Goal: Task Accomplishment & Management: Manage account settings

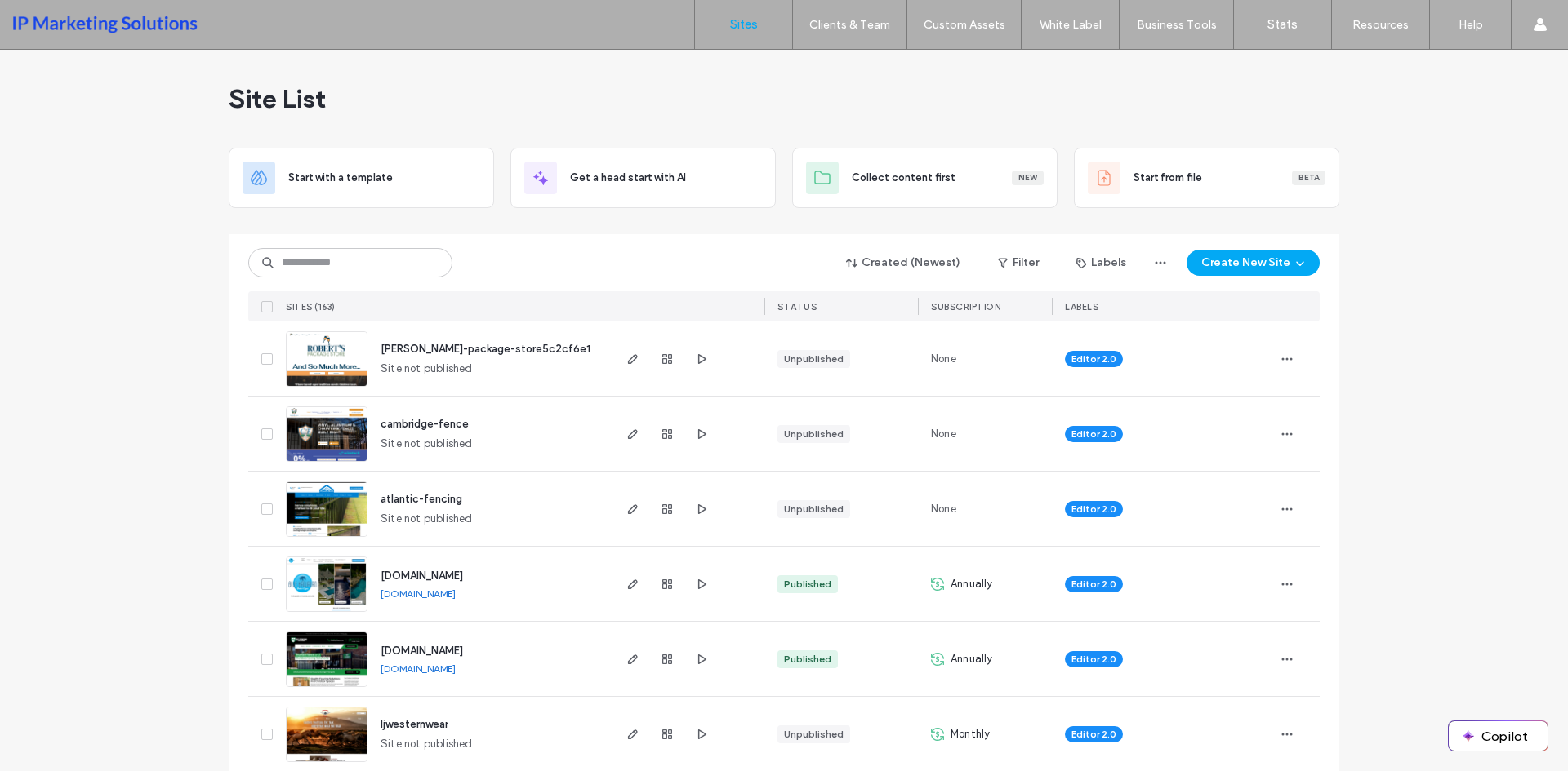
click at [370, 251] on input at bounding box center [350, 263] width 204 height 30
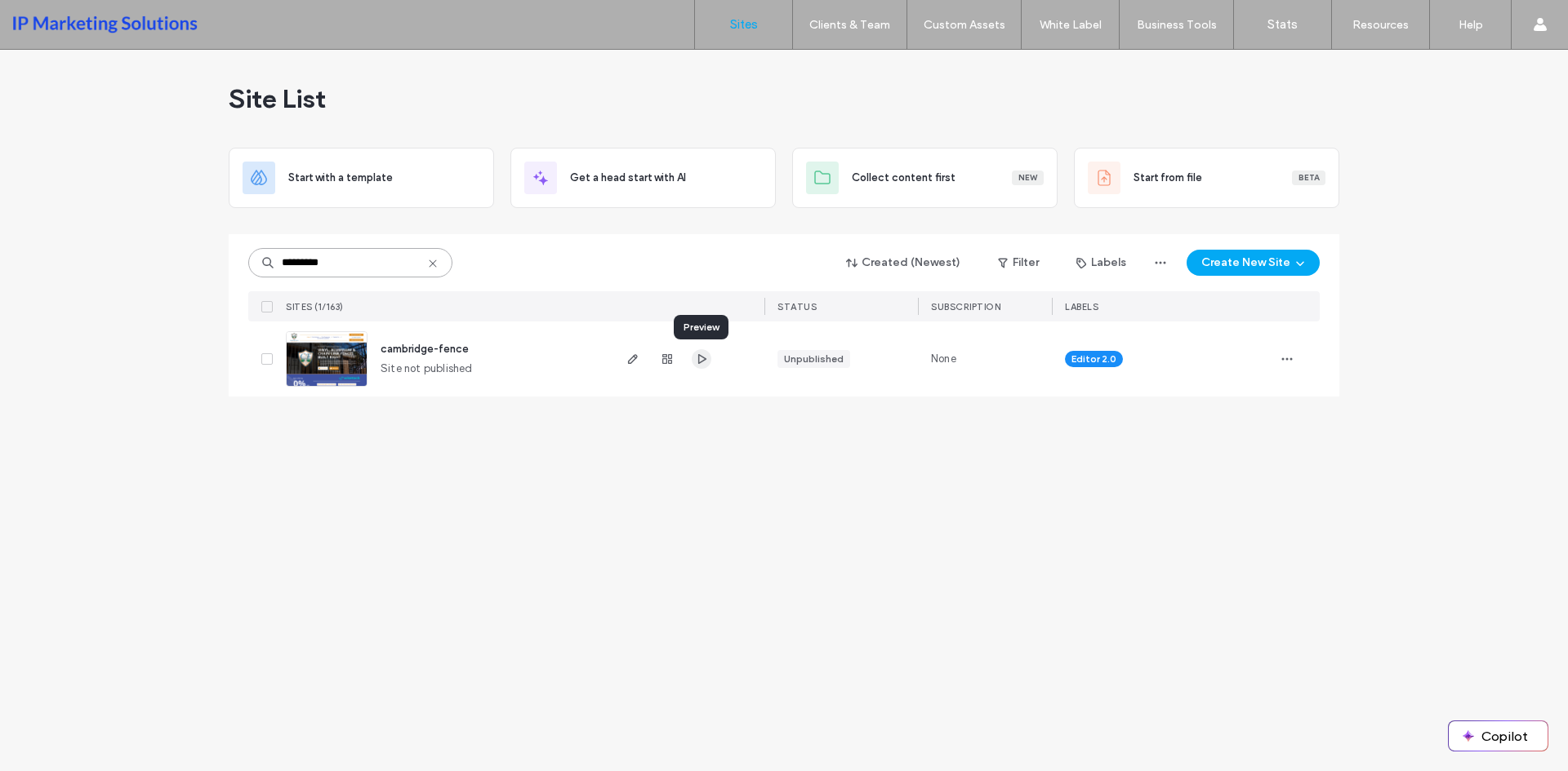
type input "*********"
click at [696, 360] on icon "button" at bounding box center [701, 359] width 13 height 13
click at [632, 355] on icon "button" at bounding box center [632, 359] width 13 height 13
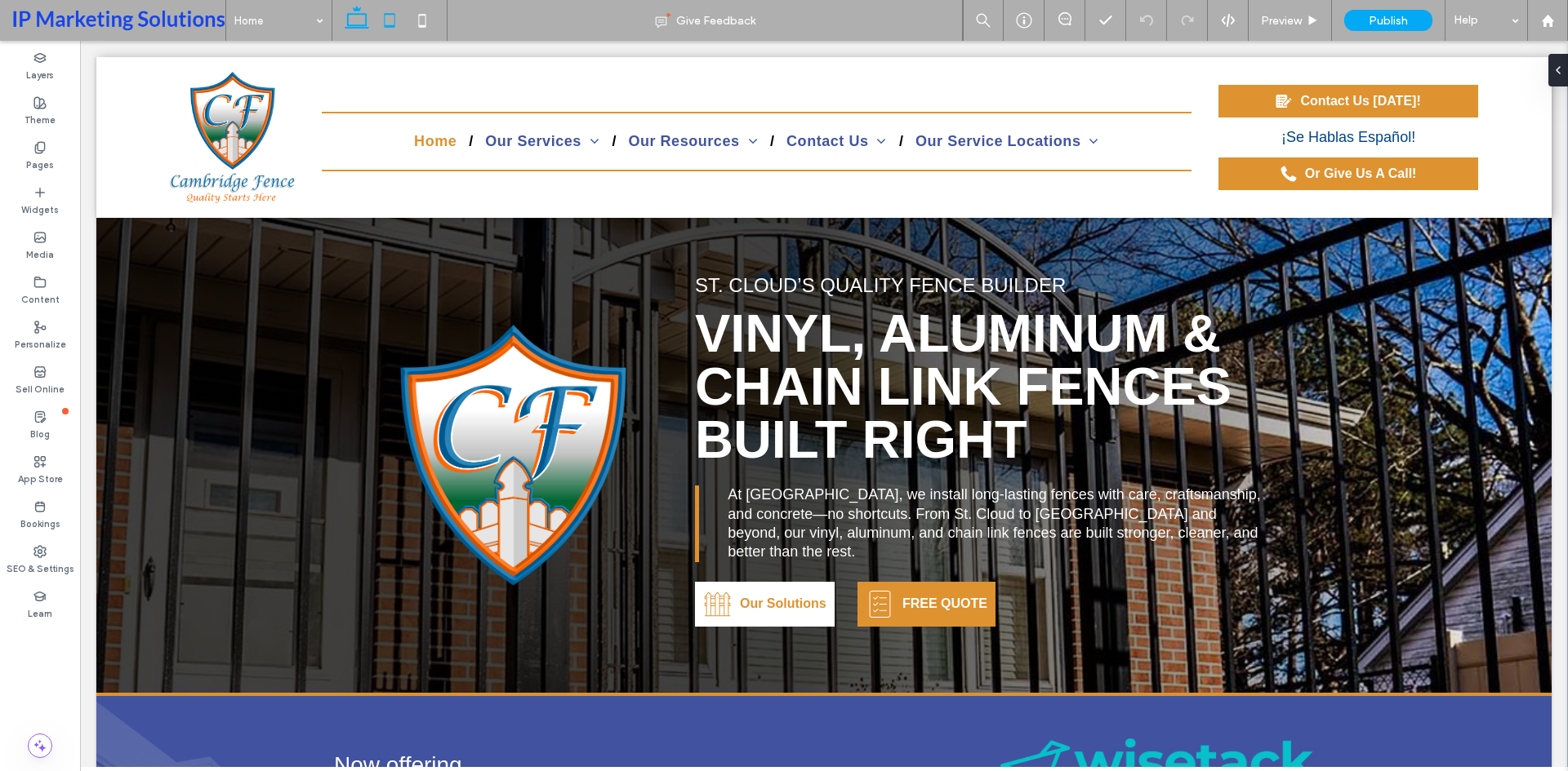
click at [378, 14] on icon at bounding box center [390, 20] width 33 height 33
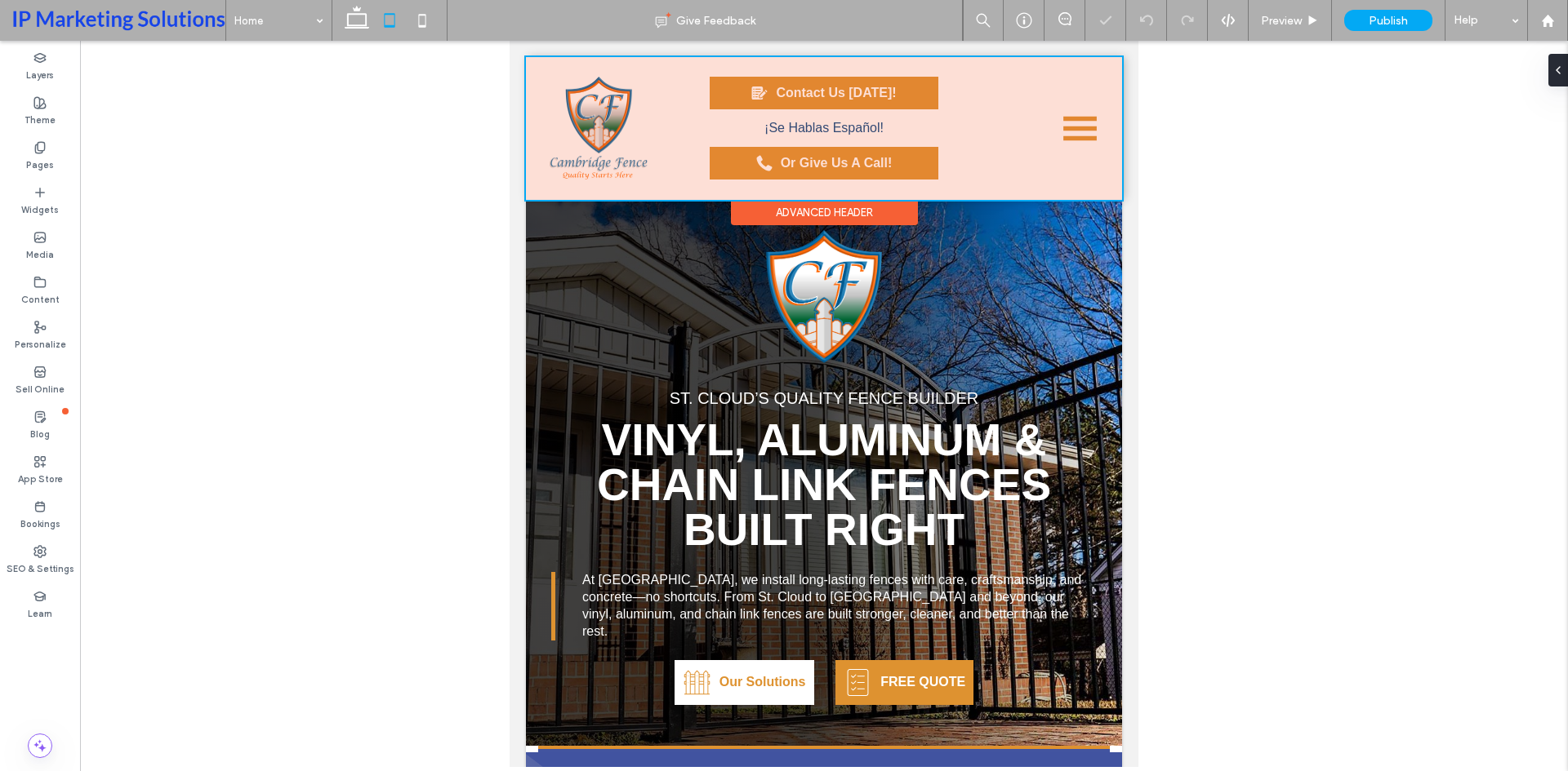
click at [1064, 129] on div at bounding box center [824, 129] width 596 height 143
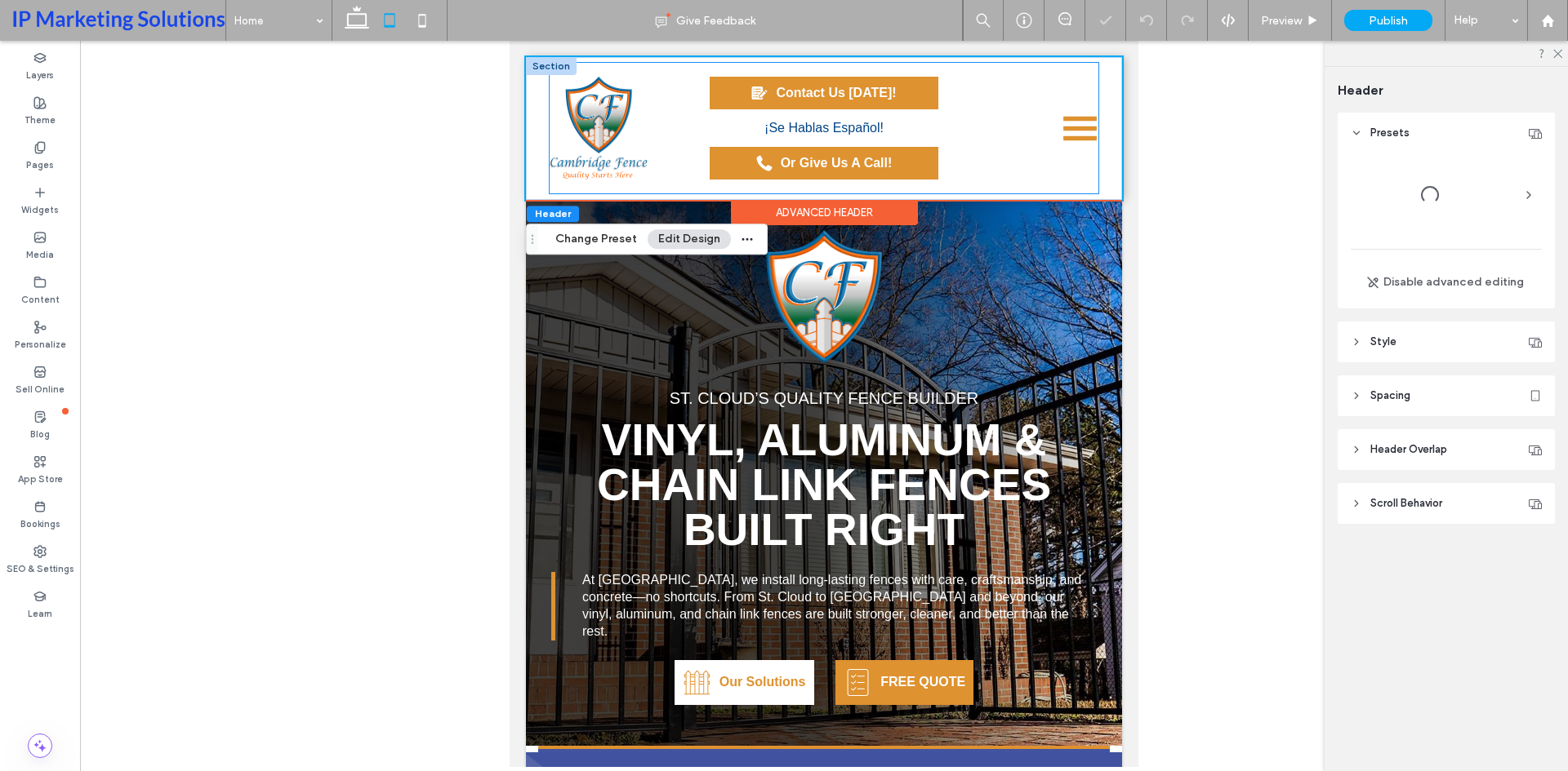
click at [1065, 129] on icon at bounding box center [1080, 128] width 34 height 5
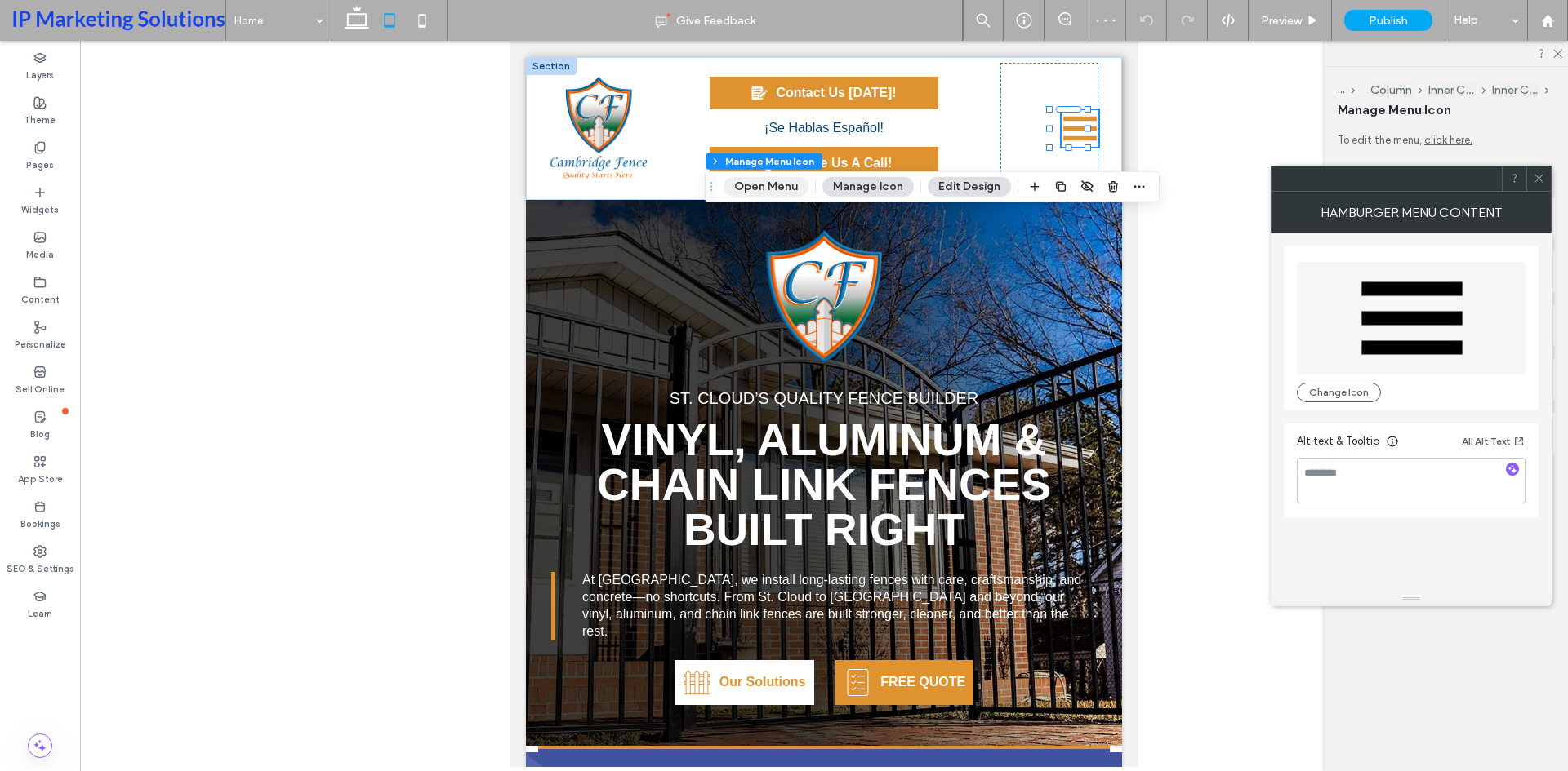
click at [758, 185] on button "Open Menu" at bounding box center [765, 187] width 84 height 20
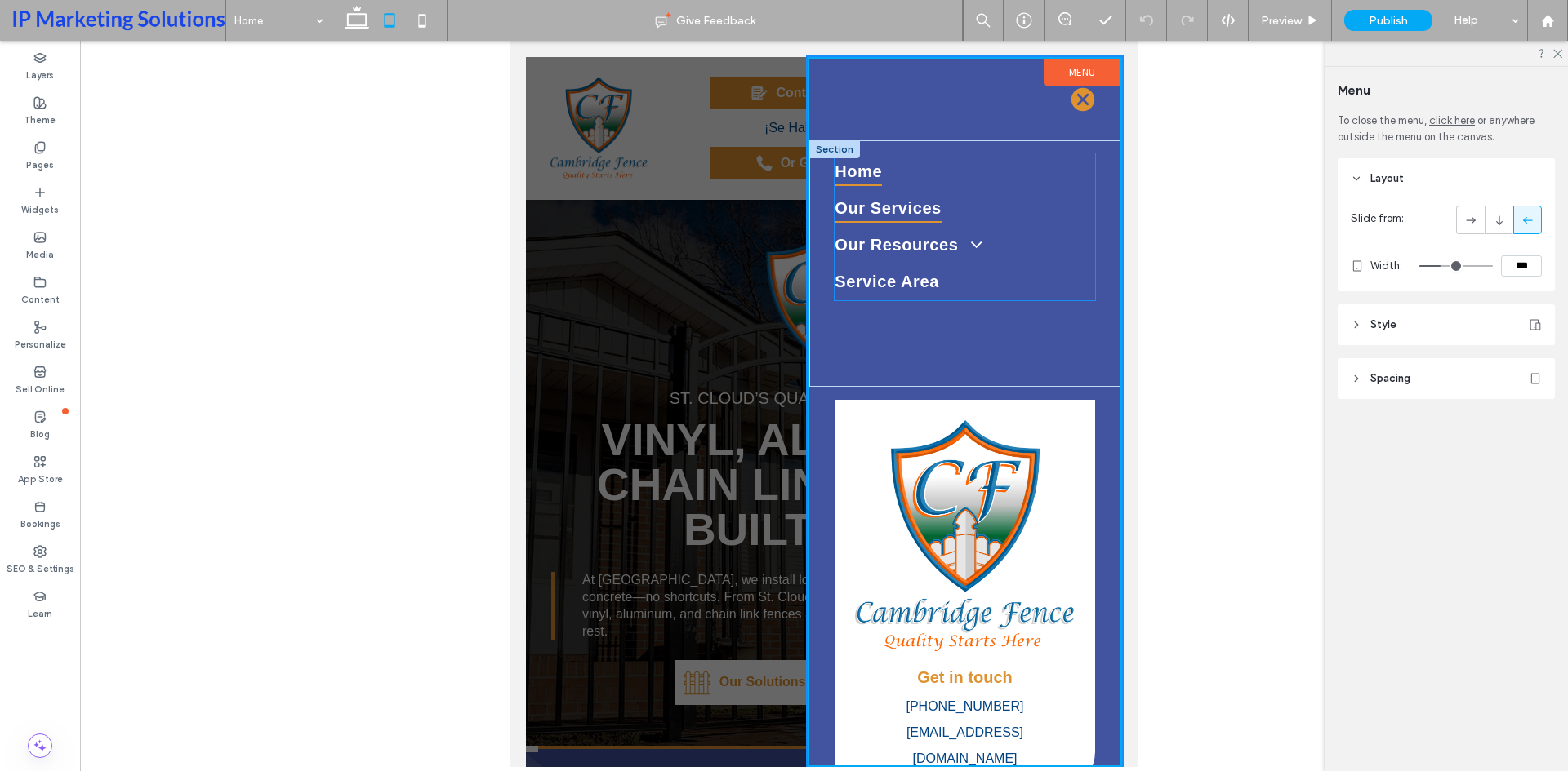
click at [936, 209] on span "Our Services" at bounding box center [888, 209] width 107 height 29
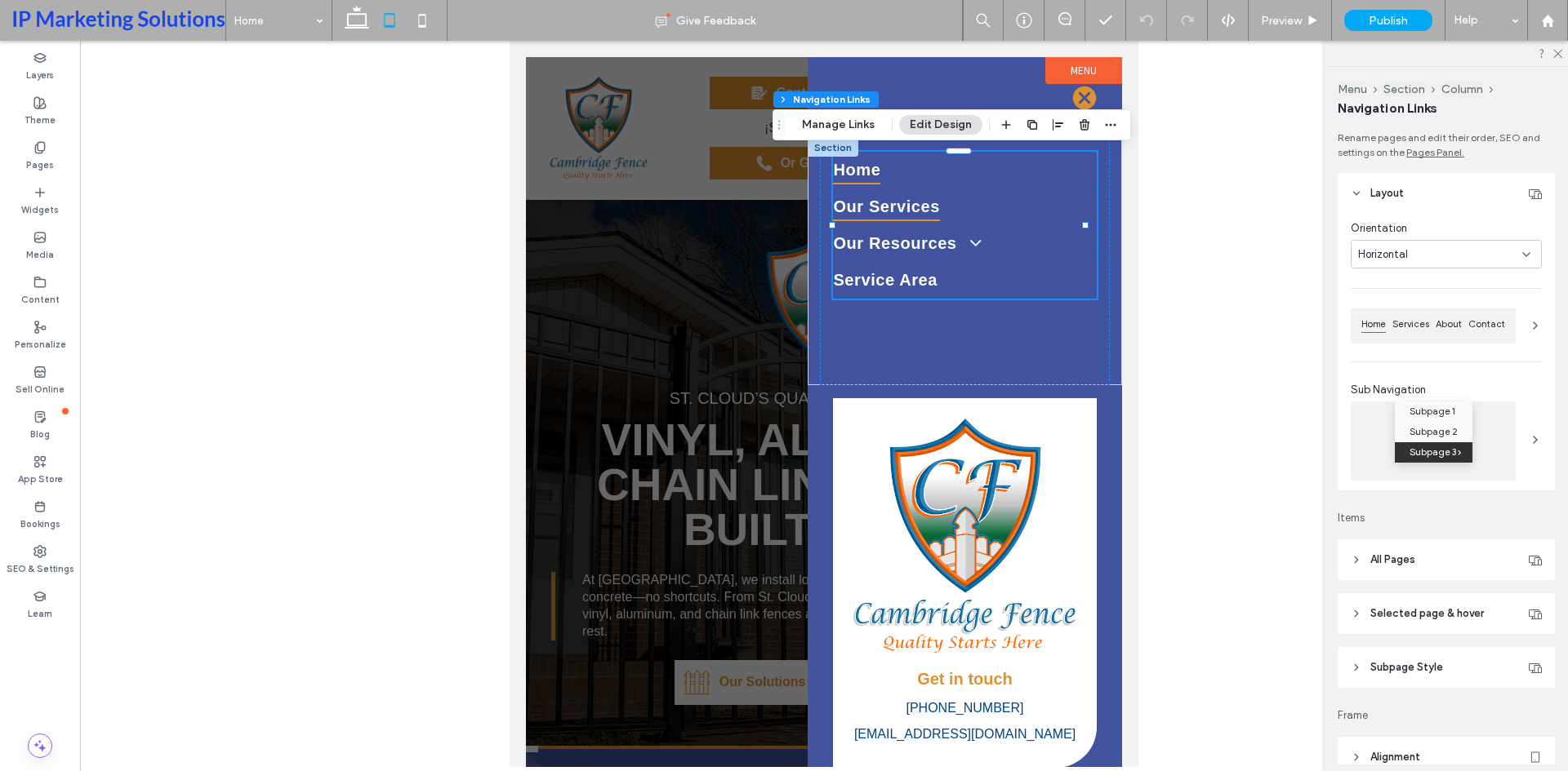
type input "***"
type input "****"
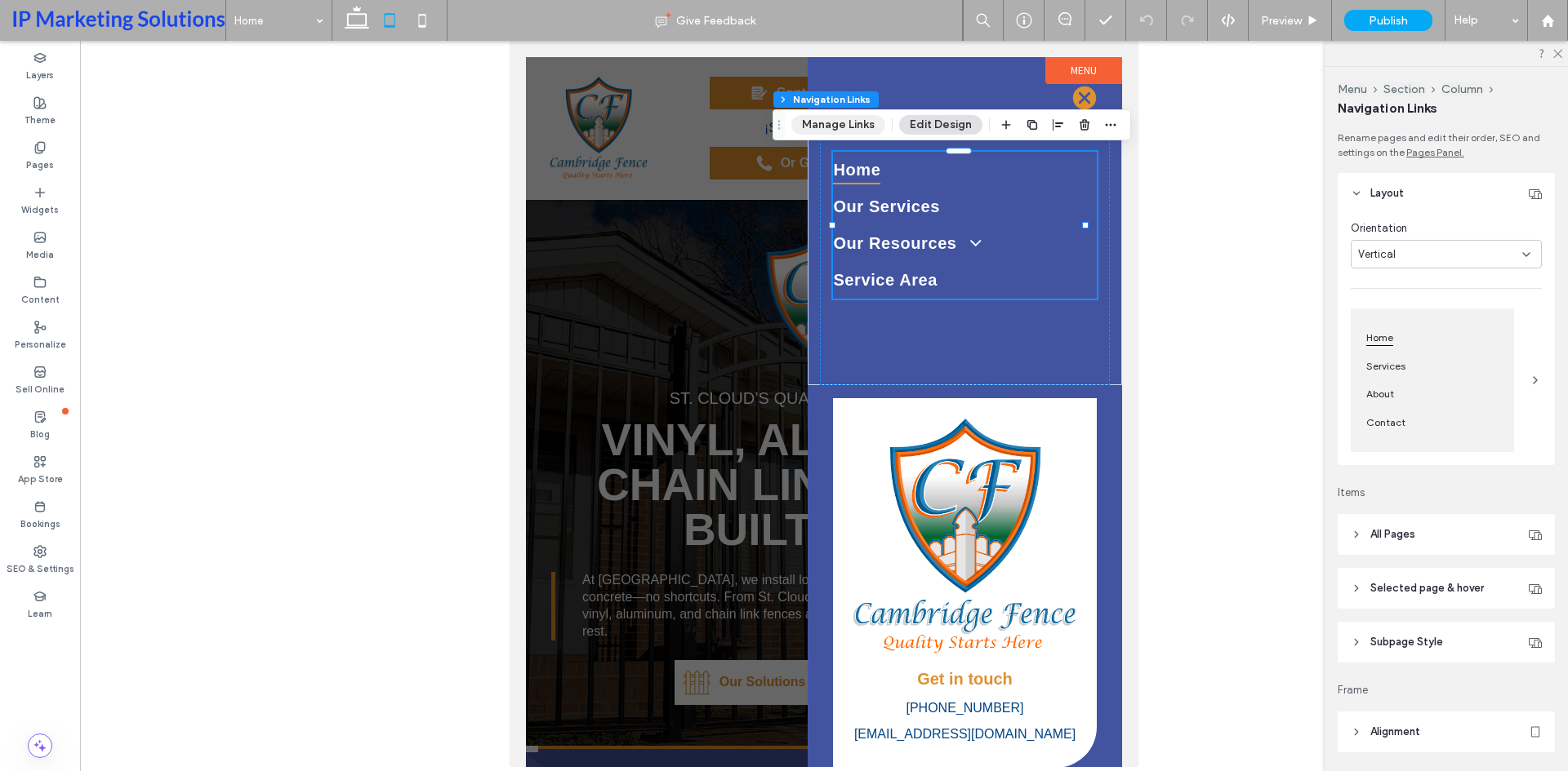
click at [854, 122] on button "Manage Links" at bounding box center [838, 125] width 93 height 20
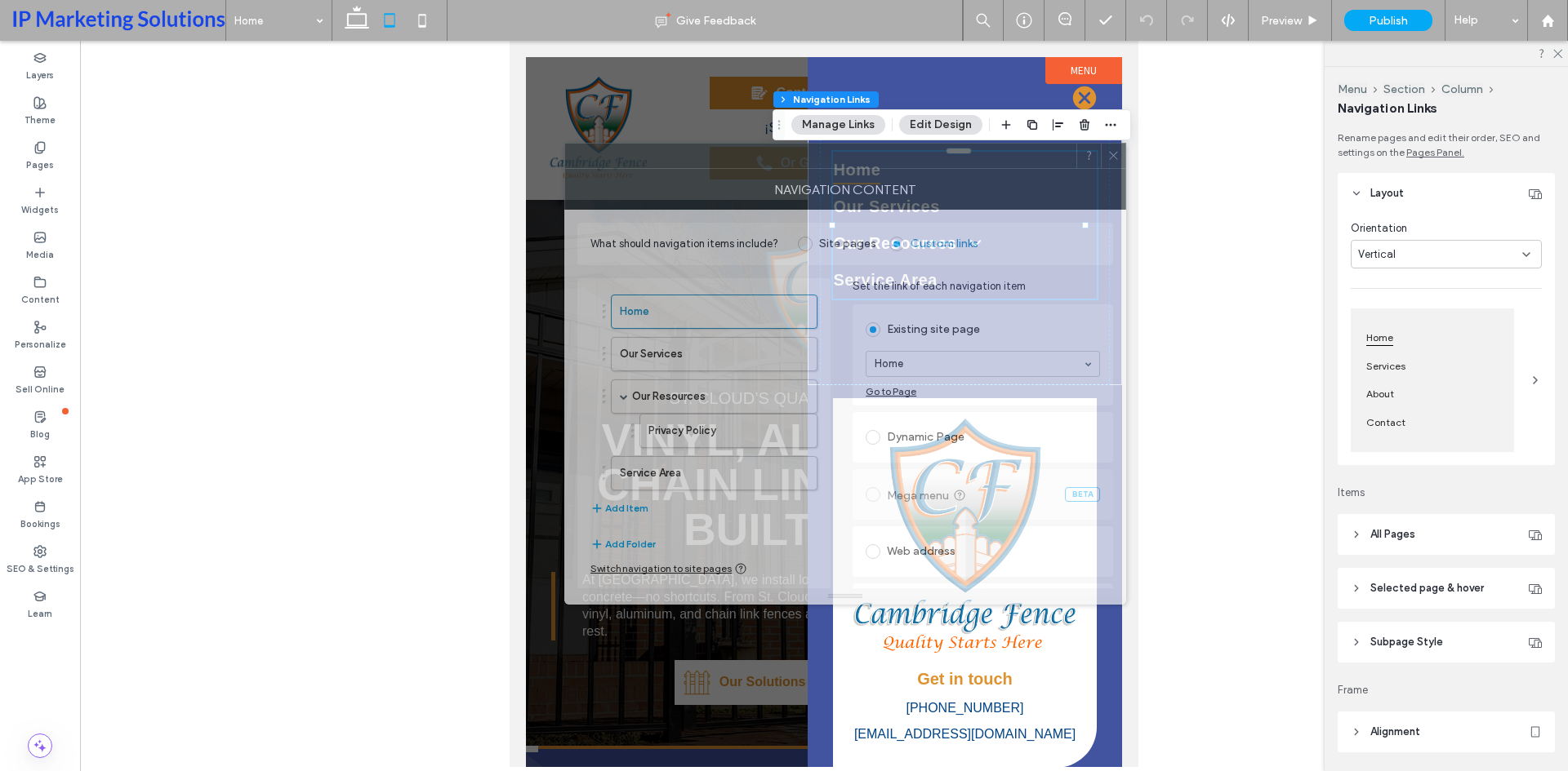
drag, startPoint x: 1308, startPoint y: 175, endPoint x: 900, endPoint y: 163, distance: 408.2
click at [900, 163] on div at bounding box center [821, 156] width 511 height 25
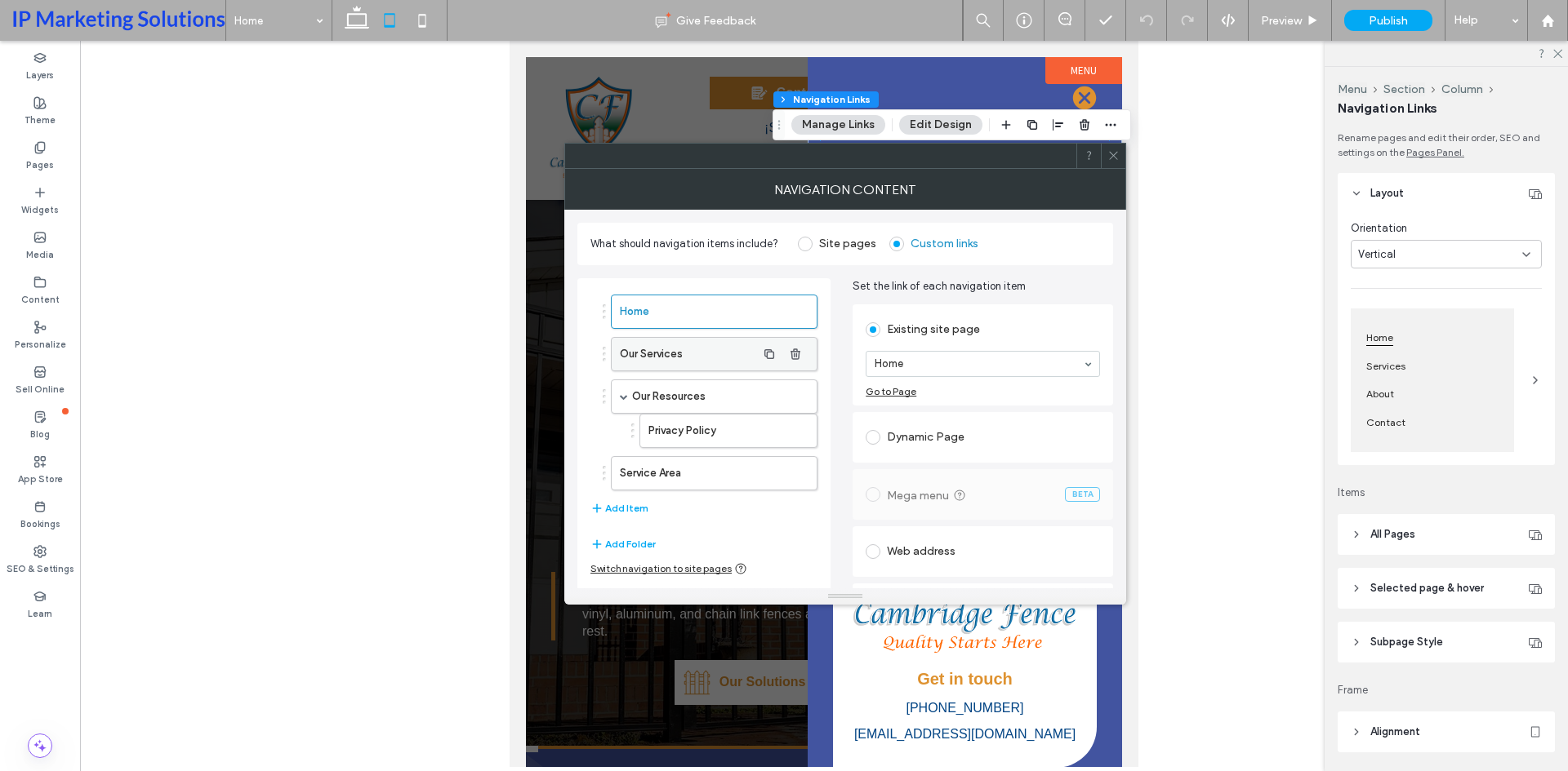
click at [726, 351] on label "Our Services" at bounding box center [688, 354] width 136 height 33
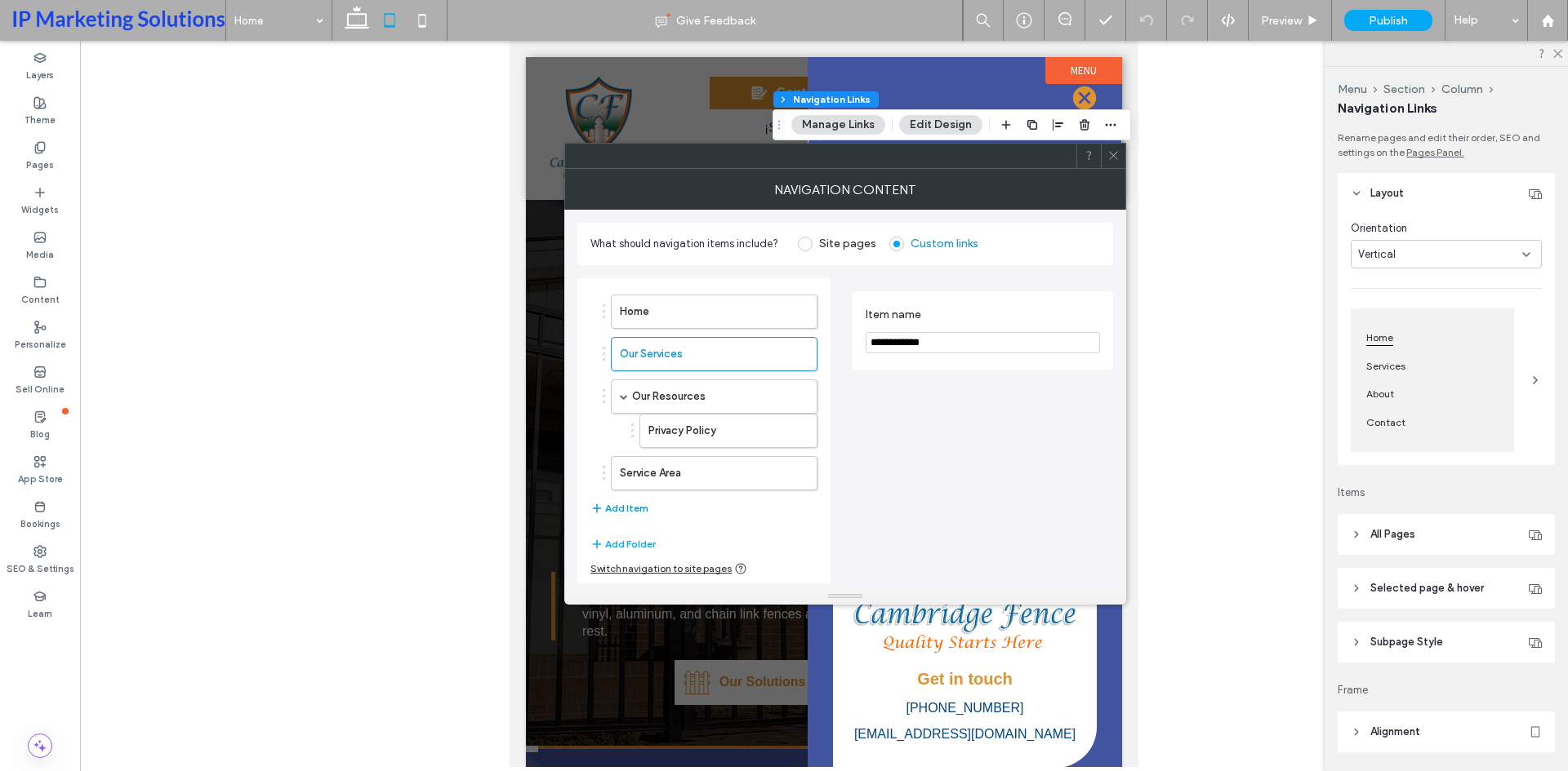
click at [622, 515] on button "Add Item" at bounding box center [619, 509] width 58 height 20
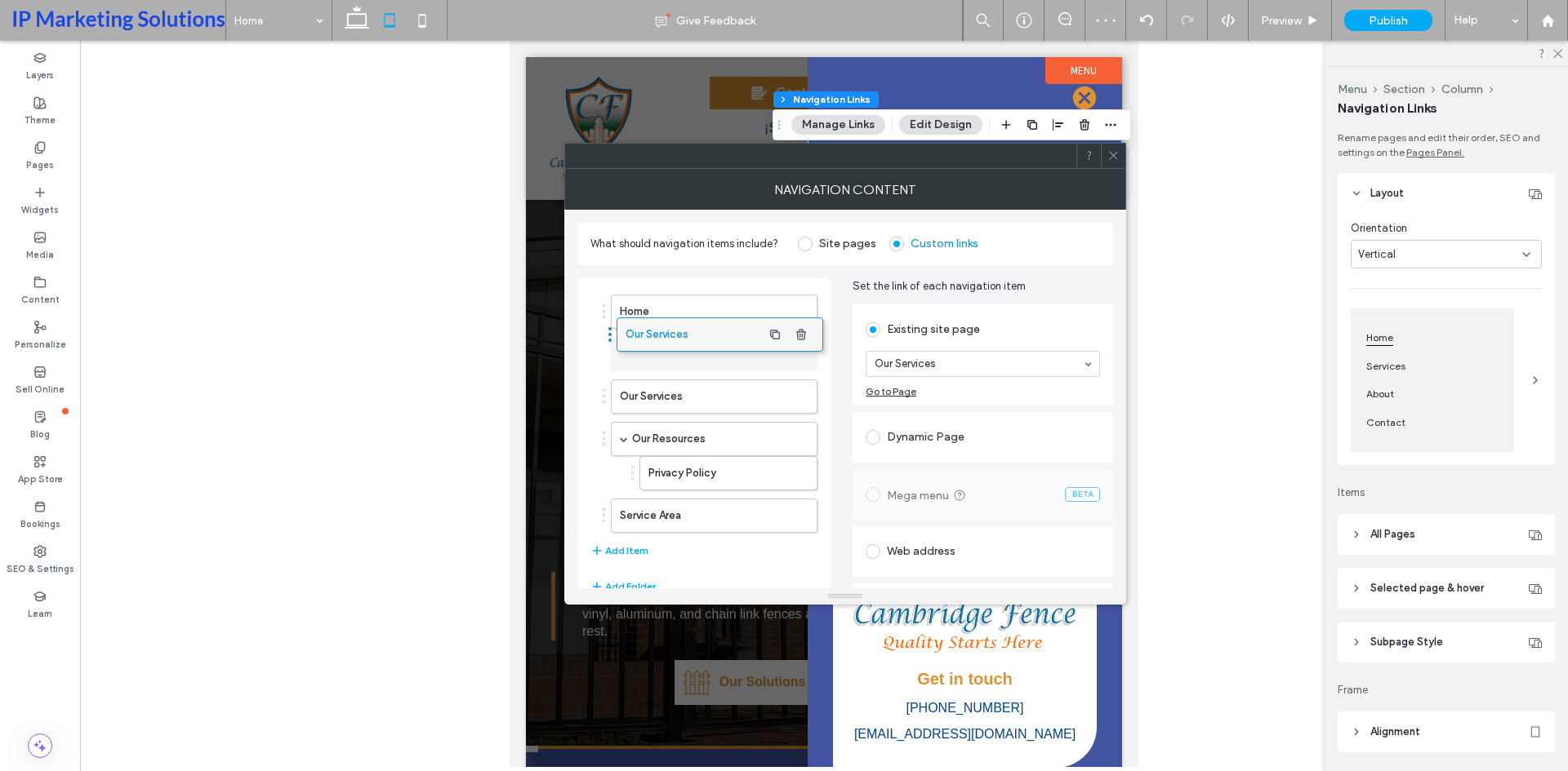
drag, startPoint x: 658, startPoint y: 520, endPoint x: 664, endPoint y: 339, distance: 181.1
click at [795, 400] on icon "button" at bounding box center [795, 396] width 13 height 13
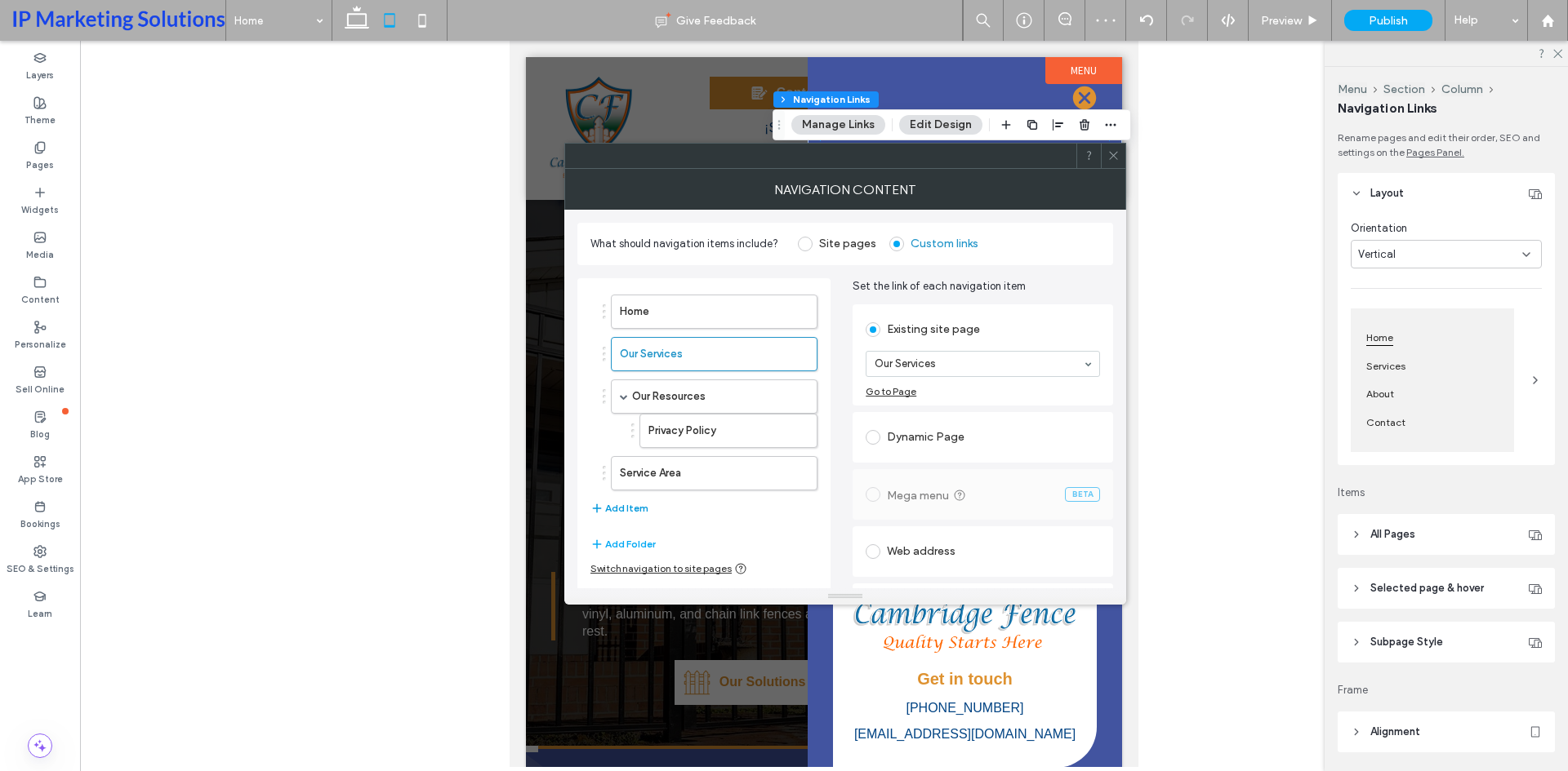
click at [622, 510] on button "Add Item" at bounding box center [619, 509] width 58 height 20
drag, startPoint x: 666, startPoint y: 511, endPoint x: 702, endPoint y: 383, distance: 133.0
click at [625, 538] on button "Add Item" at bounding box center [619, 543] width 58 height 20
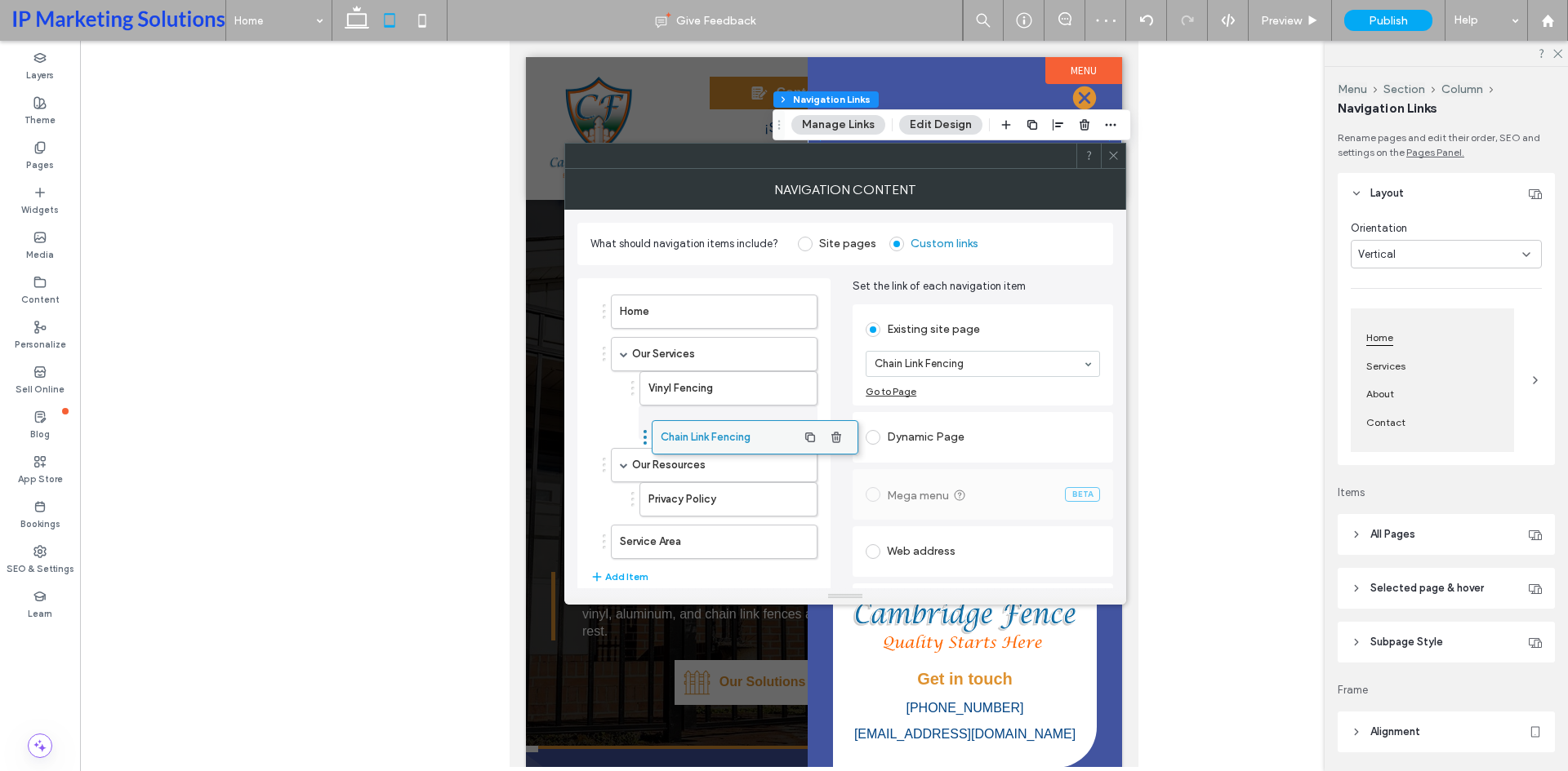
drag, startPoint x: 646, startPoint y: 550, endPoint x: 687, endPoint y: 437, distance: 120.2
click at [620, 584] on button "Add Item" at bounding box center [619, 577] width 58 height 20
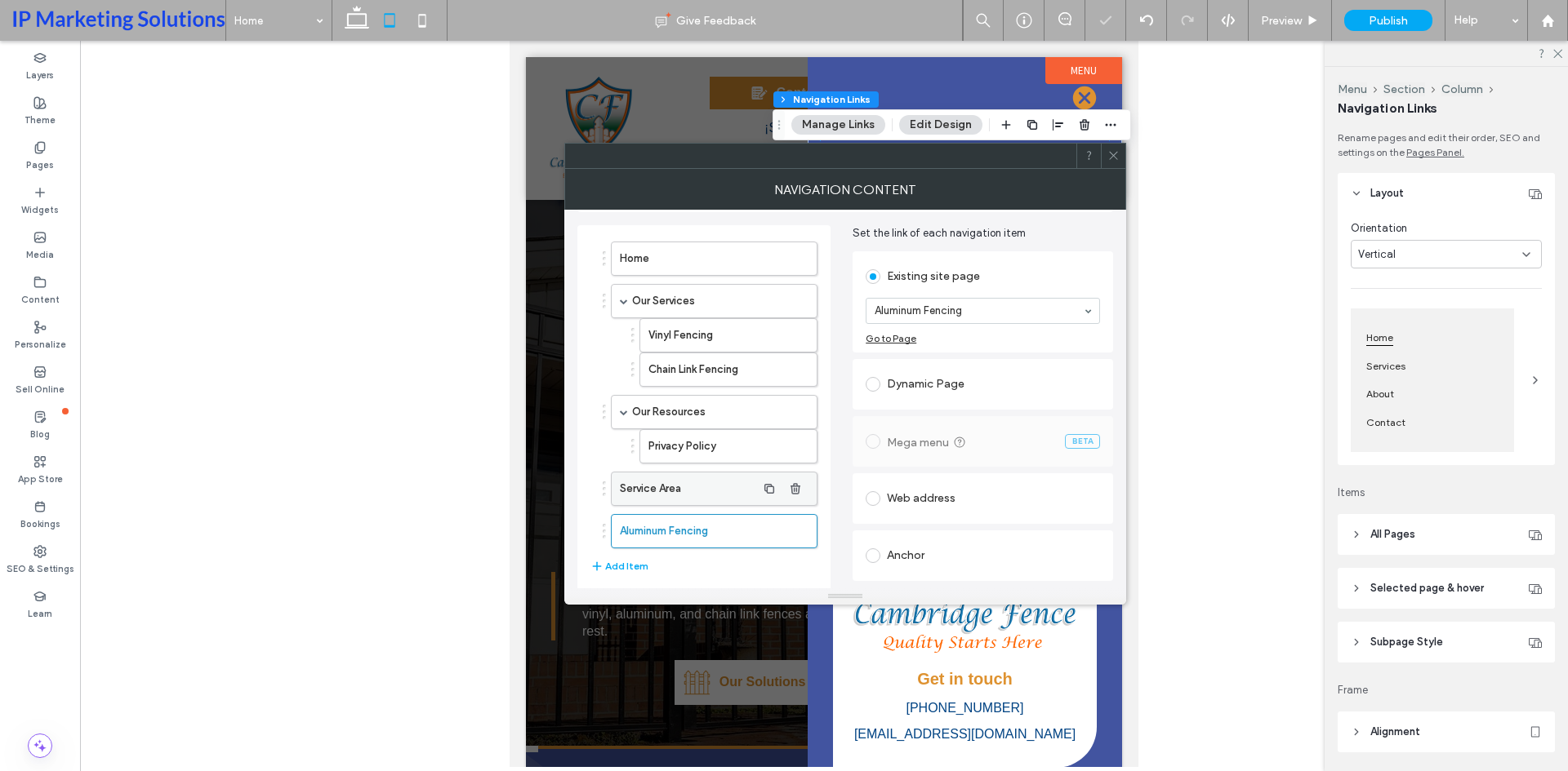
scroll to position [81, 0]
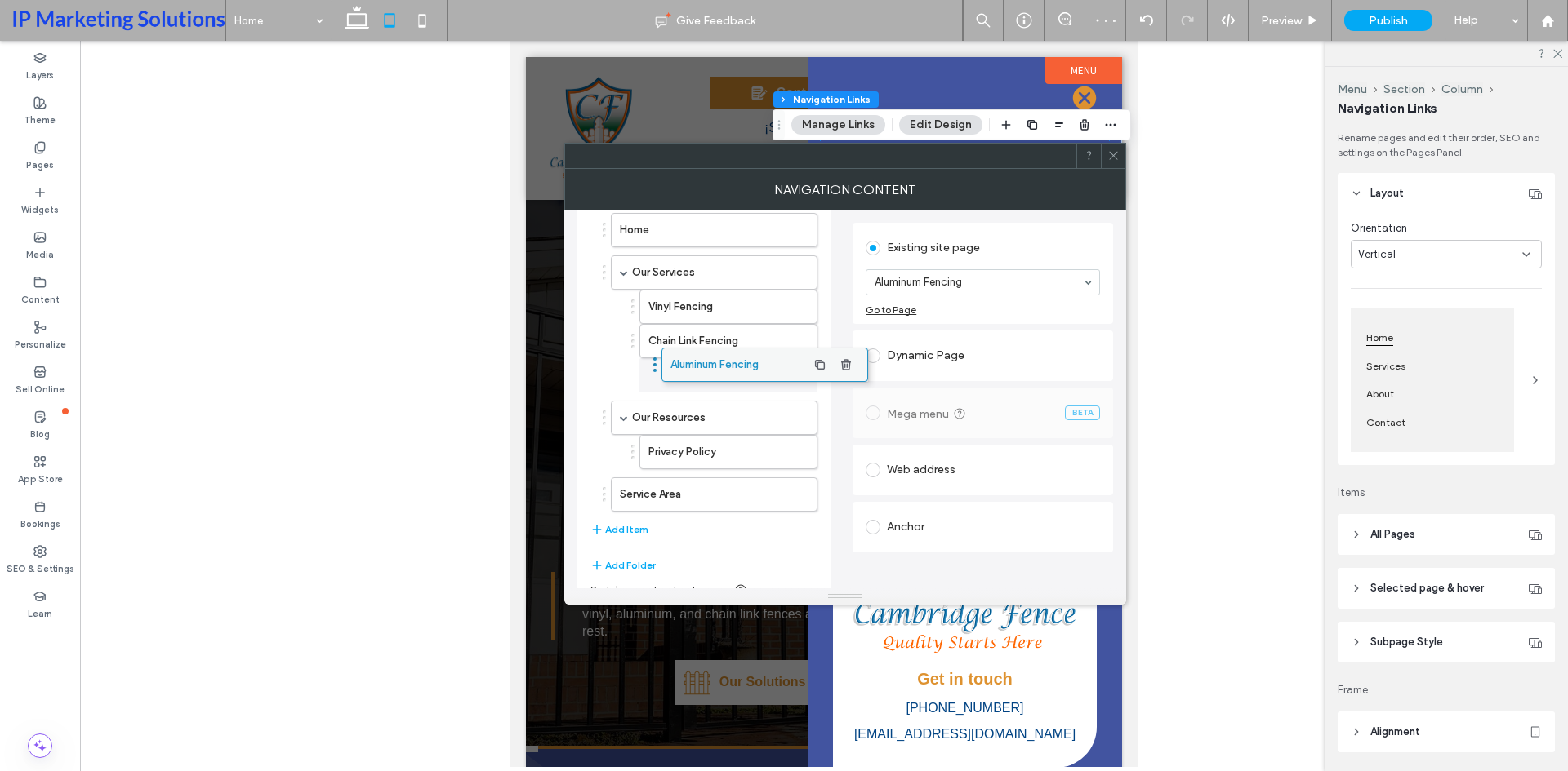
drag, startPoint x: 647, startPoint y: 506, endPoint x: 698, endPoint y: 368, distance: 147.1
click at [618, 530] on button "Add Item" at bounding box center [619, 530] width 58 height 20
drag, startPoint x: 648, startPoint y: 542, endPoint x: 687, endPoint y: 381, distance: 165.7
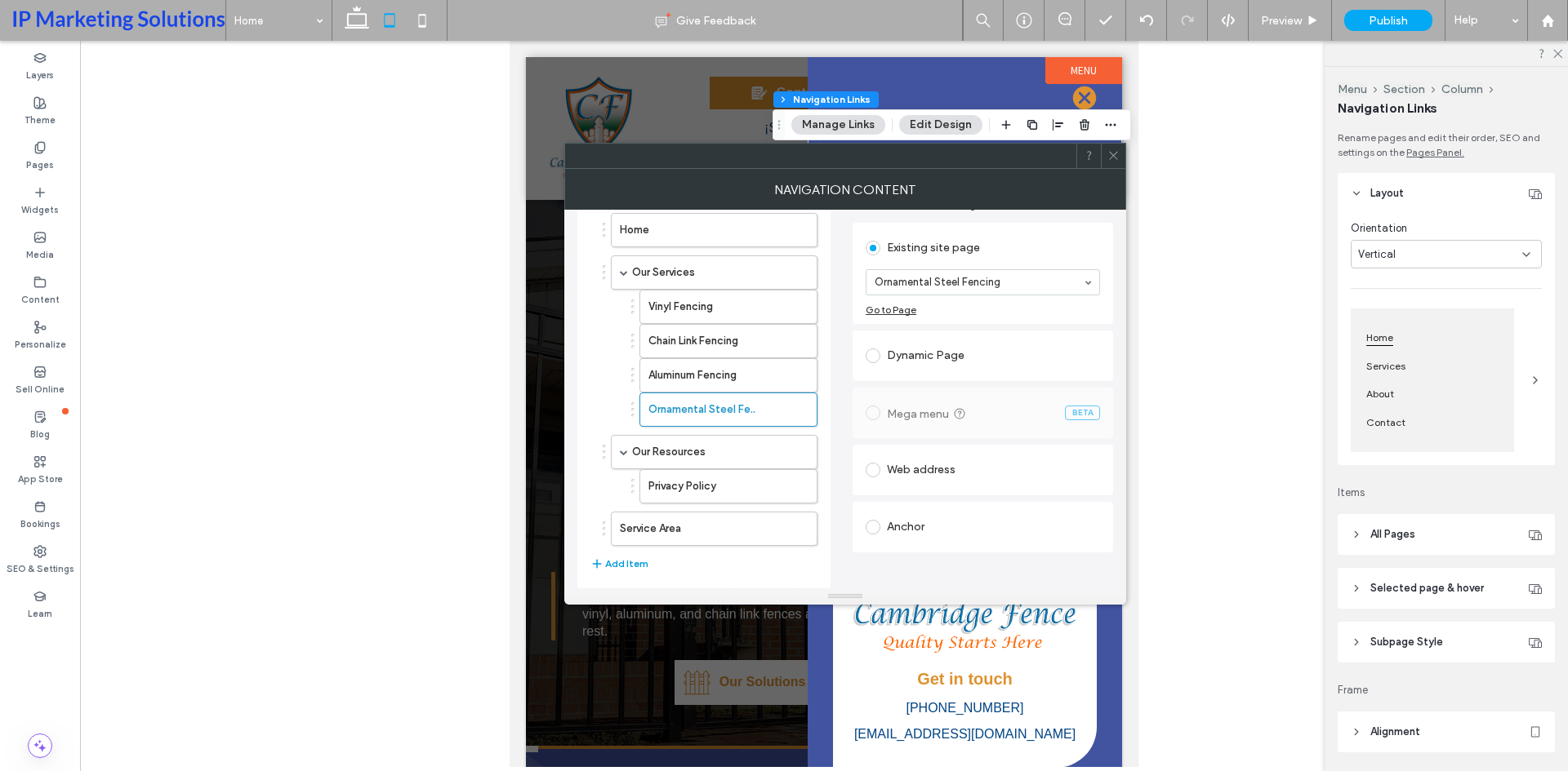
click at [607, 566] on button "Add Item" at bounding box center [619, 564] width 58 height 20
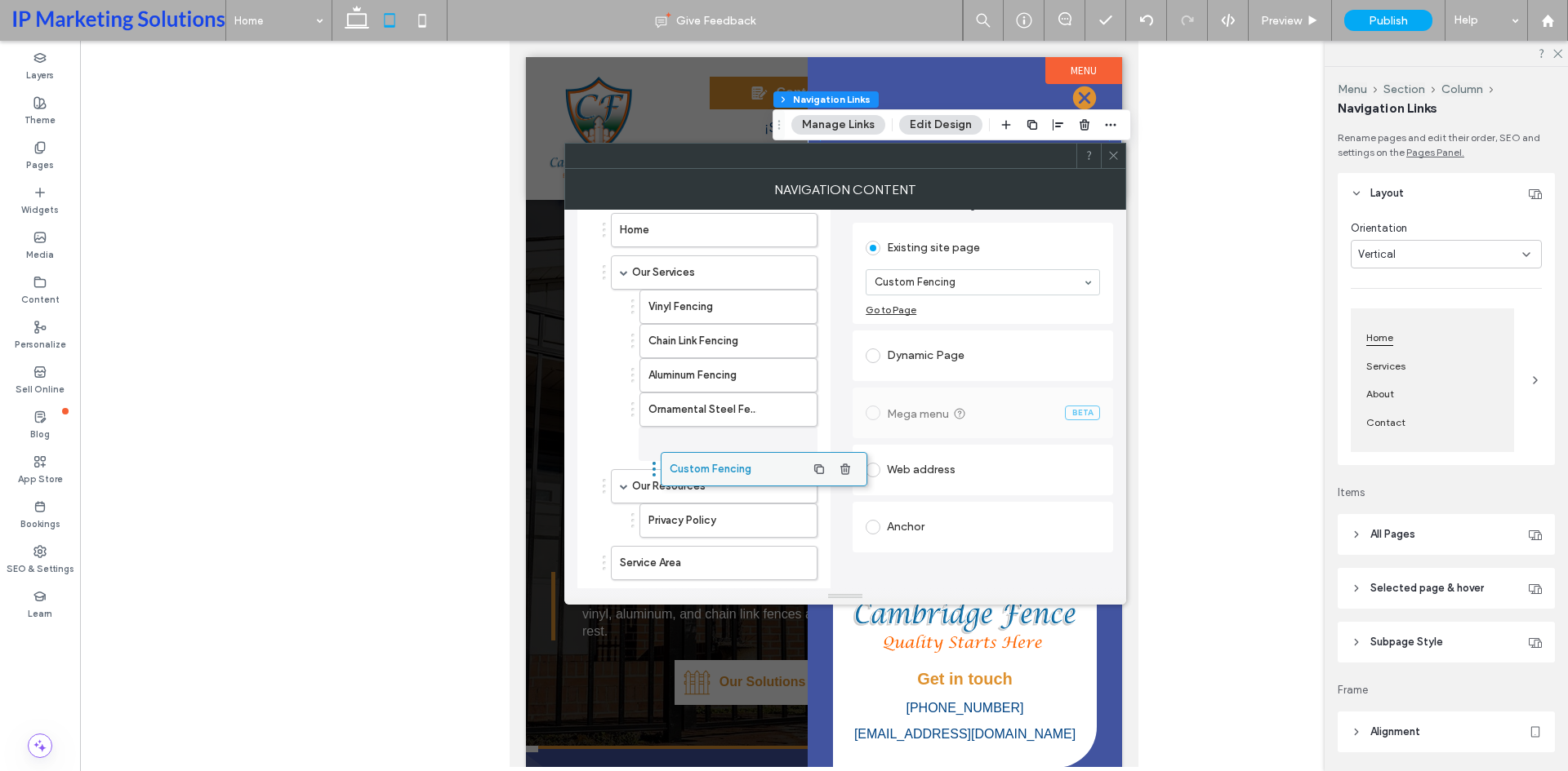
drag, startPoint x: 647, startPoint y: 564, endPoint x: 695, endPoint y: 460, distance: 114.5
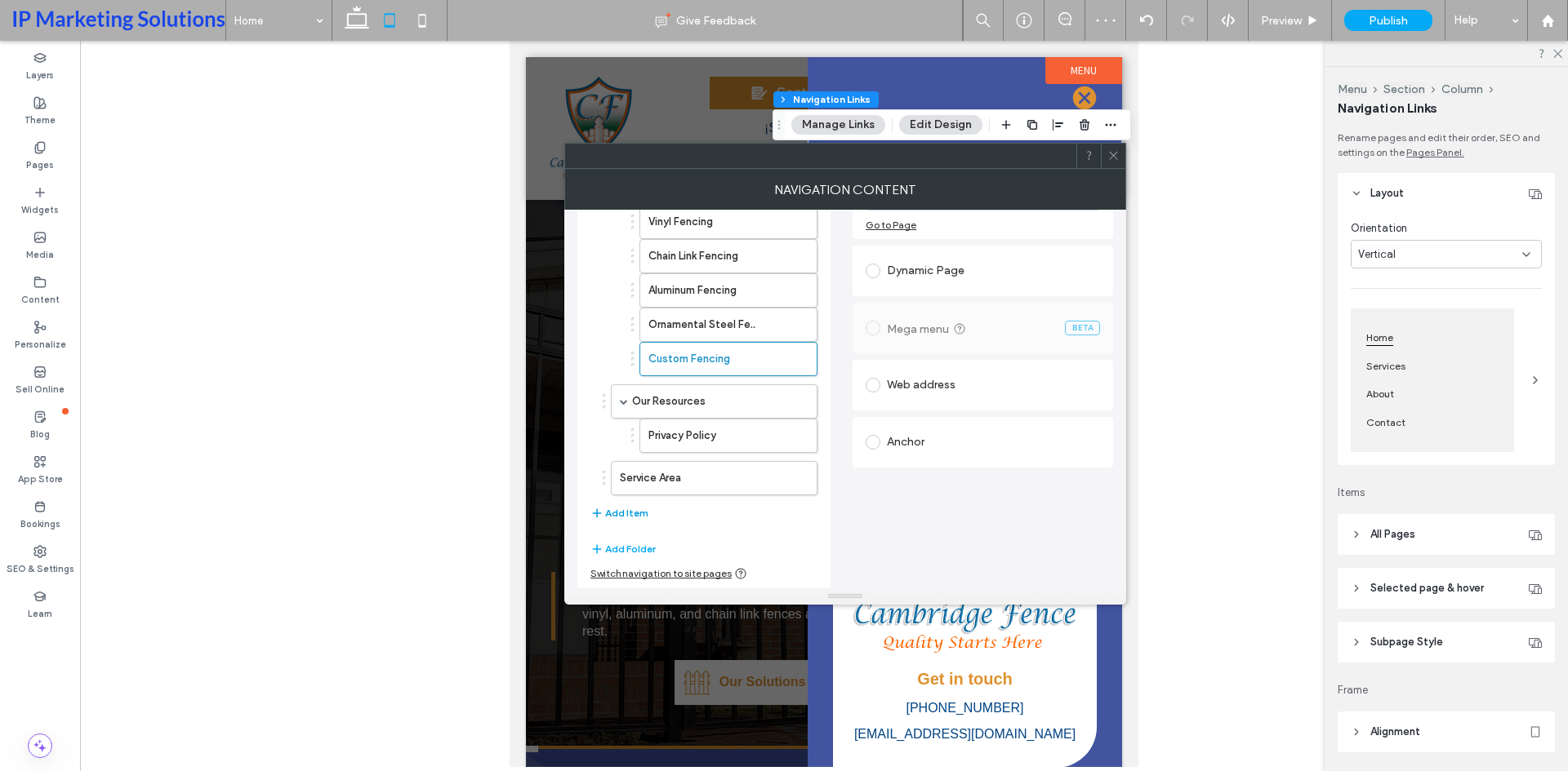
click at [620, 508] on button "Add Item" at bounding box center [619, 514] width 58 height 20
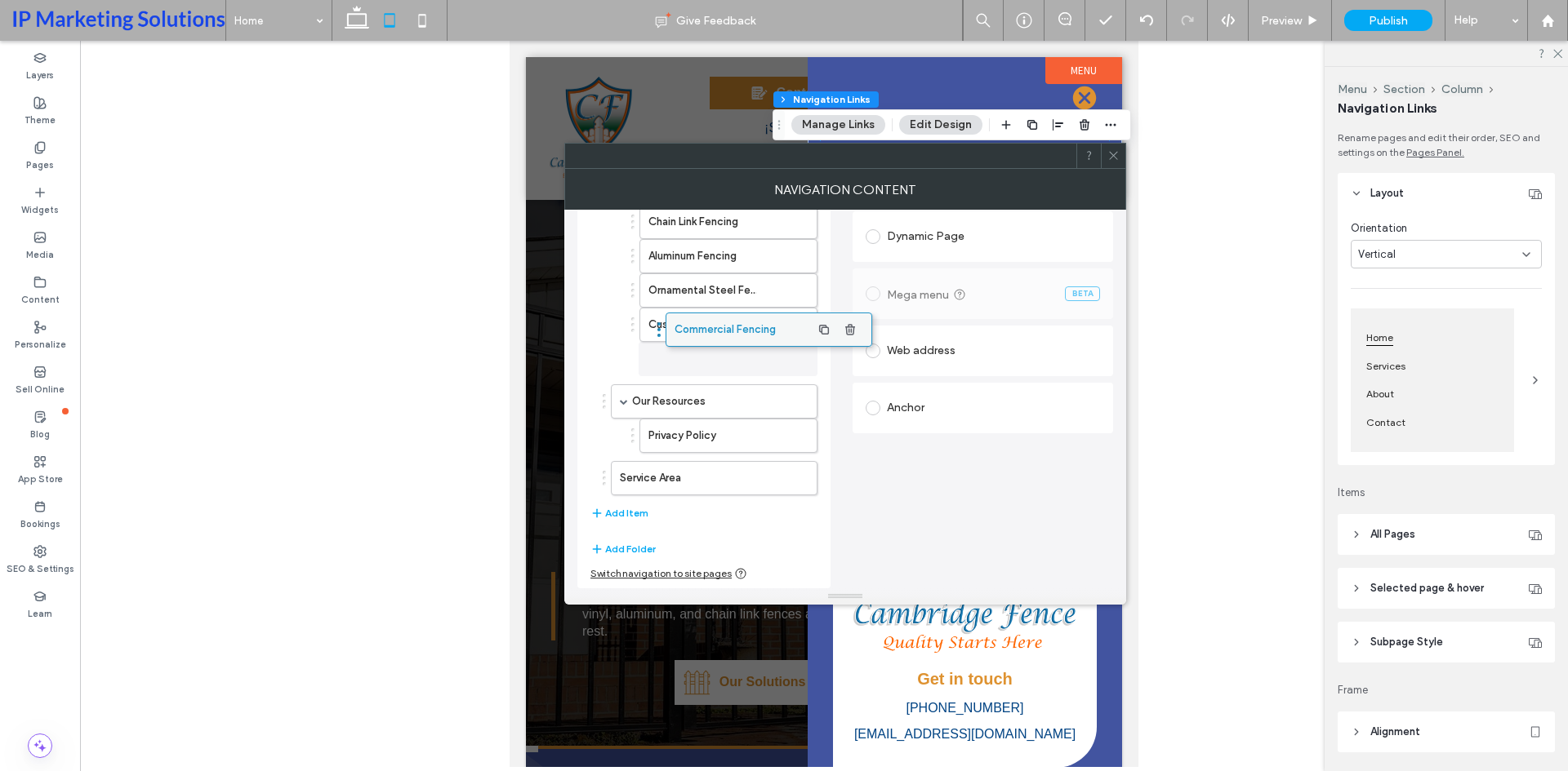
scroll to position [201, 0]
drag, startPoint x: 647, startPoint y: 478, endPoint x: 694, endPoint y: 339, distance: 146.7
click at [619, 519] on button "Add Item" at bounding box center [619, 514] width 58 height 20
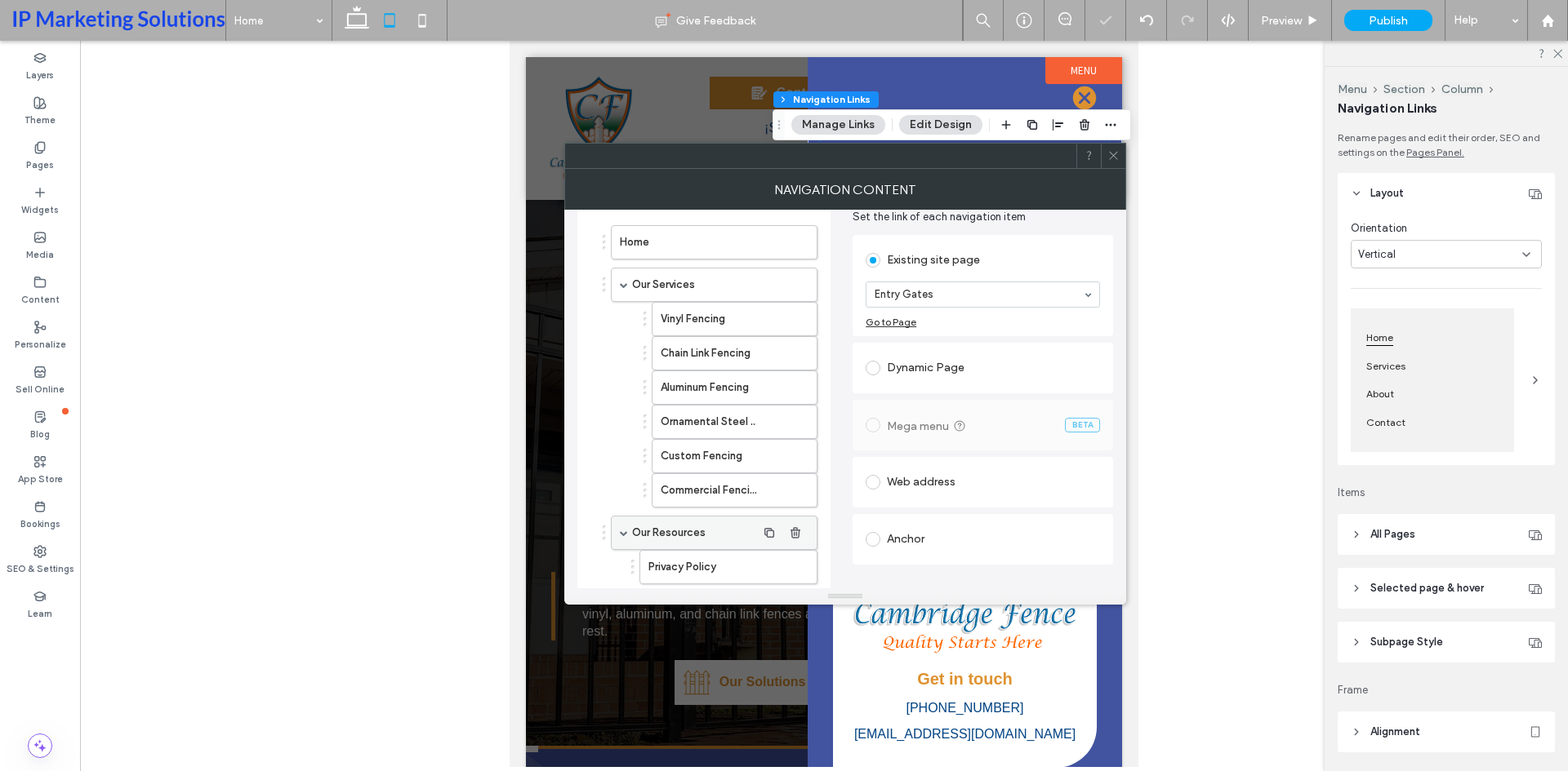
scroll to position [163, 0]
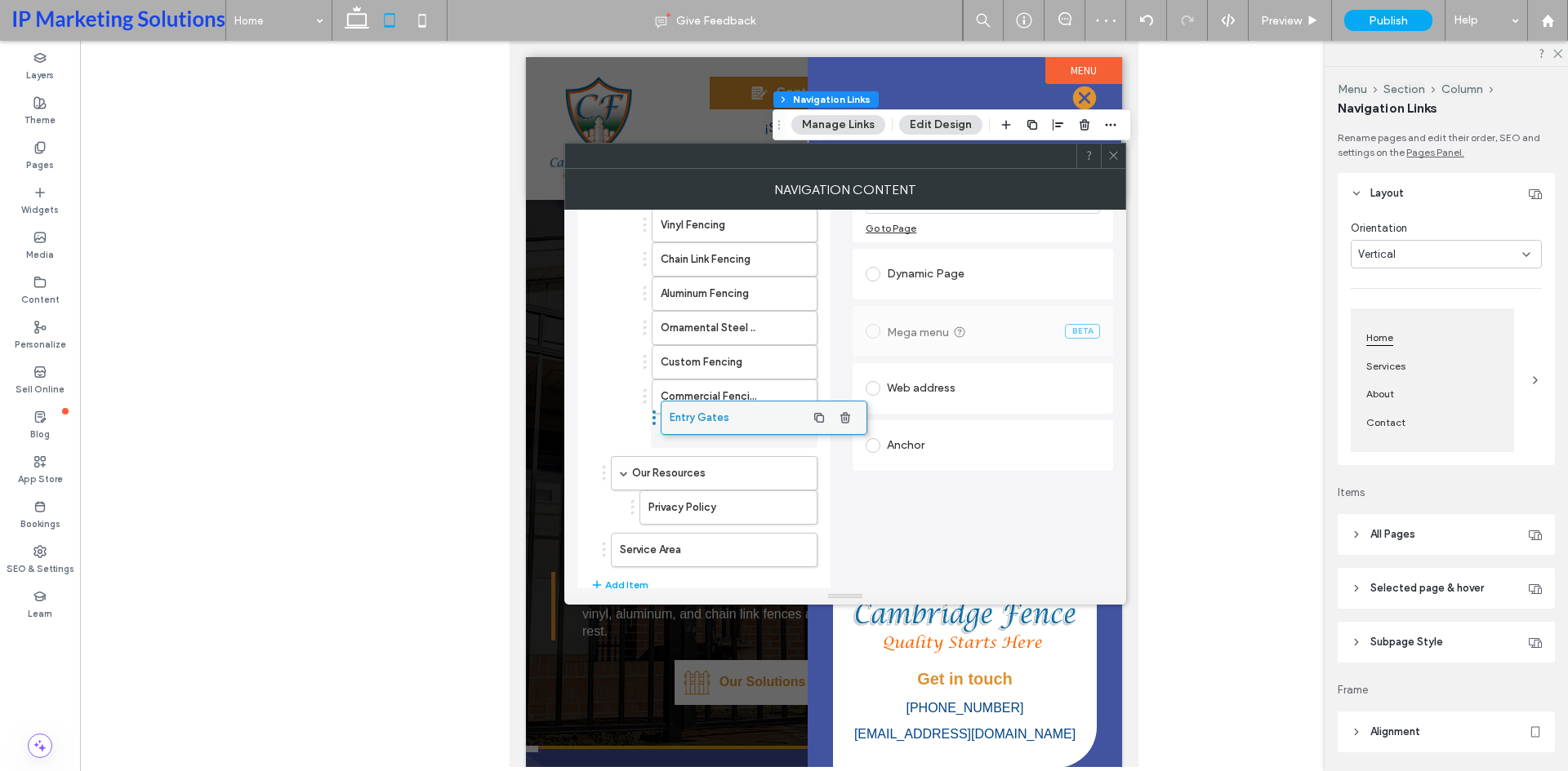
drag, startPoint x: 641, startPoint y: 564, endPoint x: 697, endPoint y: 424, distance: 150.8
click at [660, 465] on label "Our Resources" at bounding box center [694, 473] width 124 height 33
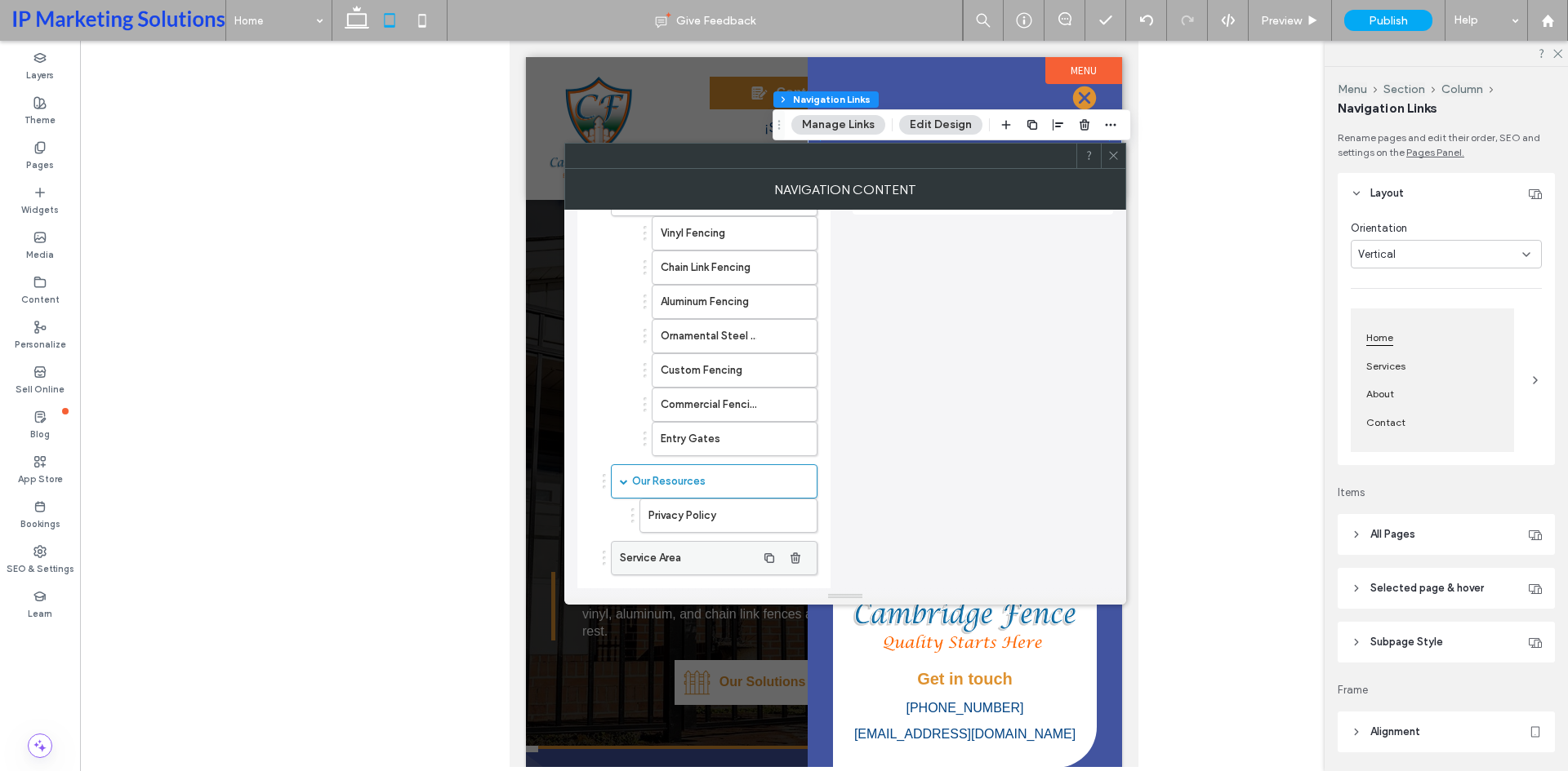
scroll to position [235, 0]
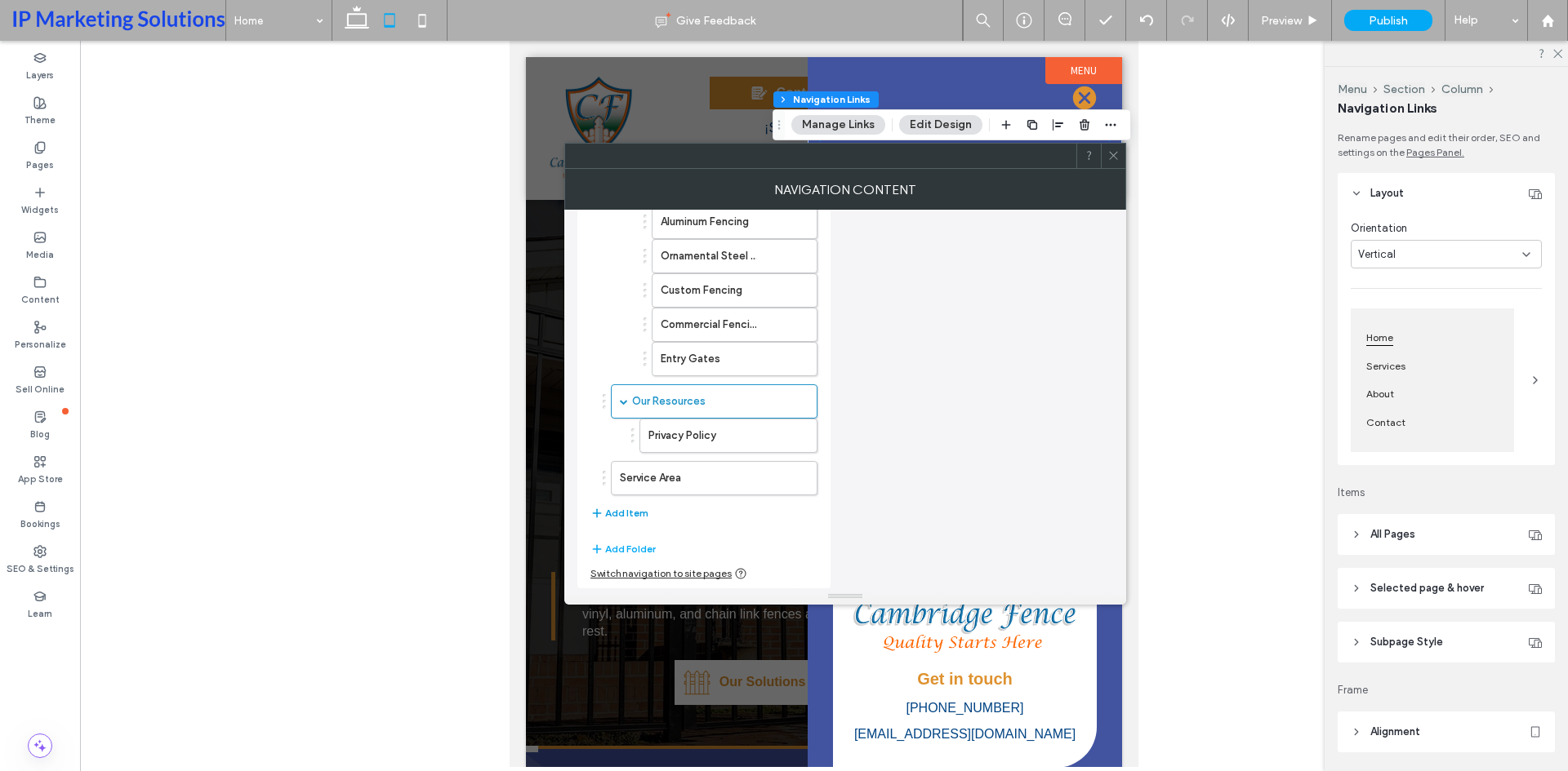
click at [631, 515] on button "Add Item" at bounding box center [619, 514] width 58 height 20
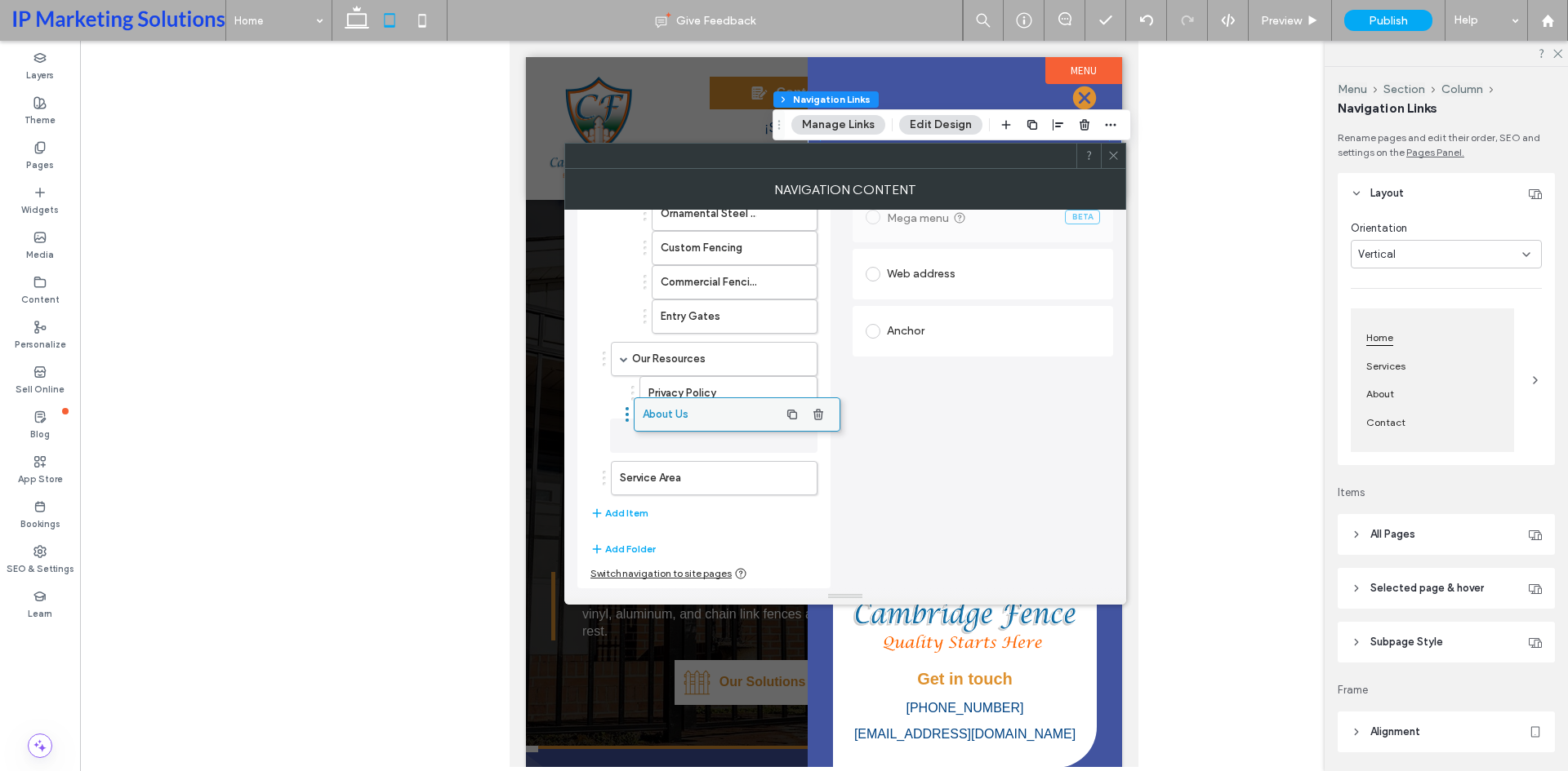
scroll to position [269, 0]
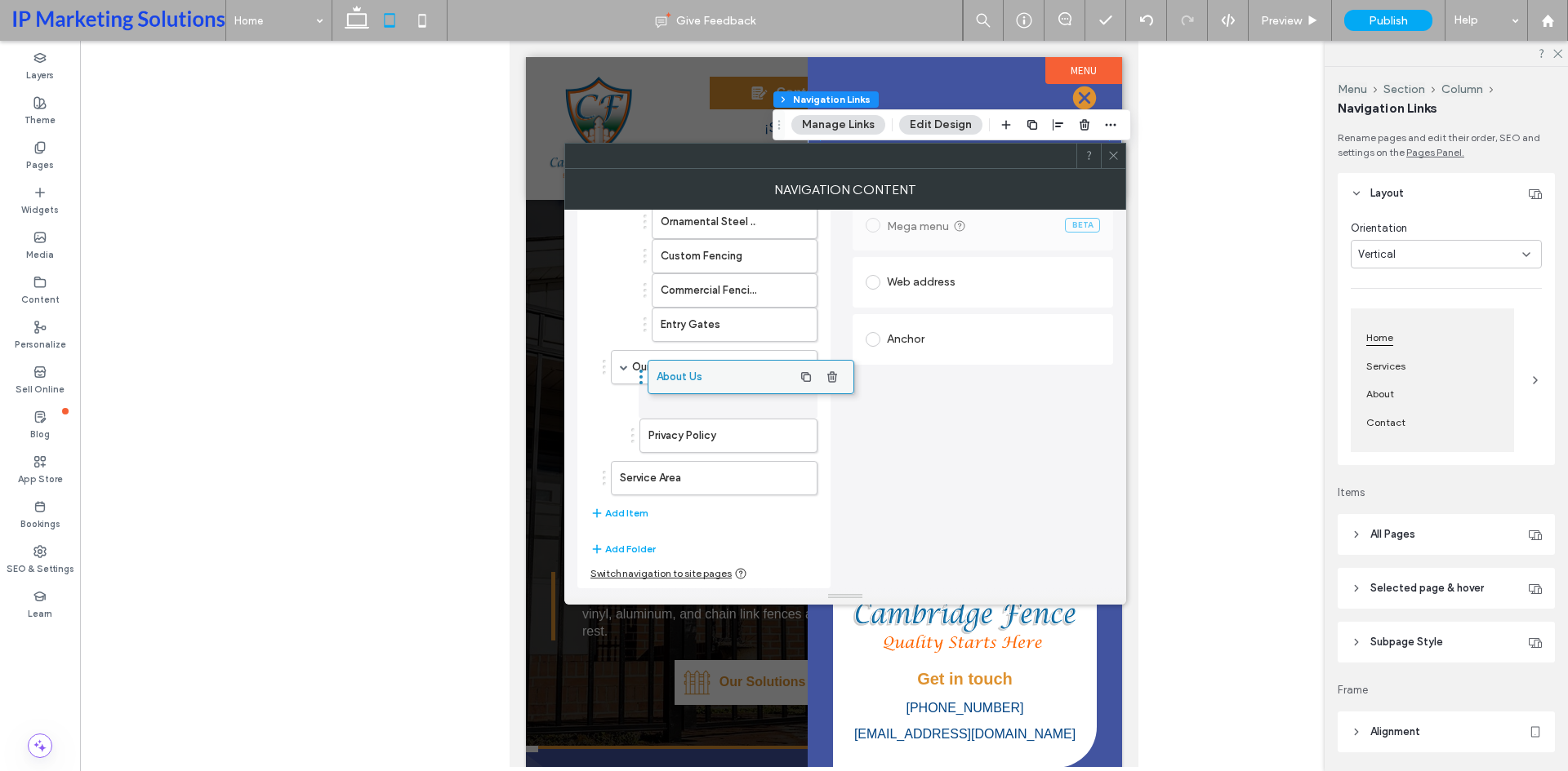
drag, startPoint x: 657, startPoint y: 481, endPoint x: 696, endPoint y: 380, distance: 108.3
click at [620, 511] on button "Add Item" at bounding box center [619, 514] width 58 height 20
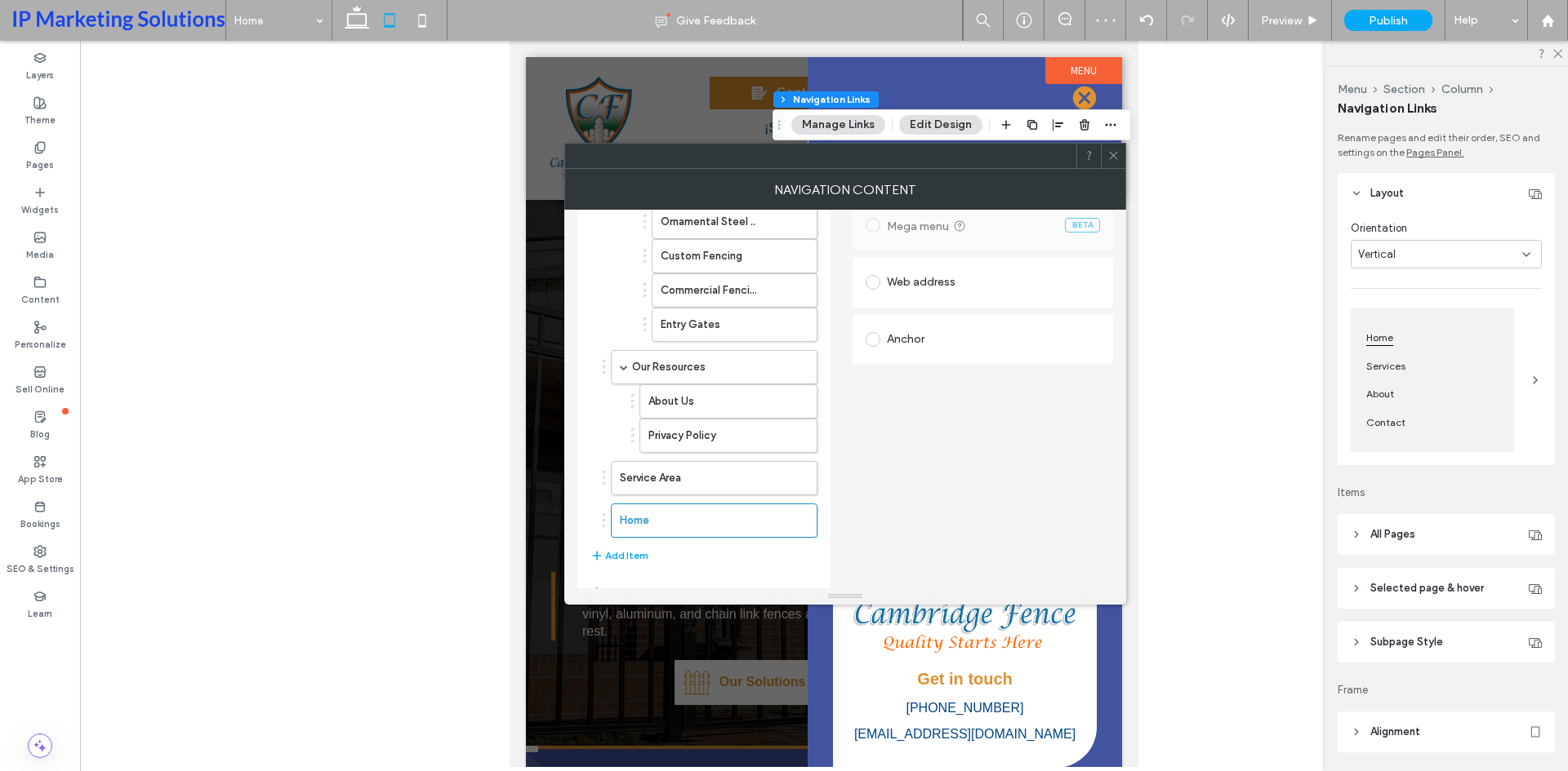
scroll to position [0, 0]
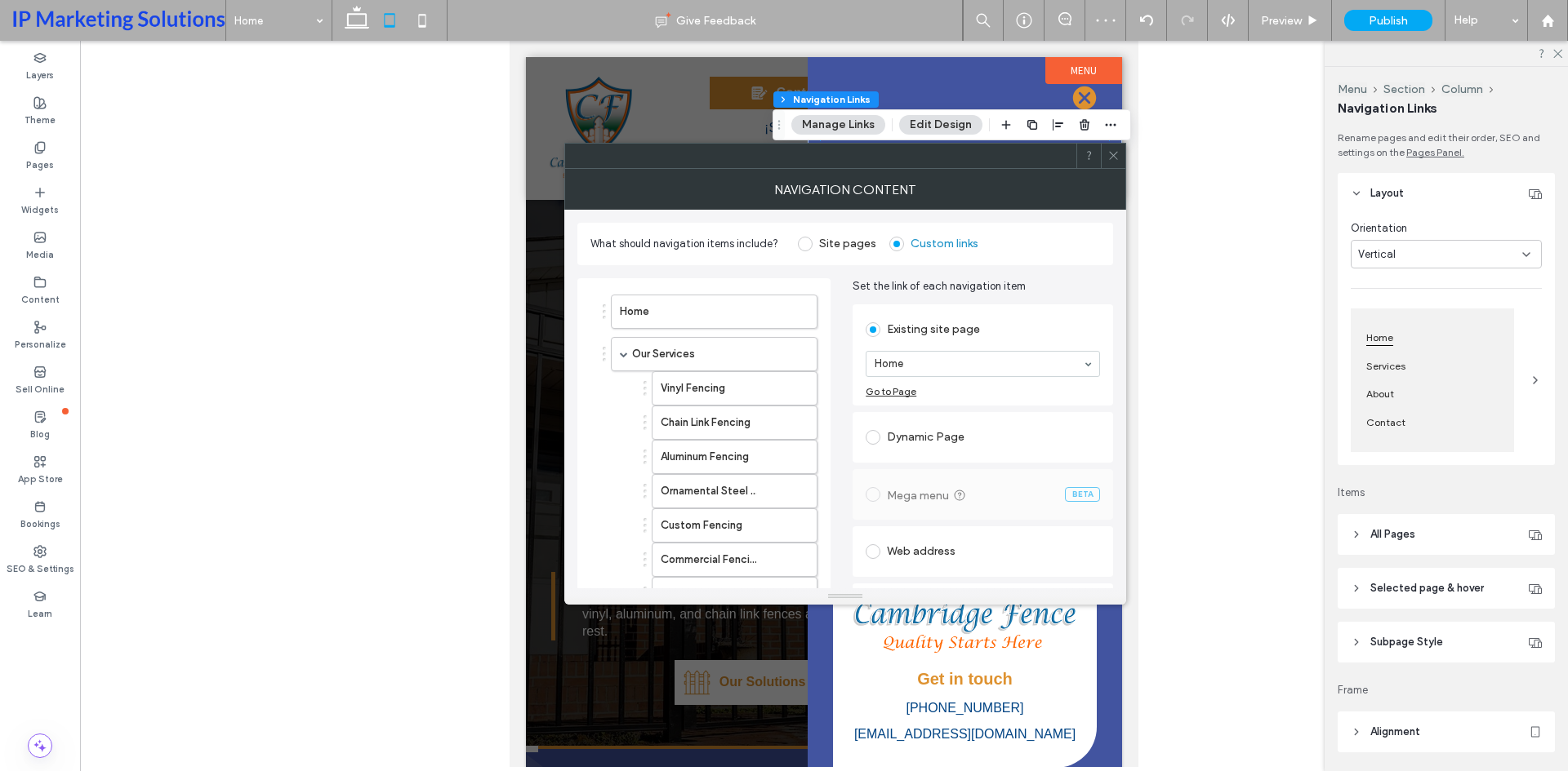
click at [955, 346] on section "Home" at bounding box center [983, 364] width 235 height 43
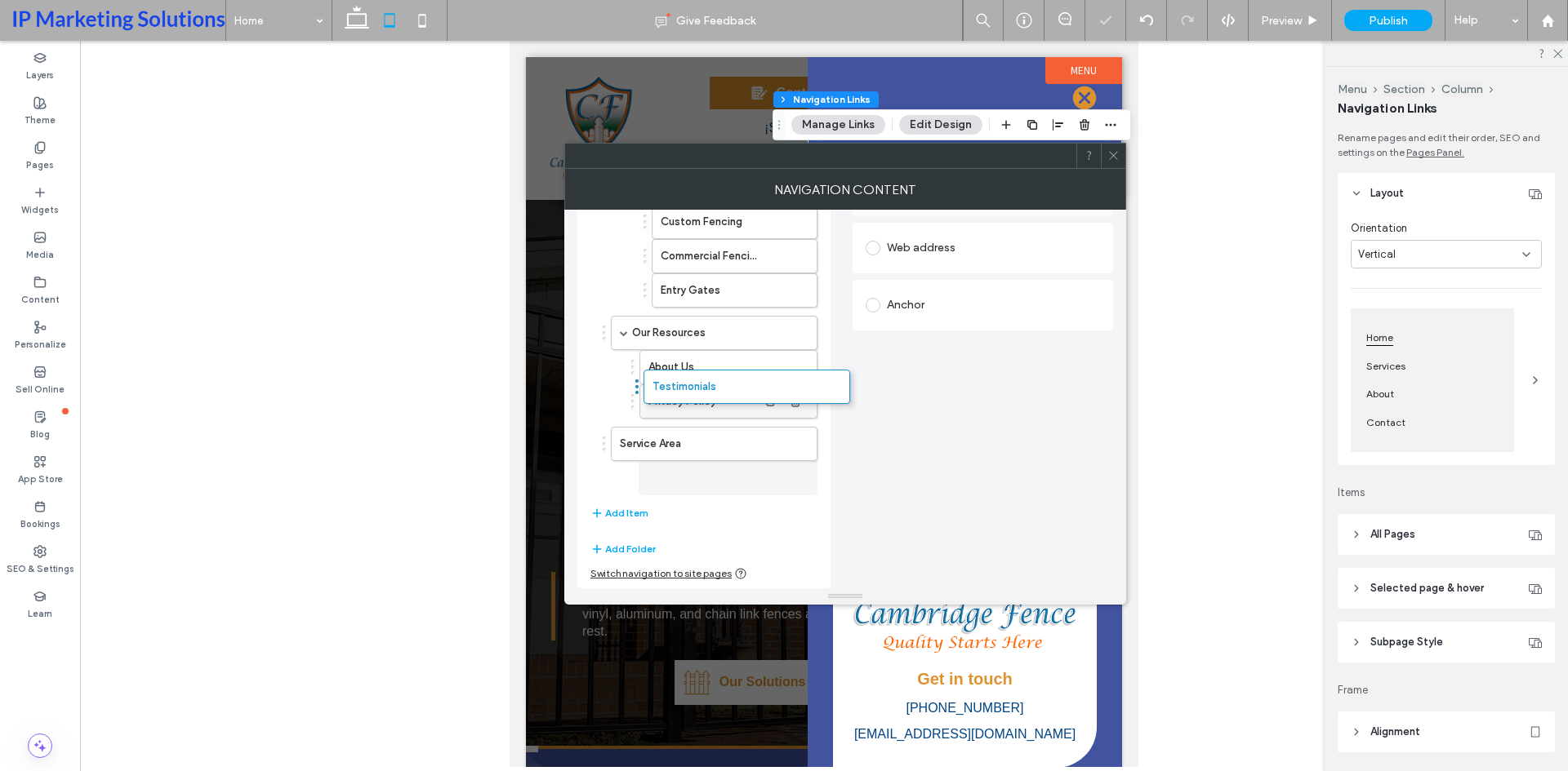
scroll to position [304, 0]
drag, startPoint x: 673, startPoint y: 479, endPoint x: 712, endPoint y: 383, distance: 103.6
click at [630, 506] on button "Add Item" at bounding box center [619, 514] width 58 height 20
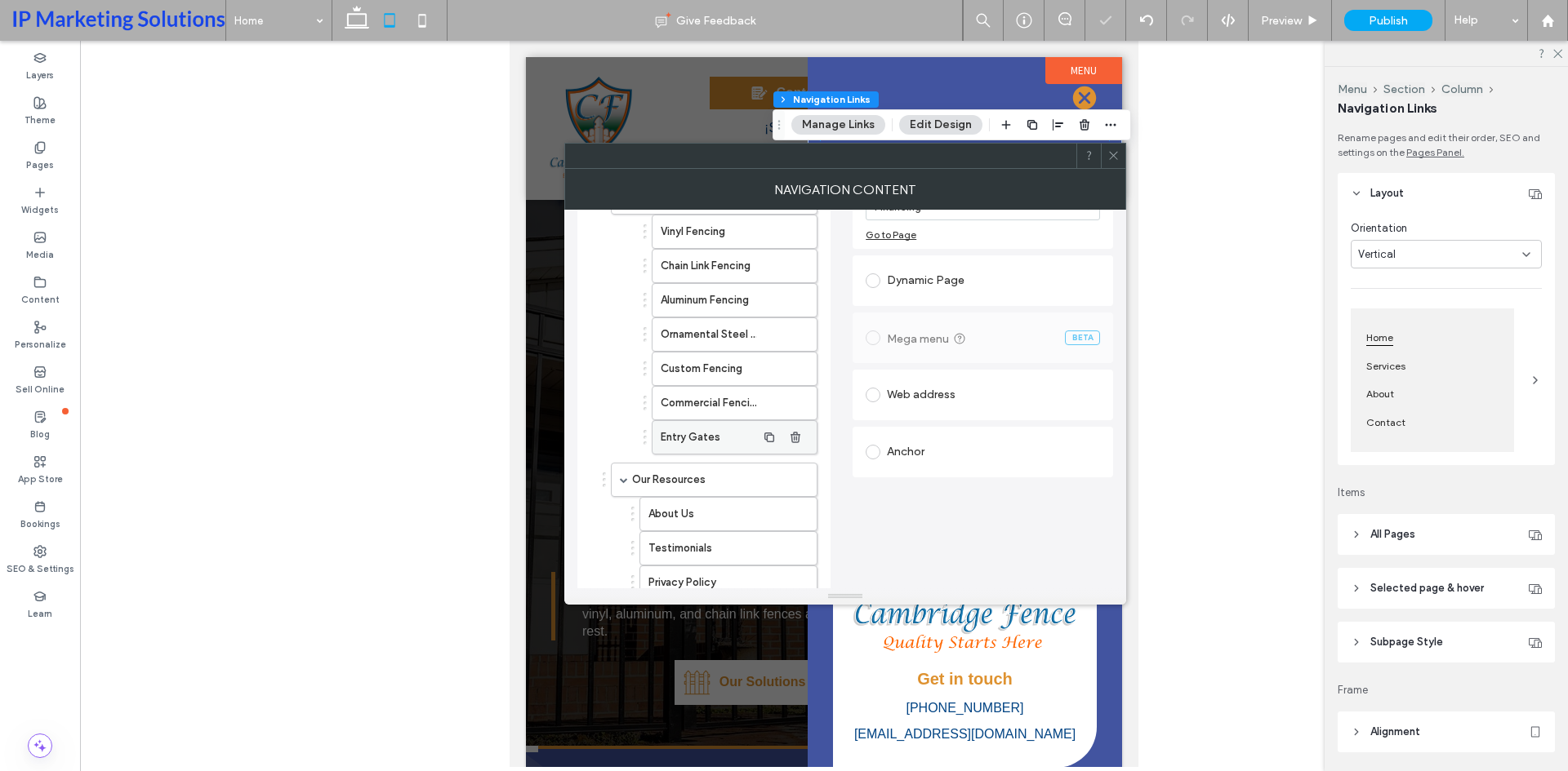
scroll to position [327, 0]
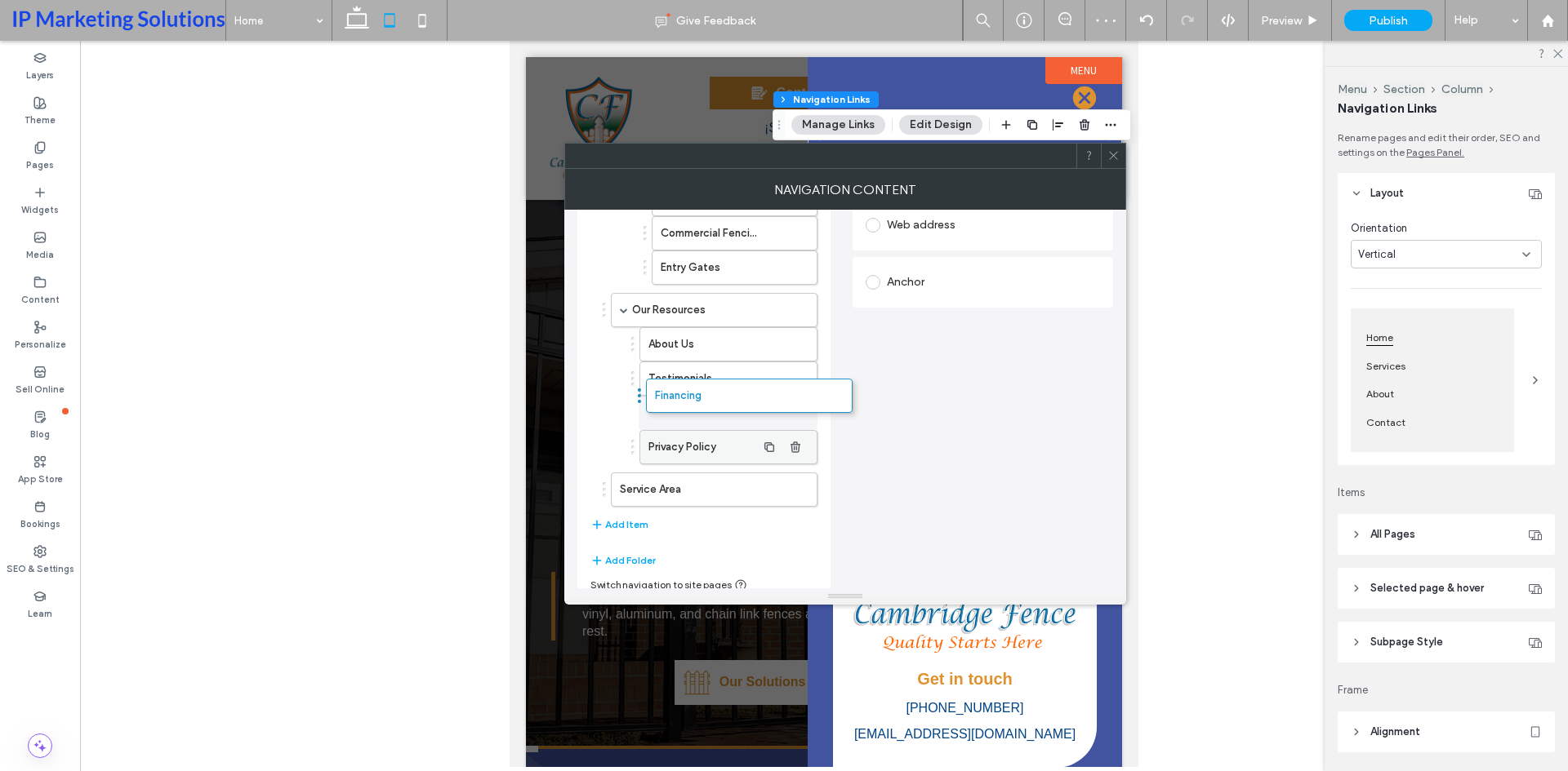
drag, startPoint x: 643, startPoint y: 505, endPoint x: 693, endPoint y: 411, distance: 106.5
click at [611, 520] on button "Add Item" at bounding box center [619, 525] width 58 height 20
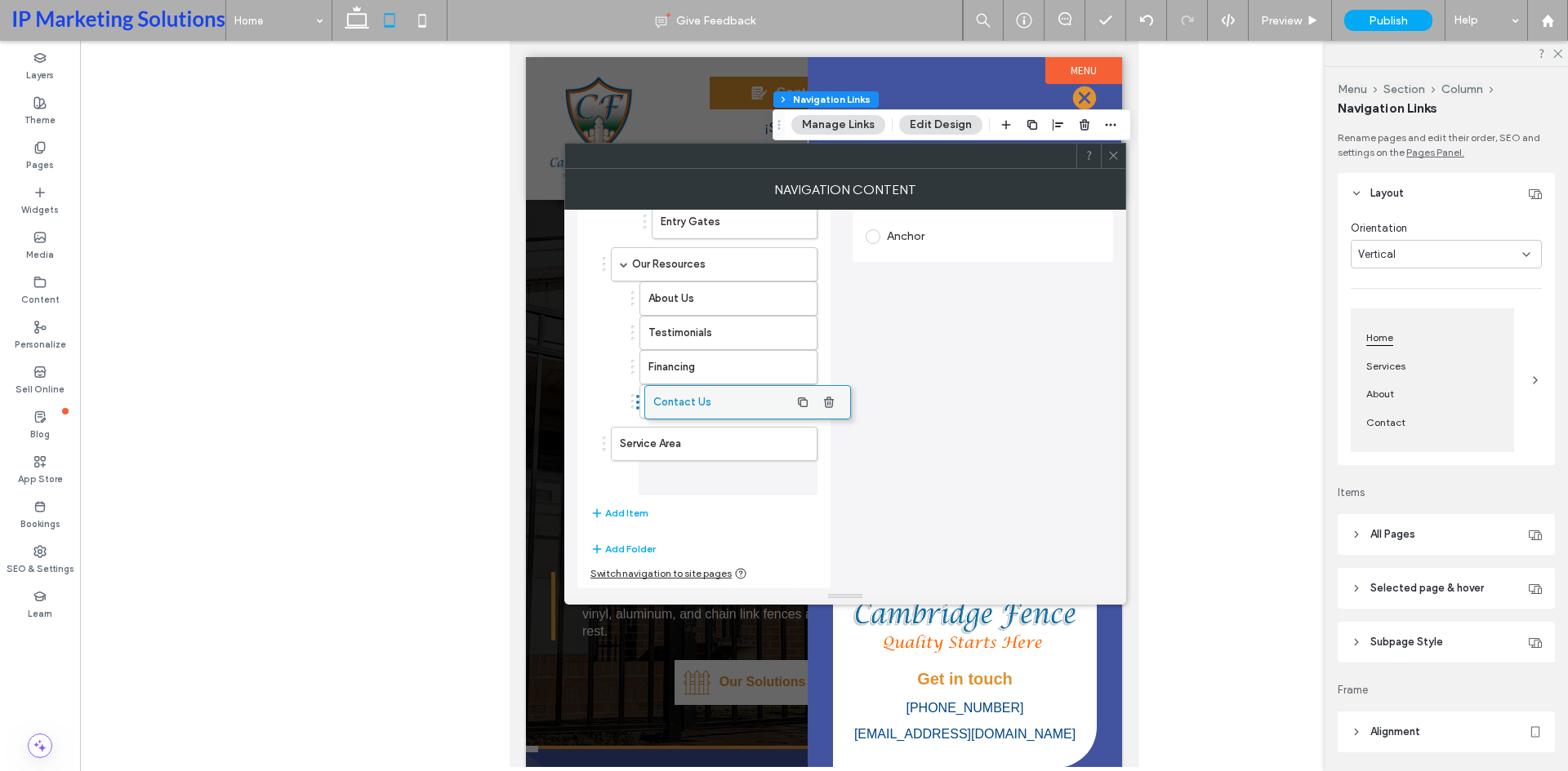
scroll to position [373, 0]
drag, startPoint x: 668, startPoint y: 479, endPoint x: 672, endPoint y: 409, distance: 70.1
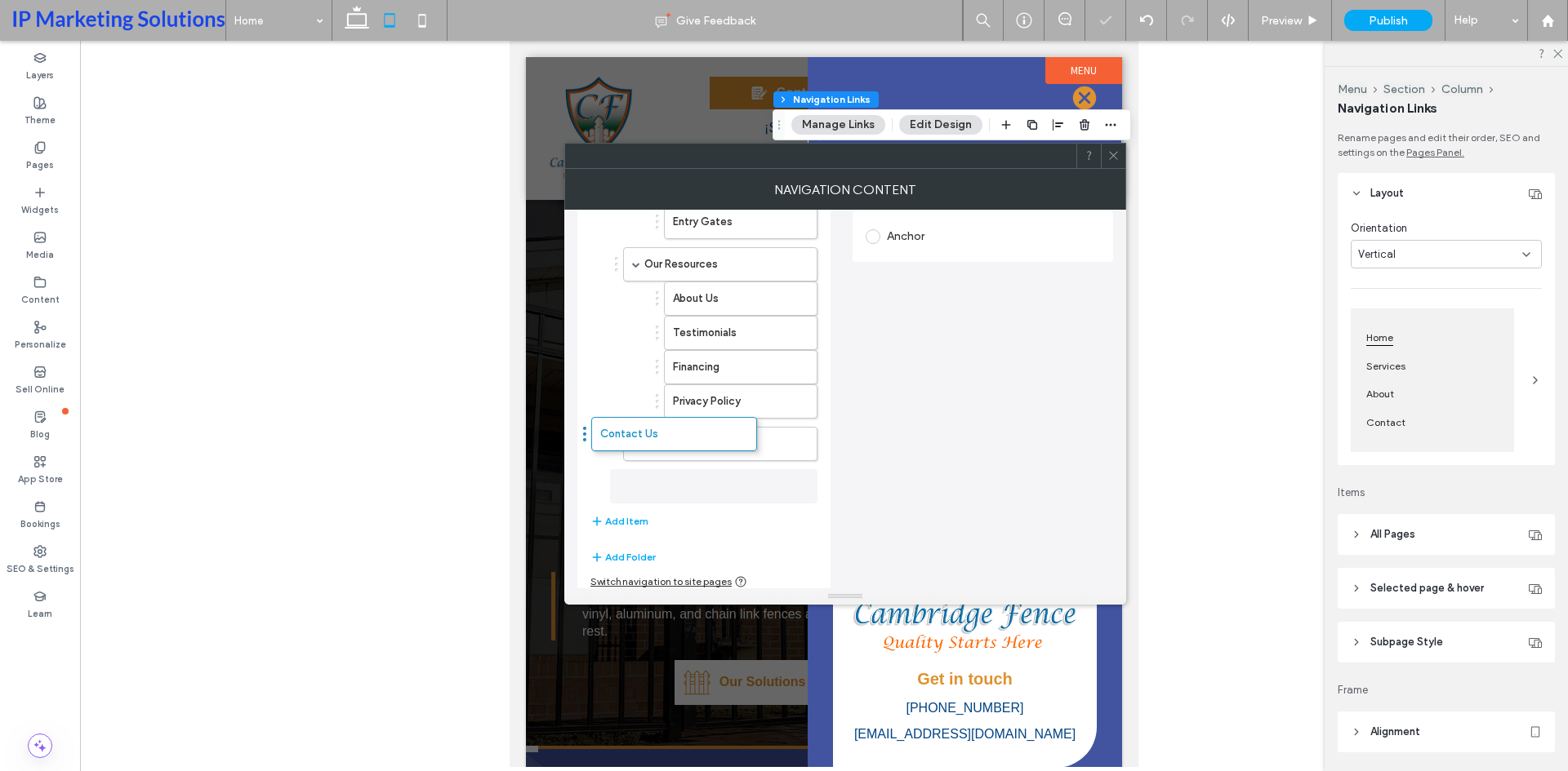
scroll to position [381, 0]
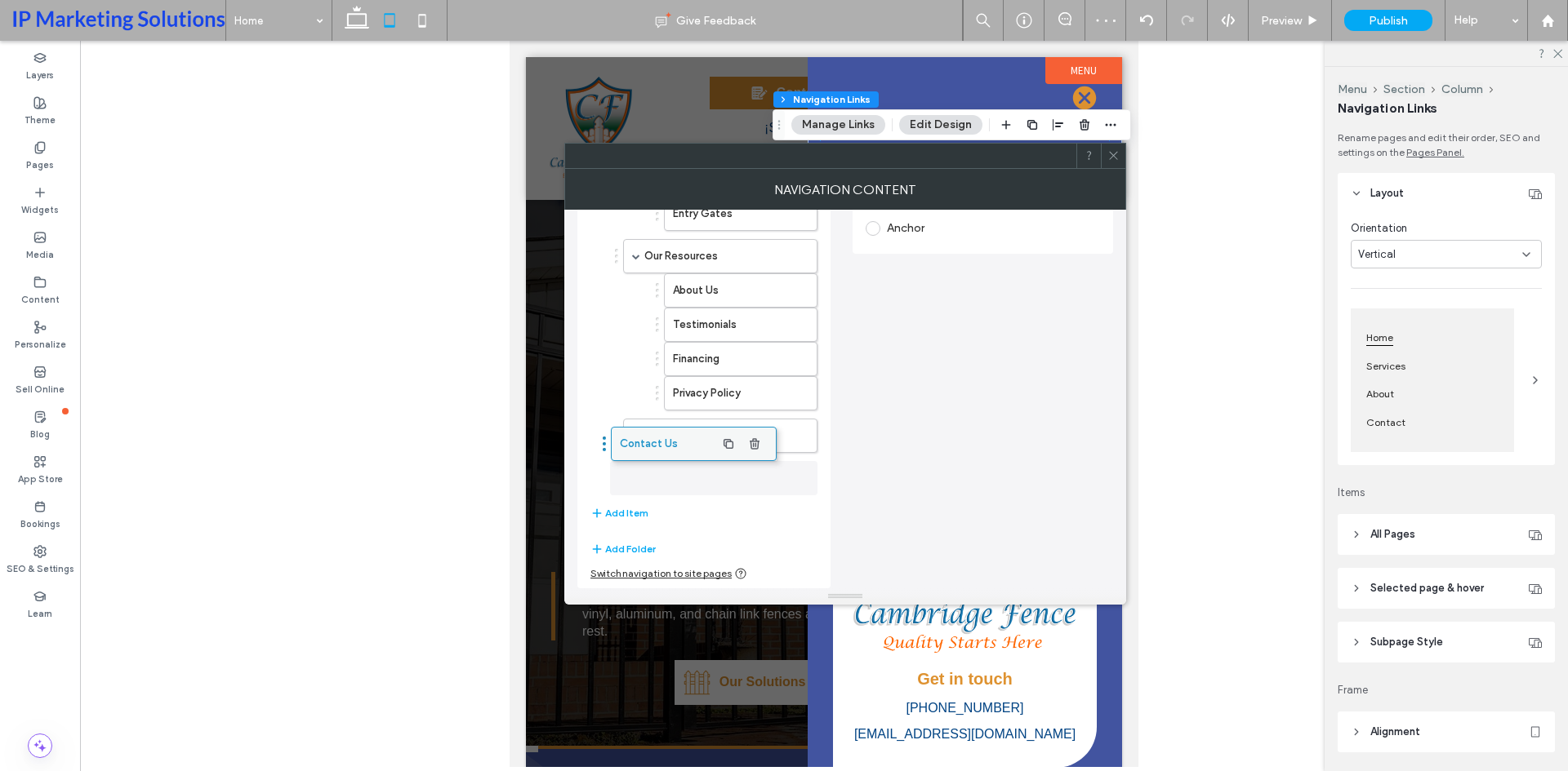
drag, startPoint x: 699, startPoint y: 442, endPoint x: 658, endPoint y: 443, distance: 41.0
drag, startPoint x: 723, startPoint y: 438, endPoint x: 720, endPoint y: 489, distance: 51.1
click at [739, 485] on label "Service Area" at bounding box center [694, 478] width 124 height 33
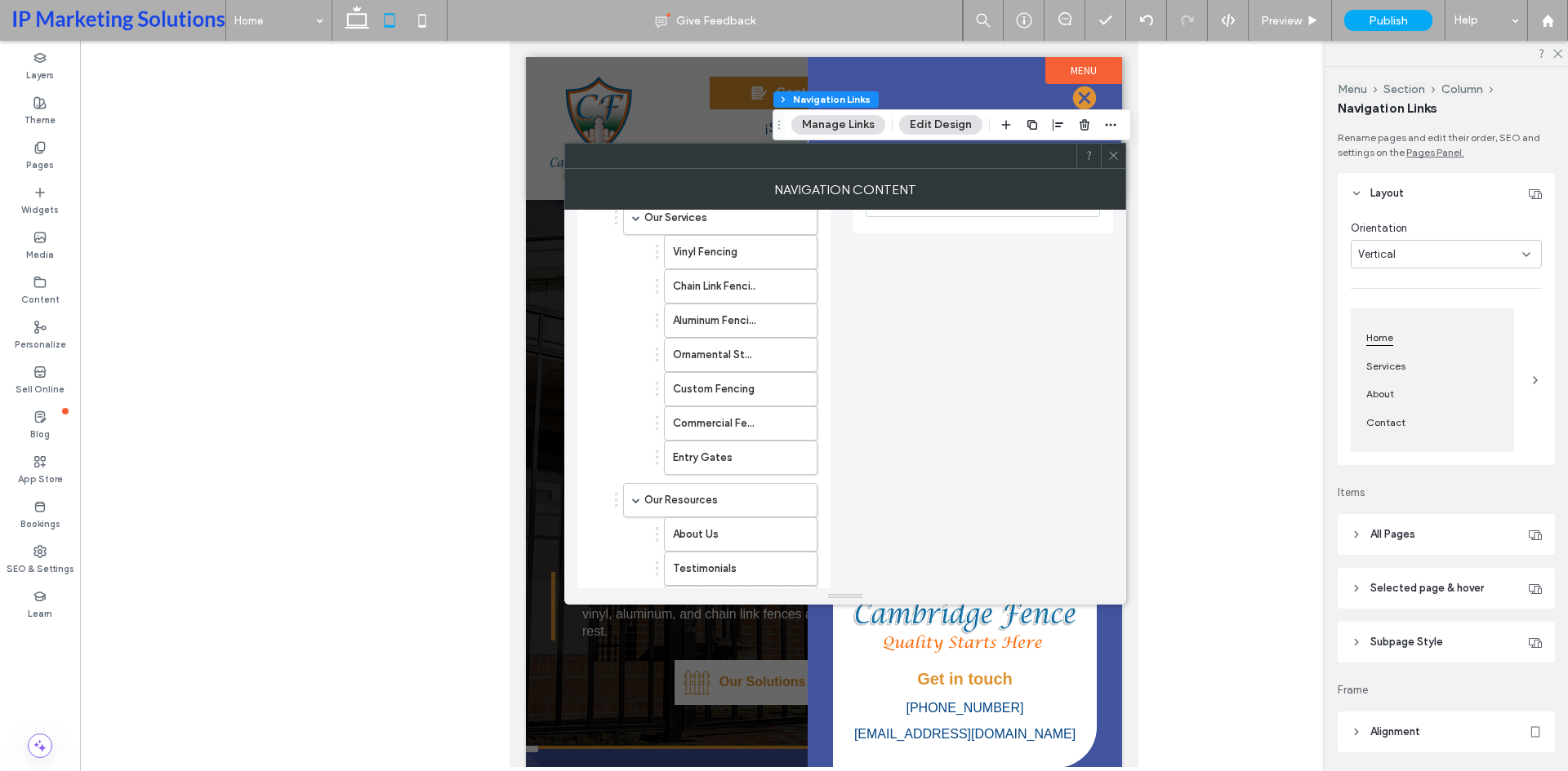
scroll to position [327, 0]
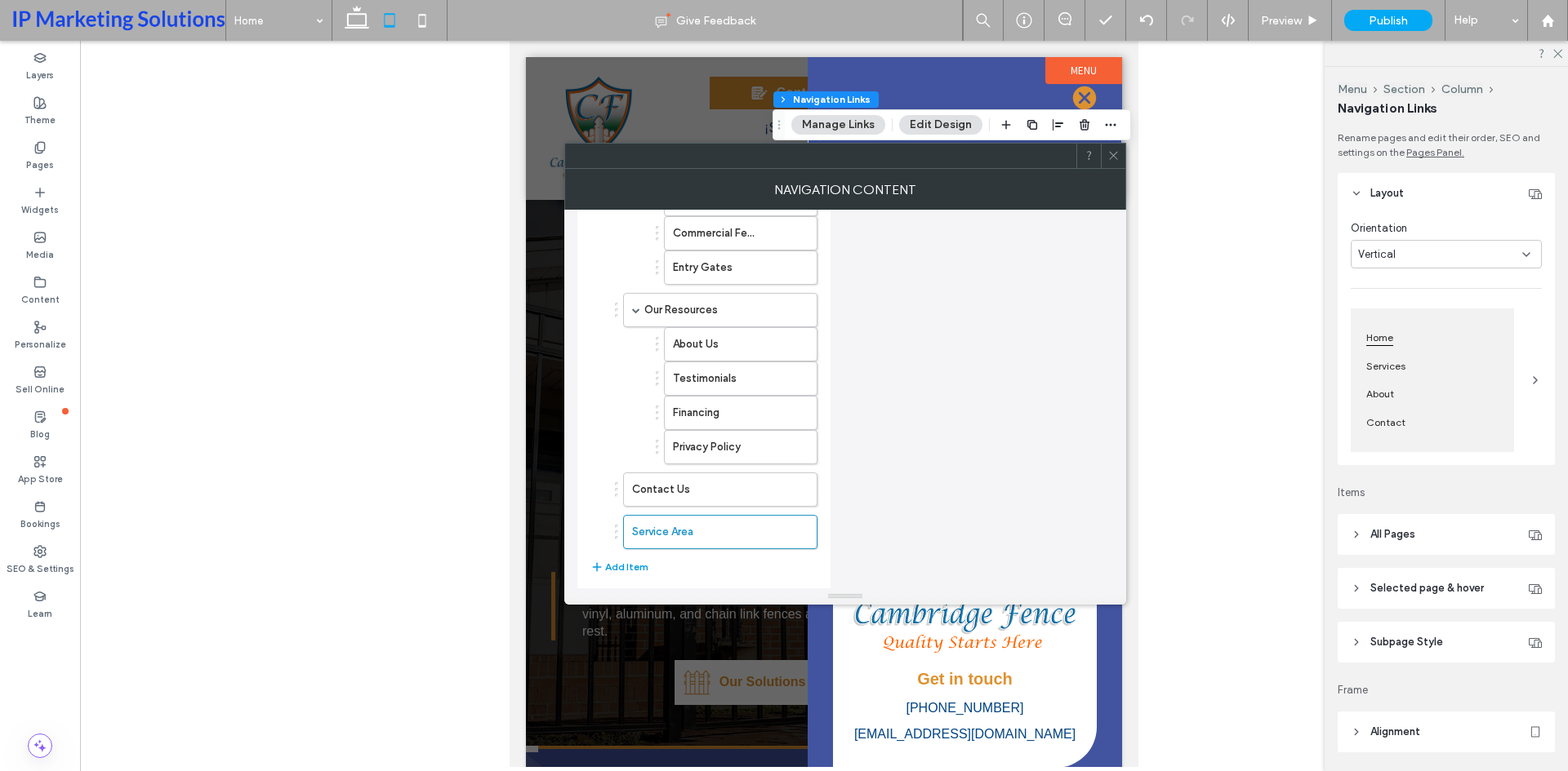
click at [632, 562] on button "Add Item" at bounding box center [619, 567] width 58 height 20
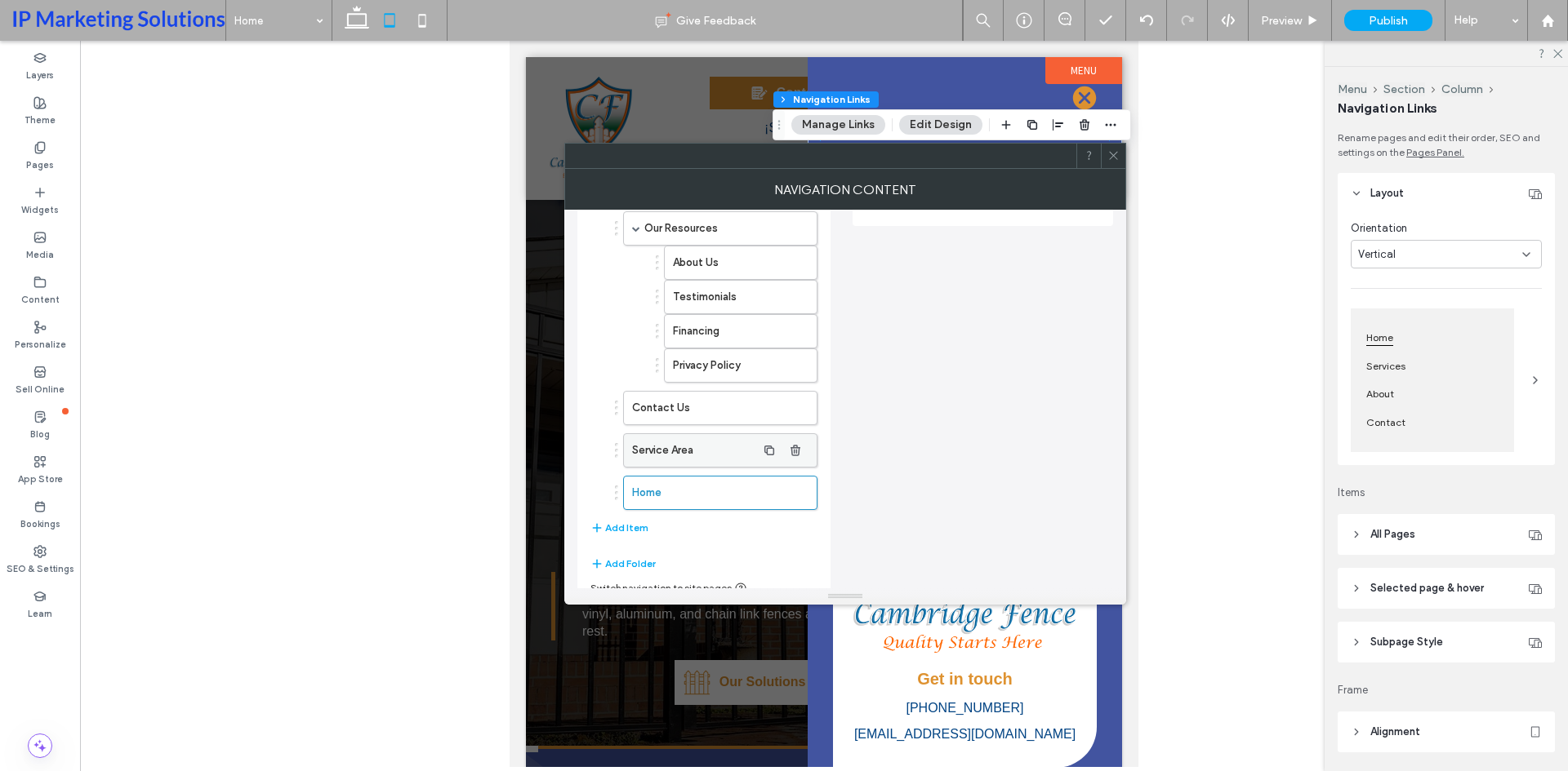
scroll to position [423, 0]
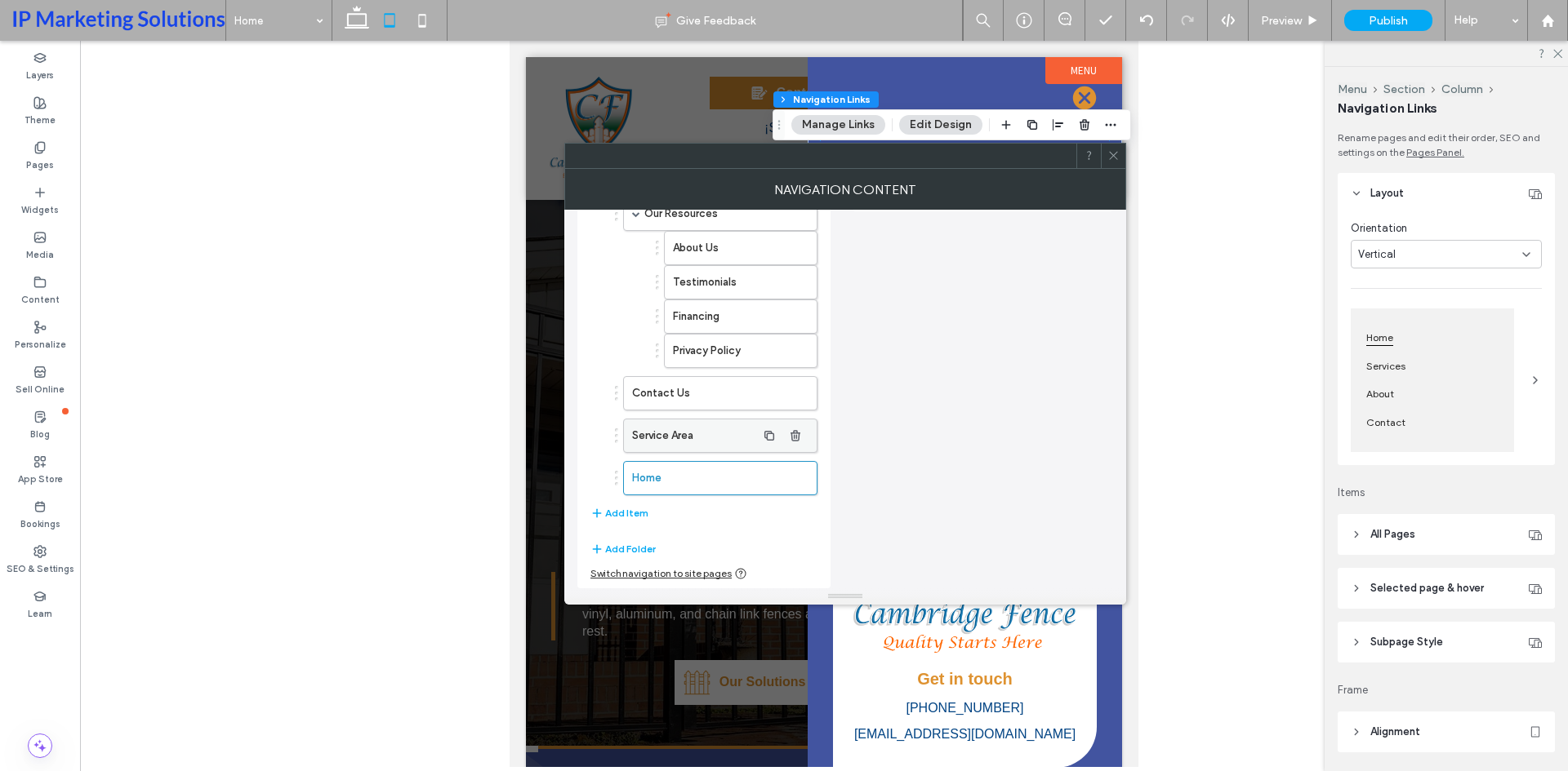
click at [796, 476] on icon "button" at bounding box center [795, 478] width 13 height 13
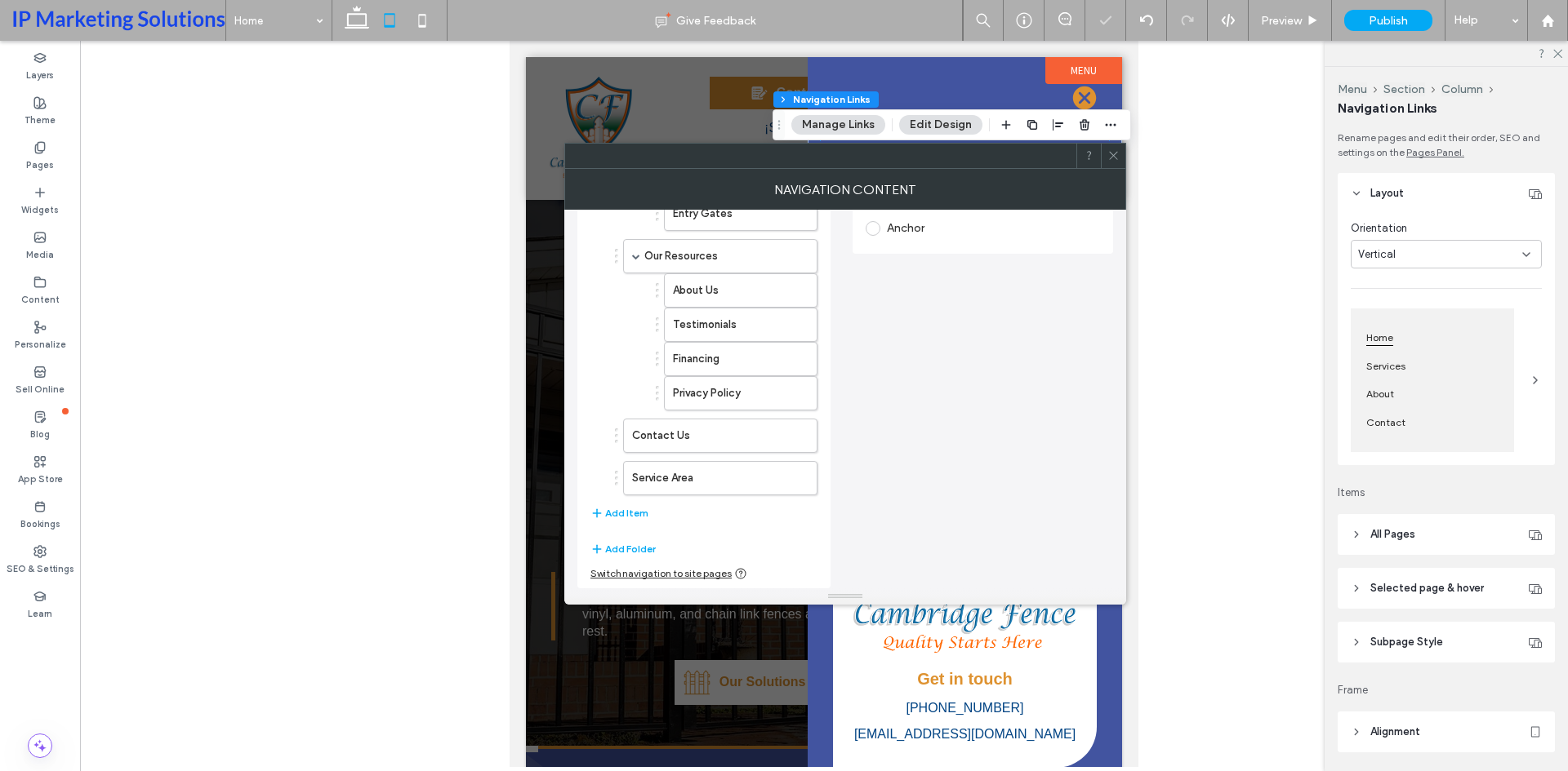
scroll to position [381, 0]
click at [688, 483] on label "Service Area" at bounding box center [694, 478] width 124 height 33
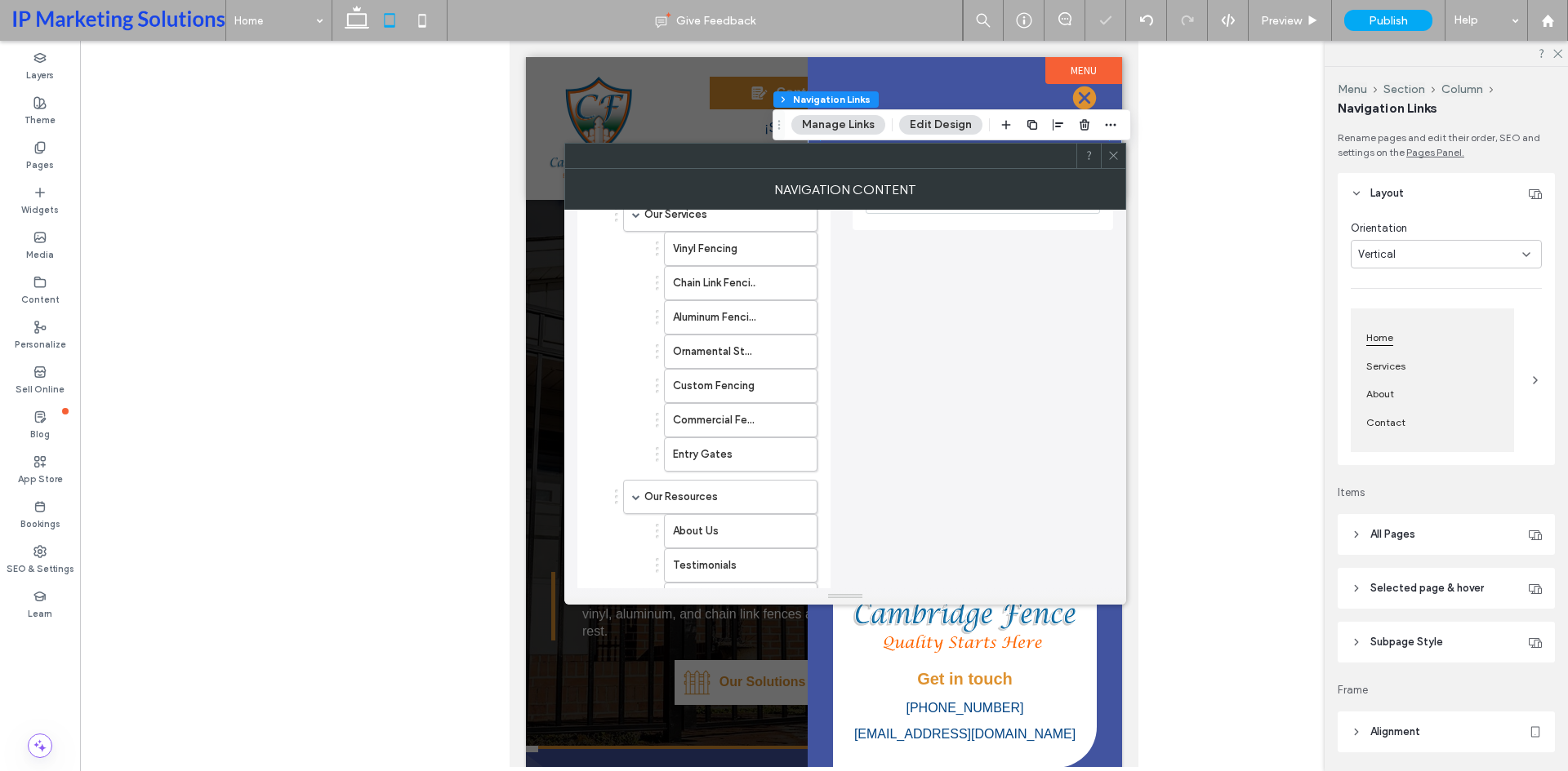
scroll to position [0, 0]
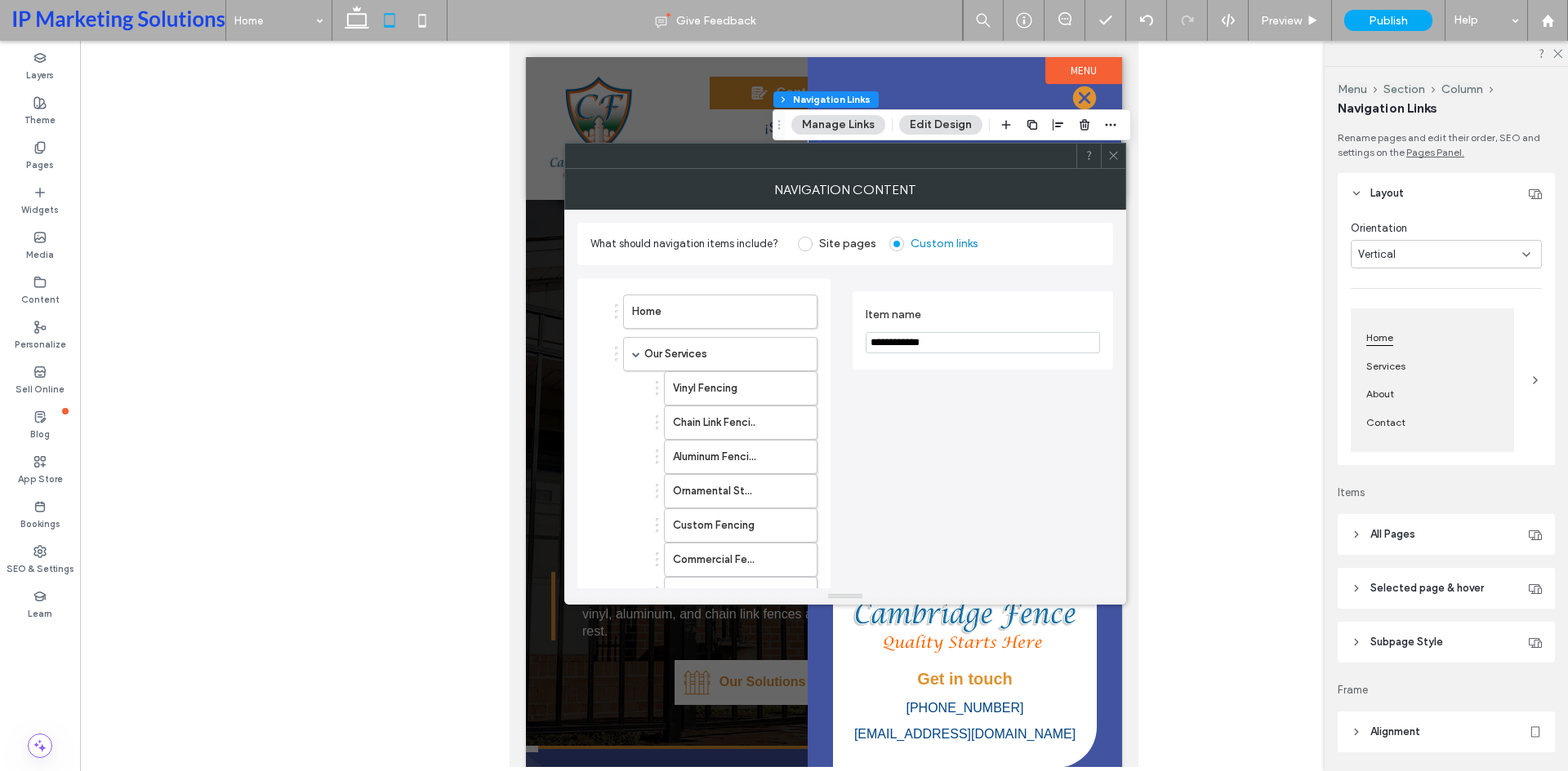
click at [1121, 164] on div at bounding box center [1113, 156] width 25 height 25
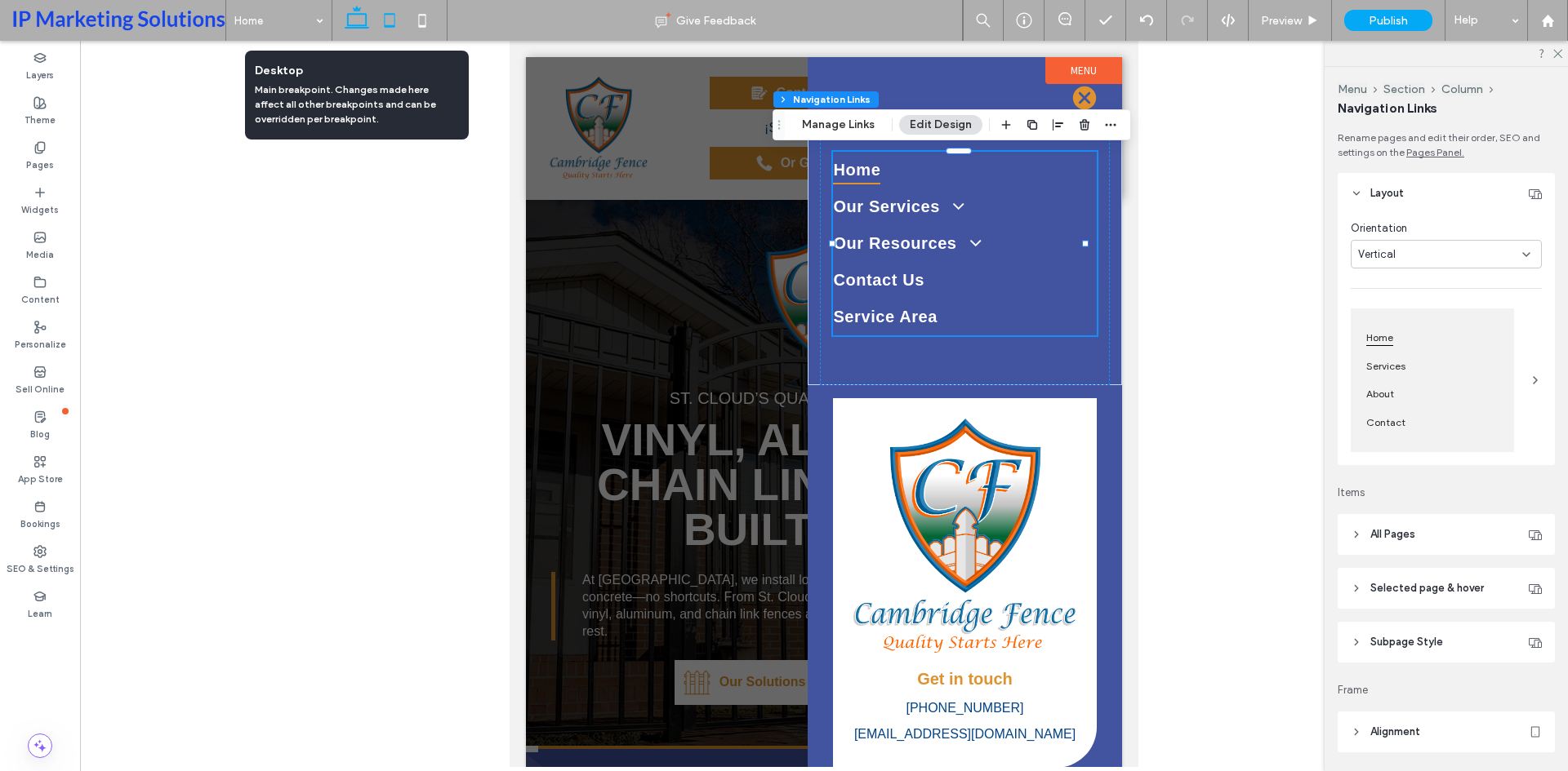
click at [361, 21] on icon at bounding box center [357, 20] width 33 height 33
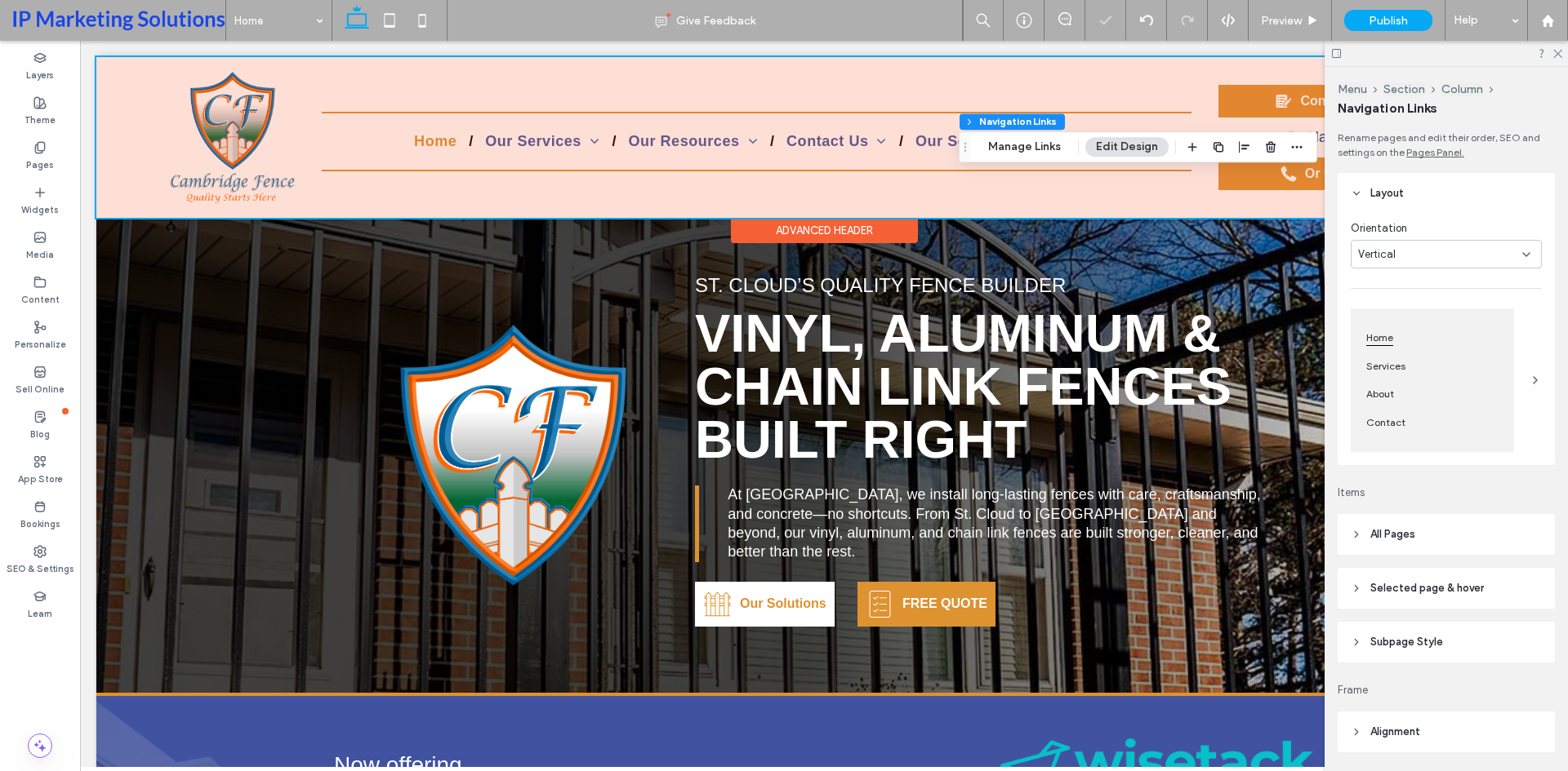
drag, startPoint x: 687, startPoint y: 140, endPoint x: 669, endPoint y: 130, distance: 20.6
click at [687, 140] on div at bounding box center [824, 138] width 1455 height 161
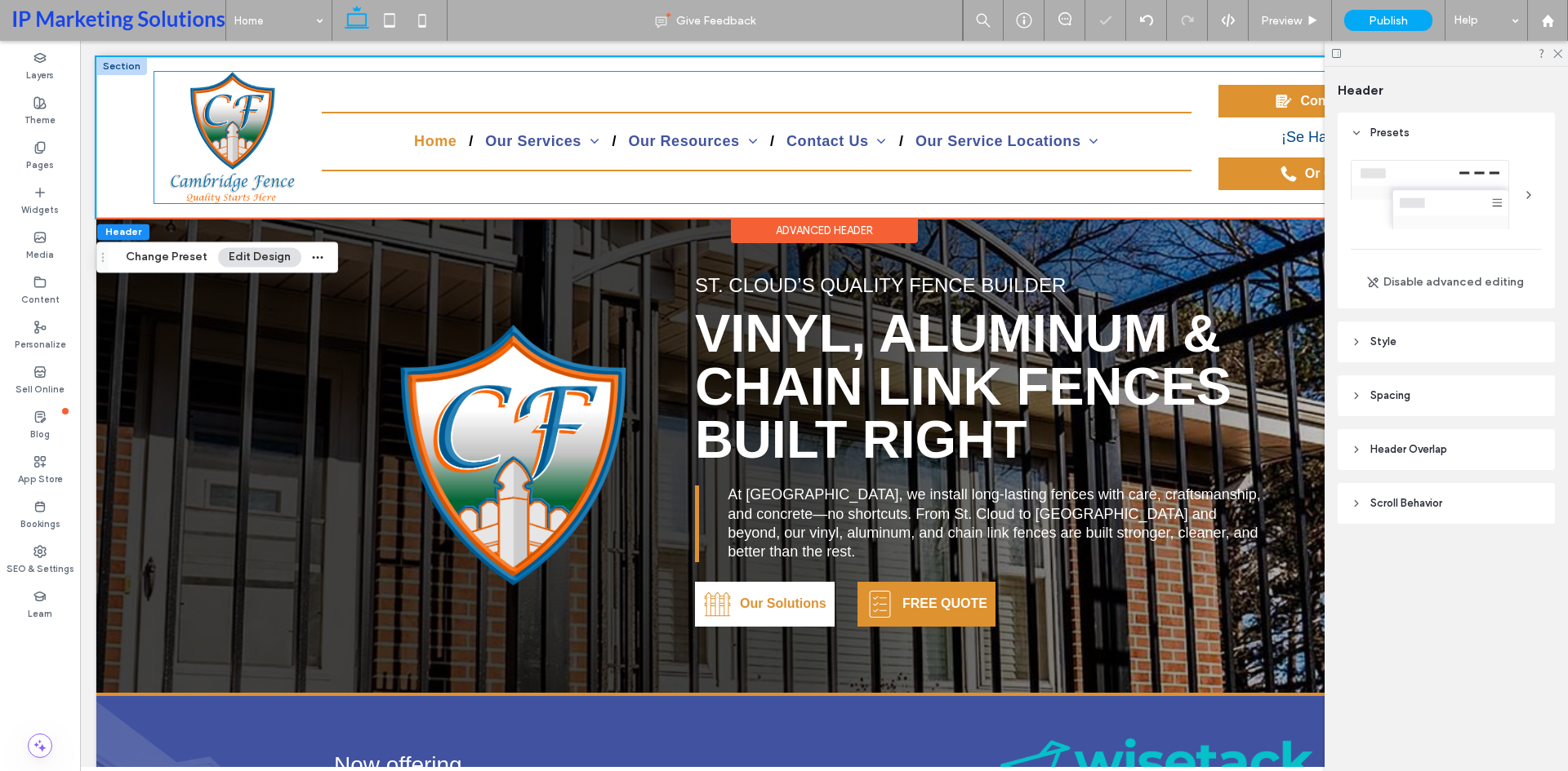
click at [665, 129] on div "Home Our Services Vinyl Fencing Chain Link Fencing Aluminum Fencing Ornamental …" at bounding box center [757, 136] width 870 height 130
click at [642, 150] on link "About Us" at bounding box center [685, 169] width 113 height 39
click at [622, 140] on link "Our Resources" at bounding box center [693, 134] width 154 height 17
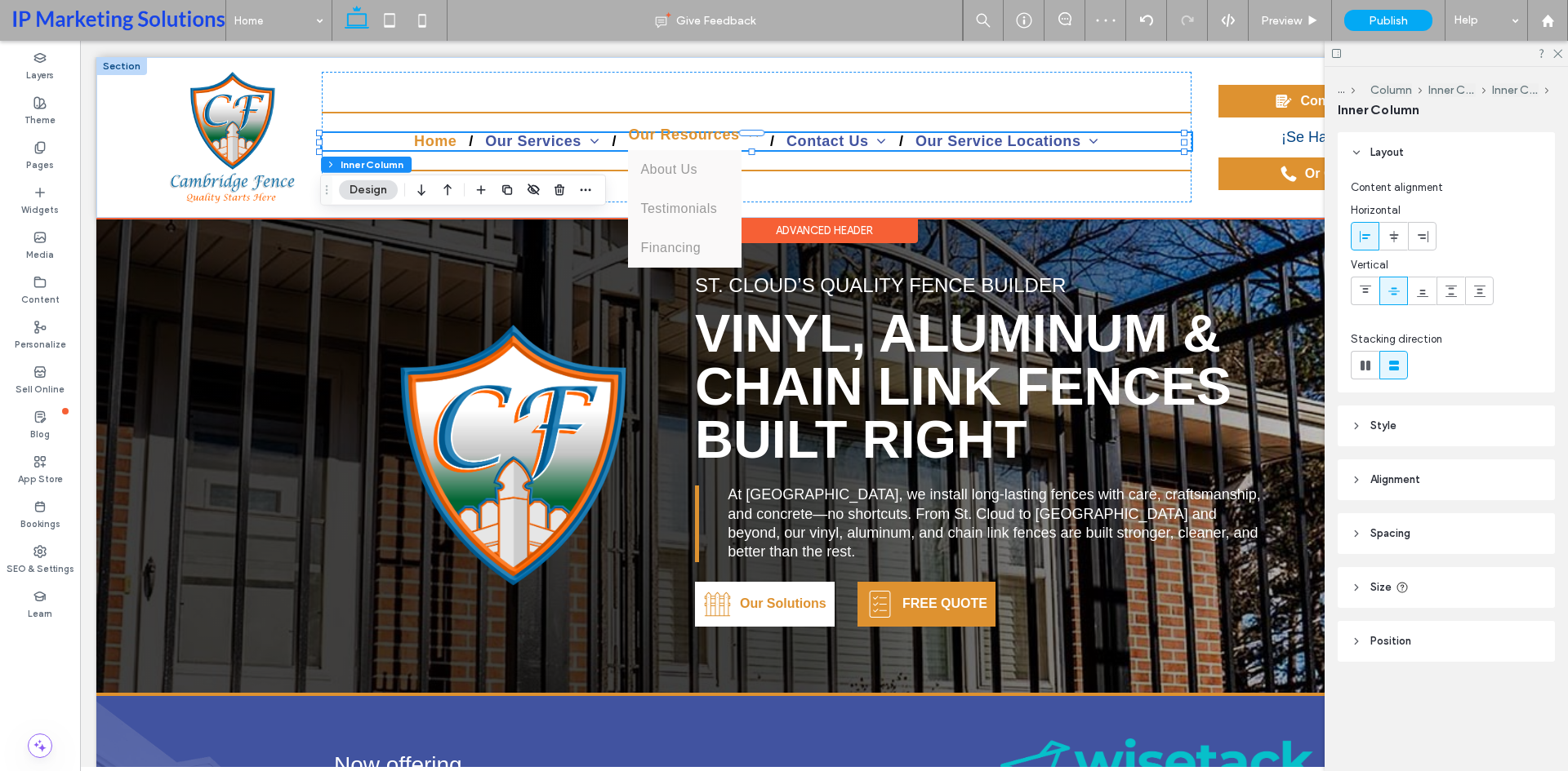
click at [630, 139] on span "Our Resources" at bounding box center [693, 134] width 130 height 17
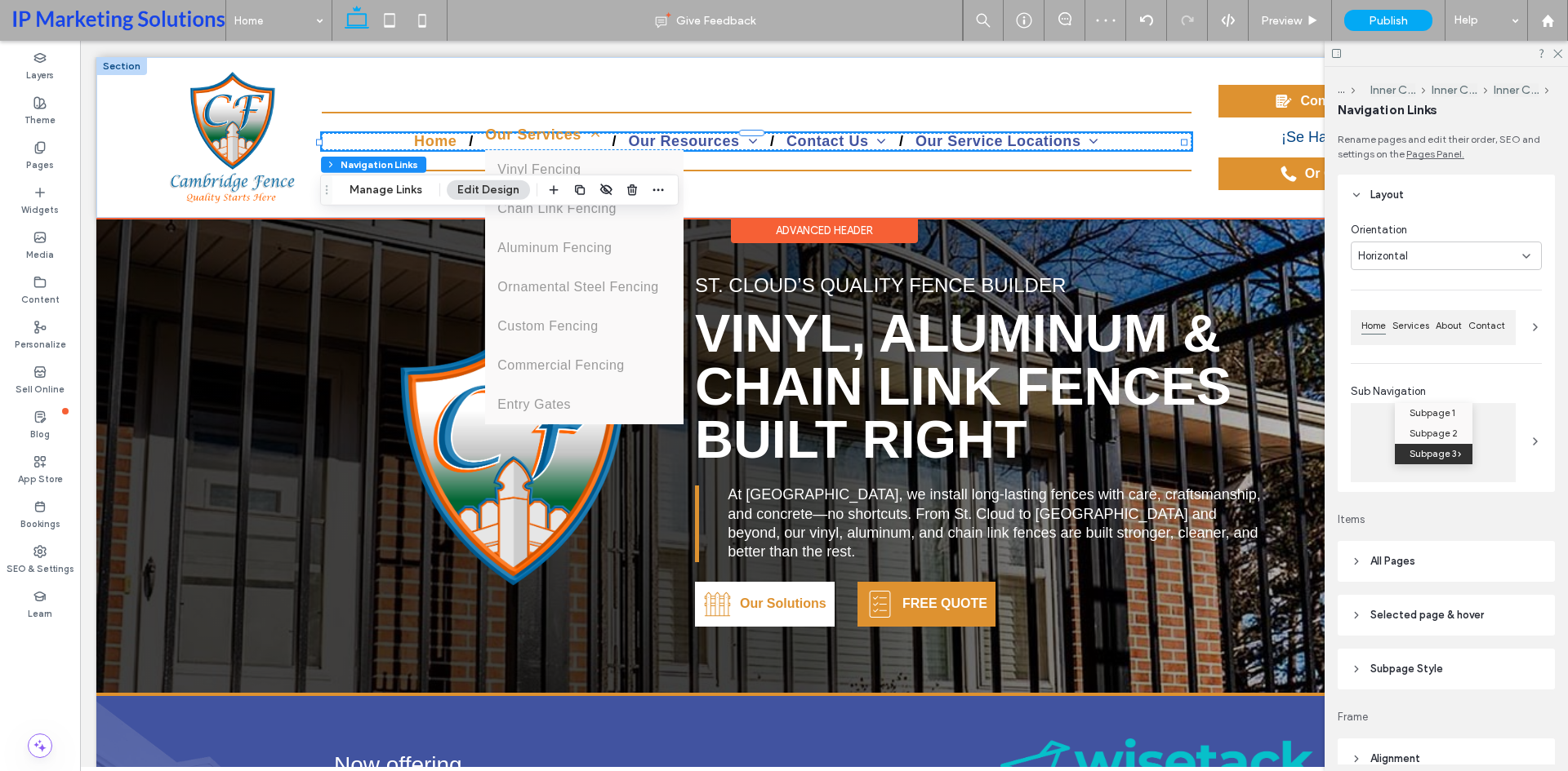
click at [600, 136] on link "Our Services" at bounding box center [543, 134] width 139 height 17
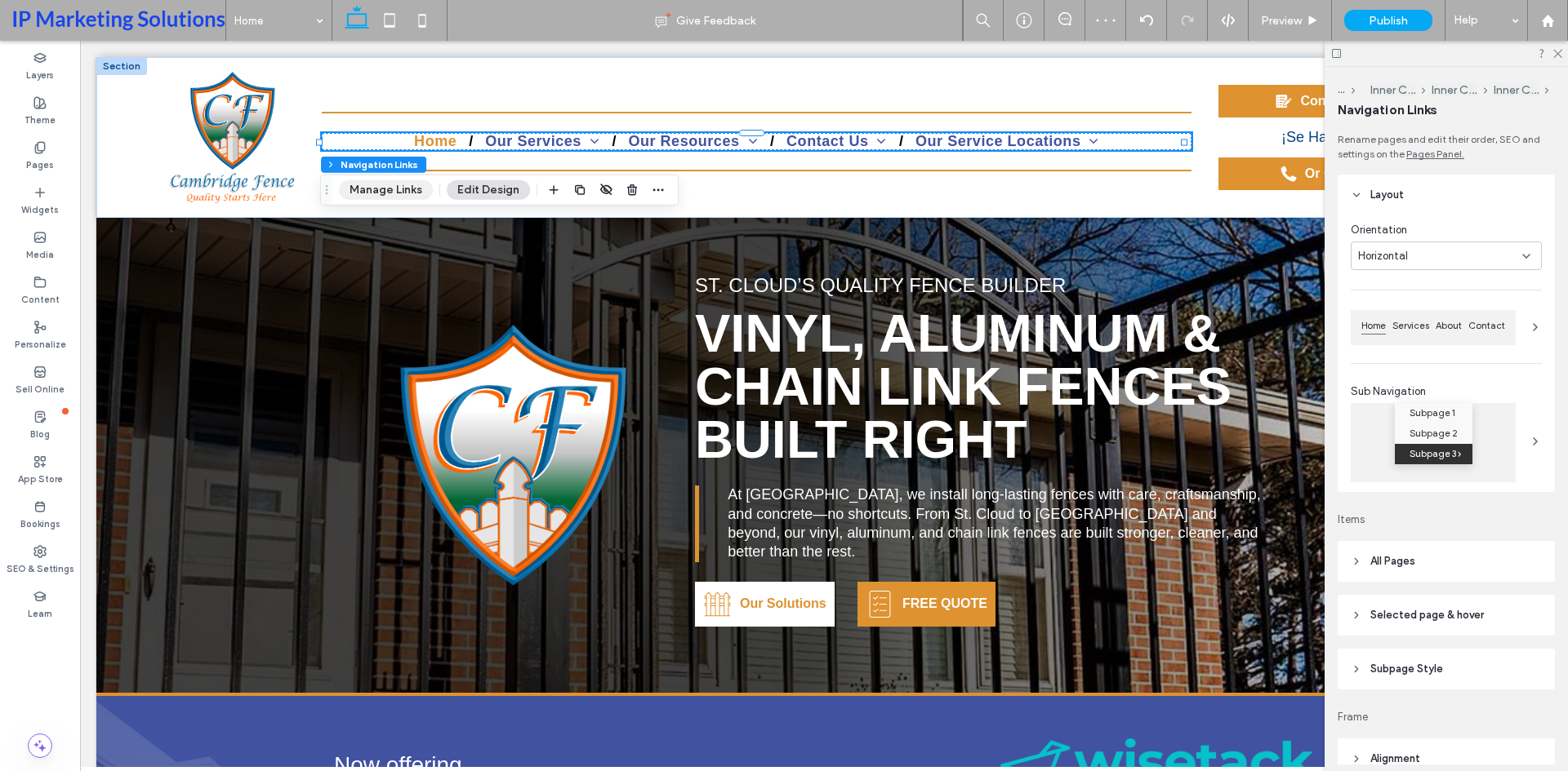
click at [398, 194] on button "Manage Links" at bounding box center [386, 191] width 93 height 20
drag, startPoint x: 392, startPoint y: 186, endPoint x: 502, endPoint y: 244, distance: 124.4
click at [392, 186] on button "Manage Links" at bounding box center [386, 191] width 93 height 20
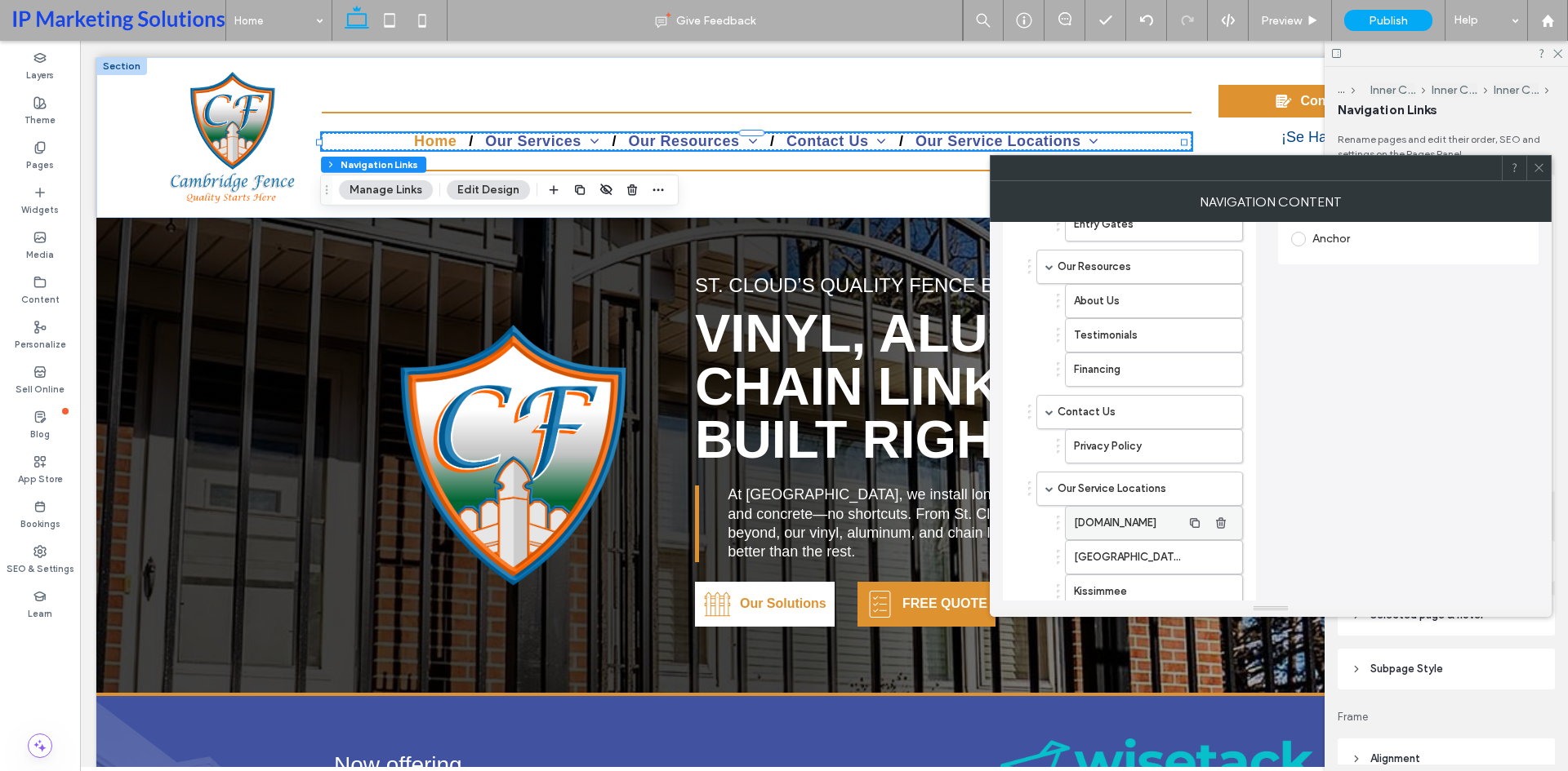
scroll to position [551, 0]
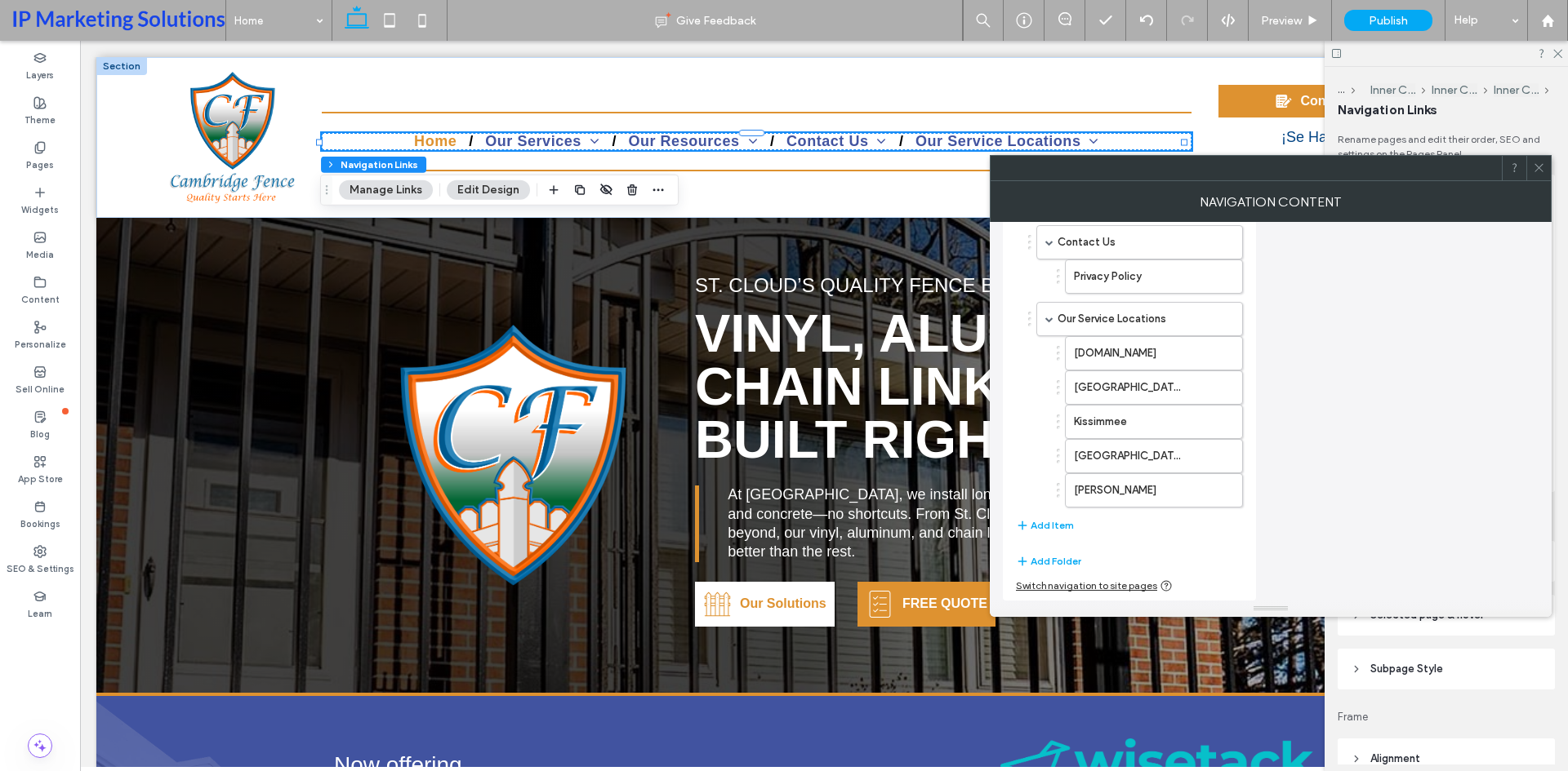
click at [1534, 167] on icon at bounding box center [1538, 168] width 12 height 12
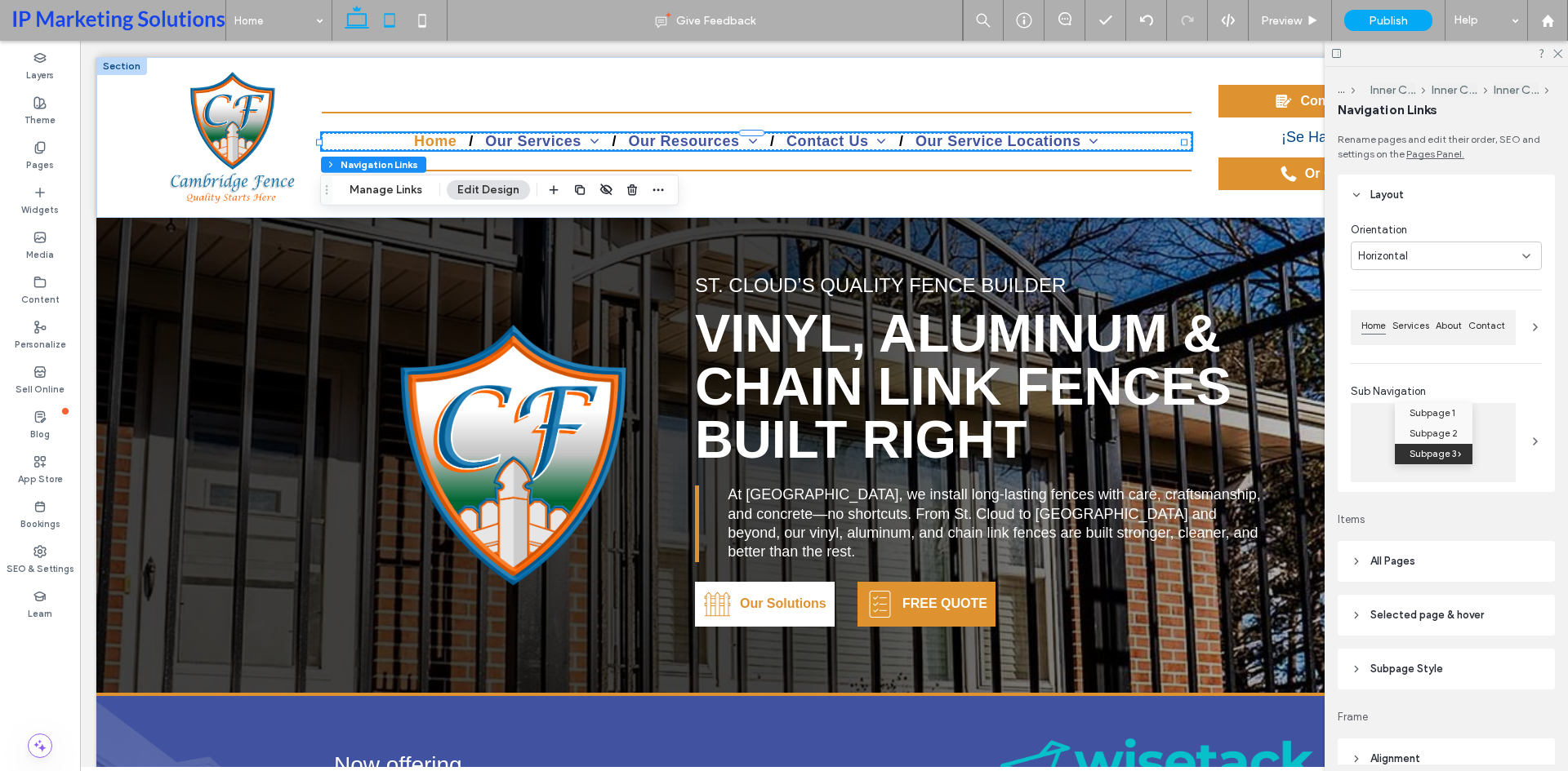
click at [395, 21] on use at bounding box center [390, 20] width 11 height 14
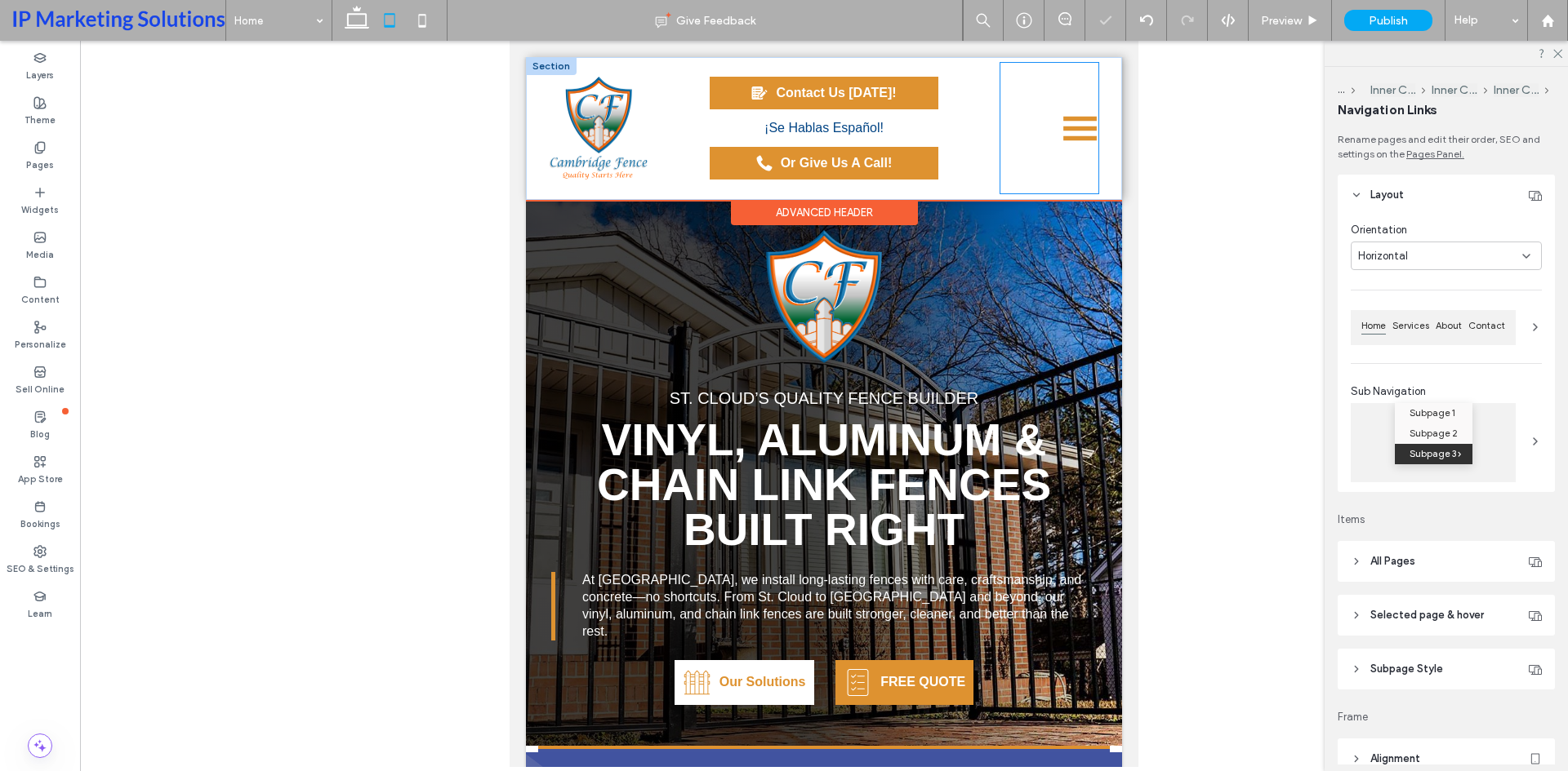
click at [1065, 130] on icon at bounding box center [1080, 128] width 34 height 5
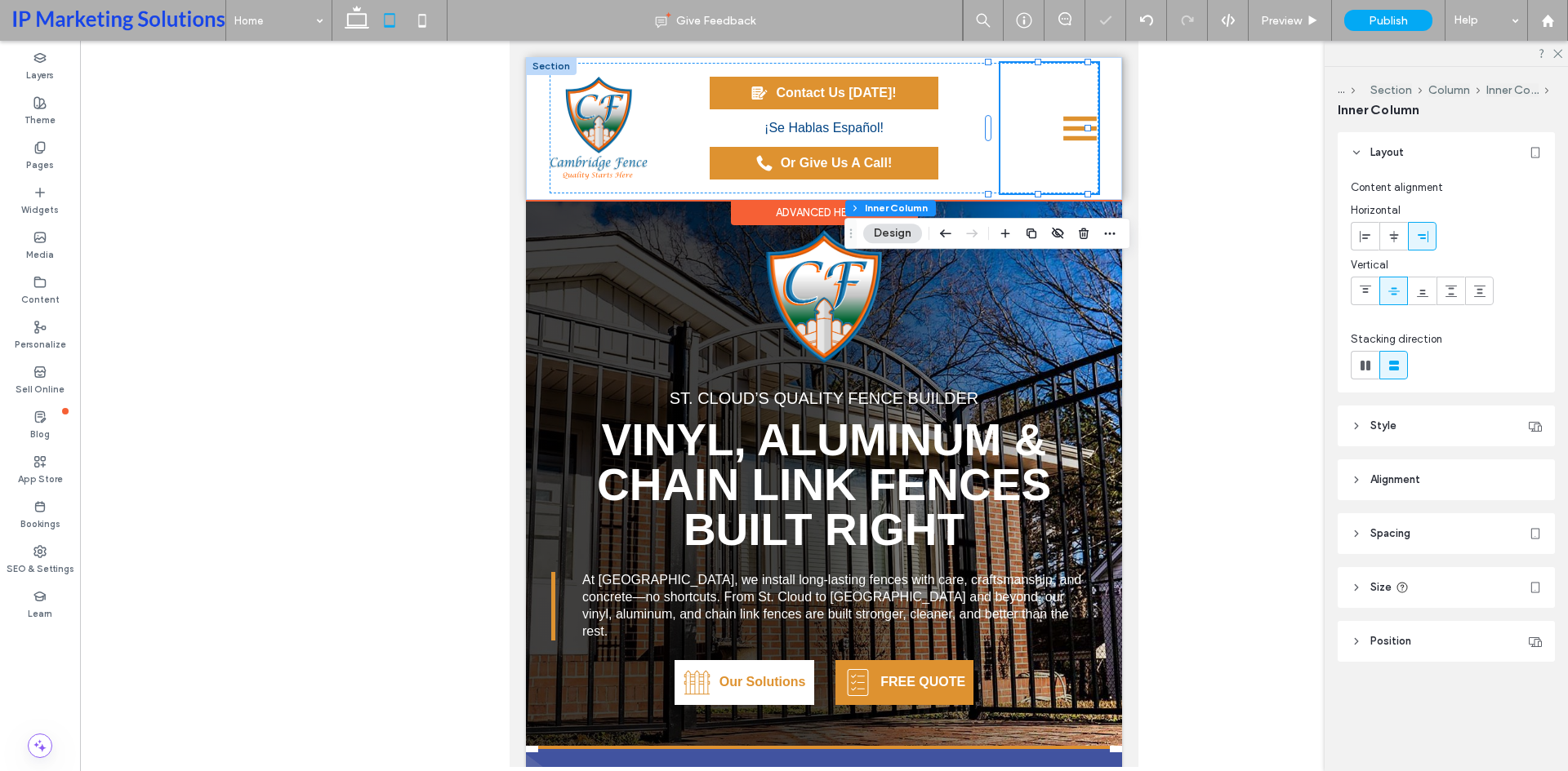
click at [1065, 130] on icon at bounding box center [1080, 128] width 34 height 5
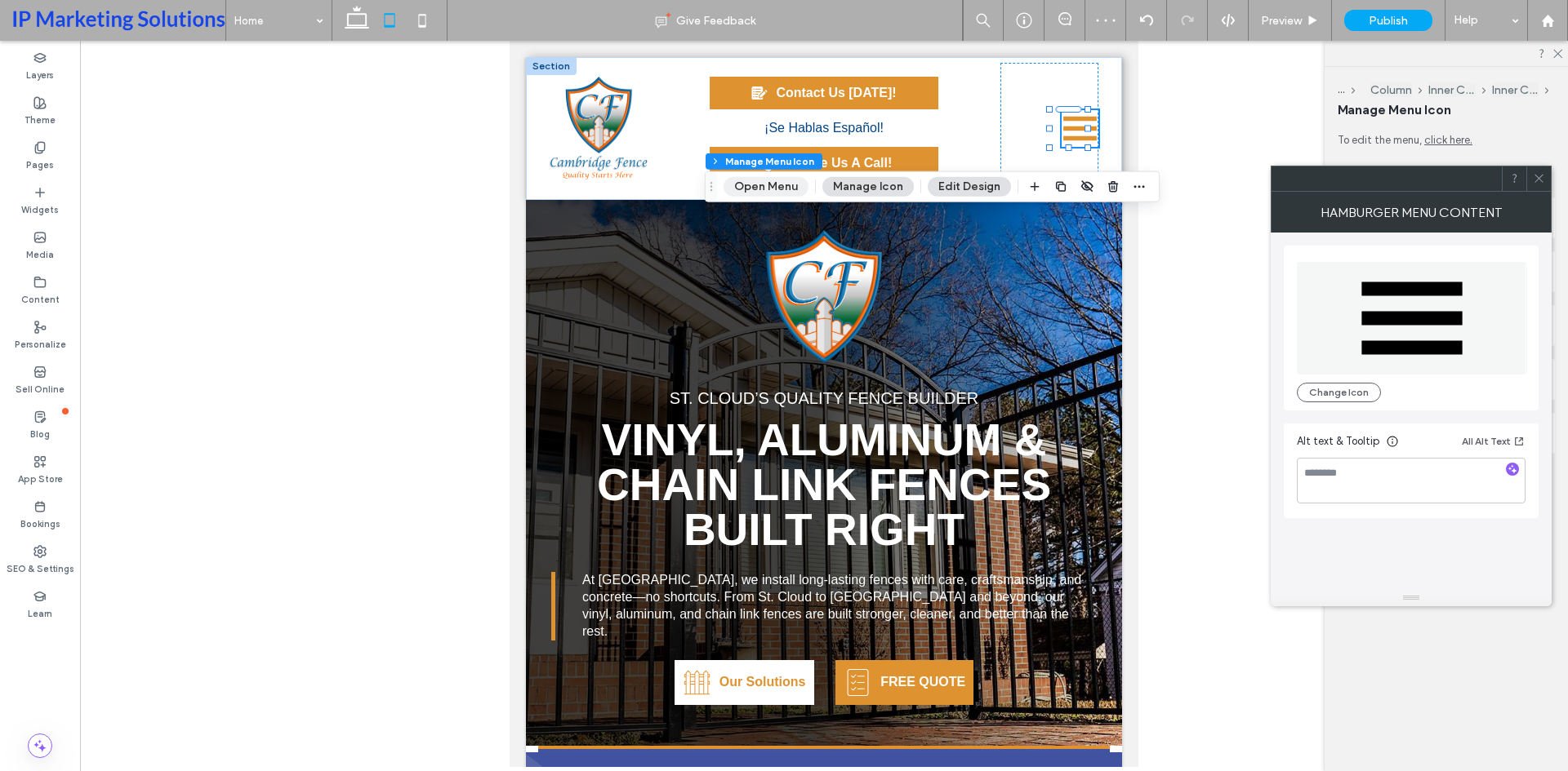
drag, startPoint x: 285, startPoint y: 145, endPoint x: 794, endPoint y: 186, distance: 510.6
click at [794, 186] on button "Open Menu" at bounding box center [765, 187] width 84 height 20
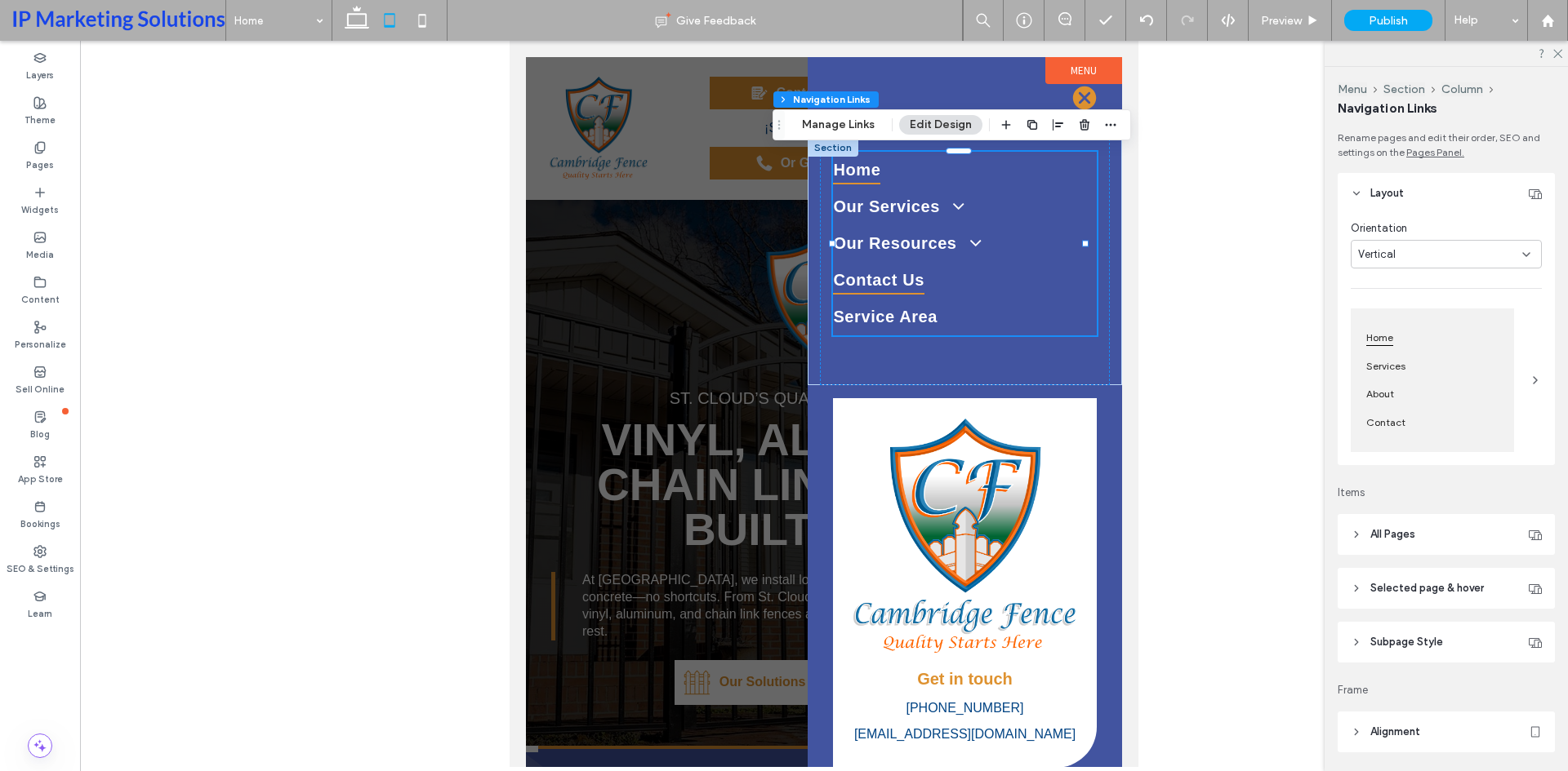
type input "***"
type input "****"
click at [984, 263] on link "Contact Us" at bounding box center [964, 280] width 263 height 37
click at [836, 121] on button "Manage Links" at bounding box center [838, 125] width 93 height 20
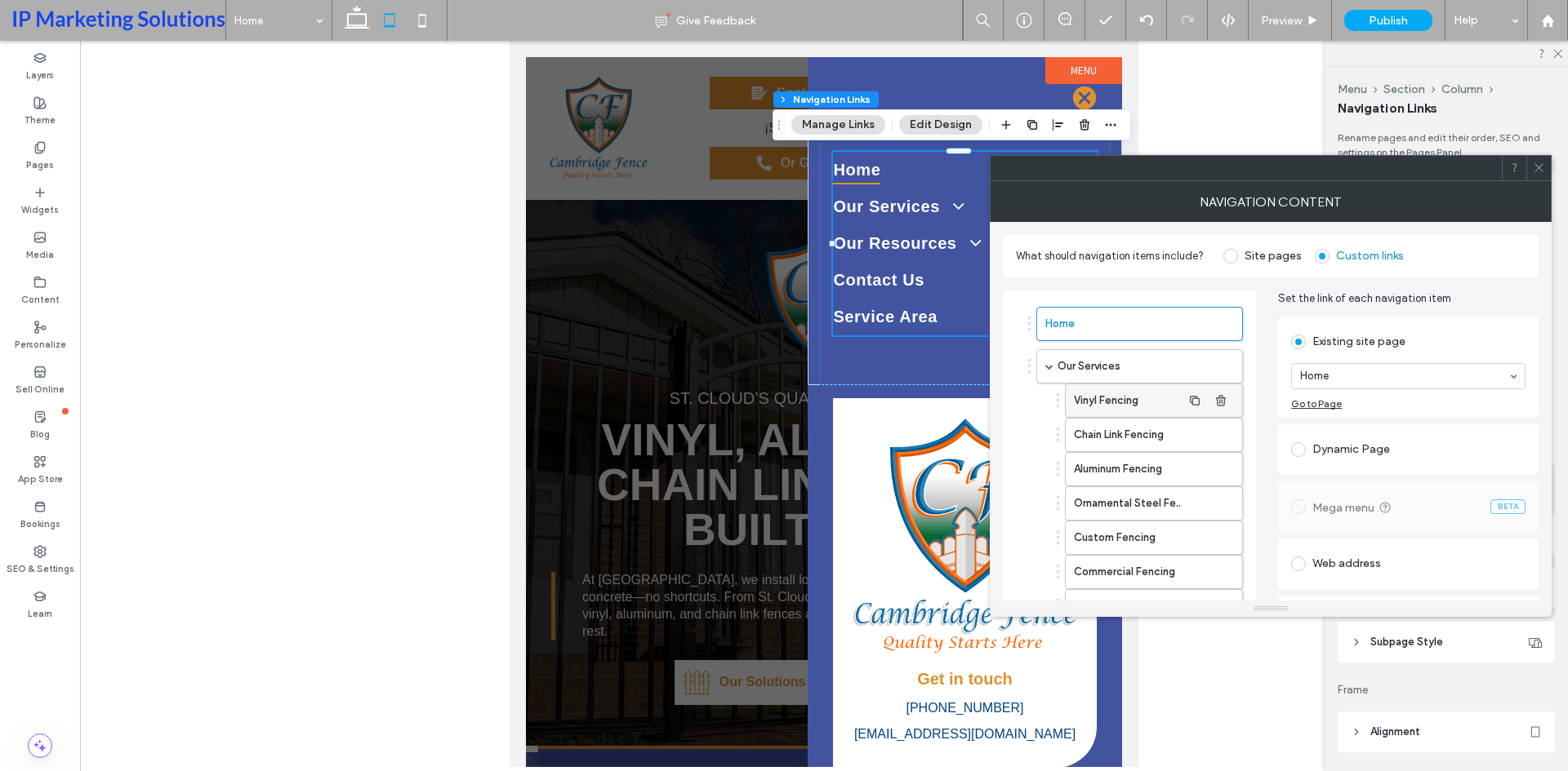
scroll to position [381, 0]
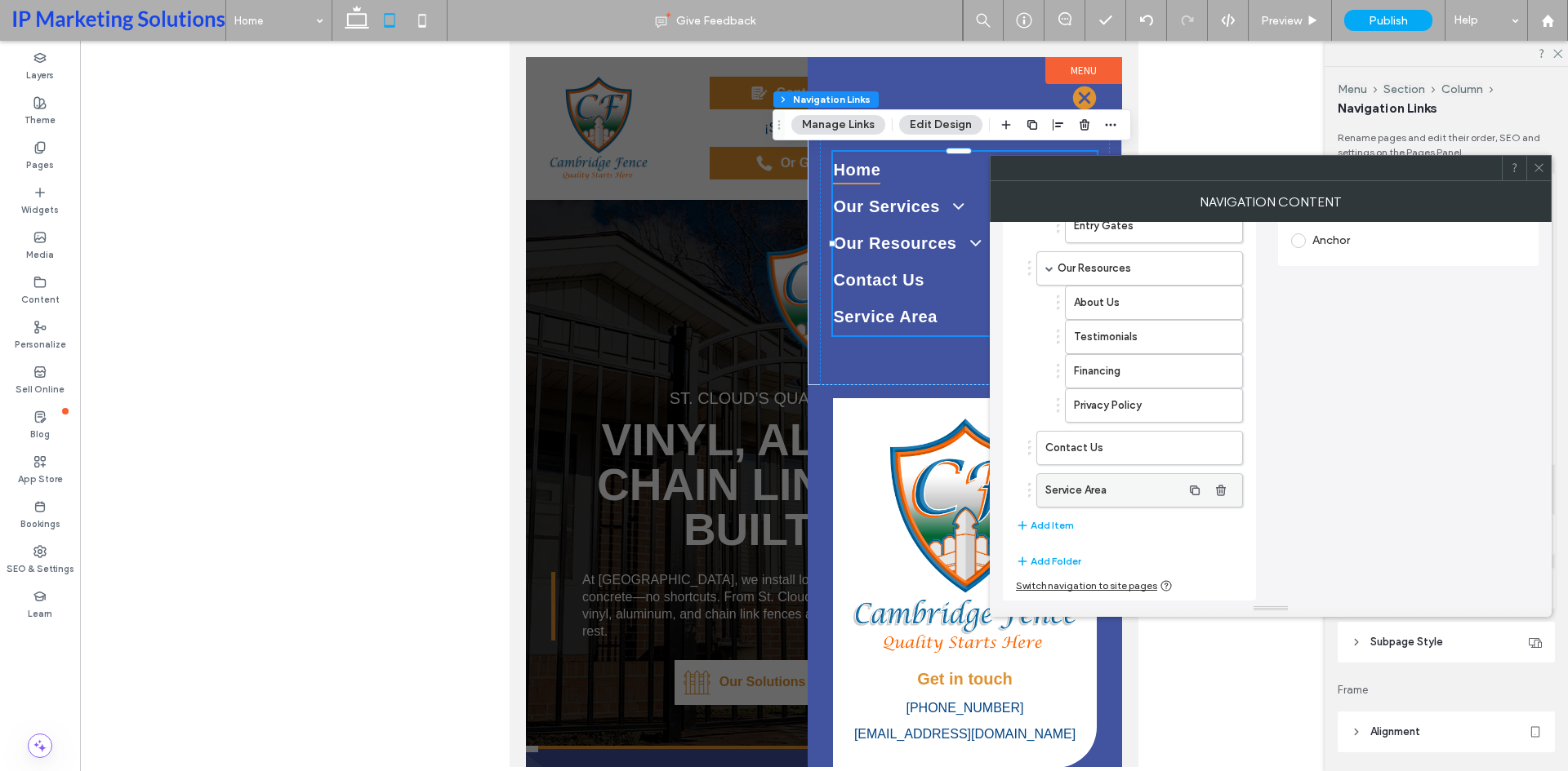
click at [1106, 498] on label "Service Area" at bounding box center [1113, 490] width 136 height 33
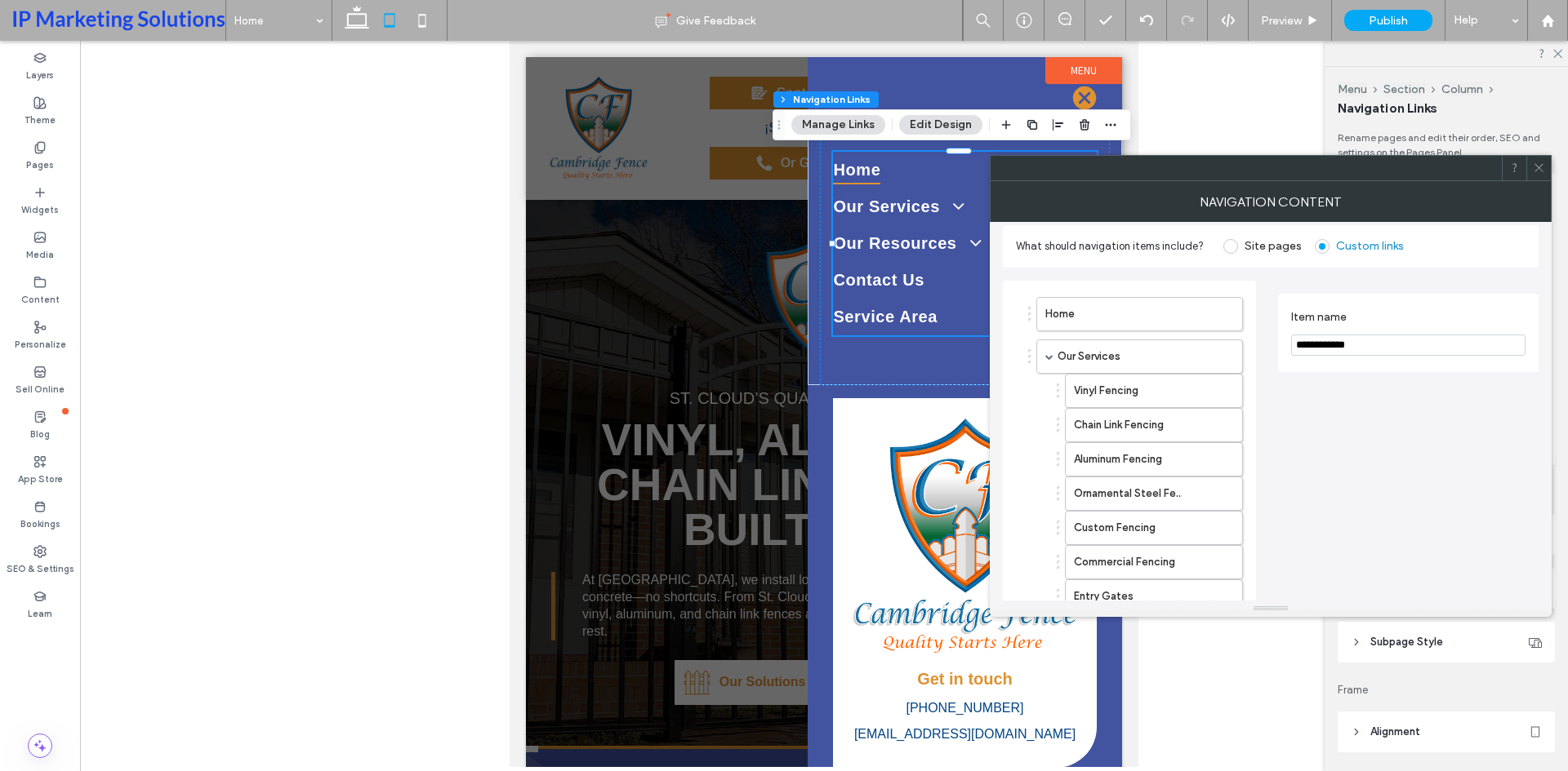
scroll to position [0, 0]
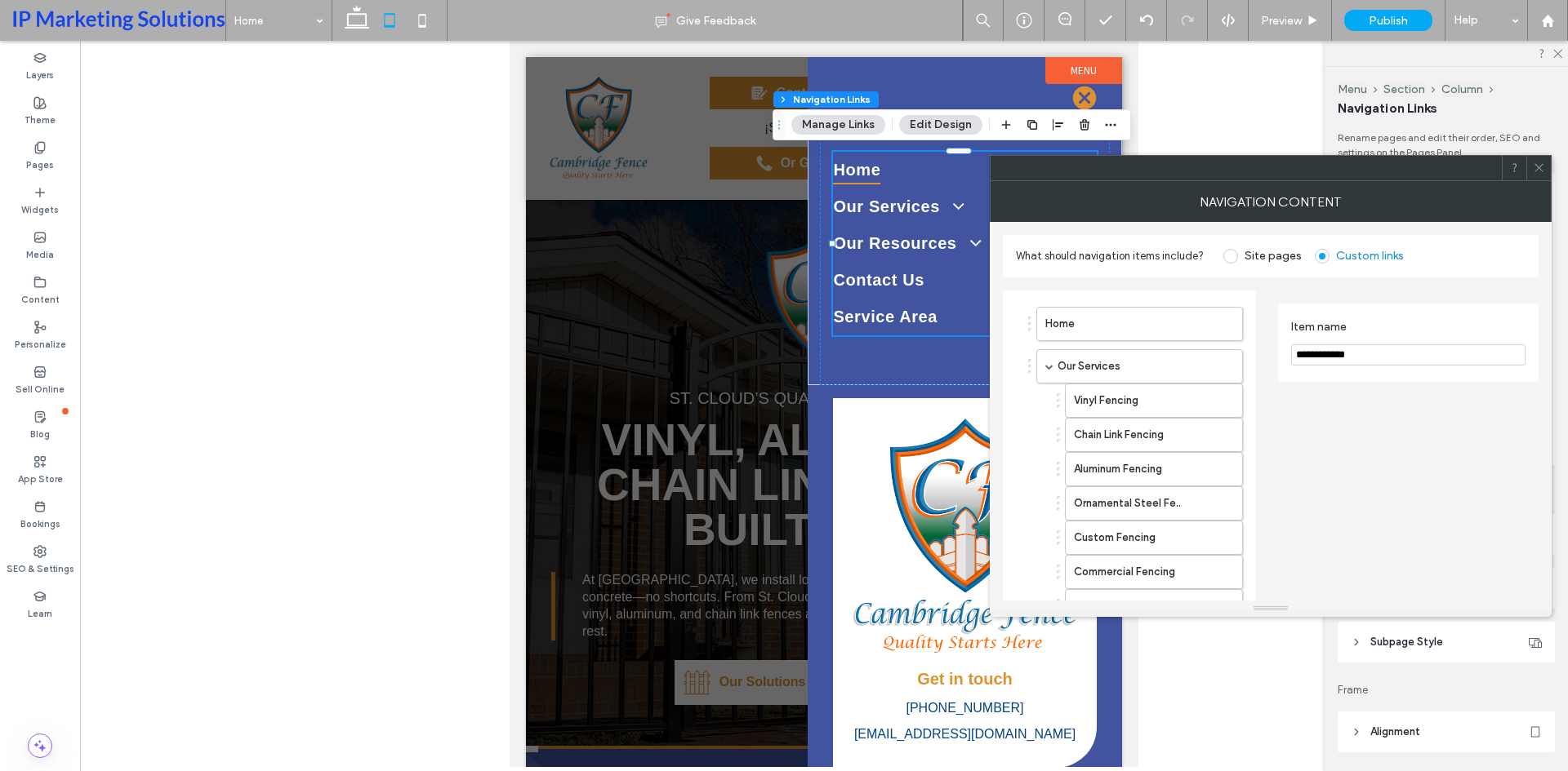
click at [1383, 349] on input "**********" at bounding box center [1408, 355] width 235 height 21
type input "**********"
click at [1366, 437] on div "**********" at bounding box center [1408, 636] width 260 height 691
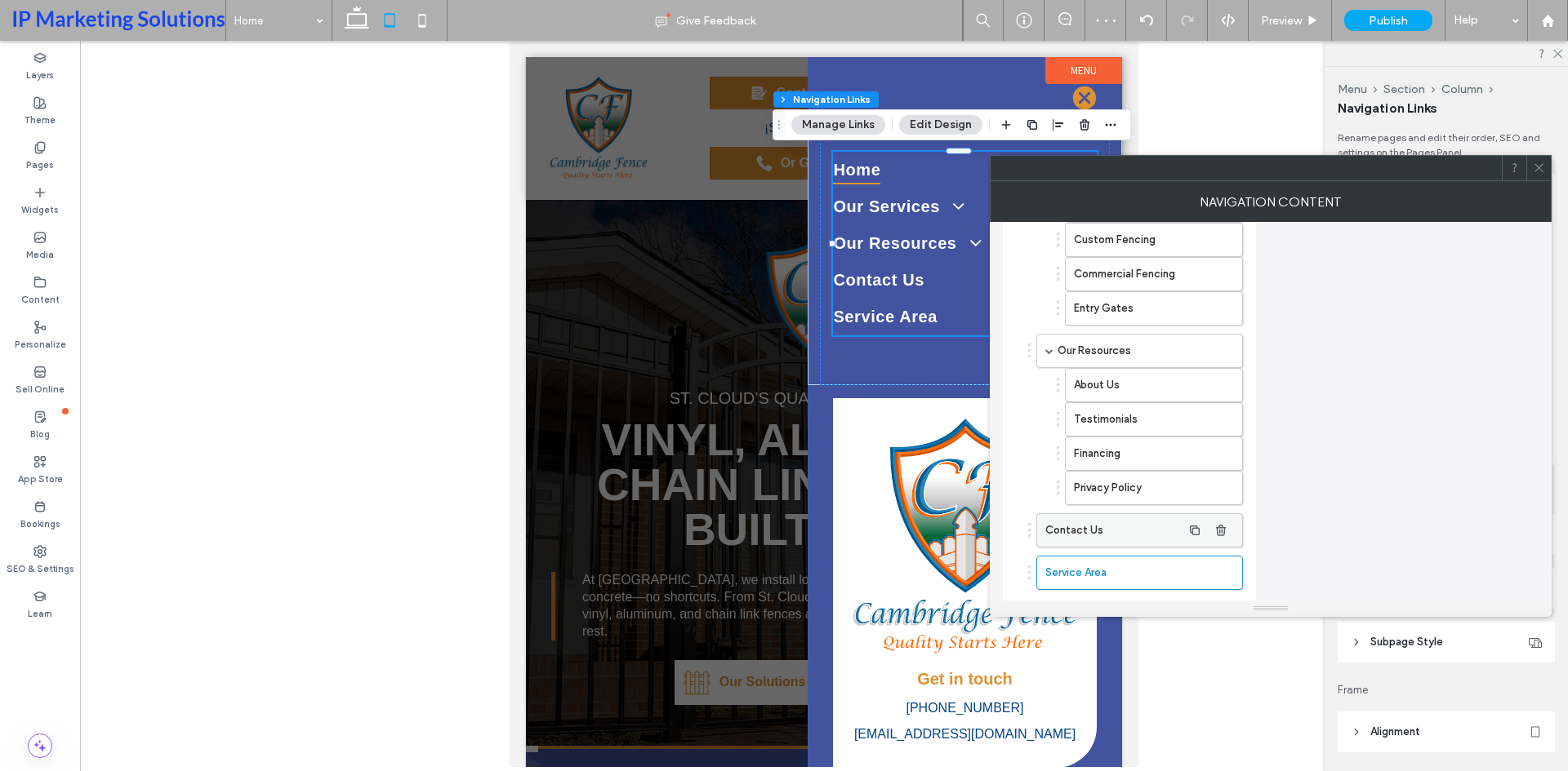
scroll to position [327, 0]
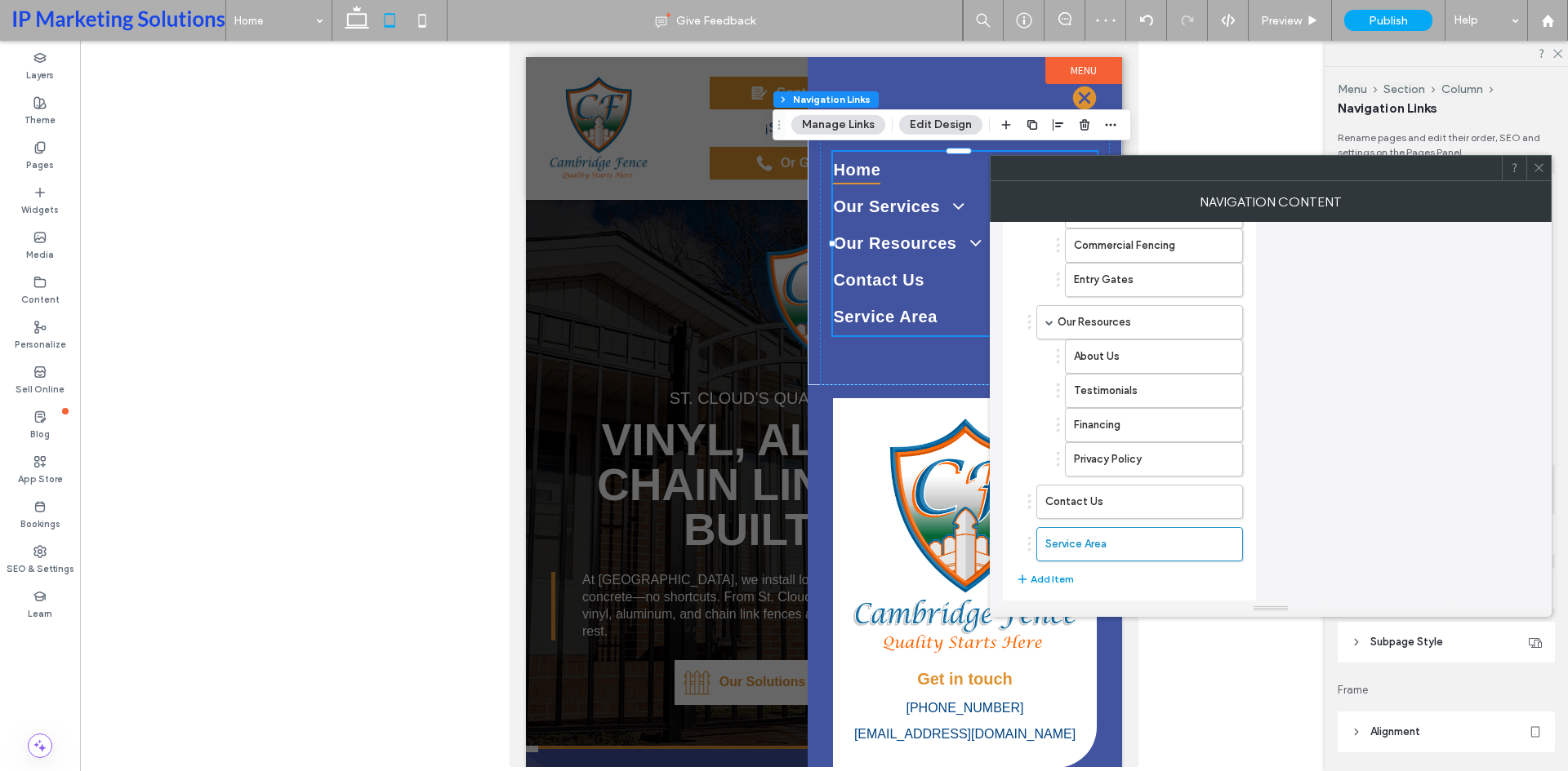
click at [1059, 573] on button "Add Item" at bounding box center [1044, 580] width 58 height 20
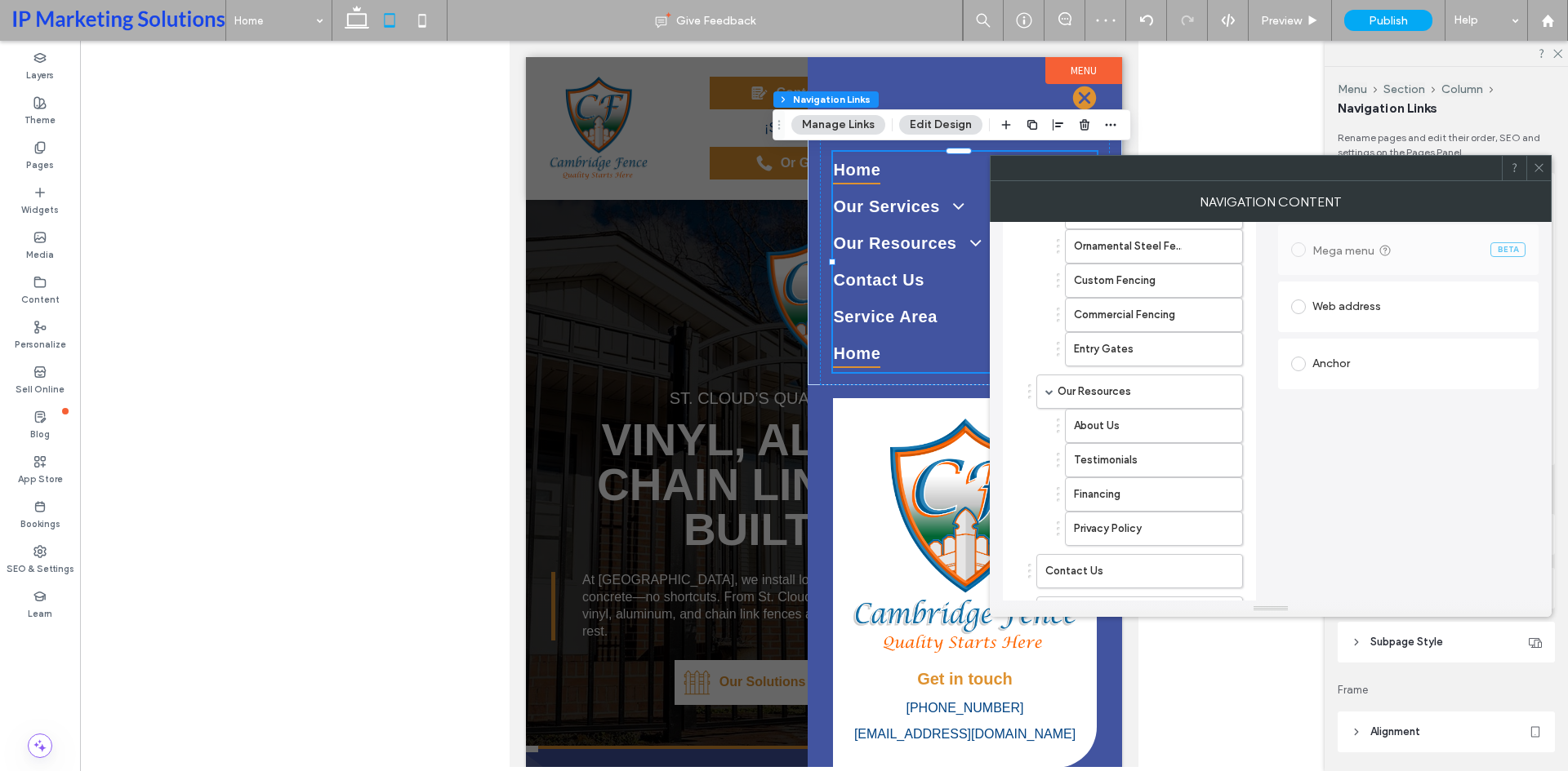
scroll to position [163, 0]
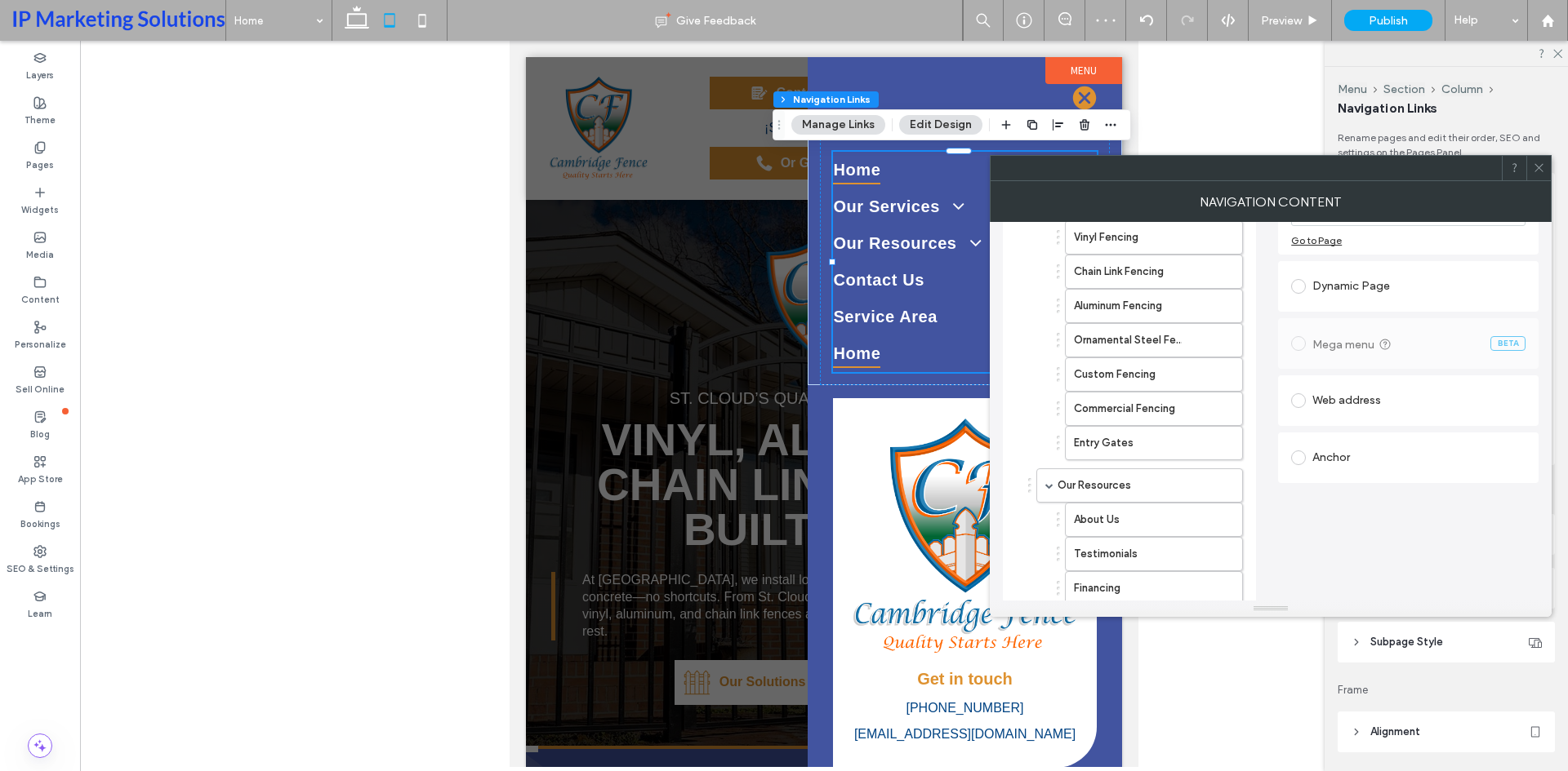
click at [1344, 295] on div "Dynamic Page" at bounding box center [1408, 286] width 235 height 26
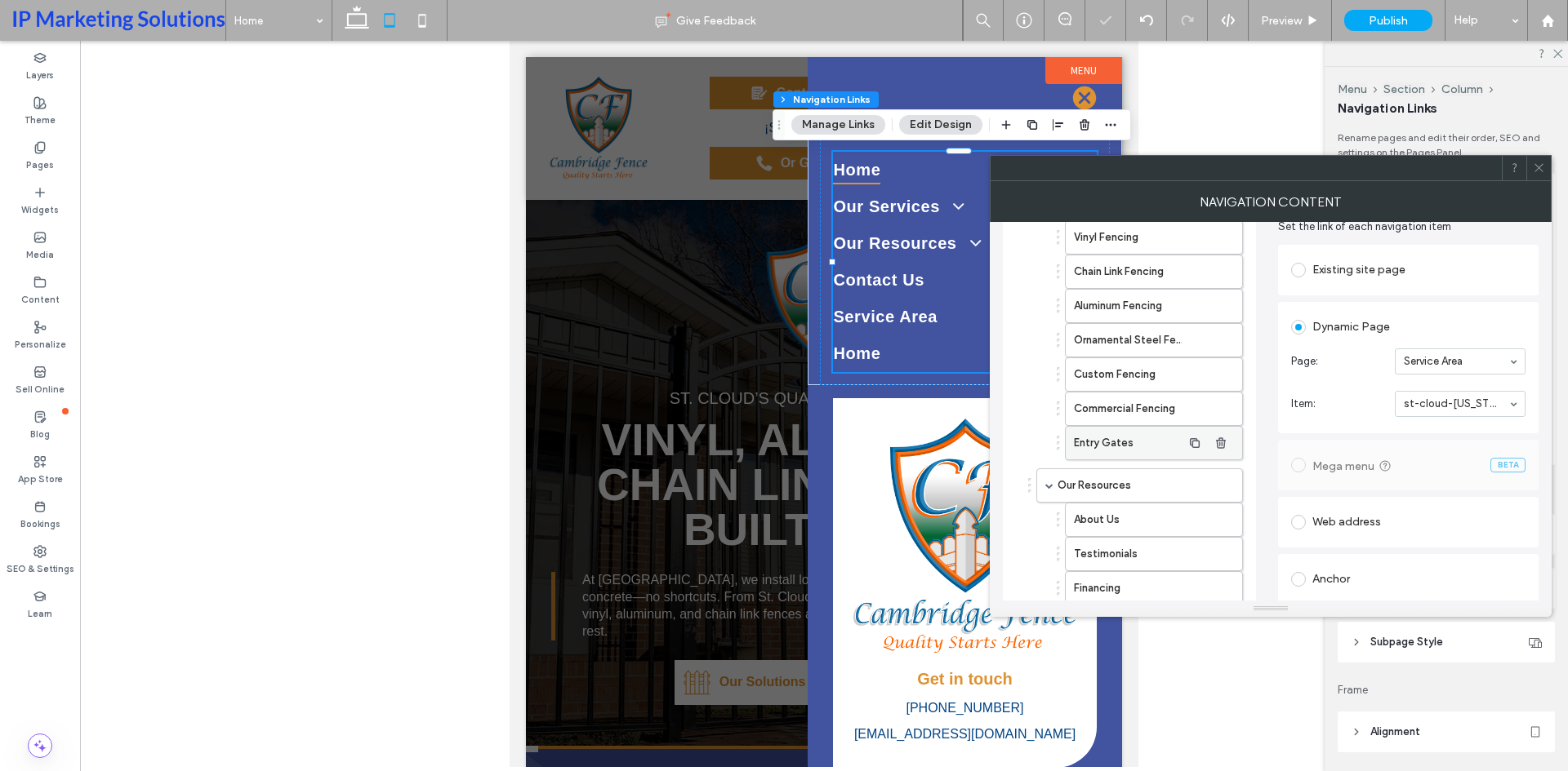
scroll to position [408, 0]
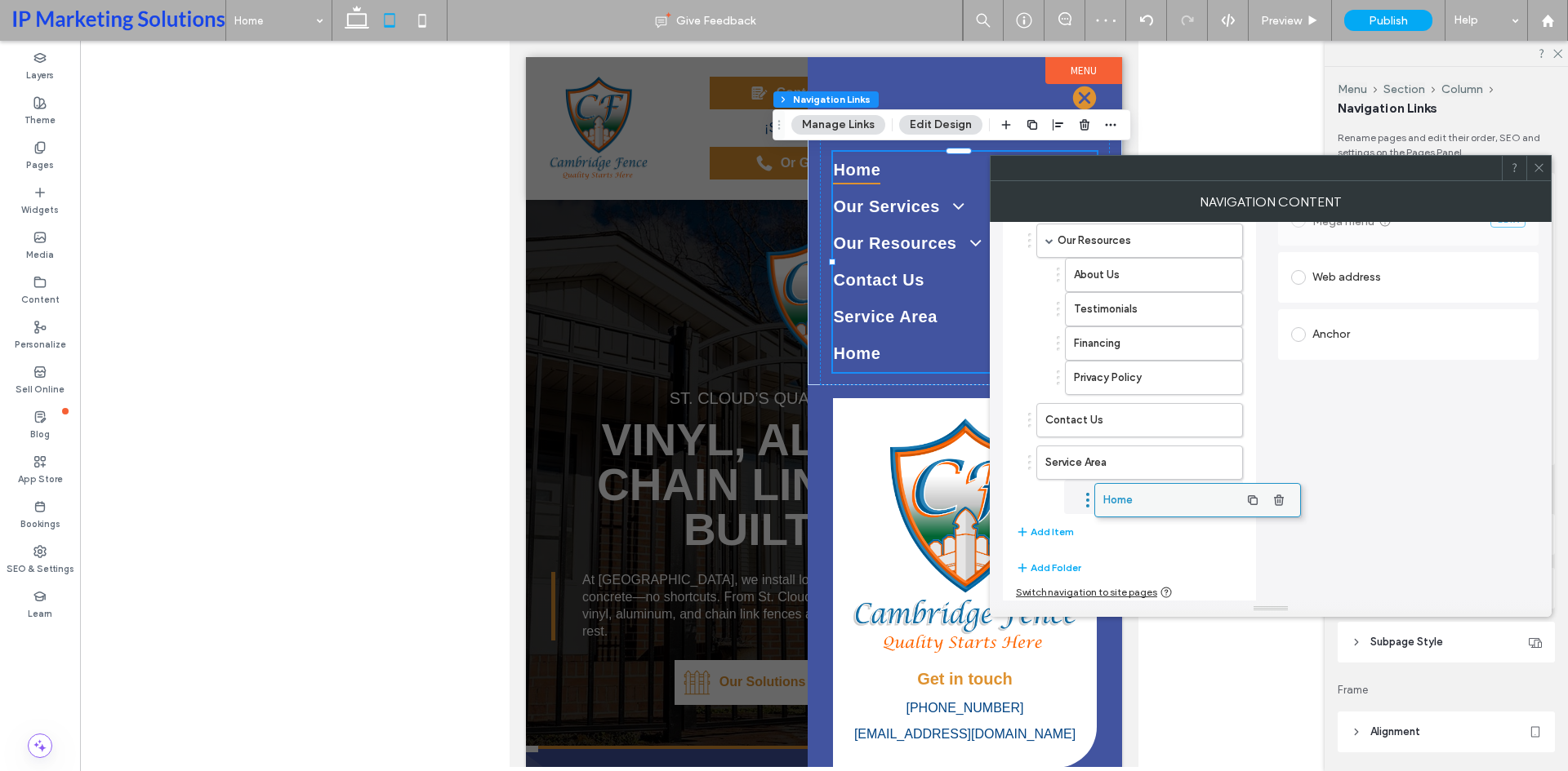
drag, startPoint x: 1071, startPoint y: 509, endPoint x: 1129, endPoint y: 504, distance: 58.2
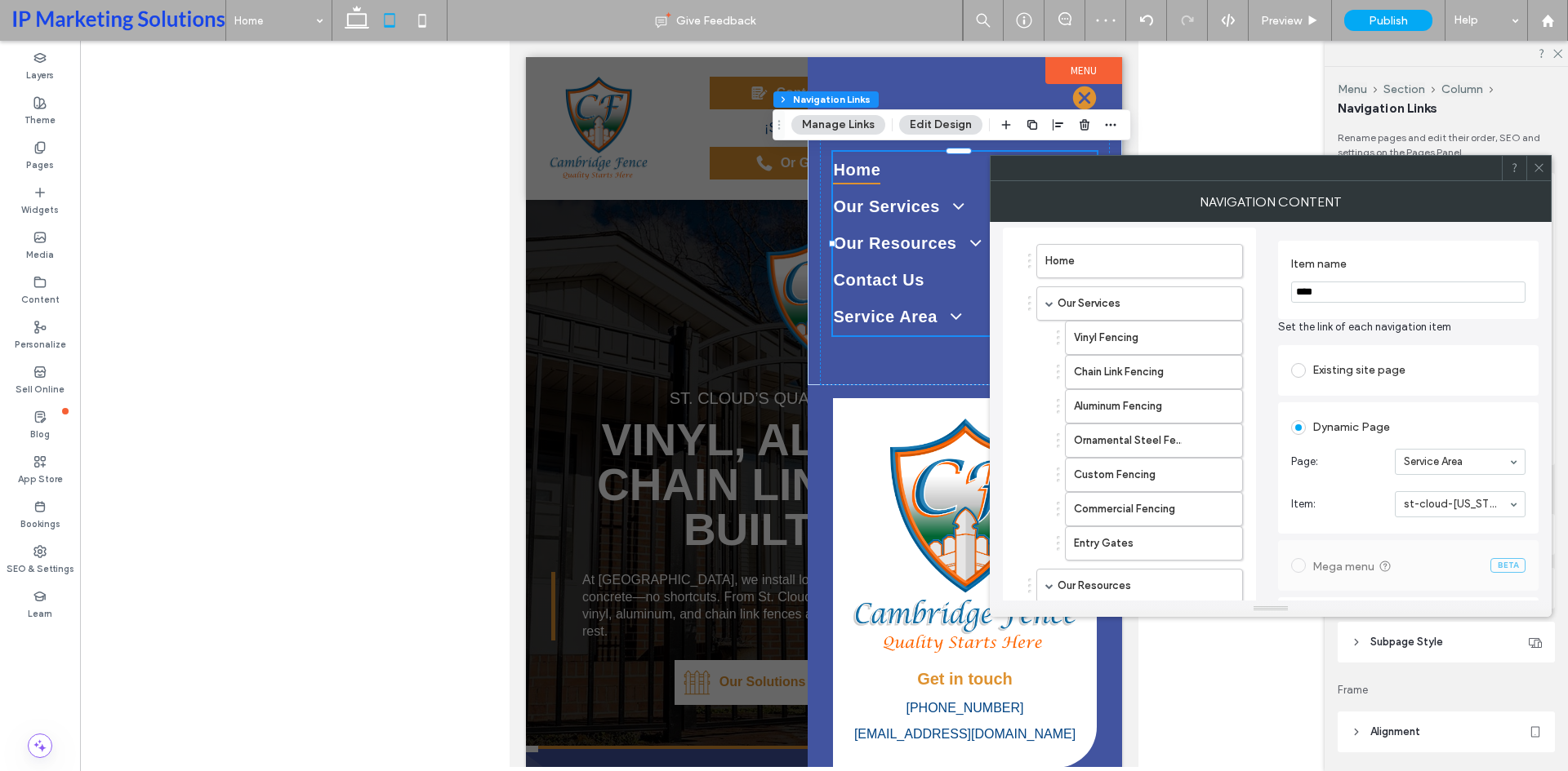
scroll to position [0, 0]
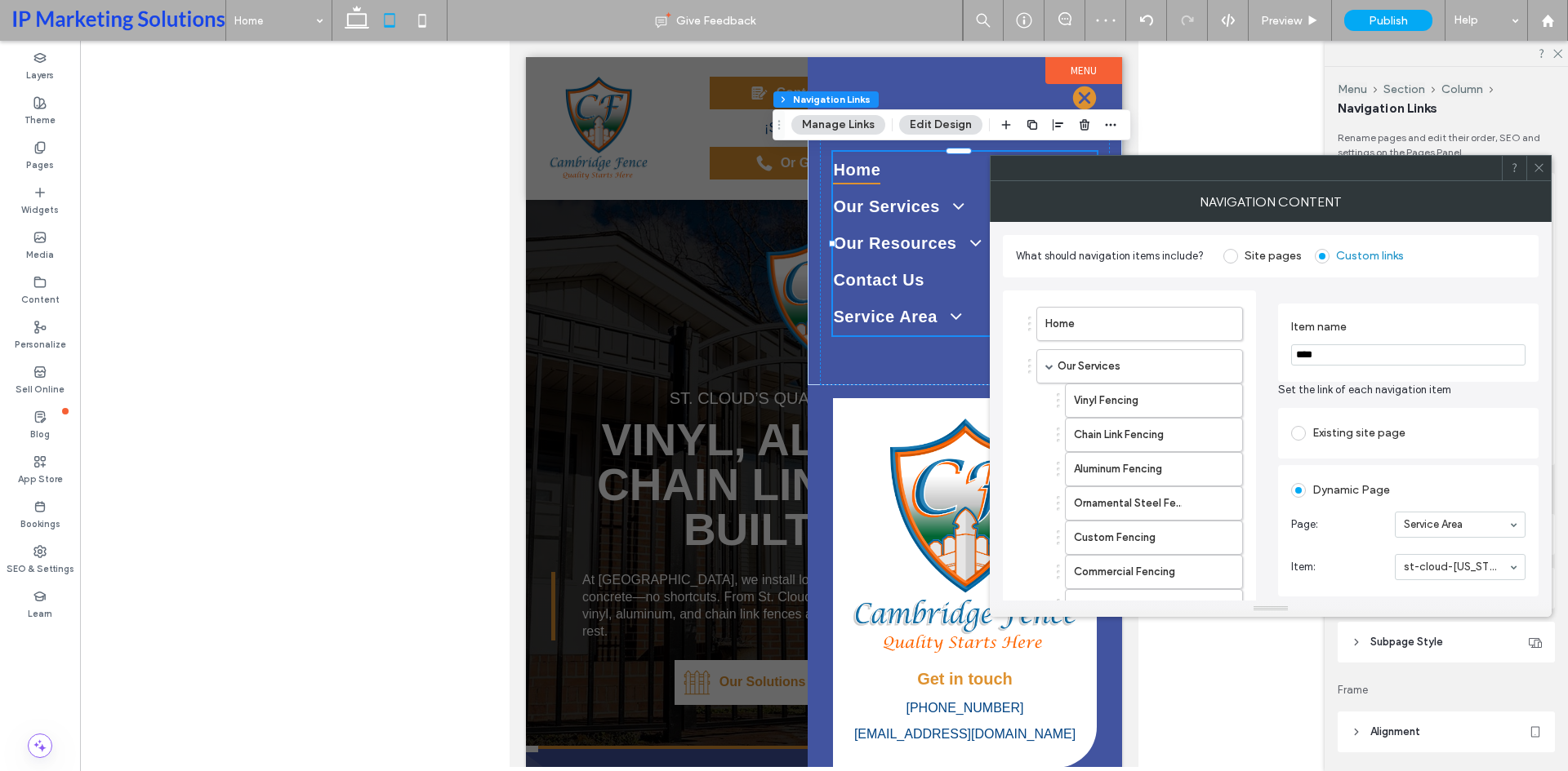
click at [1369, 346] on input "****" at bounding box center [1408, 355] width 235 height 21
type input "*********"
click at [1385, 395] on span "Set the link of each navigation item" at bounding box center [1408, 390] width 260 height 16
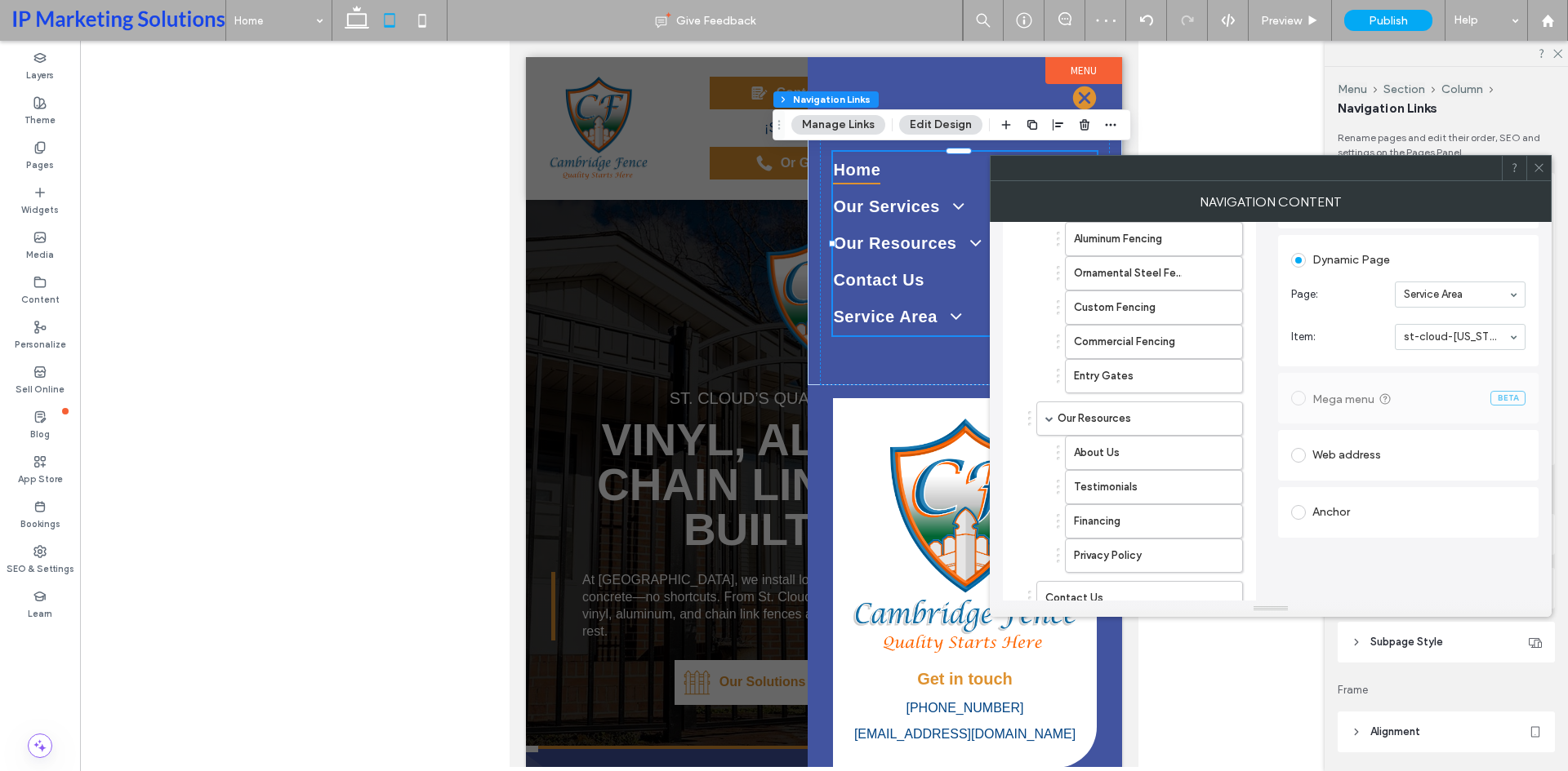
scroll to position [414, 0]
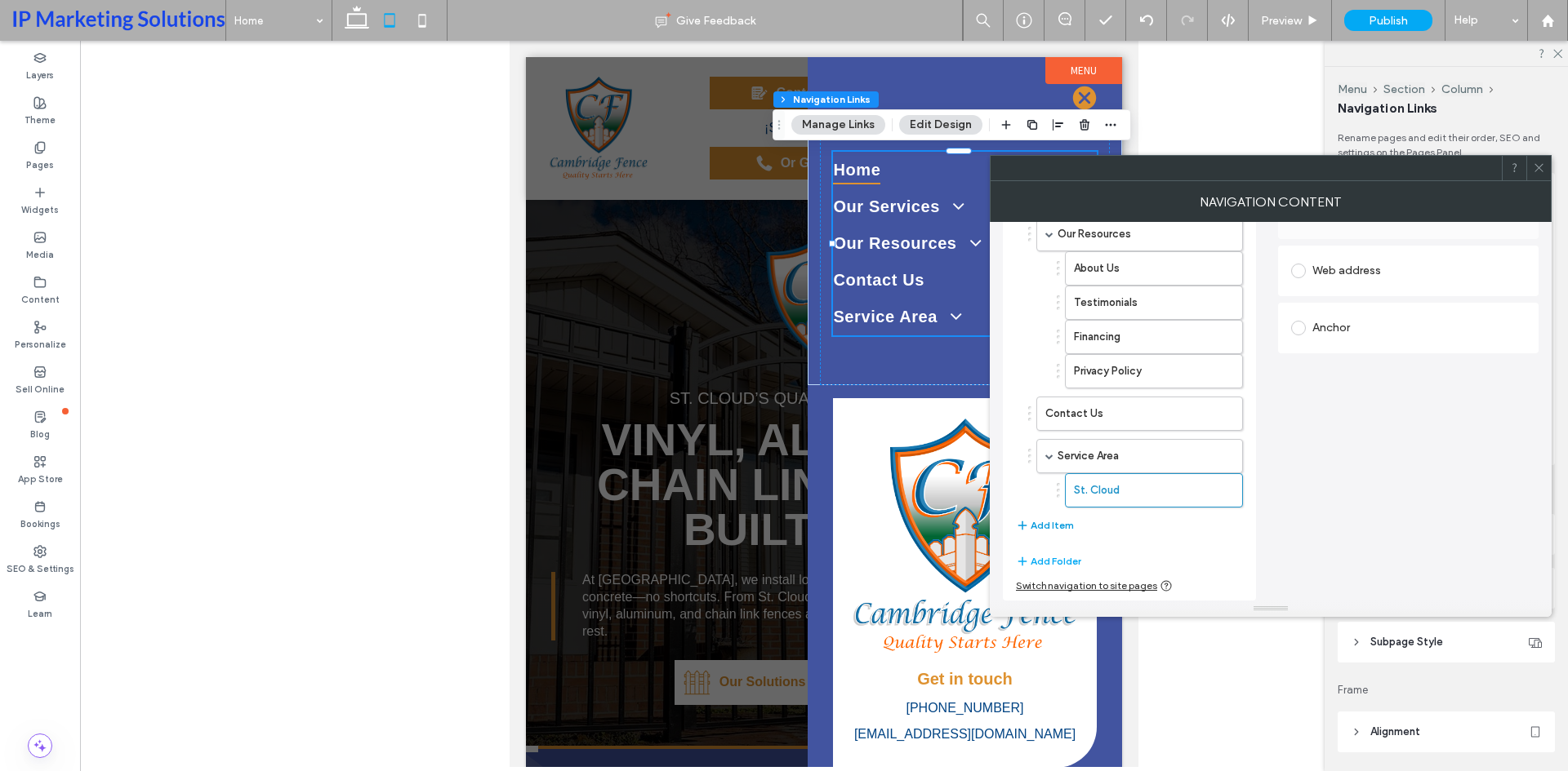
click at [1044, 530] on button "Add Item" at bounding box center [1044, 526] width 58 height 20
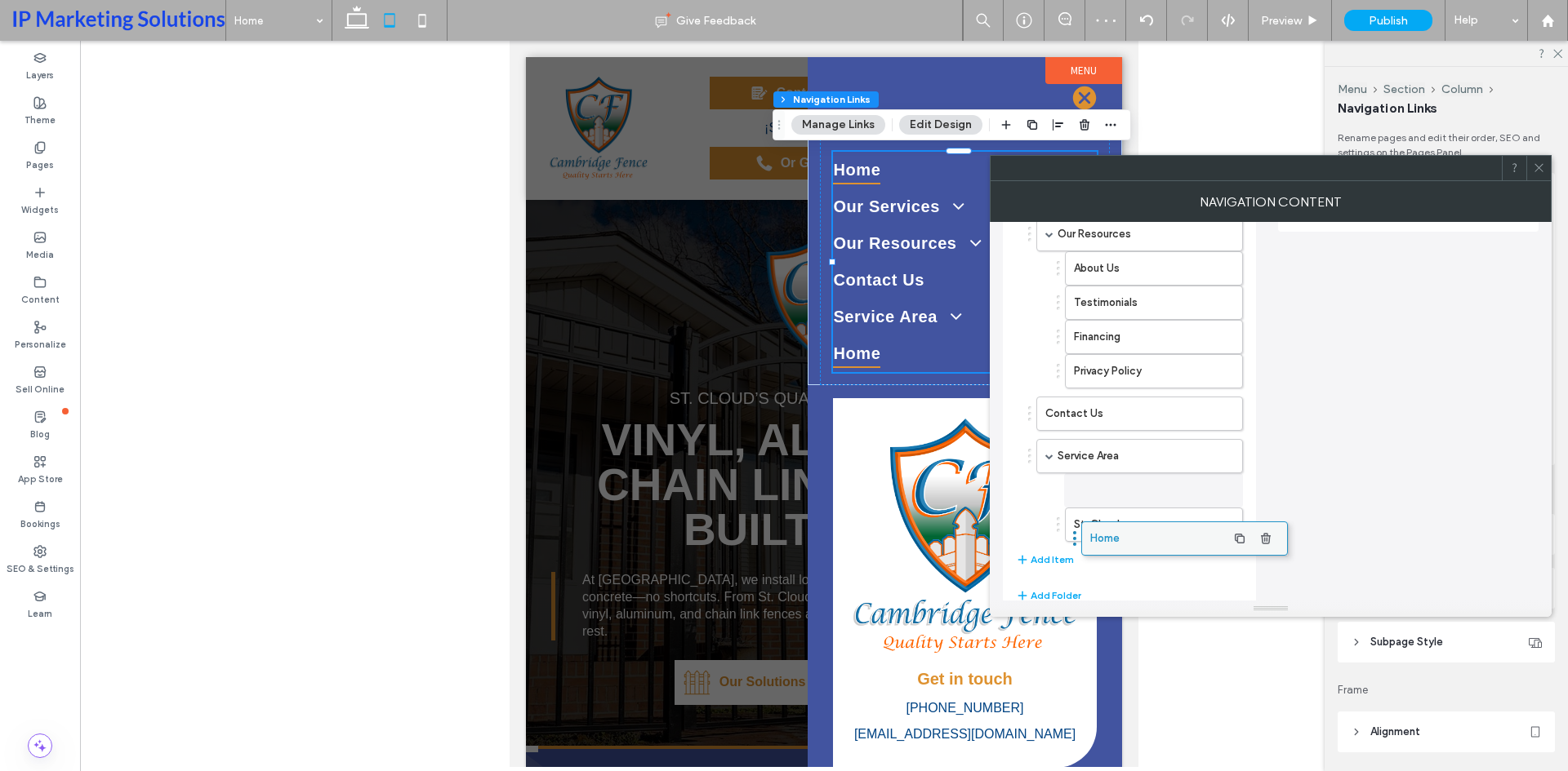
drag, startPoint x: 1069, startPoint y: 531, endPoint x: 1114, endPoint y: 537, distance: 45.4
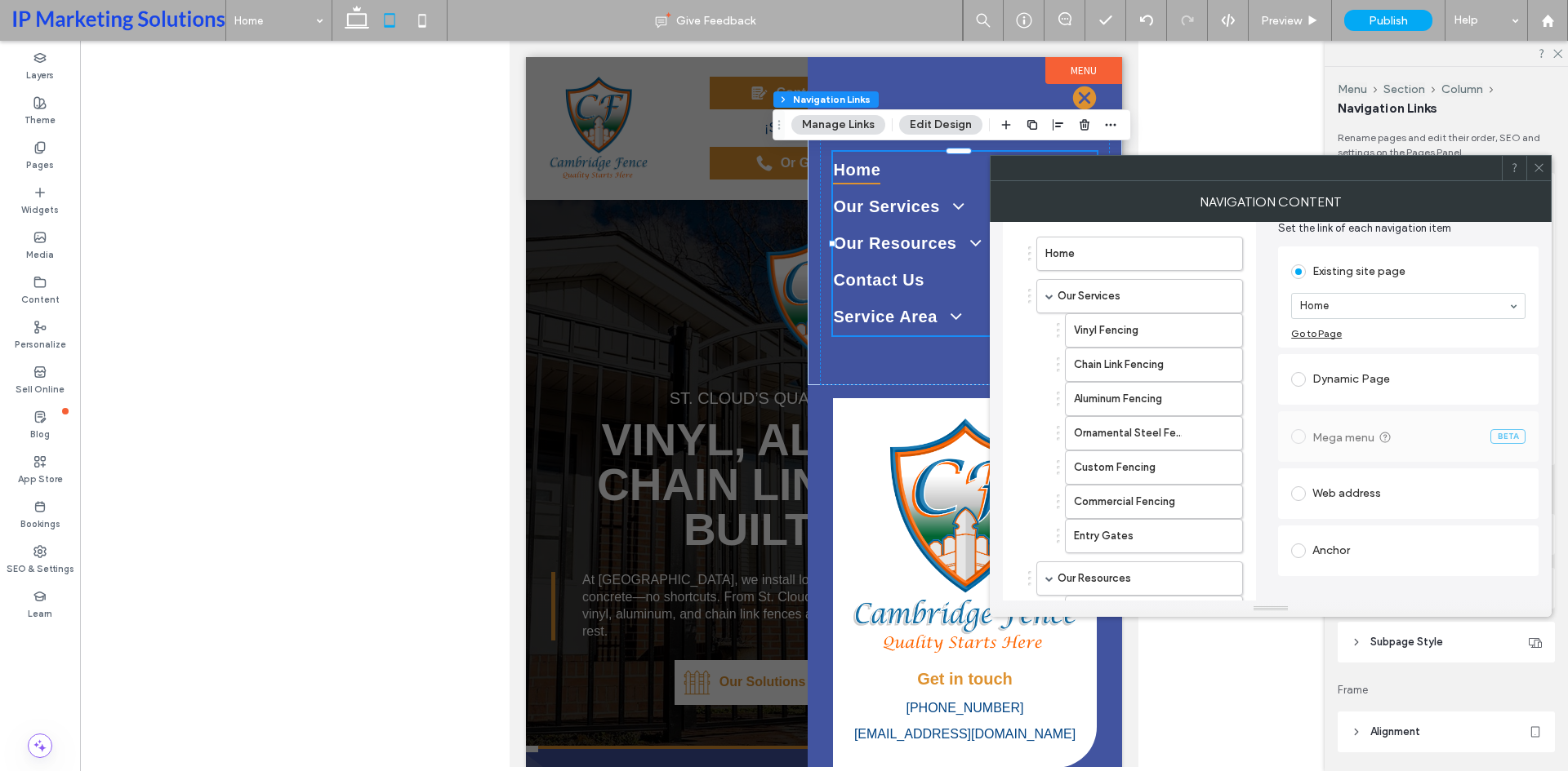
scroll to position [0, 0]
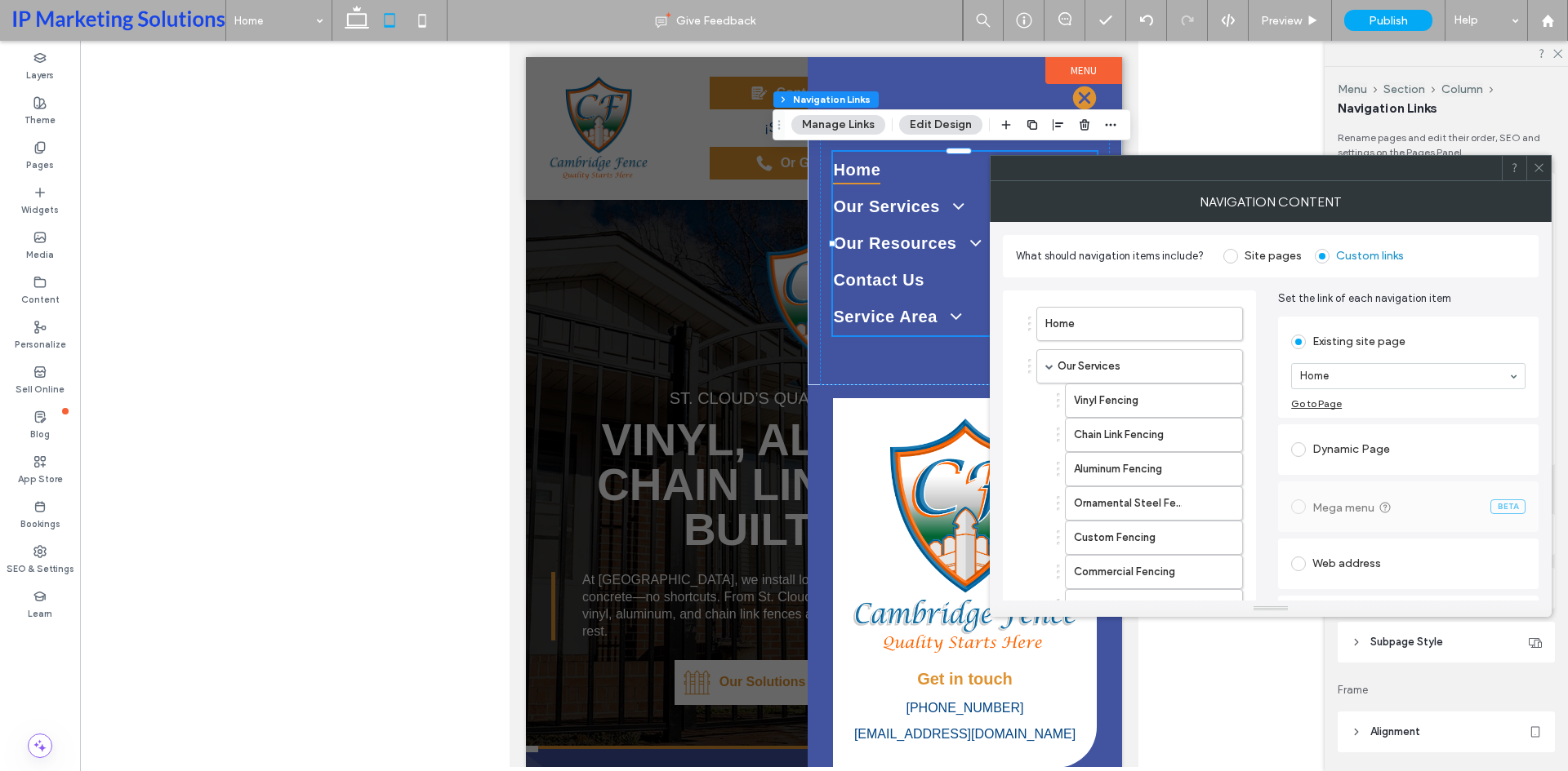
click at [1339, 444] on div "Dynamic Page" at bounding box center [1408, 450] width 235 height 26
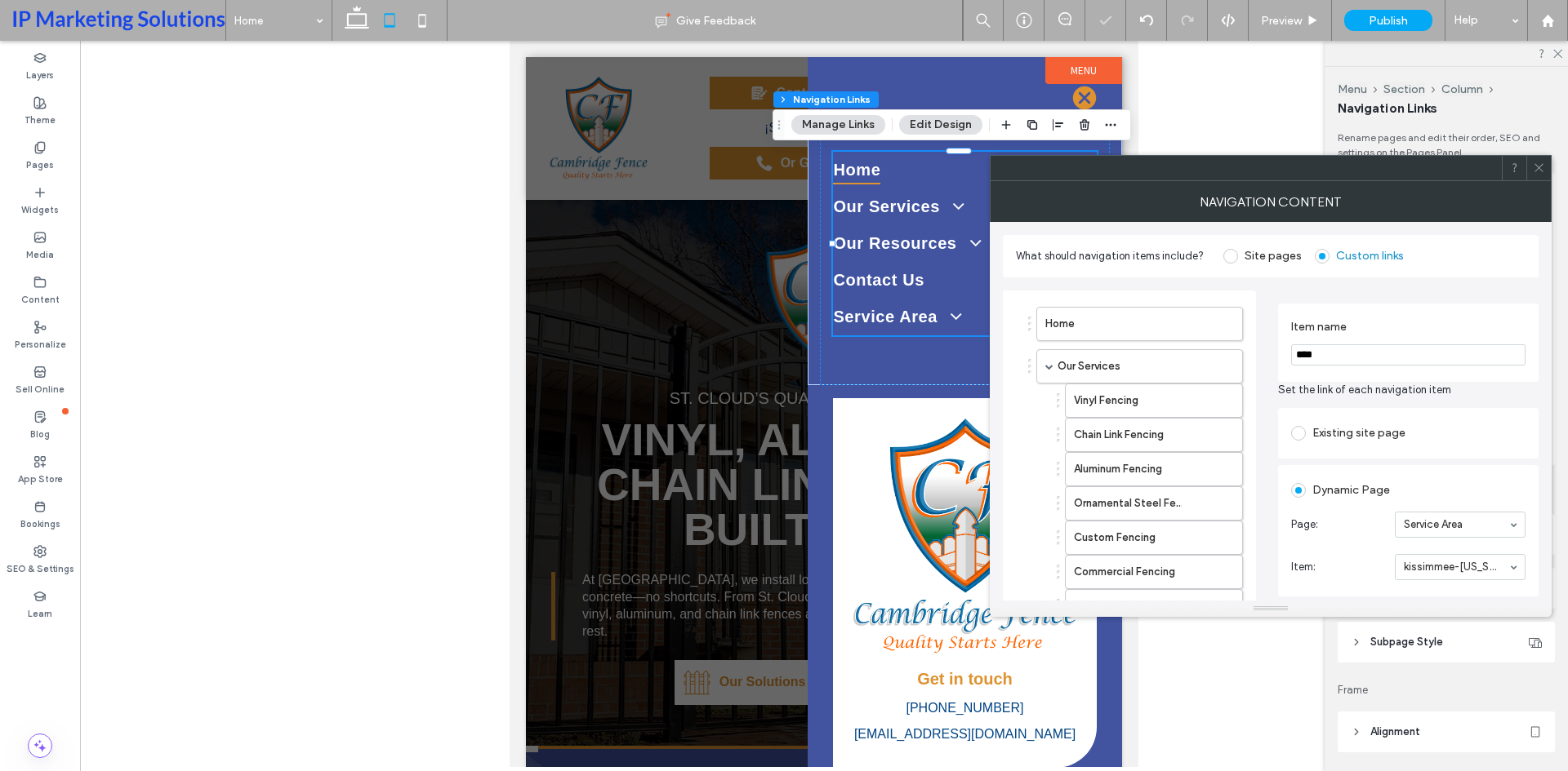
click at [1380, 363] on input "****" at bounding box center [1408, 355] width 235 height 21
type input "*********"
click at [1433, 379] on div "Item name *********" at bounding box center [1408, 343] width 260 height 78
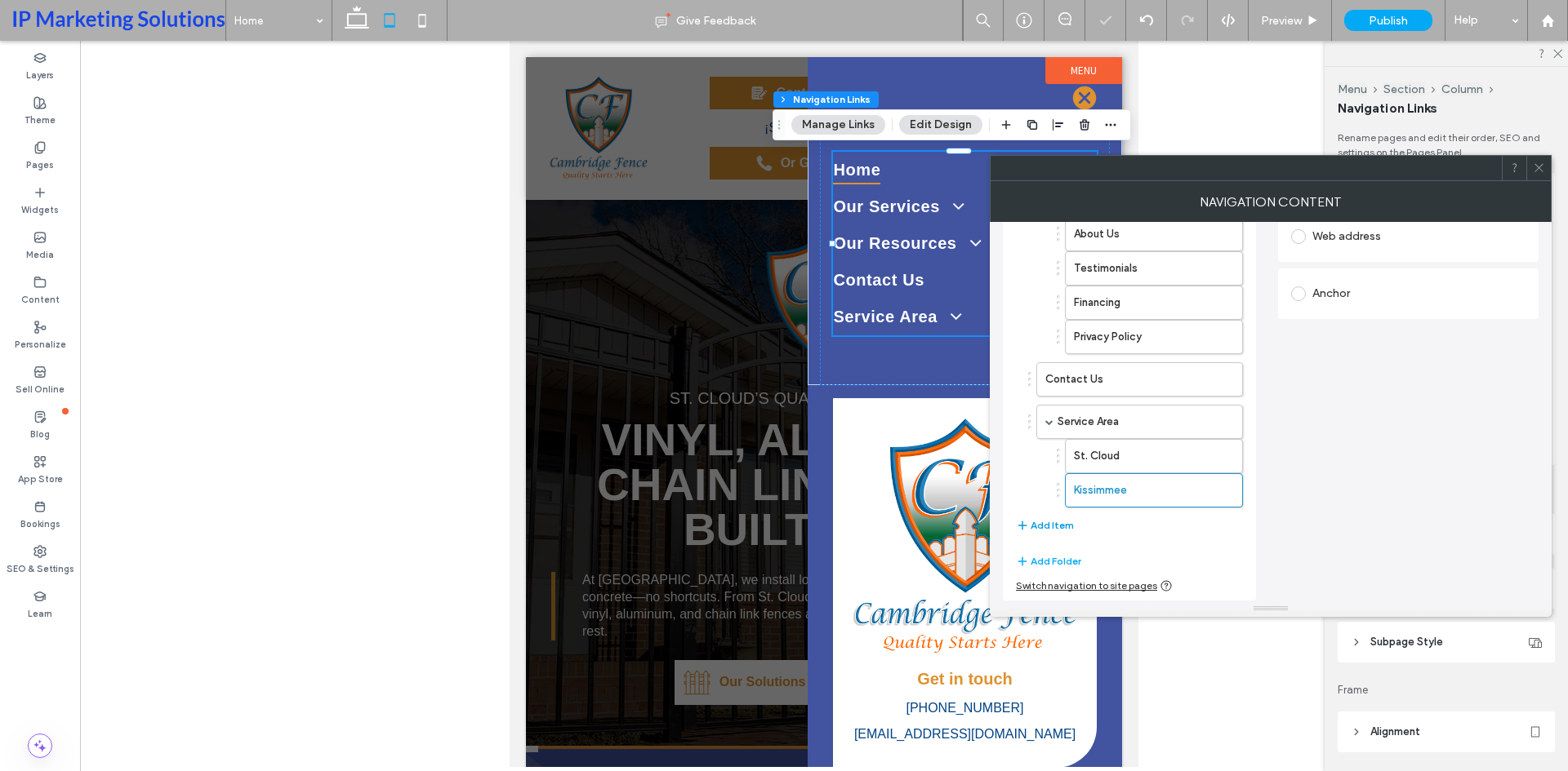
click at [1039, 531] on button "Add Item" at bounding box center [1044, 526] width 58 height 20
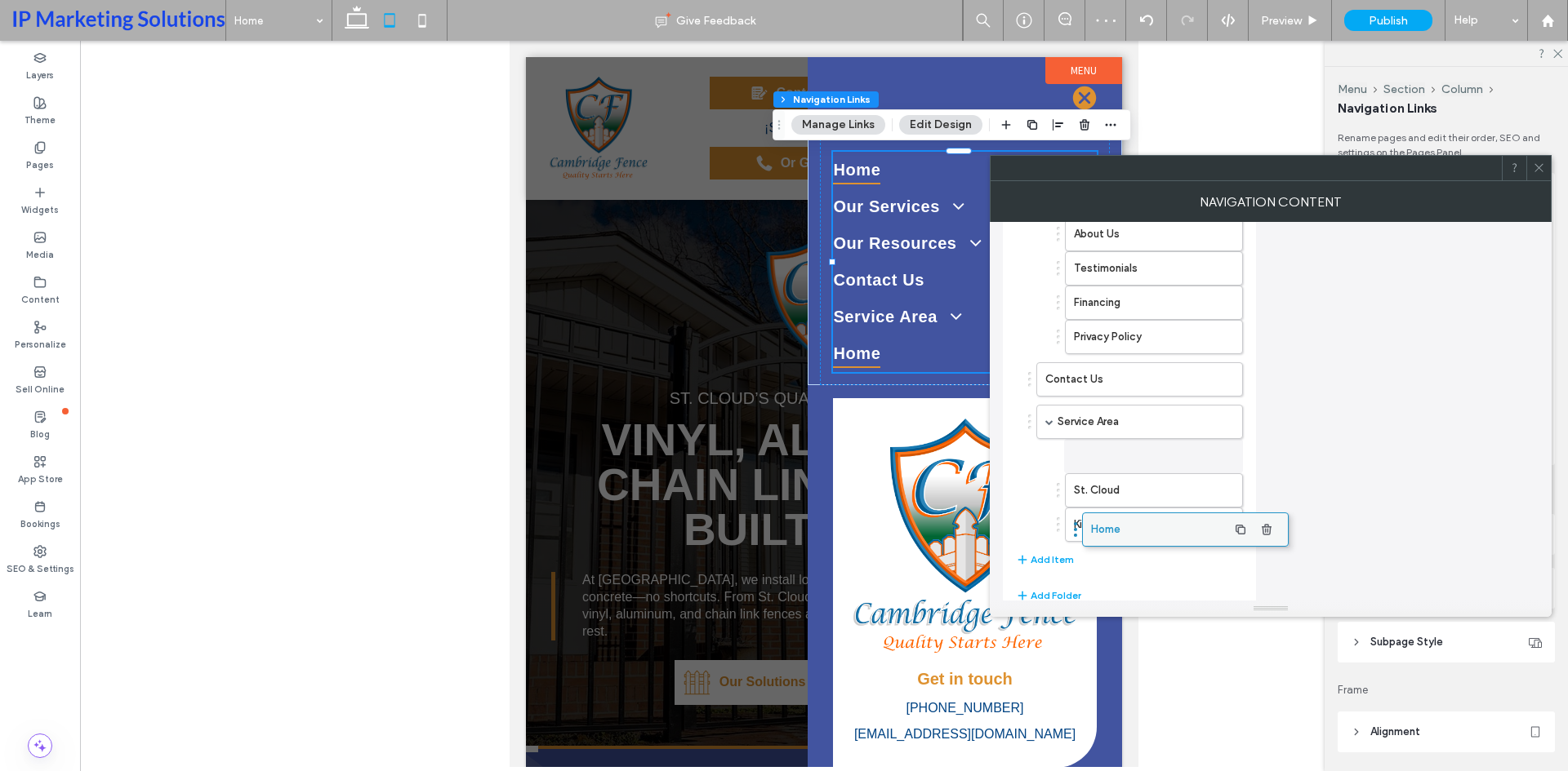
drag, startPoint x: 1059, startPoint y: 529, endPoint x: 1105, endPoint y: 528, distance: 46.0
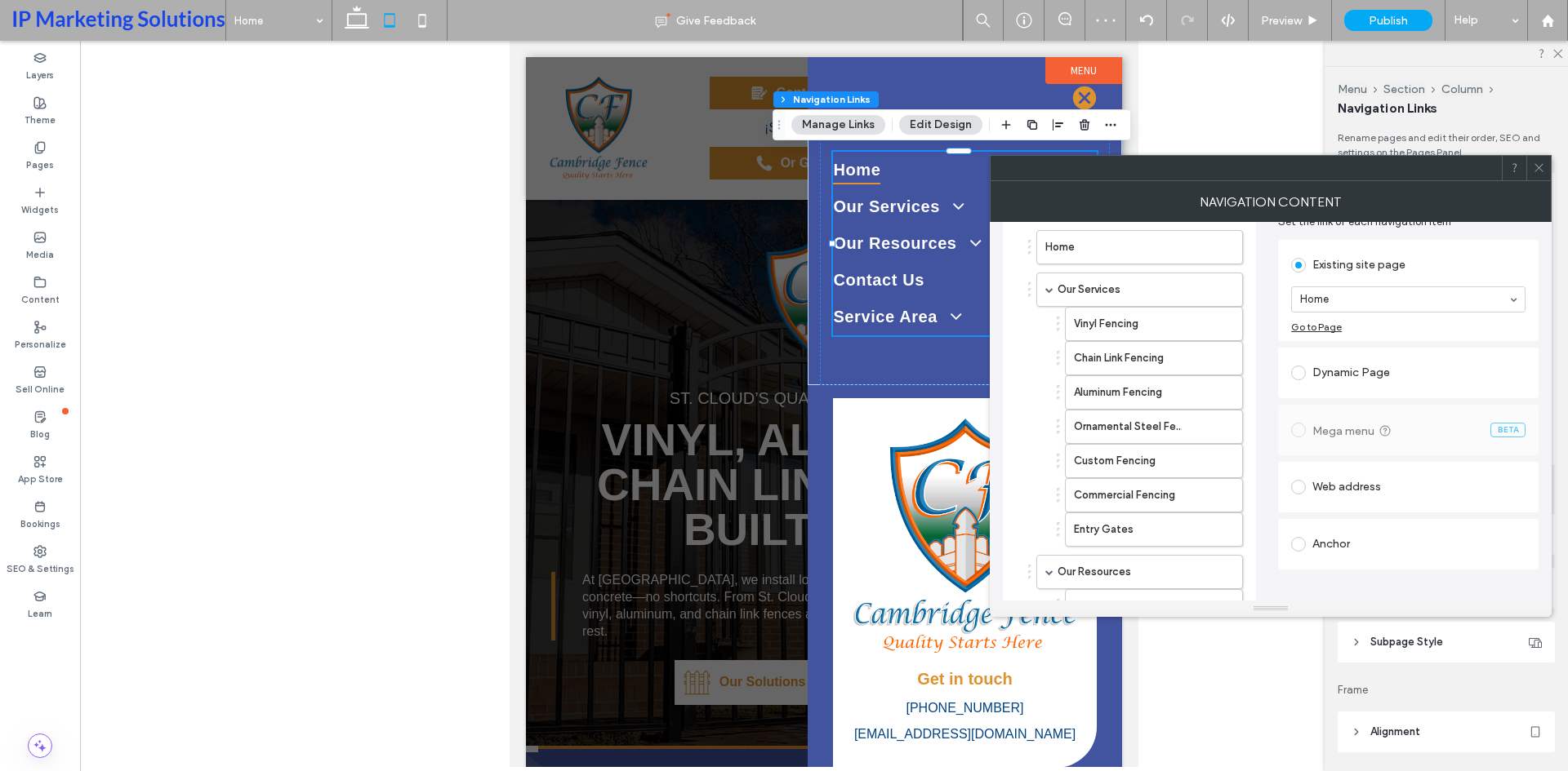
scroll to position [0, 0]
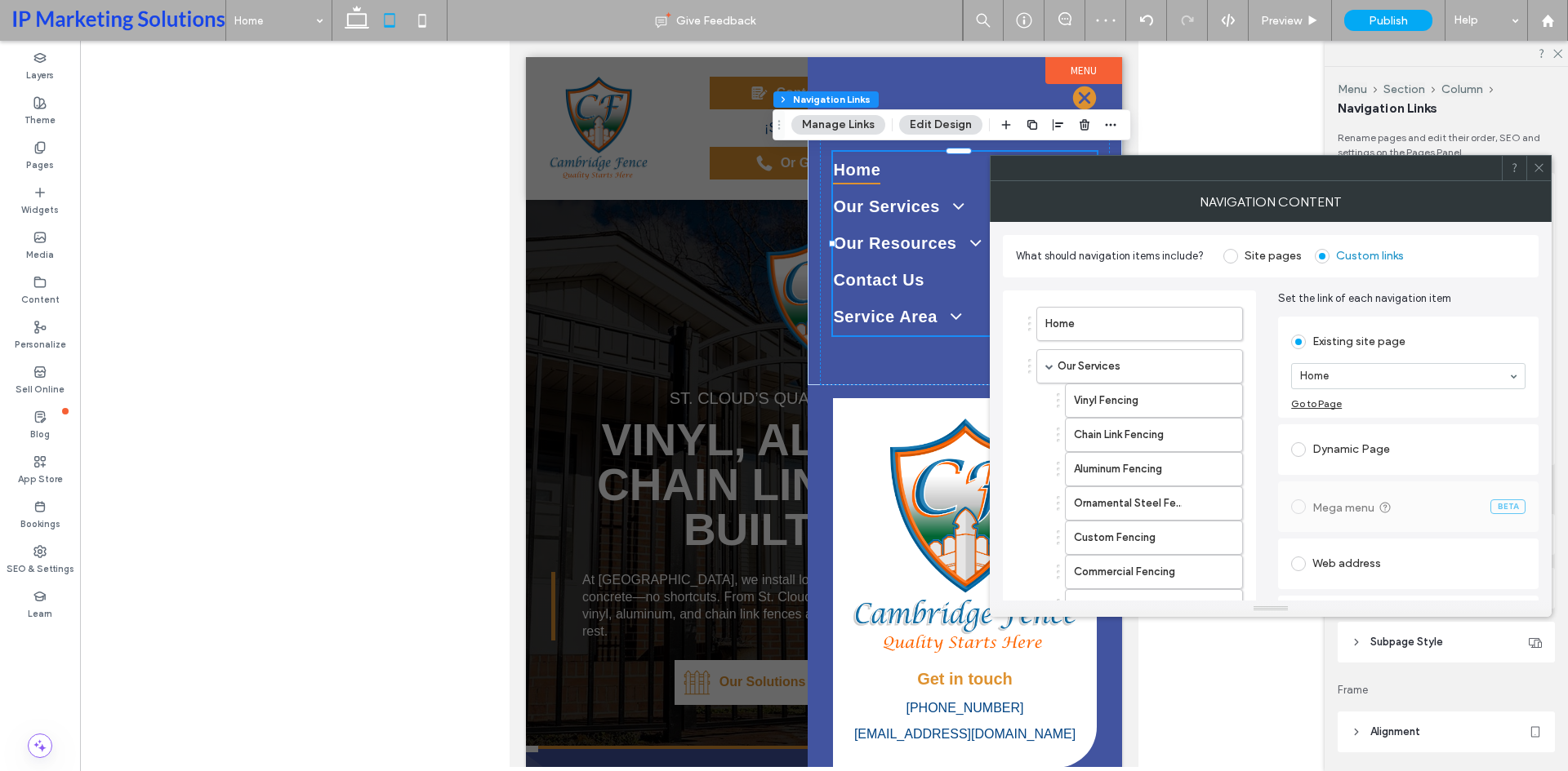
click at [1350, 460] on div "Dynamic Page" at bounding box center [1408, 450] width 235 height 26
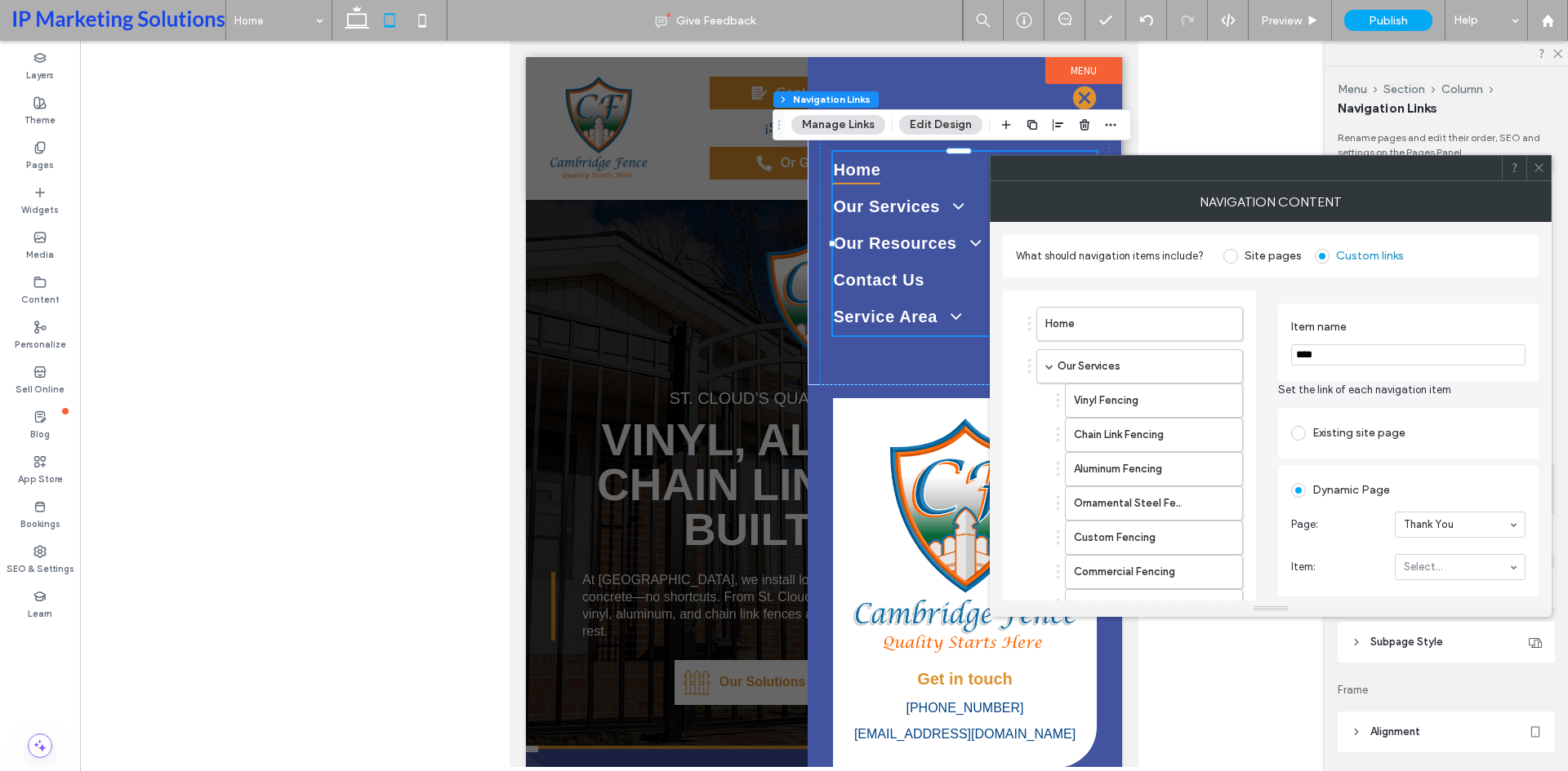
click at [1428, 526] on input at bounding box center [1455, 526] width 104 height 12
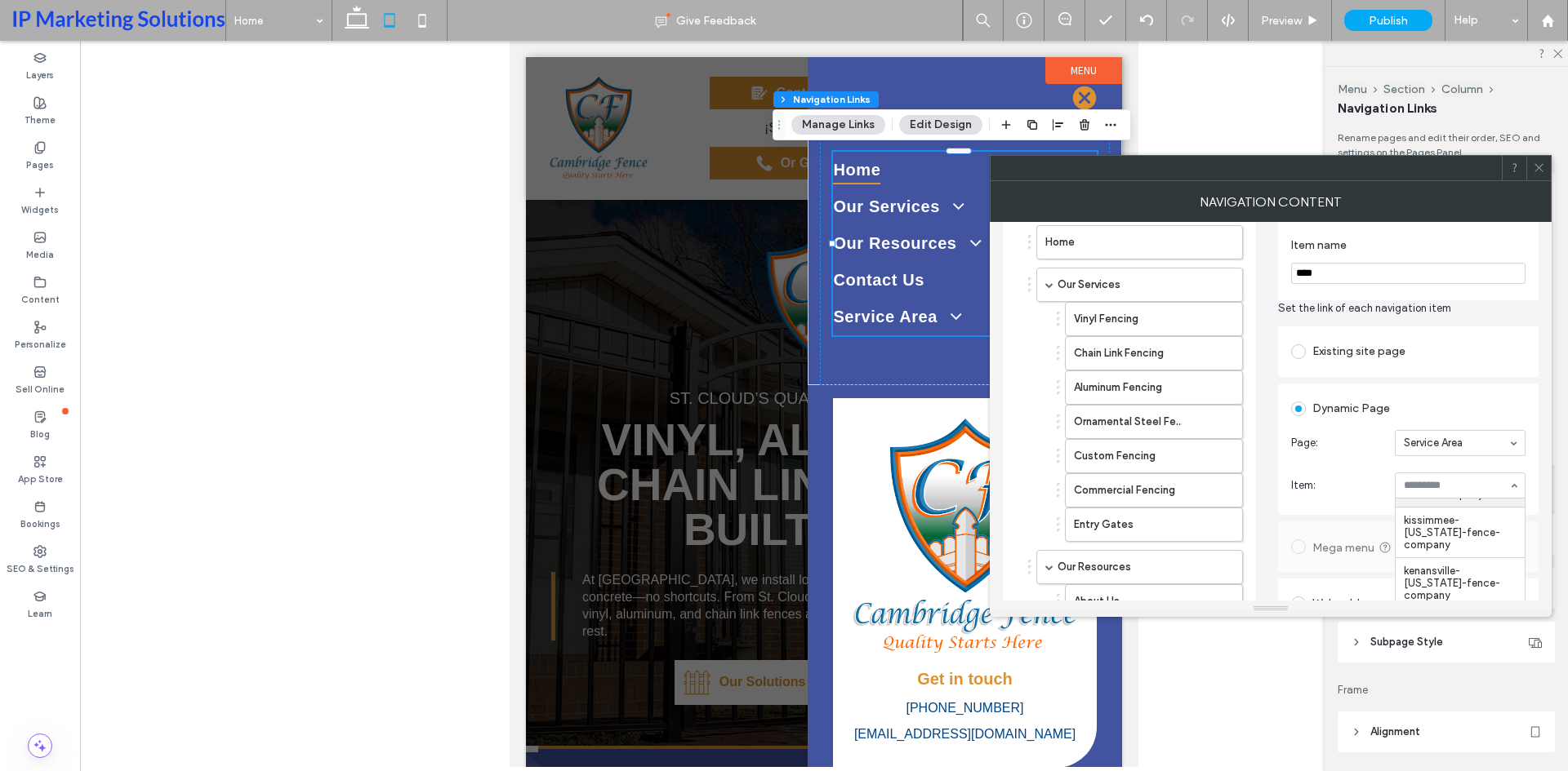
scroll to position [42, 0]
click at [1351, 281] on input "****" at bounding box center [1408, 273] width 235 height 21
type input "**********"
click at [1467, 316] on span "Set the link of each navigation item" at bounding box center [1408, 308] width 260 height 16
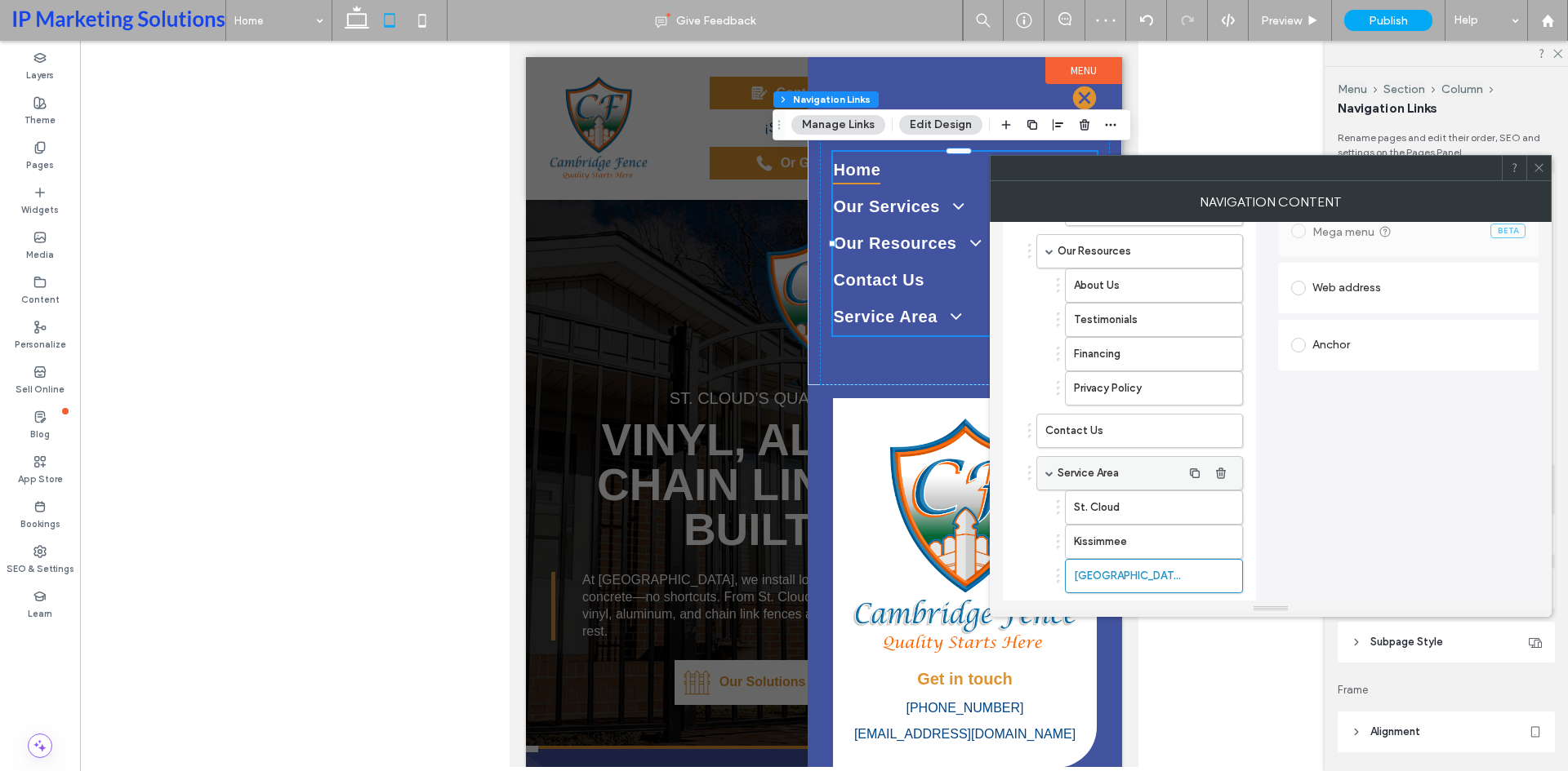
scroll to position [483, 0]
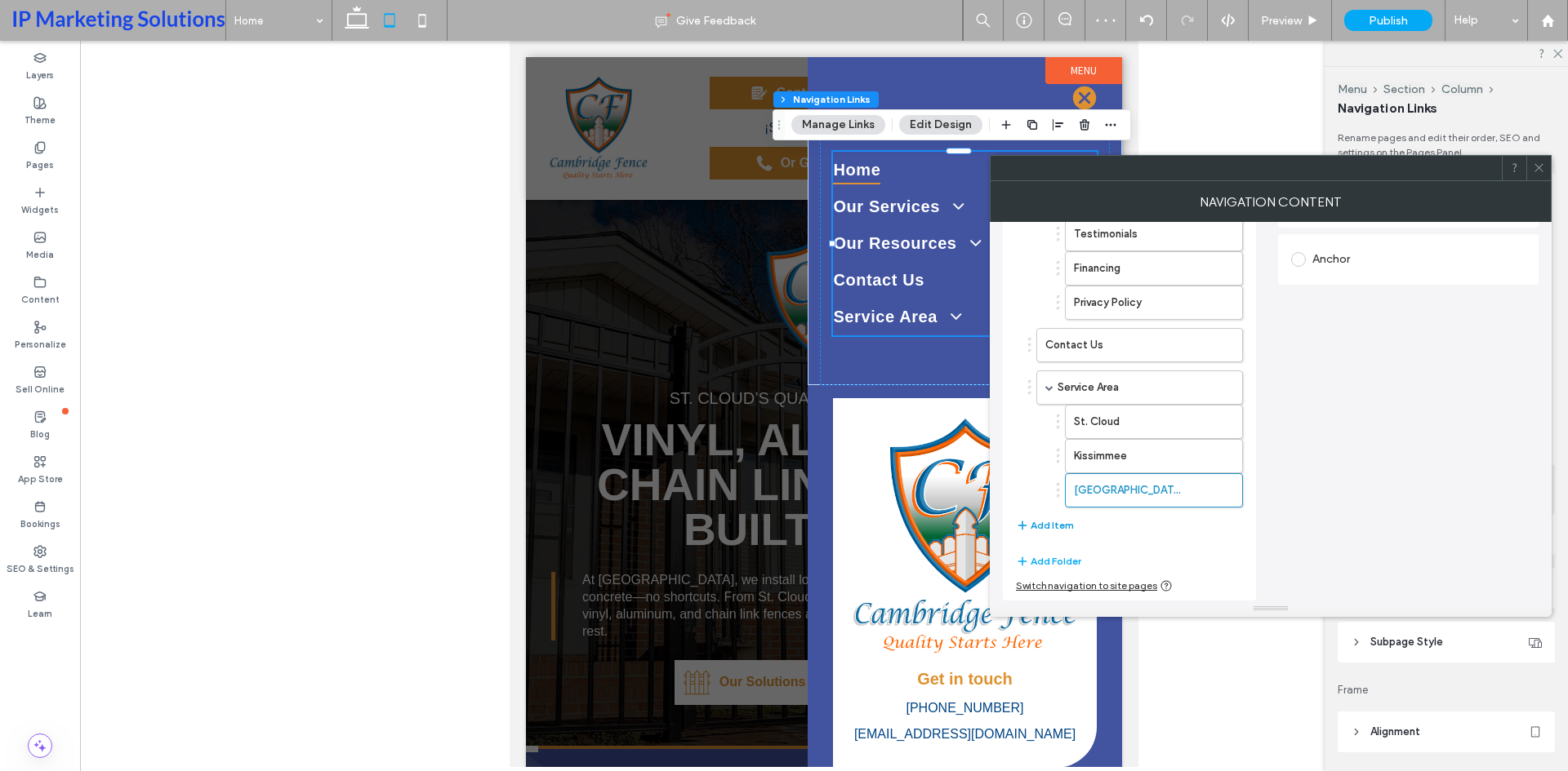
click at [1050, 526] on button "Add Item" at bounding box center [1044, 526] width 58 height 20
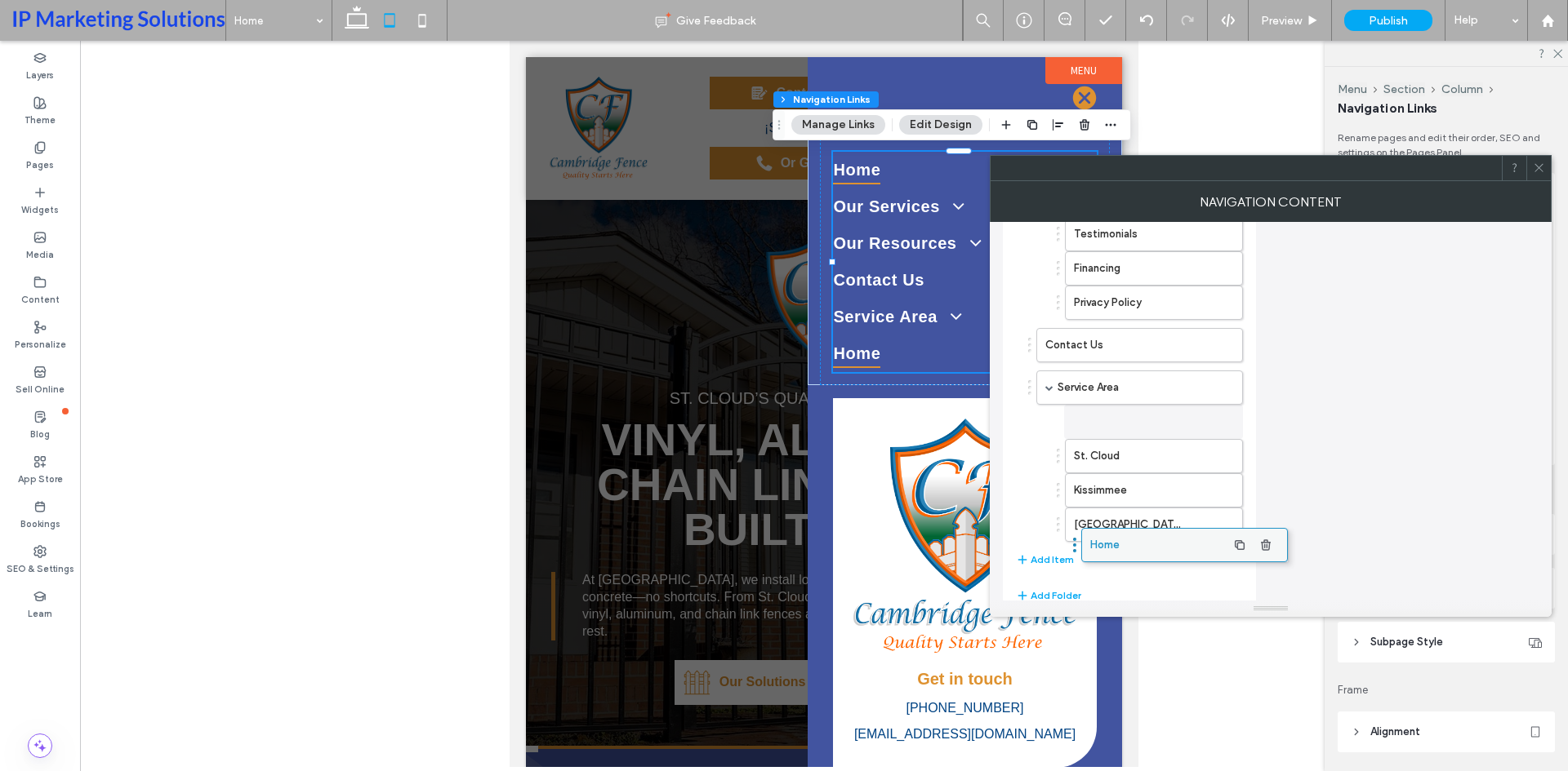
drag, startPoint x: 1062, startPoint y: 533, endPoint x: 1108, endPoint y: 544, distance: 47.3
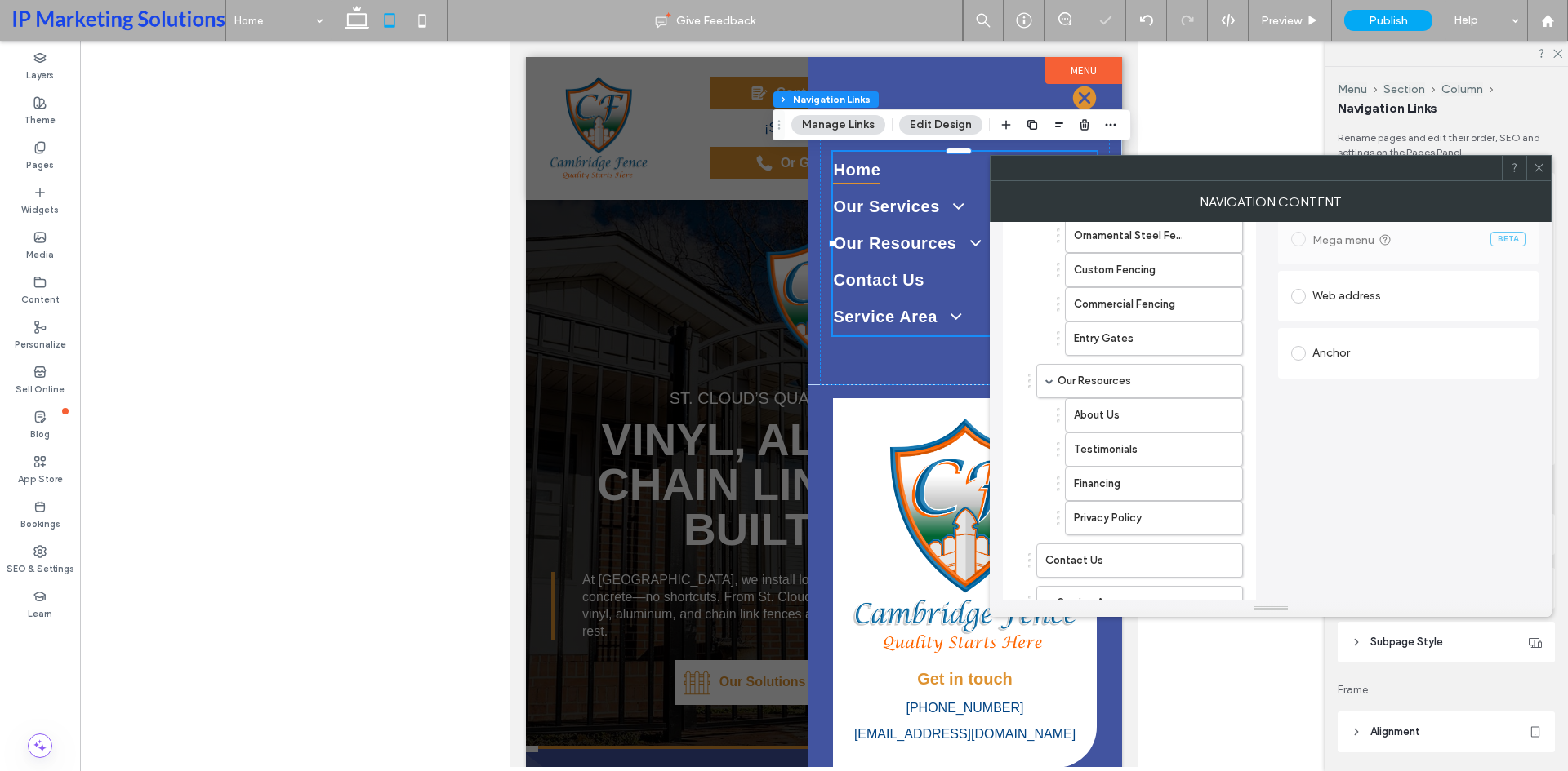
scroll to position [0, 0]
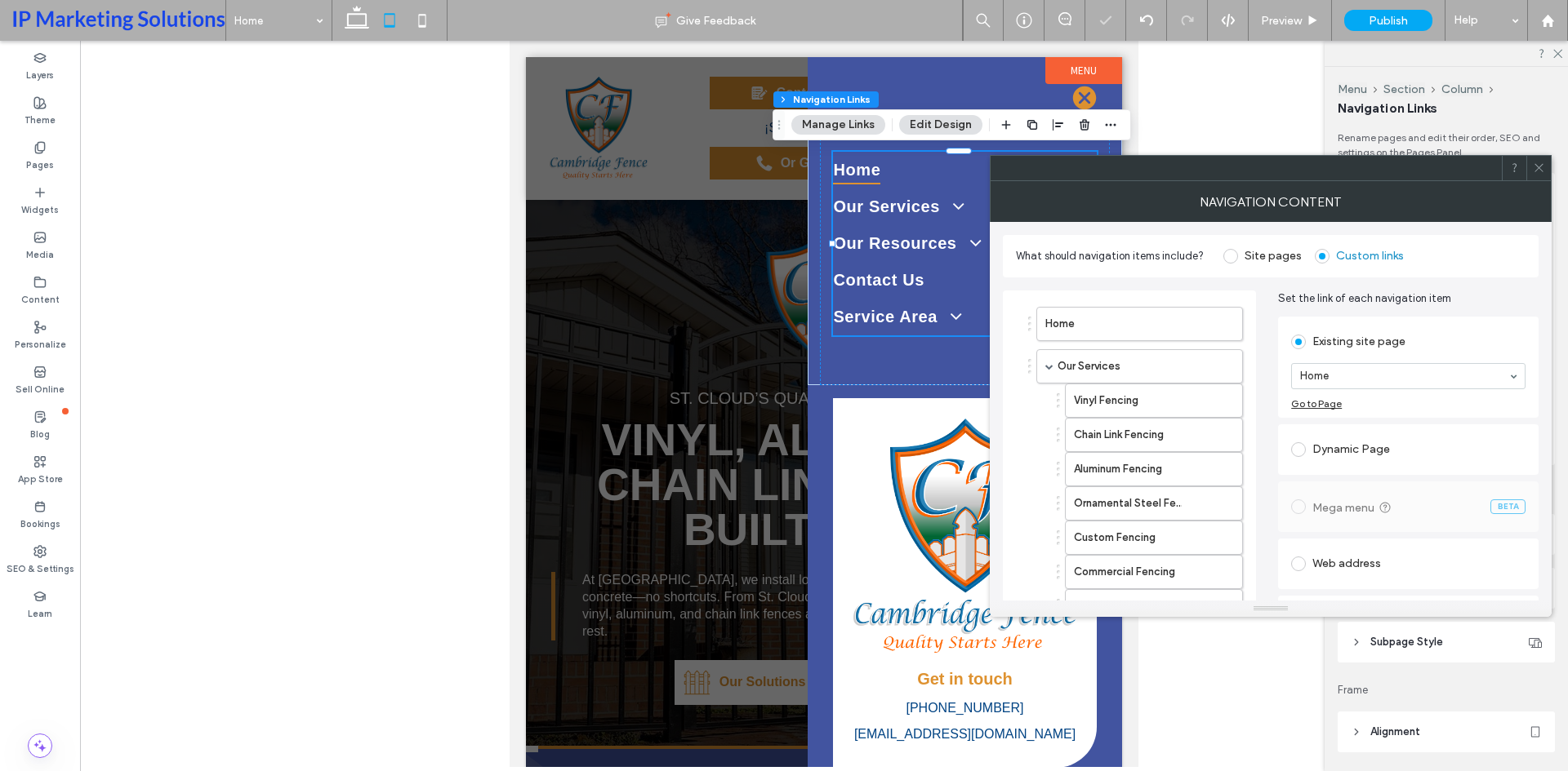
click at [1371, 460] on div "Dynamic Page" at bounding box center [1408, 450] width 235 height 26
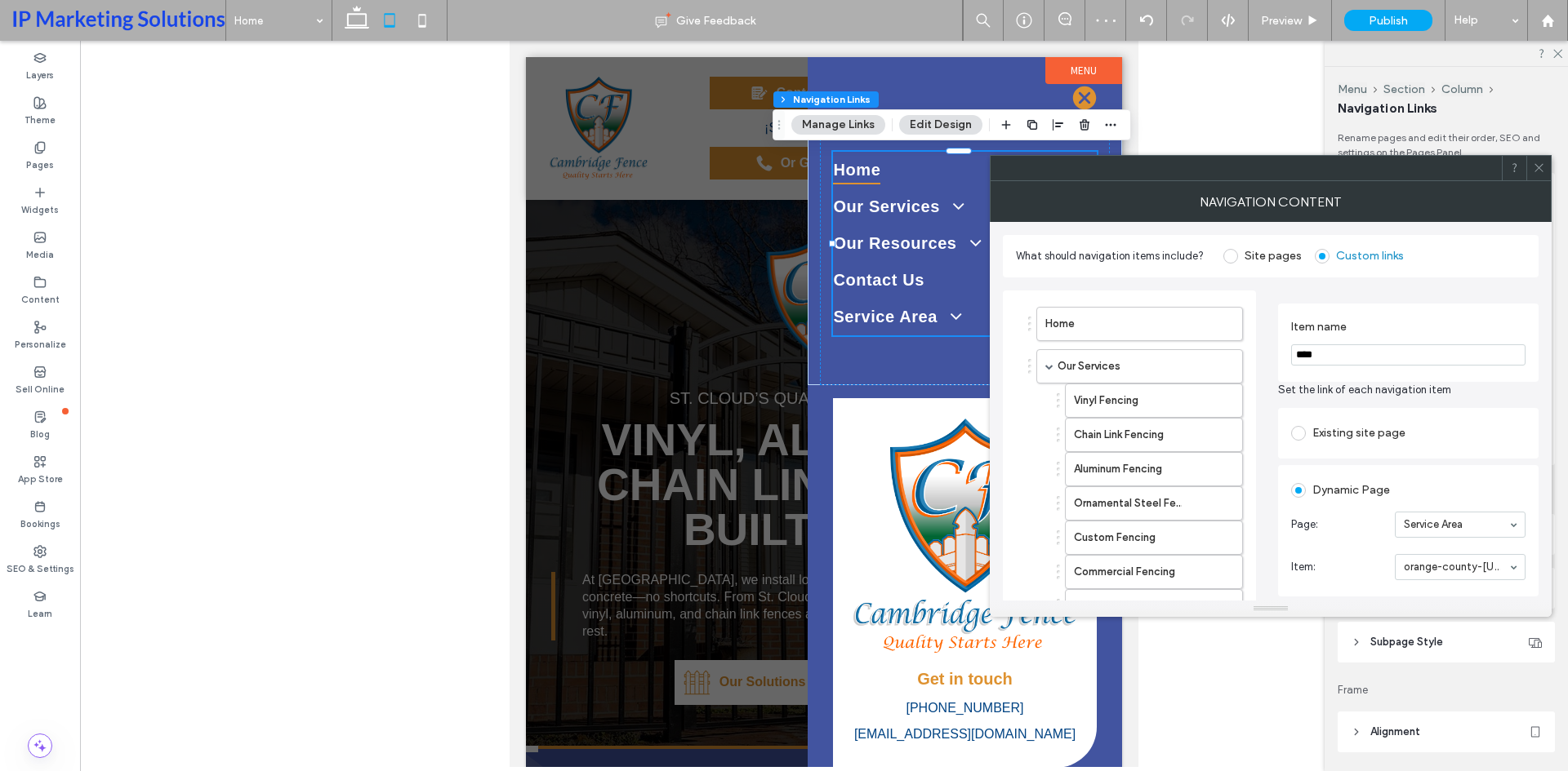
click at [1371, 340] on section "Item name ****" at bounding box center [1408, 343] width 235 height 62
click at [1355, 348] on input "****" at bounding box center [1408, 355] width 235 height 21
type input "**********"
click at [1391, 388] on span "Set the link of each navigation item" at bounding box center [1408, 390] width 260 height 16
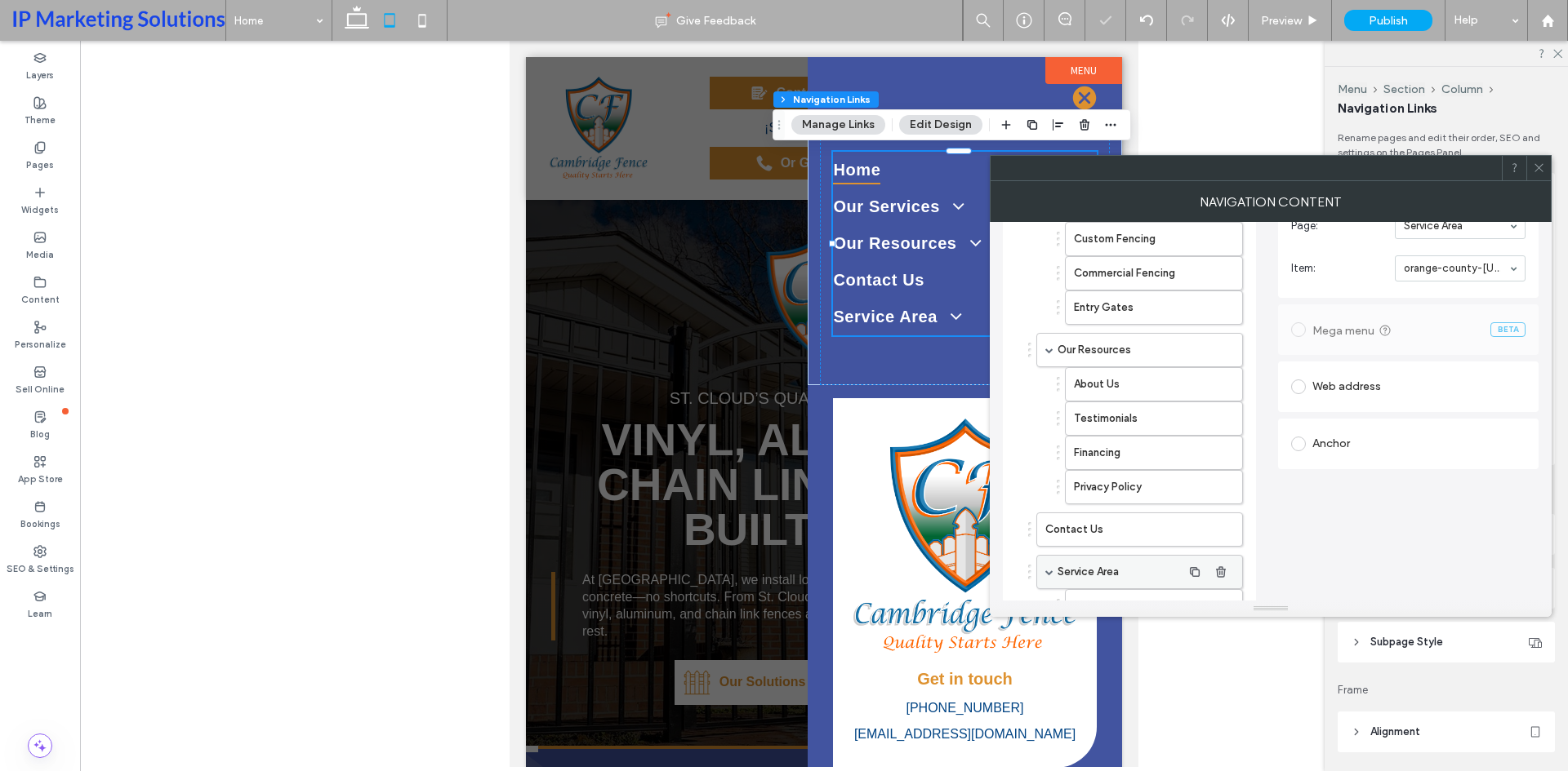
scroll to position [490, 0]
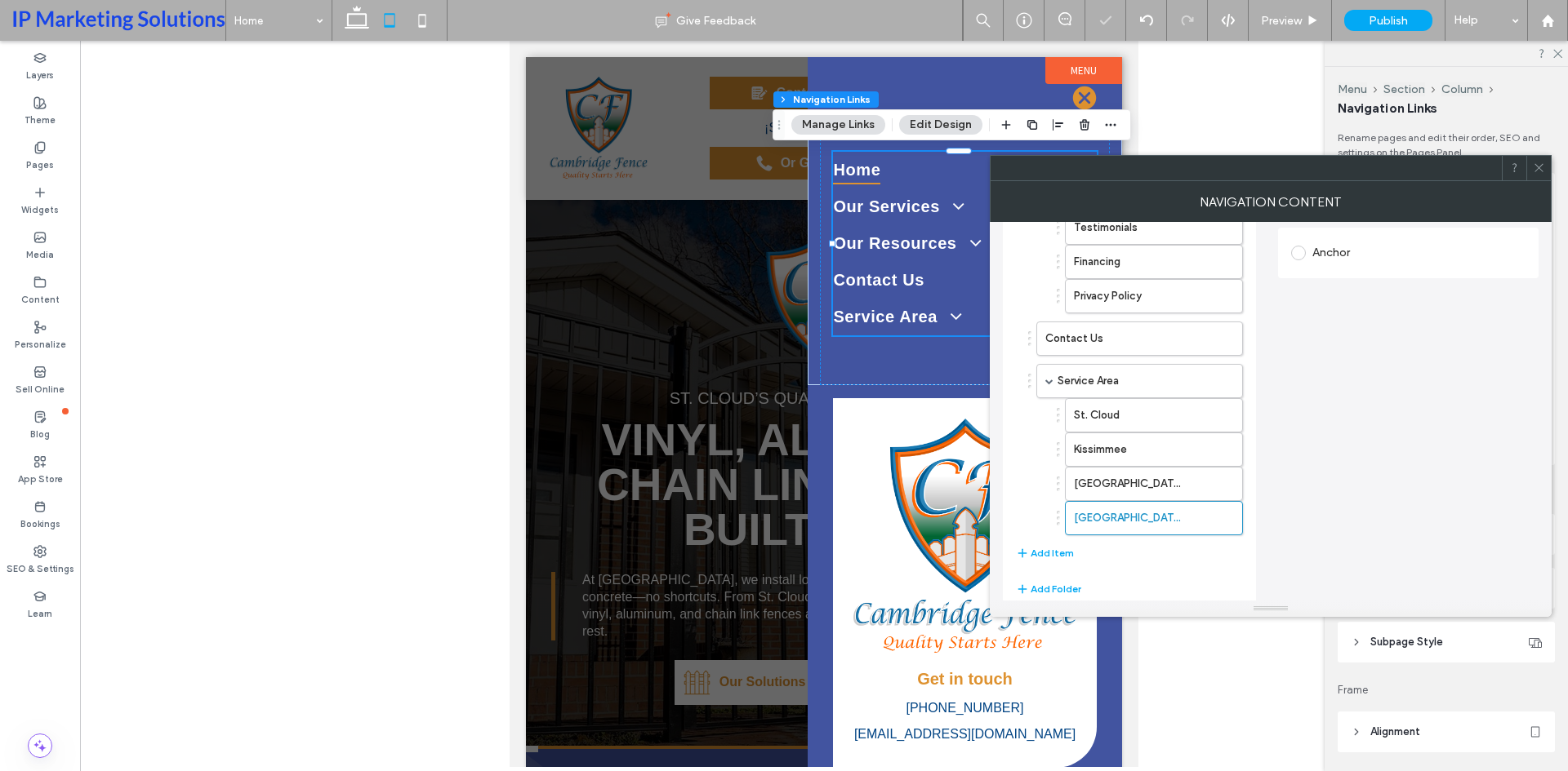
click at [1039, 565] on div "Home Our Services Vinyl Fencing Chain Link Fencing Aluminum Fencing Ornamental …" at bounding box center [1129, 190] width 227 height 762
click at [1034, 550] on button "Add Item" at bounding box center [1044, 553] width 58 height 20
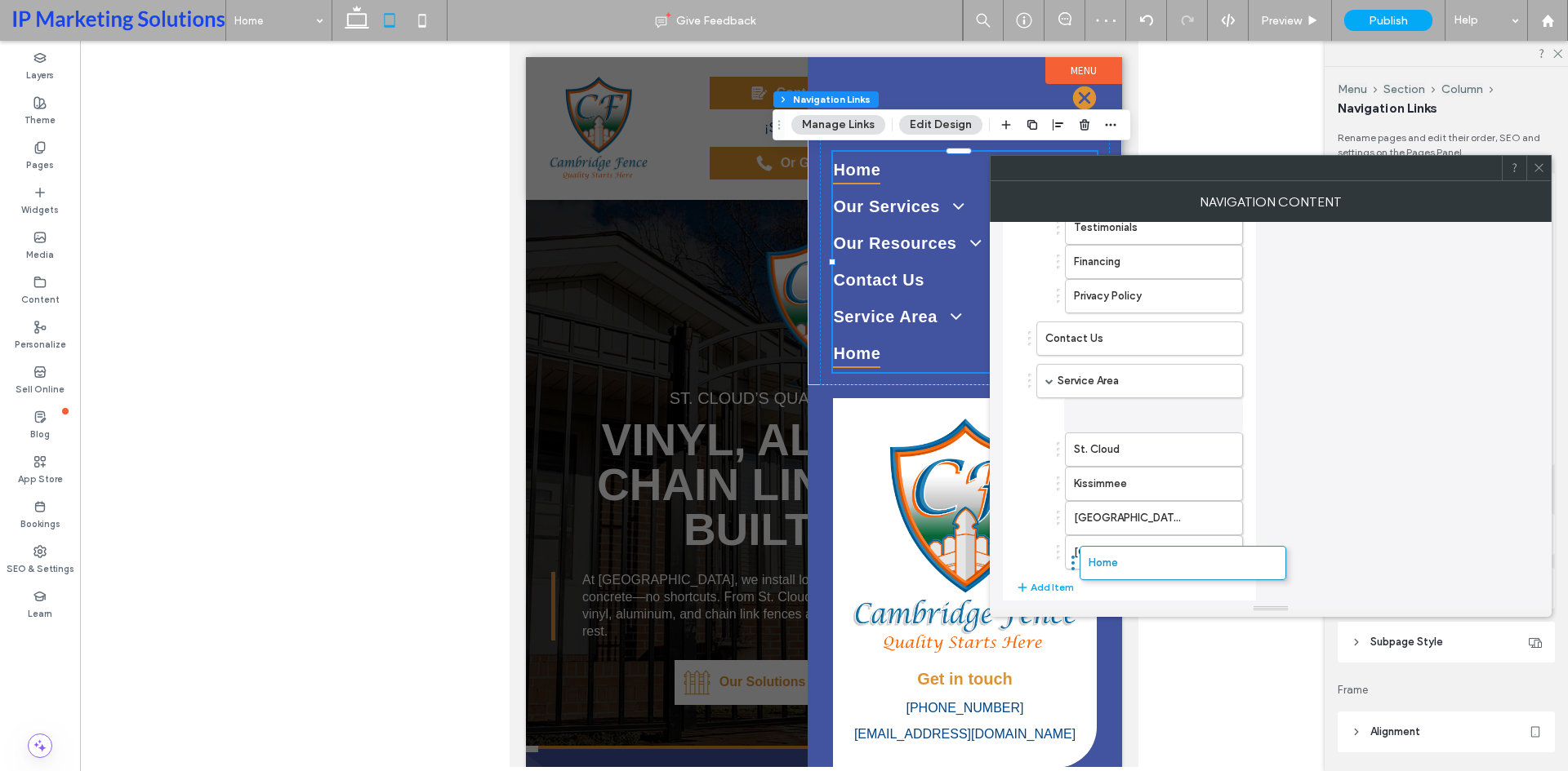
drag, startPoint x: 1067, startPoint y: 554, endPoint x: 1428, endPoint y: 446, distance: 376.8
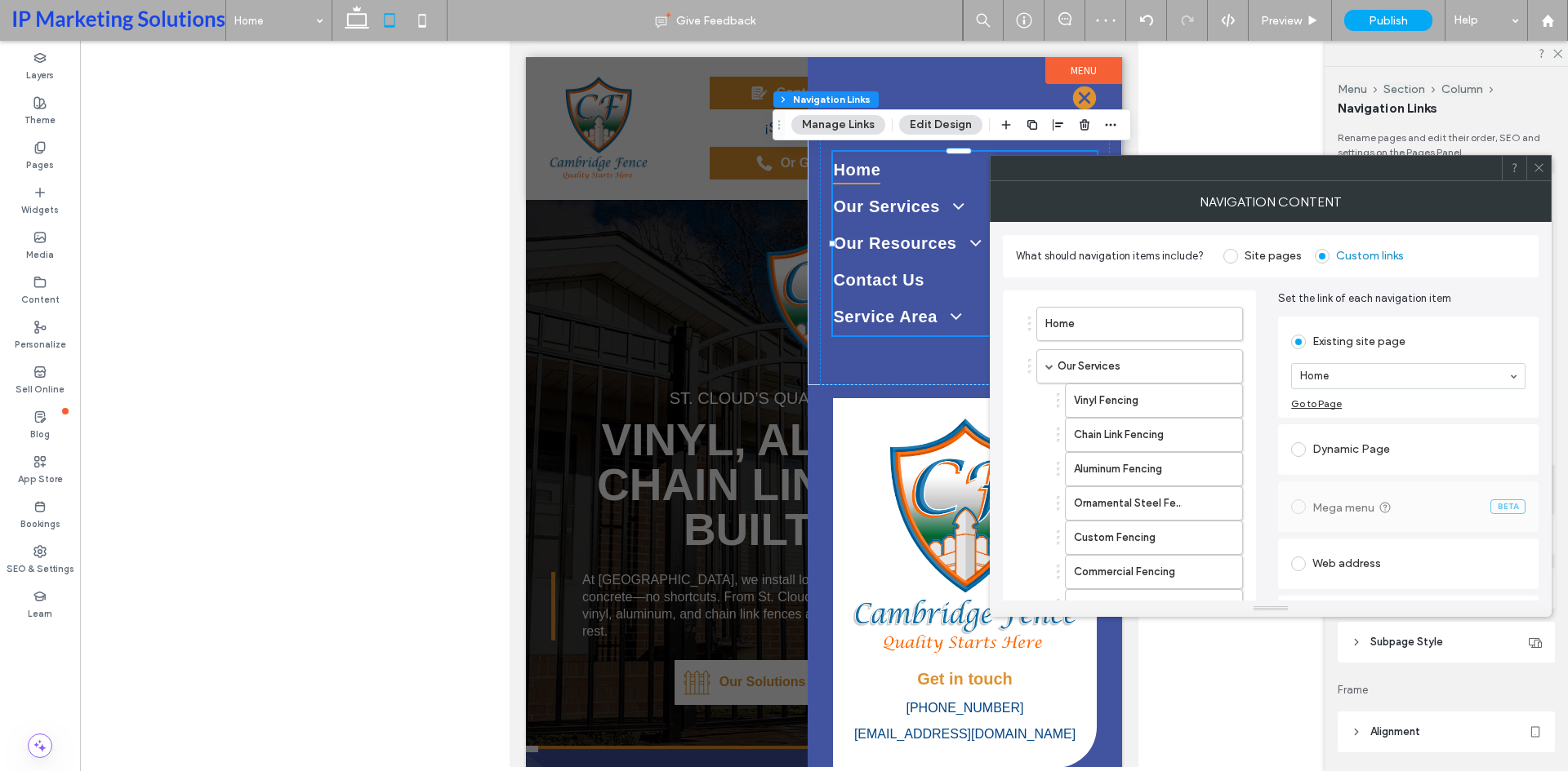
click at [1328, 446] on div "Dynamic Page" at bounding box center [1408, 450] width 235 height 26
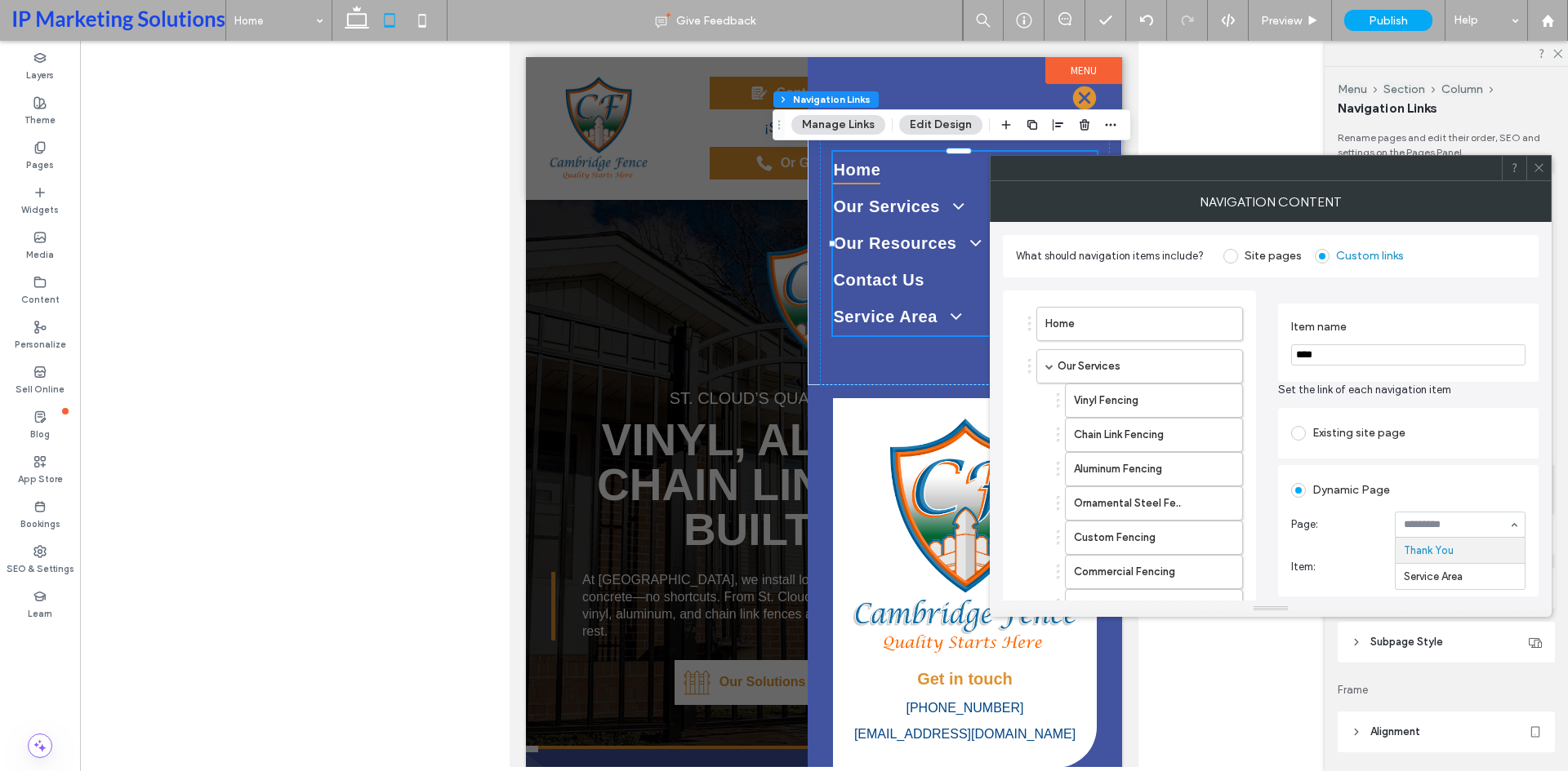
click at [1439, 523] on input at bounding box center [1455, 526] width 104 height 12
click at [1359, 349] on input "****" at bounding box center [1408, 355] width 235 height 21
type input "*********"
click at [1396, 388] on span "Set the link of each navigation item" at bounding box center [1408, 390] width 260 height 16
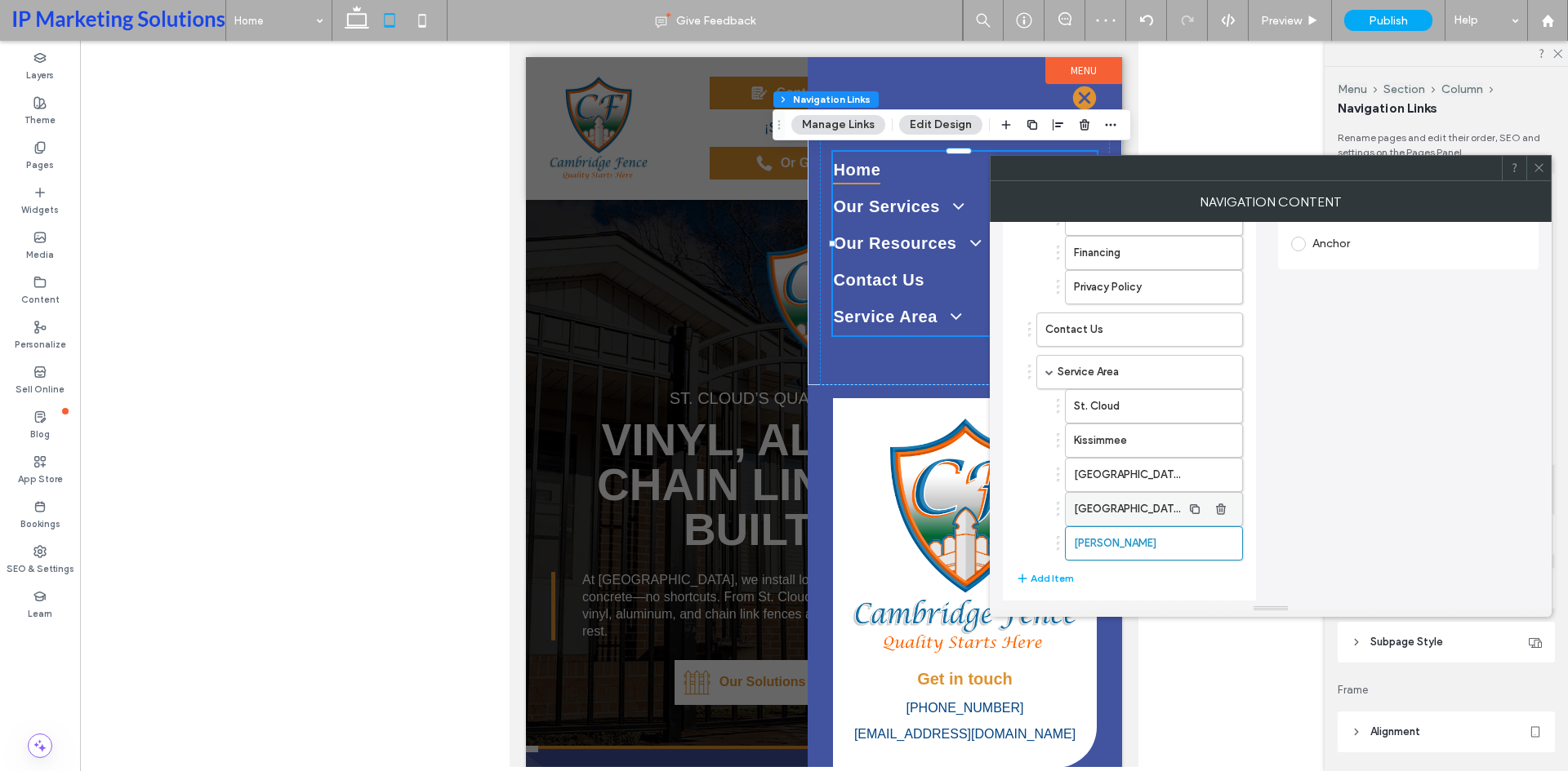
scroll to position [551, 0]
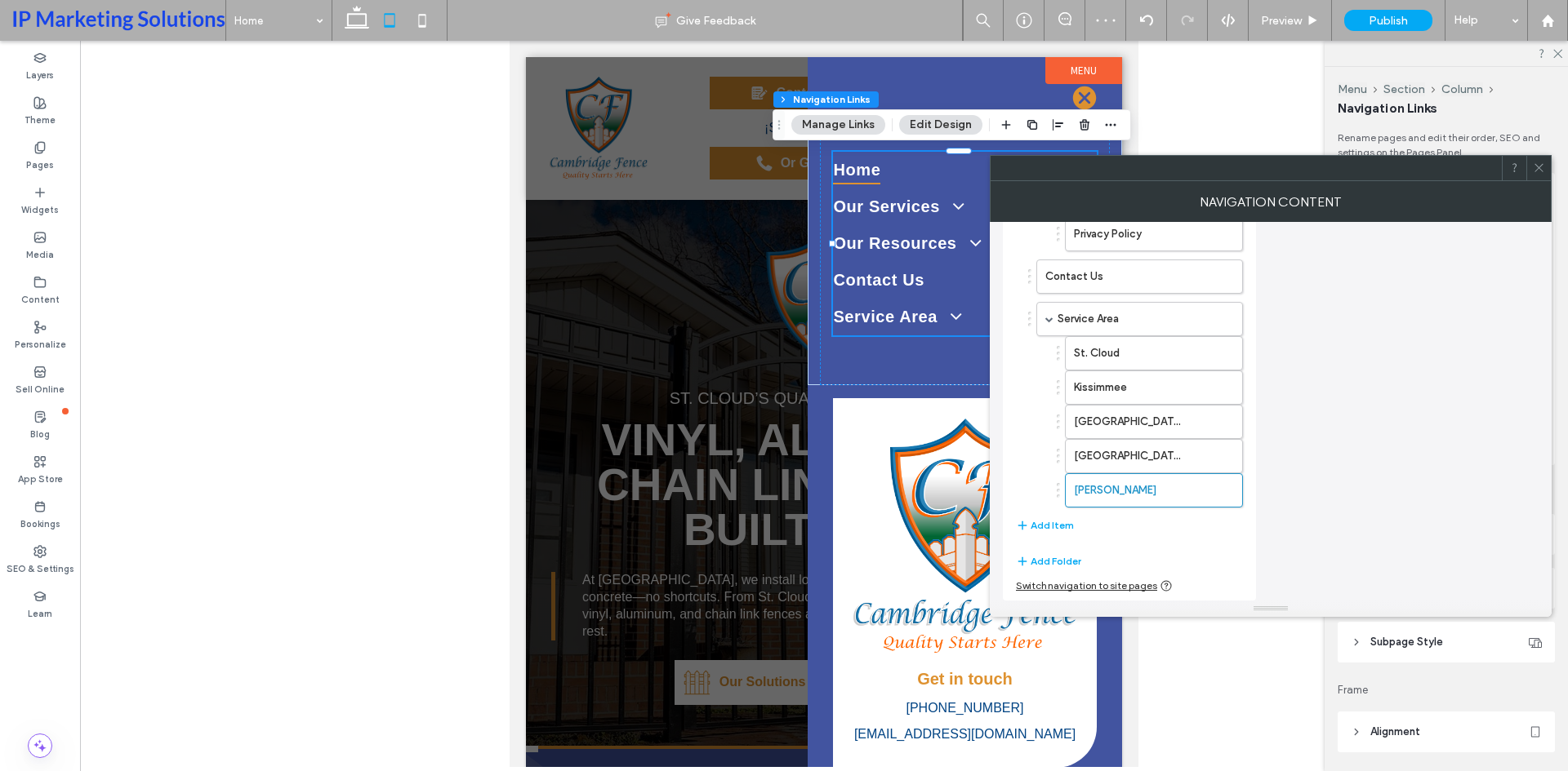
click at [1217, 540] on div "Home Our Services Vinyl Fencing Chain Link Fencing Aluminum Fencing Ornamental …" at bounding box center [1129, 145] width 227 height 797
click at [1046, 322] on span at bounding box center [1049, 319] width 8 height 8
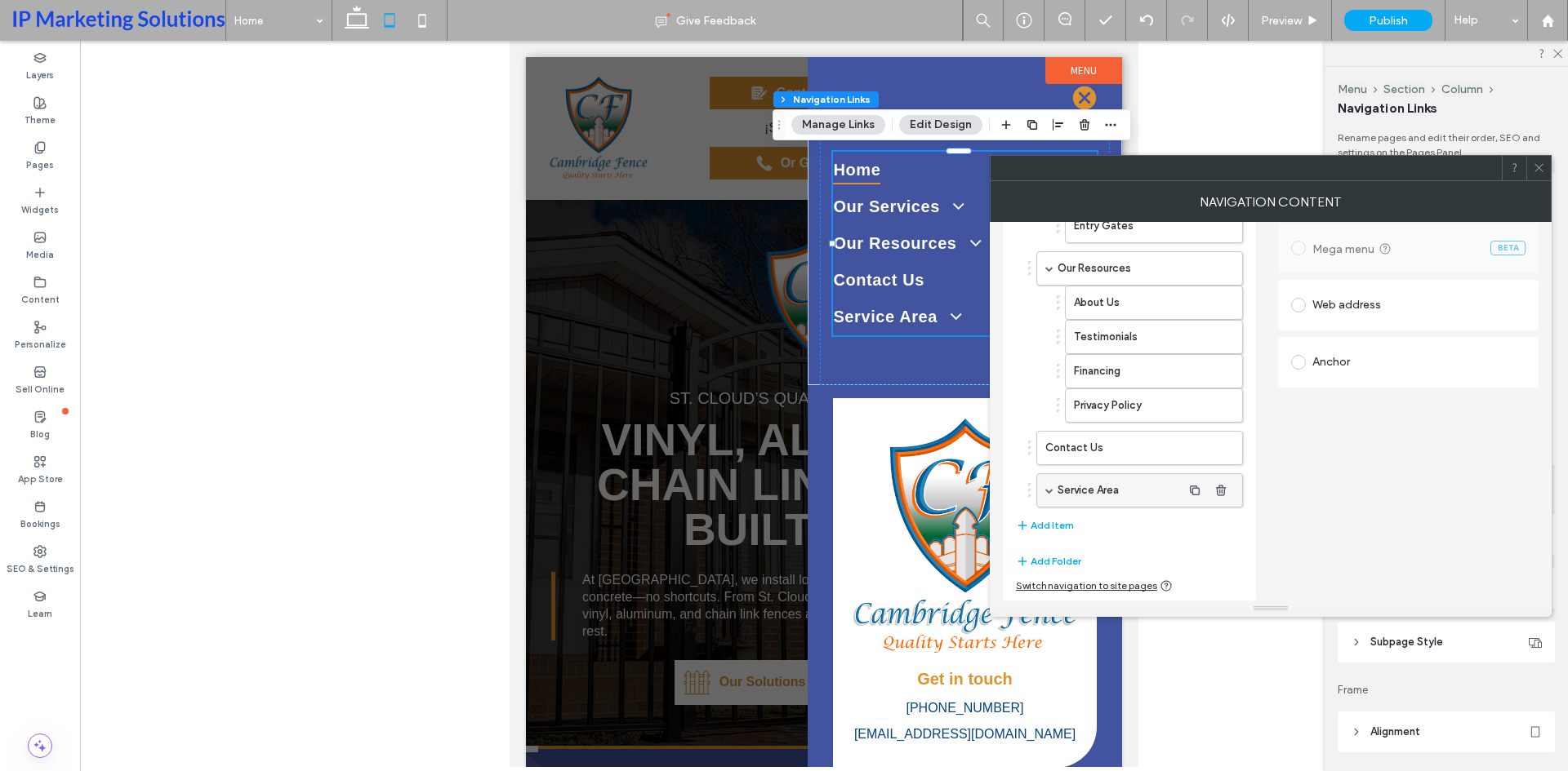
scroll to position [381, 0]
drag, startPoint x: 1093, startPoint y: 502, endPoint x: 1105, endPoint y: 498, distance: 12.6
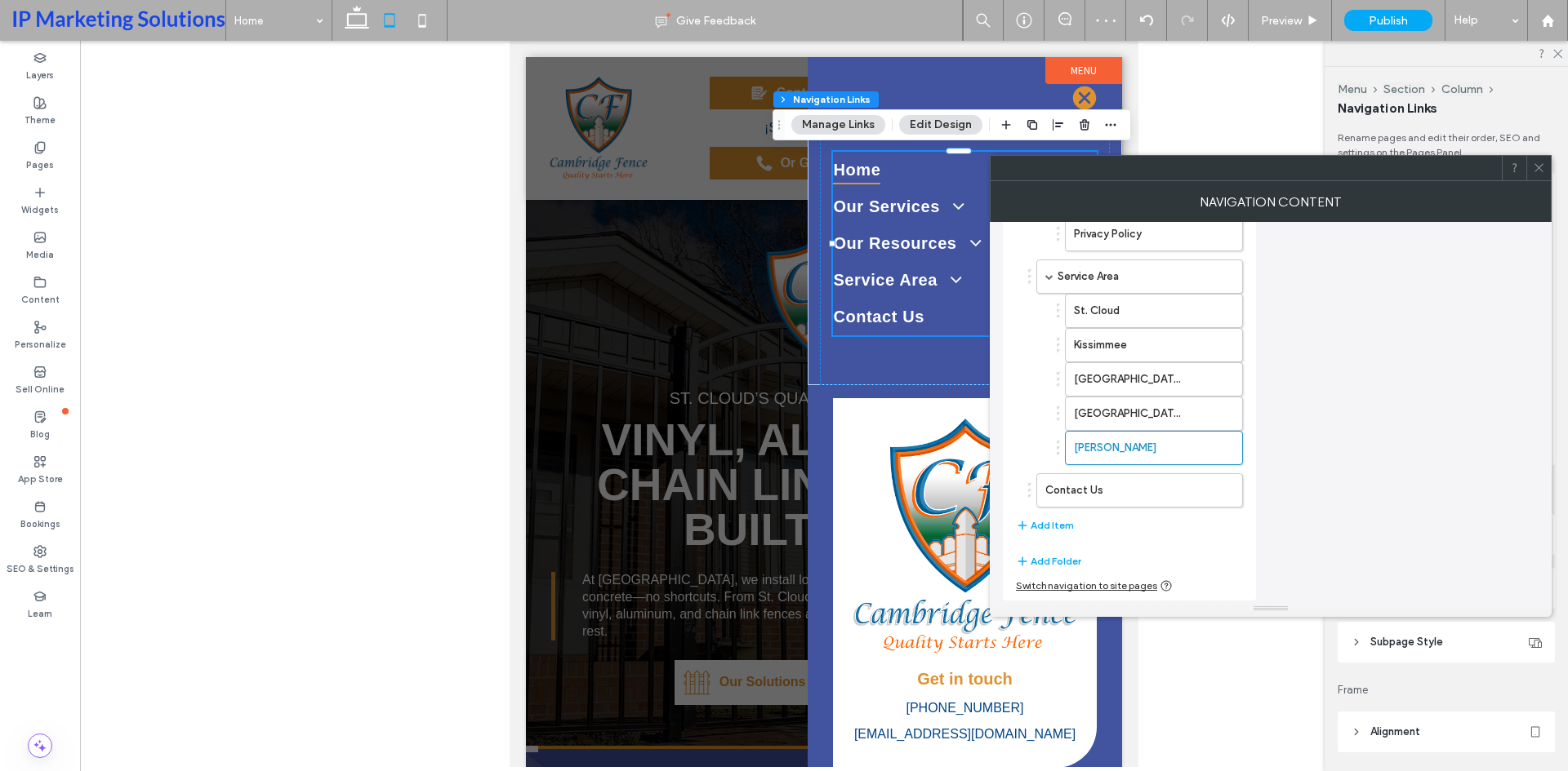
drag, startPoint x: 1539, startPoint y: 167, endPoint x: 1499, endPoint y: 164, distance: 40.1
click at [1539, 167] on use at bounding box center [1538, 168] width 8 height 8
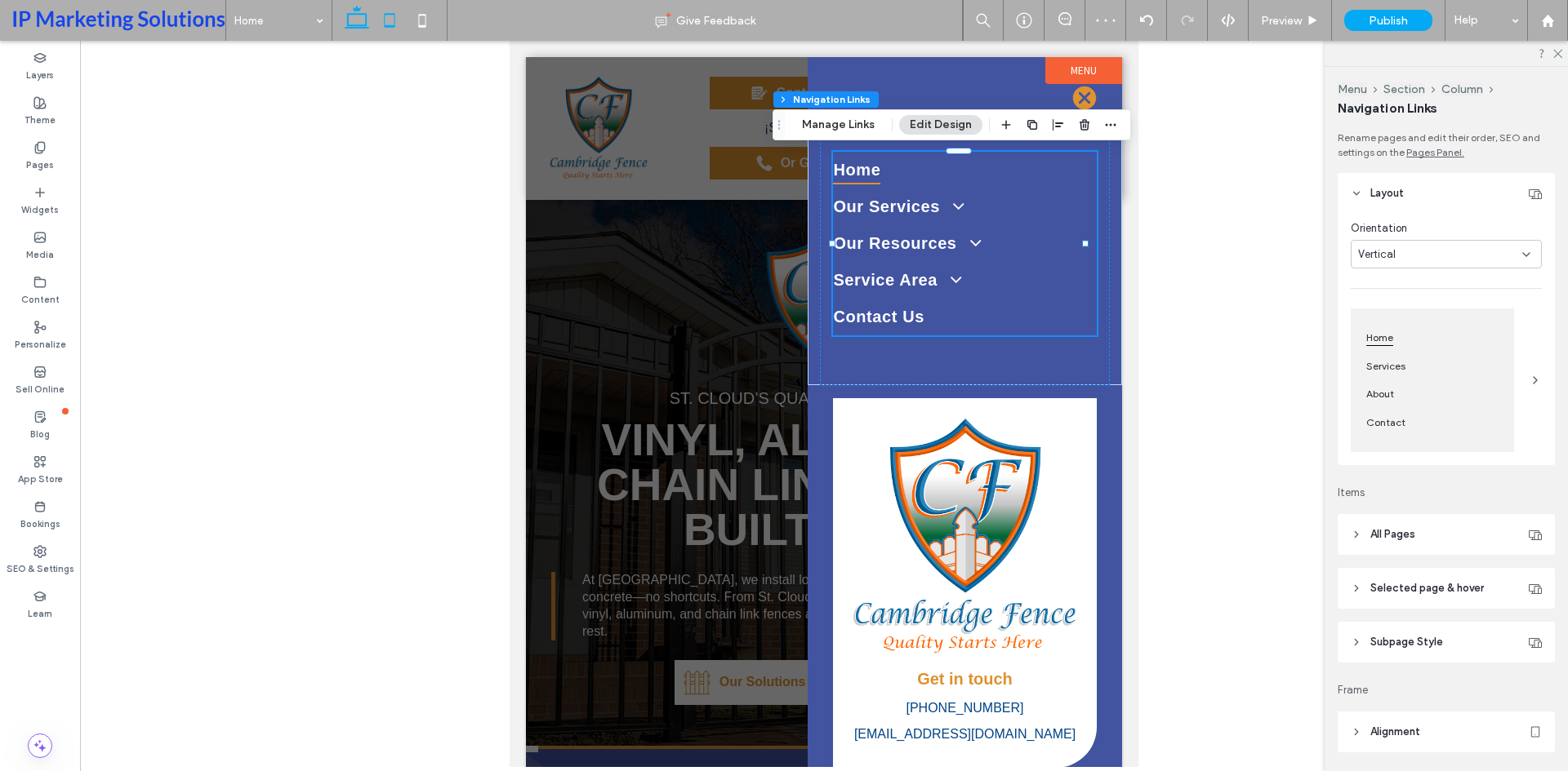
click at [360, 22] on icon at bounding box center [357, 20] width 33 height 33
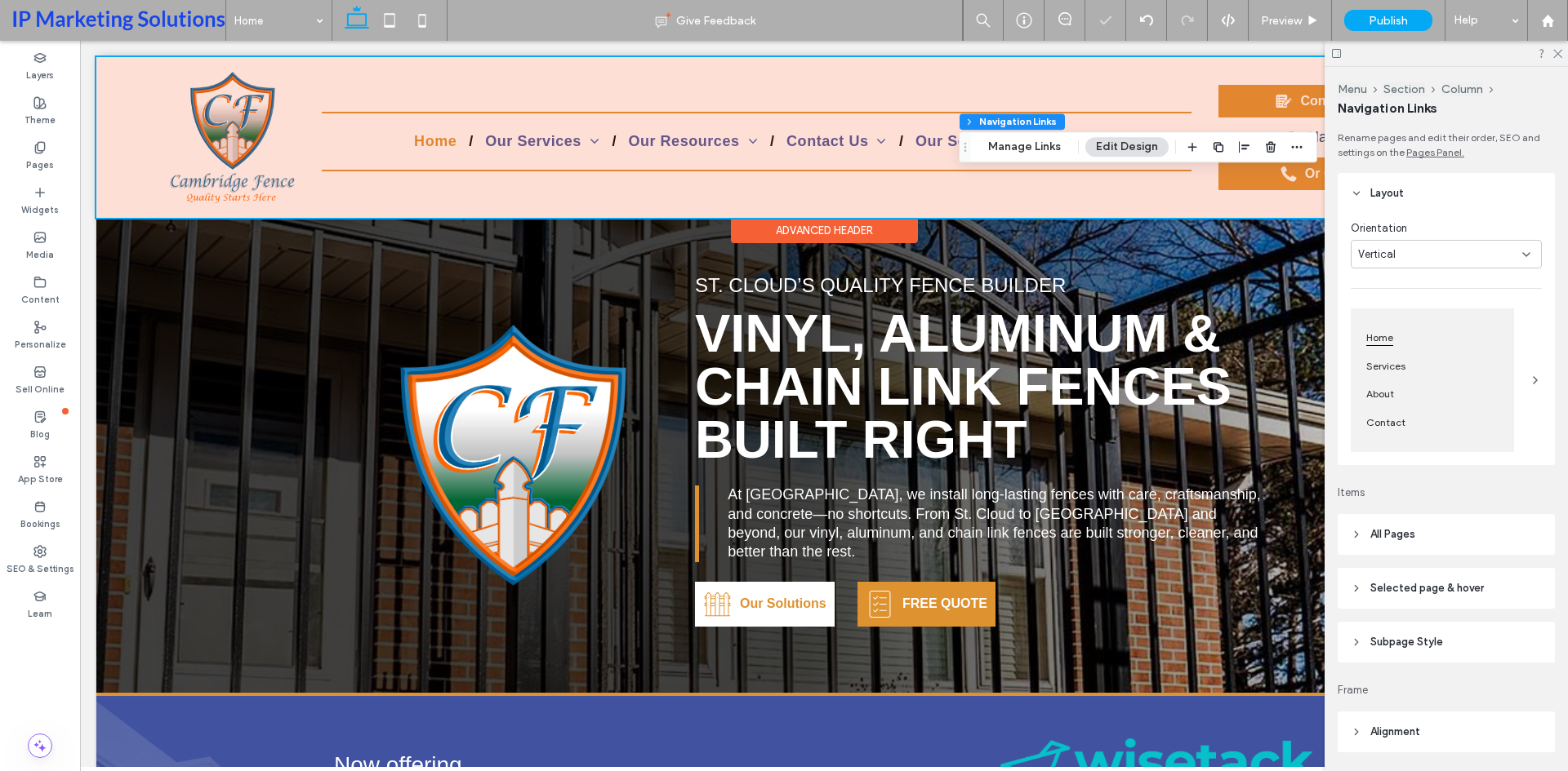
click at [587, 142] on div at bounding box center [824, 138] width 1455 height 161
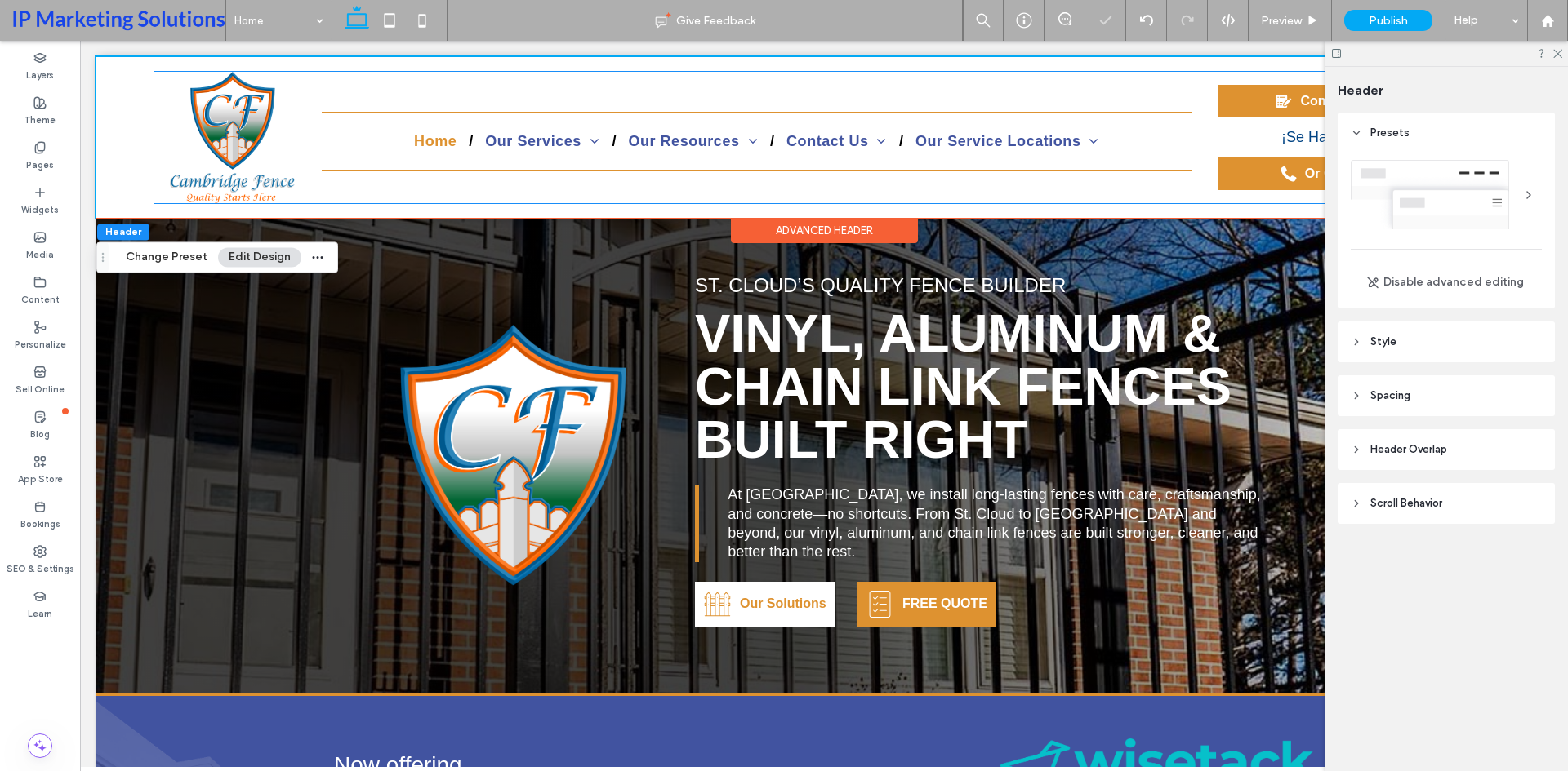
click at [587, 142] on span at bounding box center [590, 141] width 19 height 15
click at [520, 135] on span "Our Services" at bounding box center [542, 141] width 114 height 17
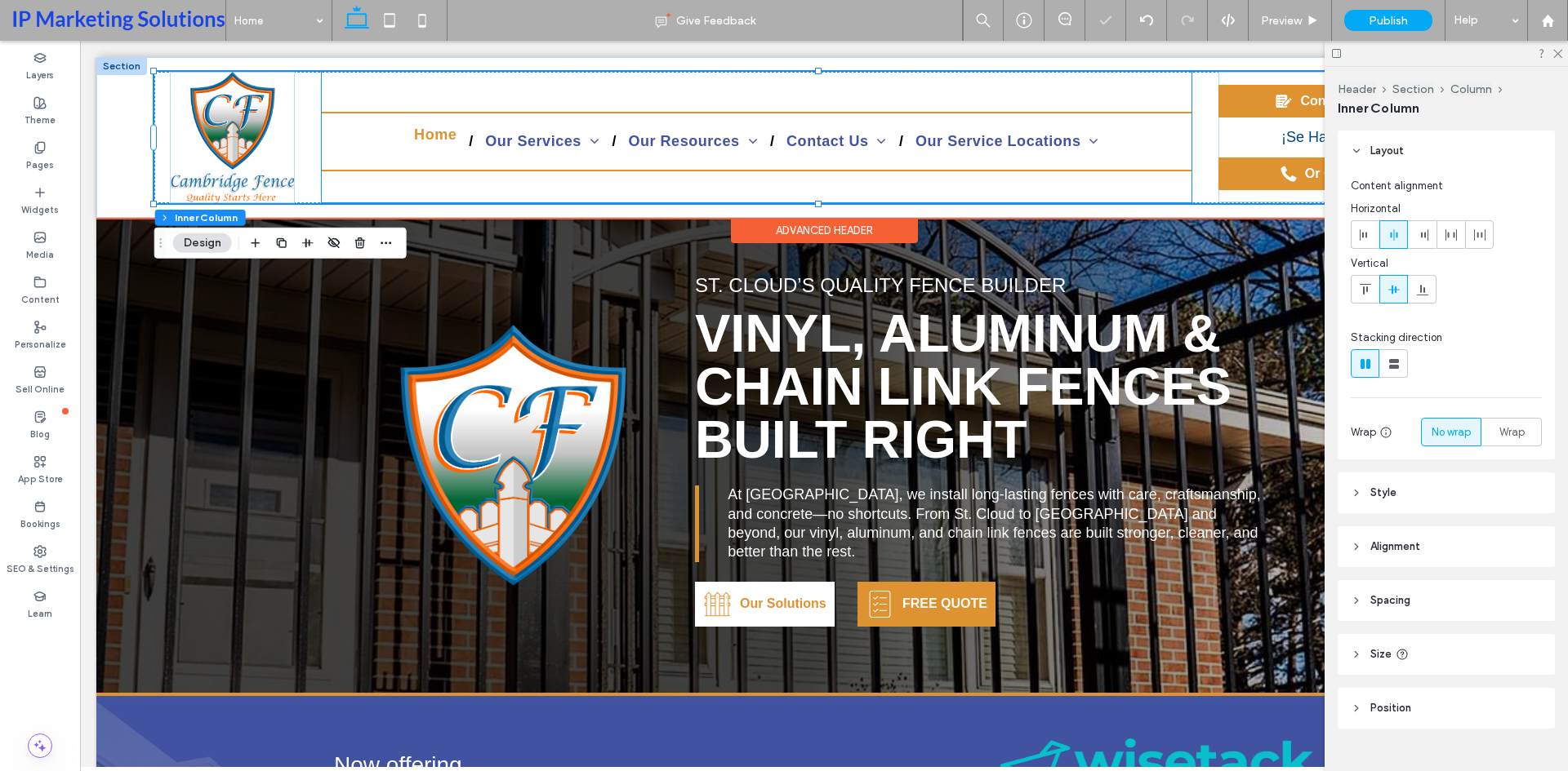
click at [435, 138] on span "Home" at bounding box center [435, 134] width 43 height 17
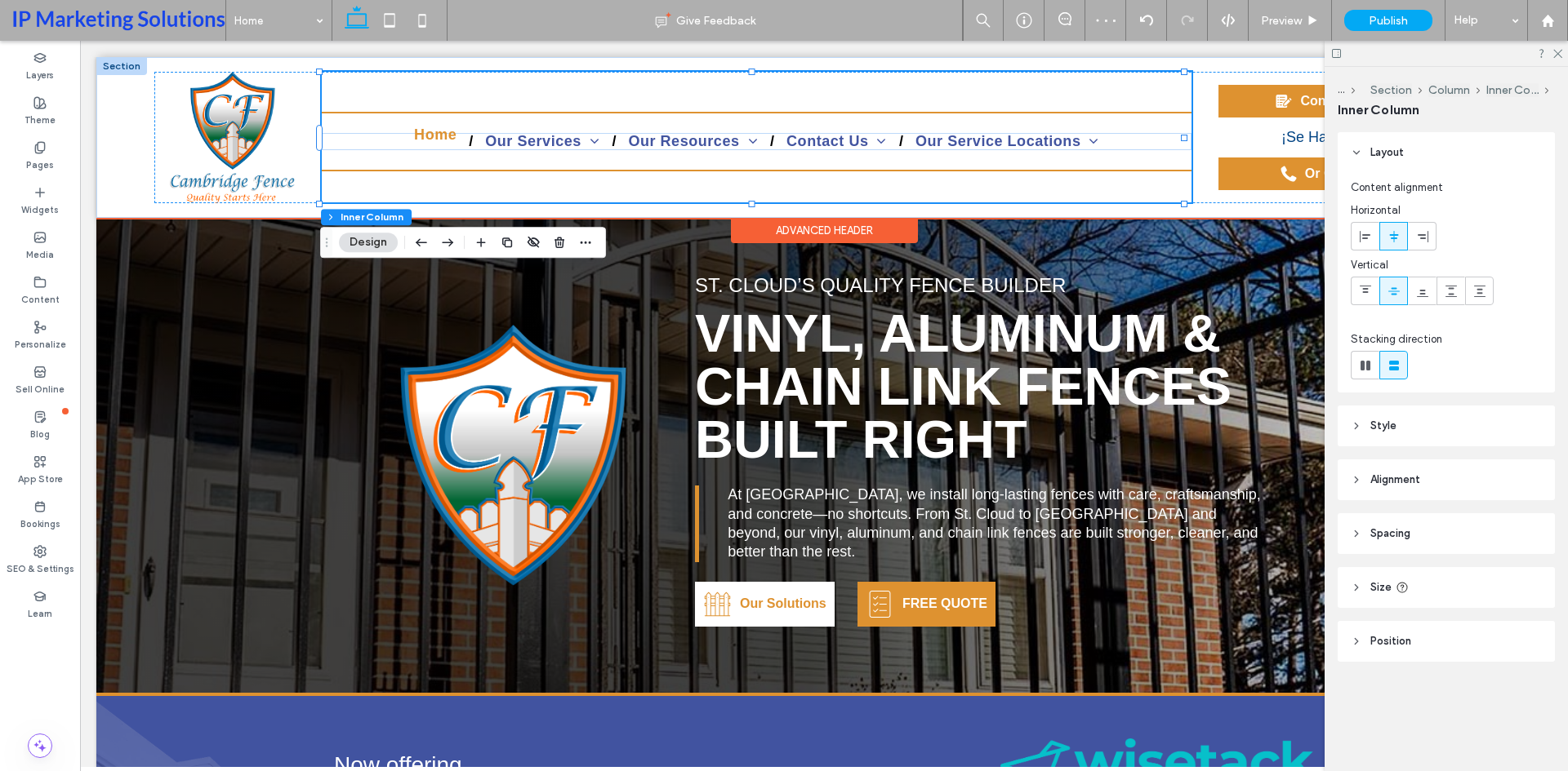
click at [435, 138] on span "Home" at bounding box center [435, 134] width 43 height 17
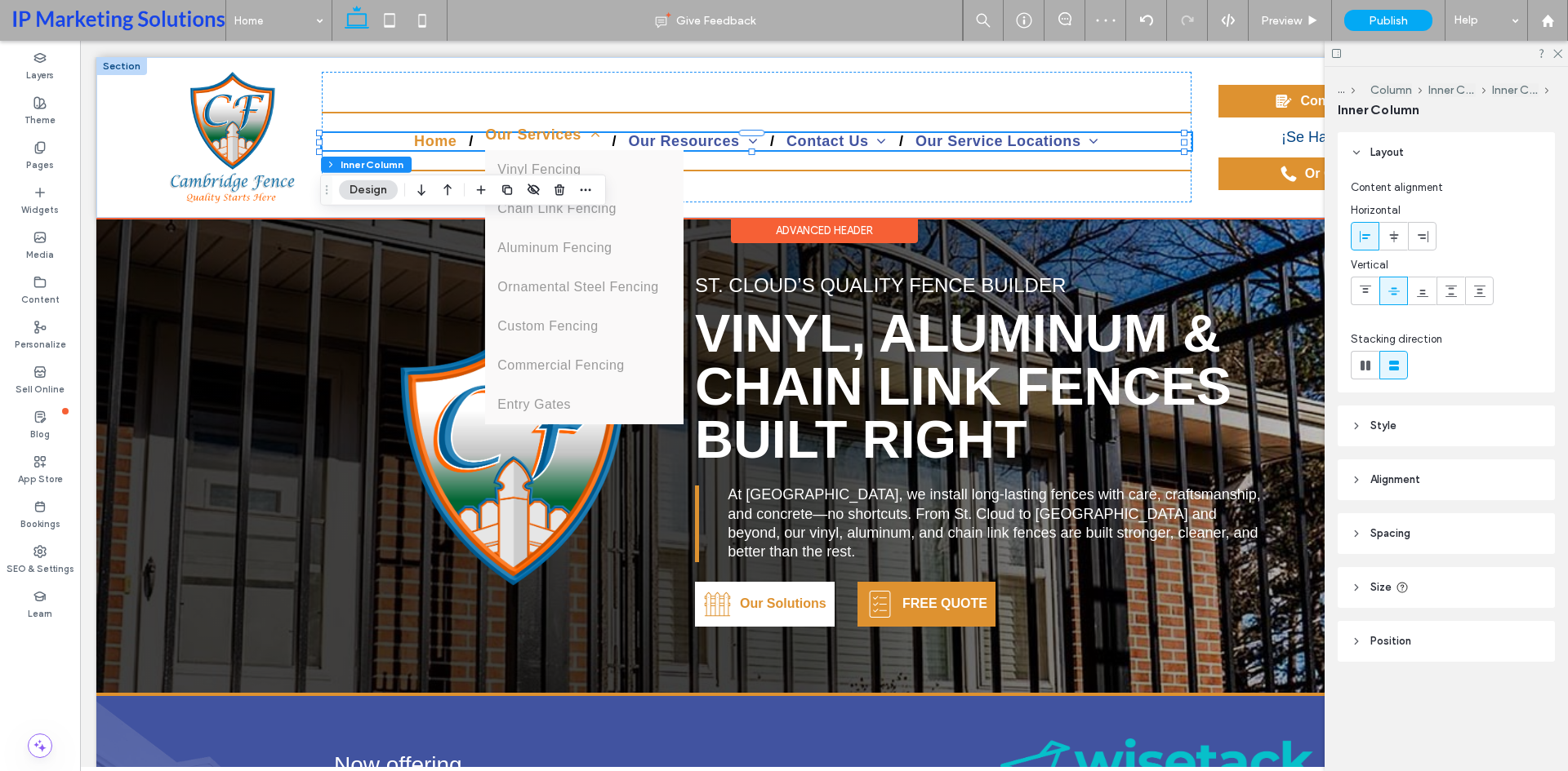
click at [474, 135] on link "Our Services" at bounding box center [543, 134] width 139 height 17
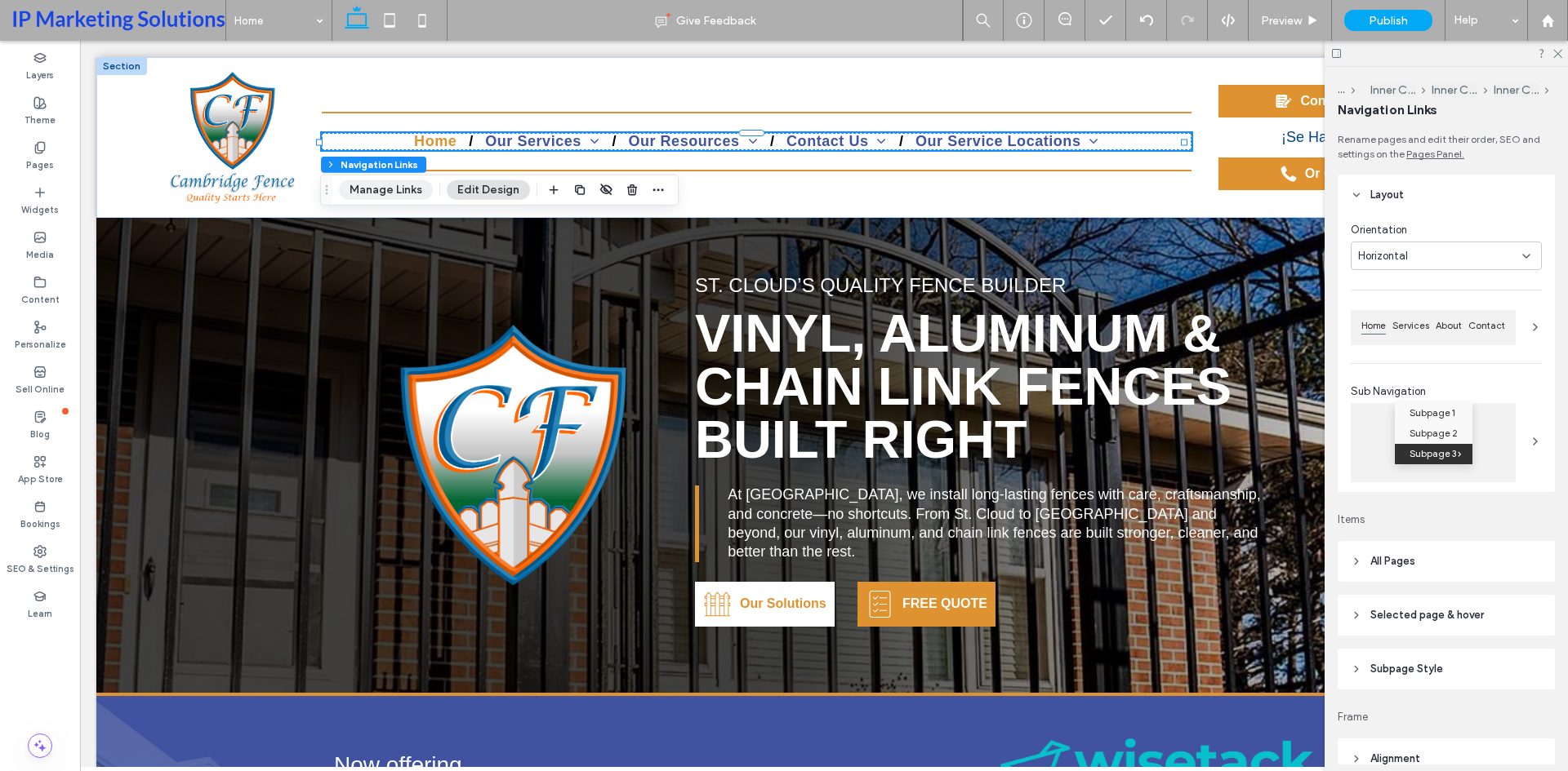
click at [377, 192] on button "Manage Links" at bounding box center [386, 191] width 93 height 20
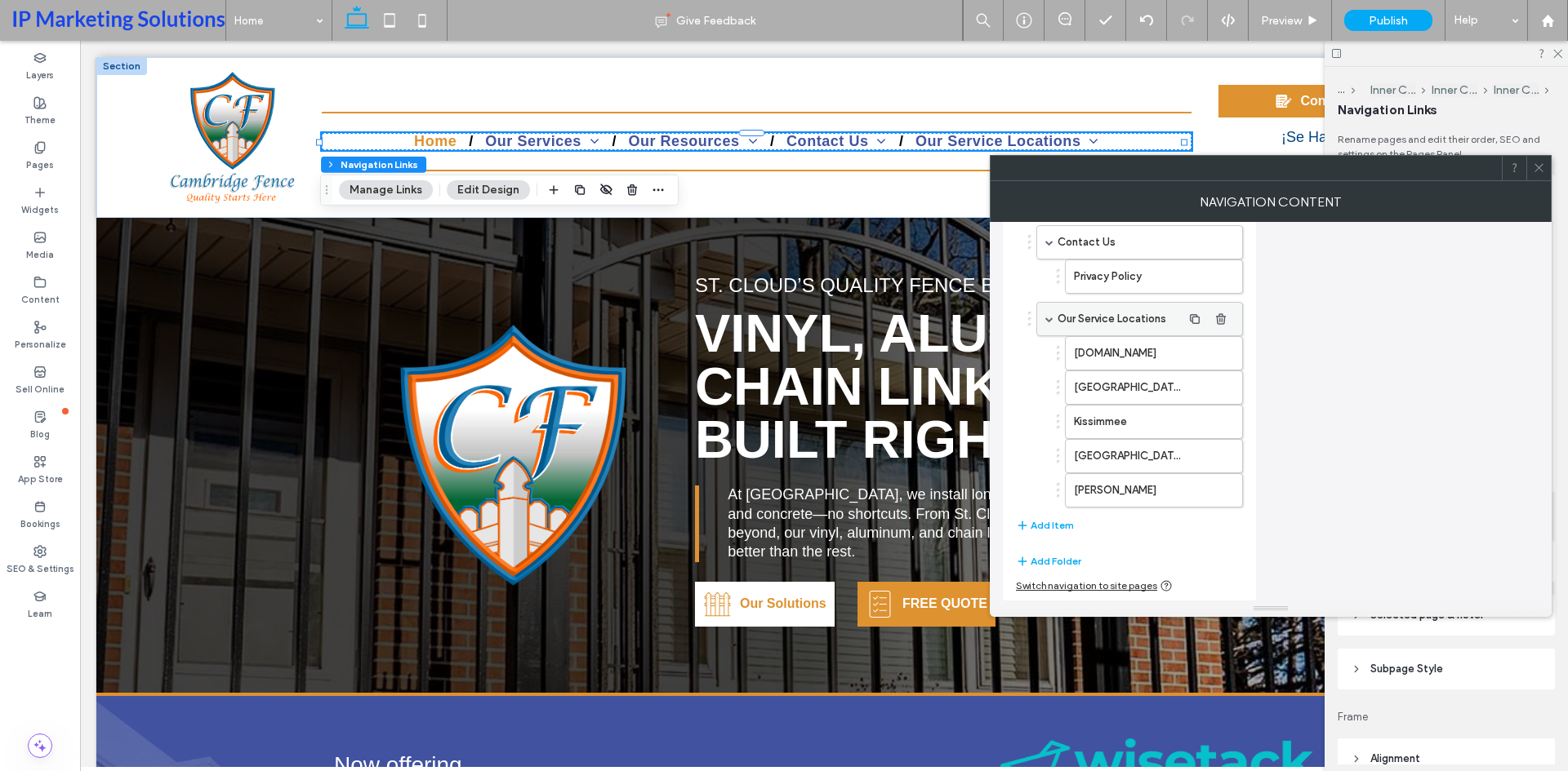
click at [1110, 313] on label "Our Service Locations" at bounding box center [1119, 319] width 124 height 33
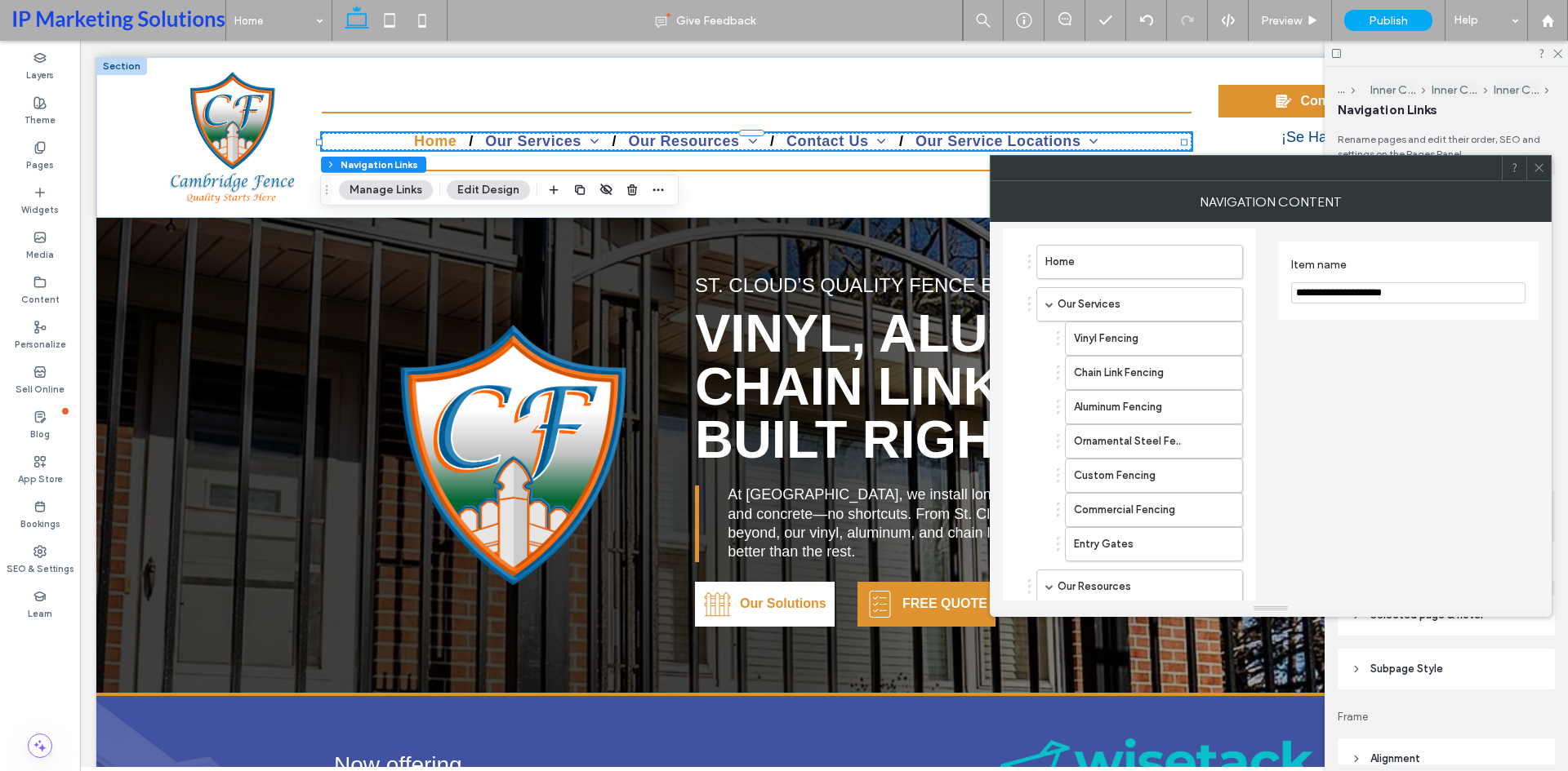
click at [1371, 300] on input "**********" at bounding box center [1408, 292] width 235 height 21
type input "*"
type input "**********"
click at [1413, 368] on div "**********" at bounding box center [1408, 660] width 260 height 862
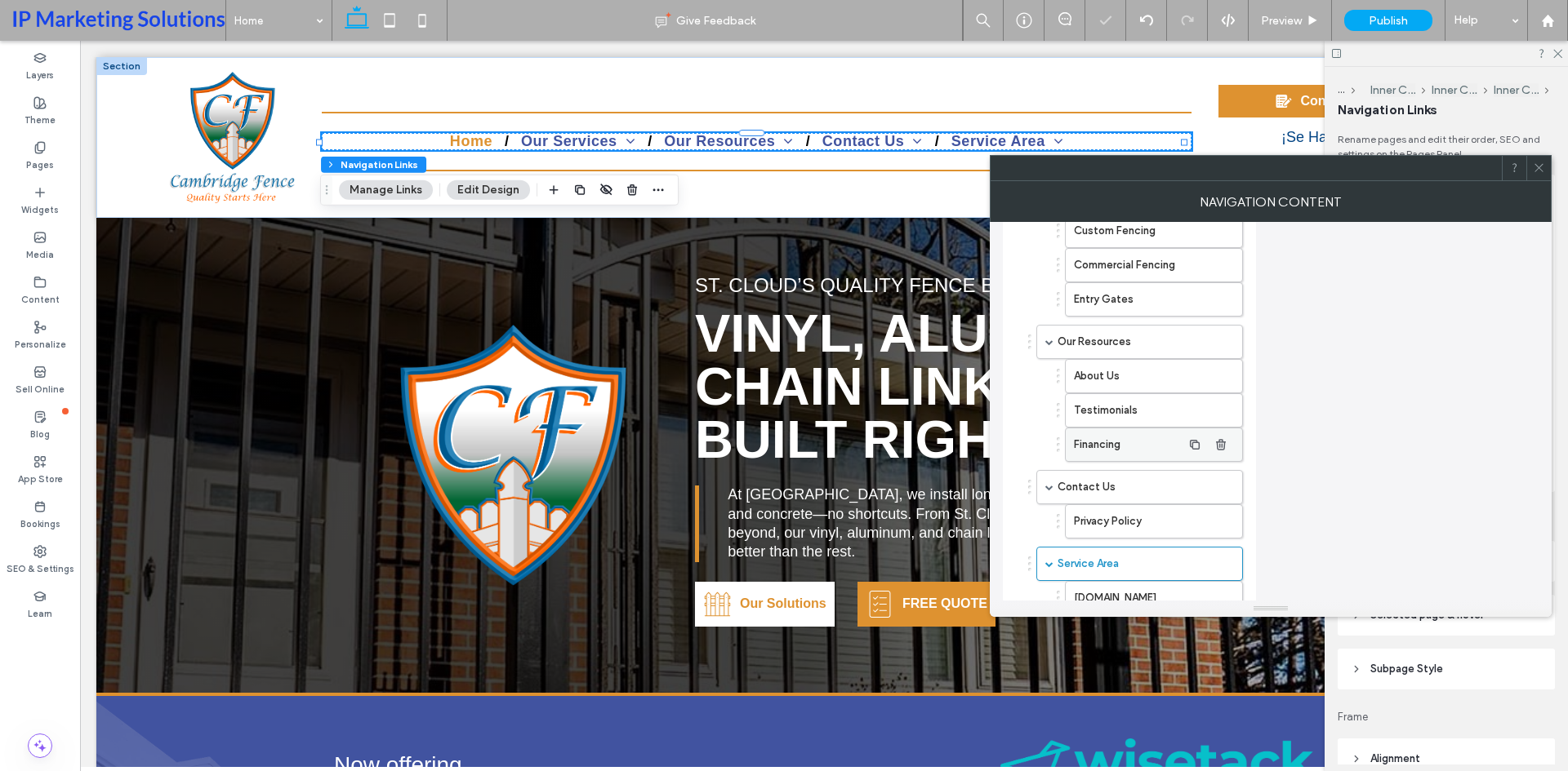
scroll to position [388, 0]
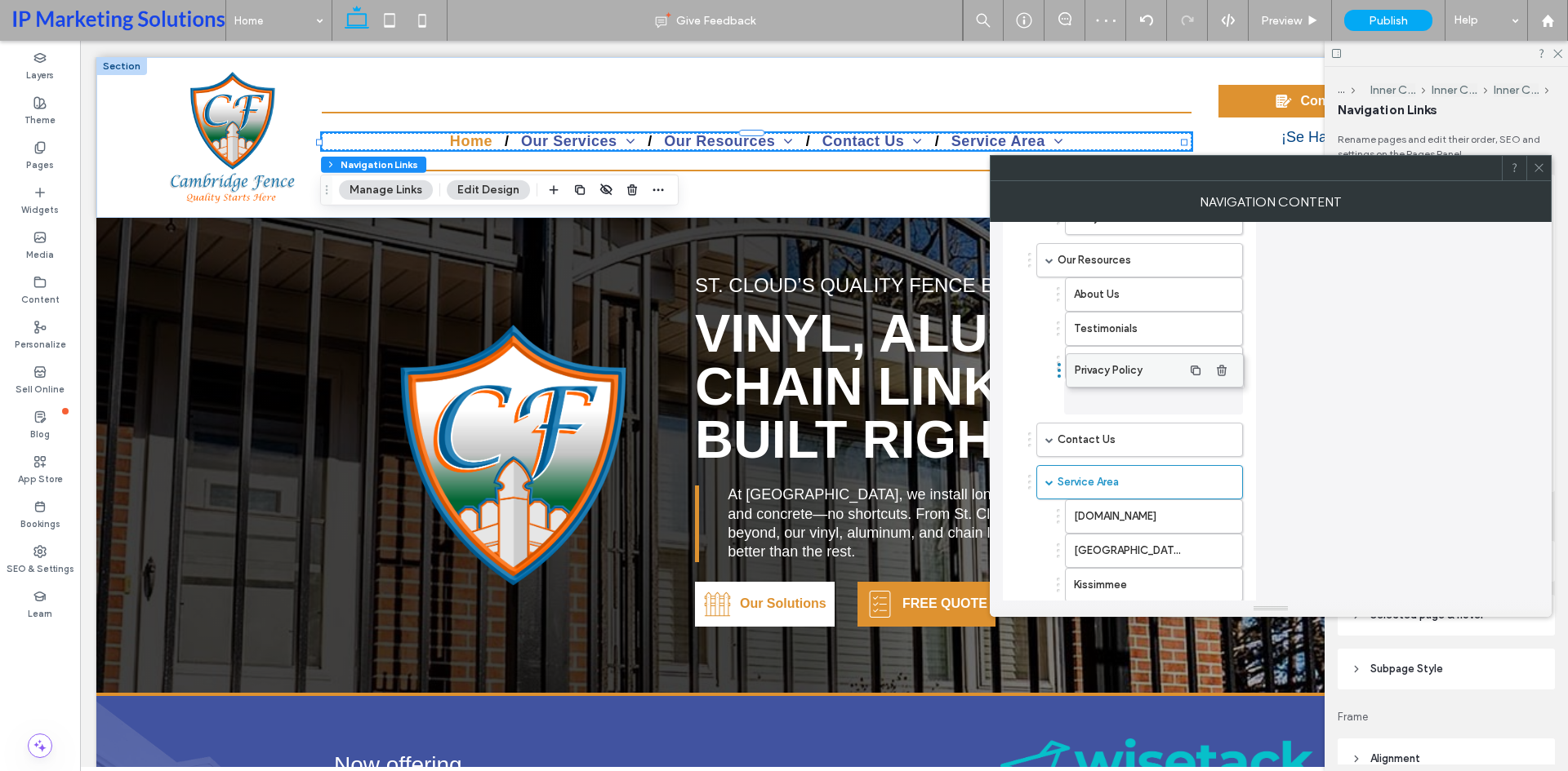
drag, startPoint x: 1111, startPoint y: 441, endPoint x: 1112, endPoint y: 364, distance: 77.0
click at [1048, 482] on span at bounding box center [1049, 482] width 8 height 8
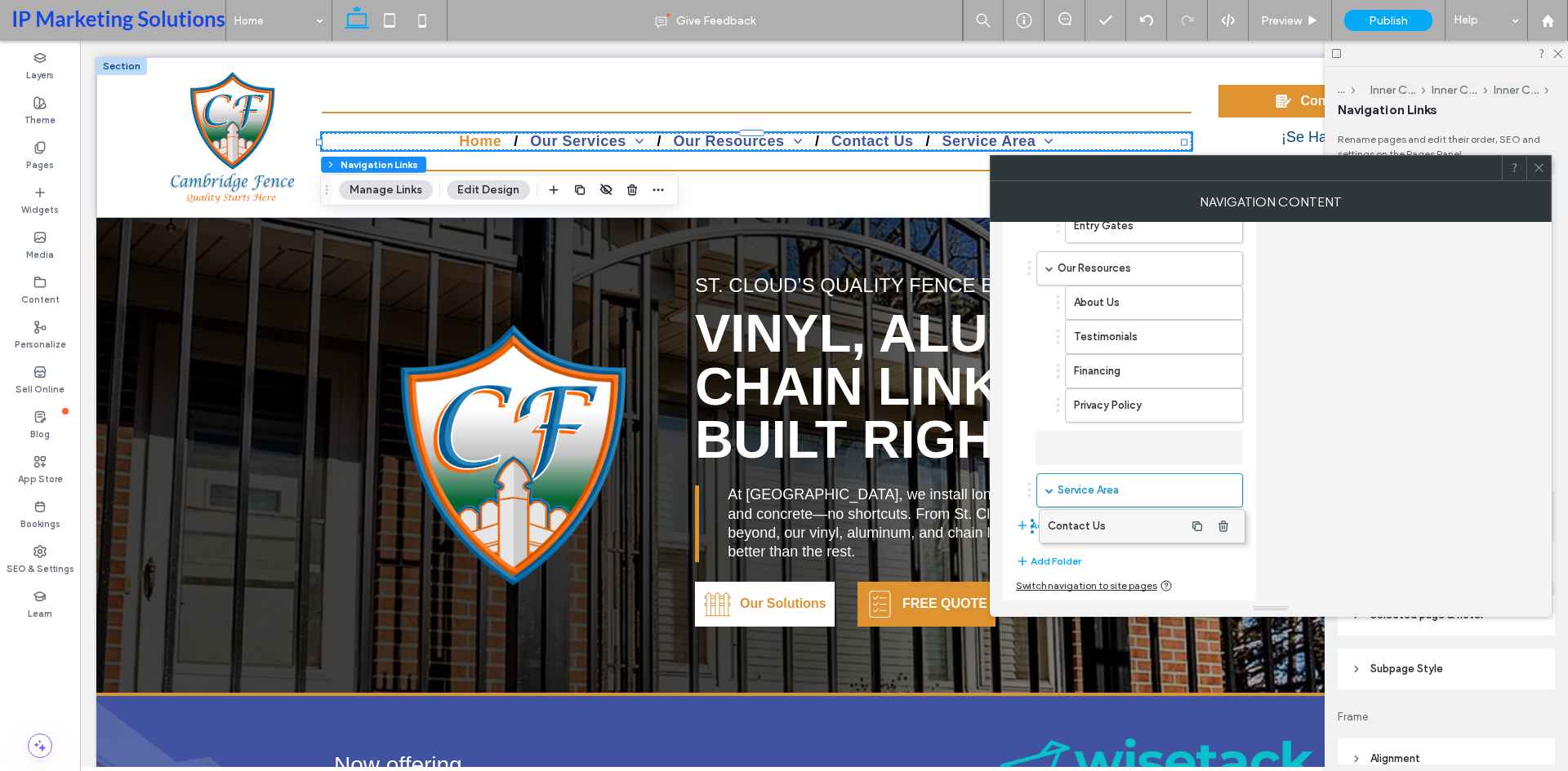
drag, startPoint x: 1052, startPoint y: 459, endPoint x: 1055, endPoint y: 538, distance: 79.1
drag, startPoint x: 1072, startPoint y: 445, endPoint x: 1083, endPoint y: 500, distance: 56.1
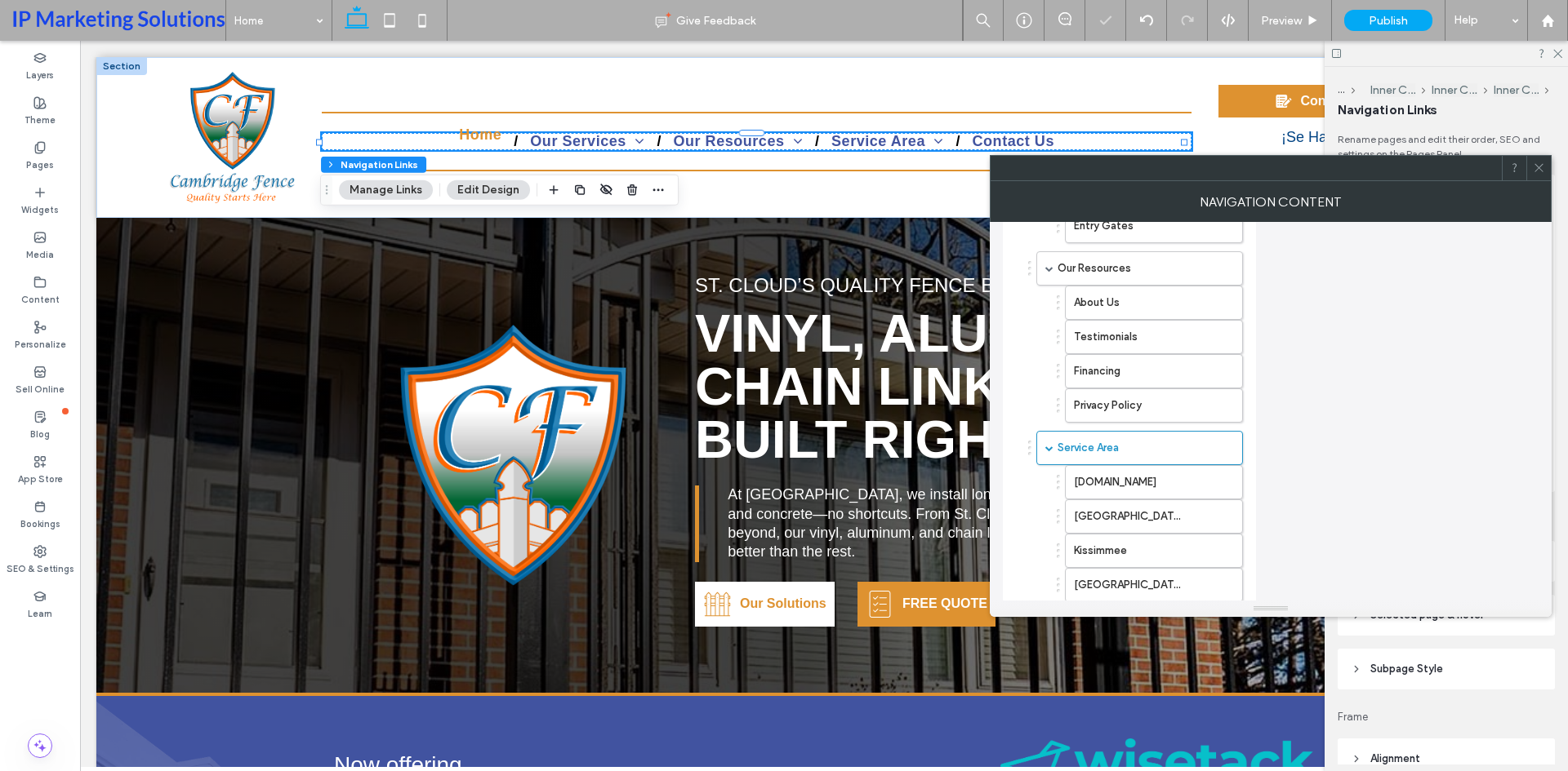
scroll to position [388, 0]
click at [1534, 163] on icon at bounding box center [1538, 168] width 12 height 12
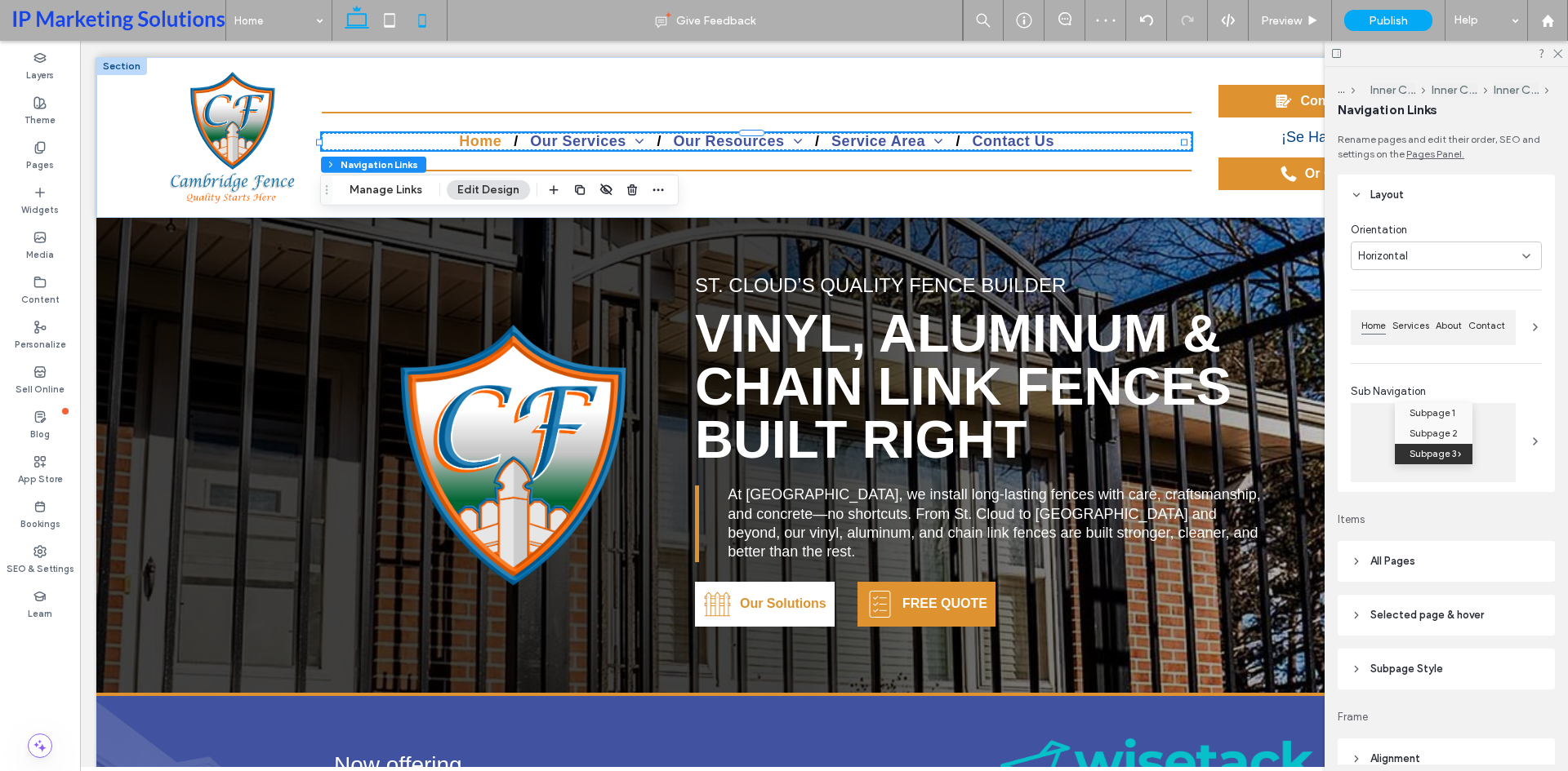
click at [428, 26] on icon at bounding box center [421, 20] width 33 height 33
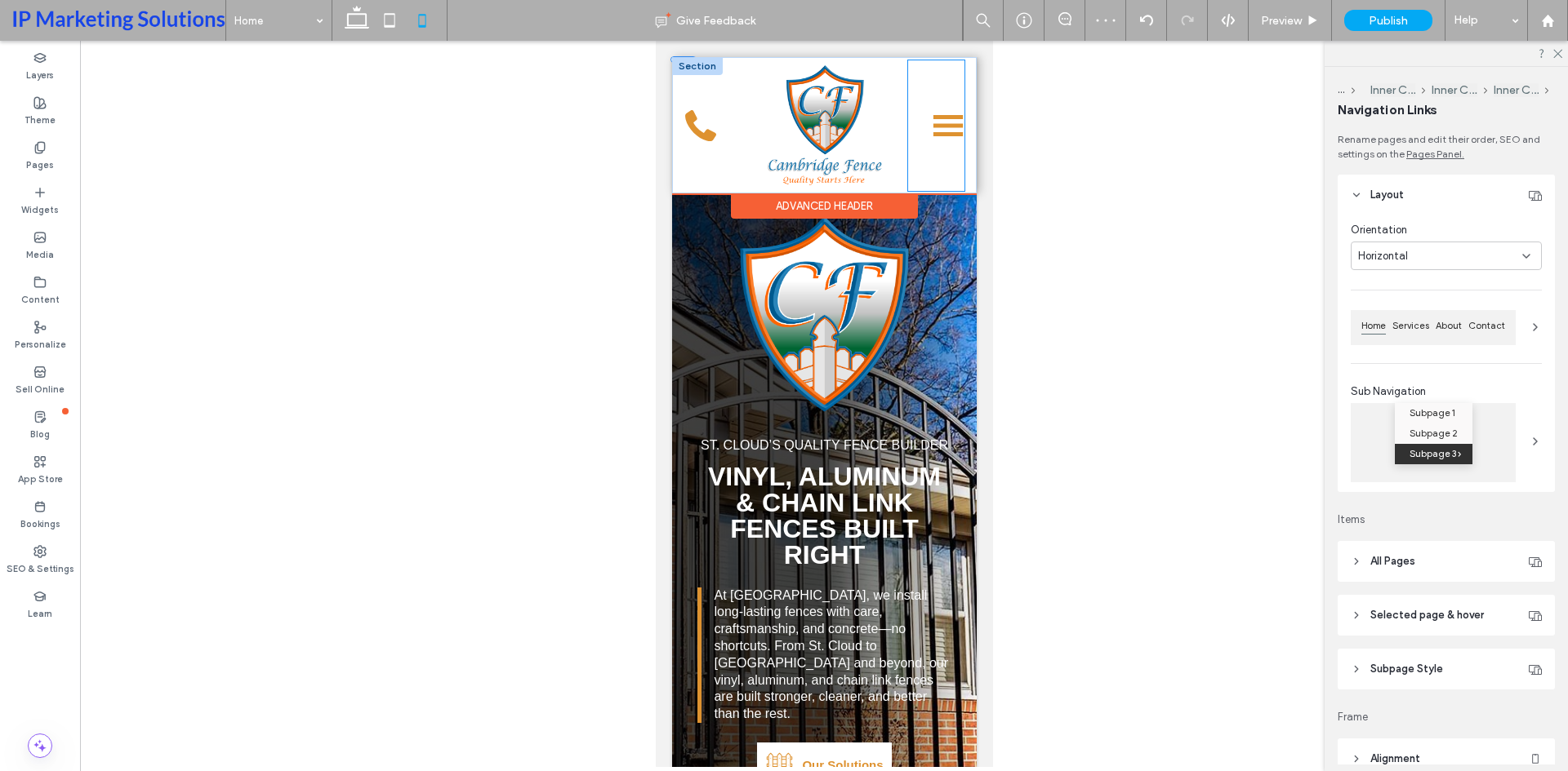
click at [932, 128] on icon at bounding box center [947, 125] width 33 height 33
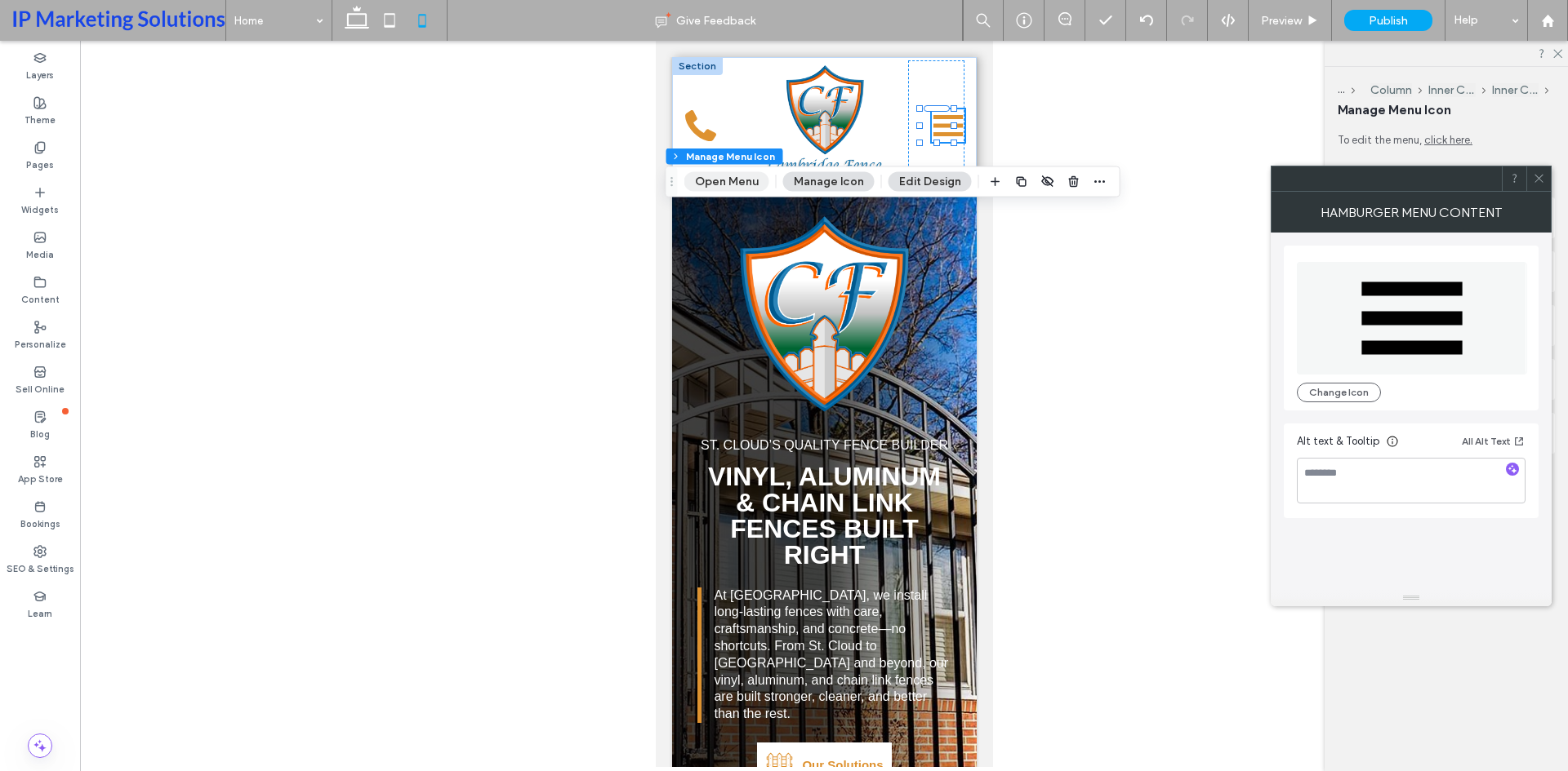
click at [715, 184] on button "Open Menu" at bounding box center [726, 182] width 84 height 20
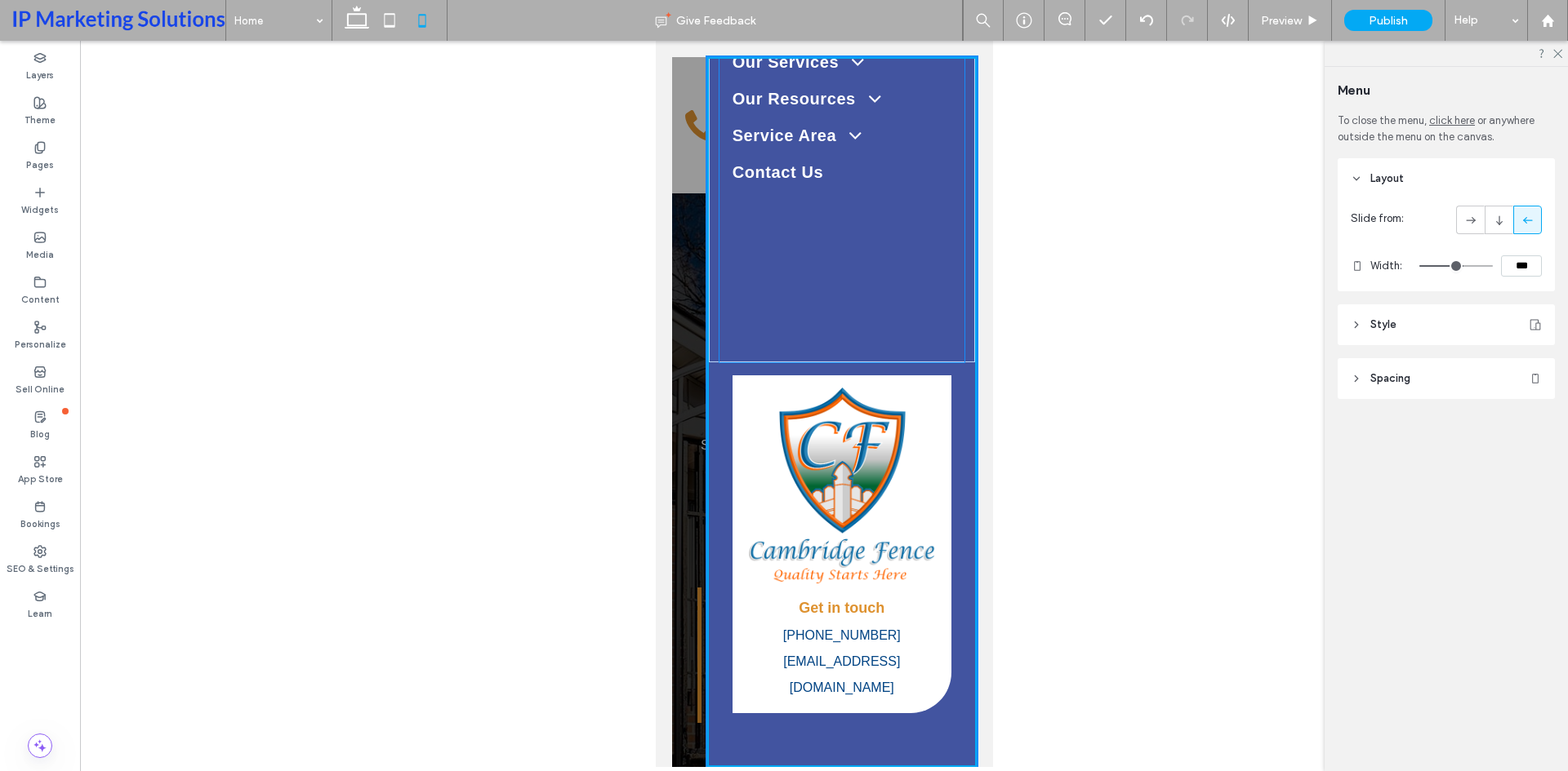
scroll to position [138, 0]
click at [813, 662] on span "cambridgefencefl@gmail.com" at bounding box center [840, 673] width 116 height 40
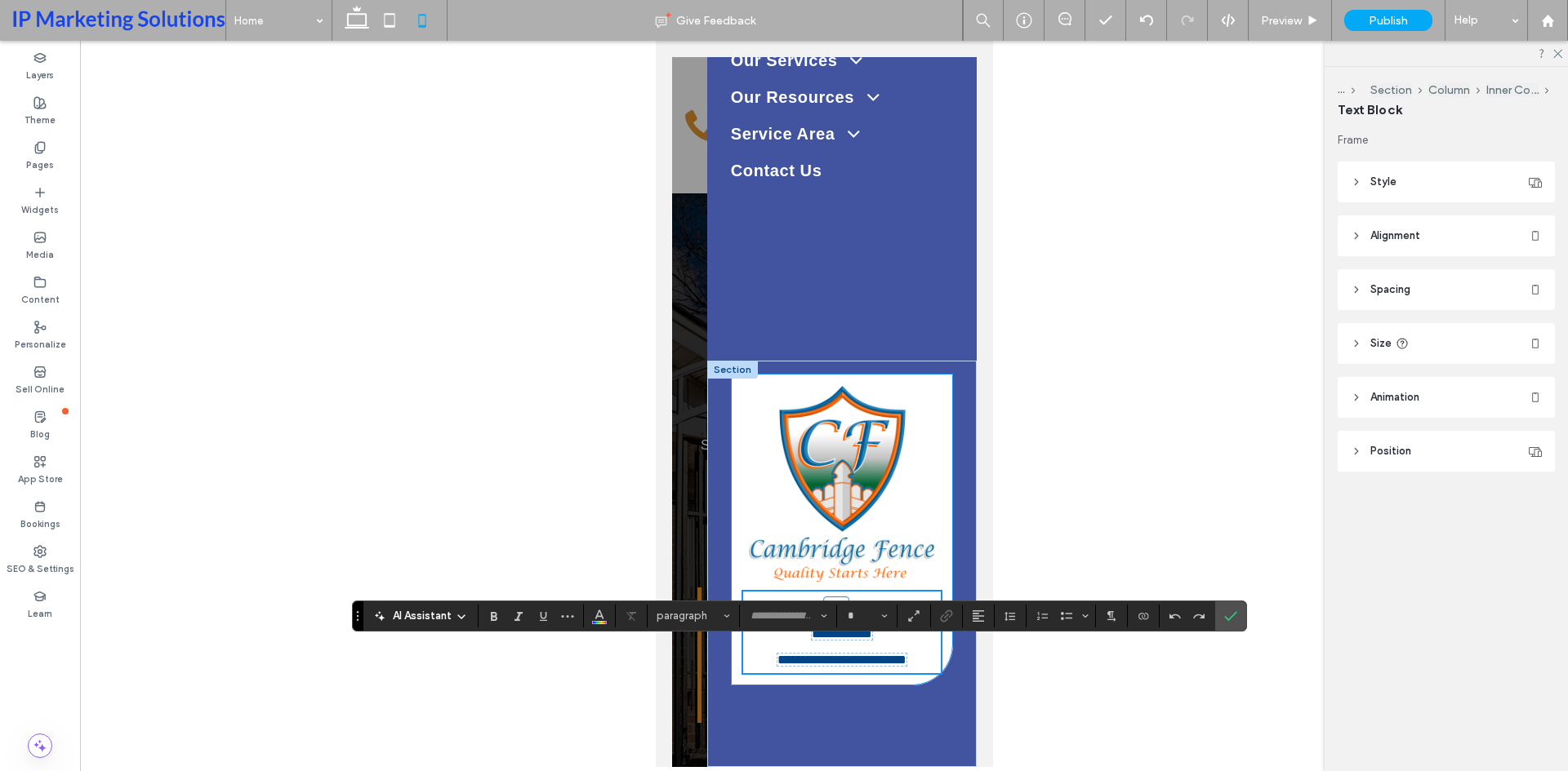
scroll to position [135, 0]
type input "*****"
click at [797, 659] on span "**********" at bounding box center [841, 660] width 129 height 12
type input "**"
click at [861, 620] on input "**" at bounding box center [862, 616] width 32 height 13
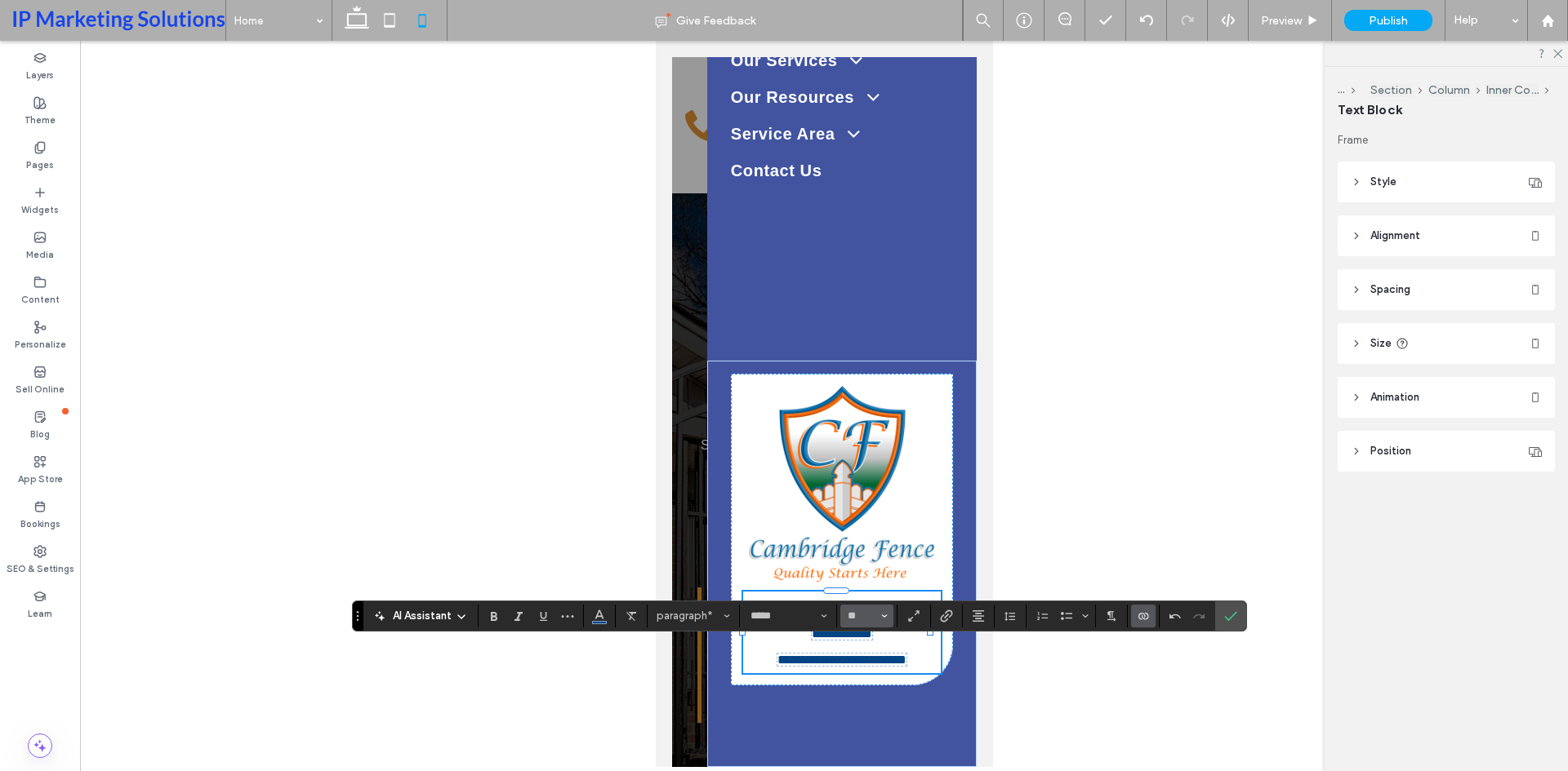
scroll to position [132, 0]
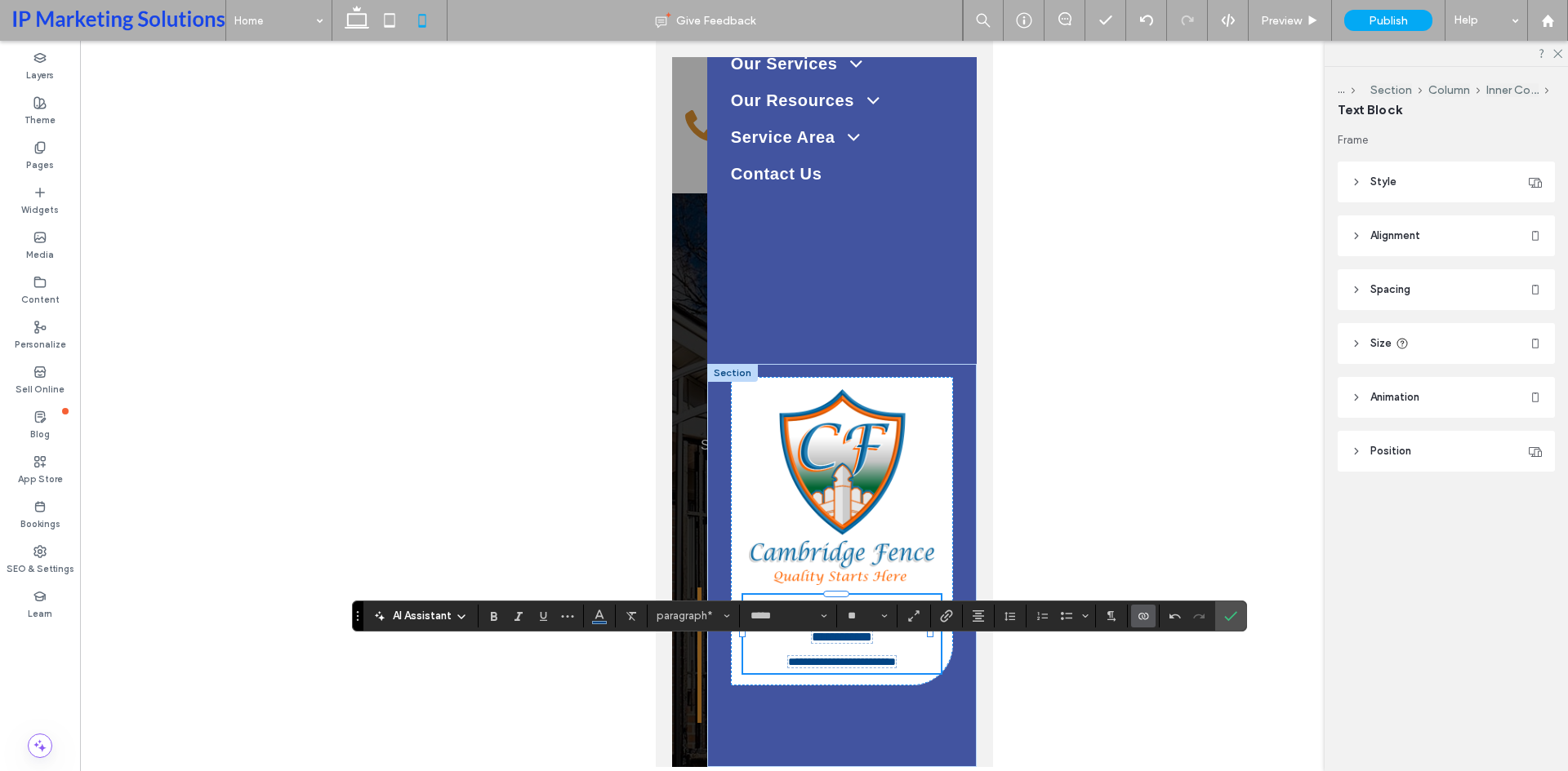
type input "**"
click at [832, 646] on p "**********" at bounding box center [841, 638] width 198 height 26
click at [859, 620] on input "**" at bounding box center [862, 616] width 32 height 13
type input "**"
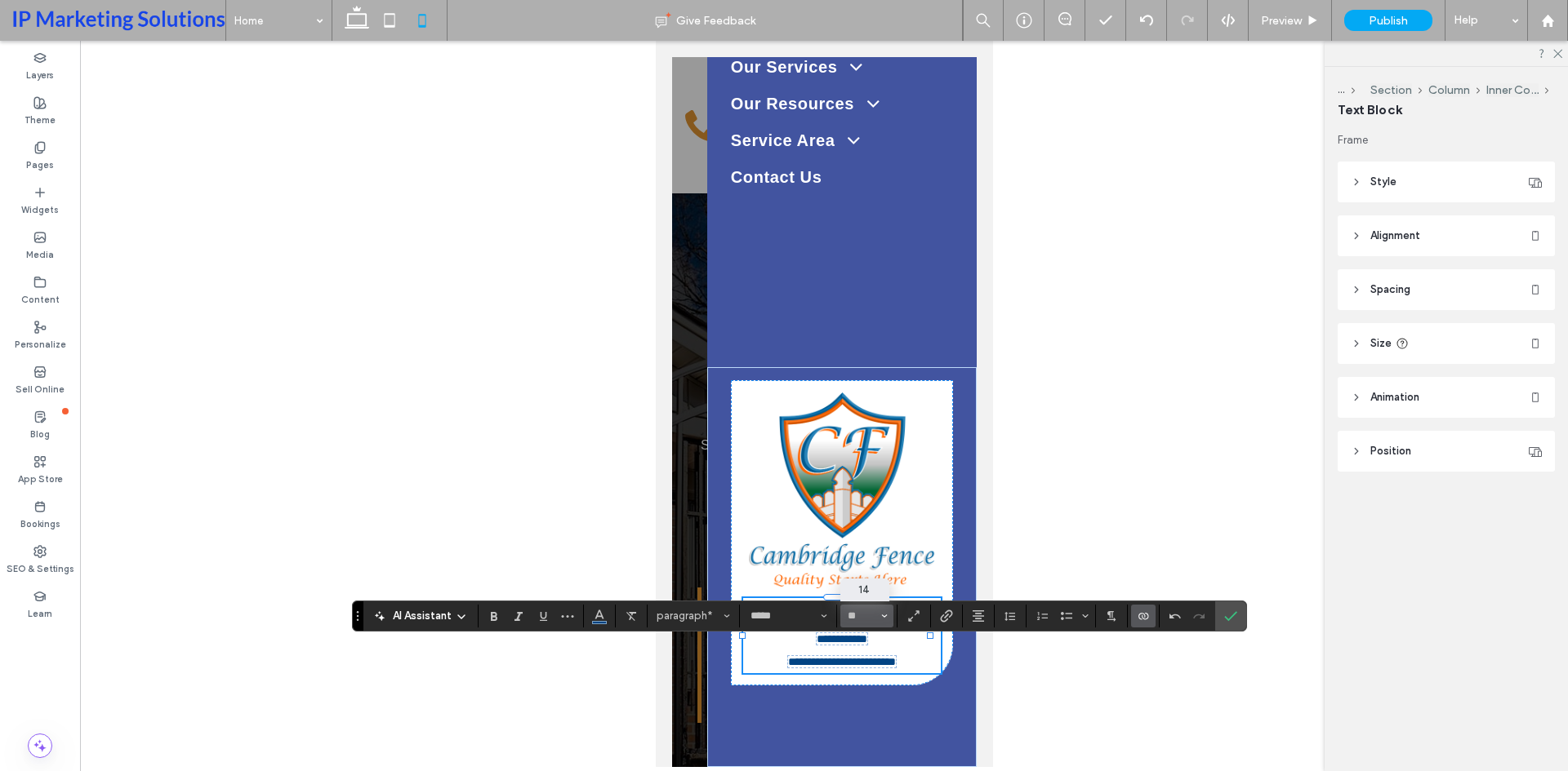
scroll to position [129, 0]
click at [934, 369] on div "**********" at bounding box center [841, 567] width 248 height 400
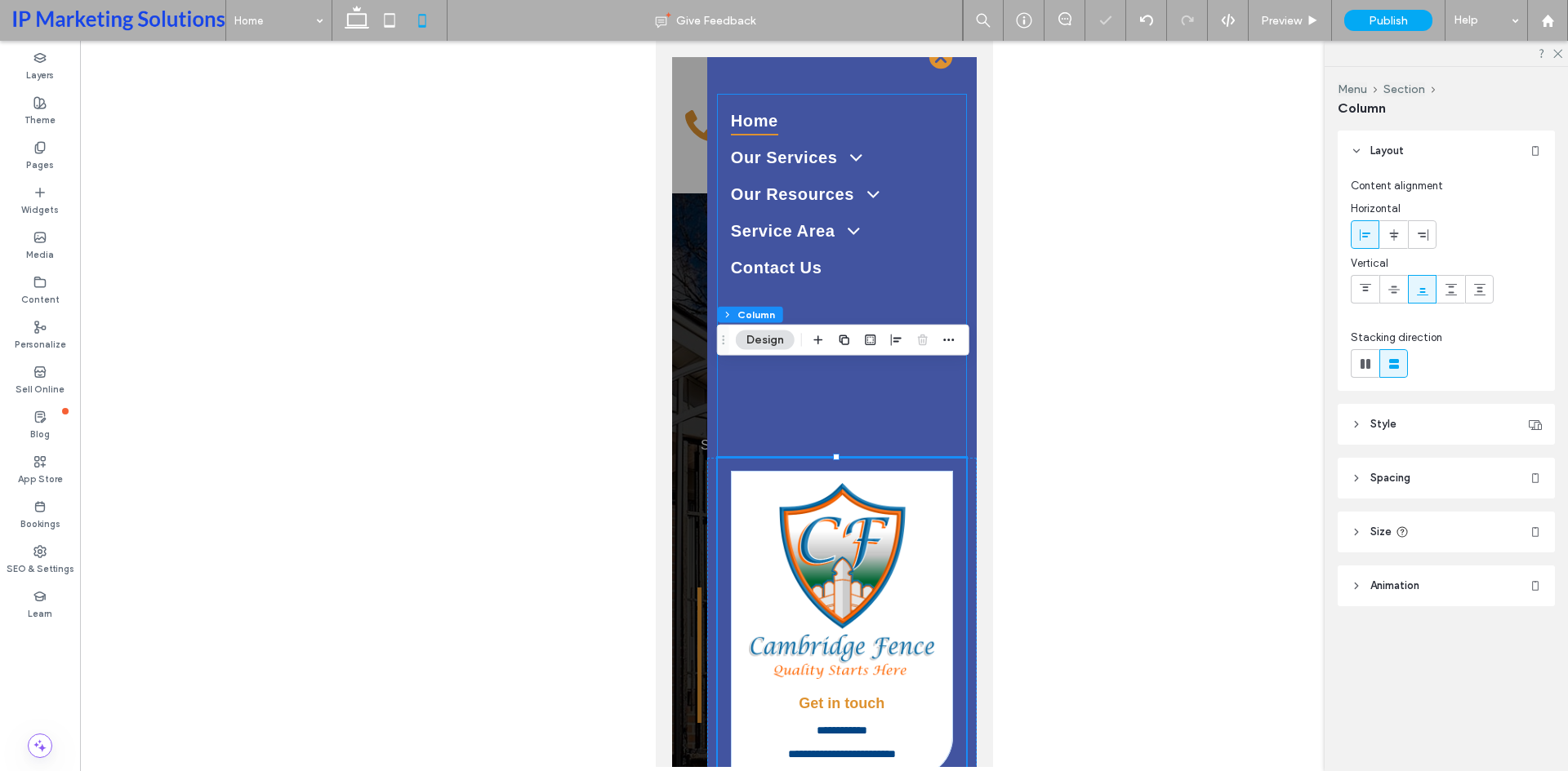
scroll to position [0, 0]
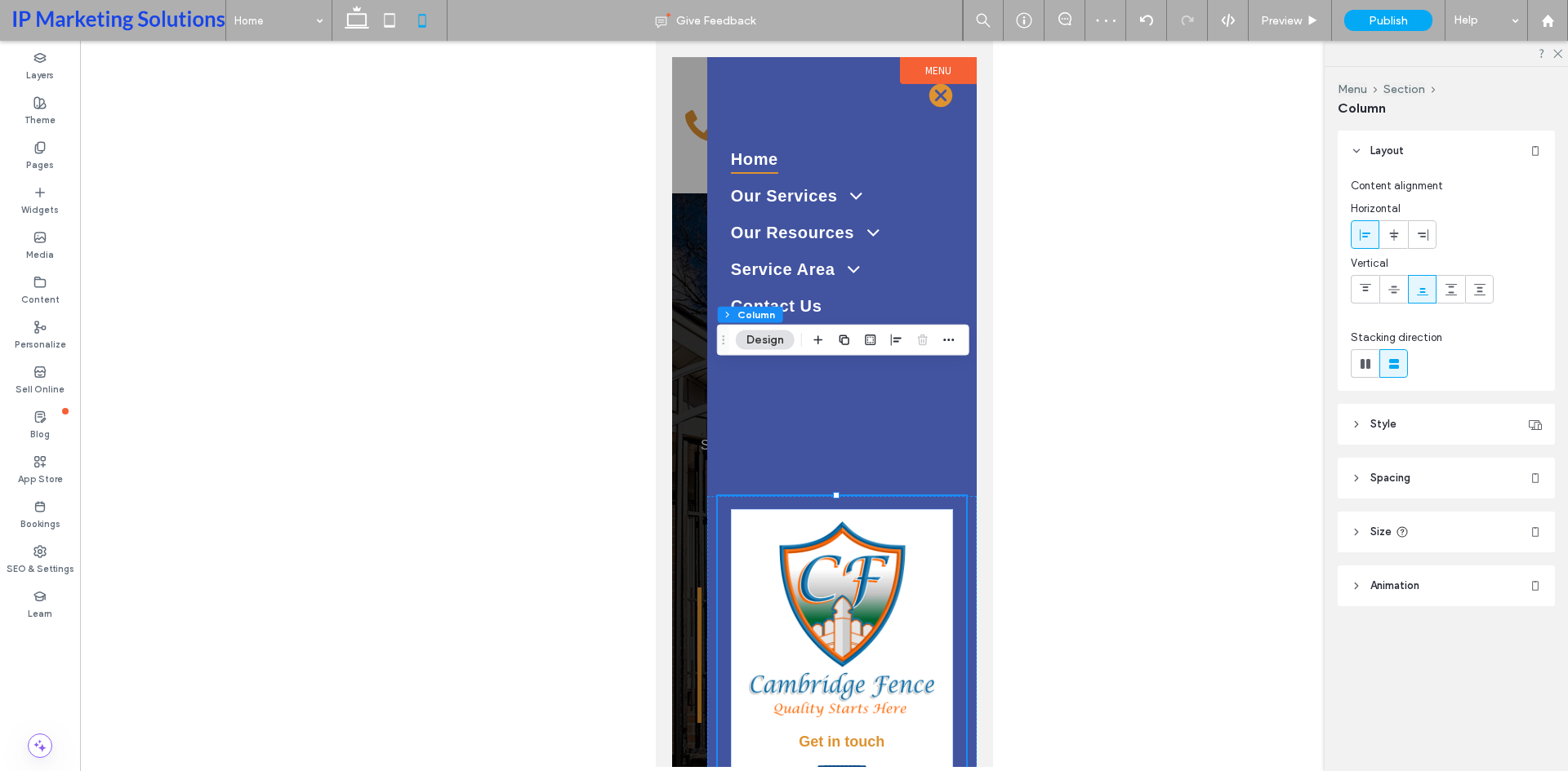
click at [689, 239] on div at bounding box center [823, 412] width 304 height 710
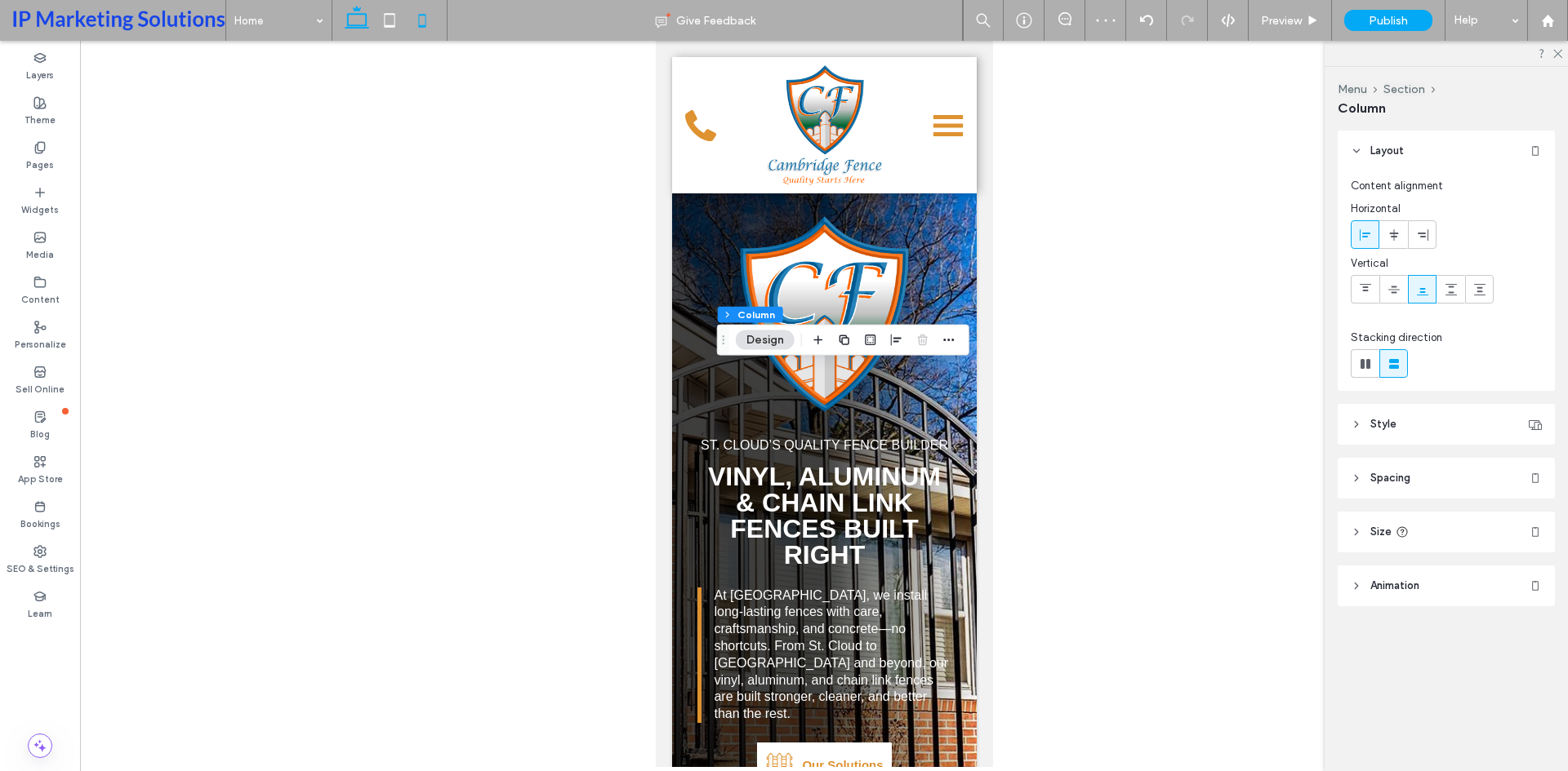
click at [360, 26] on use at bounding box center [357, 17] width 25 height 23
type input "**"
type input "***"
type input "****"
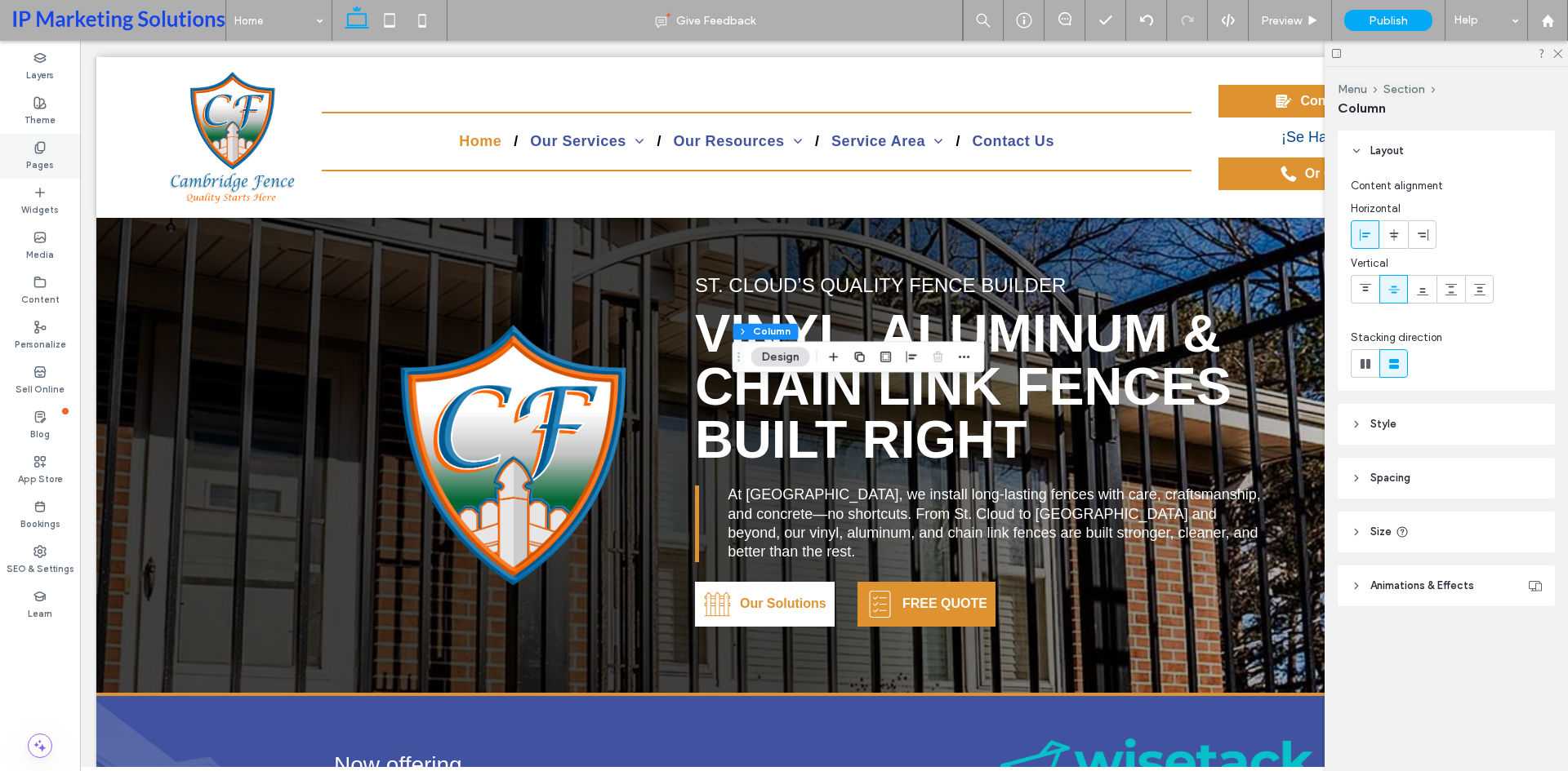
click at [58, 167] on div "Pages" at bounding box center [40, 156] width 80 height 45
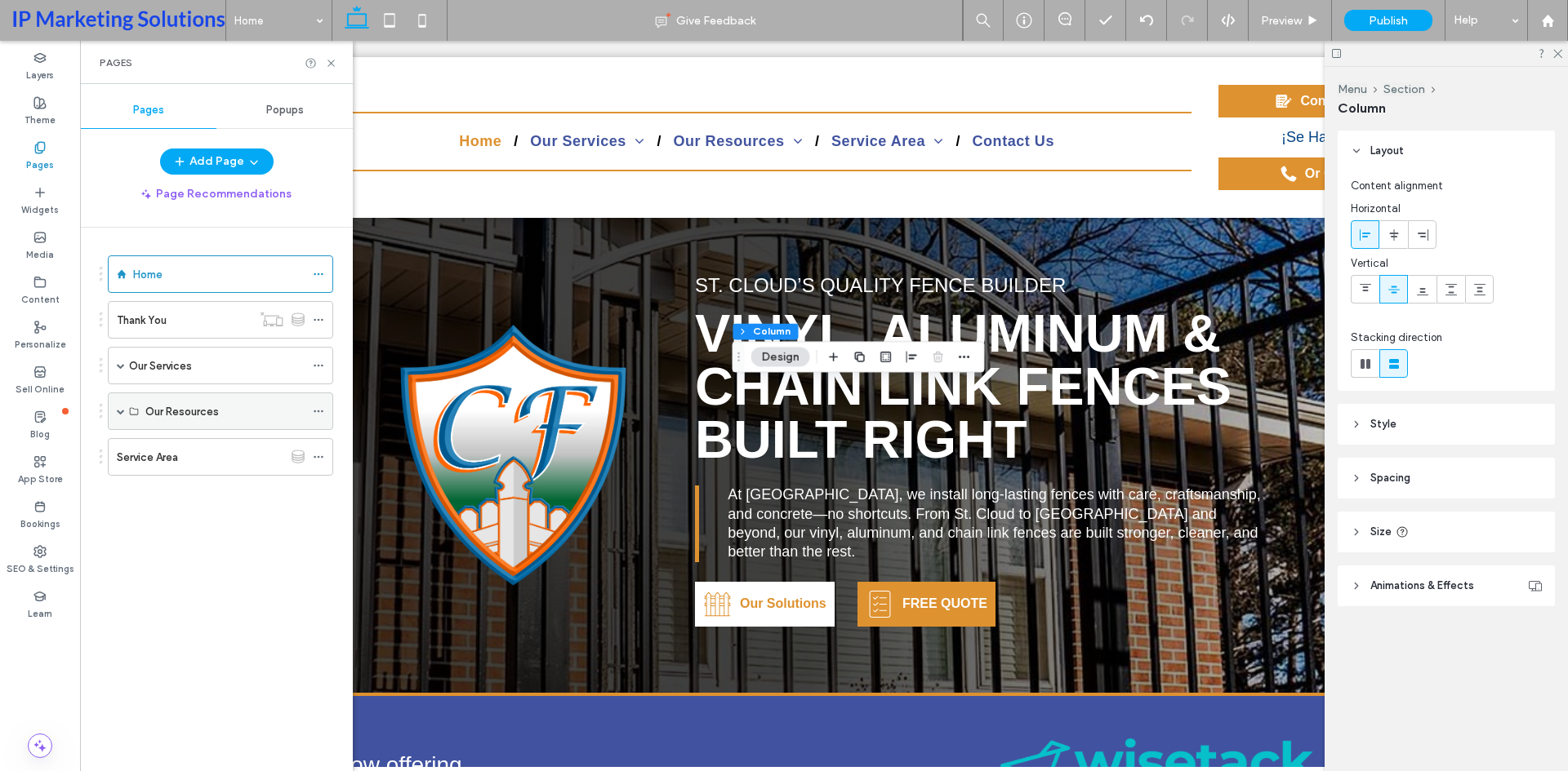
click at [123, 410] on span at bounding box center [120, 411] width 8 height 8
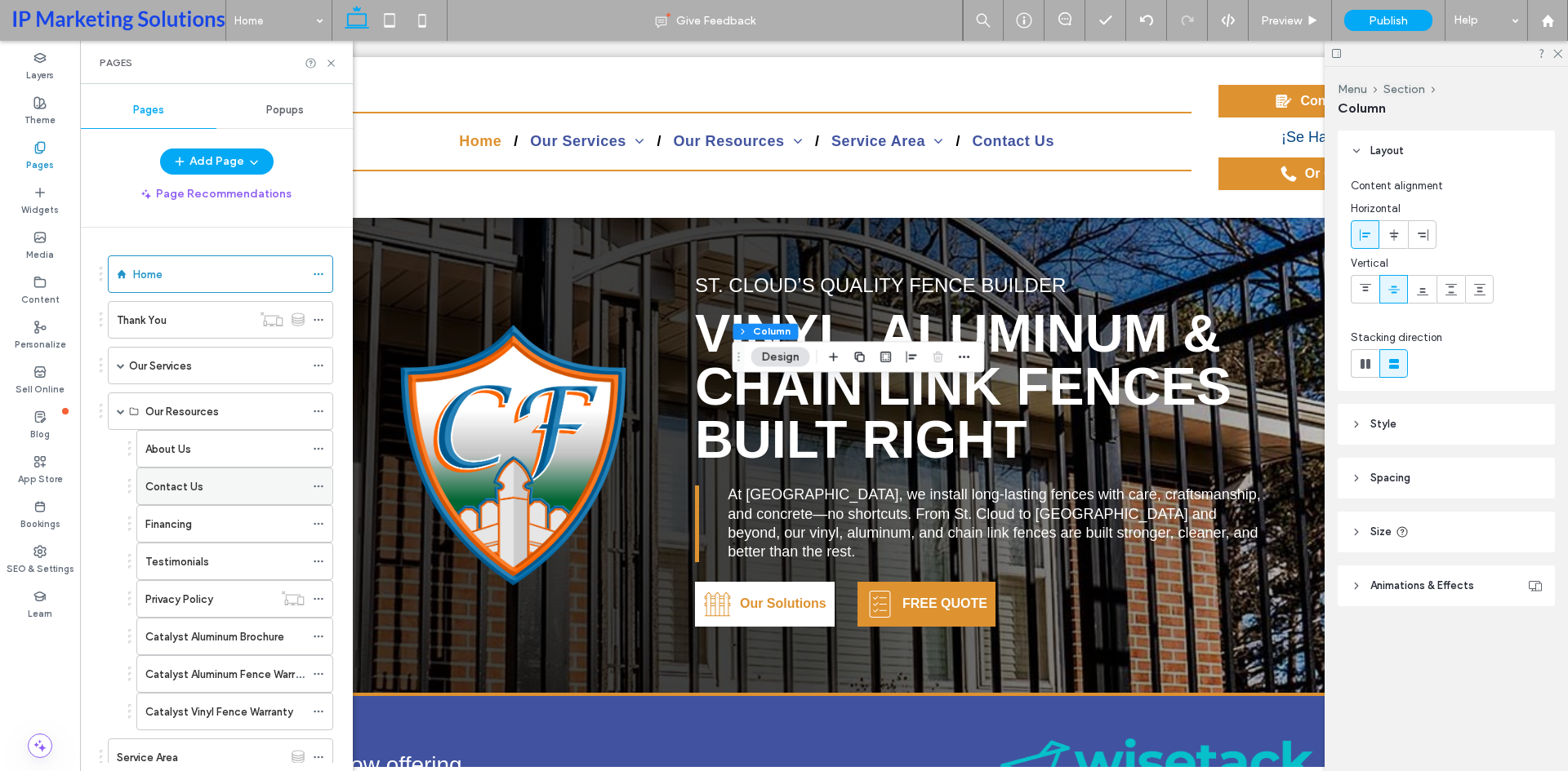
click at [183, 492] on label "Contact Us" at bounding box center [174, 487] width 58 height 29
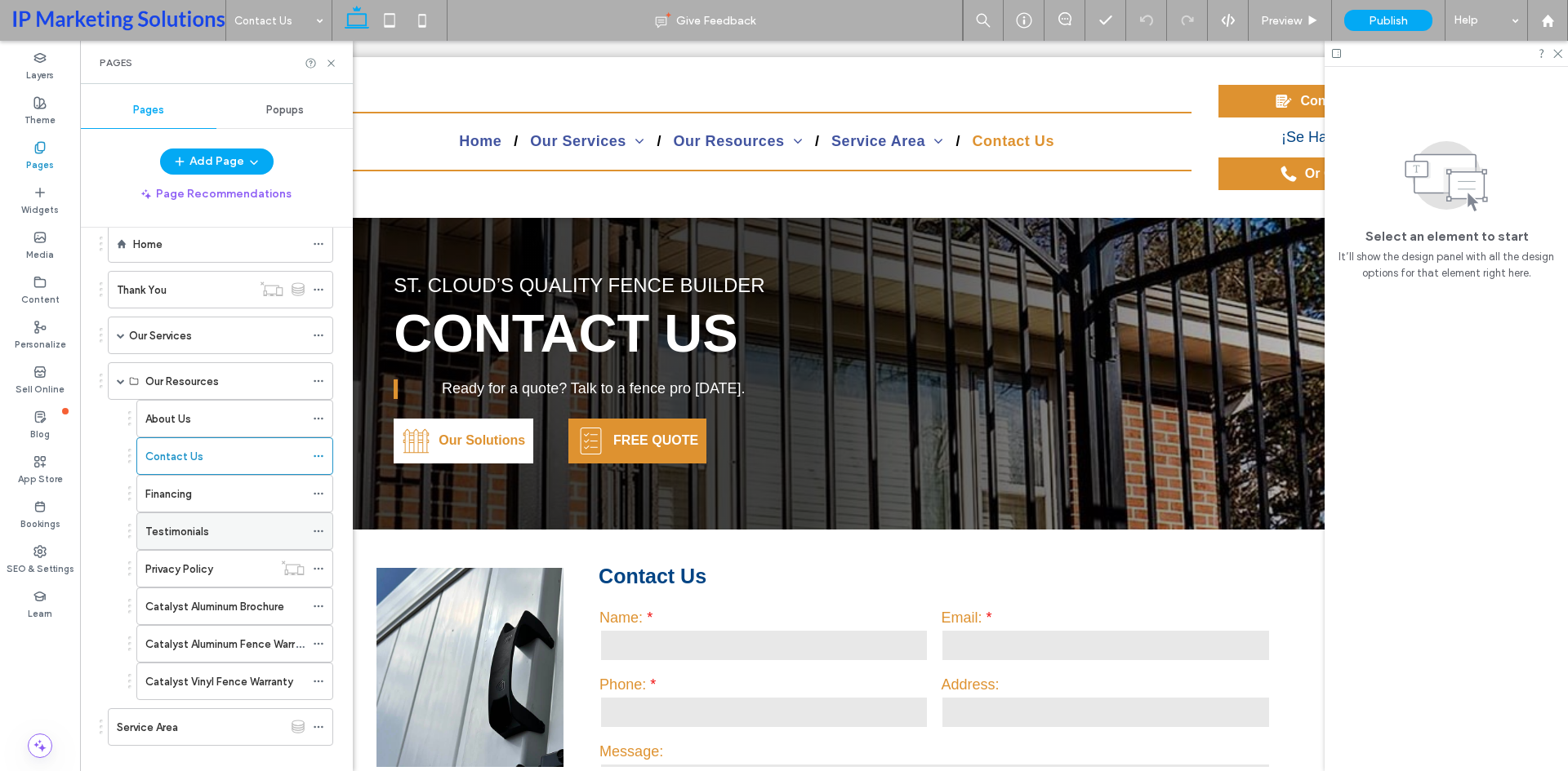
scroll to position [54, 0]
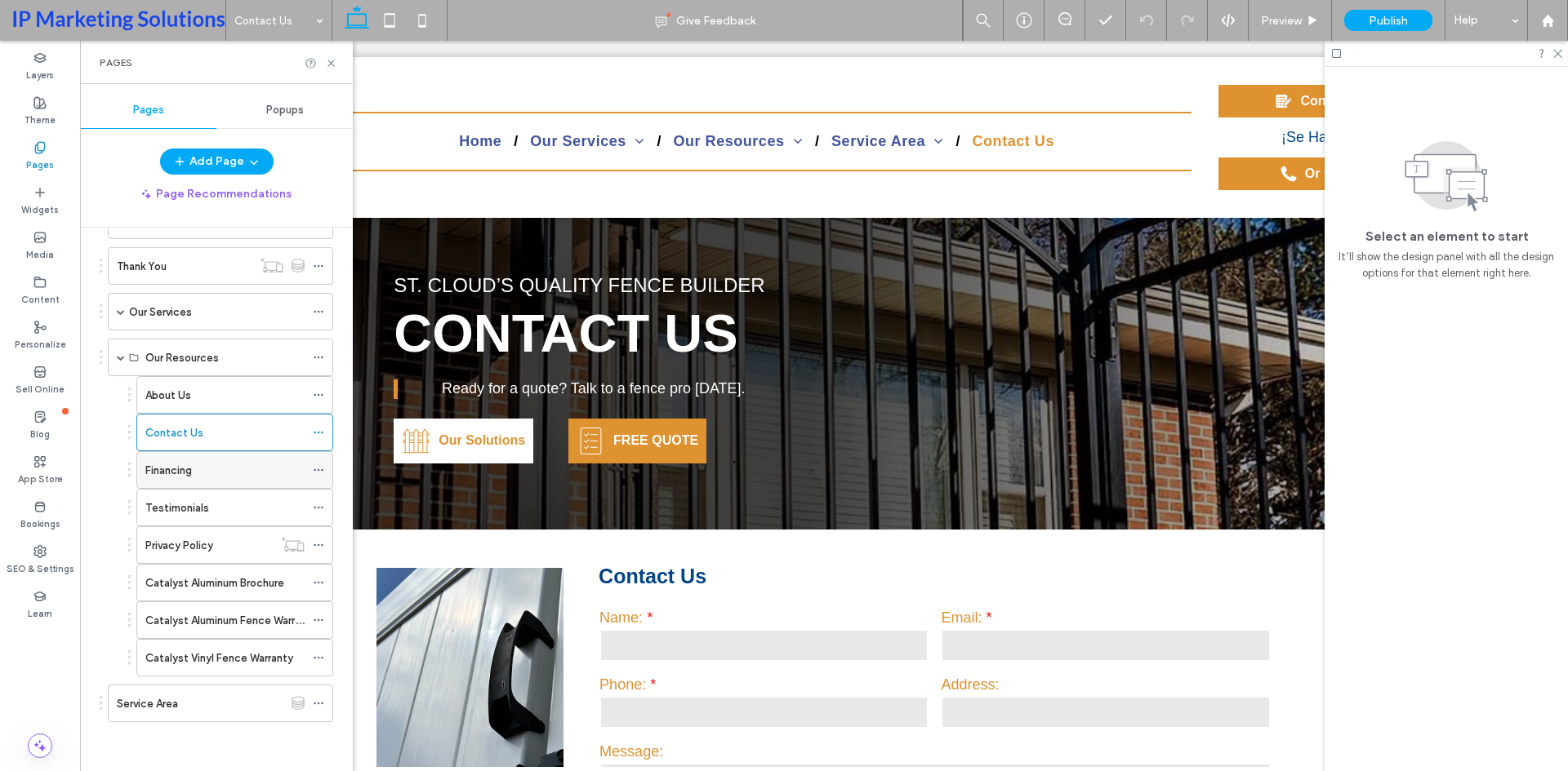
click at [195, 483] on div "Financing" at bounding box center [225, 470] width 159 height 36
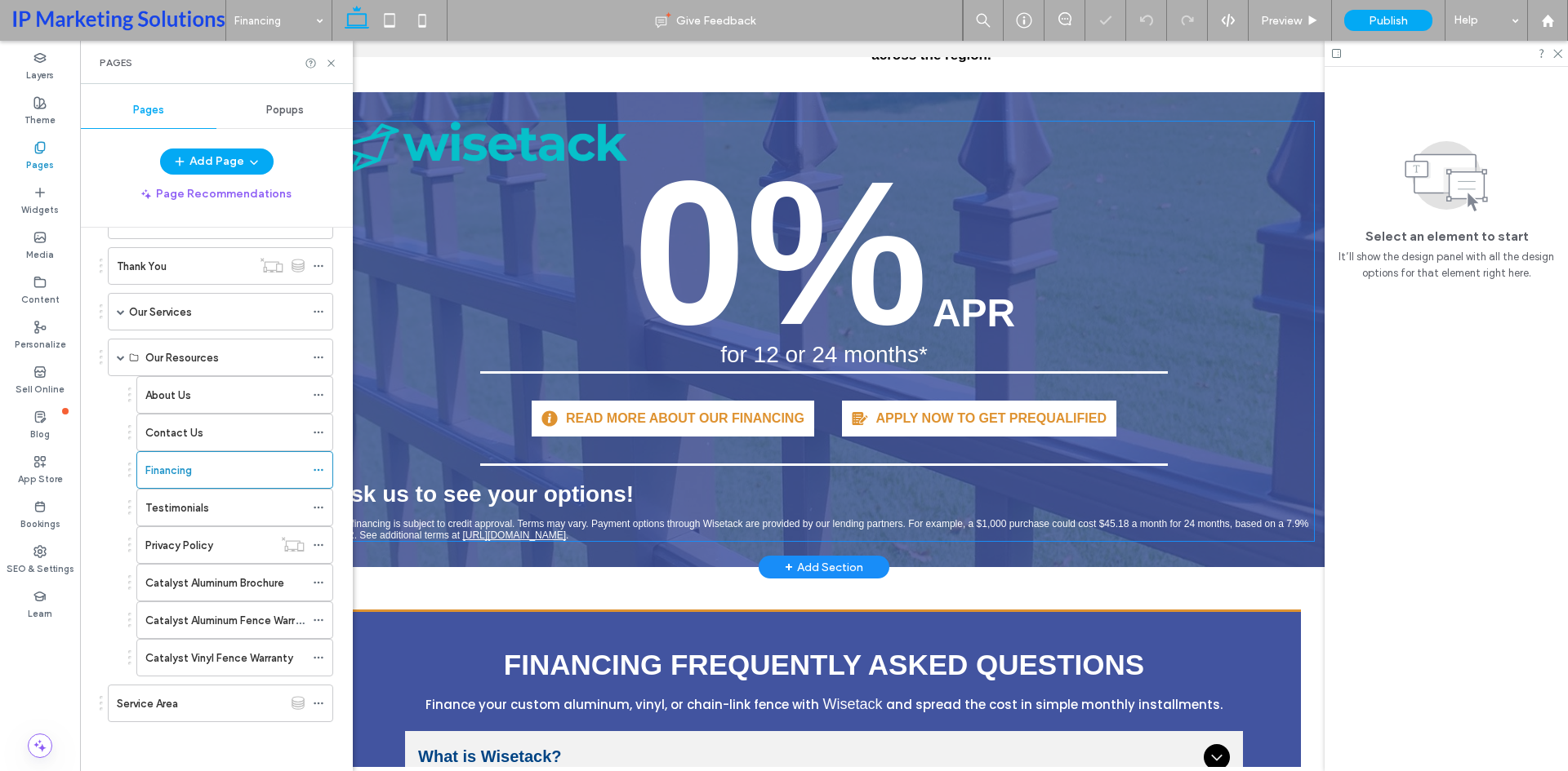
scroll to position [817, 0]
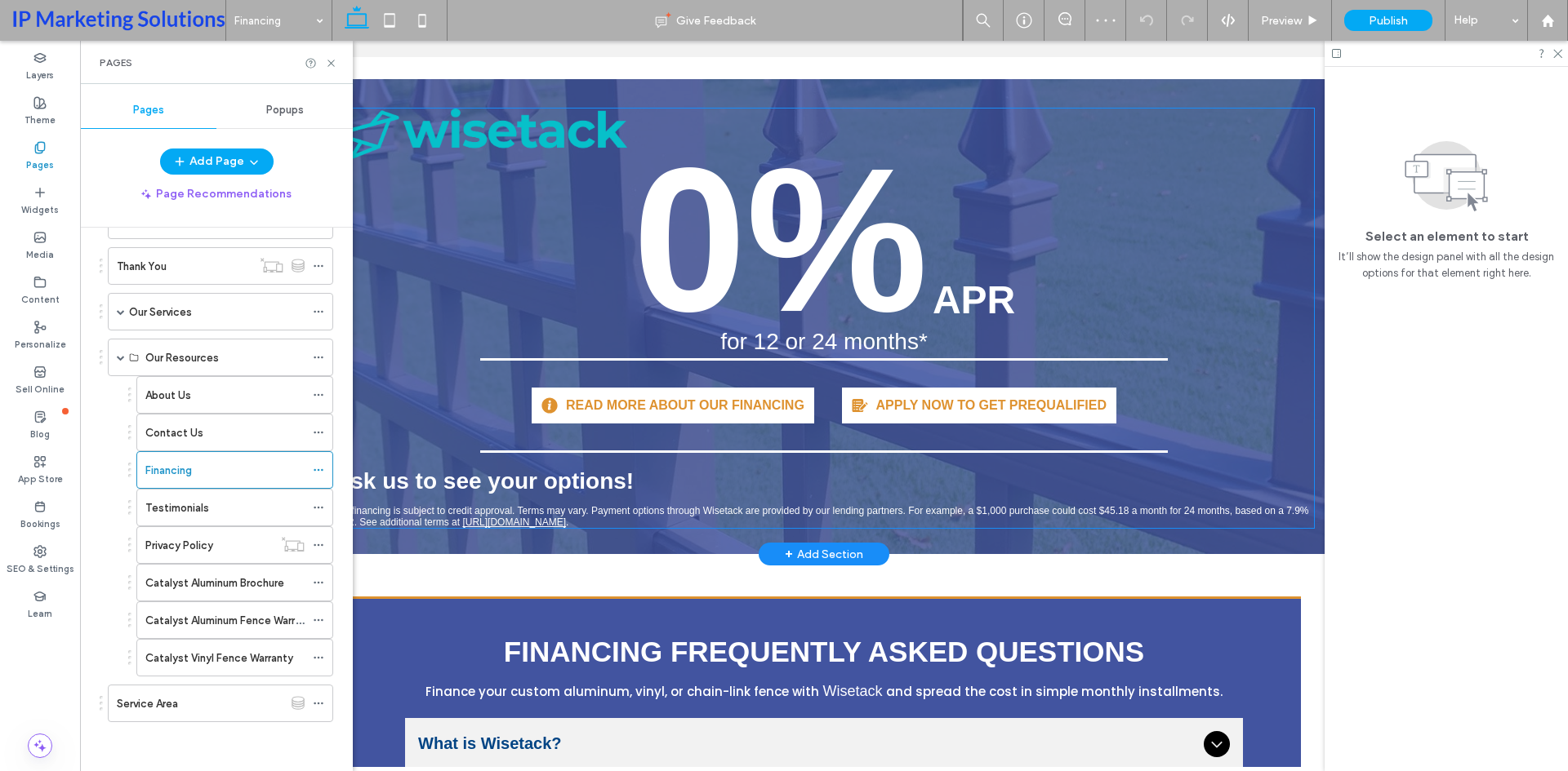
click at [565, 129] on img at bounding box center [480, 133] width 293 height 51
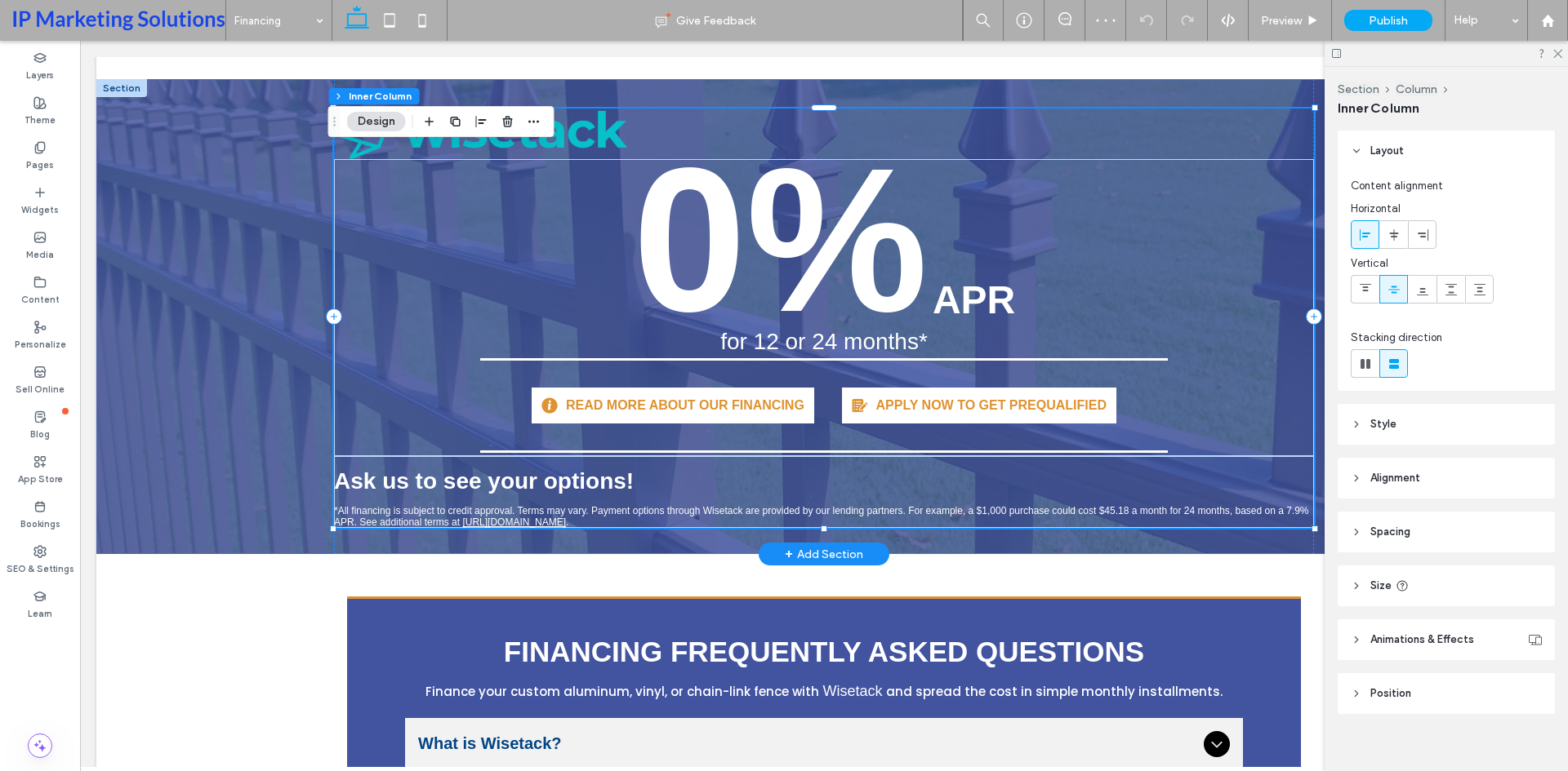
click at [560, 121] on img at bounding box center [480, 133] width 293 height 51
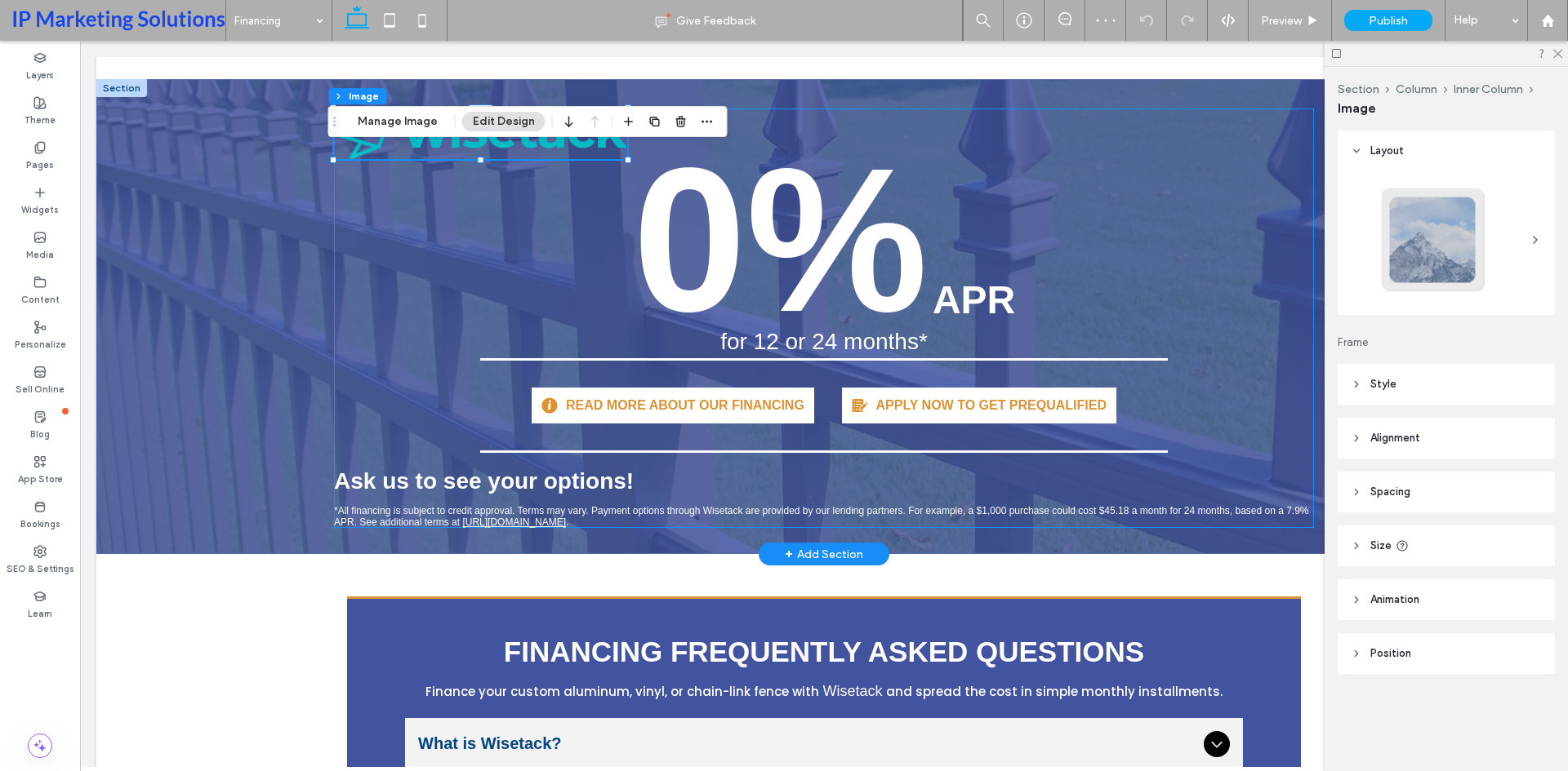
click at [1069, 136] on div "0% APR for 12 or 24 months* READ MORE ABOUT OUR FINANCING APPLY NOW TO GET PREQ…" at bounding box center [824, 318] width 980 height 419
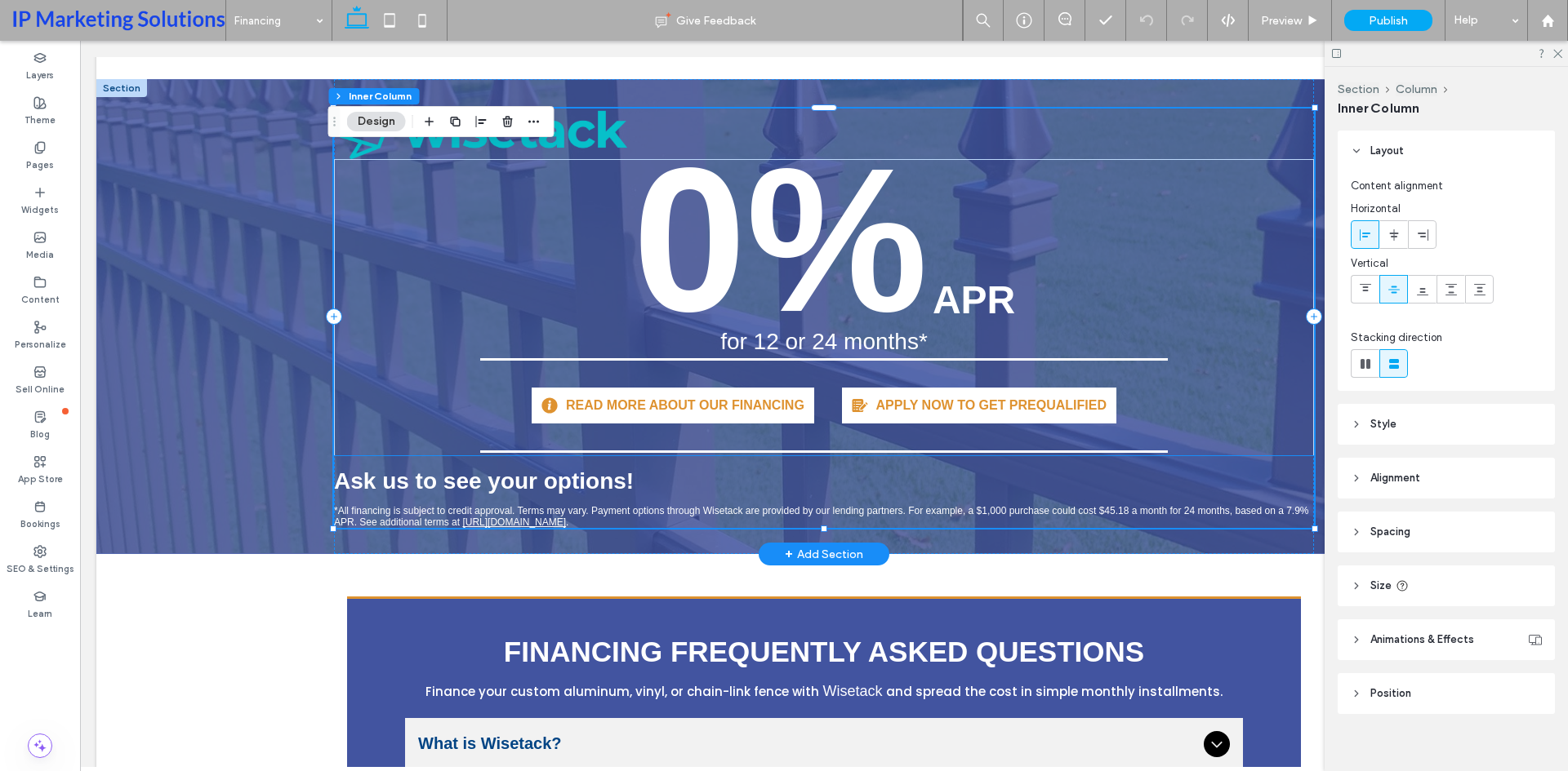
click at [840, 471] on div "Ask us to see your options! *All financing is subject to credit approval. Terms…" at bounding box center [824, 492] width 980 height 72
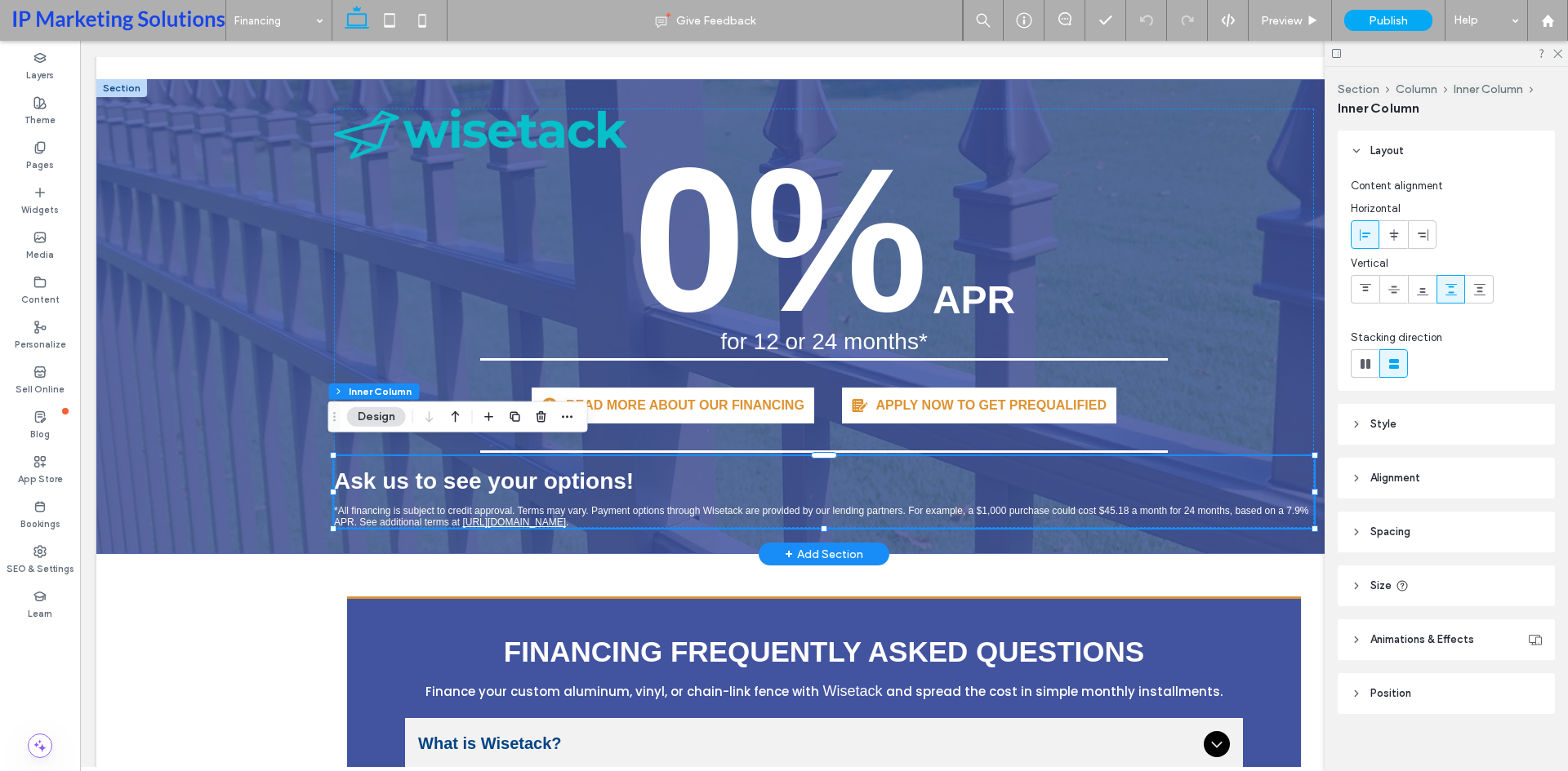
click at [839, 471] on div "Ask us to see your options! *All financing is subject to credit approval. Terms…" at bounding box center [824, 492] width 980 height 72
click at [793, 488] on div "Ask us to see your options! *All financing is subject to credit approval. Terms…" at bounding box center [824, 492] width 980 height 72
click at [511, 479] on strong "Ask us to see your options!" at bounding box center [484, 481] width 300 height 25
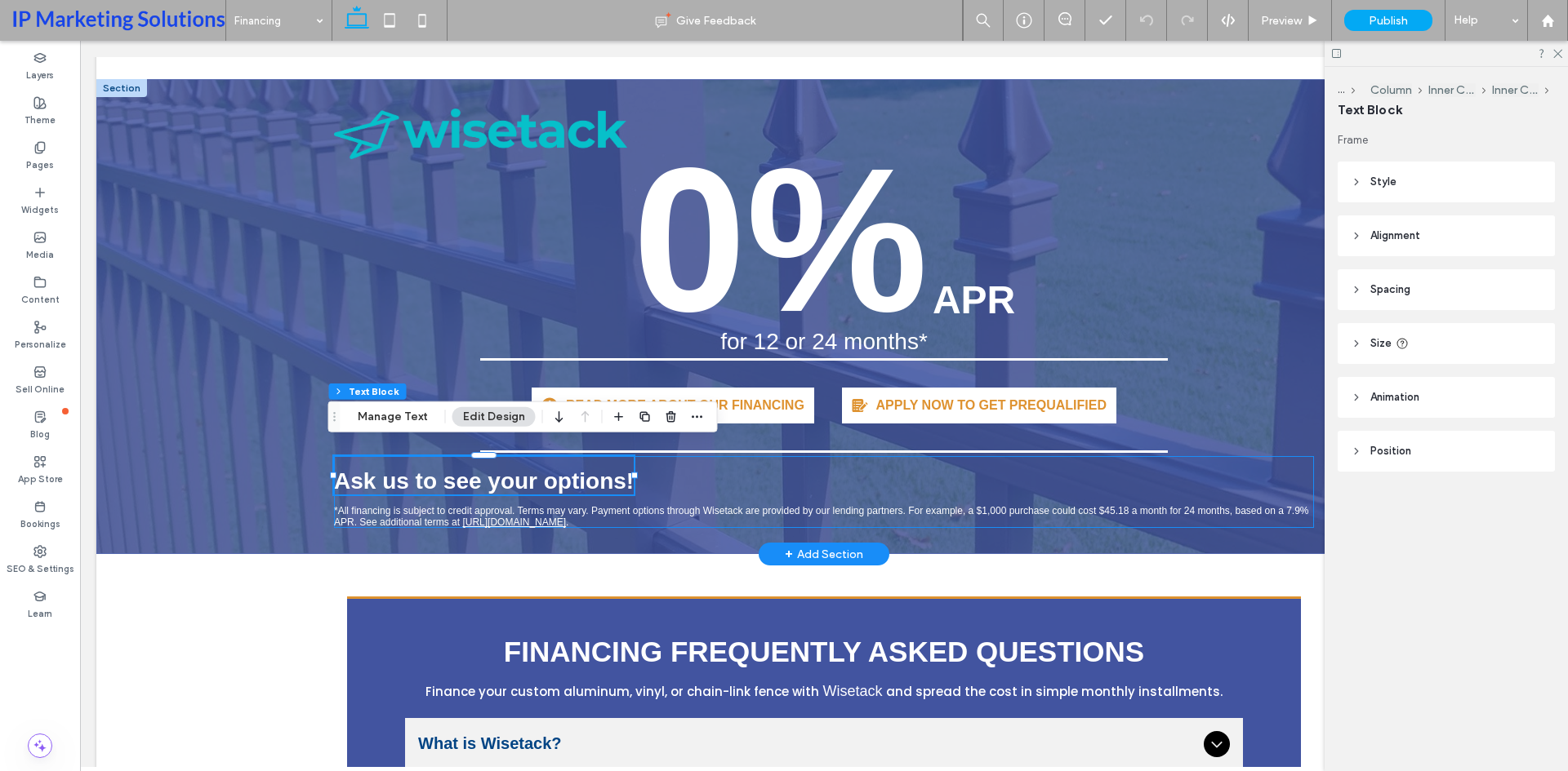
click at [737, 478] on div "Ask us to see your options! *All financing is subject to credit approval. Terms…" at bounding box center [824, 492] width 980 height 72
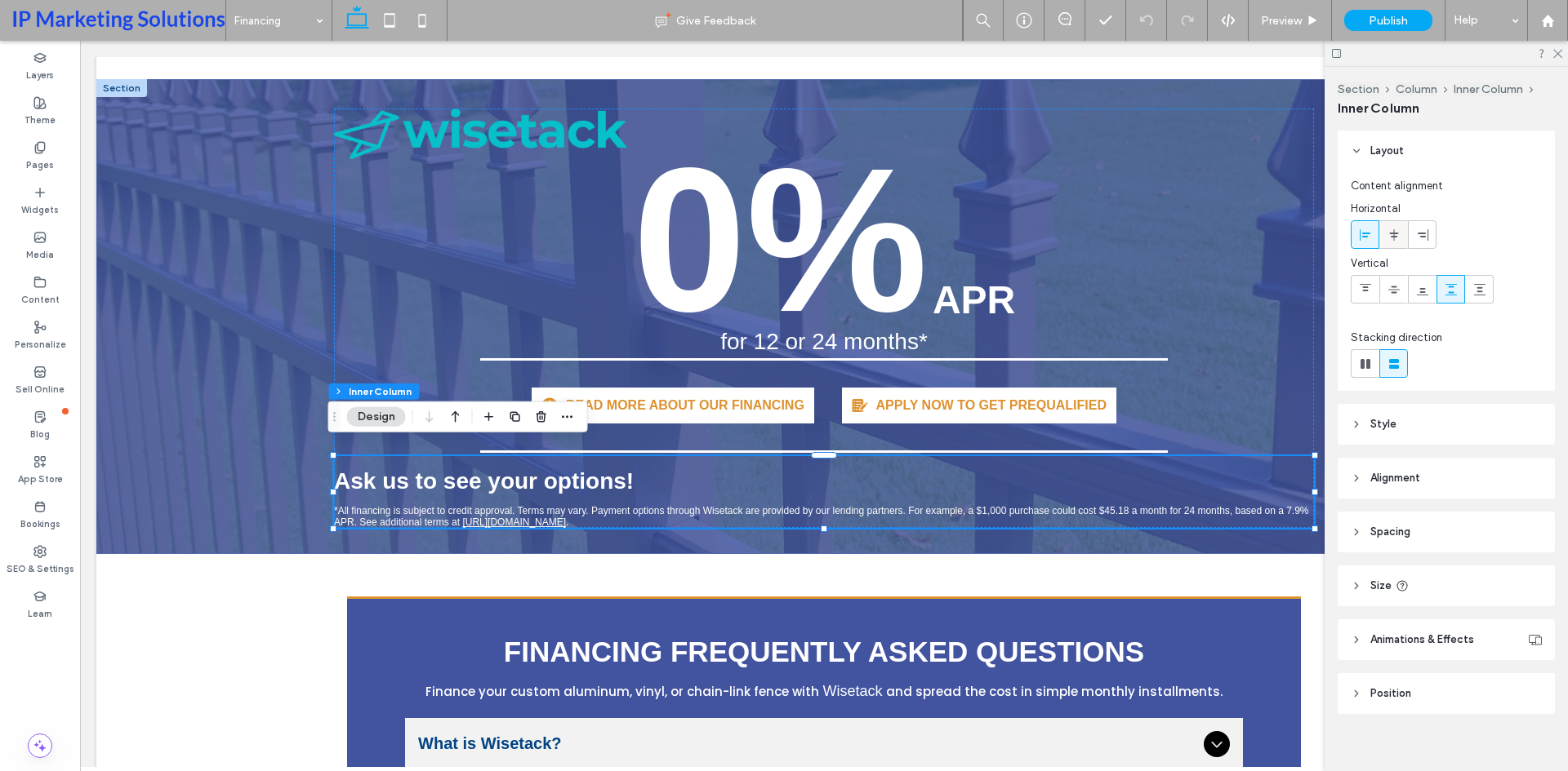
click at [1402, 242] on div at bounding box center [1393, 234] width 27 height 27
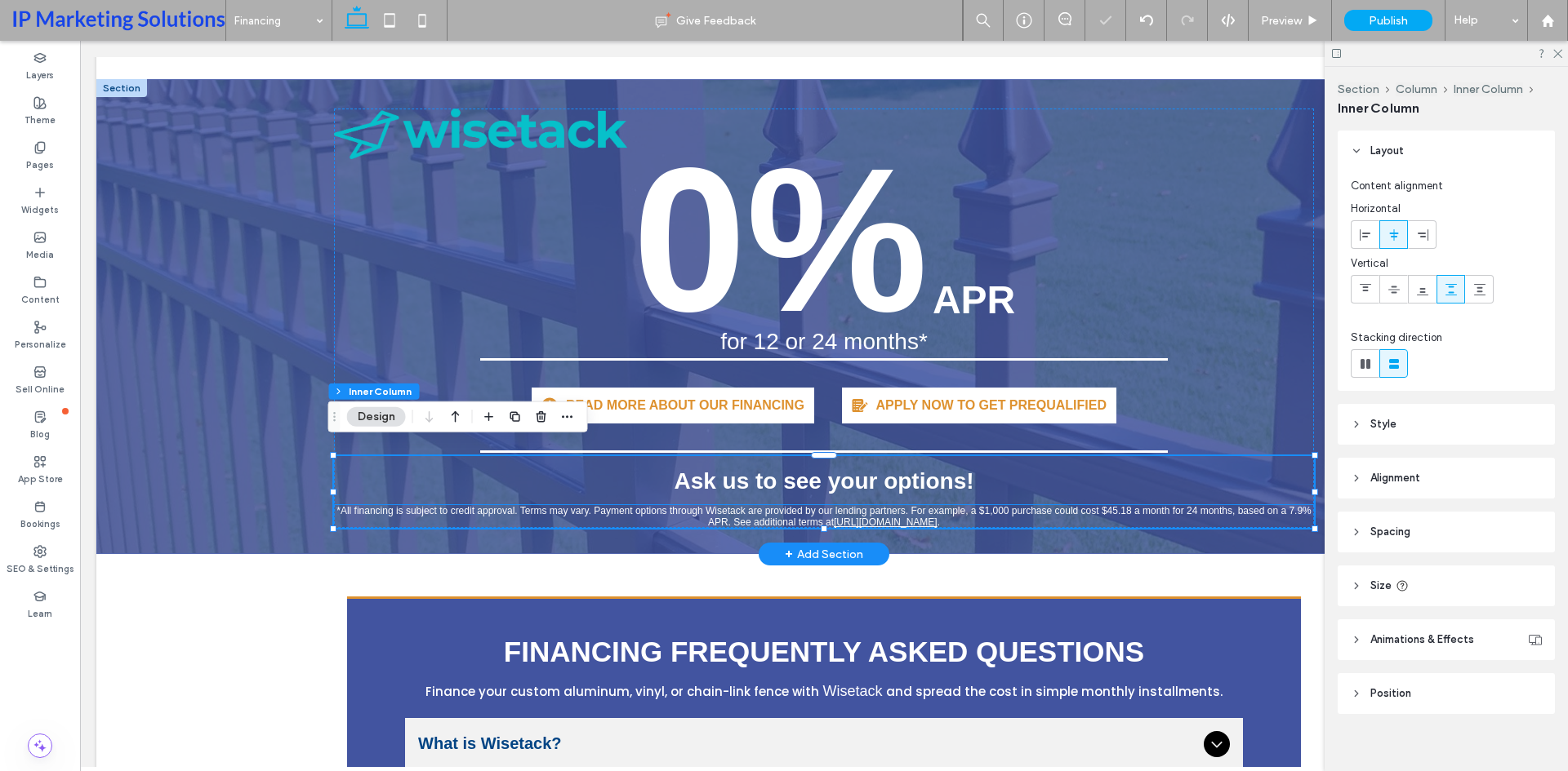
click at [402, 506] on span "*All financing is subject to credit approval. Terms may vary. Payment options t…" at bounding box center [824, 517] width 975 height 23
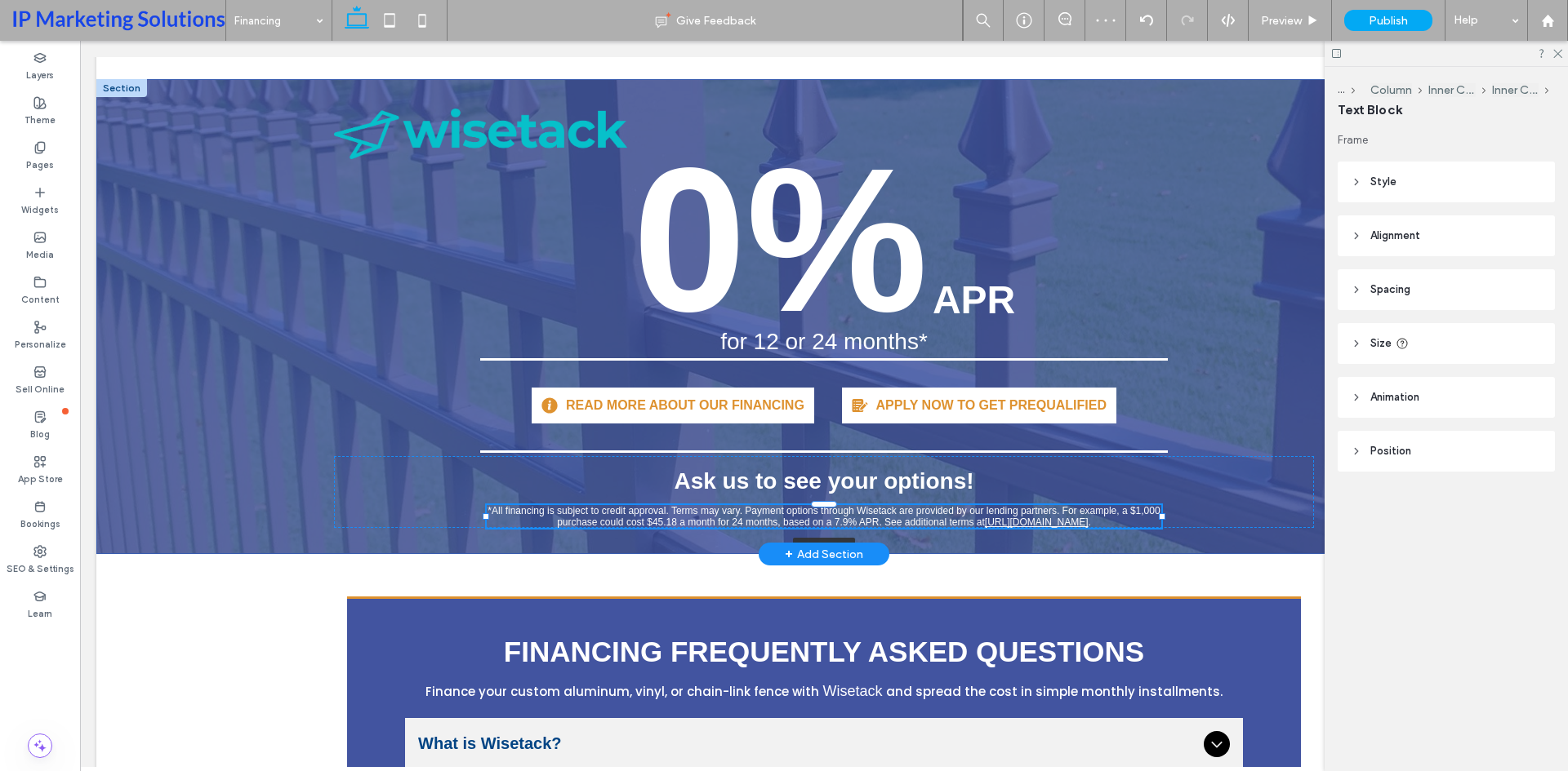
drag, startPoint x: 1310, startPoint y: 505, endPoint x: 1157, endPoint y: 523, distance: 154.1
click at [1157, 523] on div "0% APR for 12 or 24 months* READ MORE ABOUT OUR FINANCING APPLY NOW TO GET PREQ…" at bounding box center [824, 317] width 980 height 475
type input "***"
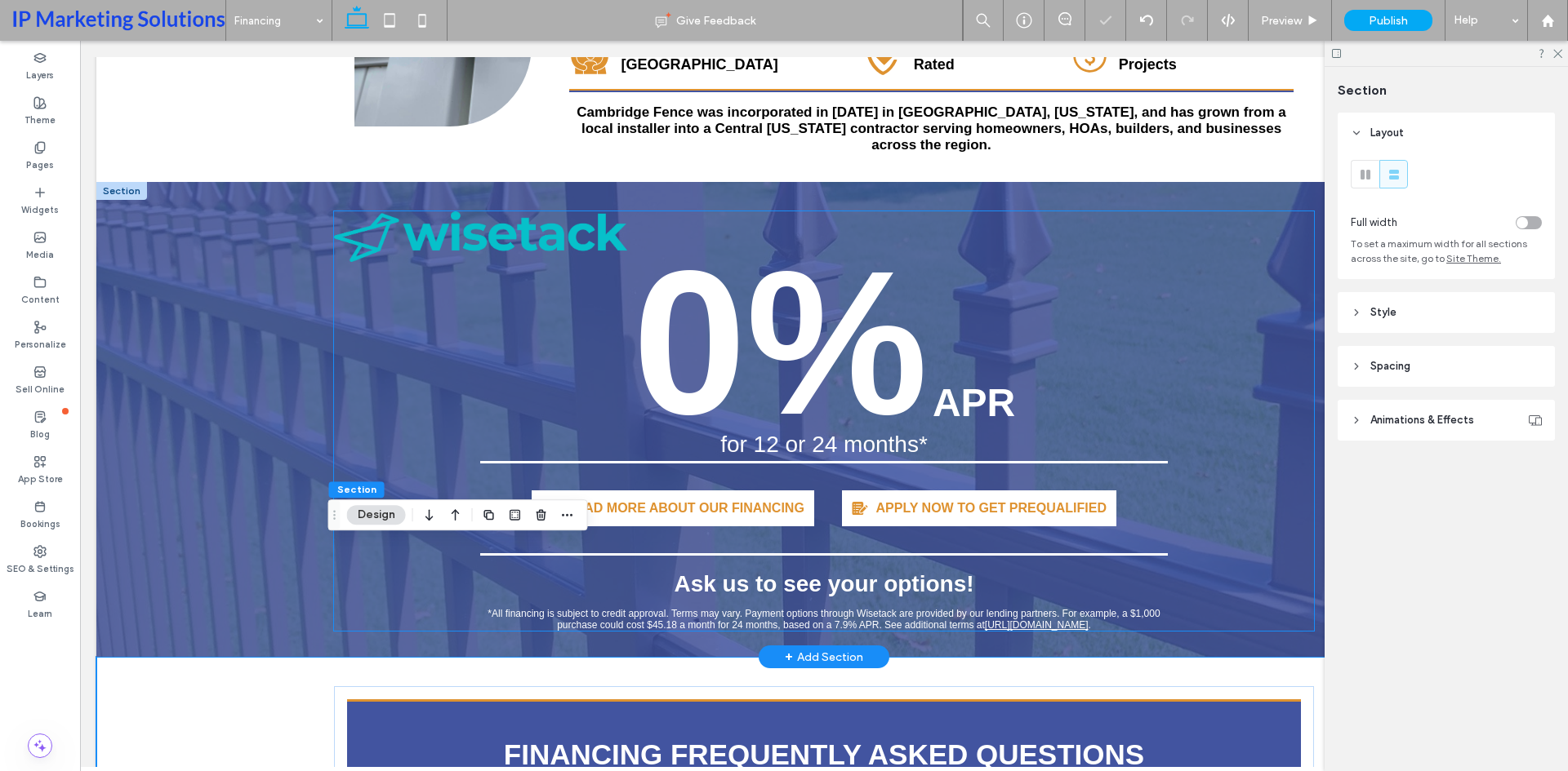
scroll to position [653, 0]
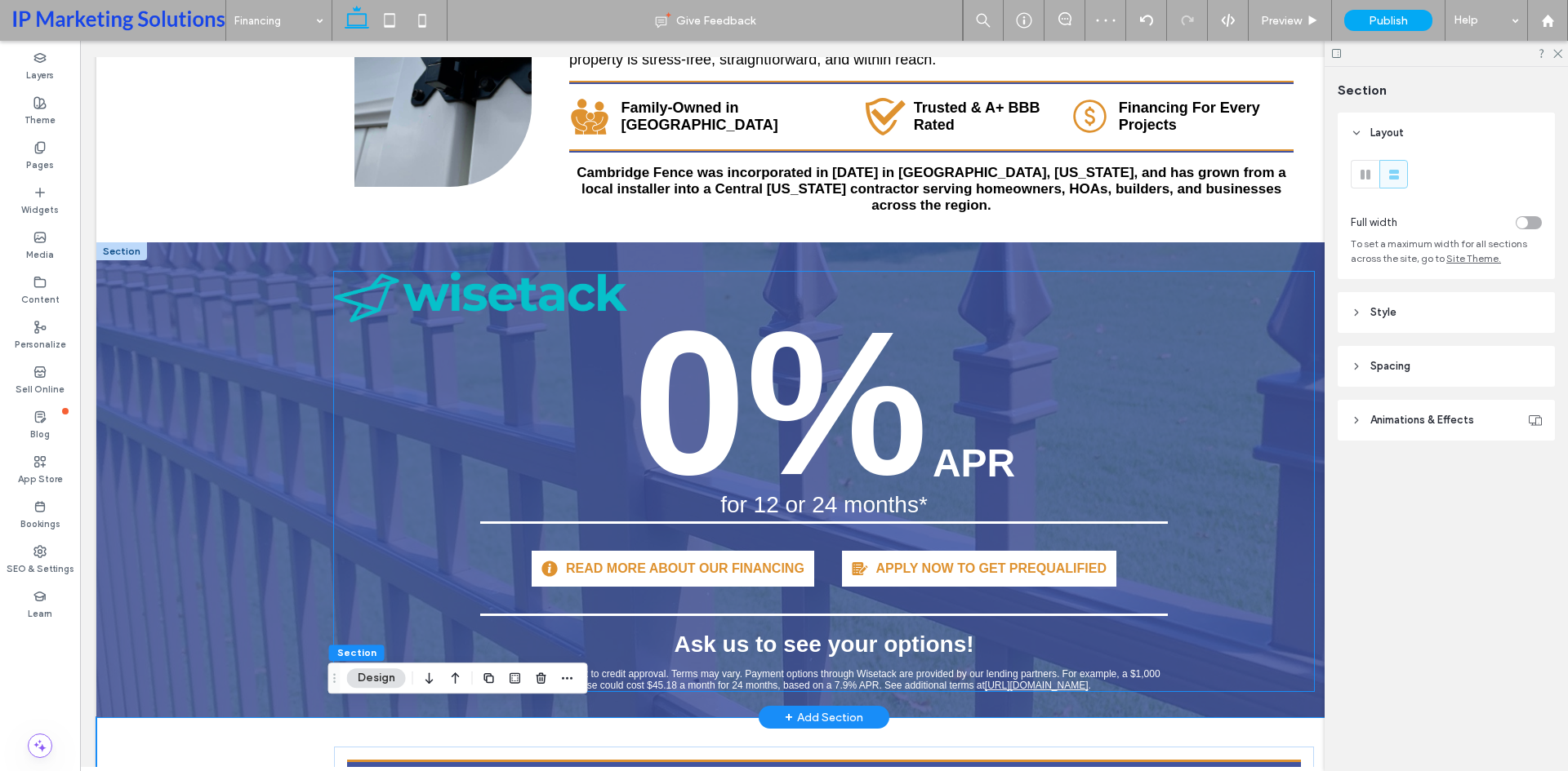
click at [467, 286] on img at bounding box center [480, 297] width 293 height 51
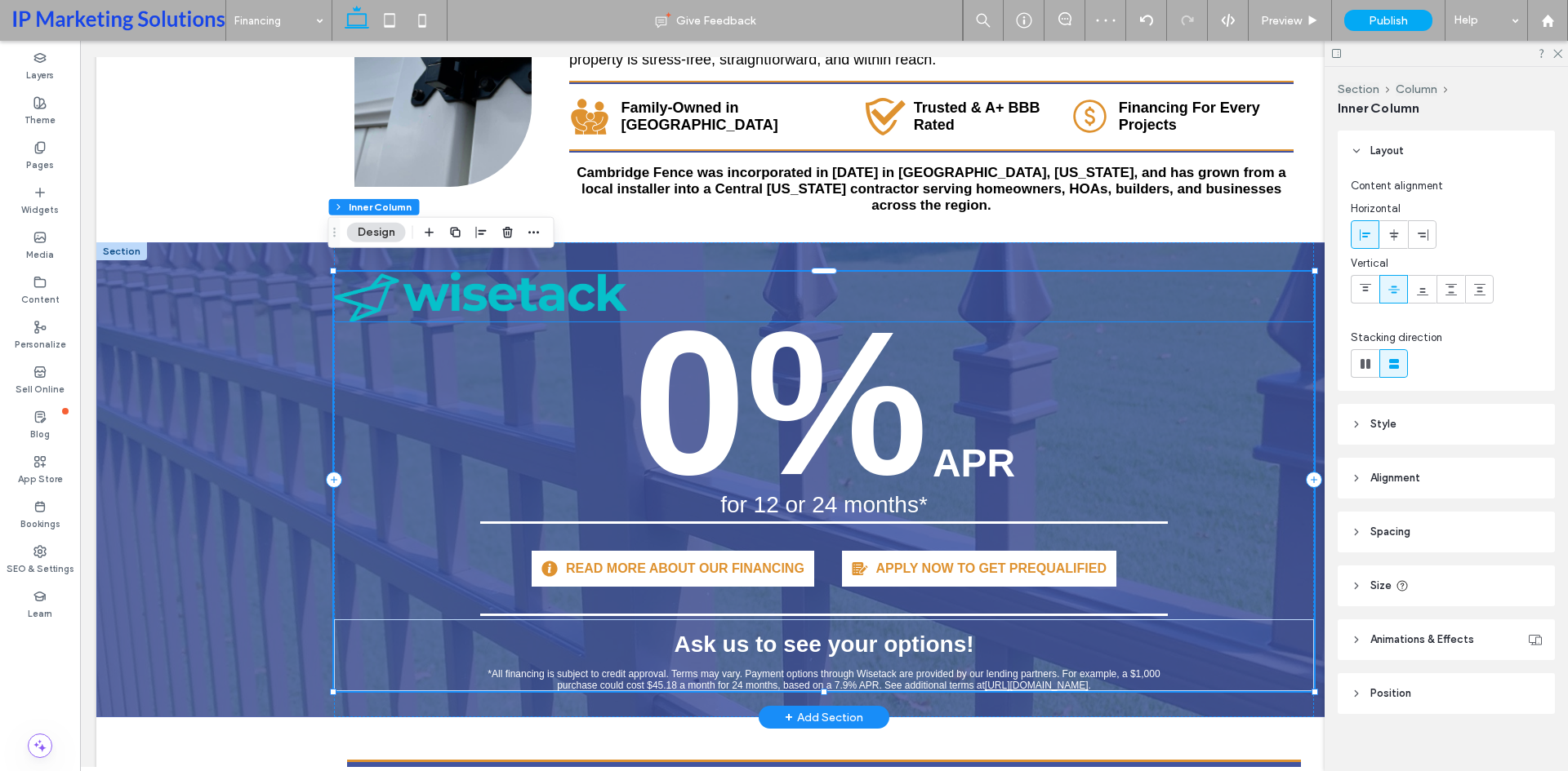
click at [721, 290] on strong "0%" at bounding box center [780, 403] width 295 height 228
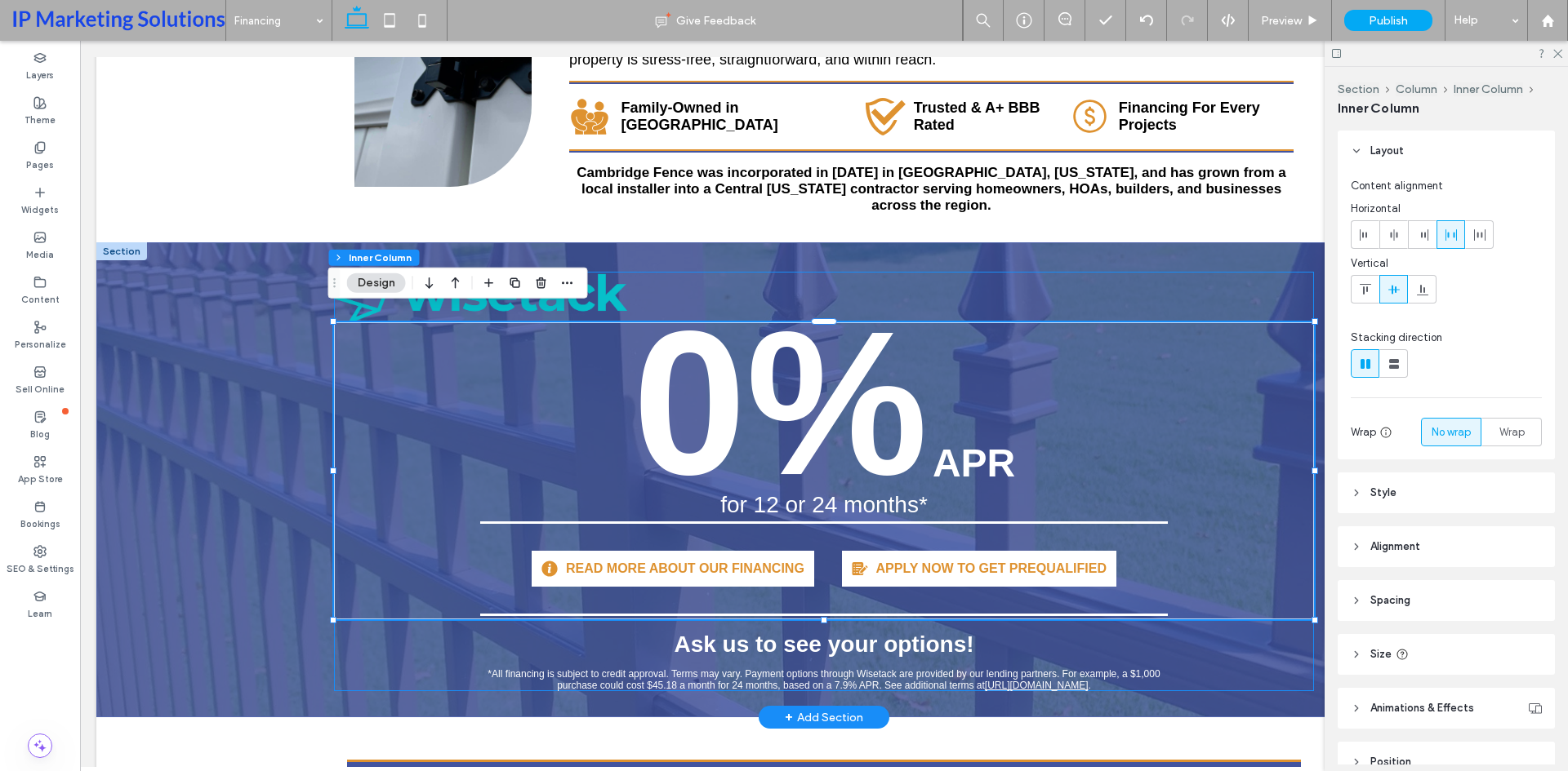
click at [1150, 275] on div "0% APR for 12 or 24 months* READ MORE ABOUT OUR FINANCING APPLY NOW TO GET PREQ…" at bounding box center [824, 482] width 980 height 419
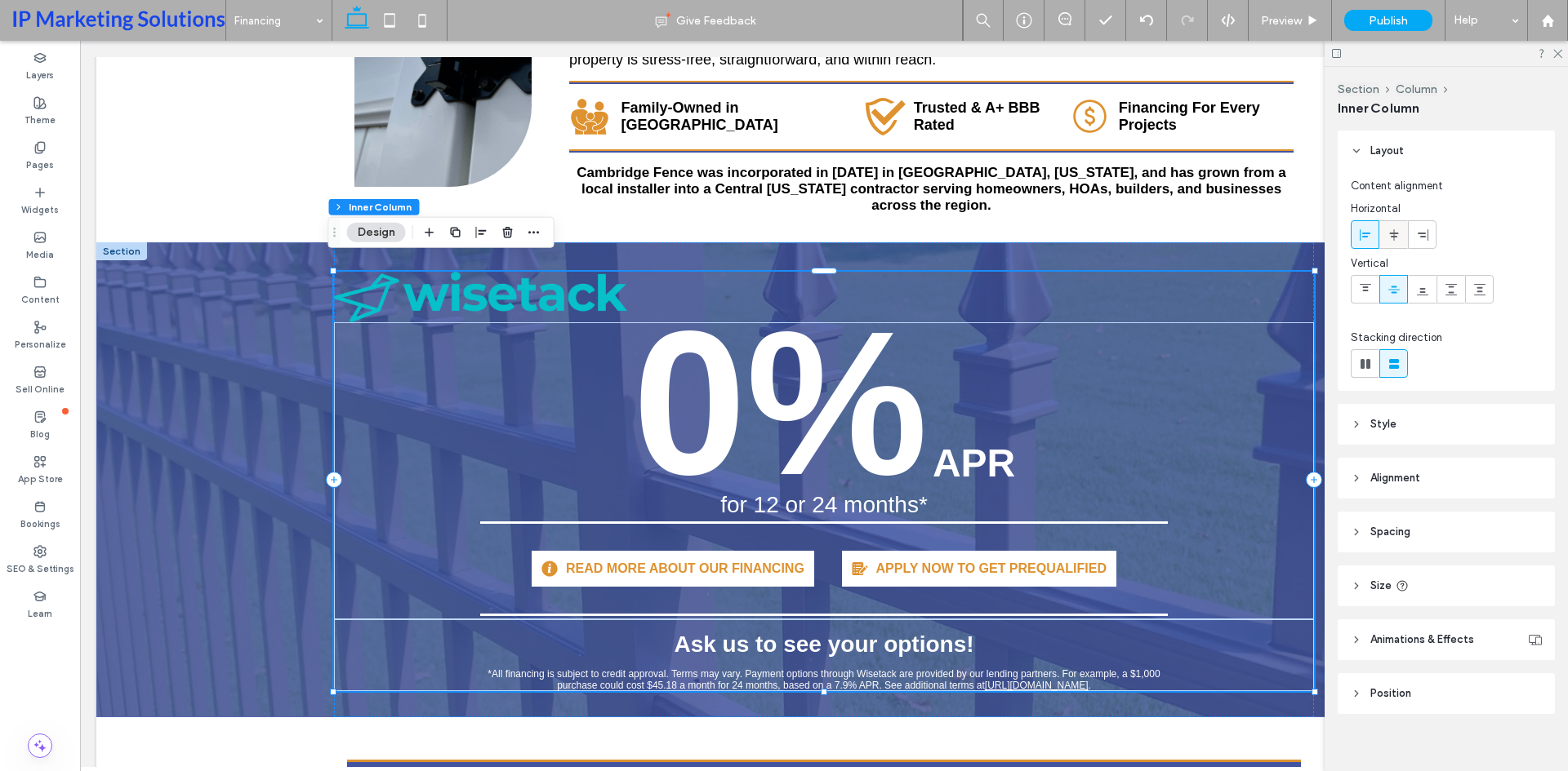
click at [1396, 232] on use at bounding box center [1393, 234] width 9 height 12
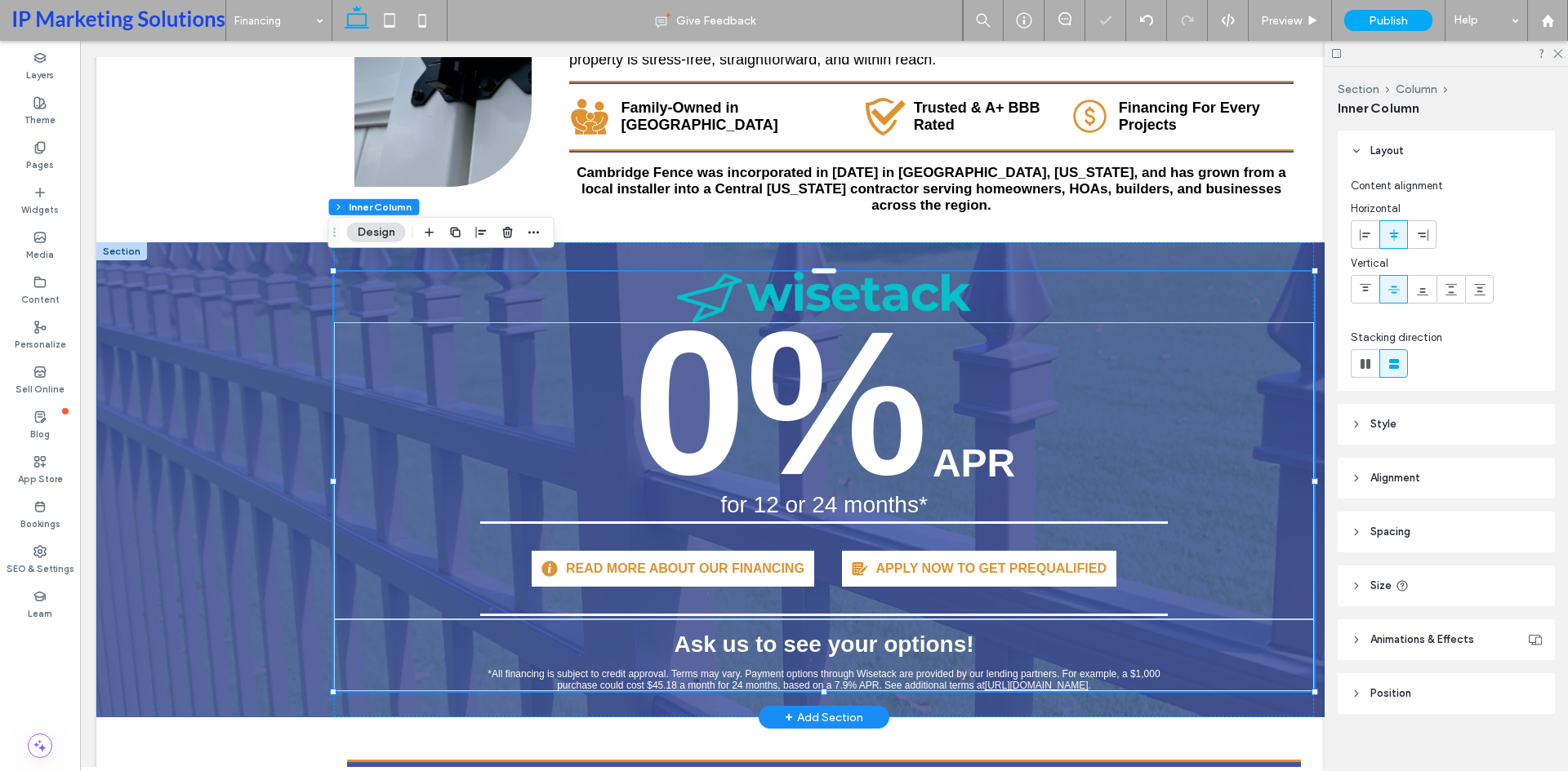
click at [172, 644] on div "0% APR for 12 or 24 months* READ MORE ABOUT OUR FINANCING APPLY NOW TO GET PREQ…" at bounding box center [824, 480] width 1455 height 475
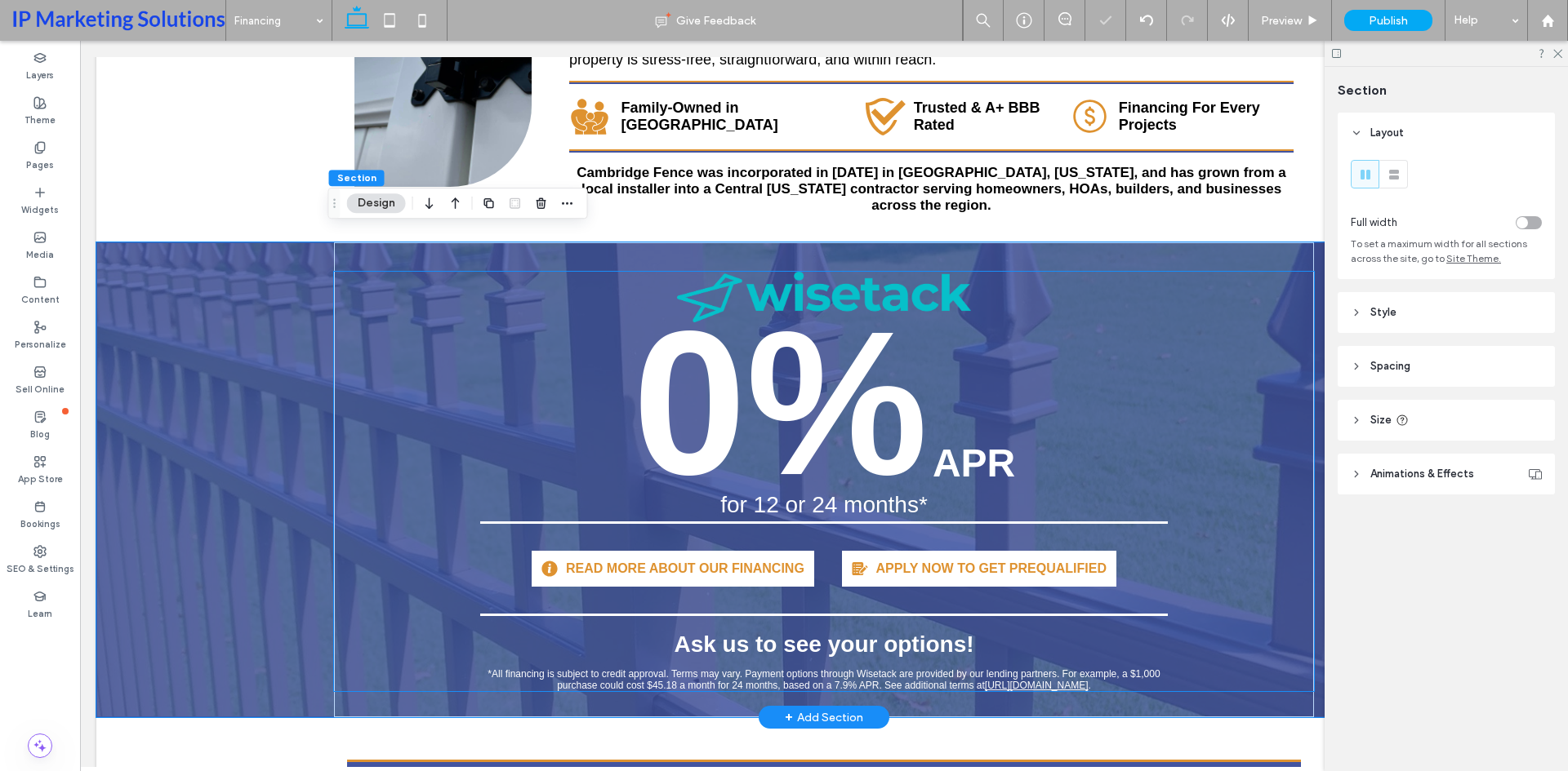
click at [405, 467] on div "0% APR for 12 or 24 months* READ MORE ABOUT OUR FINANCING APPLY NOW TO GET PREQ…" at bounding box center [824, 471] width 980 height 297
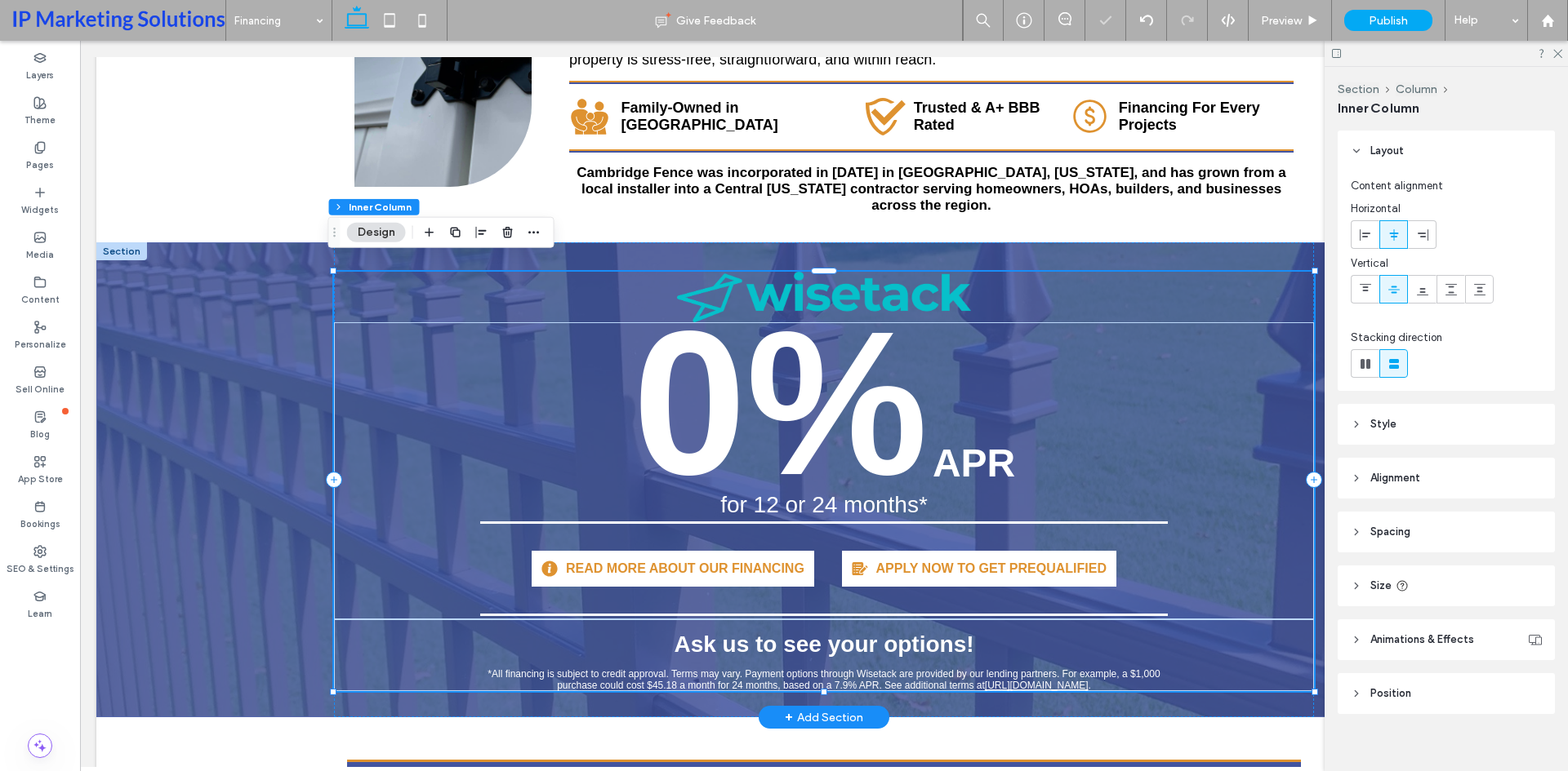
click at [461, 437] on div "0% APR for 12 or 24 months* READ MORE ABOUT OUR FINANCING APPLY NOW TO GET PREQ…" at bounding box center [824, 471] width 980 height 297
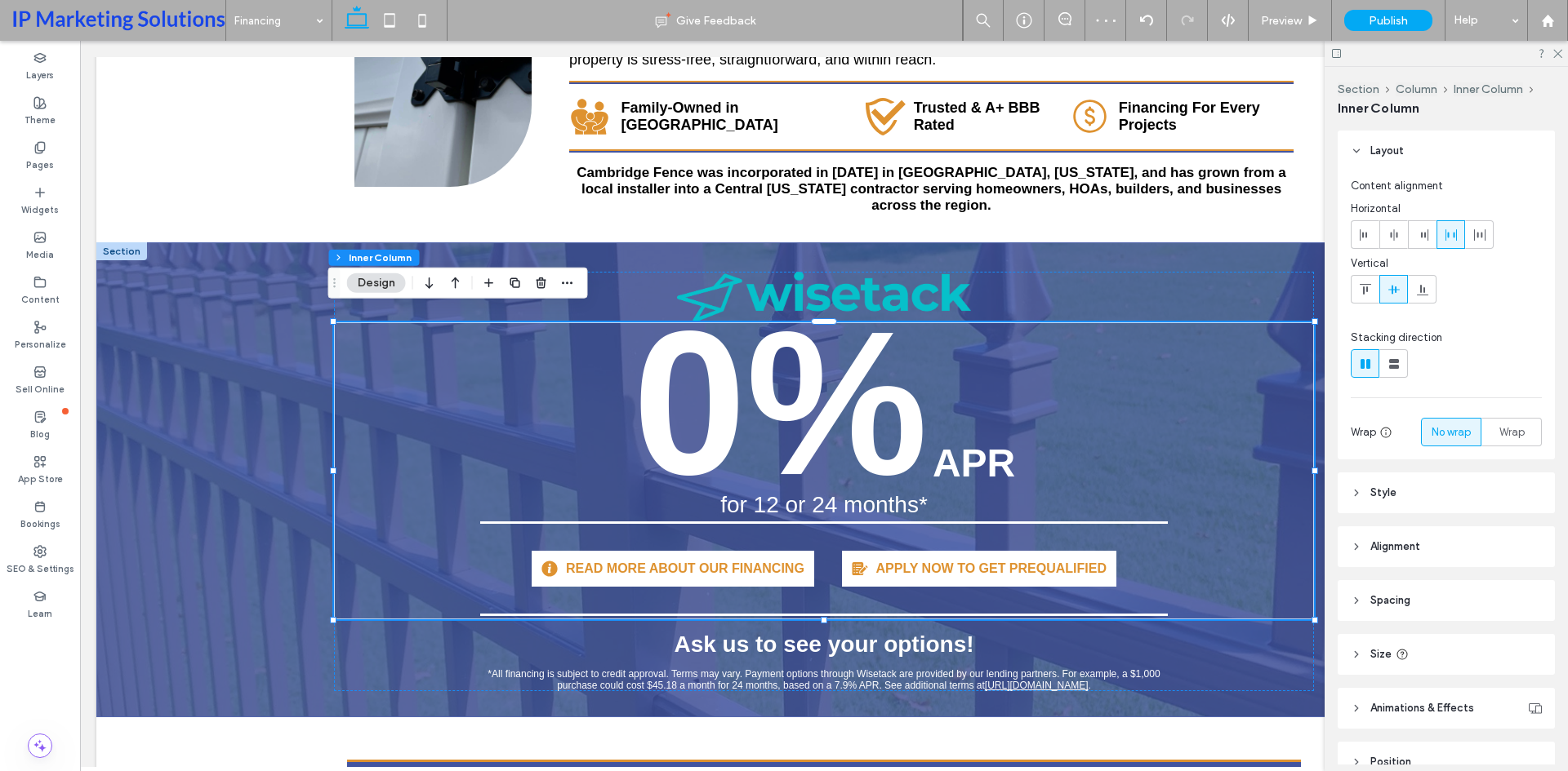
click at [1376, 597] on span "Spacing" at bounding box center [1390, 601] width 40 height 16
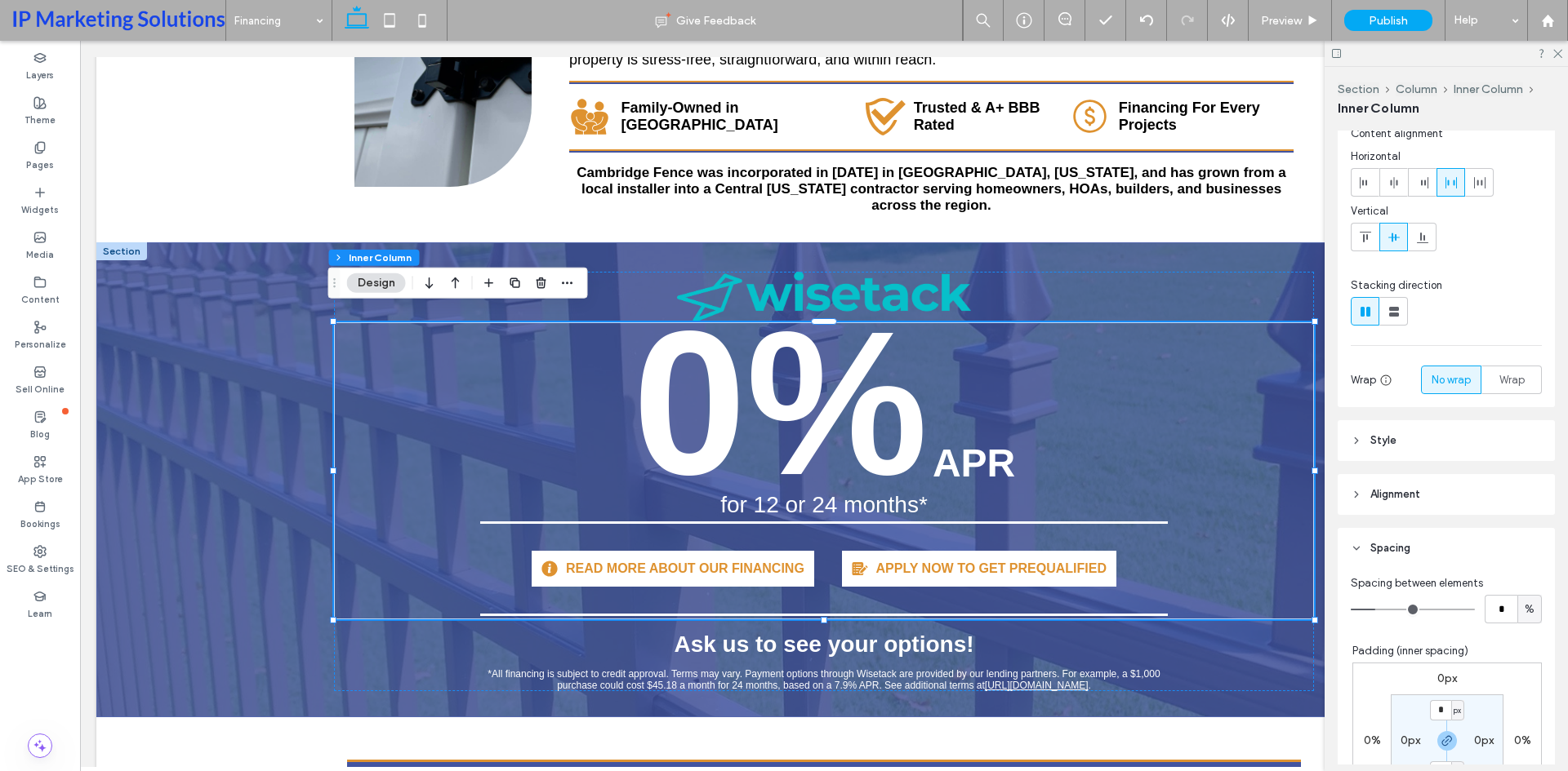
scroll to position [81, 0]
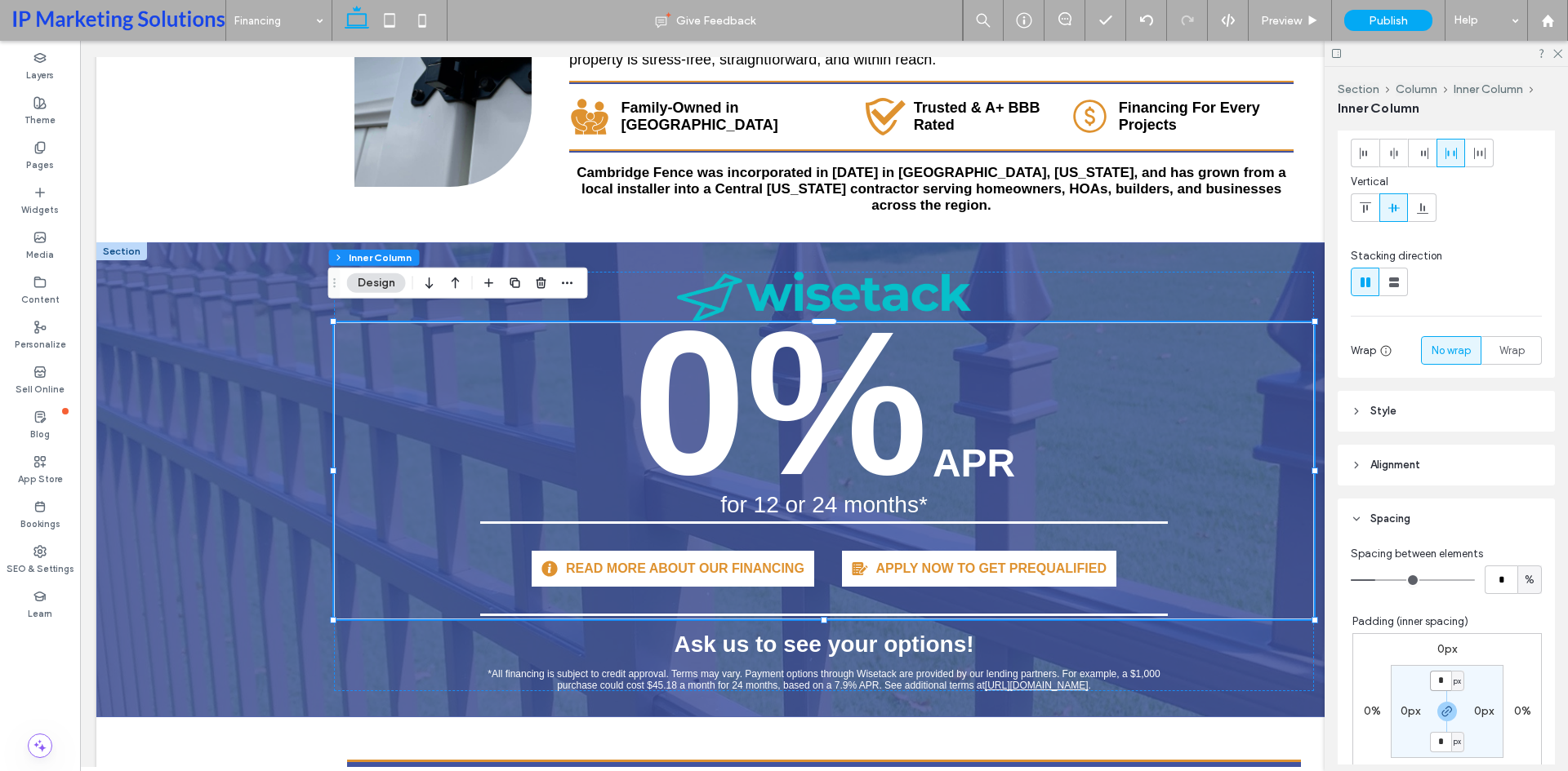
click at [1434, 685] on input "*" at bounding box center [1440, 681] width 21 height 21
type input "**"
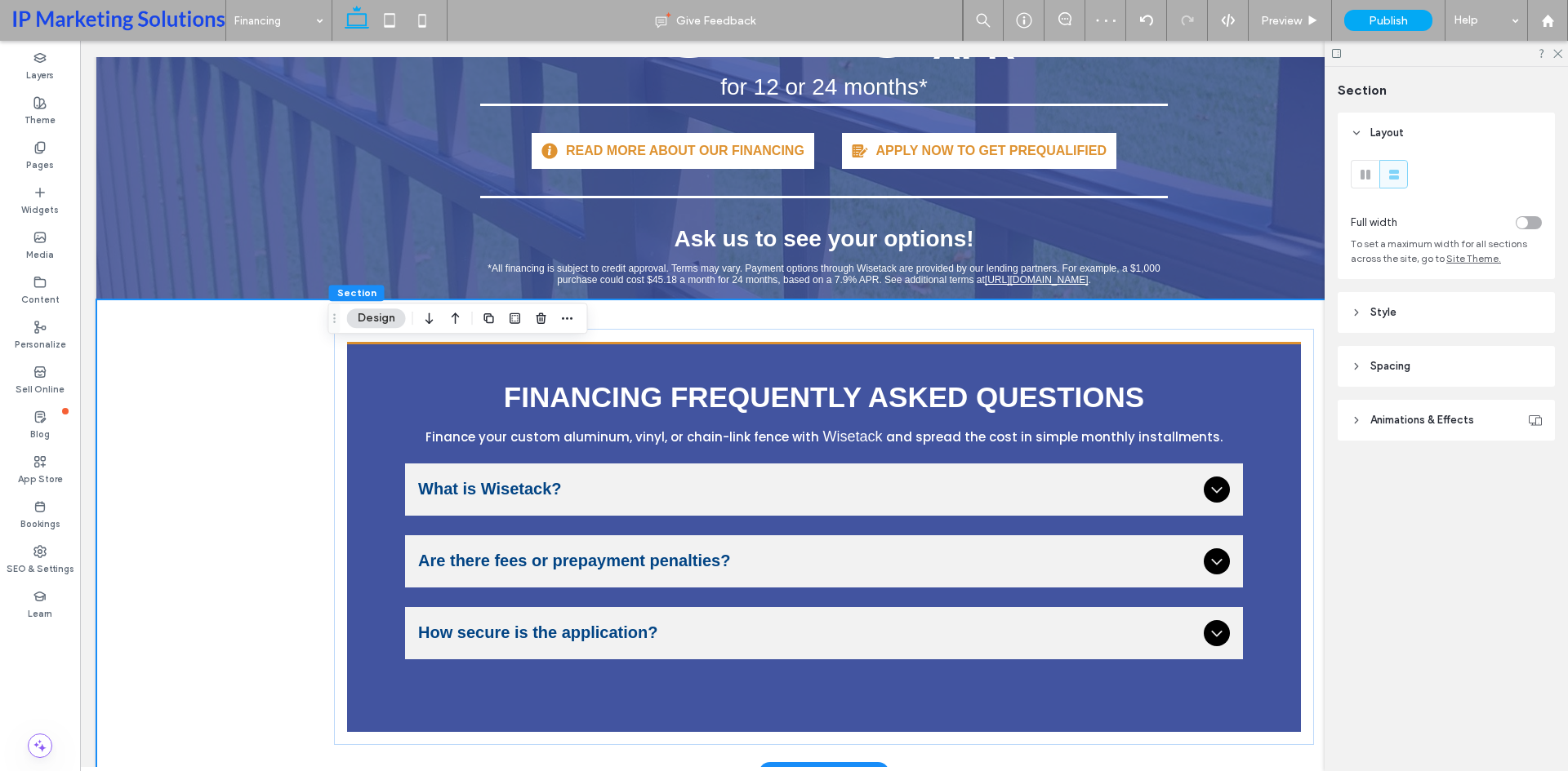
scroll to position [1225, 0]
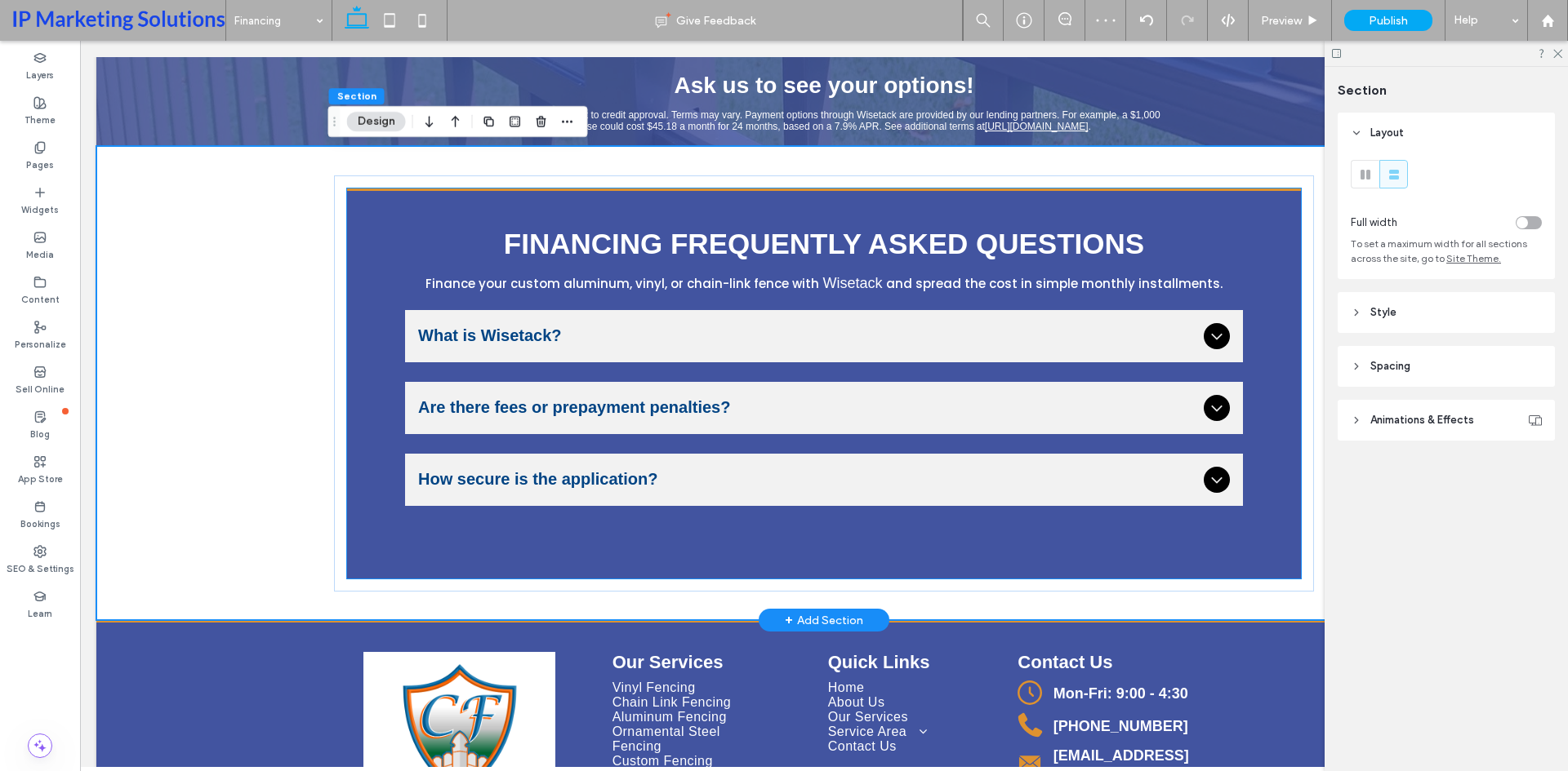
click at [520, 507] on div "FINANCING FREQUENTLY ASKED QUESTIONS Finance your custom aluminum, vinyl, or ch…" at bounding box center [824, 384] width 954 height 390
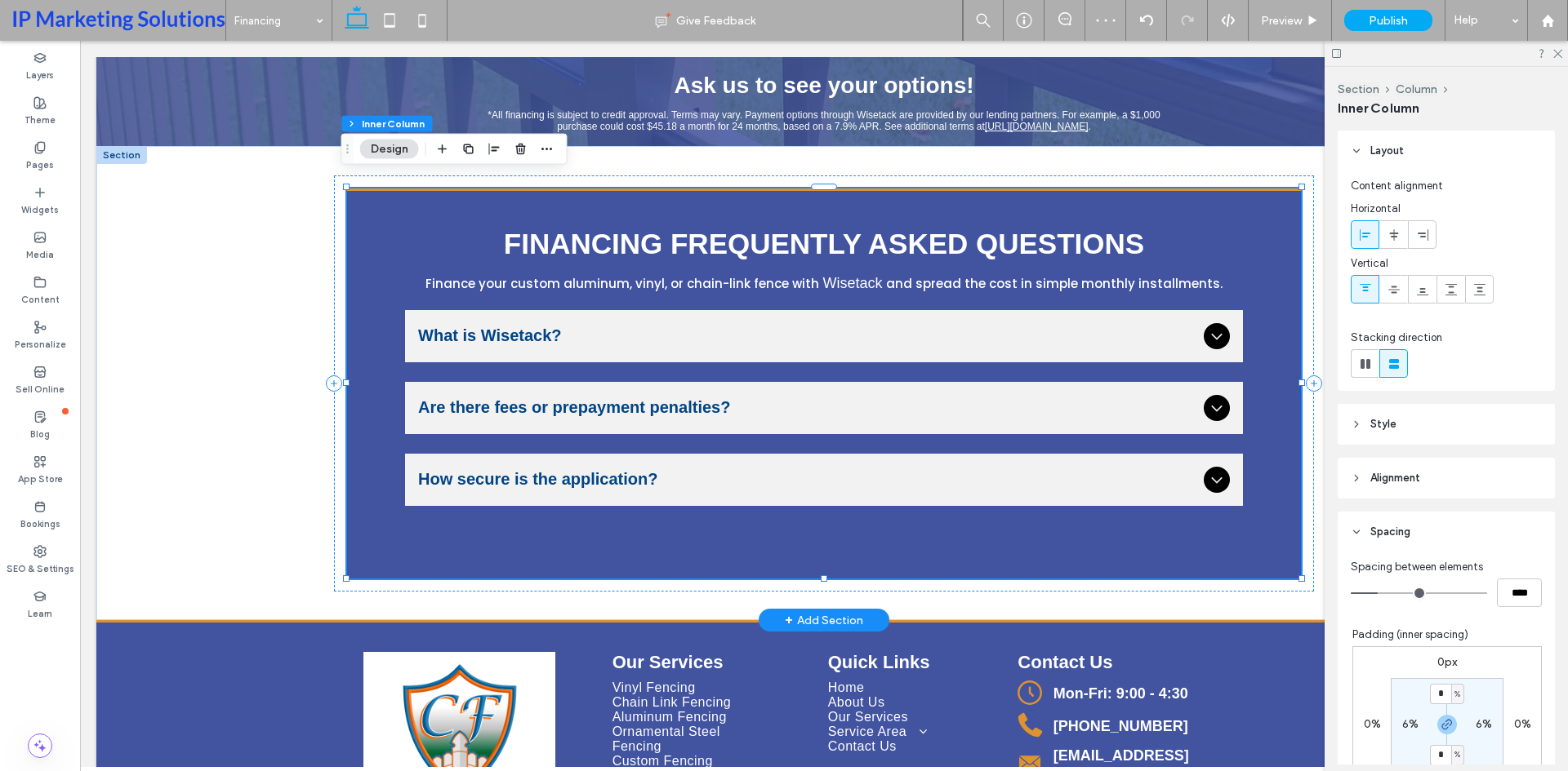
click at [529, 517] on div "FINANCING FREQUENTLY ASKED QUESTIONS Finance your custom aluminum, vinyl, or ch…" at bounding box center [824, 384] width 954 height 390
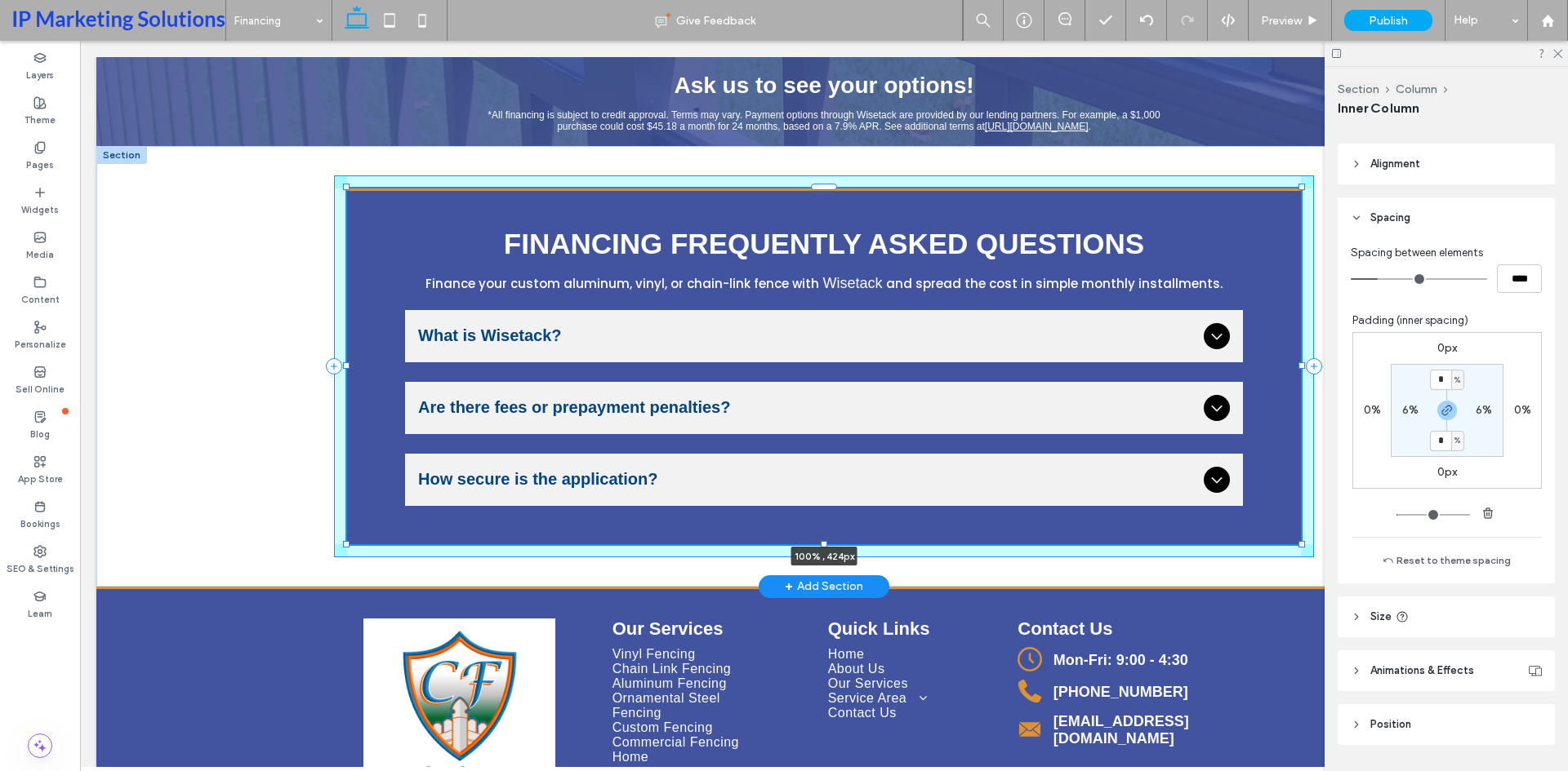
scroll to position [327, 0]
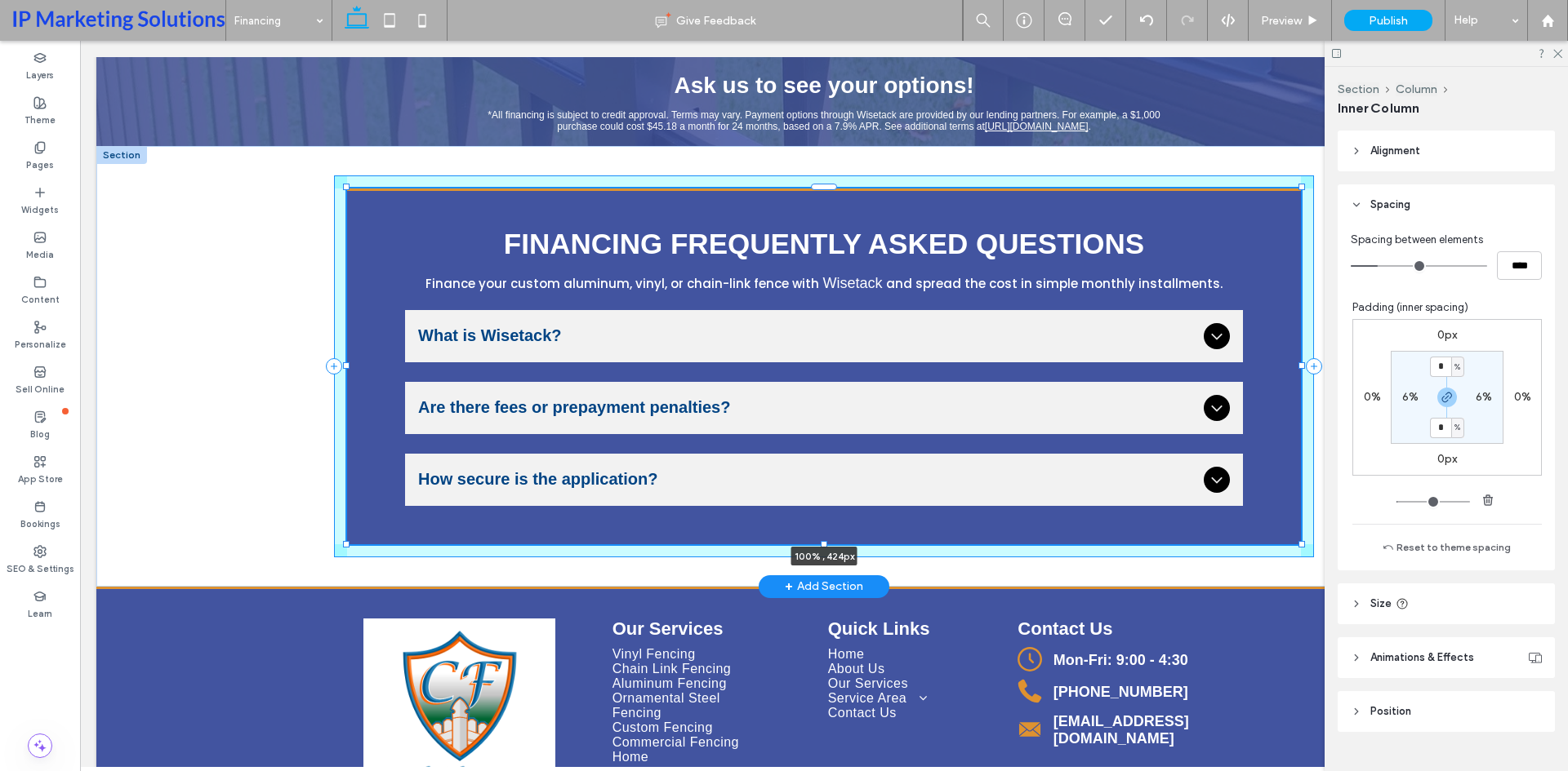
click at [831, 537] on div "FINANCING FREQUENTLY ASKED QUESTIONS Finance your custom aluminum, vinyl, or ch…" at bounding box center [824, 367] width 980 height 441
type input "***"
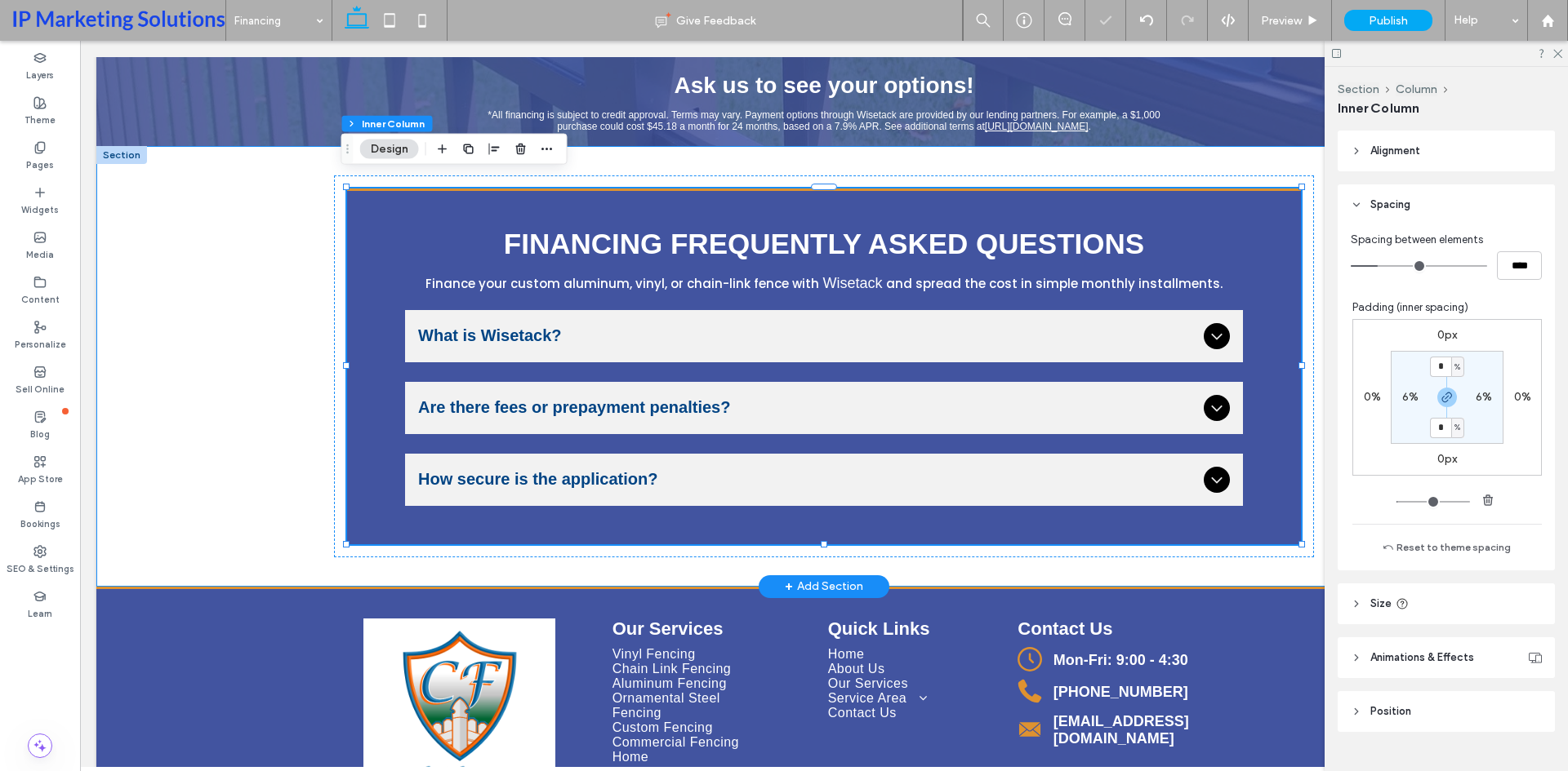
click at [226, 377] on div "FINANCING FREQUENTLY ASKED QUESTIONS Finance your custom aluminum, vinyl, or ch…" at bounding box center [824, 367] width 1455 height 441
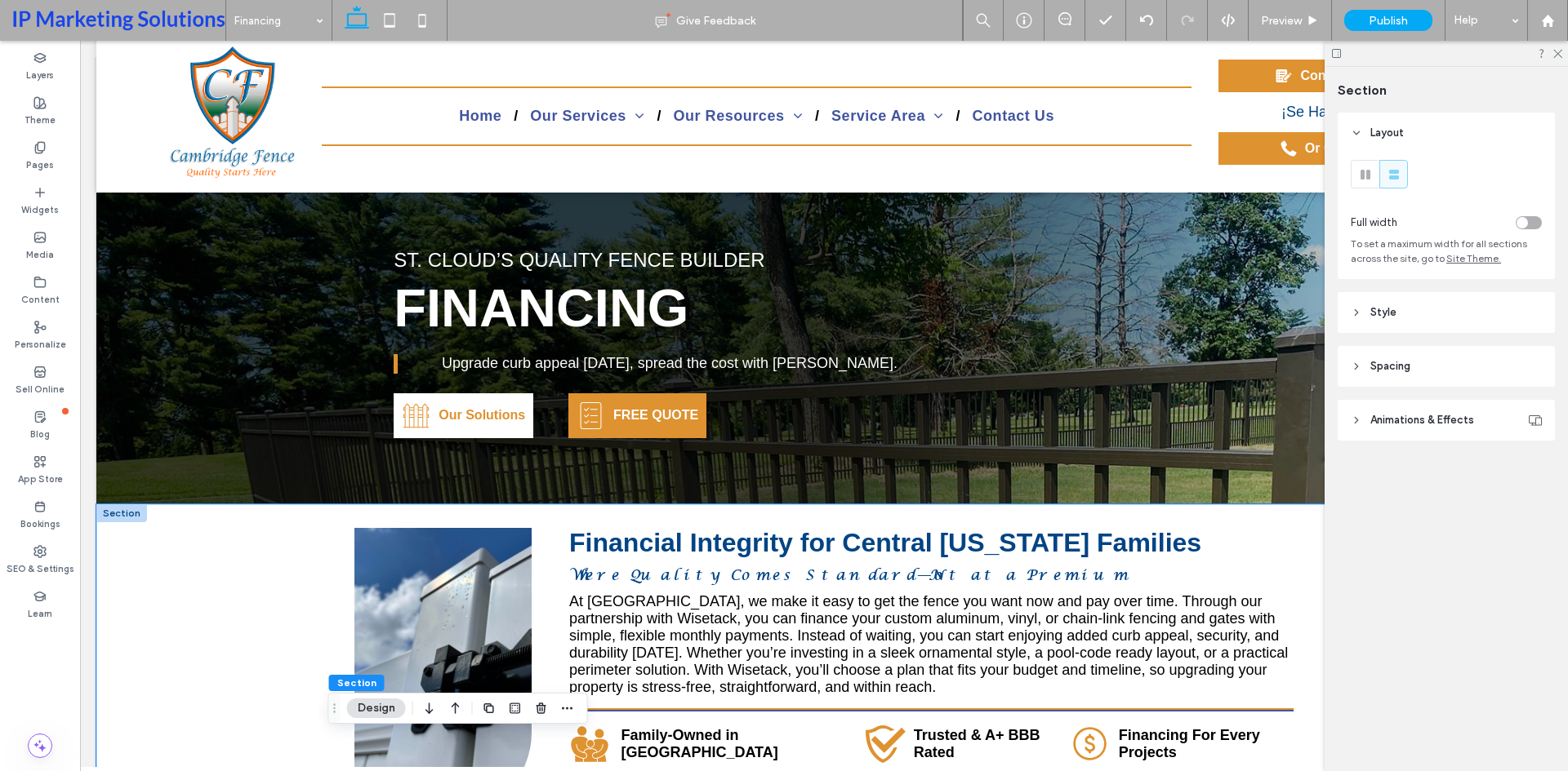
scroll to position [0, 0]
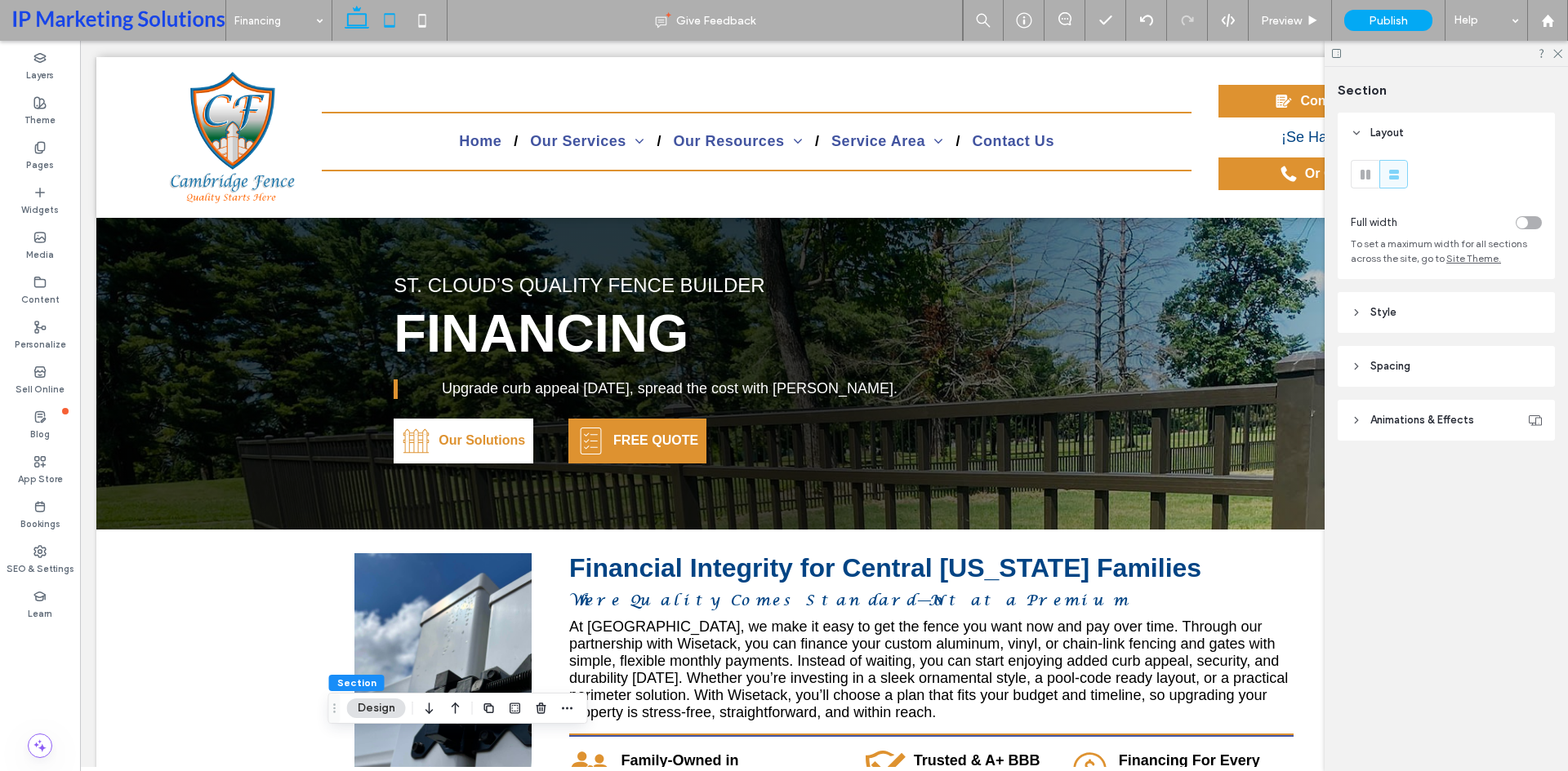
click at [396, 12] on icon at bounding box center [390, 20] width 33 height 33
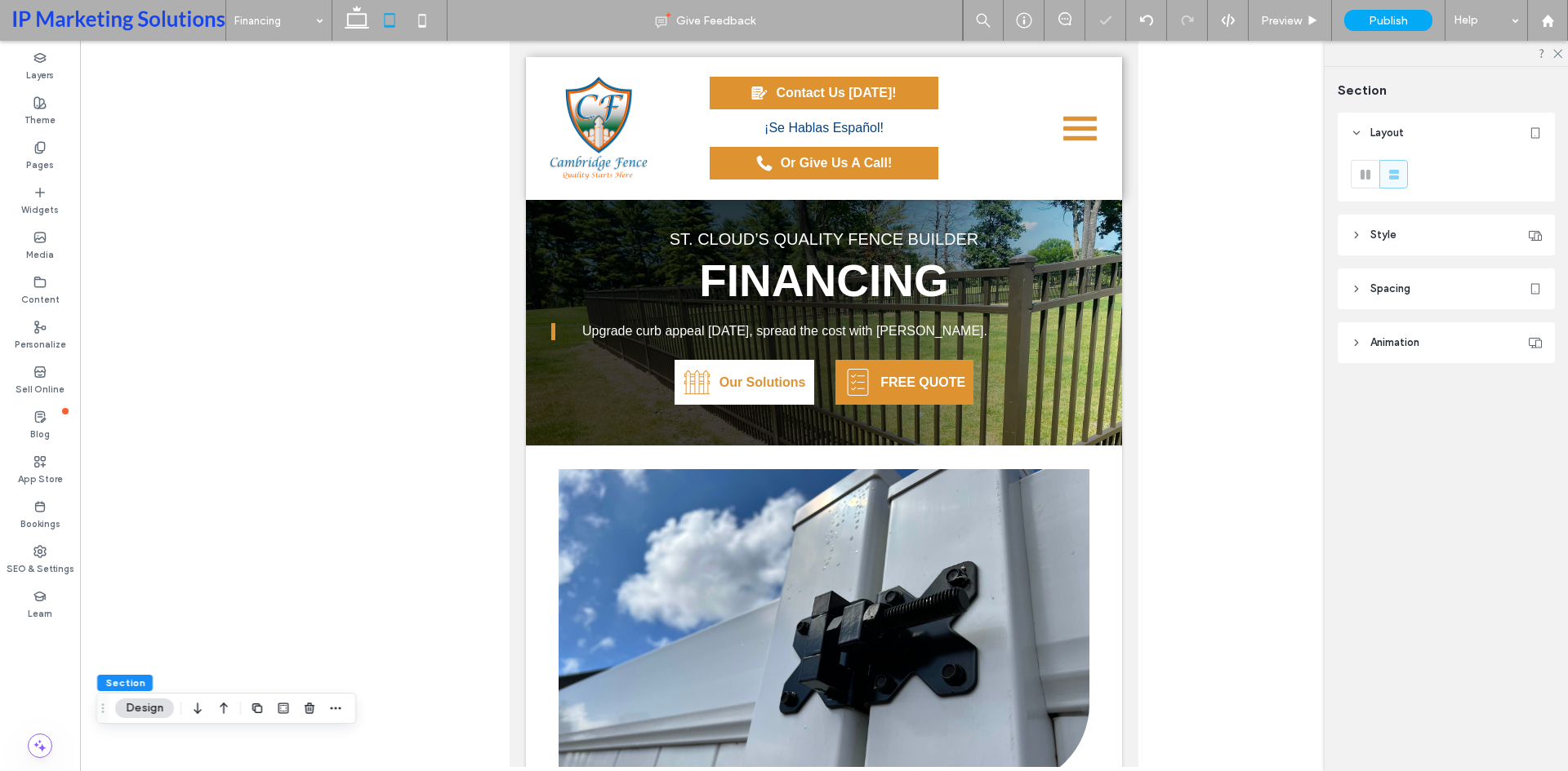
type input "*"
type input "***"
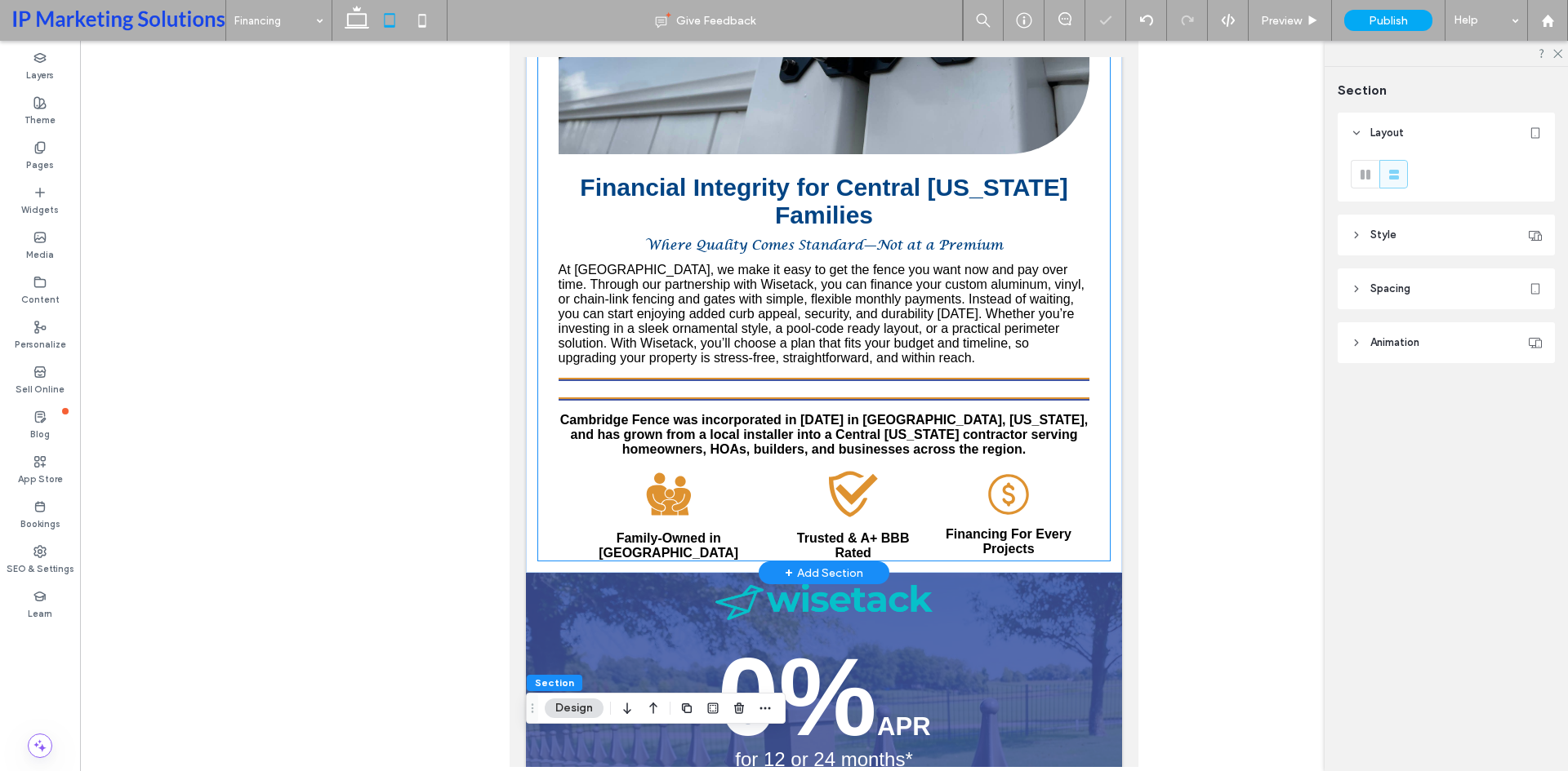
scroll to position [1122, 0]
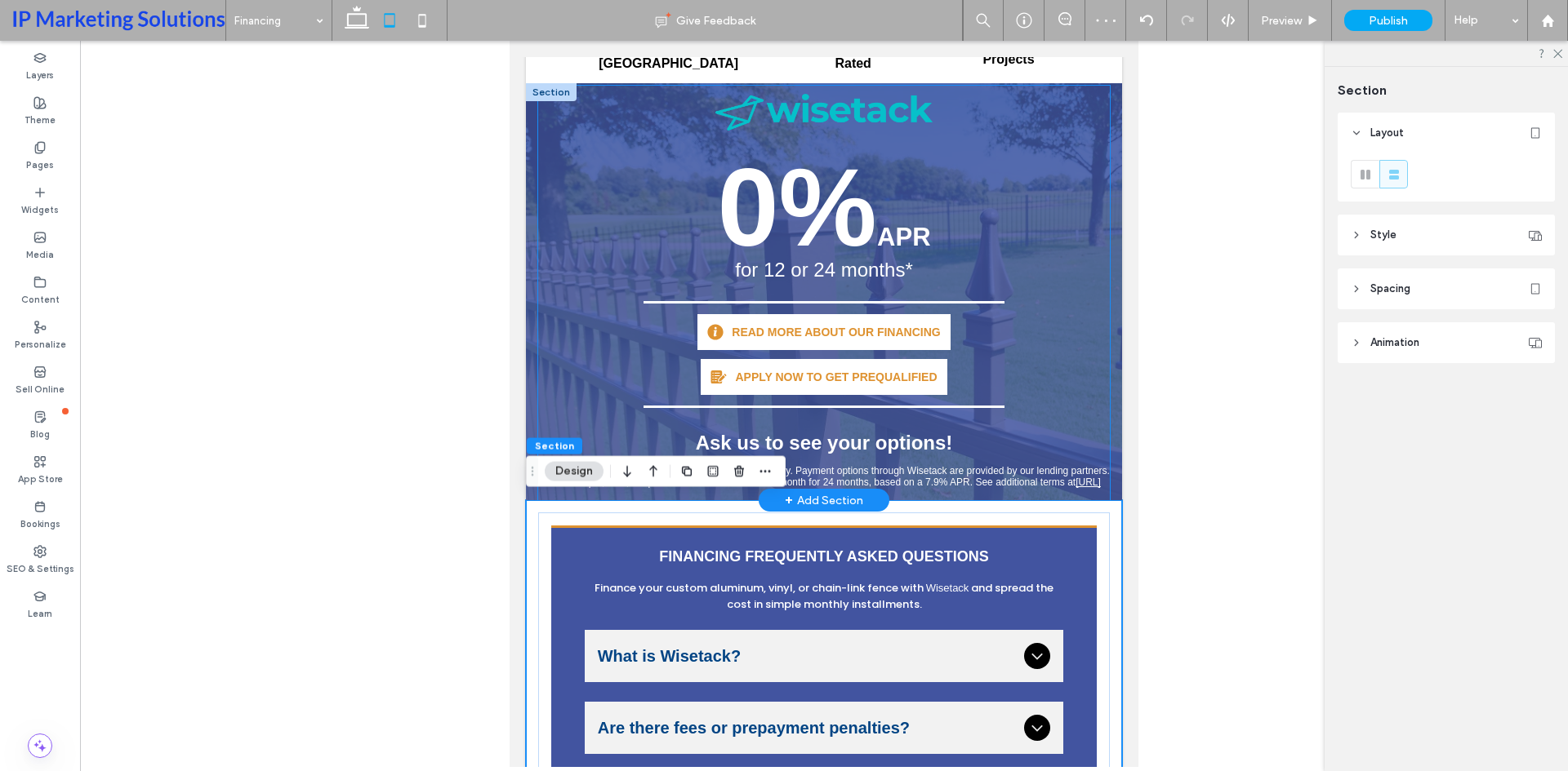
click at [1054, 479] on span "*All financing is subject to credit approval. Terms may vary. Payment options t…" at bounding box center [823, 476] width 571 height 23
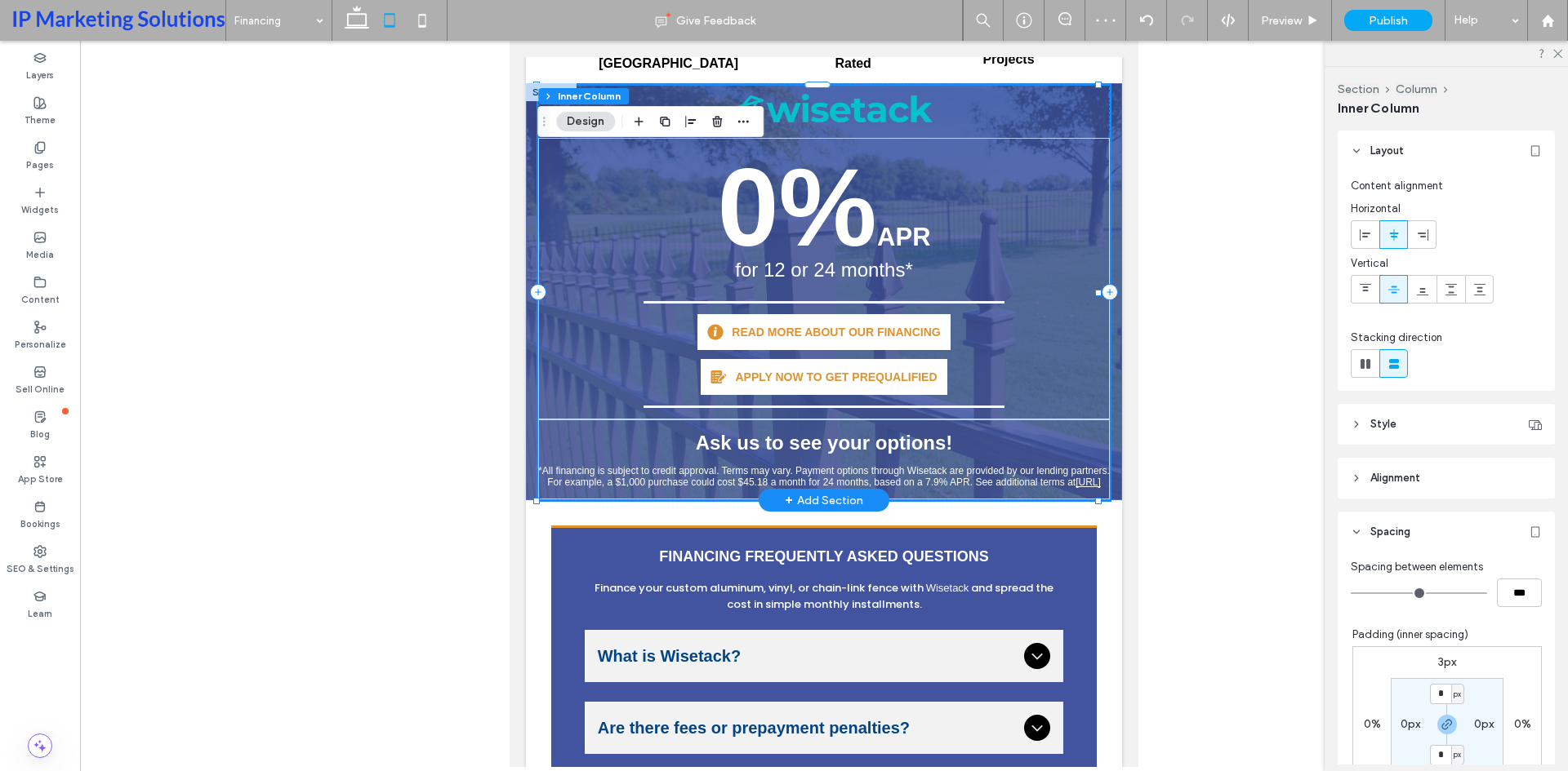
click at [1067, 481] on span "*All financing is subject to credit approval. Terms may vary. Payment options t…" at bounding box center [823, 476] width 571 height 23
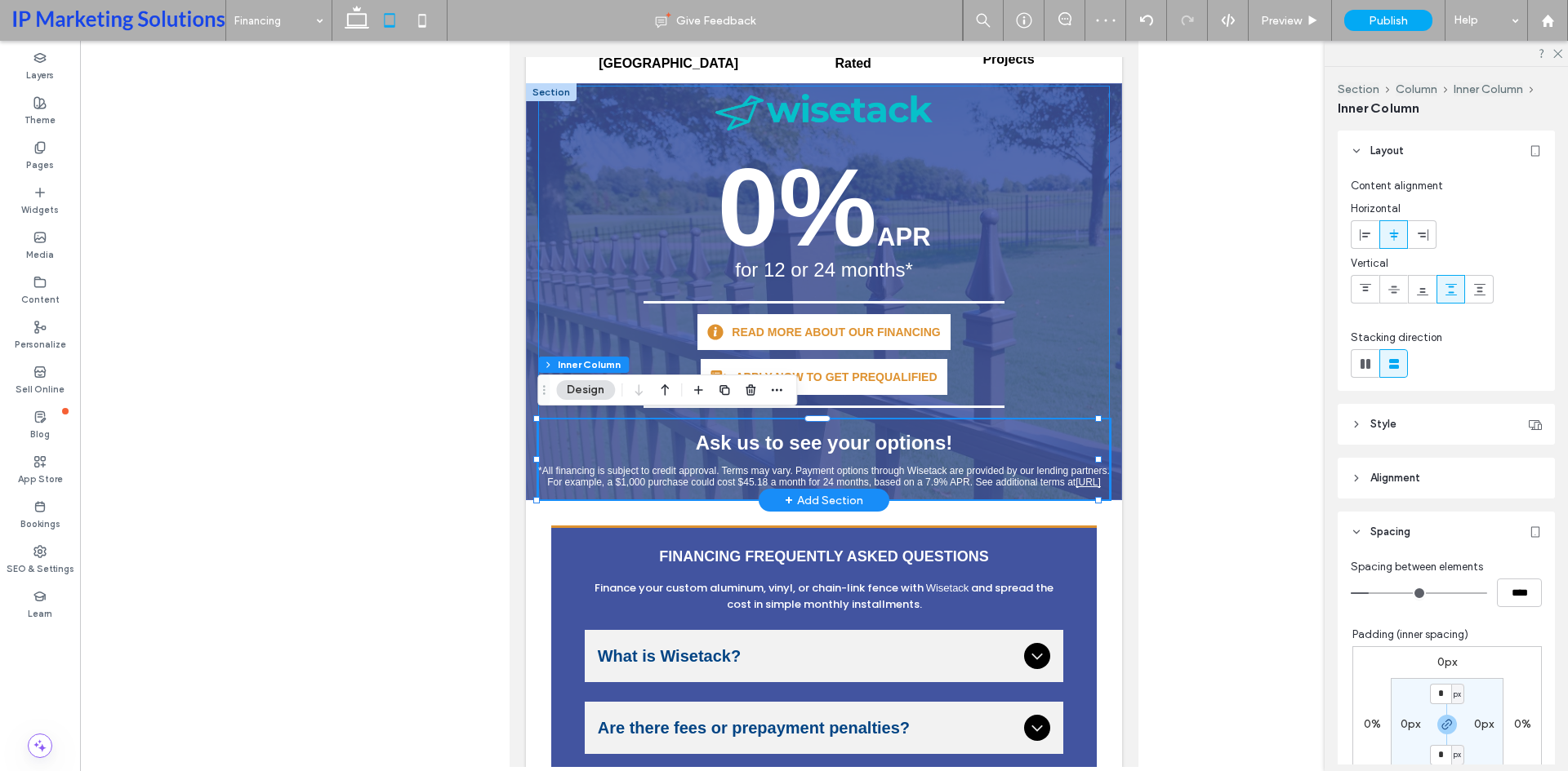
click at [1072, 481] on span "*All financing is subject to credit approval. Terms may vary. Payment options t…" at bounding box center [823, 476] width 571 height 23
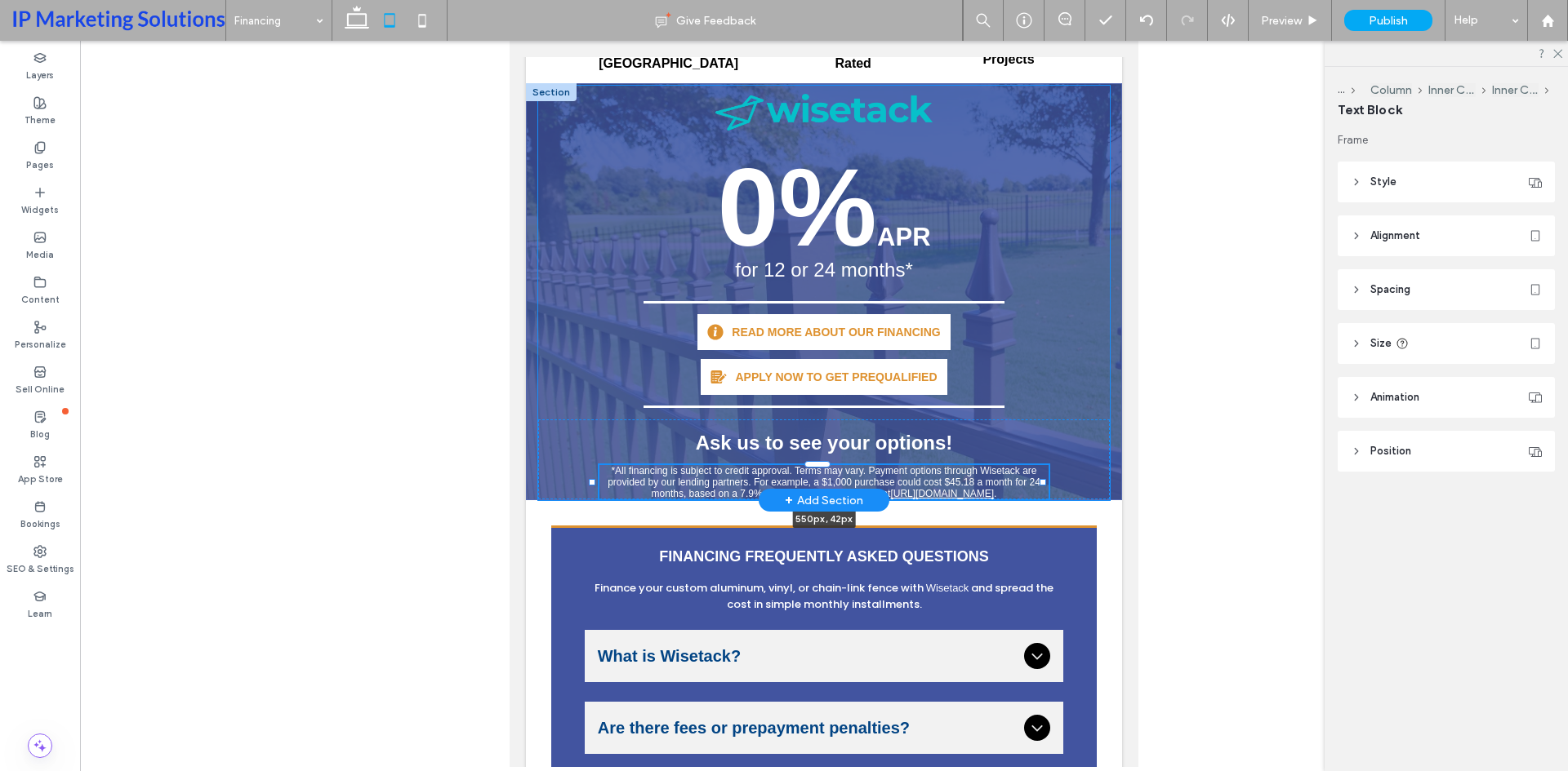
drag, startPoint x: 1095, startPoint y: 478, endPoint x: 1039, endPoint y: 481, distance: 56.1
click at [1039, 481] on div at bounding box center [1042, 482] width 7 height 7
type input "***"
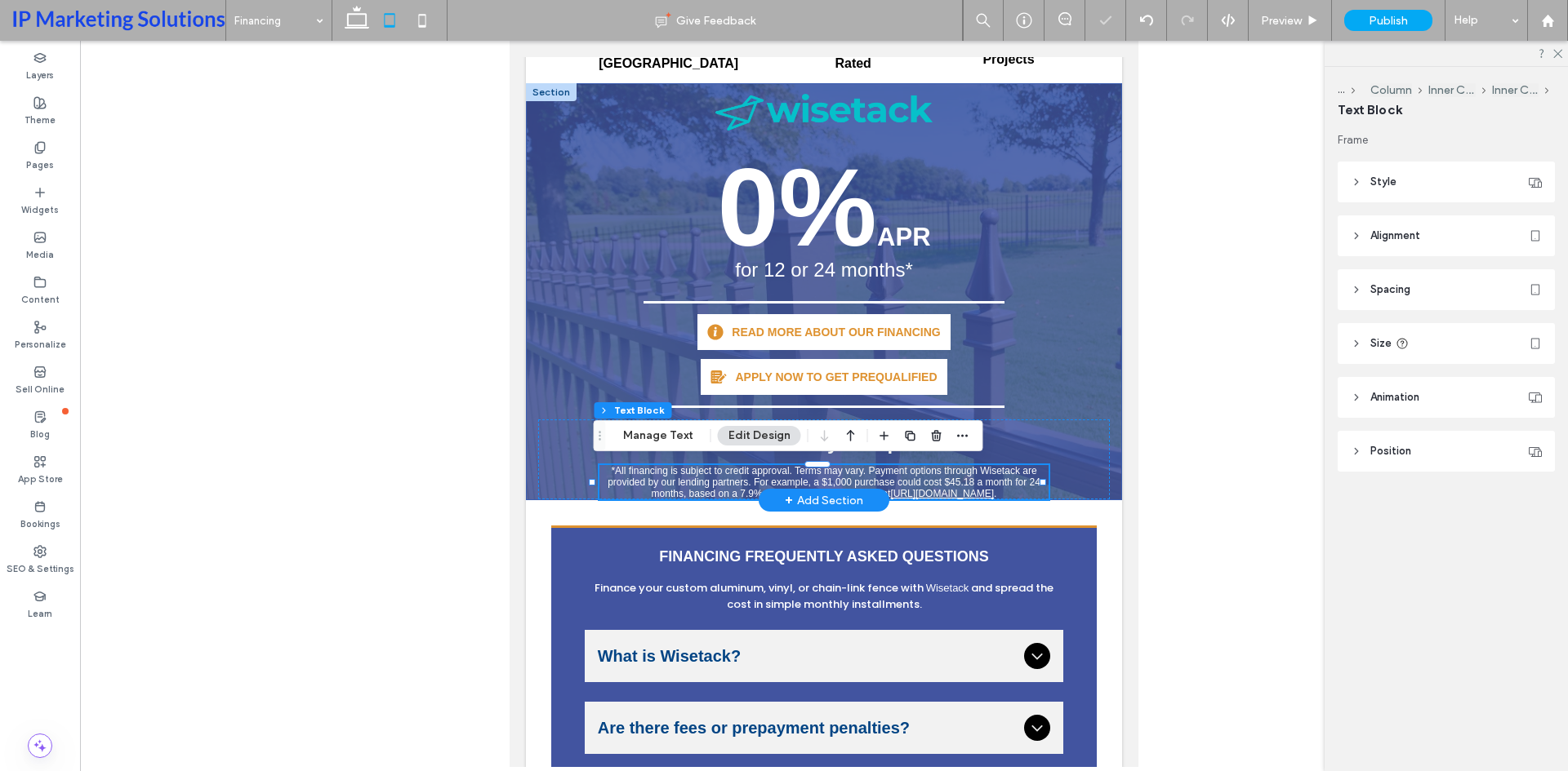
click at [1103, 478] on div "0% APR for 12 or 24 months* READ MORE ABOUT OUR FINANCING APPLY NOW TO GET PREQ…" at bounding box center [824, 292] width 596 height 417
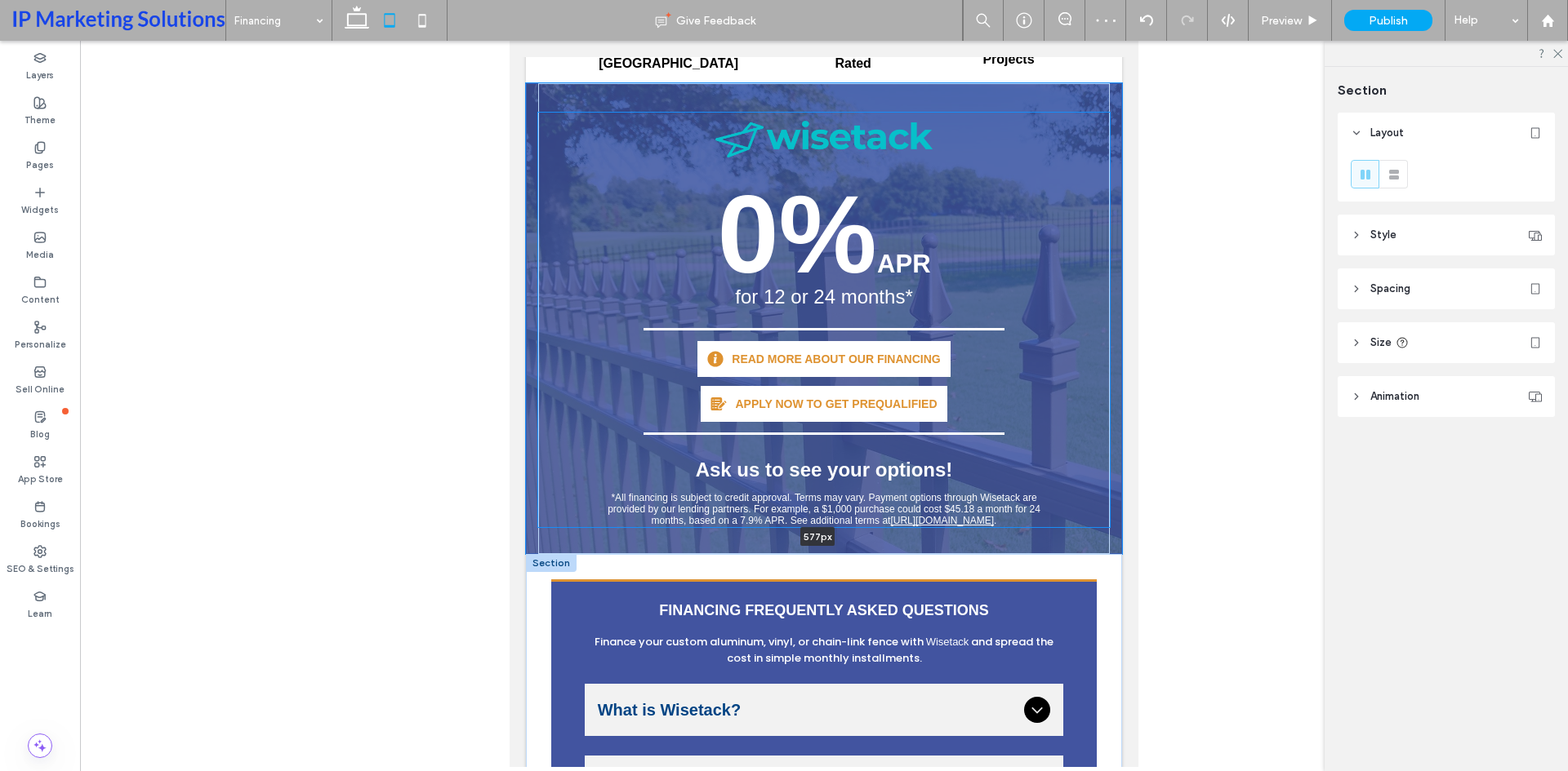
drag, startPoint x: 1069, startPoint y: 500, endPoint x: 1069, endPoint y: 553, distance: 53.0
click at [1069, 553] on div "ST. CLOUD’S QUALITY FENCE BUILDER Financing Upgrade curb appeal today, spread t…" at bounding box center [824, 3] width 596 height 1850
type input "***"
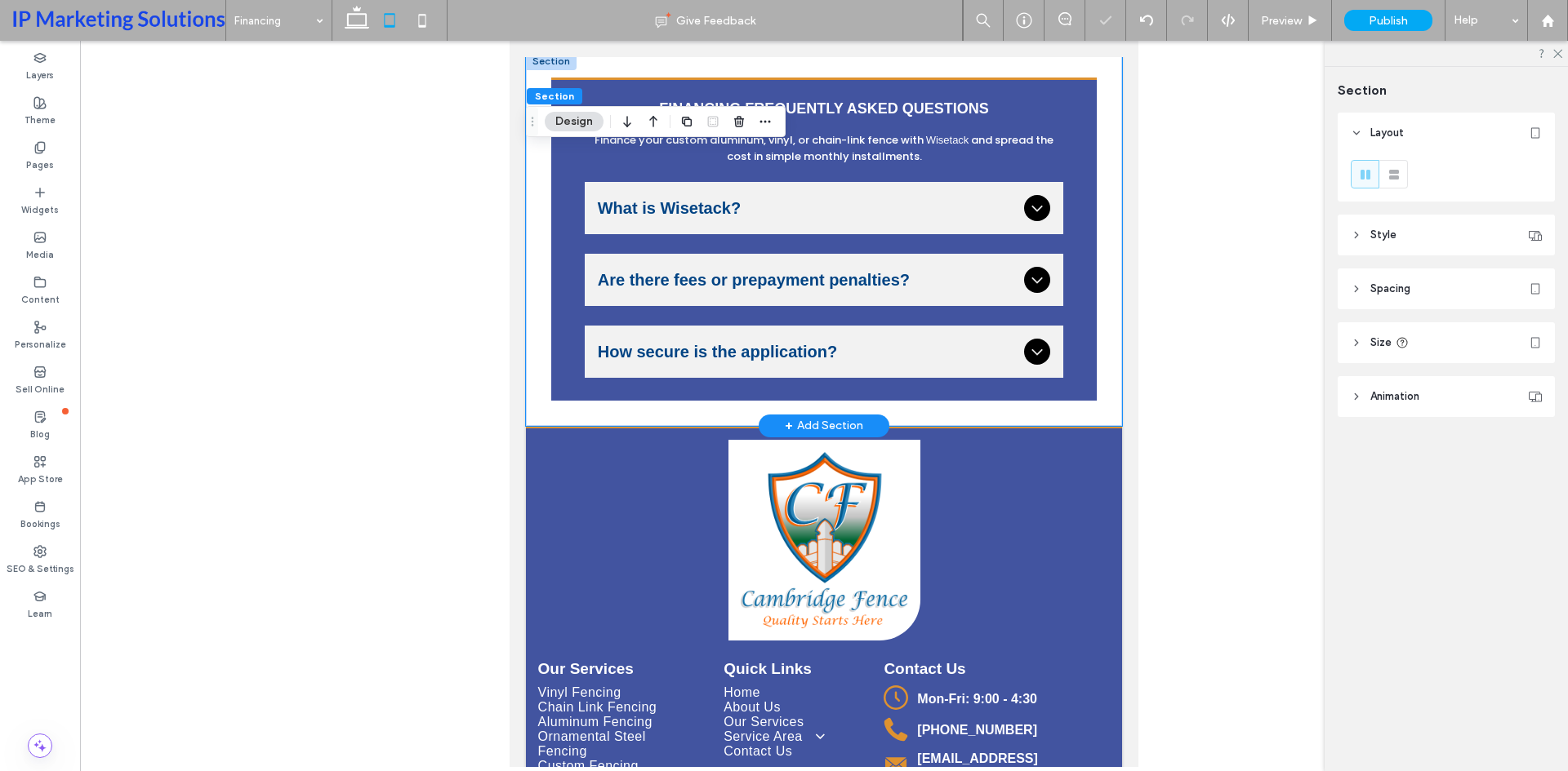
scroll to position [1717, 0]
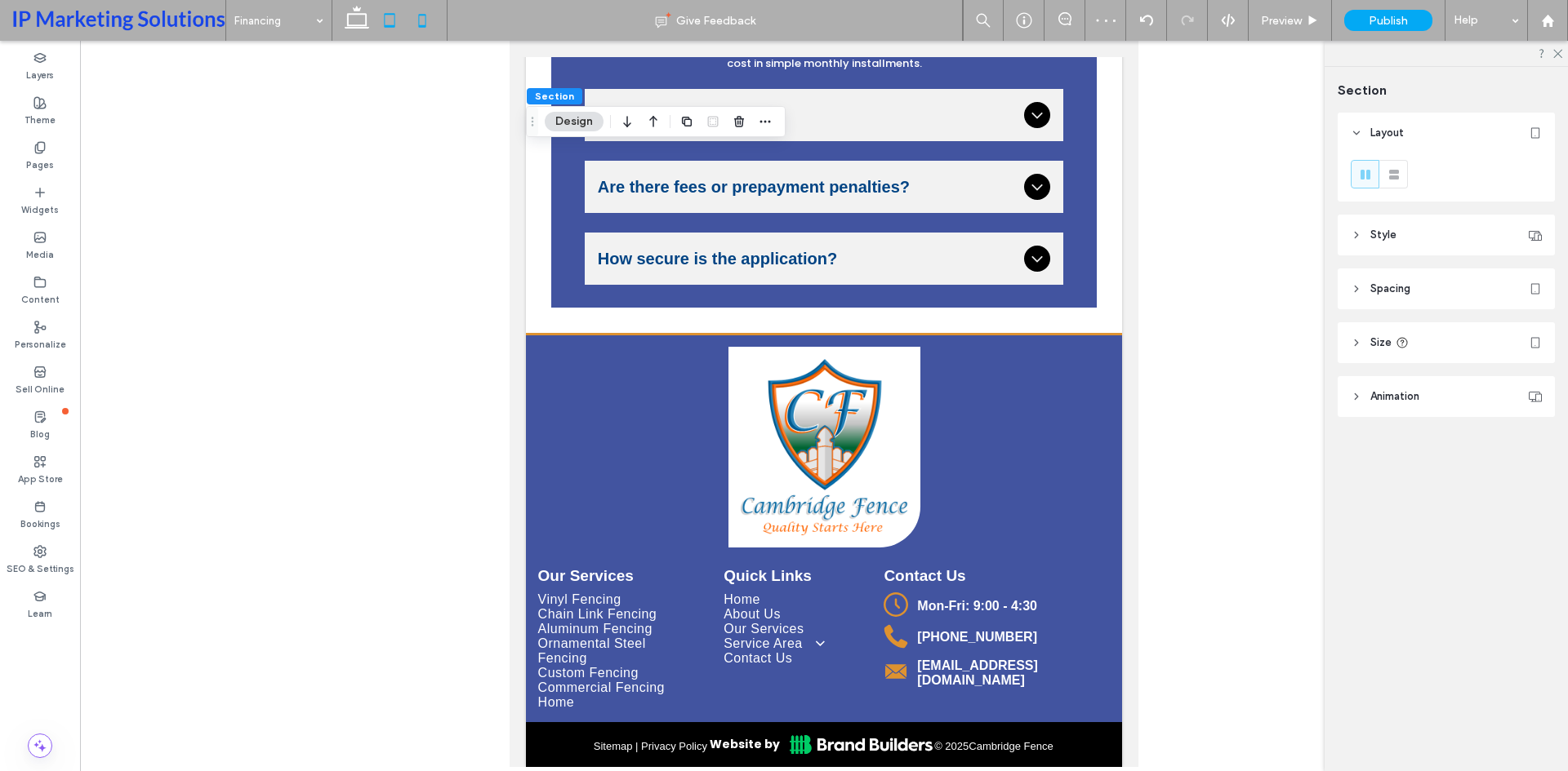
click at [426, 26] on use at bounding box center [422, 20] width 7 height 13
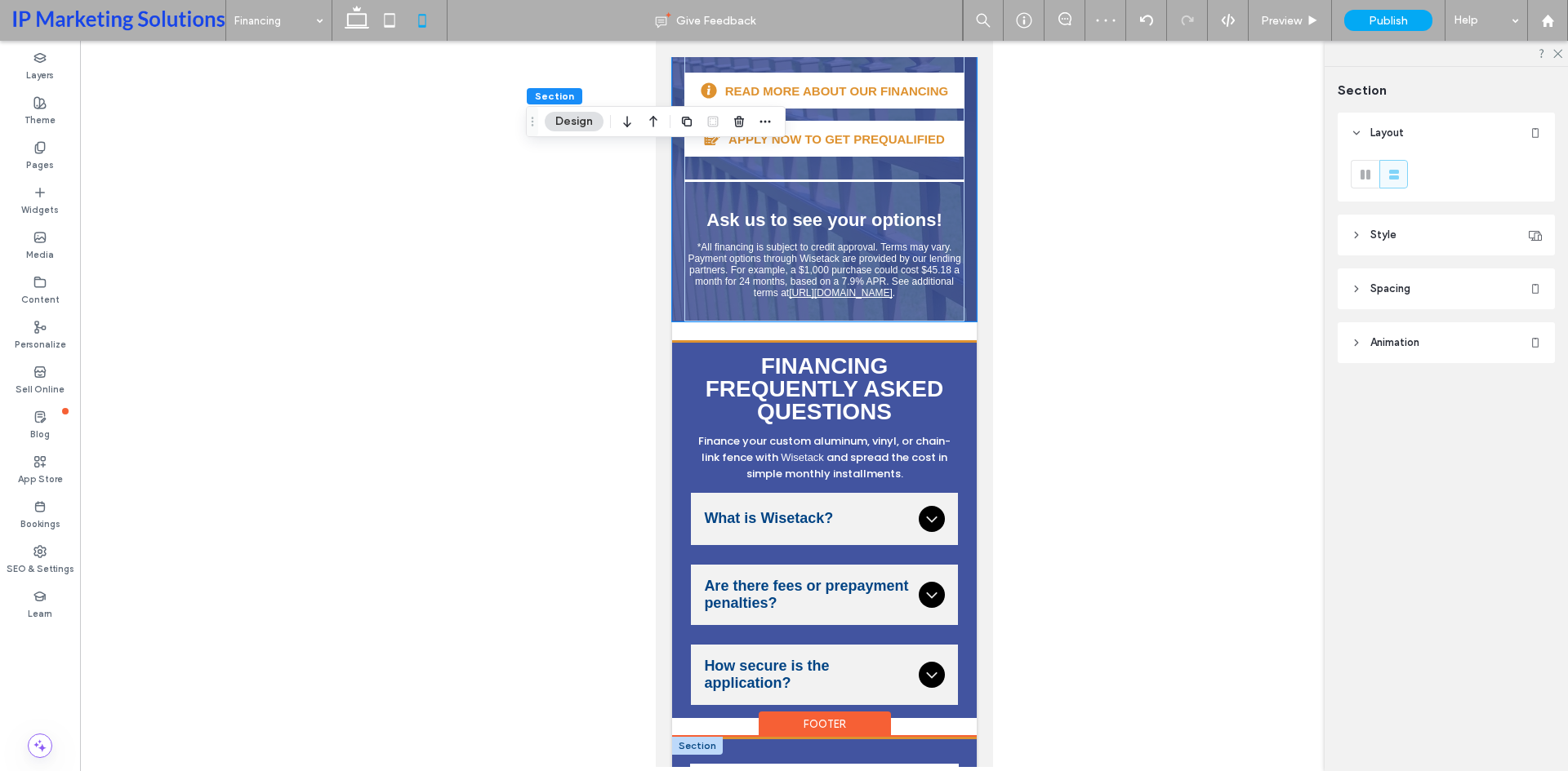
scroll to position [2346, 0]
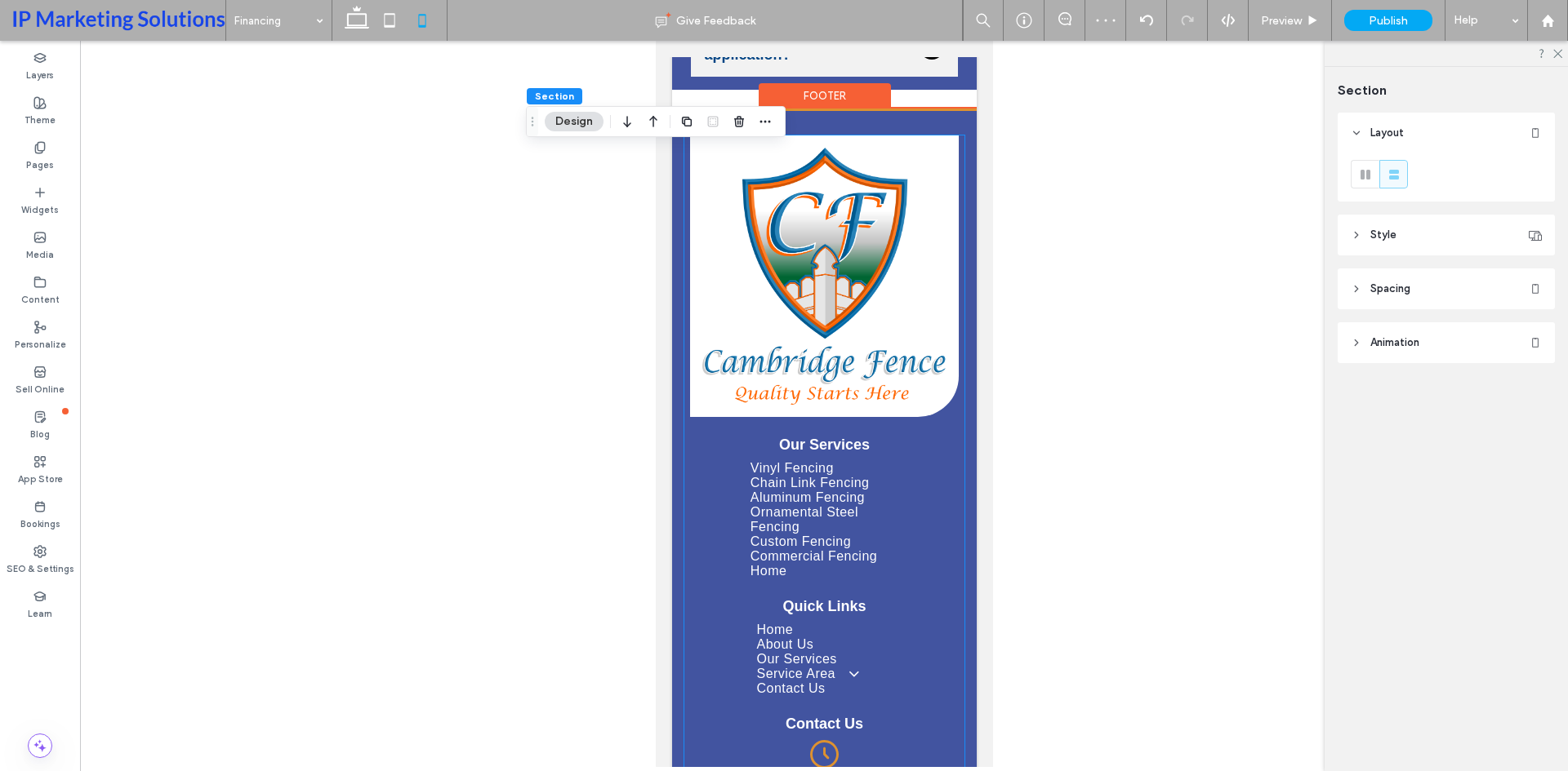
click at [827, 491] on span "Aluminum Fencing" at bounding box center [806, 498] width 114 height 15
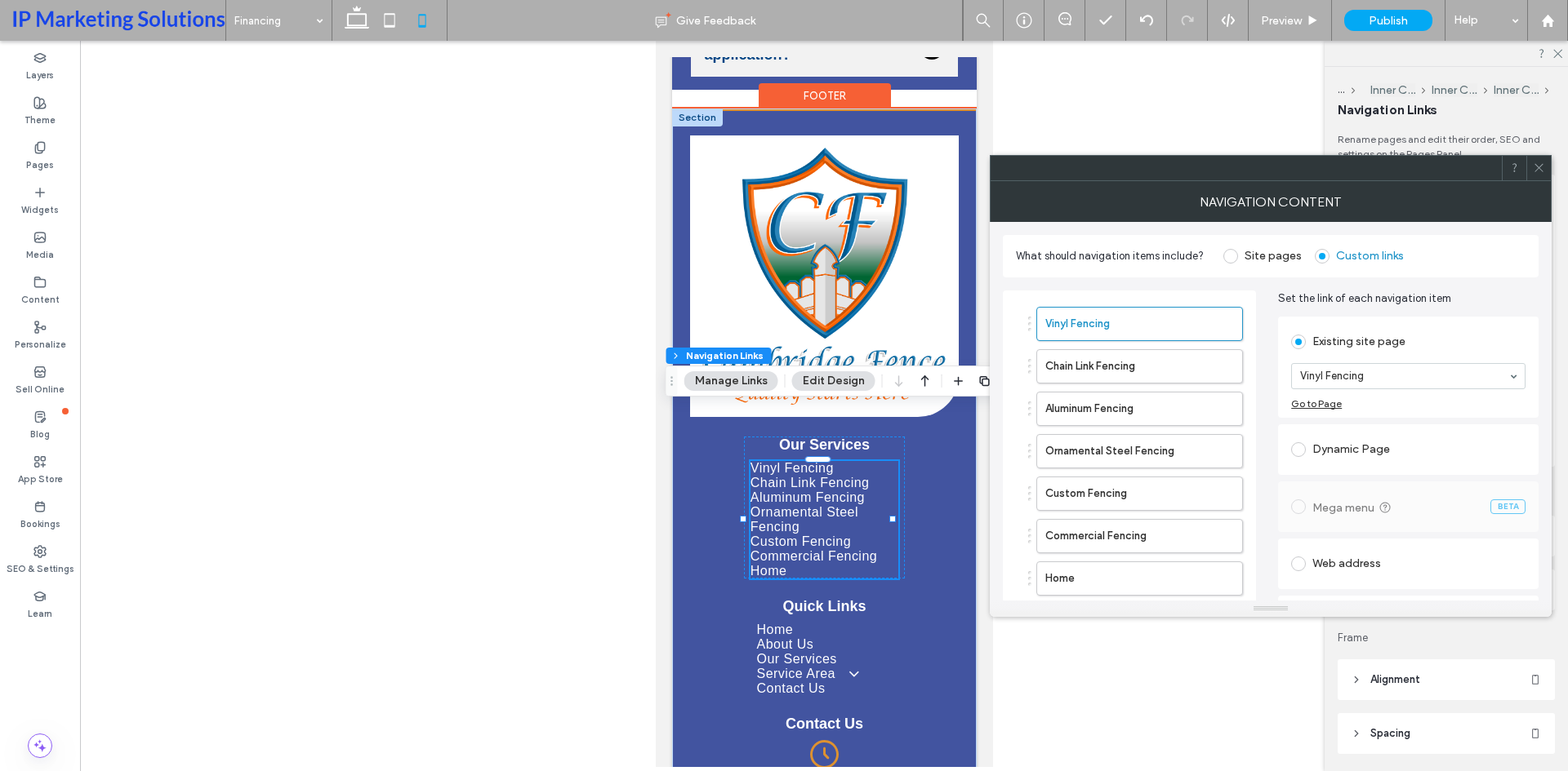
type input "***"
type input "****"
click at [857, 476] on span "Chain Link Fencing" at bounding box center [809, 483] width 119 height 15
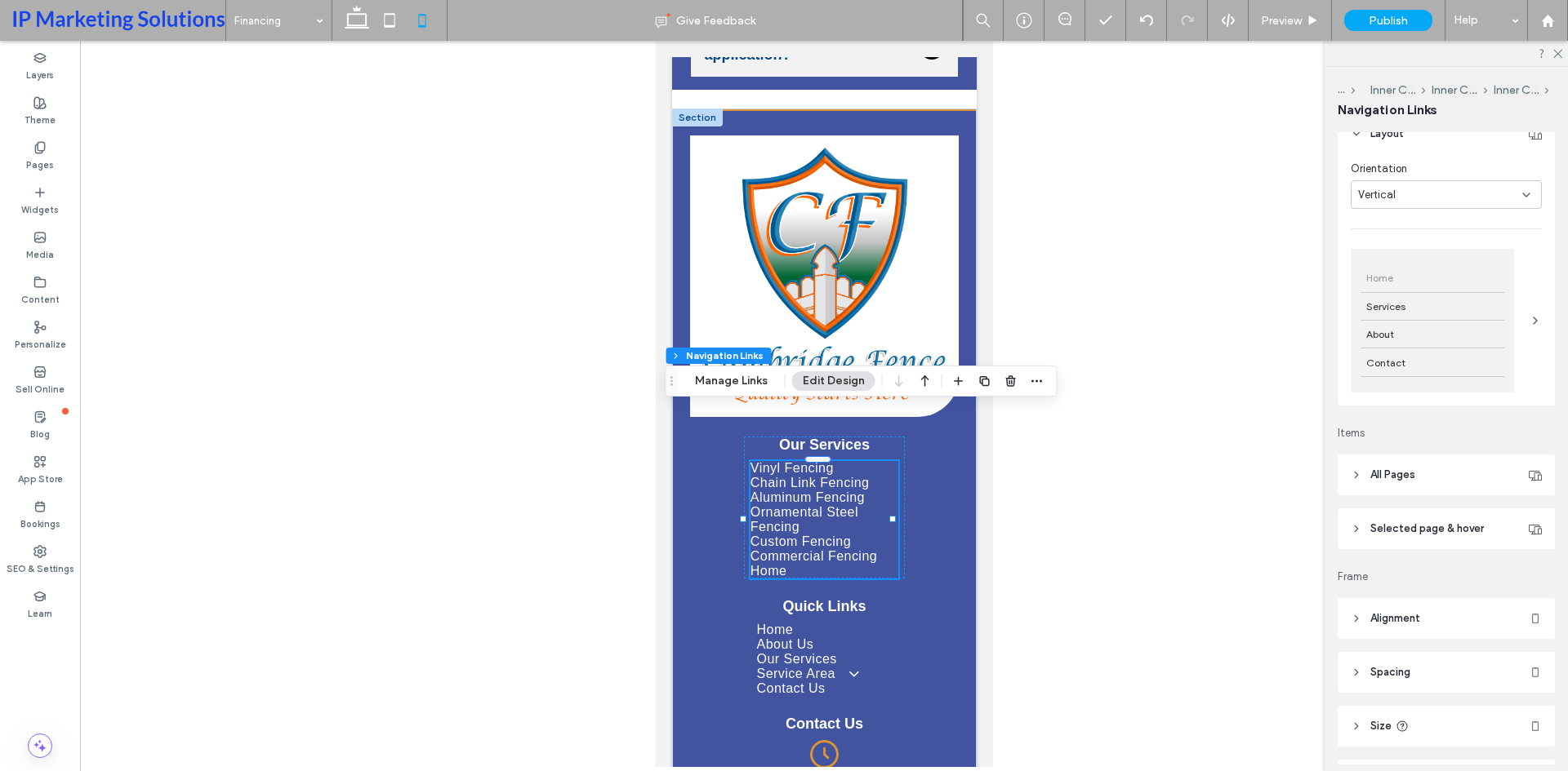
scroll to position [163, 0]
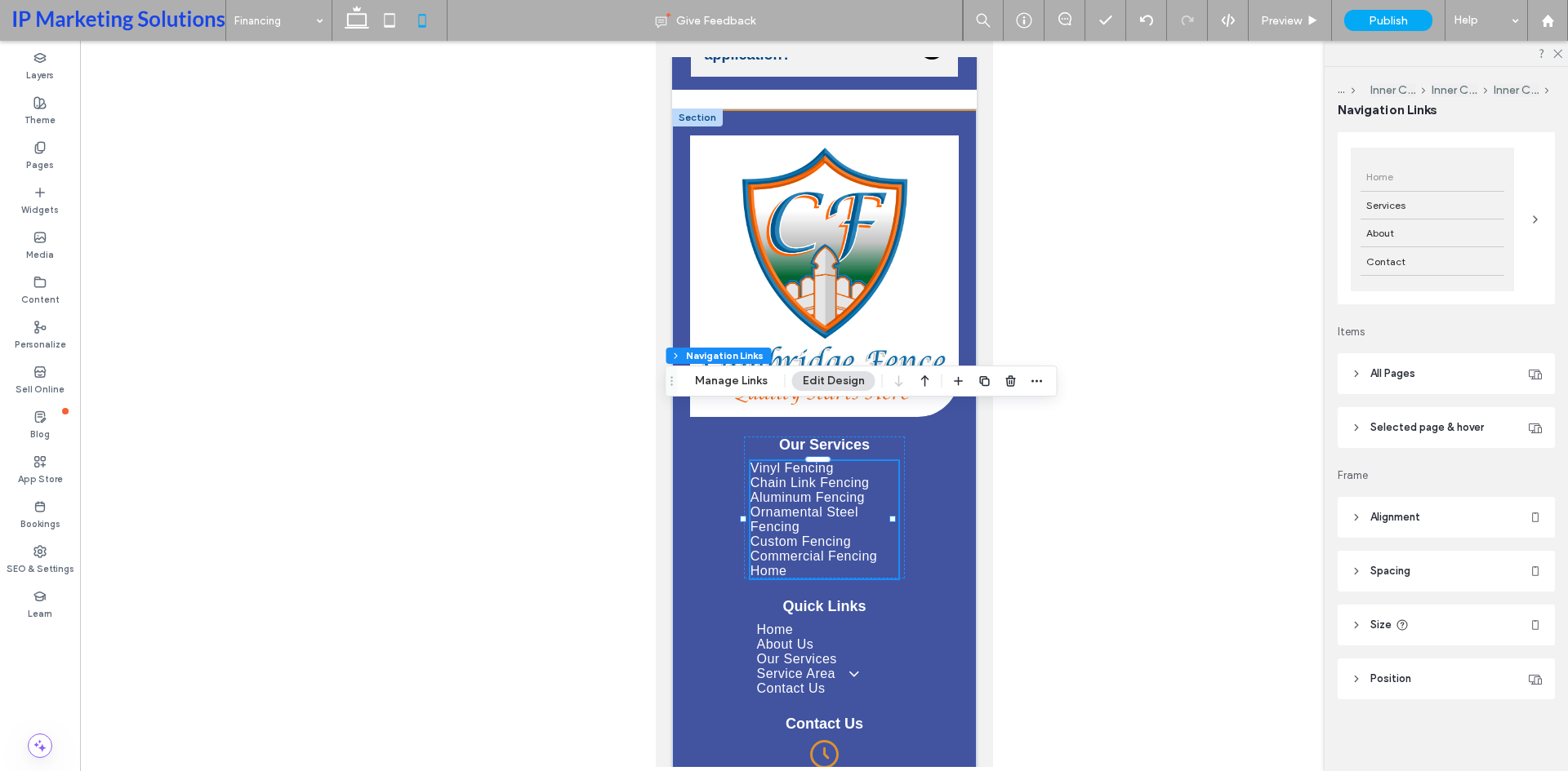
click at [1382, 514] on span "Alignment" at bounding box center [1395, 518] width 50 height 16
click at [1370, 557] on icon at bounding box center [1364, 557] width 13 height 13
click at [1384, 559] on div at bounding box center [1393, 558] width 27 height 27
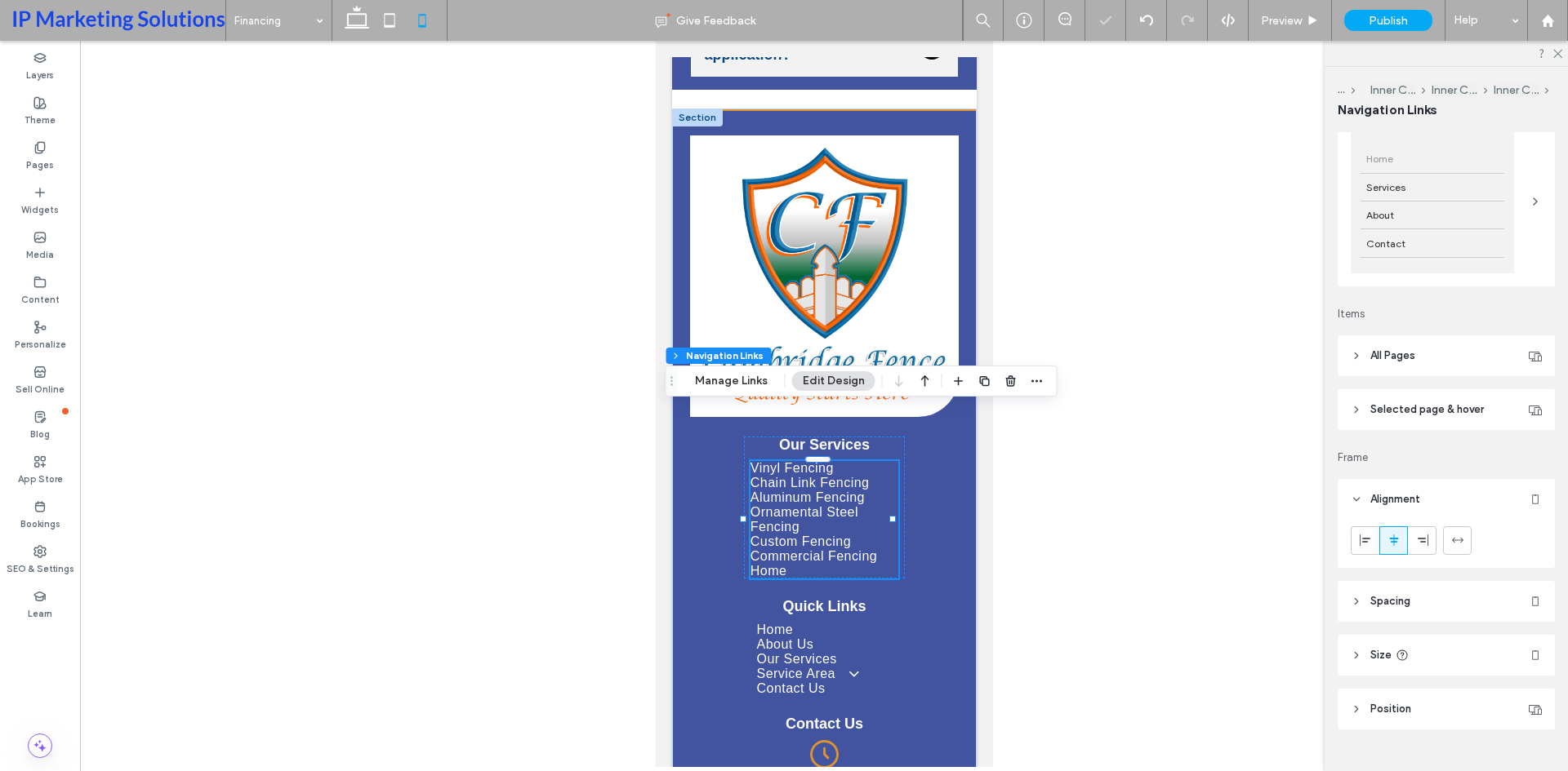
scroll to position [211, 0]
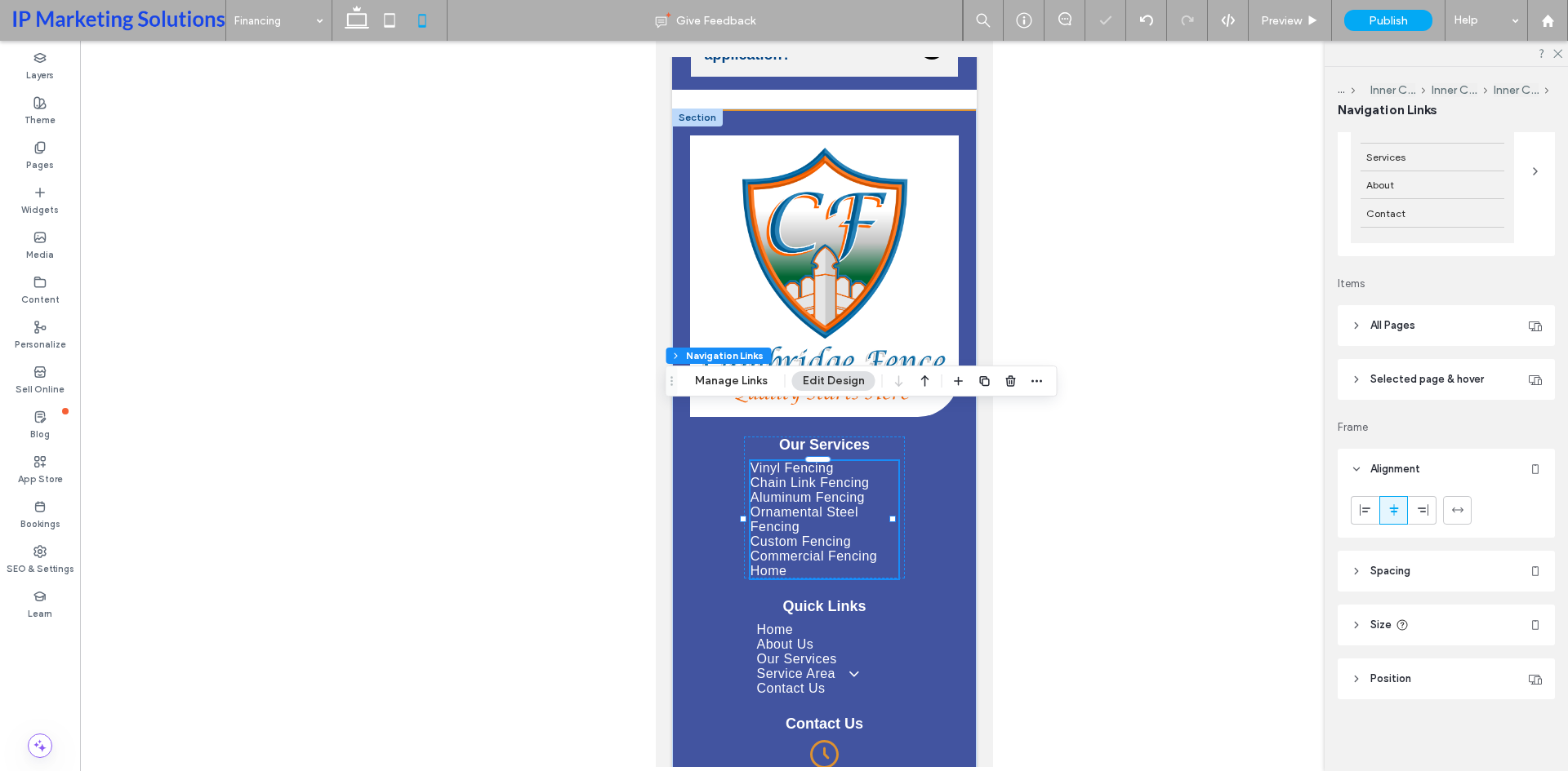
click at [1370, 323] on span "All Pages" at bounding box center [1392, 326] width 45 height 16
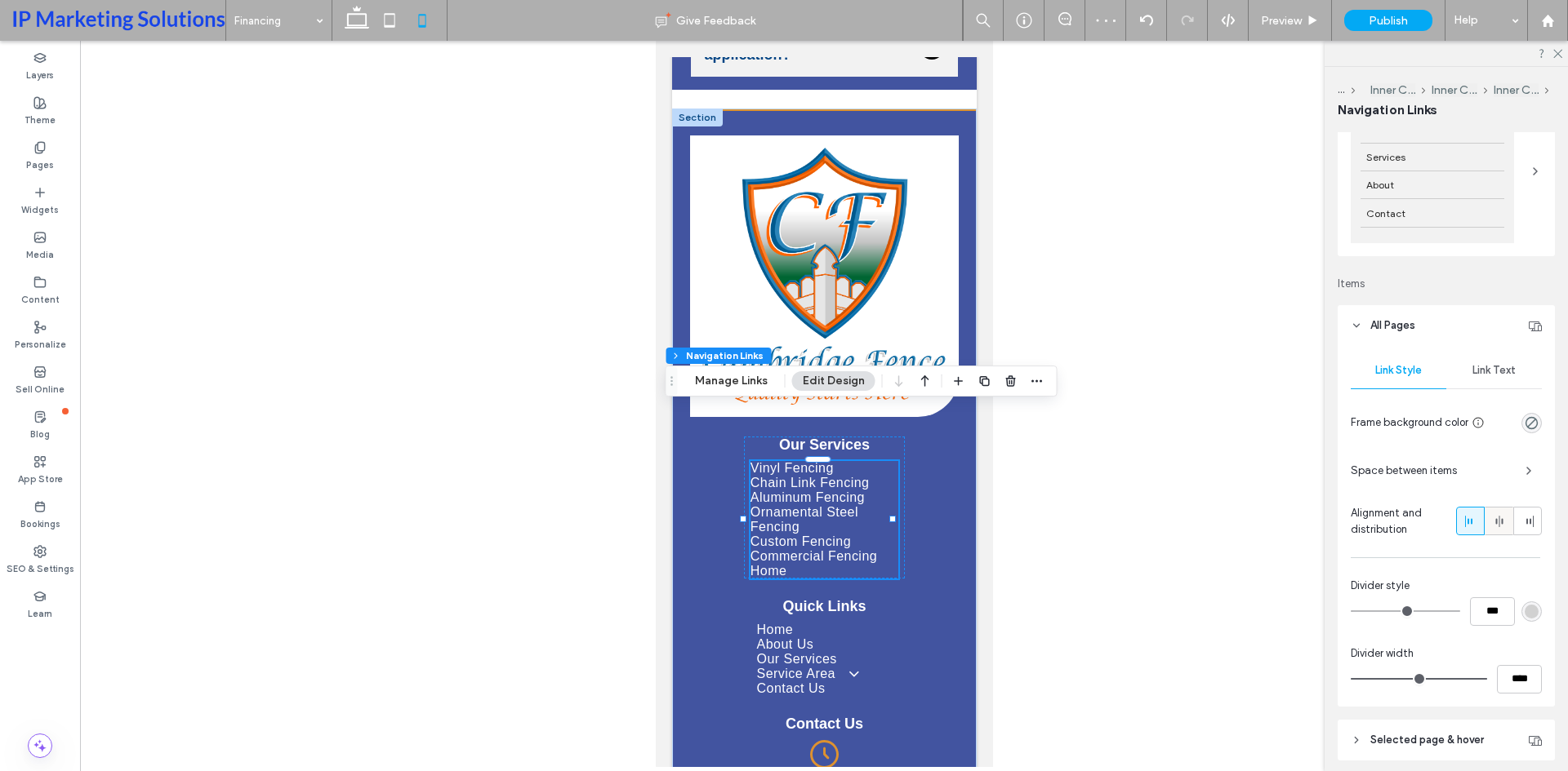
click at [1492, 529] on span at bounding box center [1498, 521] width 13 height 27
click at [1468, 516] on icon at bounding box center [1470, 521] width 13 height 13
click at [1492, 519] on icon at bounding box center [1498, 521] width 13 height 13
click at [1486, 360] on div "Link Text" at bounding box center [1493, 371] width 95 height 36
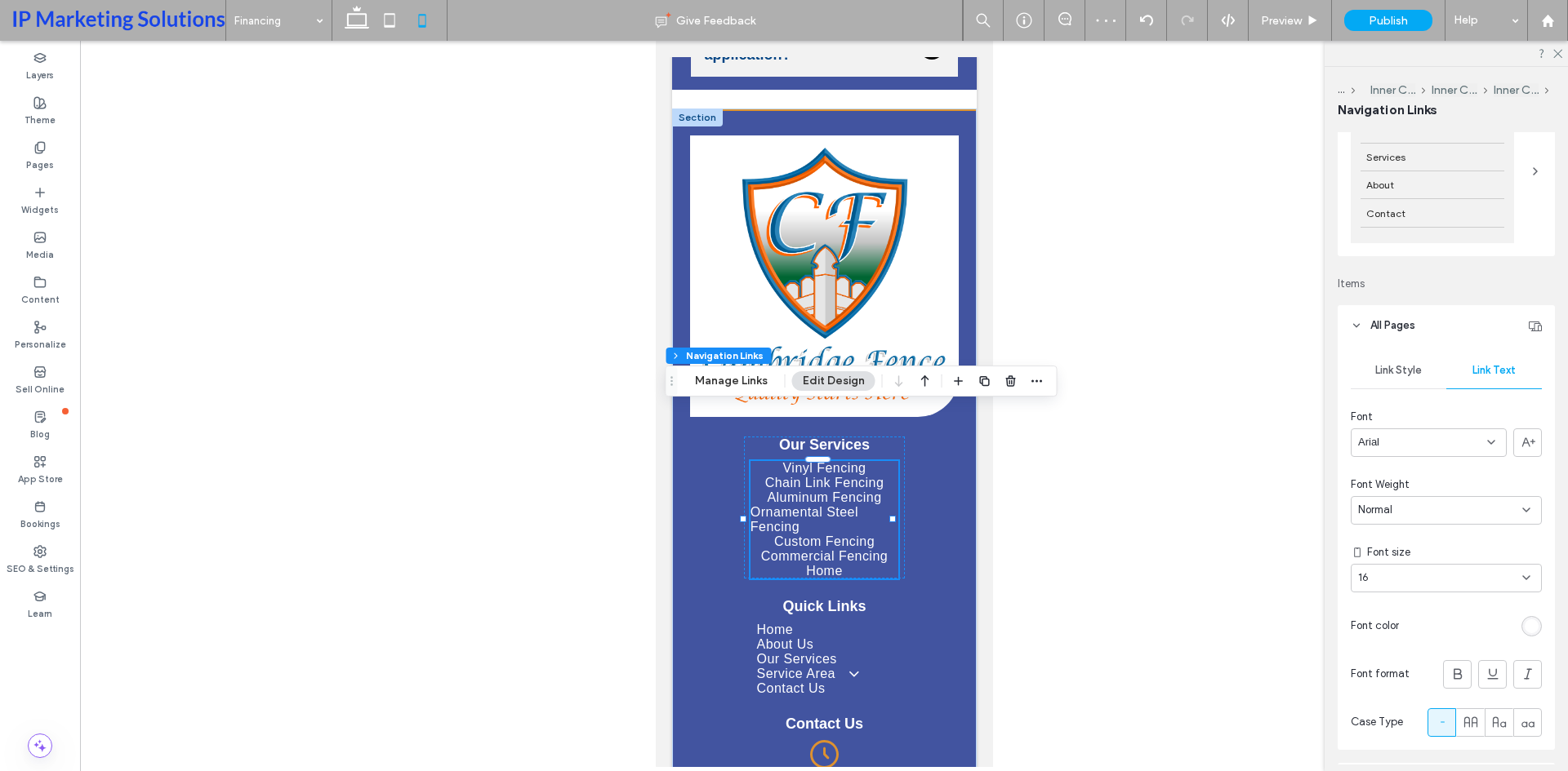
click at [1407, 373] on span "Link Style" at bounding box center [1398, 370] width 47 height 13
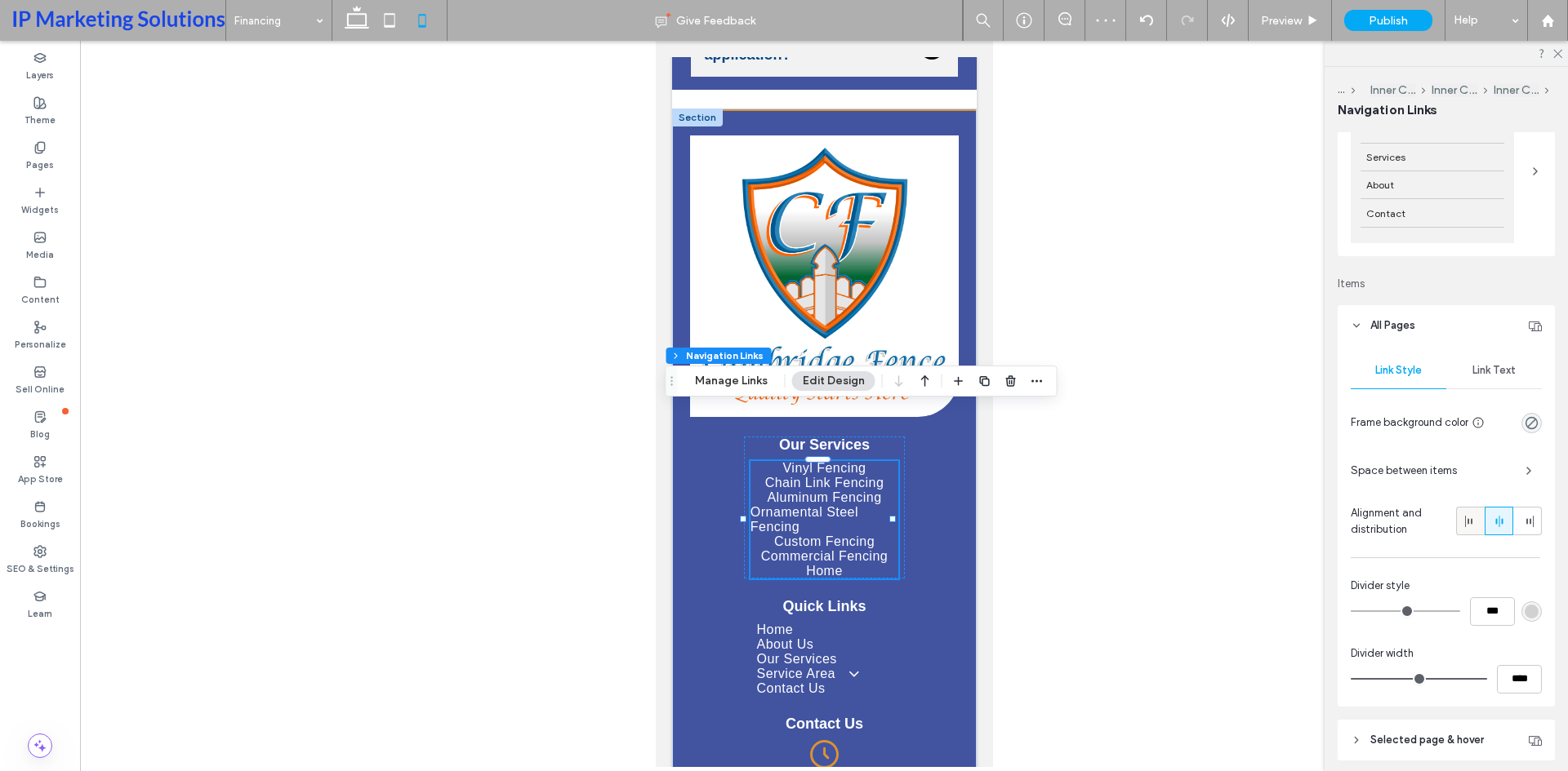
click at [1464, 525] on icon at bounding box center [1470, 521] width 13 height 13
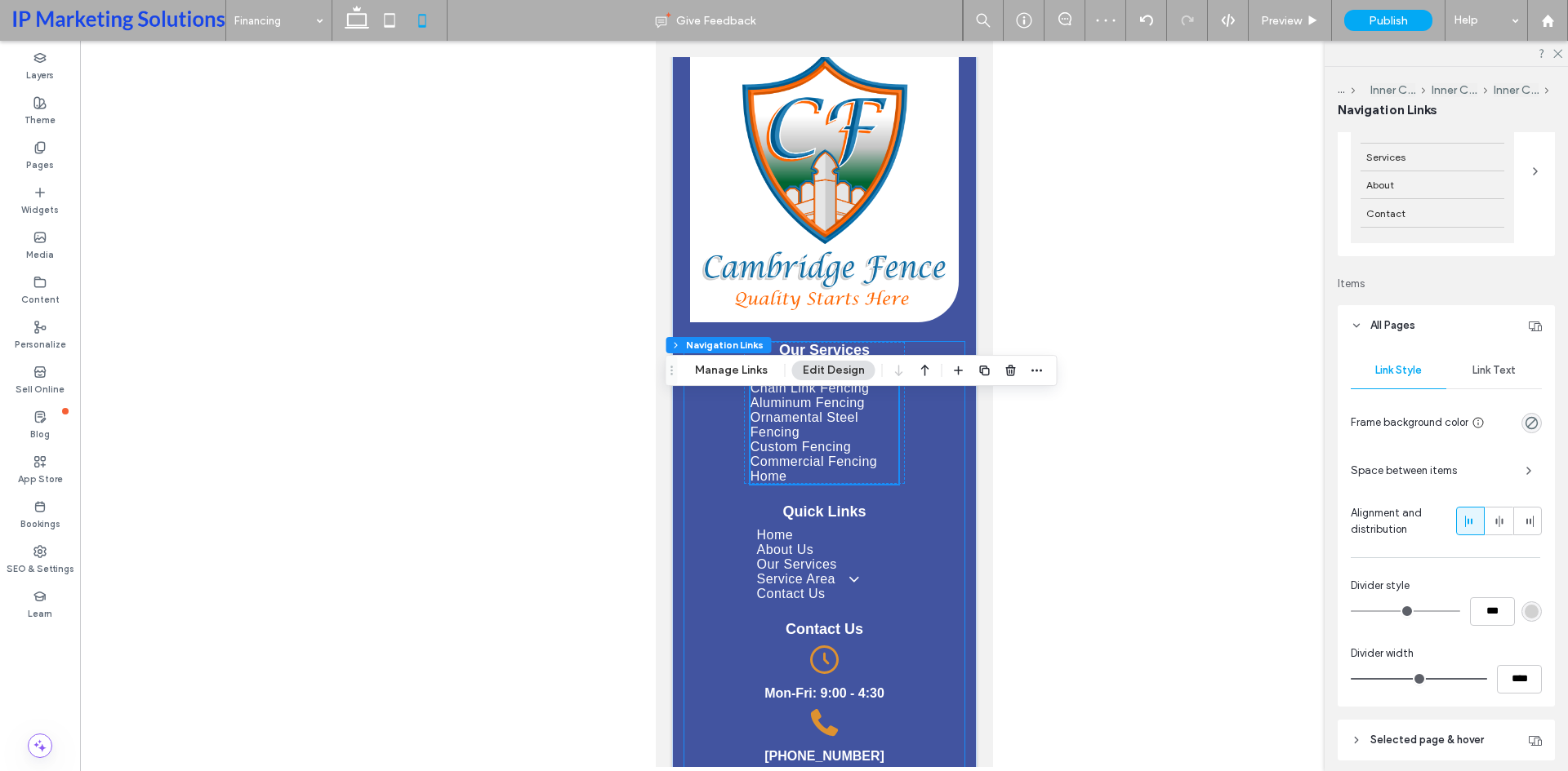
scroll to position [2509, 0]
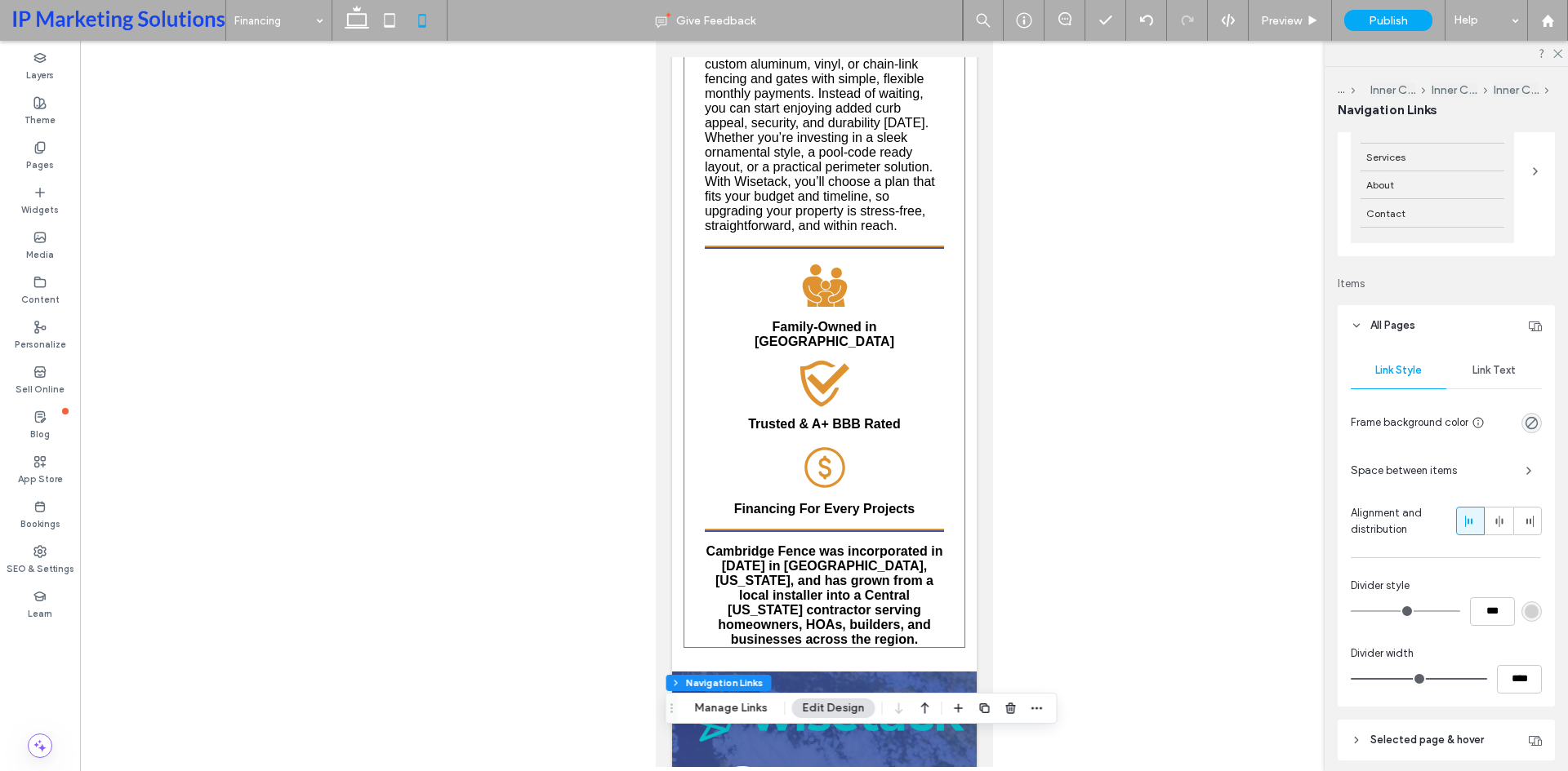
scroll to position [386, 0]
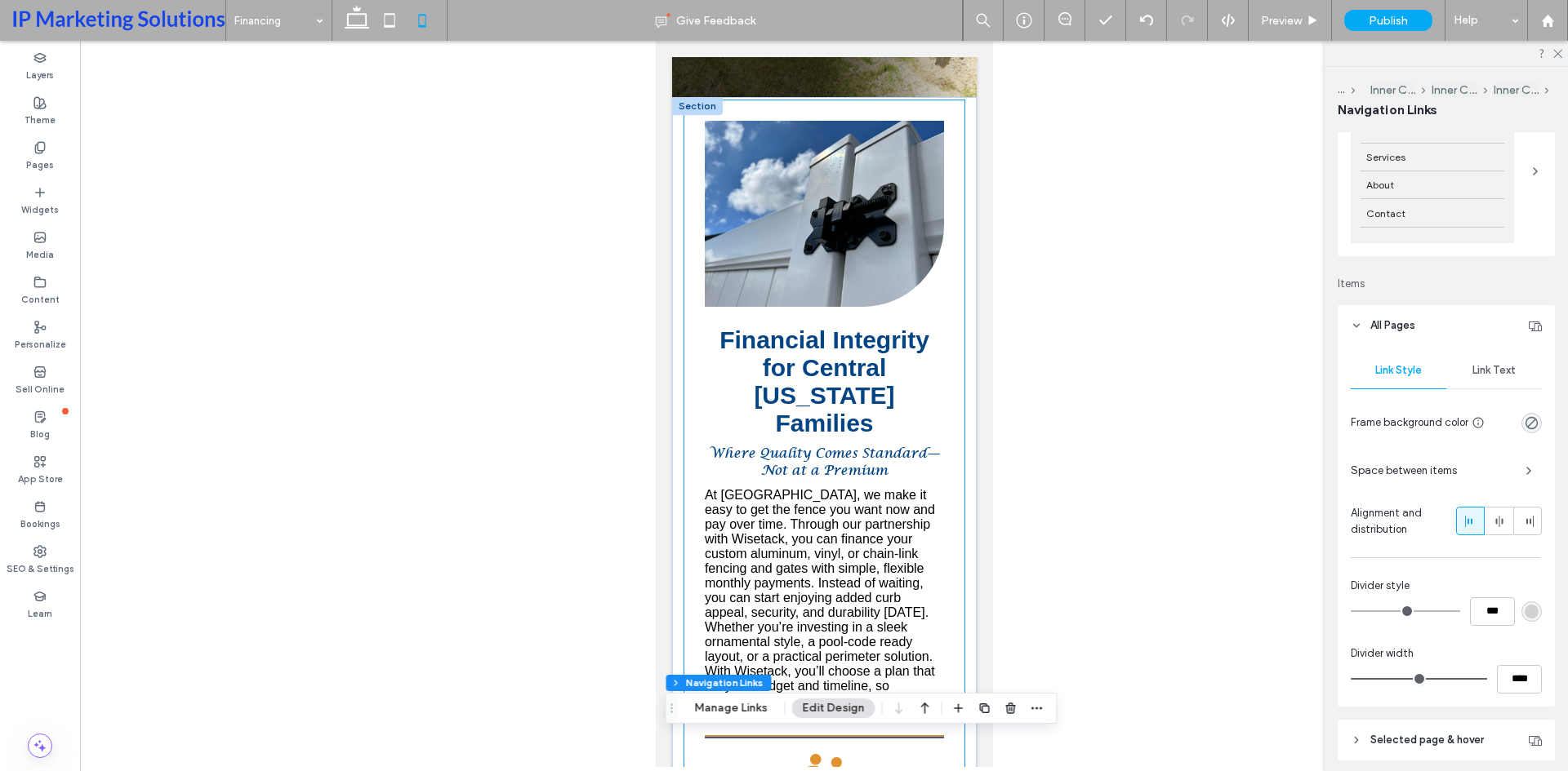
click at [872, 507] on span "At Cambridge Fence, we make it easy to get the fence you want now and pay over …" at bounding box center [819, 517] width 231 height 58
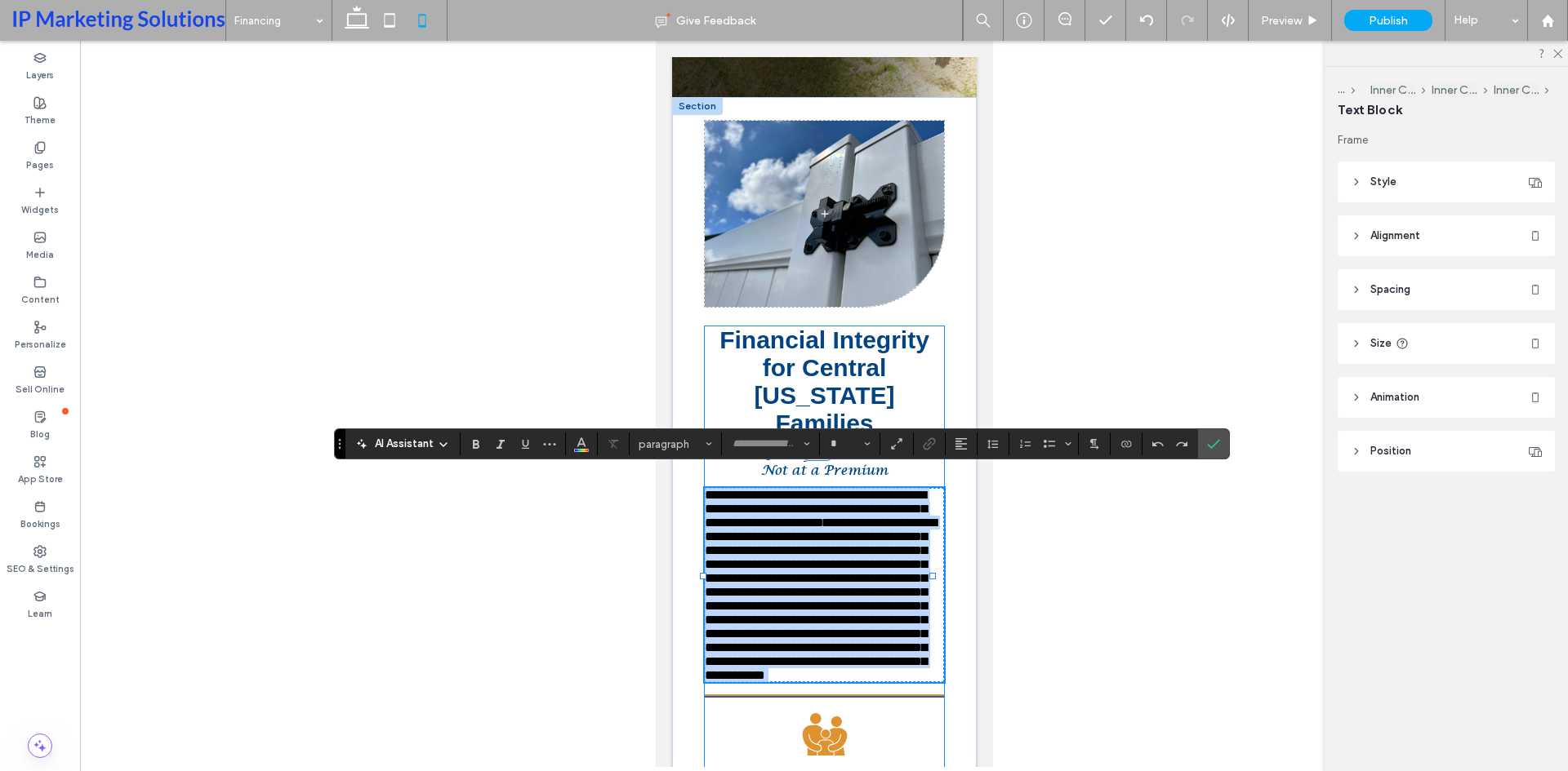
type input "*****"
type input "**"
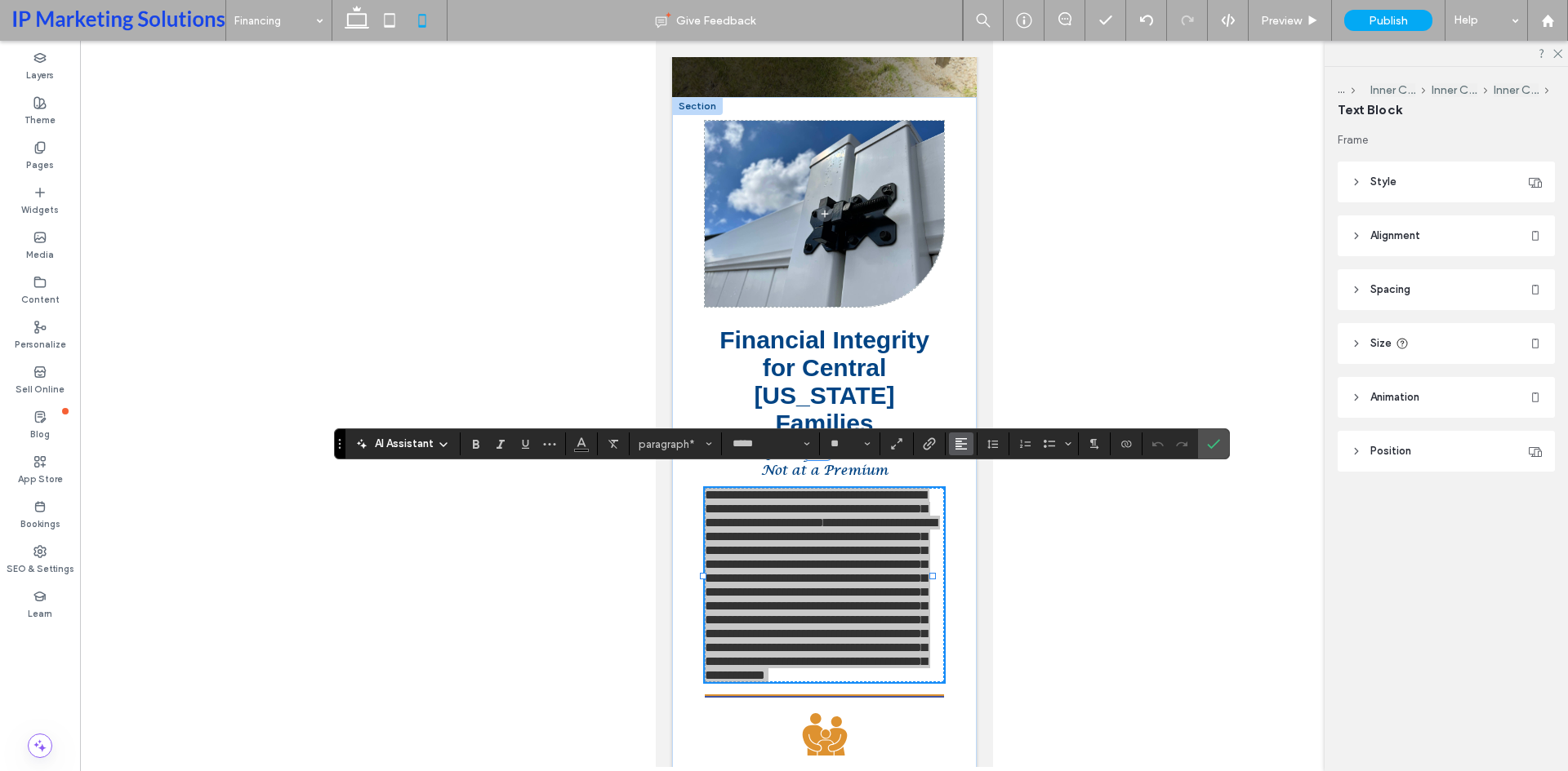
click at [962, 442] on icon "Alignment" at bounding box center [961, 443] width 13 height 13
drag, startPoint x: 969, startPoint y: 494, endPoint x: 336, endPoint y: 453, distance: 634.3
click at [969, 494] on use "ui.textEditor.alignment.center" at bounding box center [974, 495] width 12 height 12
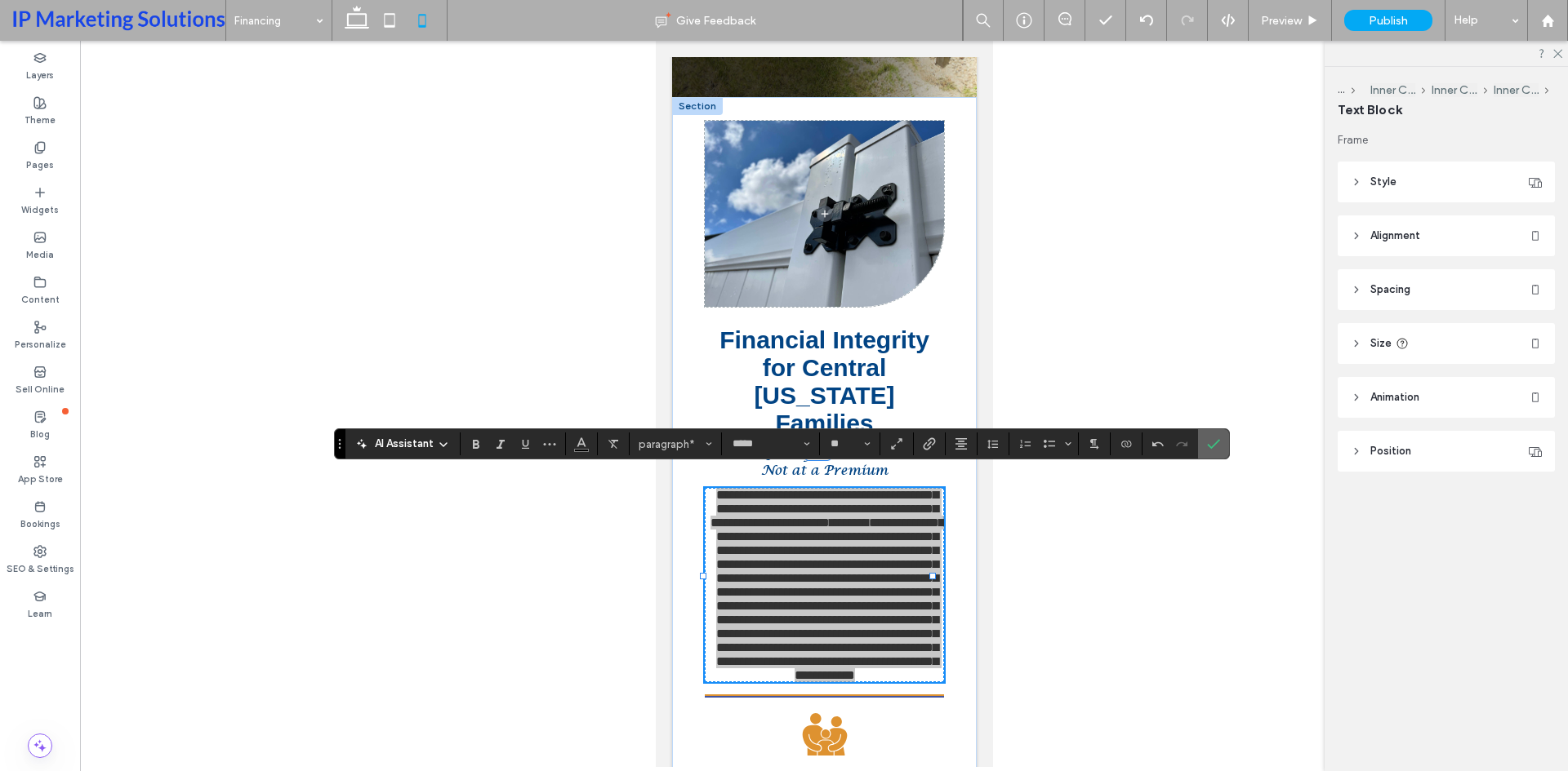
click at [1211, 448] on icon "Confirm" at bounding box center [1212, 443] width 13 height 13
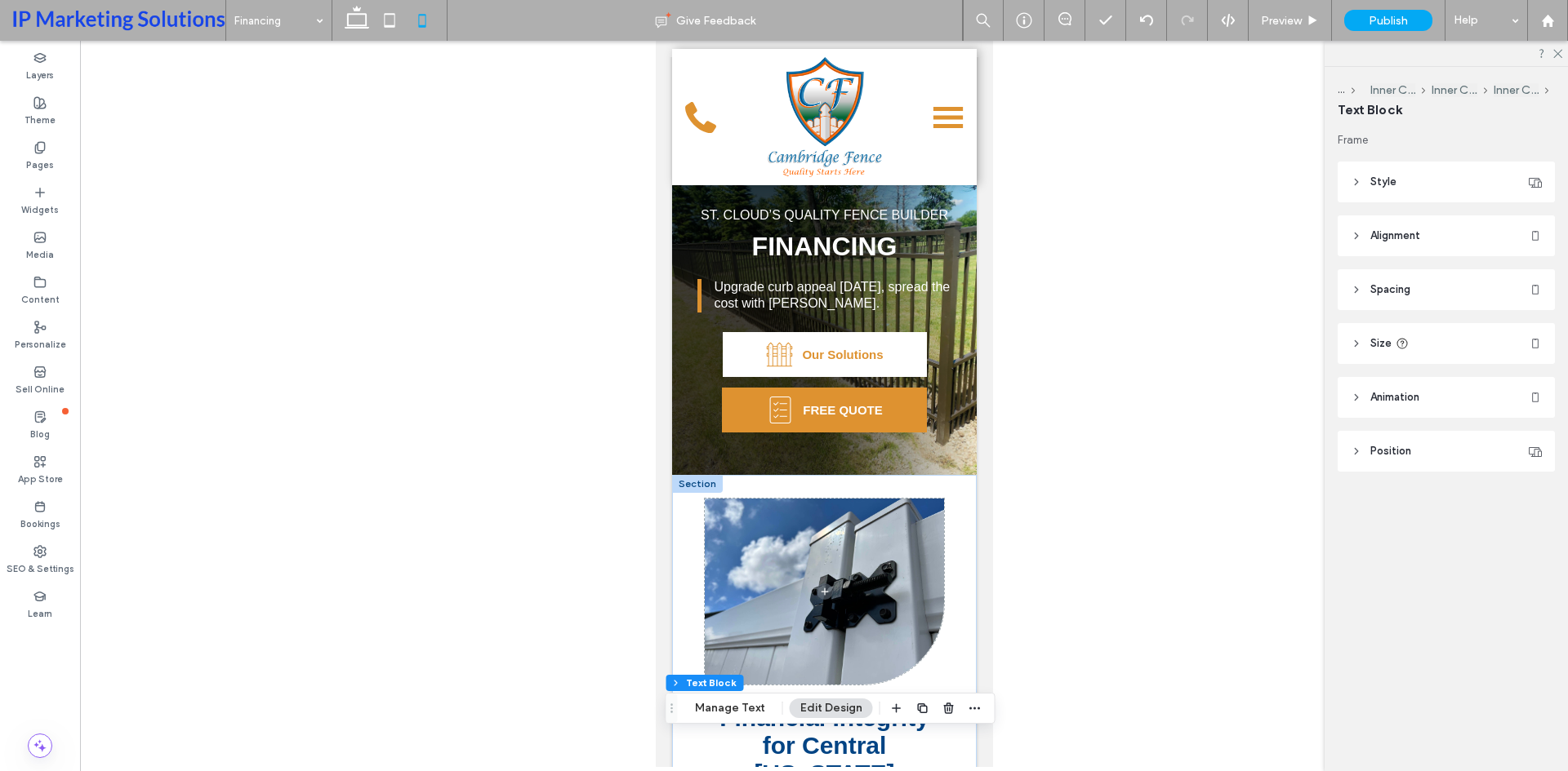
scroll to position [0, 0]
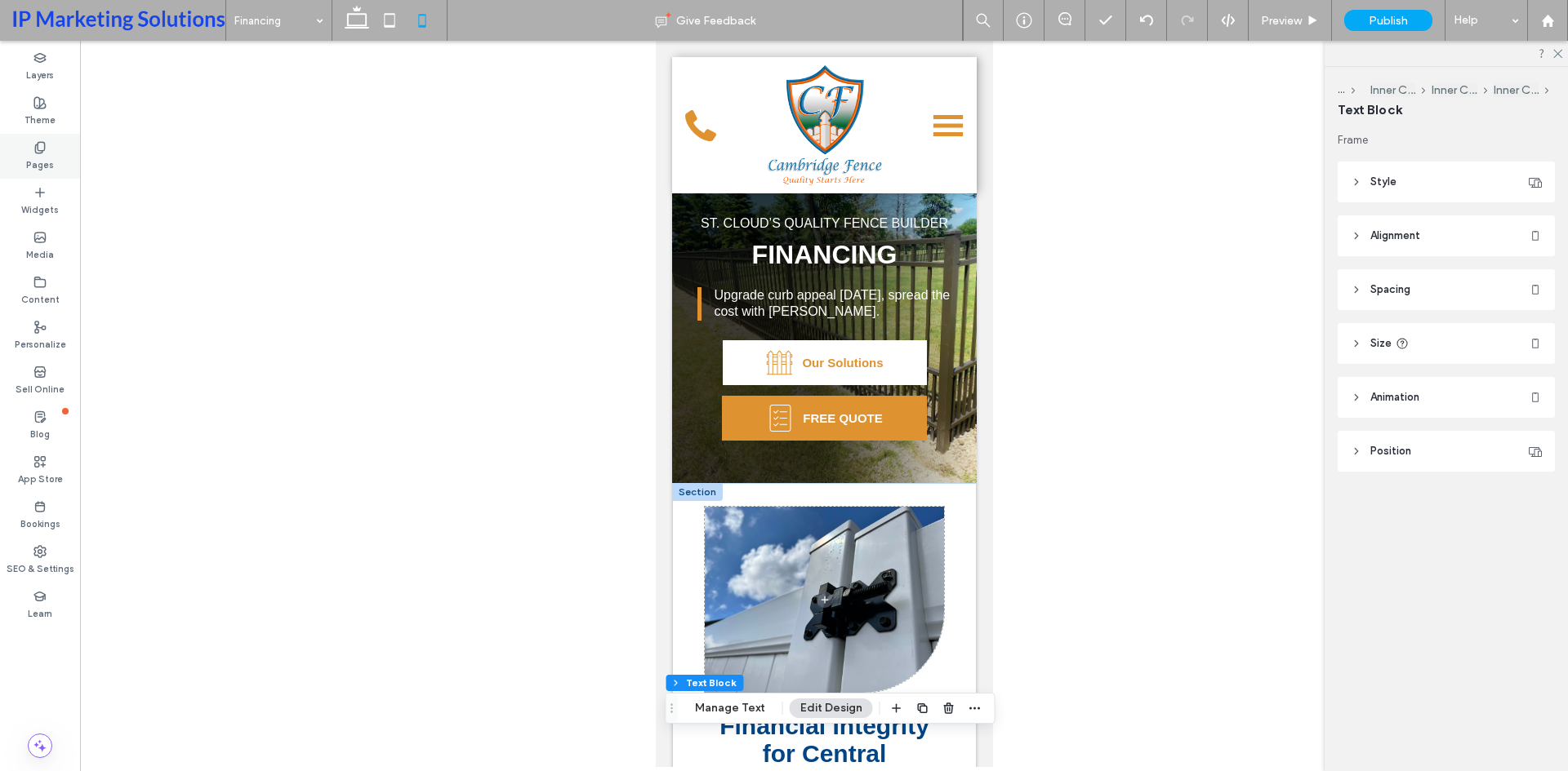
click at [21, 159] on div "Pages" at bounding box center [40, 156] width 80 height 45
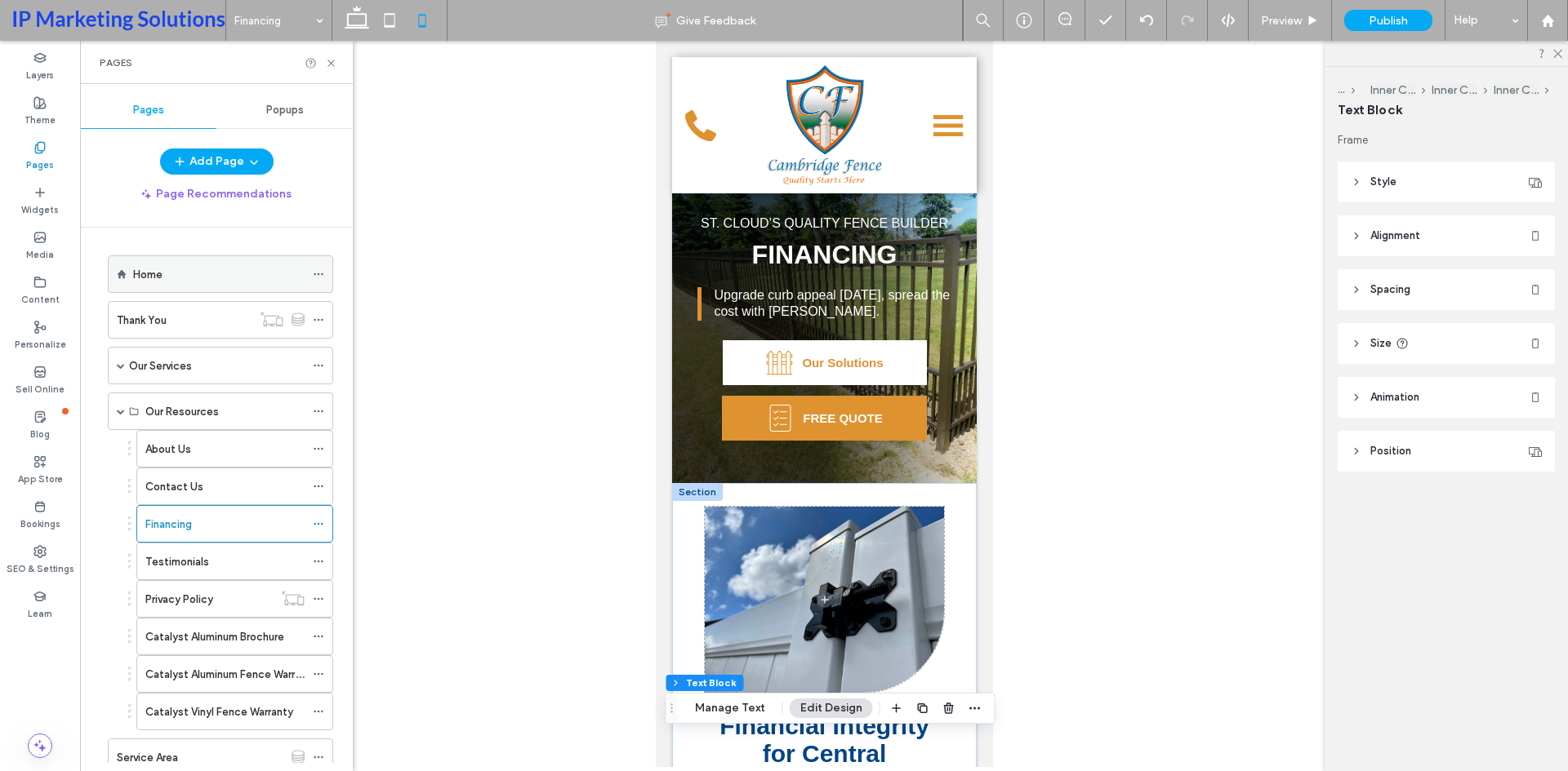
click at [193, 258] on div "Home" at bounding box center [219, 274] width 172 height 36
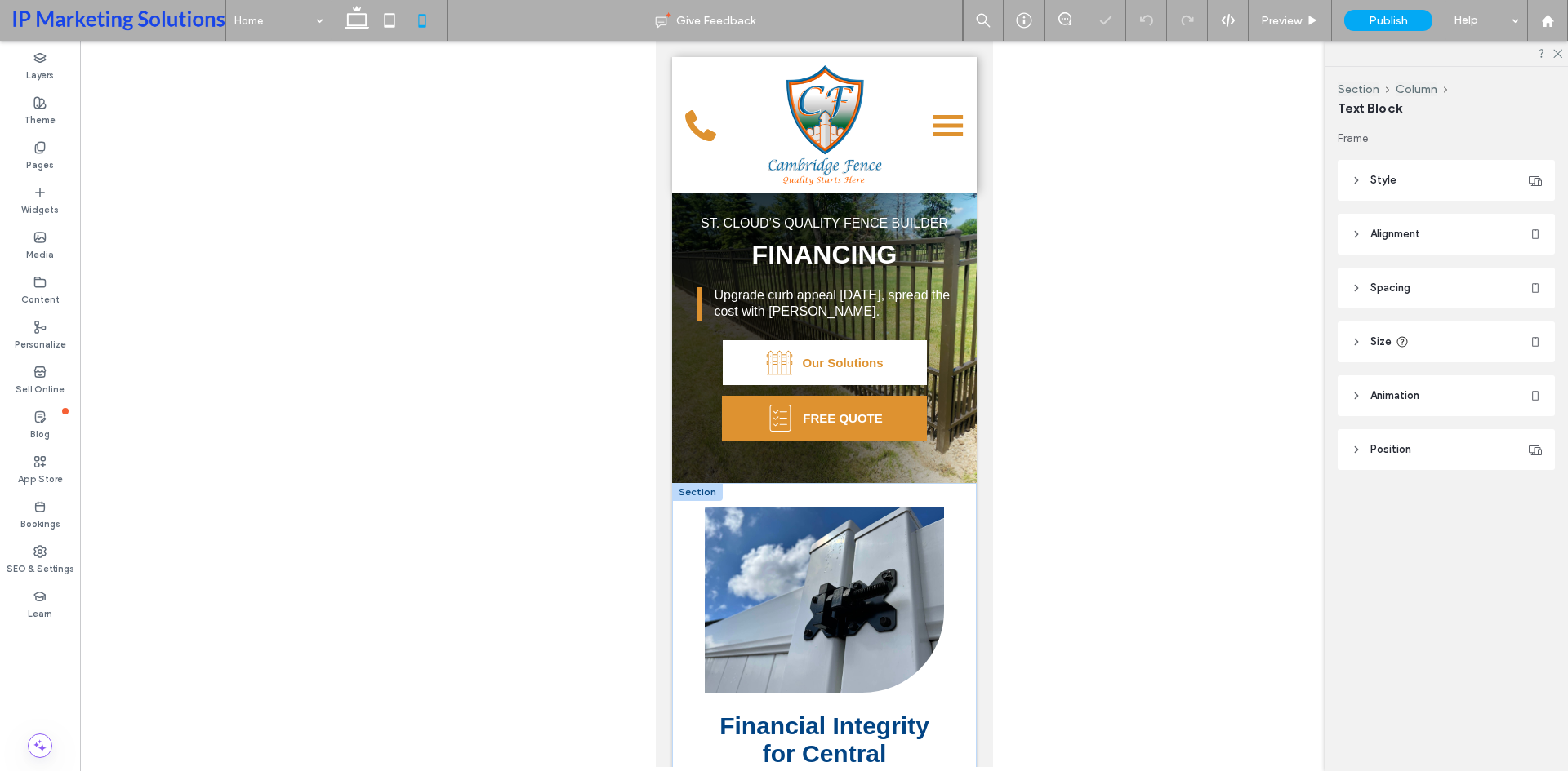
type input "*****"
type input "**"
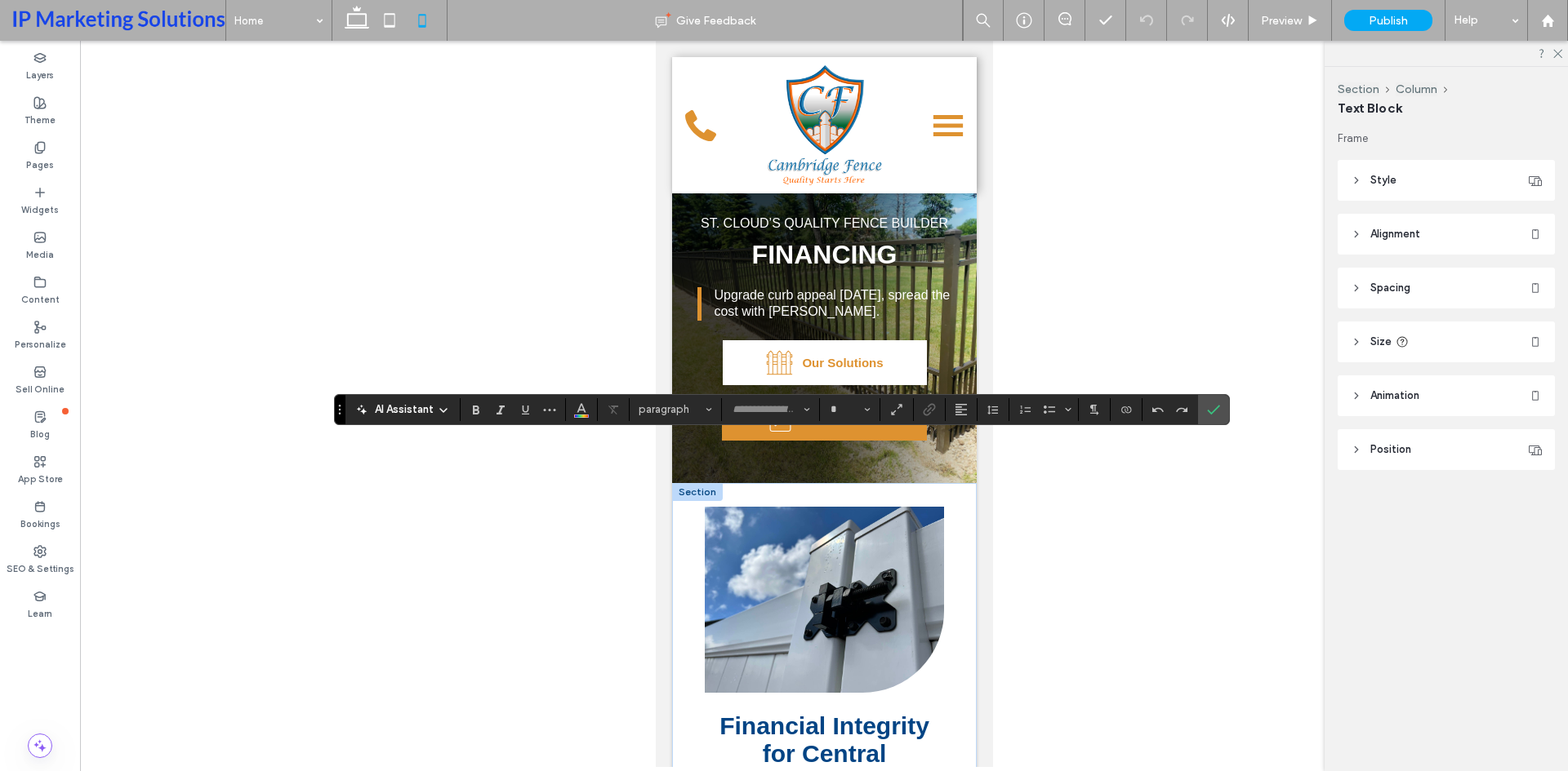
type input "*****"
type input "**"
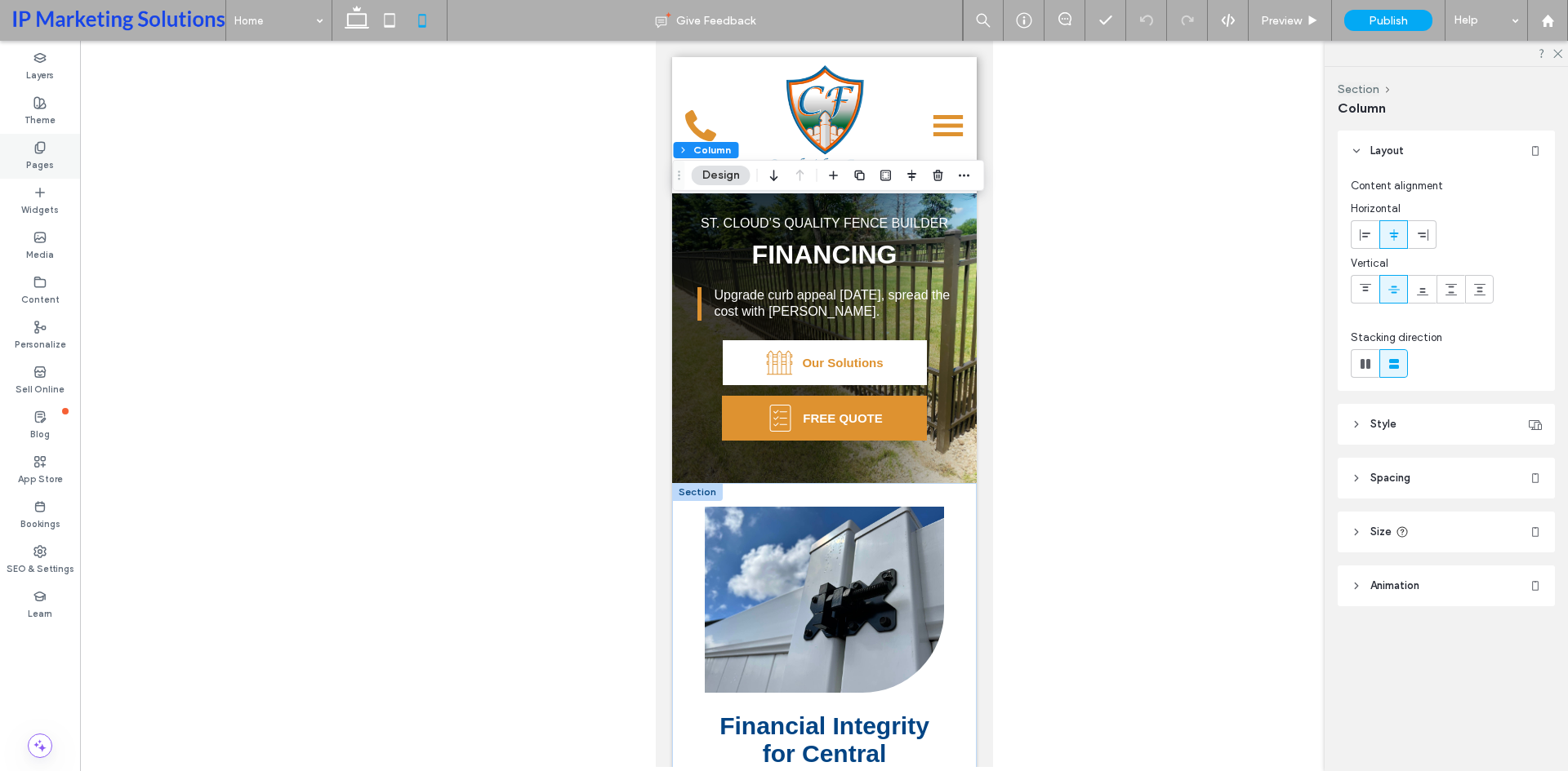
click at [44, 150] on use at bounding box center [39, 147] width 9 height 11
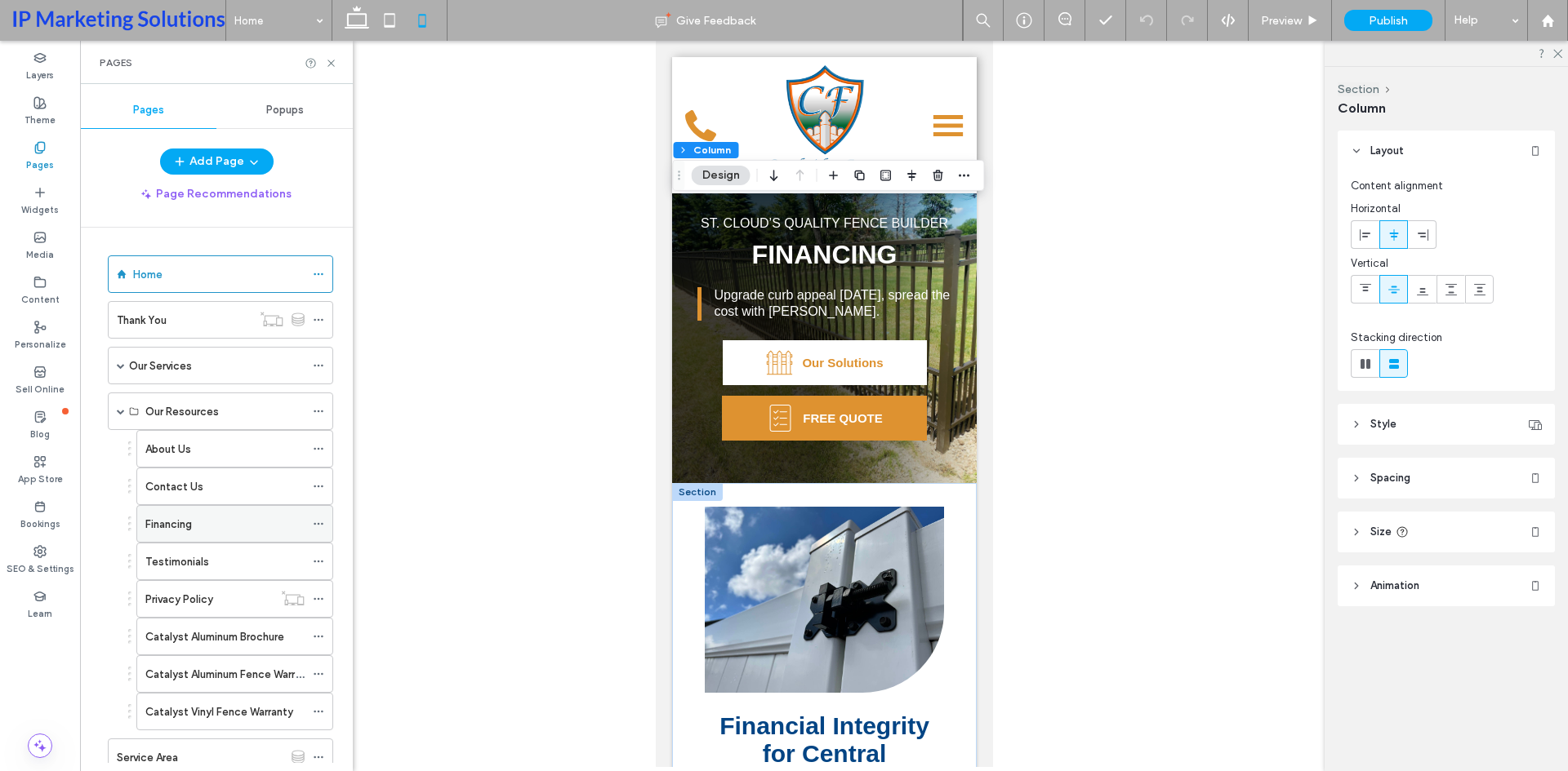
click at [201, 534] on div "Financing" at bounding box center [225, 524] width 159 height 36
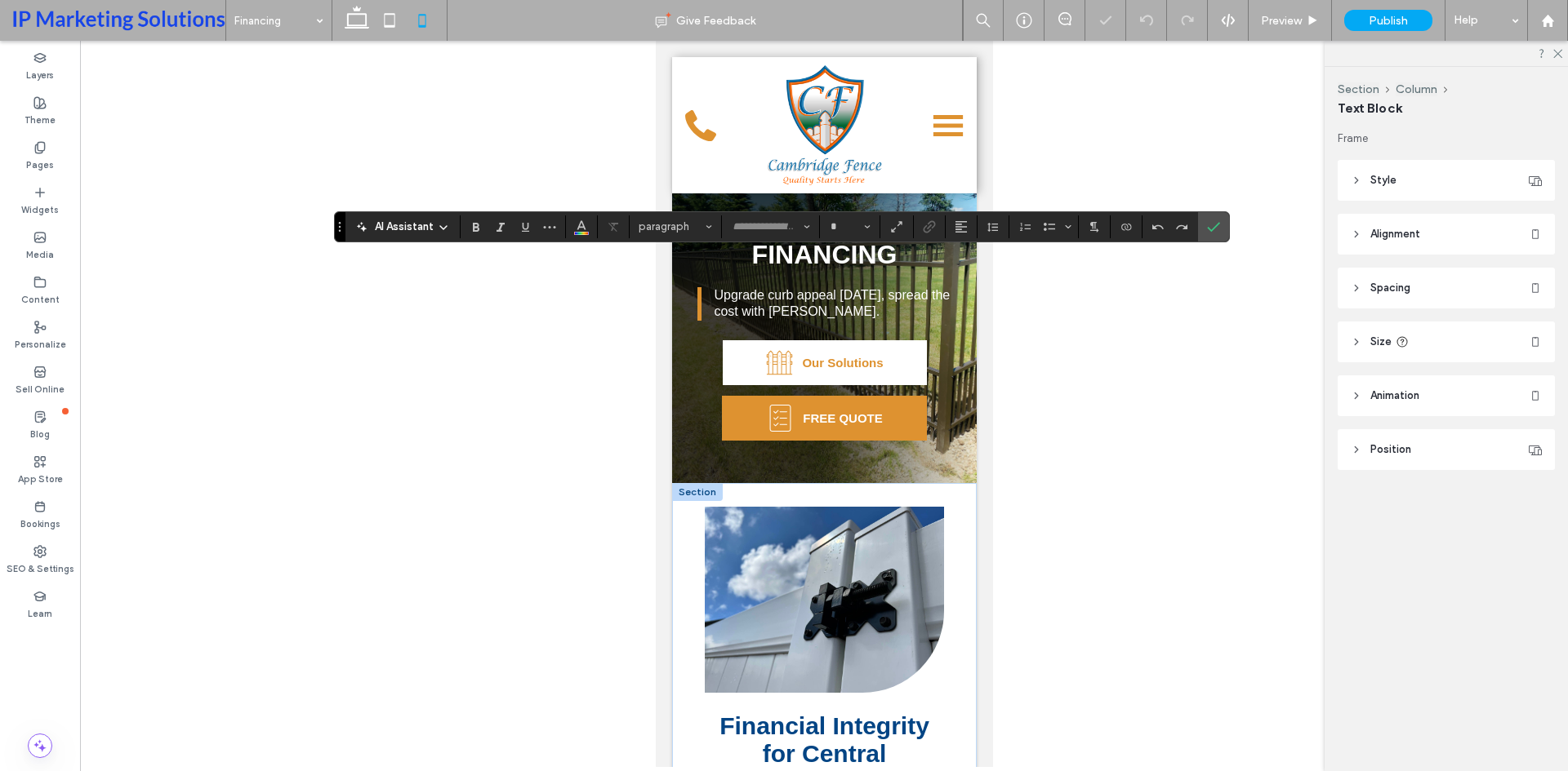
type input "*****"
type input "**"
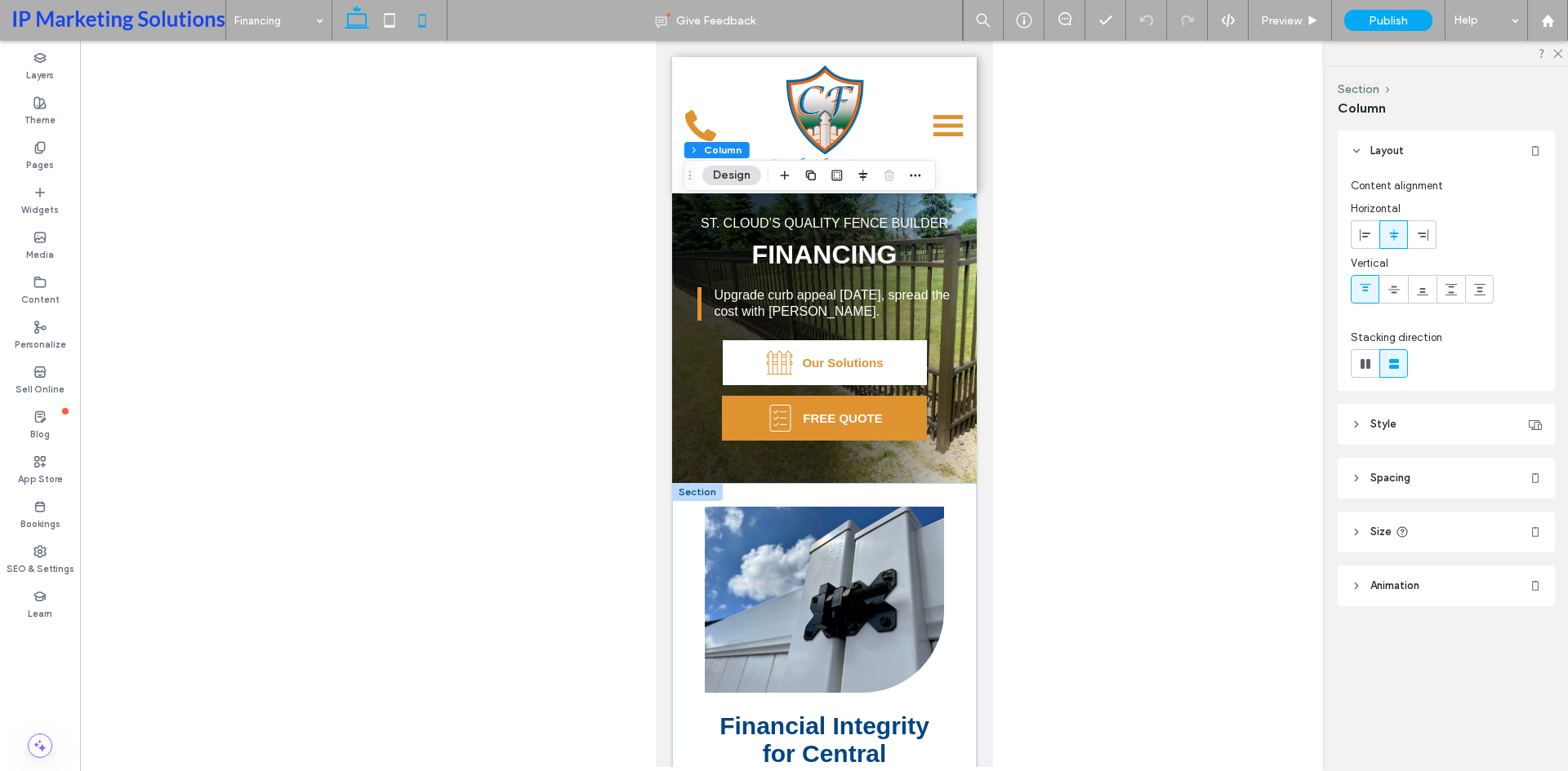
click at [354, 21] on icon at bounding box center [357, 20] width 33 height 33
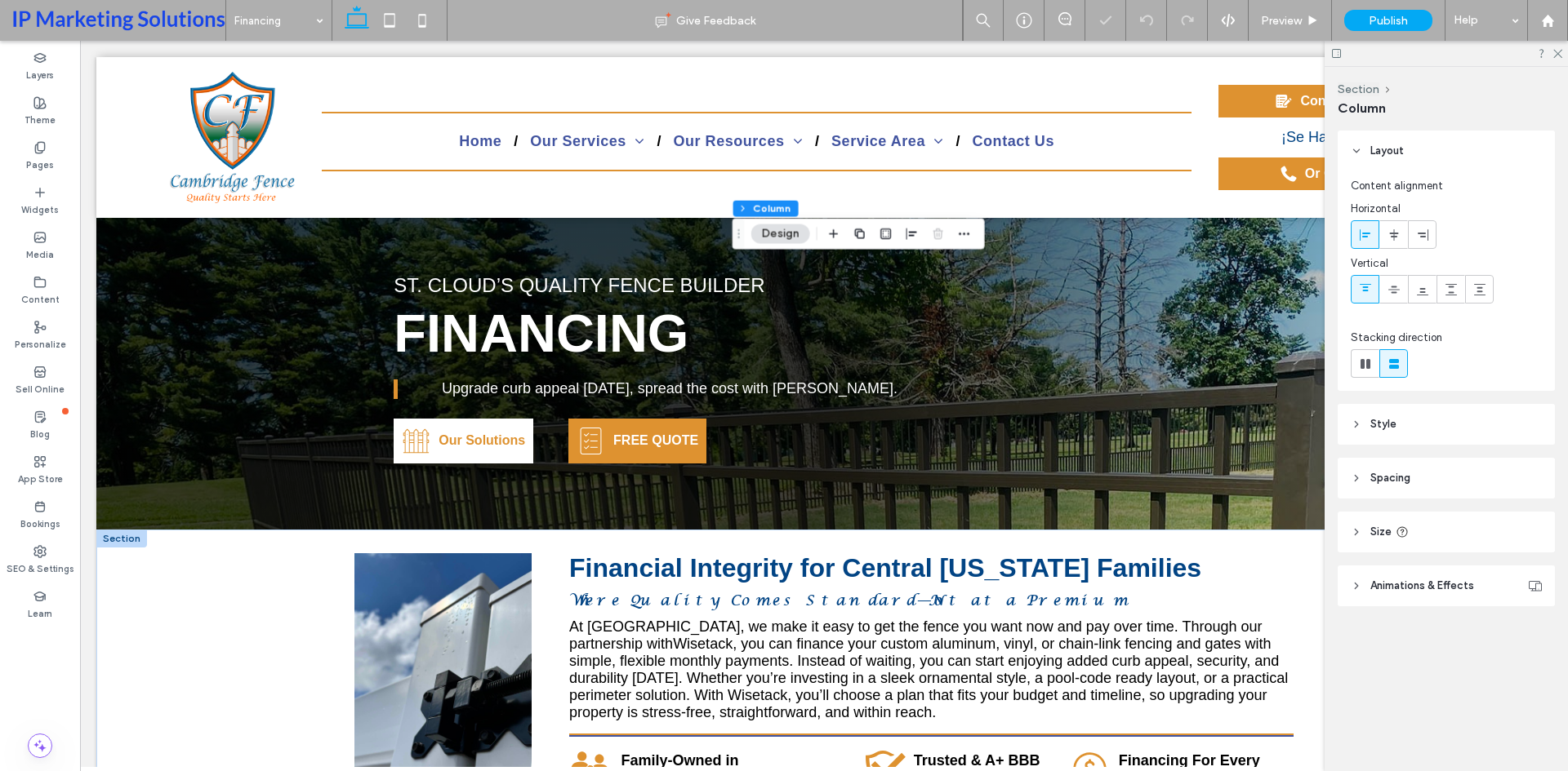
type input "***"
type input "****"
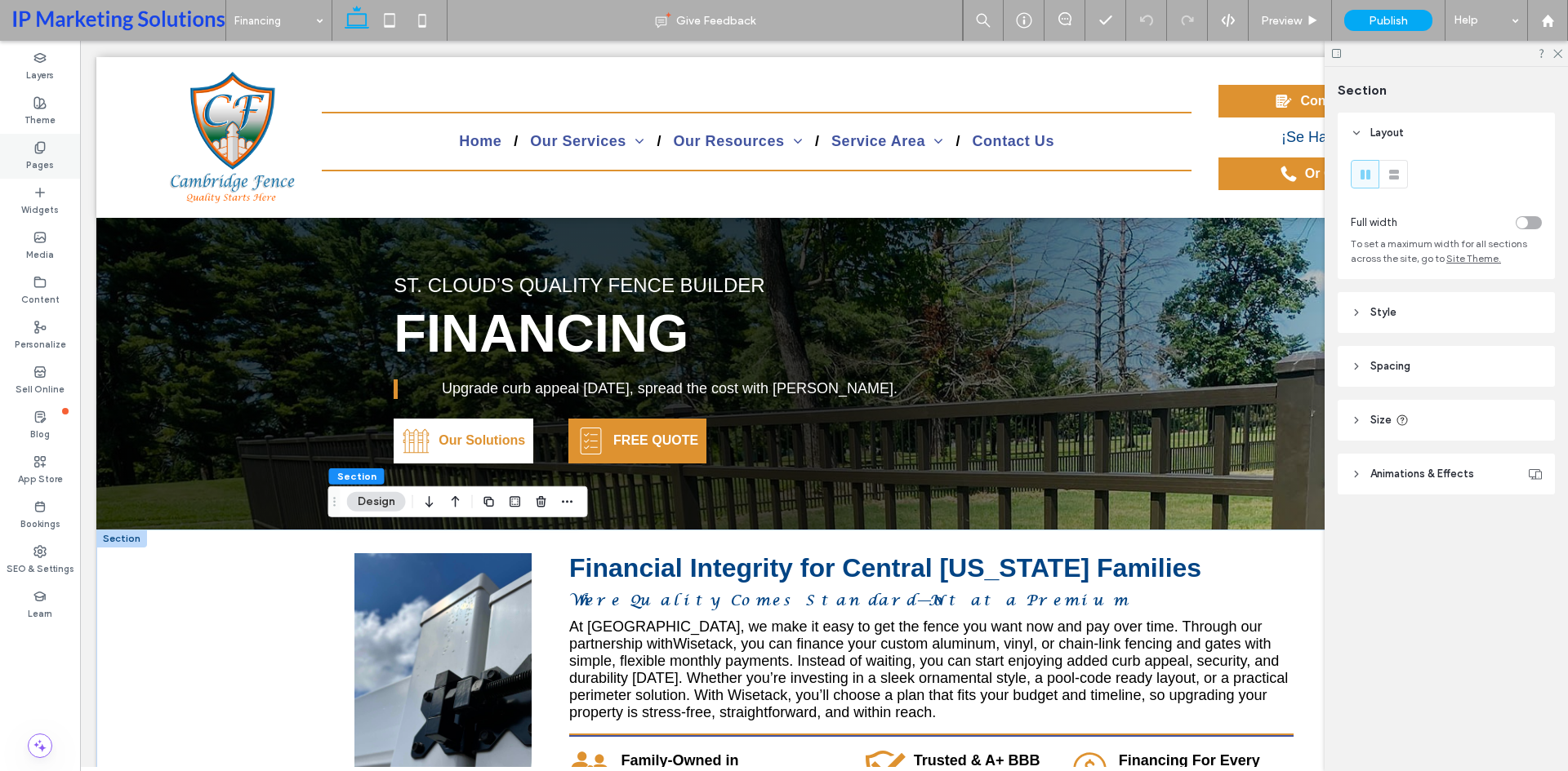
click at [0, 159] on div "Pages" at bounding box center [40, 156] width 80 height 45
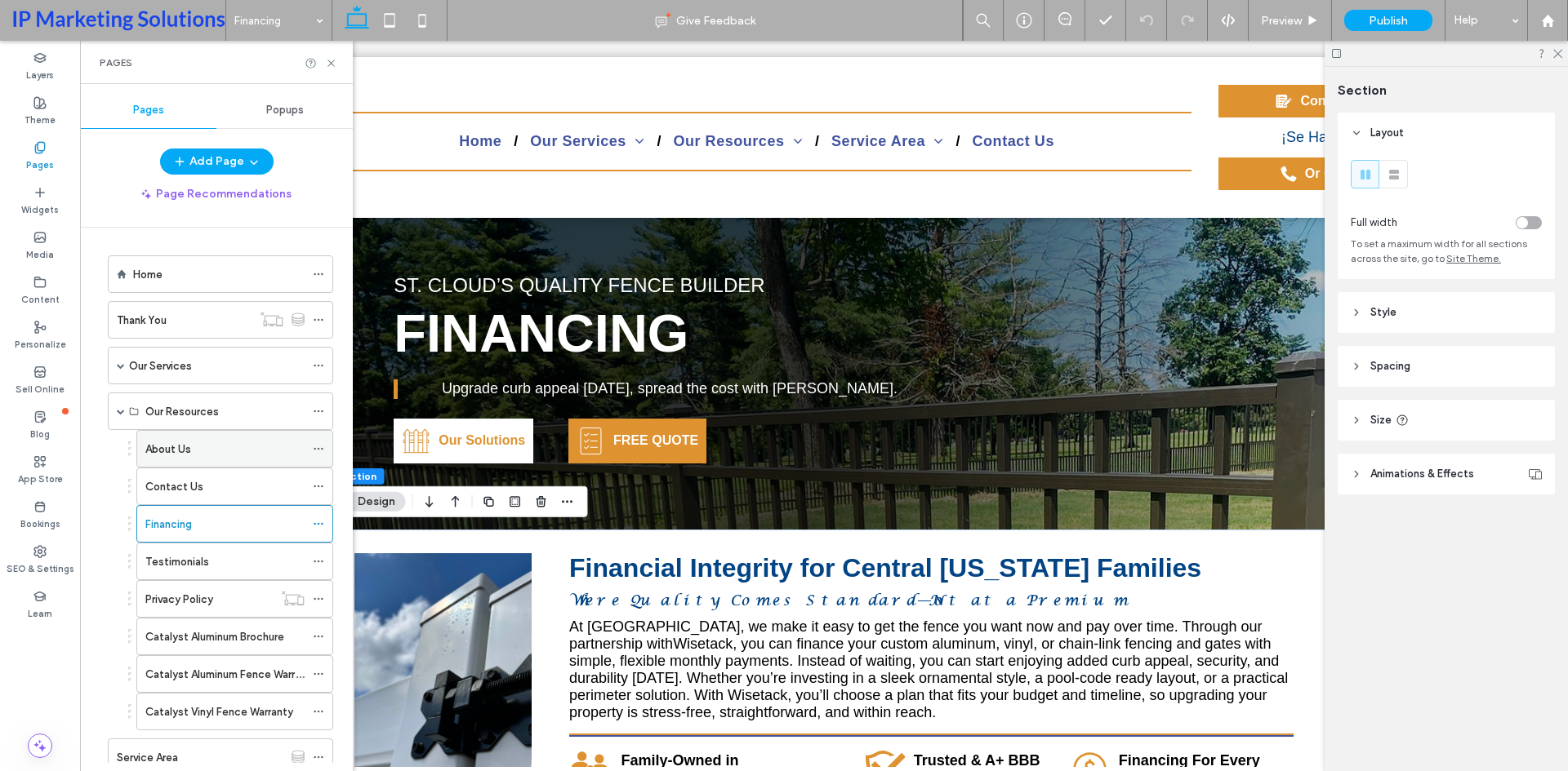
scroll to position [54, 0]
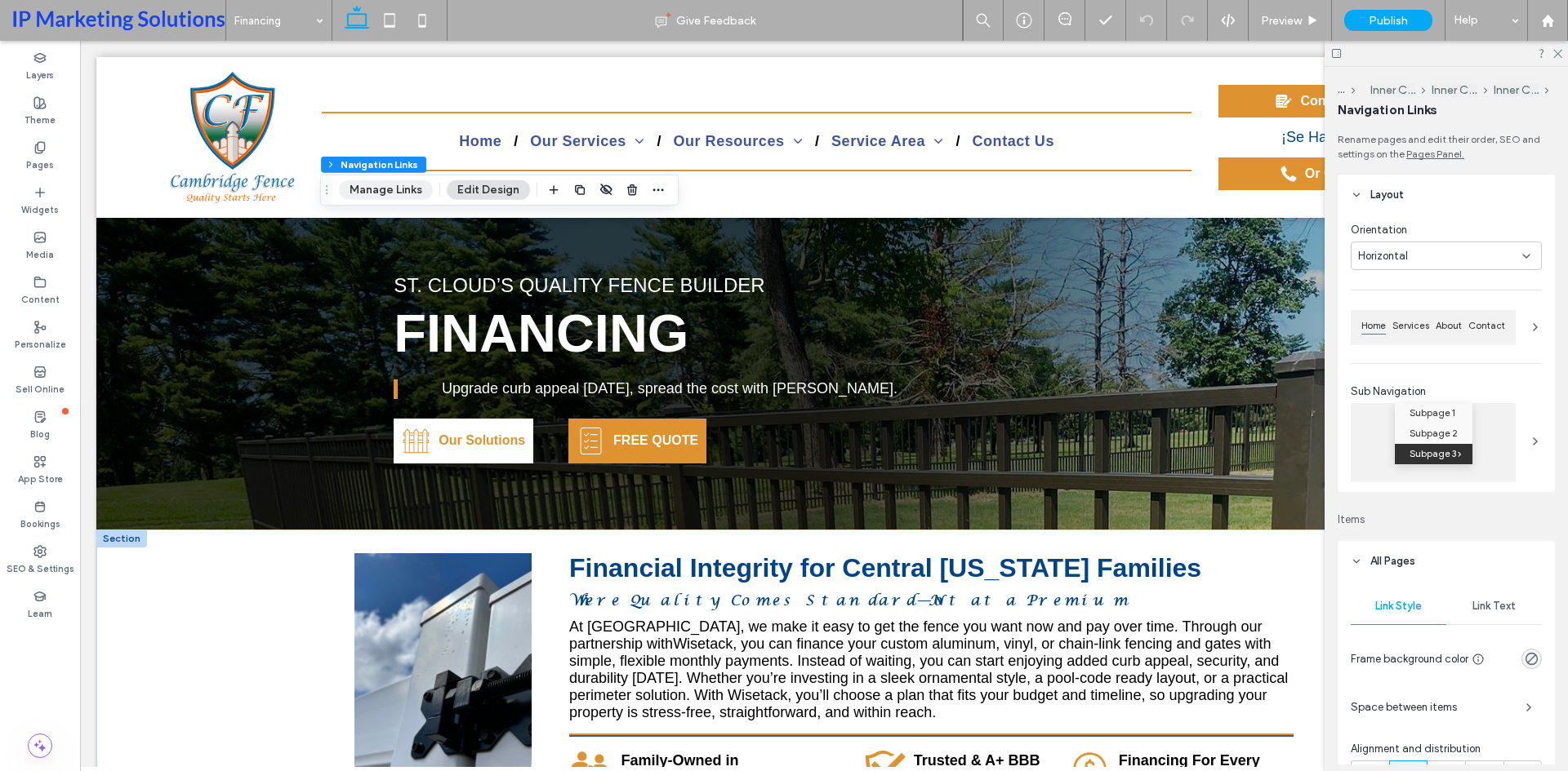
click at [400, 188] on button "Manage Links" at bounding box center [386, 191] width 93 height 20
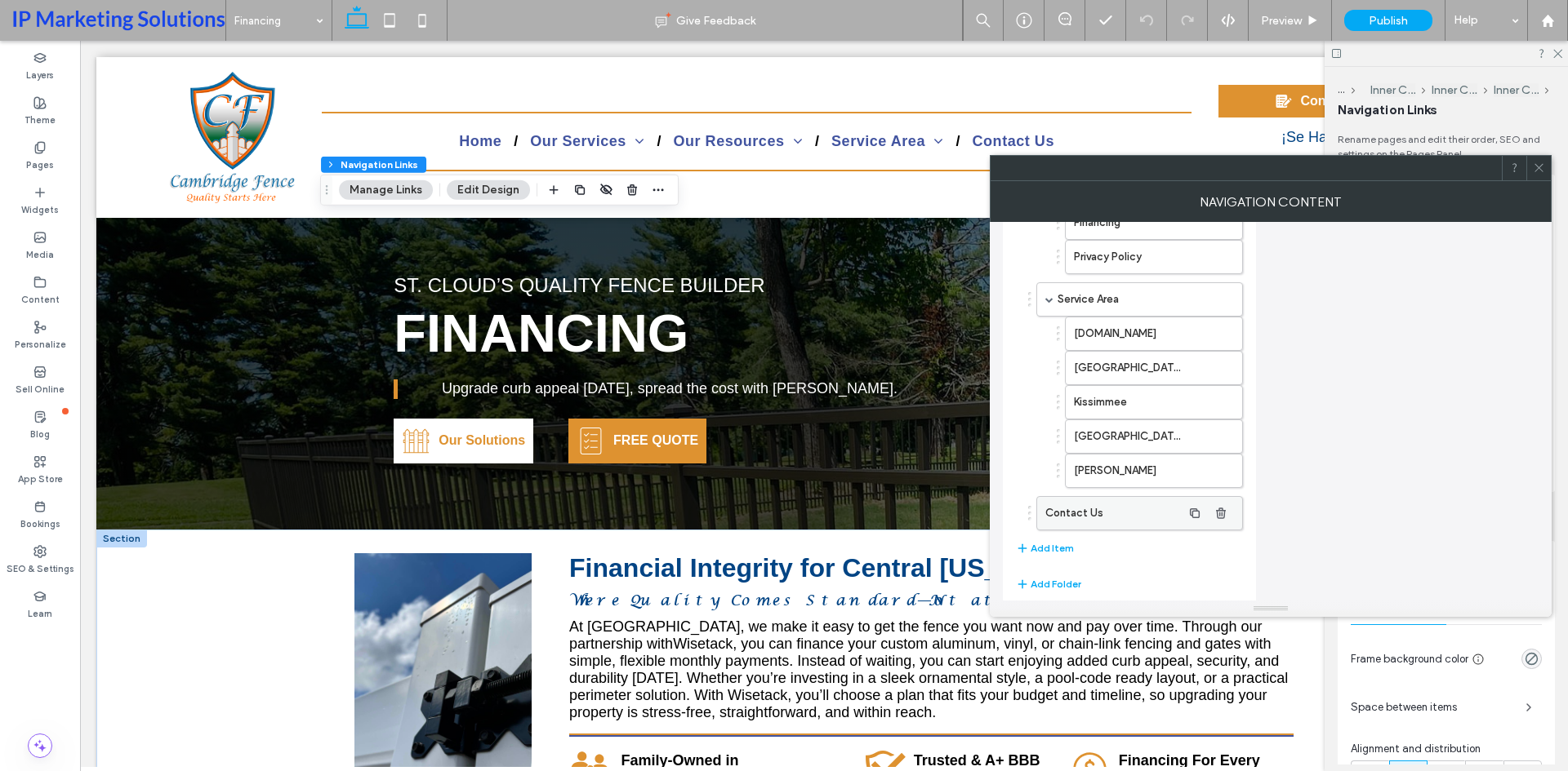
scroll to position [551, 0]
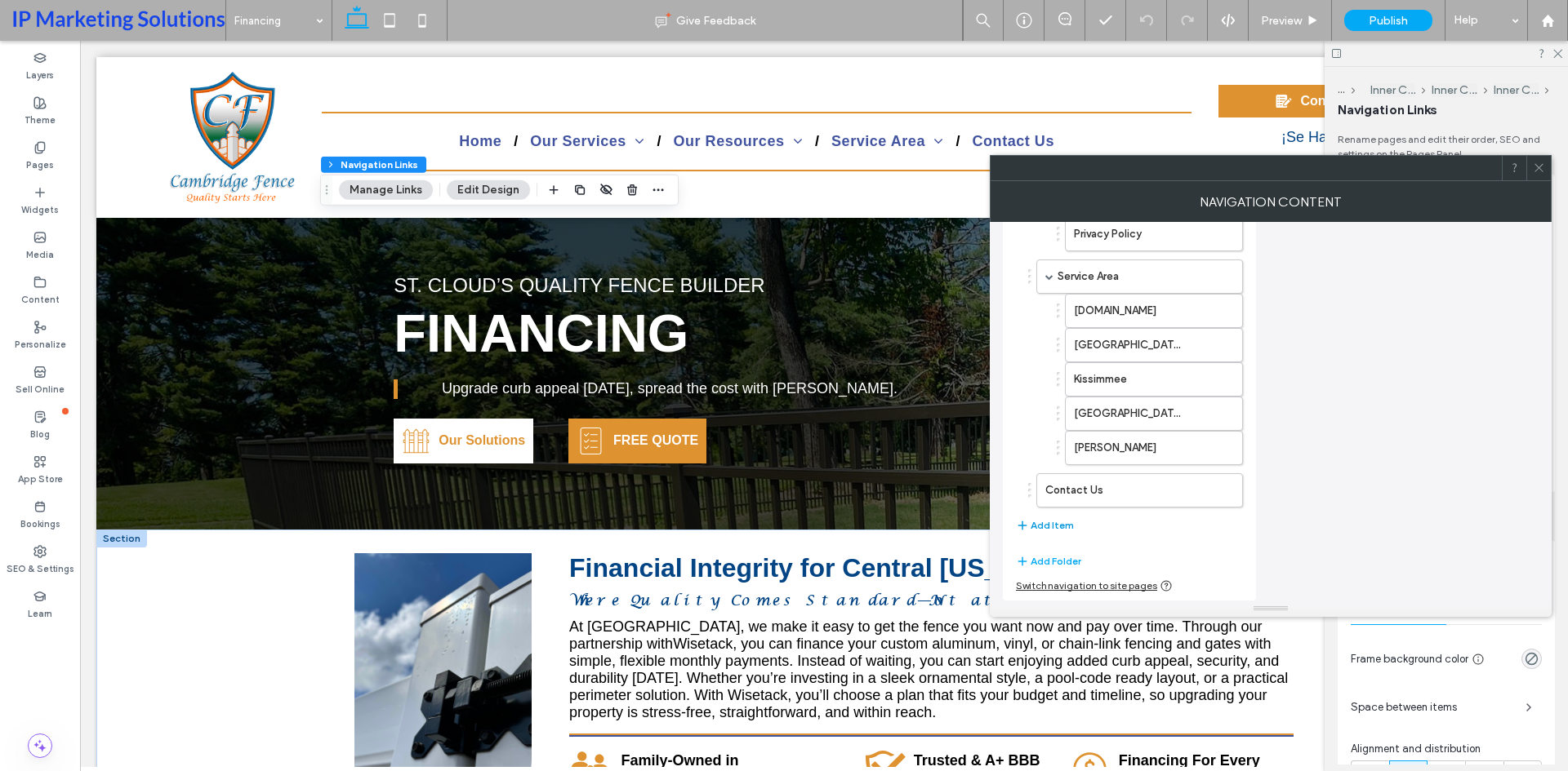
click at [1046, 524] on button "Add Item" at bounding box center [1044, 526] width 58 height 20
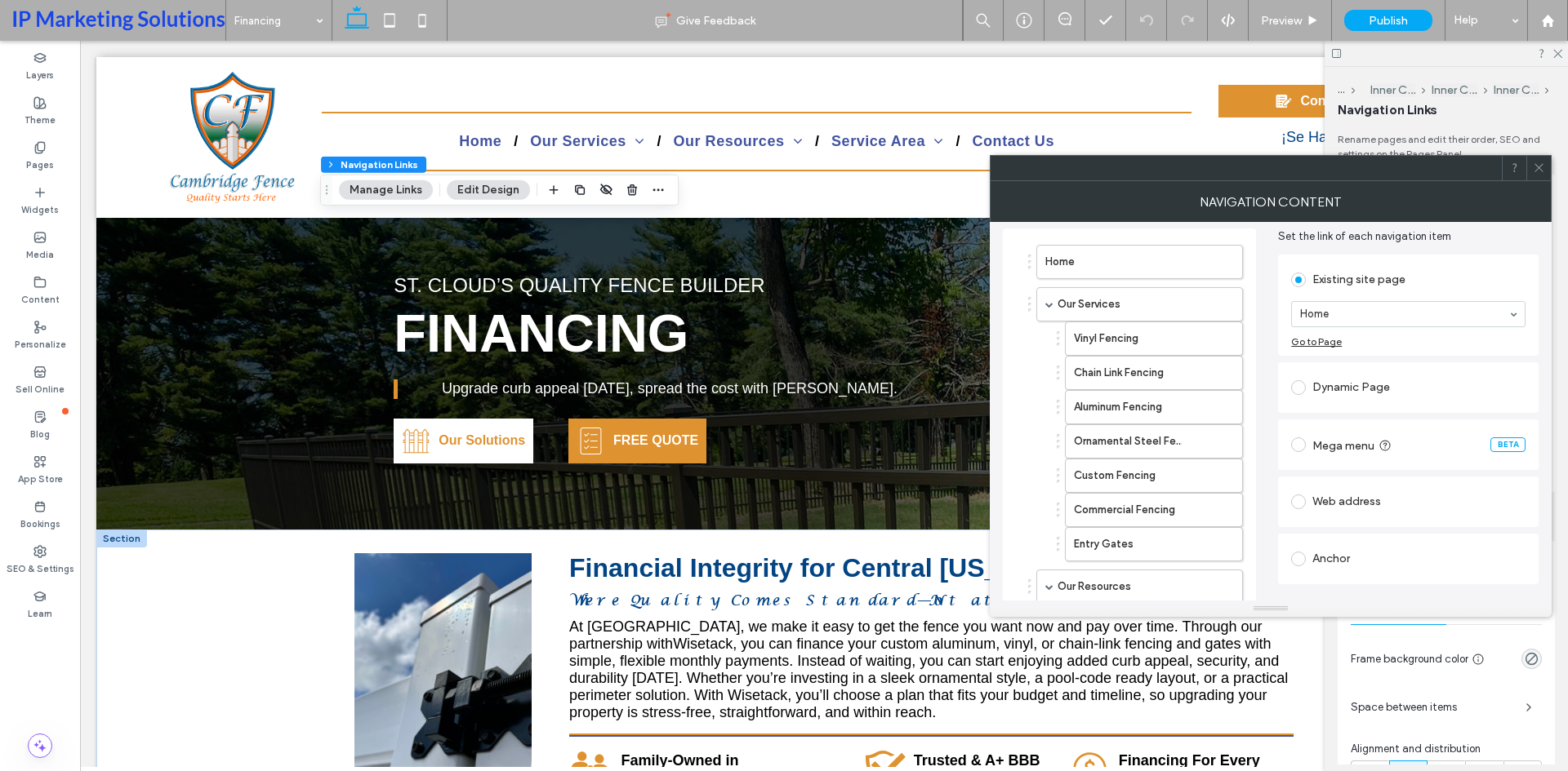
scroll to position [144, 0]
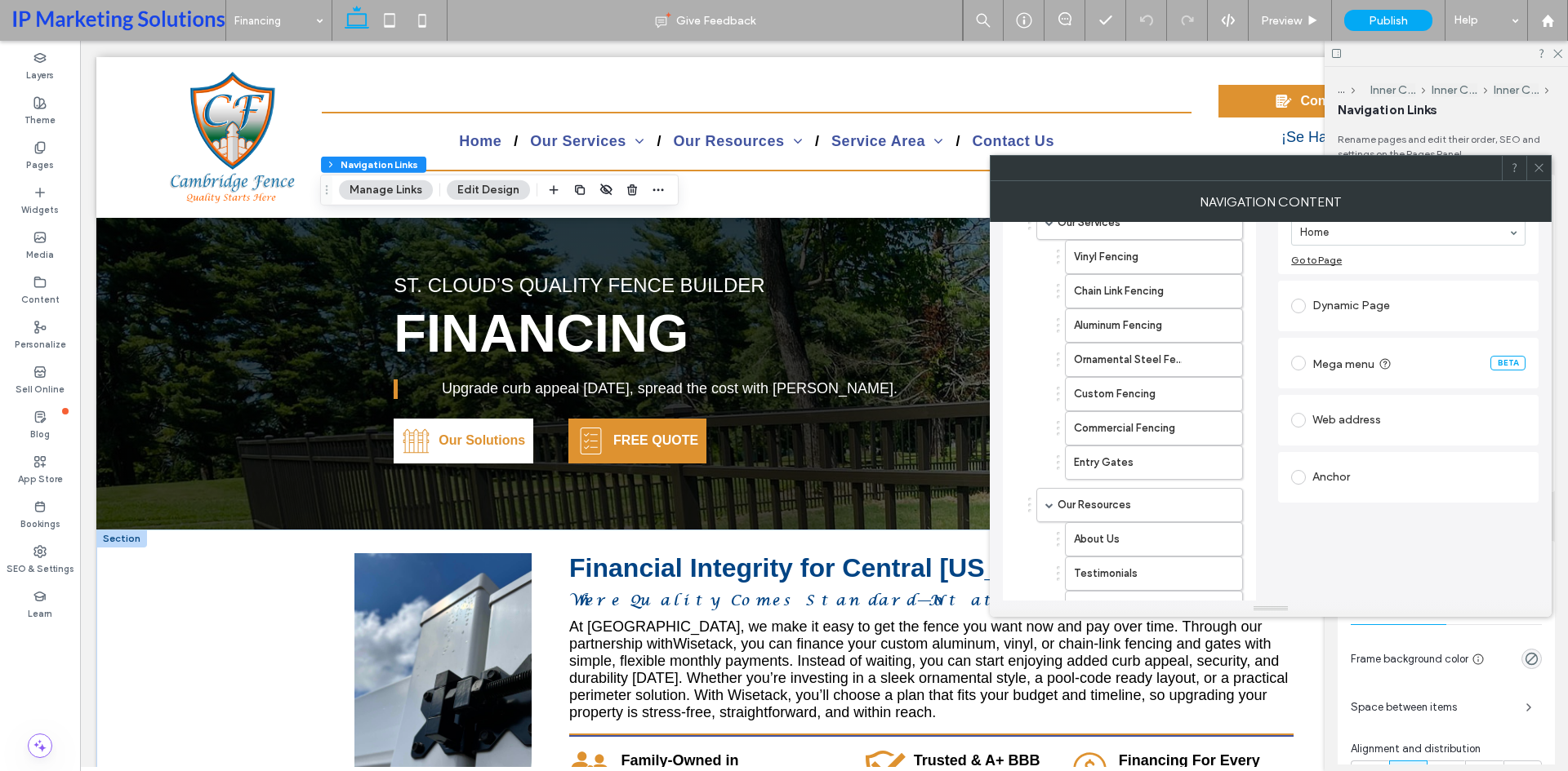
click at [1333, 417] on div "Web address" at bounding box center [1408, 420] width 235 height 26
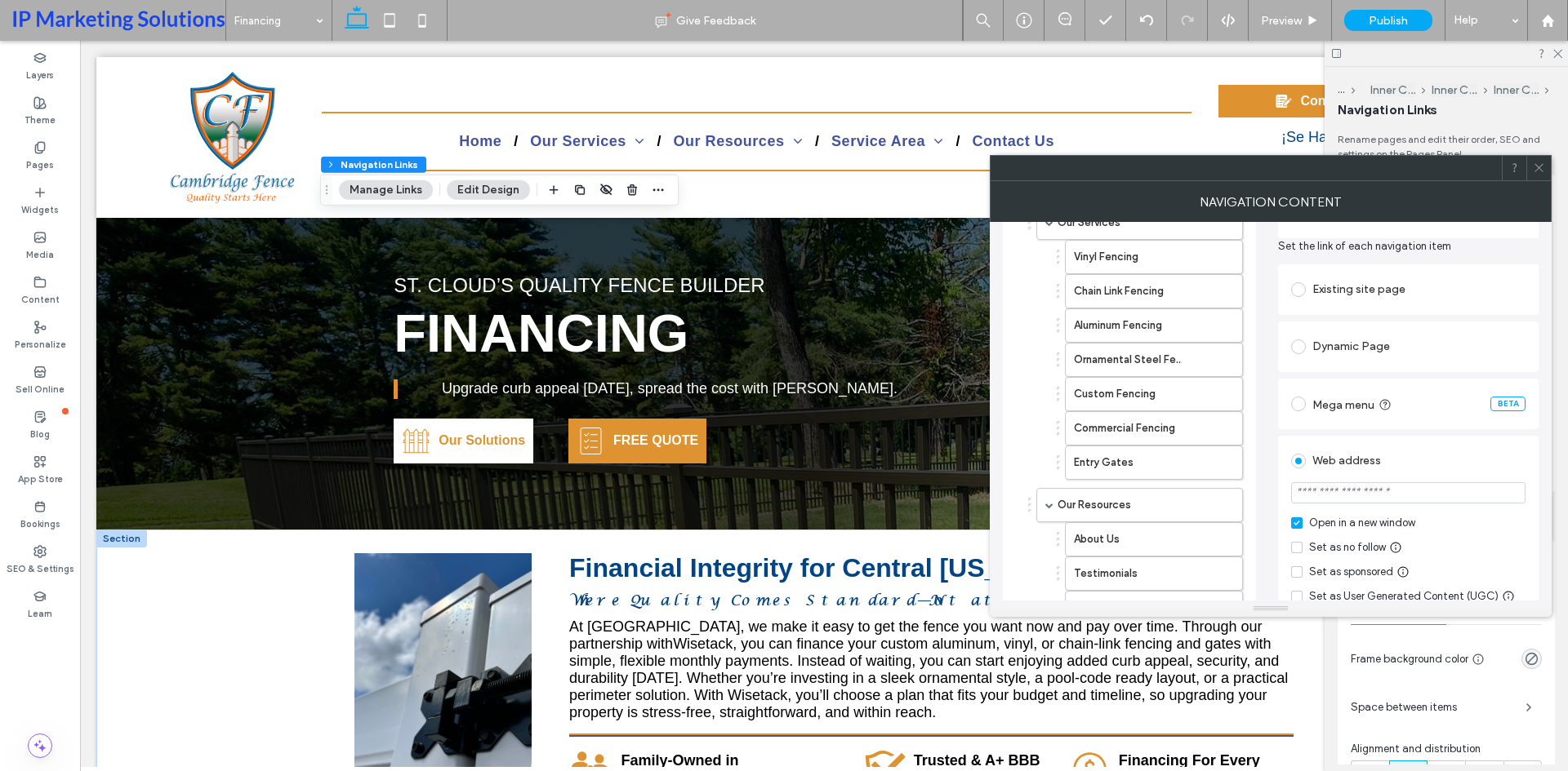
click at [1343, 492] on input "url" at bounding box center [1408, 493] width 235 height 21
paste input "**********"
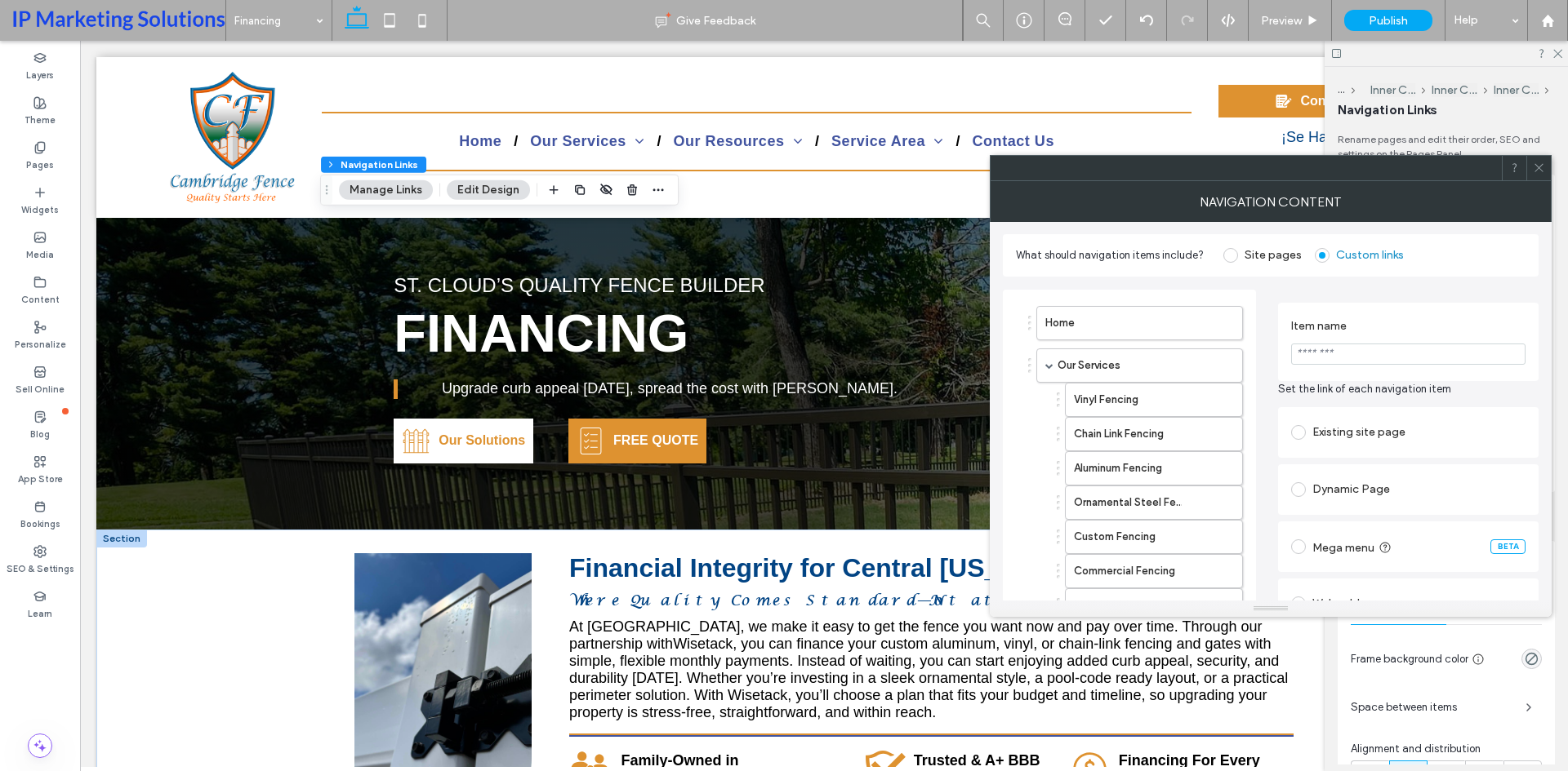
scroll to position [0, 0]
type input "**********"
click at [1426, 346] on input "***" at bounding box center [1408, 355] width 235 height 21
type input "**********"
click at [1421, 312] on section "**********" at bounding box center [1408, 343] width 235 height 62
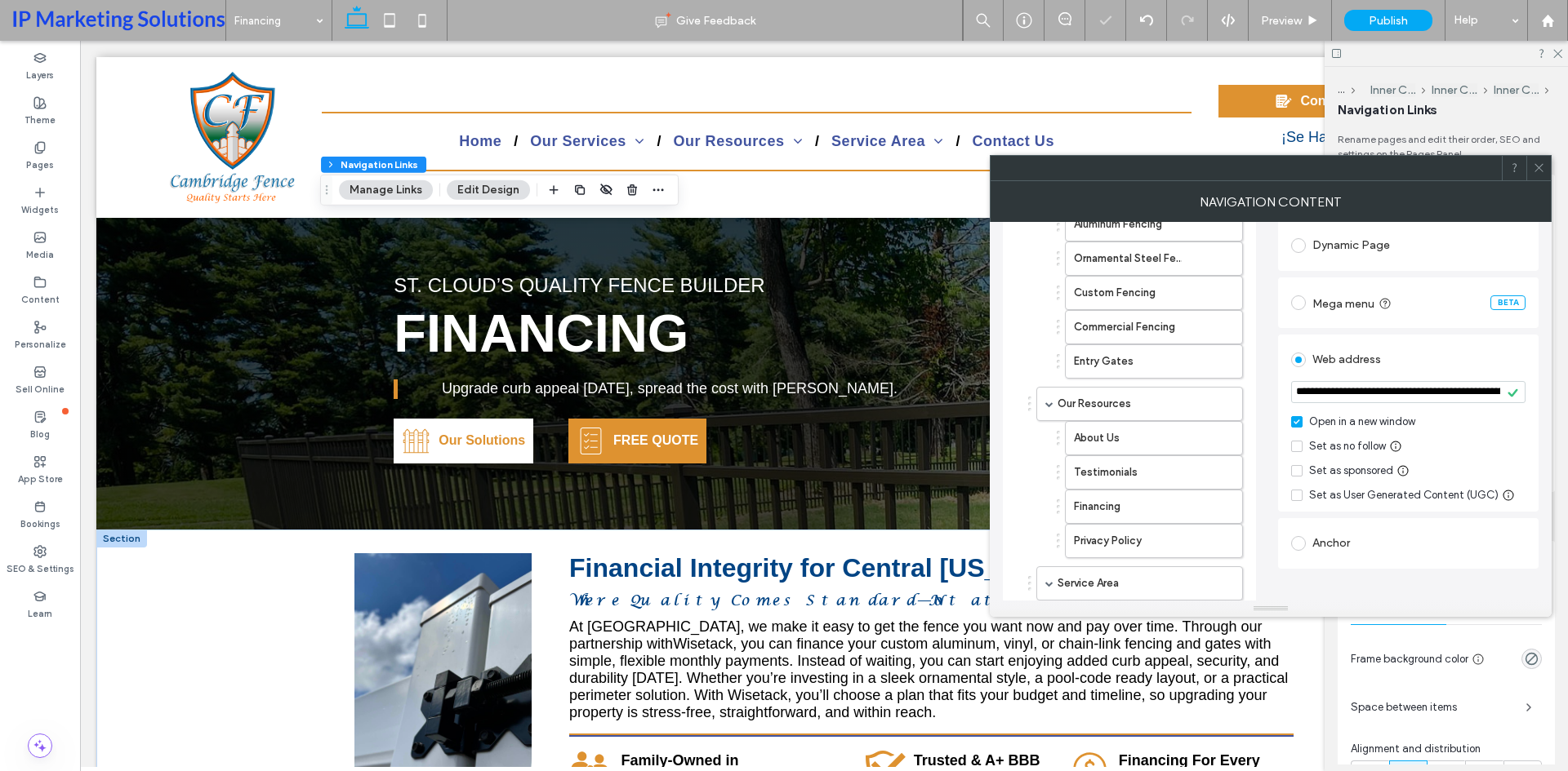
scroll to position [0, 391]
drag, startPoint x: 1357, startPoint y: 395, endPoint x: 1694, endPoint y: 391, distance: 337.0
click at [1567, 391] on html ".wqwq-1{fill:#231f20;} .cls-1q, .cls-2q { fill-rule: evenodd; } .cls-2q { fill:…" at bounding box center [784, 386] width 1568 height 771
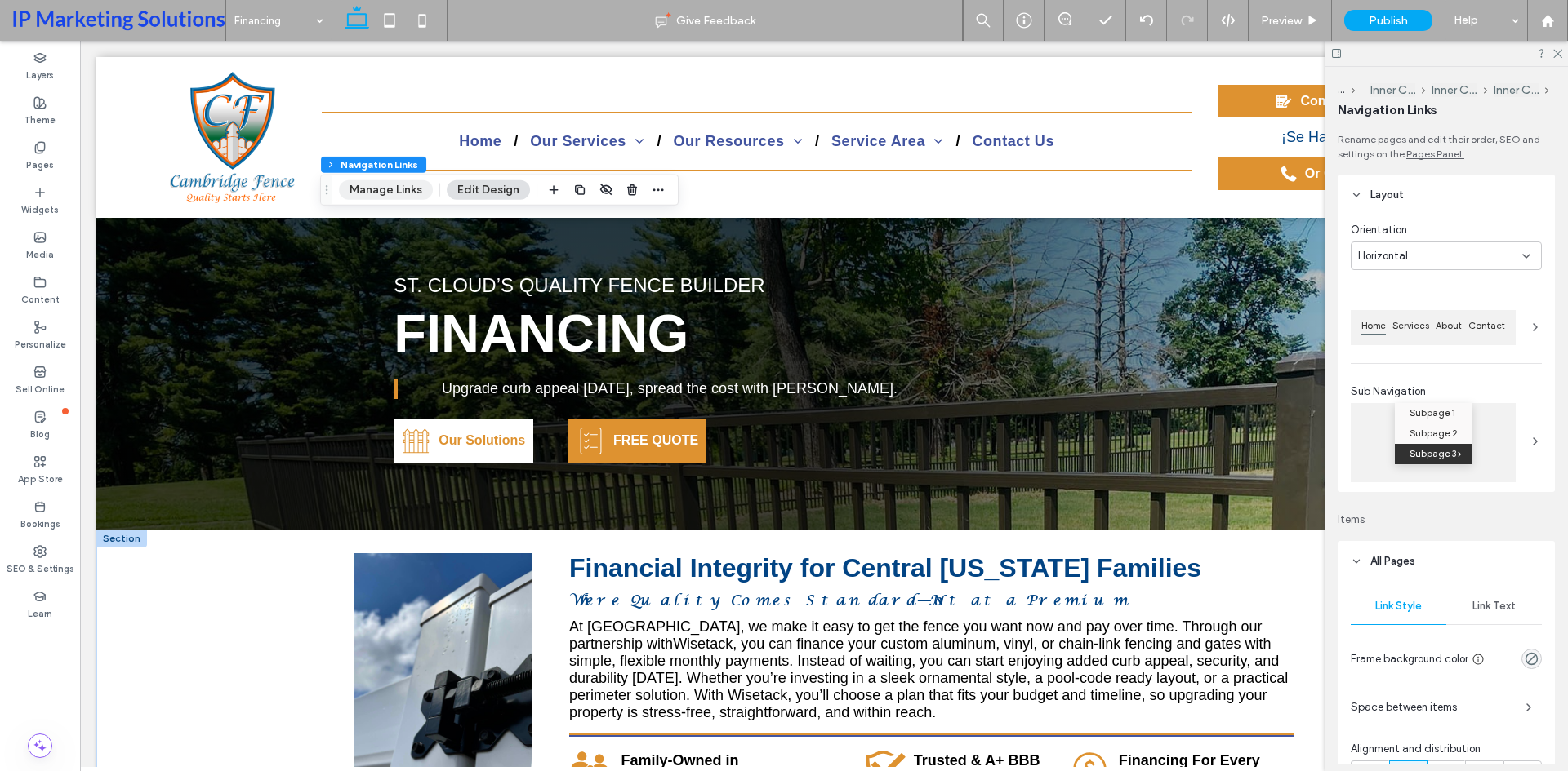
click at [378, 190] on button "Manage Links" at bounding box center [386, 191] width 93 height 20
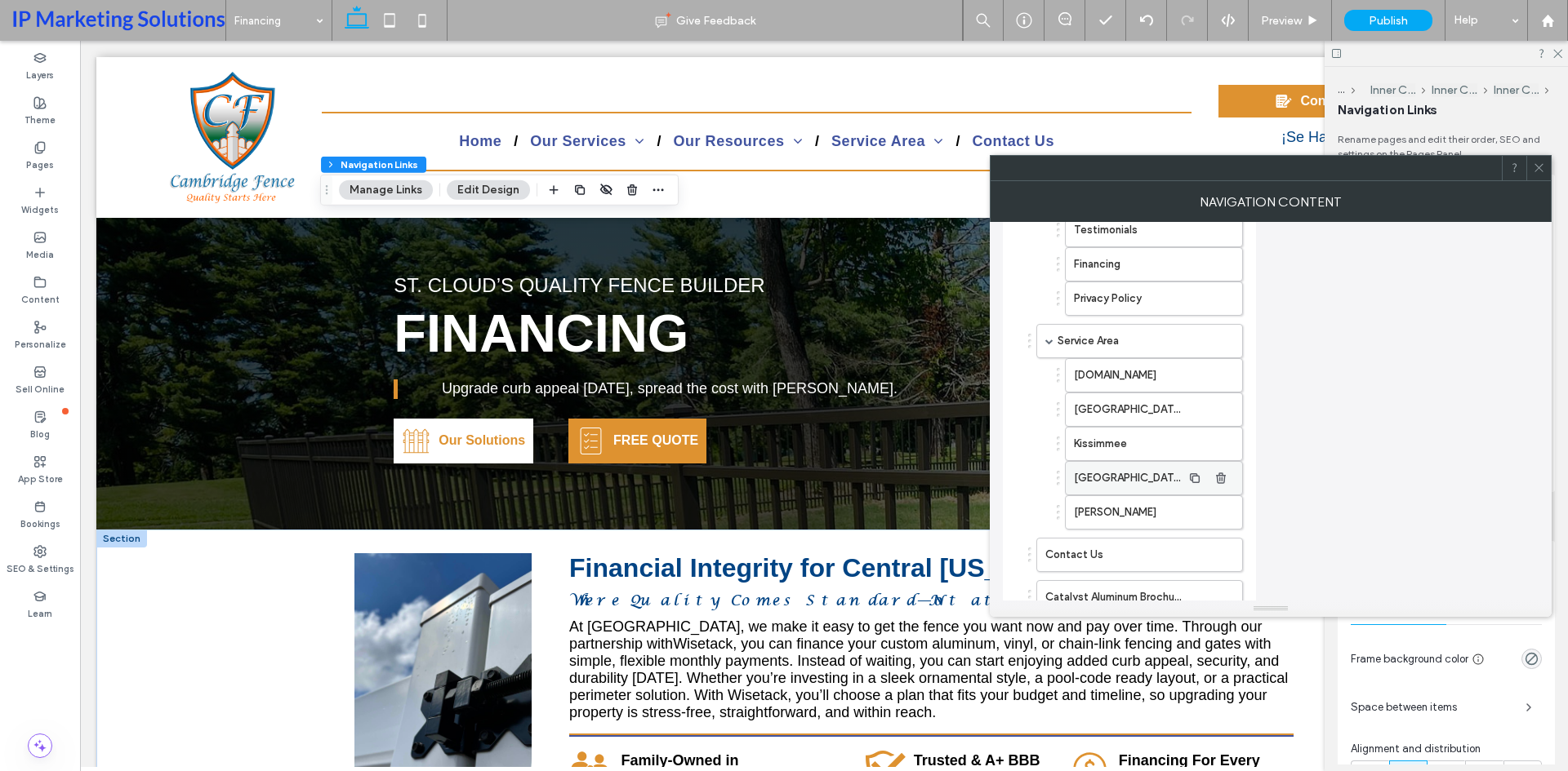
scroll to position [490, 0]
click at [1049, 337] on span at bounding box center [1049, 339] width 8 height 8
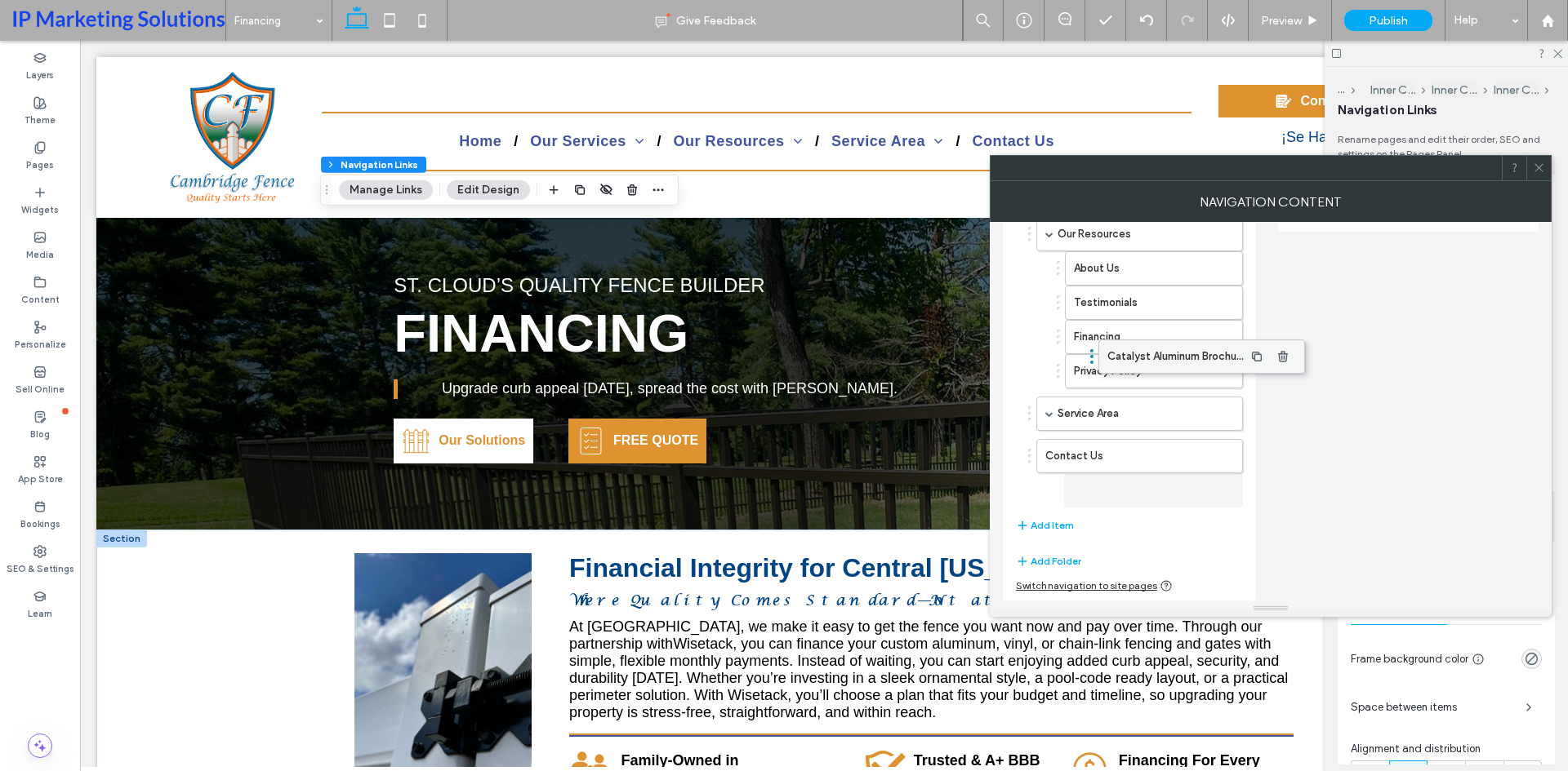
scroll to position [414, 0]
drag, startPoint x: 1073, startPoint y: 498, endPoint x: 1112, endPoint y: 370, distance: 133.8
click at [1040, 528] on button "Add Item" at bounding box center [1044, 526] width 58 height 20
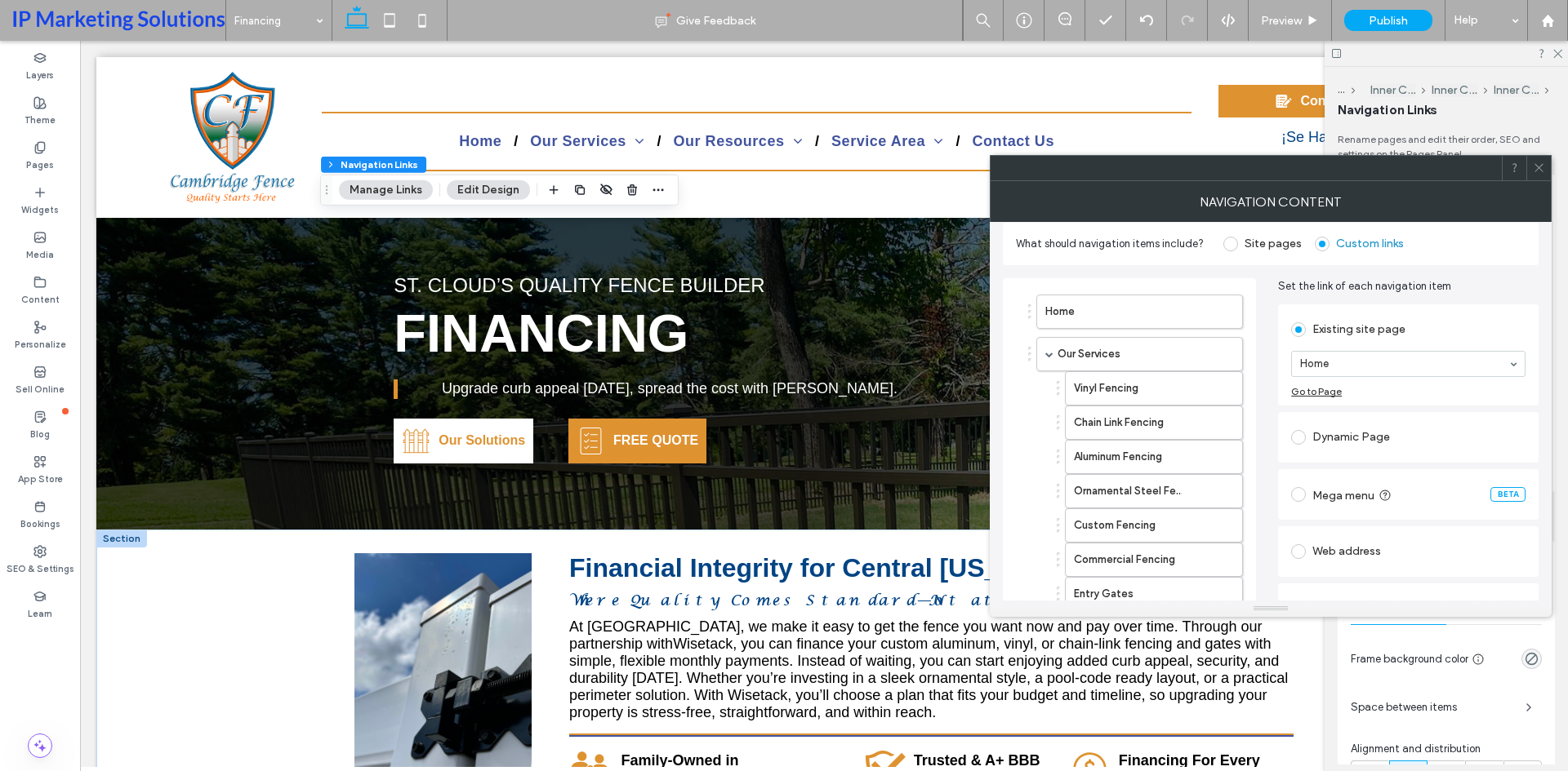
scroll to position [0, 0]
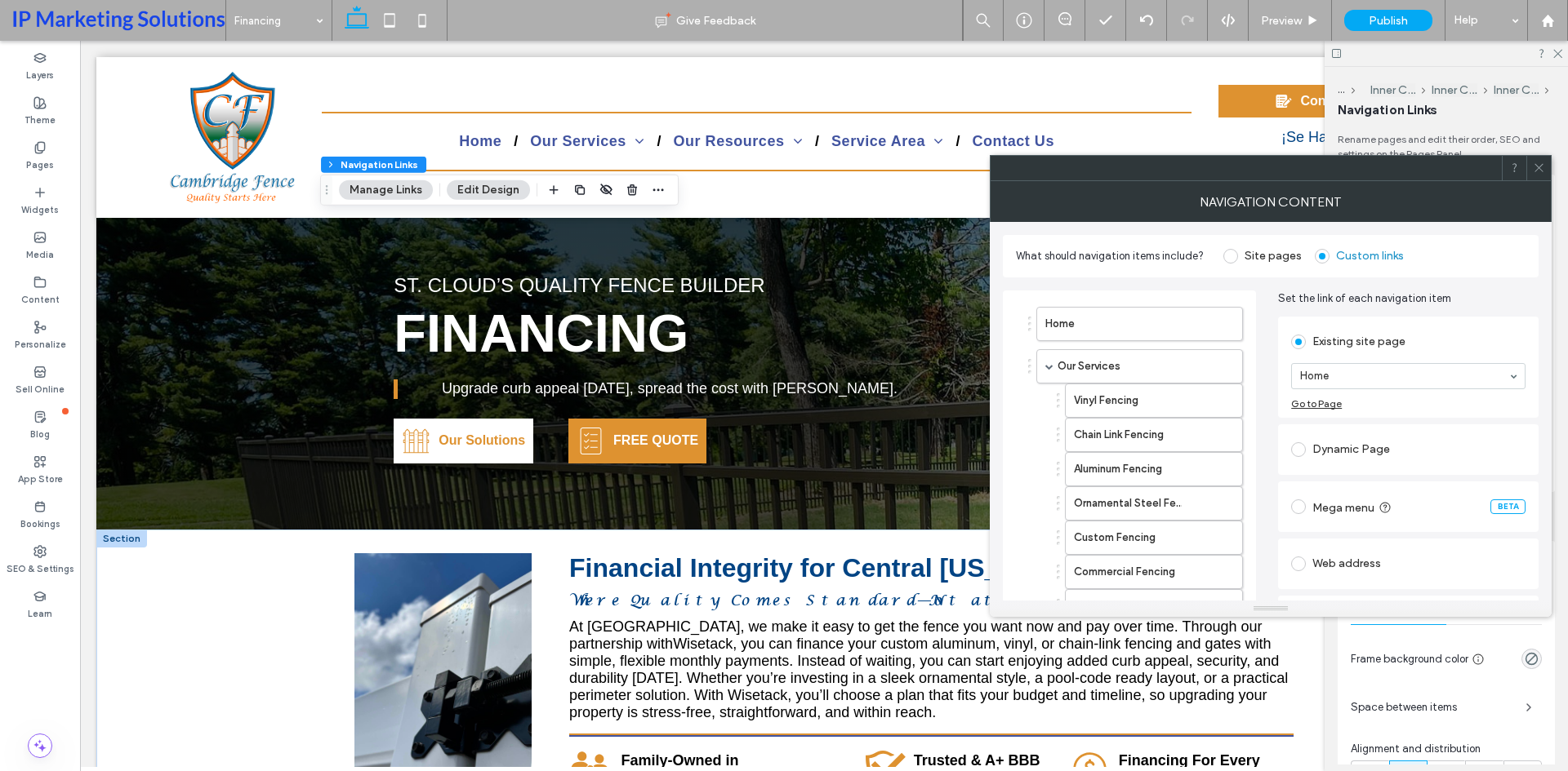
click at [1322, 563] on div "Web address" at bounding box center [1408, 564] width 235 height 26
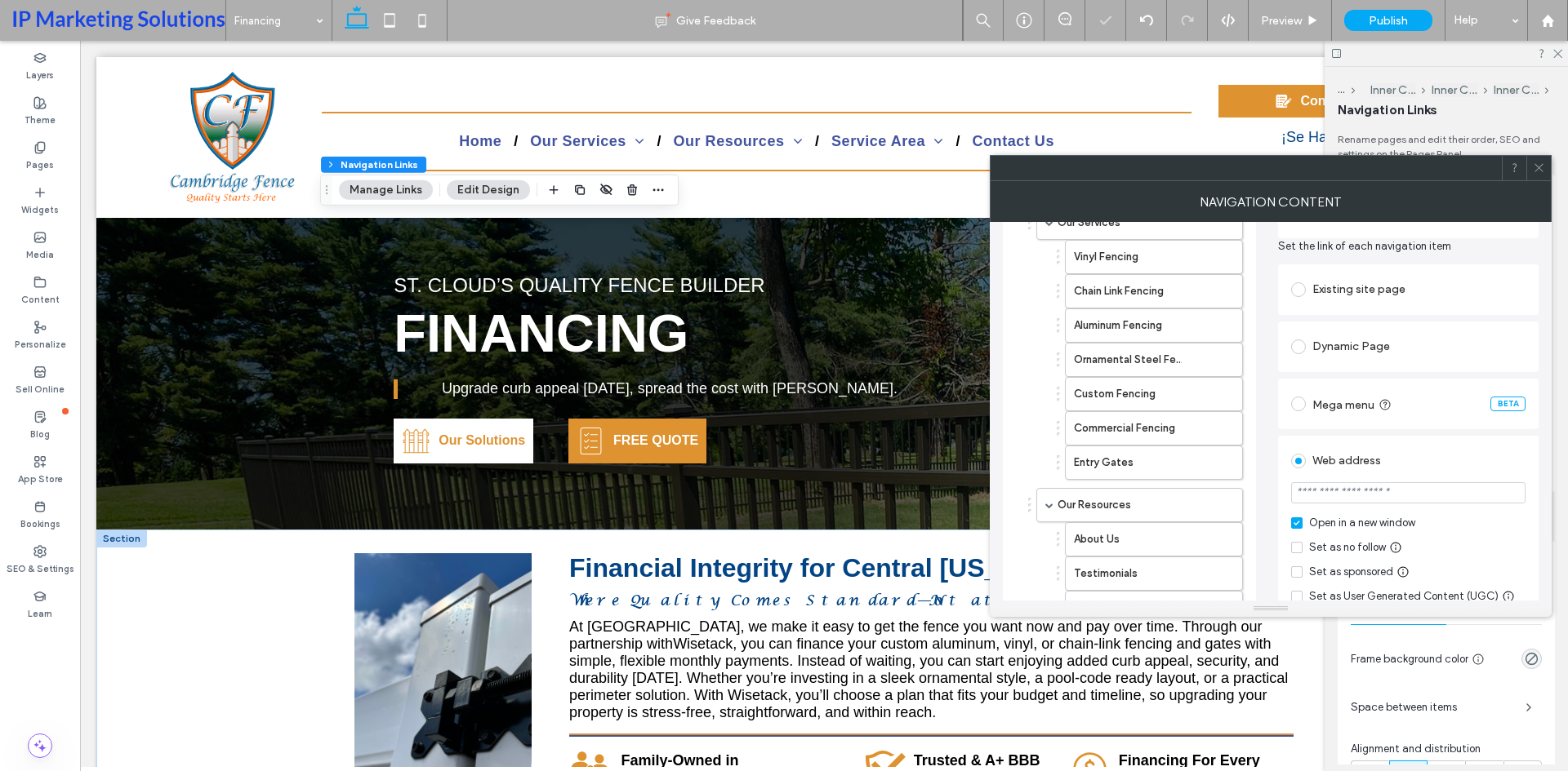
scroll to position [163, 0]
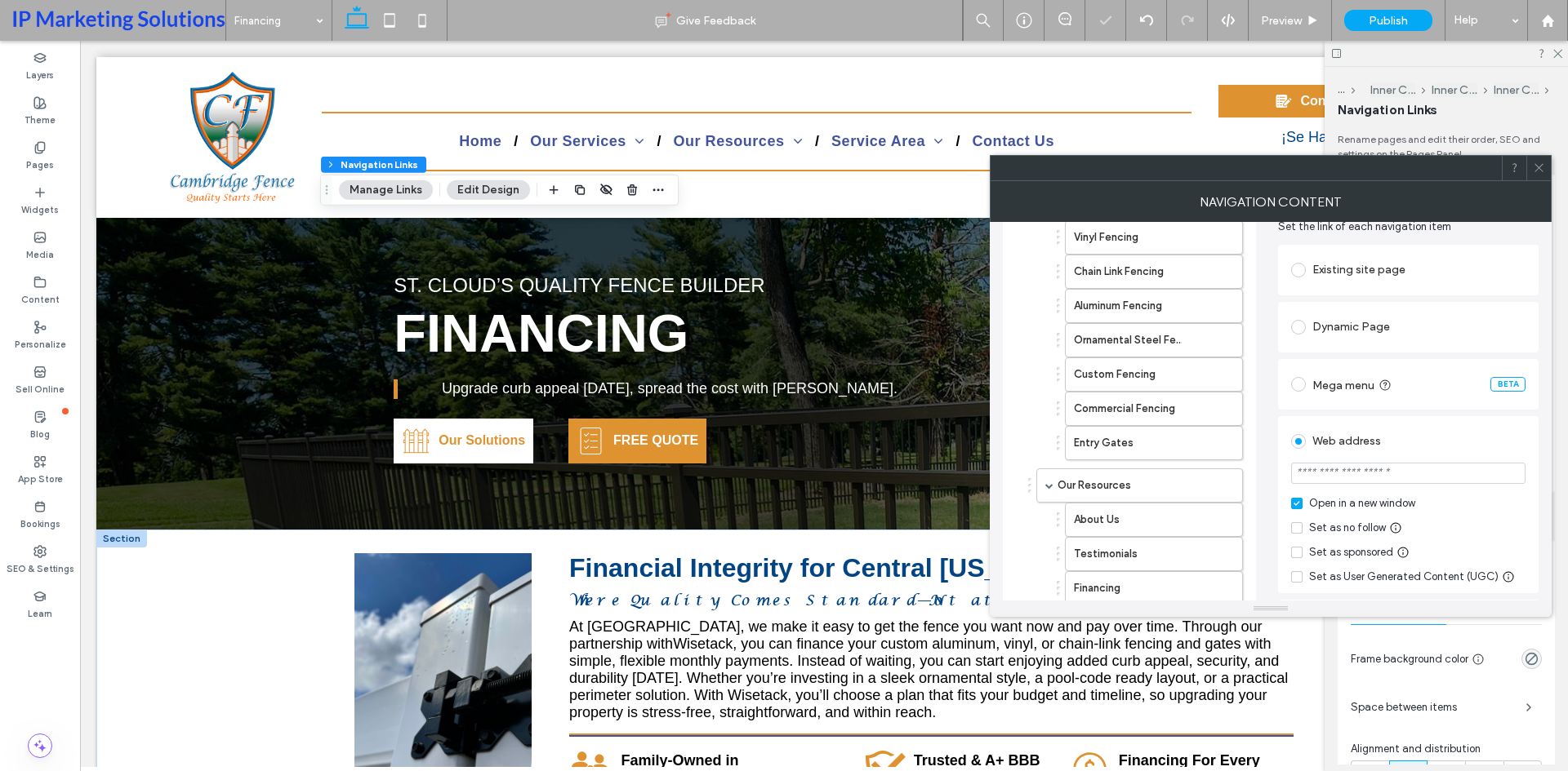
click at [1379, 475] on input "url" at bounding box center [1408, 473] width 235 height 21
paste input "**********"
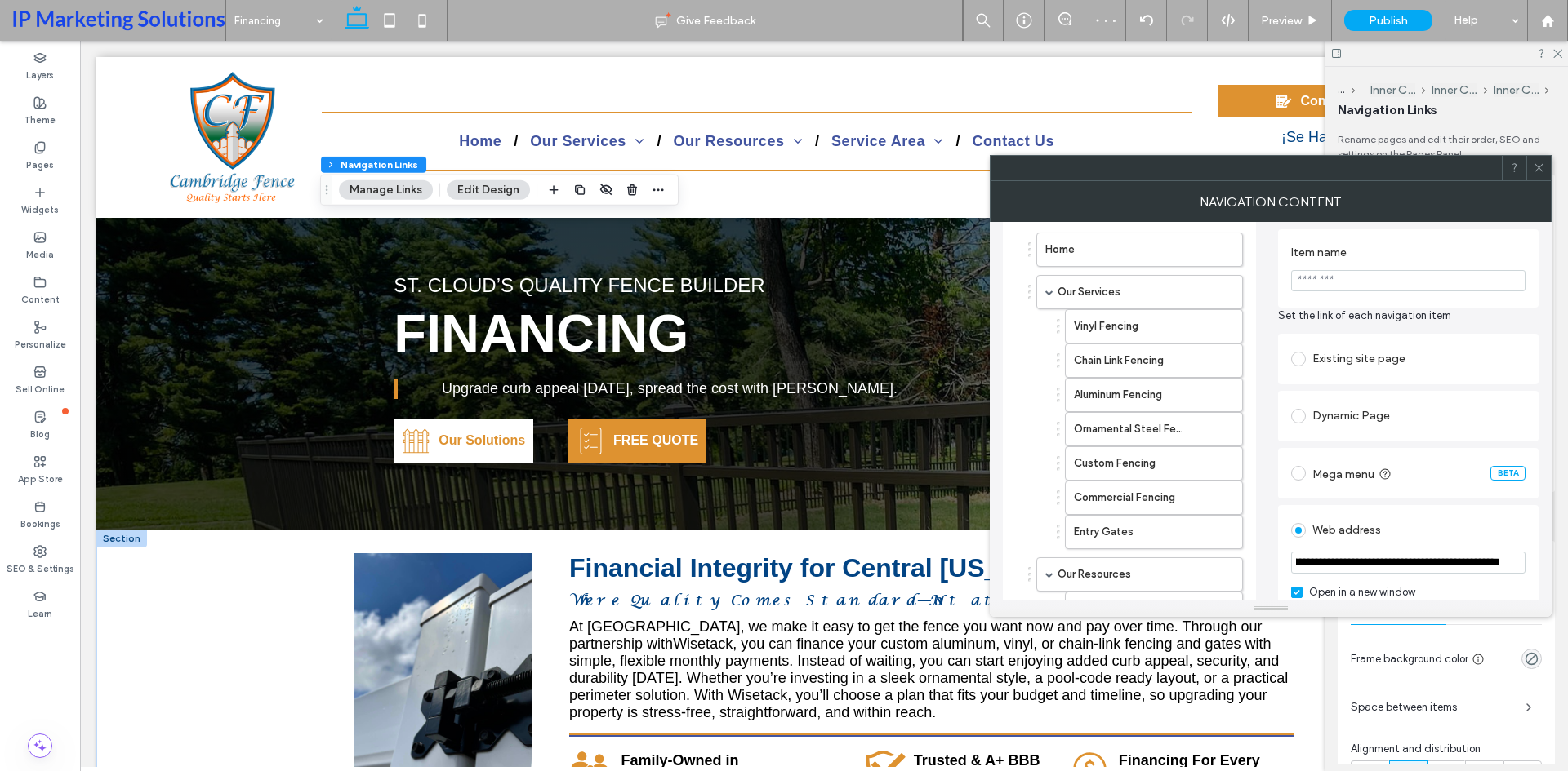
scroll to position [0, 0]
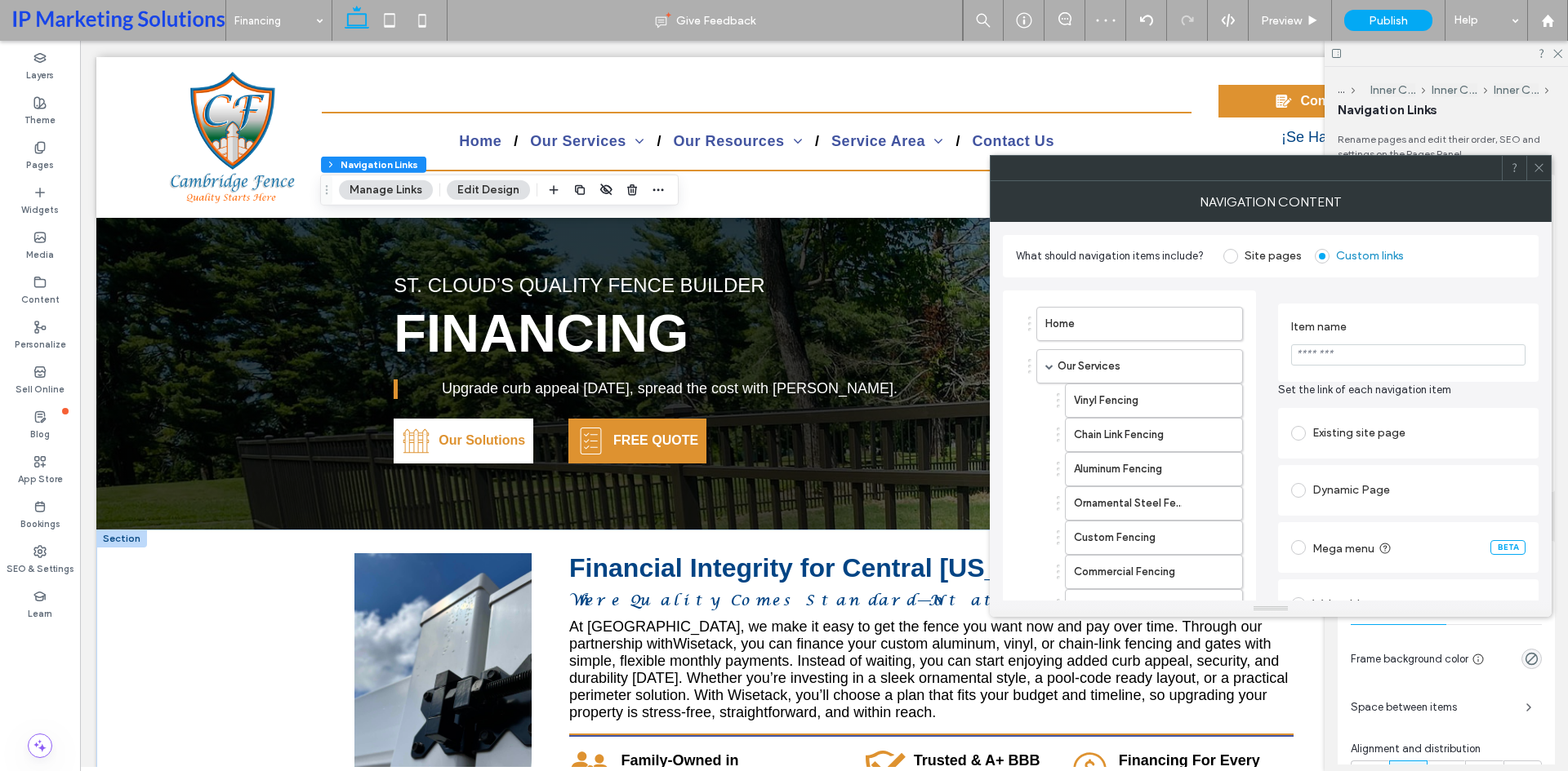
type input "**********"
click at [1366, 346] on input "***" at bounding box center [1408, 355] width 235 height 21
type input "**********"
click at [1365, 313] on section "**********" at bounding box center [1408, 343] width 235 height 62
click at [1403, 317] on section "**********" at bounding box center [1408, 343] width 235 height 62
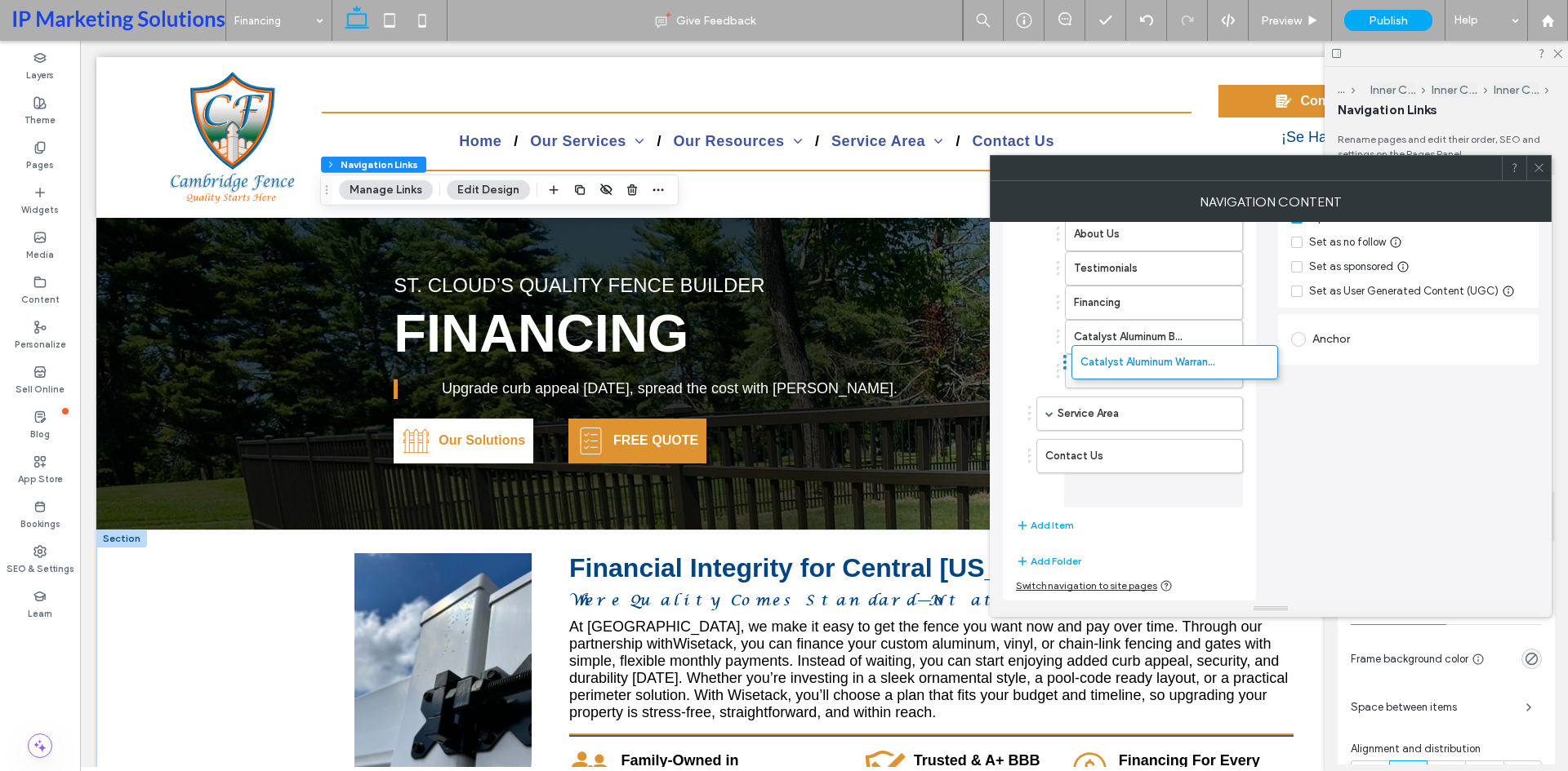
scroll to position [449, 0]
drag, startPoint x: 1101, startPoint y: 492, endPoint x: 1145, endPoint y: 363, distance: 136.3
click at [1028, 531] on span "button" at bounding box center [1022, 526] width 15 height 18
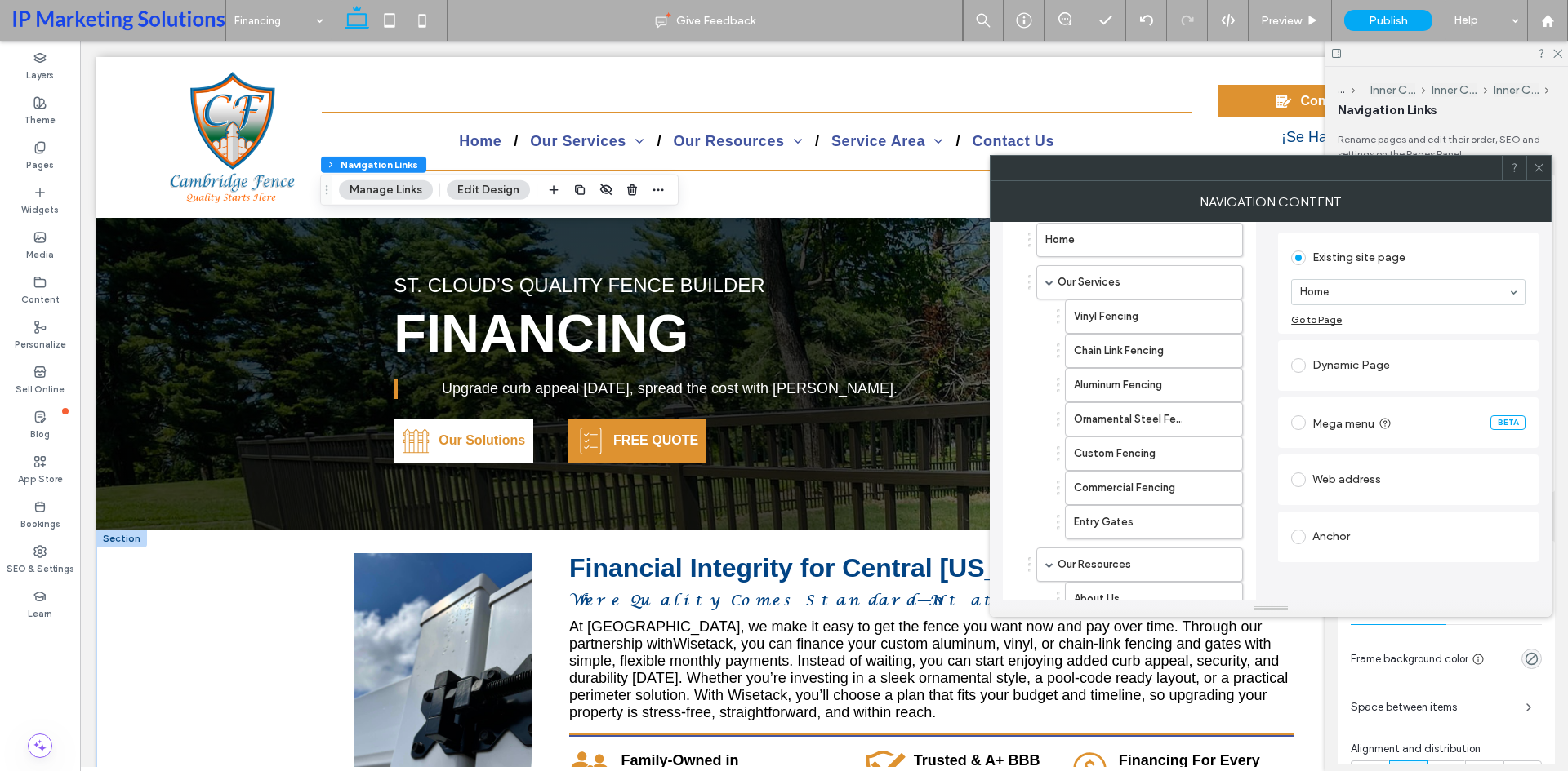
scroll to position [163, 0]
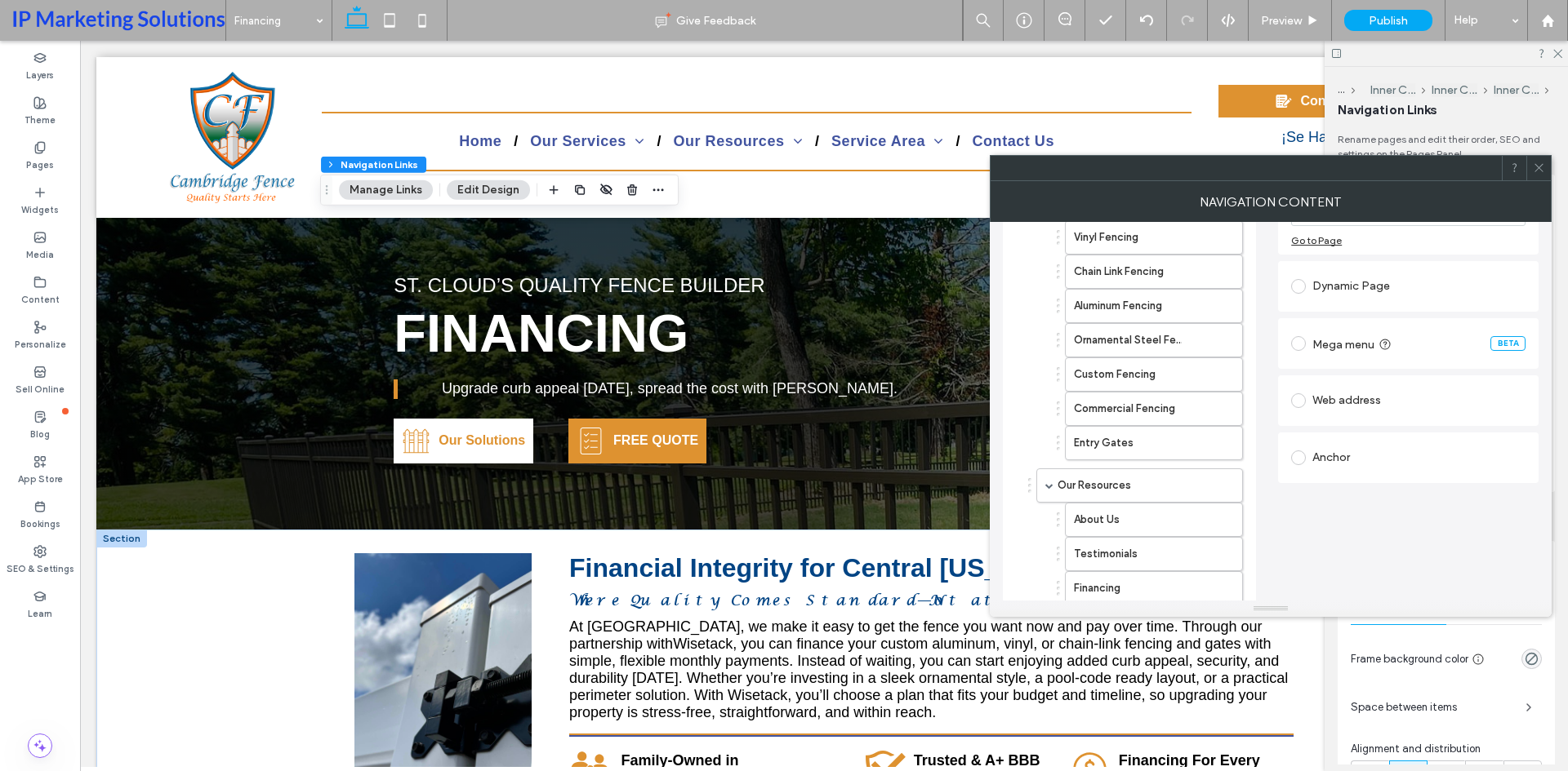
click at [1328, 399] on div "Web address" at bounding box center [1408, 400] width 235 height 26
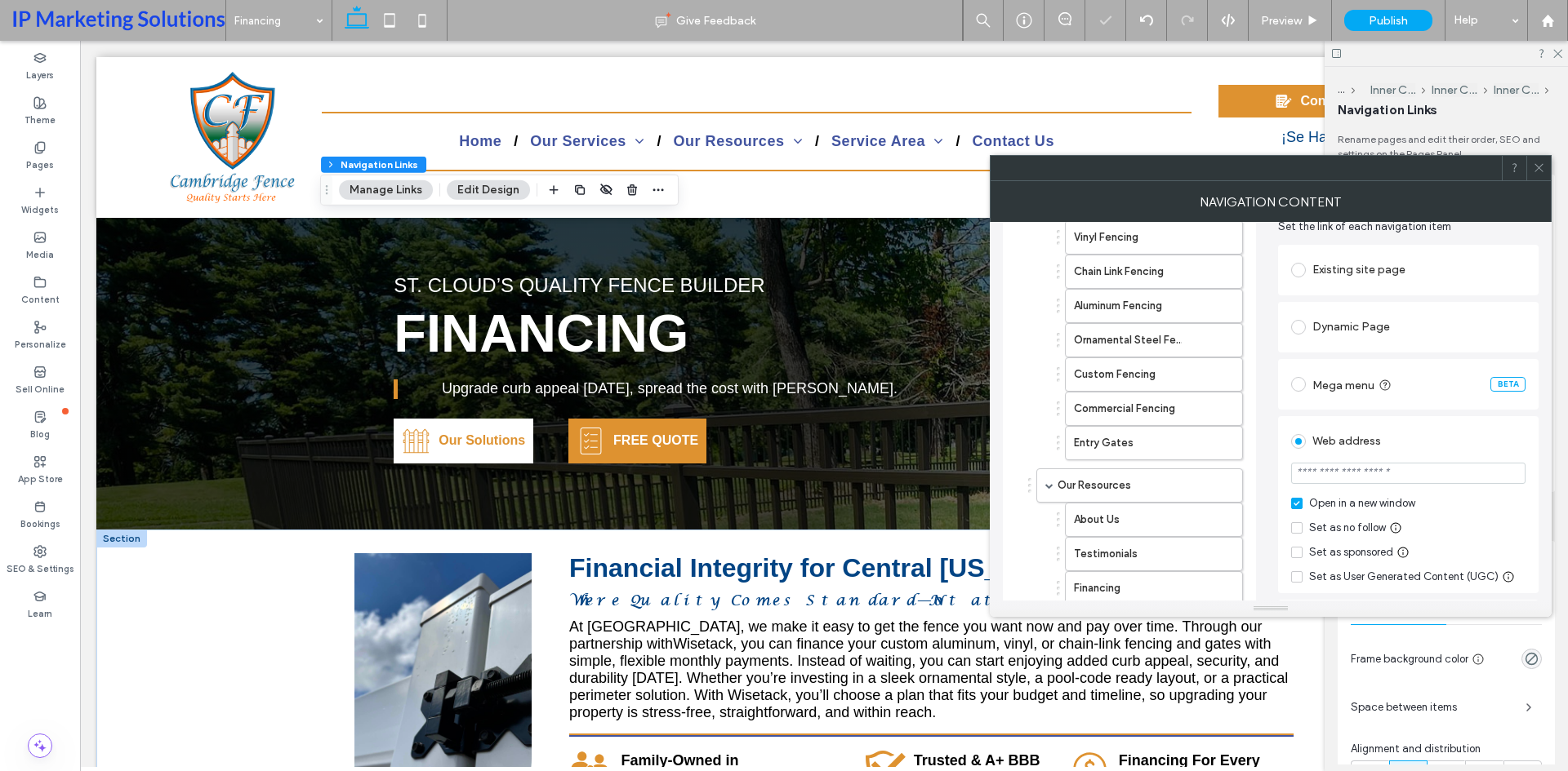
click at [1381, 474] on input "url" at bounding box center [1408, 473] width 235 height 21
paste input "**********"
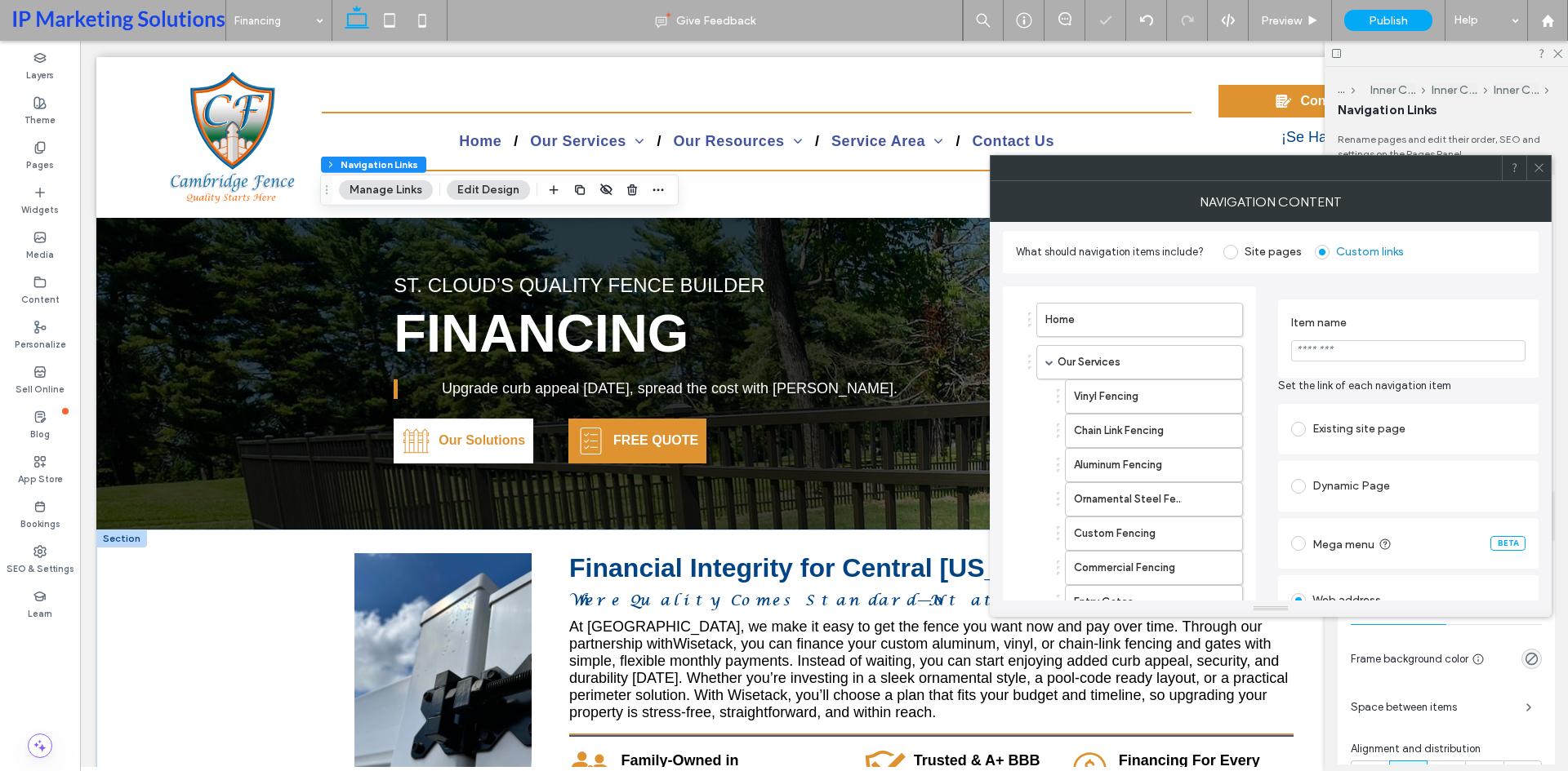
scroll to position [0, 0]
type input "**********"
click at [1381, 346] on input "***" at bounding box center [1408, 355] width 235 height 21
type input "**********"
click at [1326, 343] on section "**********" at bounding box center [1408, 343] width 235 height 62
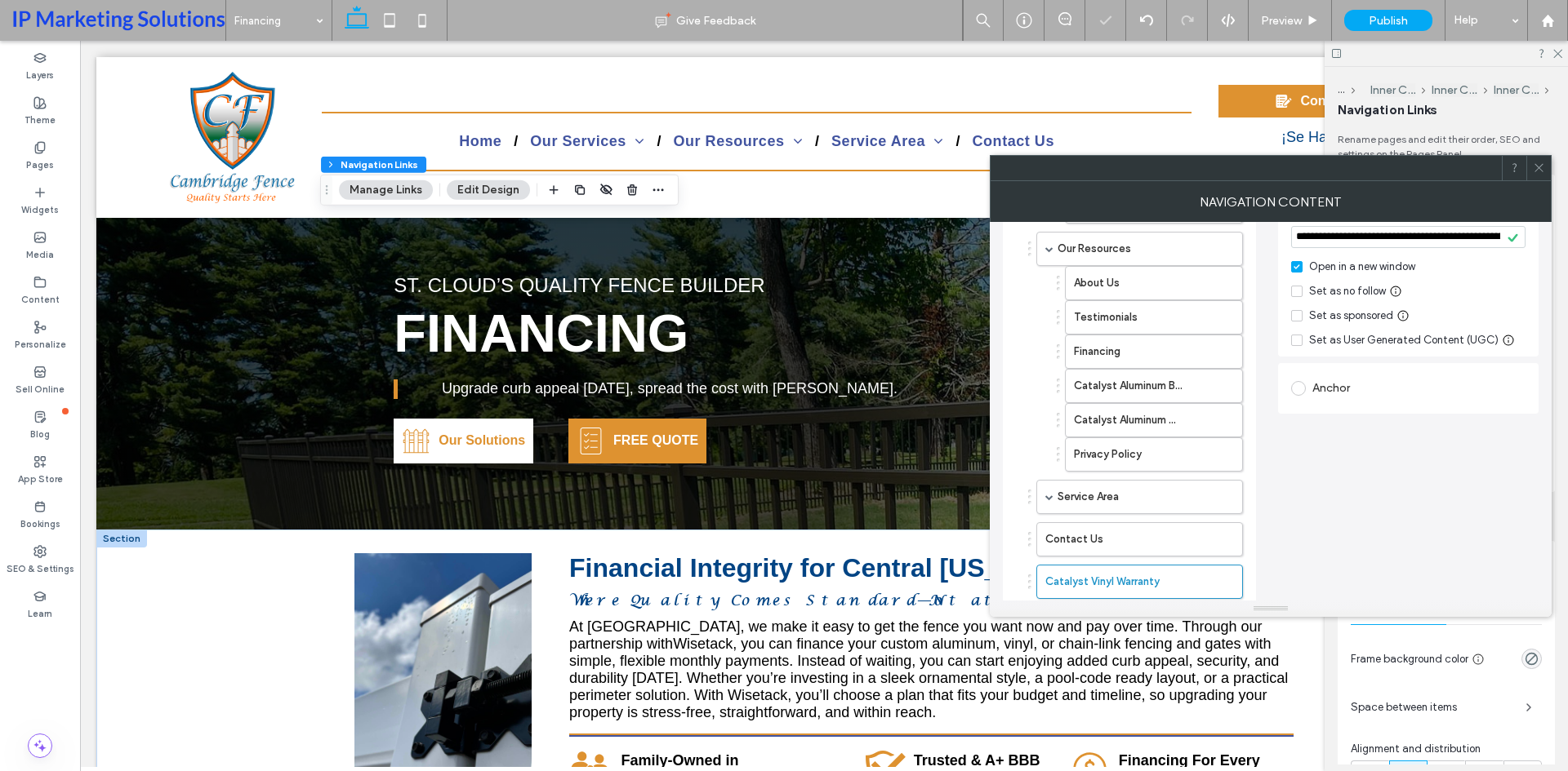
scroll to position [408, 0]
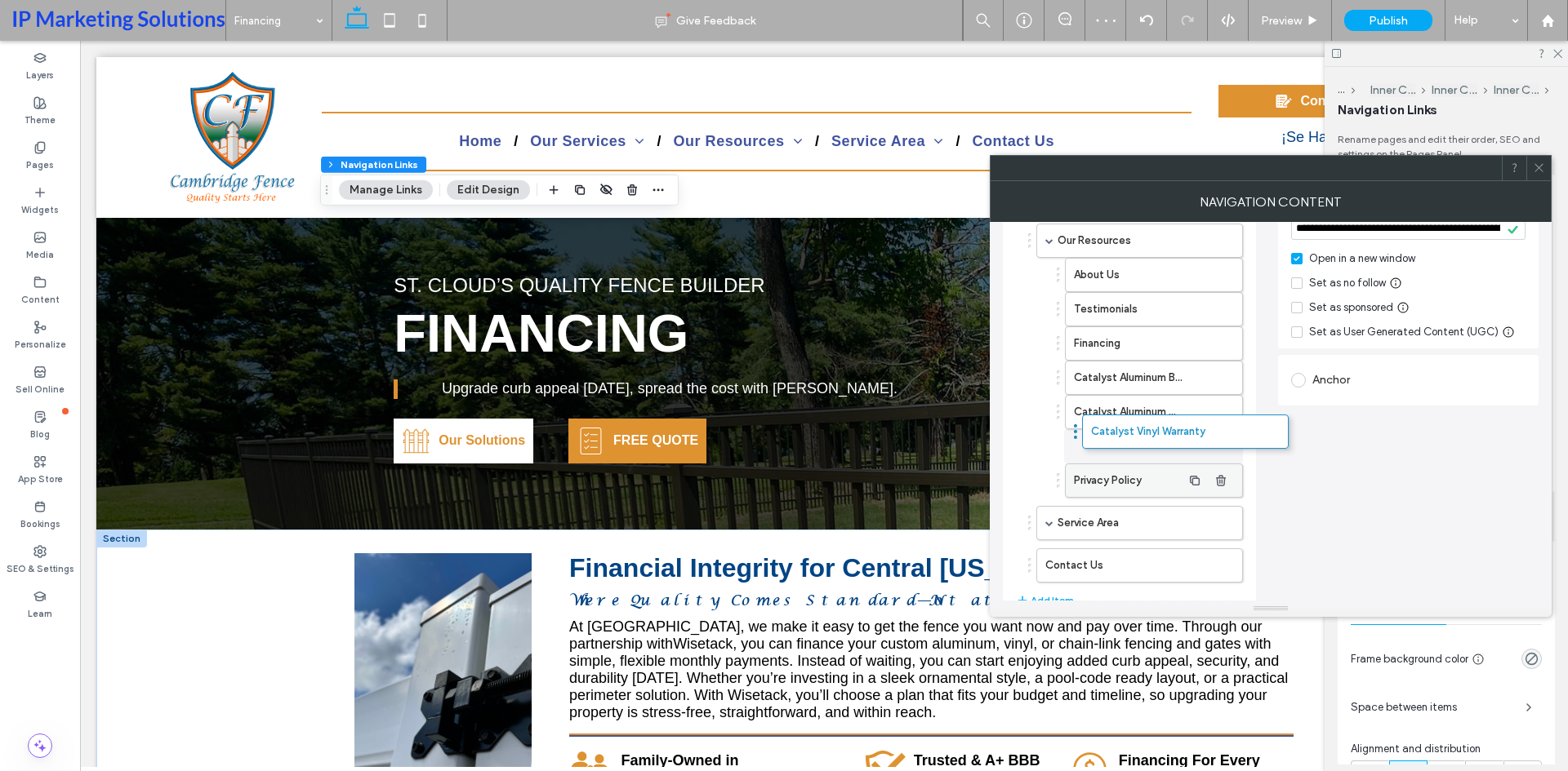
drag, startPoint x: 1073, startPoint y: 573, endPoint x: 1114, endPoint y: 430, distance: 148.8
click at [1049, 243] on span at bounding box center [1049, 240] width 8 height 8
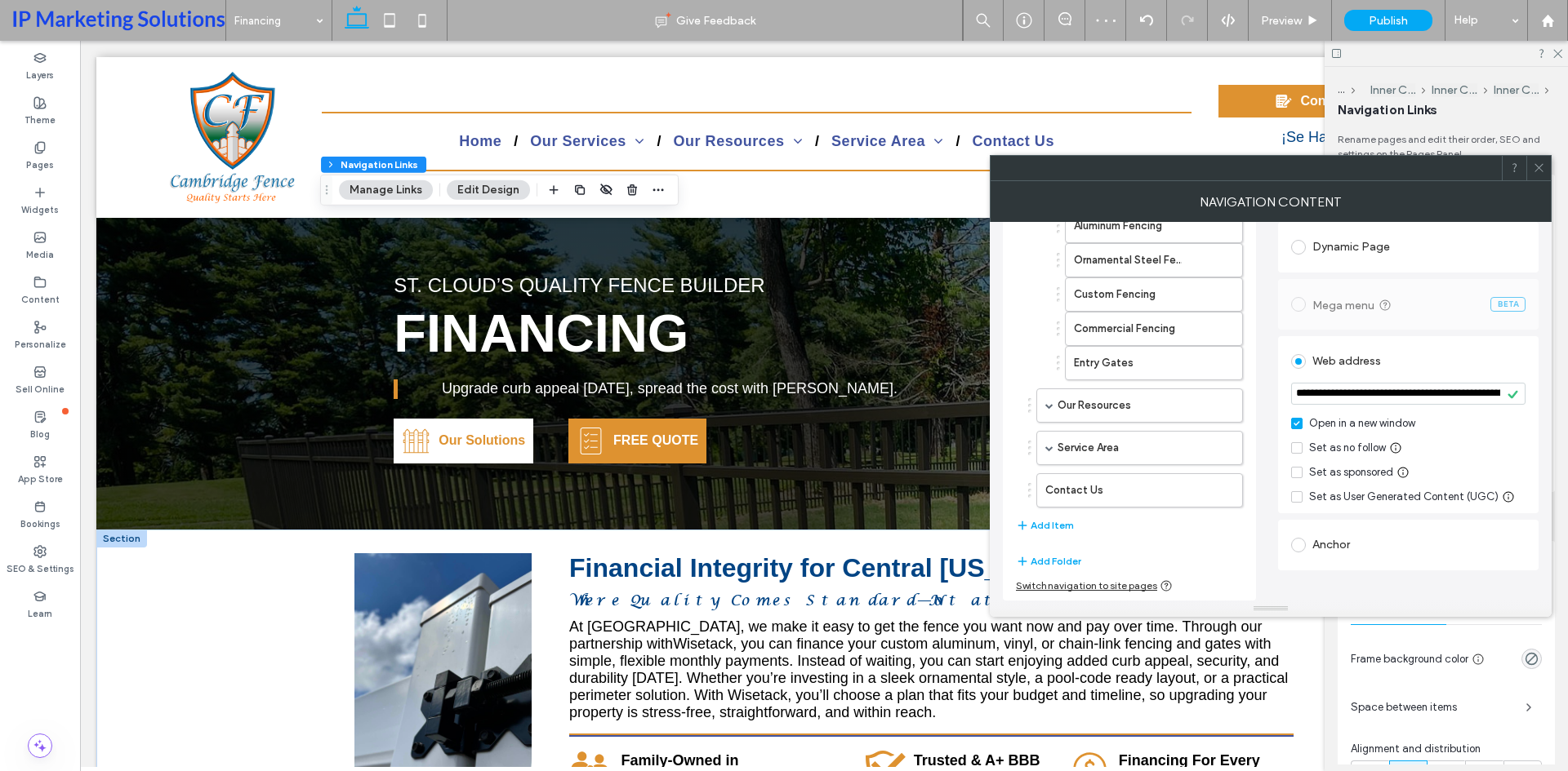
click at [1542, 165] on icon at bounding box center [1538, 168] width 12 height 12
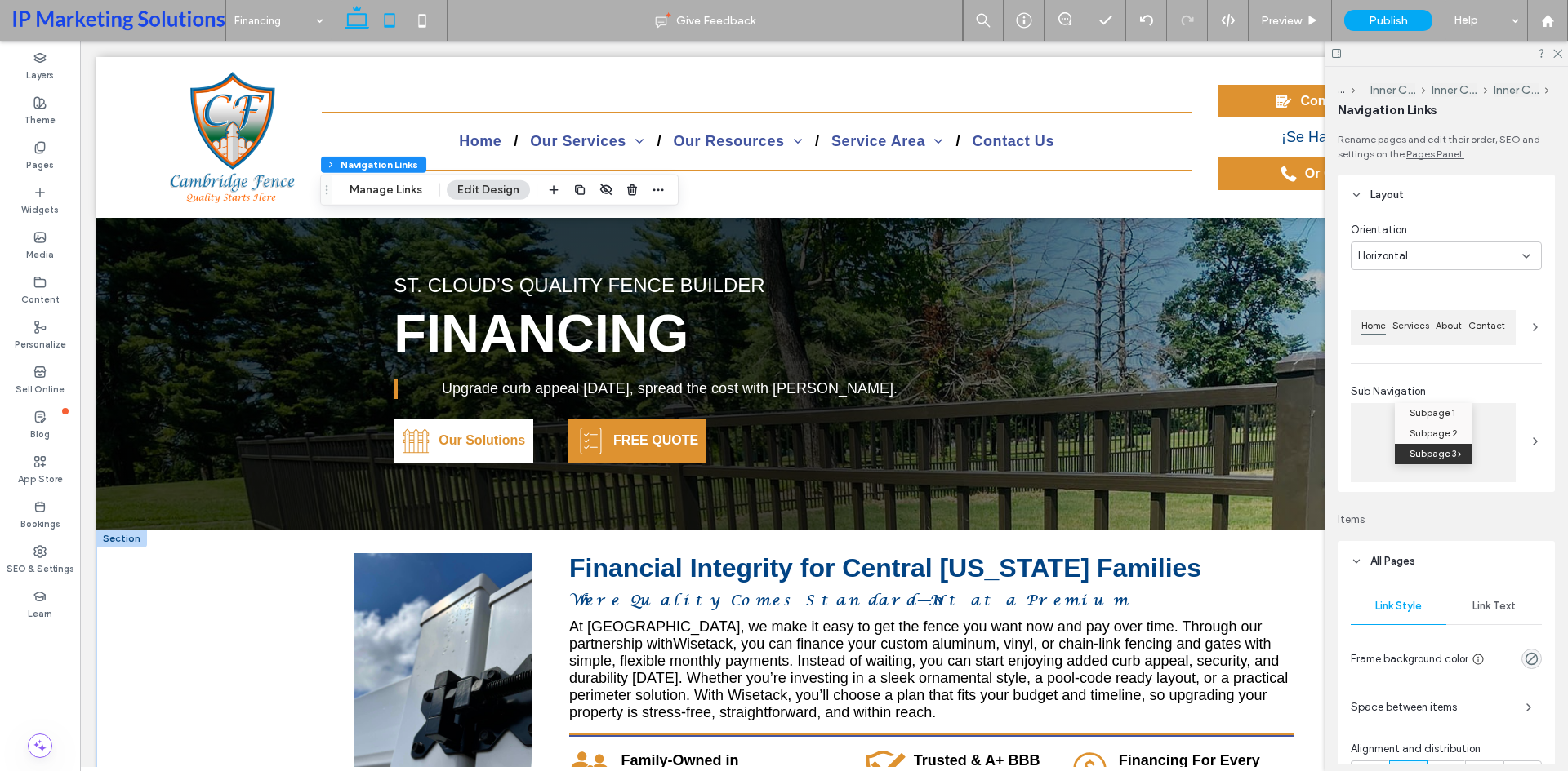
click at [396, 15] on icon at bounding box center [390, 20] width 33 height 33
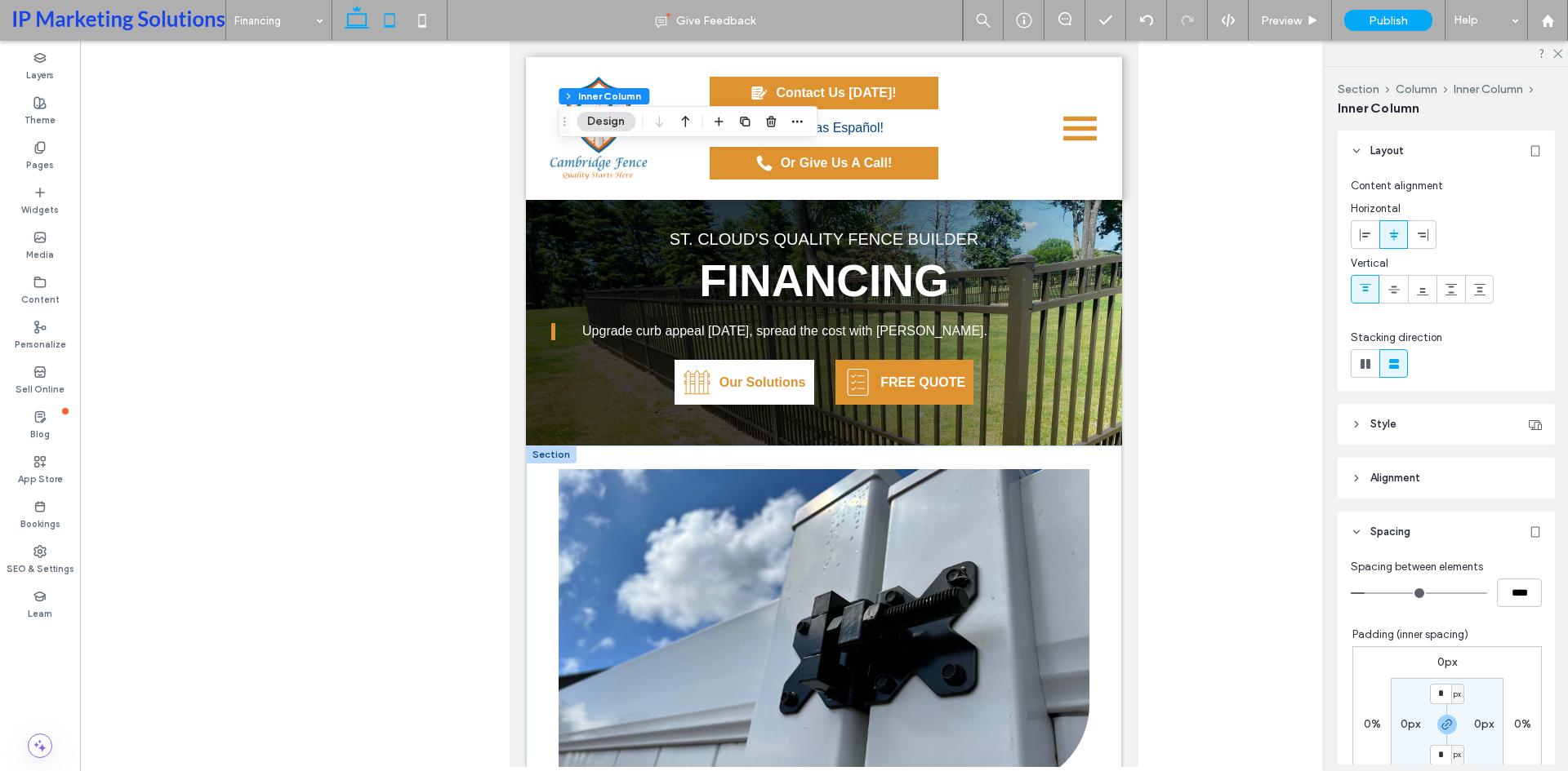
click at [360, 31] on icon at bounding box center [357, 20] width 33 height 33
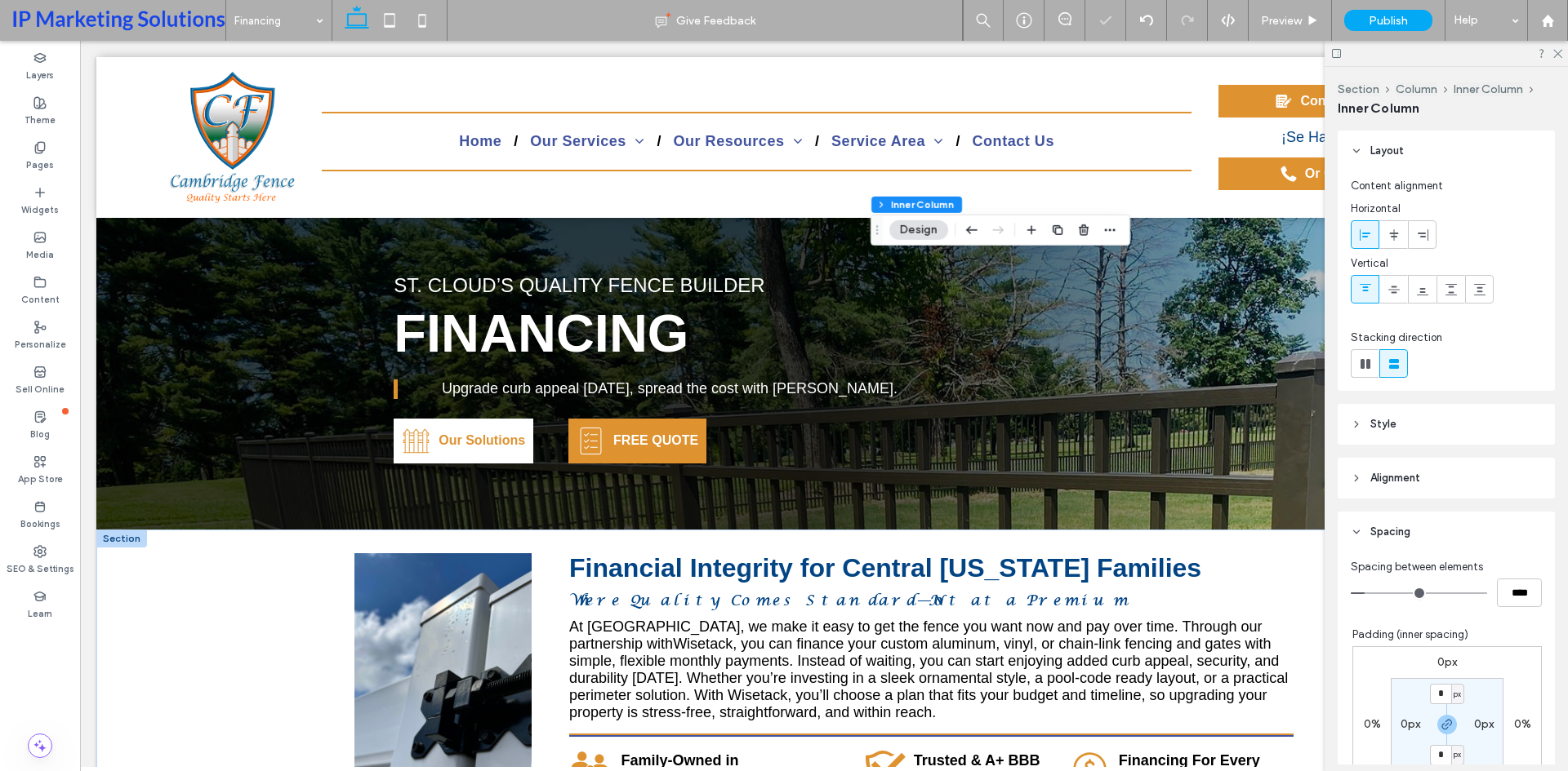
type input "**"
type input "****"
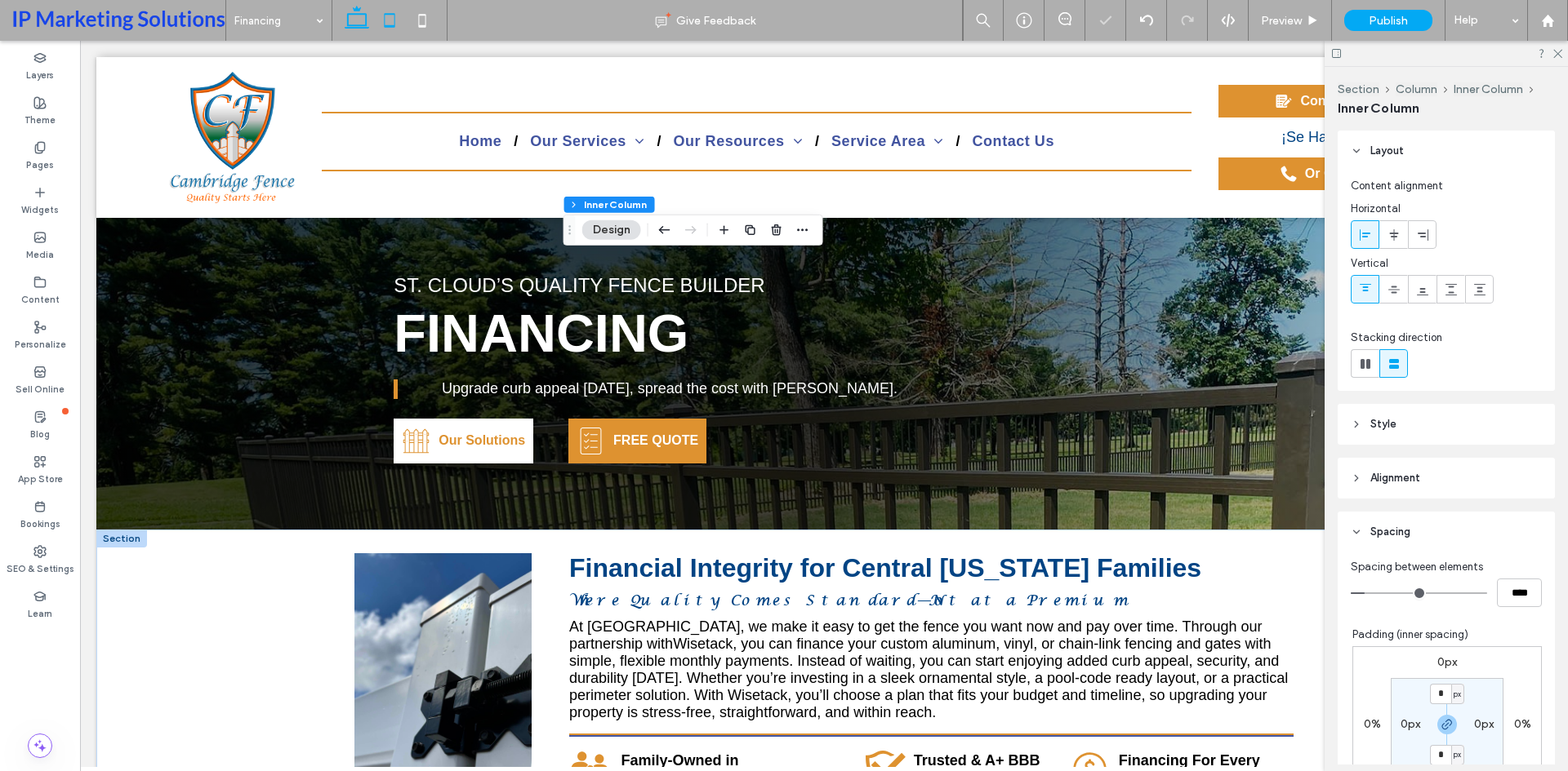
click at [390, 21] on icon at bounding box center [390, 20] width 33 height 33
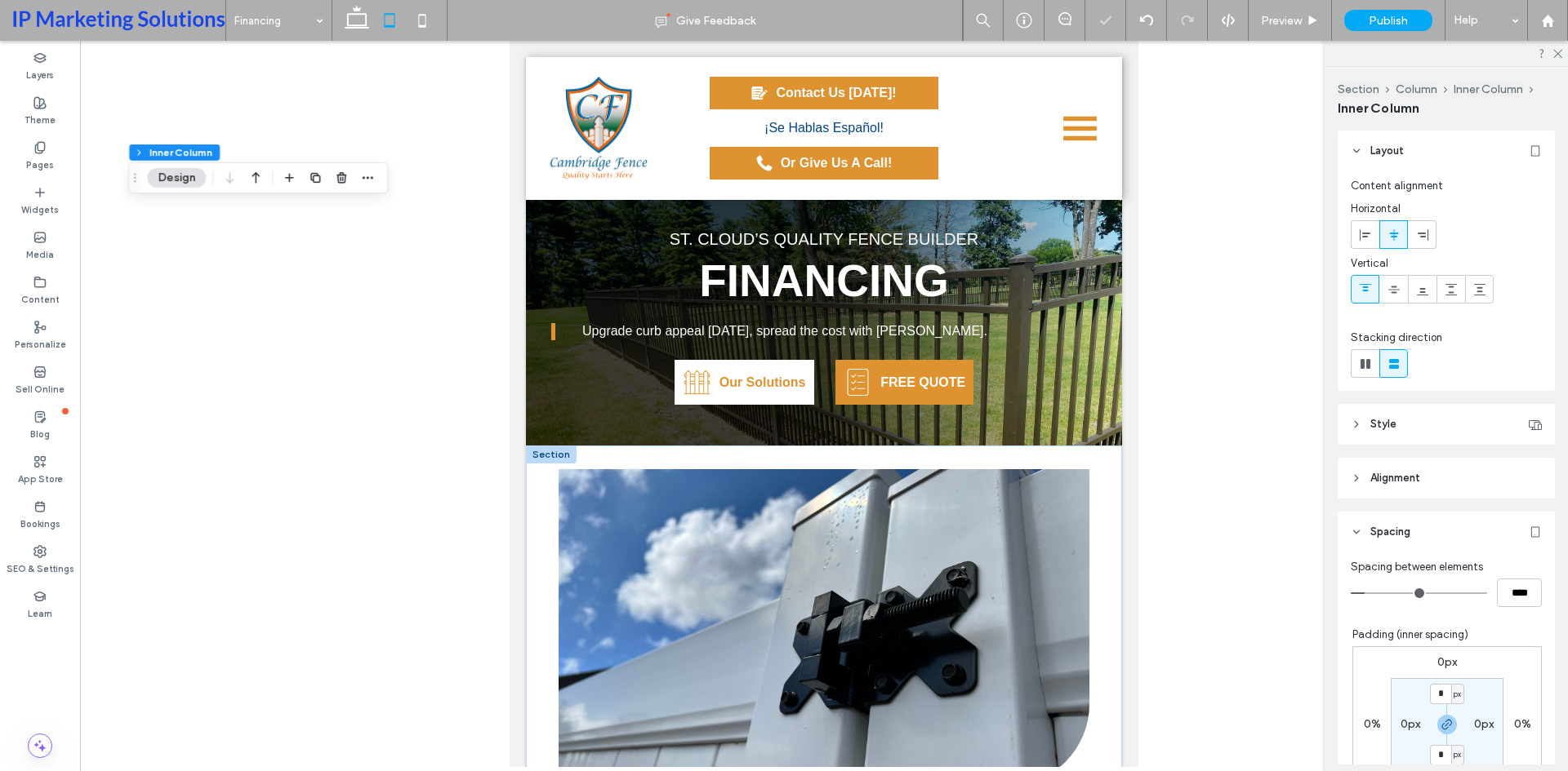
type input "***"
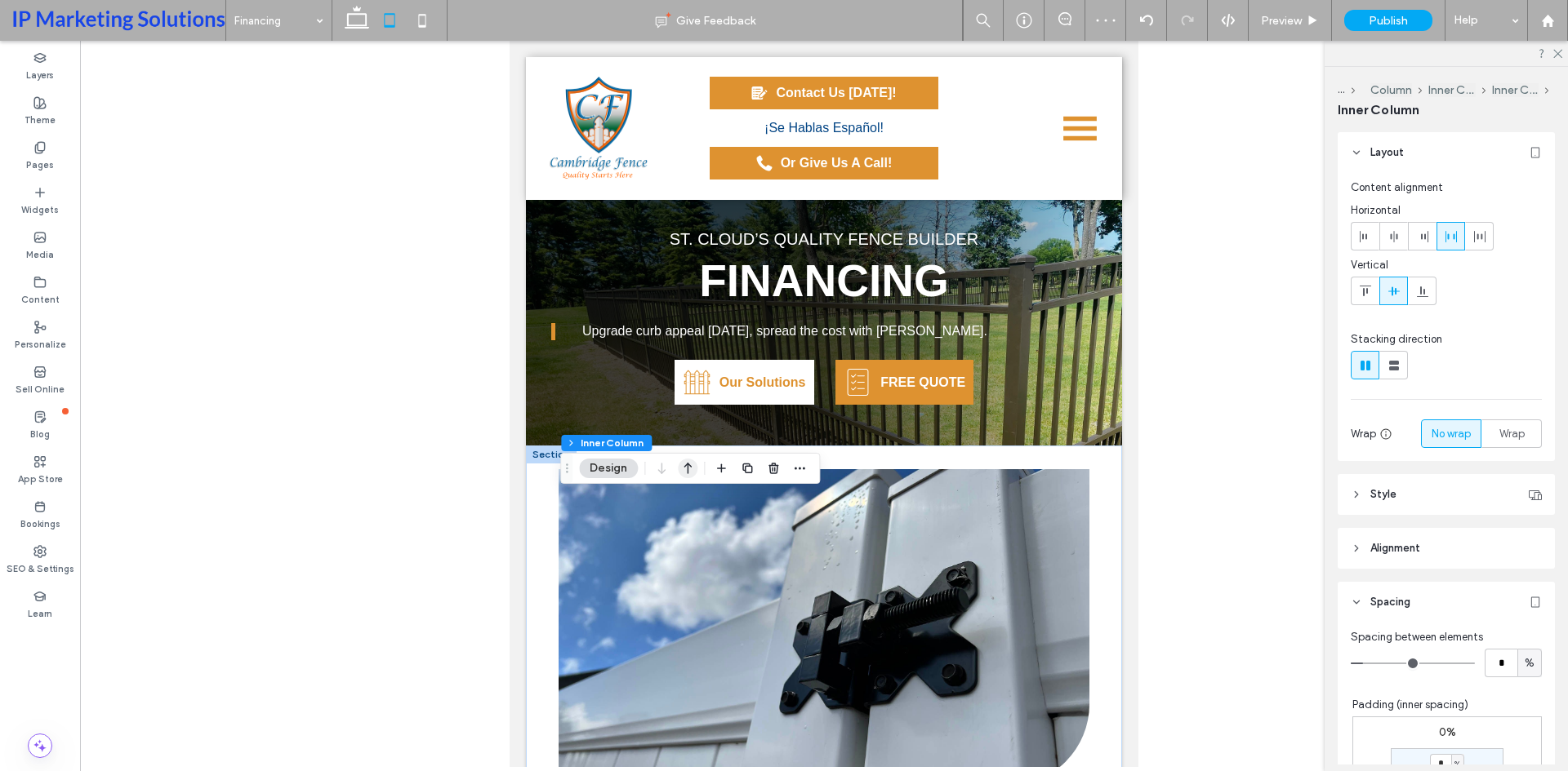
click at [696, 468] on icon "button" at bounding box center [688, 469] width 20 height 30
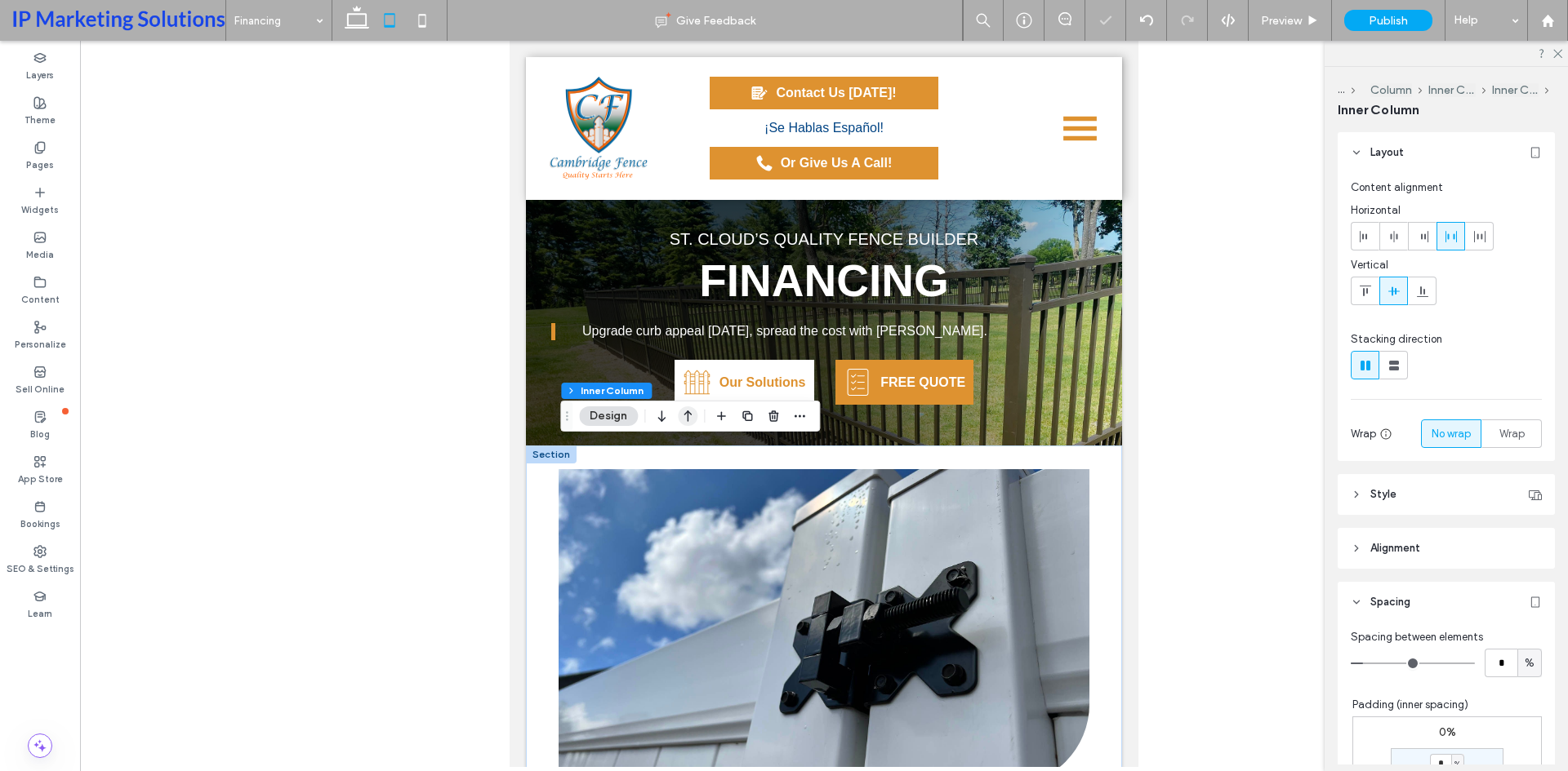
click at [693, 410] on icon "button" at bounding box center [688, 416] width 20 height 30
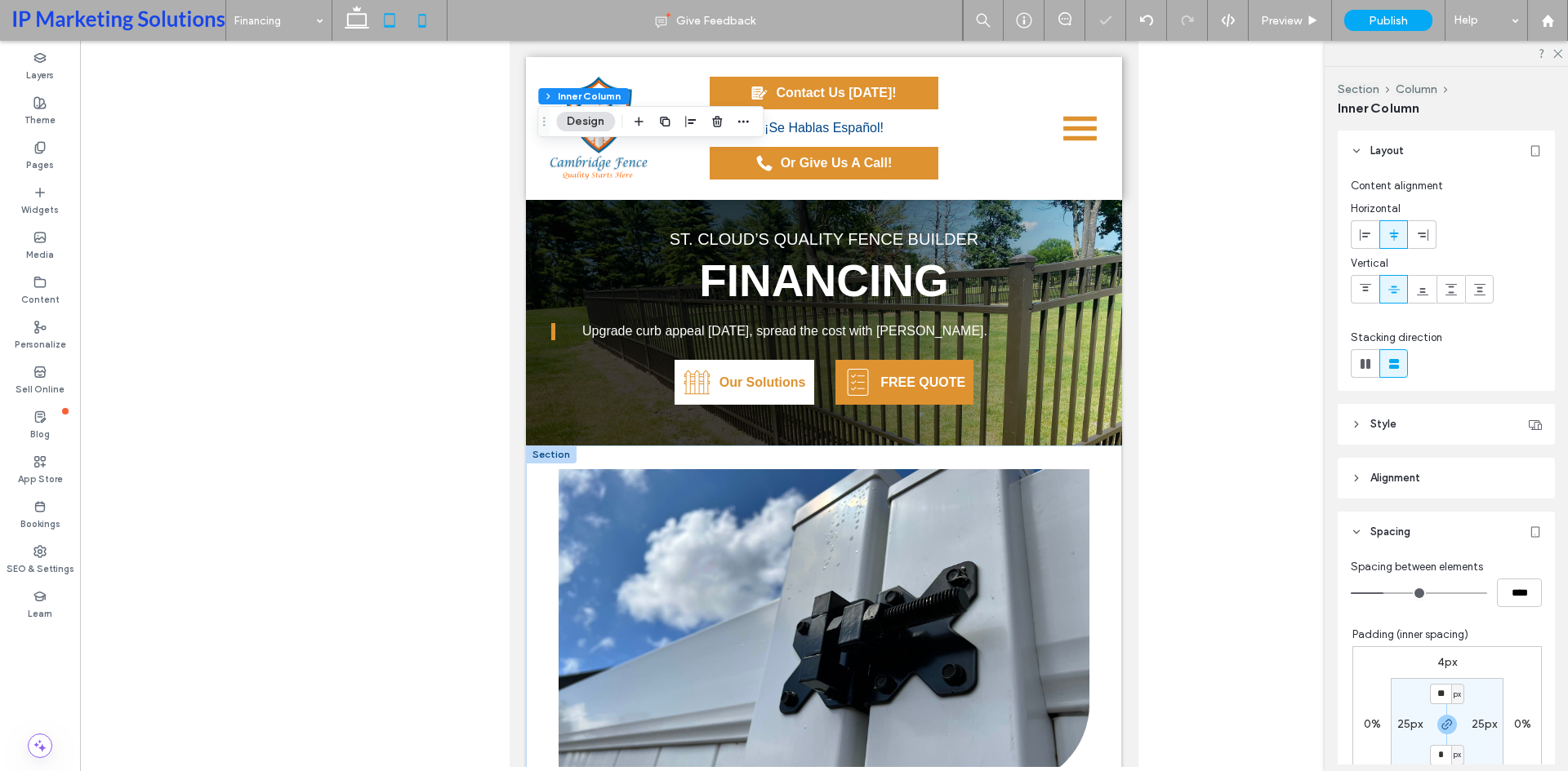
click at [419, 26] on use at bounding box center [422, 20] width 7 height 13
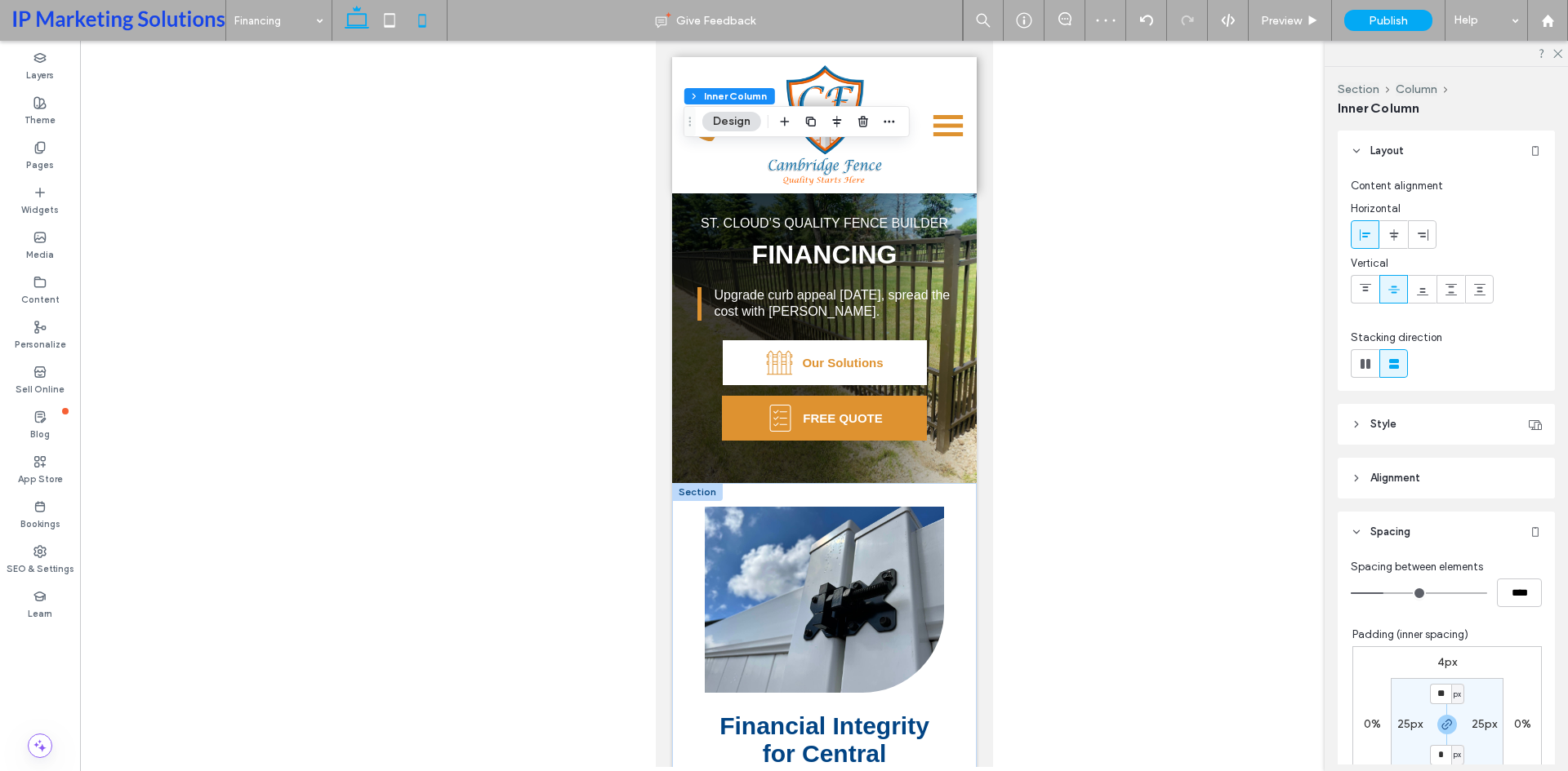
click at [355, 18] on icon at bounding box center [357, 20] width 33 height 33
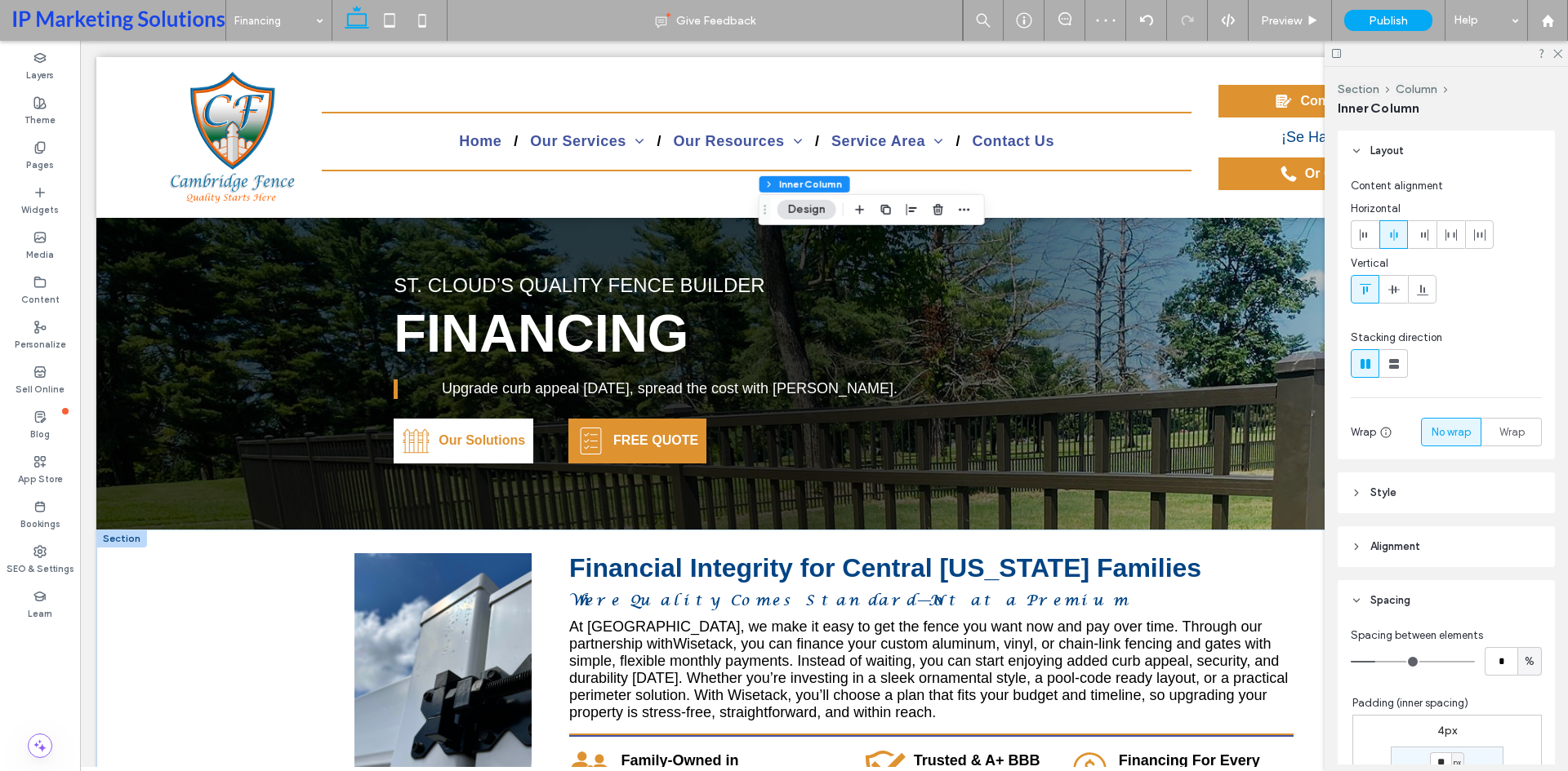
type input "*"
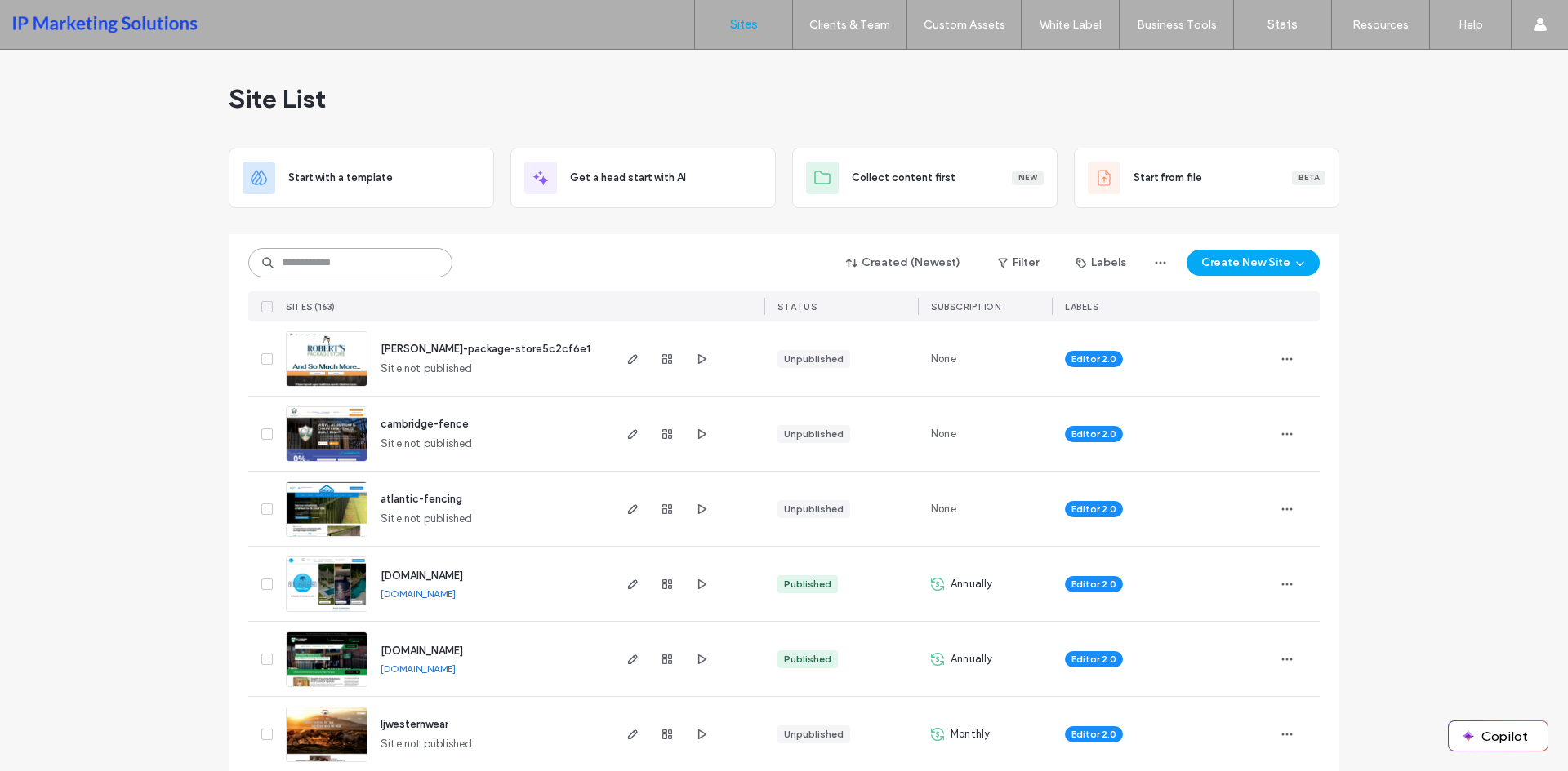
click at [388, 268] on input at bounding box center [350, 263] width 204 height 30
click at [628, 436] on use "button" at bounding box center [633, 434] width 10 height 10
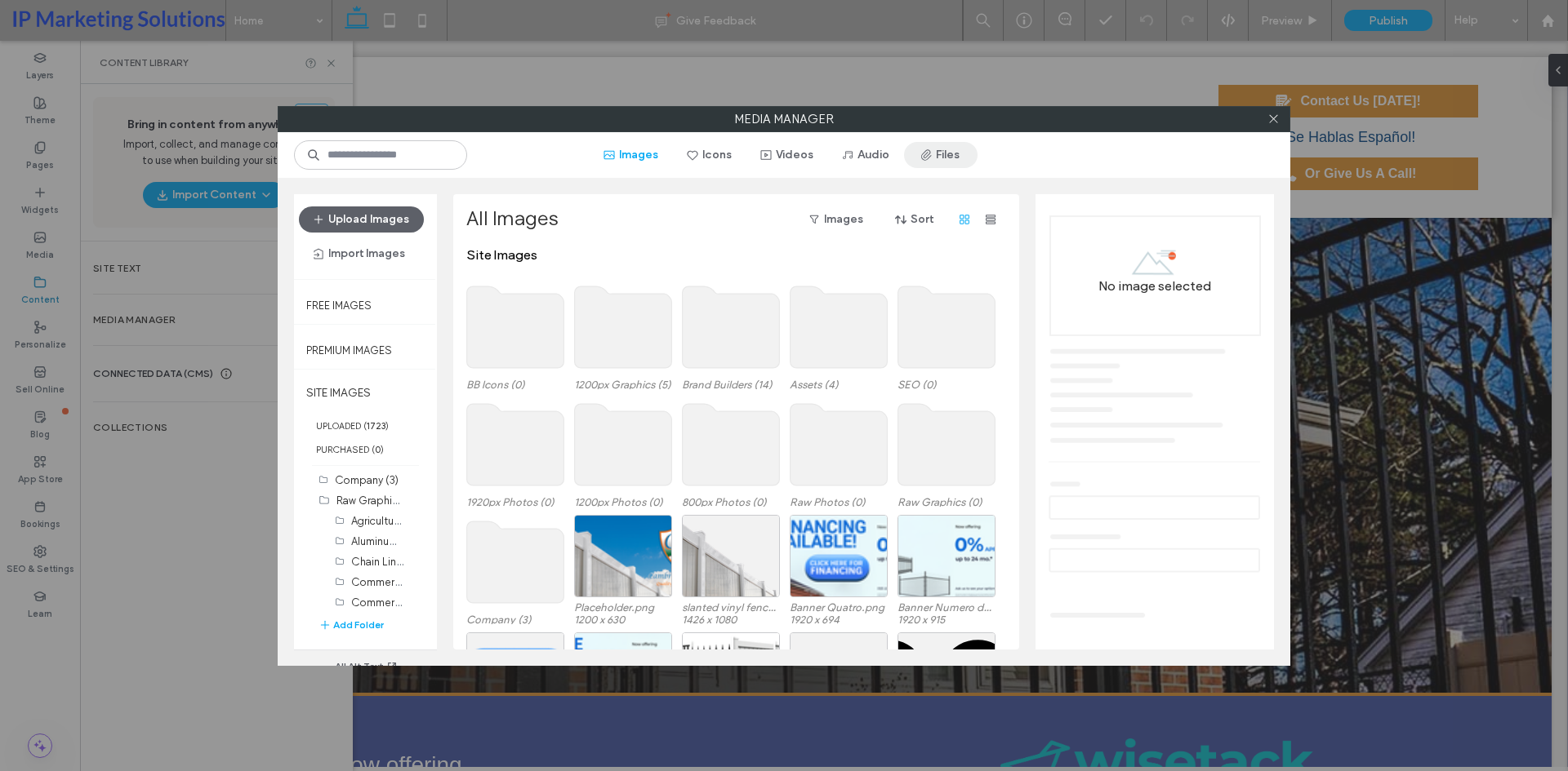
click at [952, 156] on button "Files" at bounding box center [941, 155] width 74 height 26
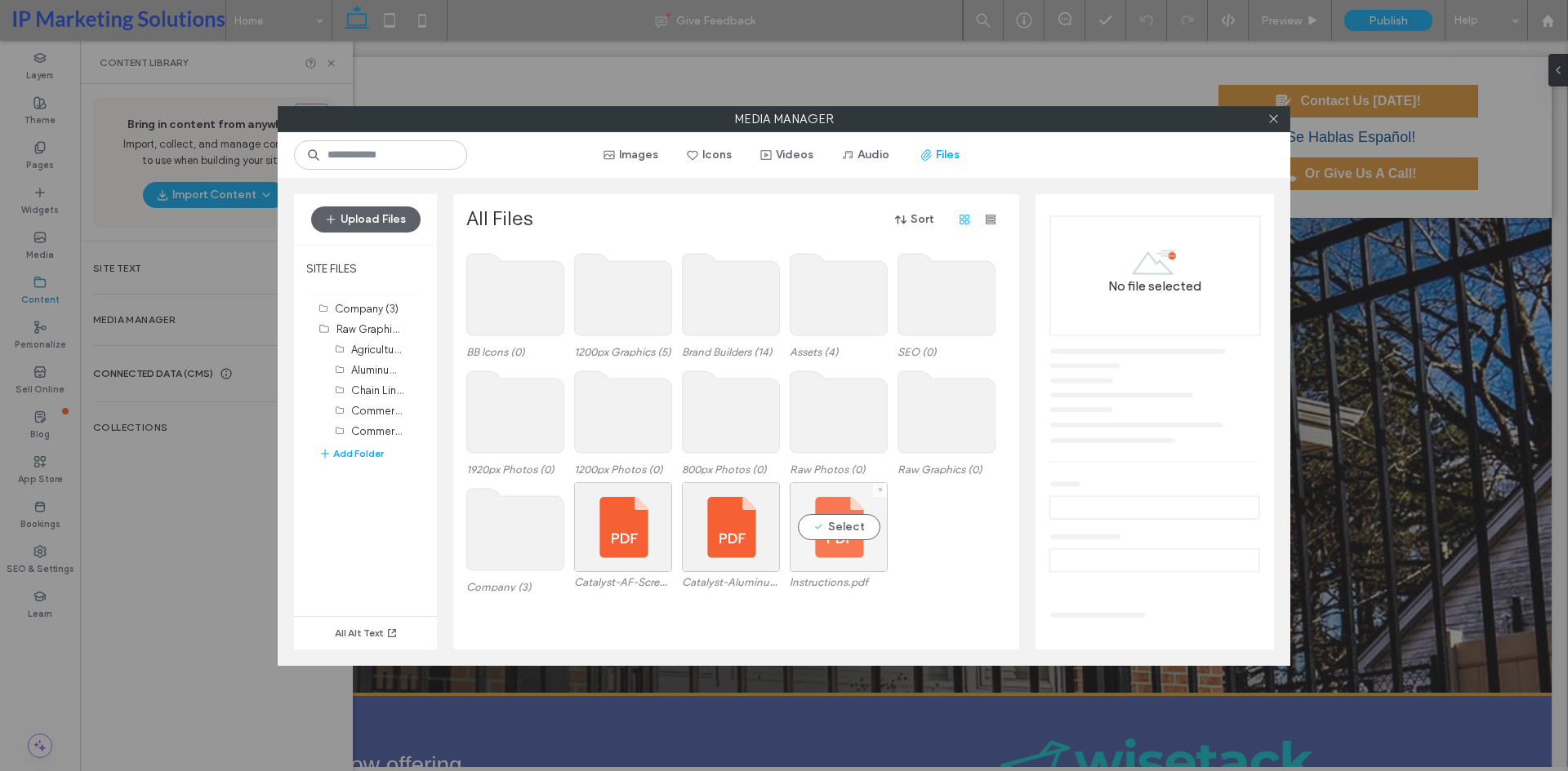
click at [842, 525] on div "Select" at bounding box center [839, 528] width 98 height 89
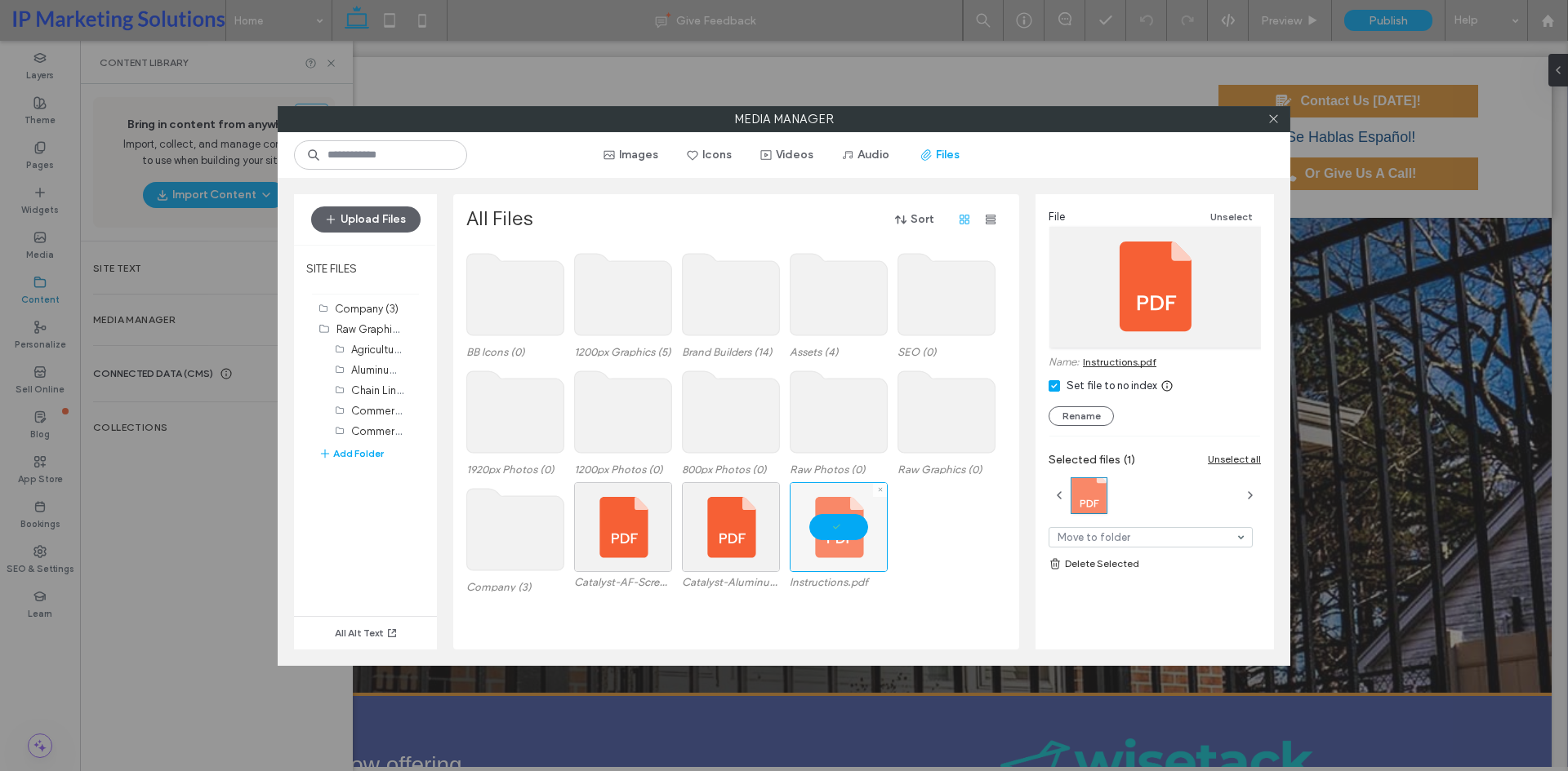
click at [858, 522] on div at bounding box center [839, 528] width 98 height 89
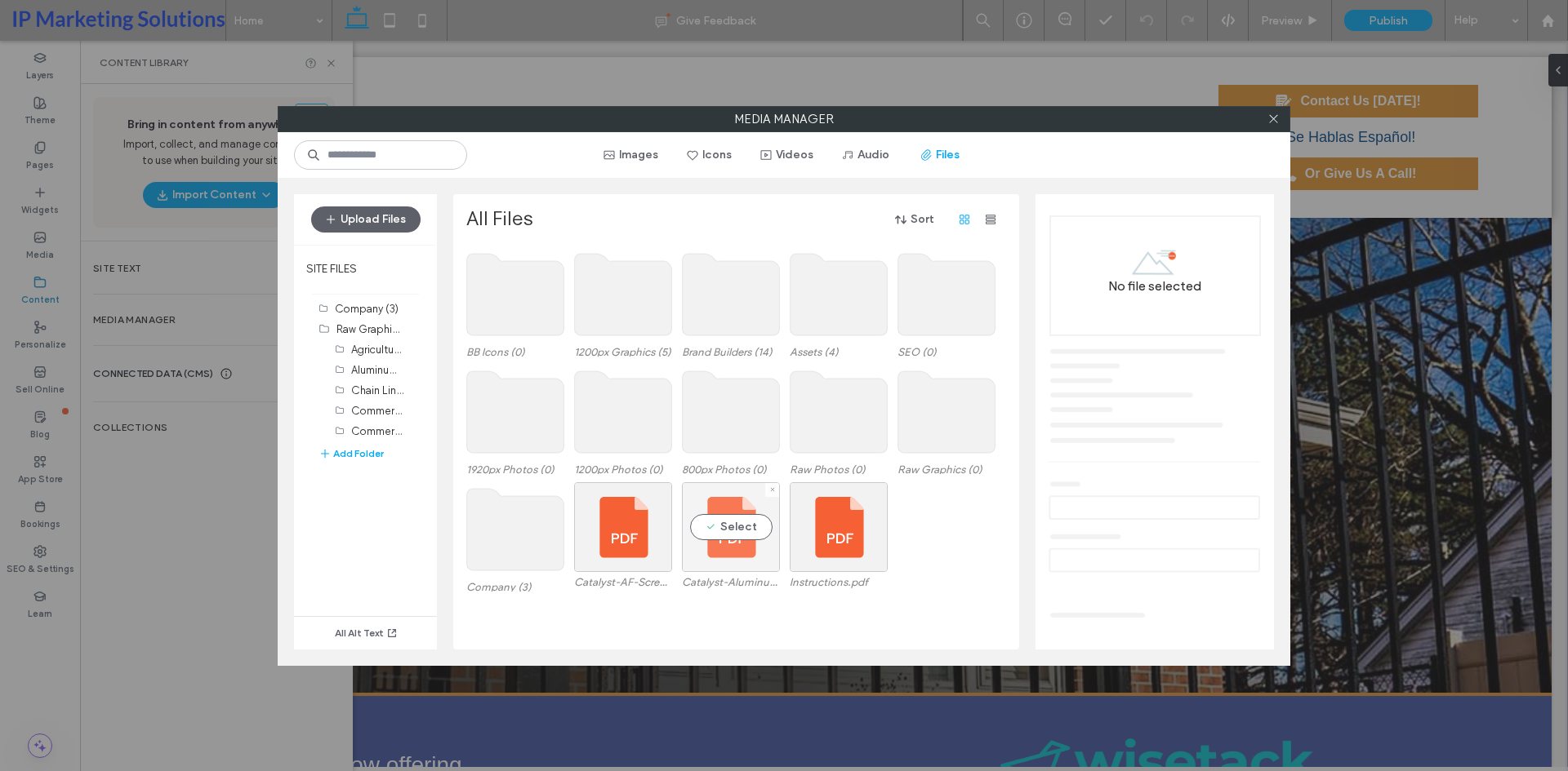
click at [735, 527] on div "Select" at bounding box center [730, 528] width 98 height 89
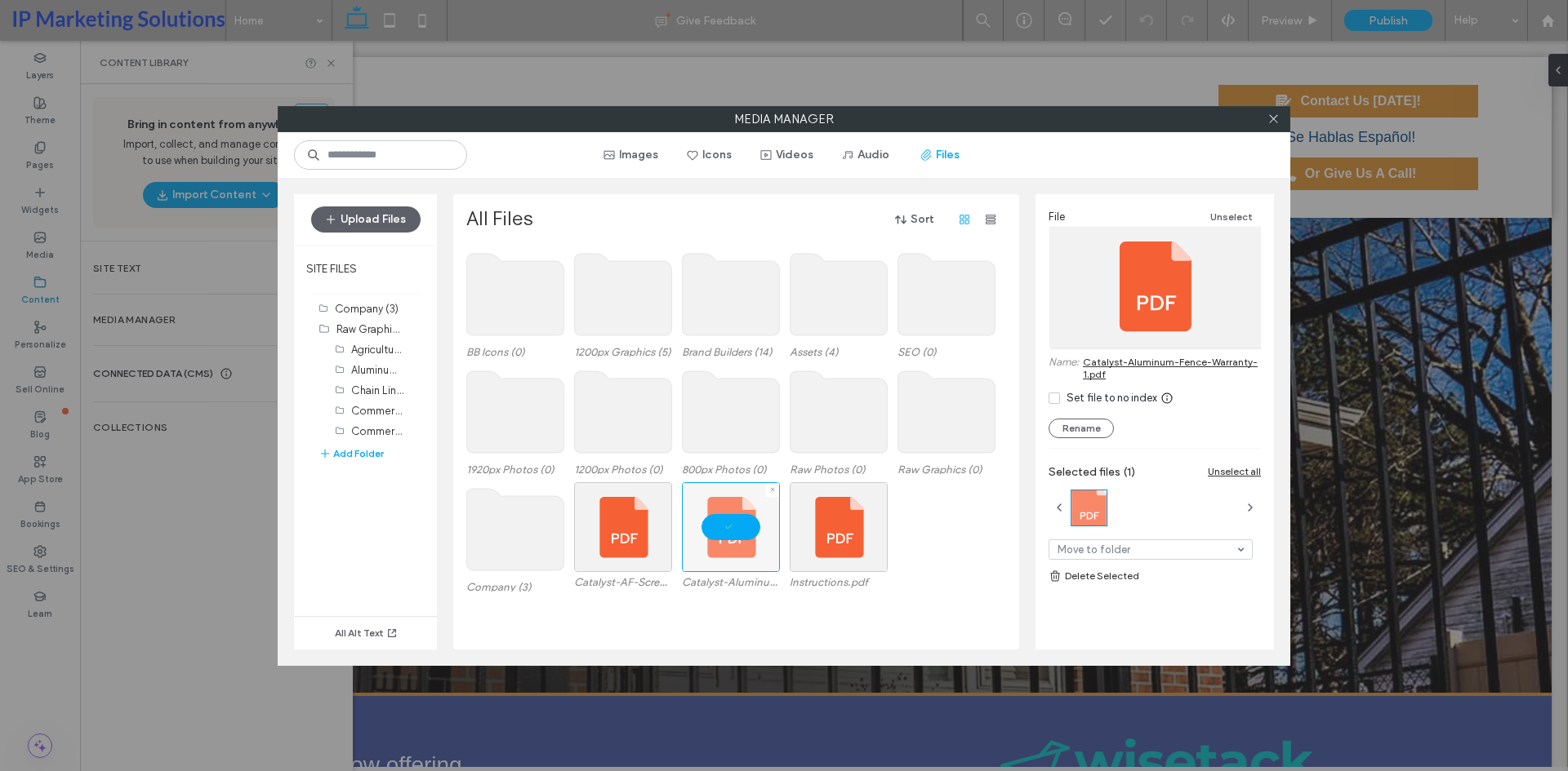
click at [704, 530] on div at bounding box center [730, 528] width 98 height 89
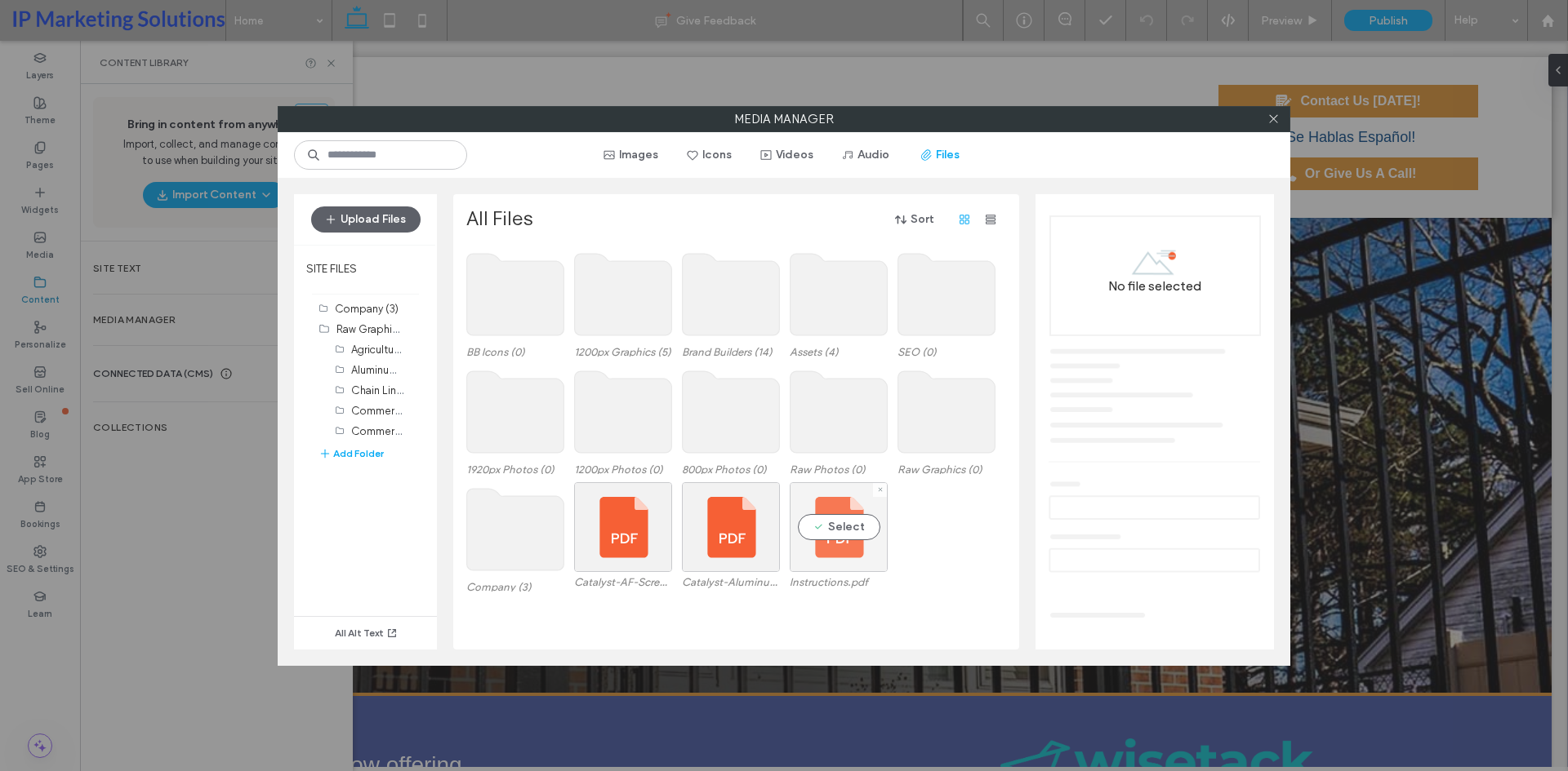
click at [807, 534] on div "Select" at bounding box center [839, 528] width 98 height 89
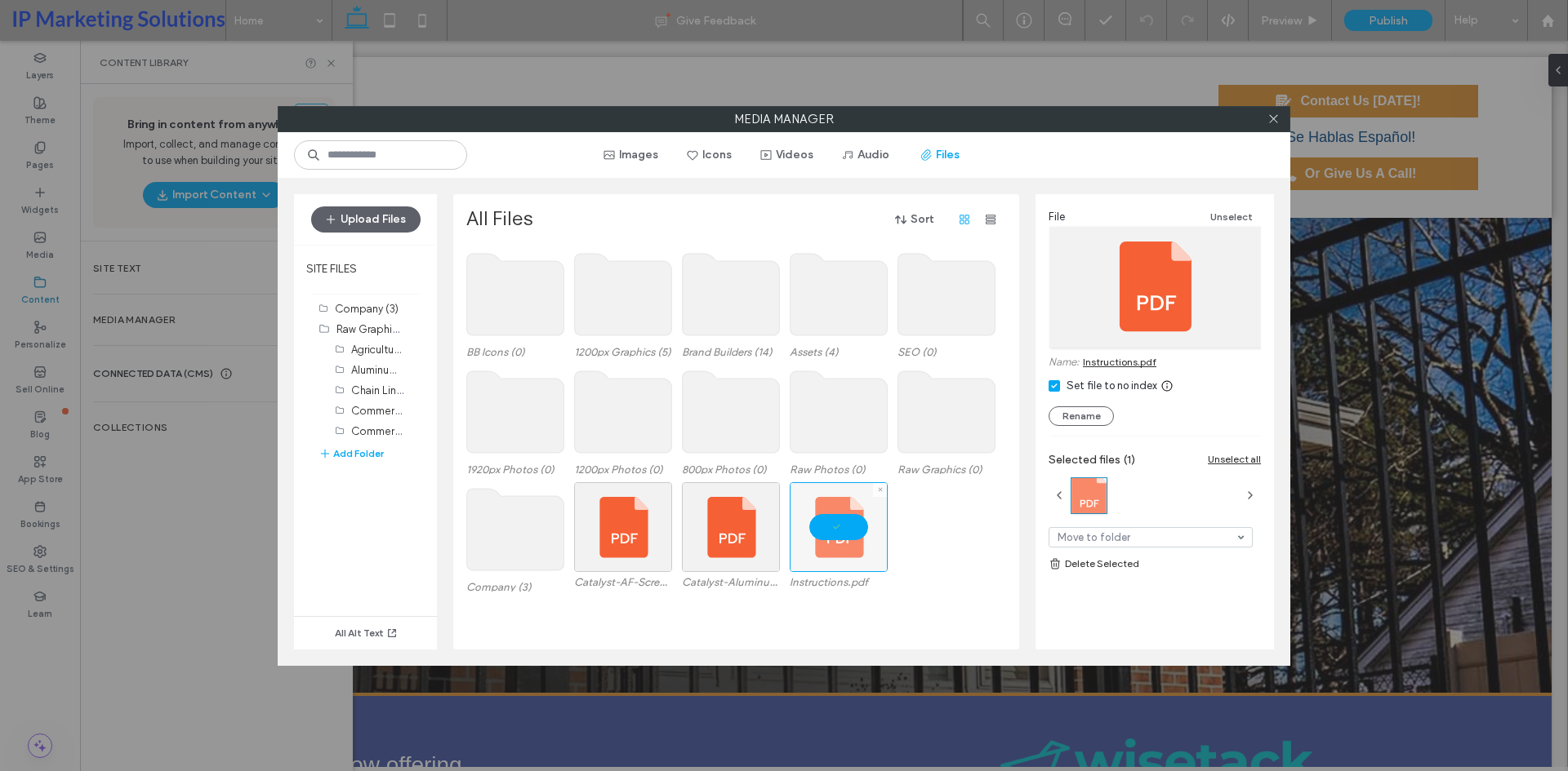
click at [836, 534] on div at bounding box center [839, 528] width 98 height 89
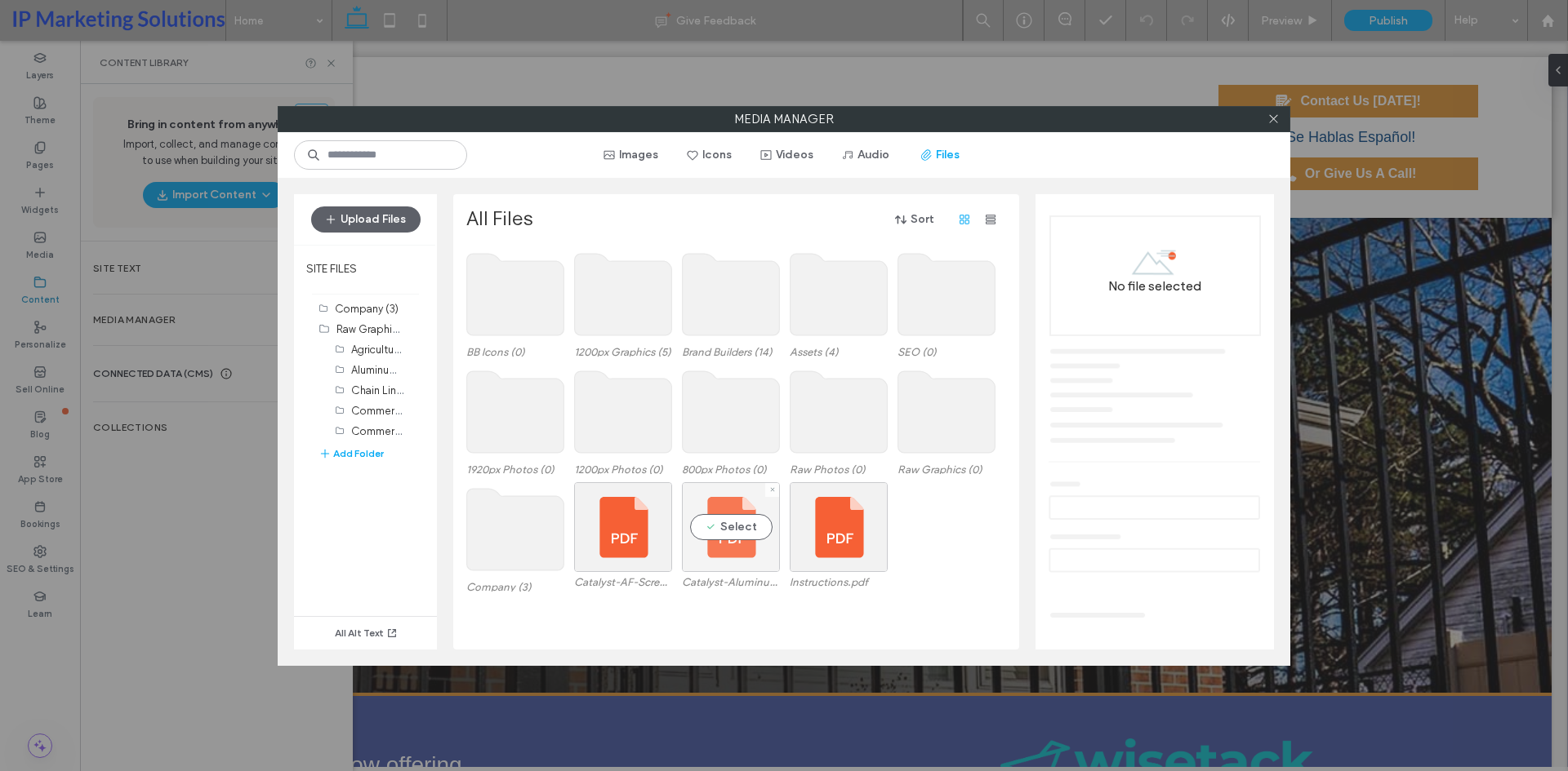
click at [734, 525] on div "Select" at bounding box center [730, 528] width 98 height 89
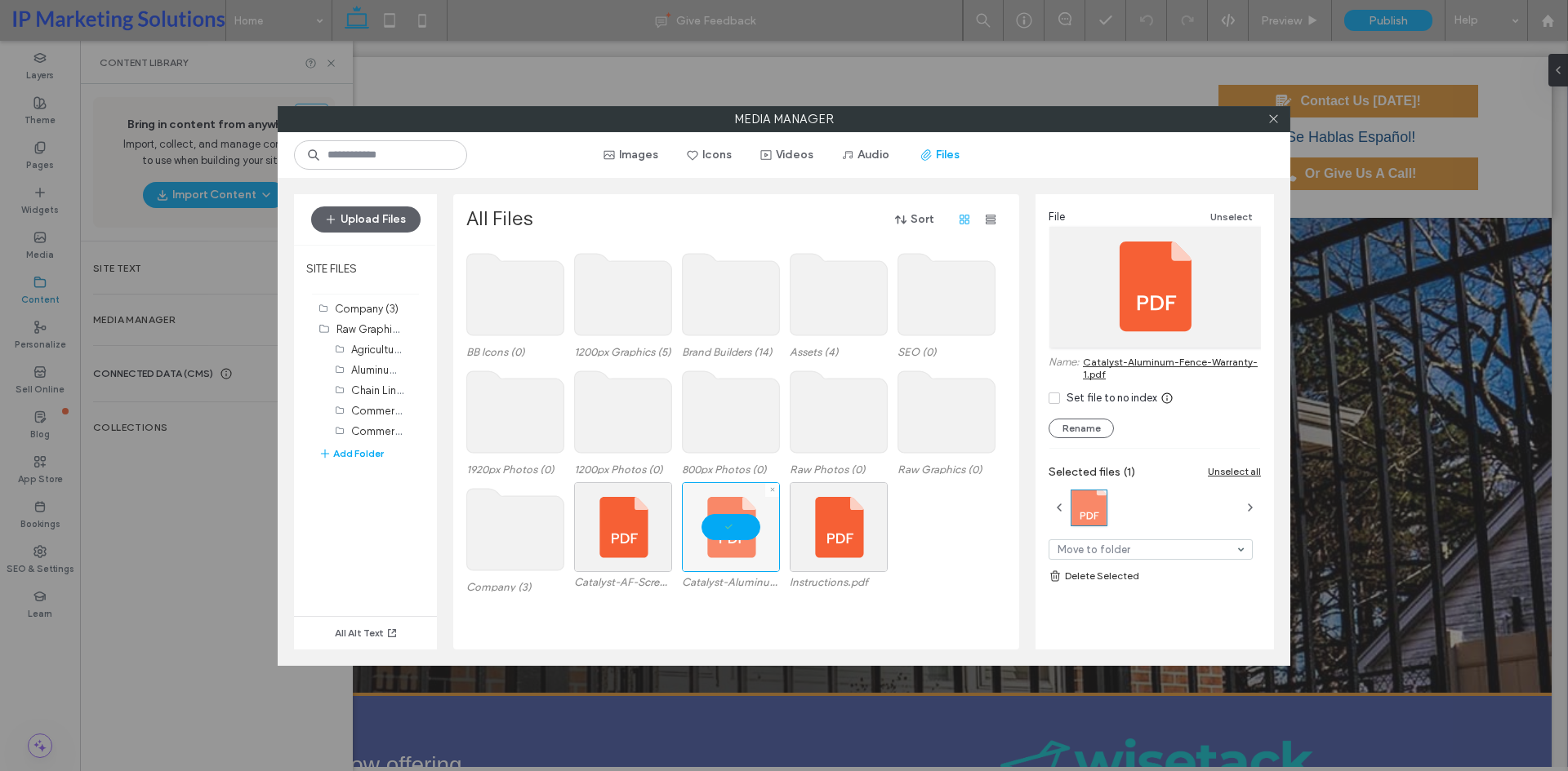
click at [719, 522] on div at bounding box center [730, 528] width 98 height 89
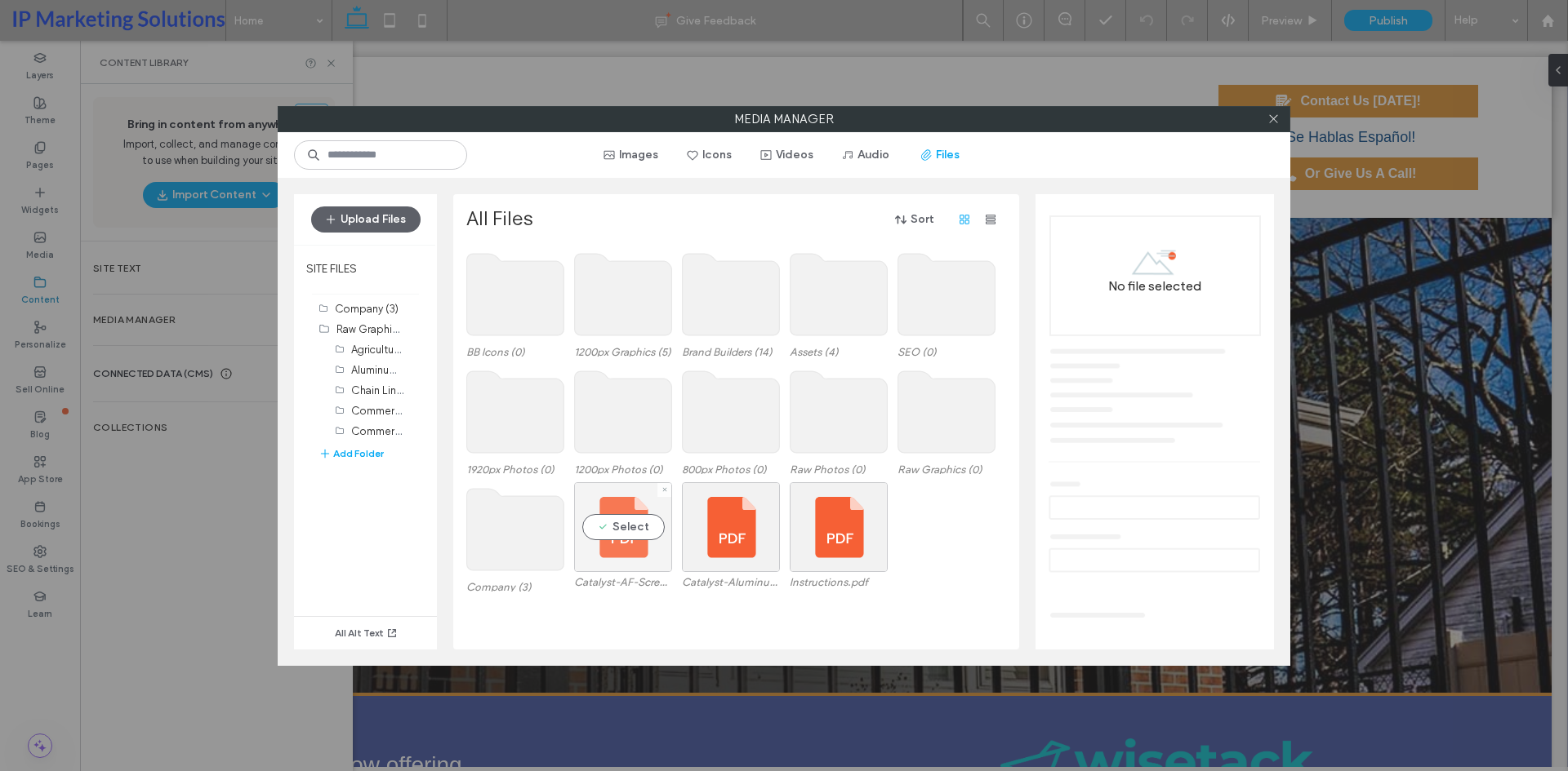
click at [669, 528] on div "Select" at bounding box center [623, 528] width 98 height 89
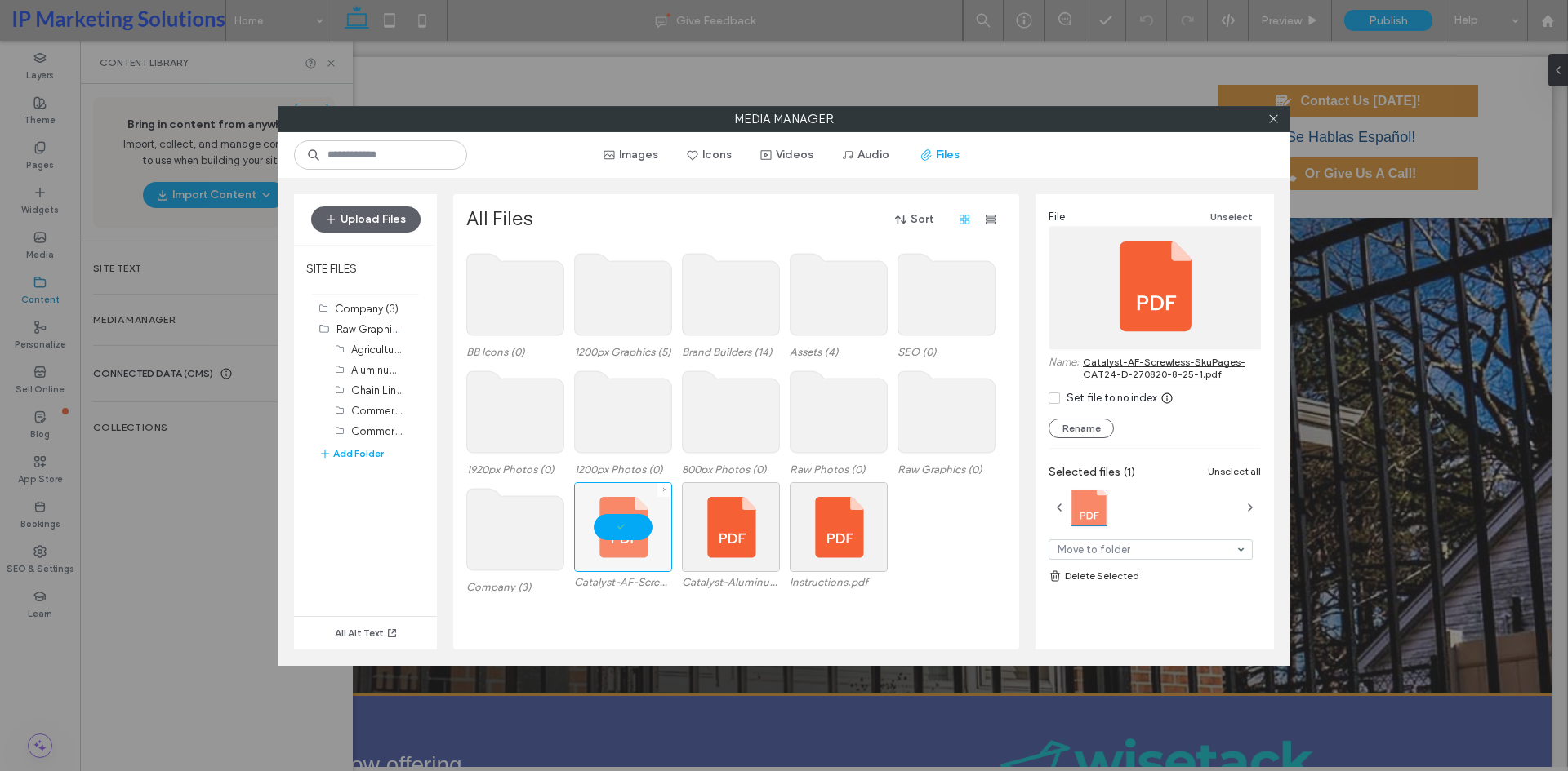
click at [618, 531] on div at bounding box center [623, 528] width 98 height 89
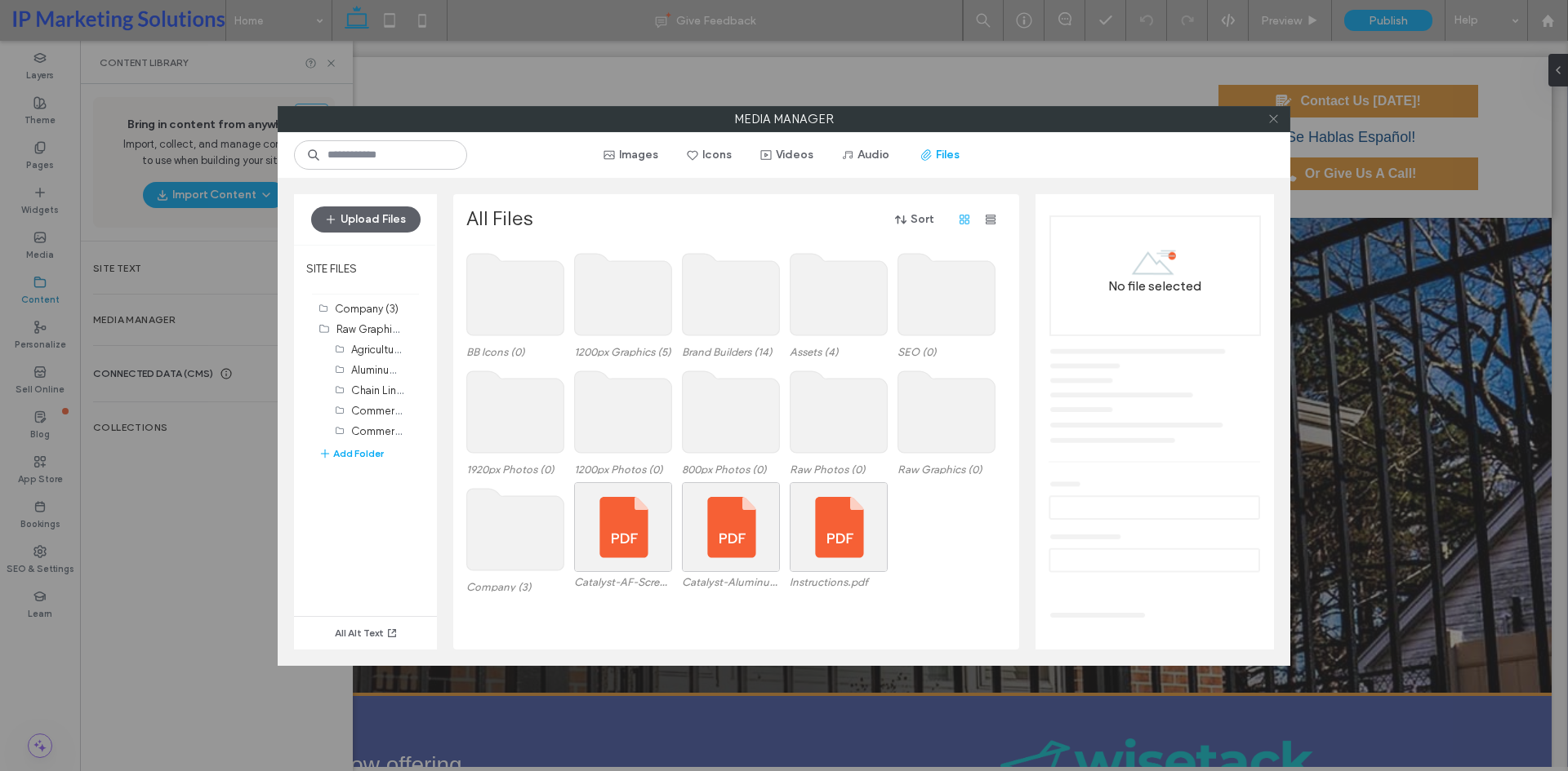
click at [1268, 124] on icon at bounding box center [1273, 118] width 12 height 12
click at [1275, 112] on span at bounding box center [1273, 119] width 12 height 25
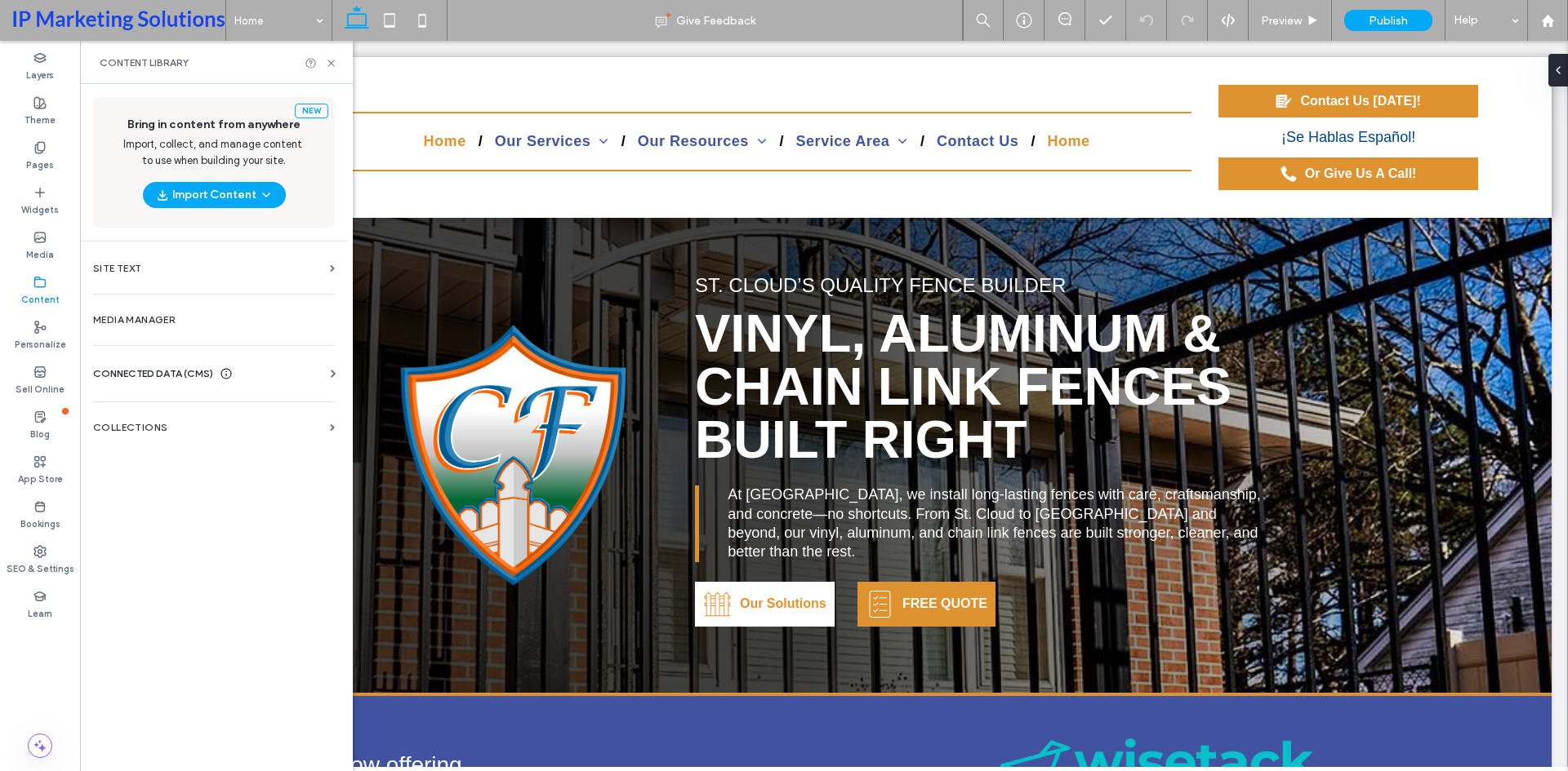
click at [1271, 122] on div "Home Our Services Vinyl Fencing Chain Link Fencing Aluminum Fencing Ornamental …" at bounding box center [824, 138] width 1455 height 161
click at [48, 147] on div "Pages" at bounding box center [40, 156] width 80 height 45
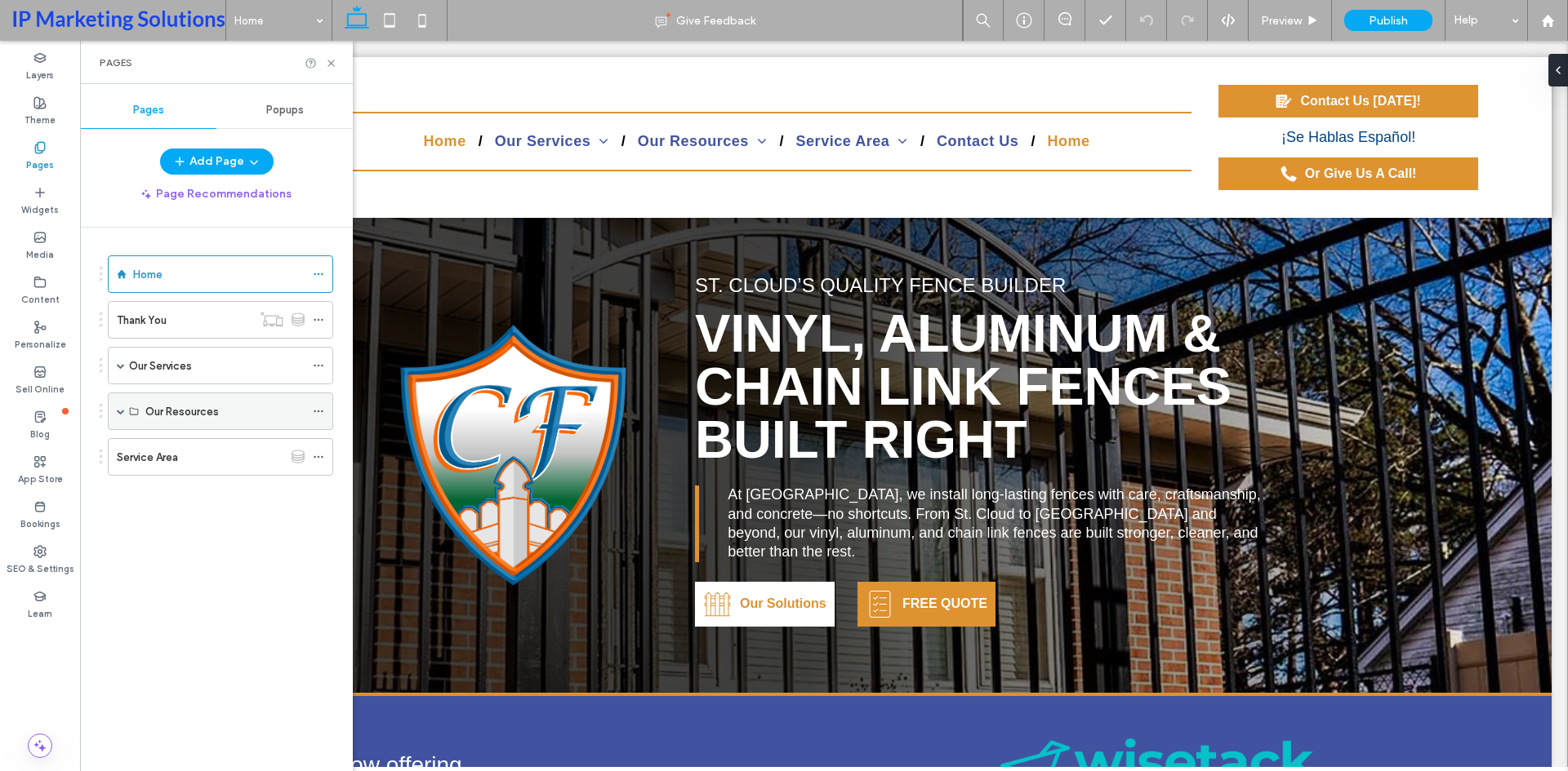
click at [119, 405] on span at bounding box center [120, 411] width 8 height 36
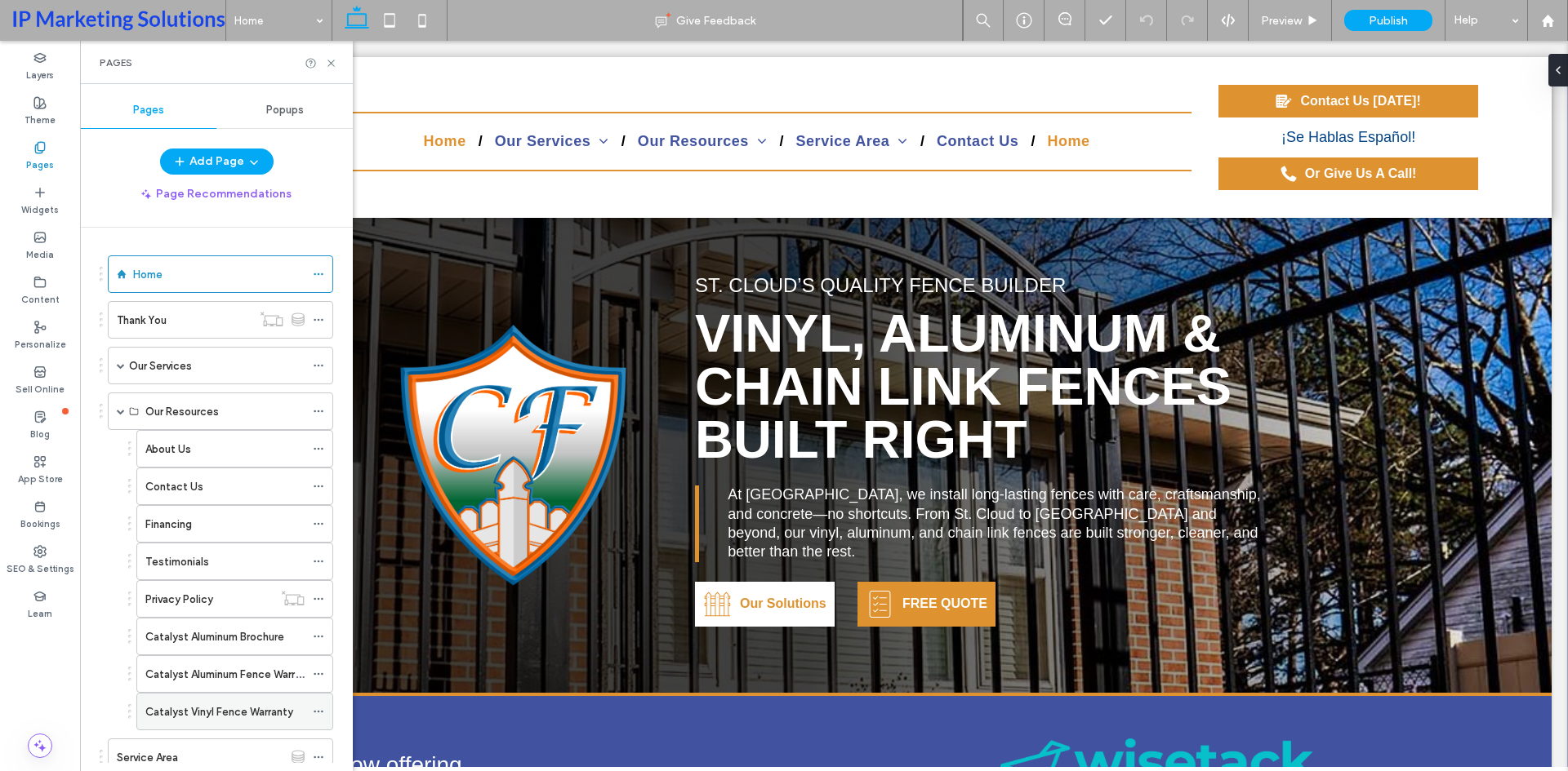
click at [282, 714] on label "Catalyst Vinyl Fence Warranty" at bounding box center [219, 712] width 148 height 29
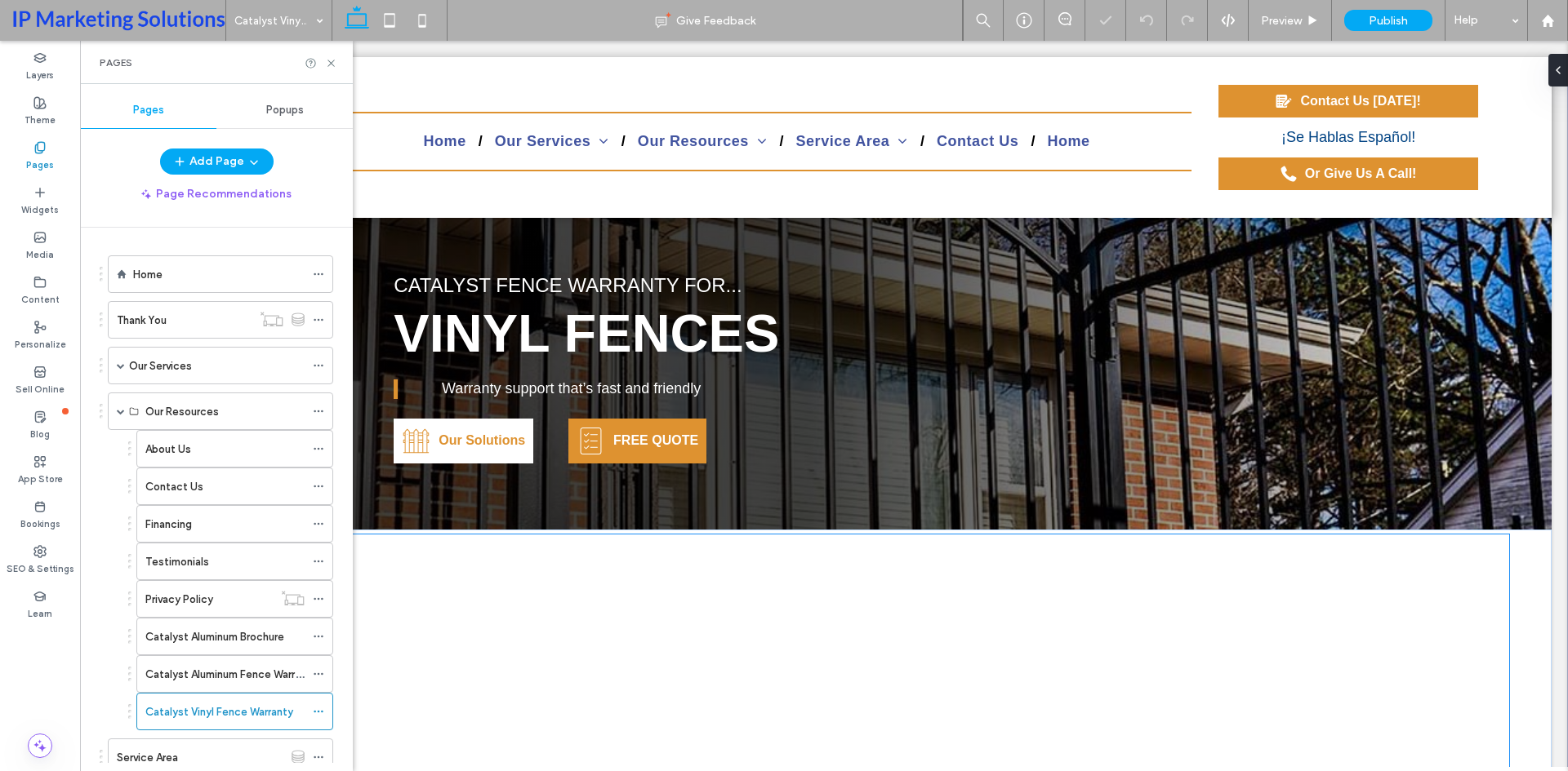
scroll to position [327, 0]
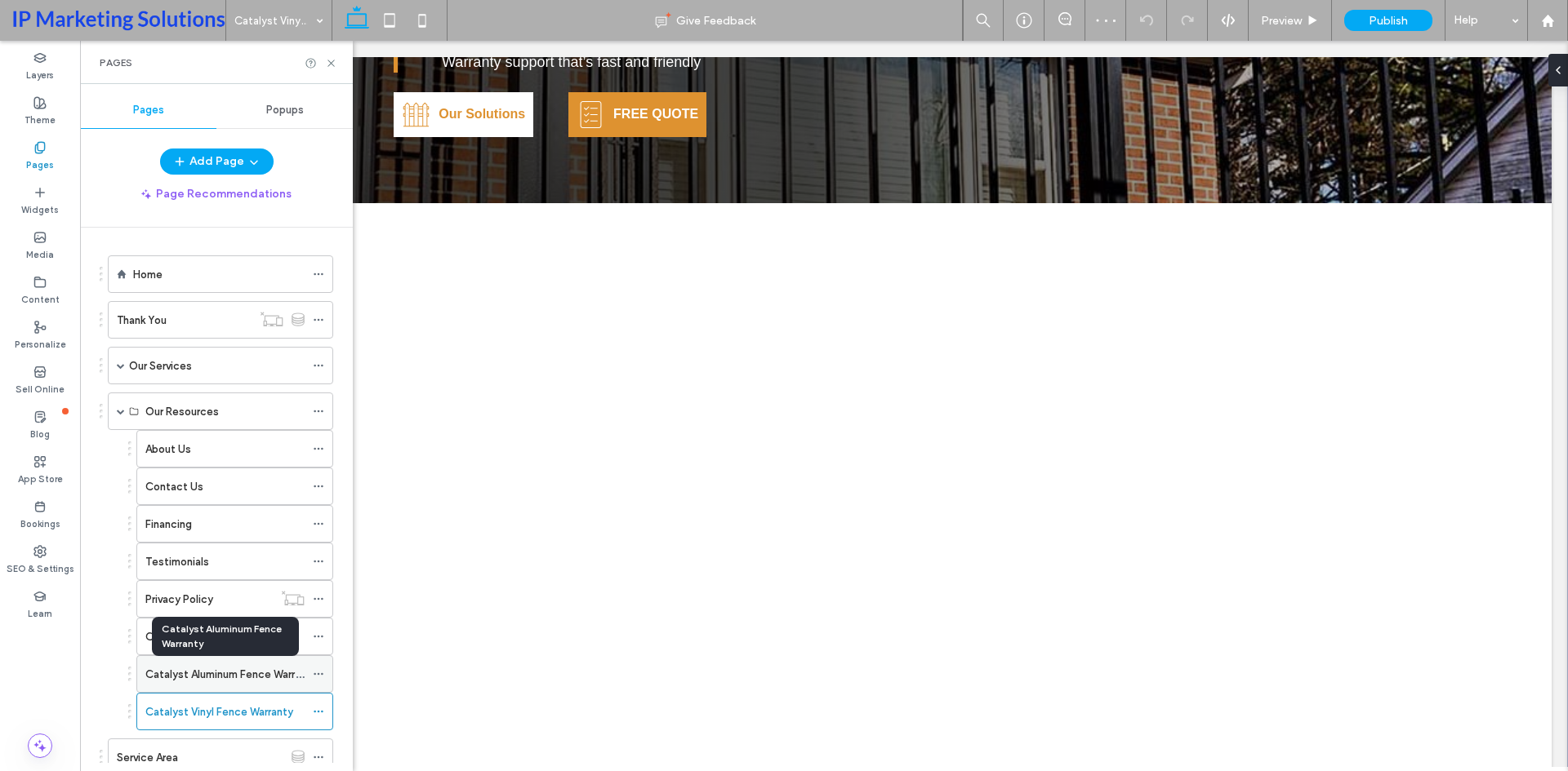
click at [239, 680] on label "Catalyst Aluminum Fence Warranty" at bounding box center [231, 675] width 172 height 29
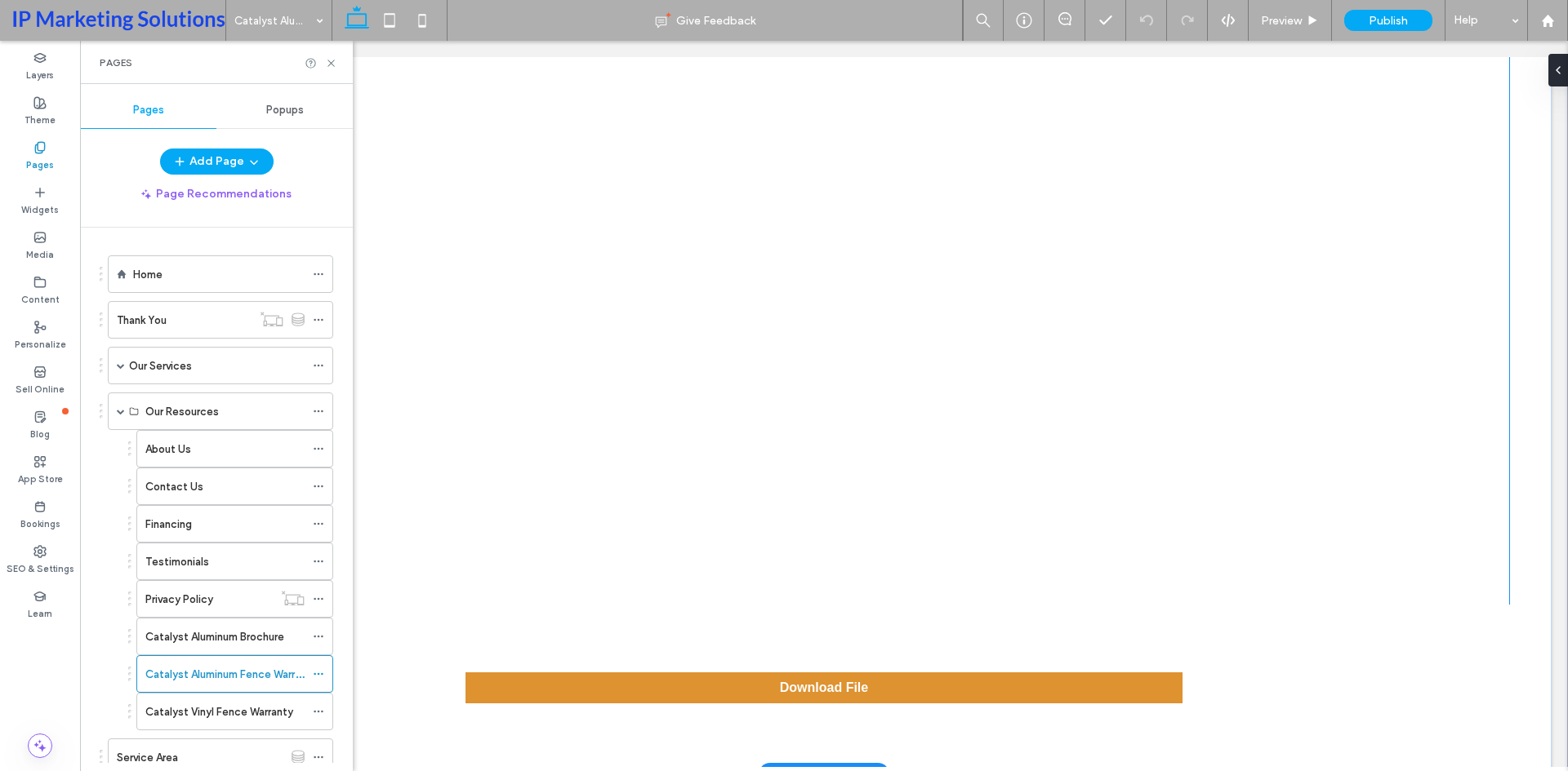
scroll to position [571, 0]
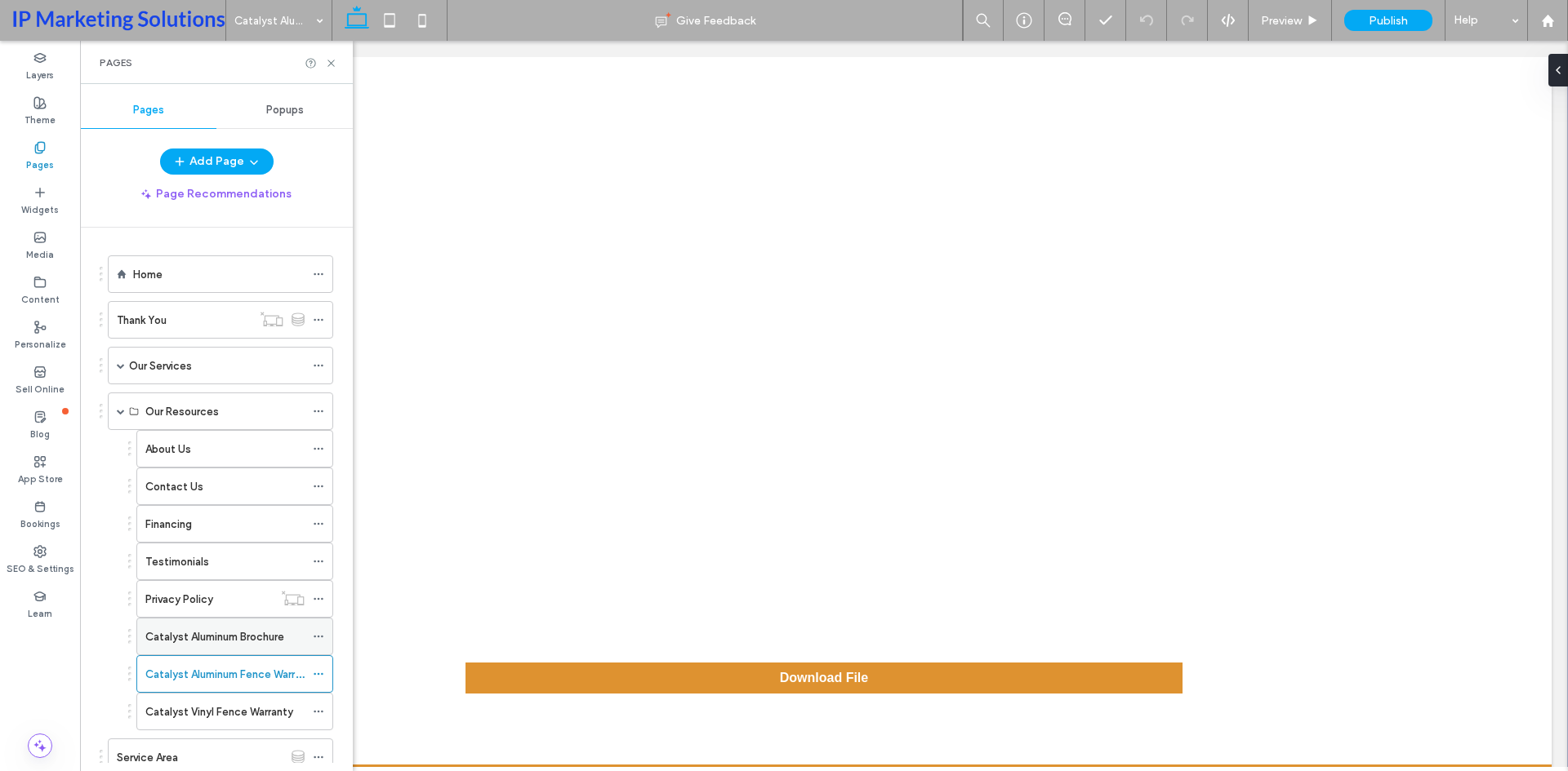
click at [235, 633] on label "Catalyst Aluminum Brochure" at bounding box center [215, 637] width 139 height 29
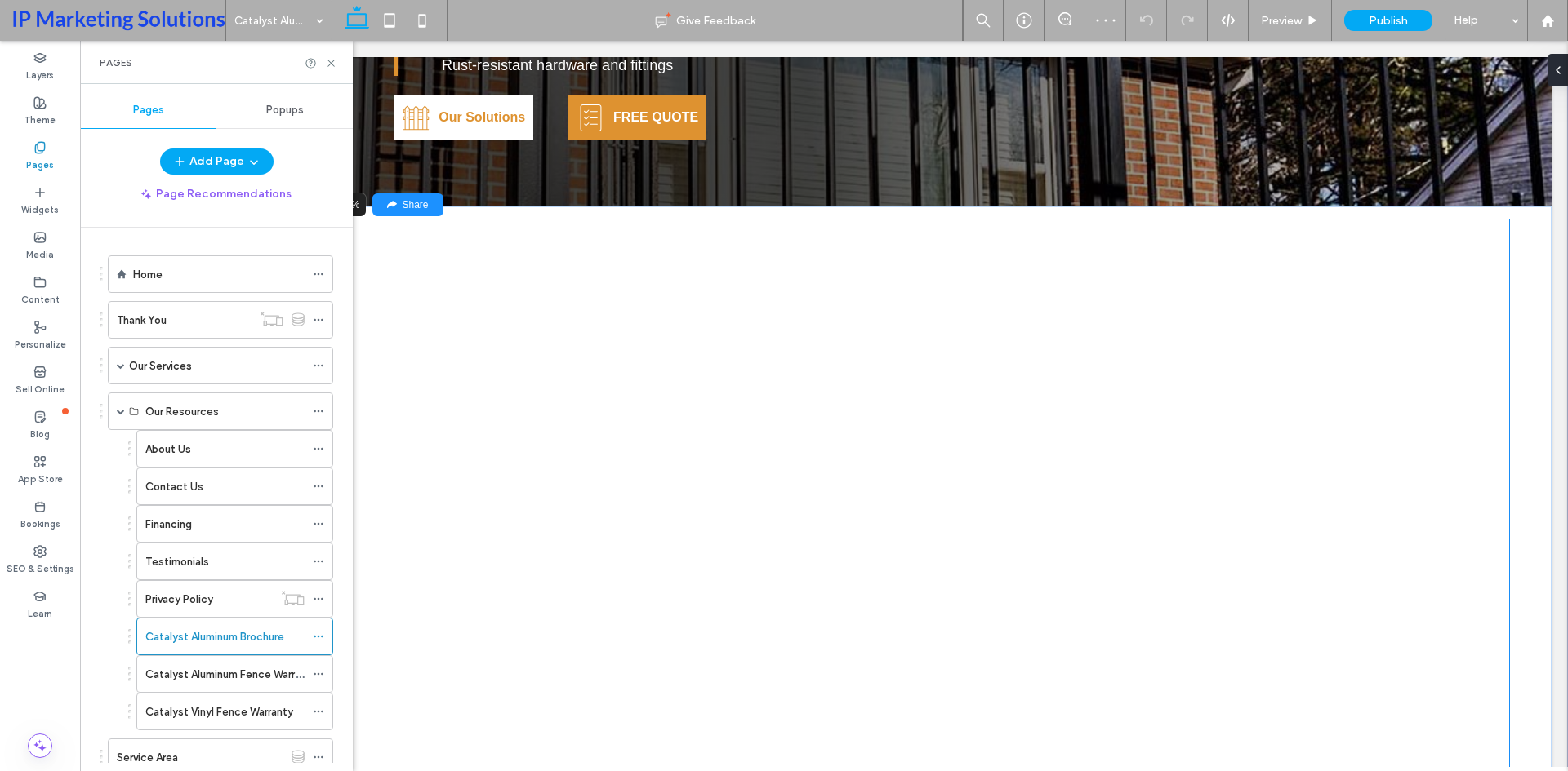
scroll to position [327, 0]
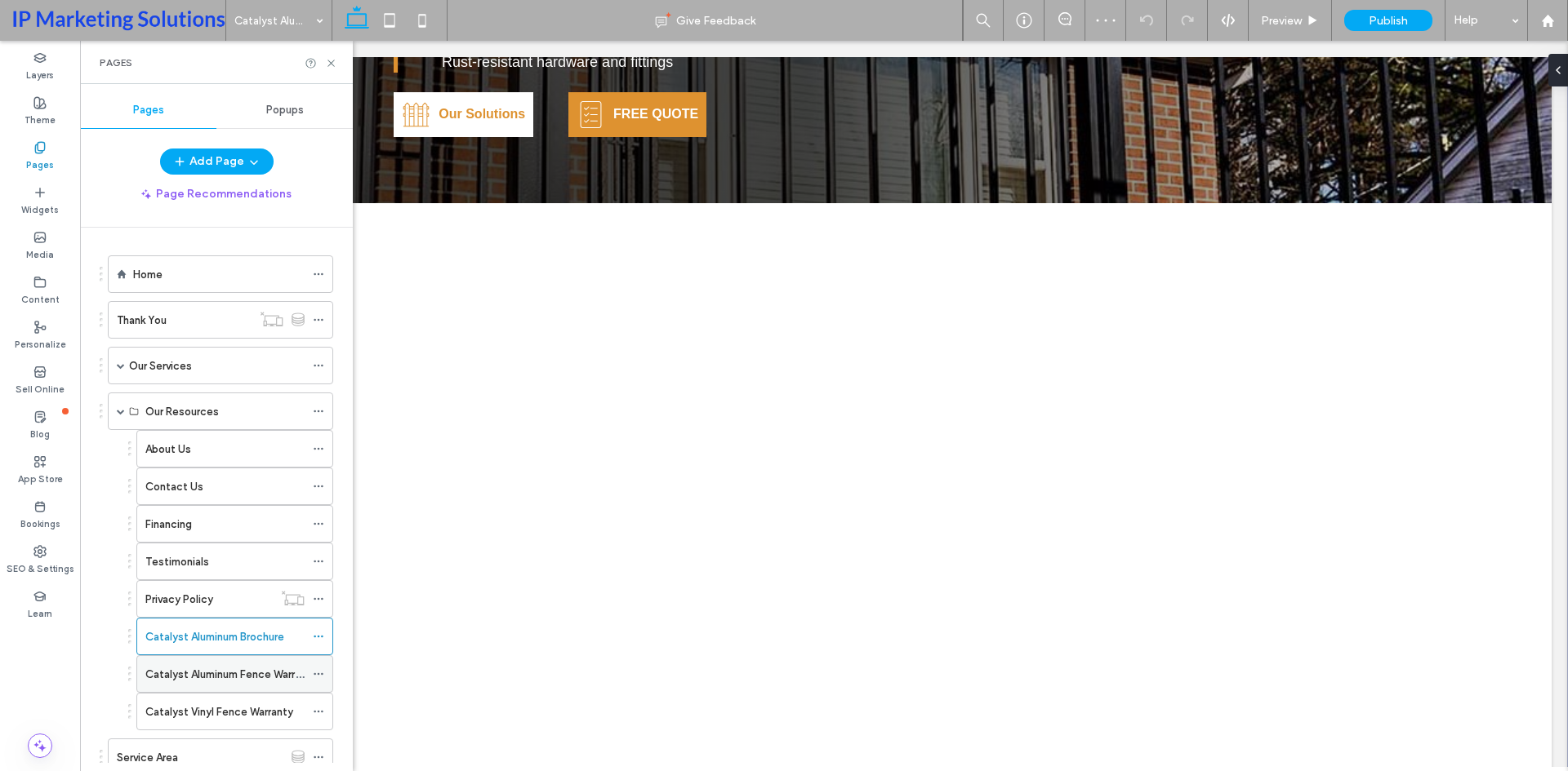
click at [216, 684] on div "Catalyst Aluminum Fence Warranty" at bounding box center [225, 675] width 159 height 36
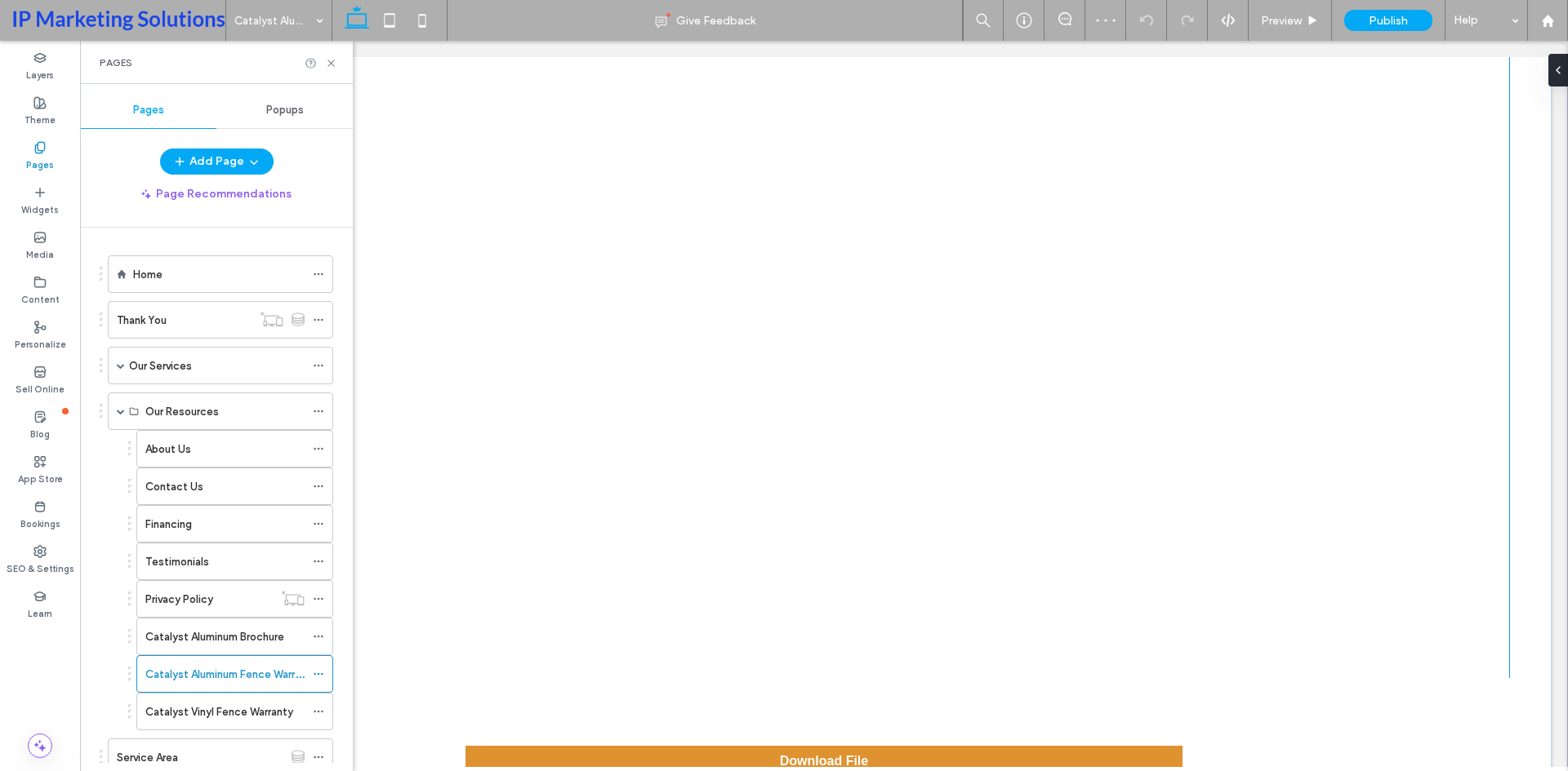
scroll to position [653, 0]
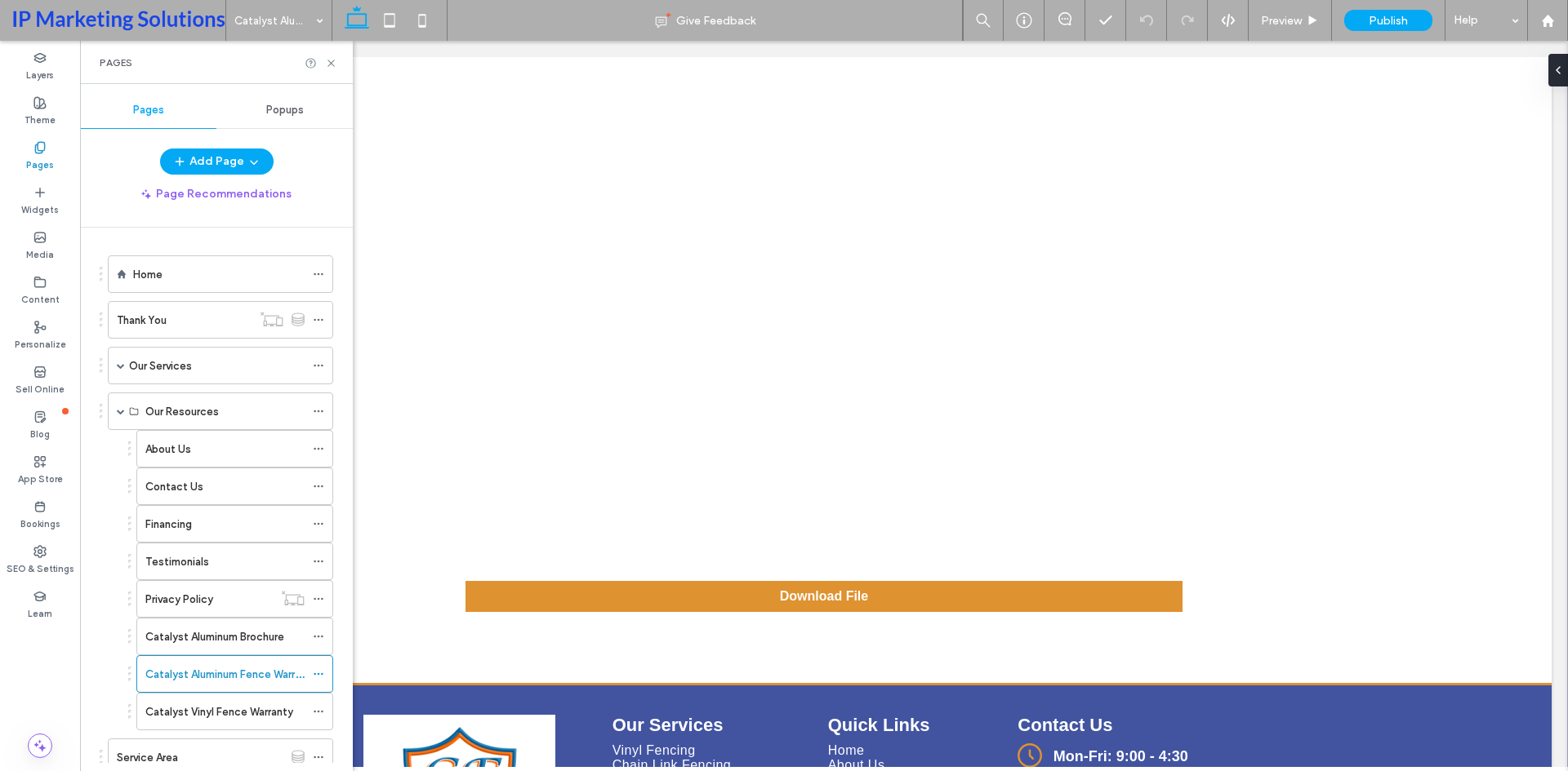
drag, startPoint x: 191, startPoint y: 706, endPoint x: 203, endPoint y: 701, distance: 13.0
click at [191, 706] on label "Catalyst Vinyl Fence Warranty" at bounding box center [219, 712] width 148 height 29
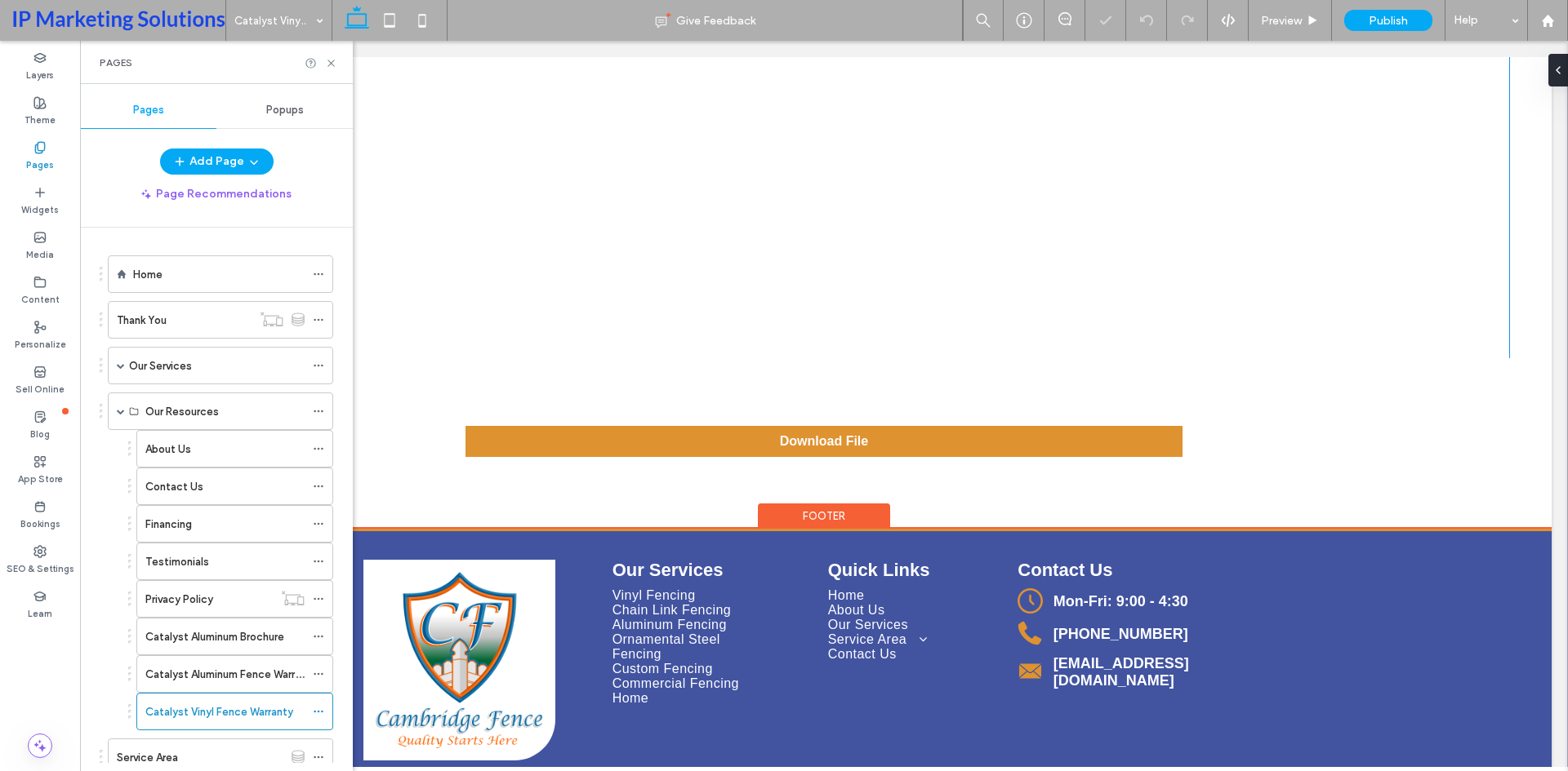
scroll to position [817, 0]
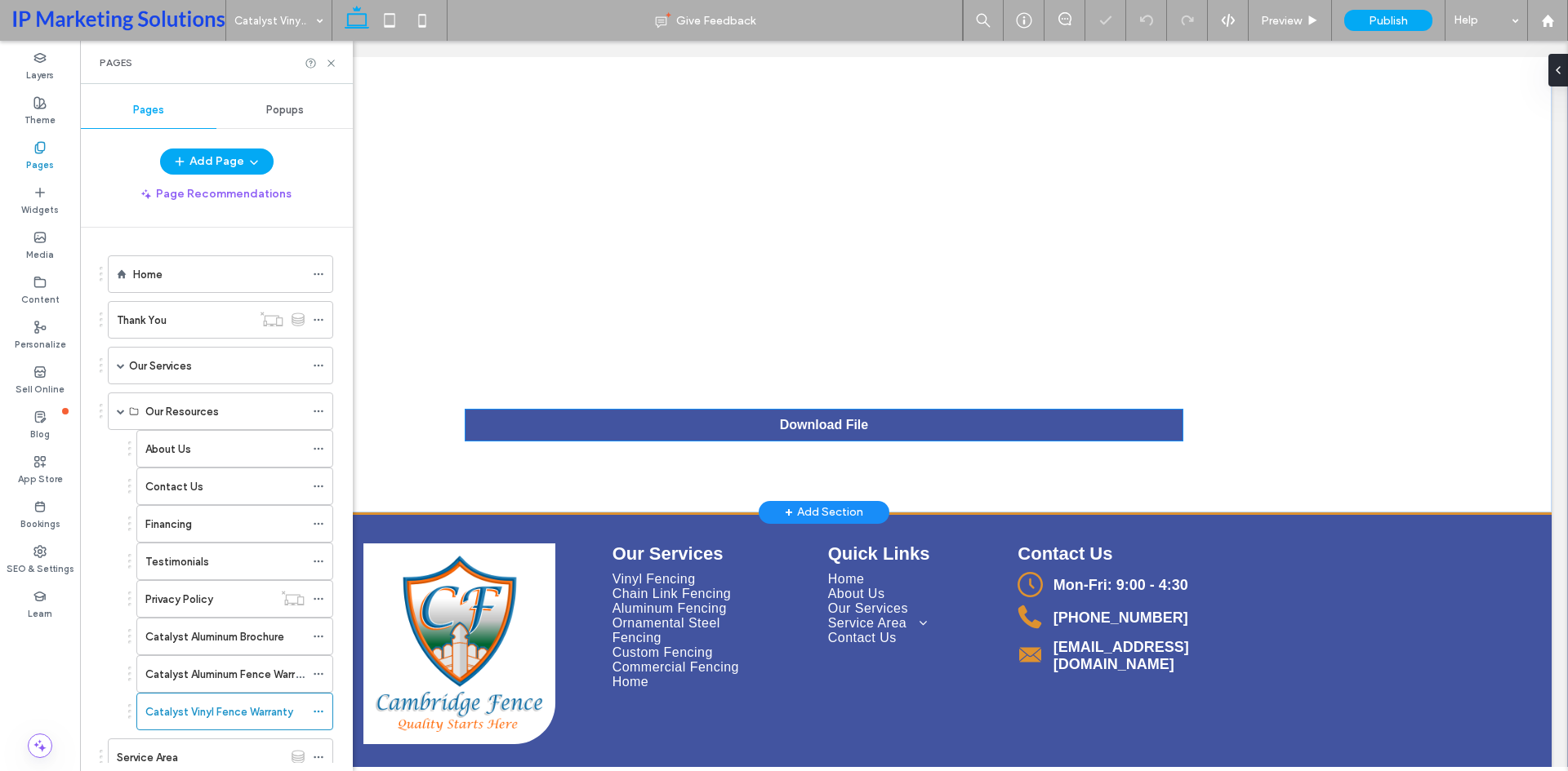
click at [840, 426] on span "Download File" at bounding box center [824, 425] width 88 height 15
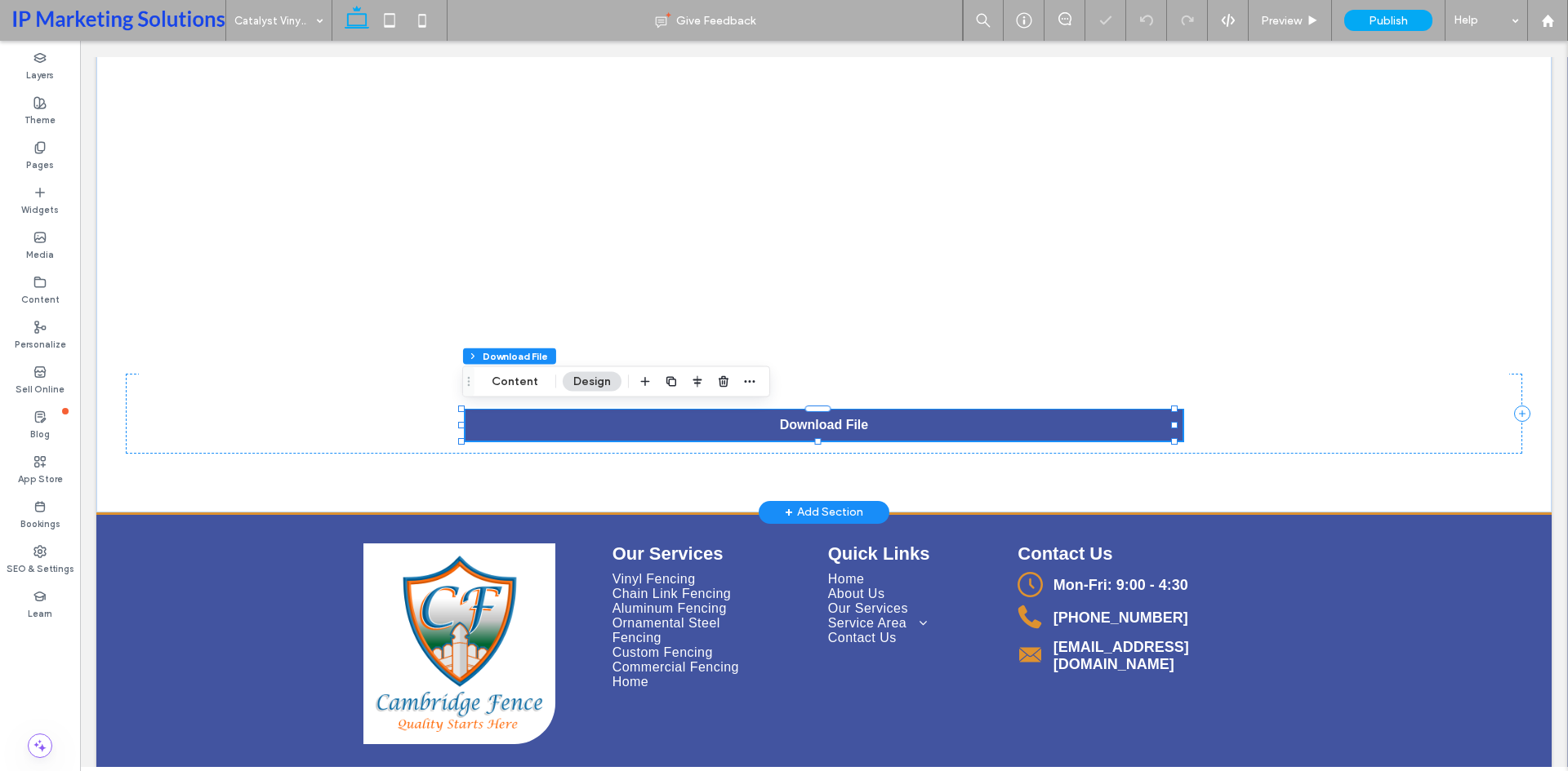
type input "**"
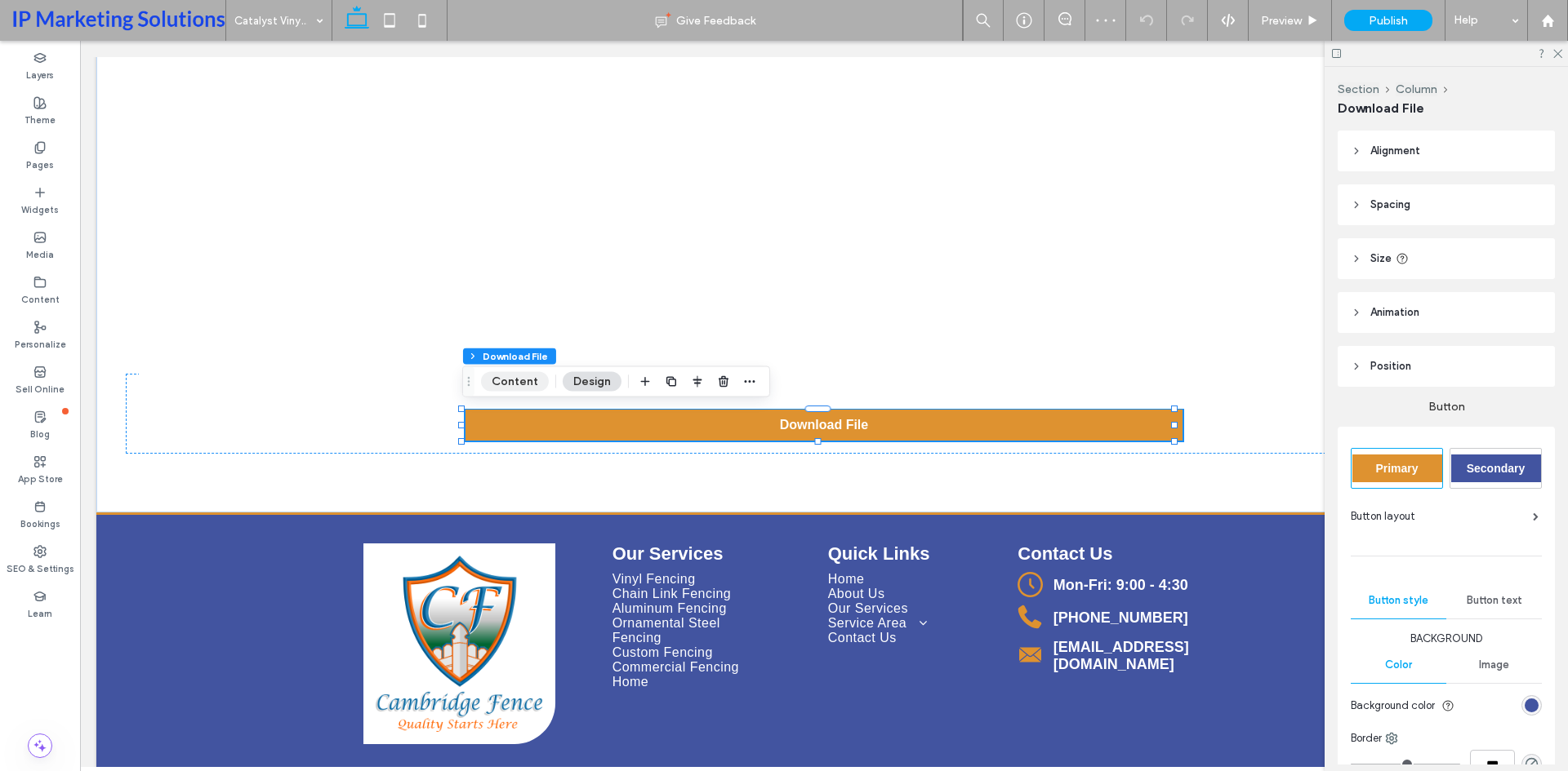
click at [523, 386] on button "Content" at bounding box center [515, 383] width 68 height 20
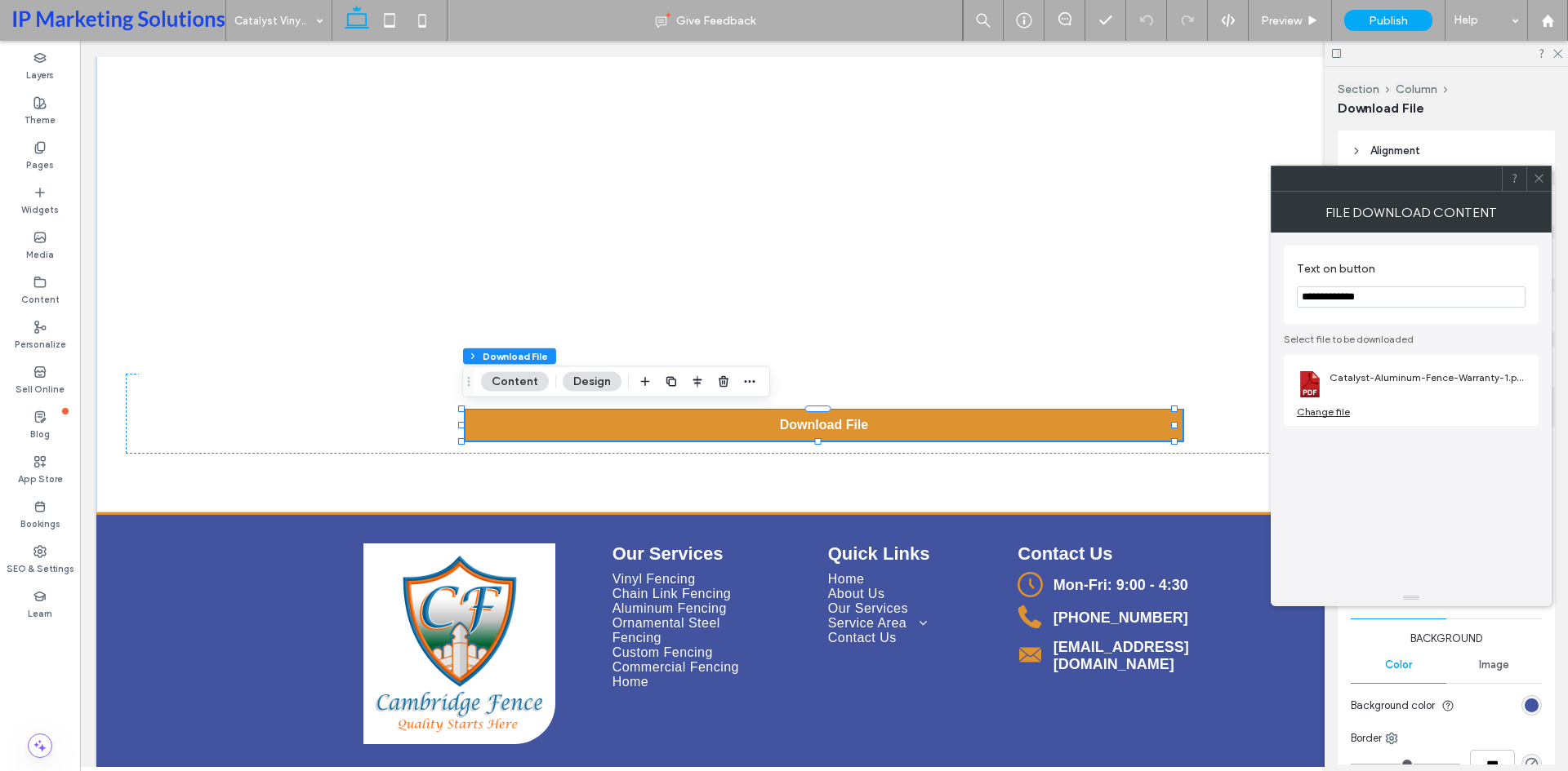
click at [1321, 411] on div "Change file" at bounding box center [1323, 411] width 53 height 12
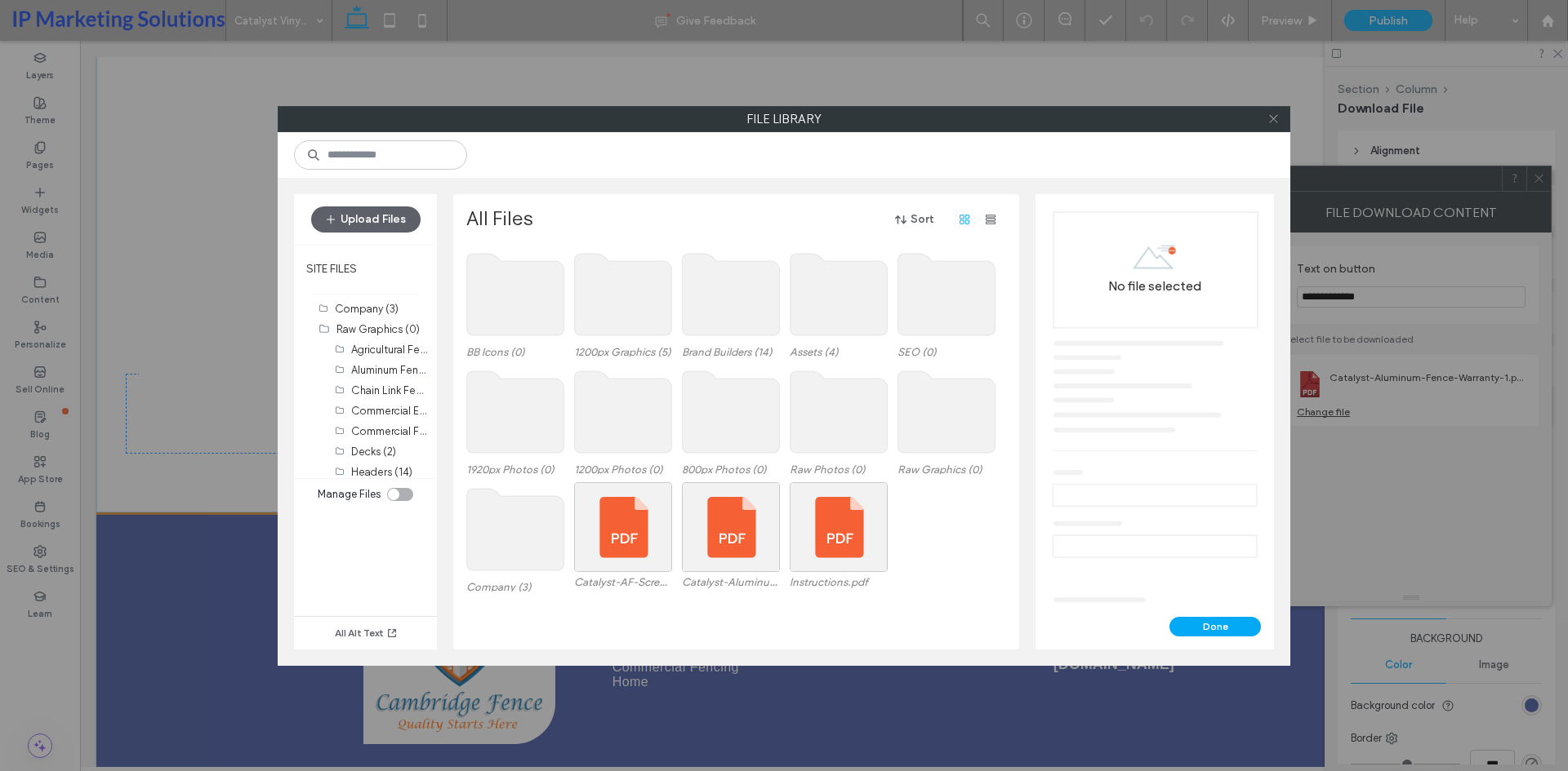
click at [1275, 116] on icon at bounding box center [1273, 118] width 12 height 12
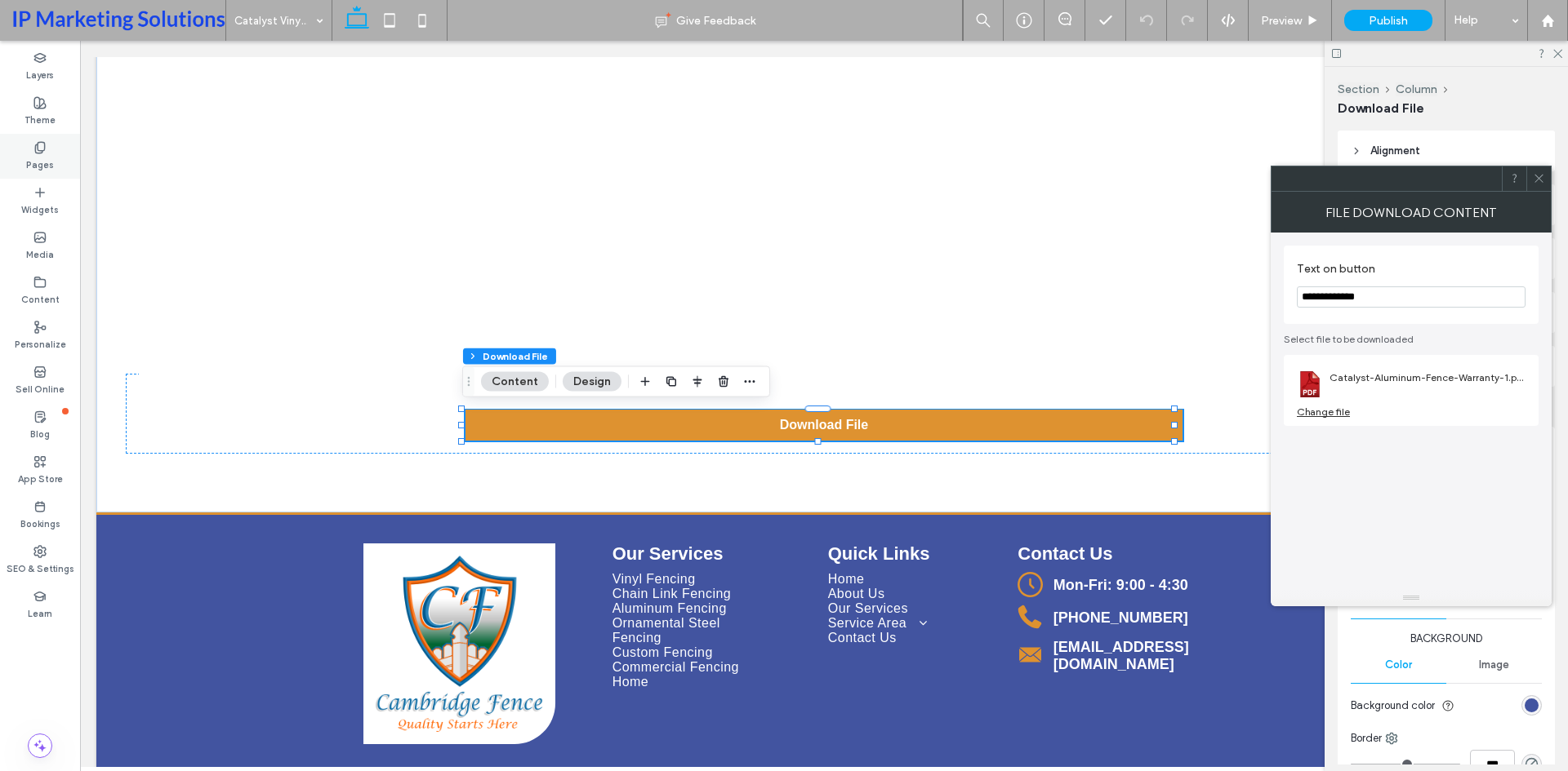
click at [46, 153] on icon at bounding box center [40, 147] width 13 height 13
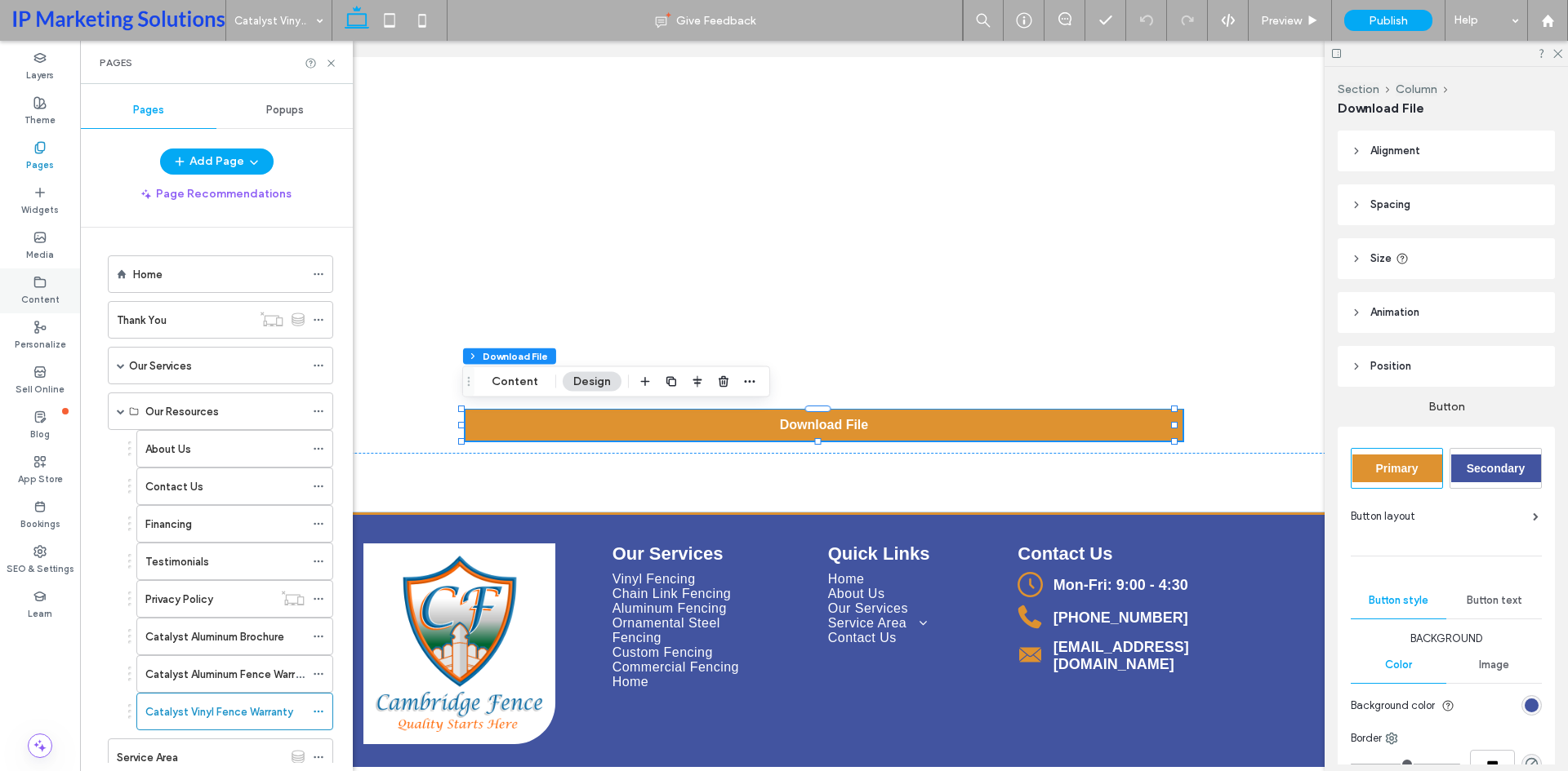
click at [39, 295] on label "Content" at bounding box center [40, 298] width 39 height 18
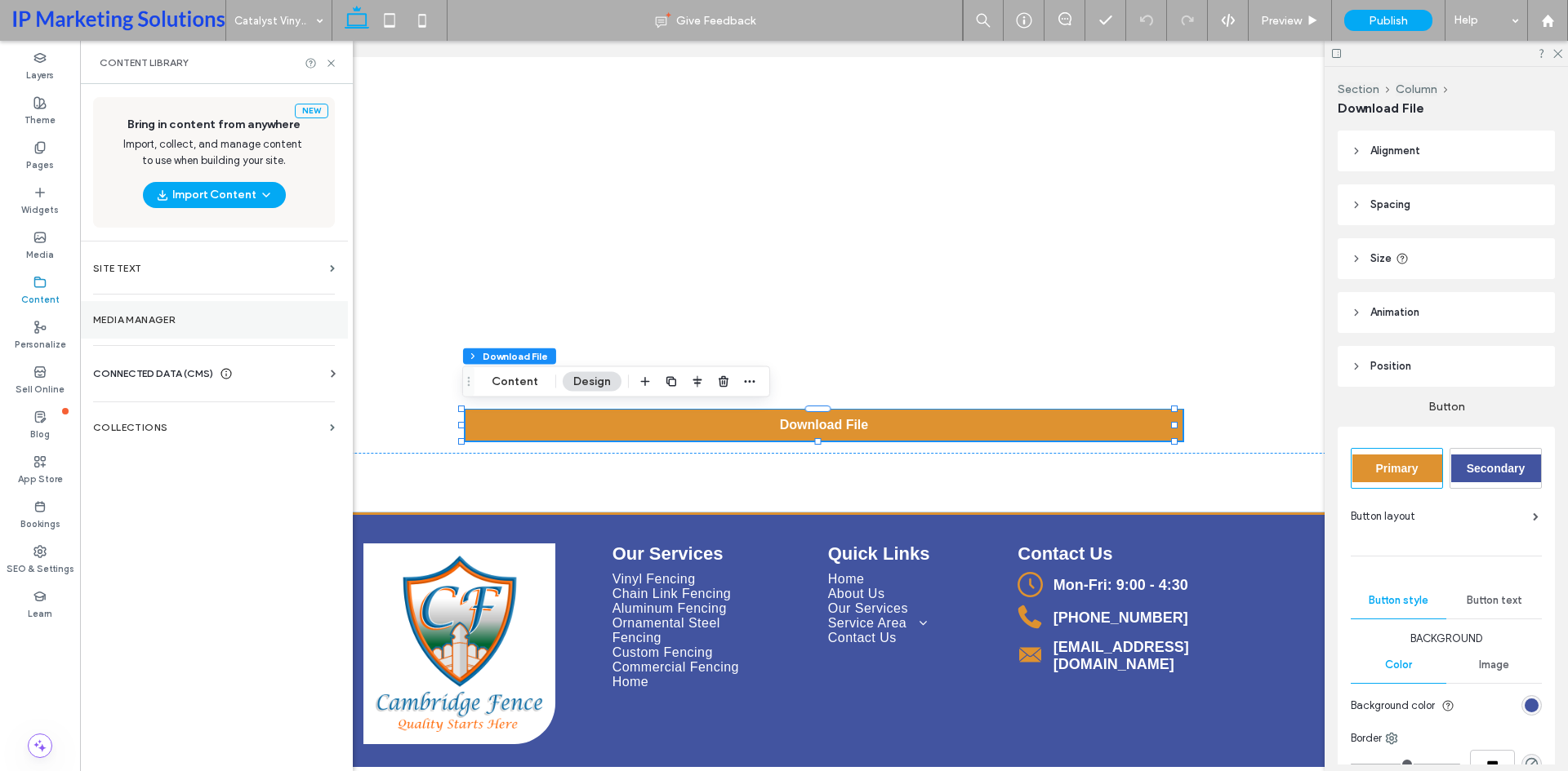
click at [139, 324] on label "Media Manager" at bounding box center [214, 320] width 241 height 12
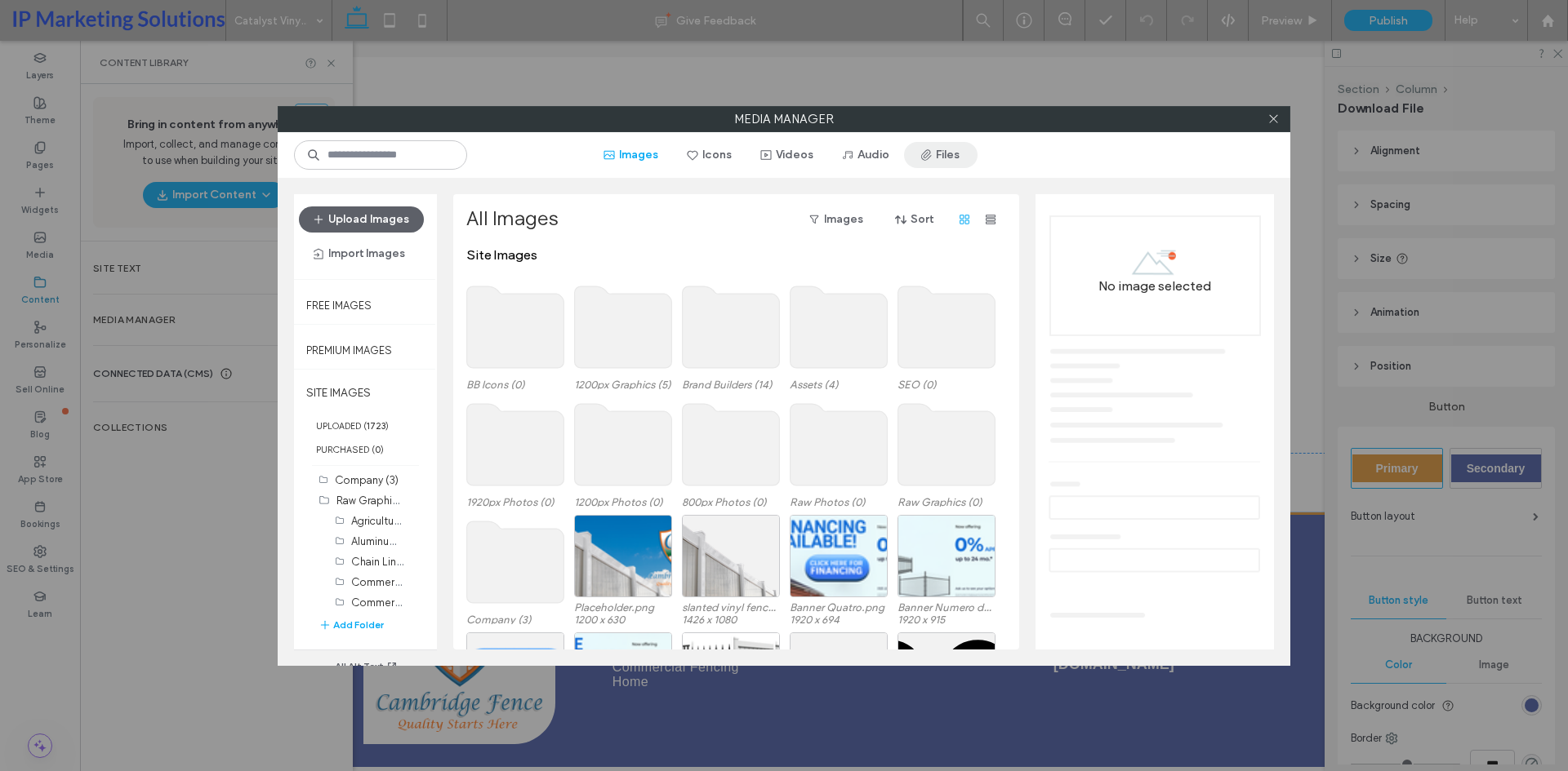
click at [936, 156] on button "Files" at bounding box center [941, 155] width 74 height 26
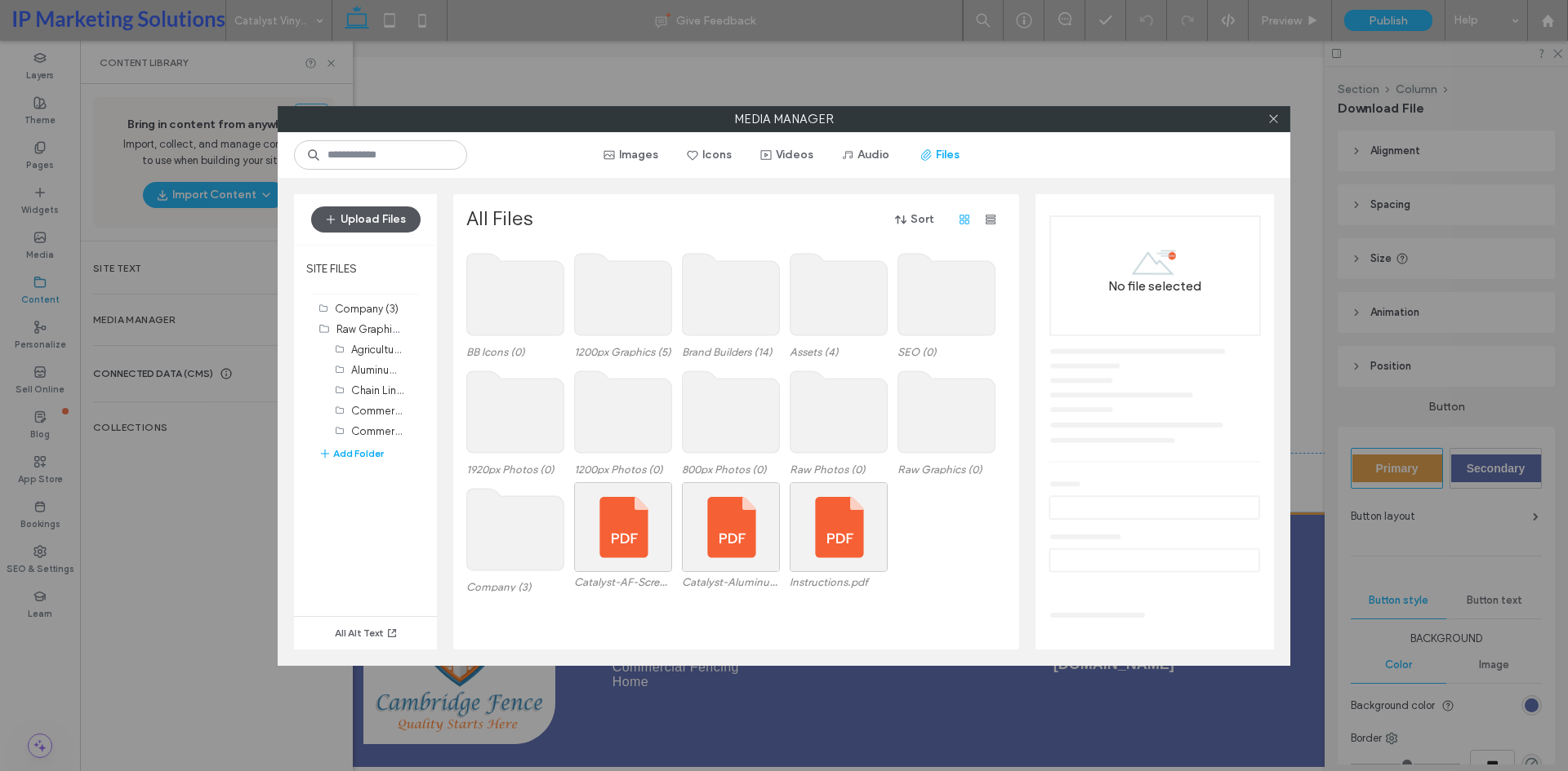
click at [383, 222] on button "Upload Files" at bounding box center [366, 220] width 109 height 26
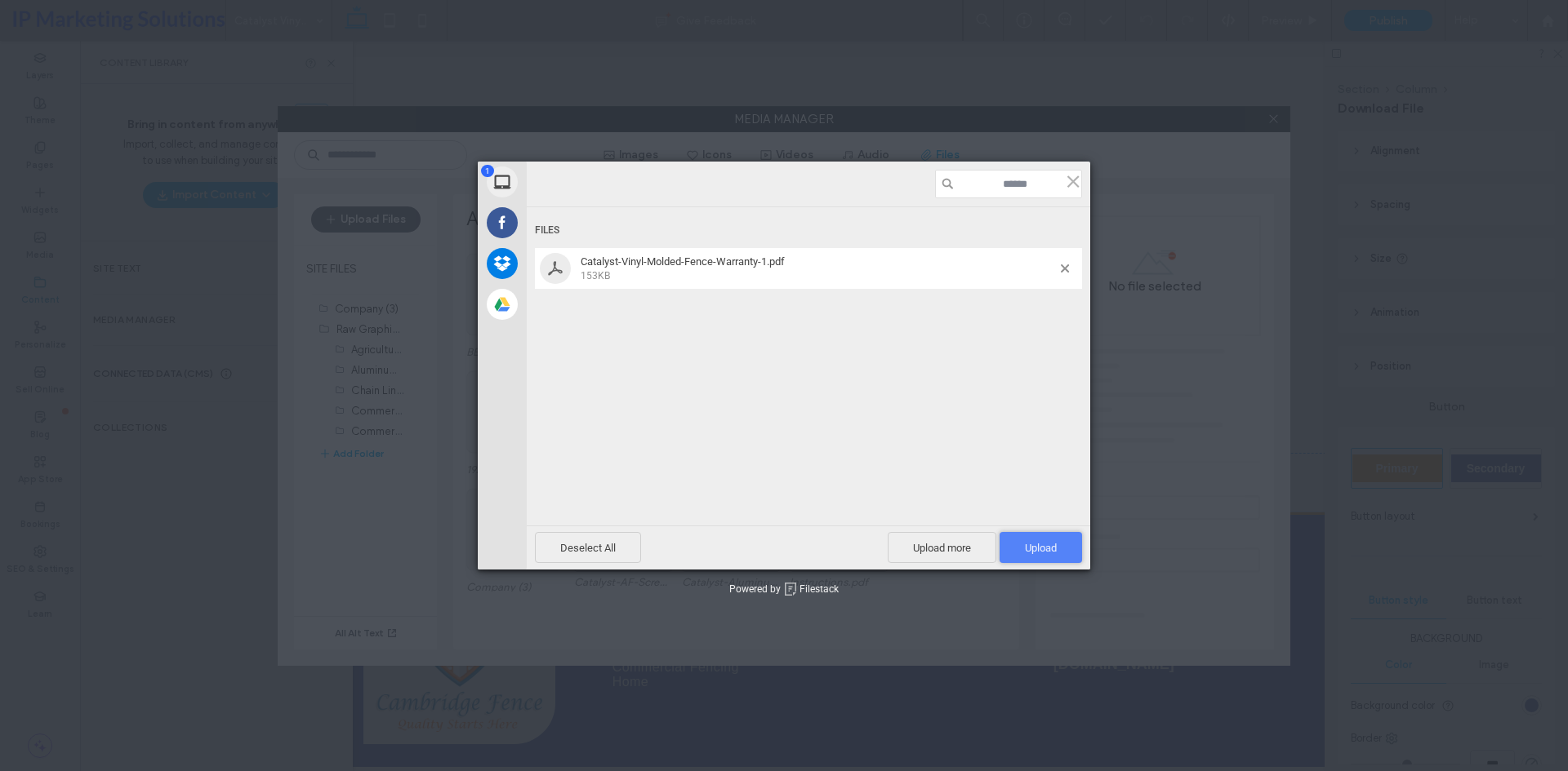
click at [1034, 551] on span "Upload 1" at bounding box center [1040, 548] width 32 height 12
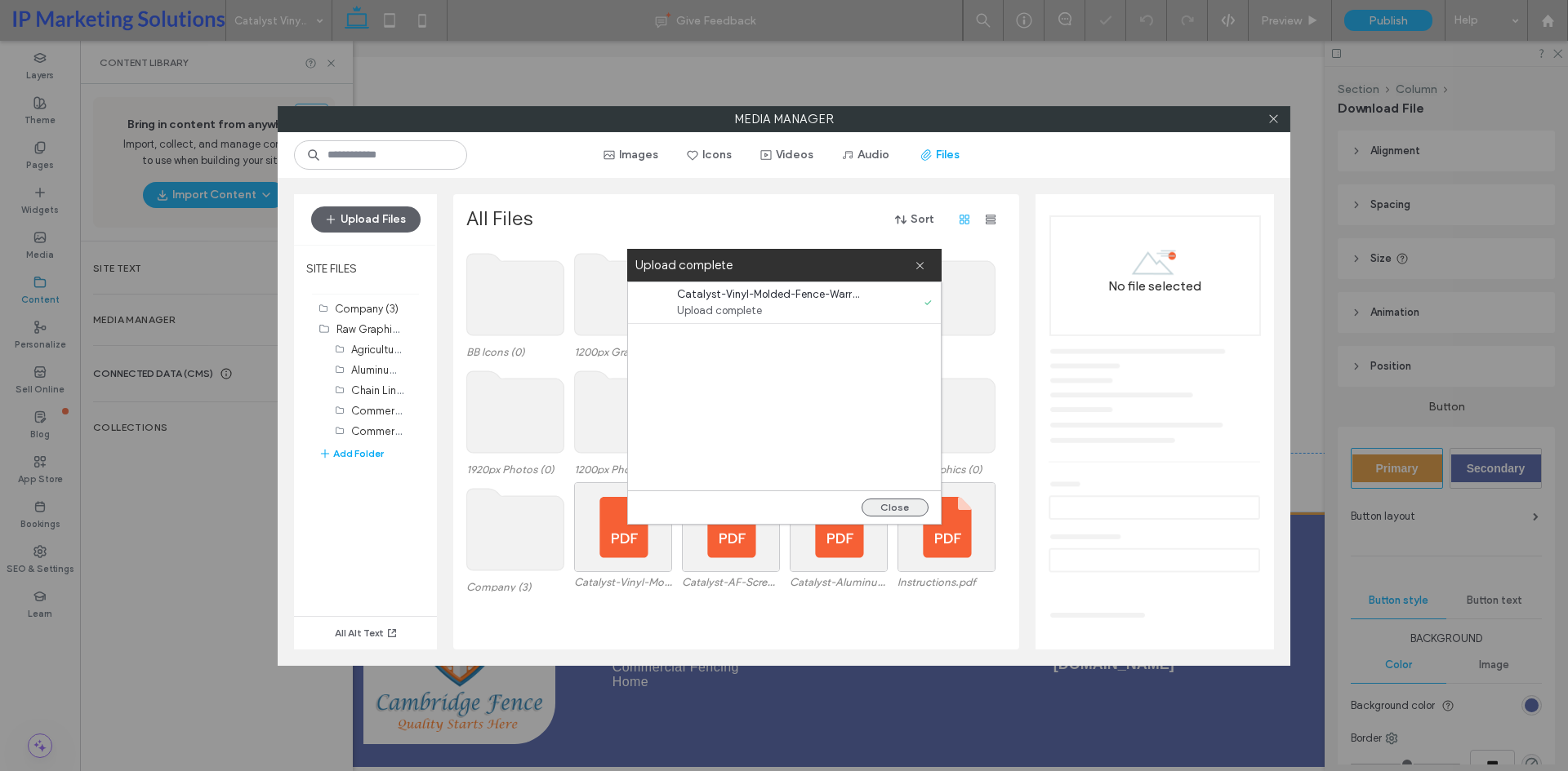
click at [903, 509] on button "Close" at bounding box center [894, 508] width 67 height 18
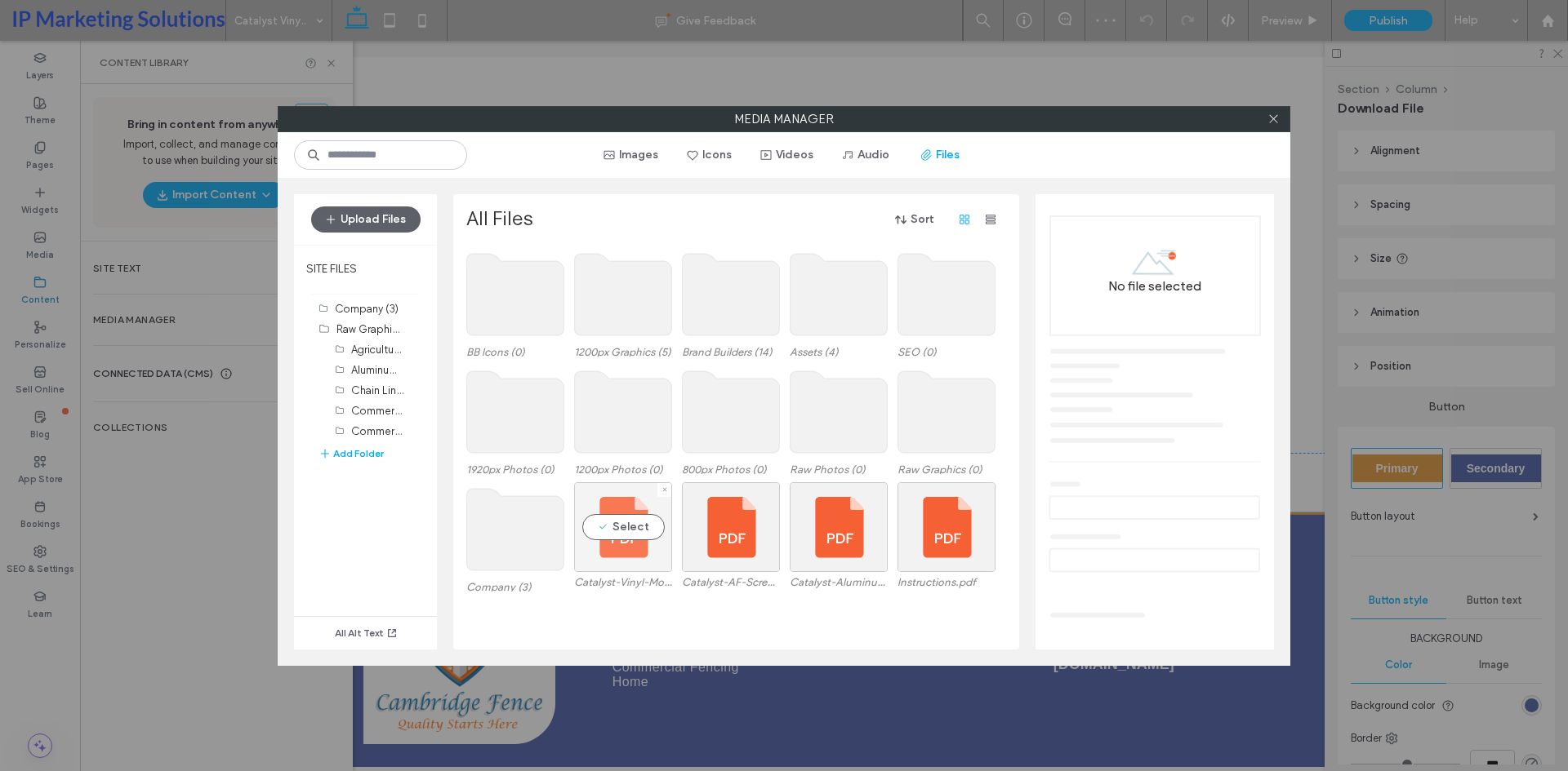
click at [629, 535] on div "Select" at bounding box center [623, 528] width 98 height 89
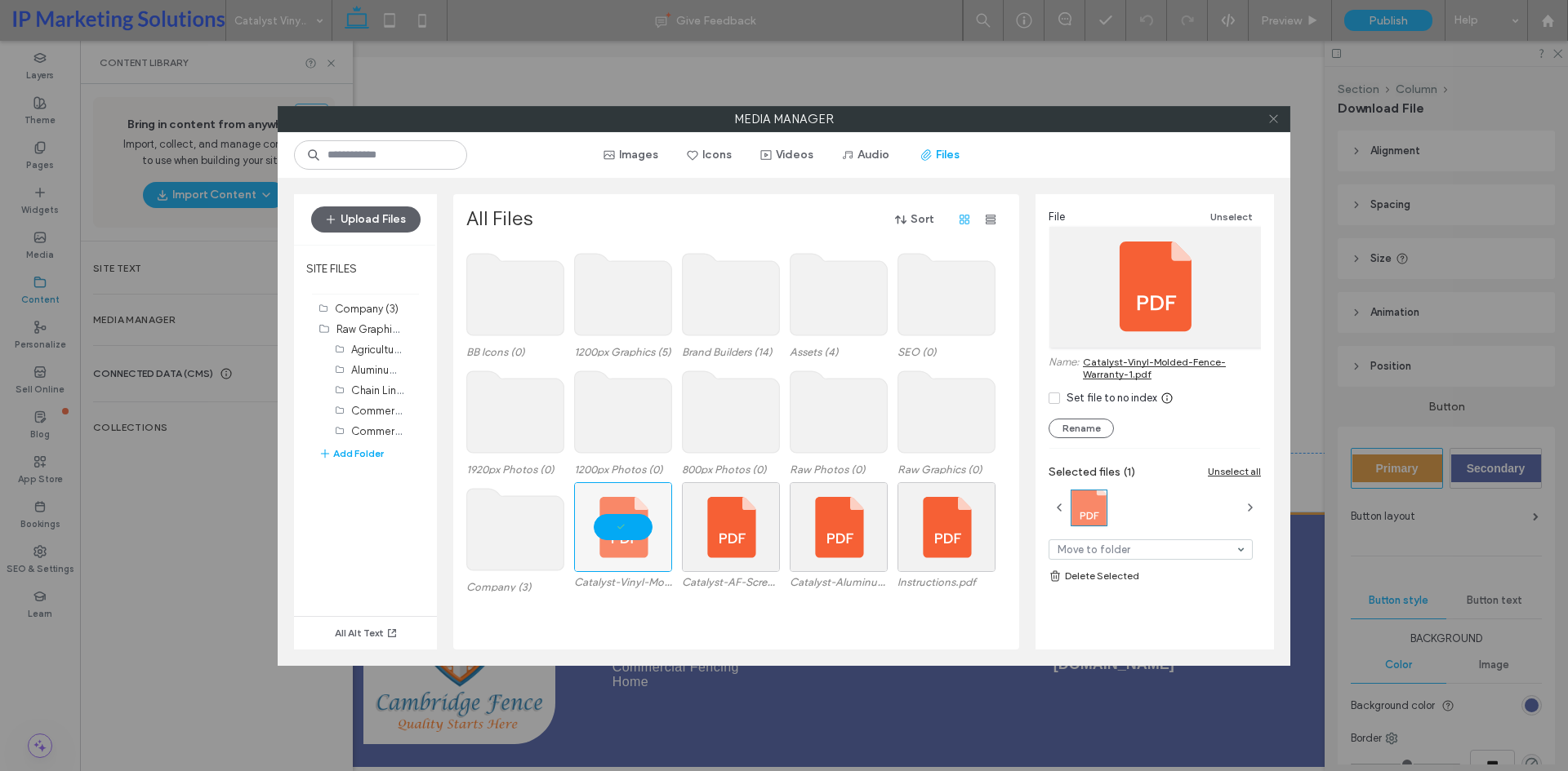
click at [1274, 121] on icon at bounding box center [1273, 118] width 12 height 12
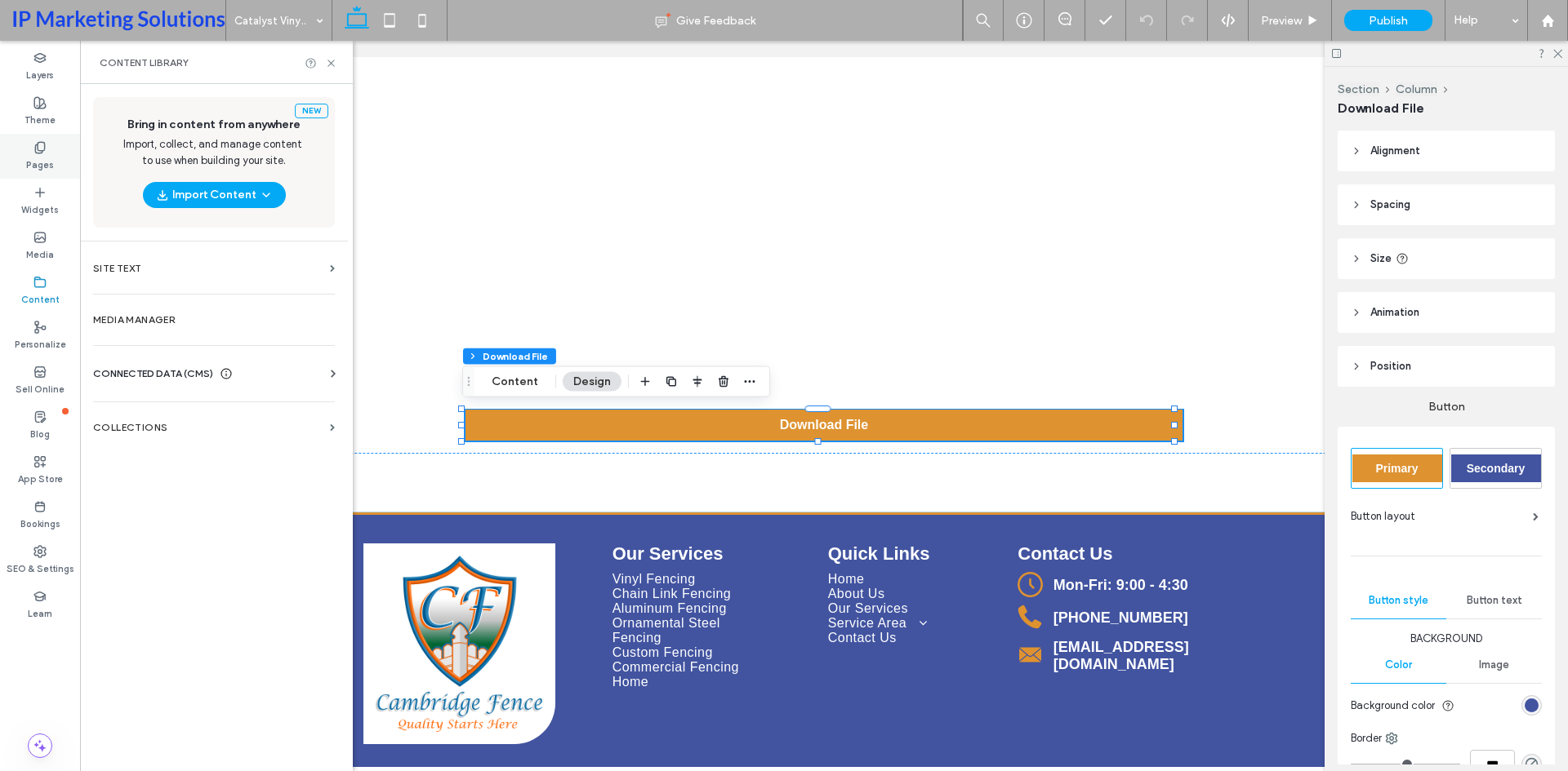
click at [31, 152] on div "Pages" at bounding box center [40, 156] width 80 height 45
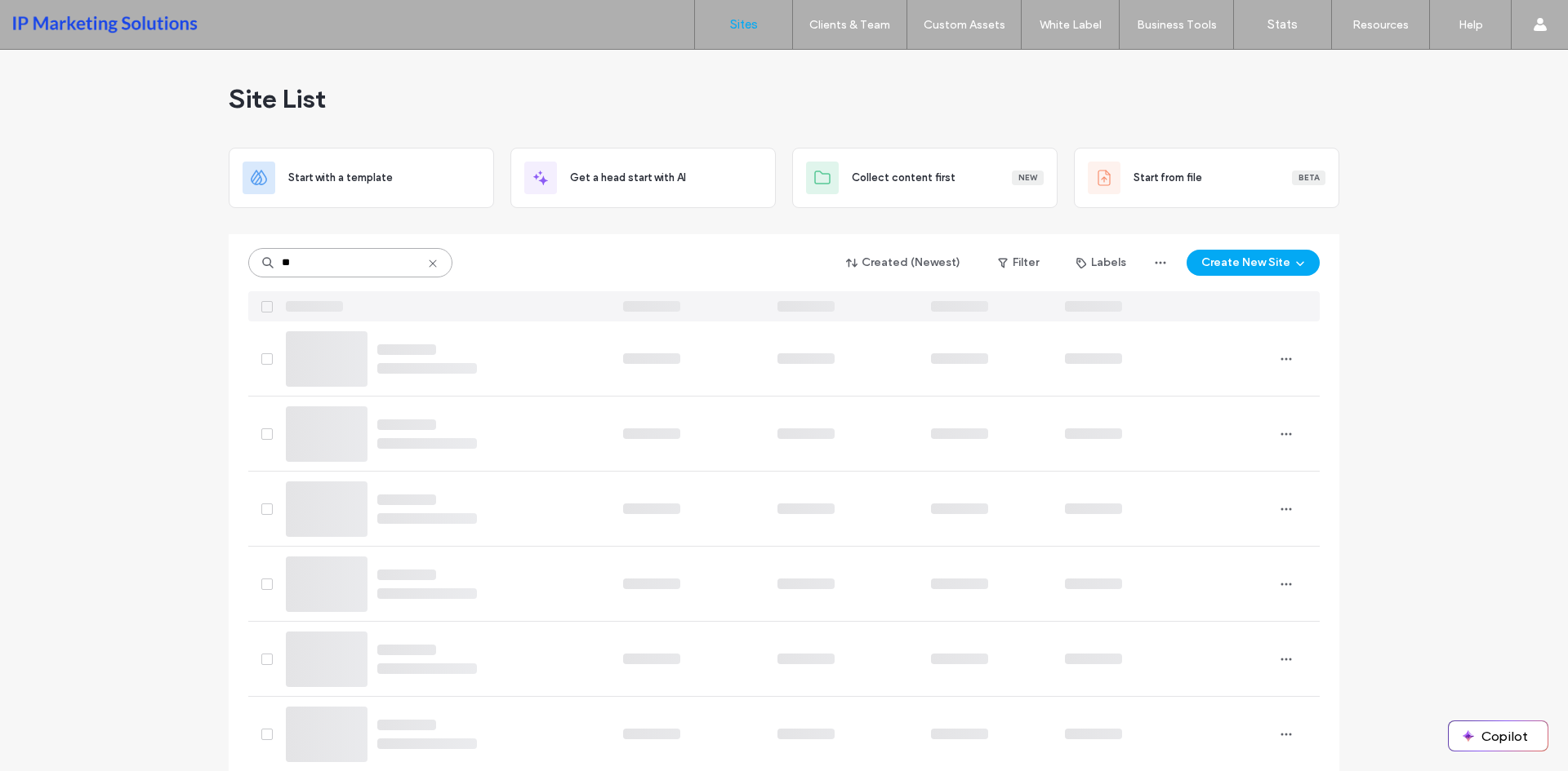
click at [322, 267] on input "**" at bounding box center [350, 263] width 204 height 30
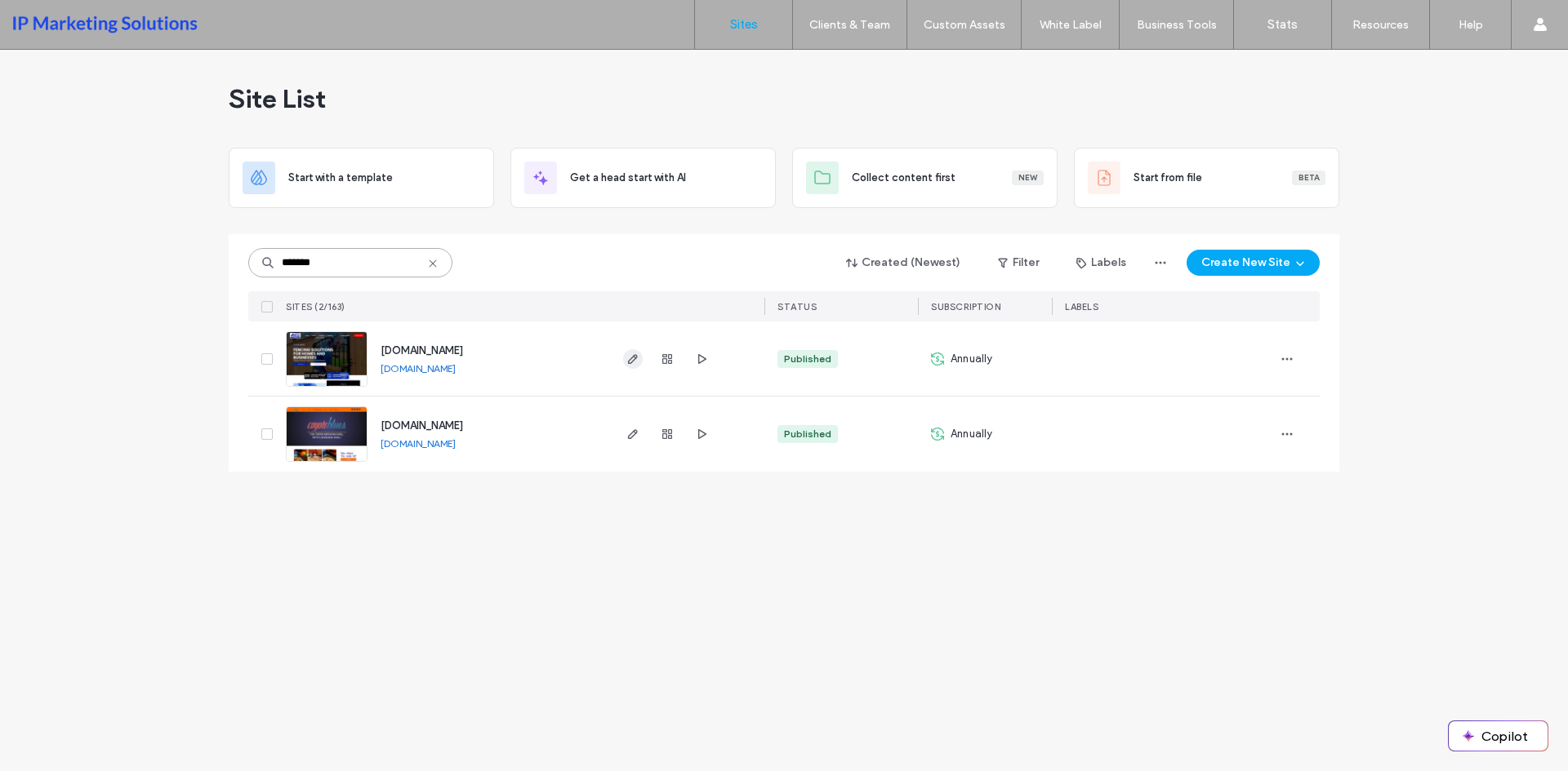
type input "*******"
click at [633, 357] on use "button" at bounding box center [633, 360] width 10 height 10
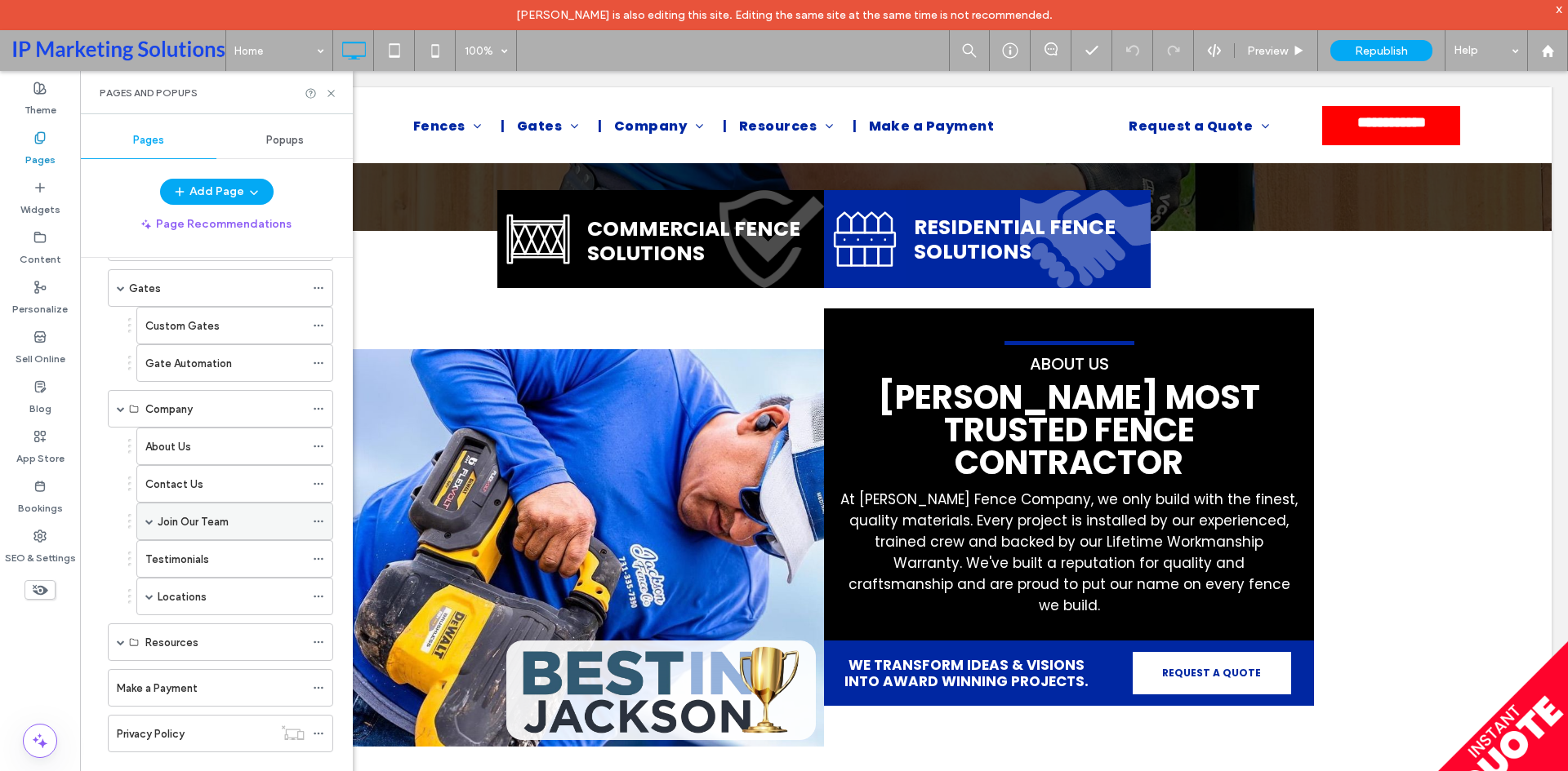
scroll to position [490, 0]
click at [118, 646] on span at bounding box center [120, 643] width 8 height 8
click at [148, 536] on span at bounding box center [149, 530] width 8 height 36
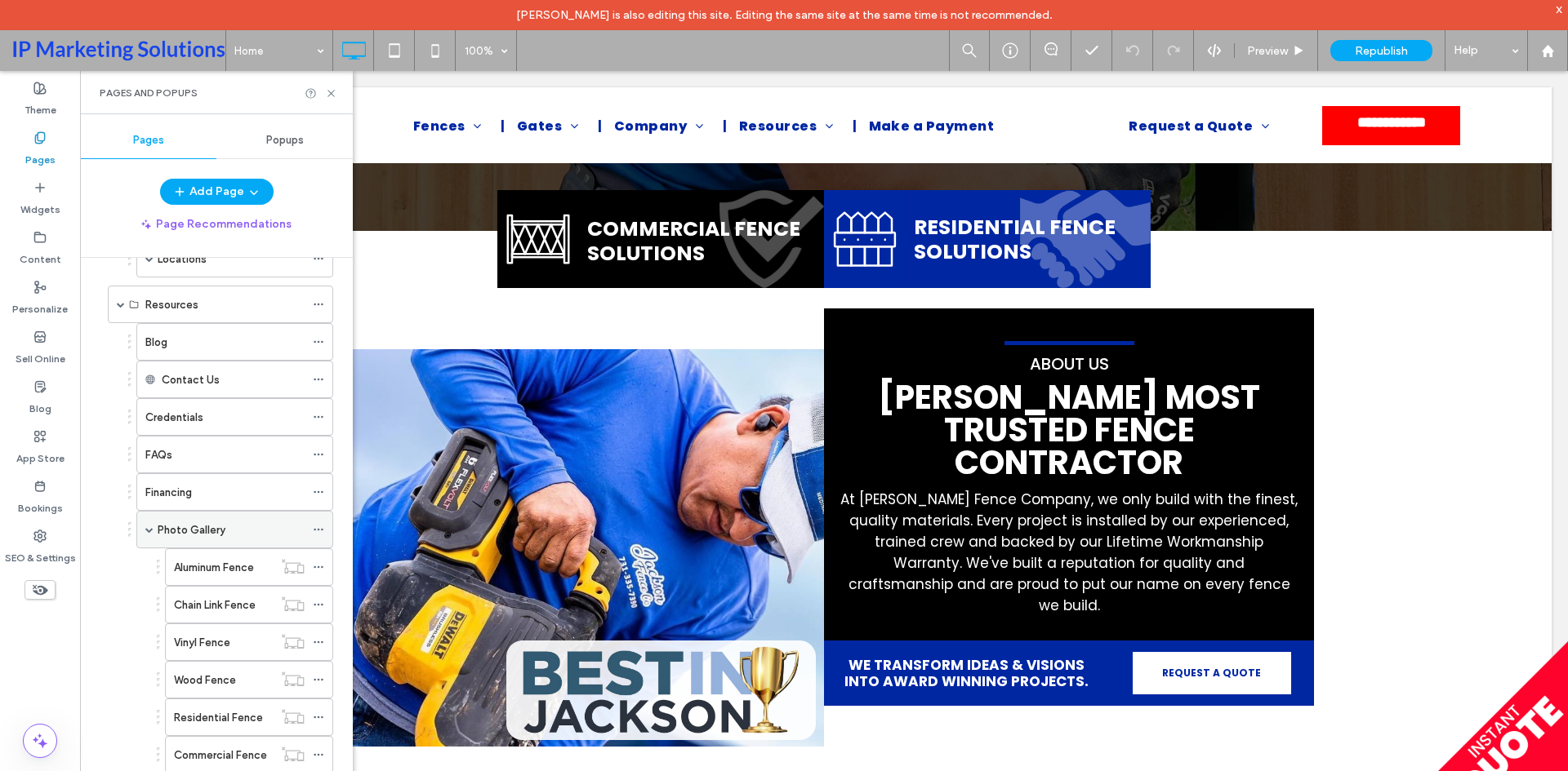
click at [323, 532] on icon at bounding box center [319, 531] width 12 height 12
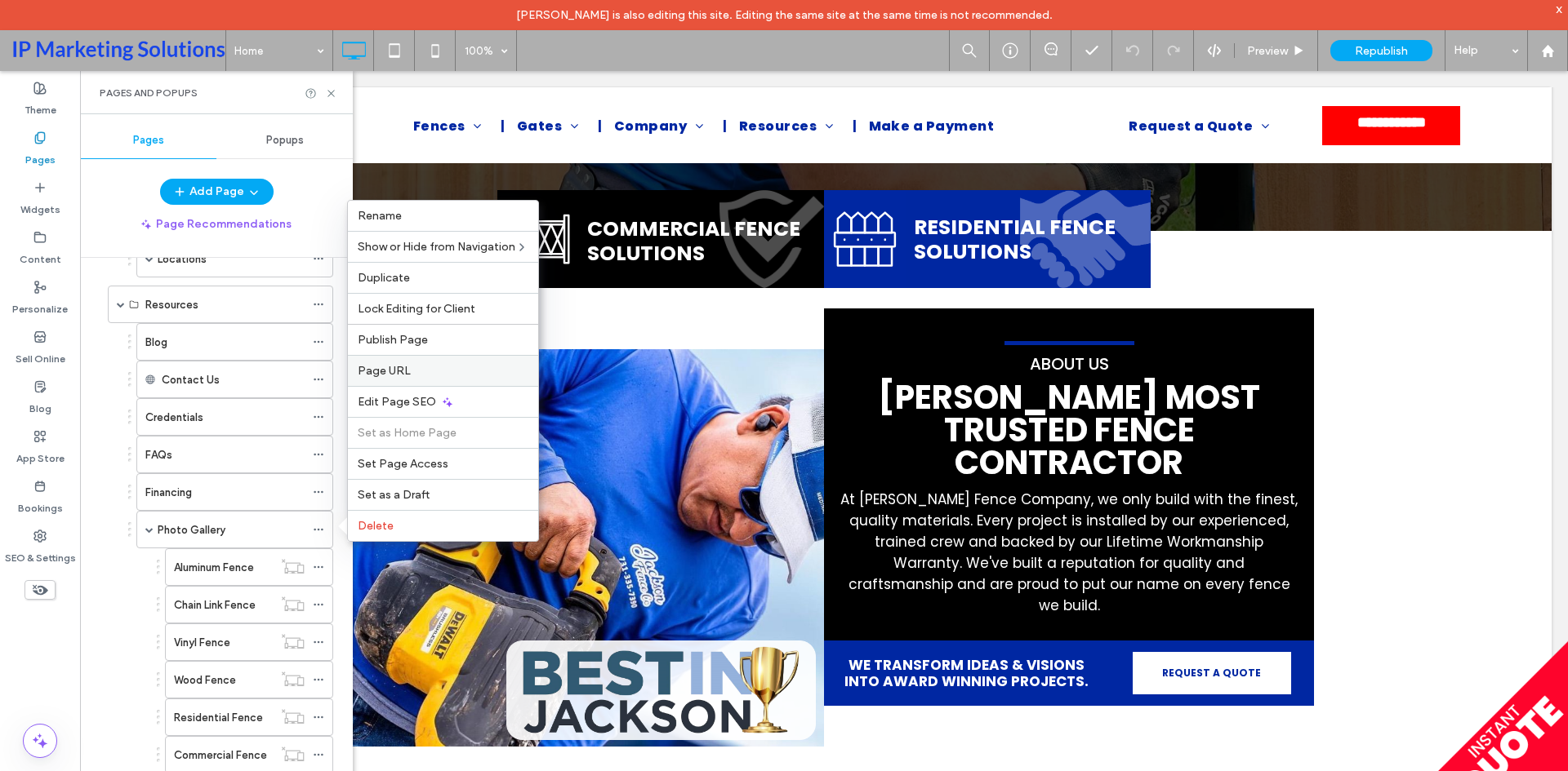
click at [390, 376] on span "Page URL" at bounding box center [384, 371] width 53 height 14
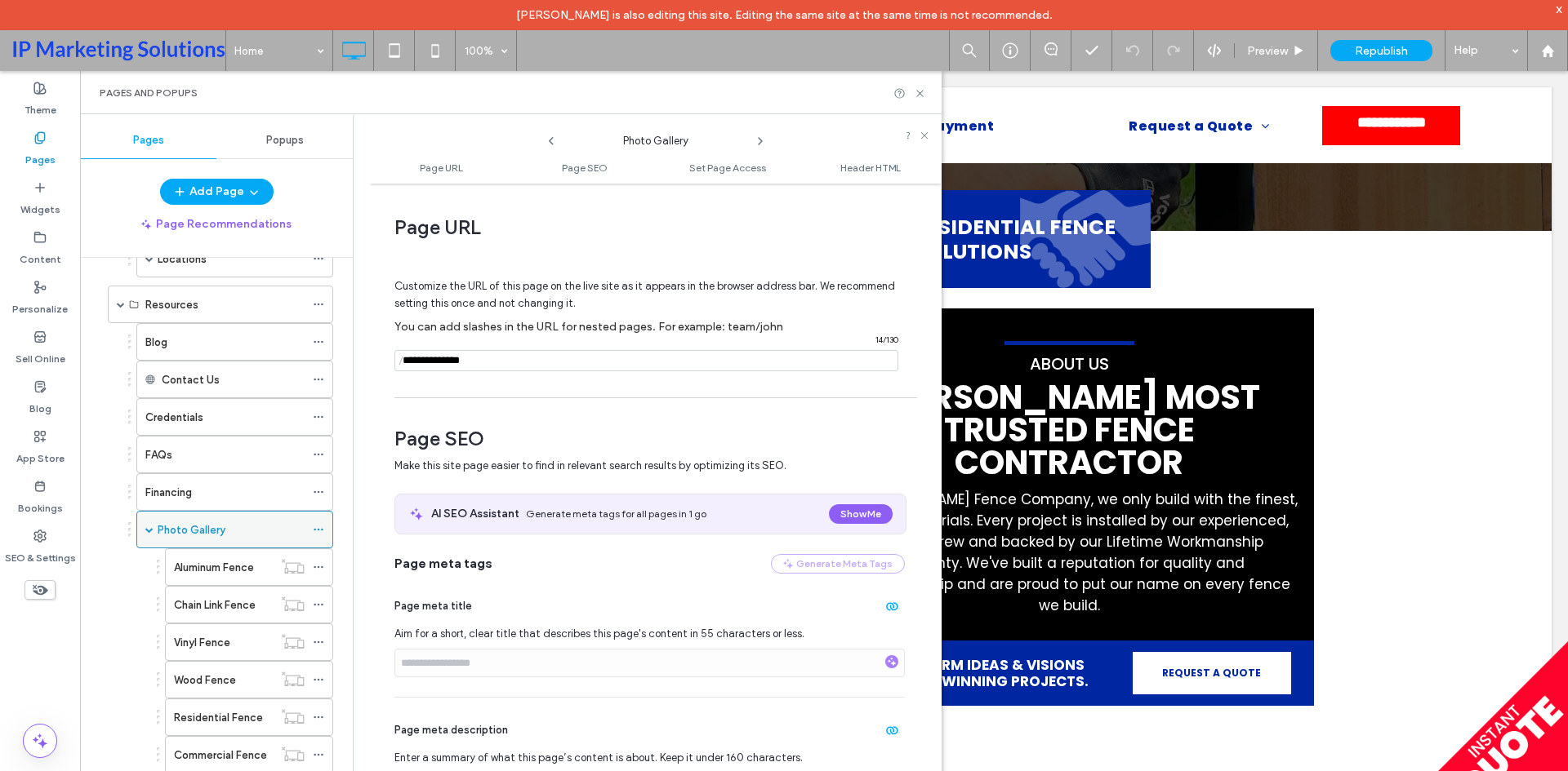
click at [188, 543] on div "Photo Gallery" at bounding box center [232, 530] width 147 height 36
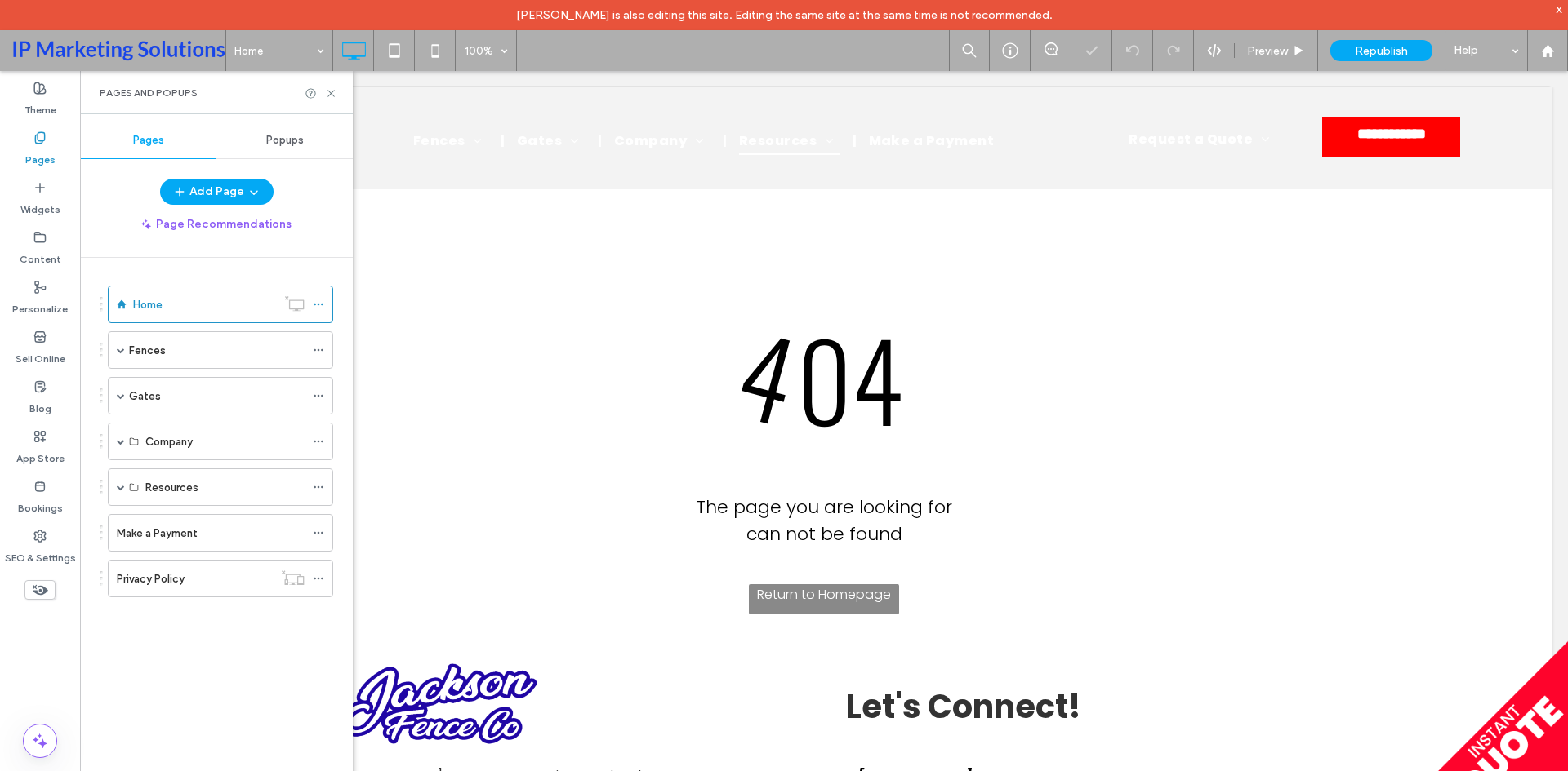
scroll to position [0, 0]
click at [122, 478] on div at bounding box center [784, 386] width 1568 height 771
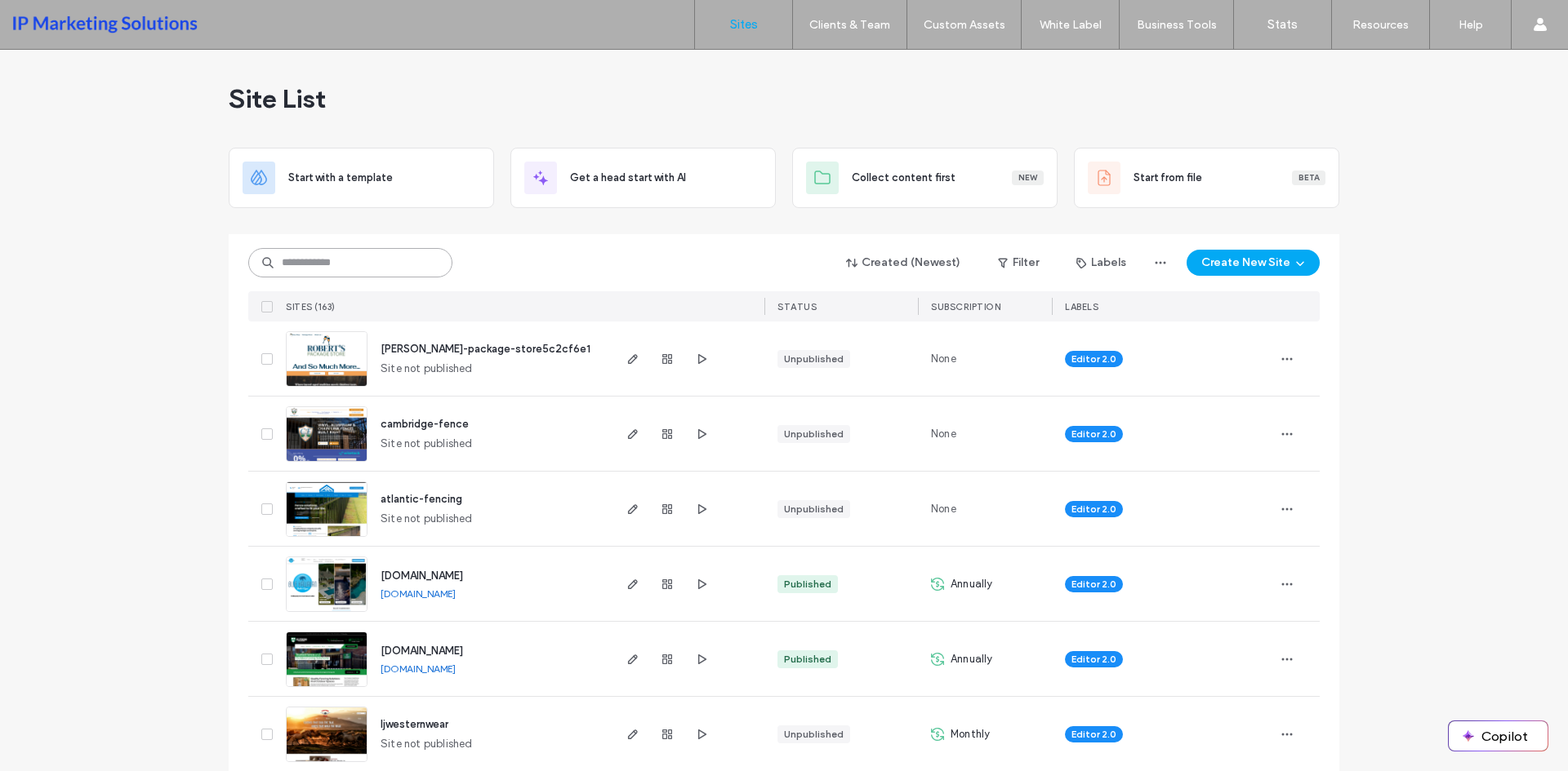
click at [359, 254] on input at bounding box center [350, 263] width 204 height 30
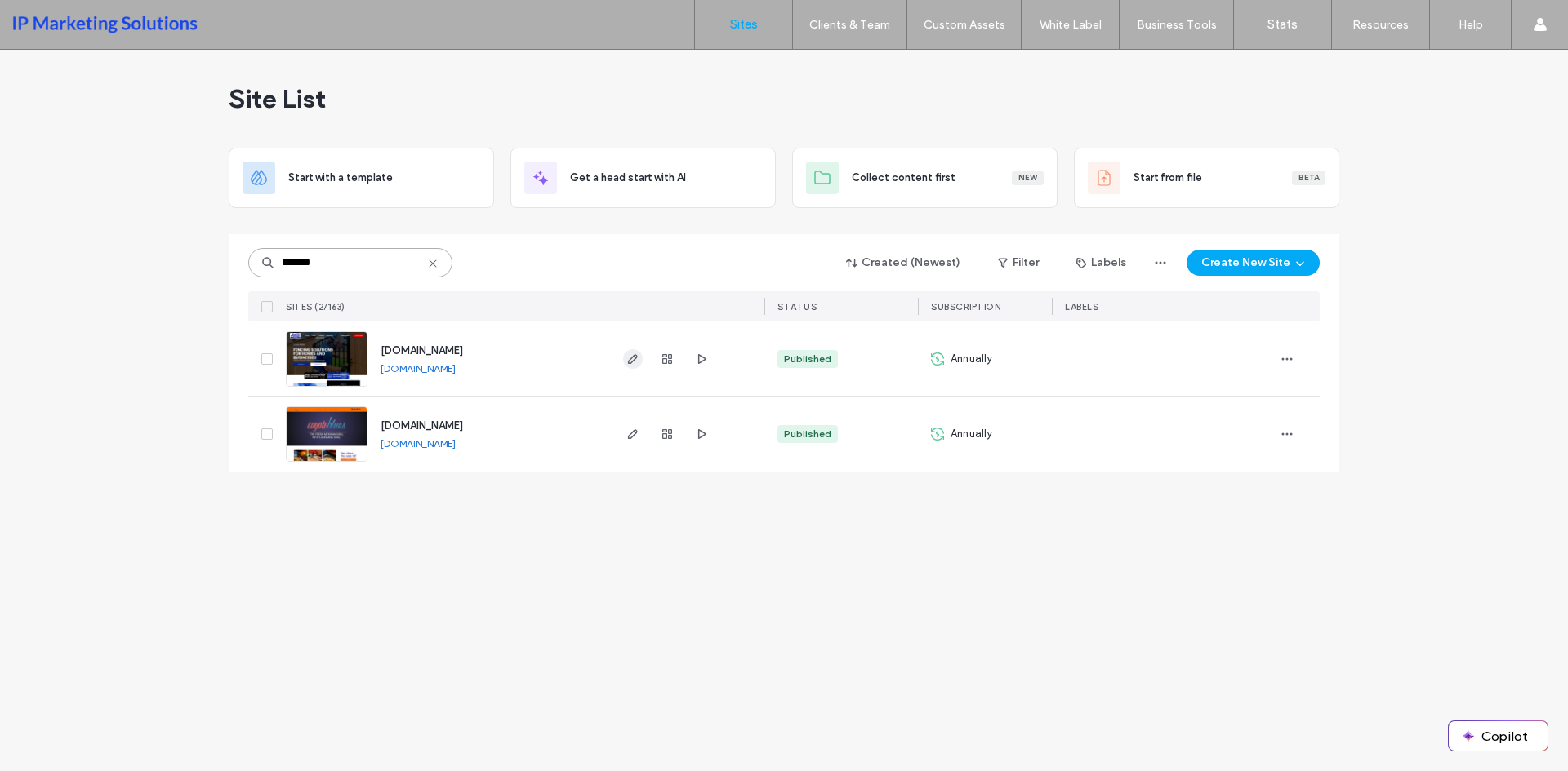
type input "*******"
click at [630, 357] on icon "button" at bounding box center [632, 359] width 13 height 13
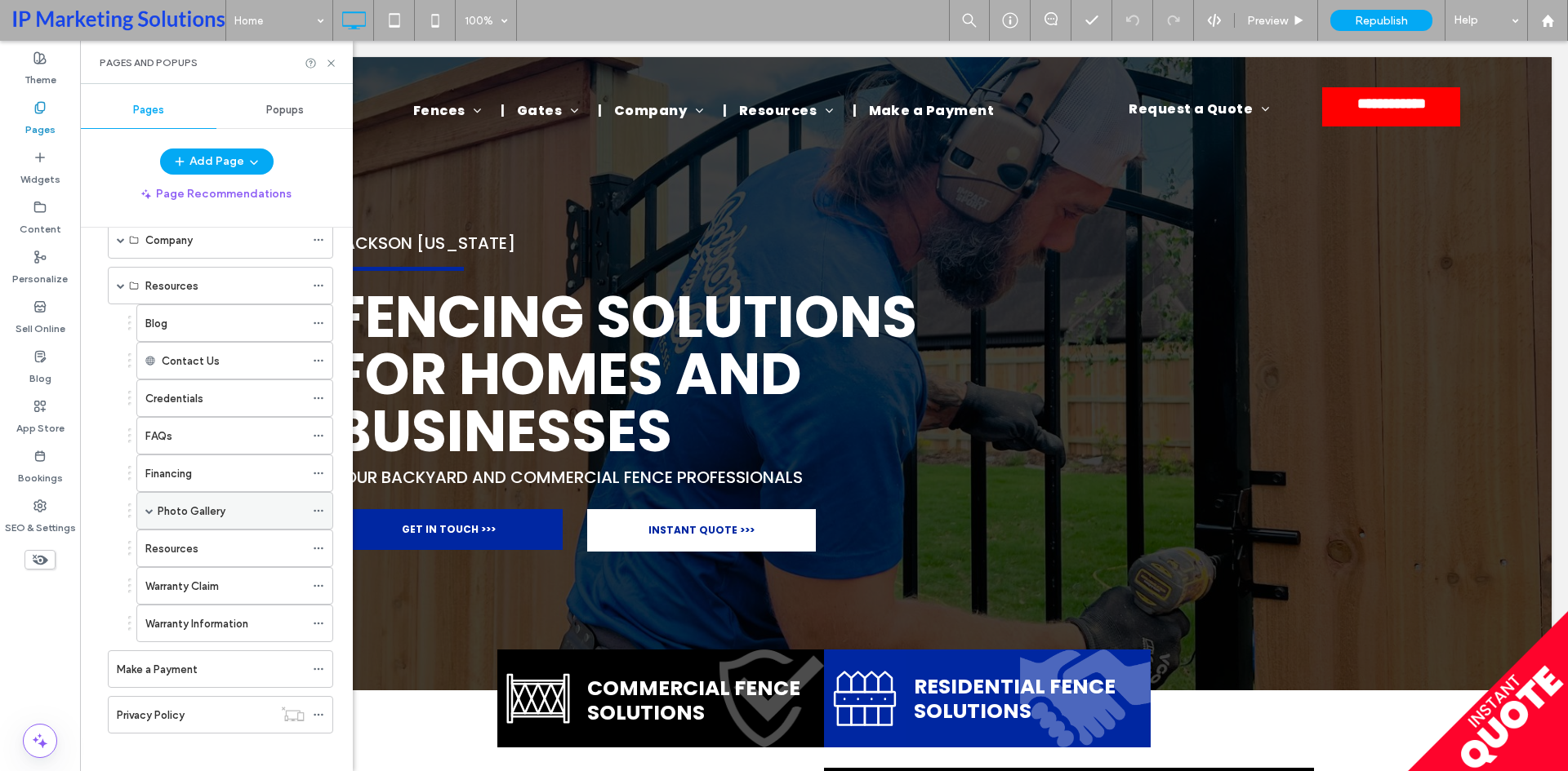
scroll to position [183, 0]
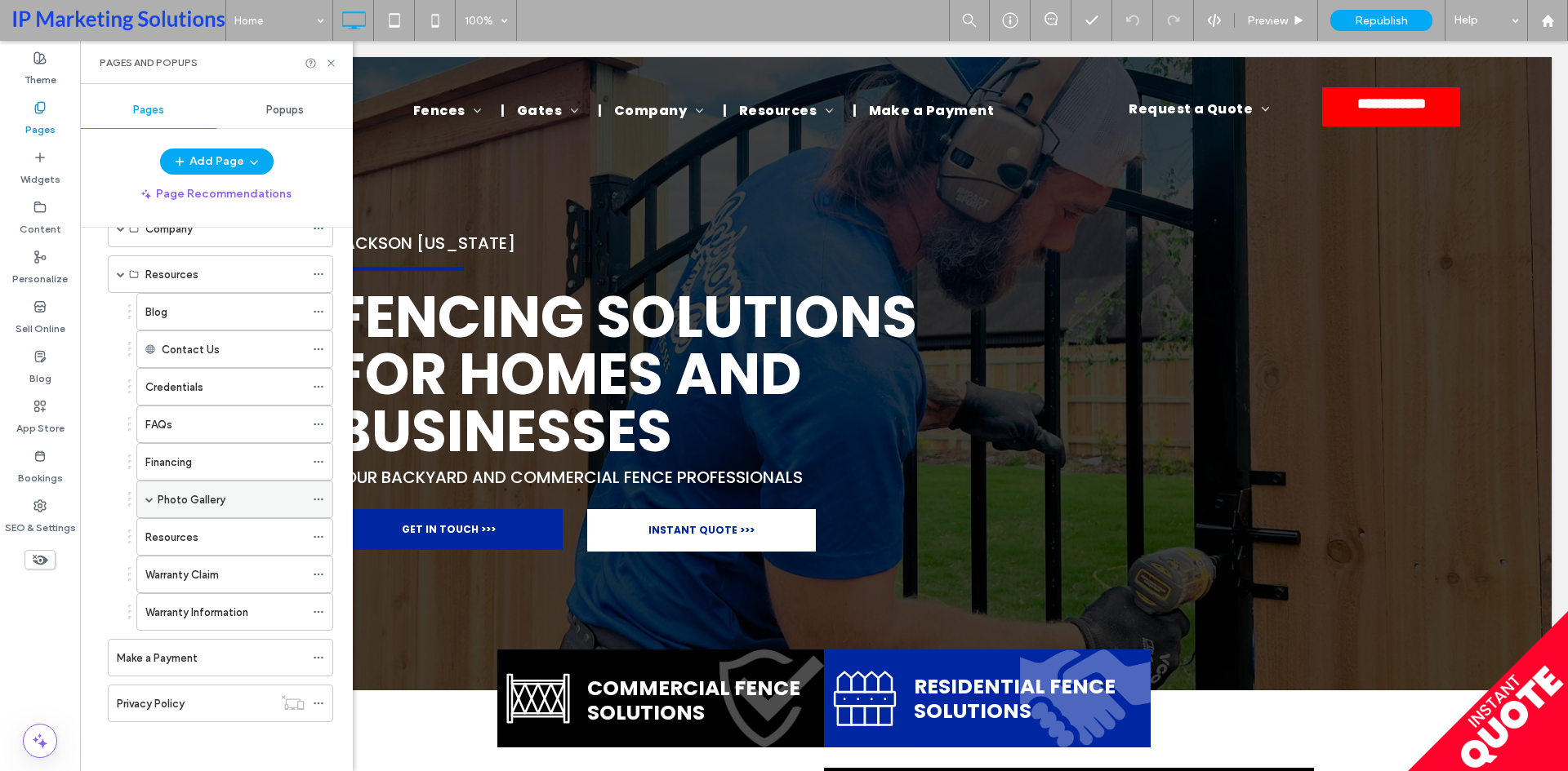
click at [147, 498] on span at bounding box center [149, 500] width 8 height 8
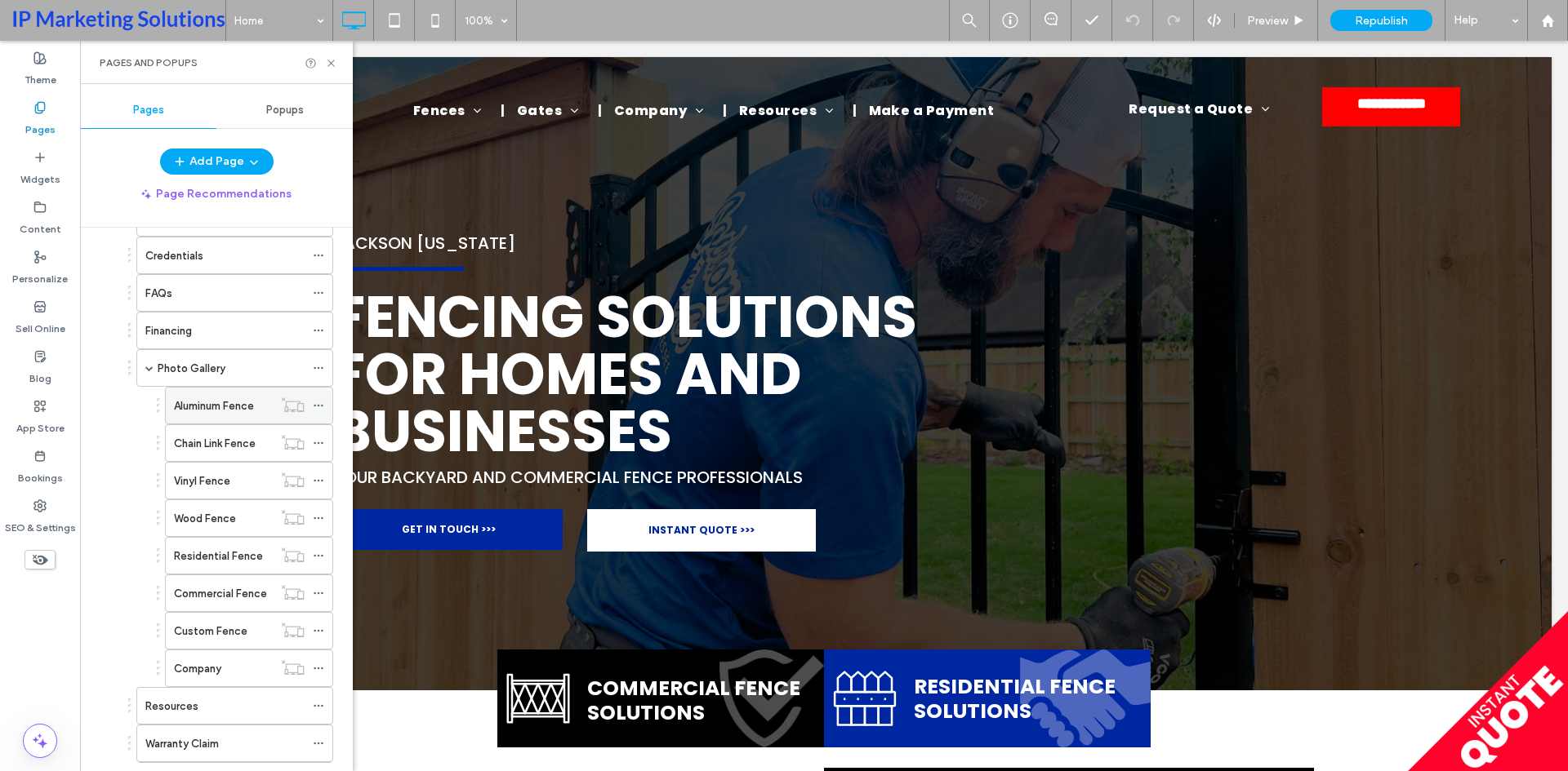
scroll to position [428, 0]
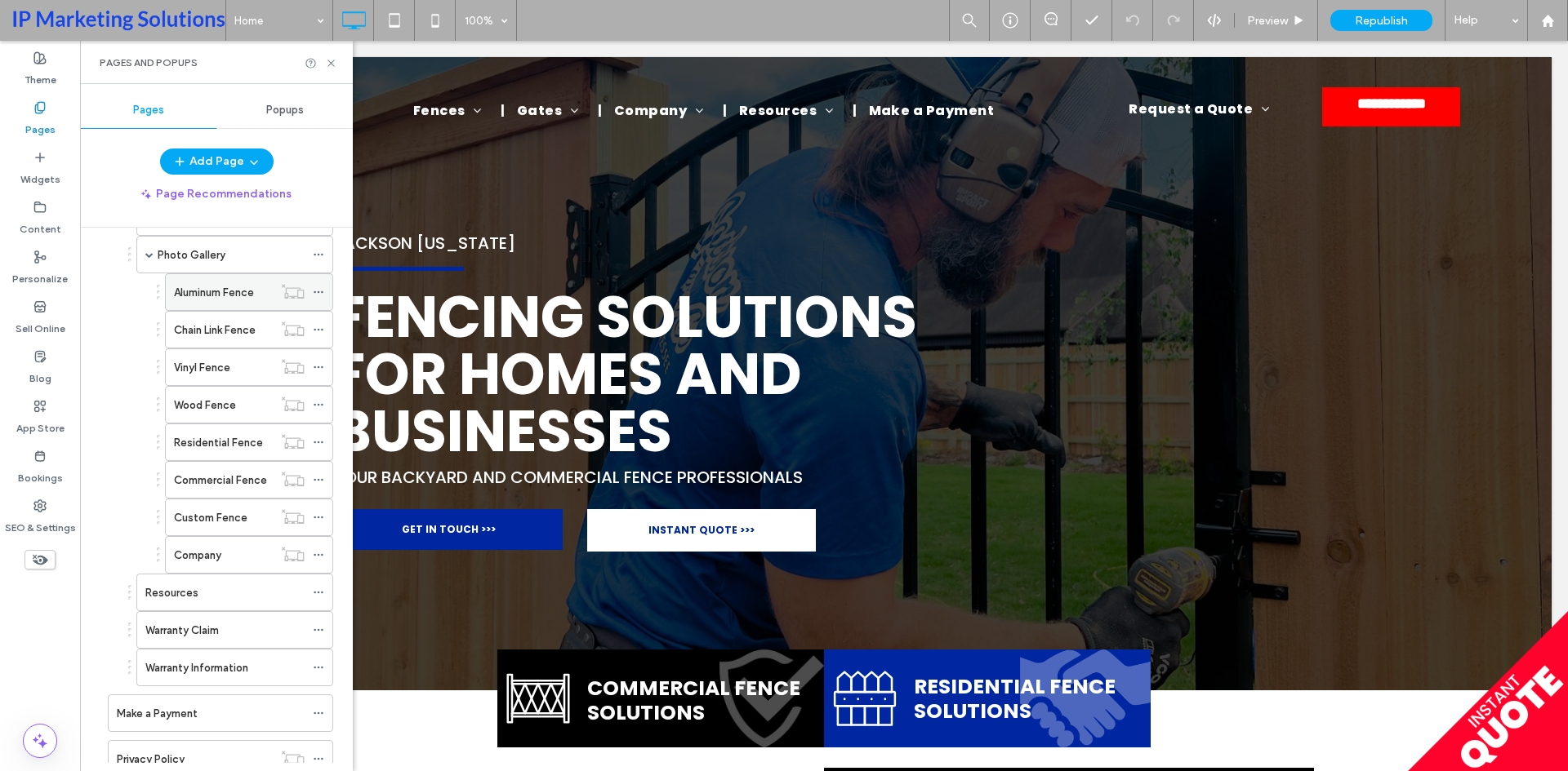
click at [233, 295] on label "Aluminum Fence" at bounding box center [214, 292] width 80 height 29
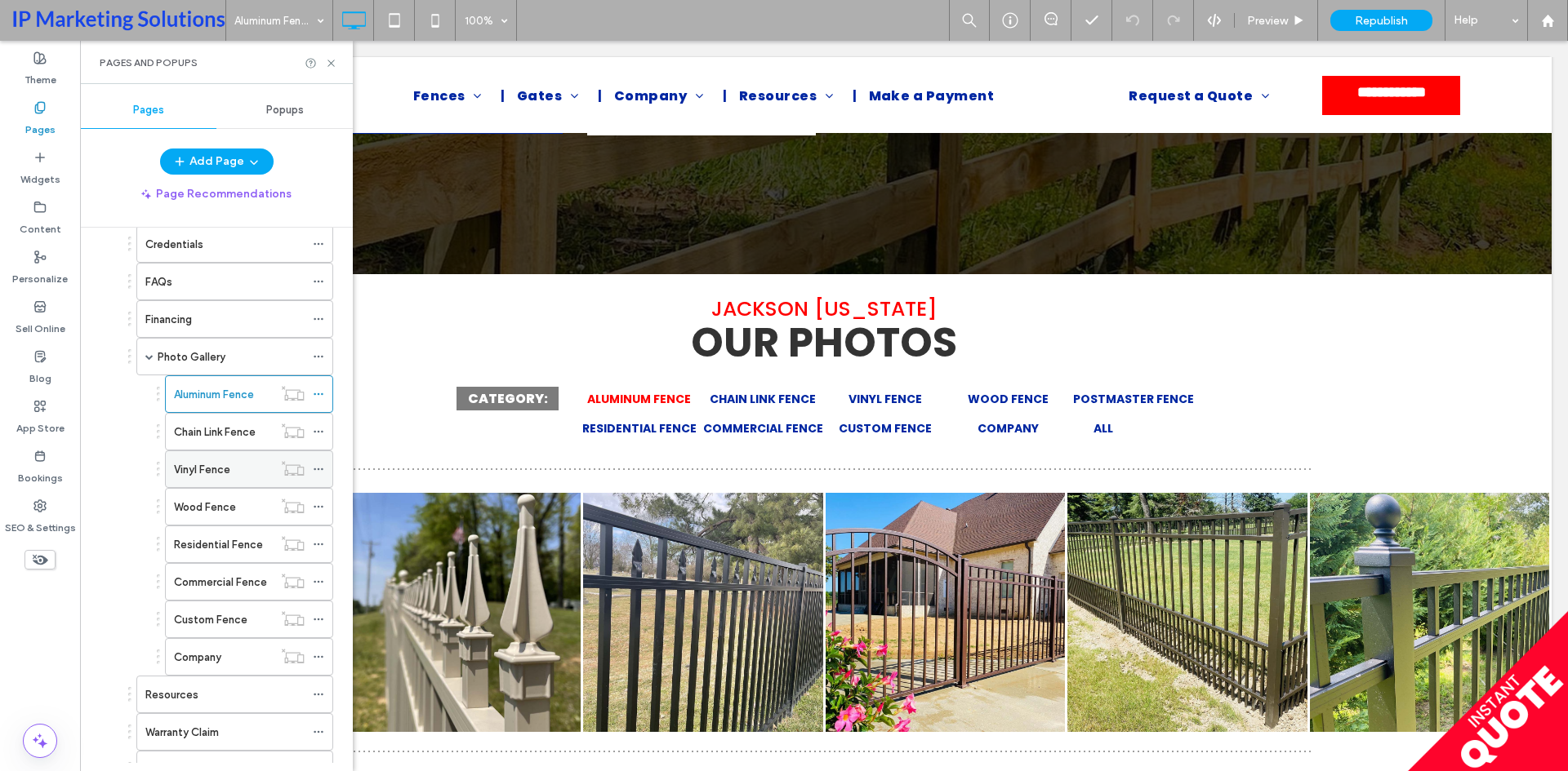
scroll to position [327, 0]
click at [219, 433] on label "Chain Link Fence" at bounding box center [215, 431] width 81 height 29
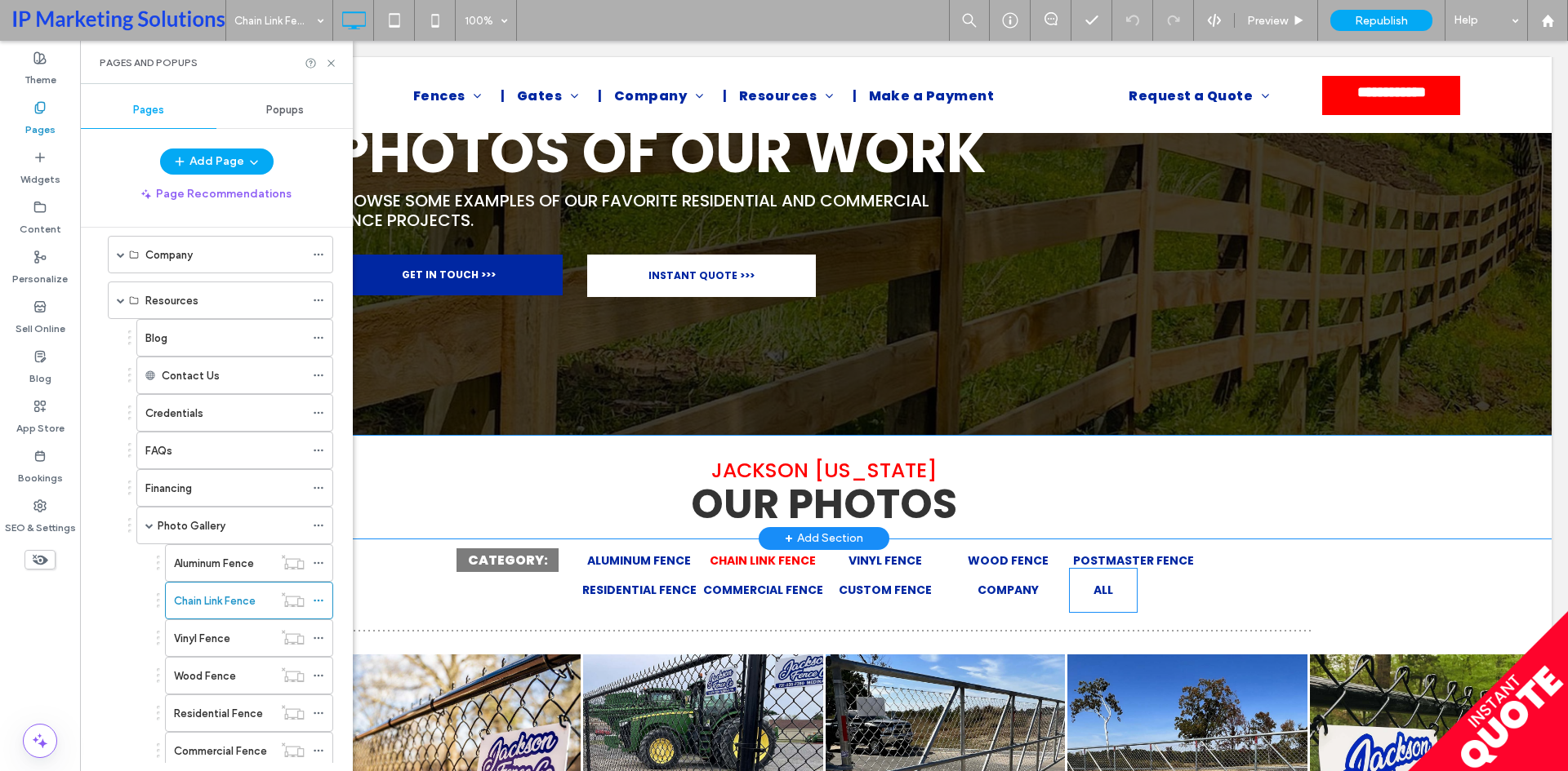
scroll to position [408, 0]
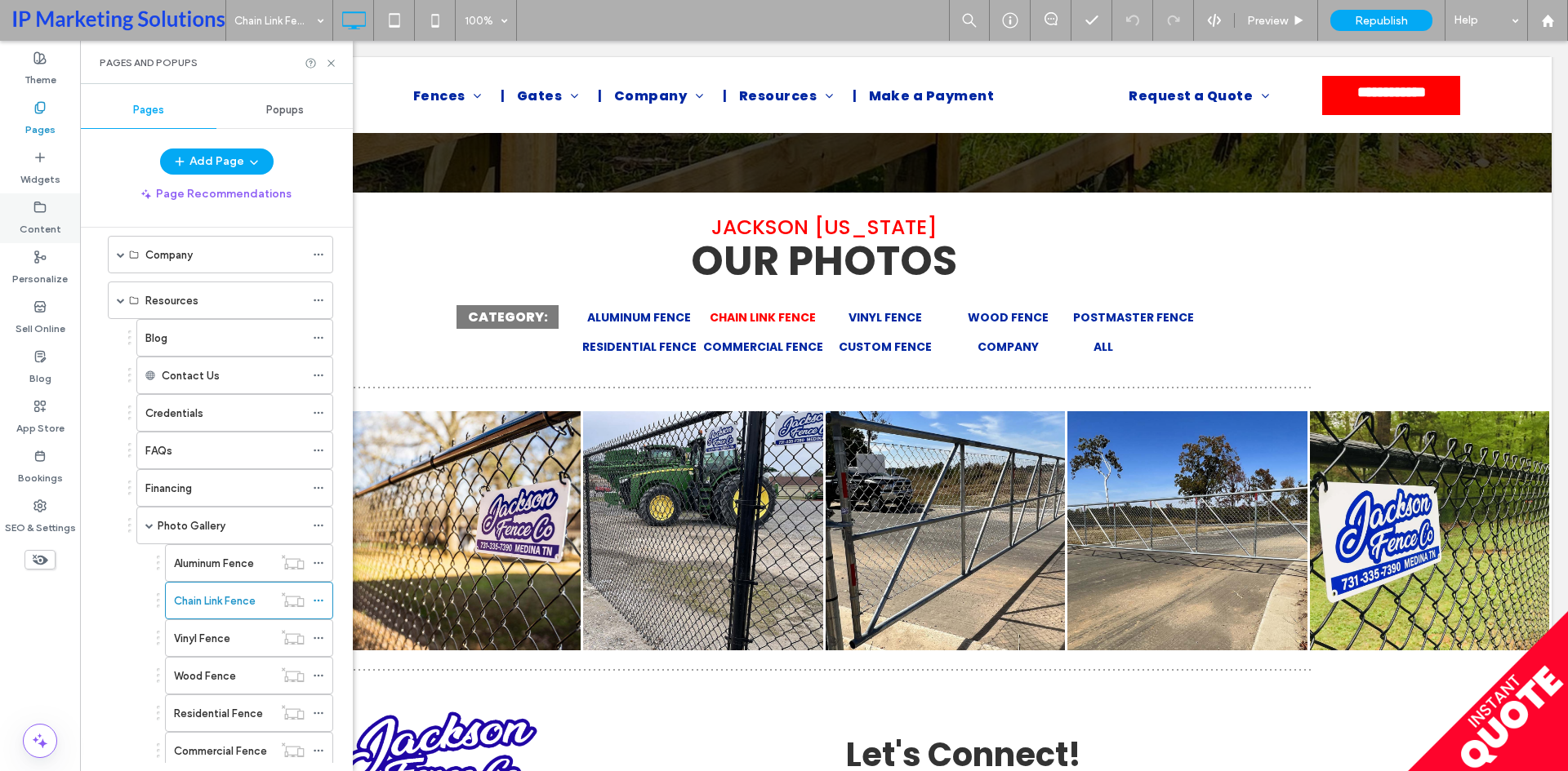
click at [30, 227] on label "Content" at bounding box center [41, 225] width 42 height 23
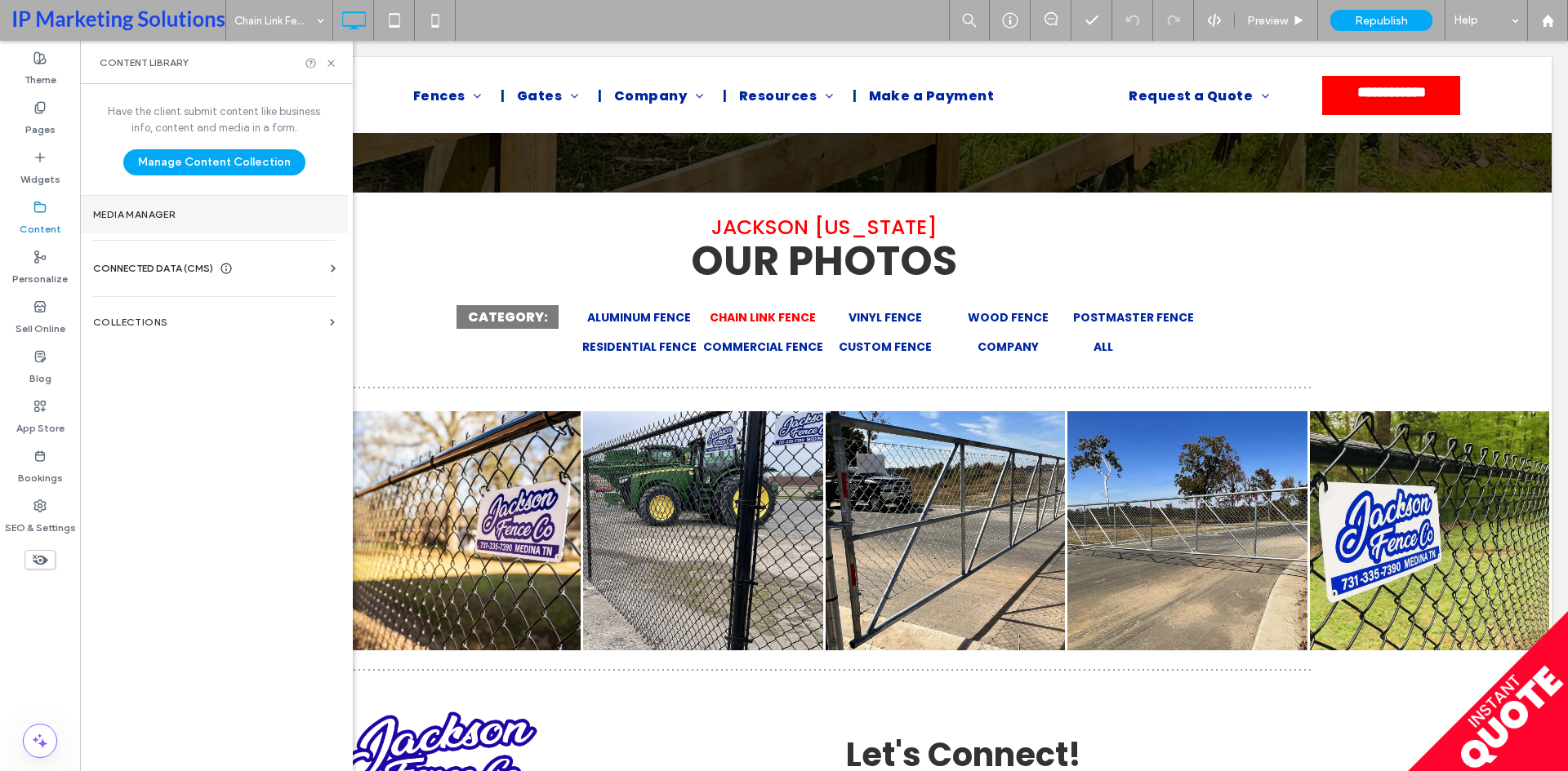
click at [169, 213] on label "Media Manager" at bounding box center [214, 215] width 241 height 12
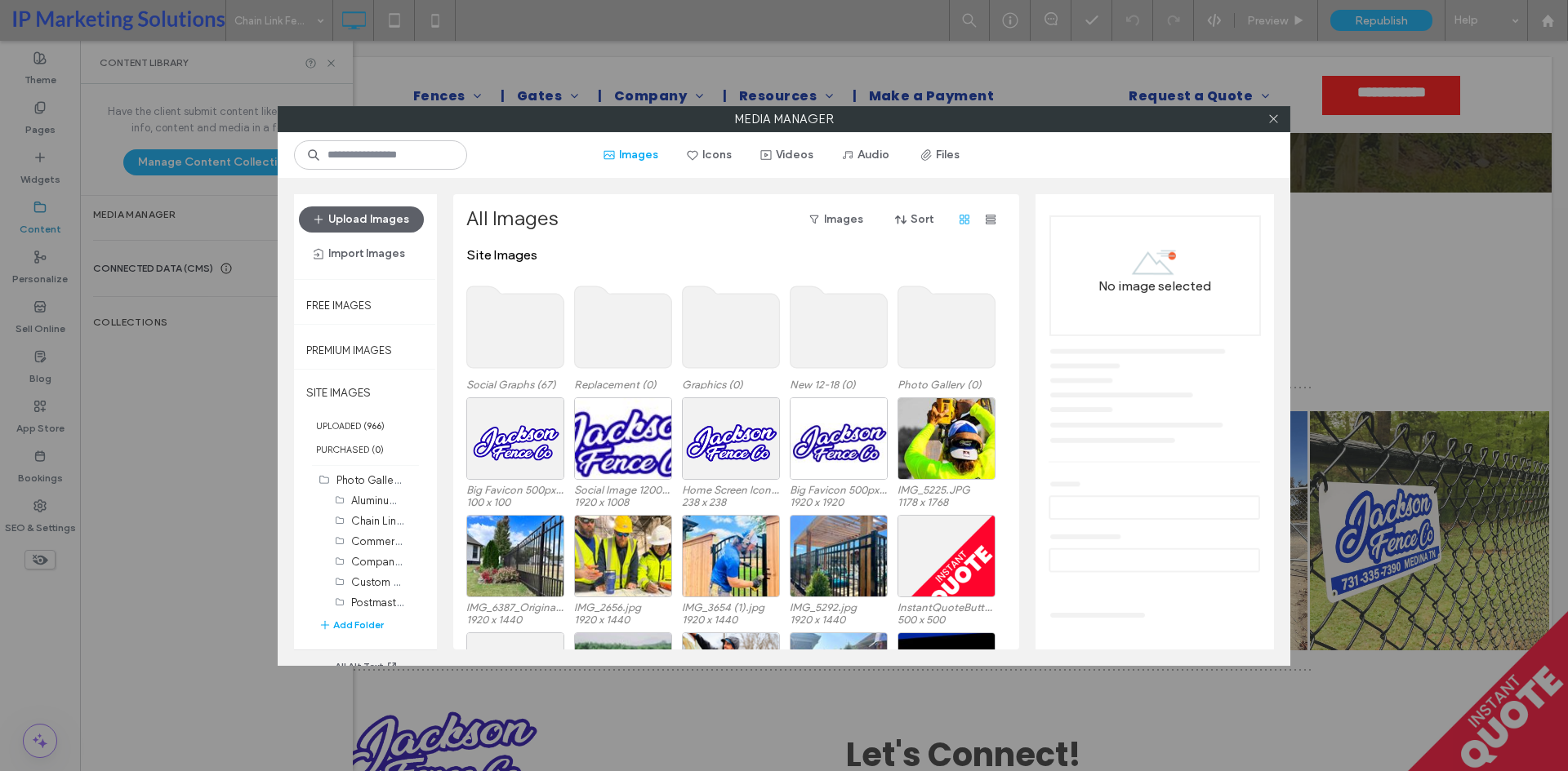
click at [939, 337] on use at bounding box center [947, 327] width 97 height 81
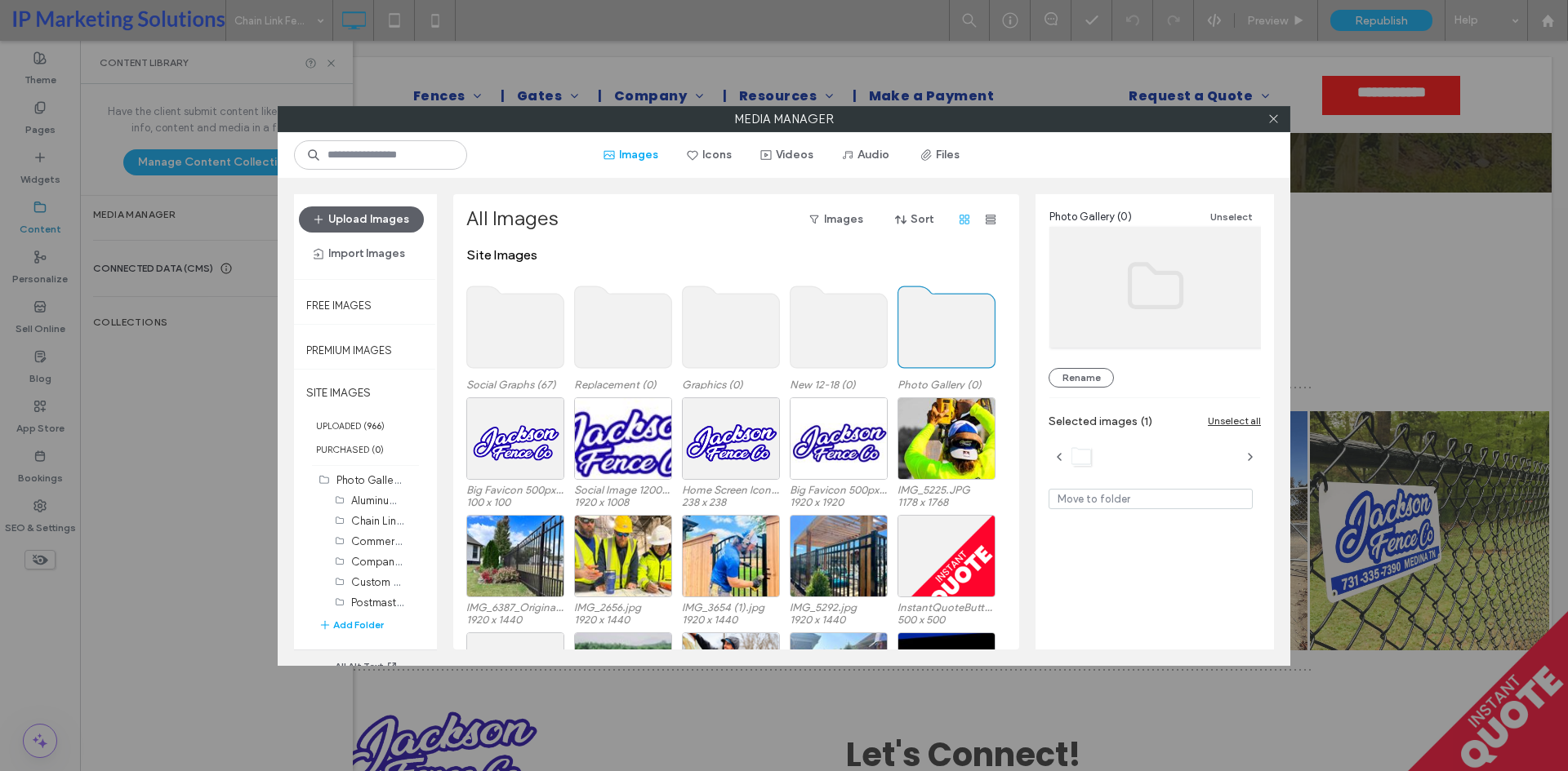
click at [939, 337] on use at bounding box center [947, 327] width 97 height 81
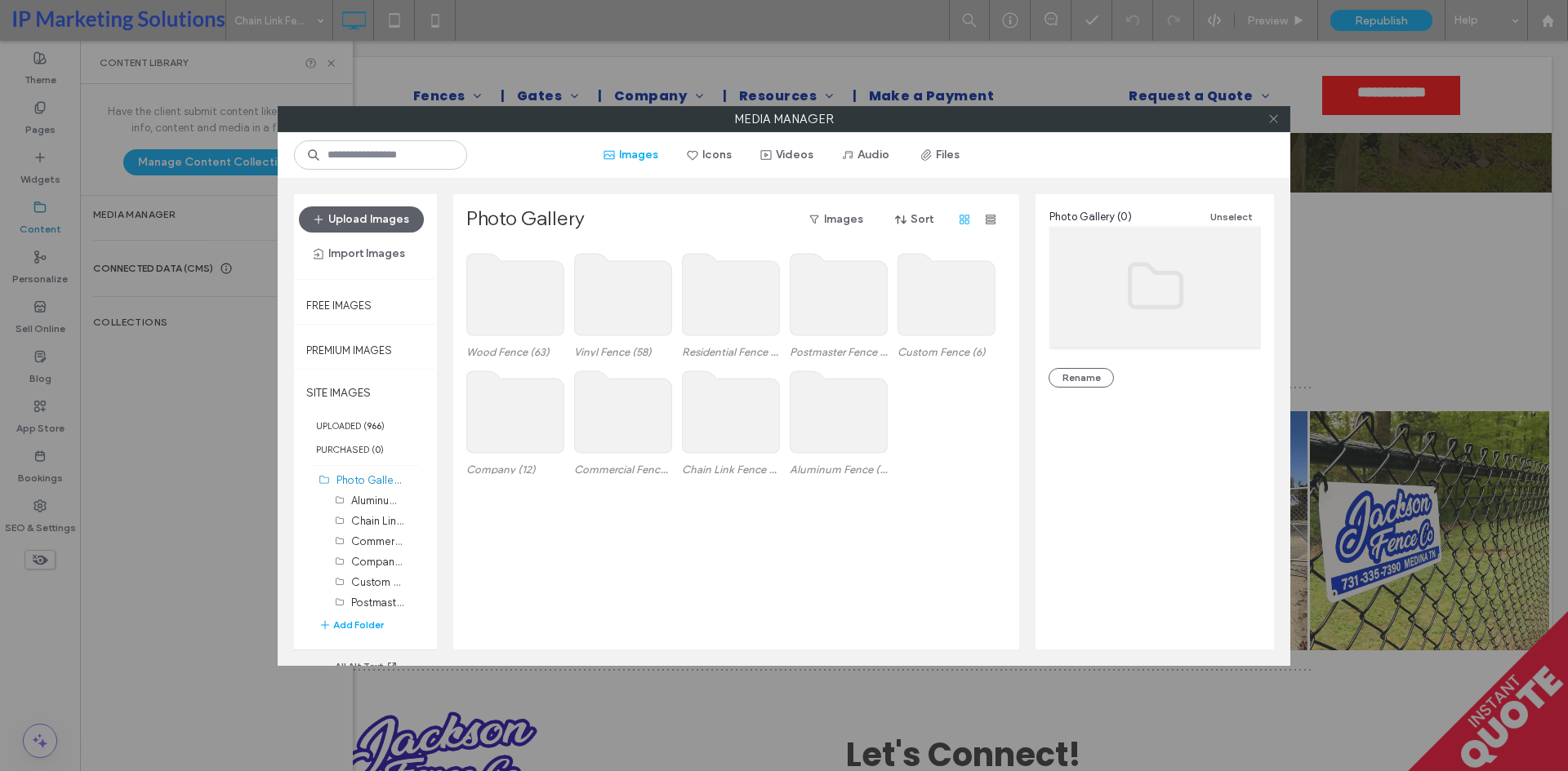
click at [1274, 115] on icon at bounding box center [1273, 118] width 12 height 12
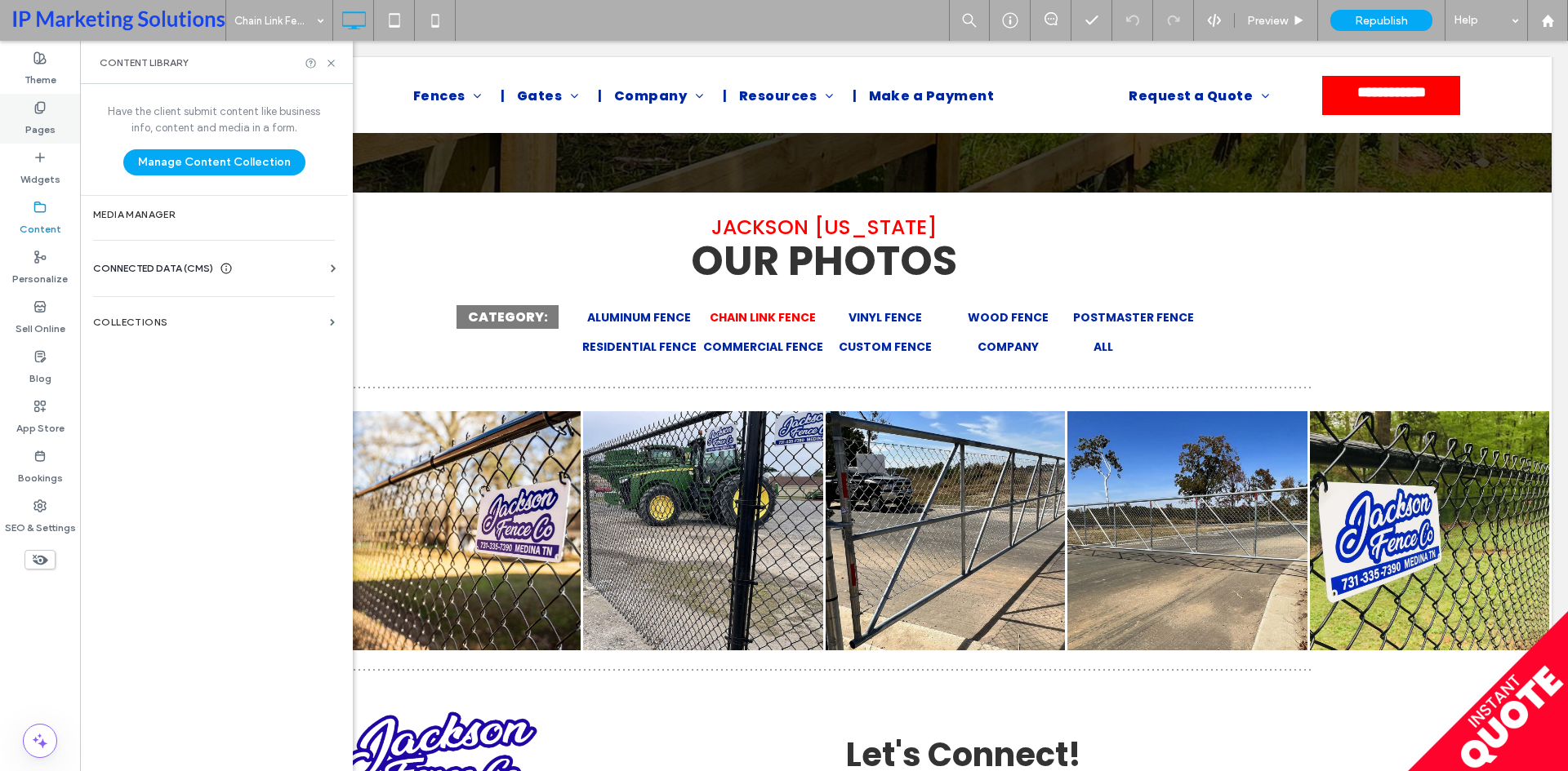
click at [43, 101] on icon at bounding box center [40, 107] width 13 height 13
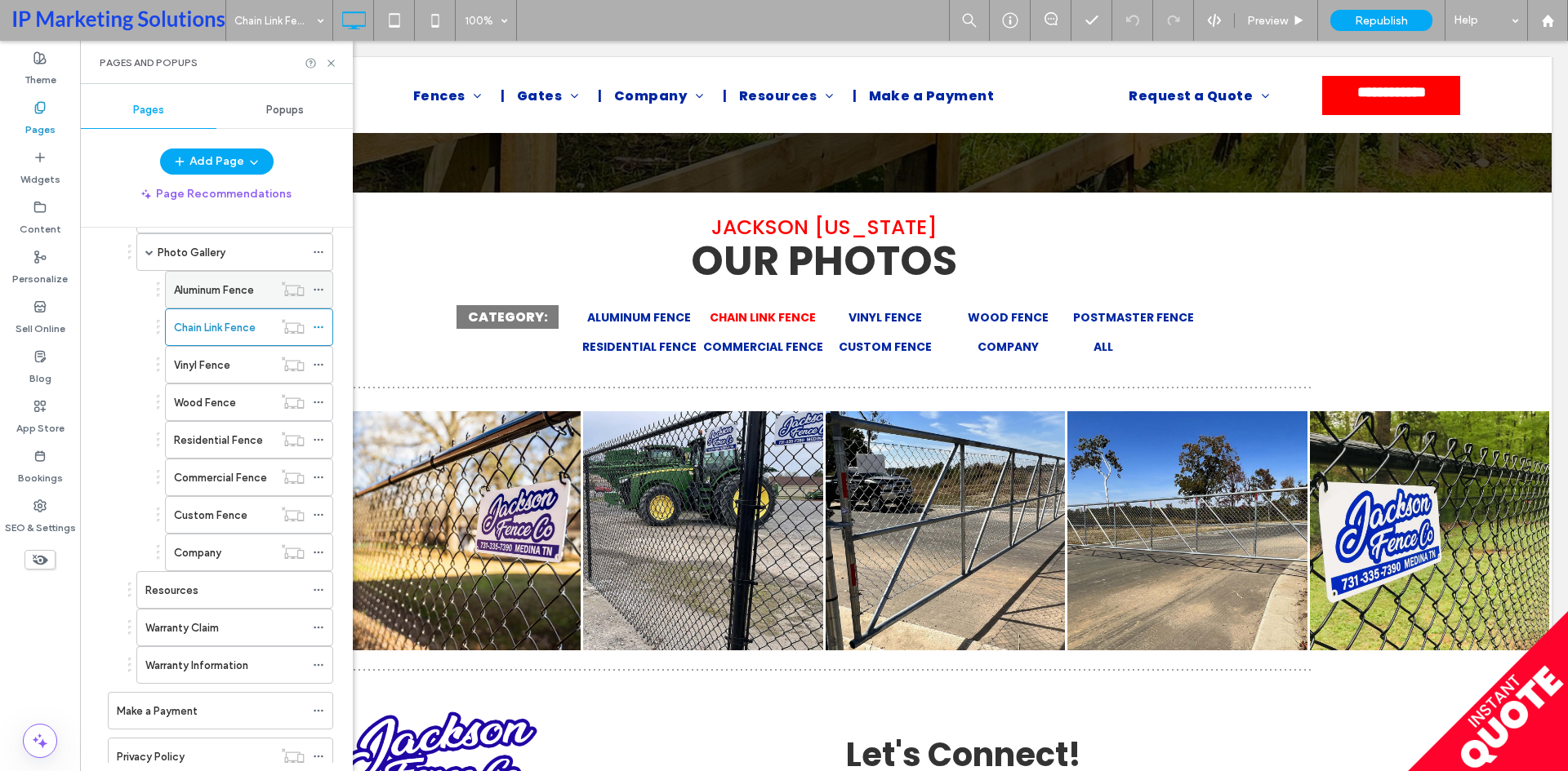
scroll to position [401, 0]
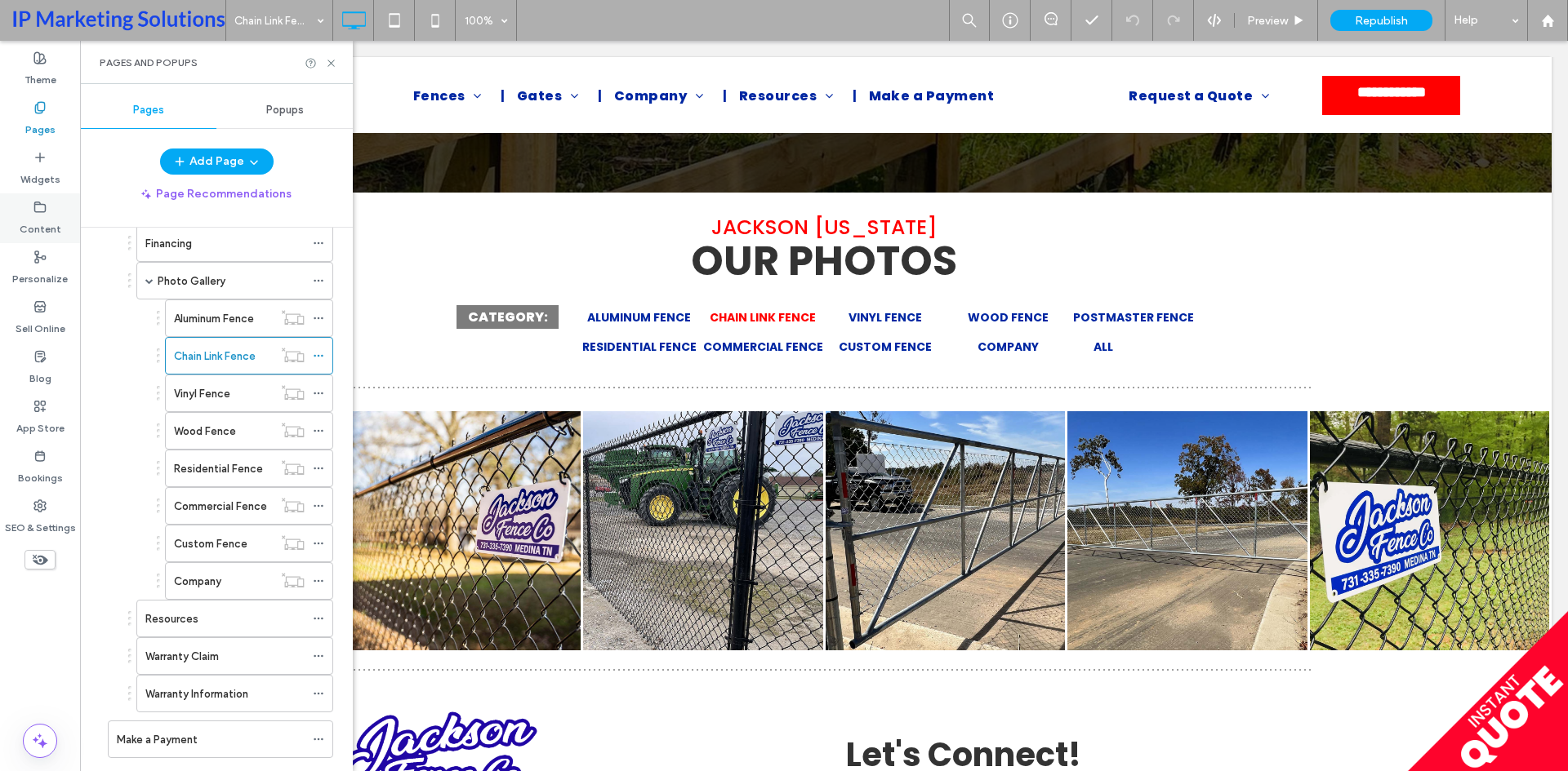
click at [37, 216] on label "Content" at bounding box center [41, 225] width 42 height 23
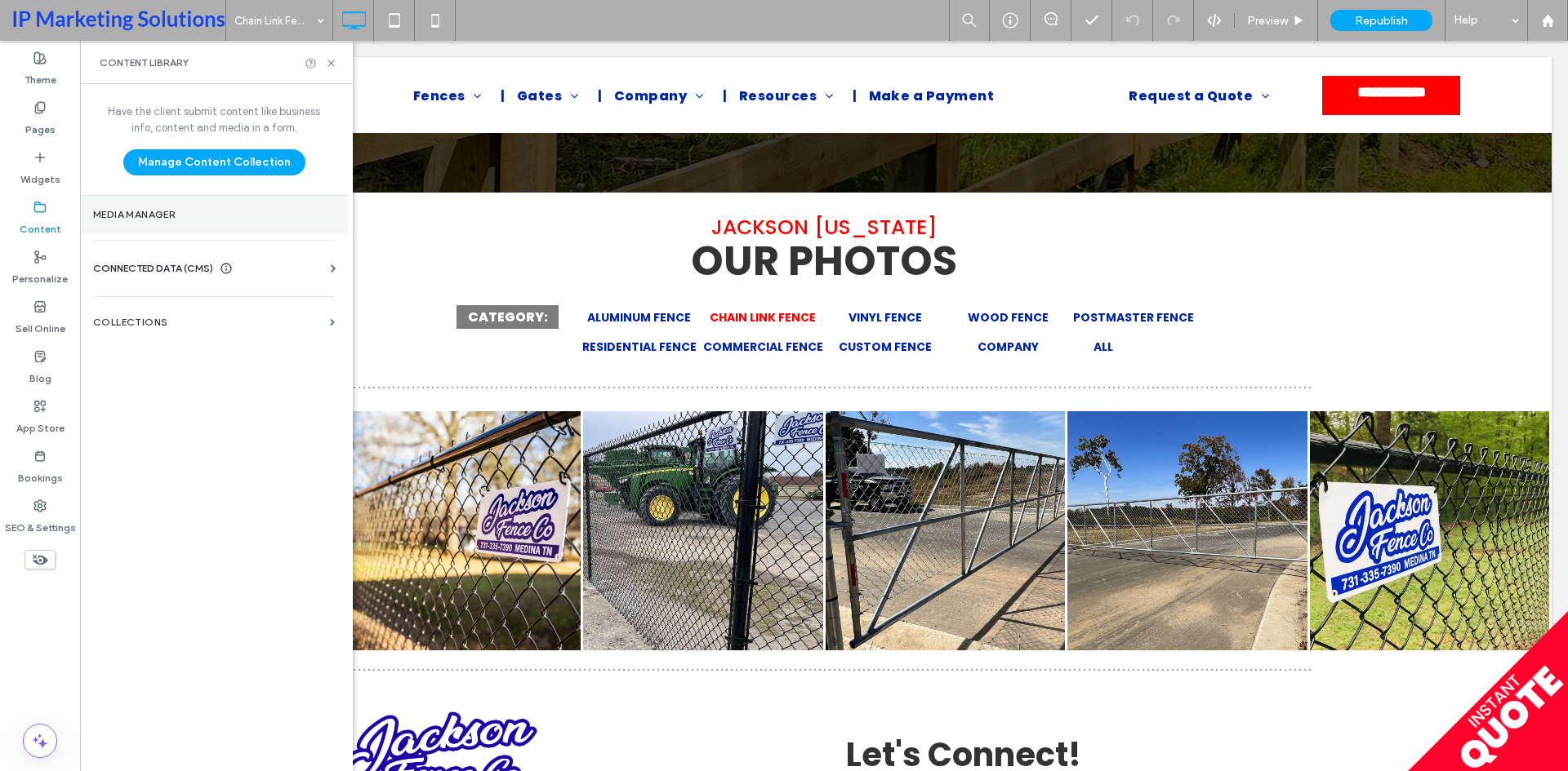
click at [144, 210] on label "Media Manager" at bounding box center [214, 215] width 241 height 12
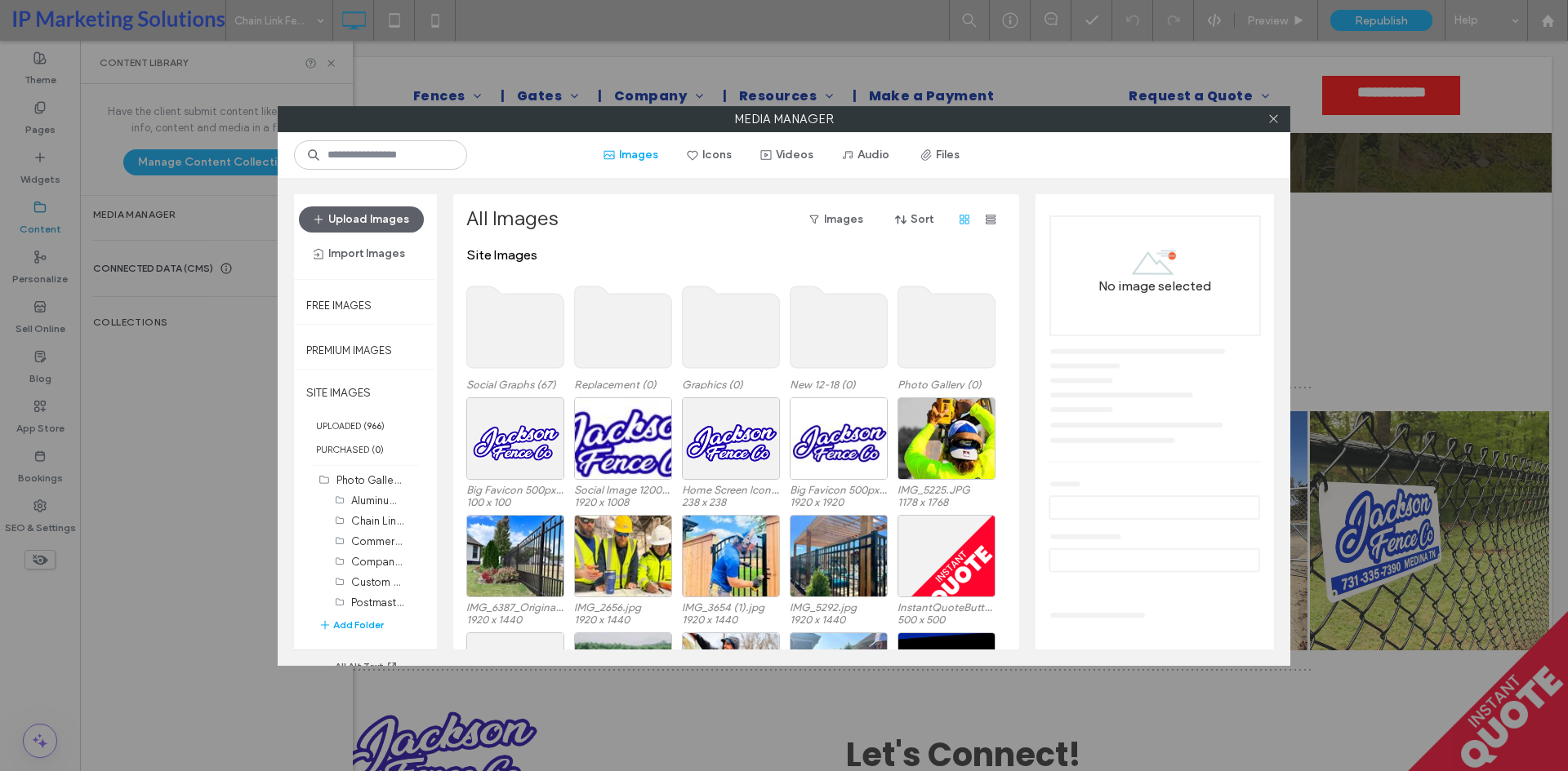
click at [941, 318] on use at bounding box center [947, 327] width 97 height 81
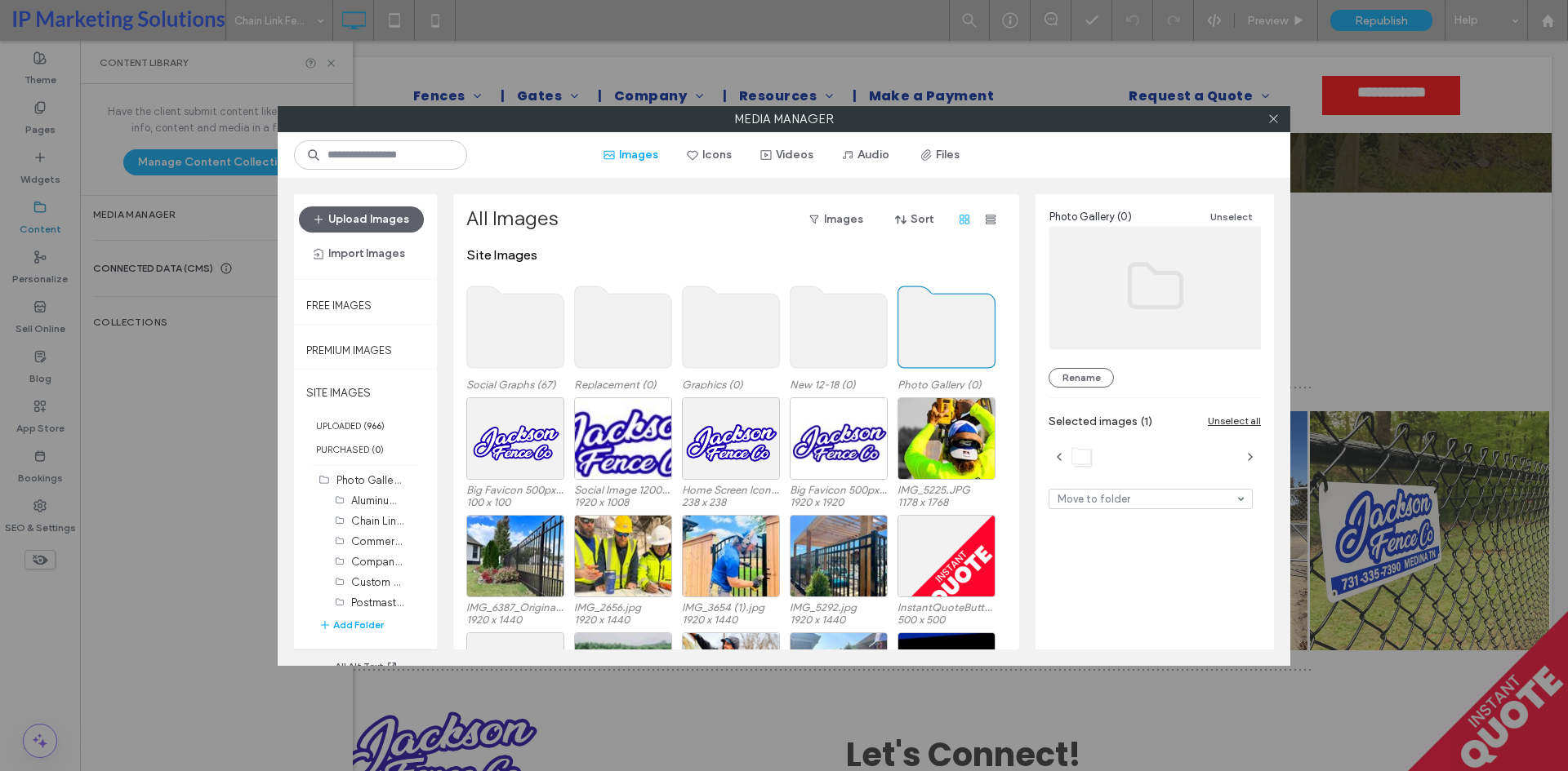
click at [941, 318] on use at bounding box center [947, 327] width 97 height 81
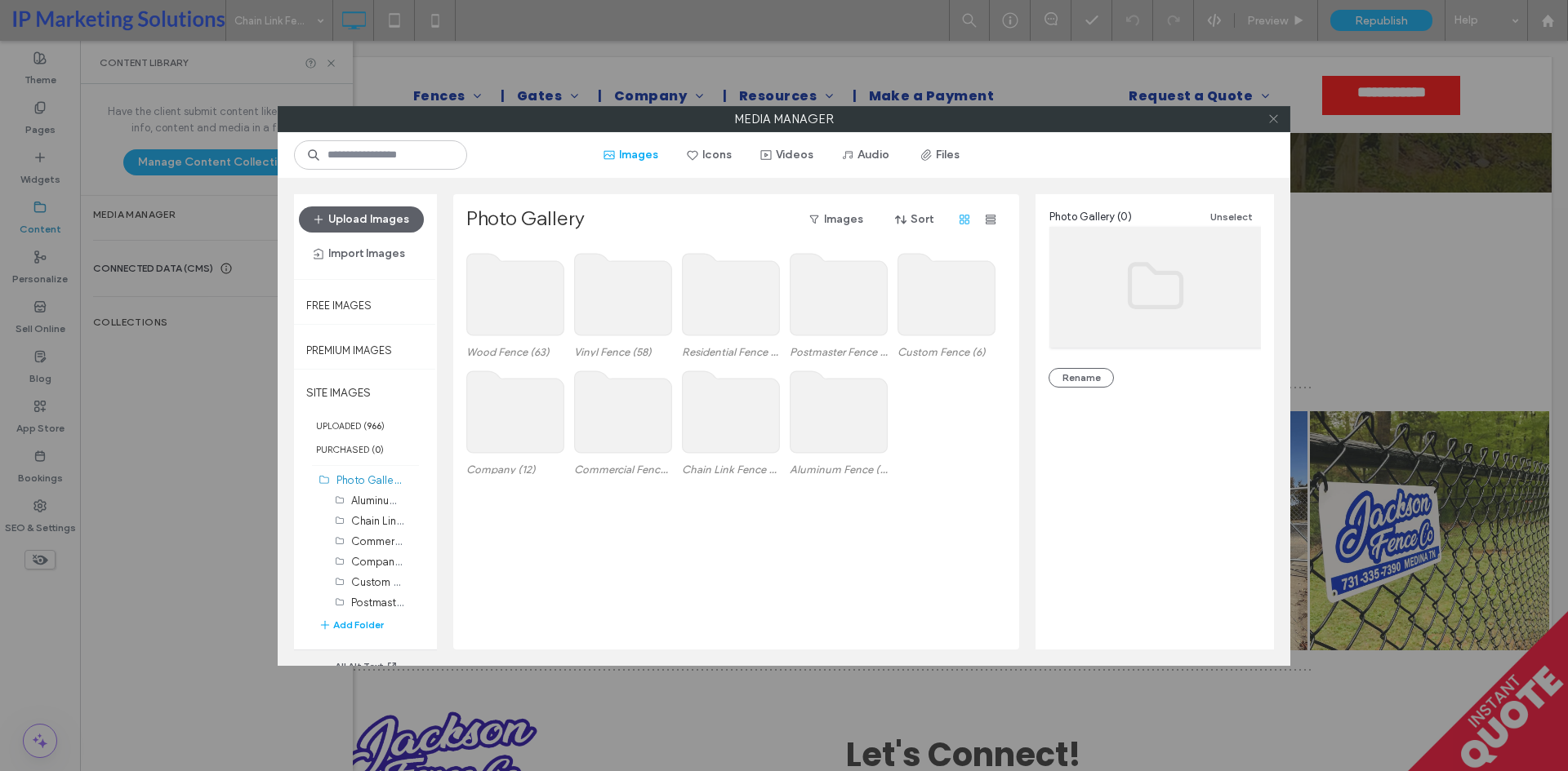
click at [1279, 115] on icon at bounding box center [1273, 118] width 12 height 12
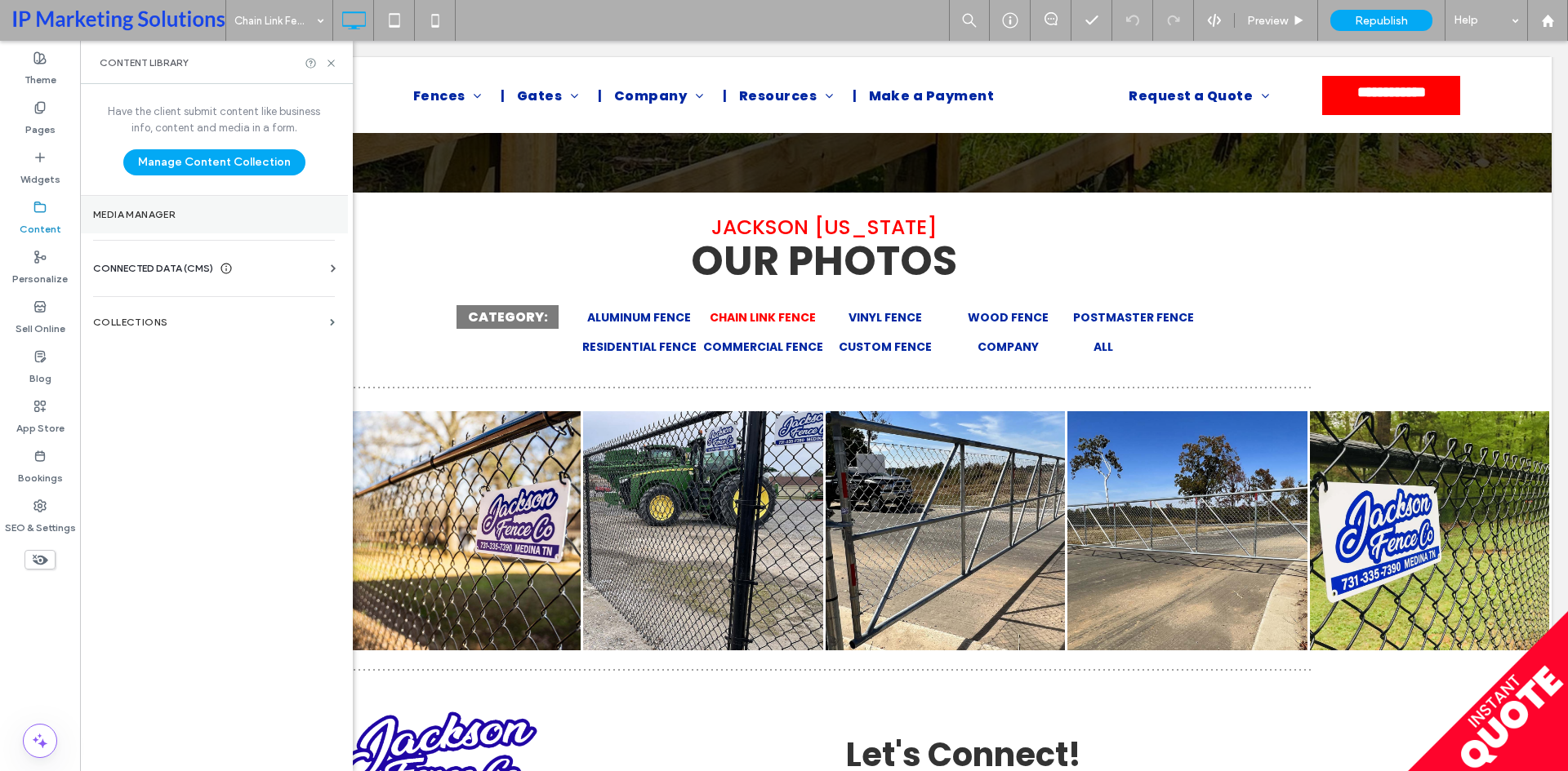
click at [157, 219] on label "Media Manager" at bounding box center [214, 215] width 241 height 12
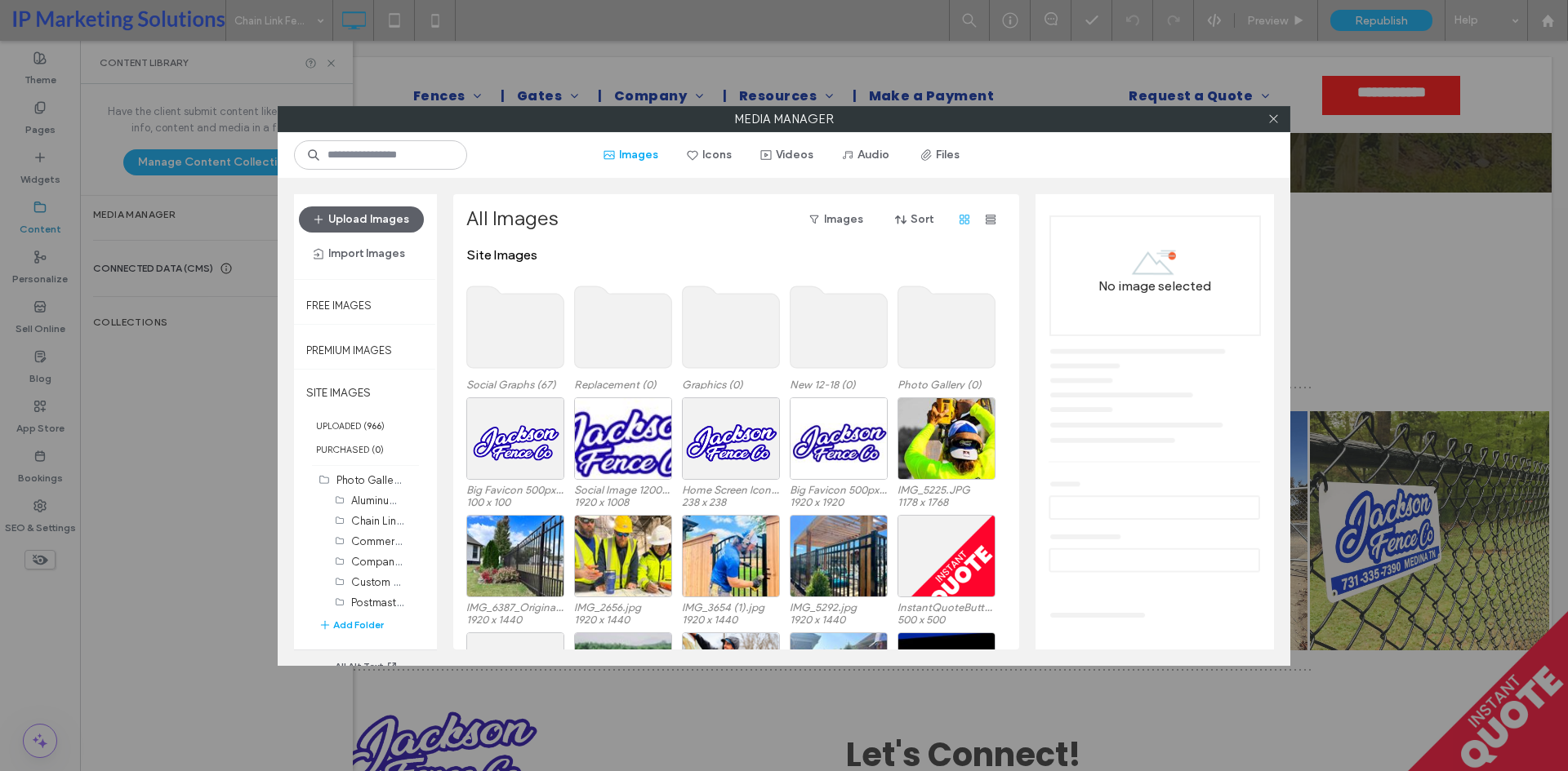
click at [950, 336] on use at bounding box center [947, 327] width 97 height 81
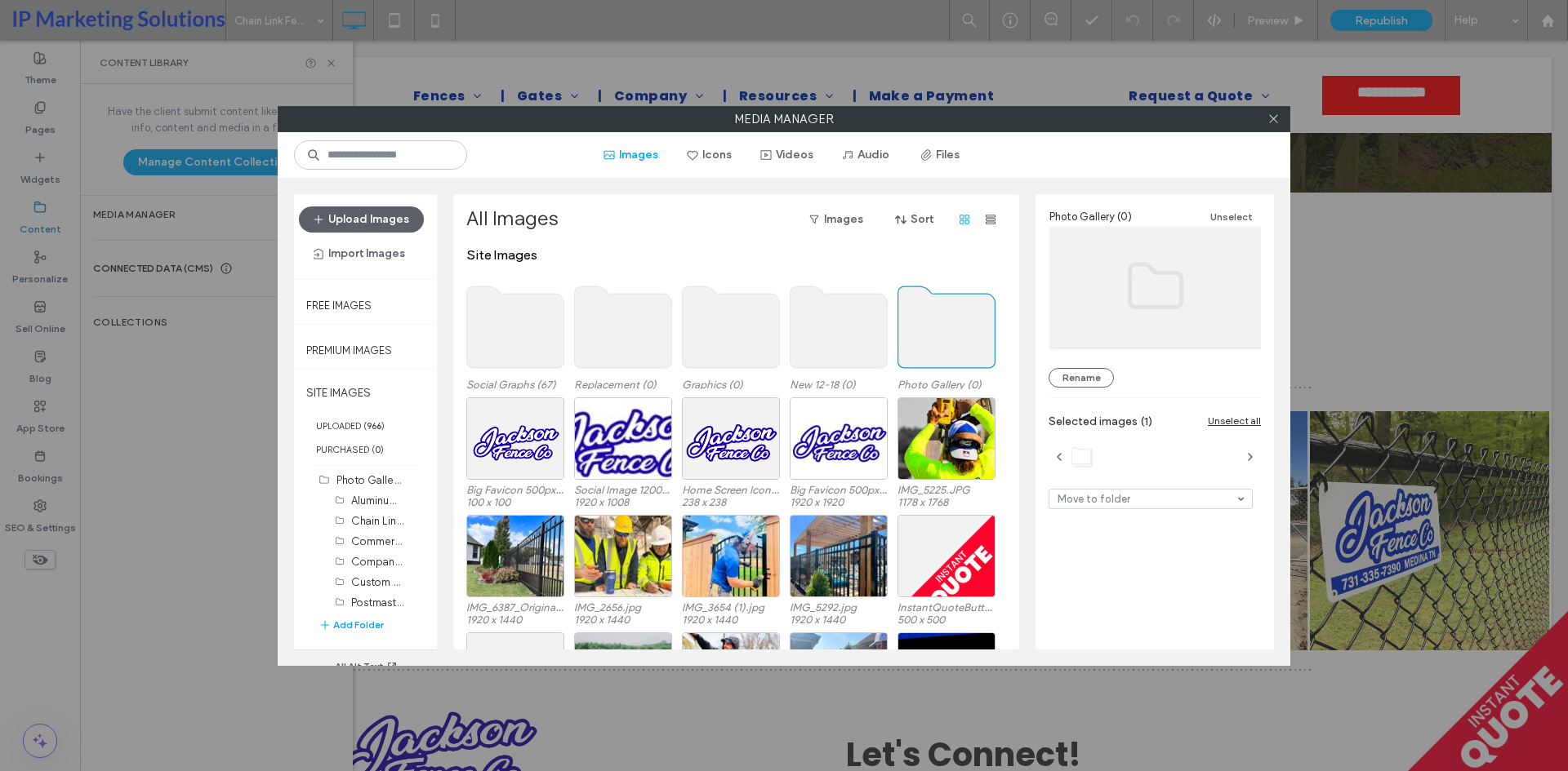
click at [950, 336] on use at bounding box center [947, 327] width 97 height 81
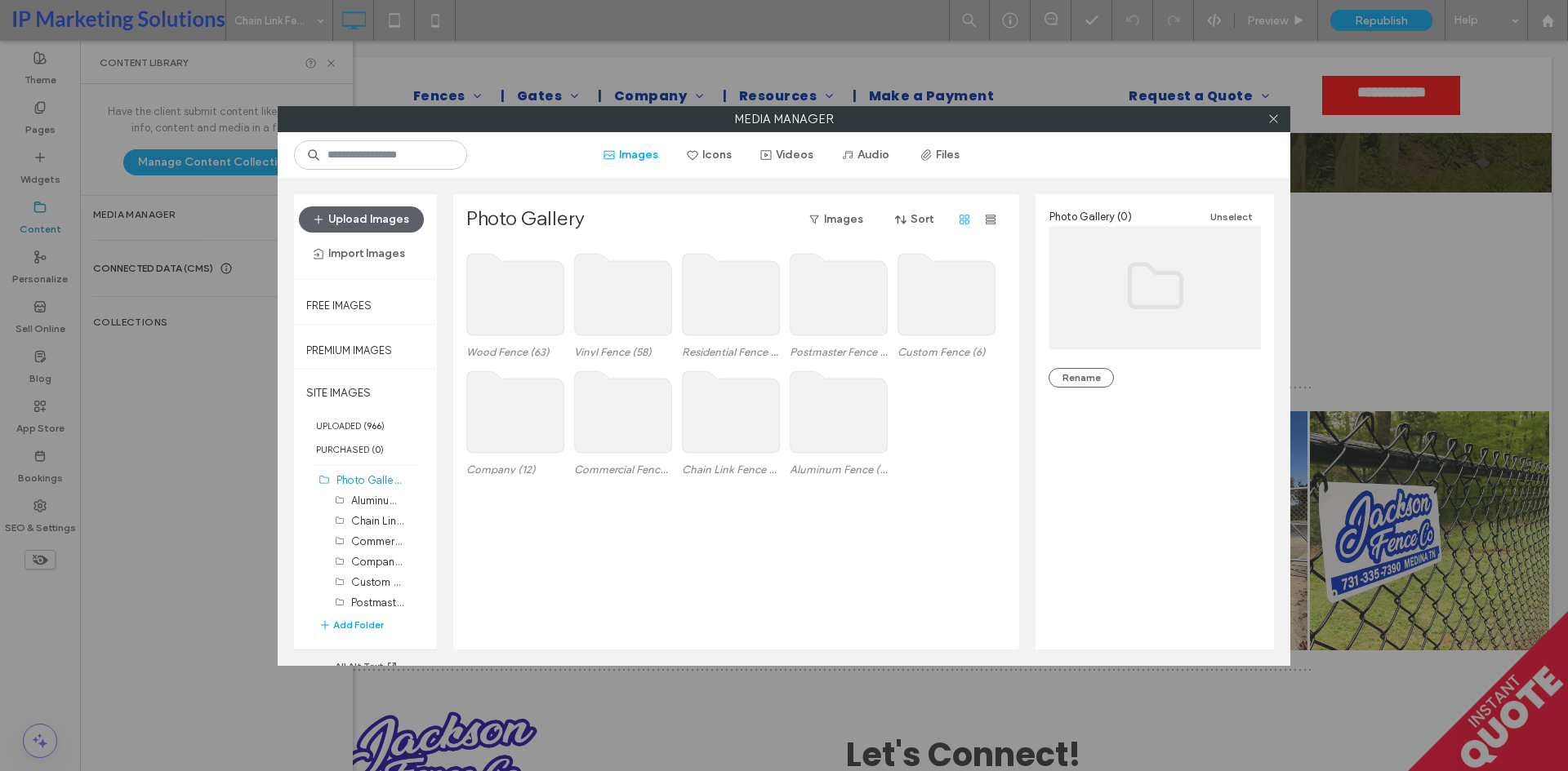
click at [942, 429] on div "Company (12) Commercial Fence (6) Chain Link Fence (32) Aluminum Fence (42)" at bounding box center [740, 423] width 549 height 117
click at [833, 430] on use at bounding box center [839, 412] width 97 height 81
click at [831, 418] on use at bounding box center [839, 412] width 97 height 81
click at [708, 423] on use at bounding box center [731, 412] width 97 height 81
click at [720, 423] on use at bounding box center [731, 412] width 97 height 81
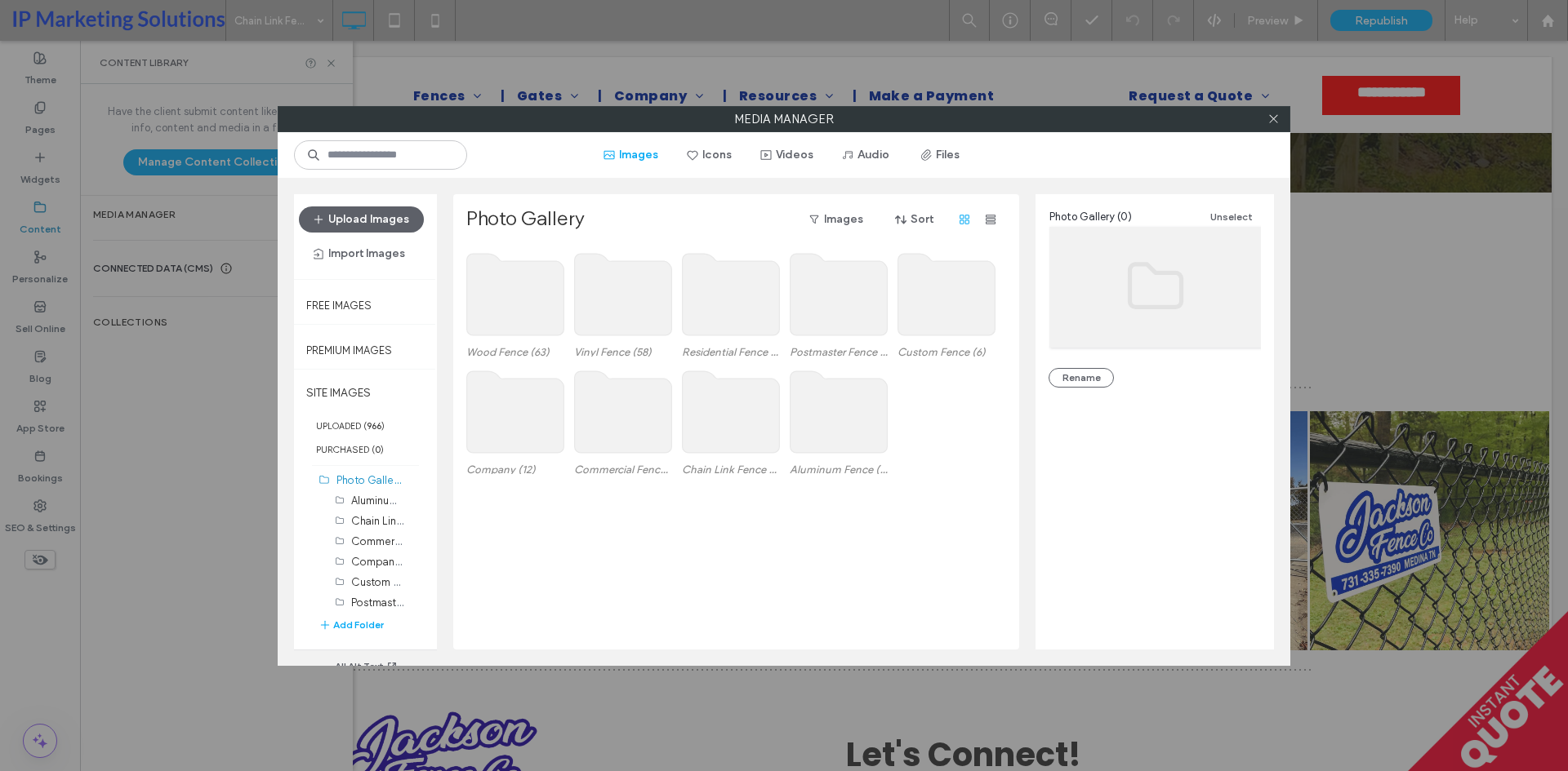
click at [620, 405] on use at bounding box center [623, 412] width 97 height 81
click at [604, 405] on use at bounding box center [623, 412] width 97 height 81
click at [1267, 119] on icon at bounding box center [1273, 118] width 12 height 12
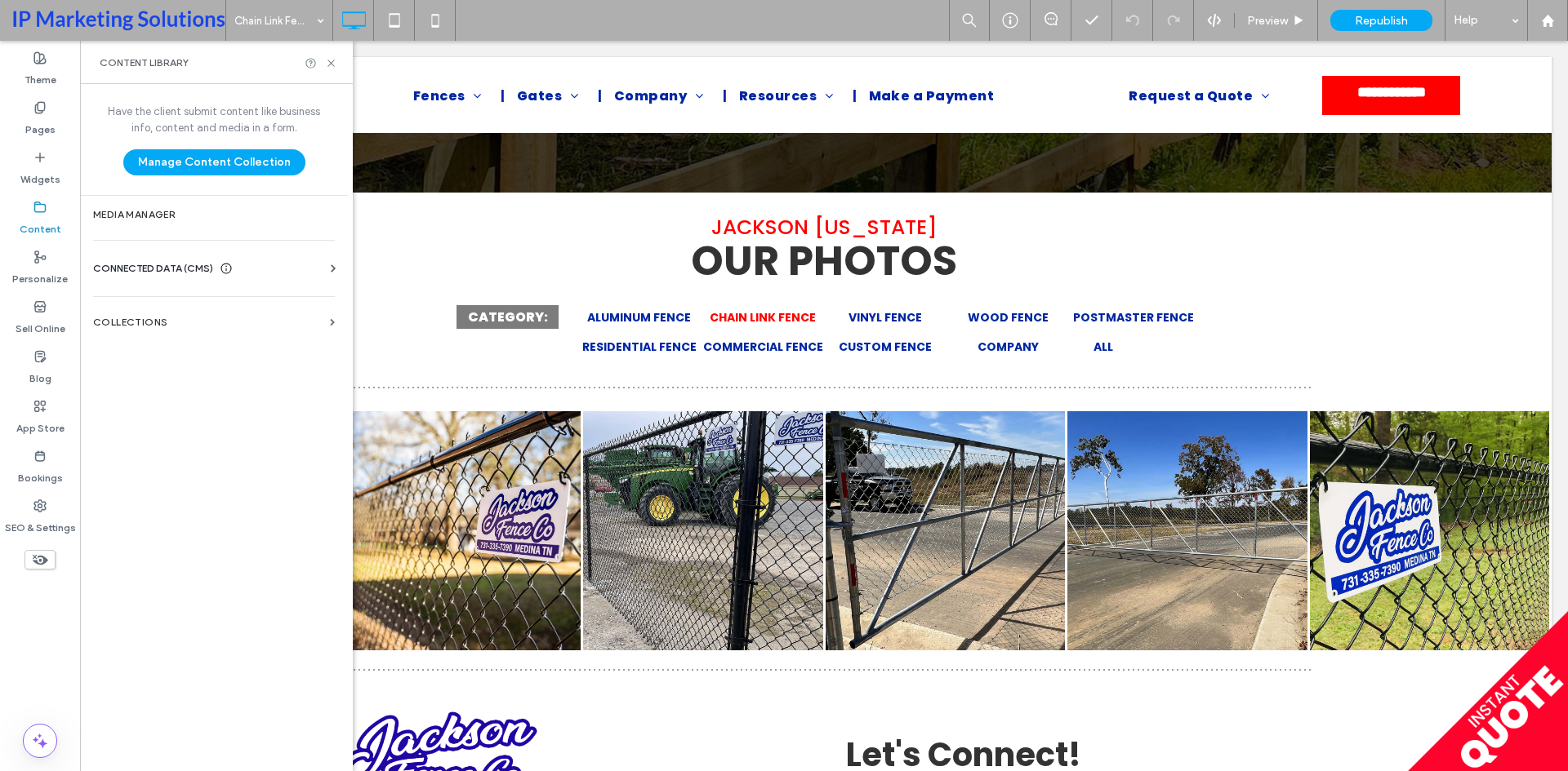
drag, startPoint x: 279, startPoint y: 422, endPoint x: 300, endPoint y: 472, distance: 54.2
click at [38, 129] on label "Pages" at bounding box center [40, 125] width 30 height 23
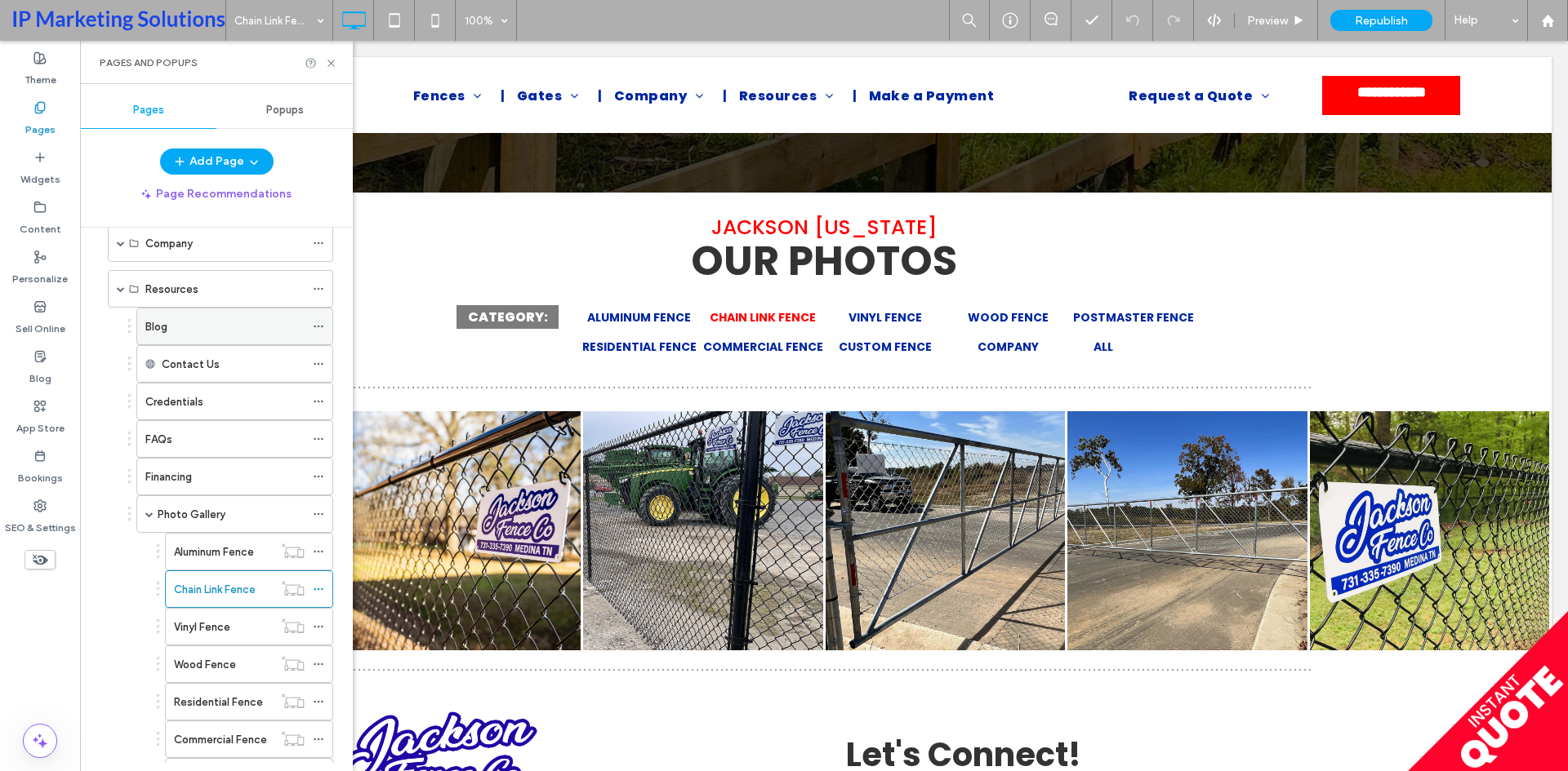
scroll to position [408, 0]
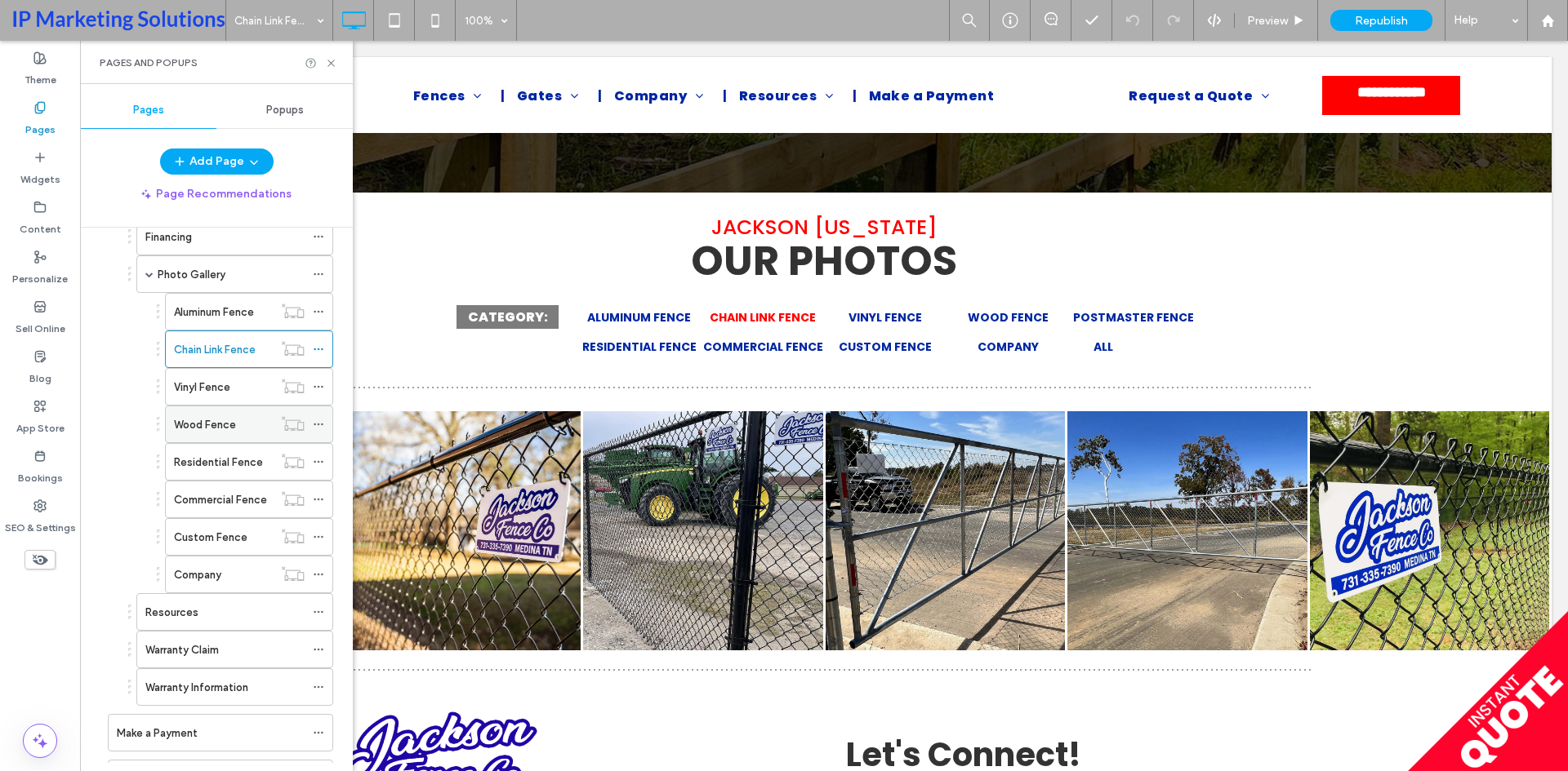
click at [199, 416] on label "Wood Fence" at bounding box center [205, 424] width 62 height 29
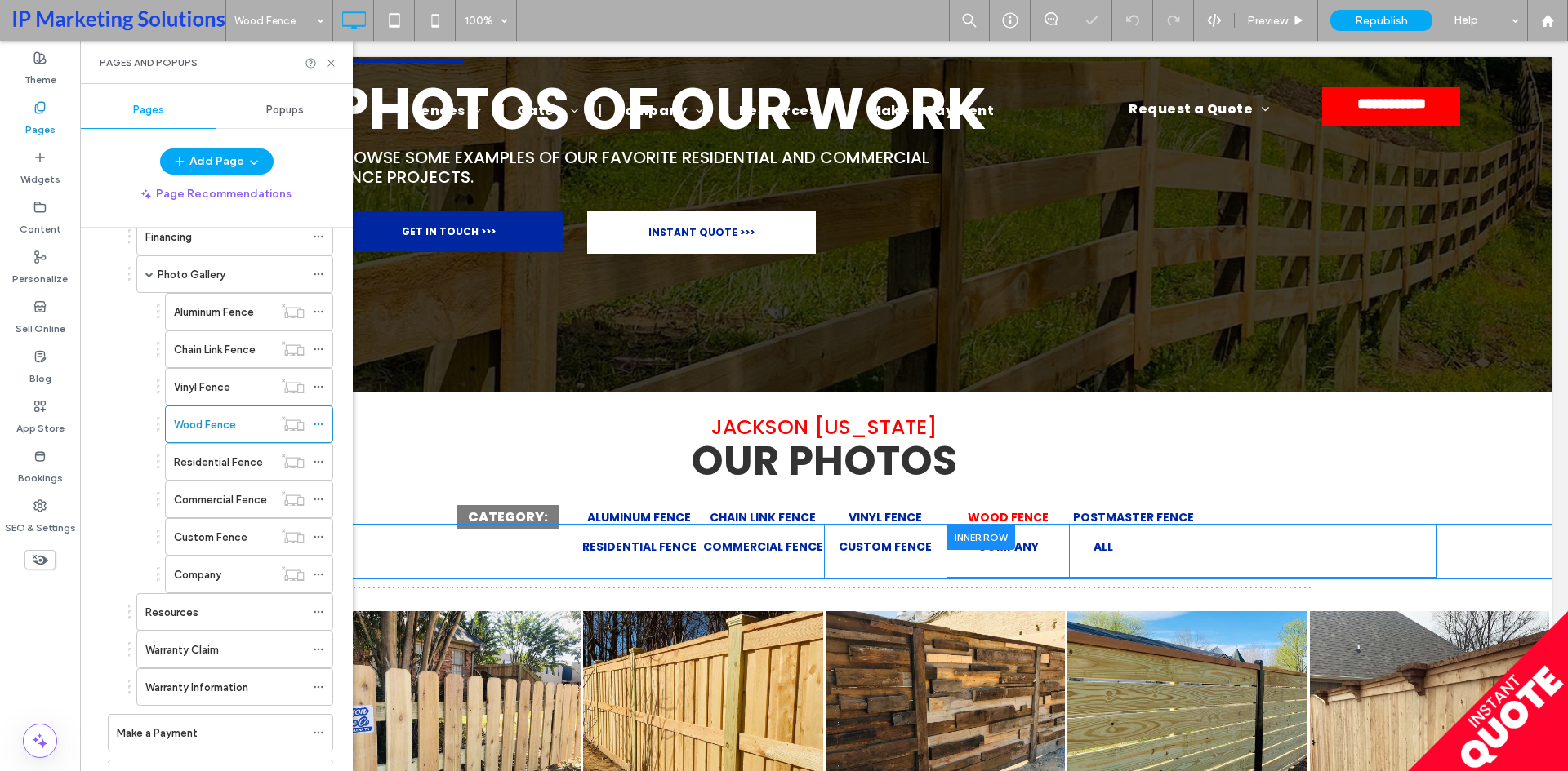
scroll to position [245, 0]
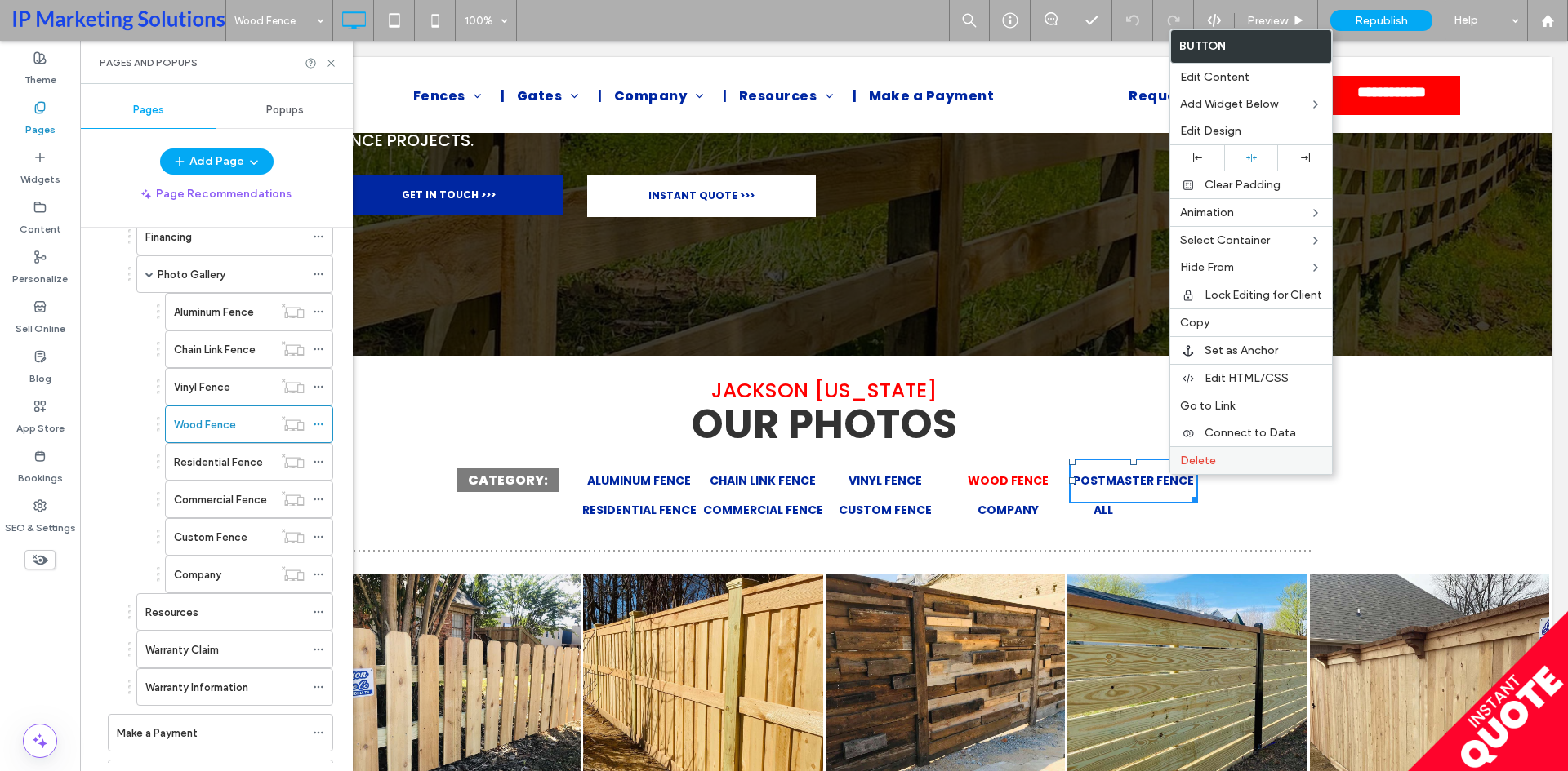
click at [1262, 465] on label "Delete" at bounding box center [1250, 461] width 142 height 14
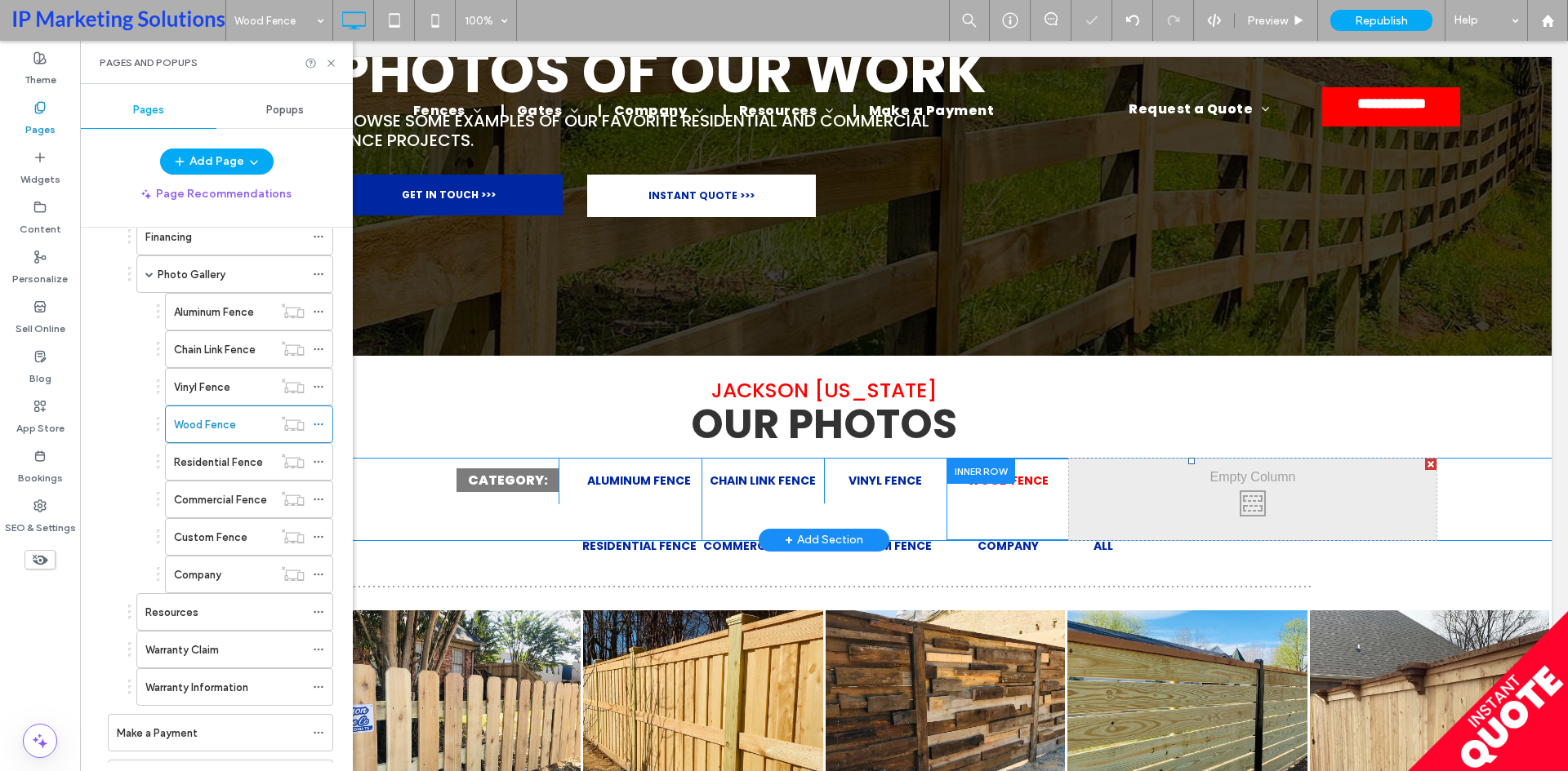
drag, startPoint x: 1152, startPoint y: 513, endPoint x: 1162, endPoint y: 500, distance: 16.4
click at [1152, 512] on div "Click To Paste" at bounding box center [1253, 500] width 368 height 81
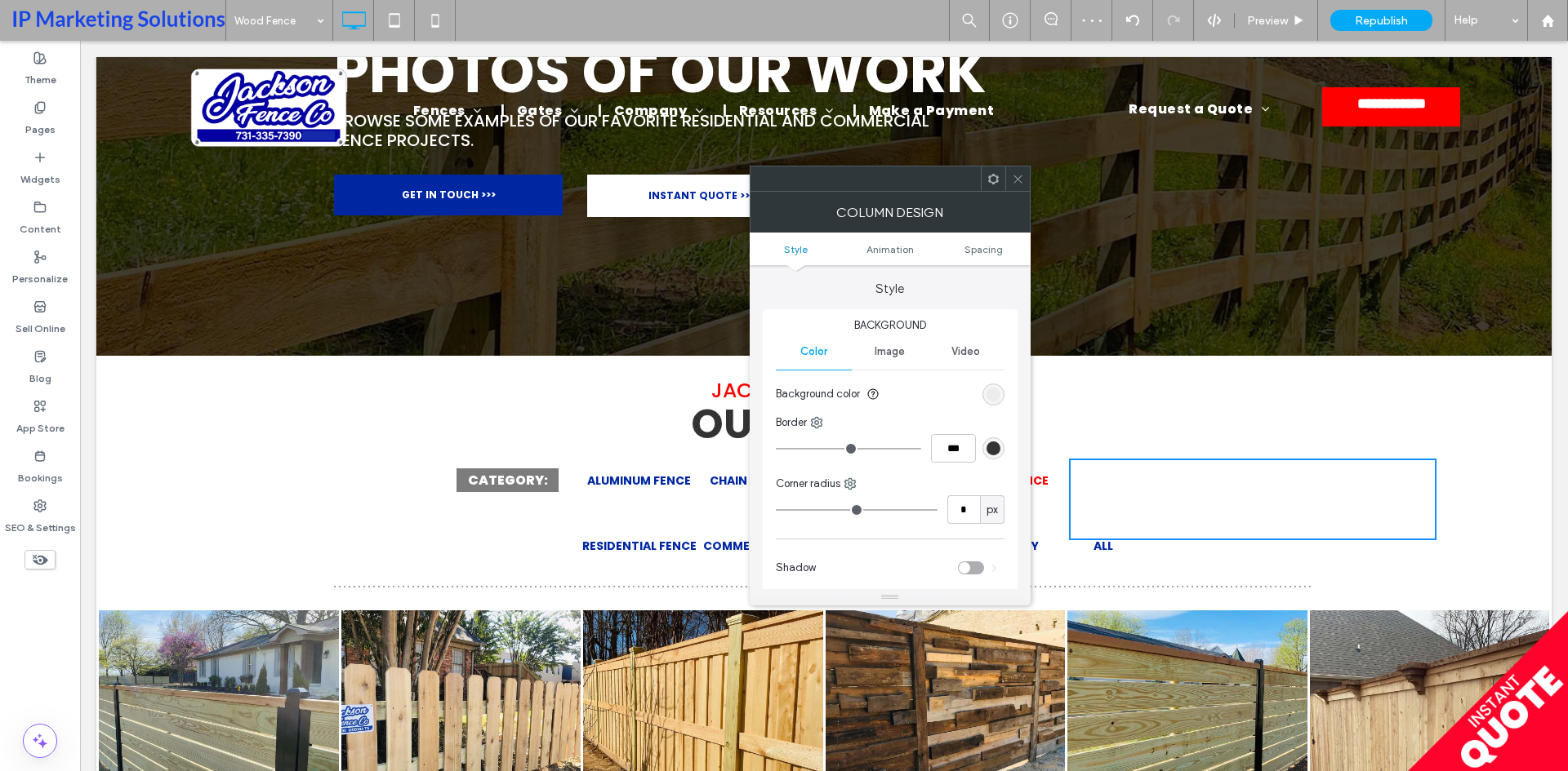
click at [1015, 185] on icon at bounding box center [1018, 179] width 12 height 12
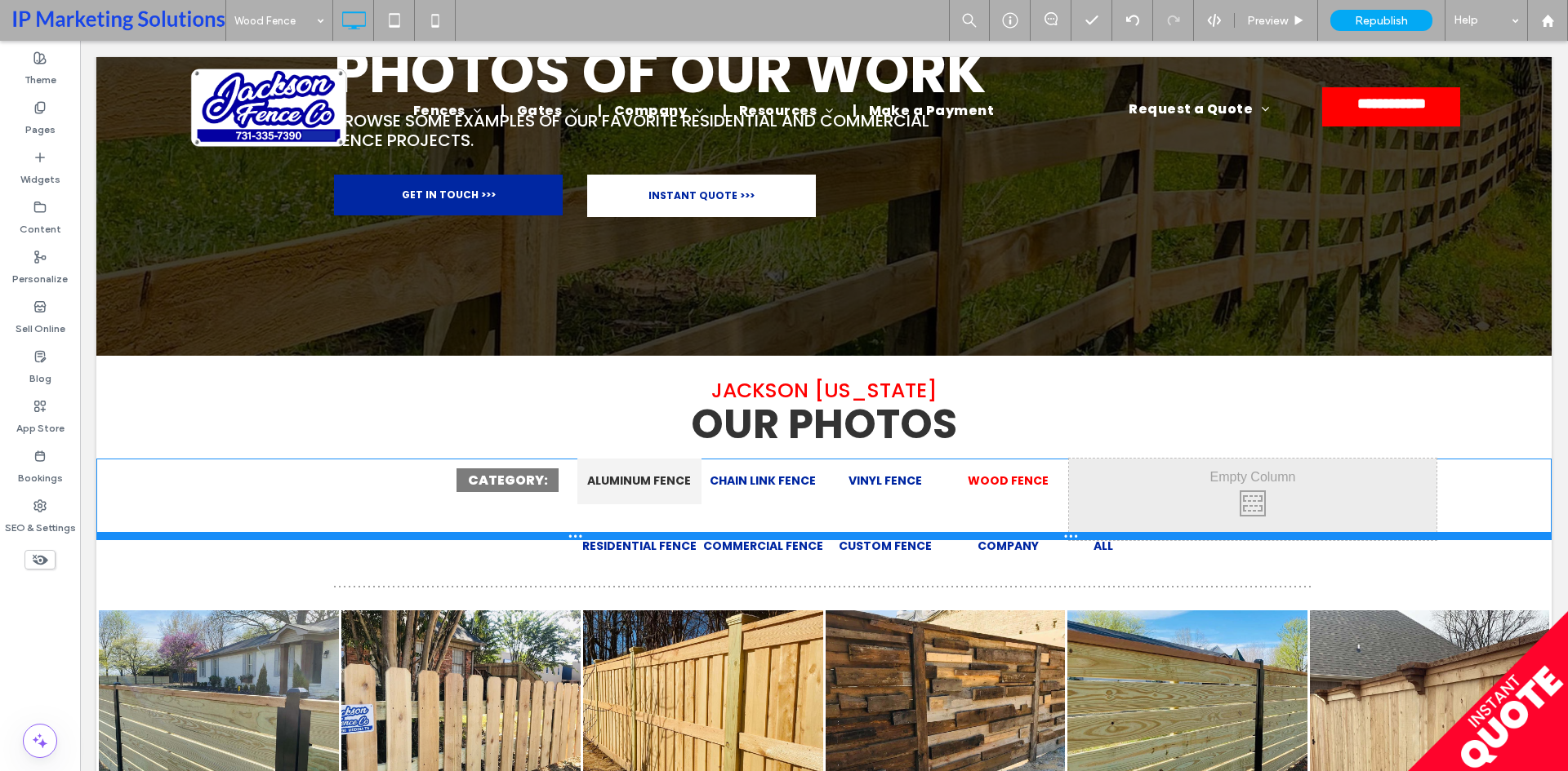
drag, startPoint x: 658, startPoint y: 540, endPoint x: 667, endPoint y: 502, distance: 39.1
click at [667, 502] on div "CATEGORY: Click To Paste ALUMINUM FENCE Click To Paste Click To Paste CHAIN LIN…" at bounding box center [824, 500] width 1455 height 81
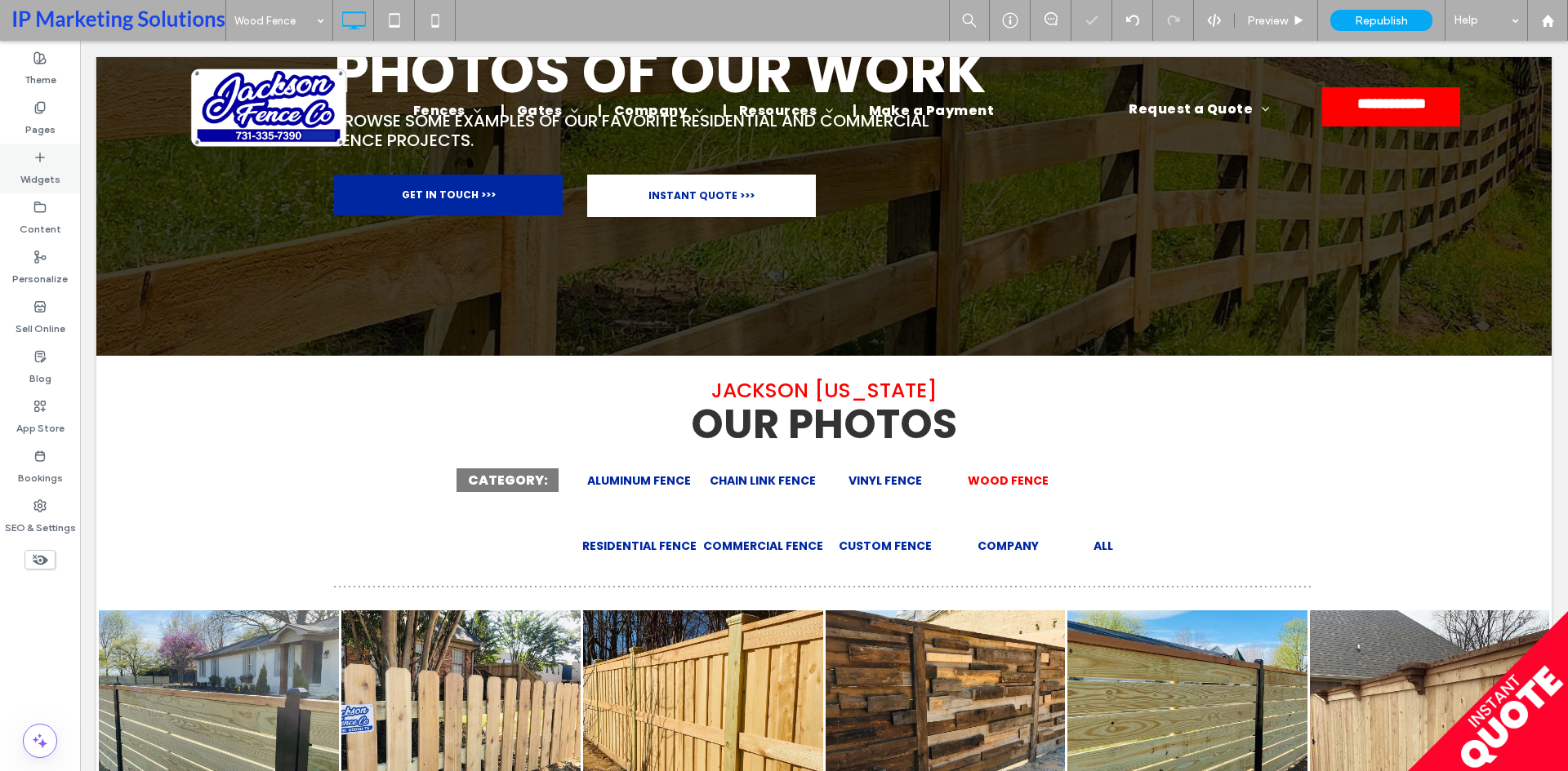
click at [29, 169] on label "Widgets" at bounding box center [41, 175] width 40 height 23
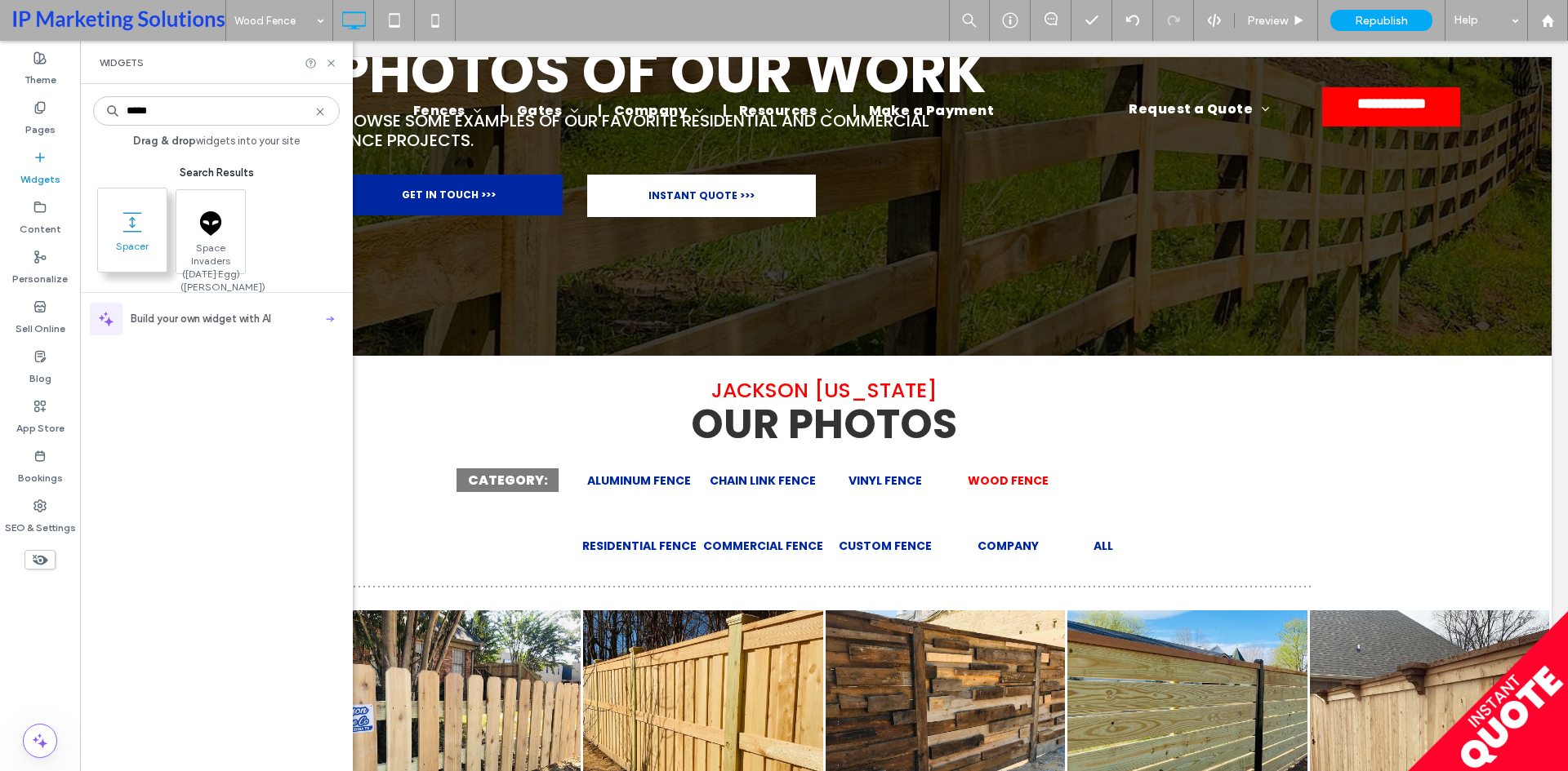
type input "*****"
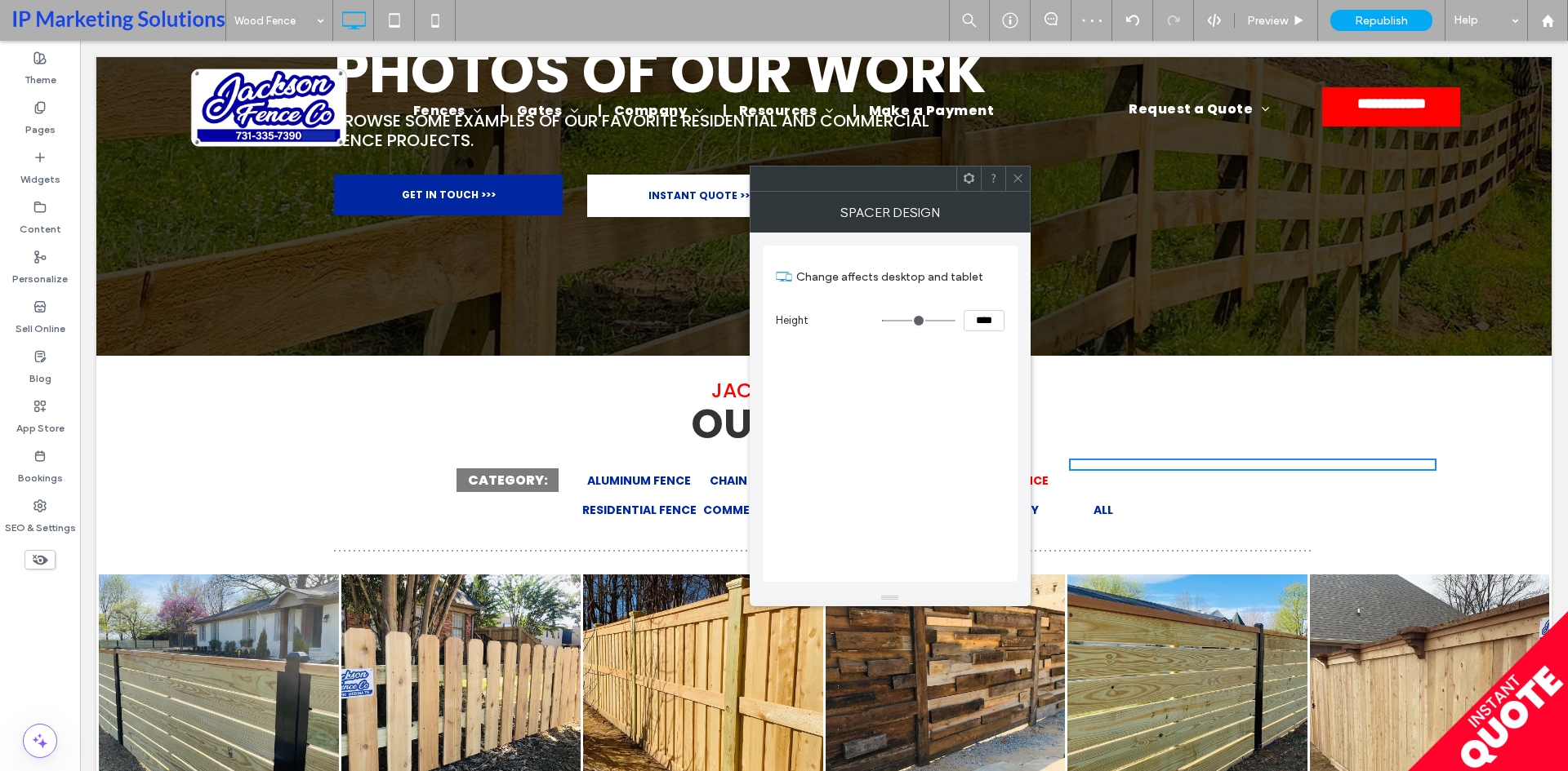
click at [1005, 182] on div at bounding box center [1017, 179] width 25 height 25
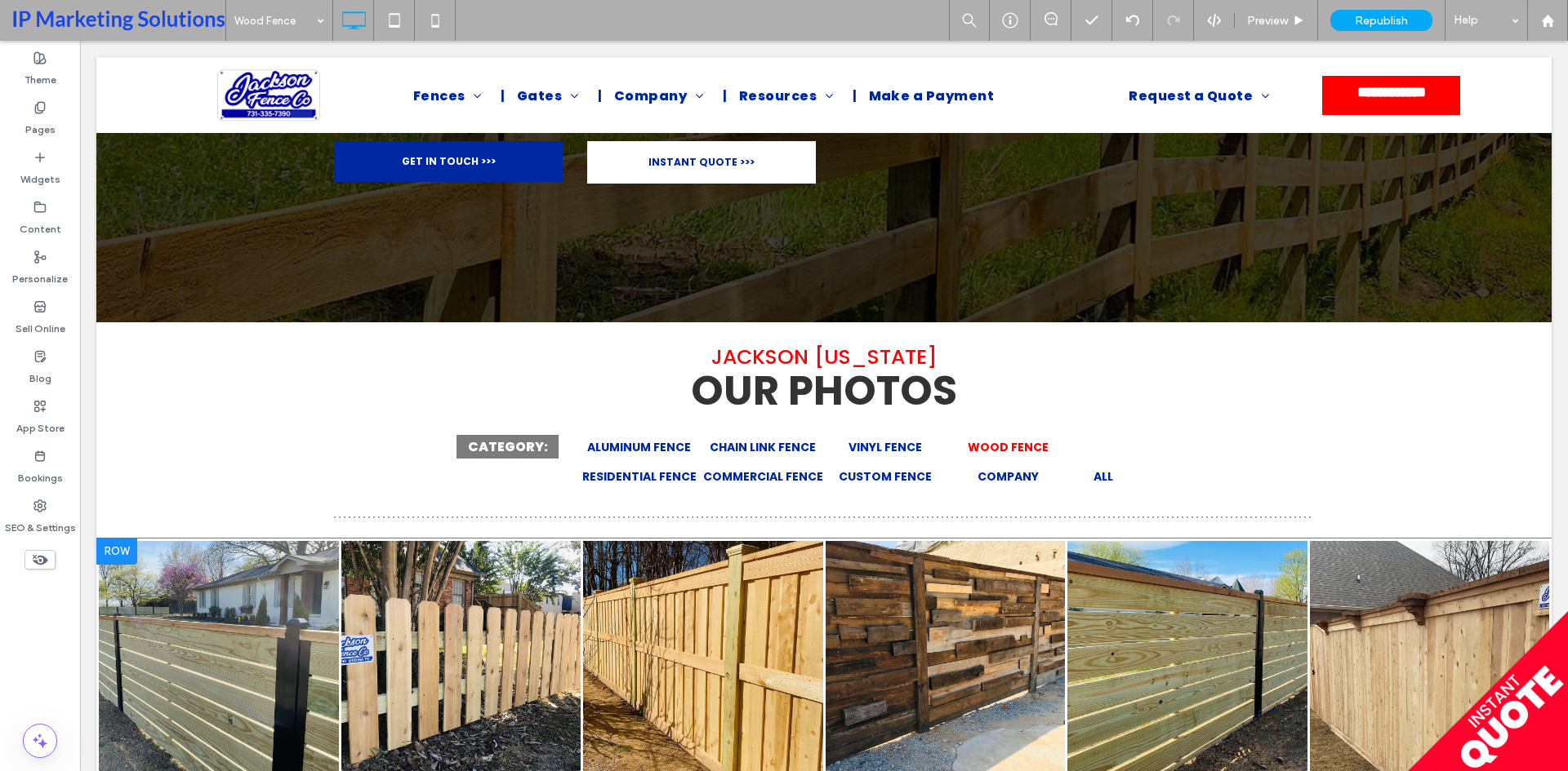
scroll to position [308, 0]
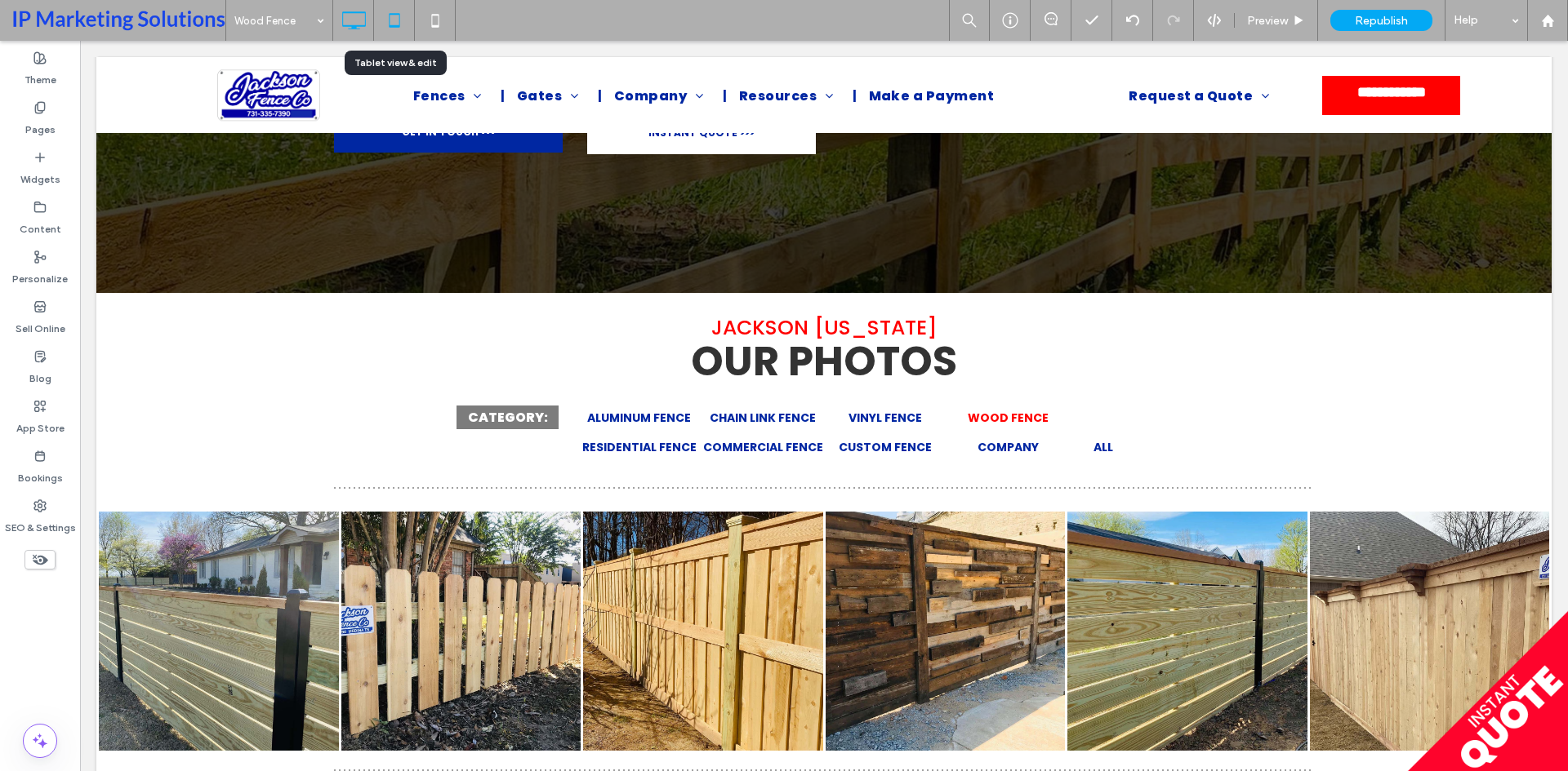
click at [395, 21] on icon at bounding box center [393, 20] width 33 height 33
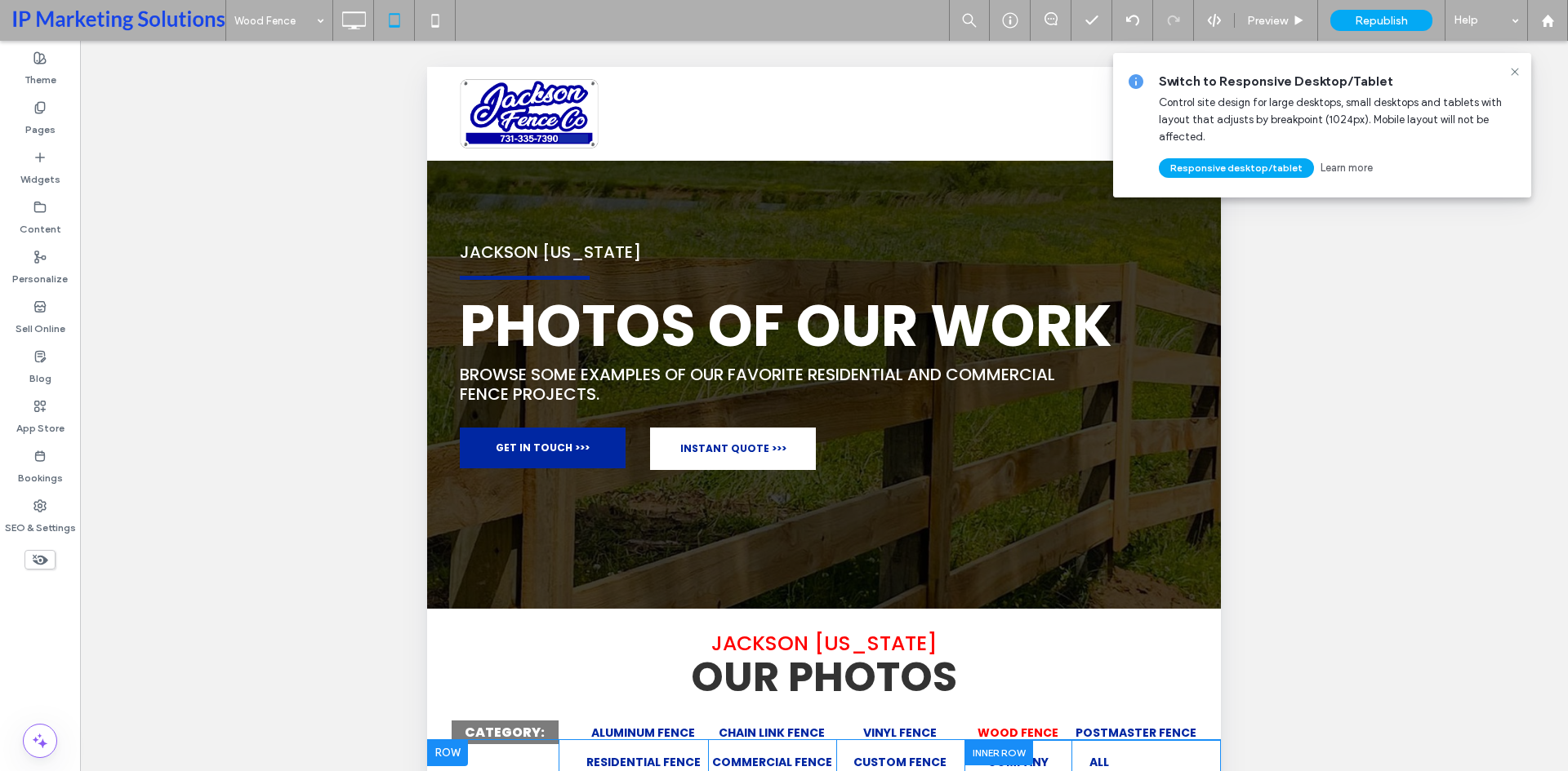
scroll to position [327, 0]
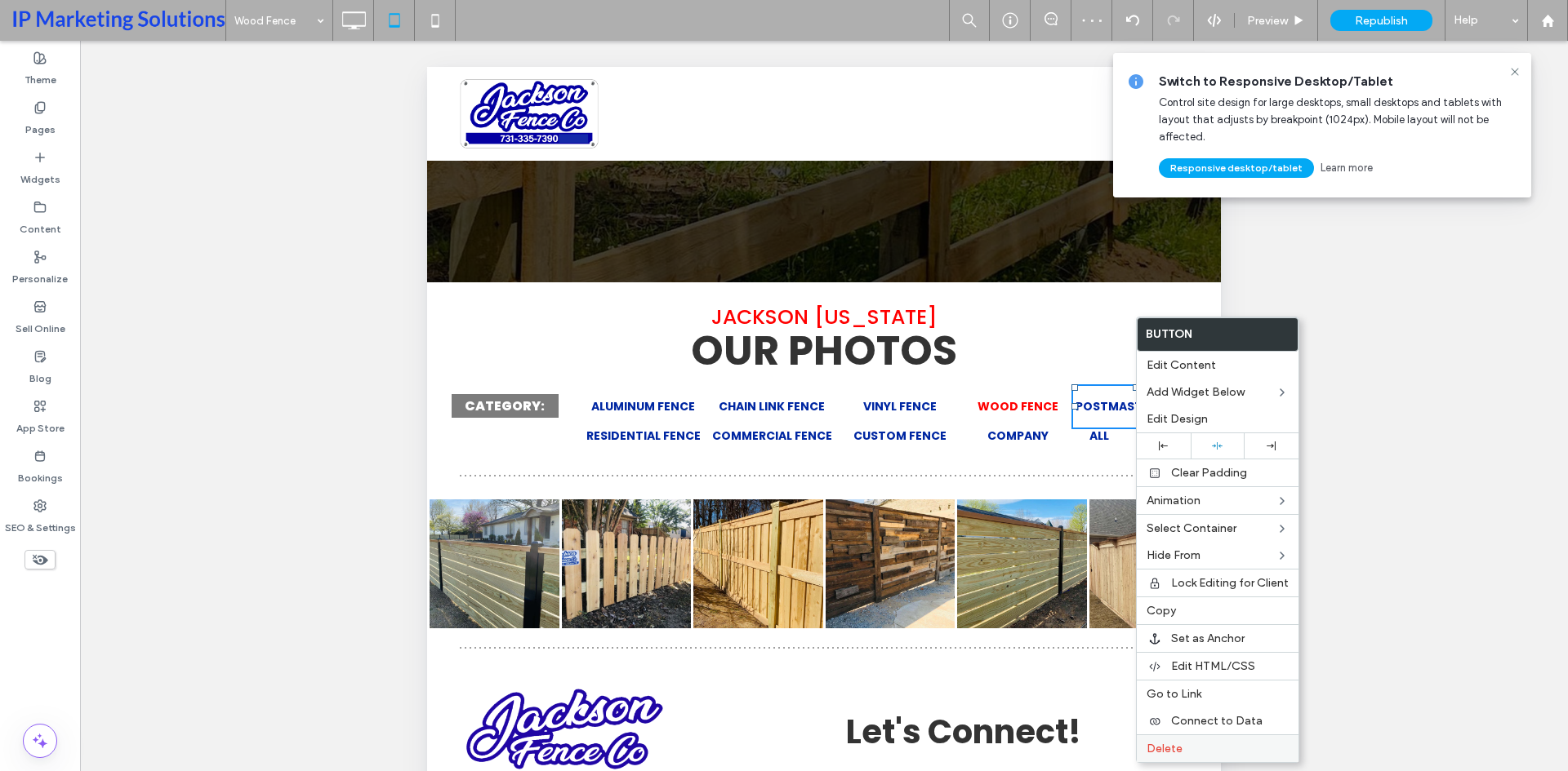
click at [1166, 751] on span "Delete" at bounding box center [1165, 749] width 36 height 14
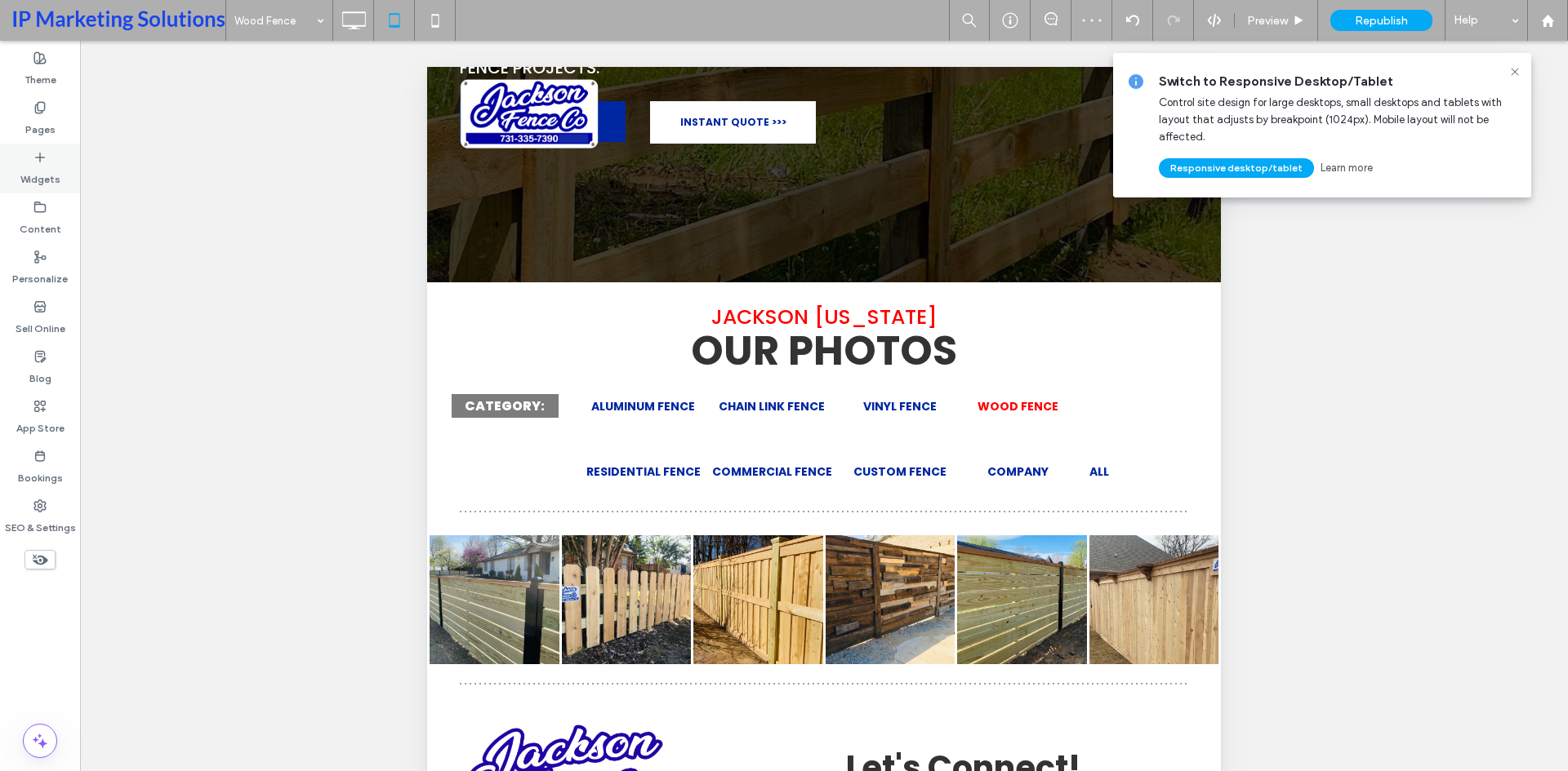
click at [45, 152] on icon at bounding box center [40, 157] width 13 height 13
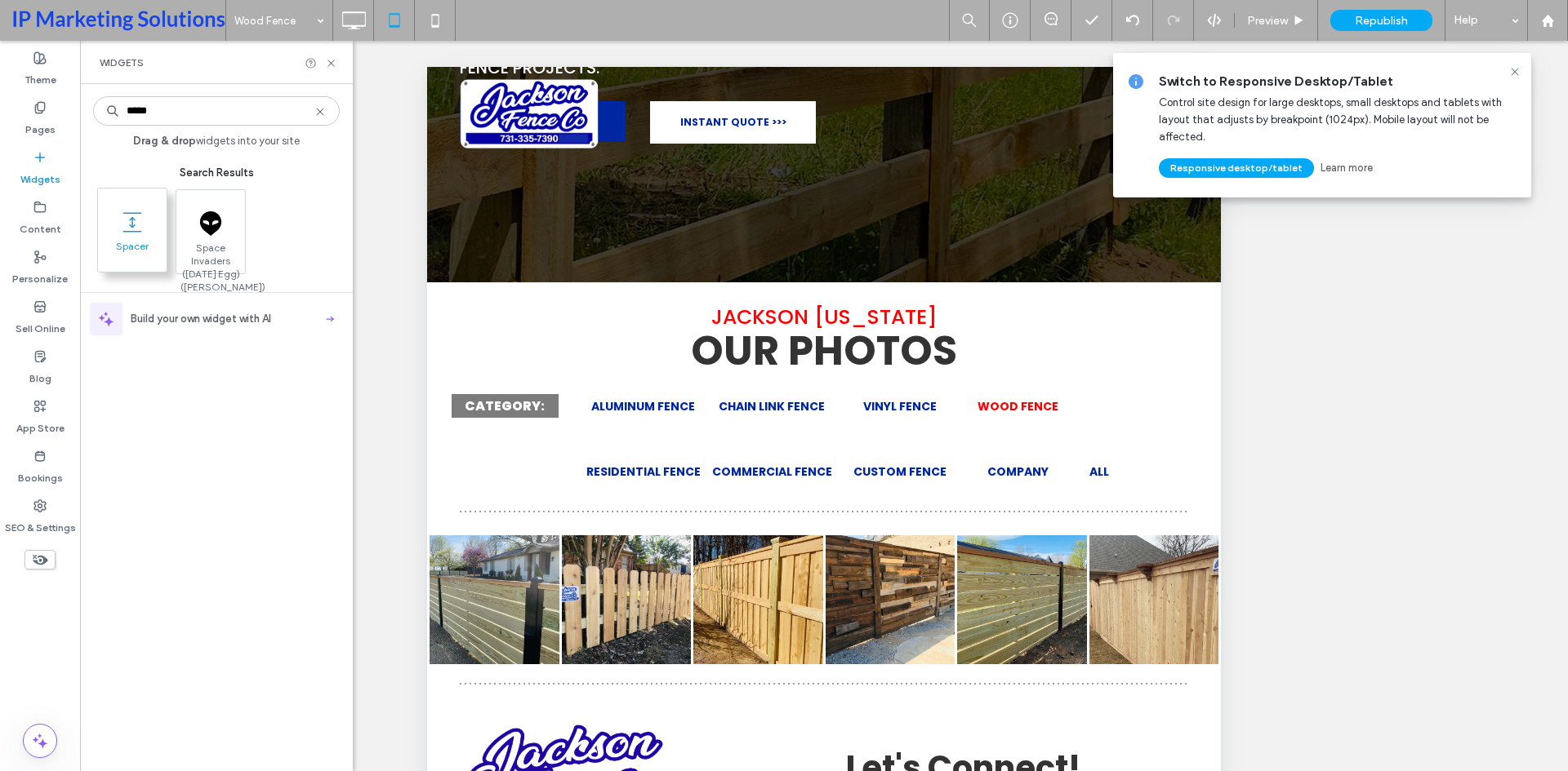
type input "*****"
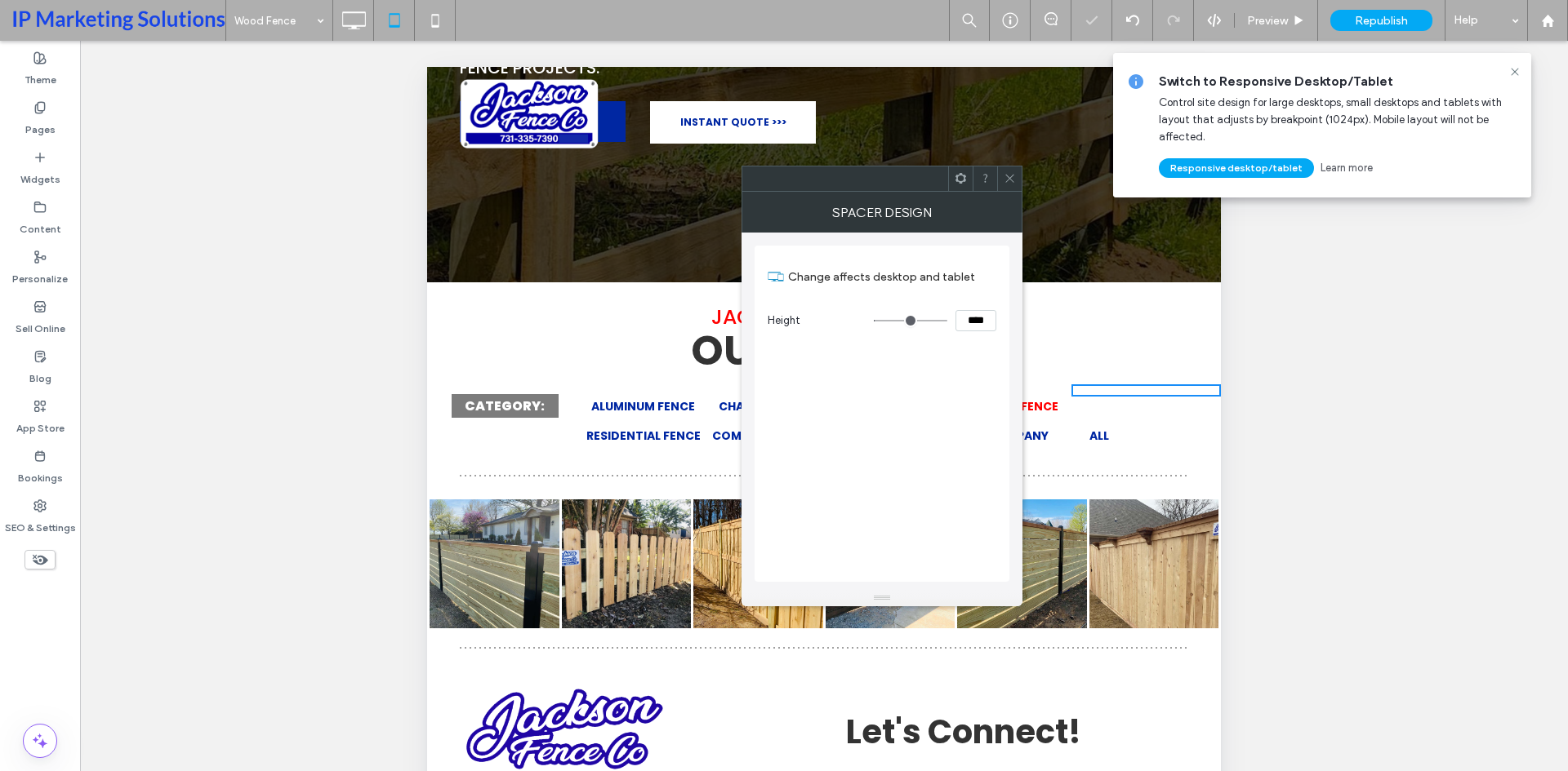
click at [1010, 180] on icon at bounding box center [1010, 178] width 12 height 12
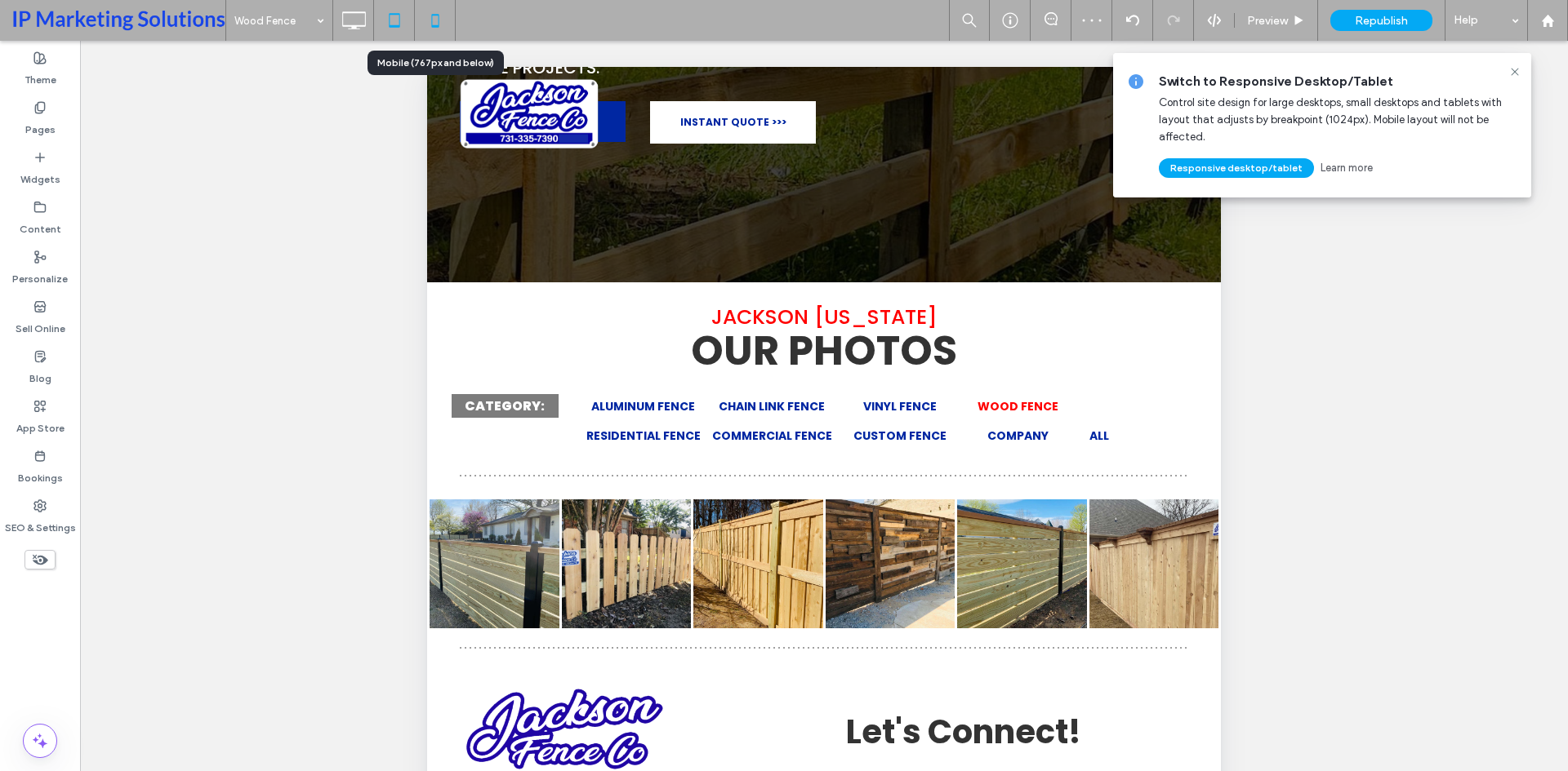
click at [439, 7] on icon at bounding box center [435, 20] width 33 height 33
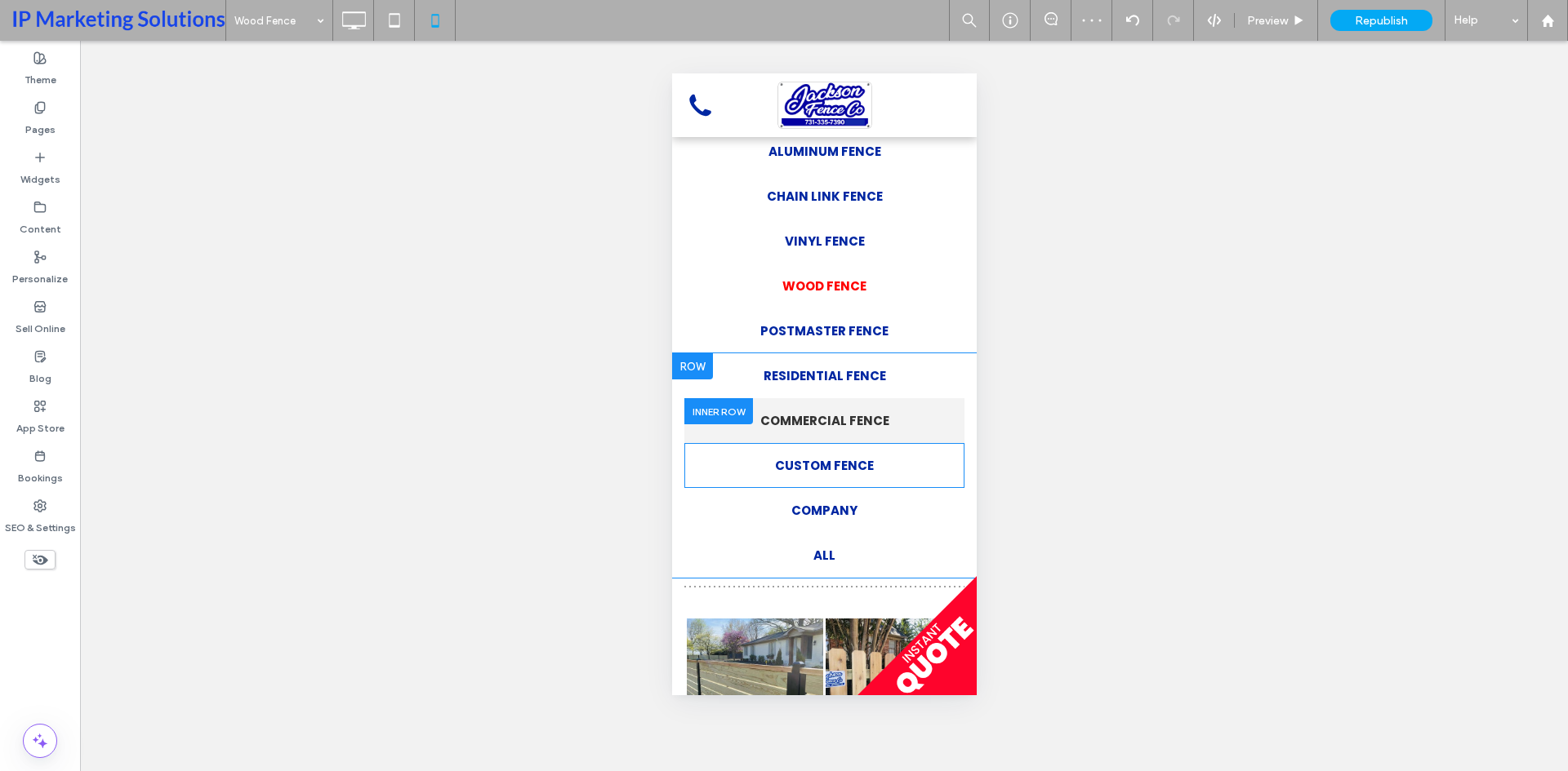
scroll to position [408, 0]
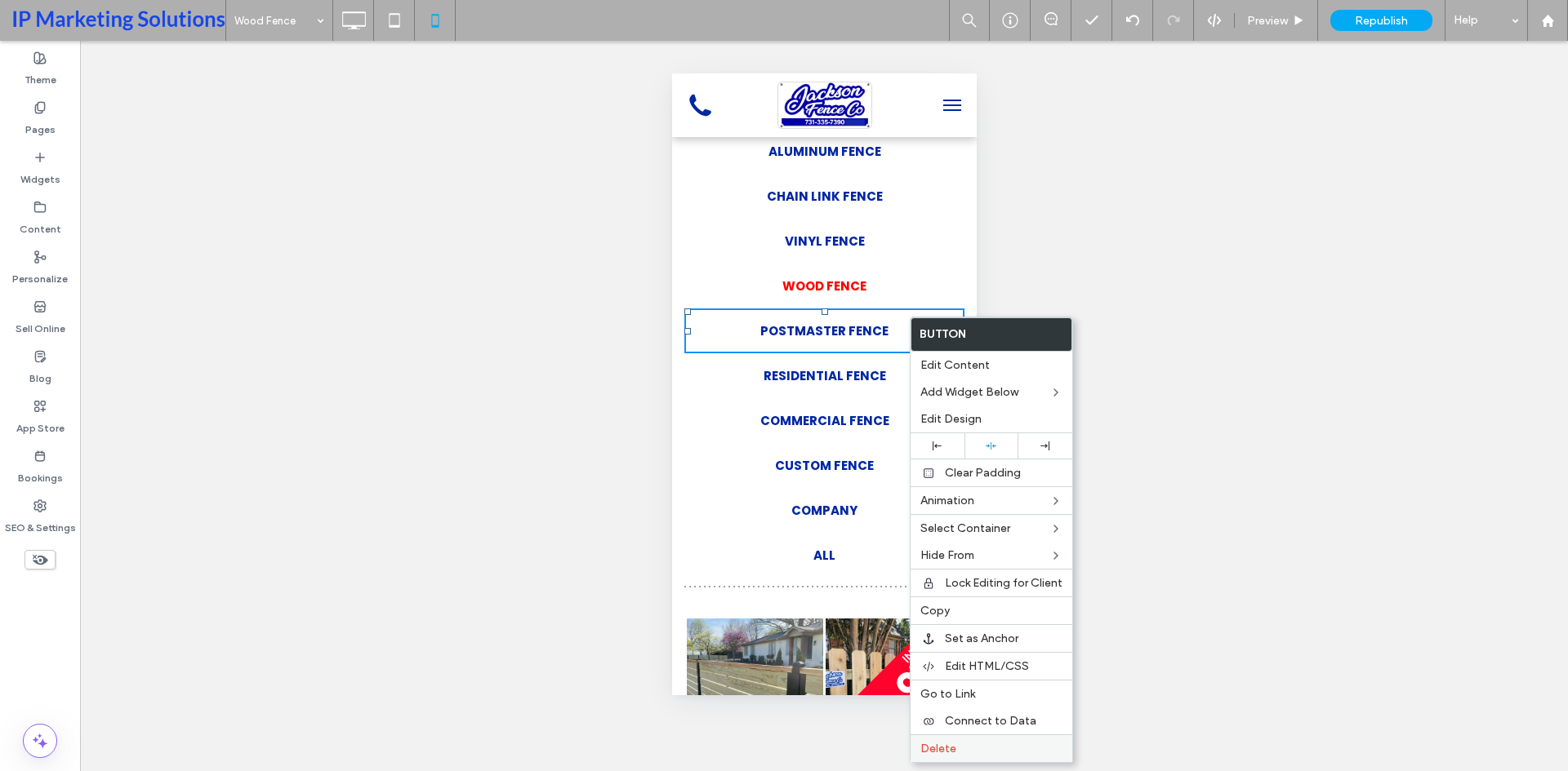
click at [972, 755] on label "Delete" at bounding box center [991, 749] width 142 height 14
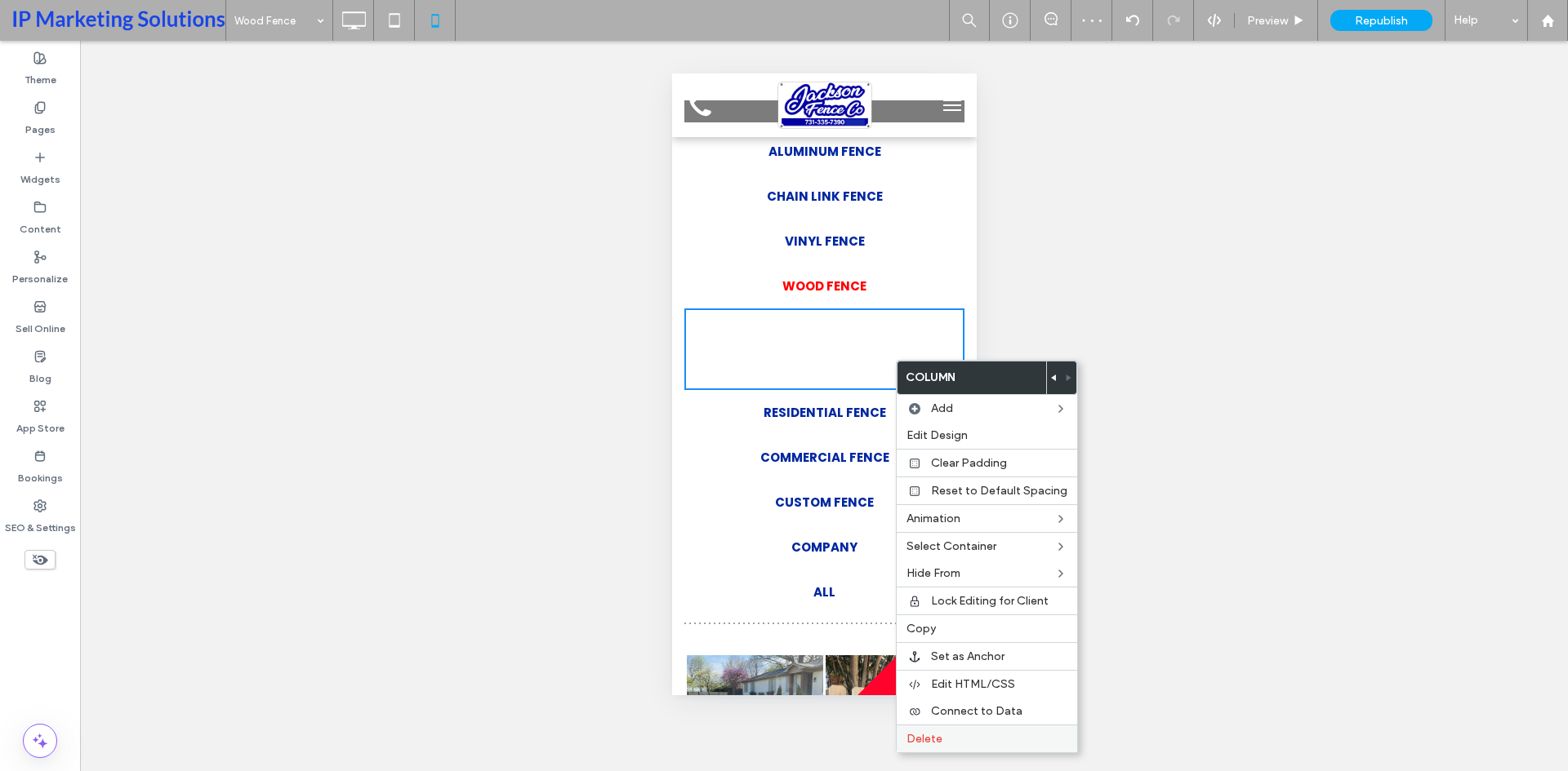
click at [950, 729] on div "Delete" at bounding box center [987, 739] width 181 height 28
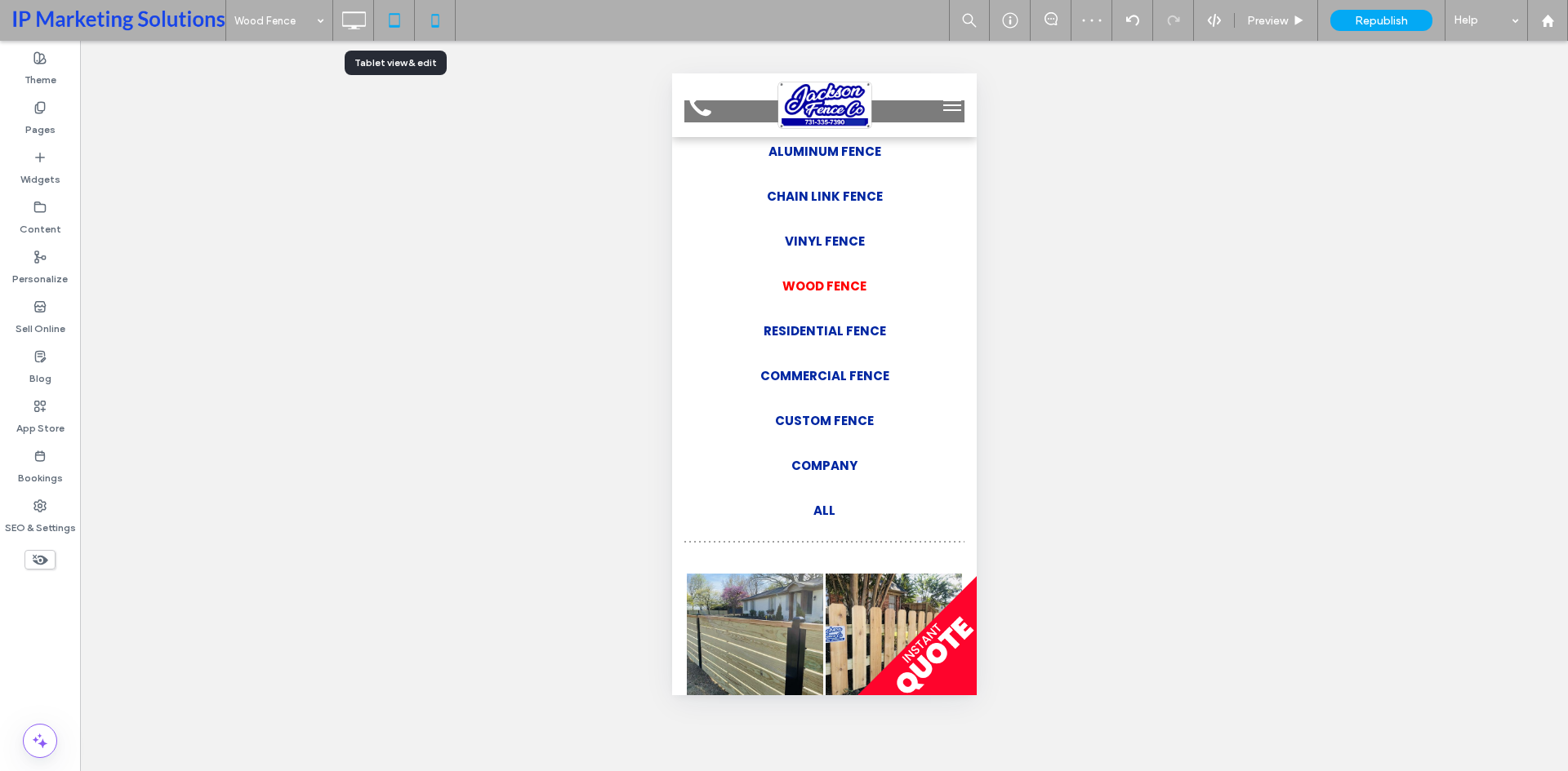
click at [404, 21] on icon at bounding box center [393, 20] width 33 height 33
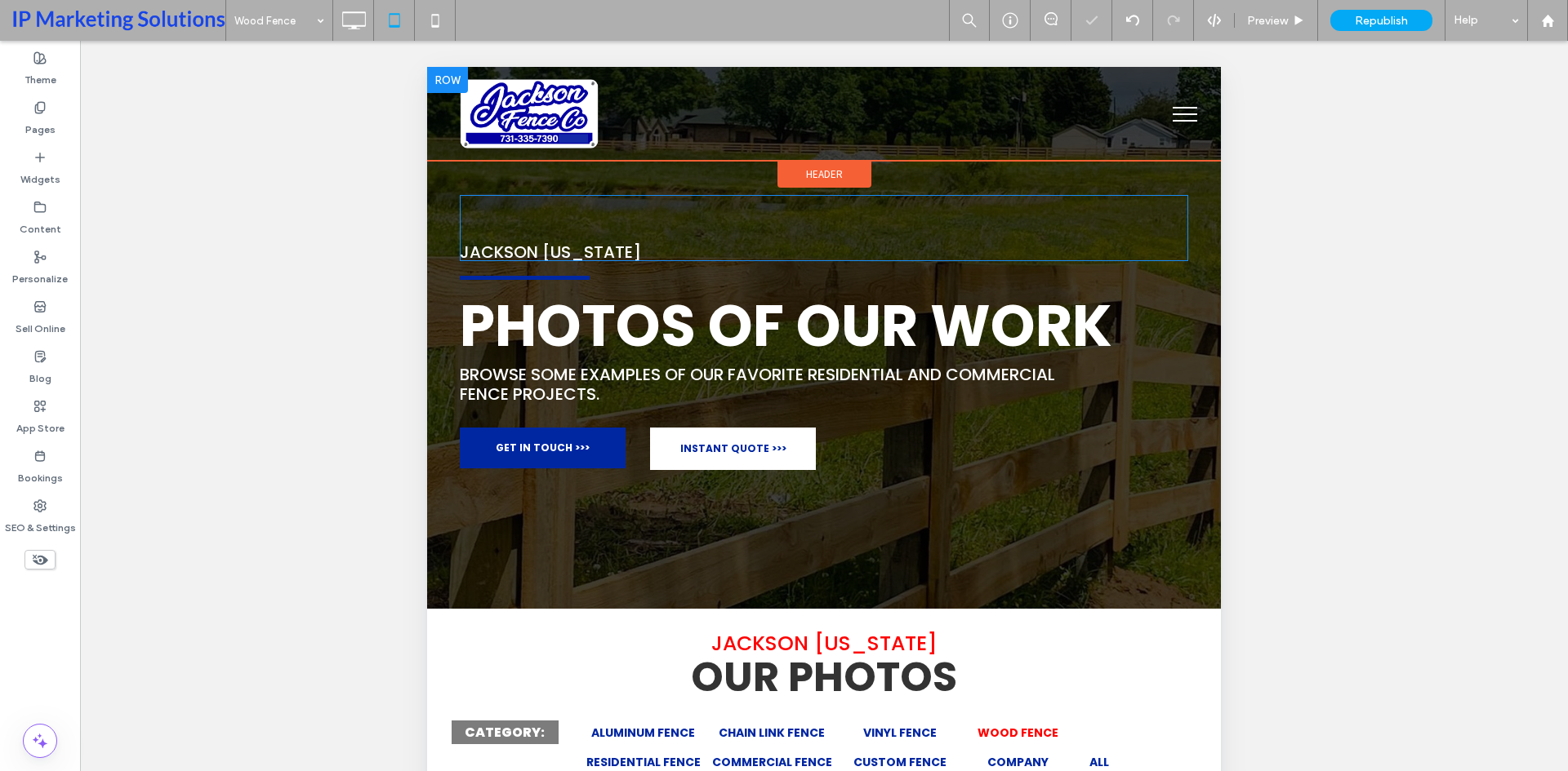
scroll to position [0, 0]
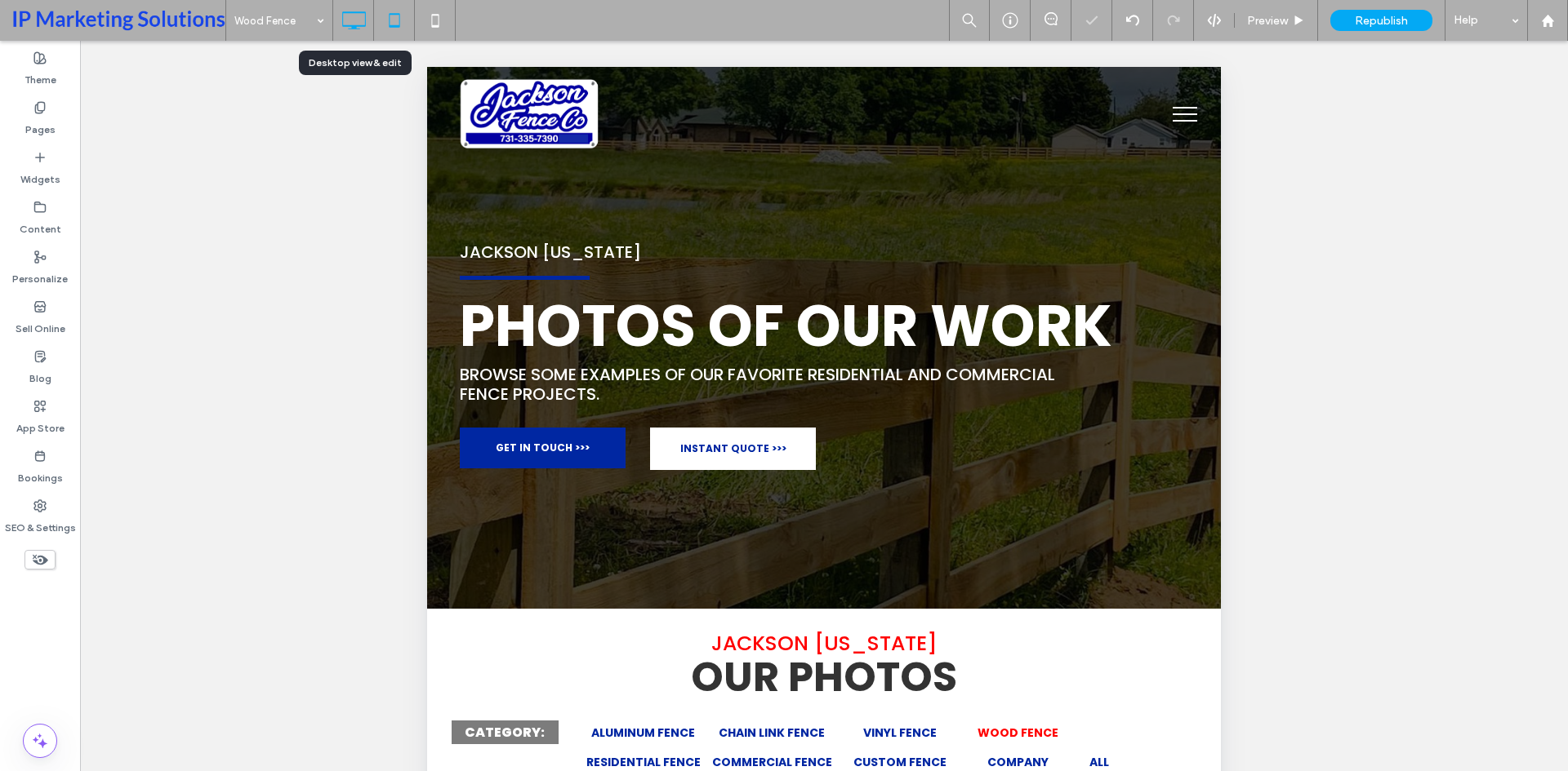
click at [351, 25] on use at bounding box center [354, 21] width 24 height 18
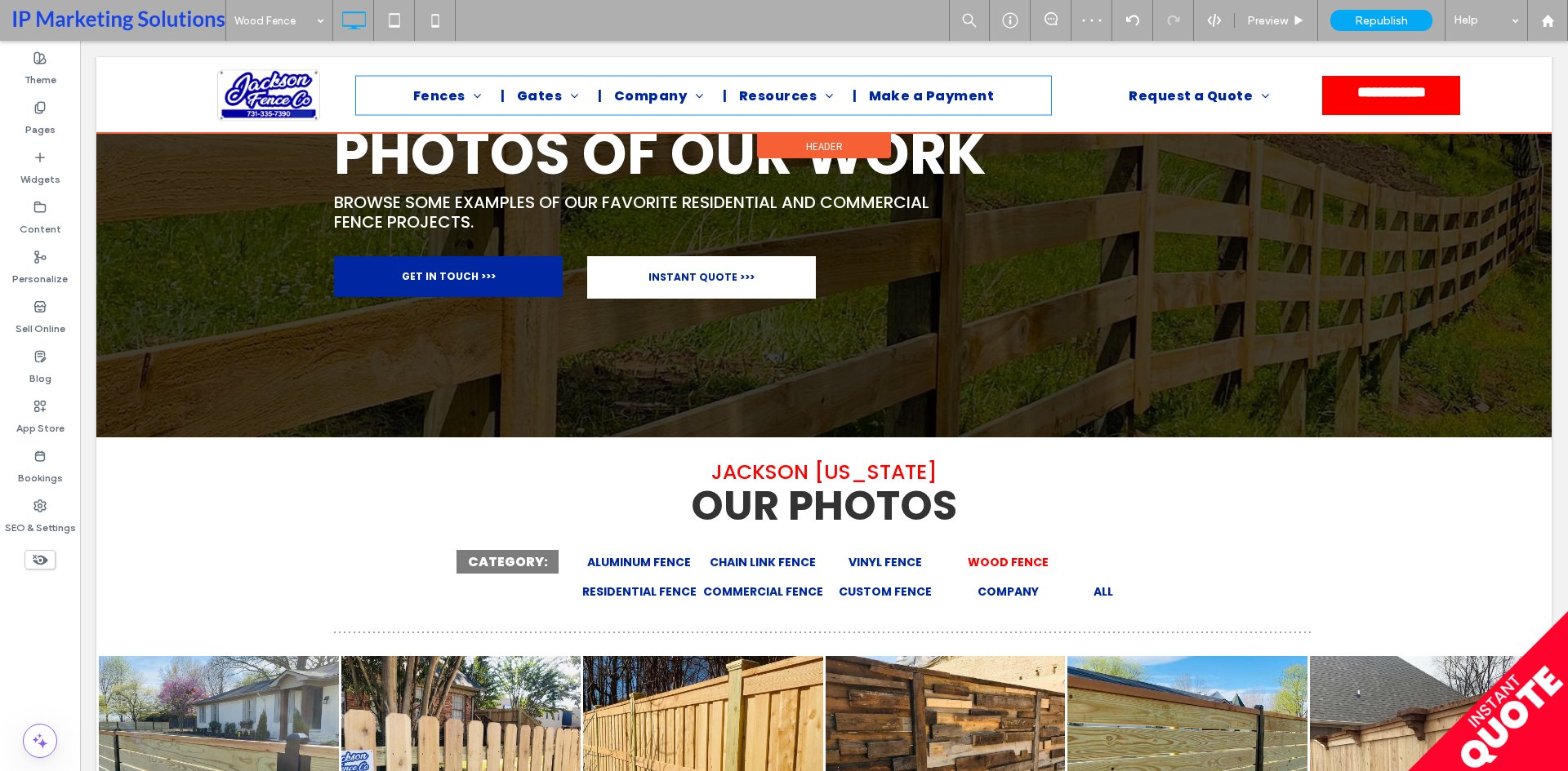
scroll to position [163, 0]
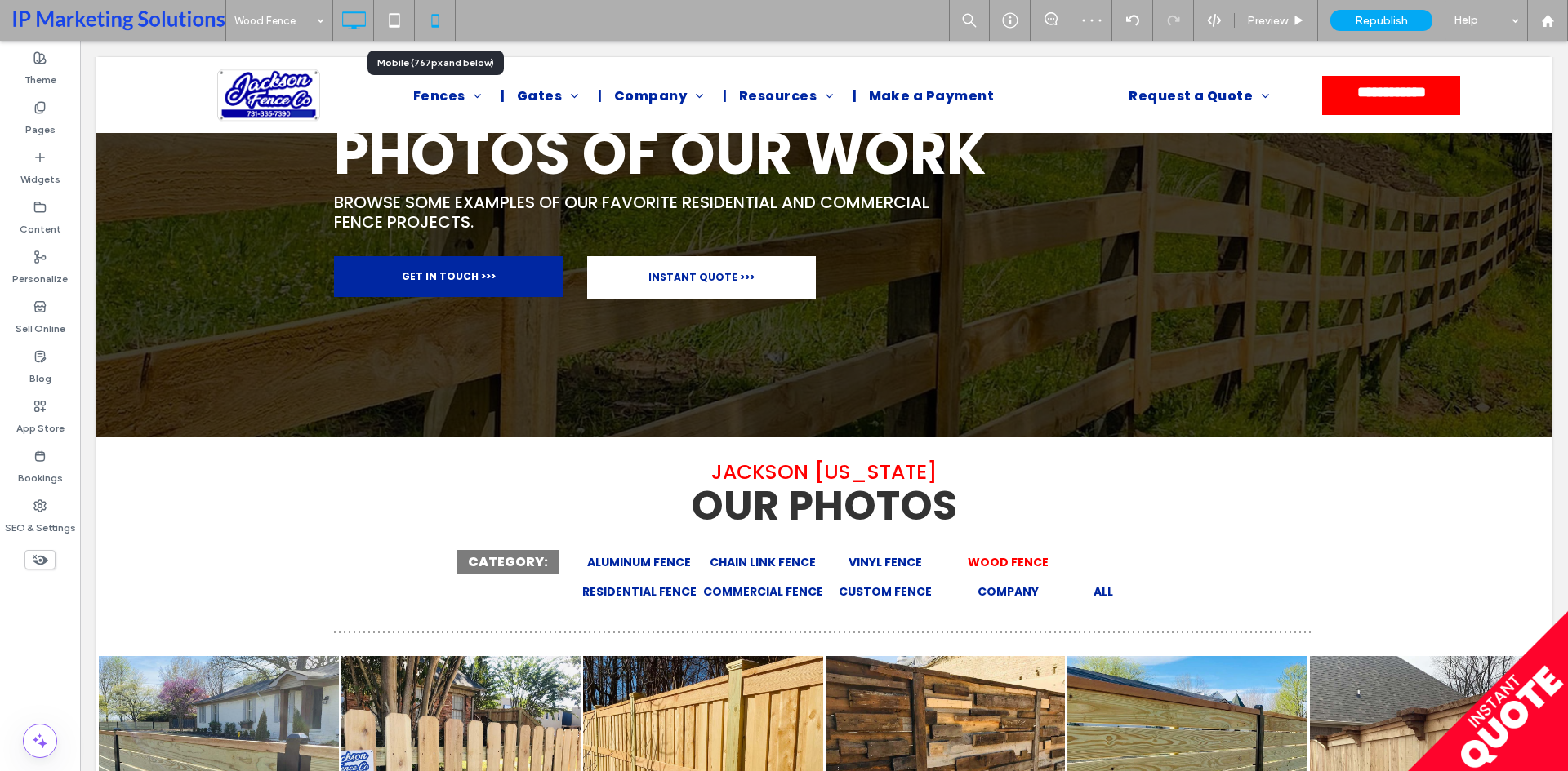
click at [437, 25] on use at bounding box center [434, 20] width 7 height 13
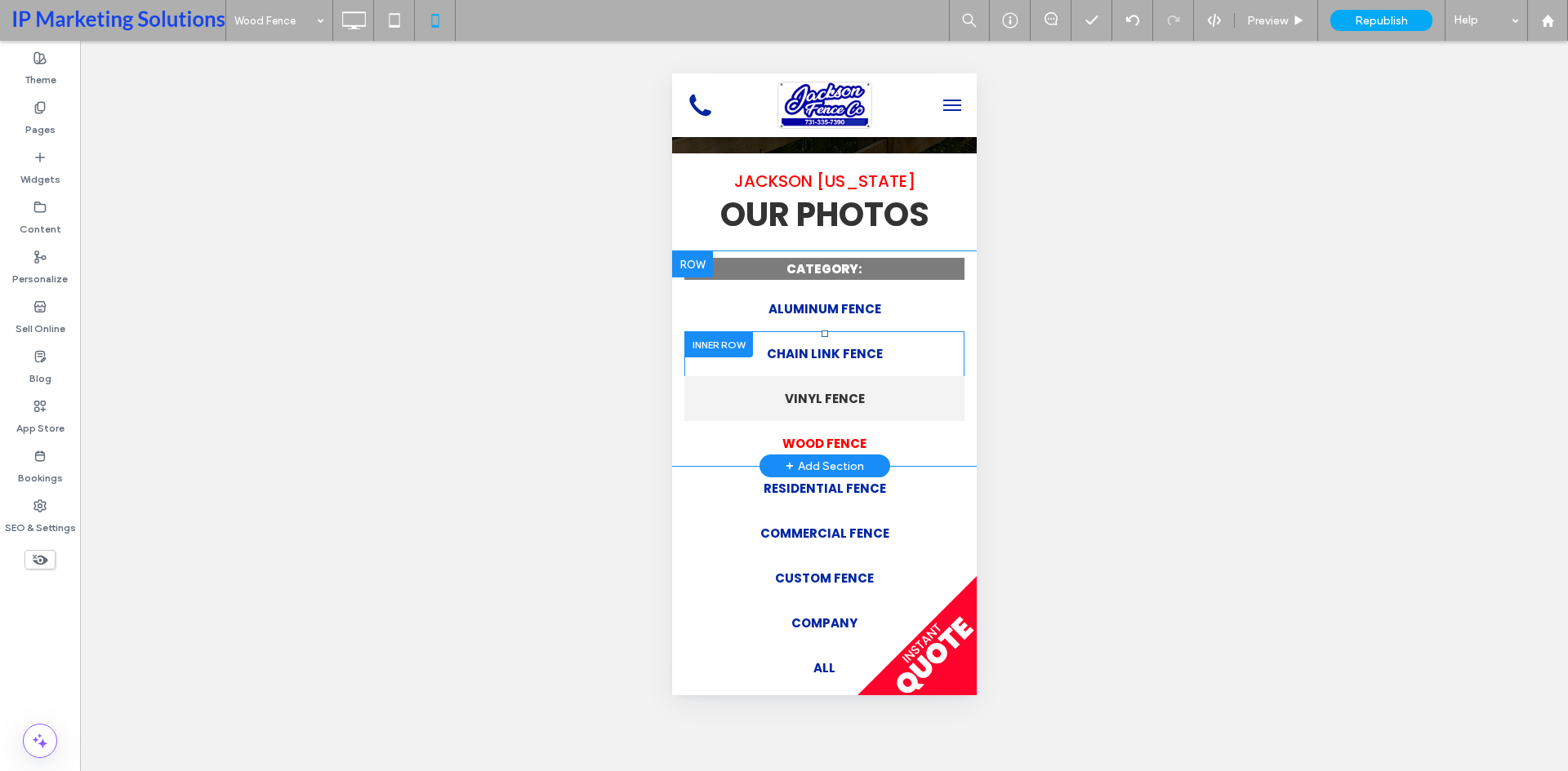
scroll to position [245, 0]
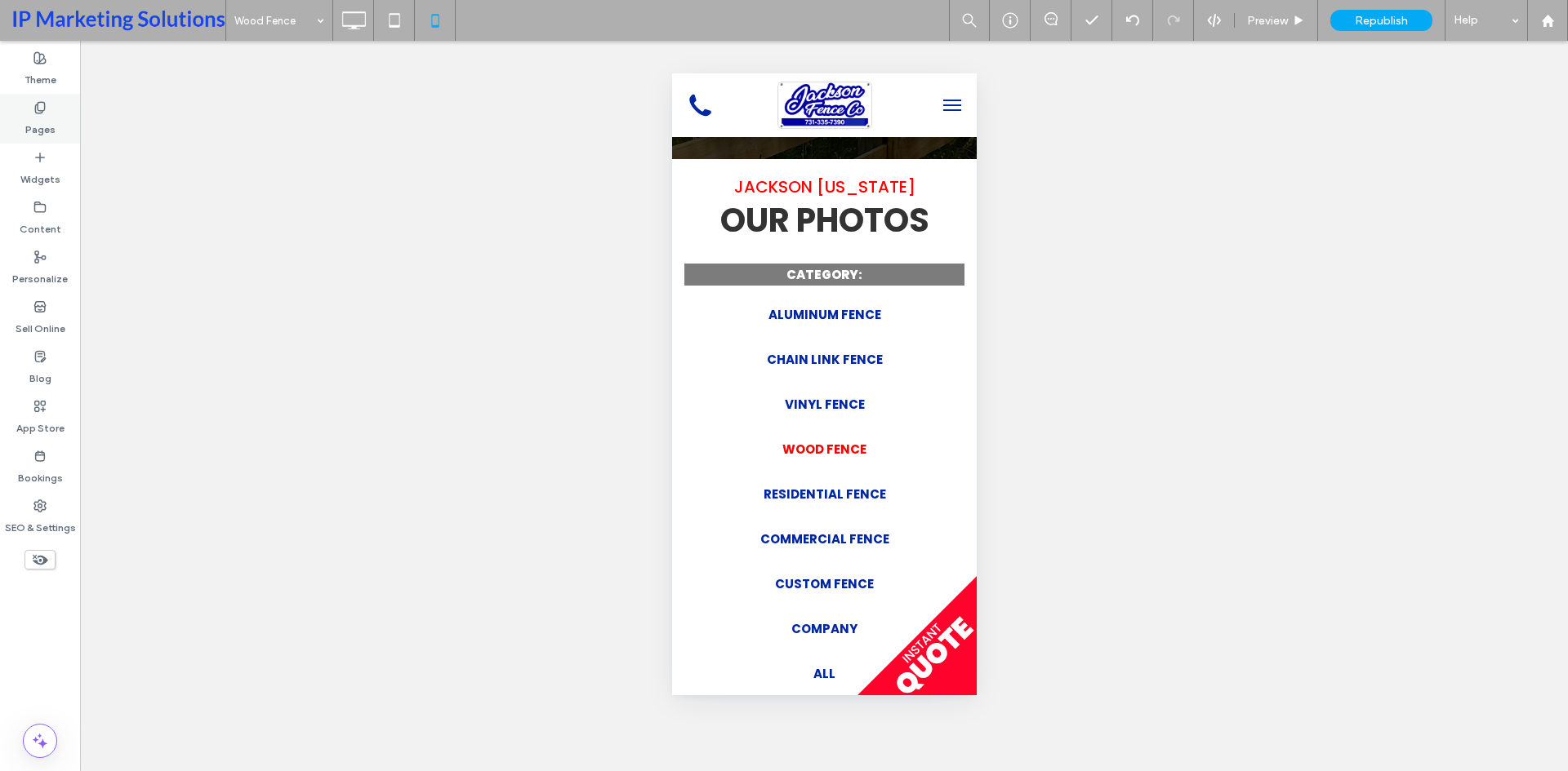
click at [36, 129] on label "Pages" at bounding box center [40, 125] width 30 height 23
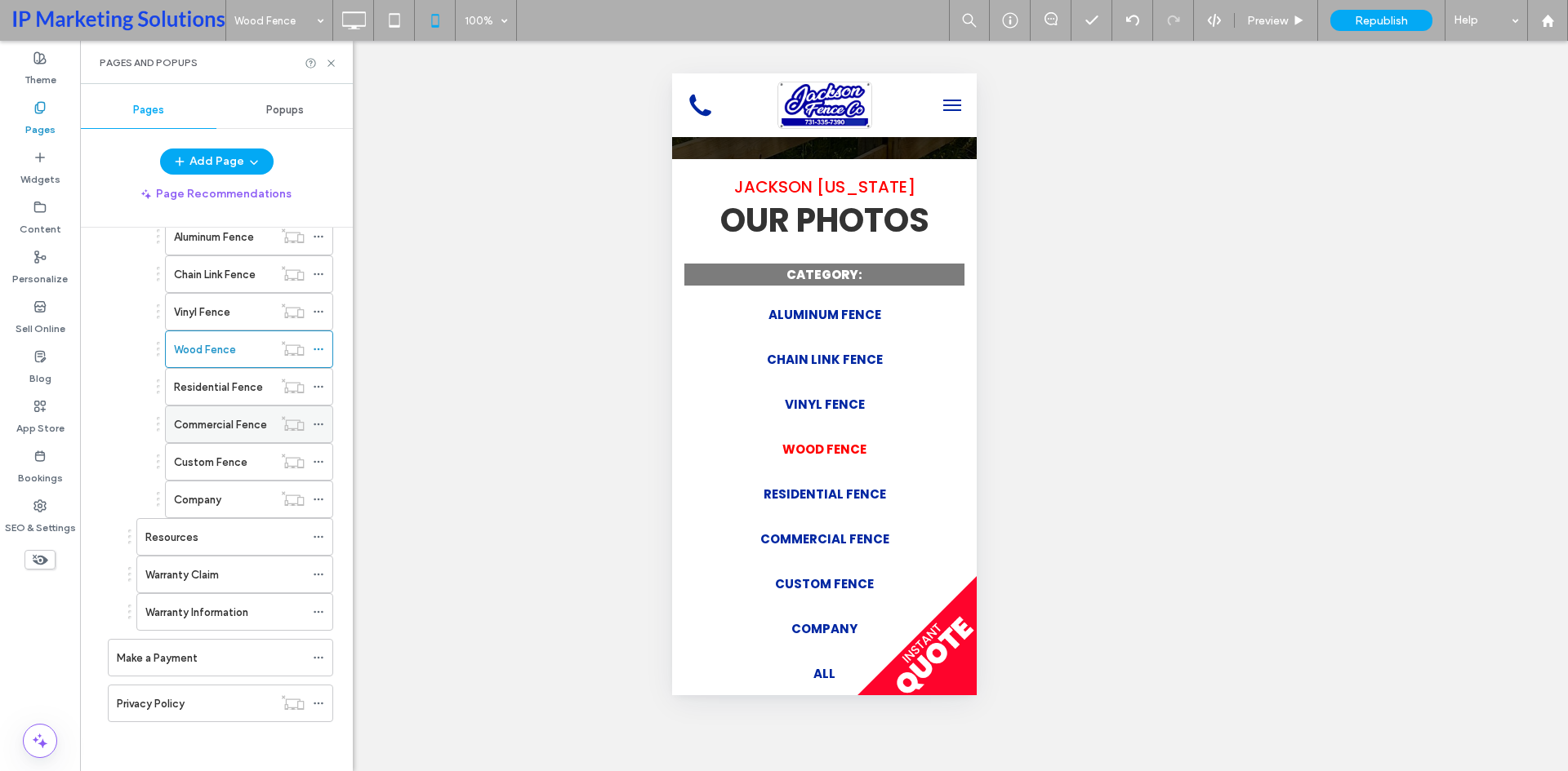
scroll to position [320, 0]
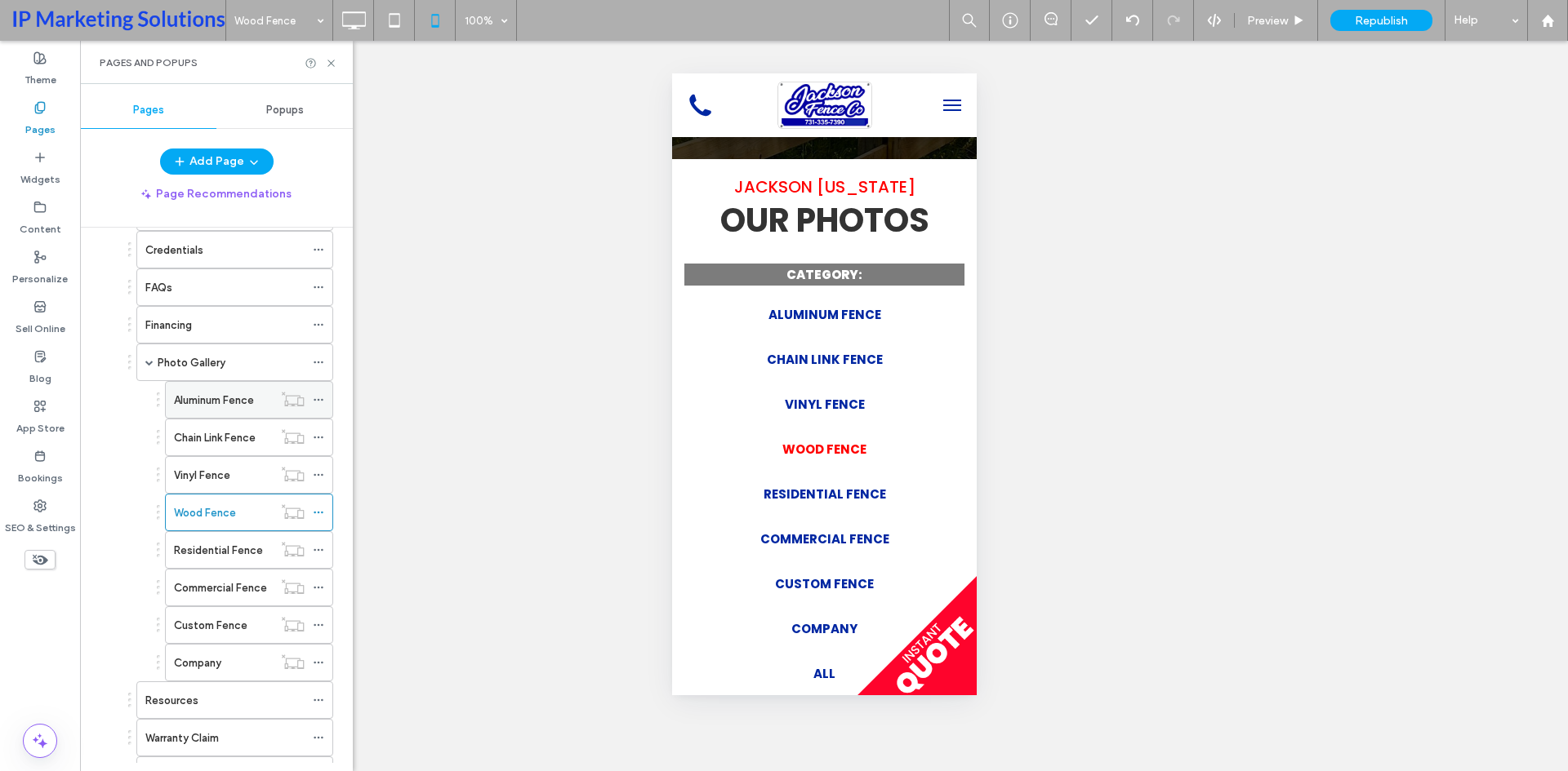
click at [216, 399] on label "Aluminum Fence" at bounding box center [214, 400] width 80 height 29
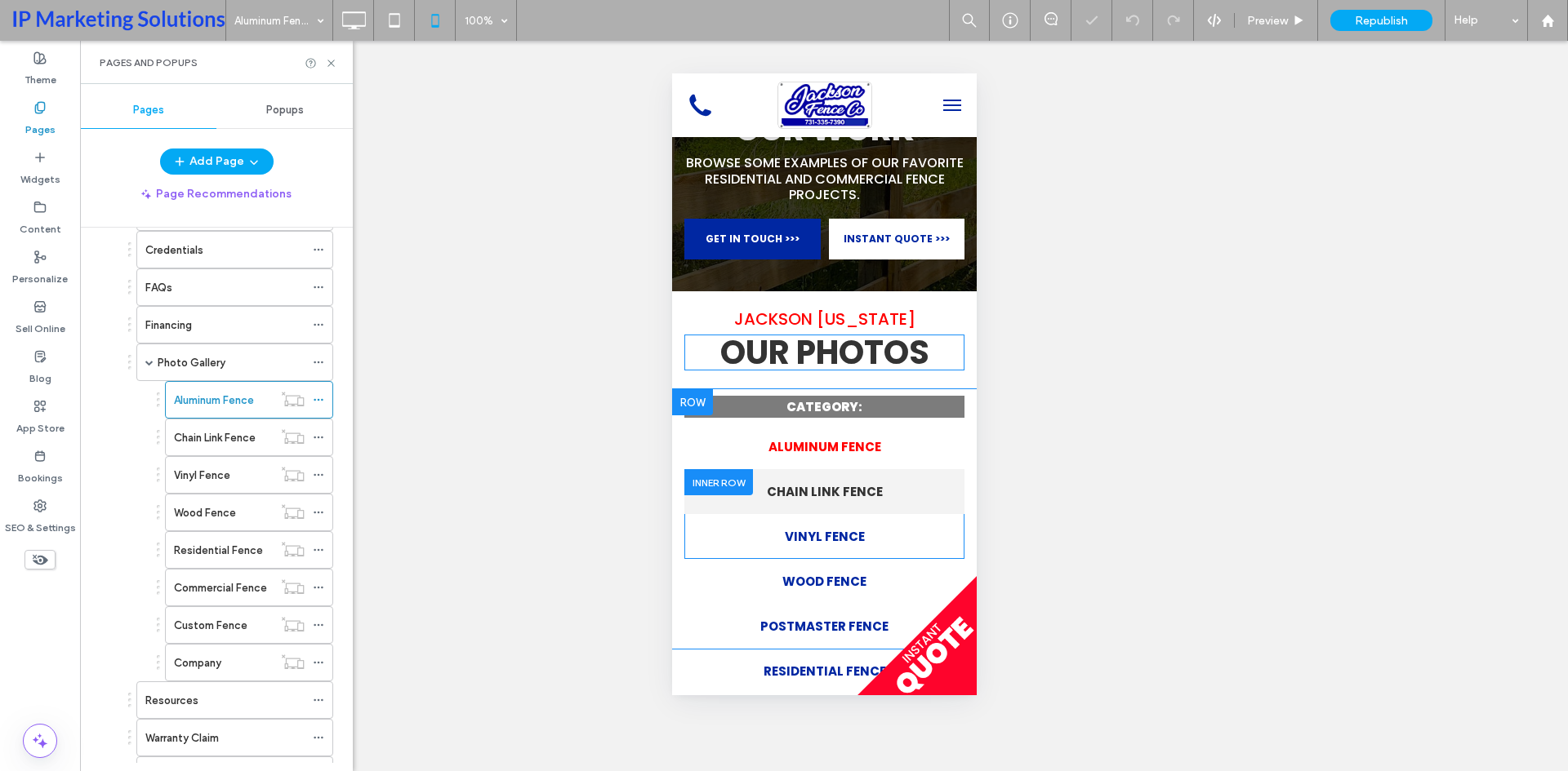
scroll to position [245, 0]
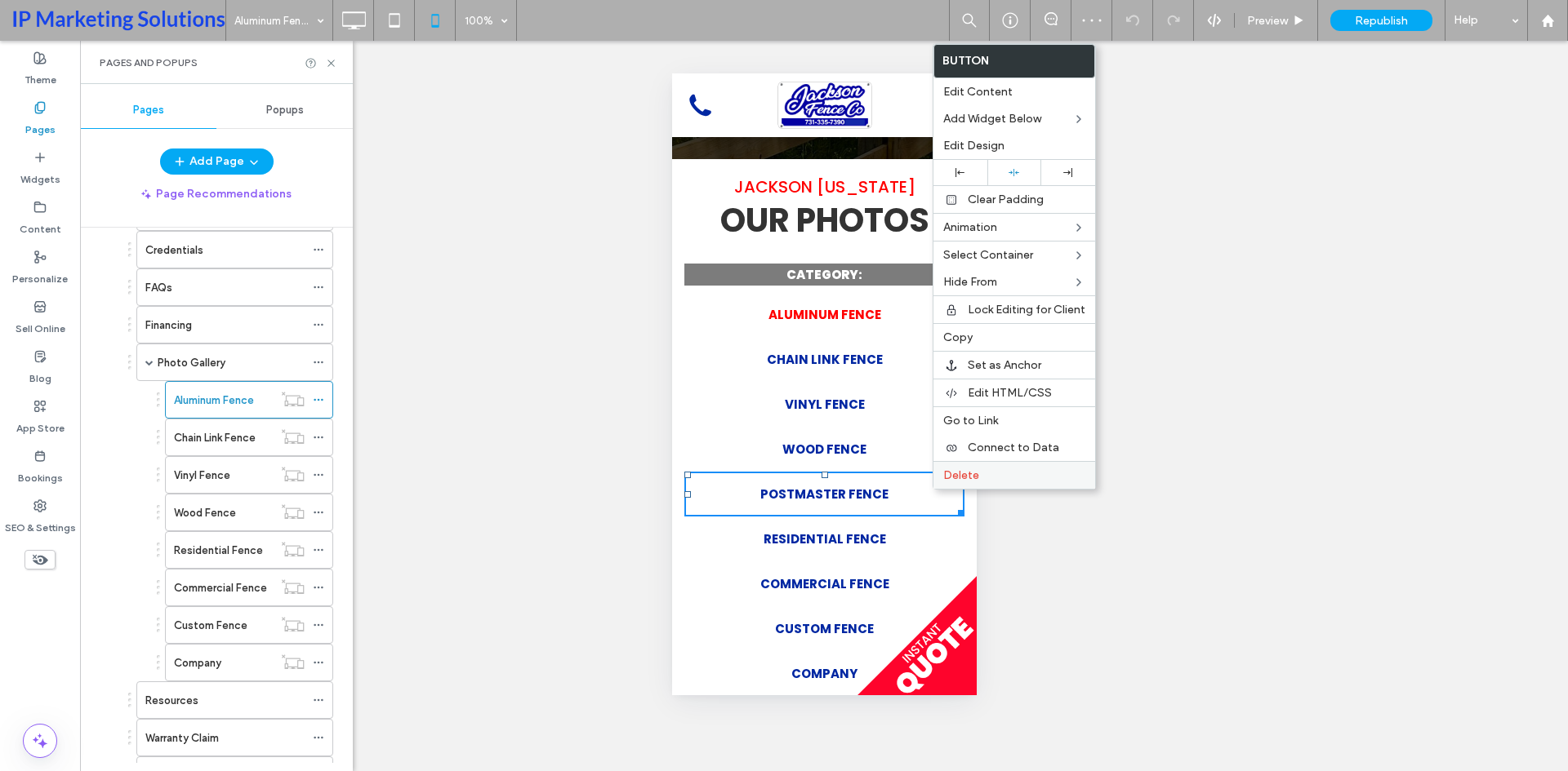
click at [964, 476] on span "Delete" at bounding box center [961, 476] width 36 height 14
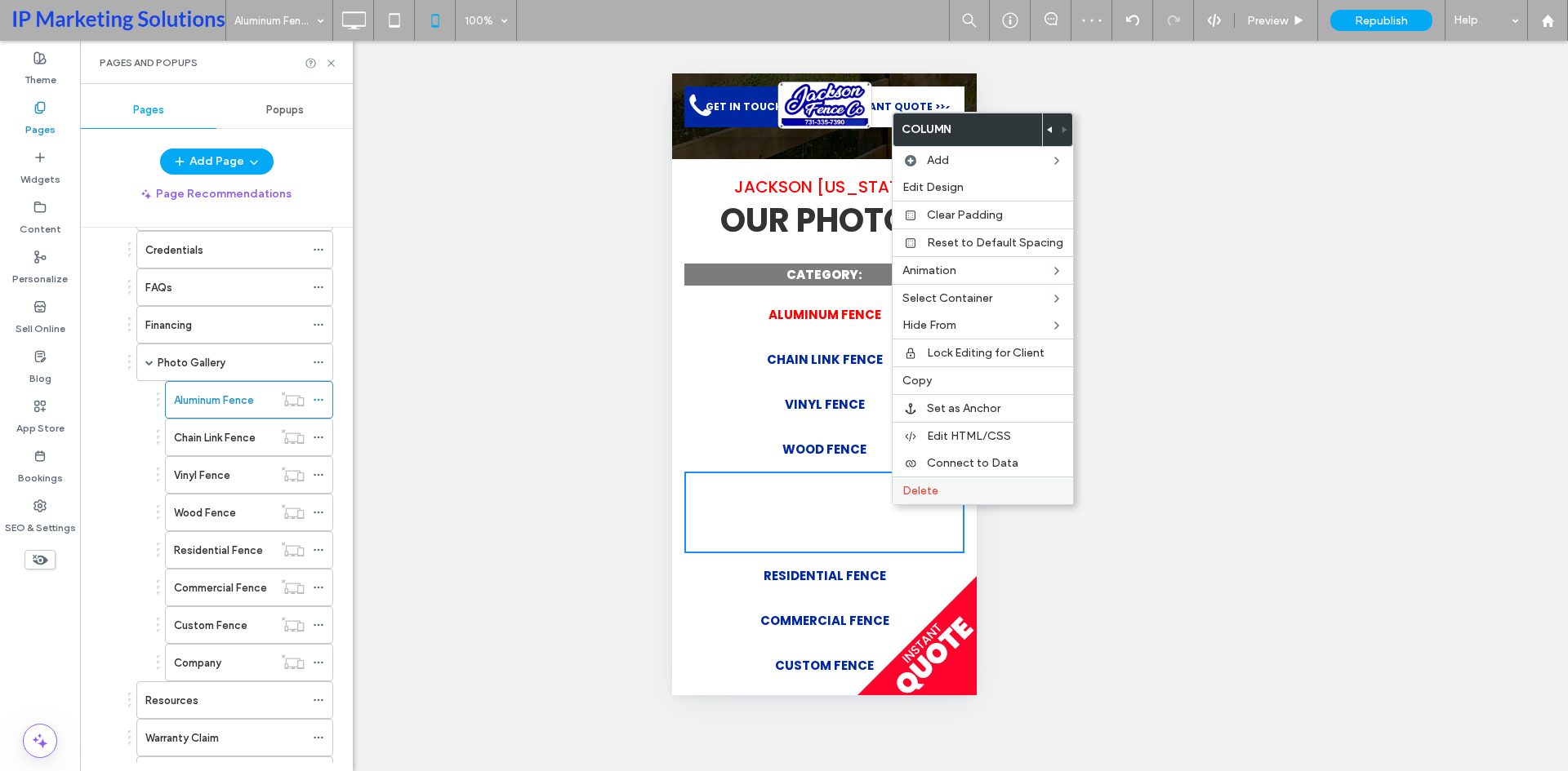
click at [939, 492] on label "Delete" at bounding box center [983, 491] width 161 height 14
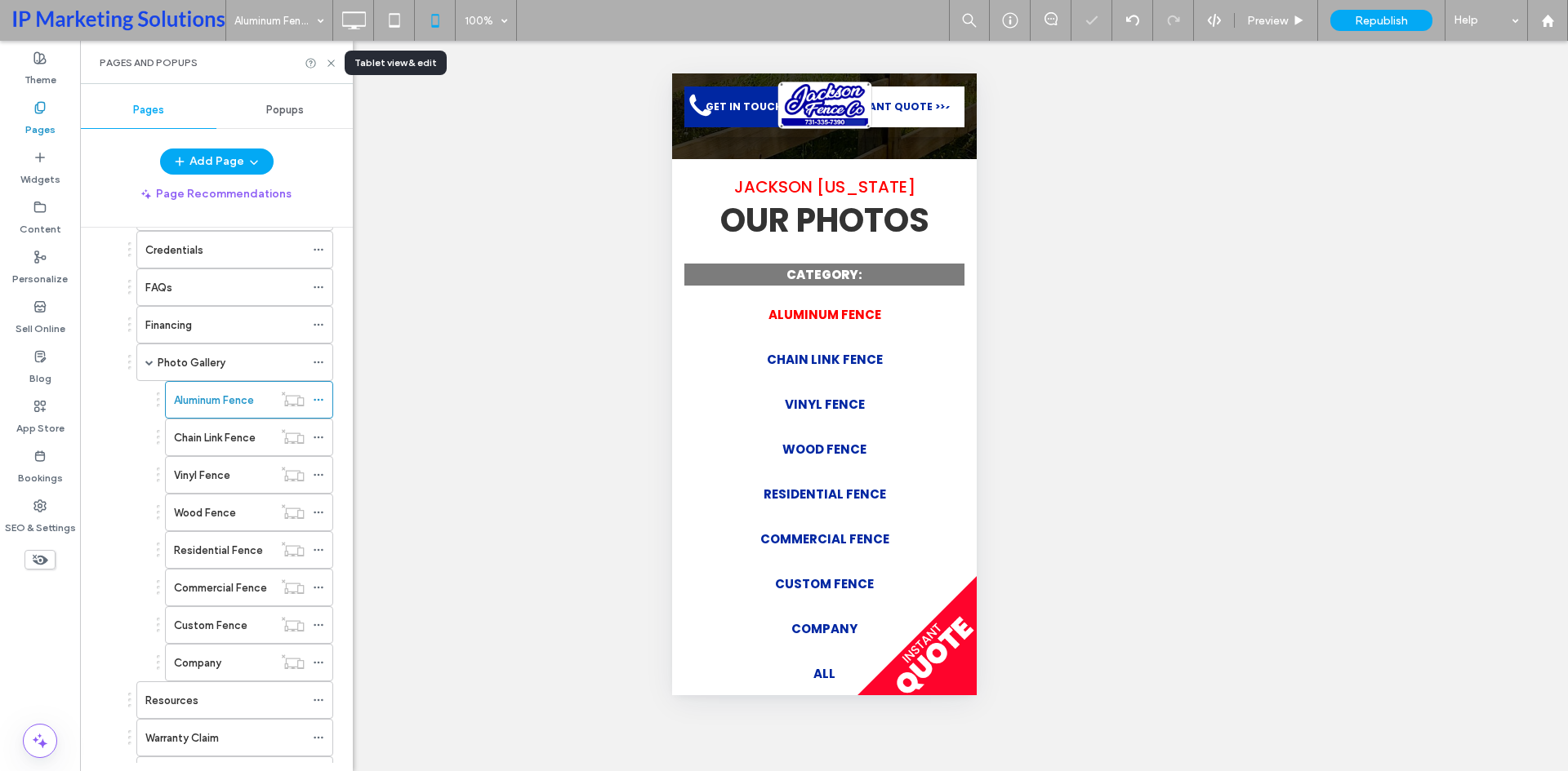
click at [396, 19] on icon at bounding box center [393, 20] width 33 height 33
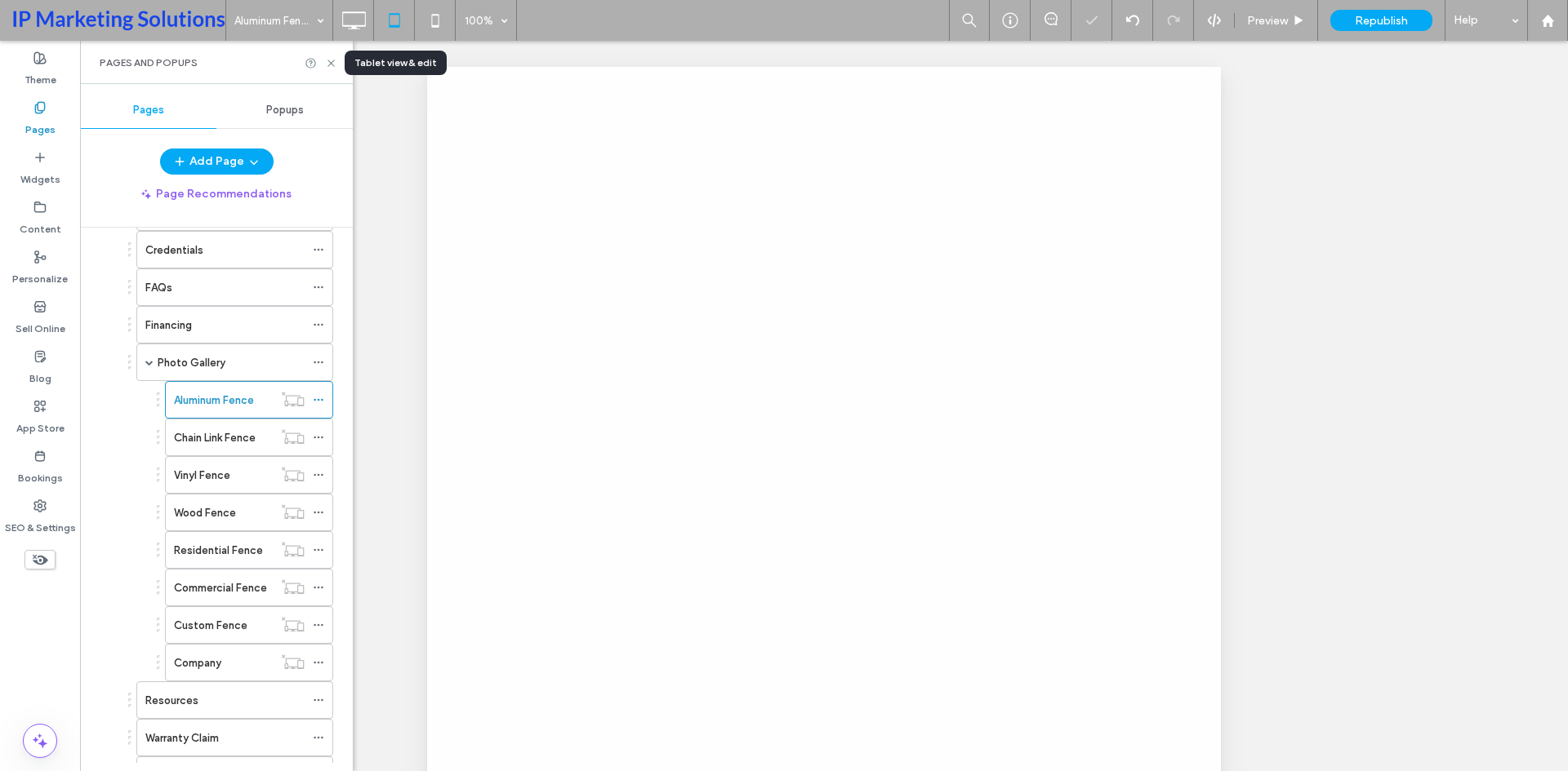
scroll to position [0, 0]
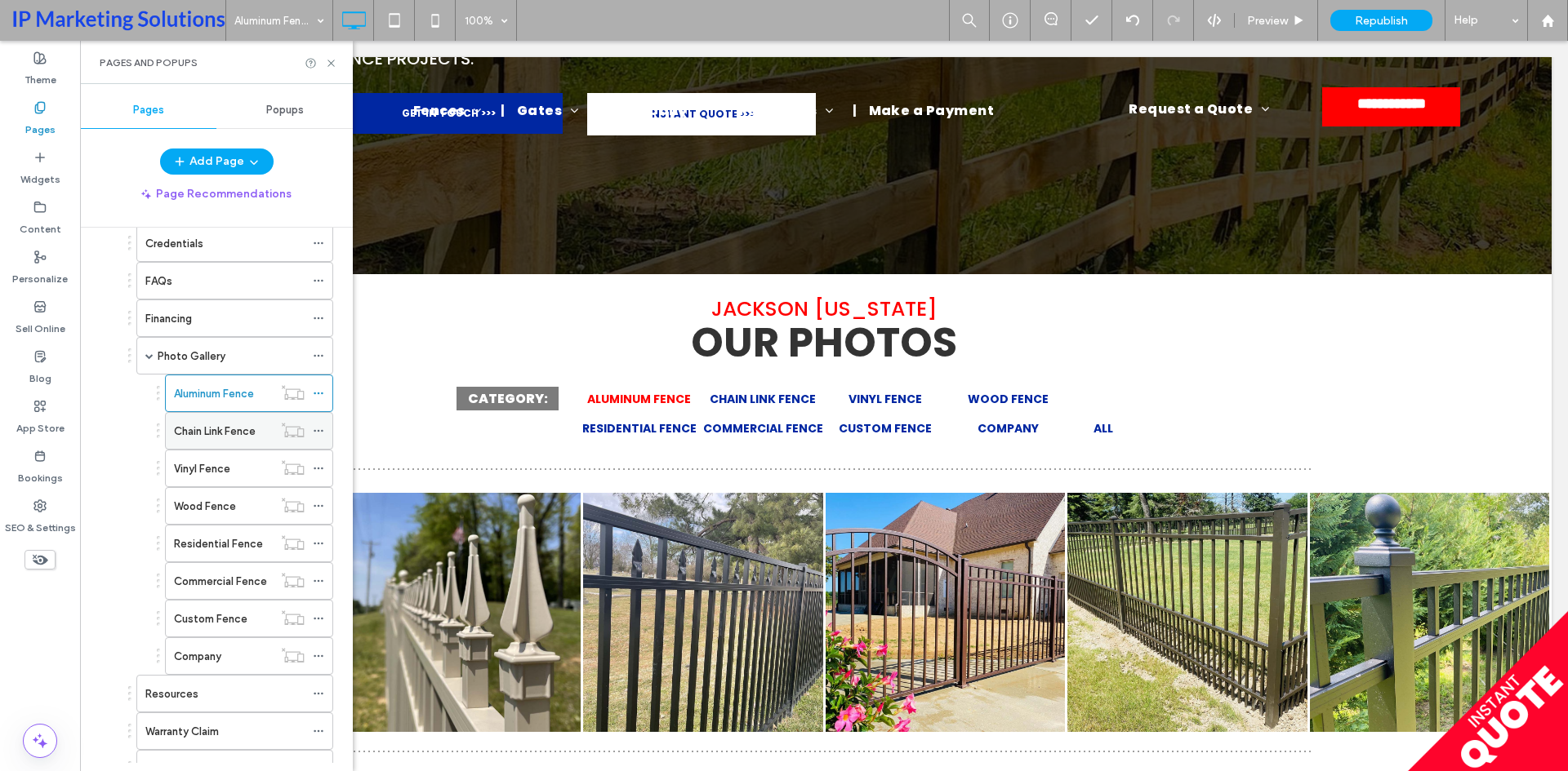
click at [227, 437] on label "Chain Link Fence" at bounding box center [215, 431] width 81 height 29
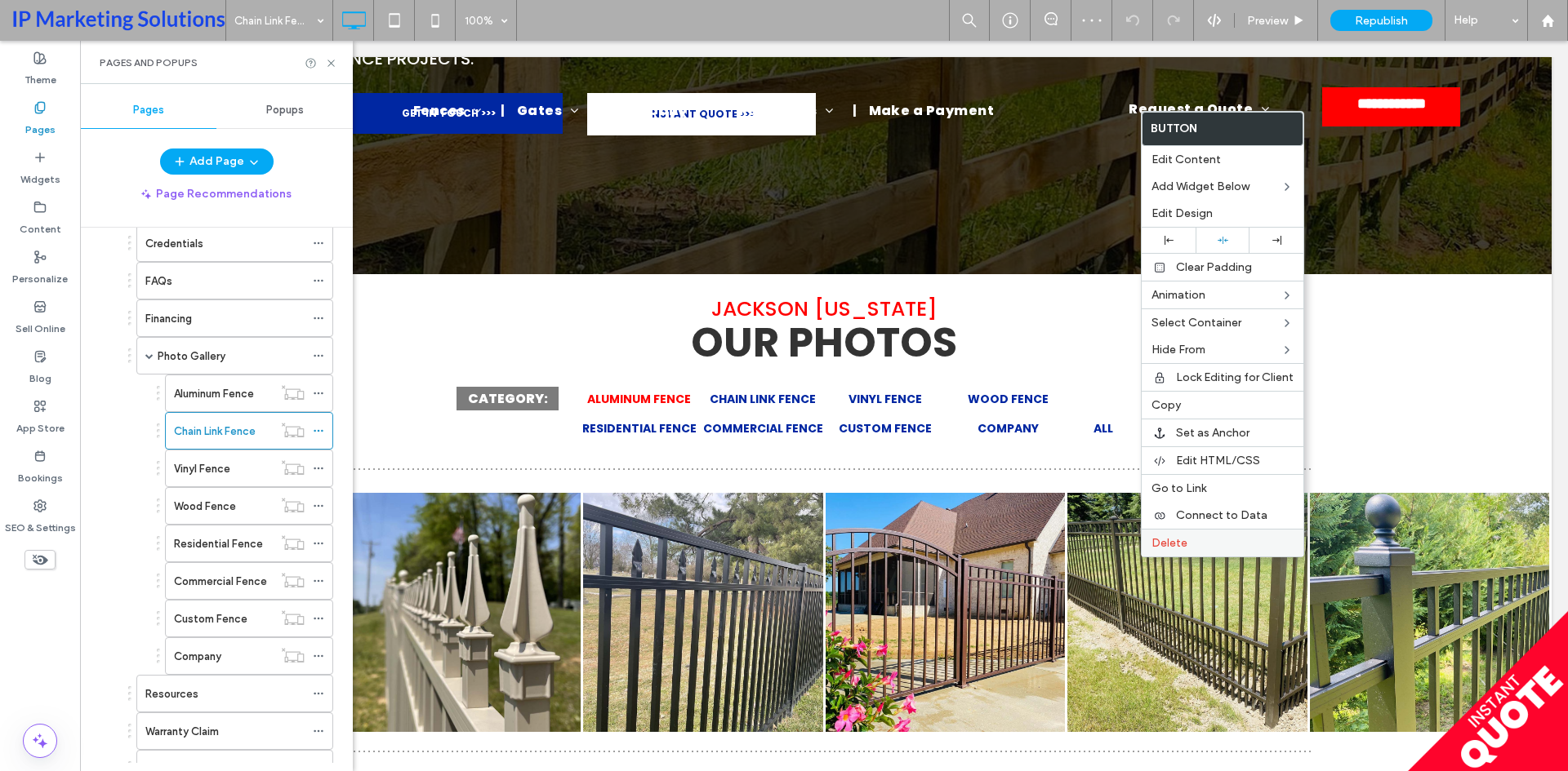
click at [1166, 547] on span "Delete" at bounding box center [1170, 543] width 36 height 14
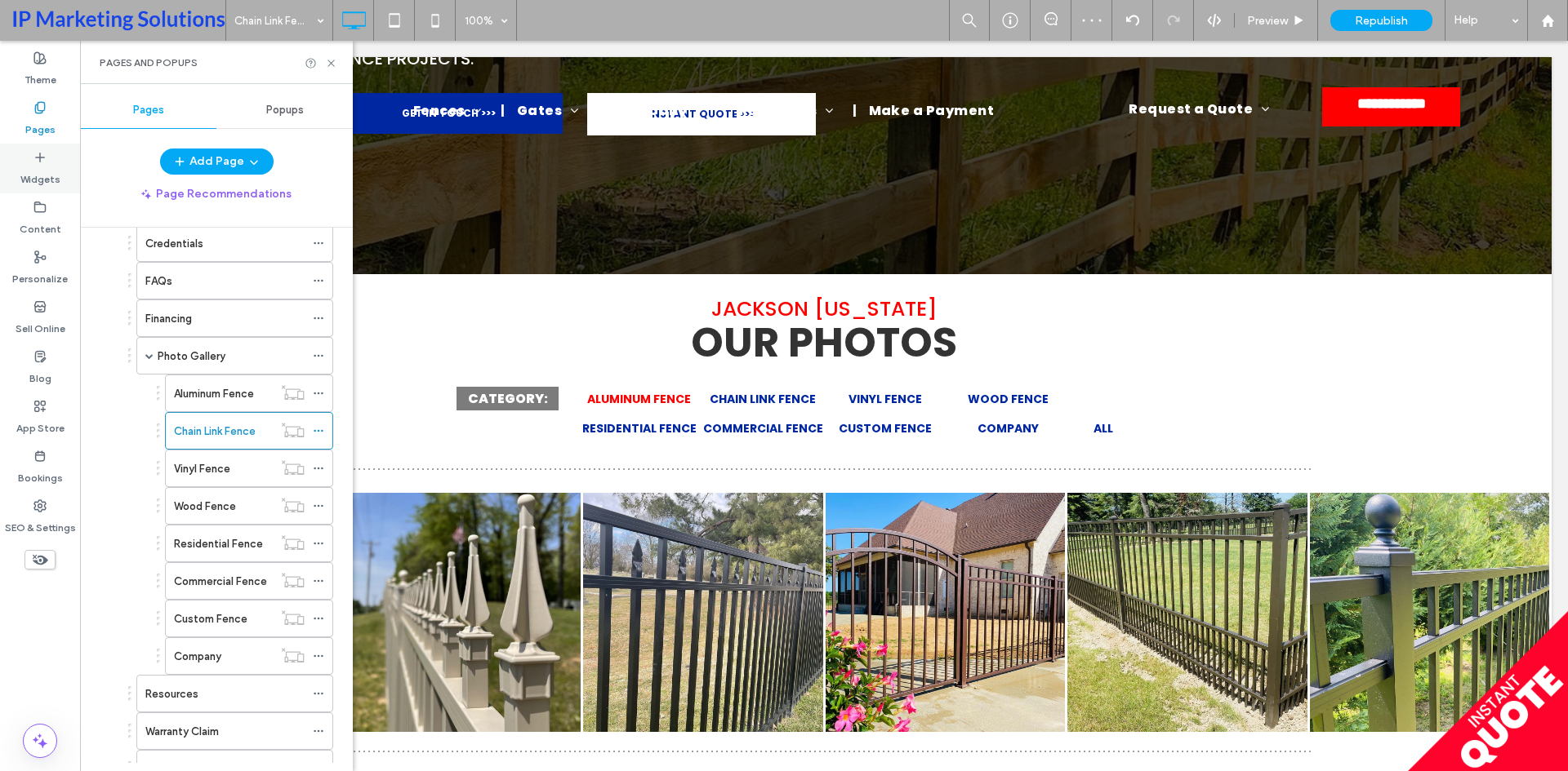
click at [36, 167] on label "Widgets" at bounding box center [41, 175] width 40 height 23
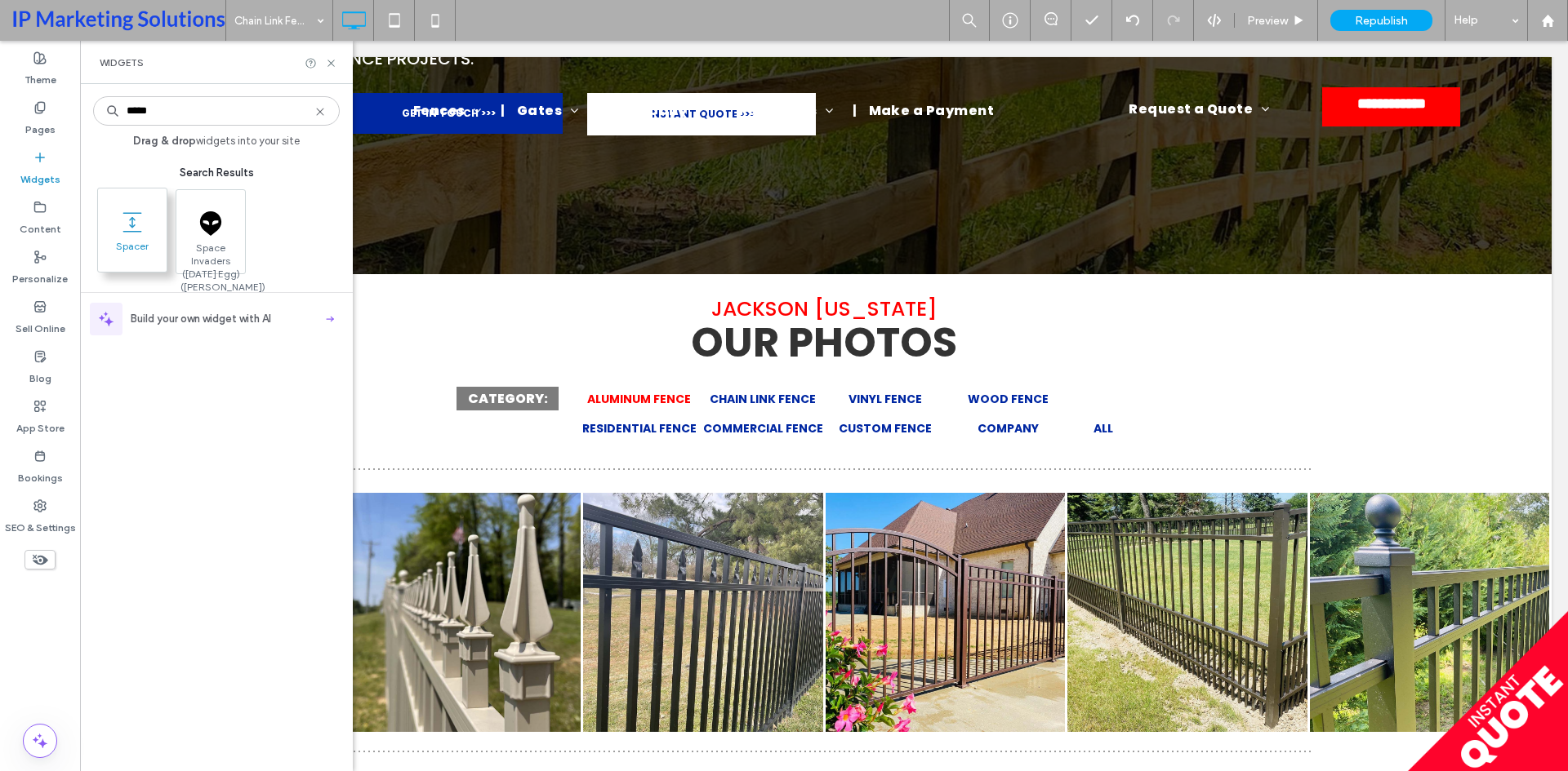
type input "*****"
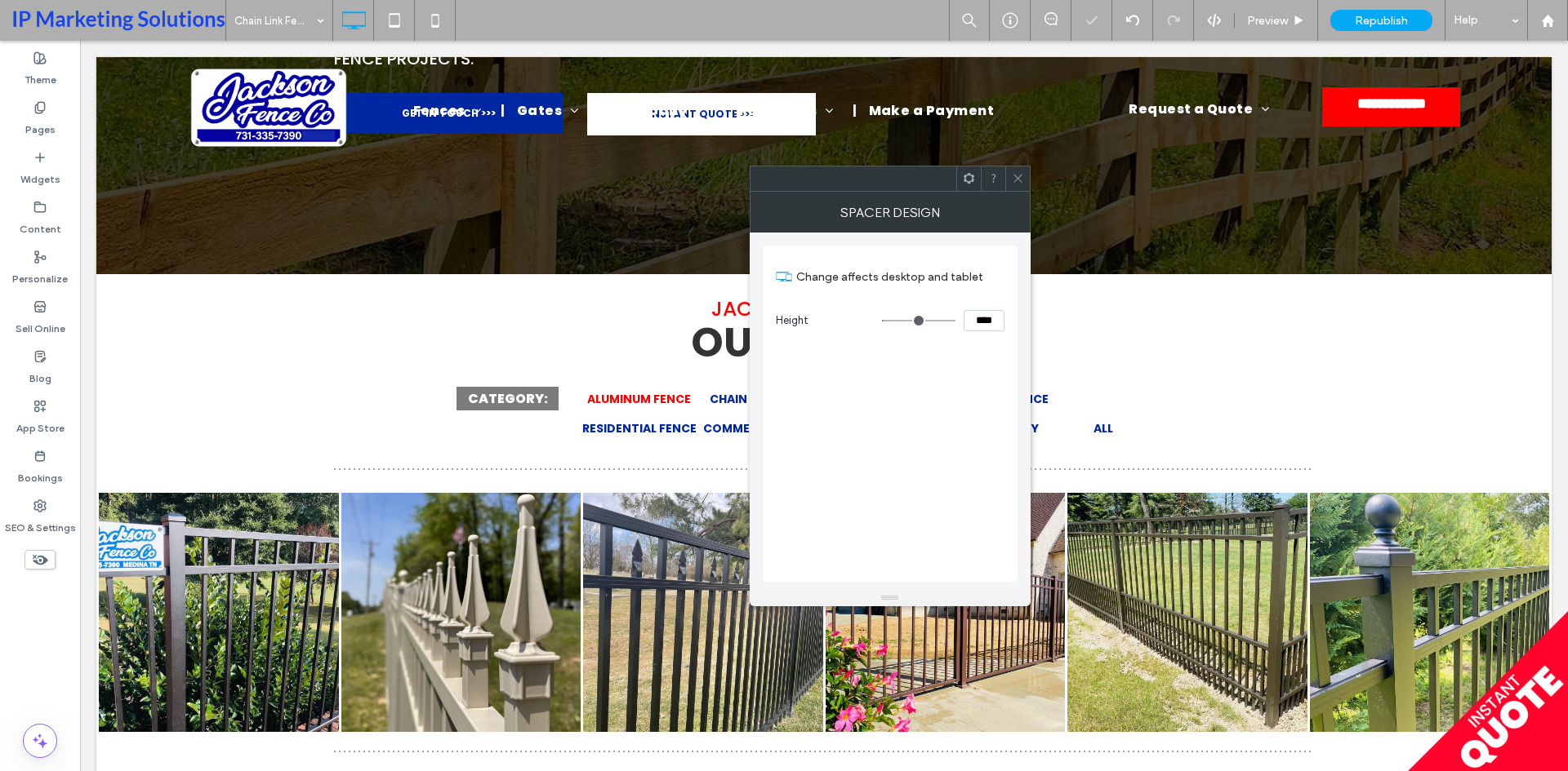
click at [1019, 183] on icon at bounding box center [1018, 178] width 12 height 12
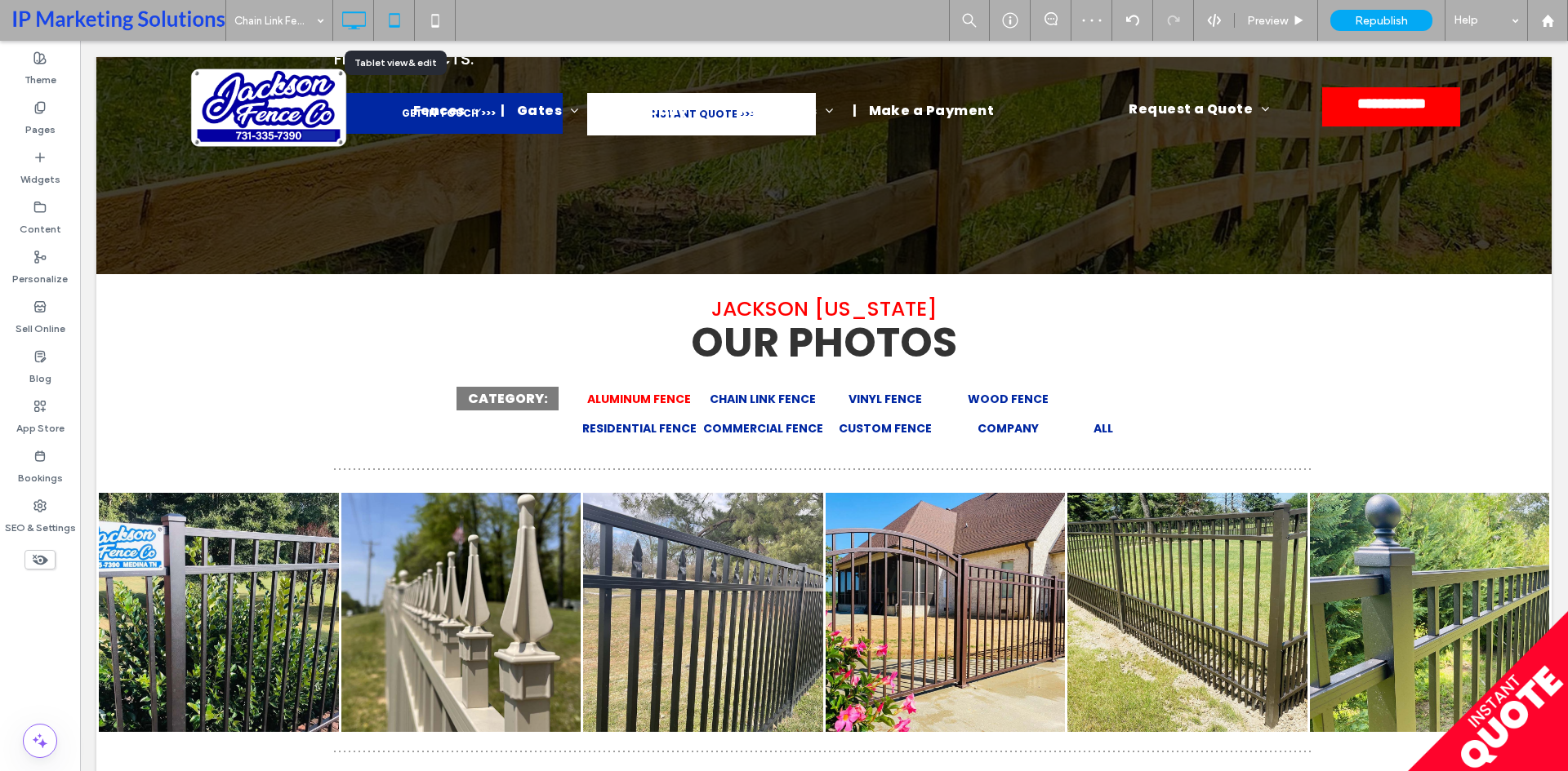
click at [398, 18] on icon at bounding box center [393, 20] width 33 height 33
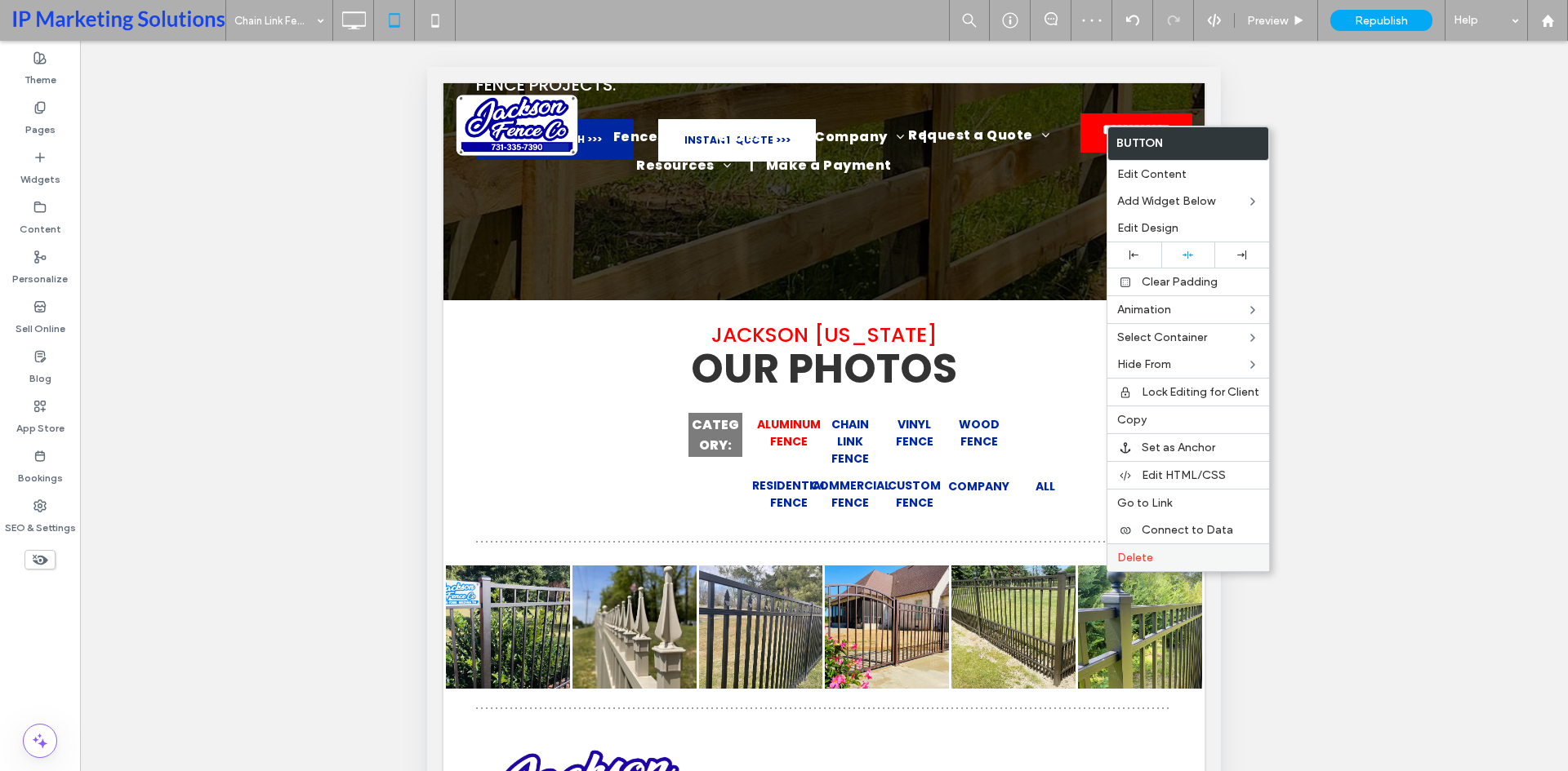
click at [1131, 555] on span "Delete" at bounding box center [1135, 558] width 36 height 14
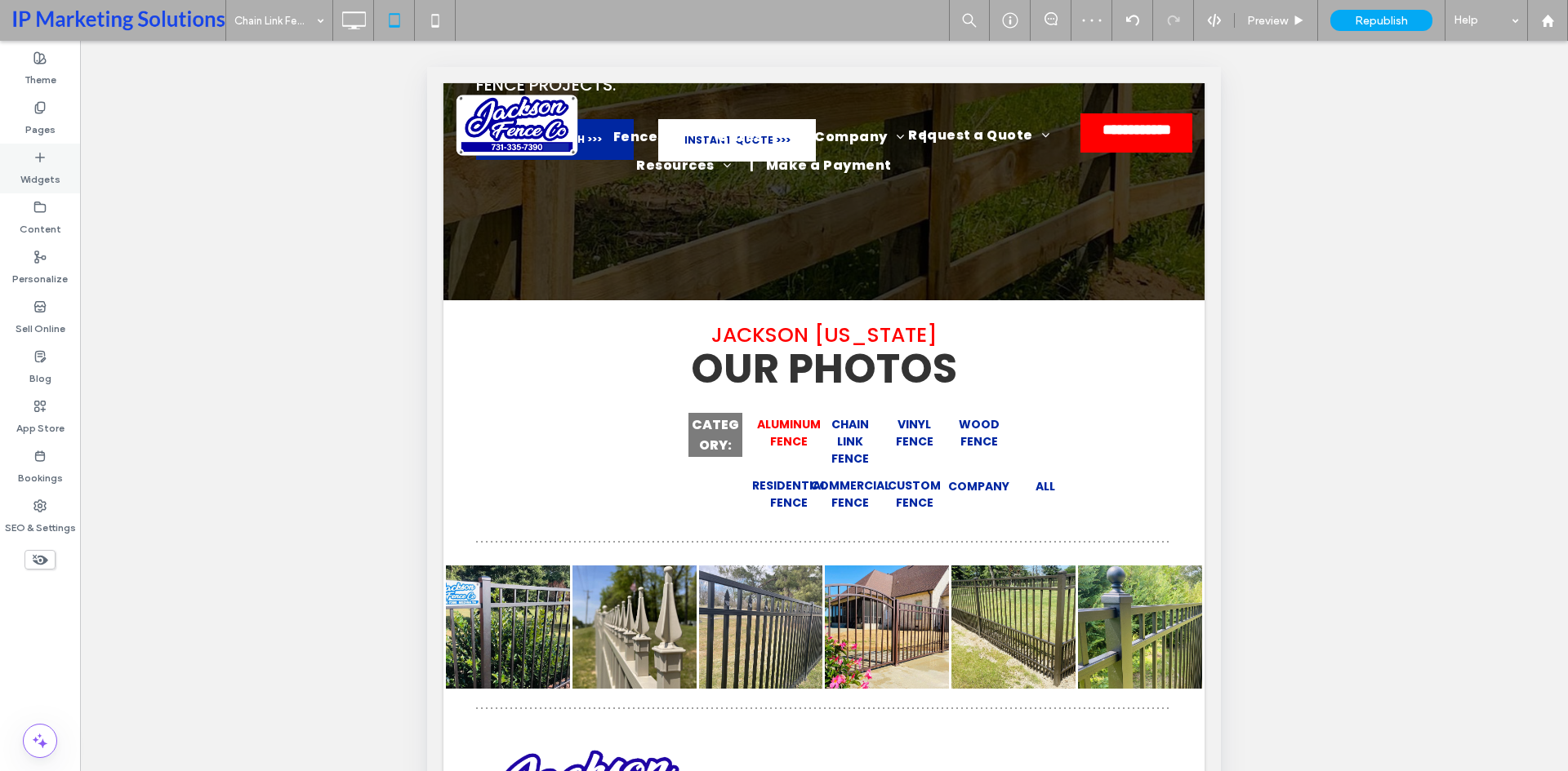
click at [37, 172] on label "Widgets" at bounding box center [41, 175] width 40 height 23
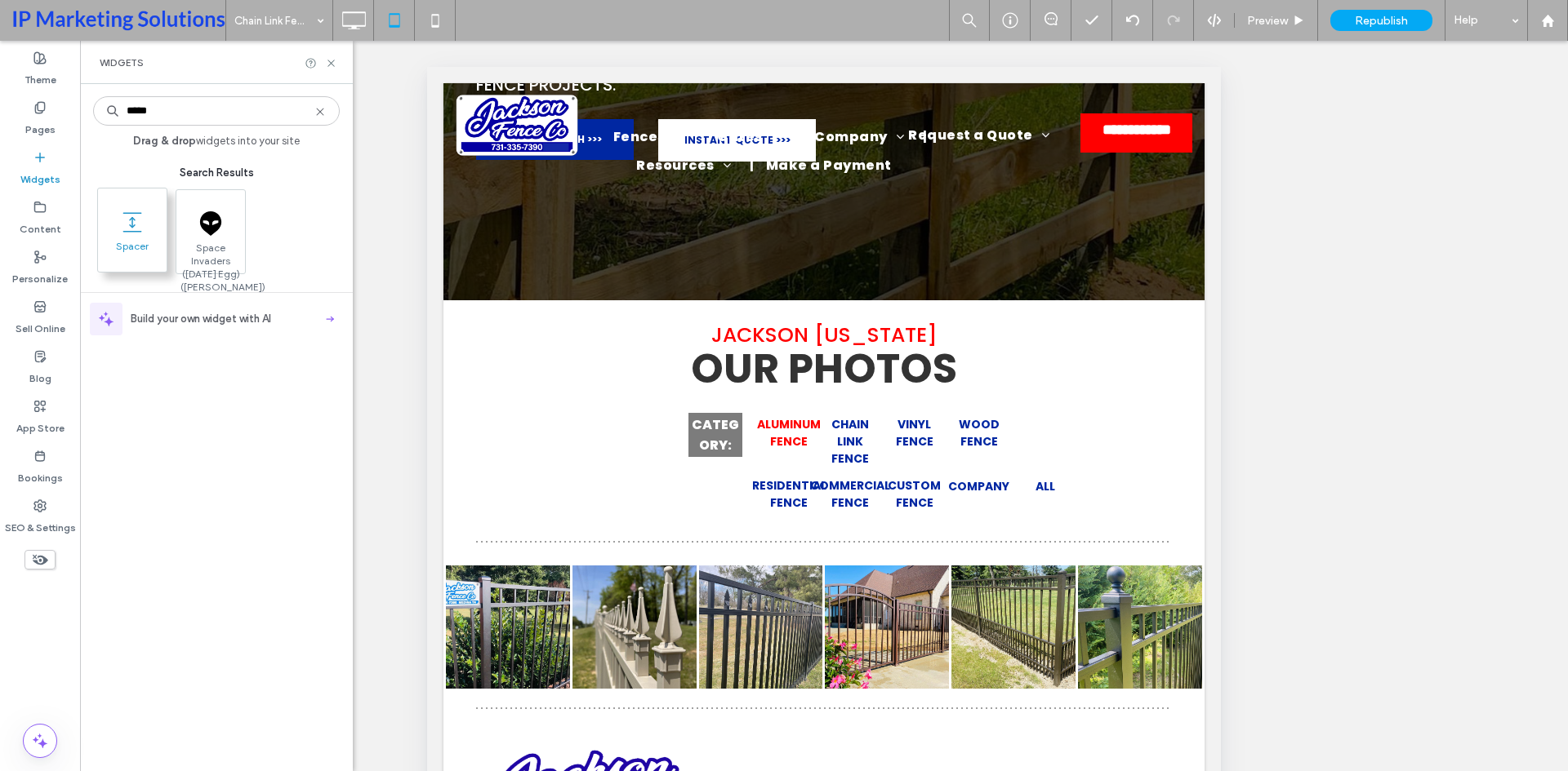
type input "*****"
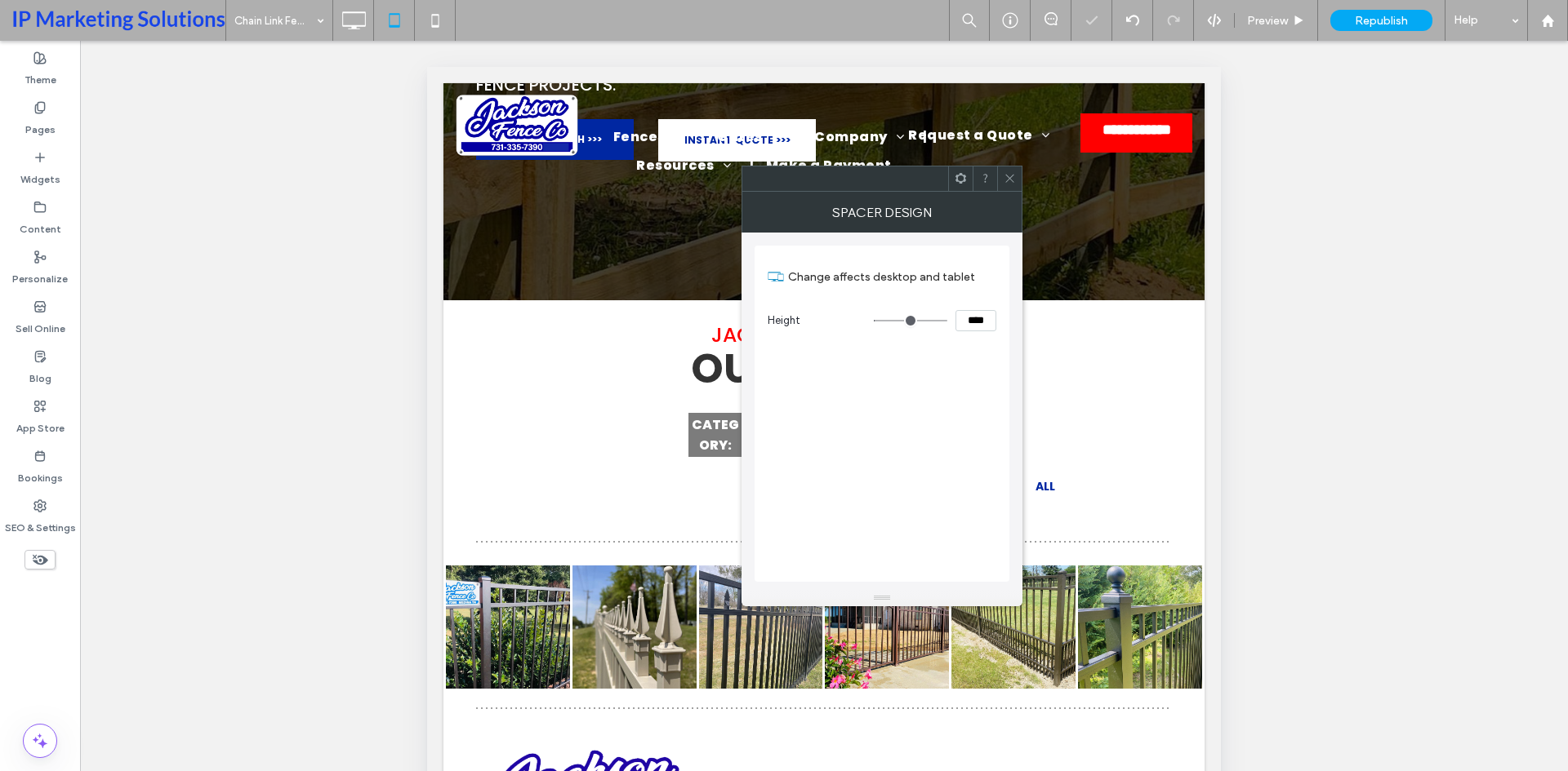
click at [997, 171] on div at bounding box center [1009, 179] width 25 height 25
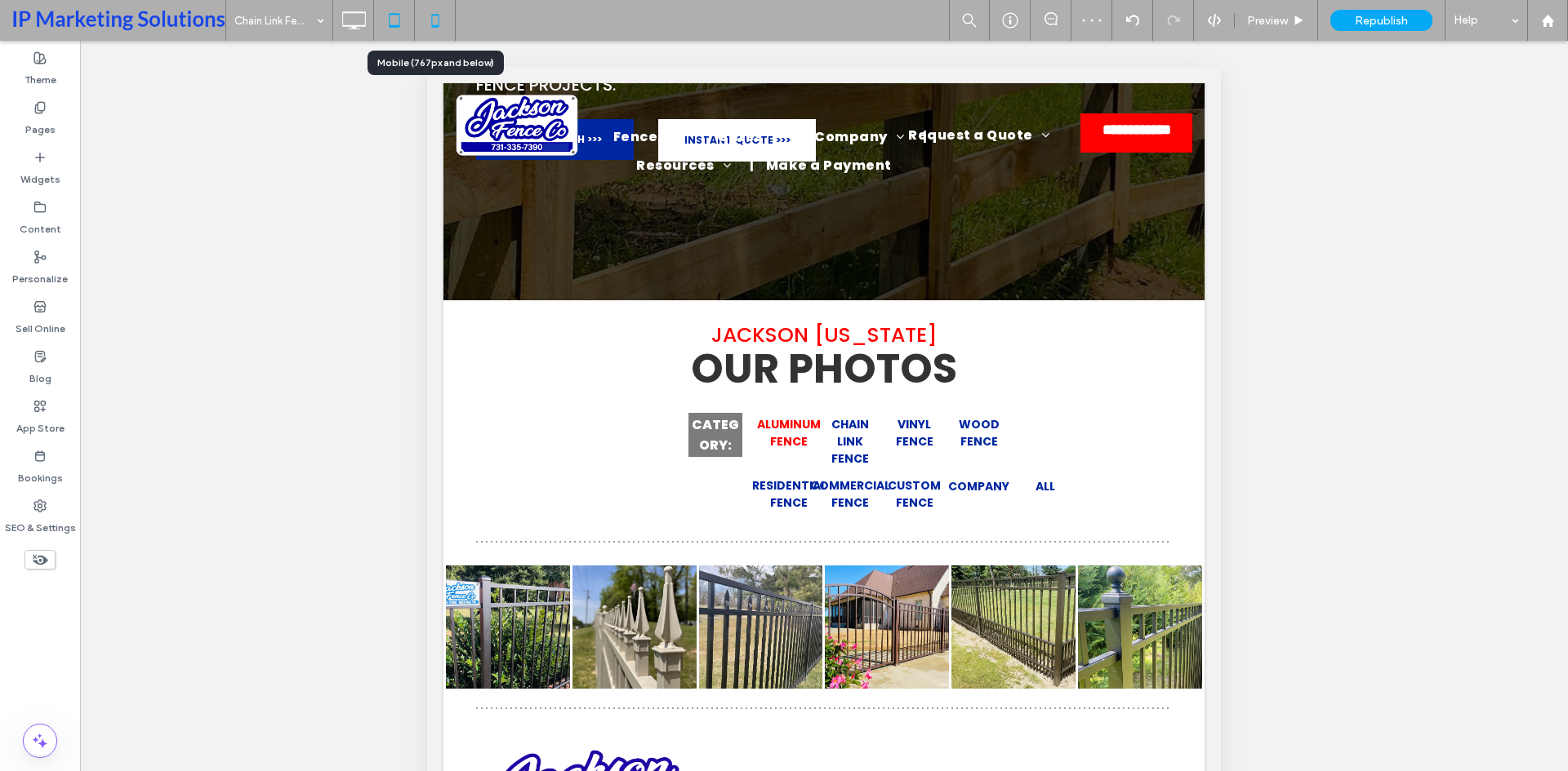
click at [446, 18] on icon at bounding box center [435, 20] width 33 height 33
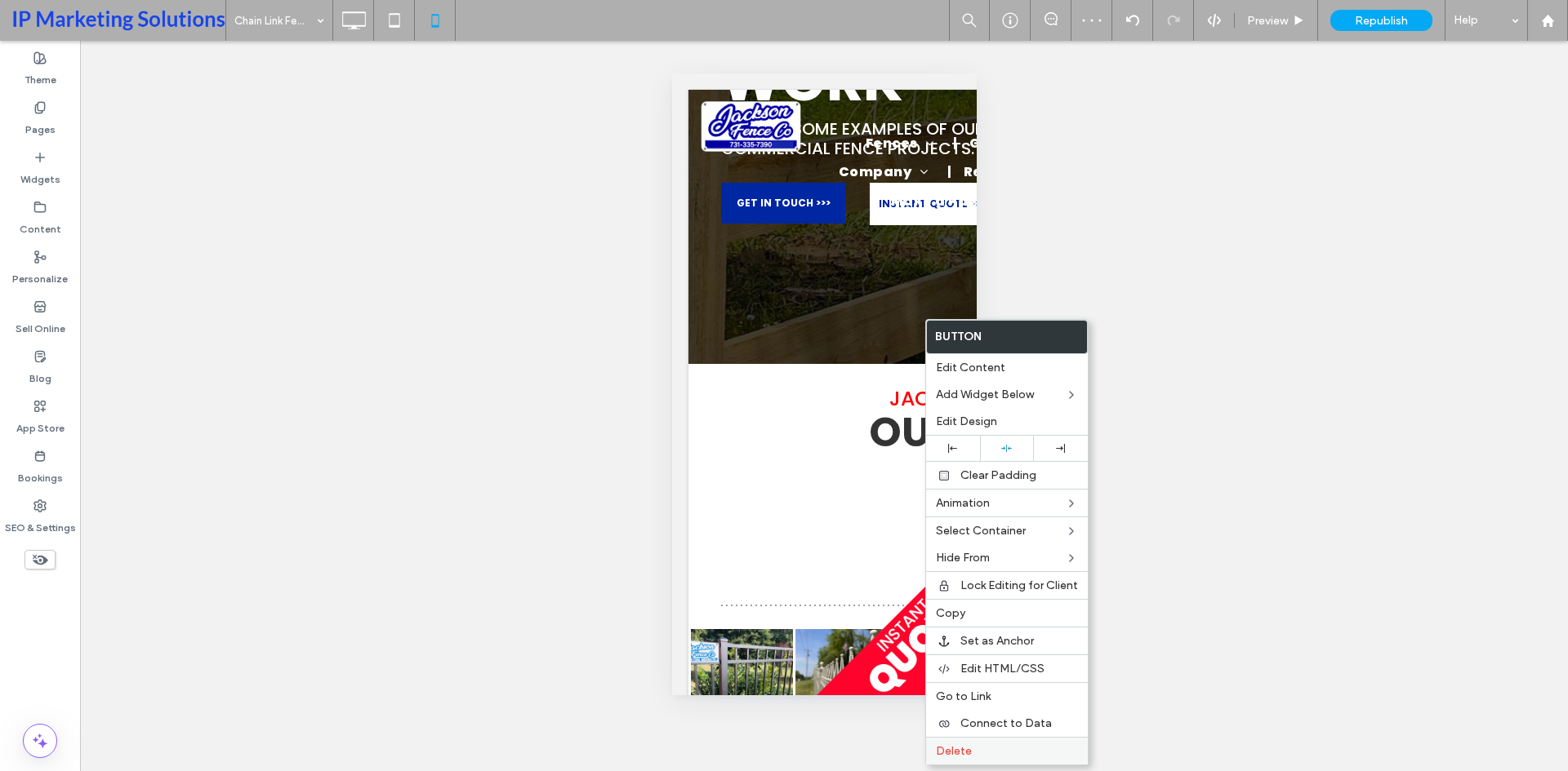
click at [999, 744] on label "Delete" at bounding box center [1007, 751] width 142 height 14
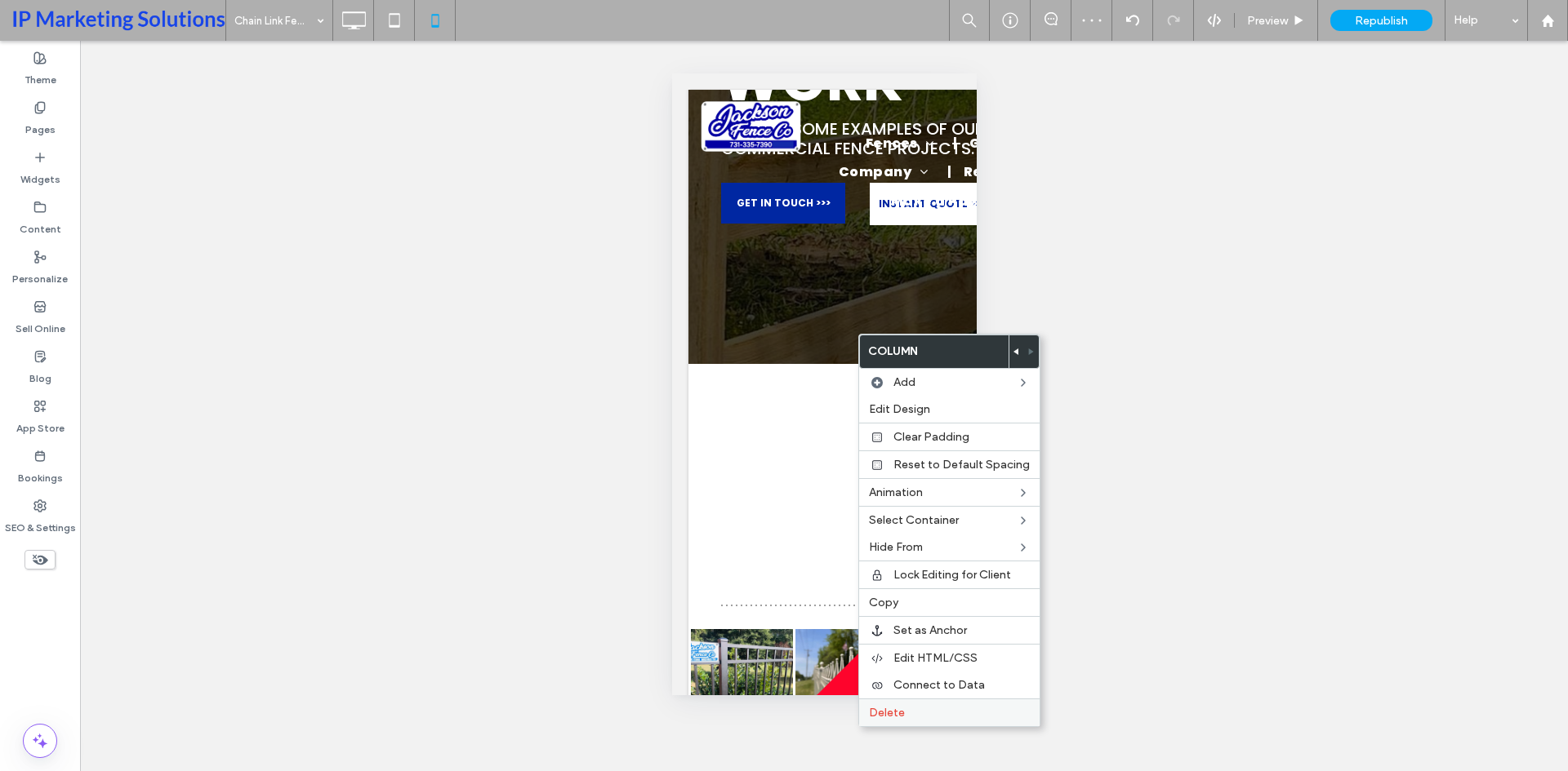
click at [895, 709] on span "Delete" at bounding box center [886, 713] width 36 height 14
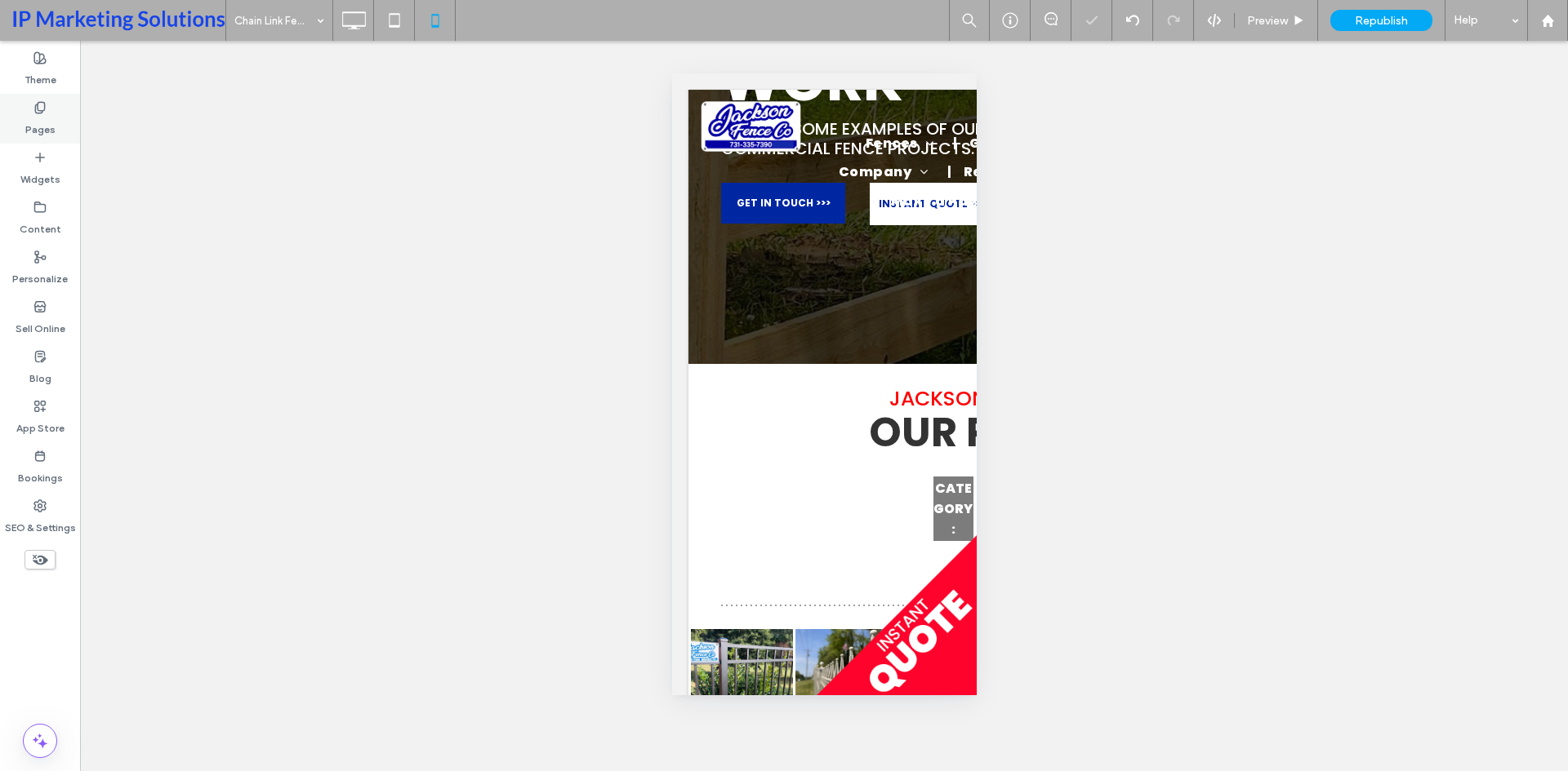
click at [40, 135] on label "Pages" at bounding box center [40, 125] width 30 height 23
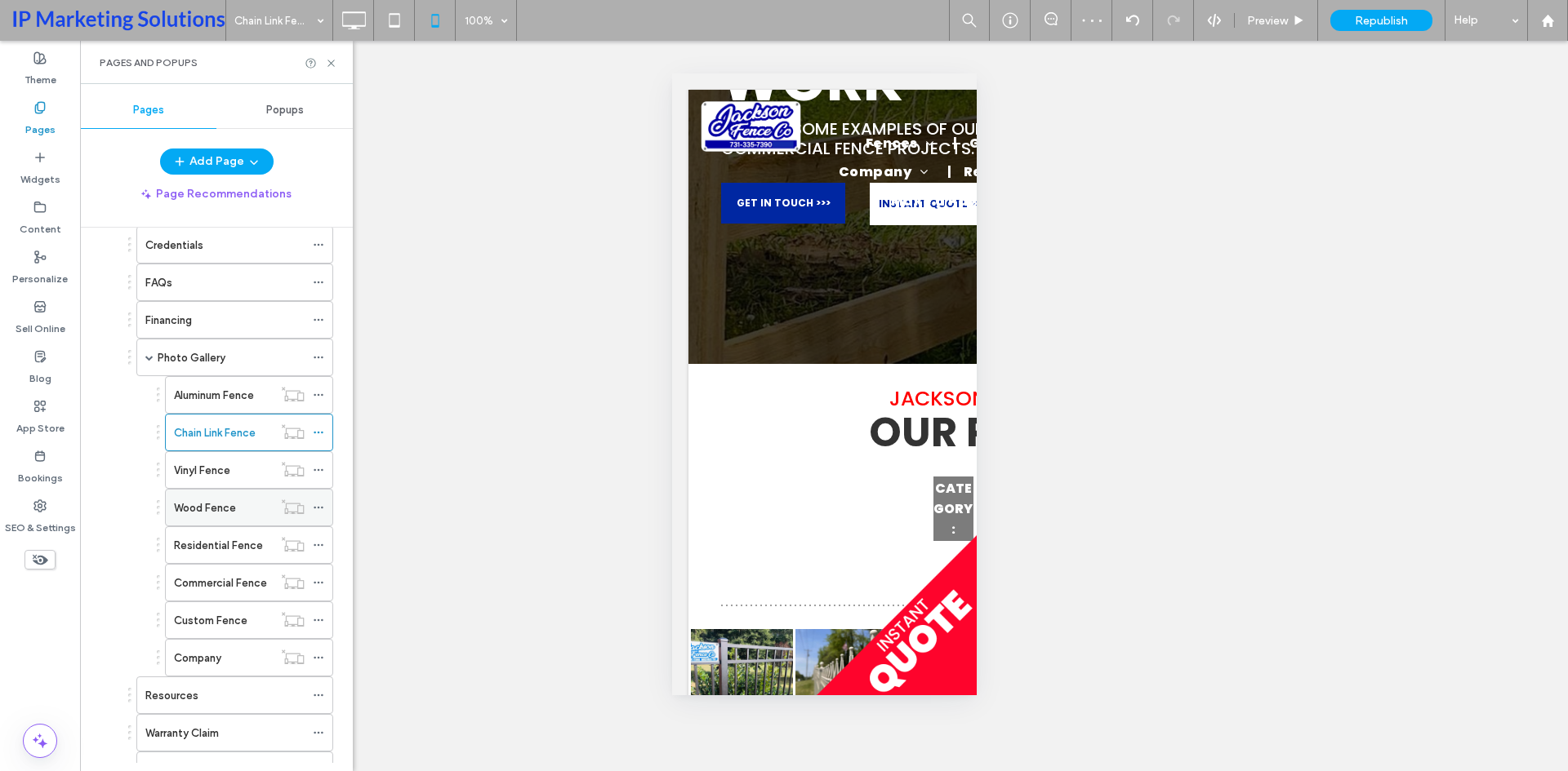
scroll to position [327, 0]
click at [202, 473] on label "Vinyl Fence" at bounding box center [202, 469] width 57 height 29
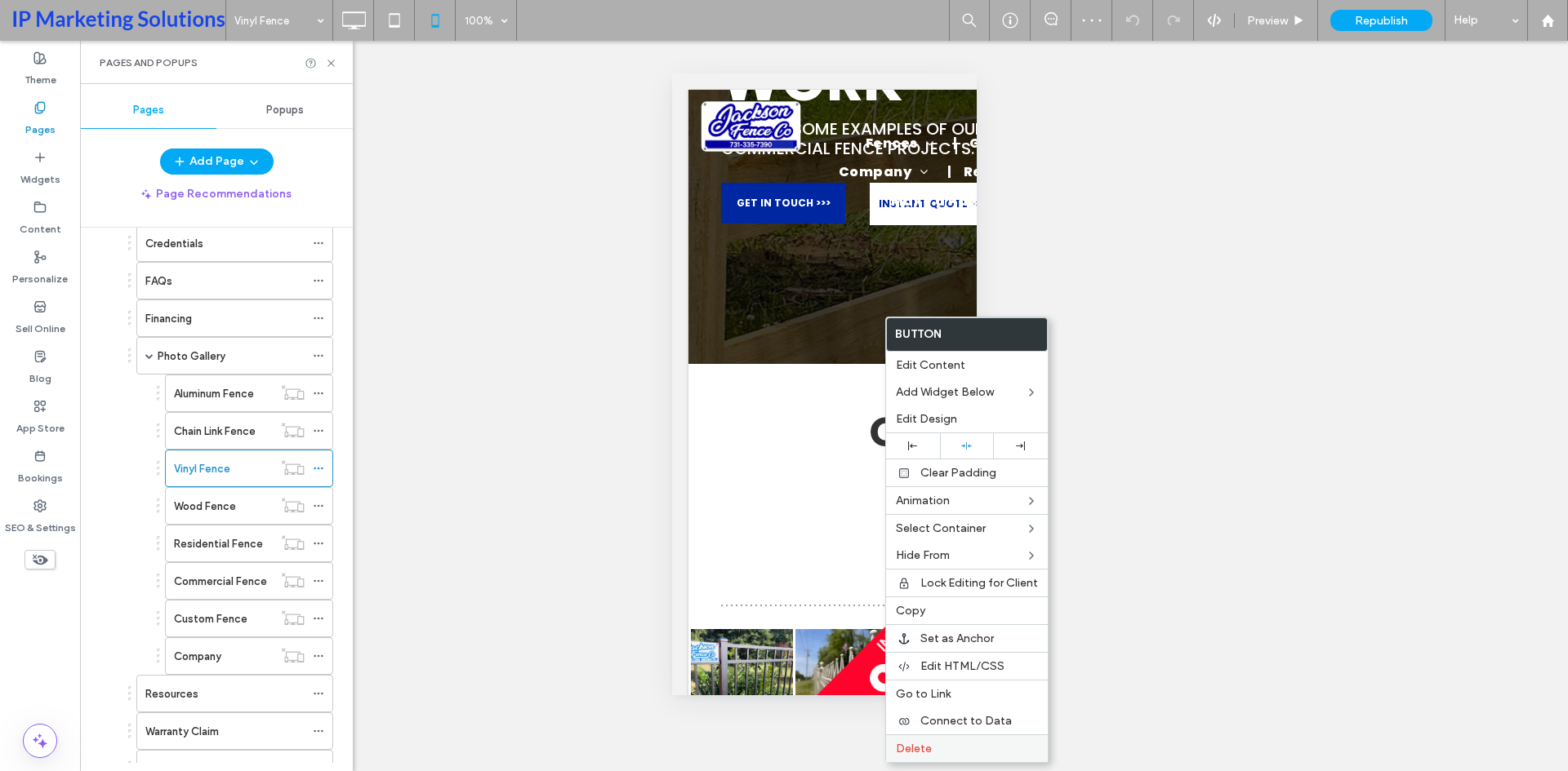
click at [918, 752] on span "Delete" at bounding box center [913, 749] width 36 height 14
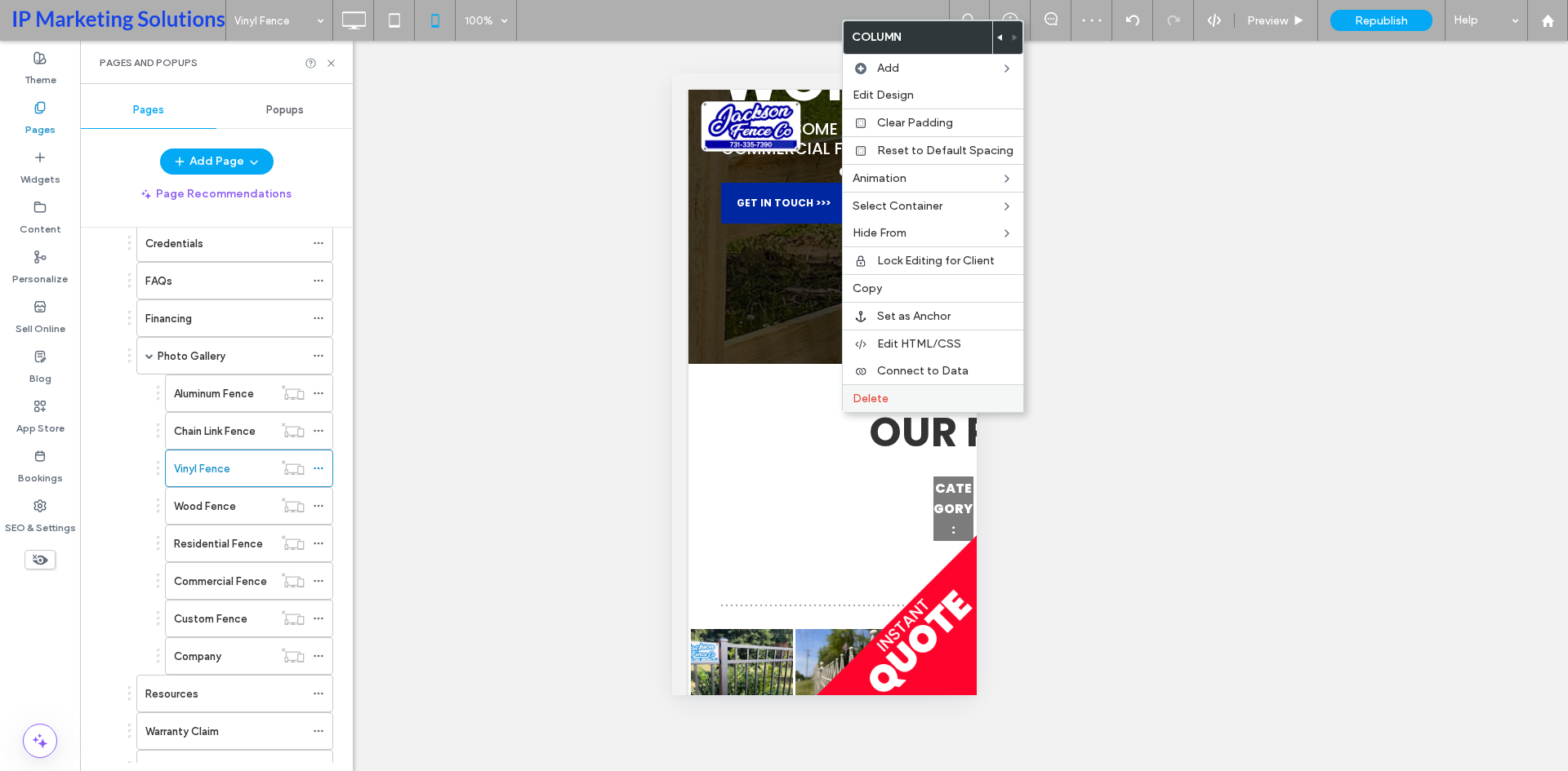
click at [882, 392] on span "Delete" at bounding box center [870, 398] width 36 height 14
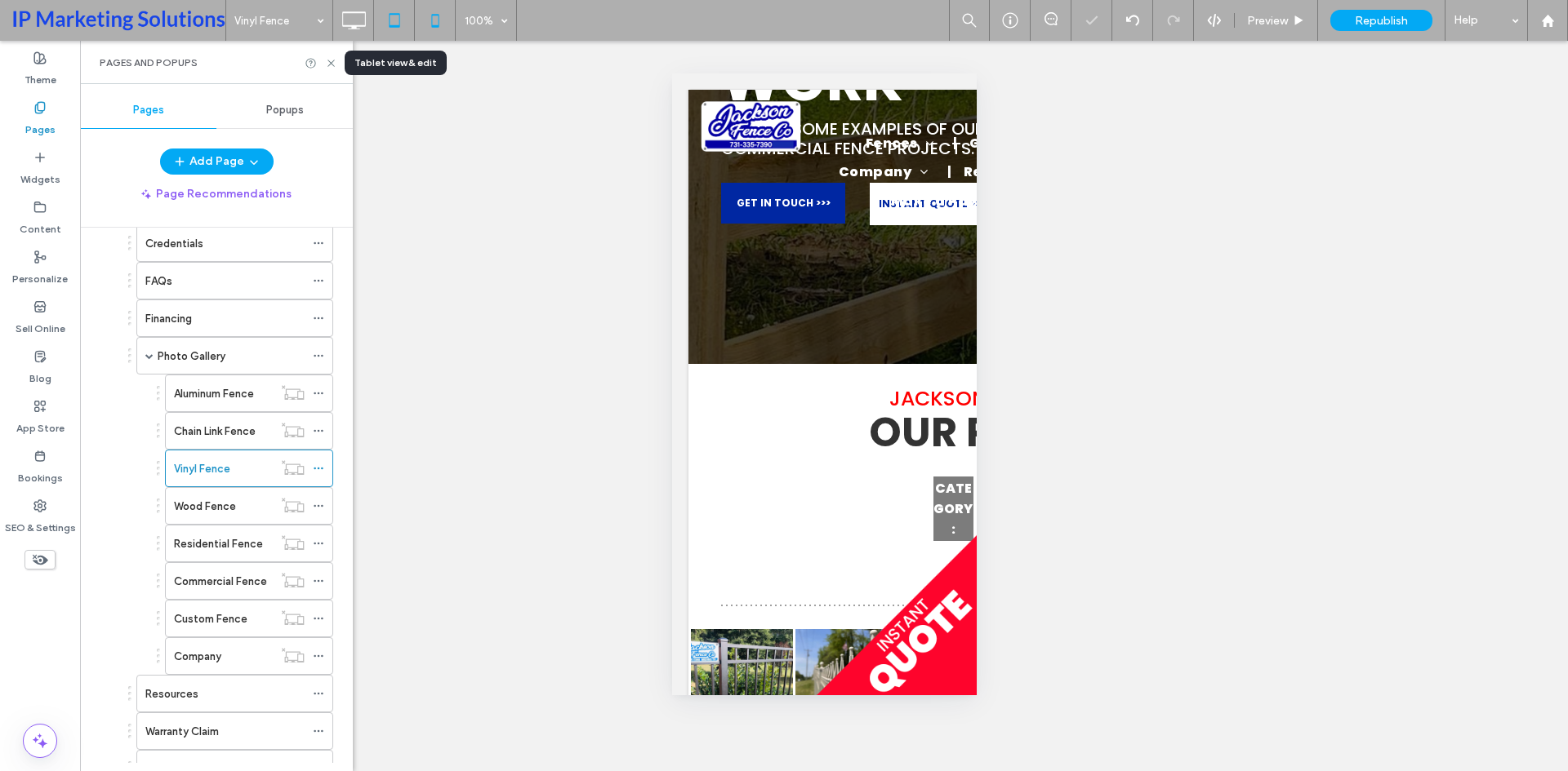
click at [391, 29] on icon at bounding box center [393, 20] width 33 height 33
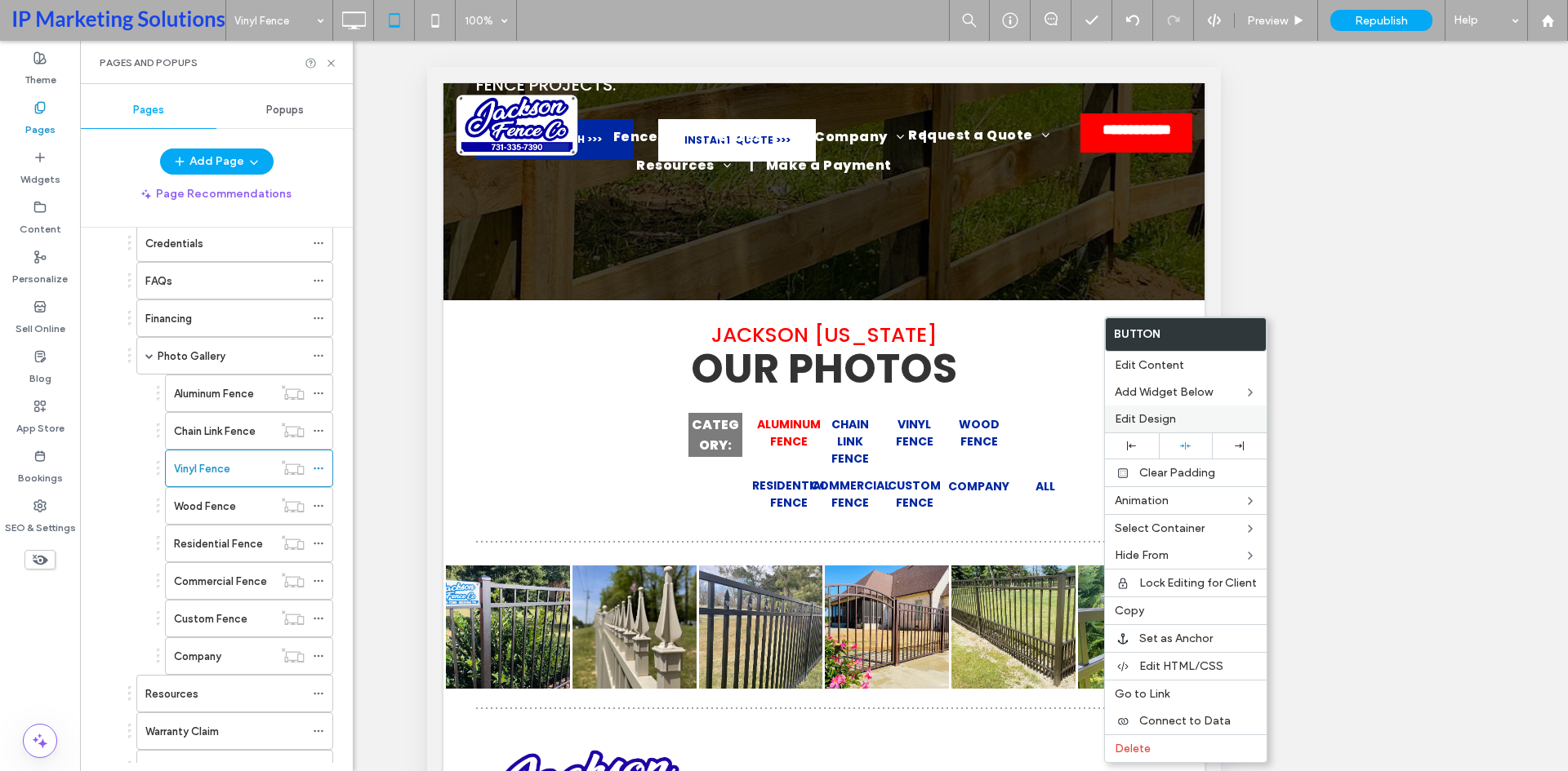
click at [1152, 748] on label "Delete" at bounding box center [1185, 749] width 142 height 14
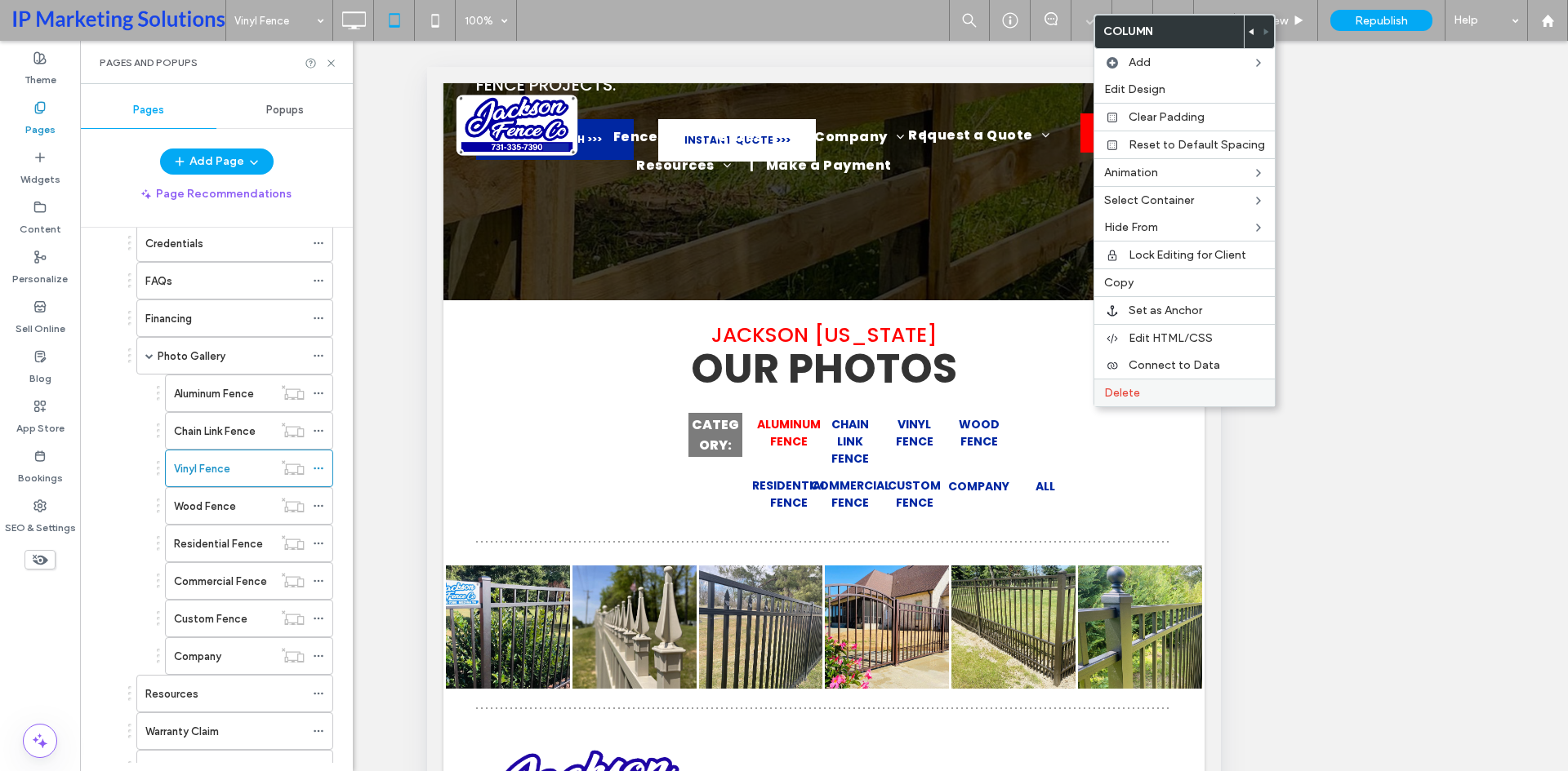
click at [1143, 386] on label "Delete" at bounding box center [1184, 393] width 161 height 14
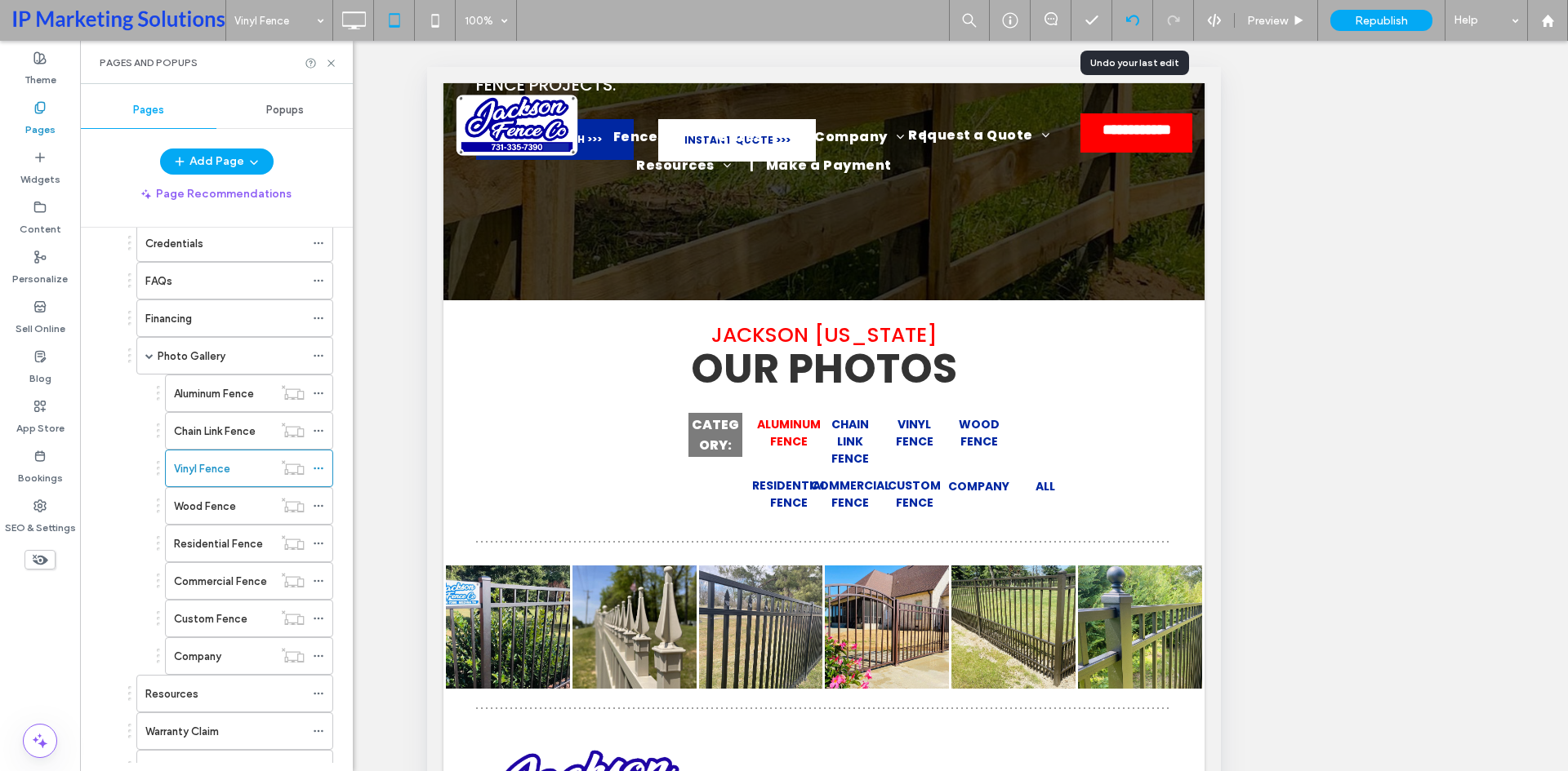
click at [1124, 18] on div at bounding box center [1132, 20] width 40 height 13
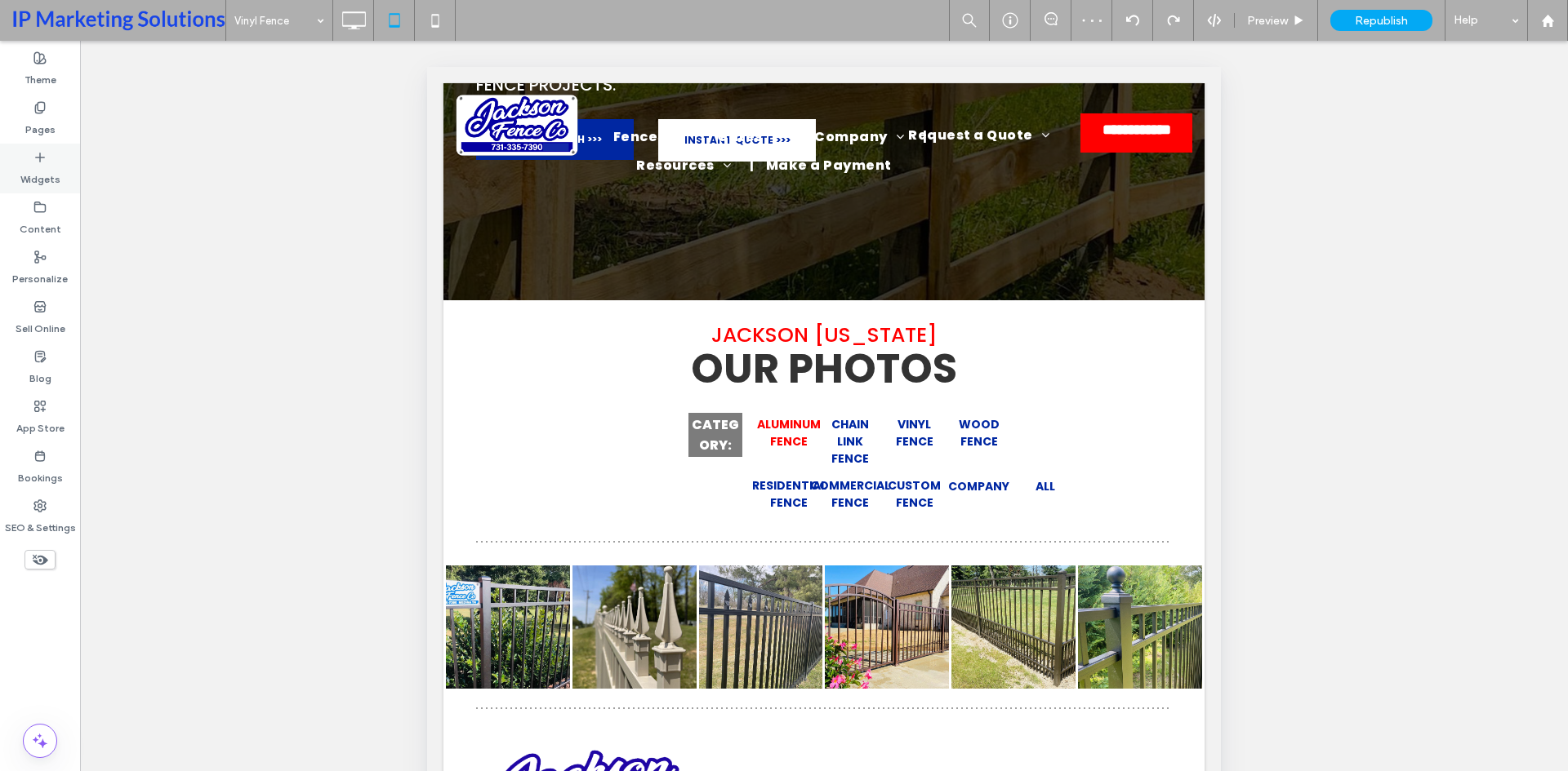
click at [33, 168] on label "Widgets" at bounding box center [41, 175] width 40 height 23
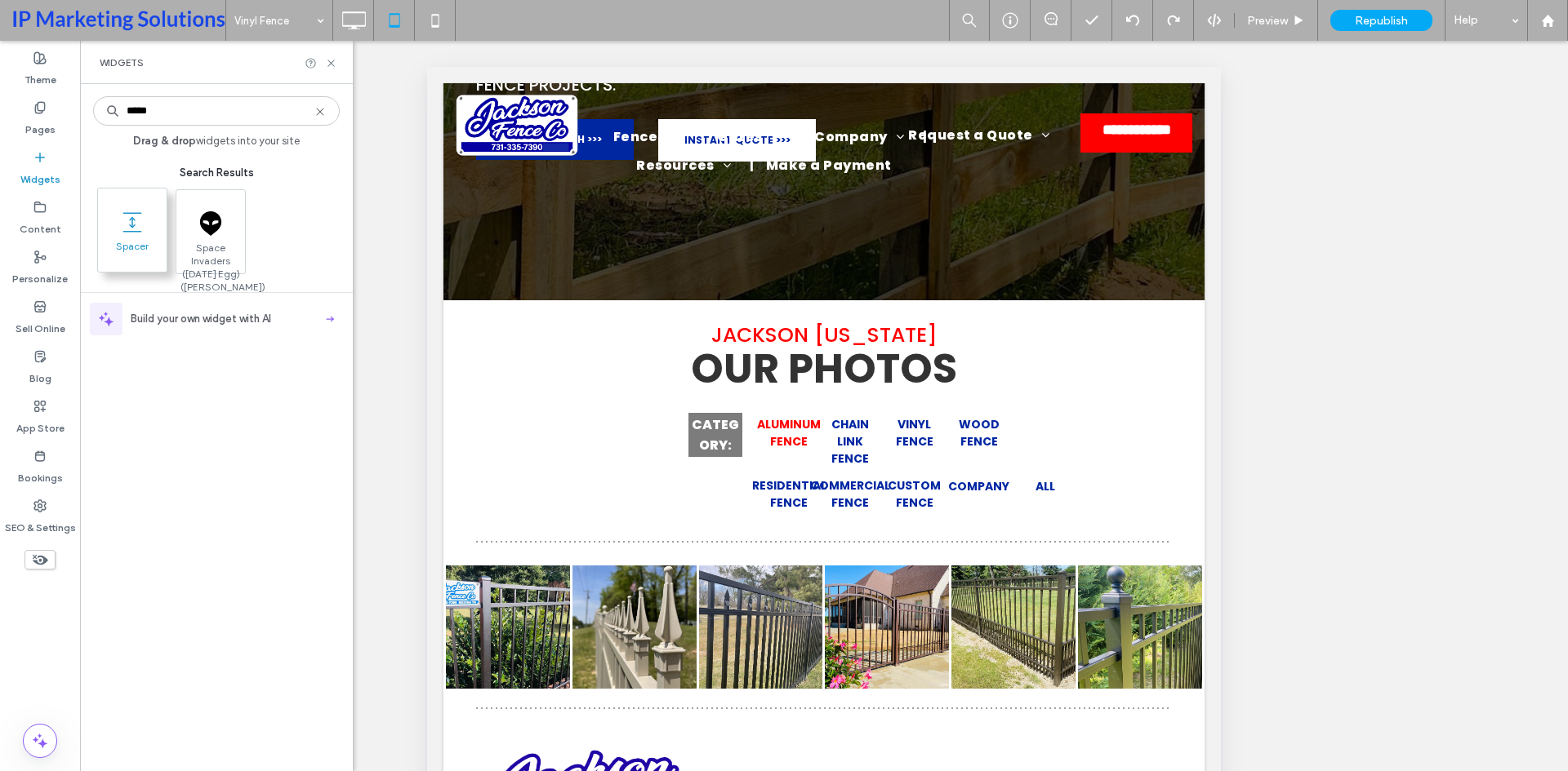
type input "*****"
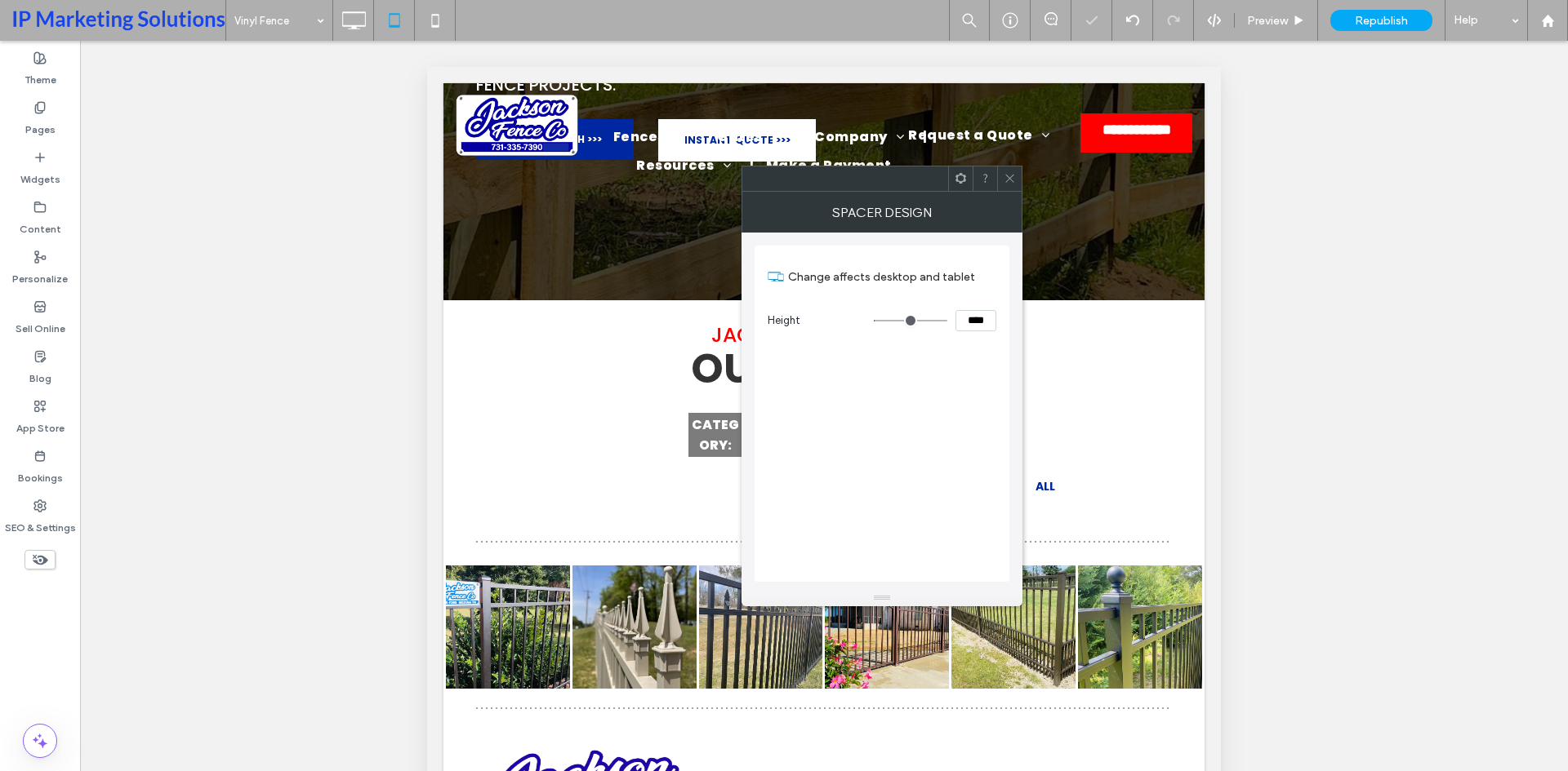
drag, startPoint x: 1007, startPoint y: 181, endPoint x: 1015, endPoint y: 199, distance: 19.7
click at [1008, 181] on icon at bounding box center [1010, 178] width 12 height 12
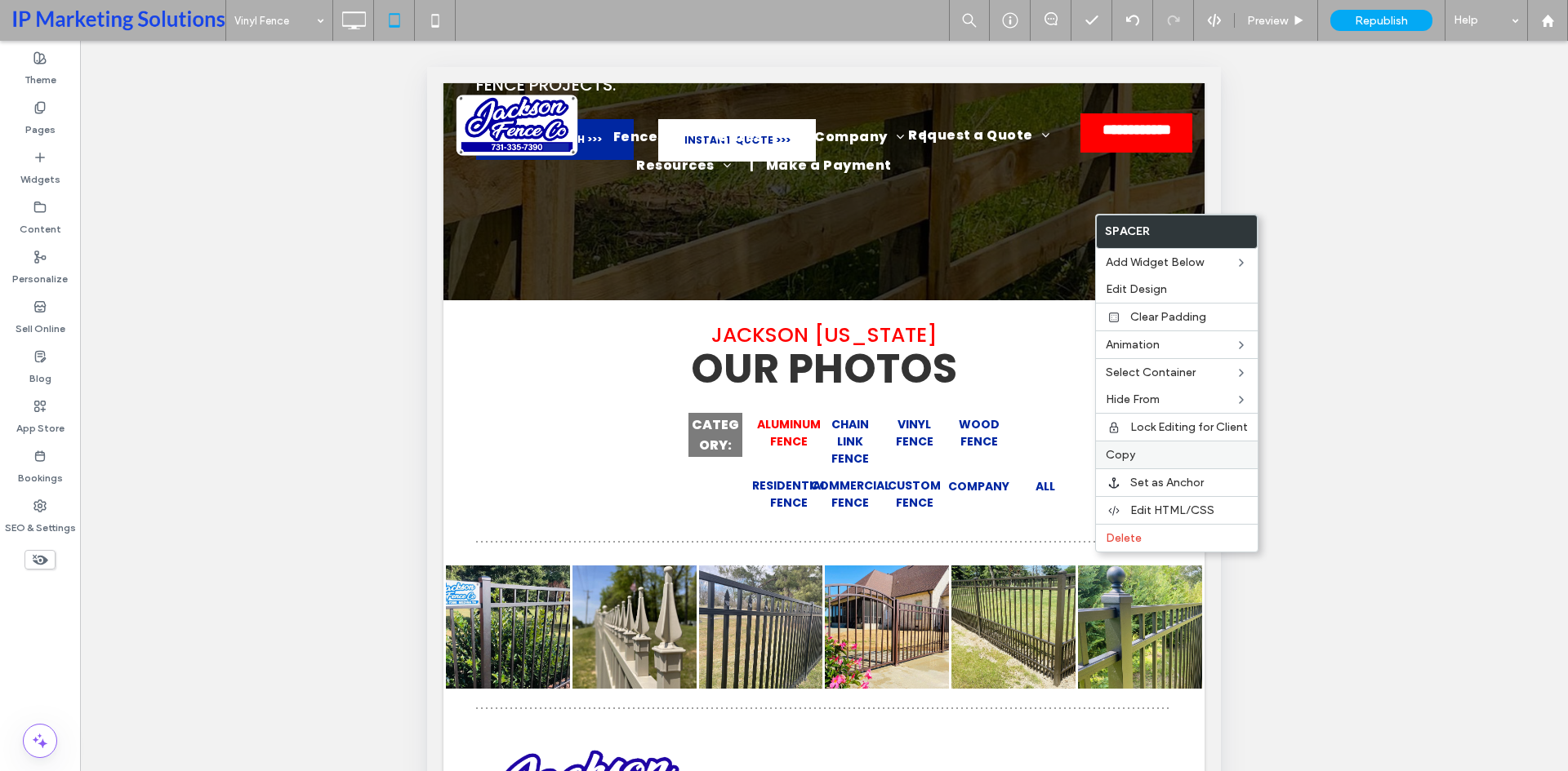
click at [1132, 458] on span "Copy" at bounding box center [1121, 455] width 30 height 14
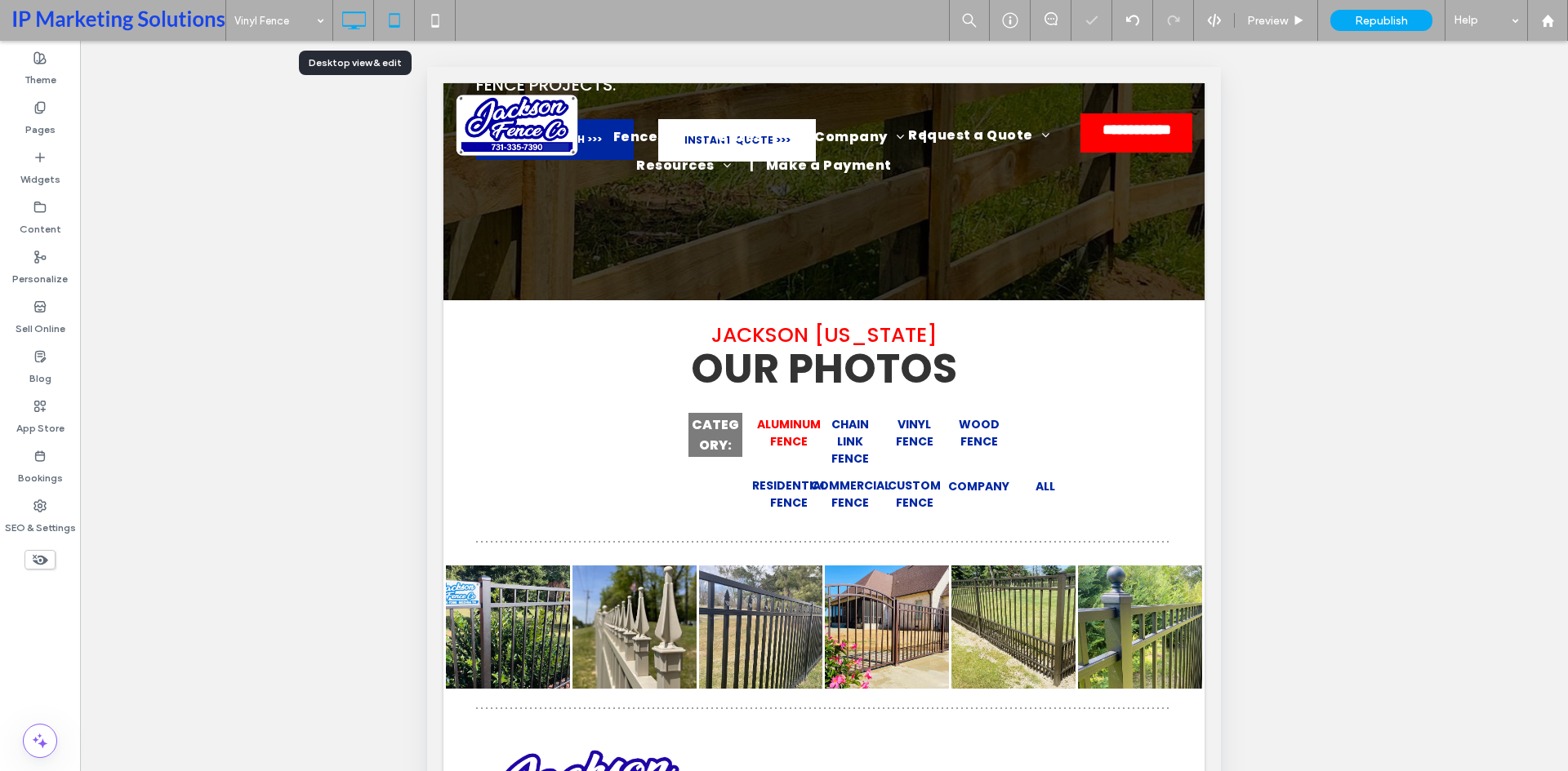
click at [348, 23] on icon at bounding box center [353, 20] width 33 height 33
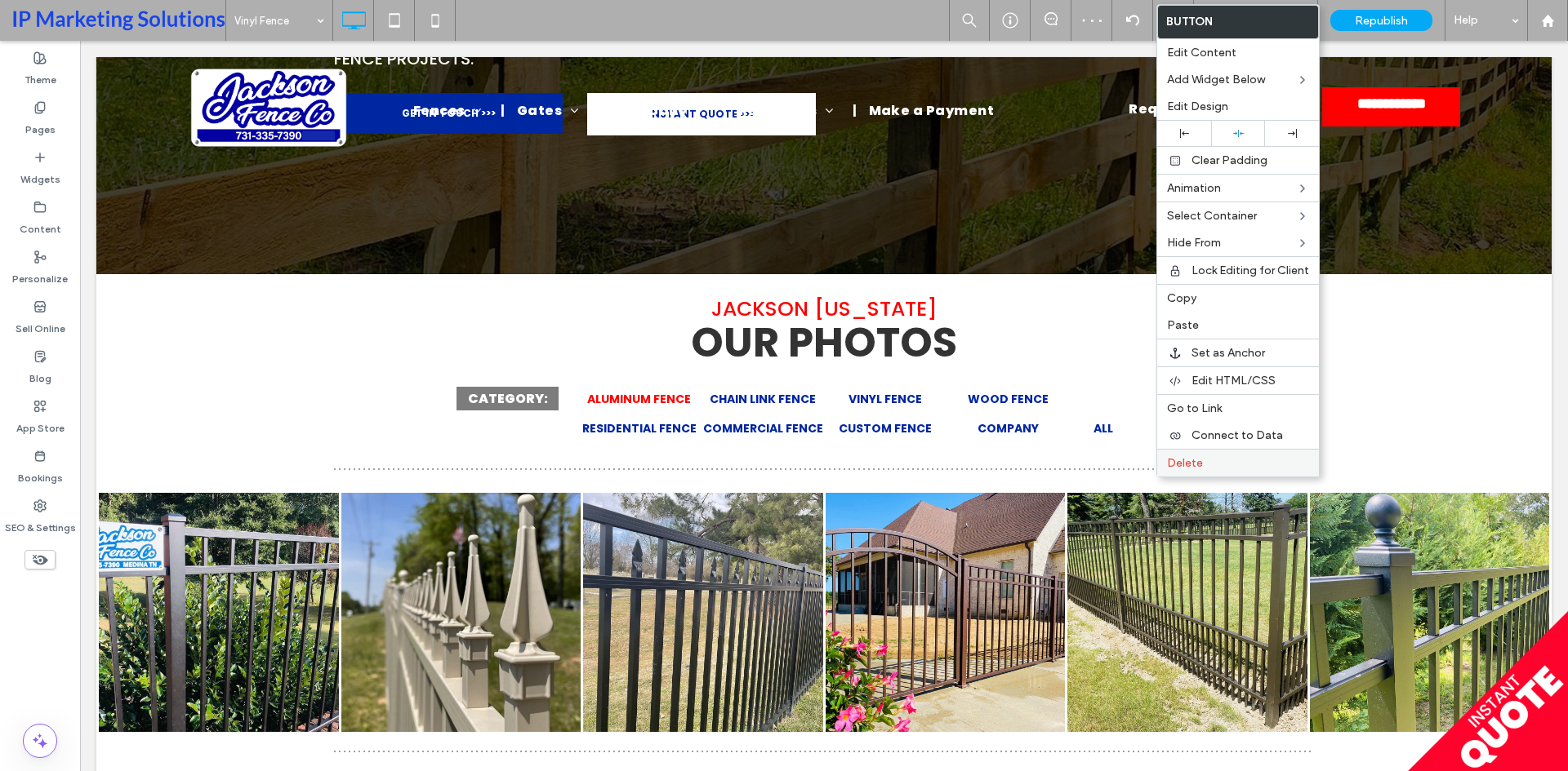
click at [1190, 456] on span "Delete" at bounding box center [1184, 463] width 36 height 14
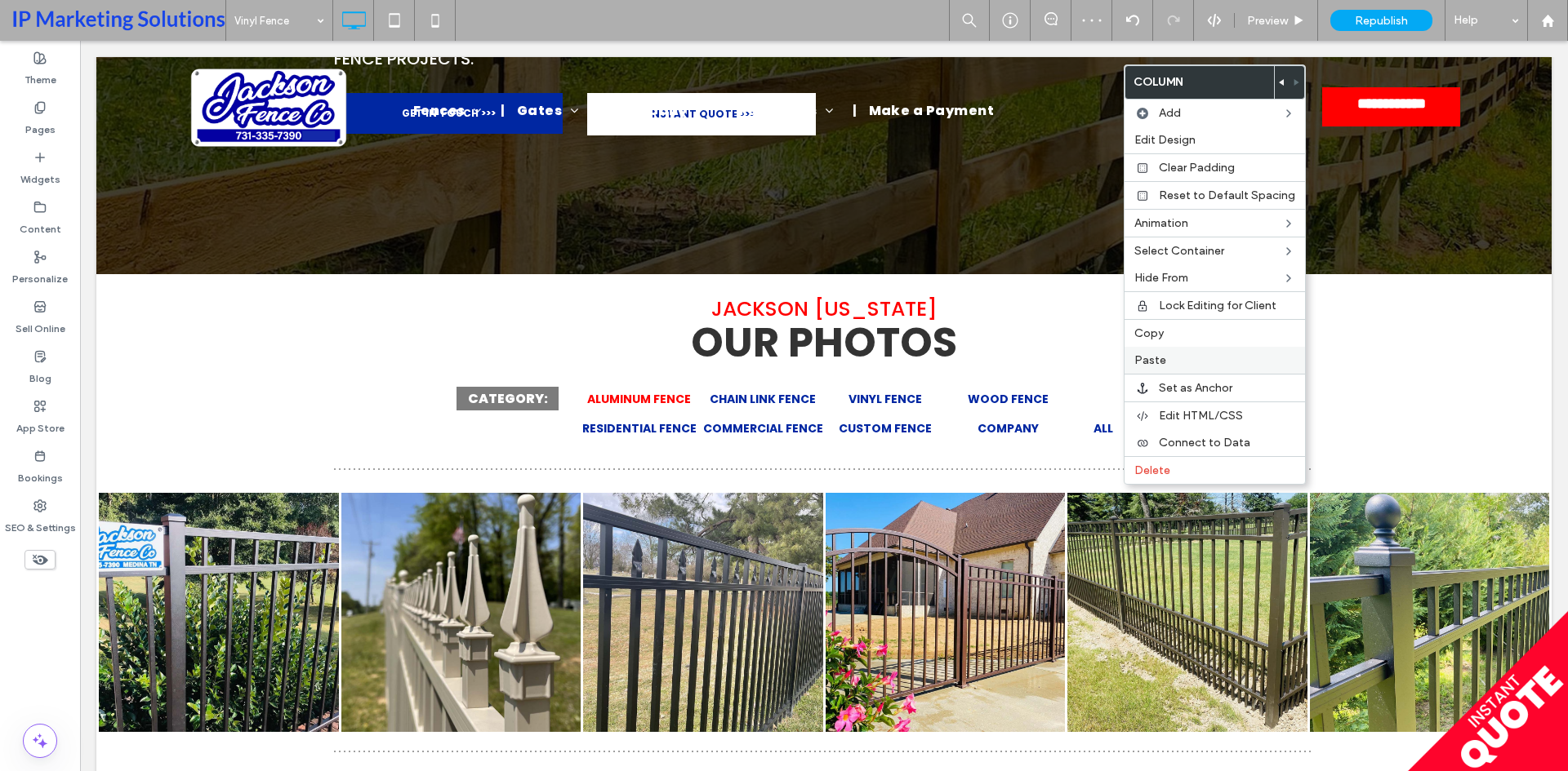
click at [1177, 359] on label "Paste" at bounding box center [1214, 361] width 161 height 14
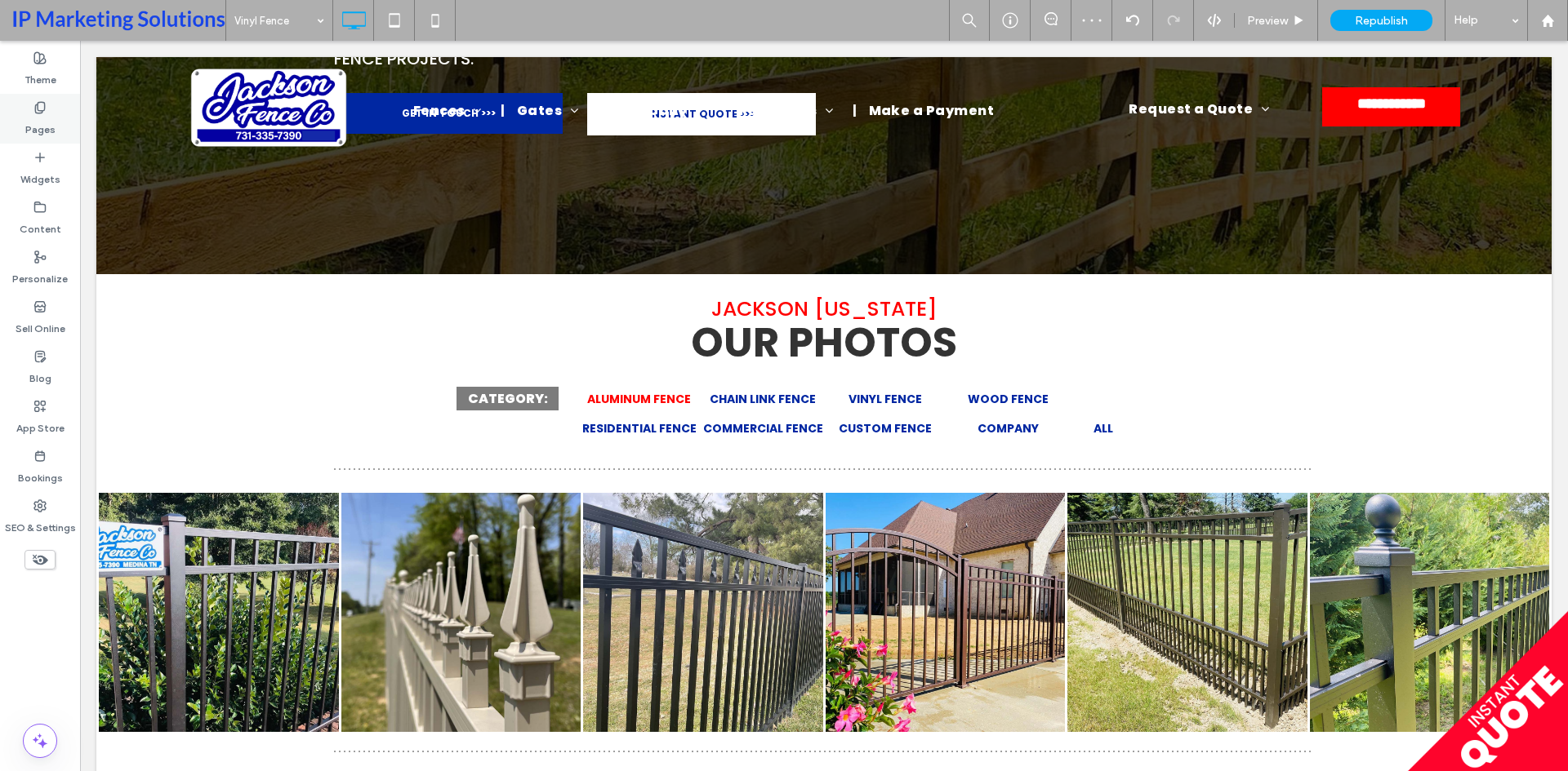
click at [40, 118] on label "Pages" at bounding box center [40, 125] width 30 height 23
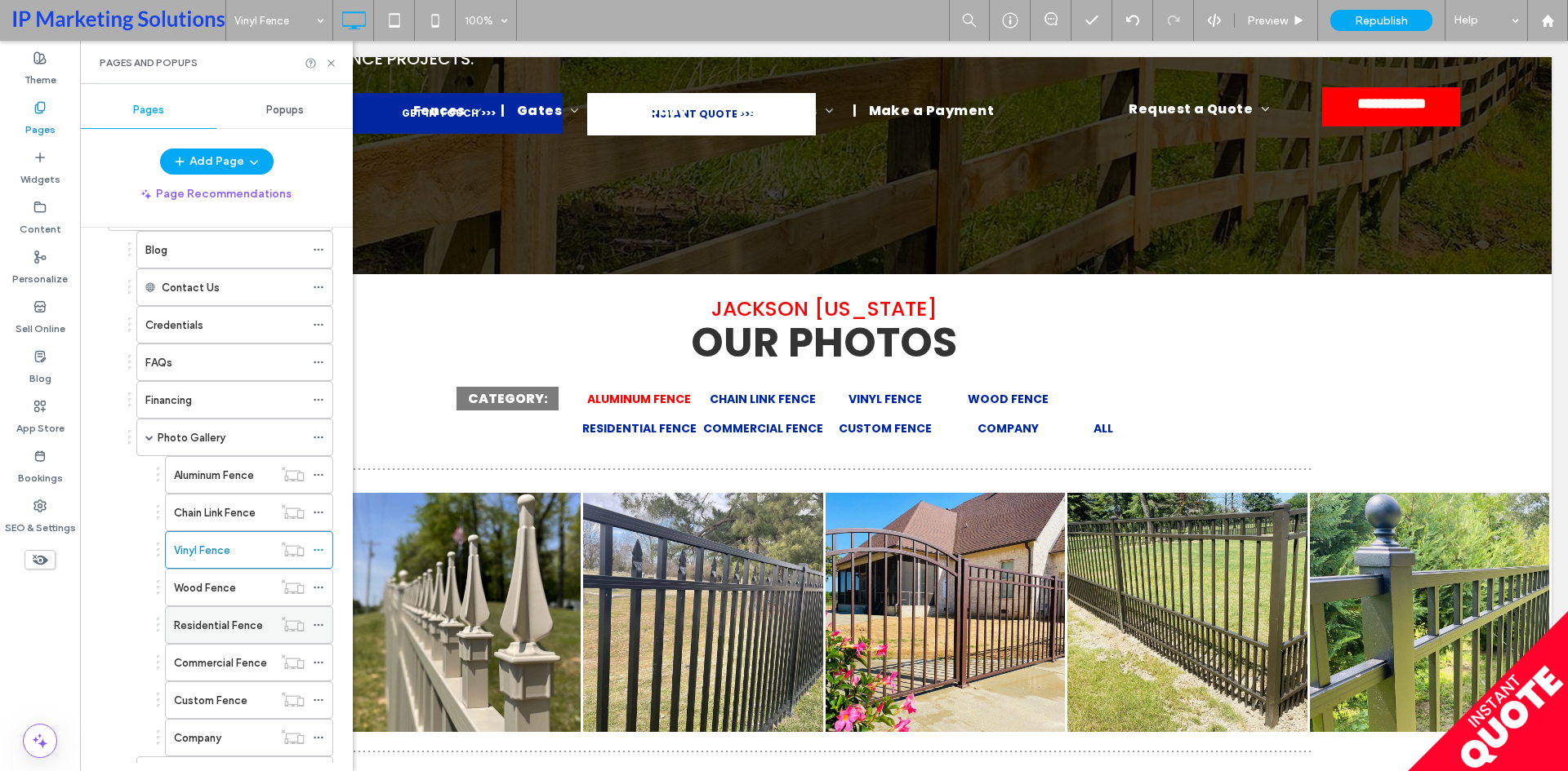
scroll to position [327, 0]
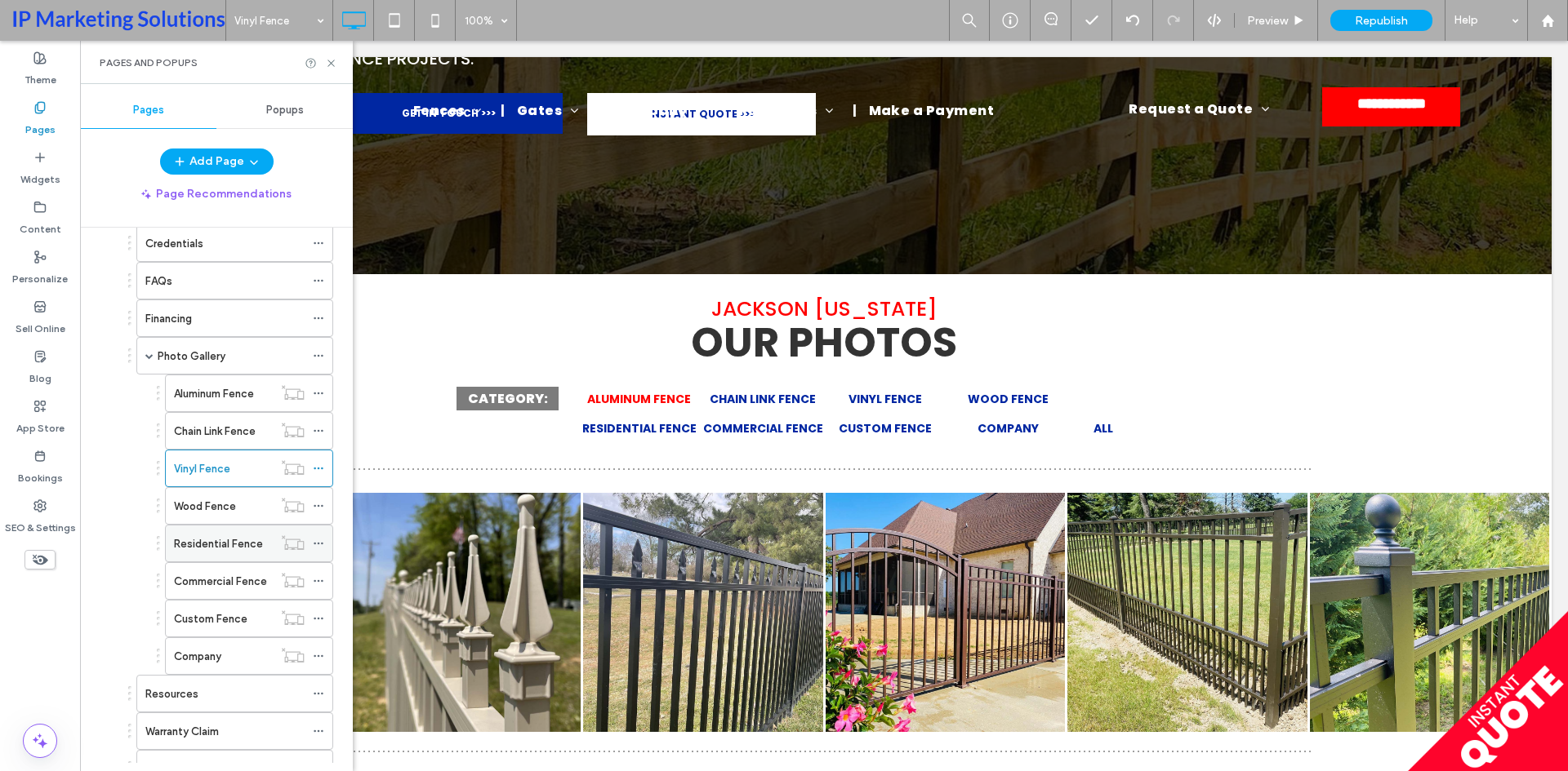
click at [218, 542] on label "Residential Fence" at bounding box center [219, 543] width 89 height 29
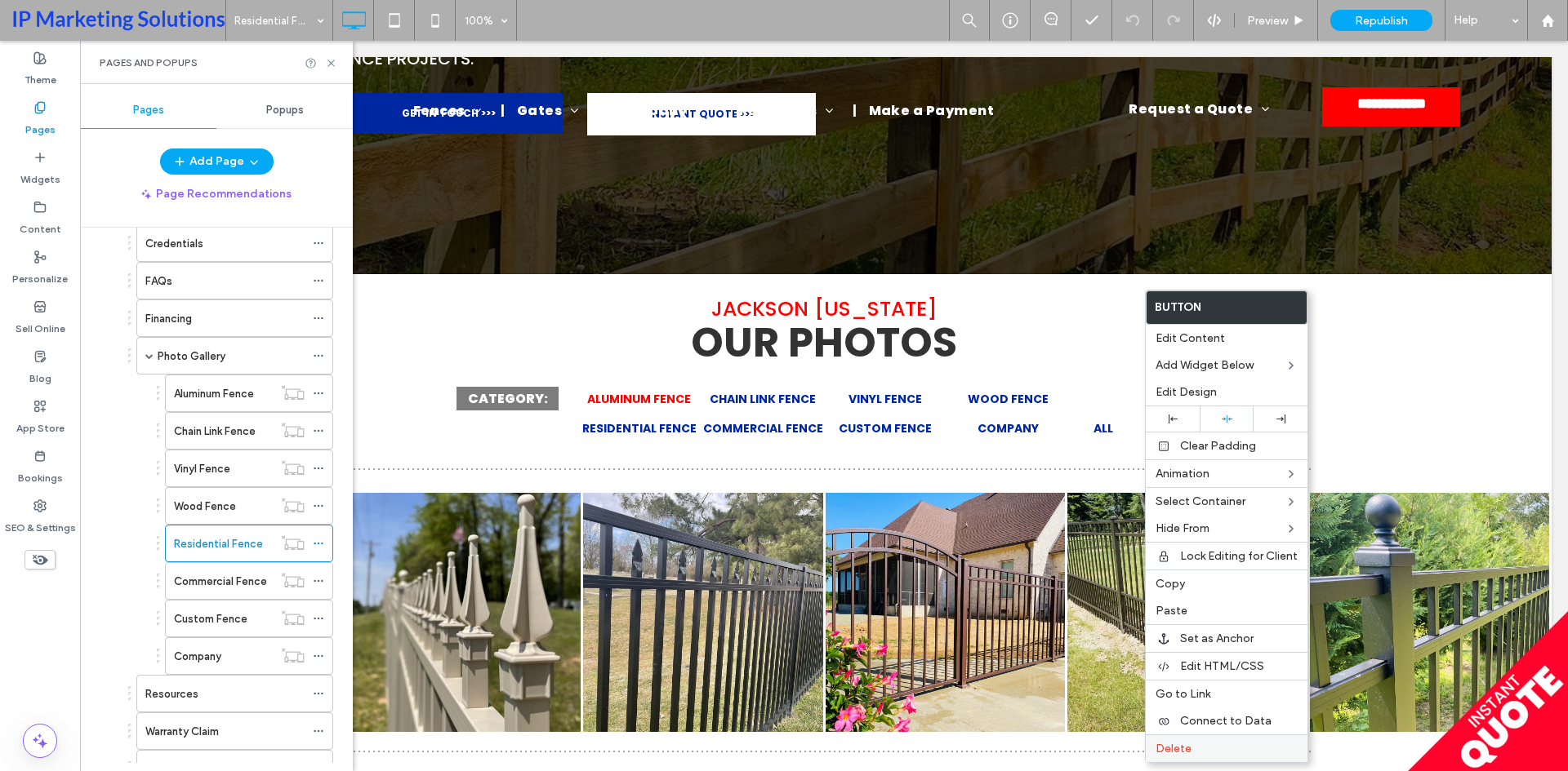
click at [1197, 741] on div "Delete" at bounding box center [1226, 749] width 162 height 28
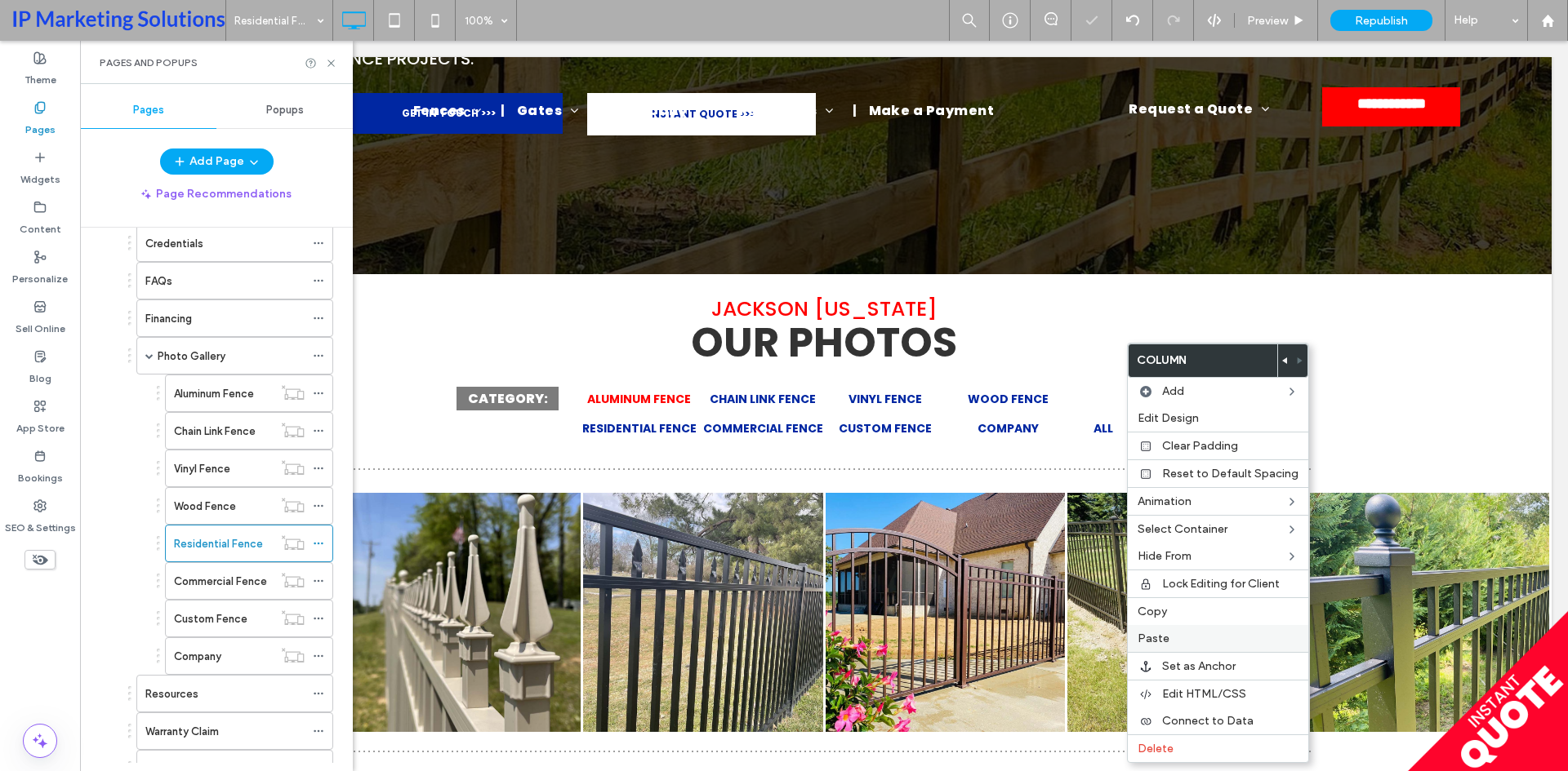
click at [1181, 638] on label "Paste" at bounding box center [1218, 639] width 161 height 14
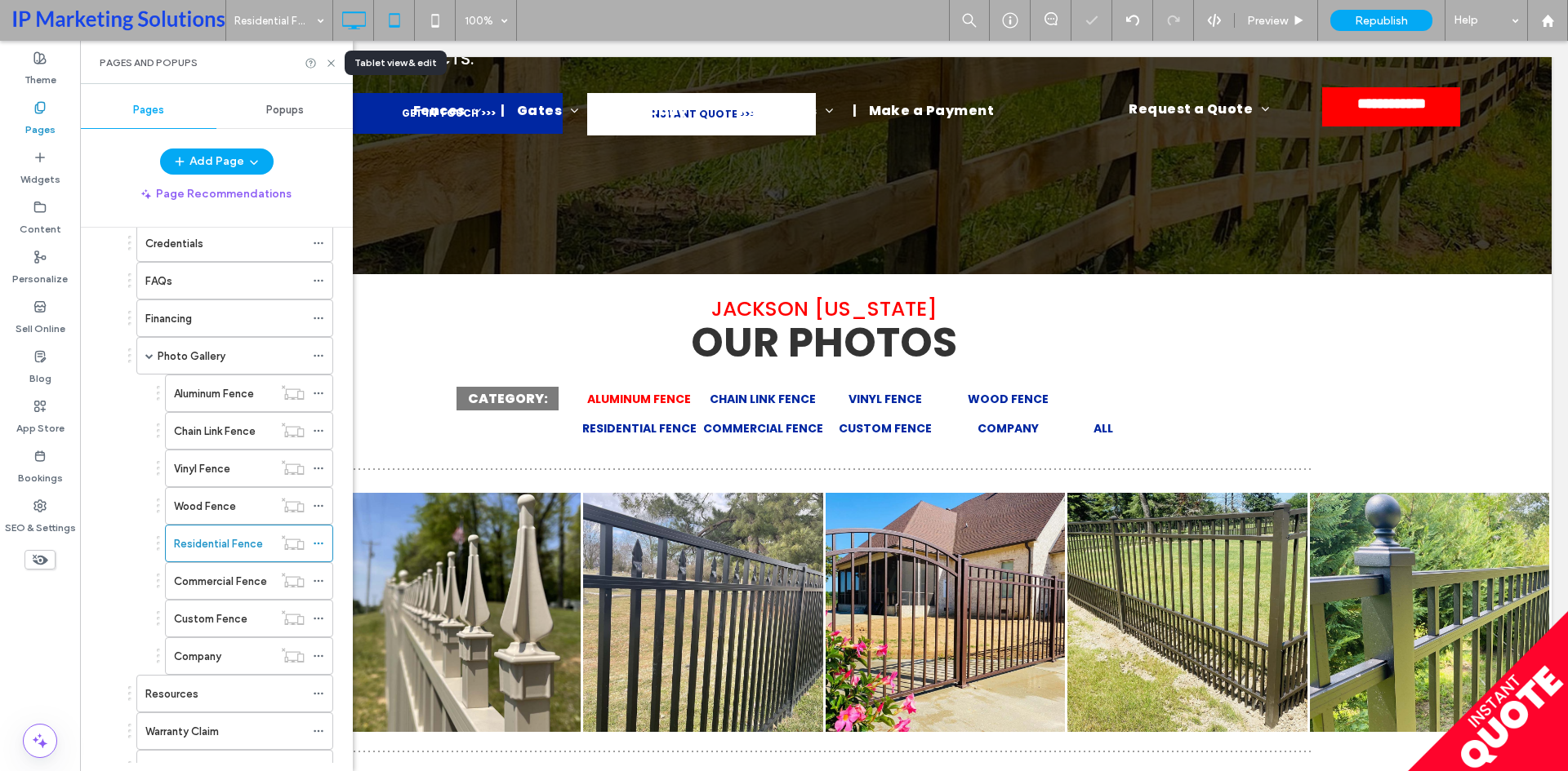
click at [400, 16] on icon at bounding box center [393, 20] width 33 height 33
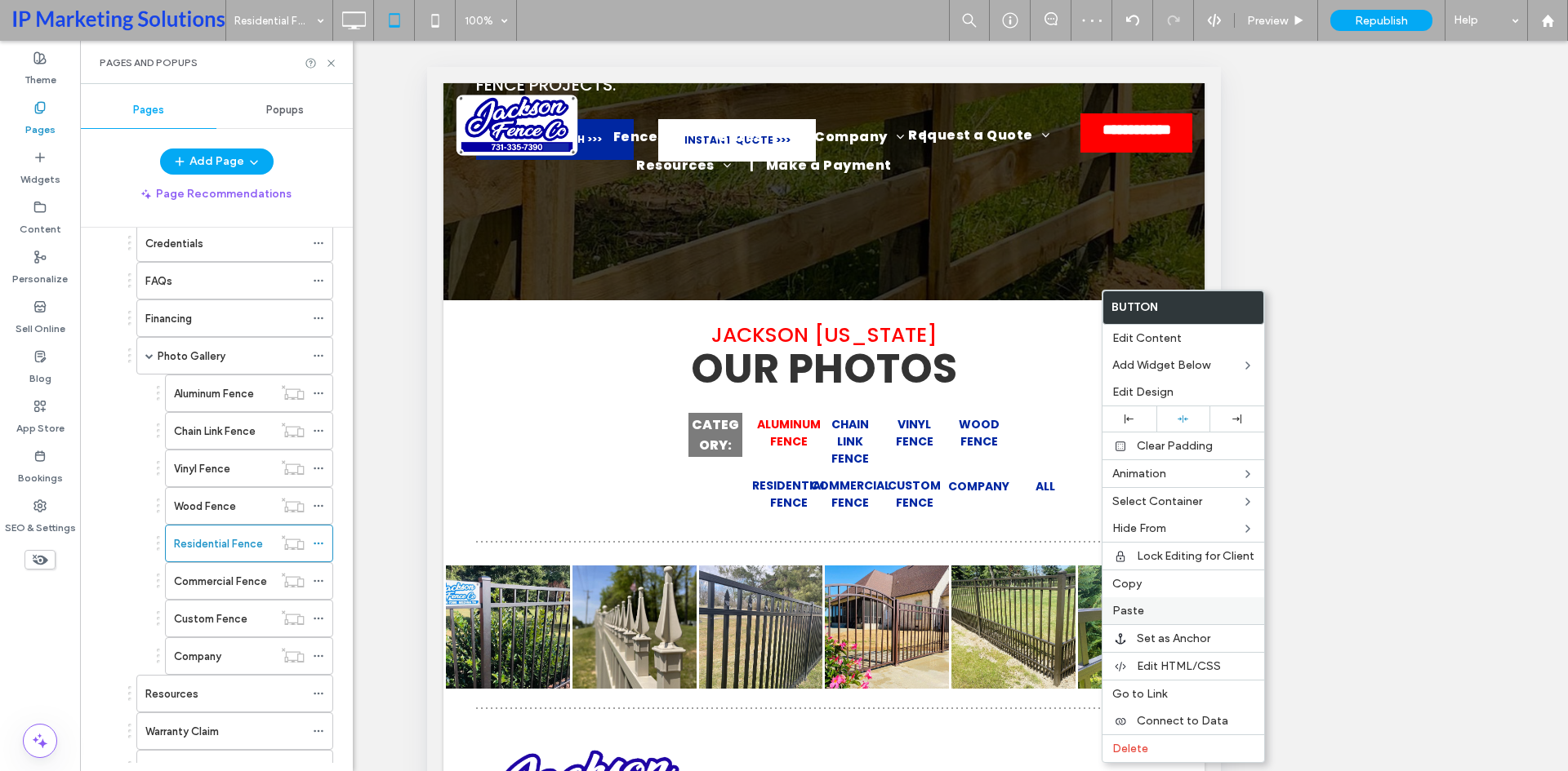
click at [1131, 748] on span "Delete" at bounding box center [1130, 749] width 36 height 14
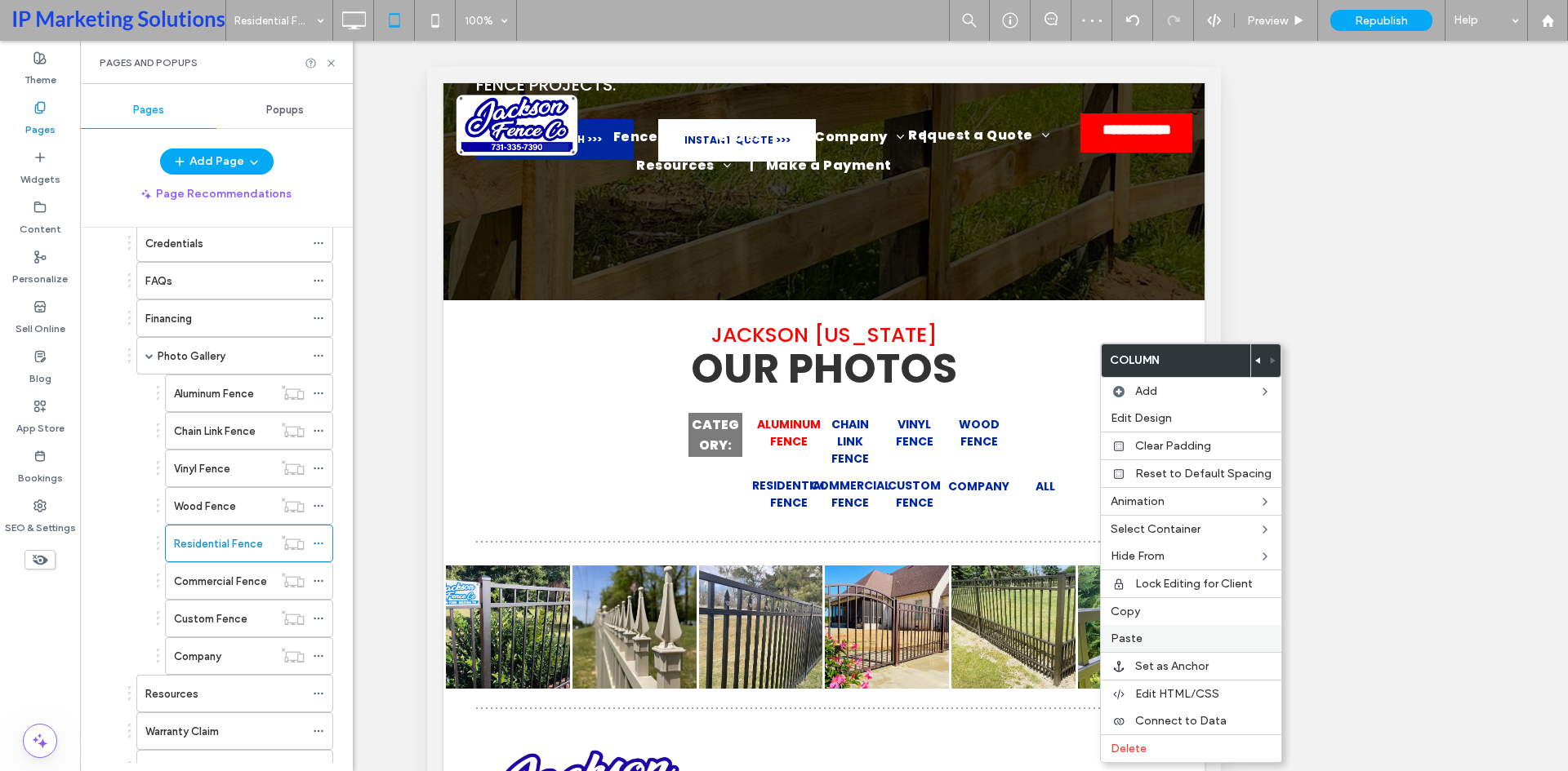
click at [1170, 636] on label "Paste" at bounding box center [1190, 639] width 161 height 14
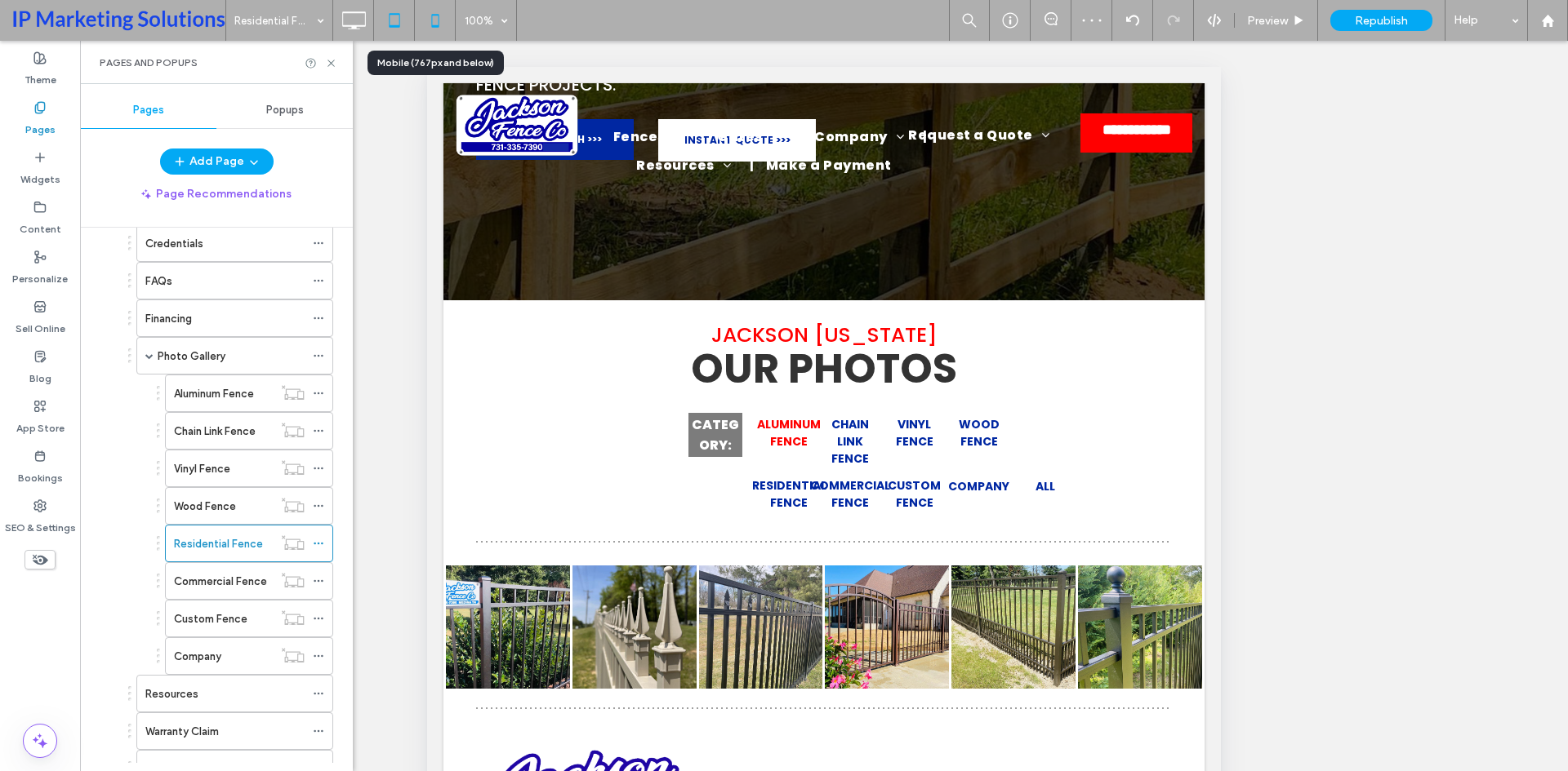
click at [426, 22] on icon at bounding box center [435, 20] width 33 height 33
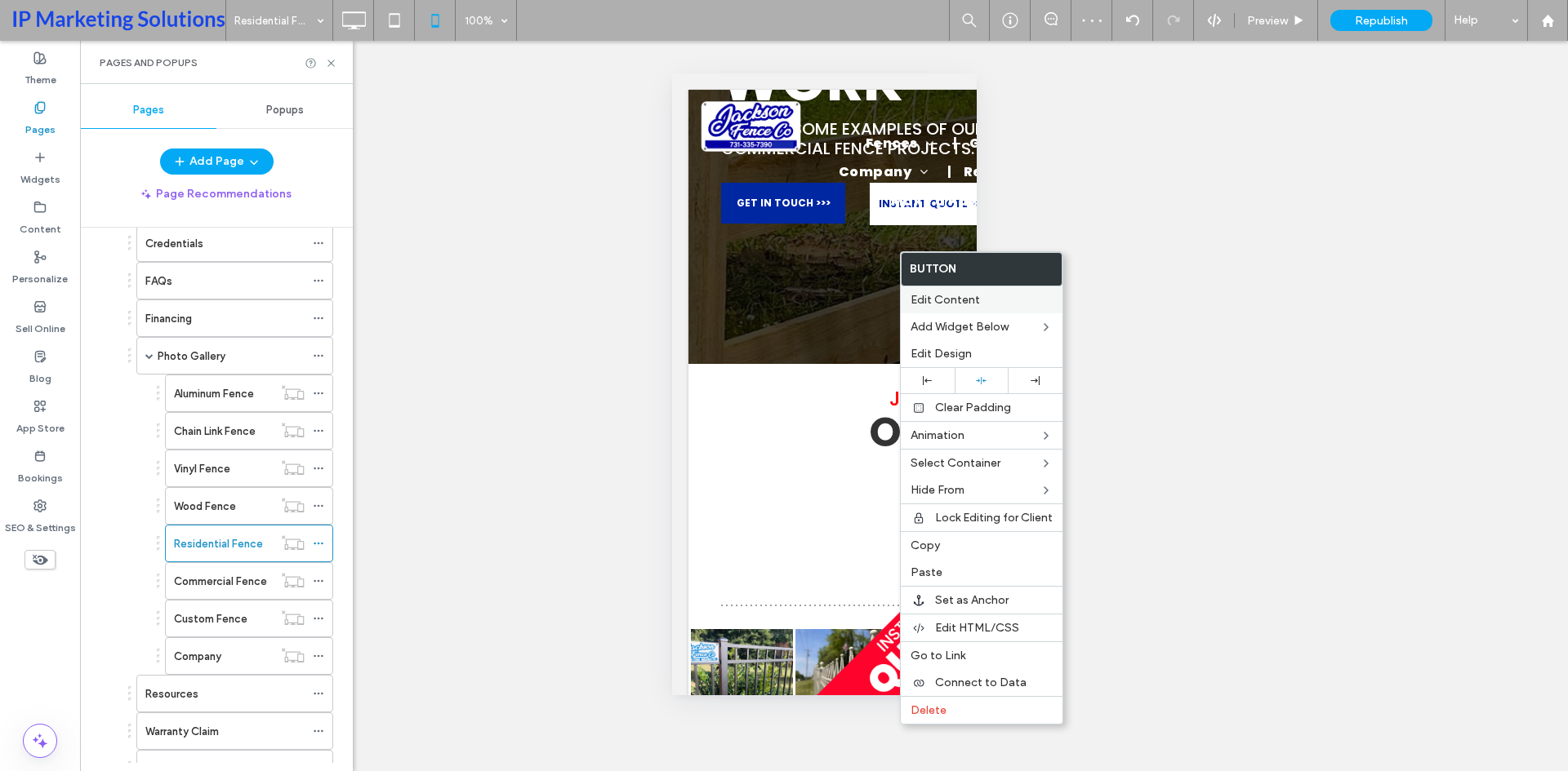
click at [950, 704] on label "Delete" at bounding box center [981, 710] width 142 height 14
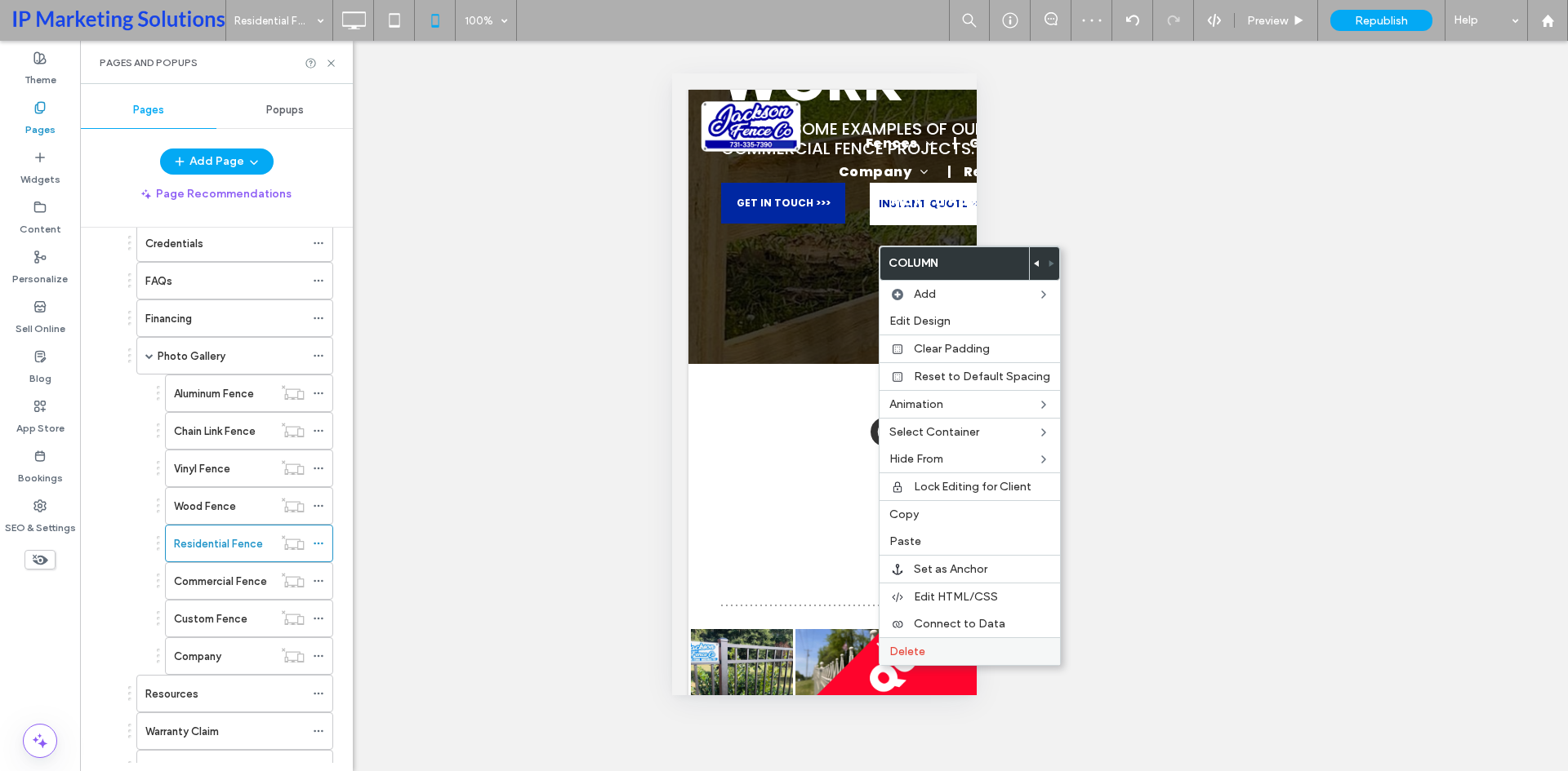
click at [923, 655] on span "Delete" at bounding box center [907, 652] width 36 height 14
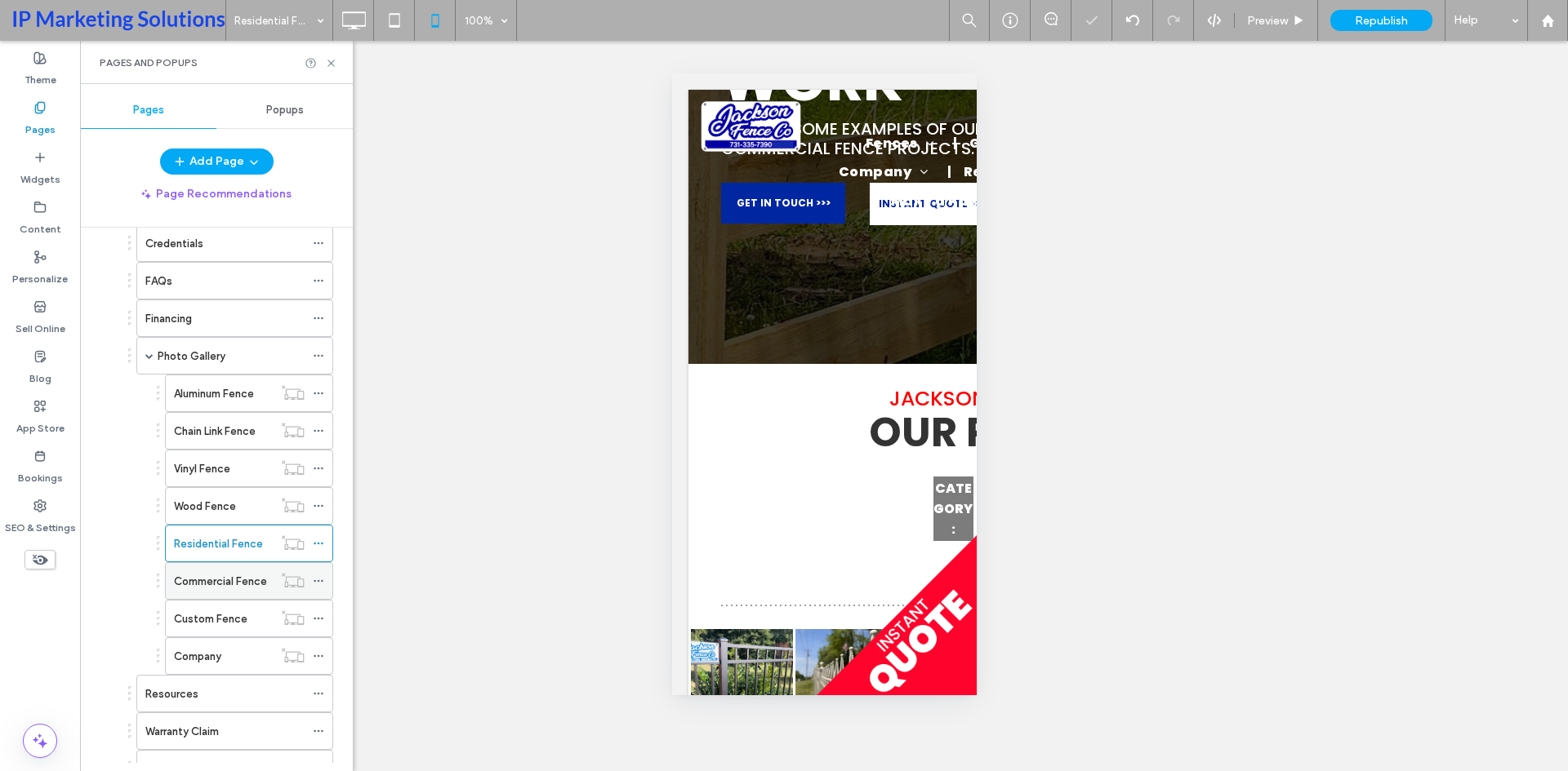
click at [200, 579] on label "Commercial Fence" at bounding box center [221, 581] width 93 height 29
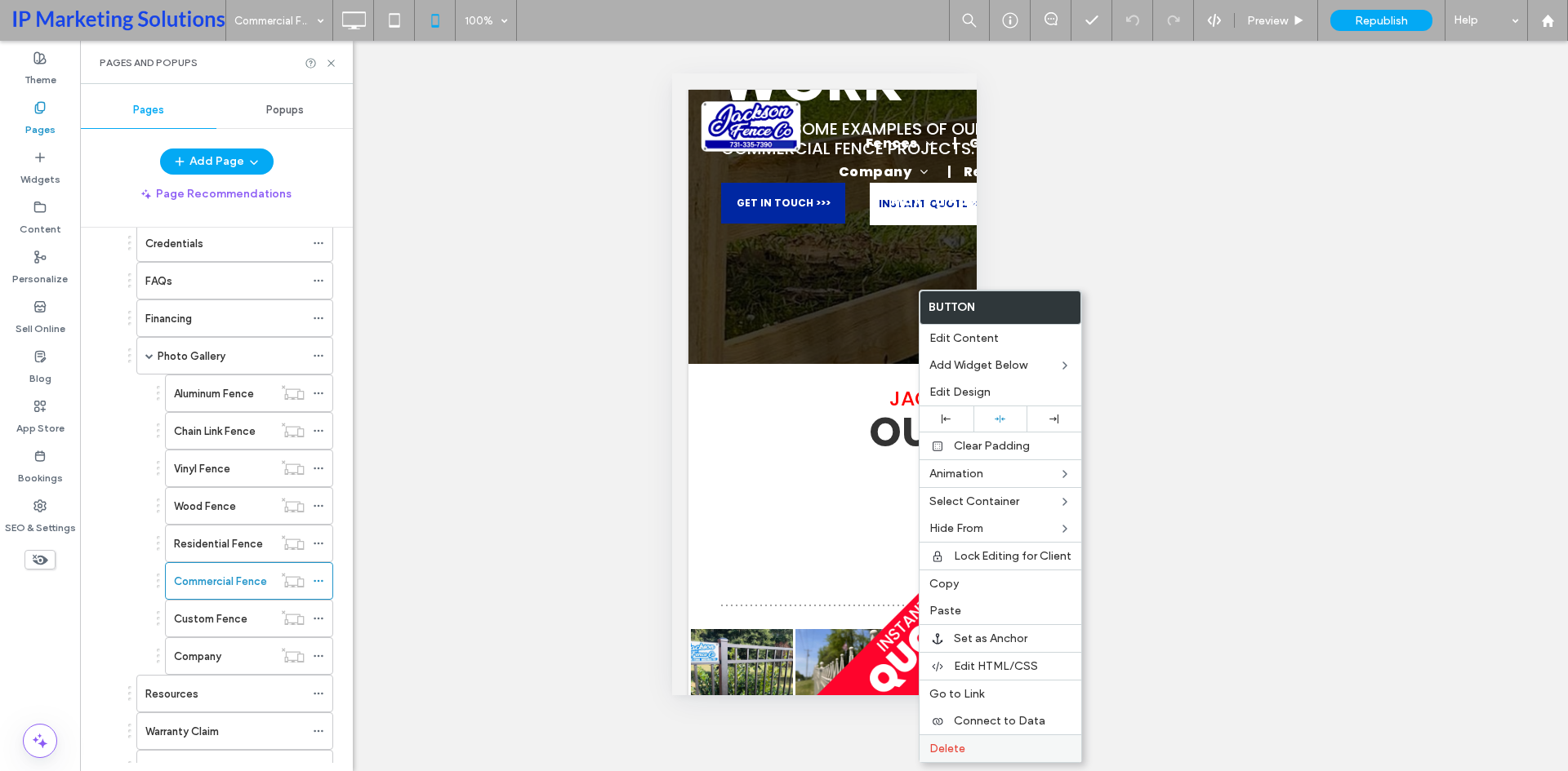
click at [973, 746] on label "Delete" at bounding box center [1000, 749] width 142 height 14
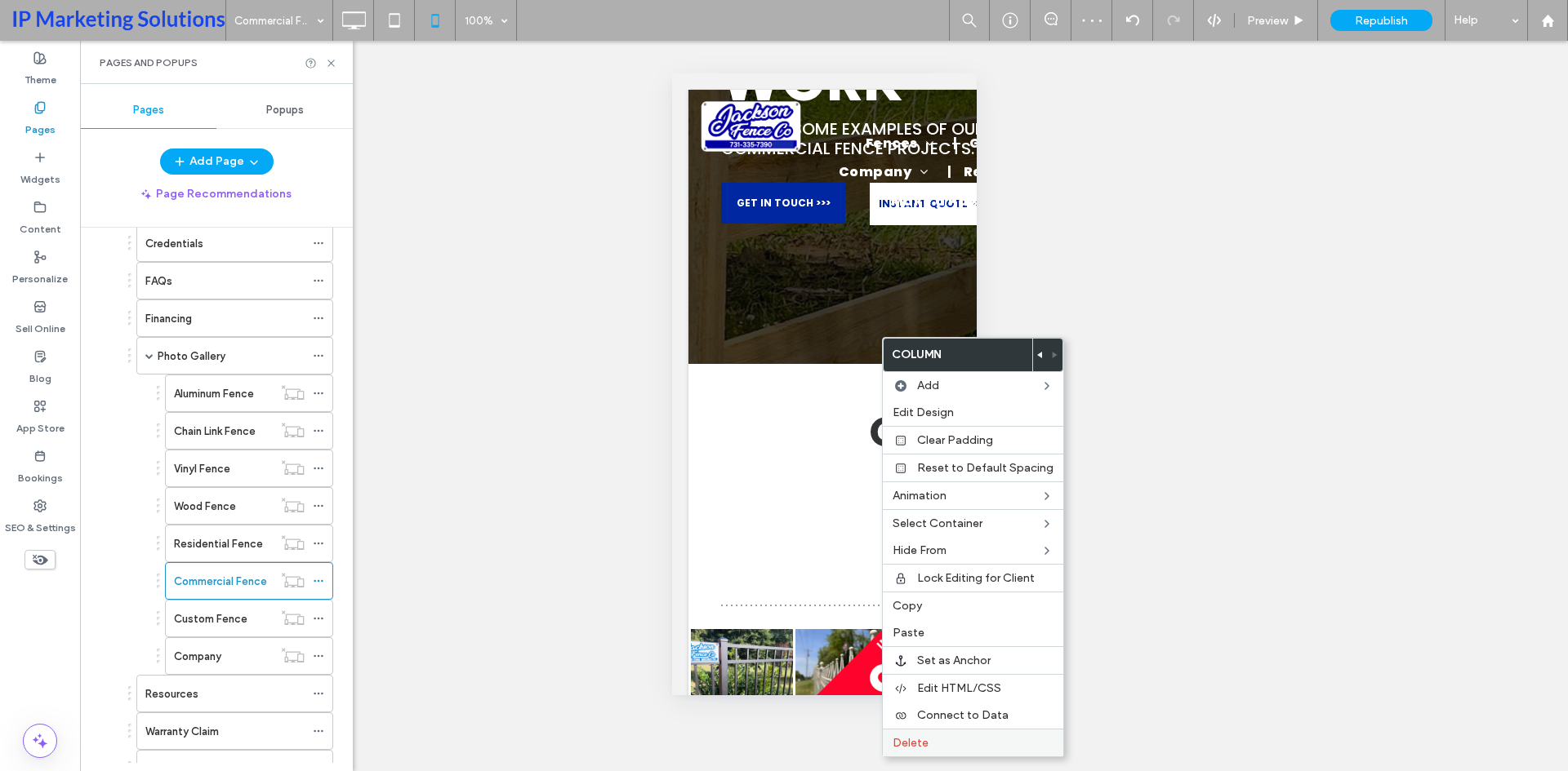
click at [914, 734] on div "Delete" at bounding box center [973, 743] width 181 height 28
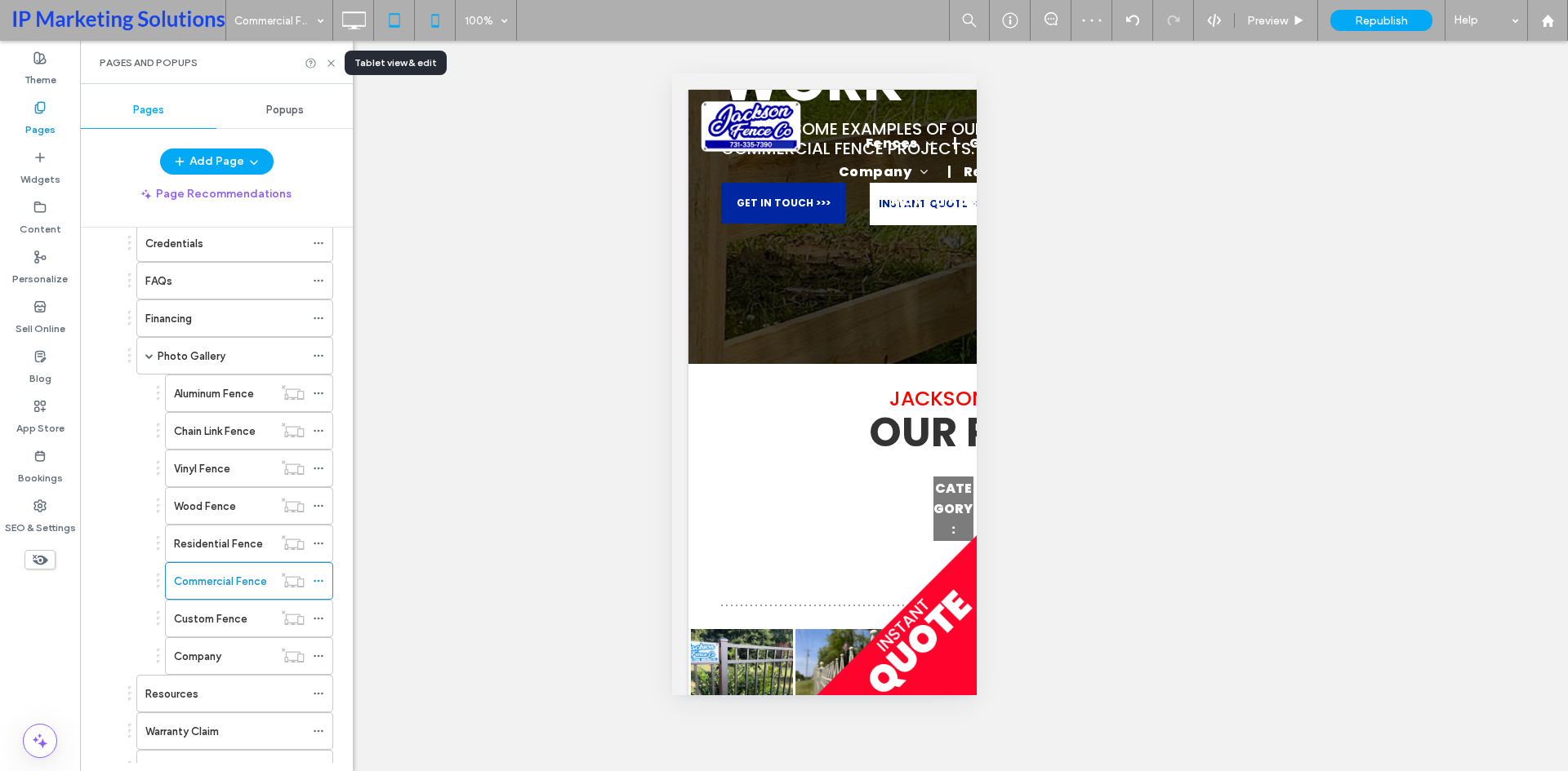
click at [399, 24] on use at bounding box center [393, 20] width 11 height 14
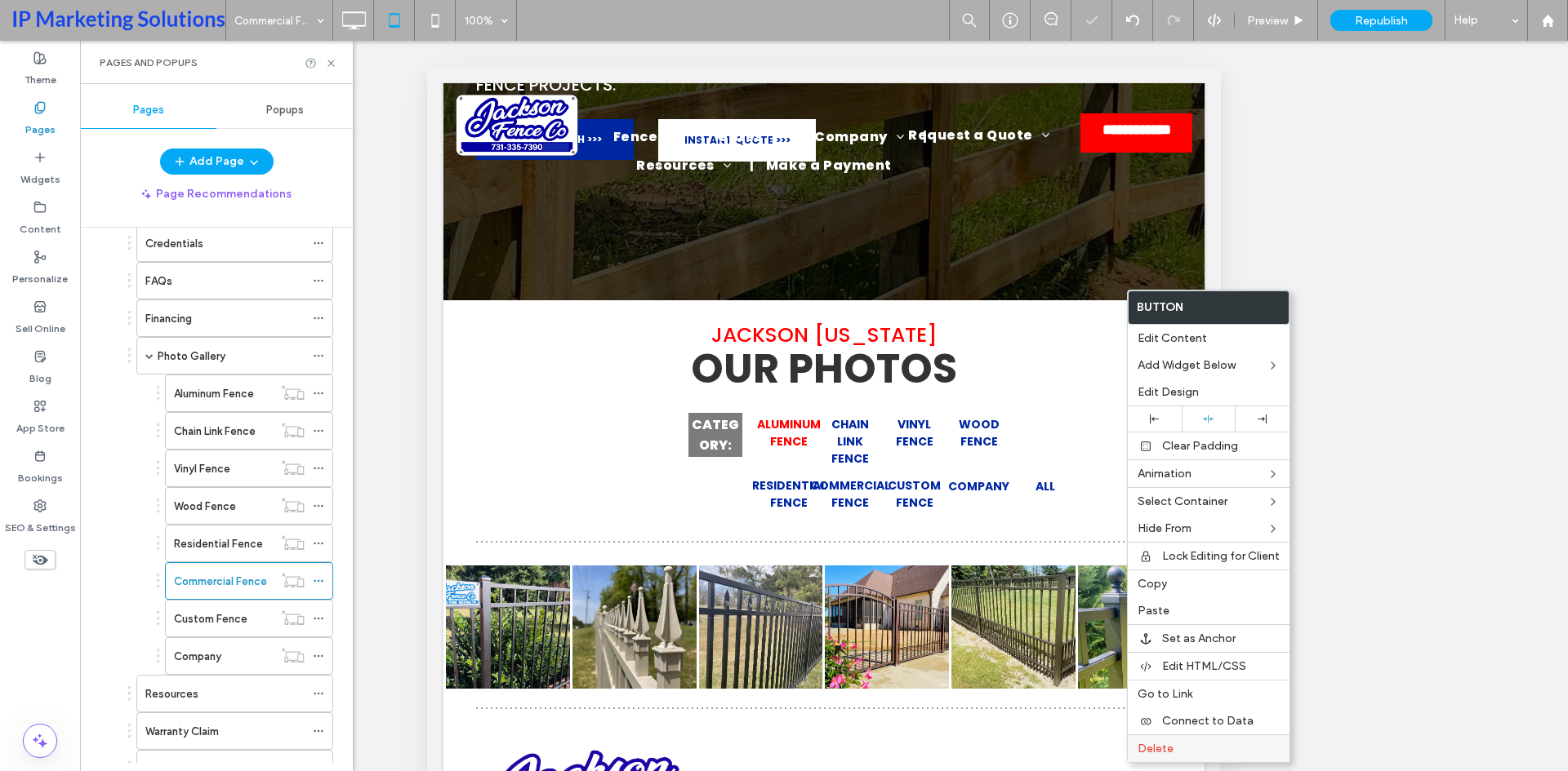
click at [1169, 748] on span "Delete" at bounding box center [1156, 749] width 36 height 14
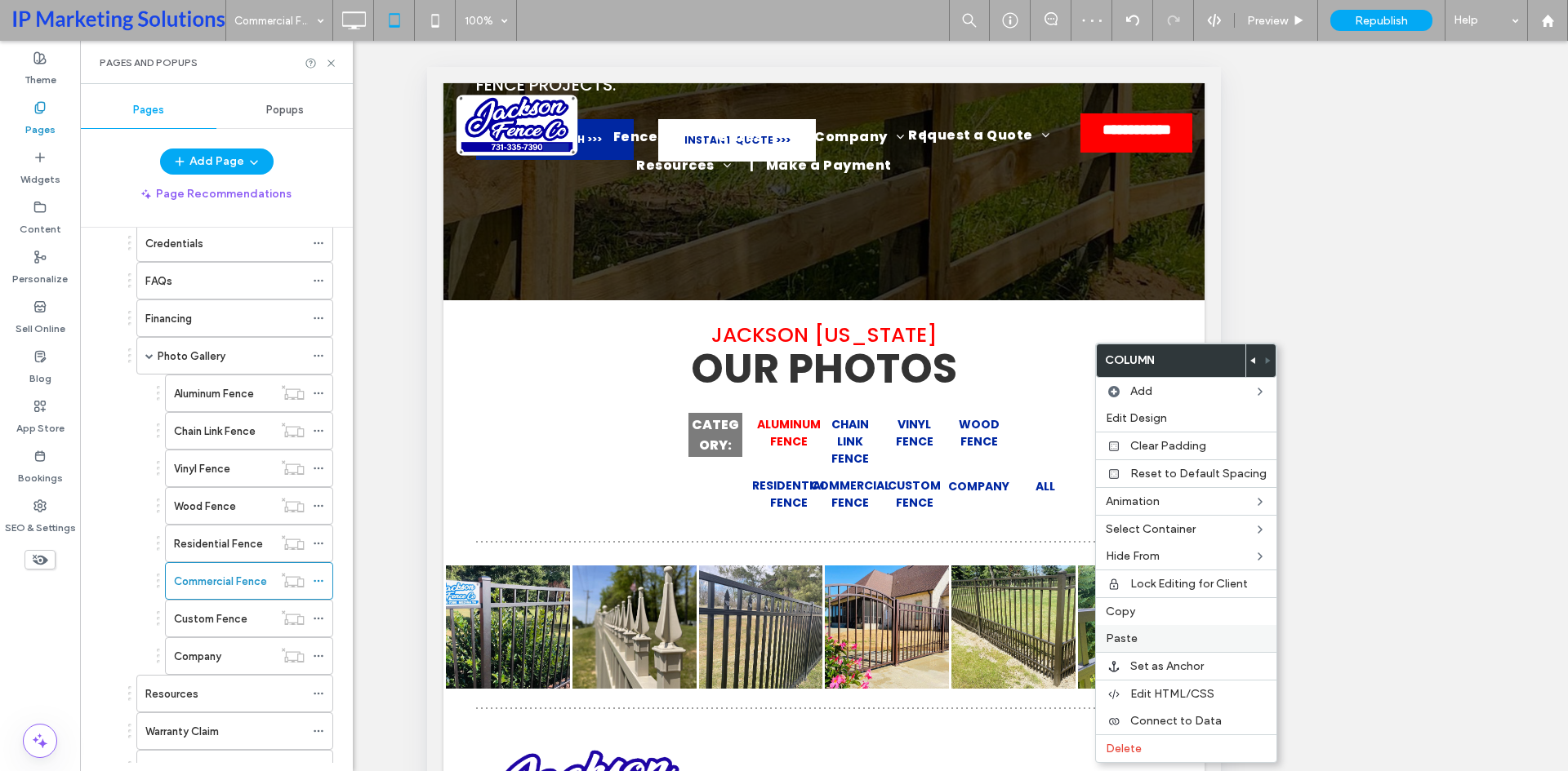
click at [1157, 638] on label "Paste" at bounding box center [1186, 639] width 161 height 14
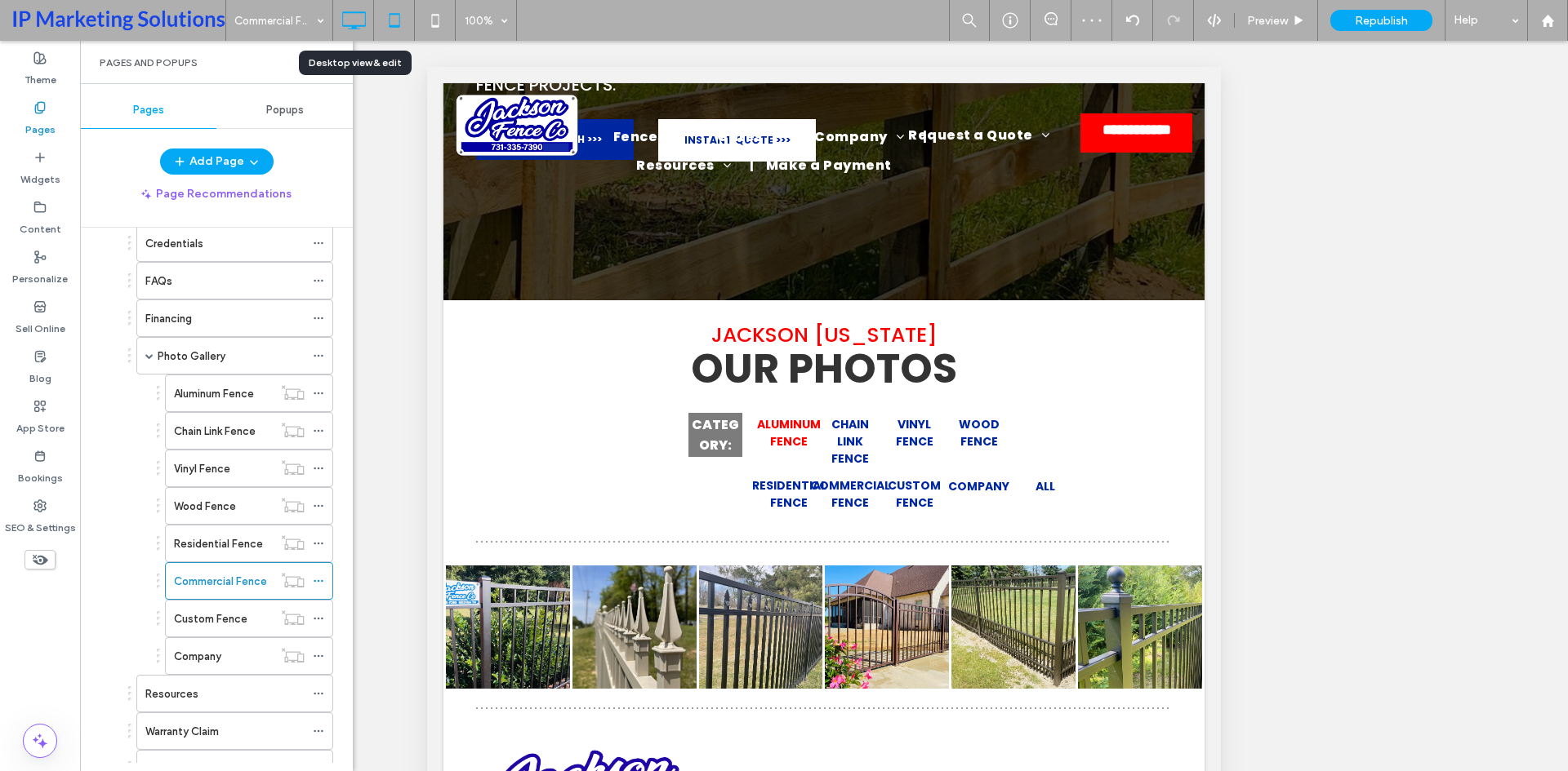
click at [352, 25] on icon at bounding box center [353, 20] width 33 height 33
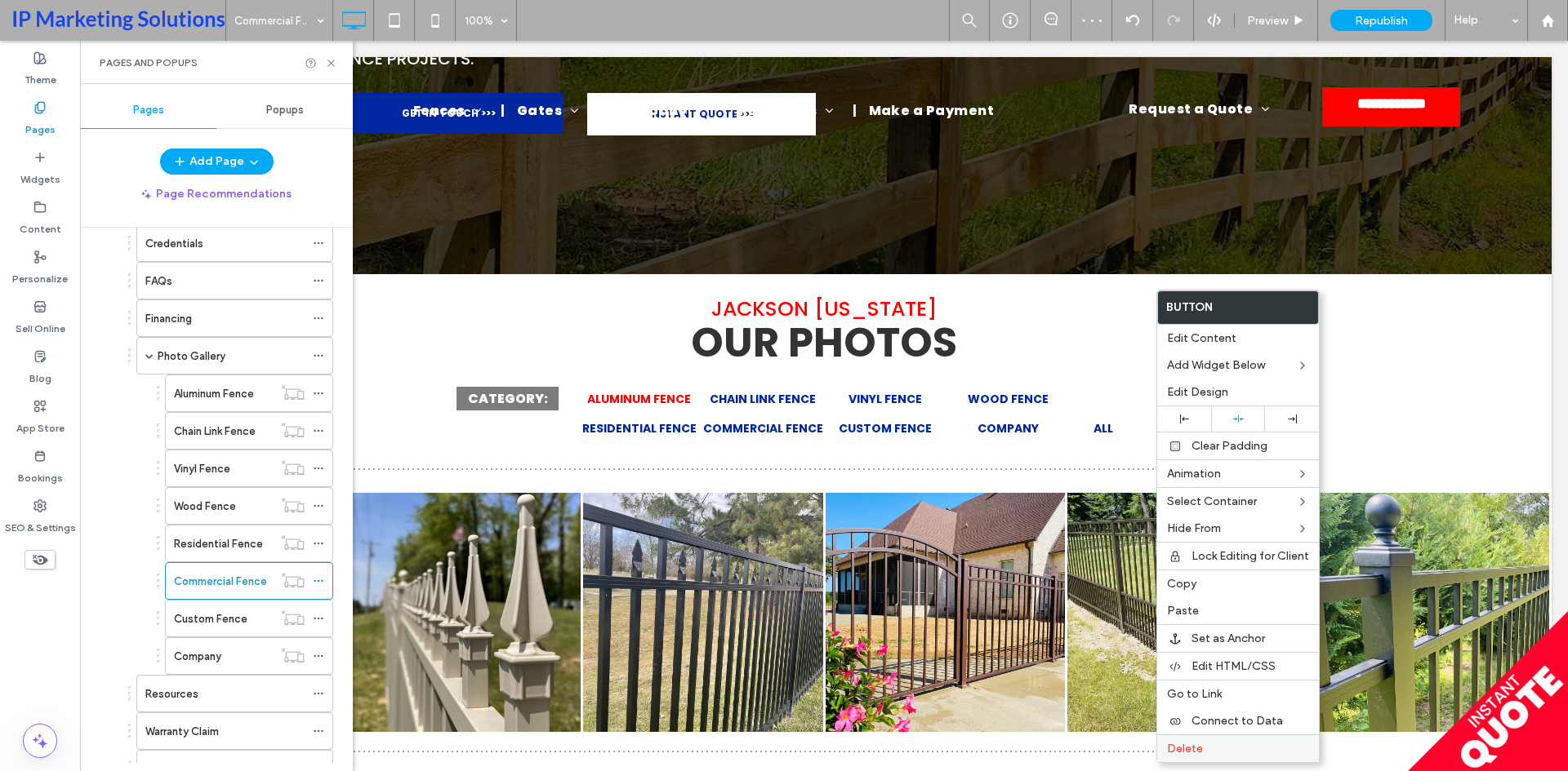
click at [1188, 747] on span "Delete" at bounding box center [1184, 749] width 36 height 14
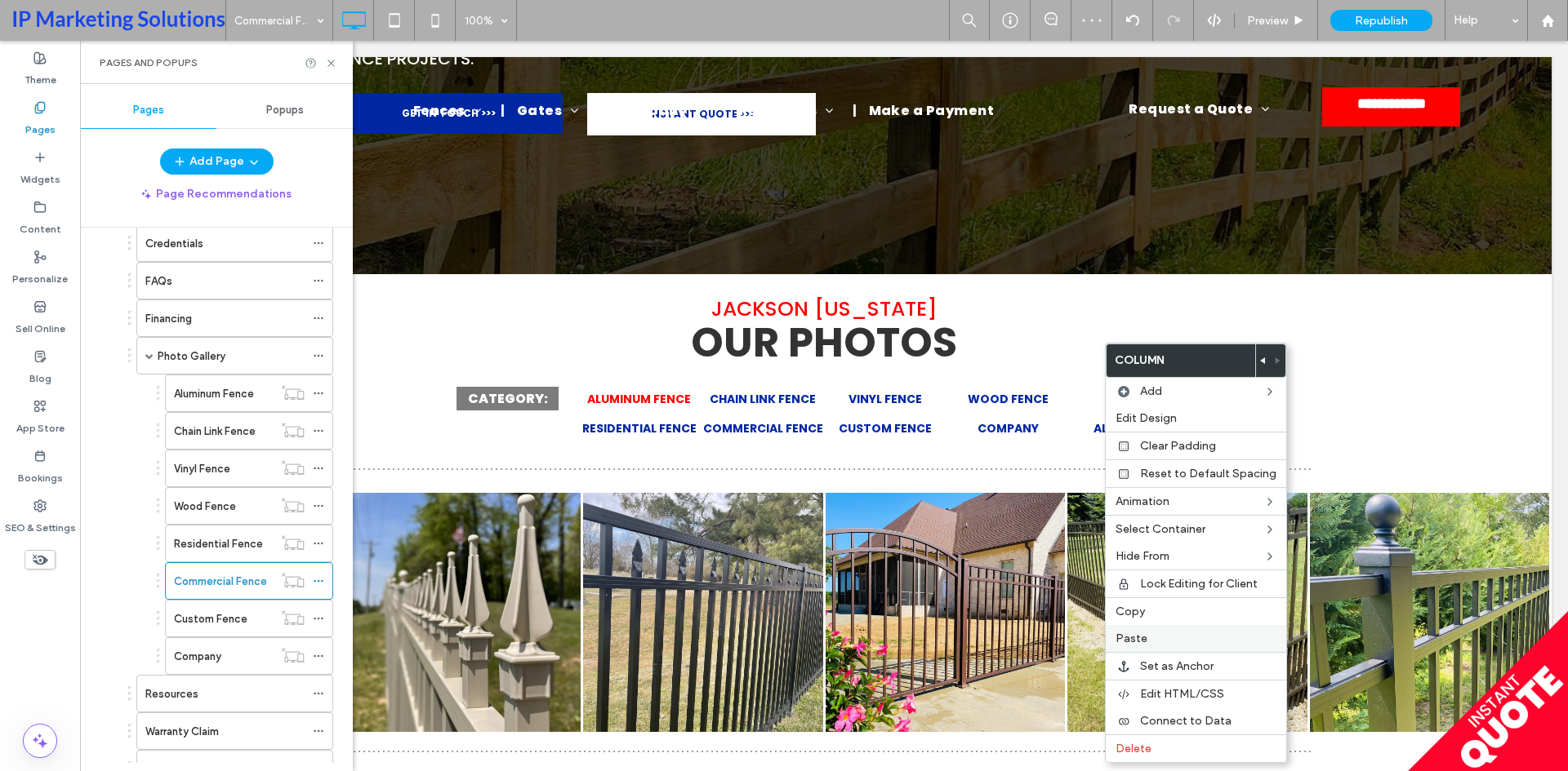
click at [1162, 634] on label "Paste" at bounding box center [1195, 639] width 161 height 14
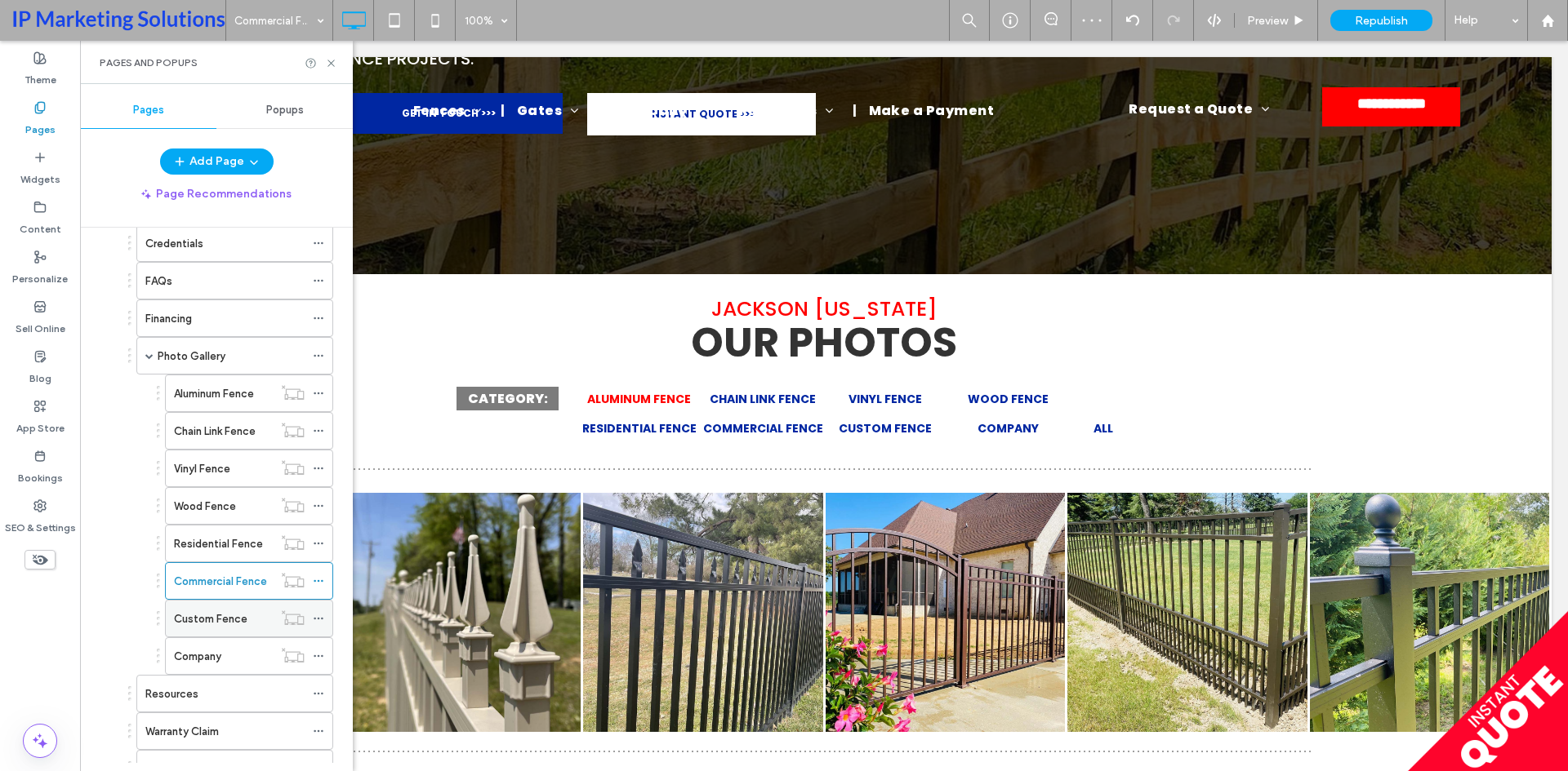
click at [201, 625] on label "Custom Fence" at bounding box center [211, 619] width 74 height 29
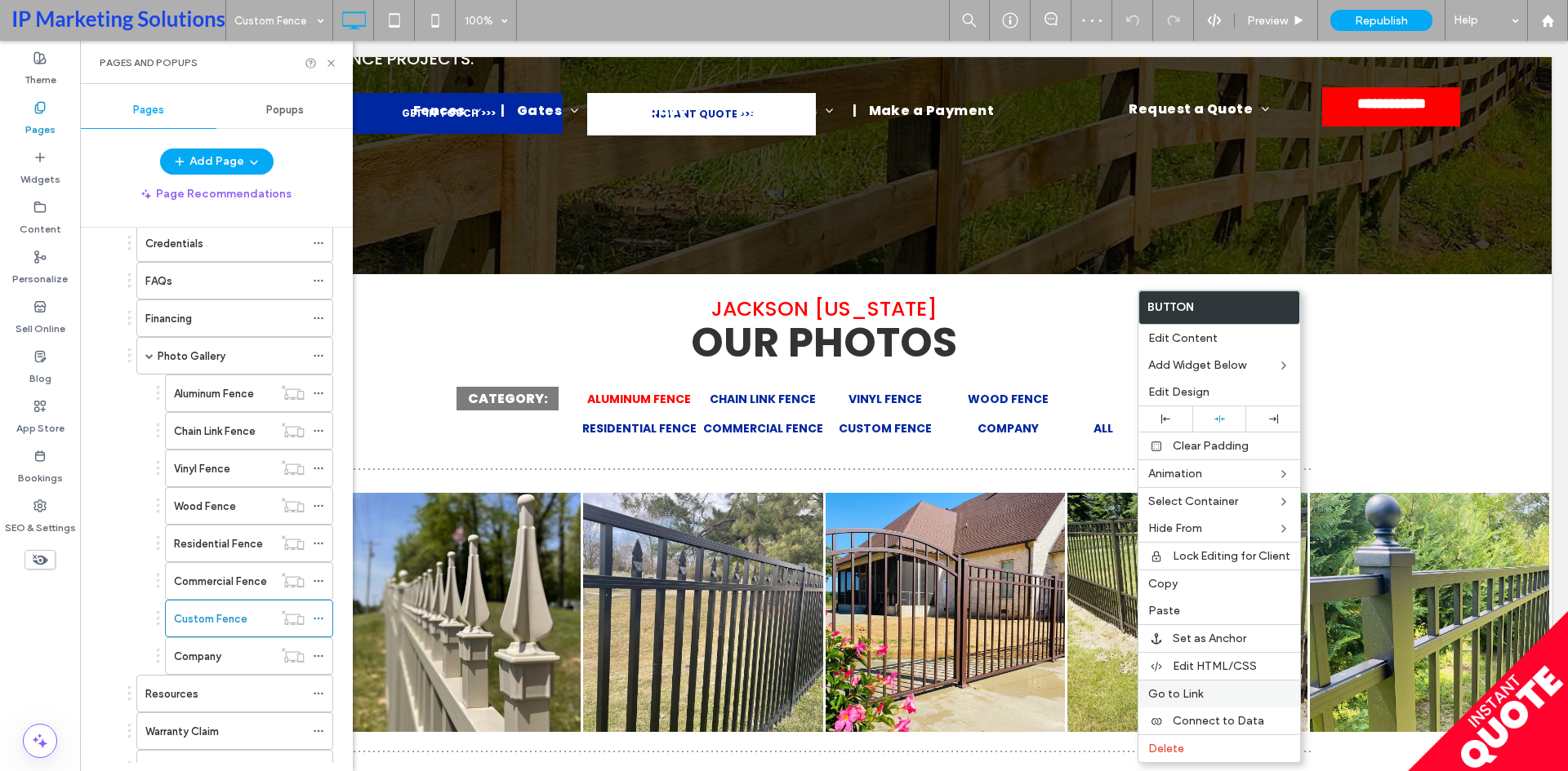
click at [1167, 754] on span "Delete" at bounding box center [1166, 749] width 36 height 14
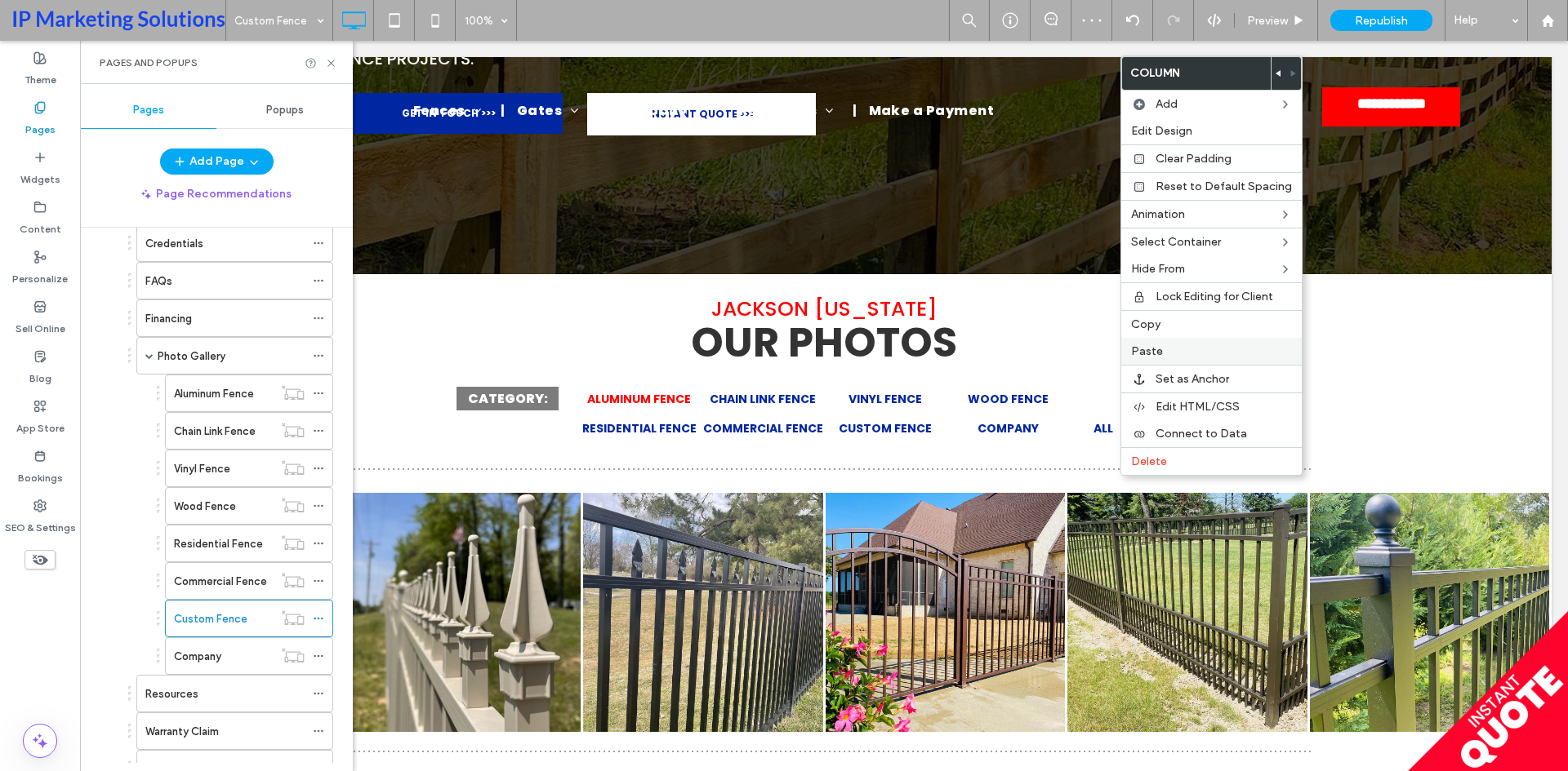
click at [1165, 340] on div "Paste" at bounding box center [1211, 351] width 181 height 27
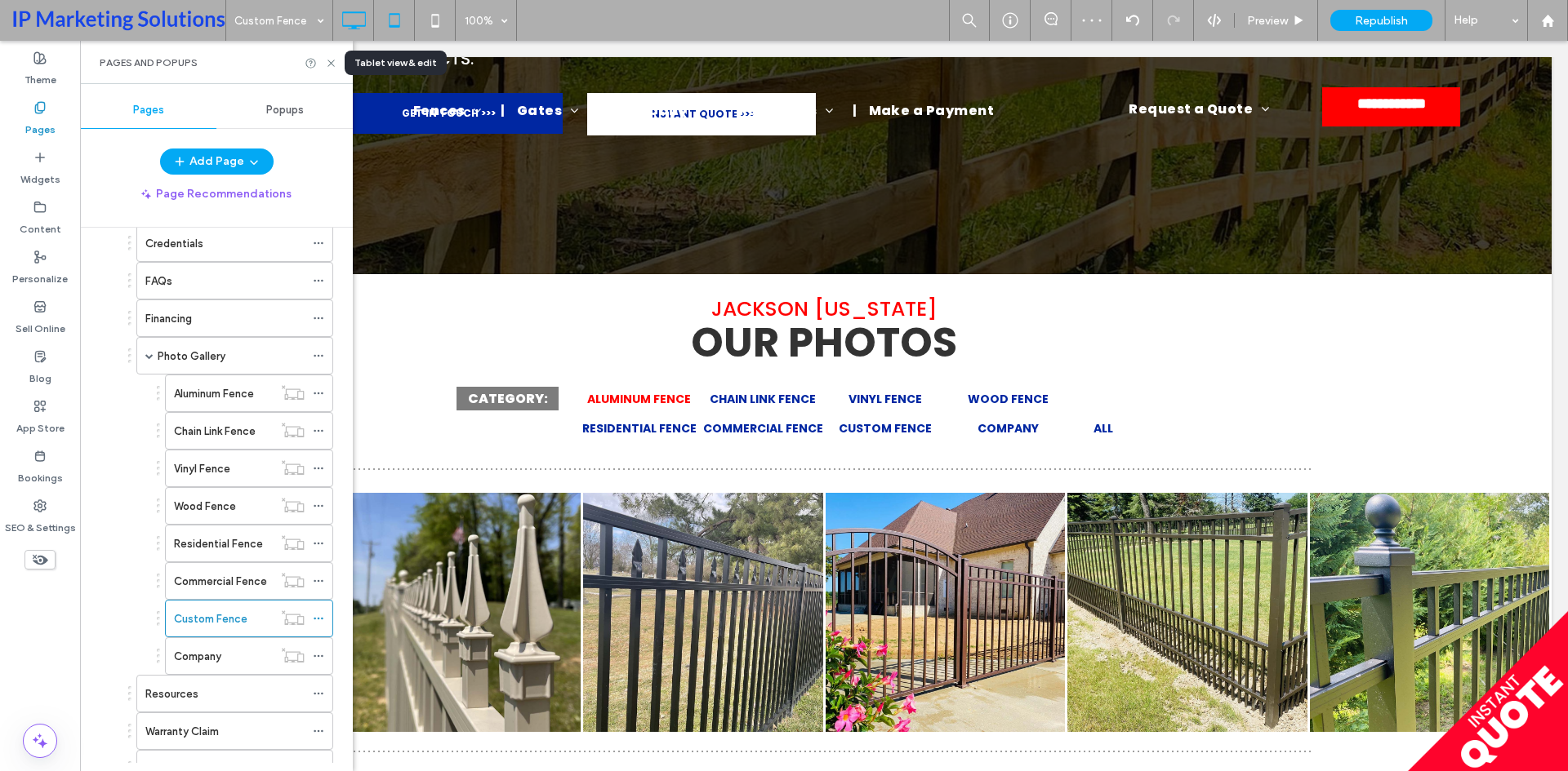
click at [392, 19] on icon at bounding box center [393, 20] width 33 height 33
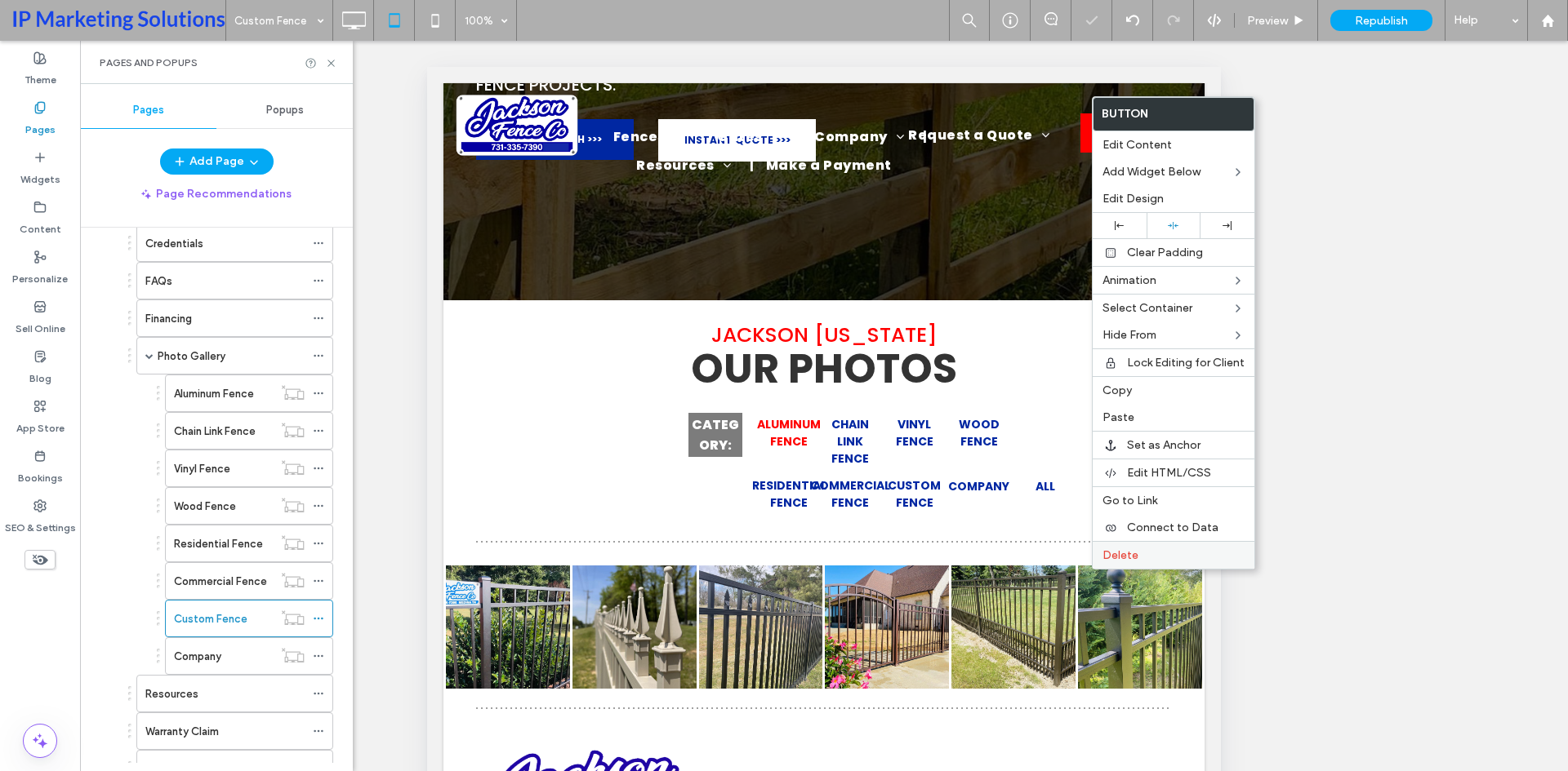
click at [1115, 554] on span "Delete" at bounding box center [1120, 555] width 36 height 14
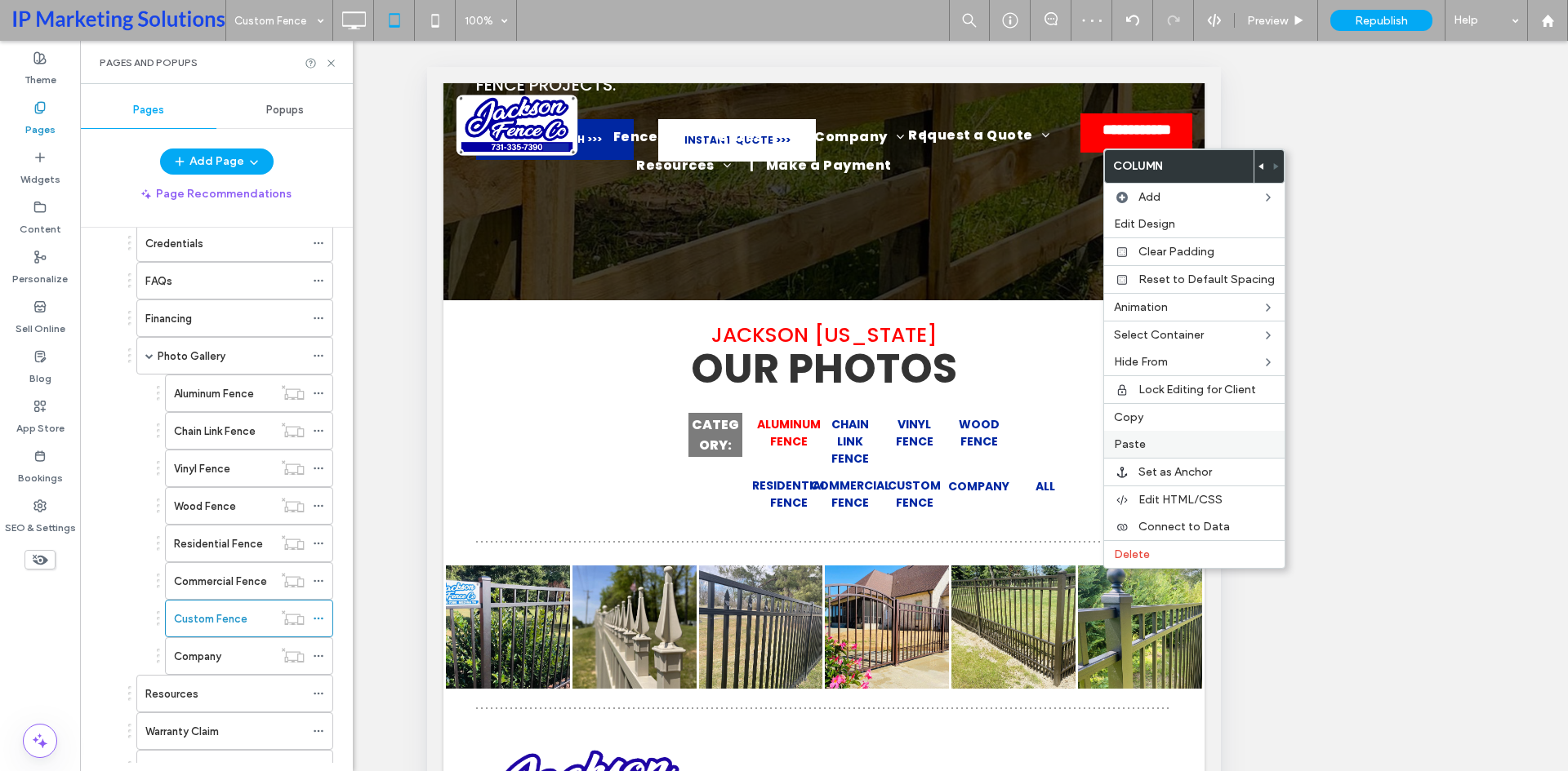
click at [1151, 449] on label "Paste" at bounding box center [1194, 444] width 161 height 14
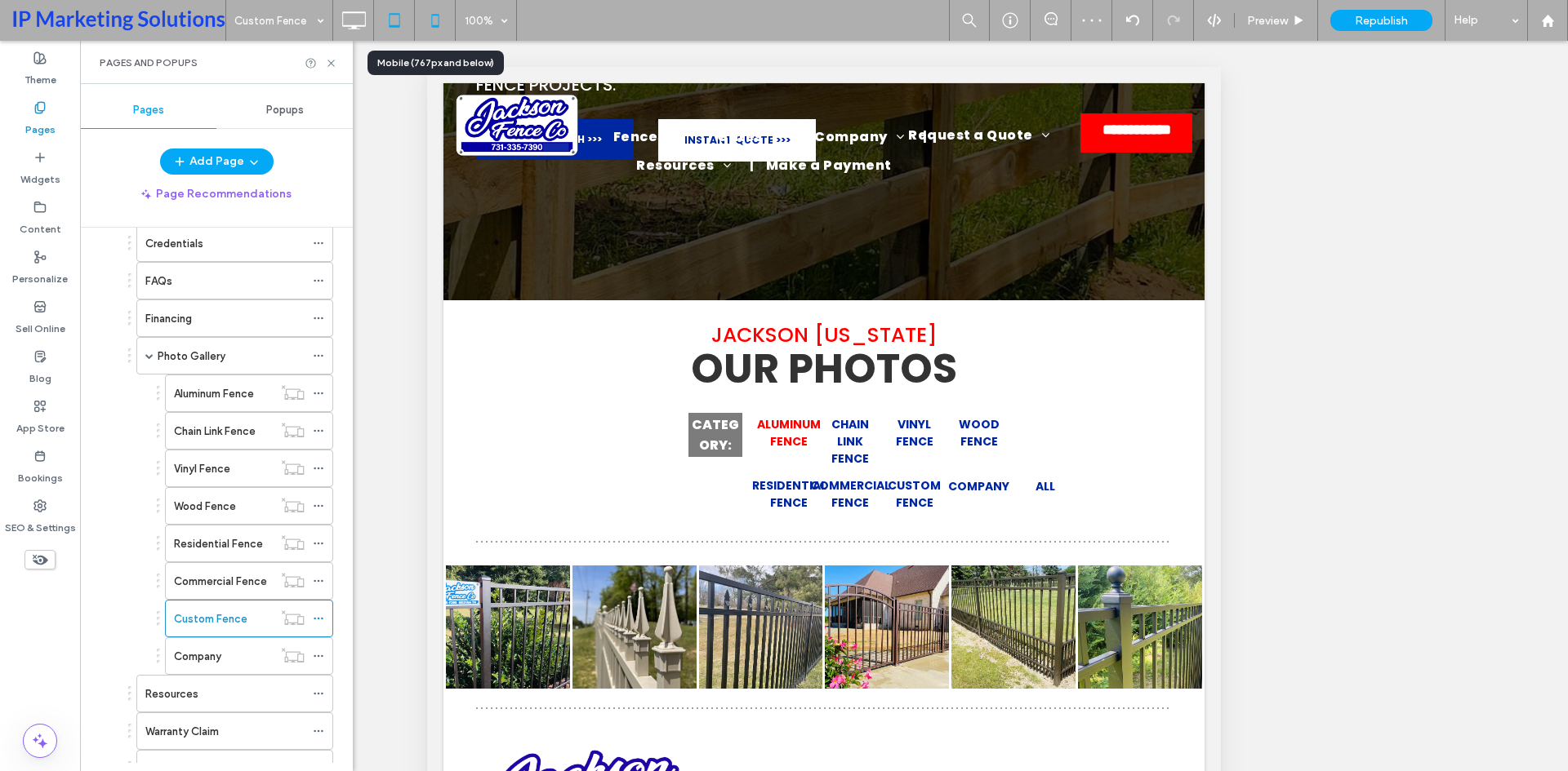
click at [444, 15] on icon at bounding box center [435, 20] width 33 height 33
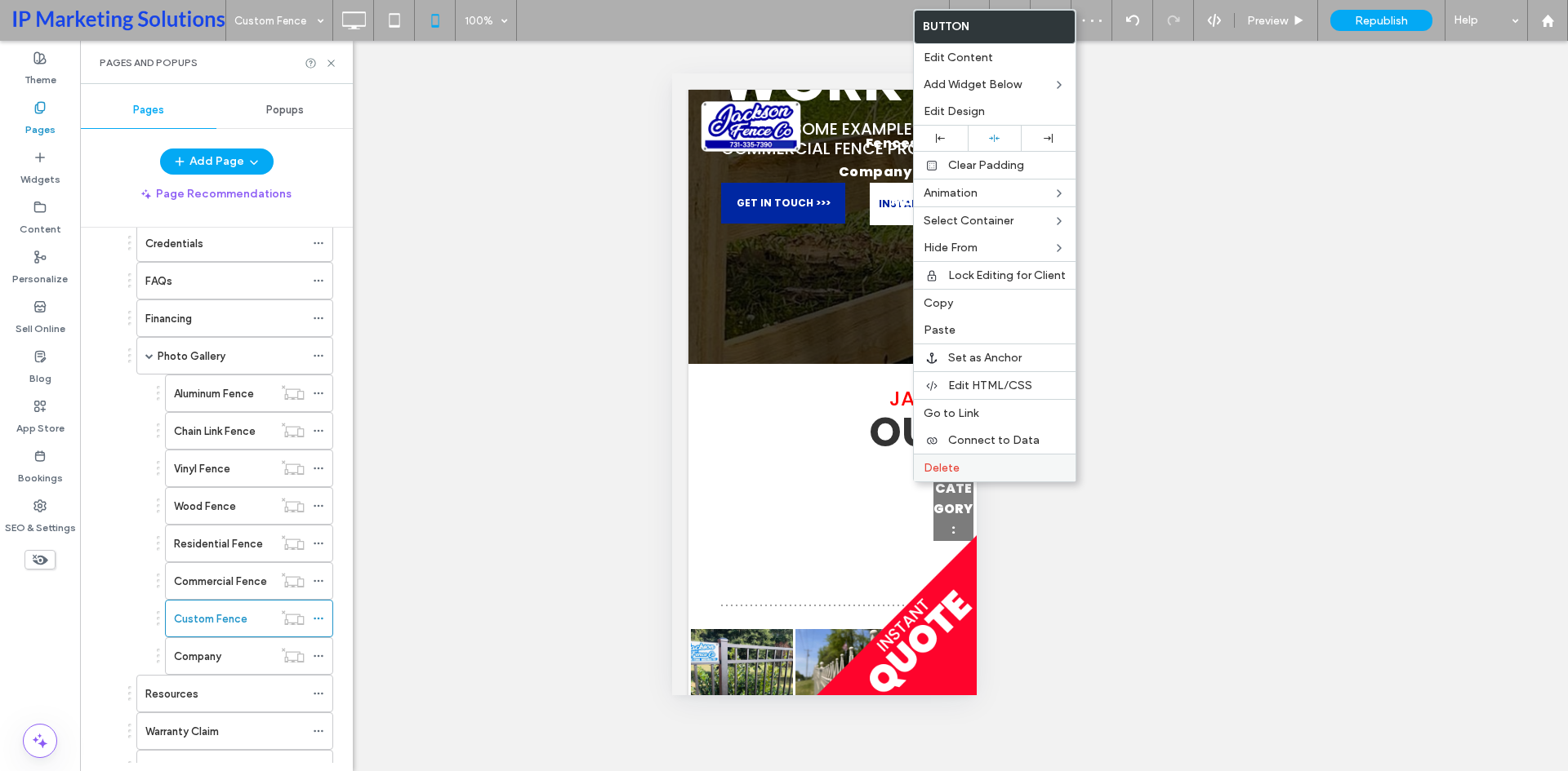
click at [955, 460] on div "Delete" at bounding box center [994, 468] width 162 height 28
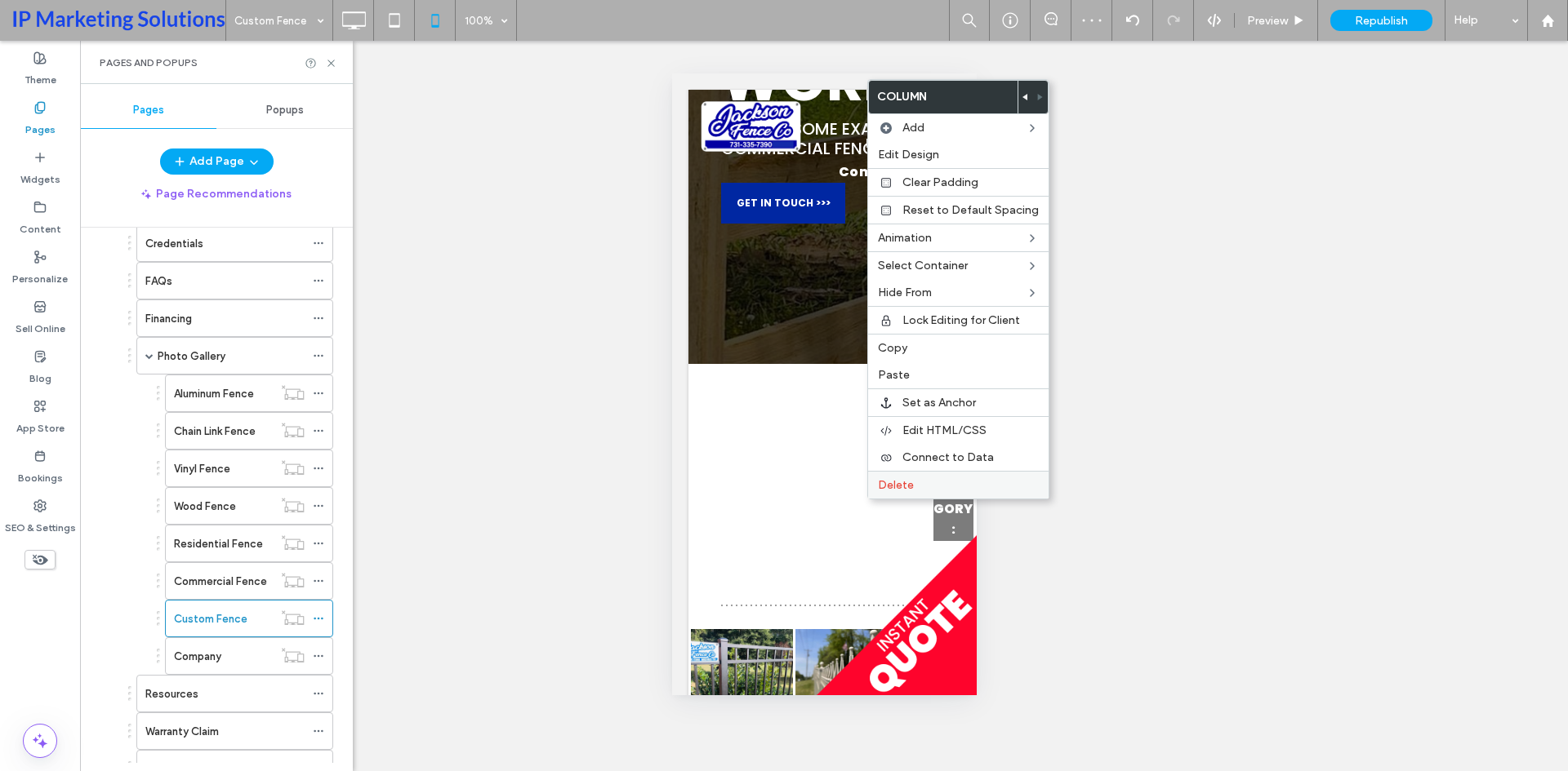
click at [922, 480] on label "Delete" at bounding box center [958, 485] width 161 height 14
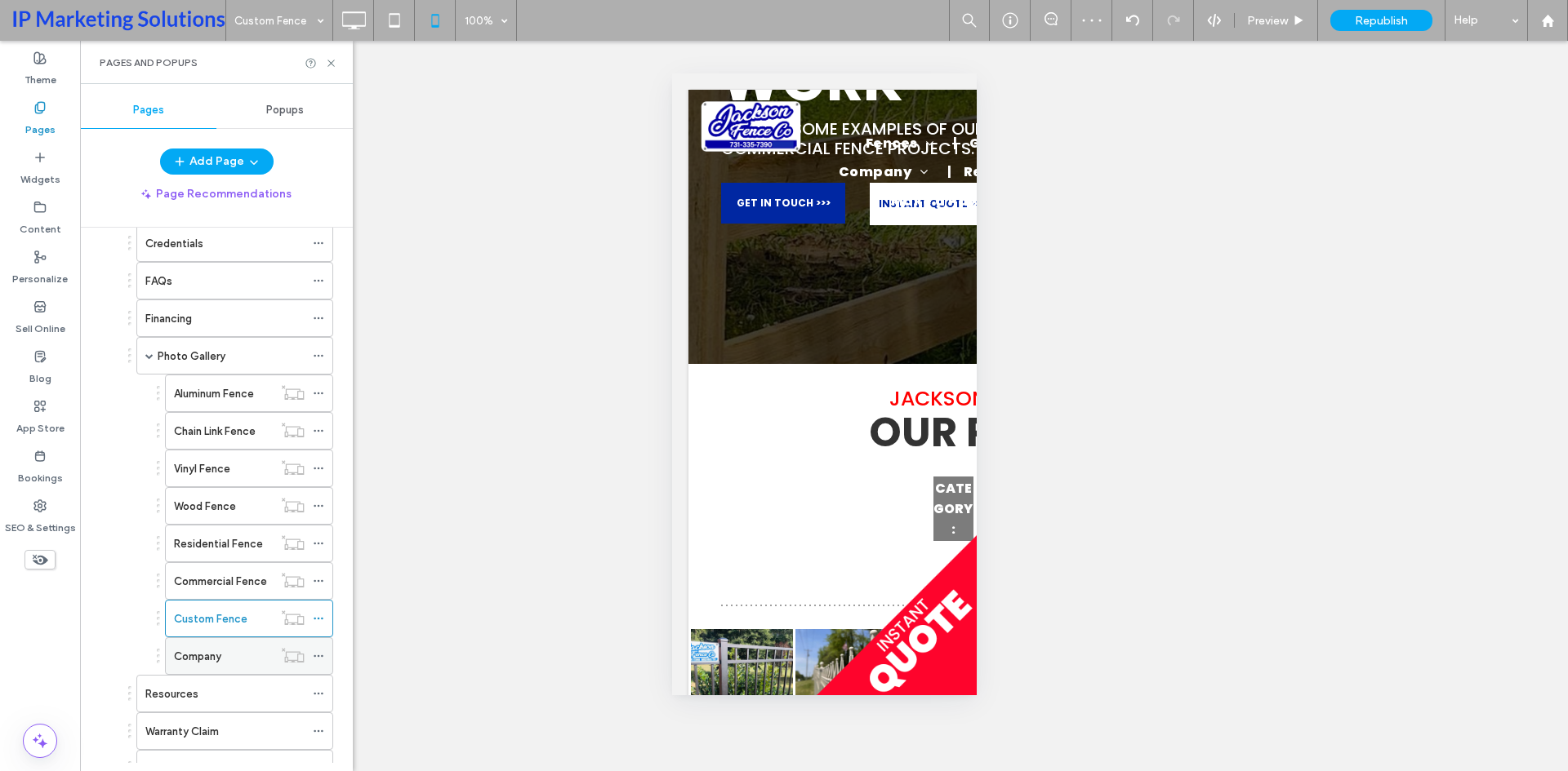
click at [236, 659] on div "Company" at bounding box center [223, 656] width 98 height 17
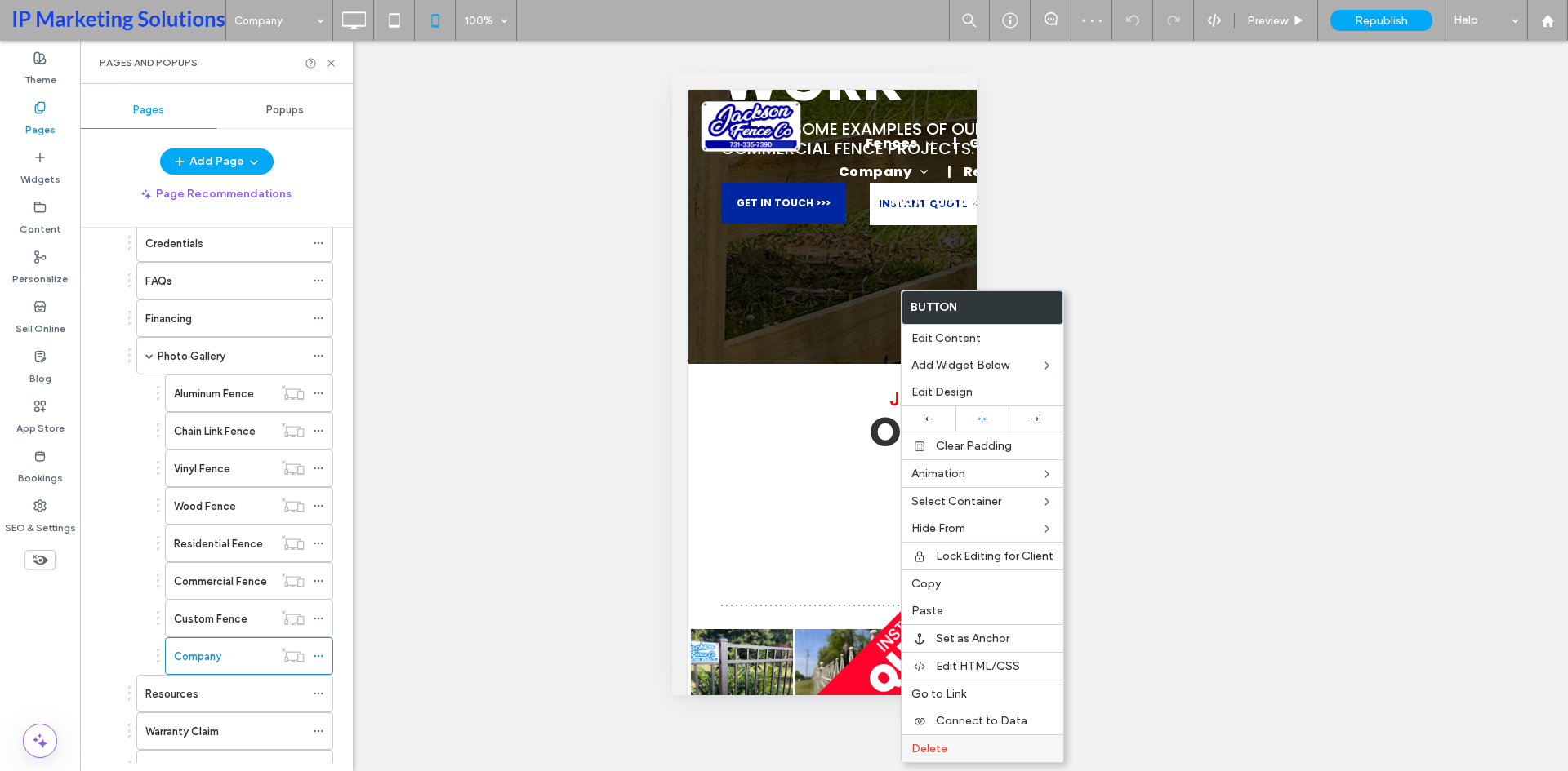
click at [953, 744] on label "Delete" at bounding box center [982, 749] width 142 height 14
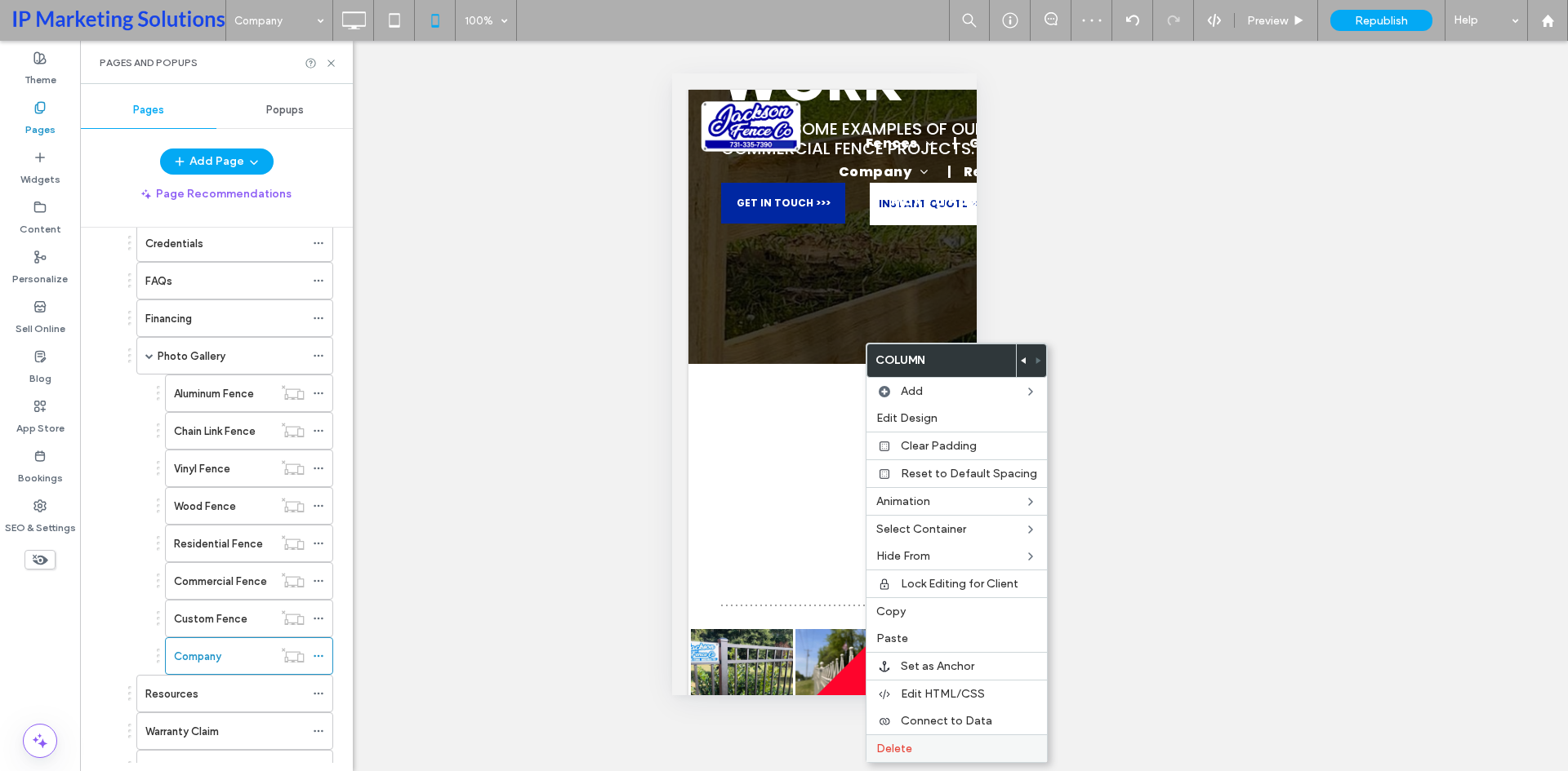
click at [930, 751] on label "Delete" at bounding box center [957, 749] width 161 height 14
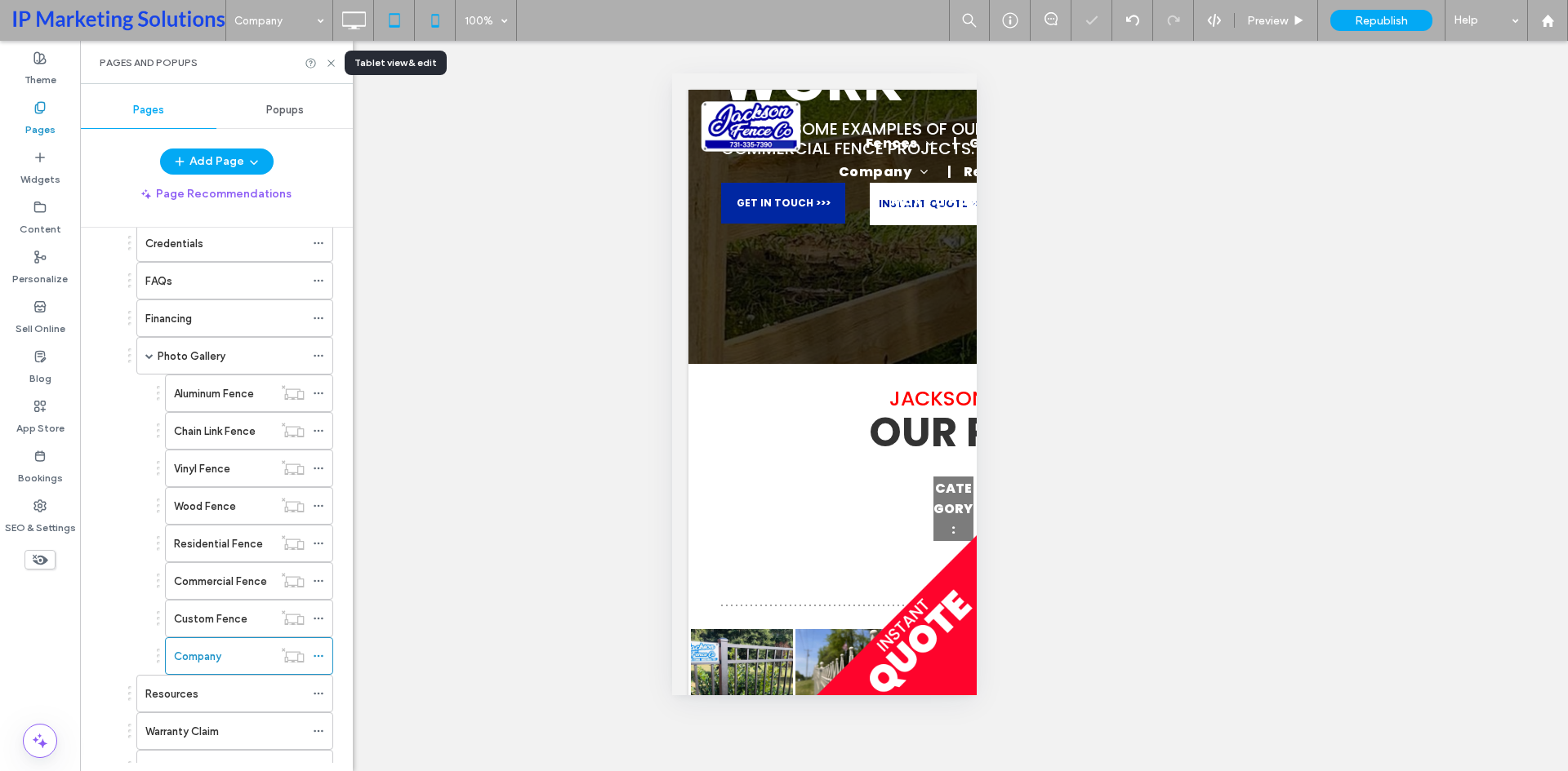
click at [401, 20] on icon at bounding box center [393, 20] width 33 height 33
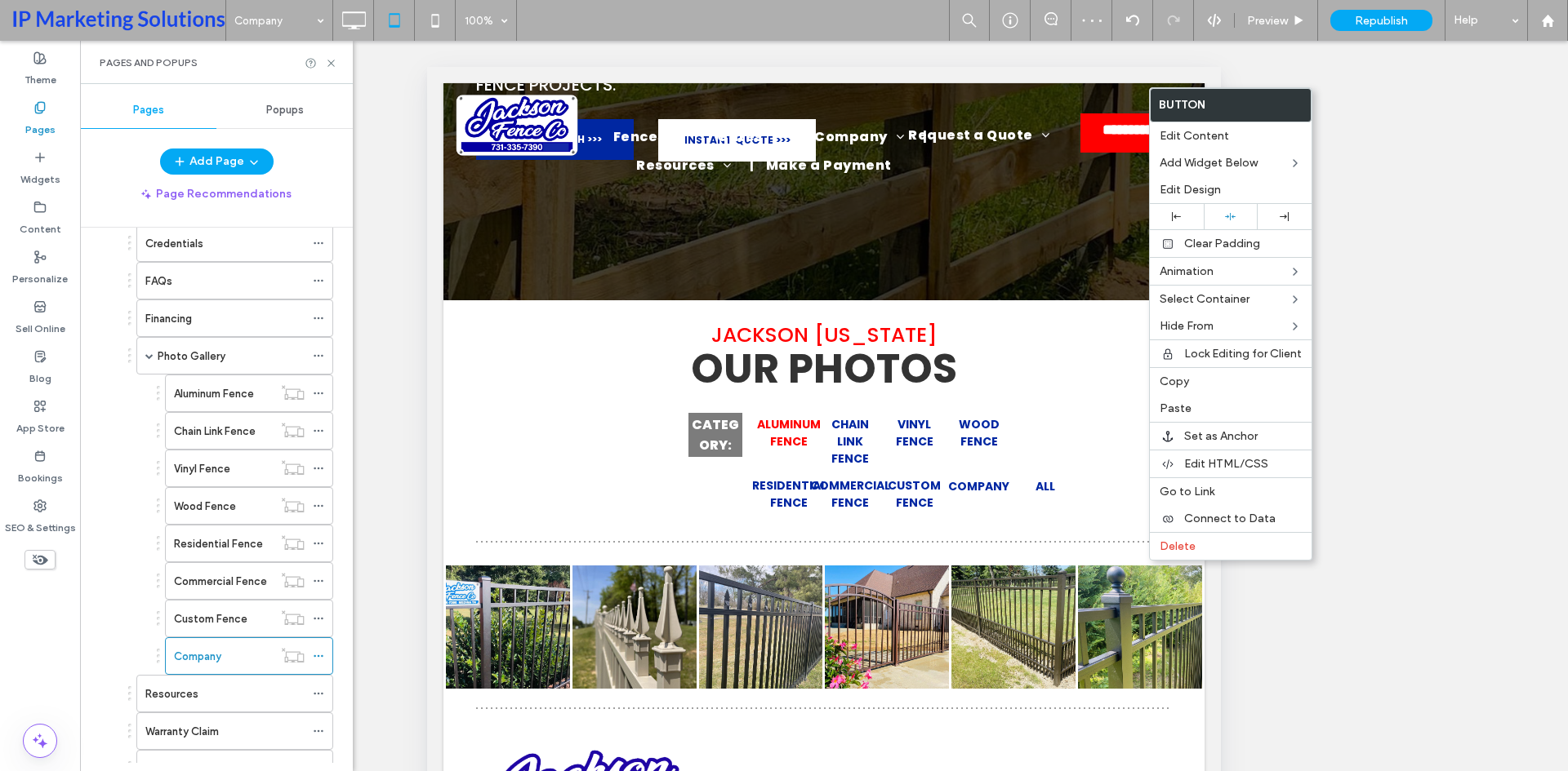
click at [1170, 552] on span "Delete" at bounding box center [1177, 546] width 36 height 14
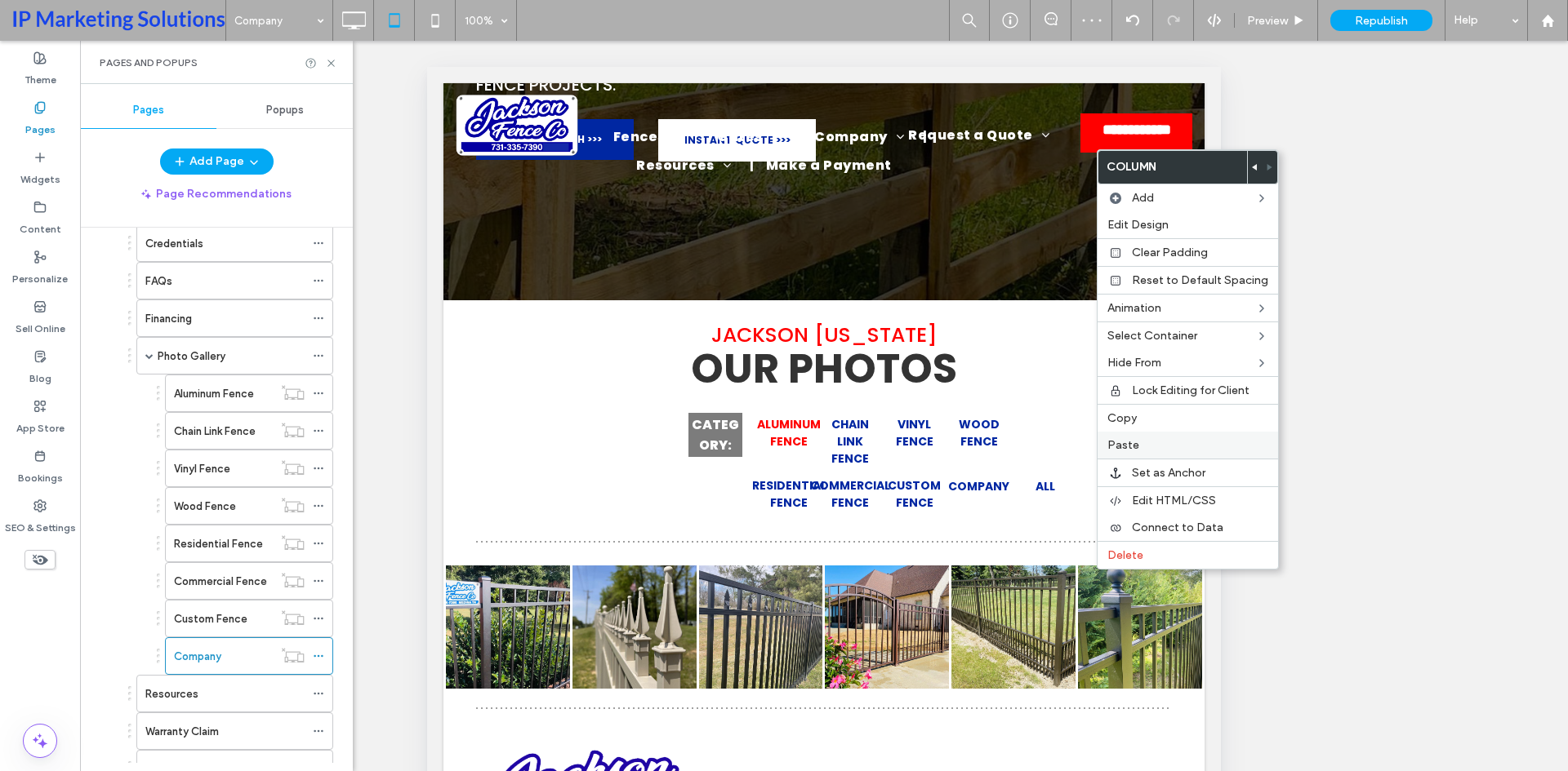
click at [1138, 452] on div "Paste" at bounding box center [1187, 445] width 181 height 27
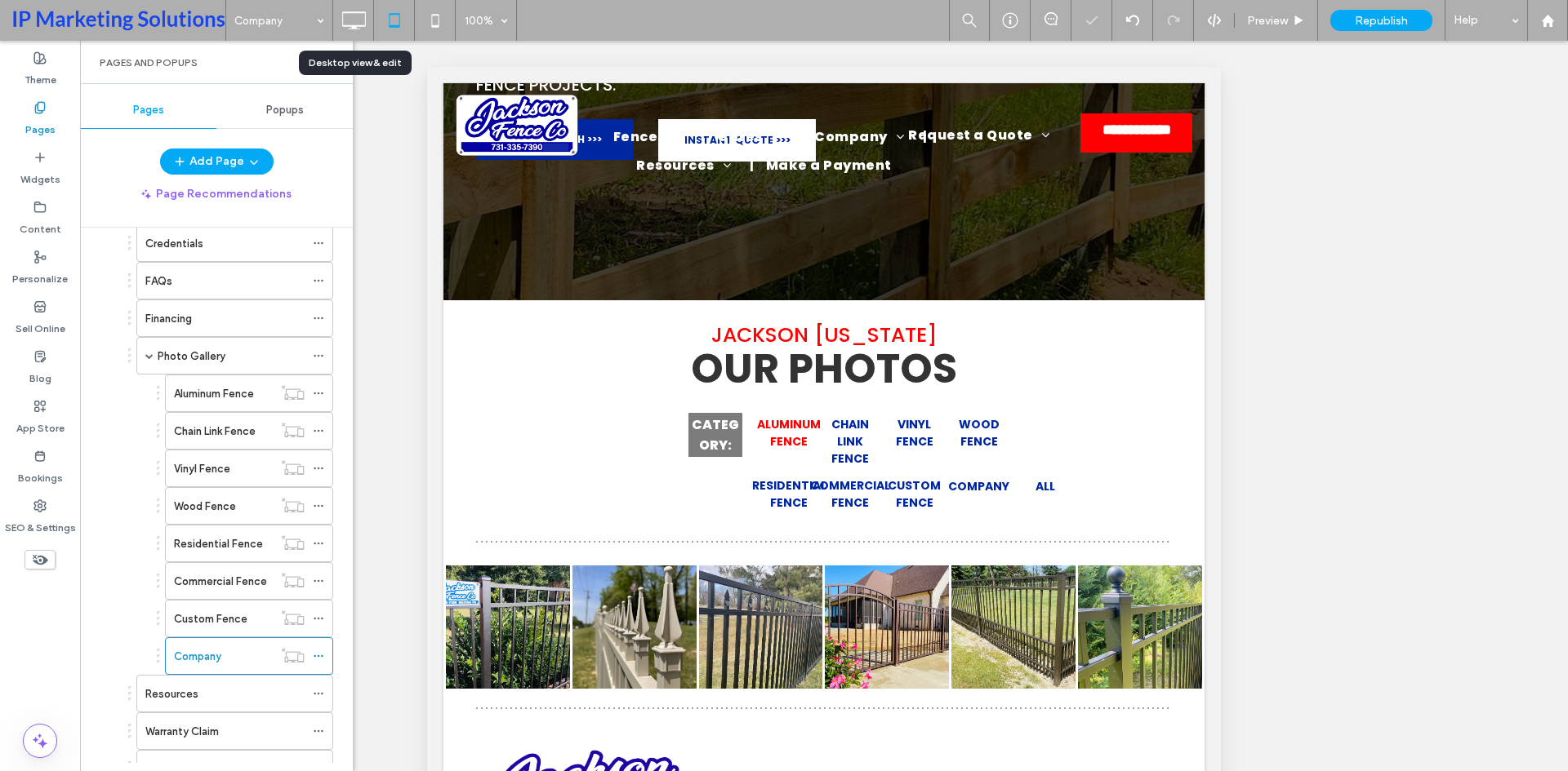
click at [358, 25] on icon at bounding box center [353, 20] width 33 height 33
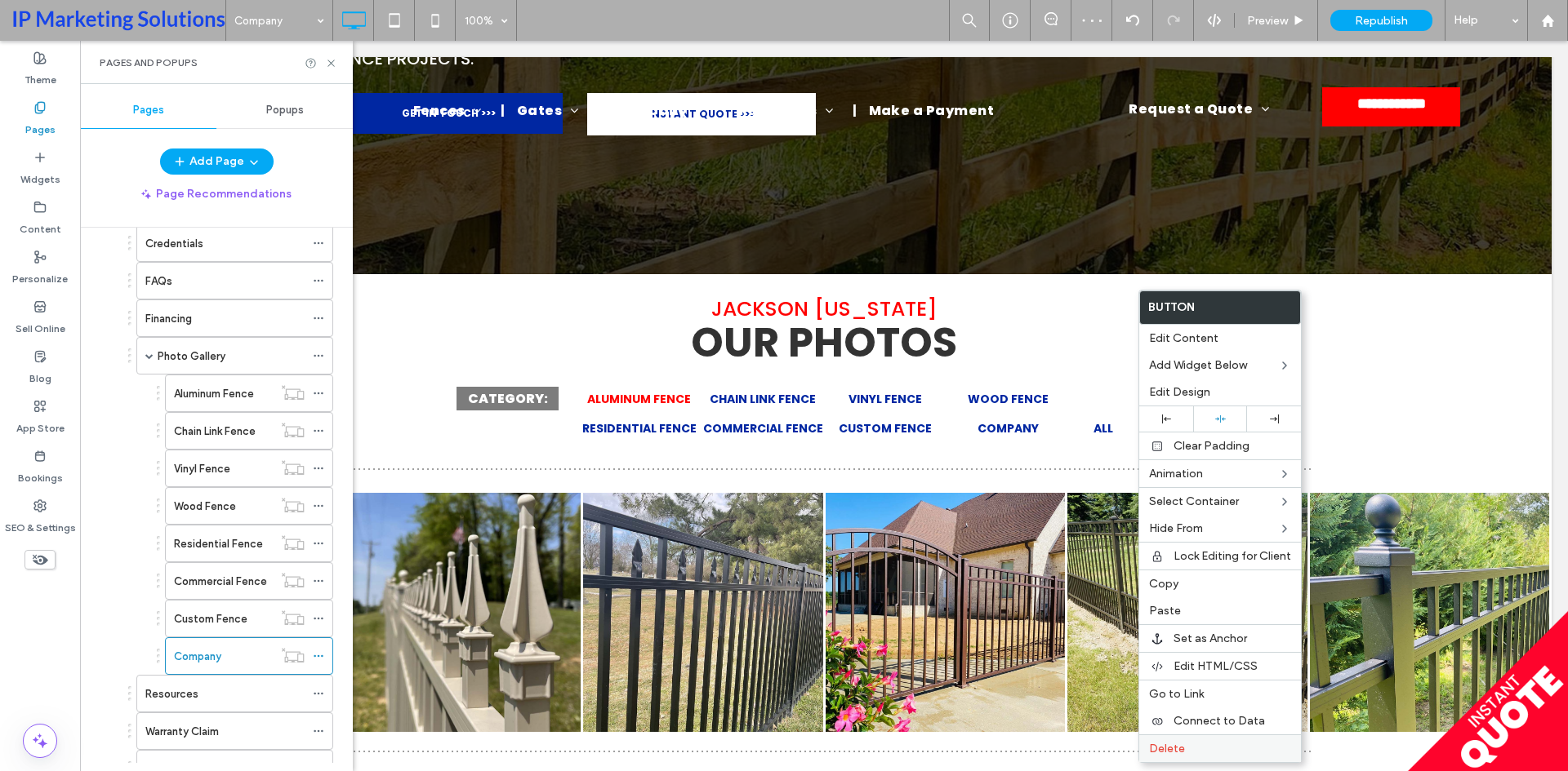
click at [1168, 751] on span "Delete" at bounding box center [1167, 749] width 36 height 14
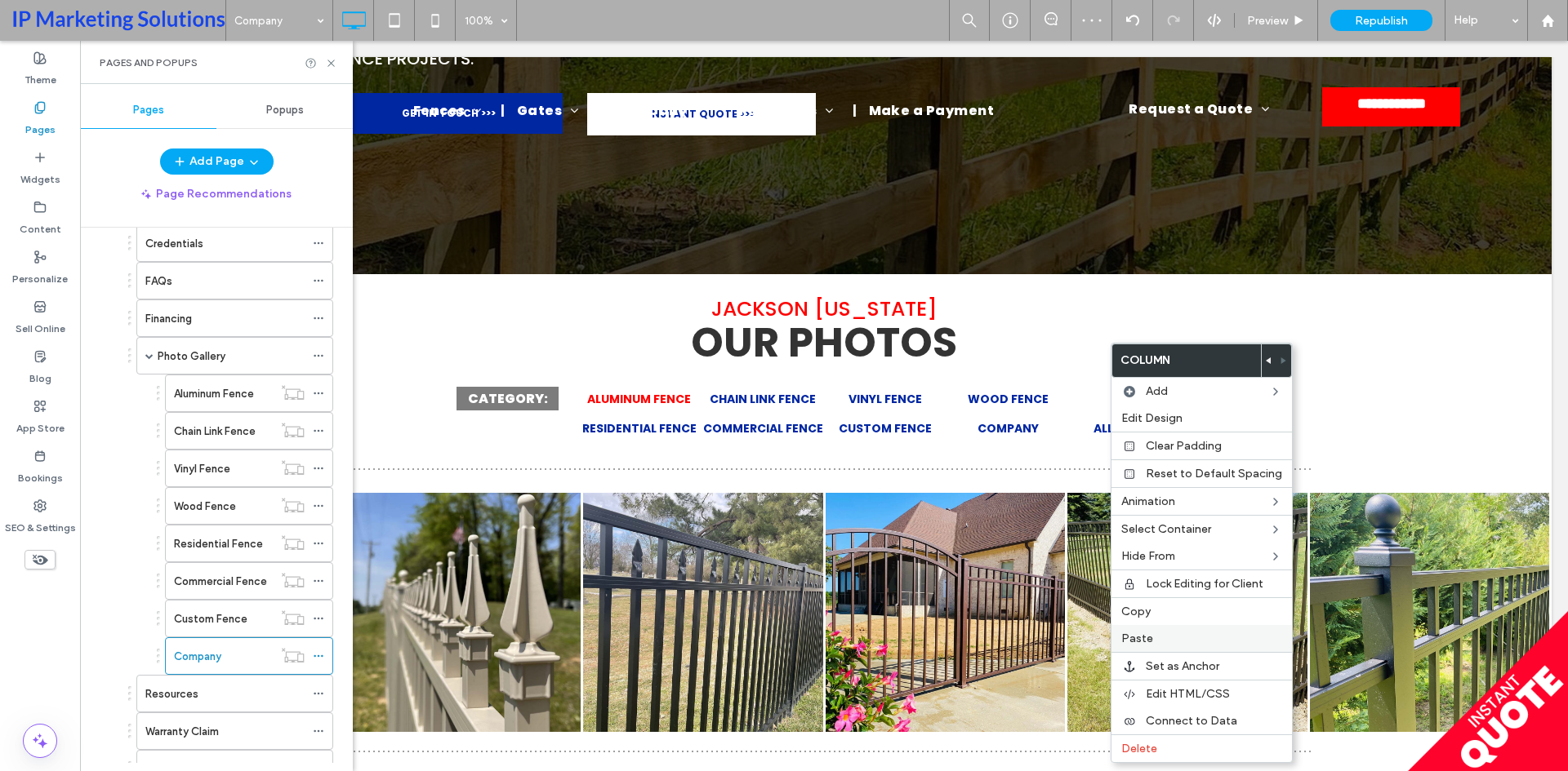
click at [1142, 644] on span "Paste" at bounding box center [1137, 639] width 32 height 14
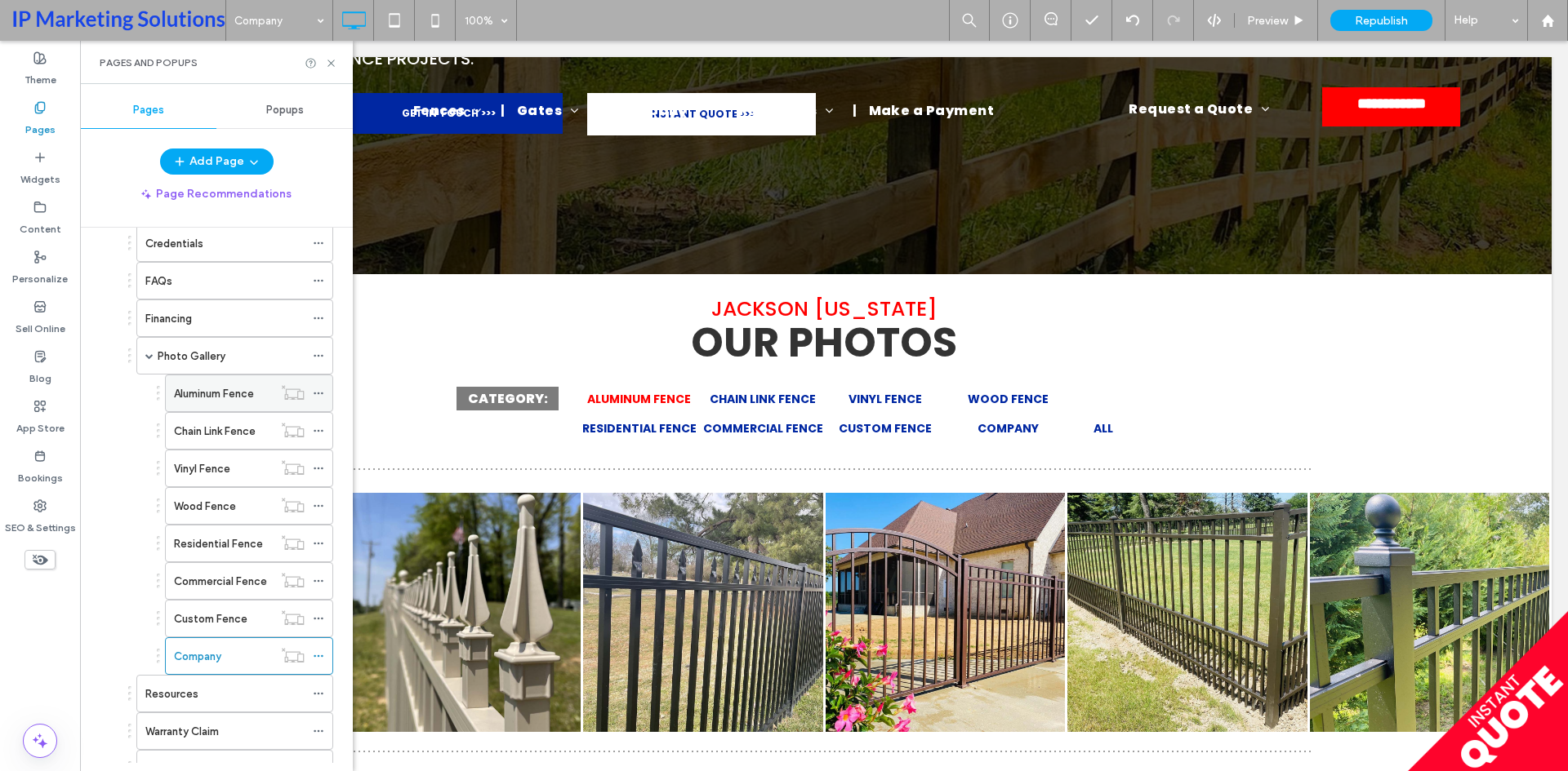
click at [318, 395] on icon at bounding box center [319, 393] width 12 height 12
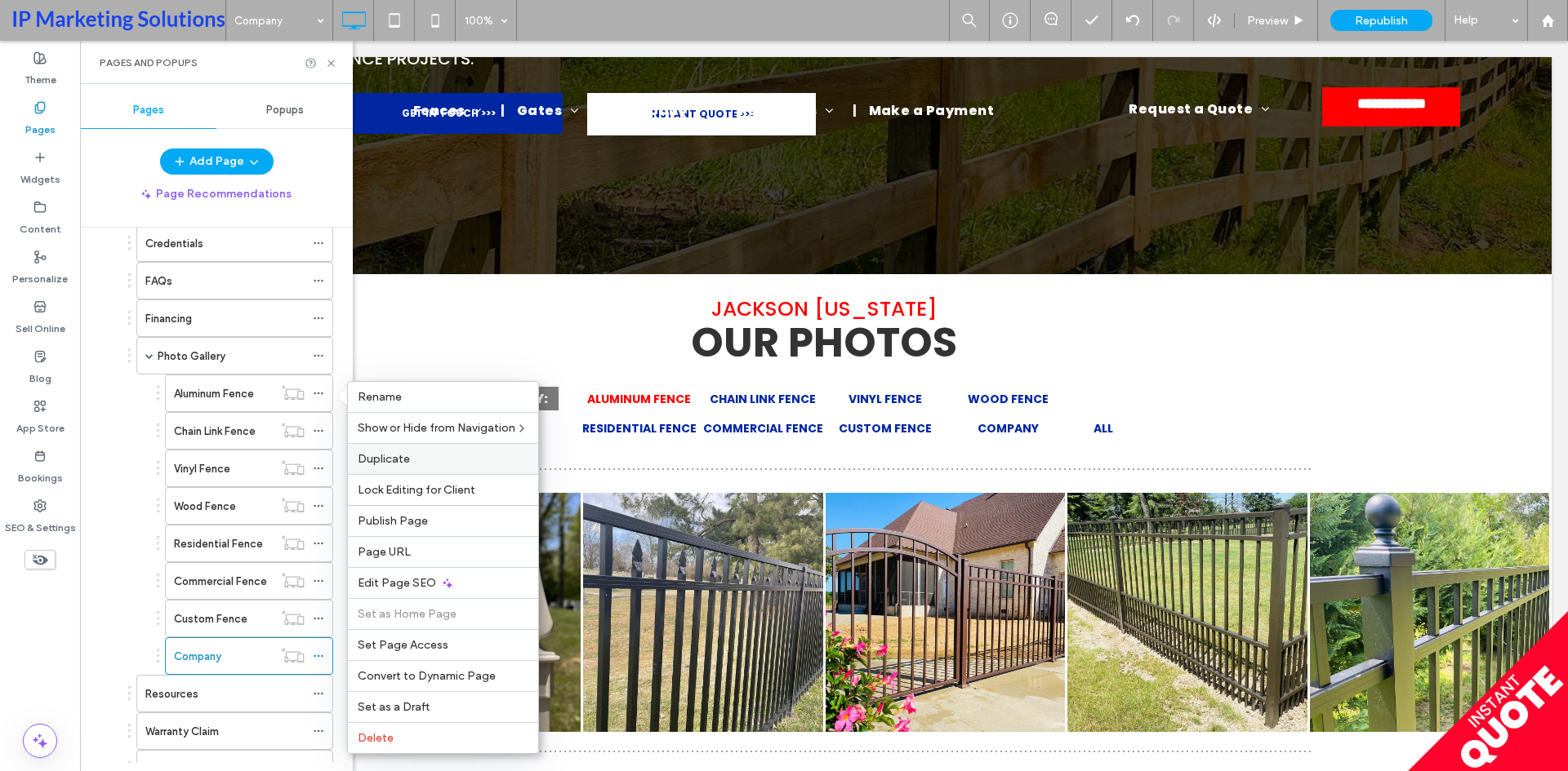
click at [386, 460] on span "Duplicate" at bounding box center [384, 459] width 53 height 14
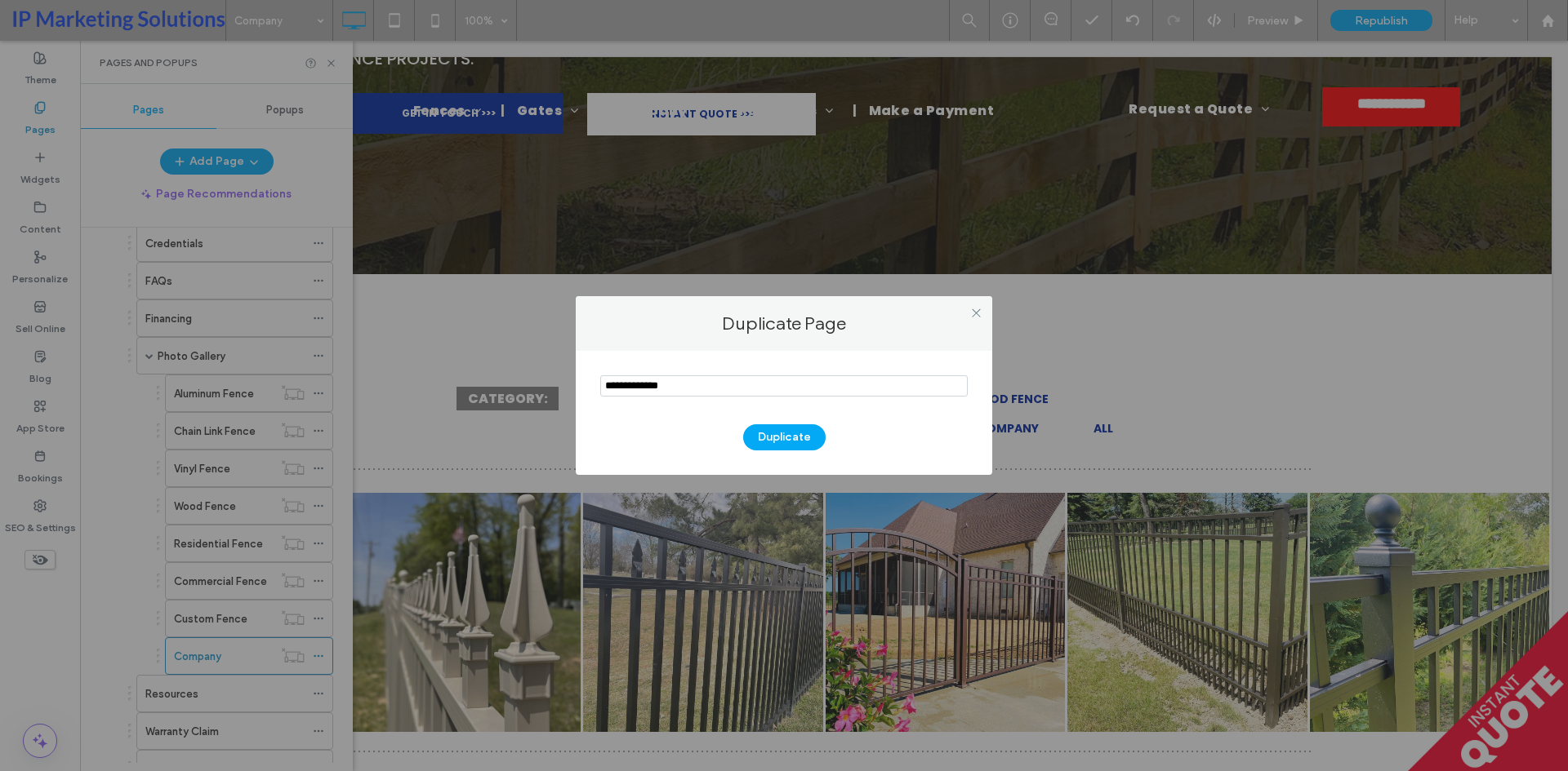
type input "**********"
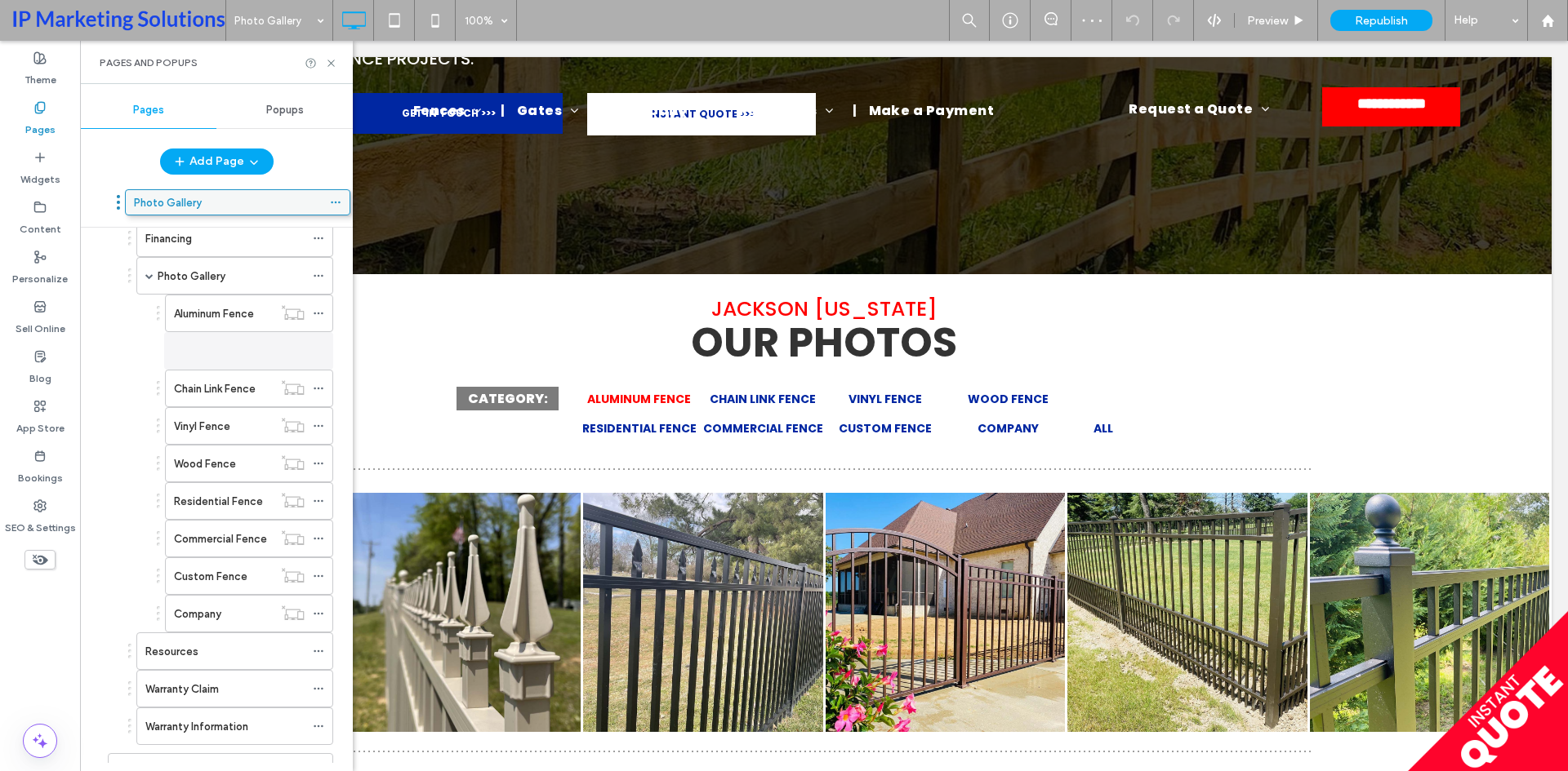
scroll to position [374, 0]
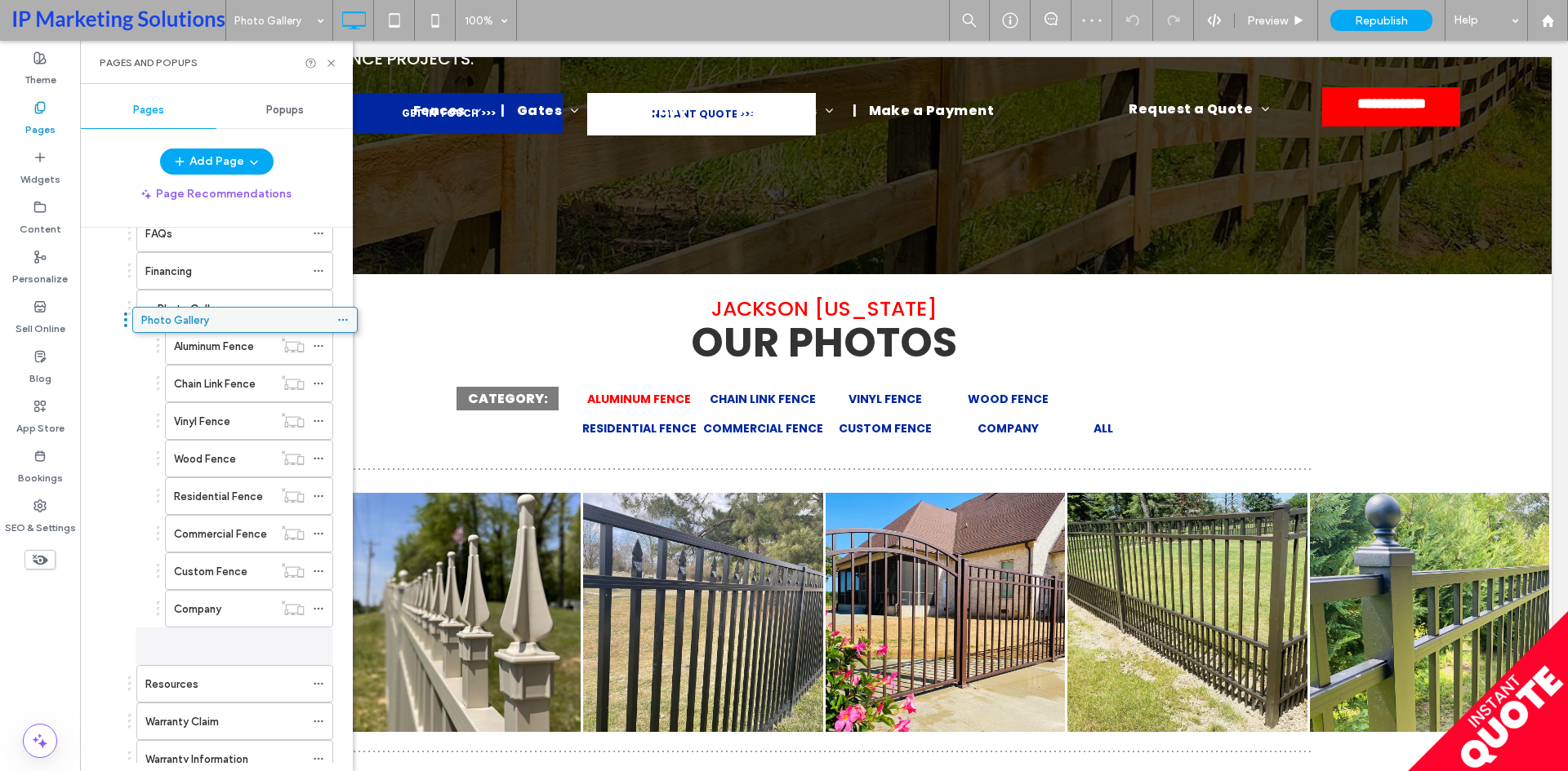
drag, startPoint x: 161, startPoint y: 699, endPoint x: 186, endPoint y: 322, distance: 377.8
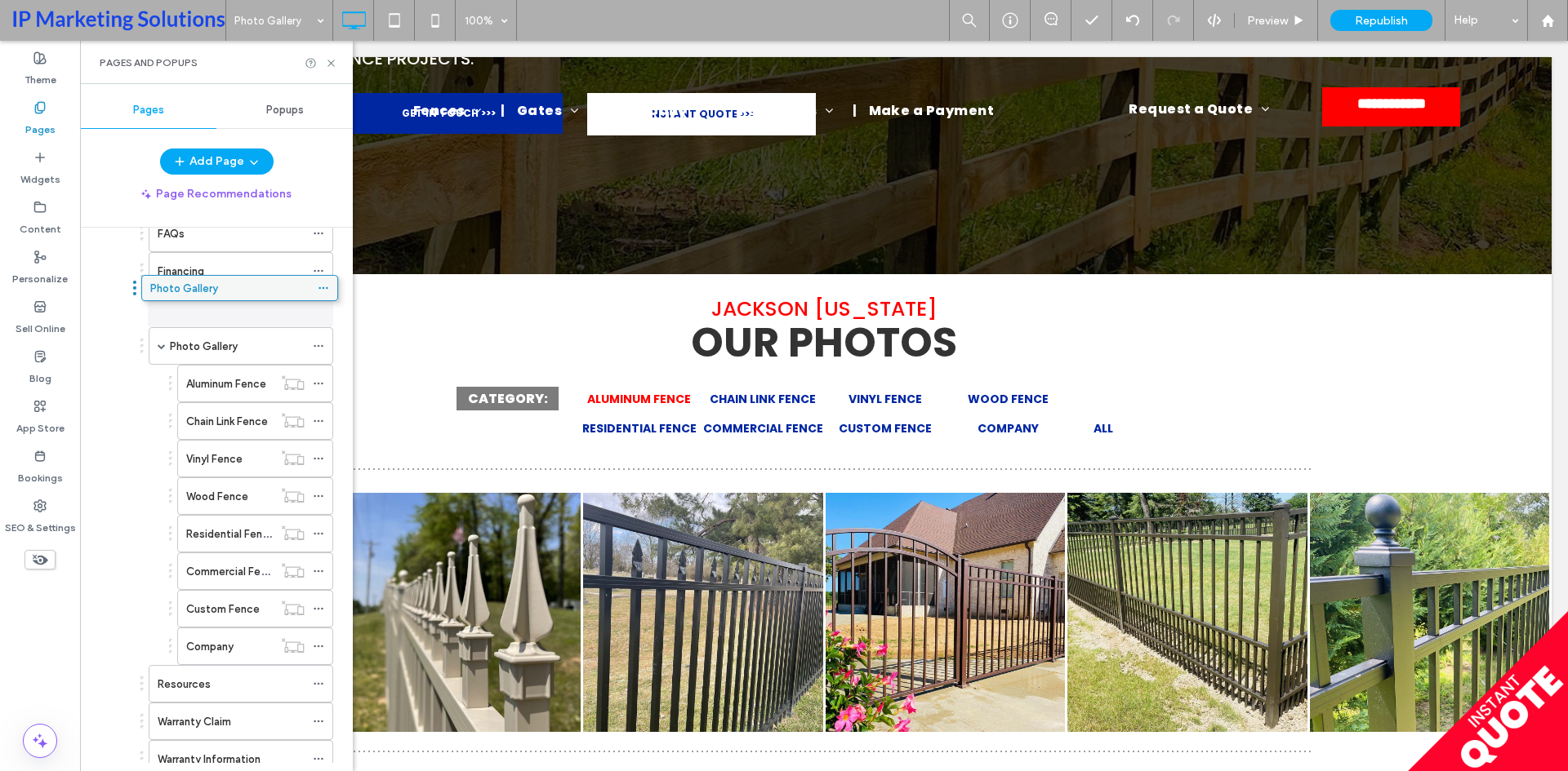
drag, startPoint x: 153, startPoint y: 652, endPoint x: 157, endPoint y: 291, distance: 361.0
drag, startPoint x: 207, startPoint y: 393, endPoint x: 212, endPoint y: 330, distance: 63.2
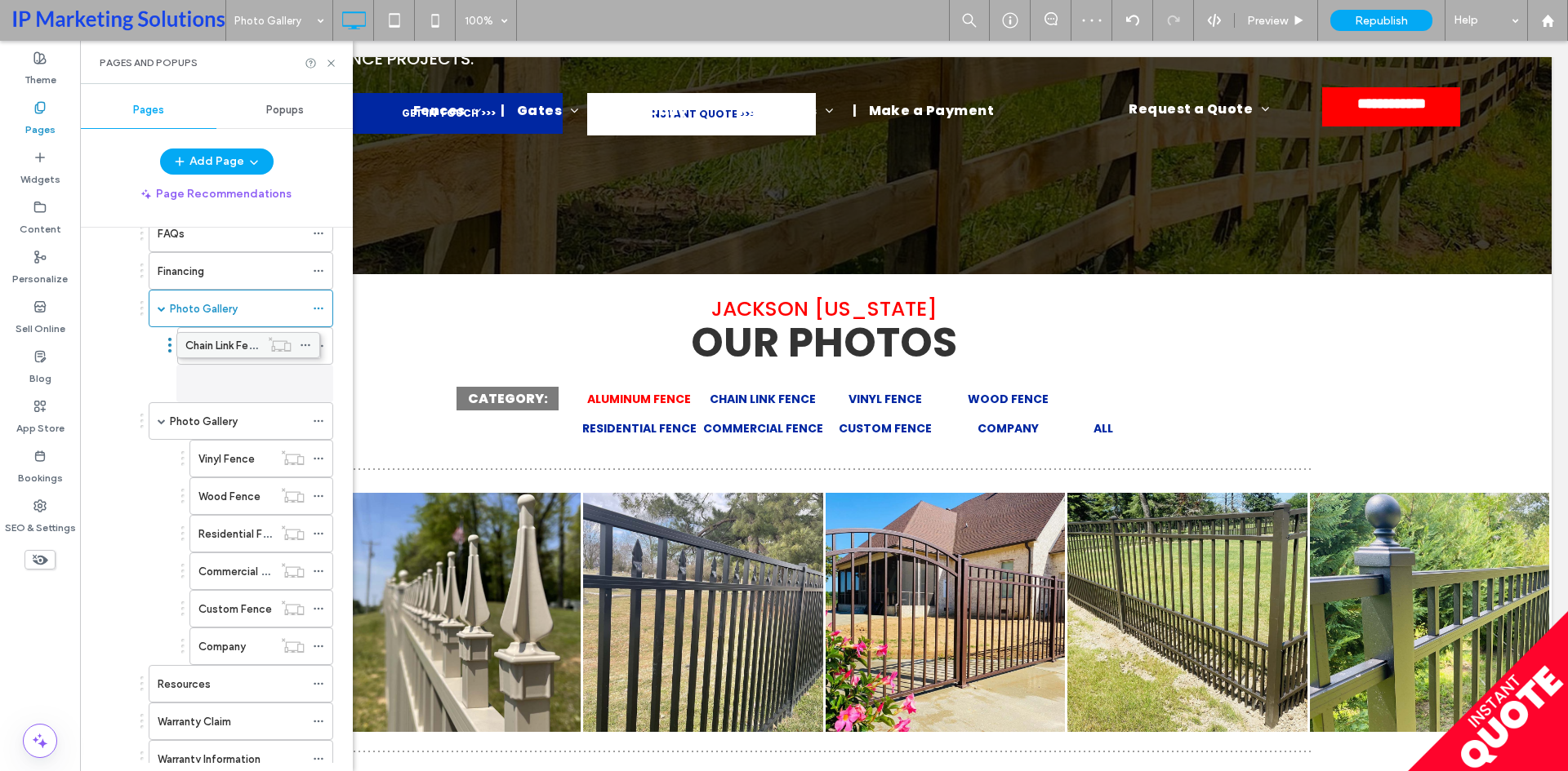
drag, startPoint x: 232, startPoint y: 425, endPoint x: 218, endPoint y: 347, distance: 79.2
drag, startPoint x: 224, startPoint y: 453, endPoint x: 216, endPoint y: 361, distance: 92.3
drag, startPoint x: 227, startPoint y: 500, endPoint x: 220, endPoint y: 368, distance: 132.2
drag, startPoint x: 209, startPoint y: 535, endPoint x: 213, endPoint y: 404, distance: 131.1
drag, startPoint x: 225, startPoint y: 573, endPoint x: 218, endPoint y: 443, distance: 130.2
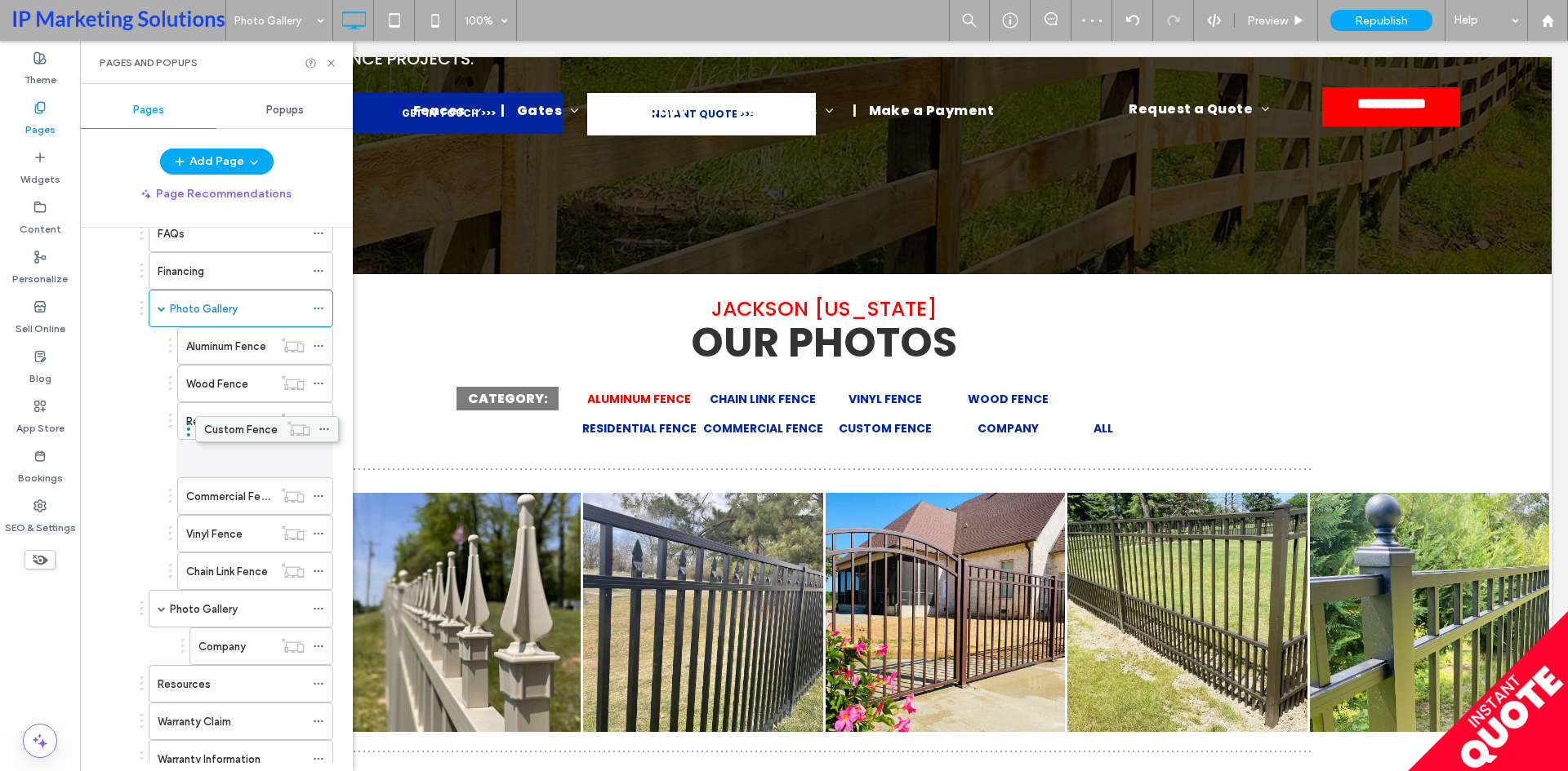
drag, startPoint x: 227, startPoint y: 608, endPoint x: 232, endPoint y: 426, distance: 182.1
drag, startPoint x: 215, startPoint y: 643, endPoint x: 218, endPoint y: 474, distance: 169.0
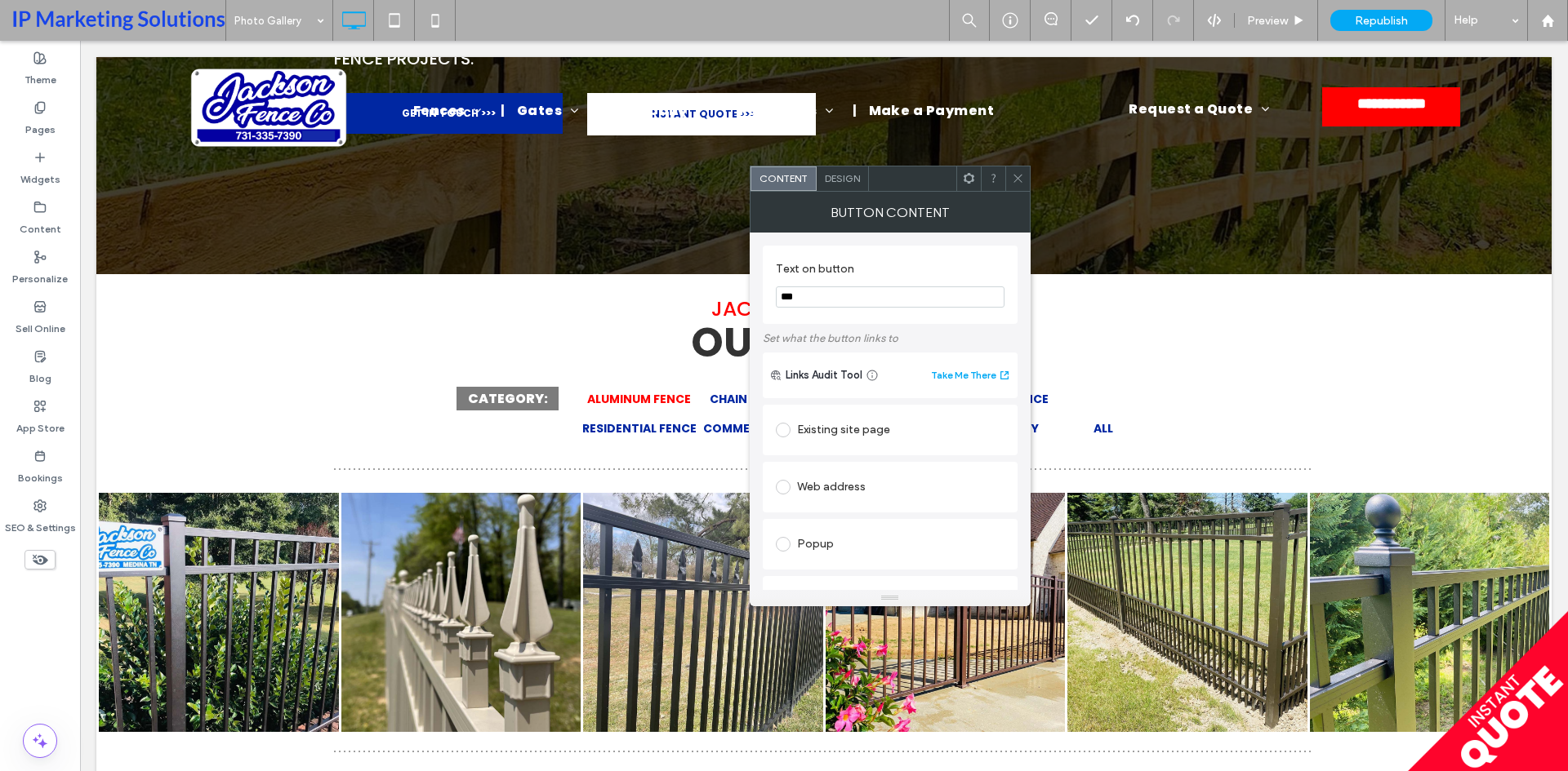
click at [857, 176] on span "Design" at bounding box center [842, 178] width 35 height 12
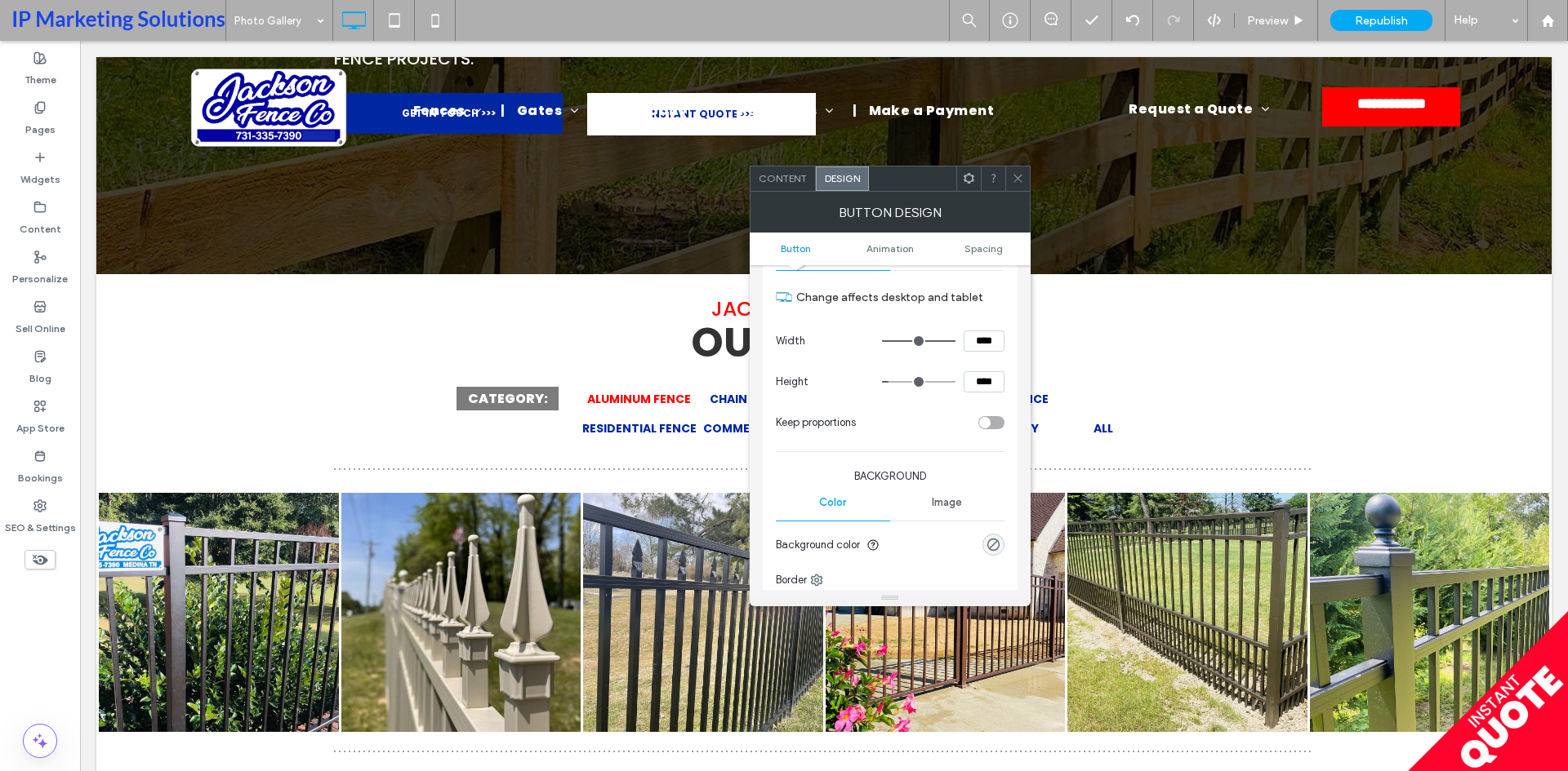
scroll to position [163, 0]
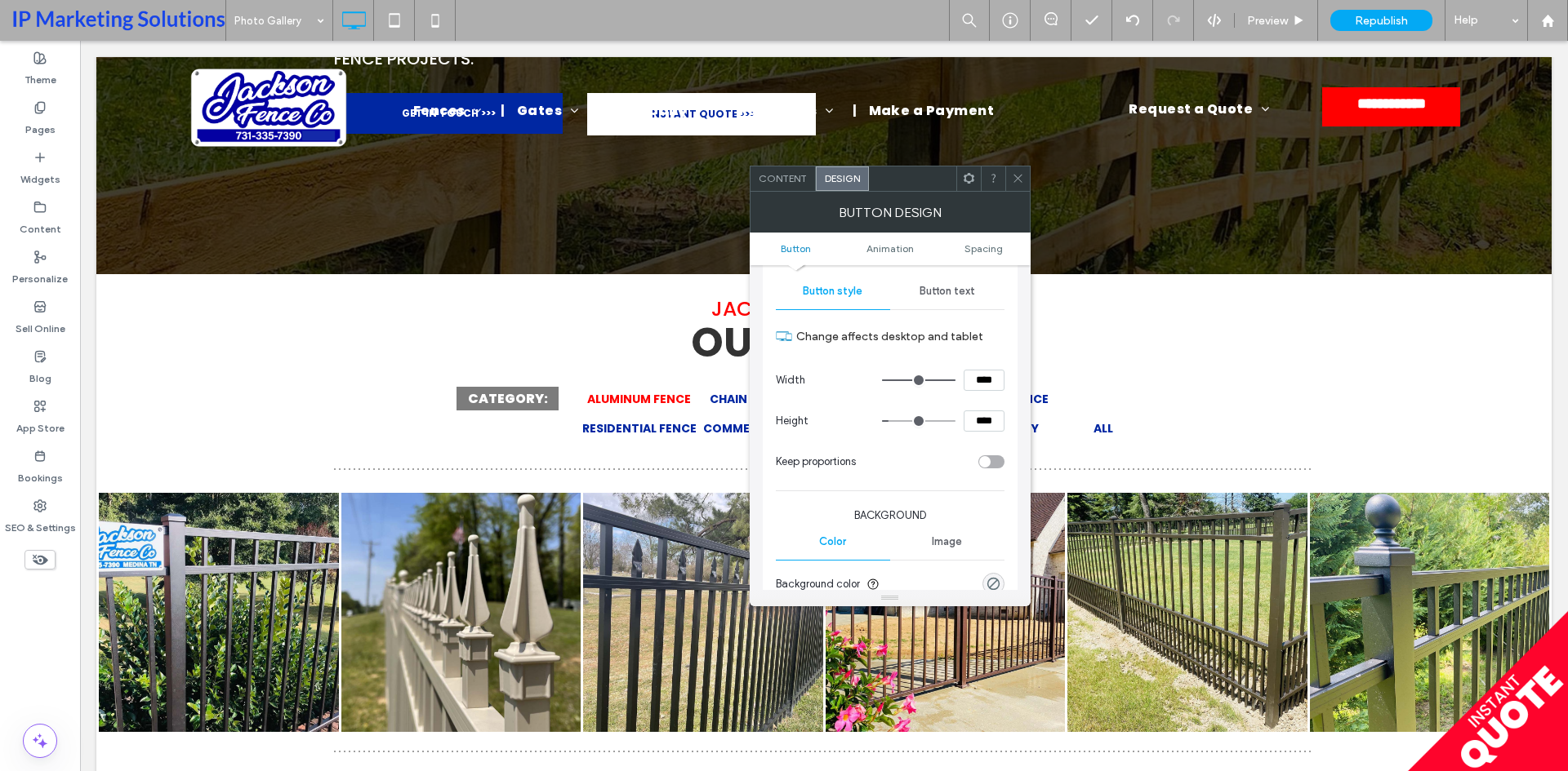
click at [944, 295] on span "Button text" at bounding box center [947, 291] width 56 height 13
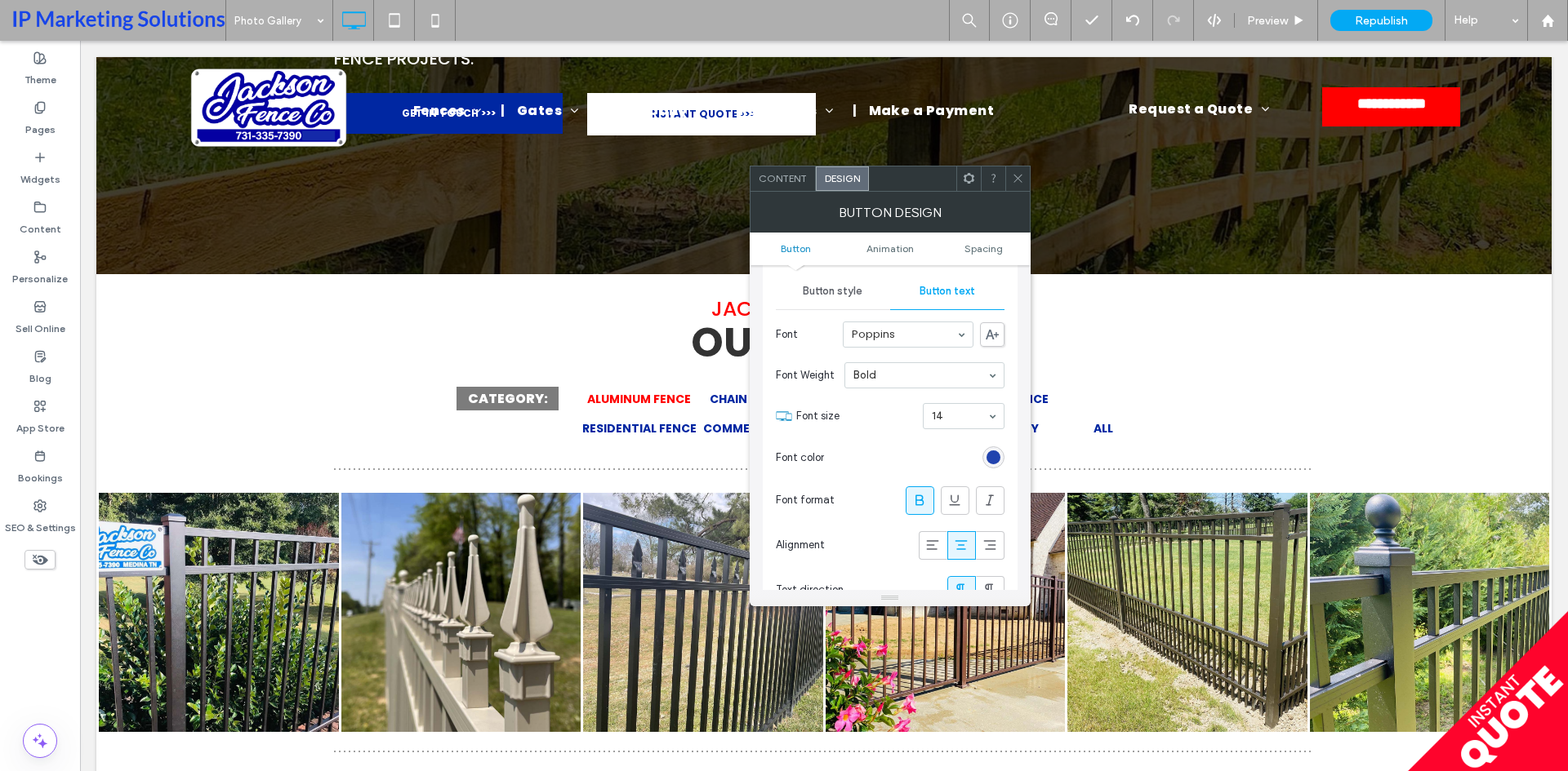
click at [997, 453] on div "rgb(0, 39, 162)" at bounding box center [994, 458] width 14 height 14
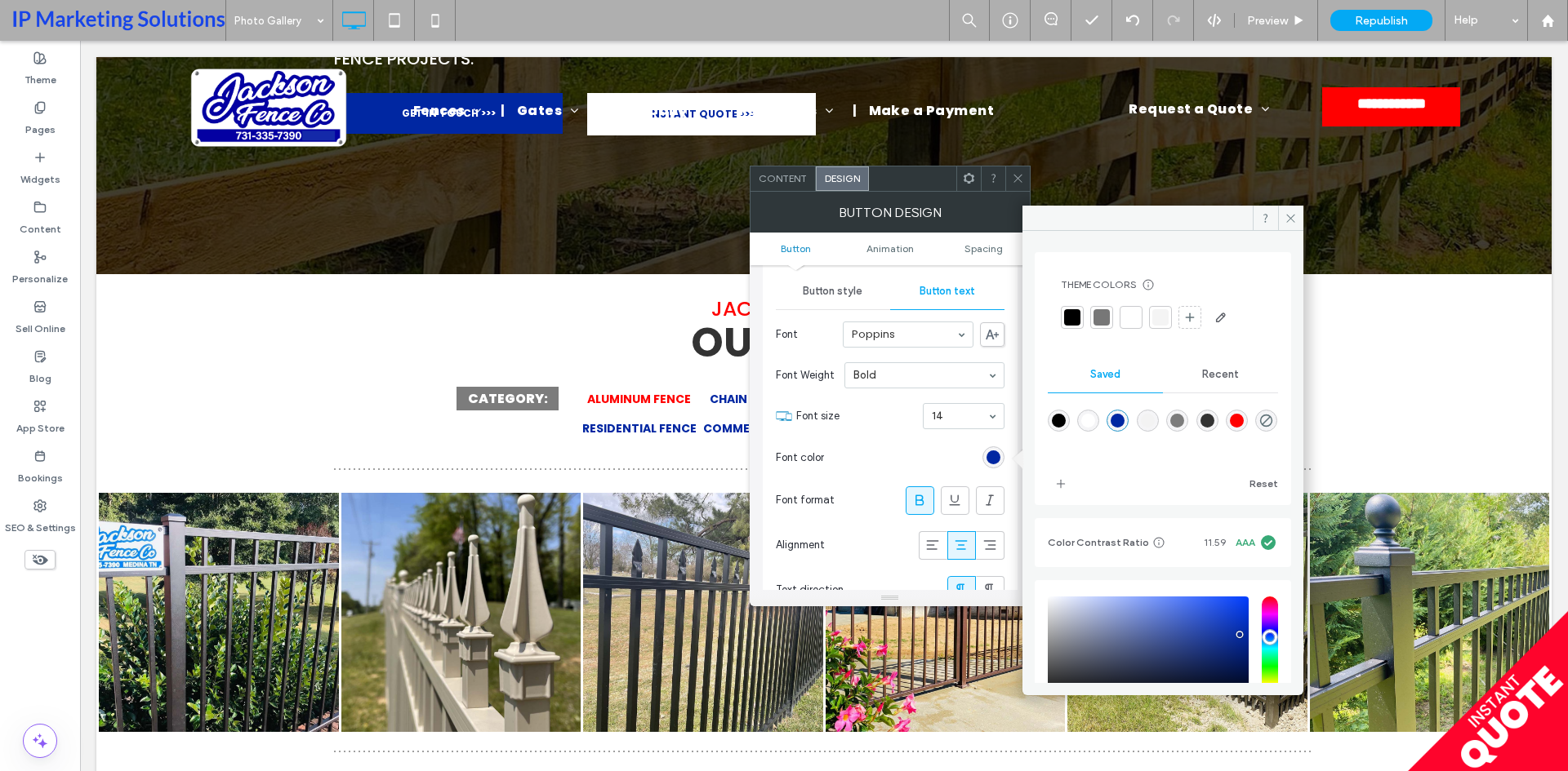
click at [1243, 414] on div "rgba(255,0,0,1)" at bounding box center [1236, 421] width 14 height 14
type input "*******"
click at [1292, 218] on icon at bounding box center [1290, 219] width 12 height 12
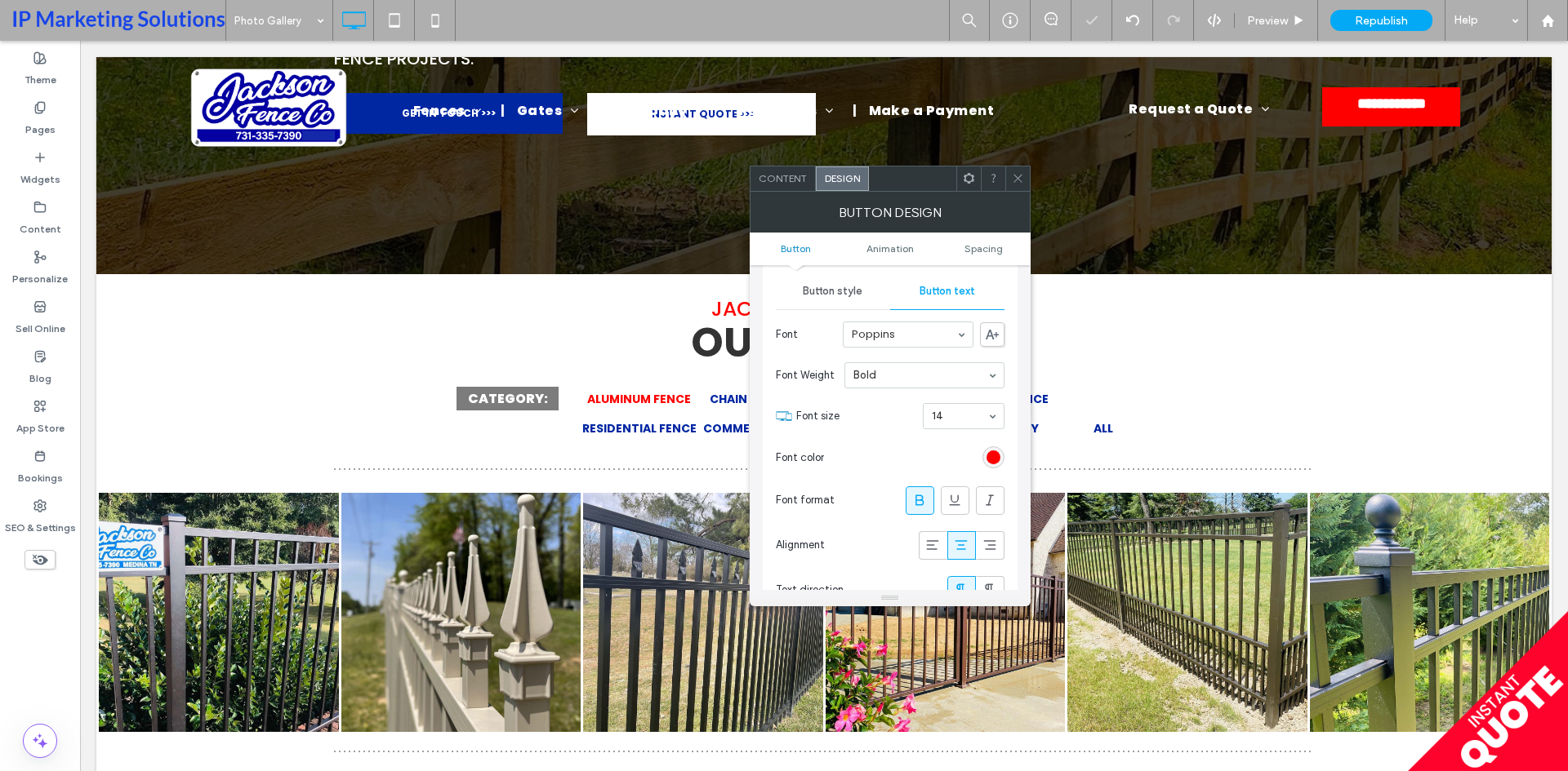
click at [1019, 186] on span at bounding box center [1018, 179] width 12 height 25
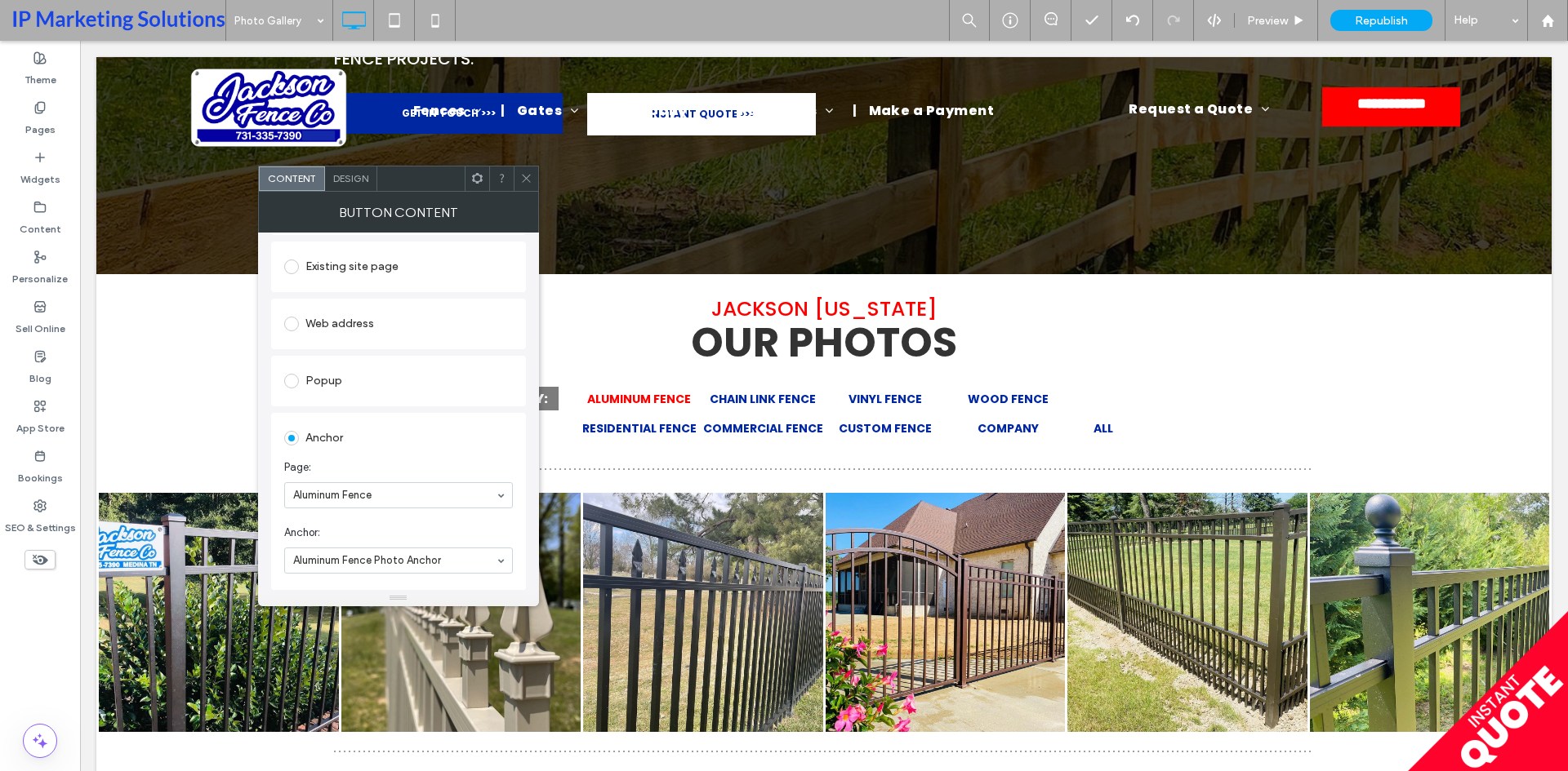
scroll to position [245, 0]
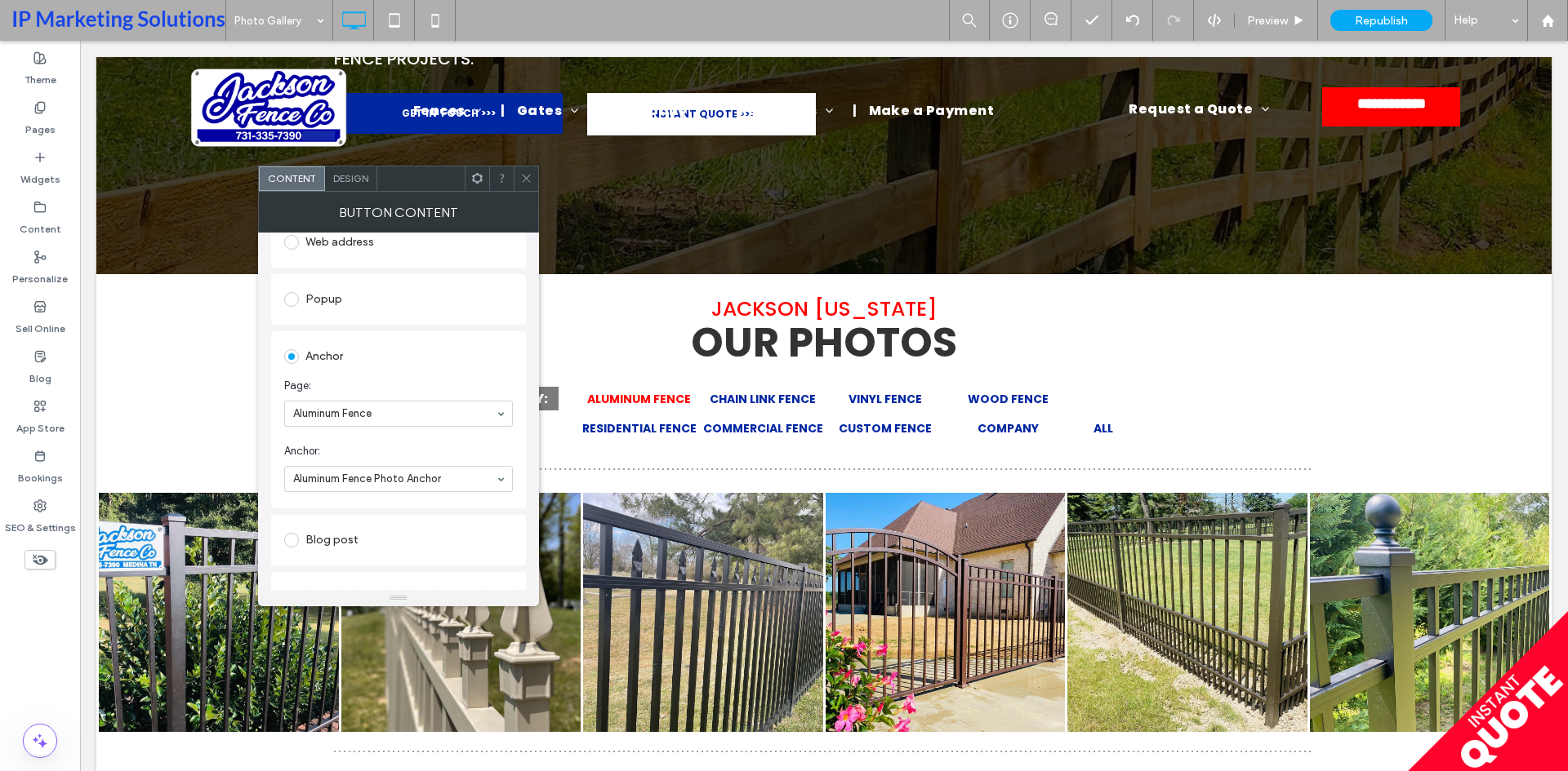
click at [355, 174] on span "Design" at bounding box center [350, 178] width 35 height 12
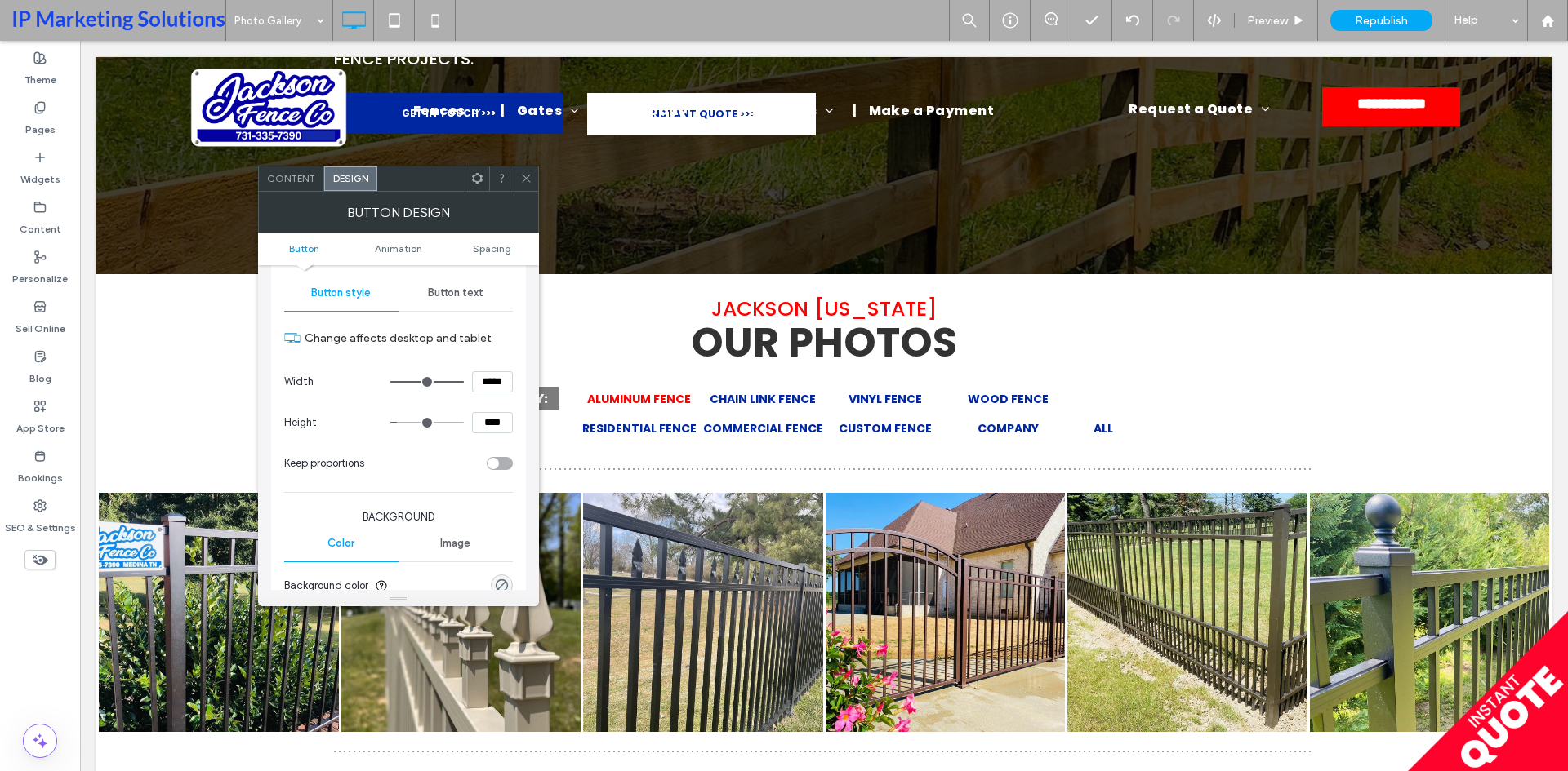
scroll to position [81, 0]
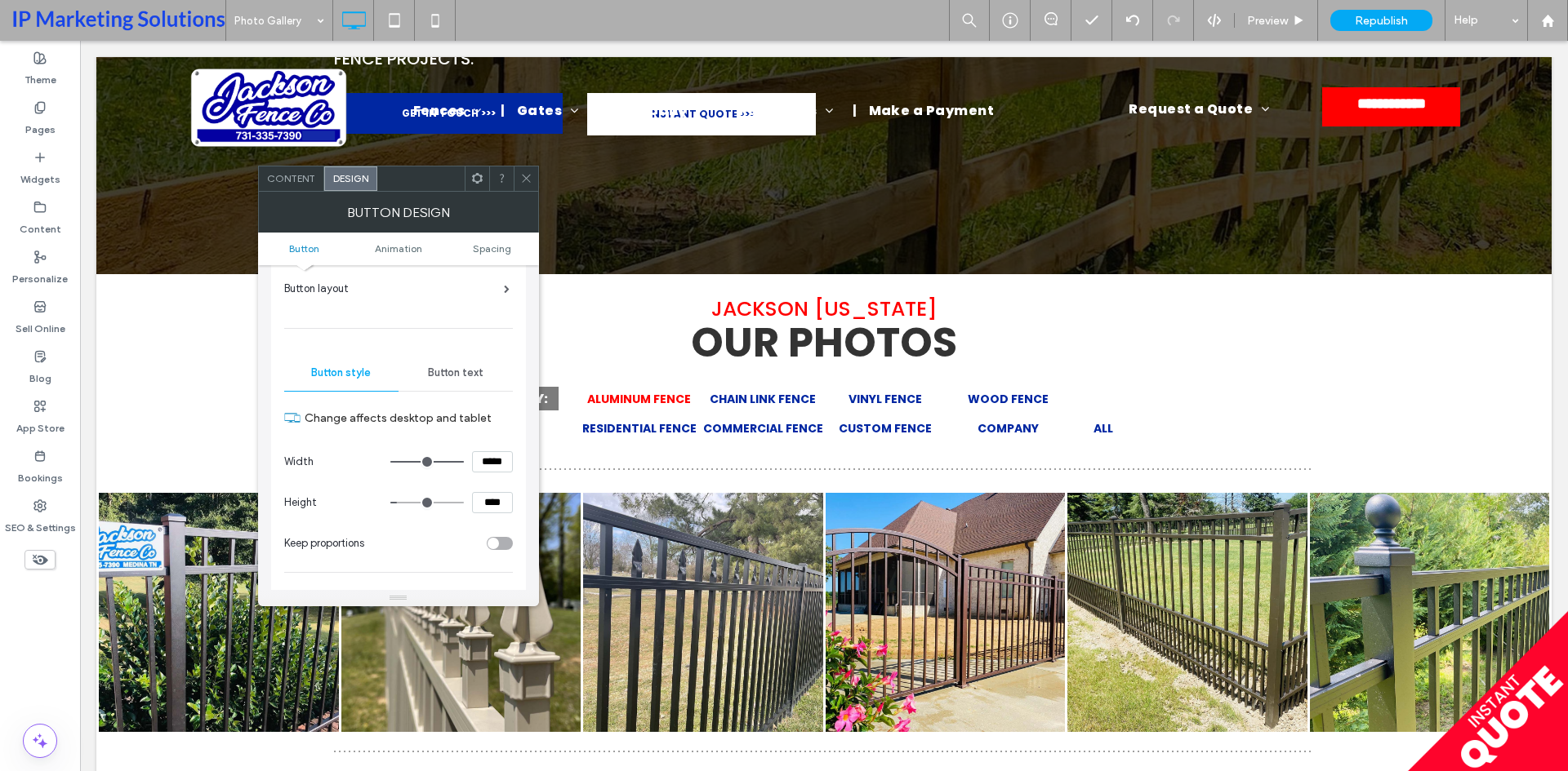
click at [458, 372] on span "Button text" at bounding box center [456, 373] width 56 height 13
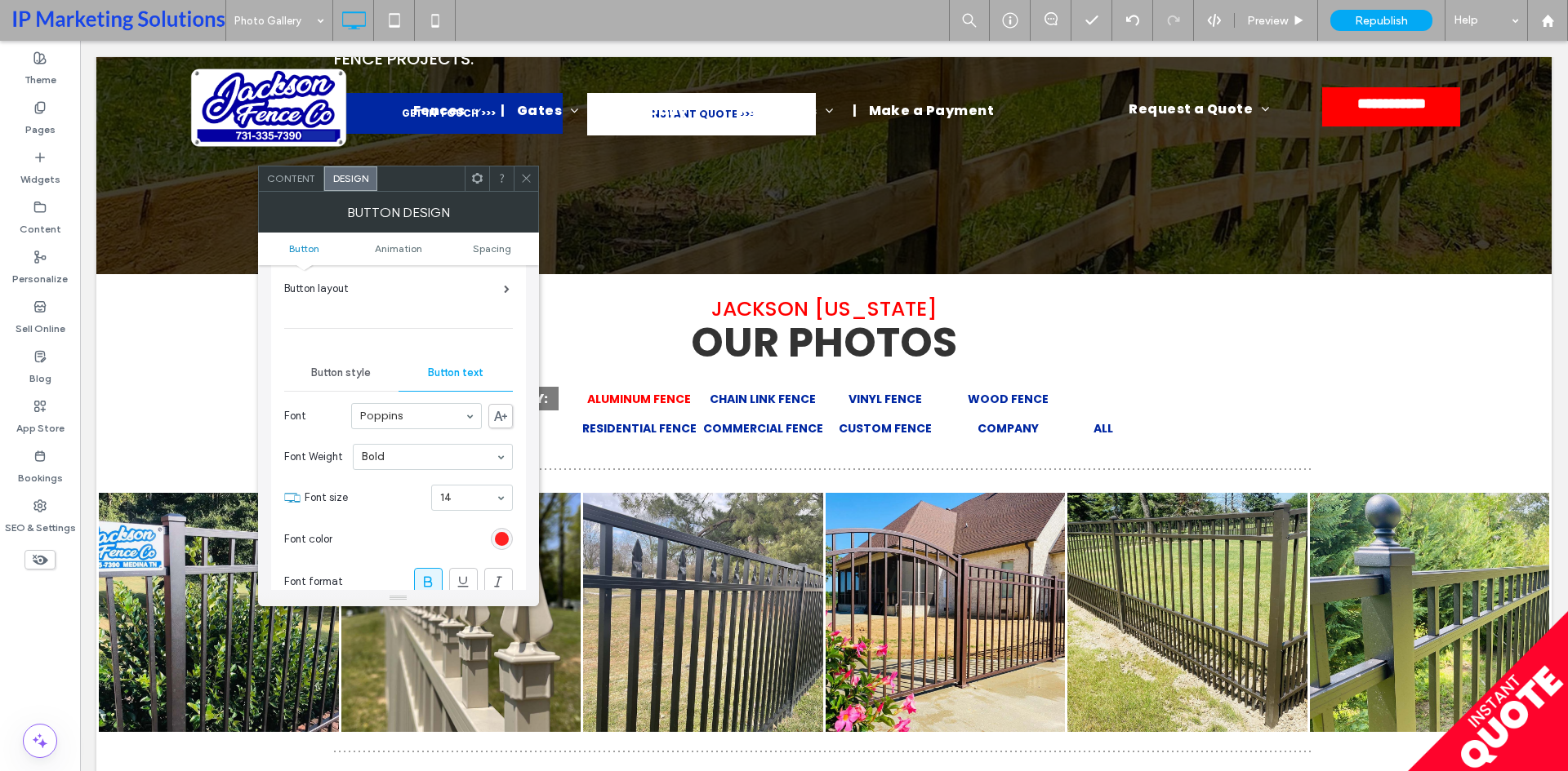
click at [502, 534] on div "rgb(255, 0, 0)" at bounding box center [502, 540] width 14 height 14
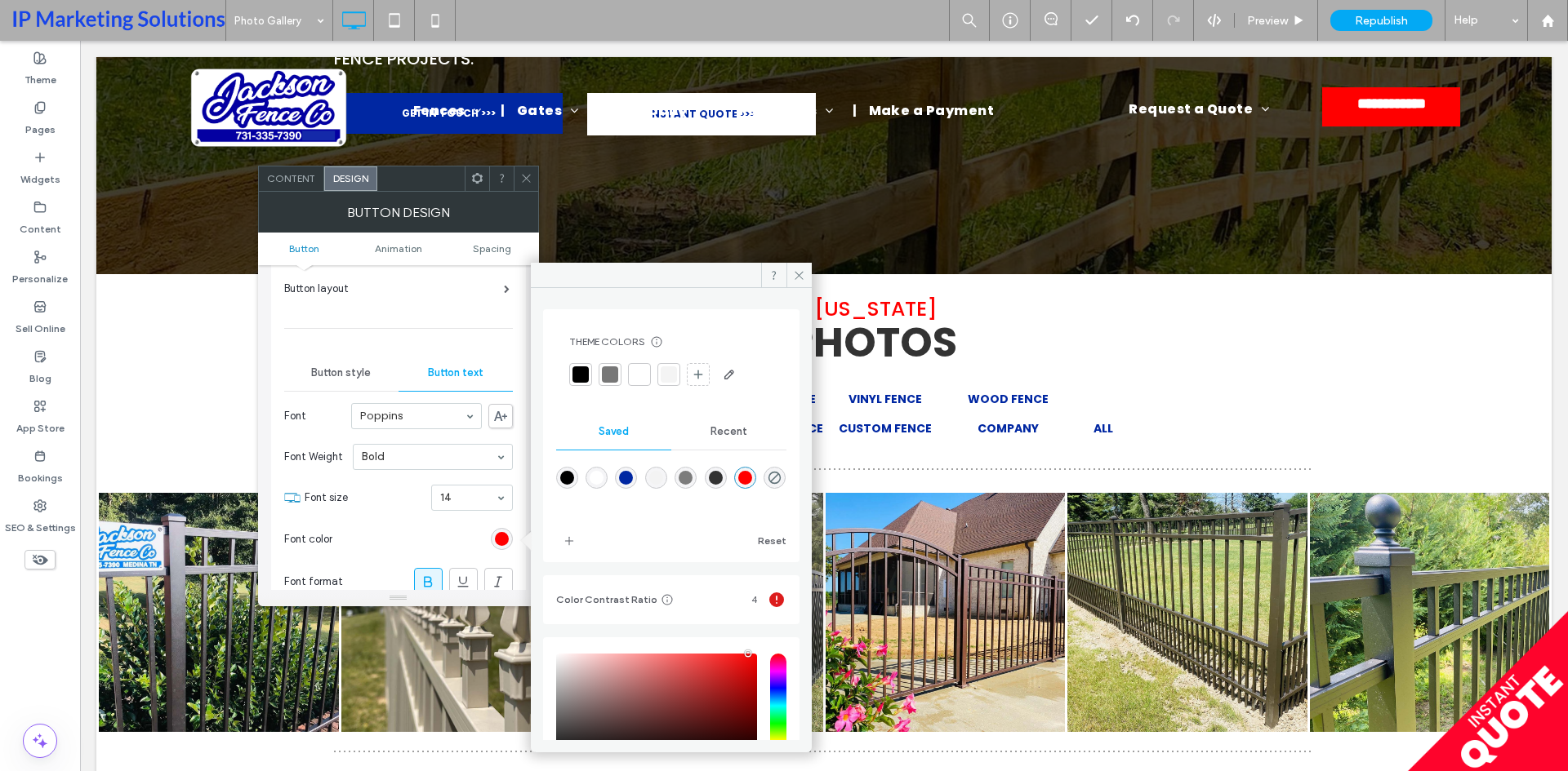
click at [616, 482] on div at bounding box center [672, 490] width 231 height 62
click at [633, 481] on div "rgba(0,39,162,1)" at bounding box center [626, 478] width 14 height 14
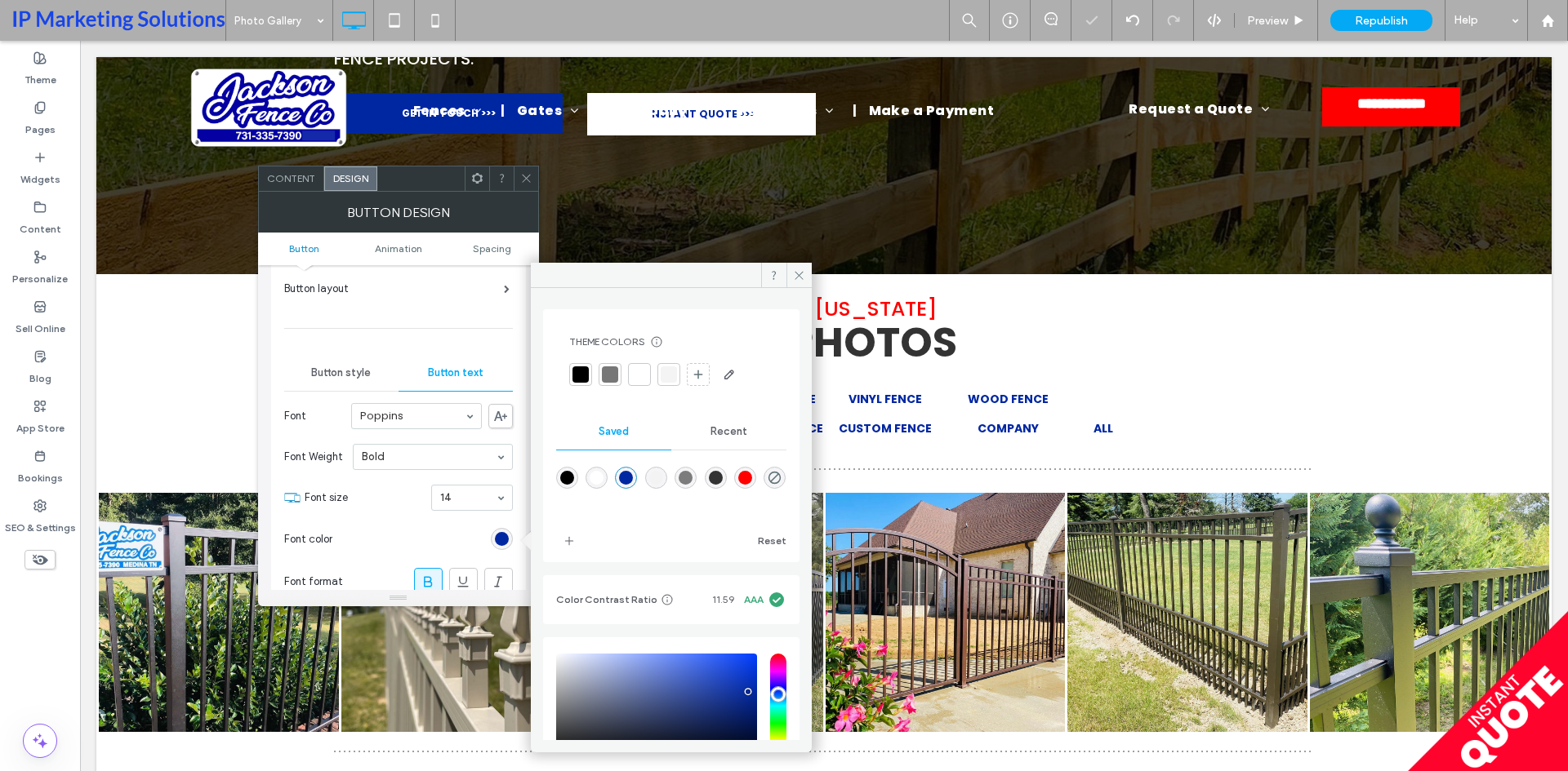
type input "*******"
click at [799, 277] on icon at bounding box center [799, 275] width 12 height 12
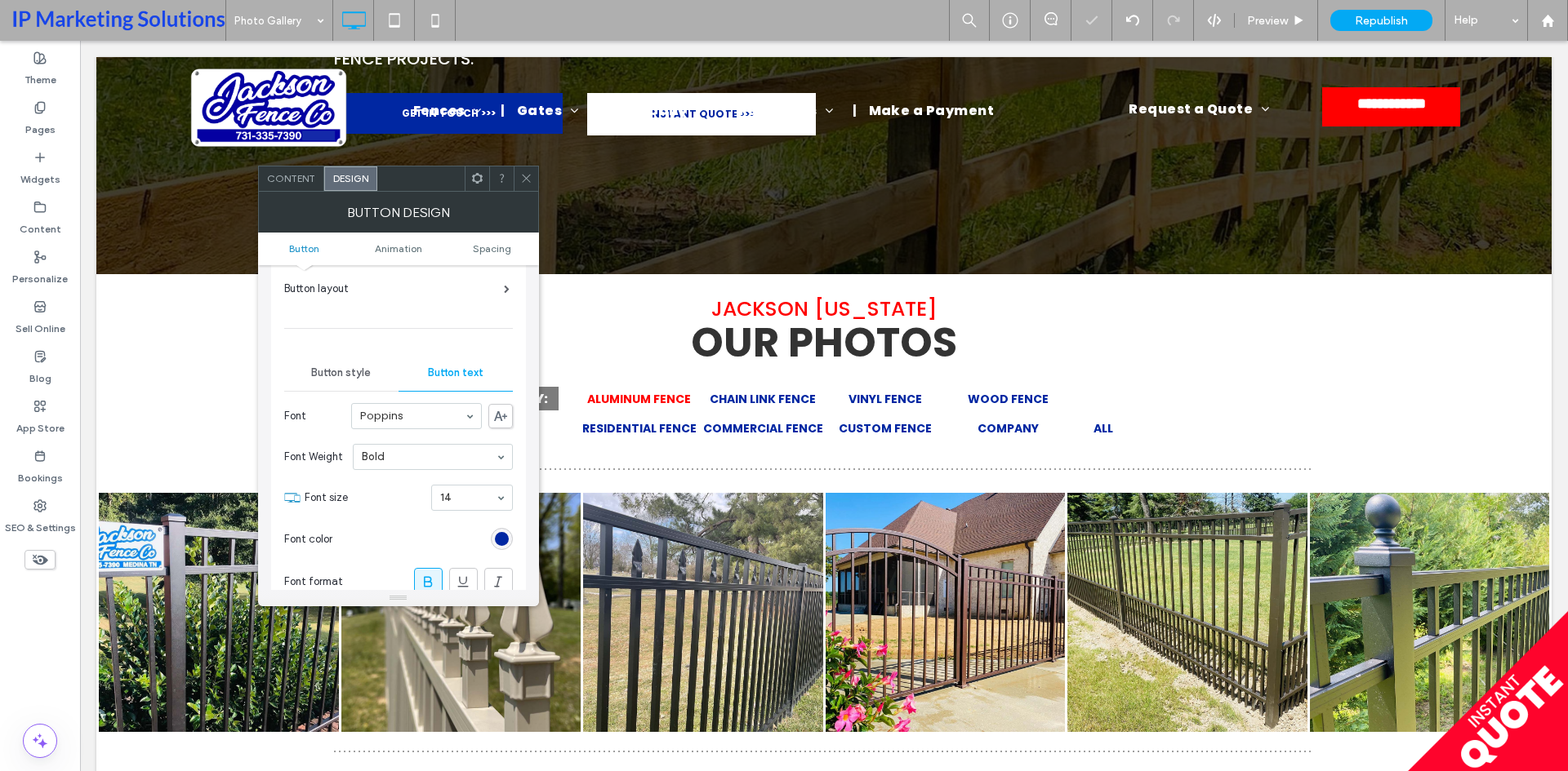
click at [523, 181] on icon at bounding box center [526, 178] width 12 height 12
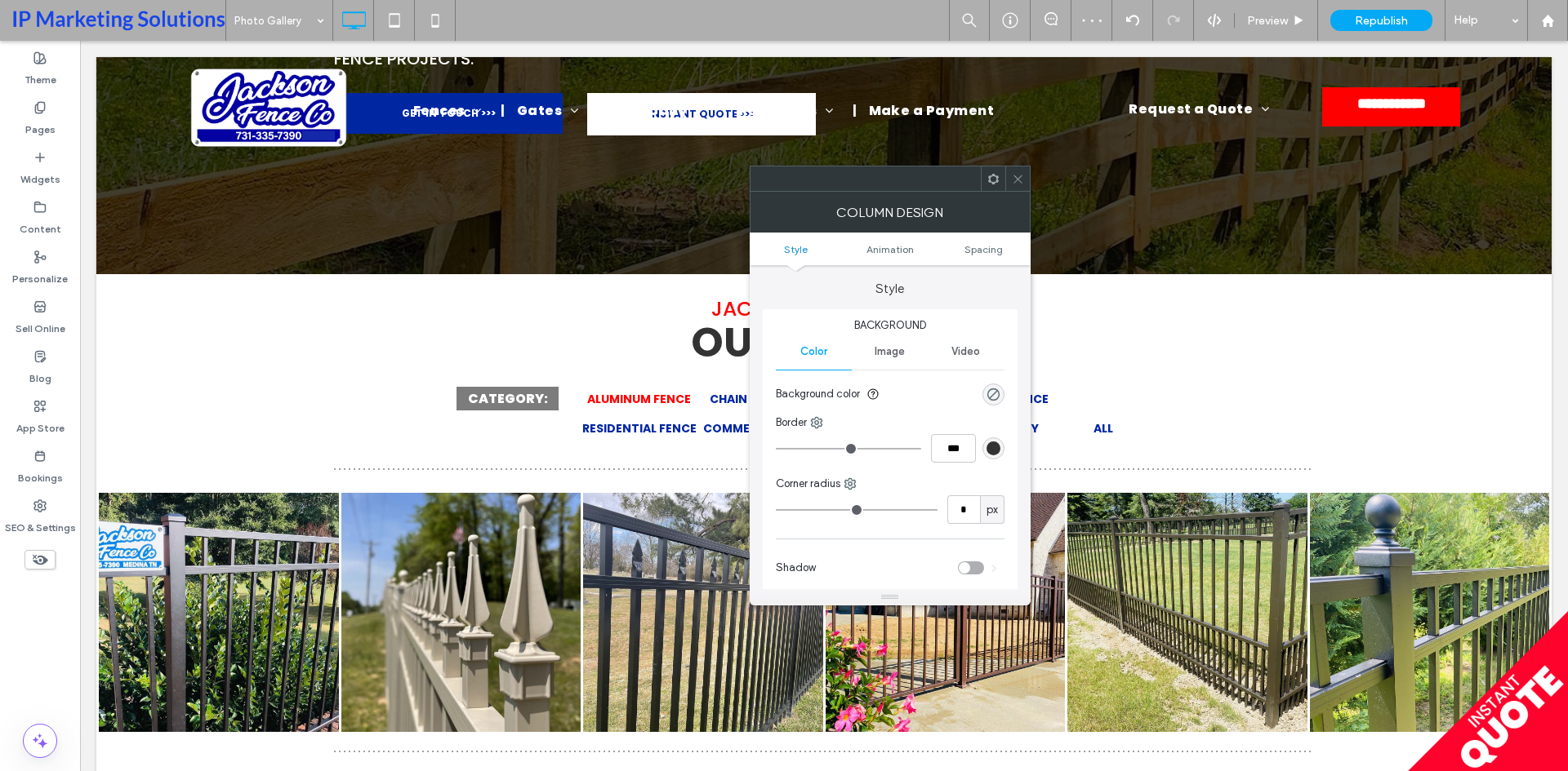
click at [1010, 177] on div at bounding box center [1017, 179] width 25 height 25
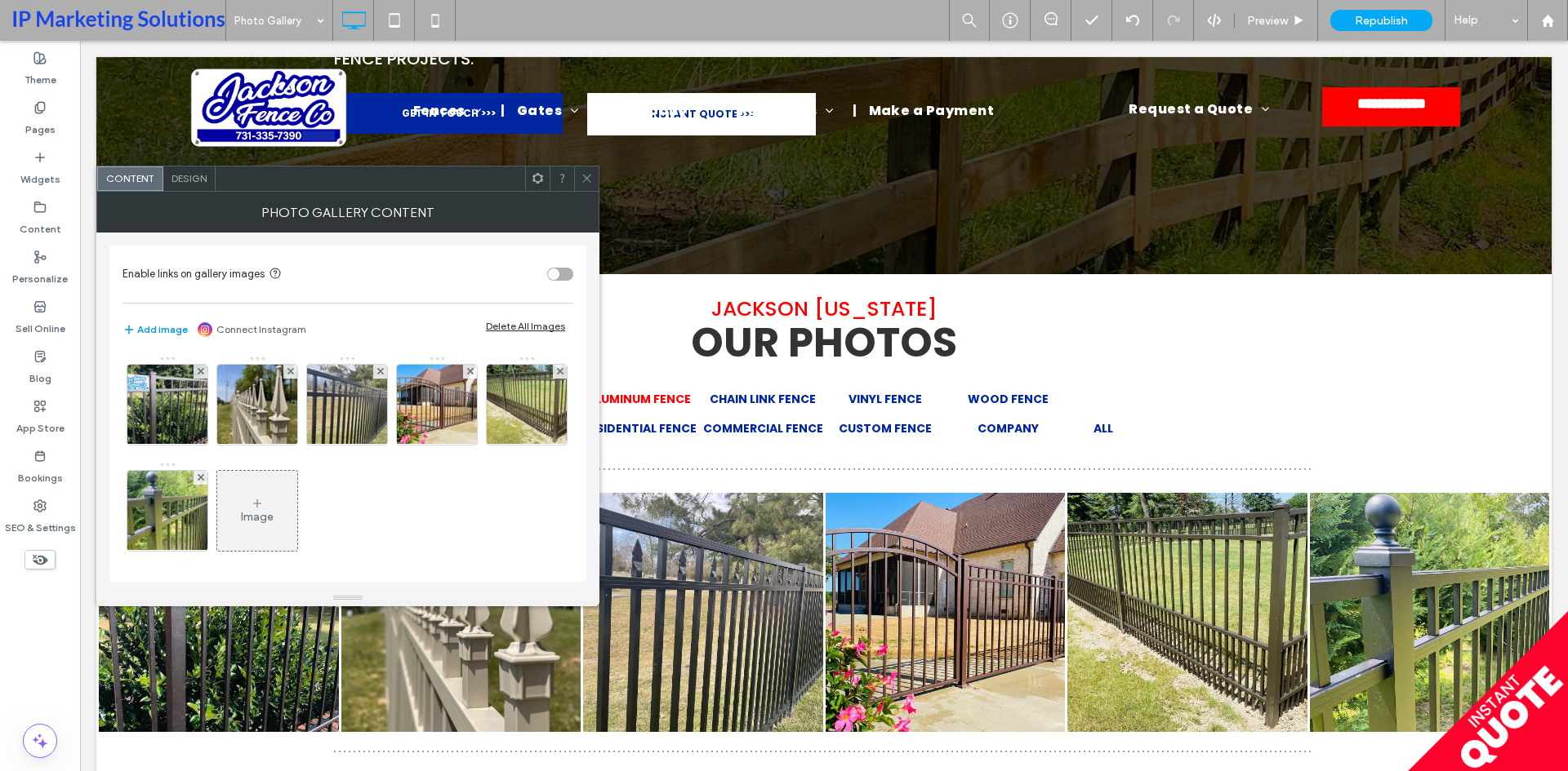
click at [169, 325] on button "Add image" at bounding box center [155, 330] width 66 height 20
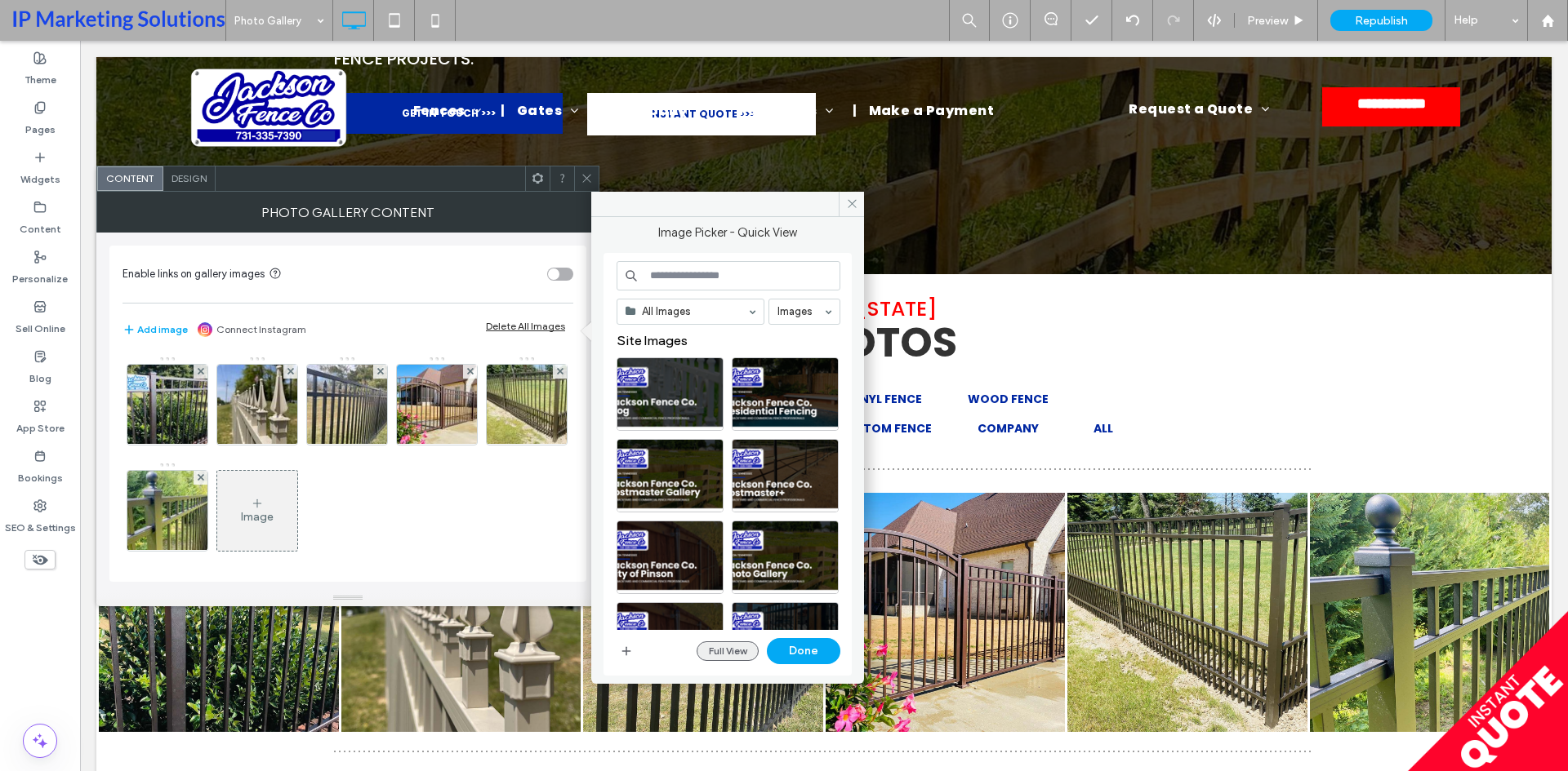
click at [722, 652] on button "Full View" at bounding box center [727, 652] width 62 height 20
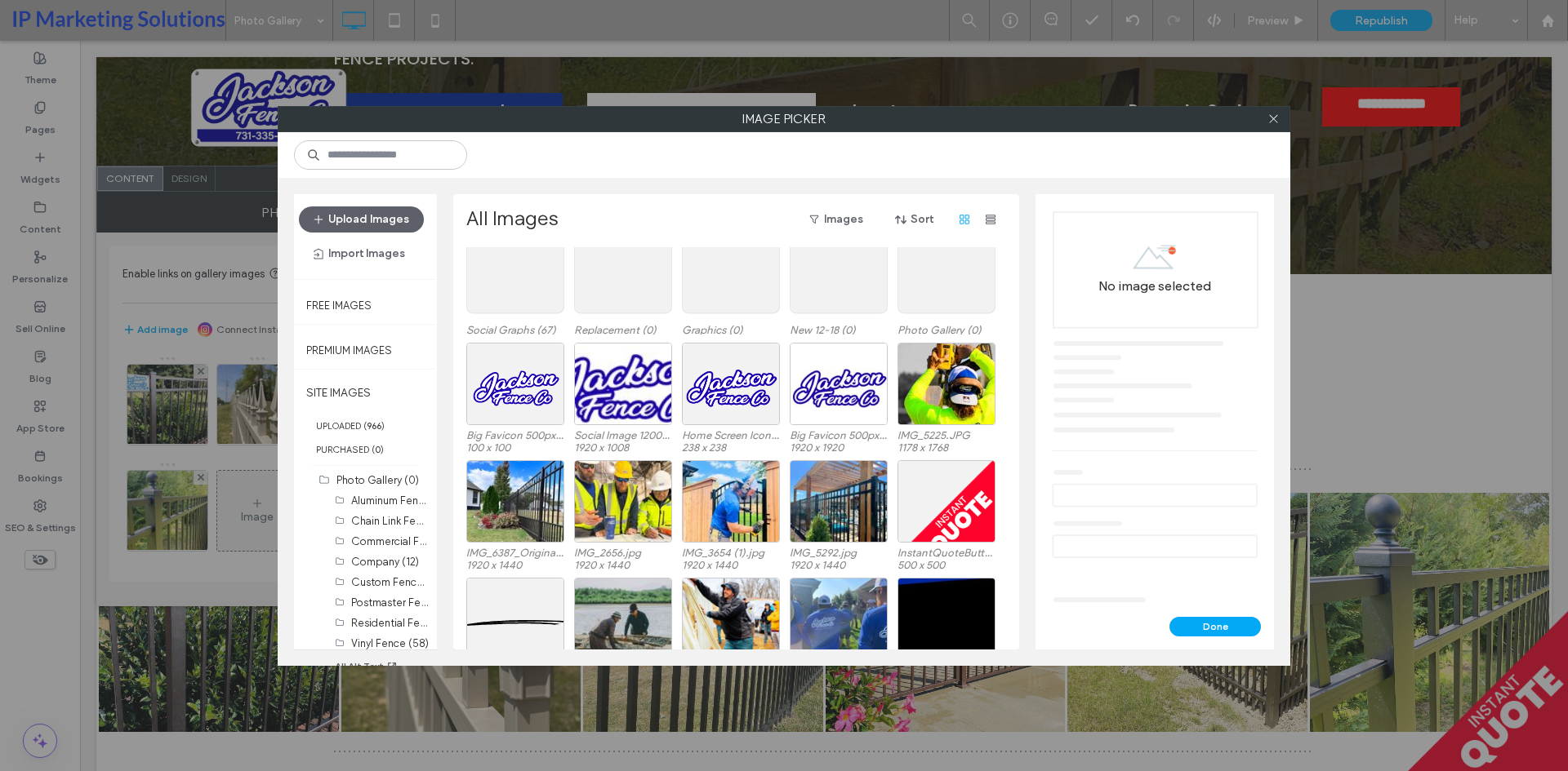
scroll to position [0, 0]
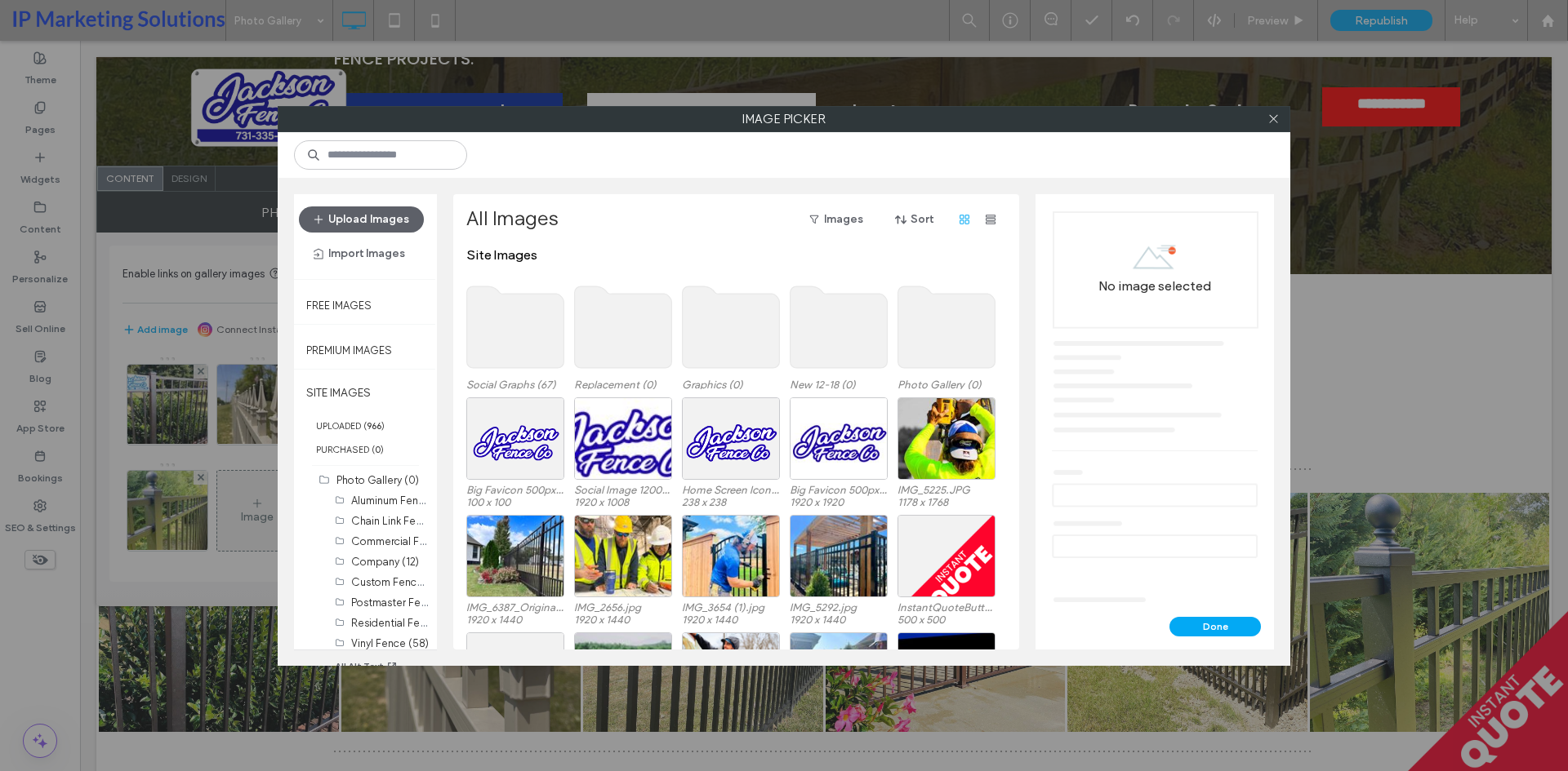
click at [946, 322] on use at bounding box center [947, 327] width 97 height 81
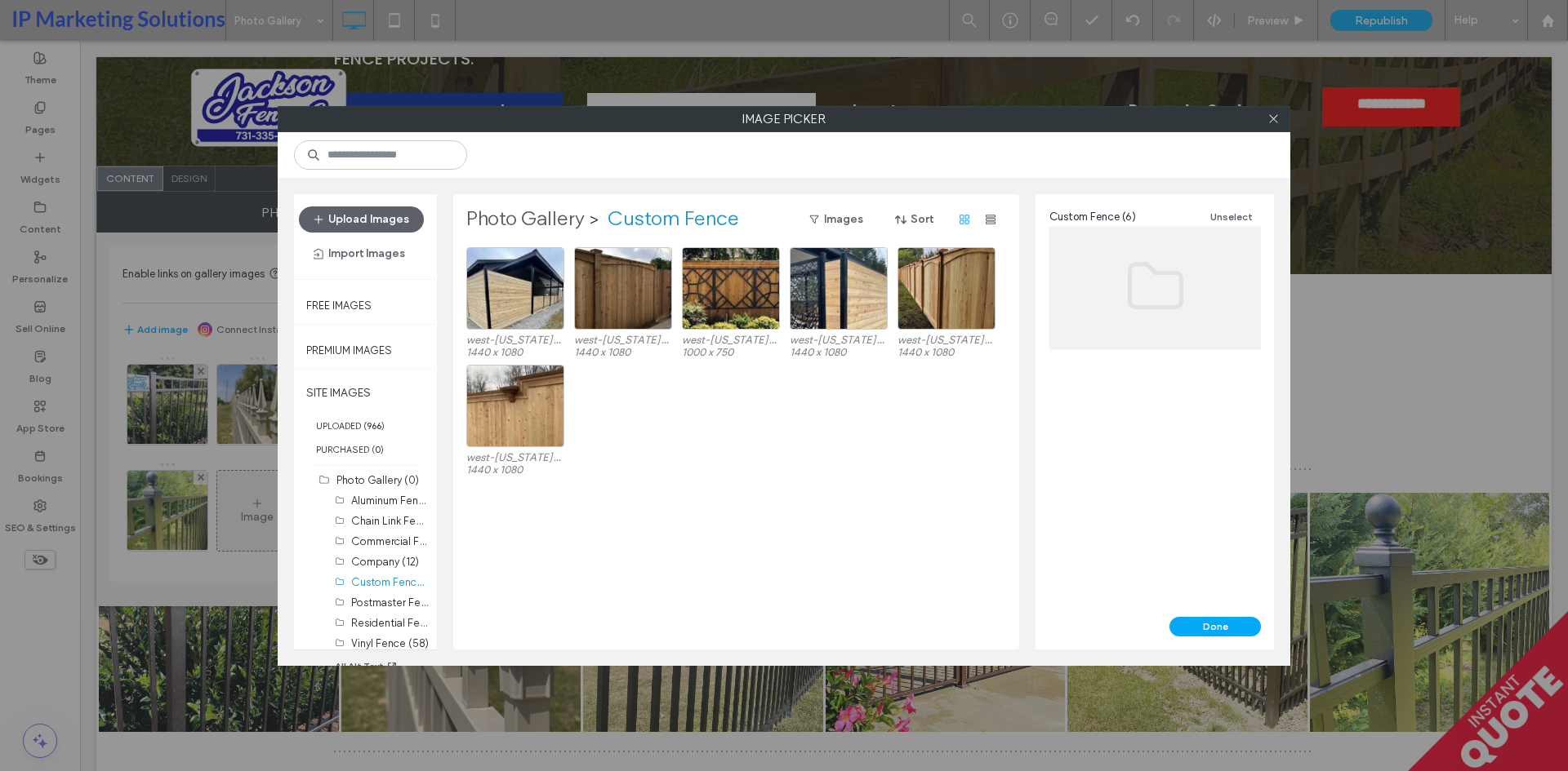
click at [519, 227] on label "Photo Gallery" at bounding box center [525, 220] width 118 height 26
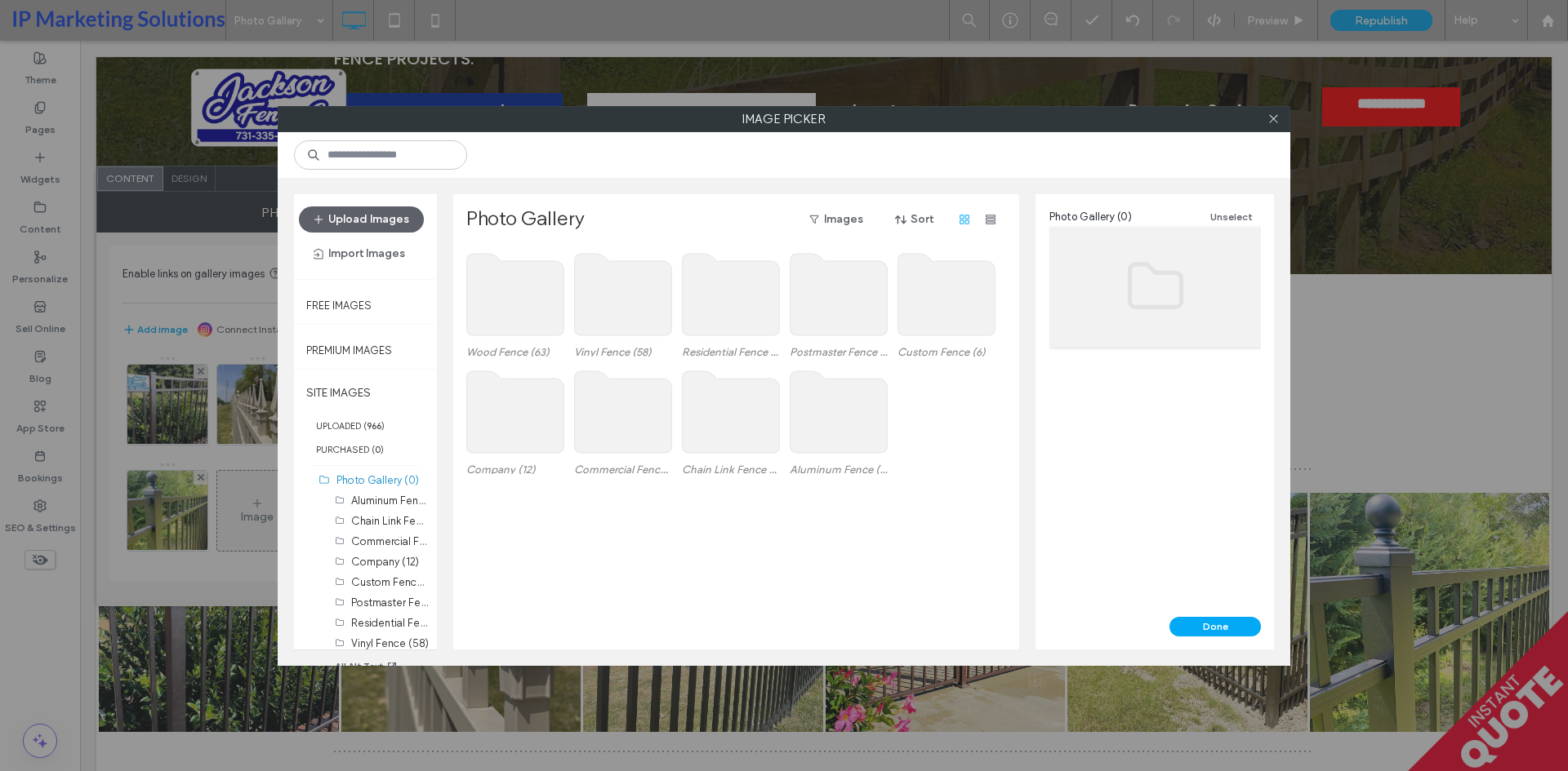
click at [535, 316] on use at bounding box center [516, 295] width 97 height 81
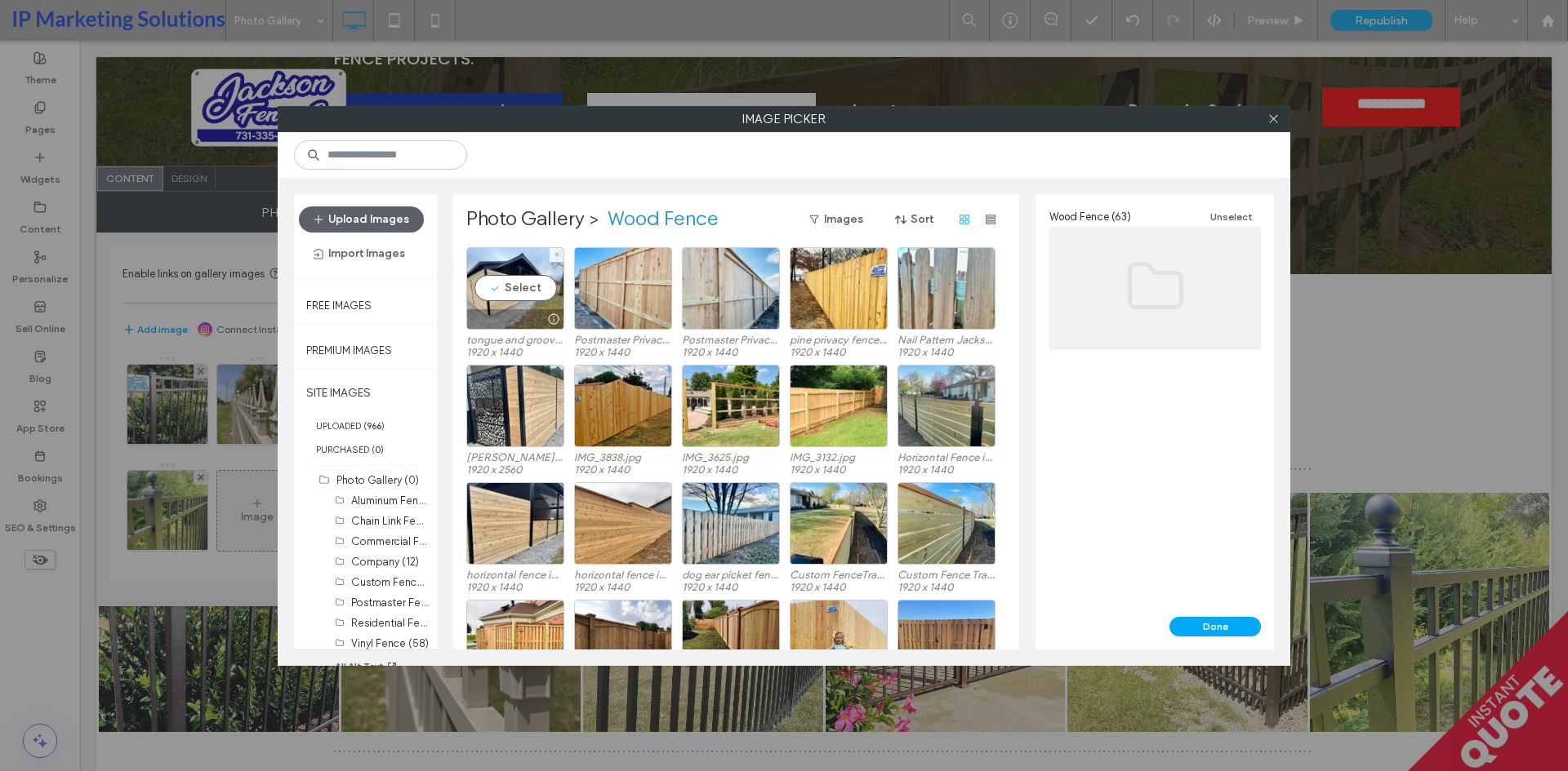
click at [535, 316] on div "Select tongue and groove cedar fence in mckenzie tennessee.jpg 1920 x 1440 Post…" at bounding box center [740, 448] width 549 height 402
click at [546, 220] on label "Photo Gallery" at bounding box center [525, 220] width 118 height 26
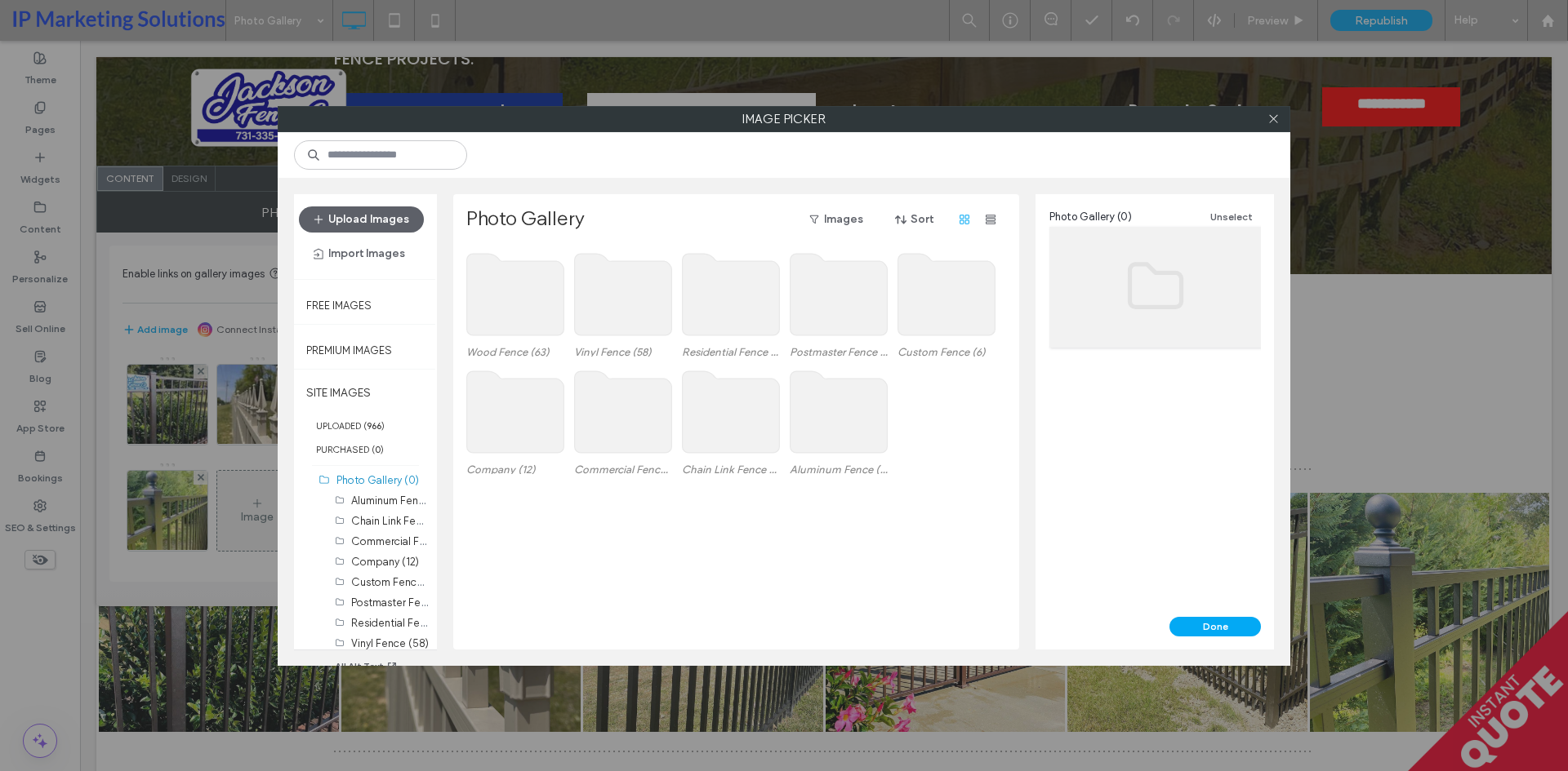
click at [618, 429] on use at bounding box center [623, 412] width 97 height 81
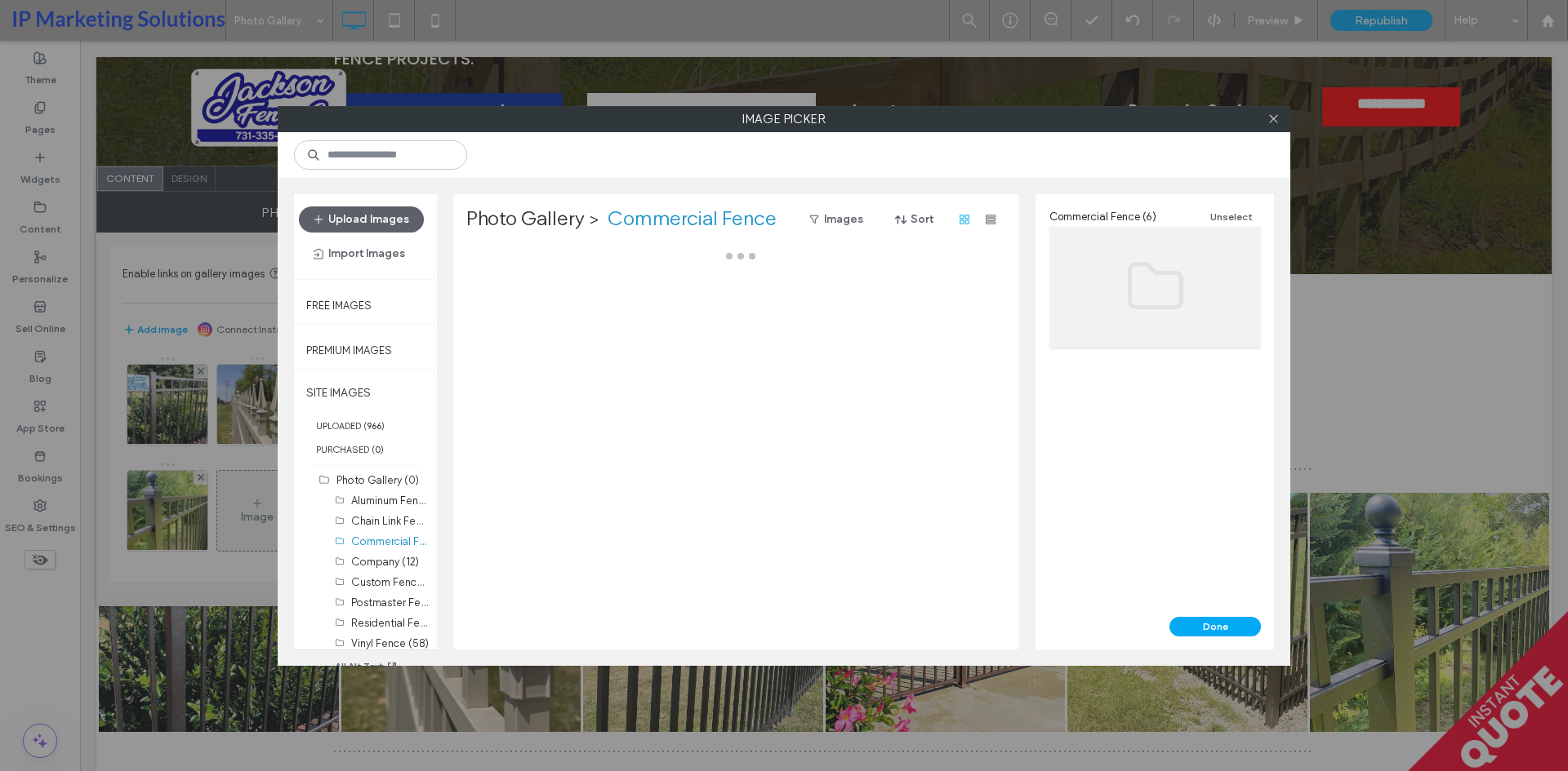
click at [618, 429] on div at bounding box center [740, 448] width 549 height 402
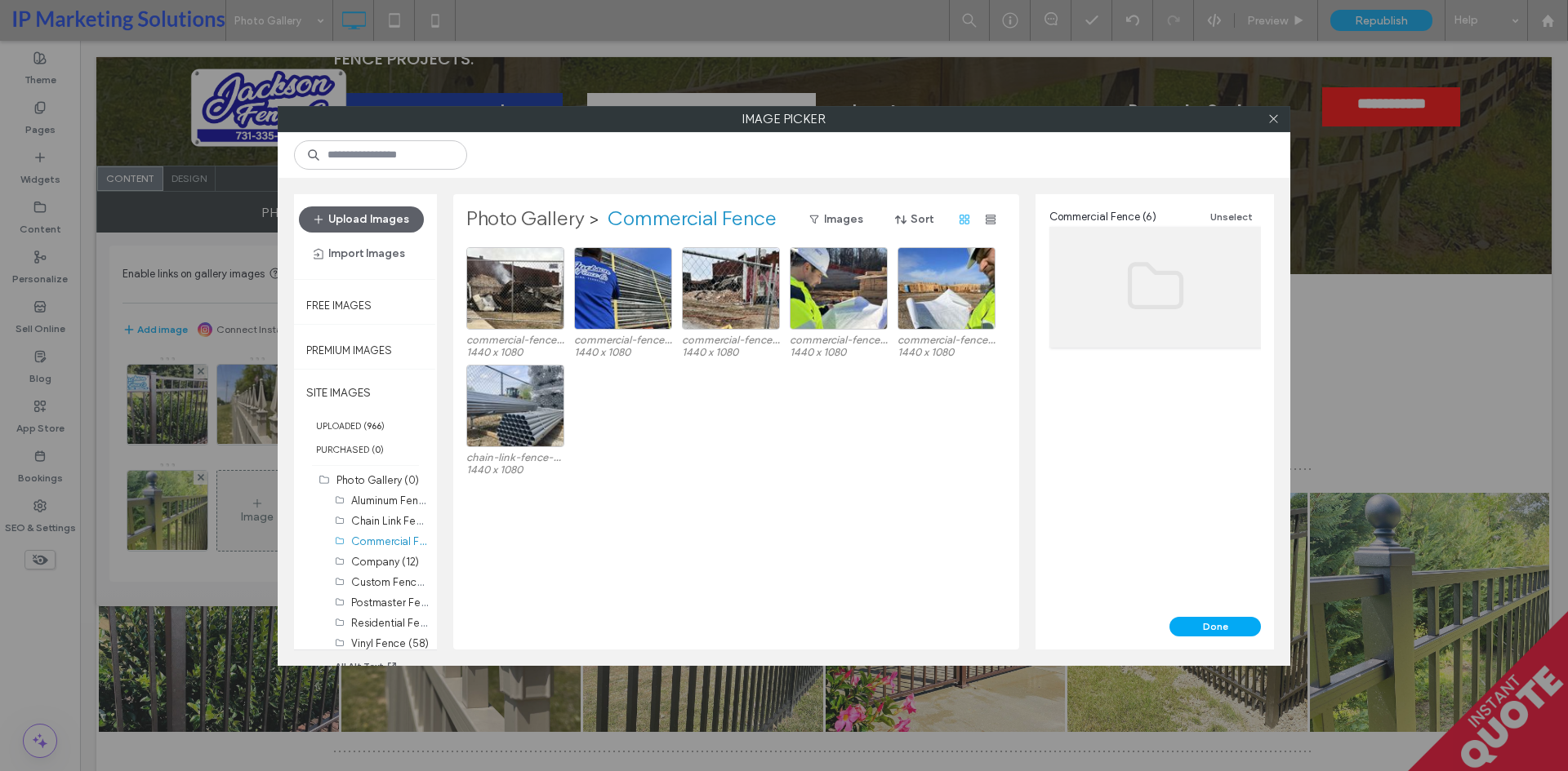
click at [546, 222] on label "Photo Gallery" at bounding box center [525, 220] width 118 height 26
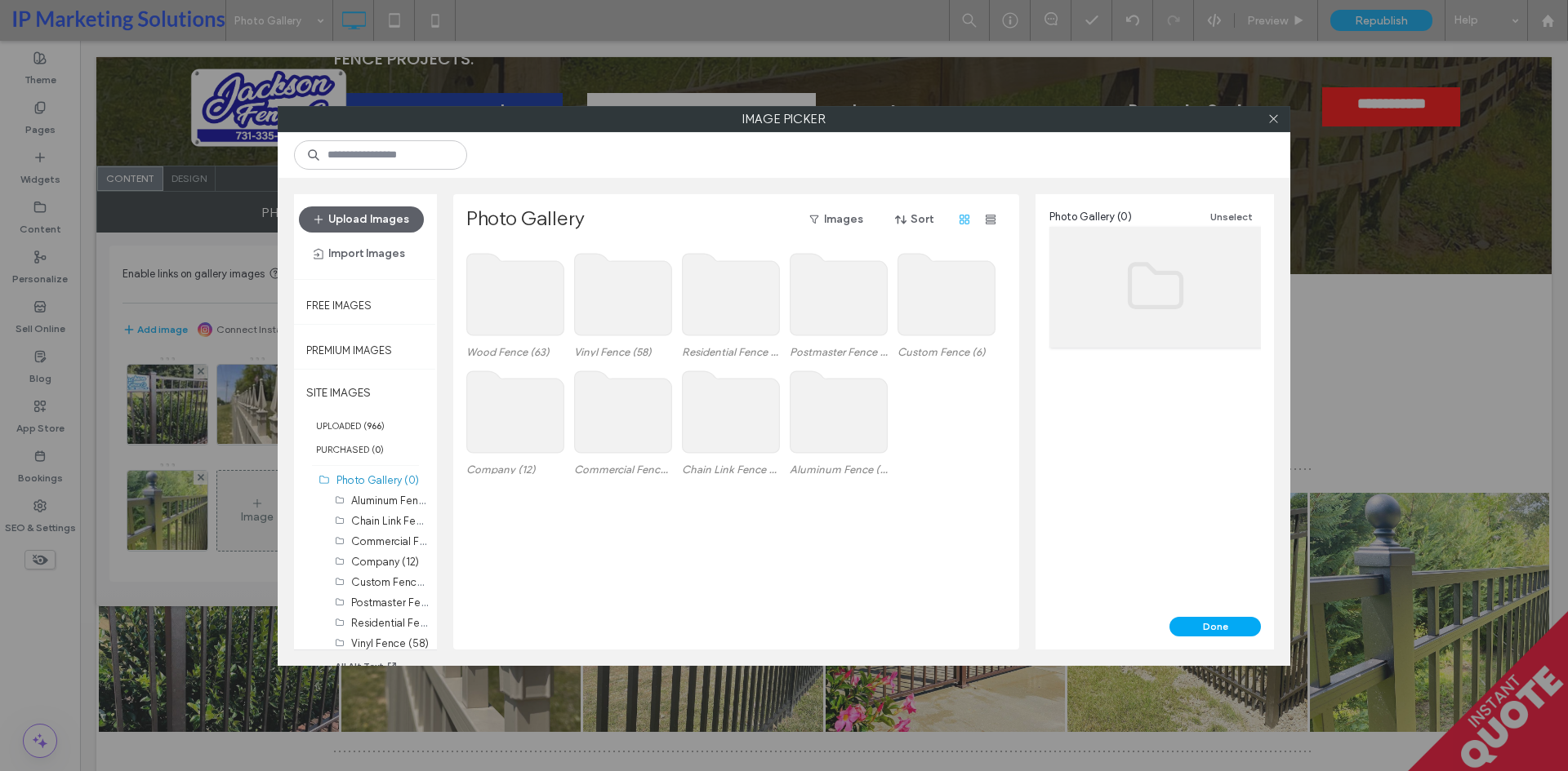
click at [614, 289] on use at bounding box center [623, 295] width 97 height 81
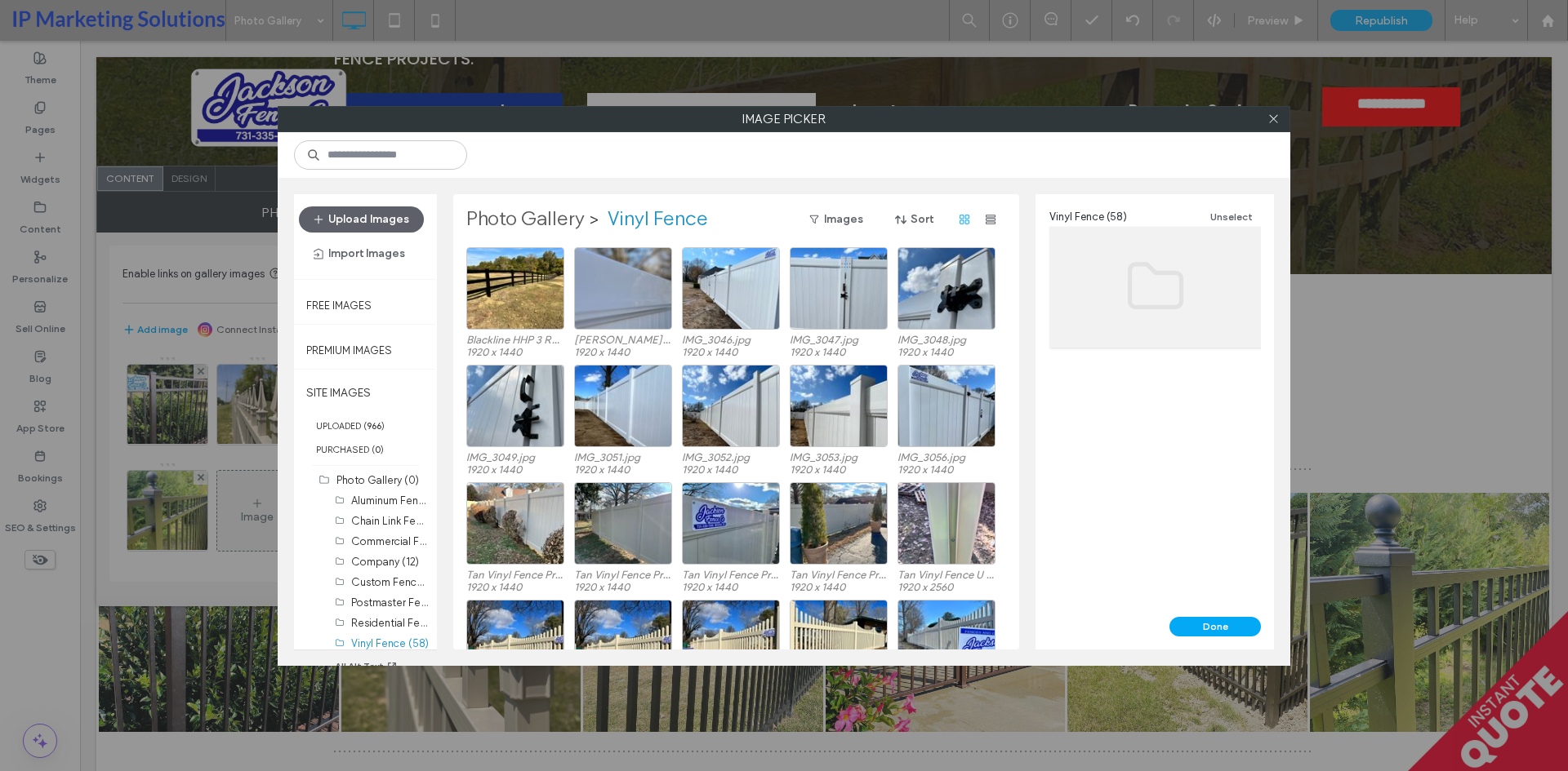
click at [538, 225] on label "Photo Gallery" at bounding box center [525, 220] width 118 height 26
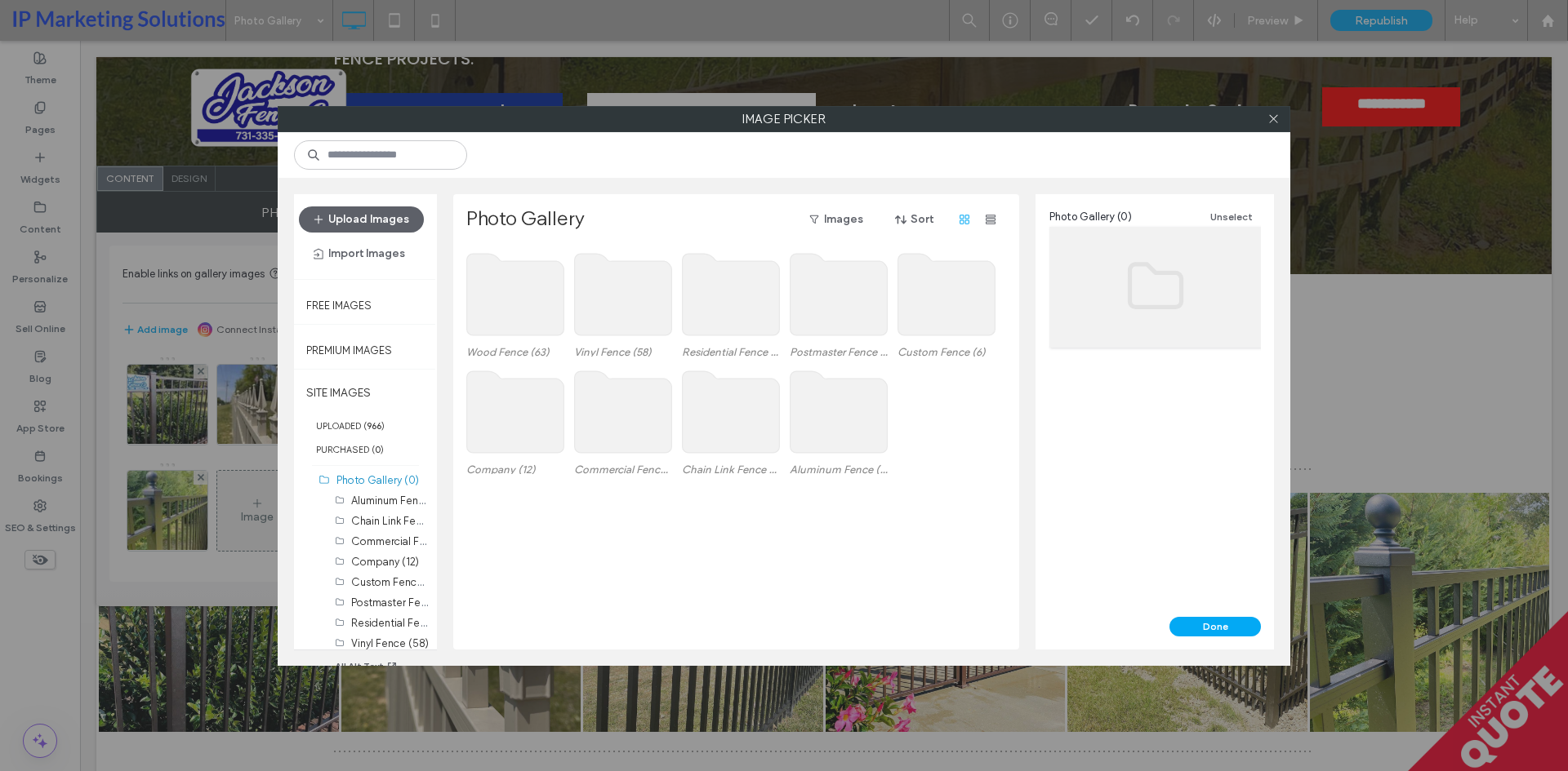
click at [823, 309] on use at bounding box center [839, 295] width 97 height 81
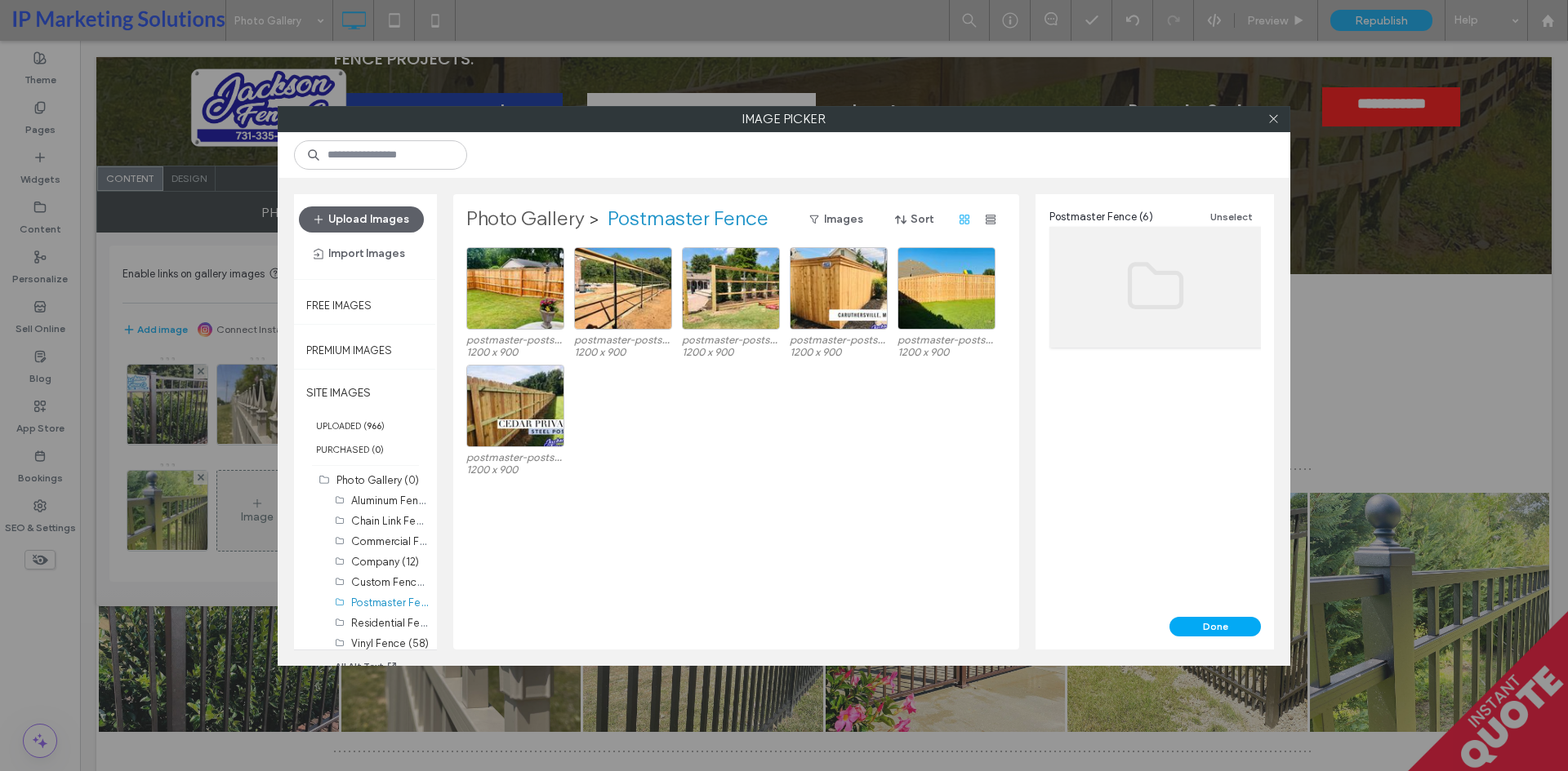
click at [521, 220] on label "Photo Gallery" at bounding box center [525, 220] width 118 height 26
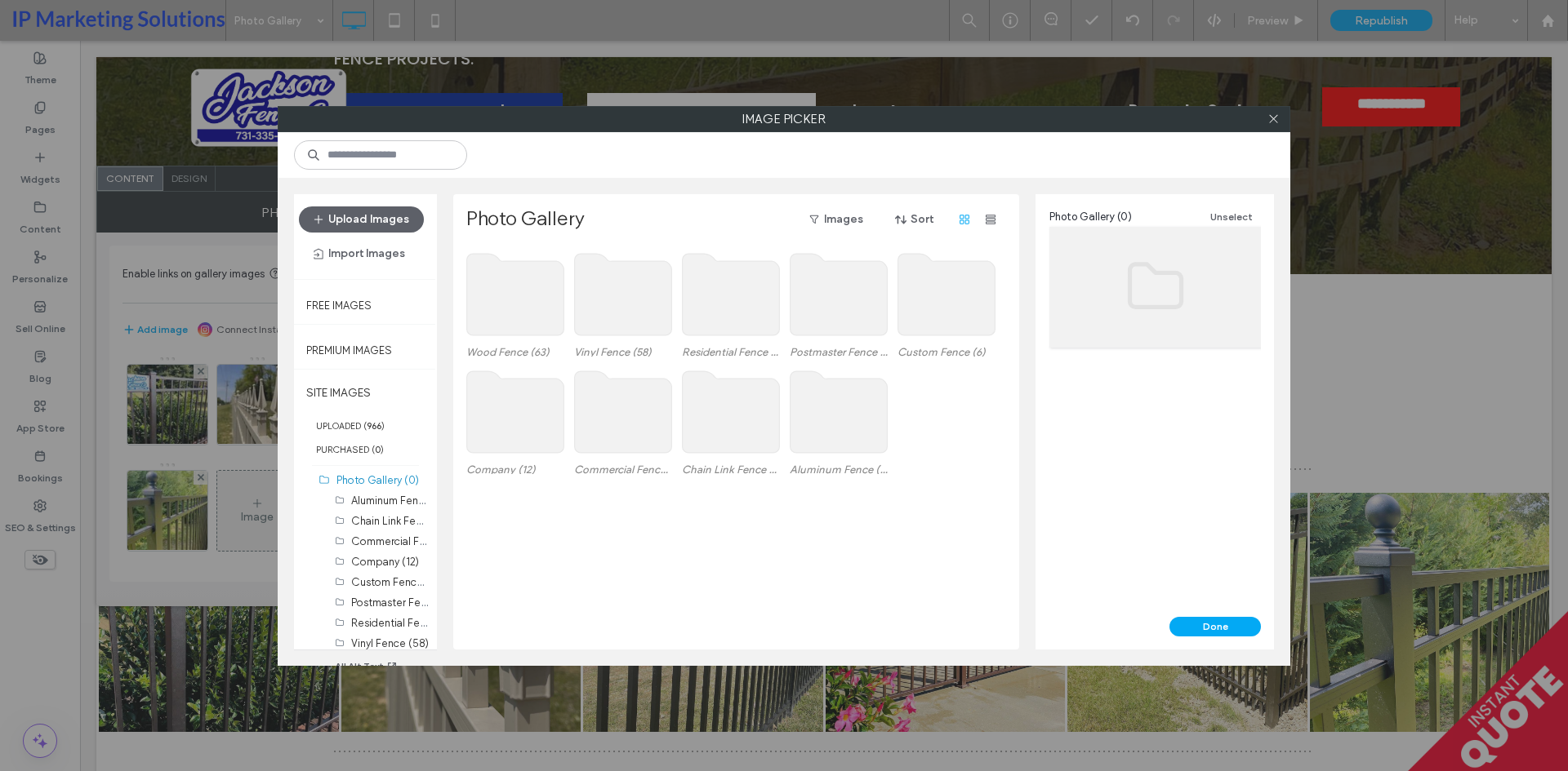
click at [955, 296] on use at bounding box center [947, 295] width 97 height 81
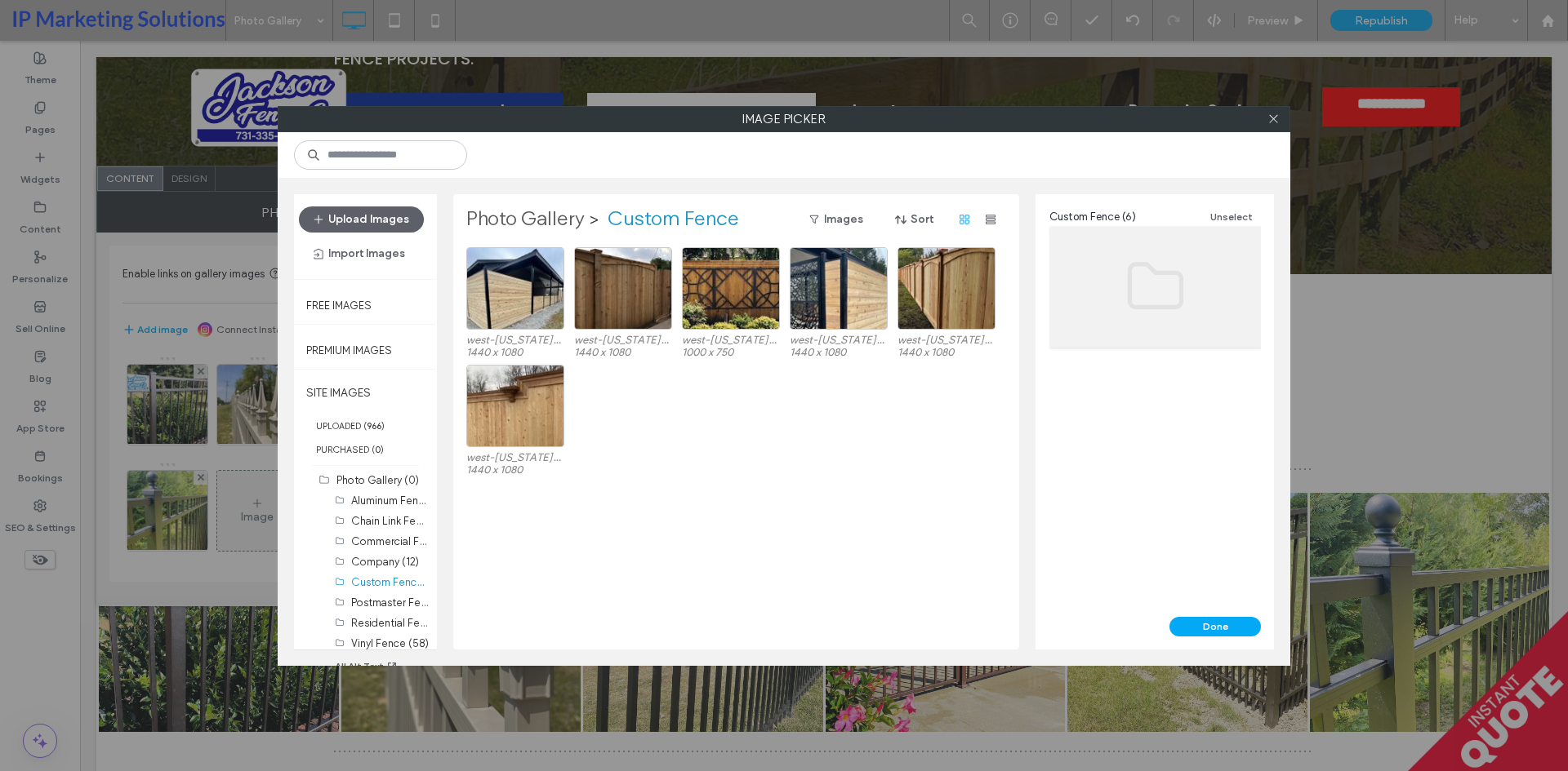
click at [512, 221] on label "Photo Gallery" at bounding box center [525, 220] width 118 height 26
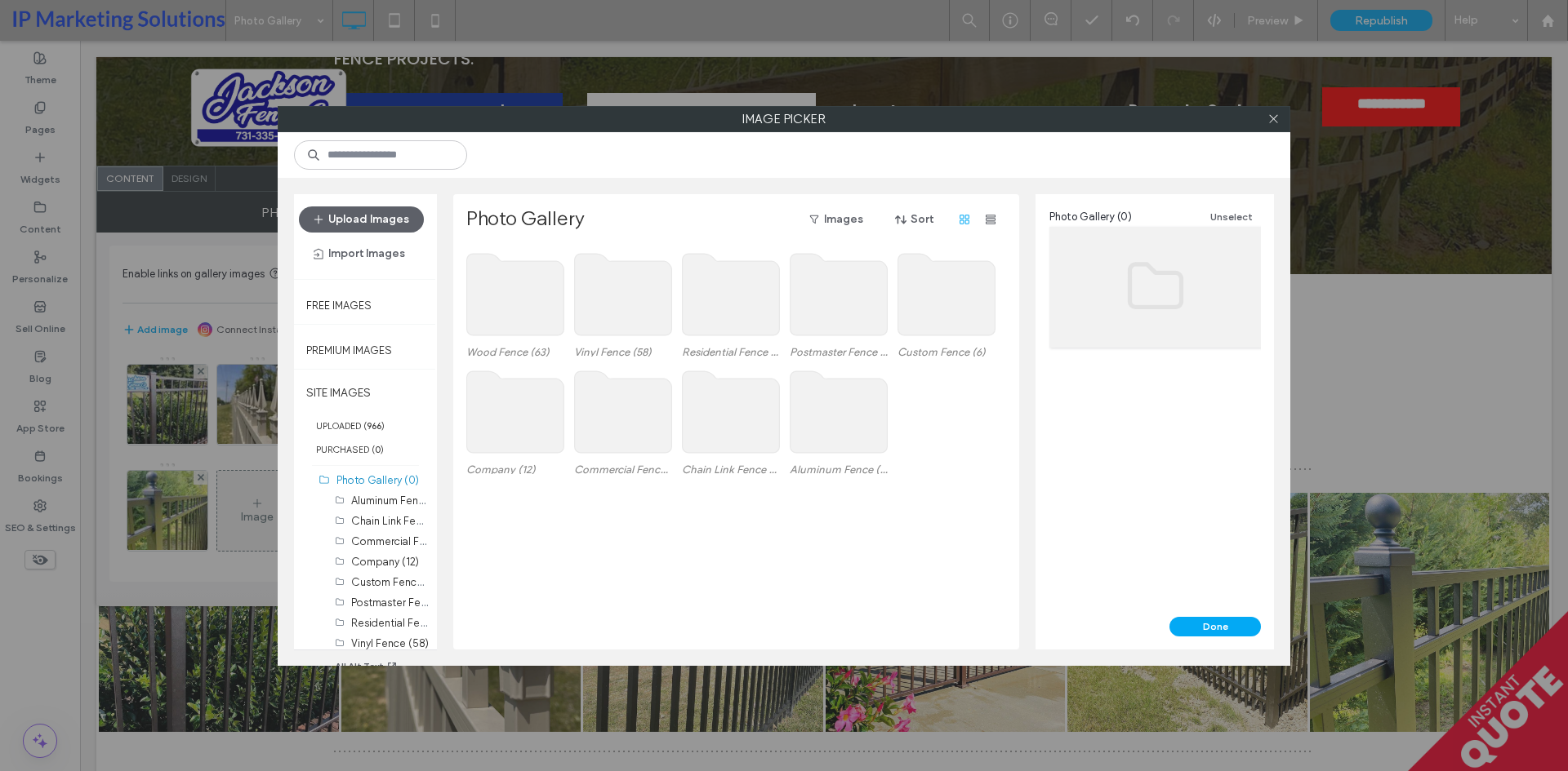
click at [857, 413] on use at bounding box center [839, 412] width 97 height 81
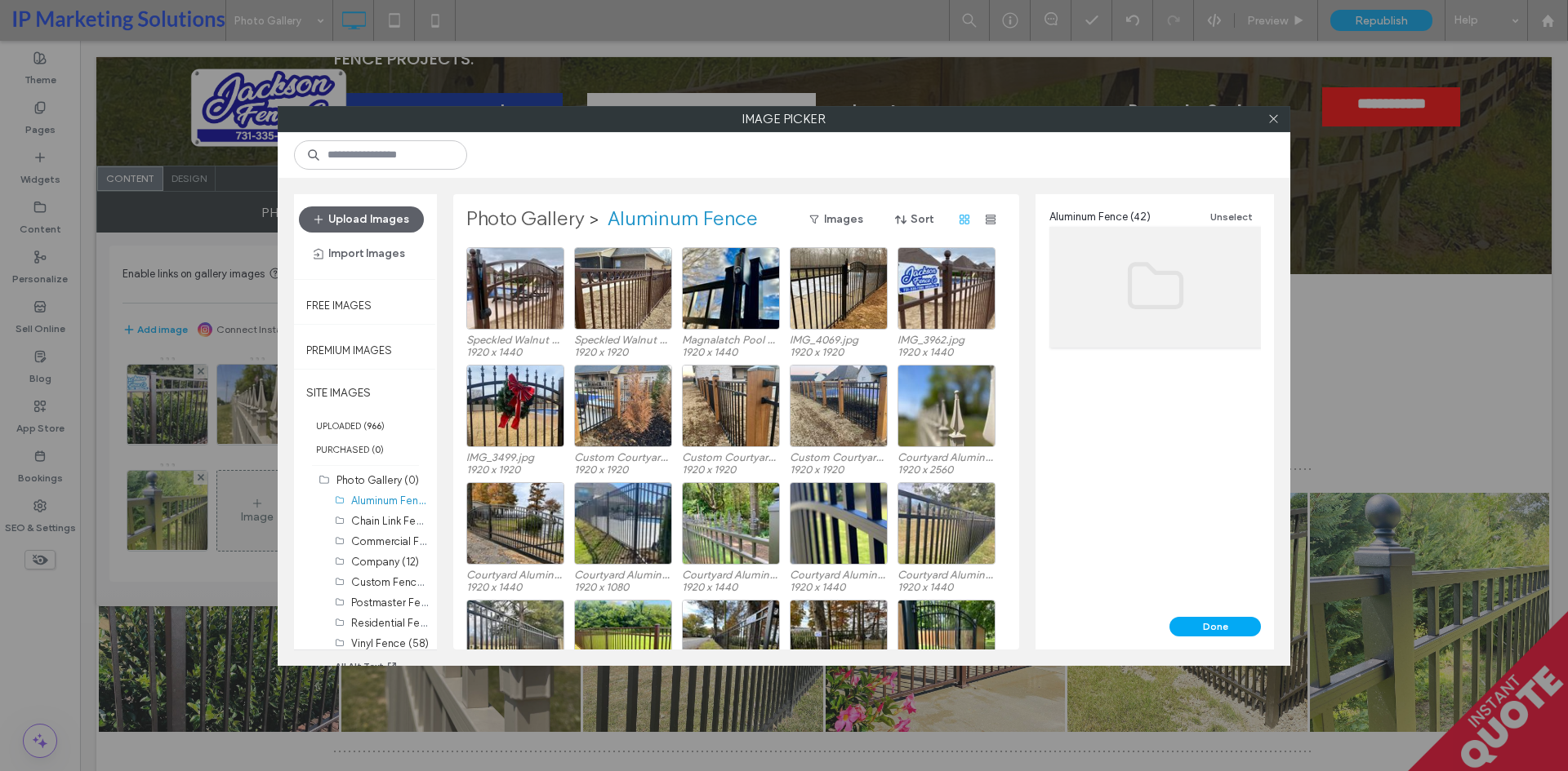
click at [520, 210] on label "Photo Gallery" at bounding box center [525, 220] width 118 height 26
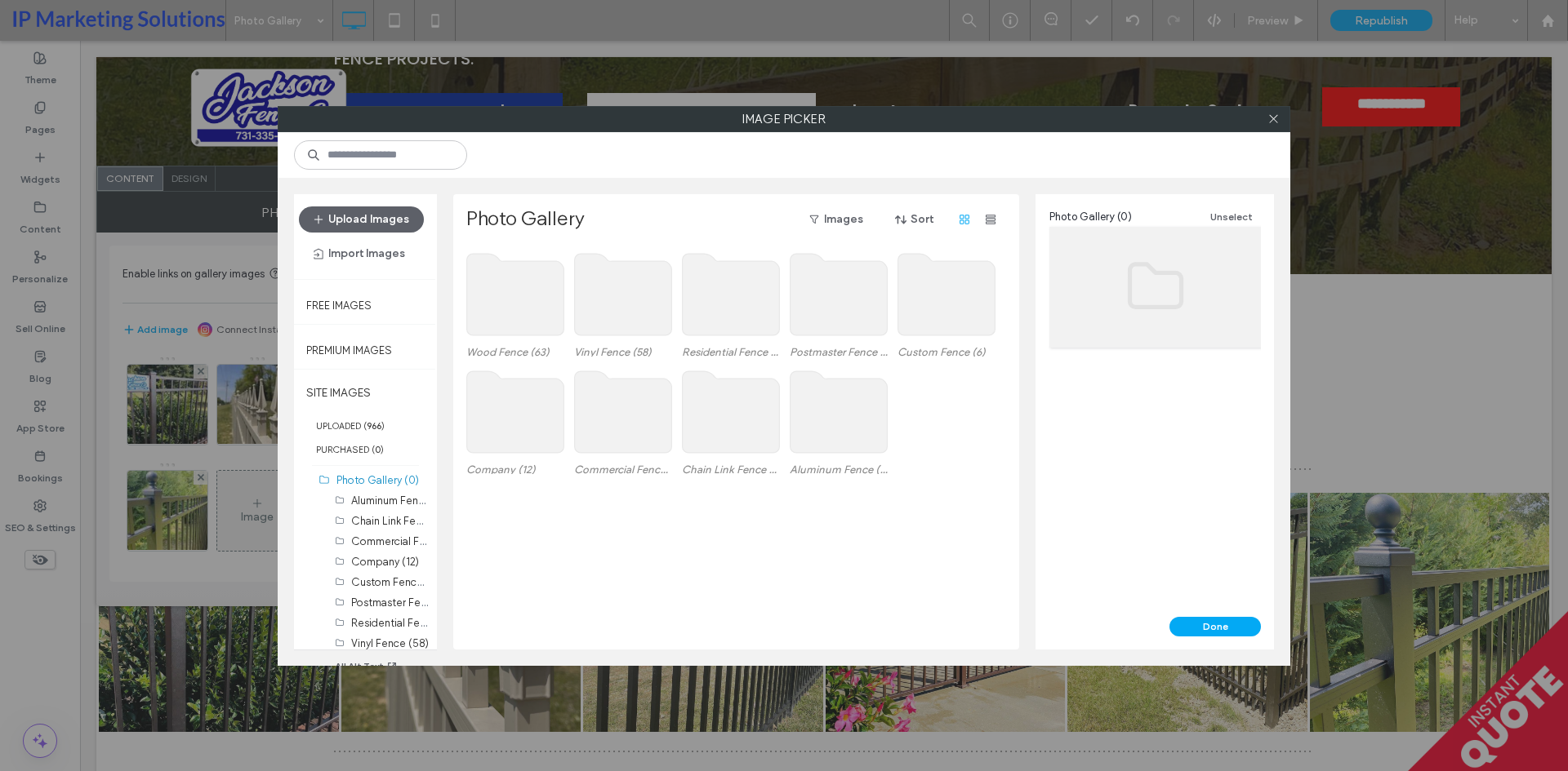
click at [808, 539] on div "Wood Fence (63) Vinyl Fence (58) Residential Fence (6) Postmaster Fence (6) Cus…" at bounding box center [740, 448] width 549 height 402
click at [833, 442] on use at bounding box center [839, 412] width 97 height 81
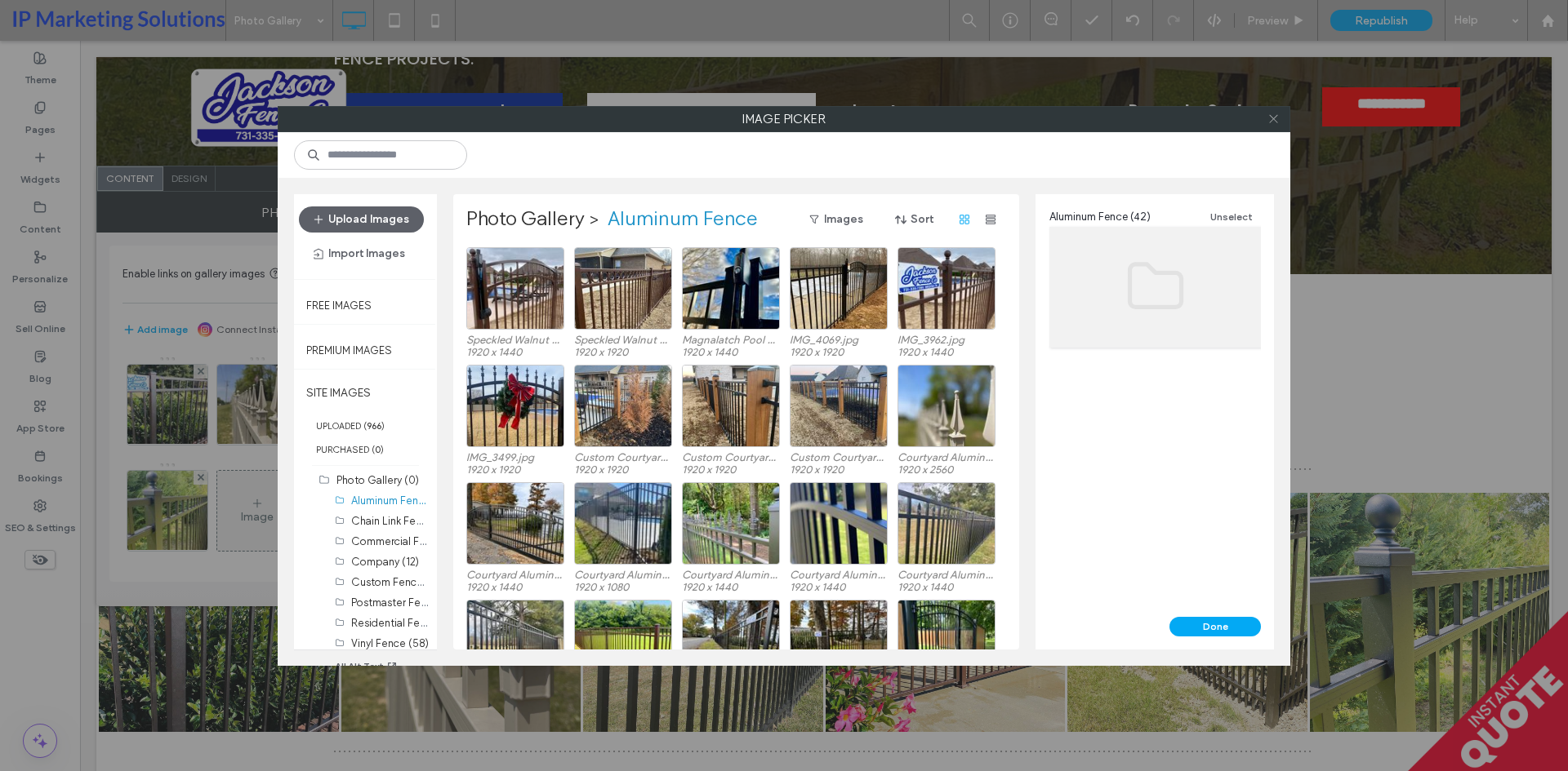
click at [1268, 121] on icon at bounding box center [1273, 118] width 12 height 12
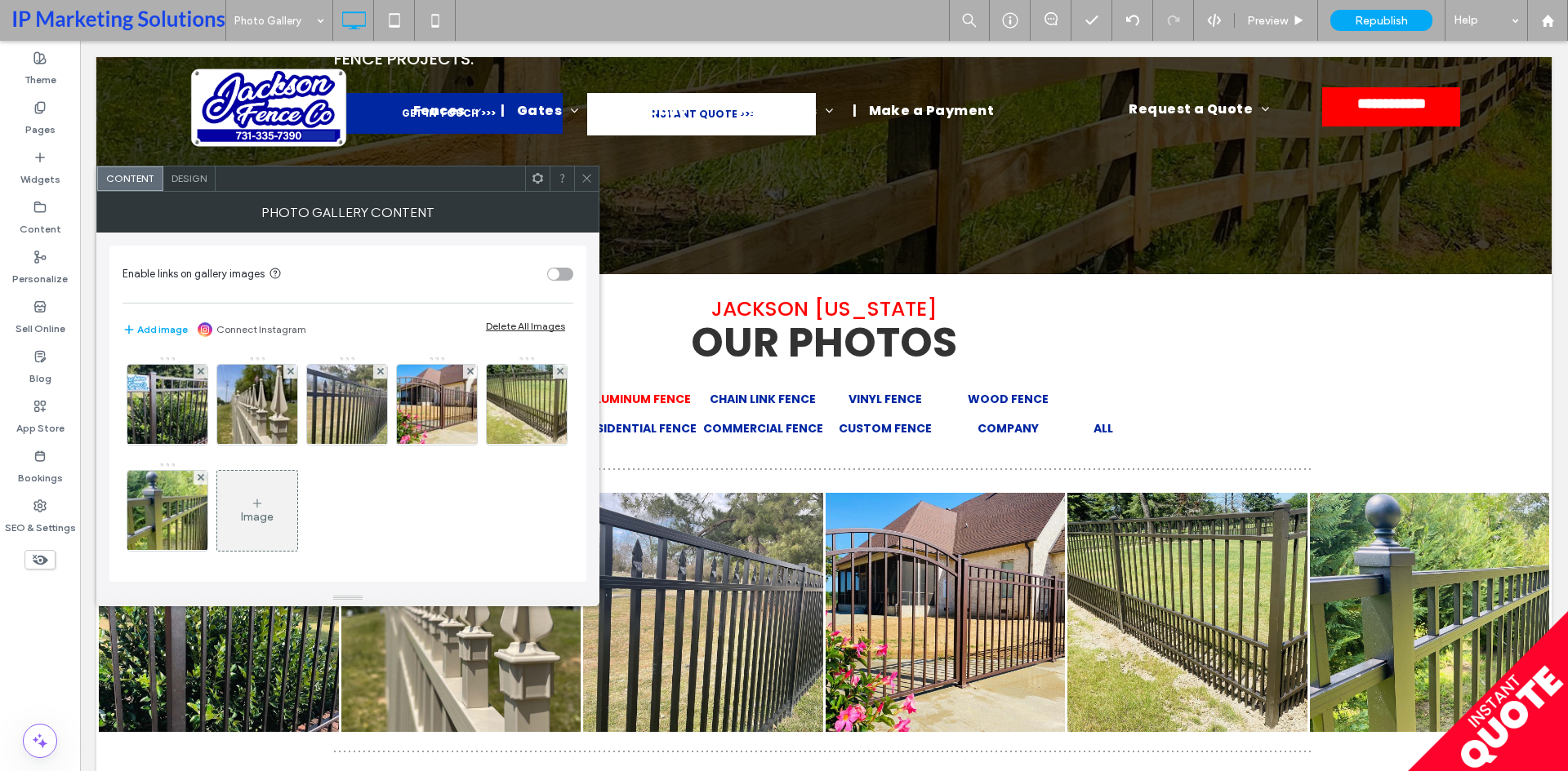
click at [297, 518] on div "Image" at bounding box center [257, 511] width 80 height 77
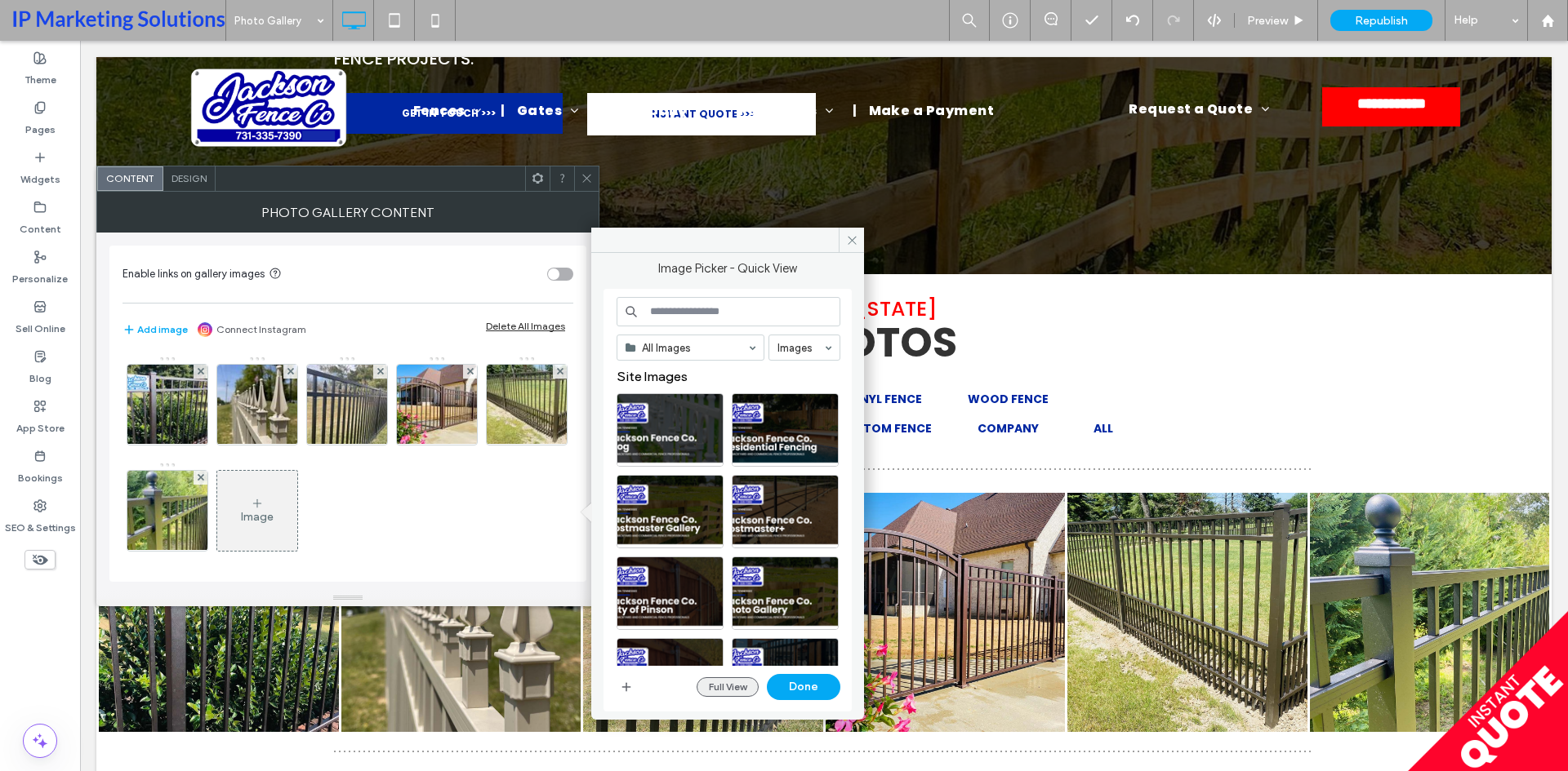
click at [731, 687] on button "Full View" at bounding box center [727, 688] width 62 height 20
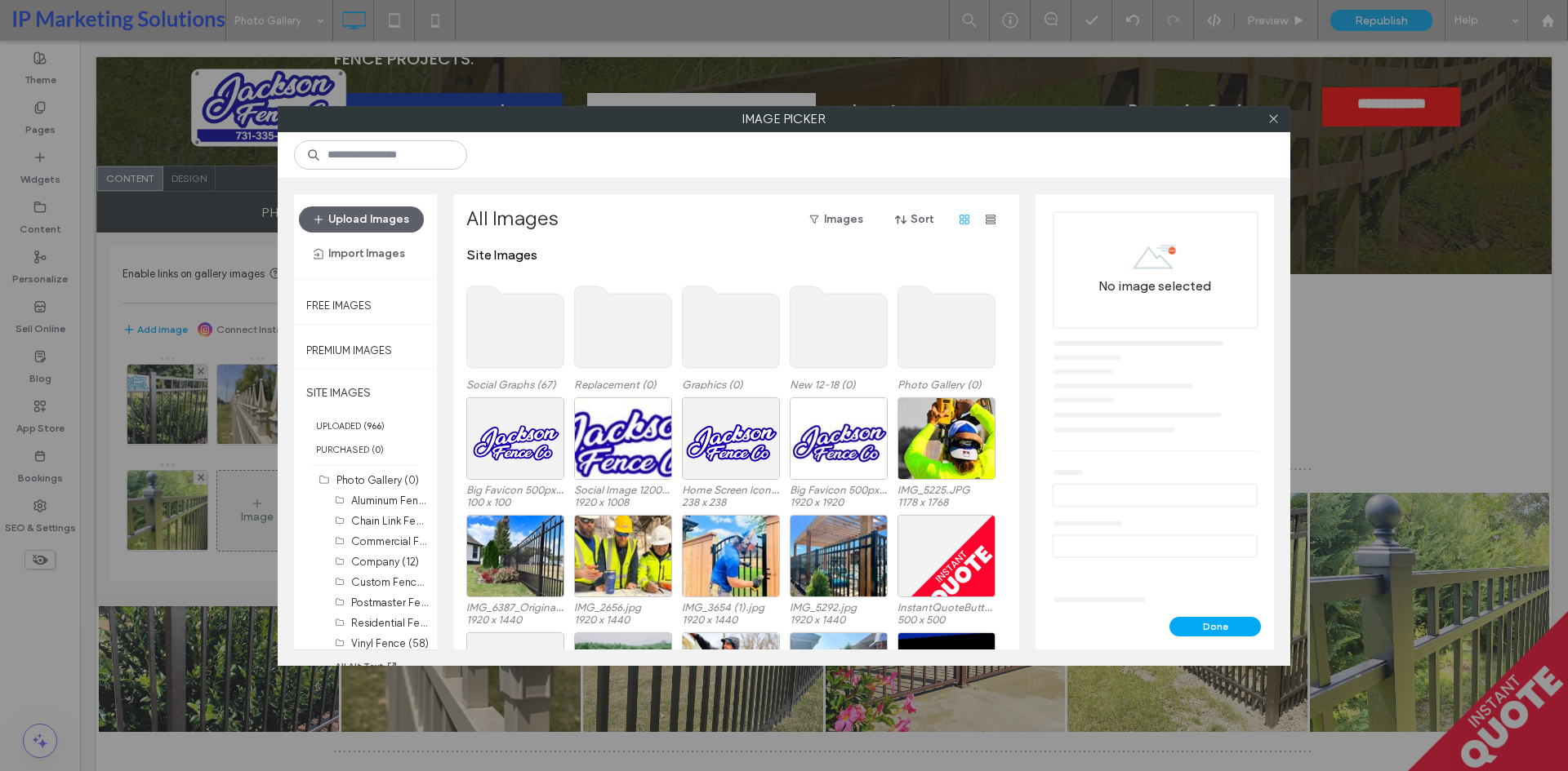
click at [942, 337] on use at bounding box center [947, 327] width 97 height 81
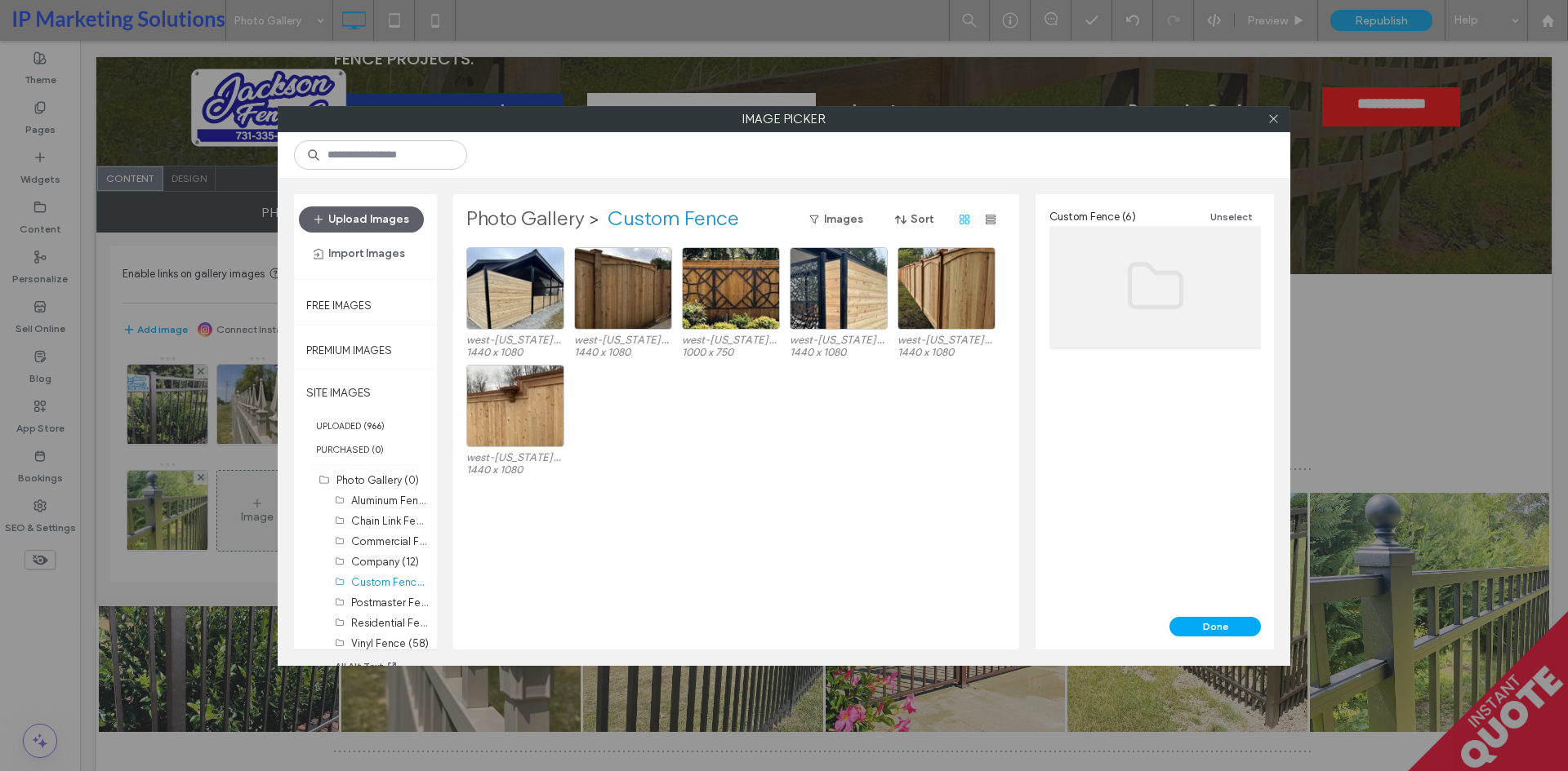
click at [545, 213] on label "Photo Gallery" at bounding box center [525, 220] width 118 height 26
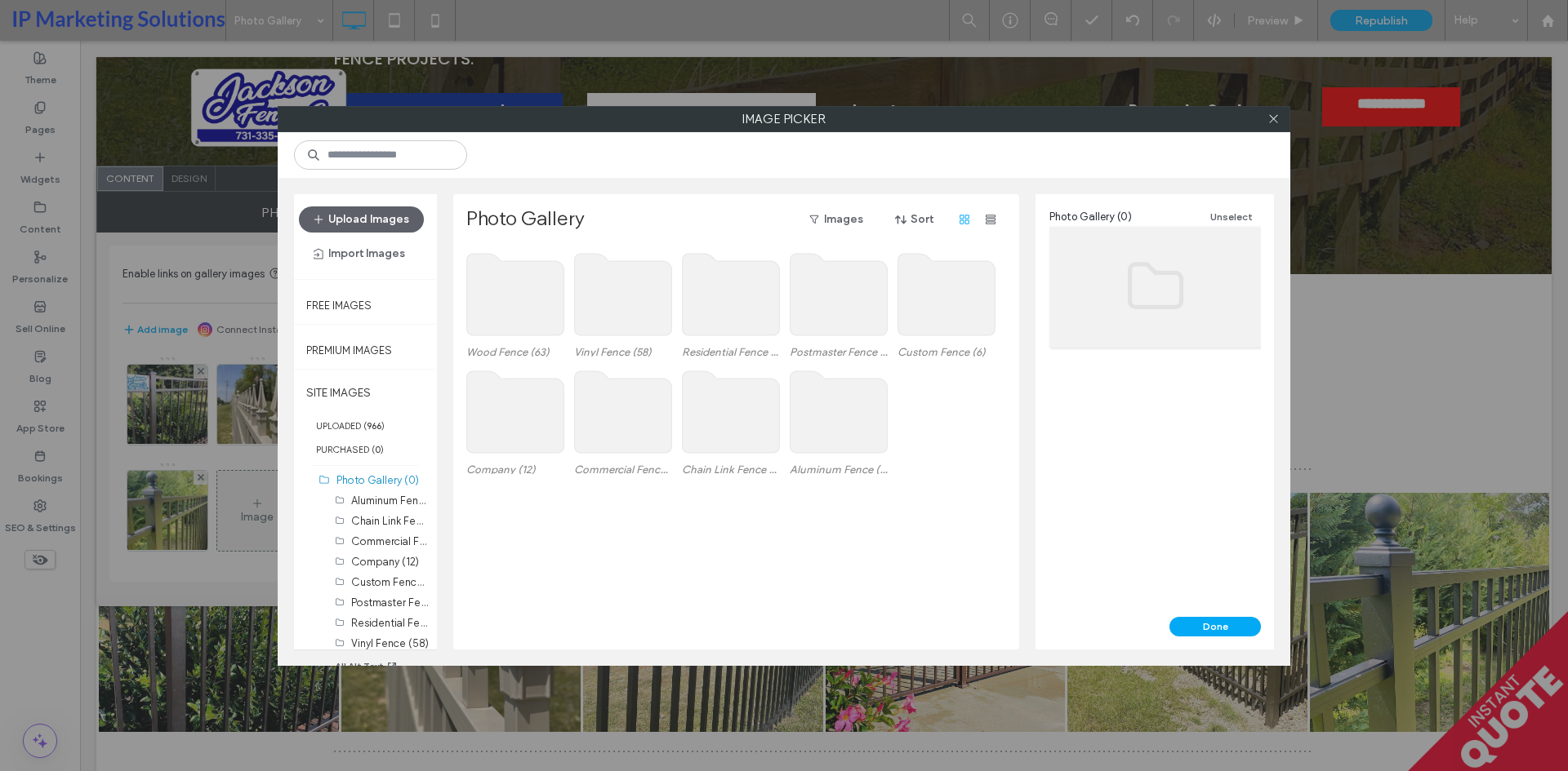
click at [716, 425] on use at bounding box center [731, 412] width 97 height 81
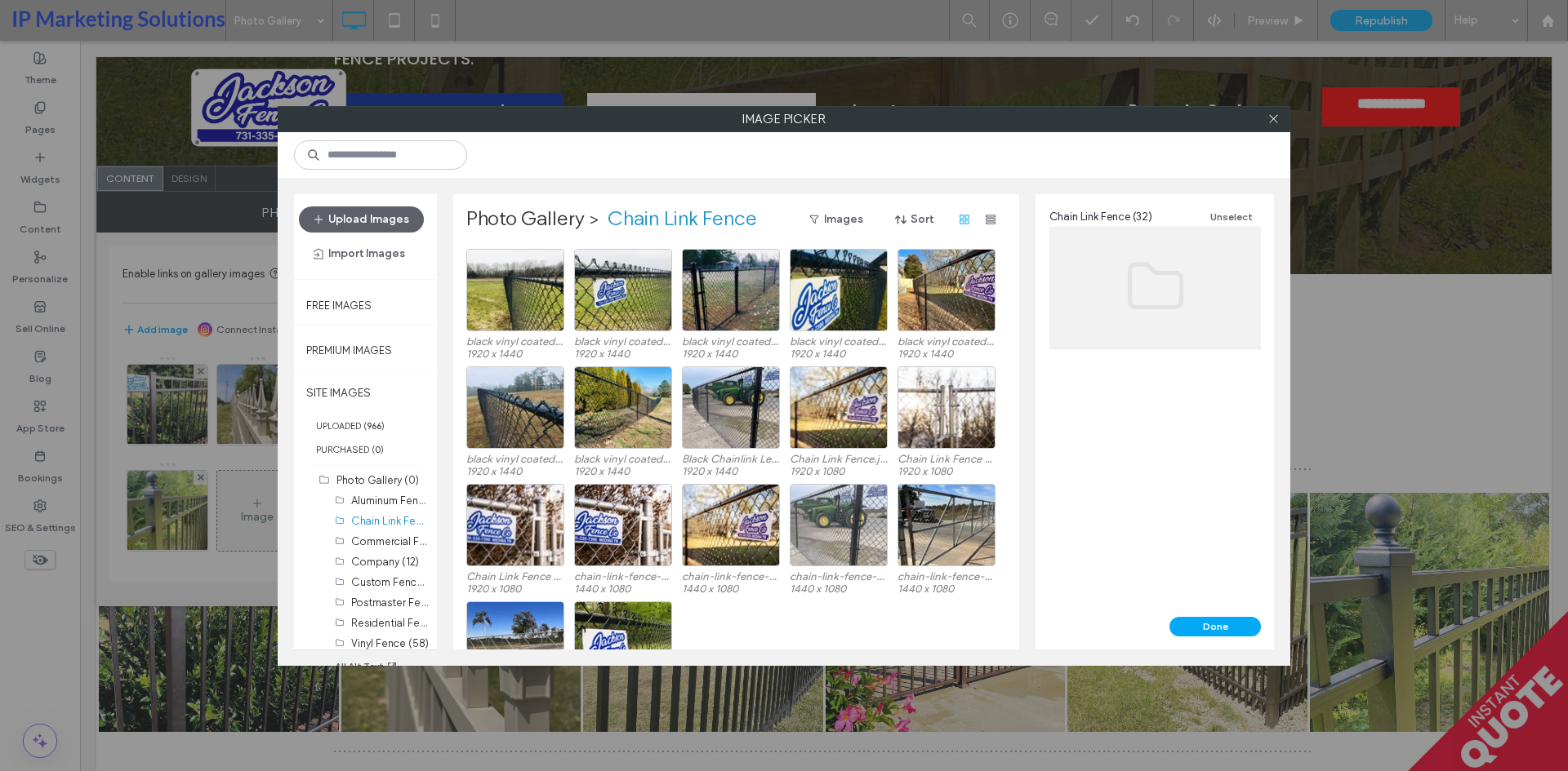
scroll to position [420, 0]
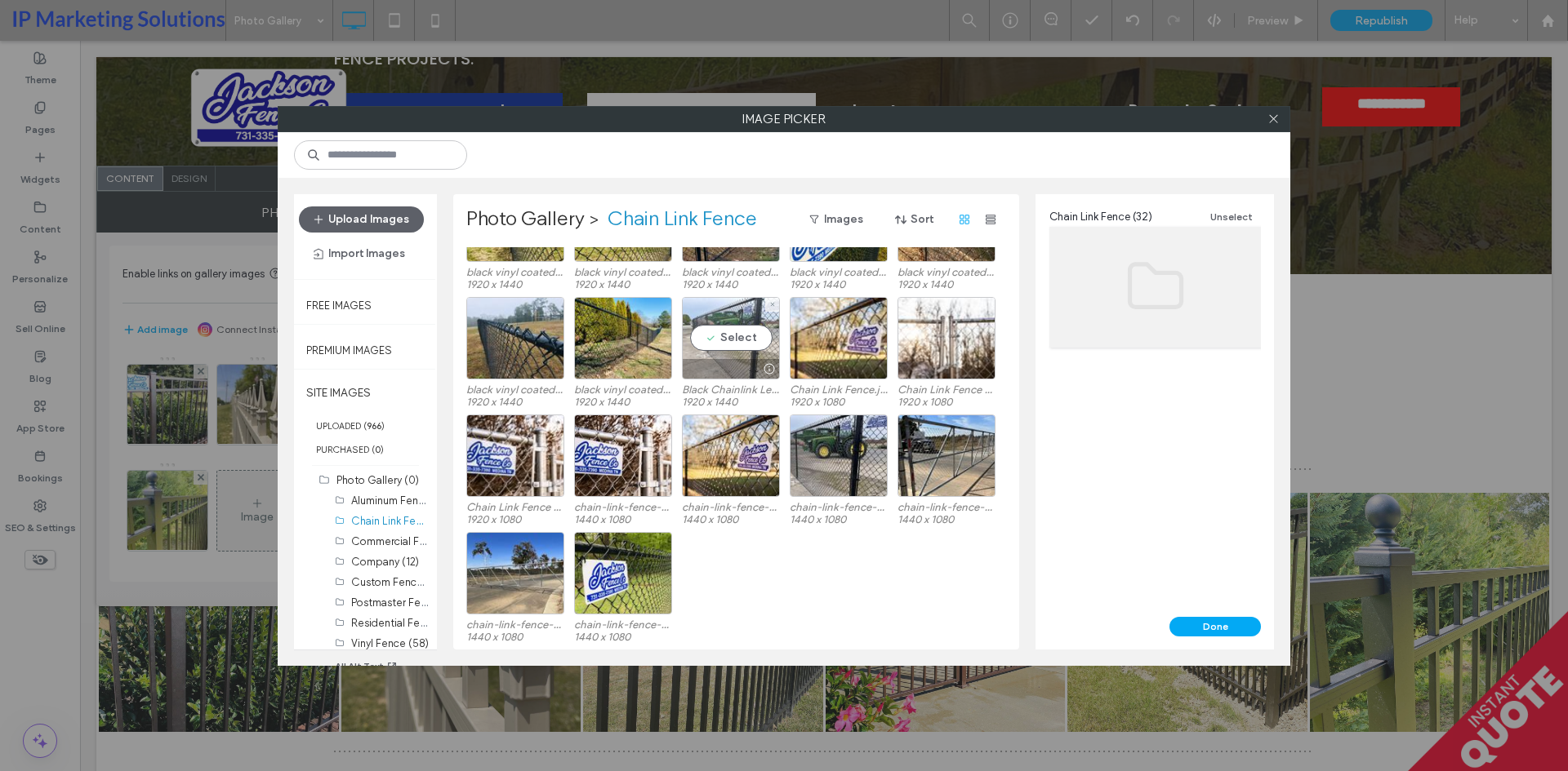
click at [739, 343] on div "Select" at bounding box center [730, 338] width 98 height 82
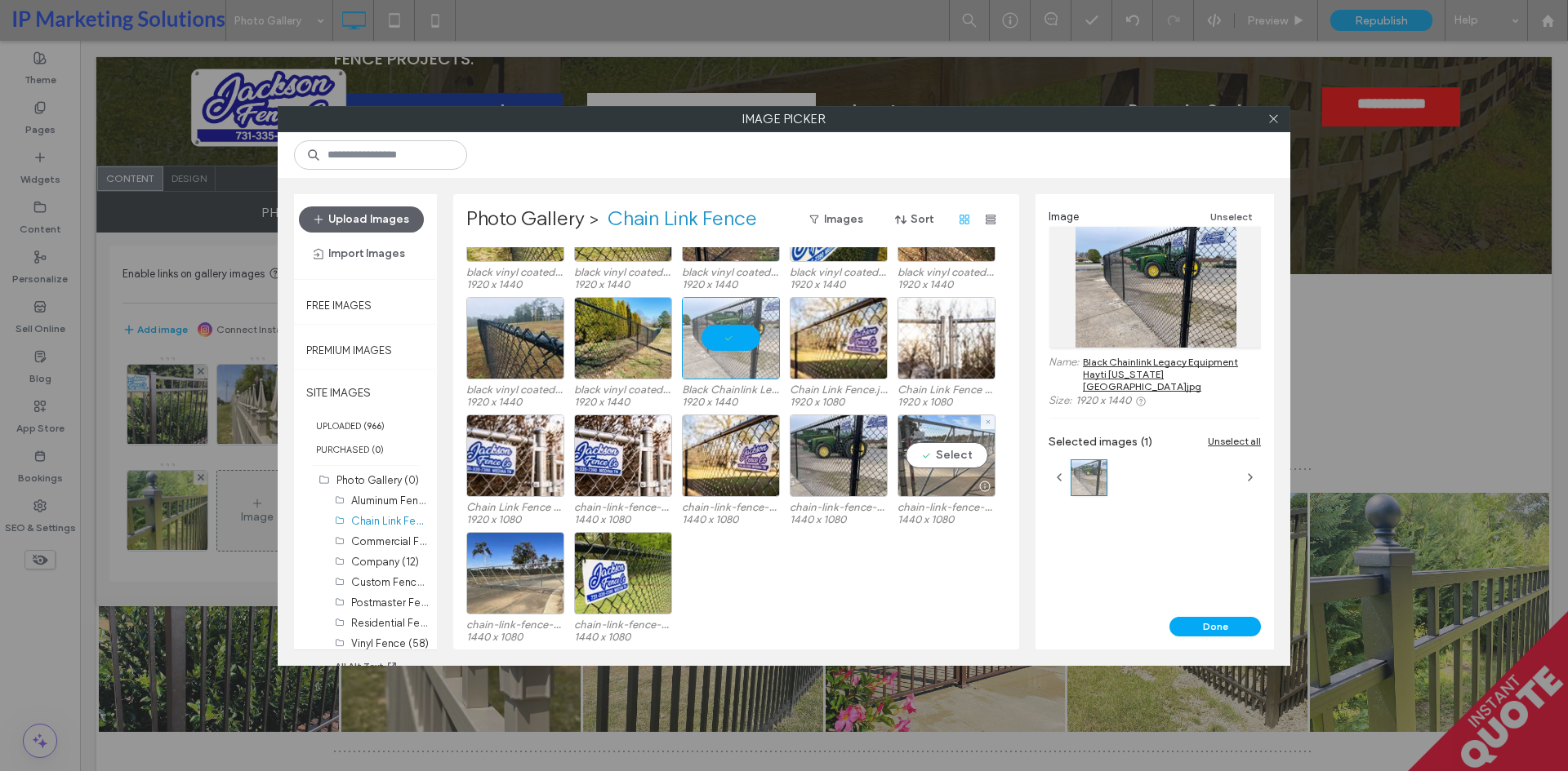
click at [950, 474] on div "Select" at bounding box center [946, 455] width 98 height 82
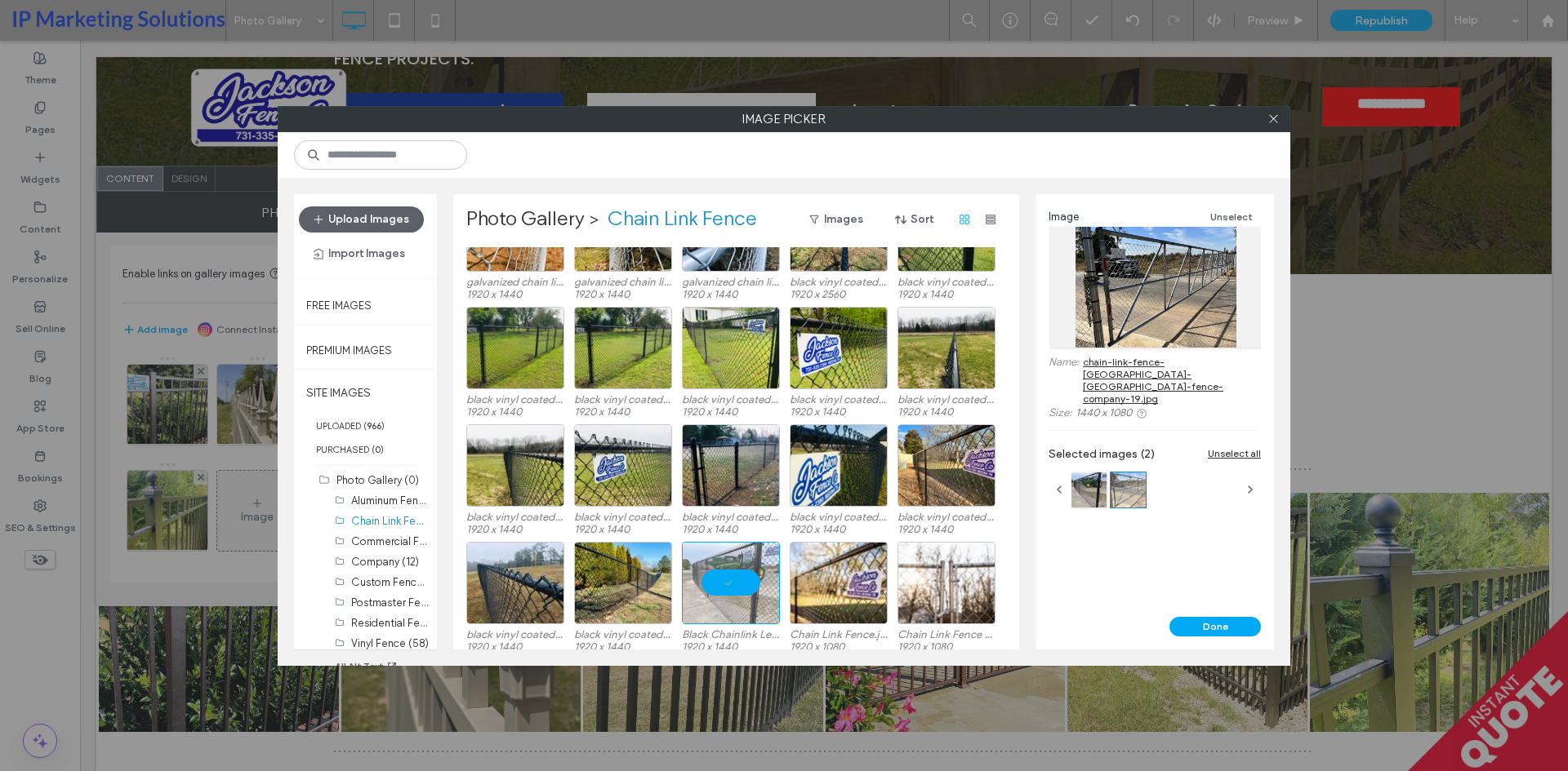
scroll to position [0, 0]
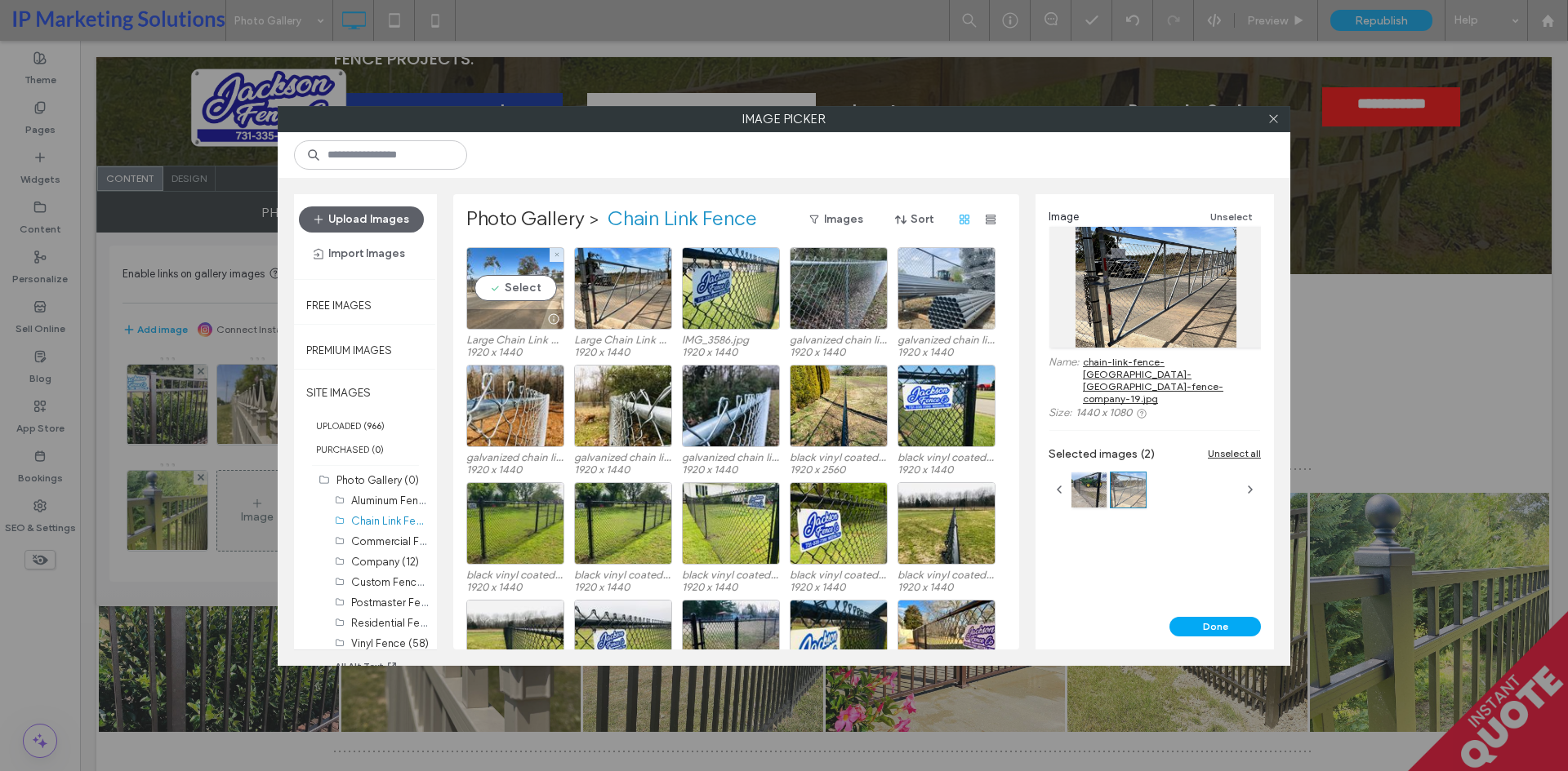
click at [523, 291] on div "Select" at bounding box center [515, 288] width 98 height 82
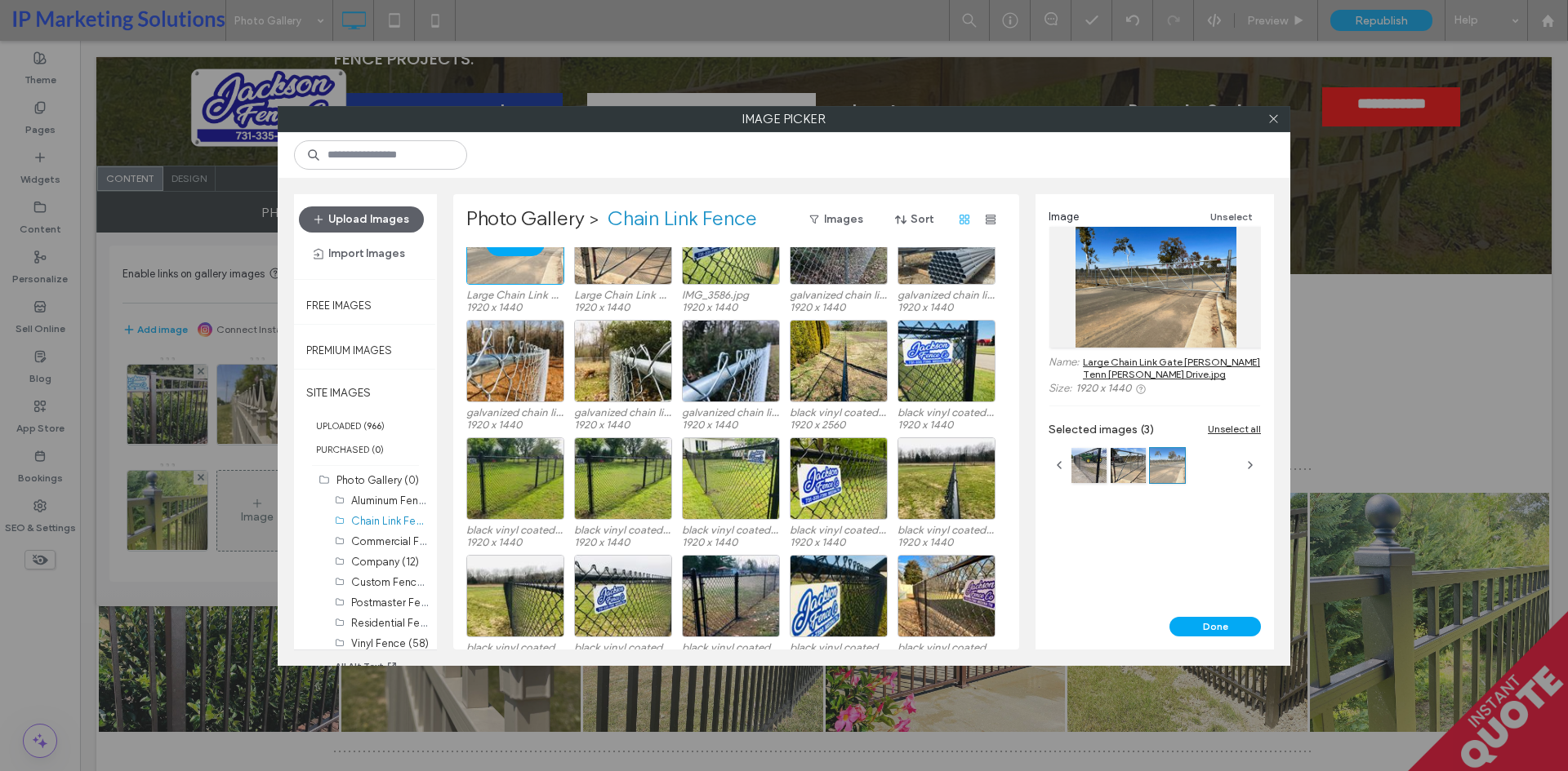
scroll to position [81, 0]
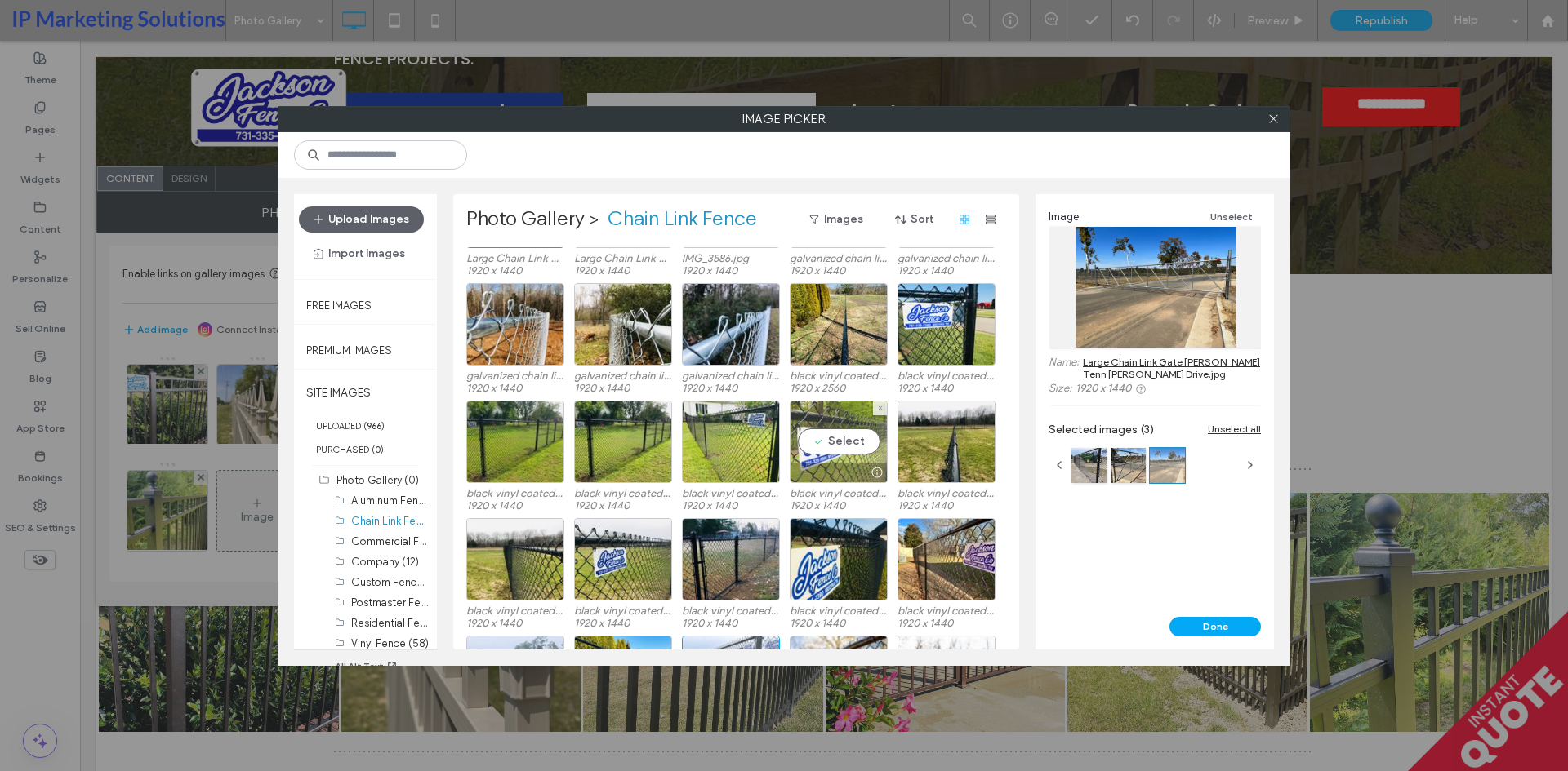
click at [833, 445] on div "Select" at bounding box center [839, 441] width 98 height 82
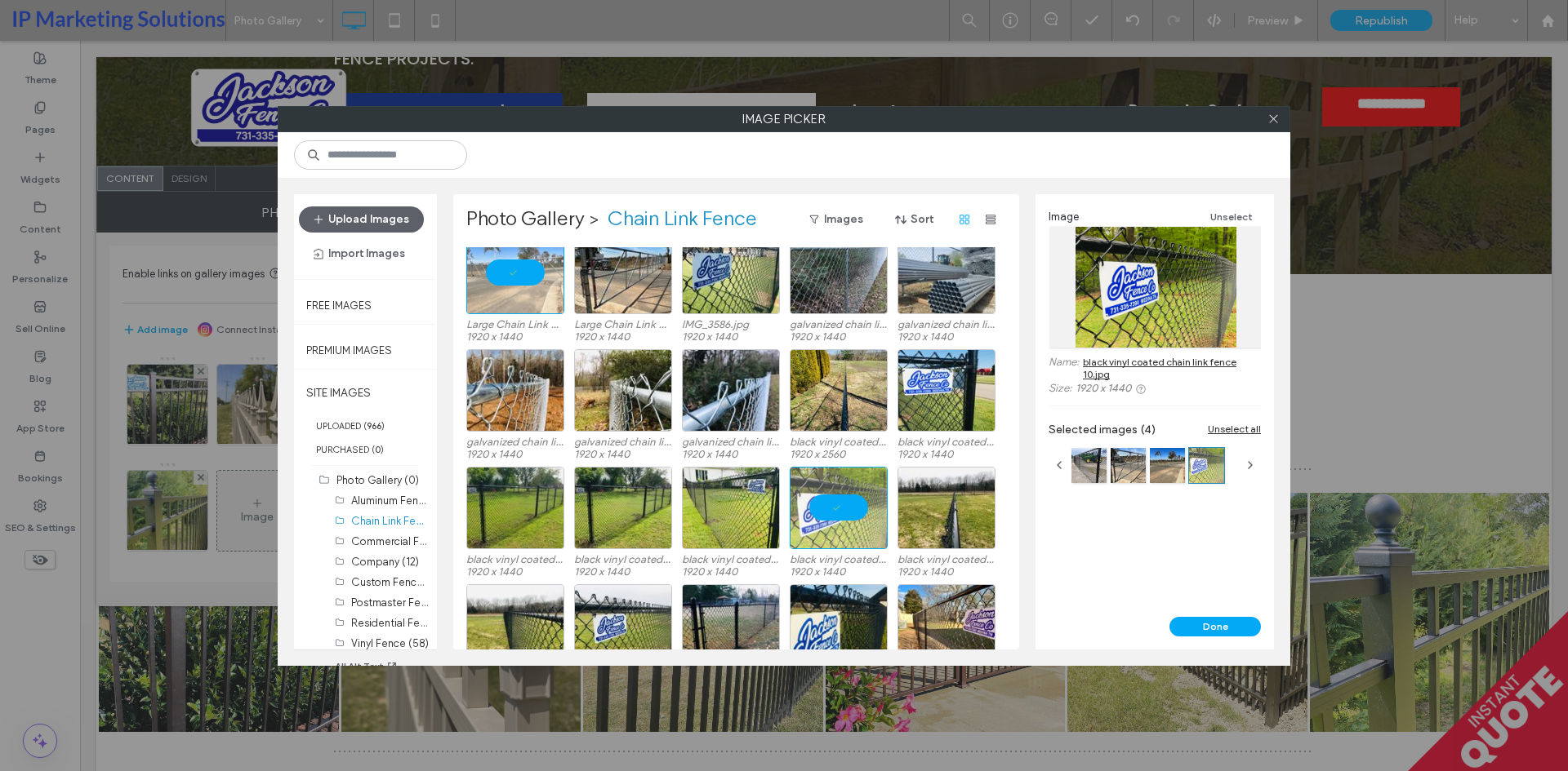
scroll to position [0, 0]
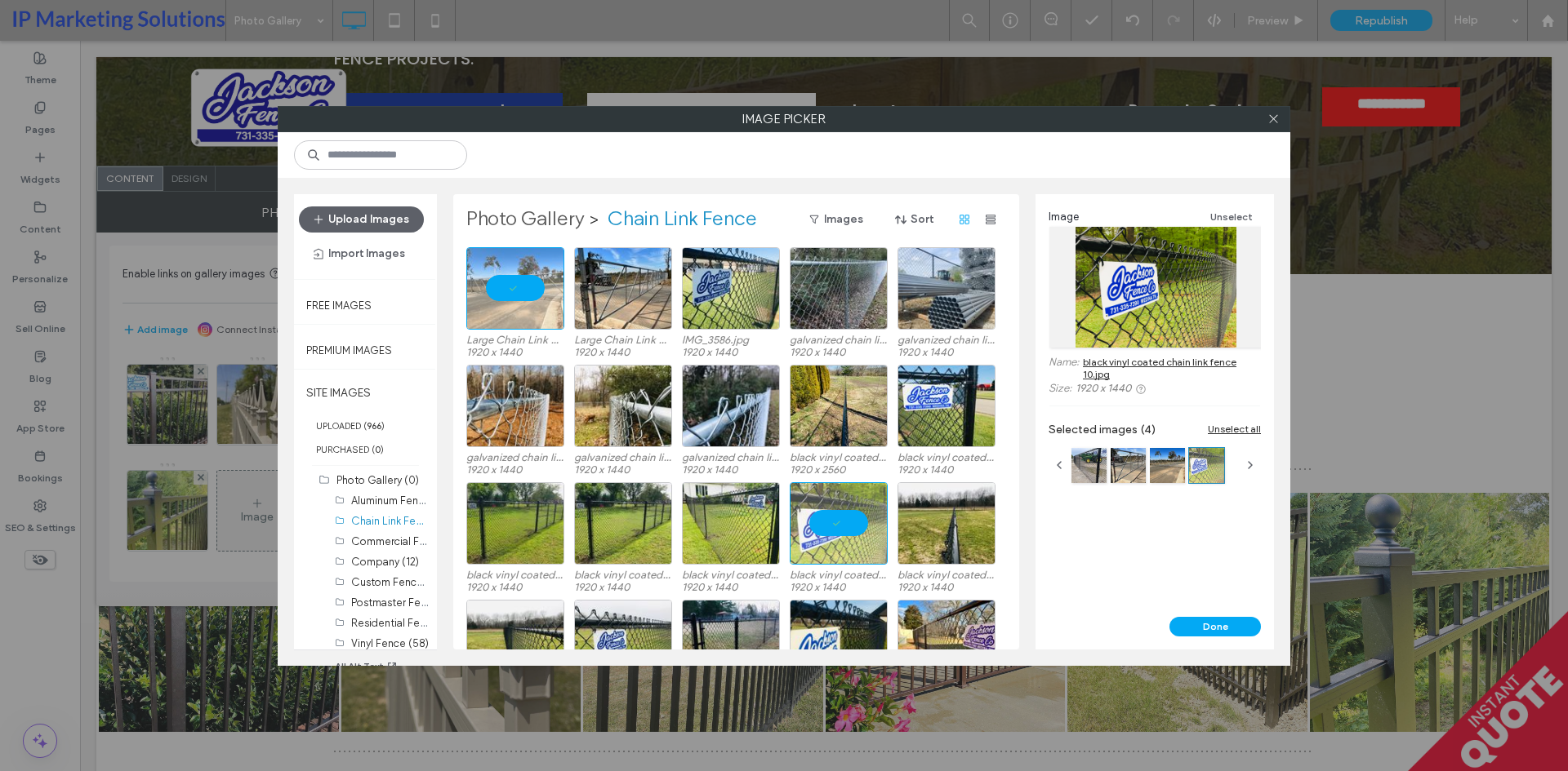
click at [547, 214] on label "Photo Gallery" at bounding box center [525, 220] width 118 height 26
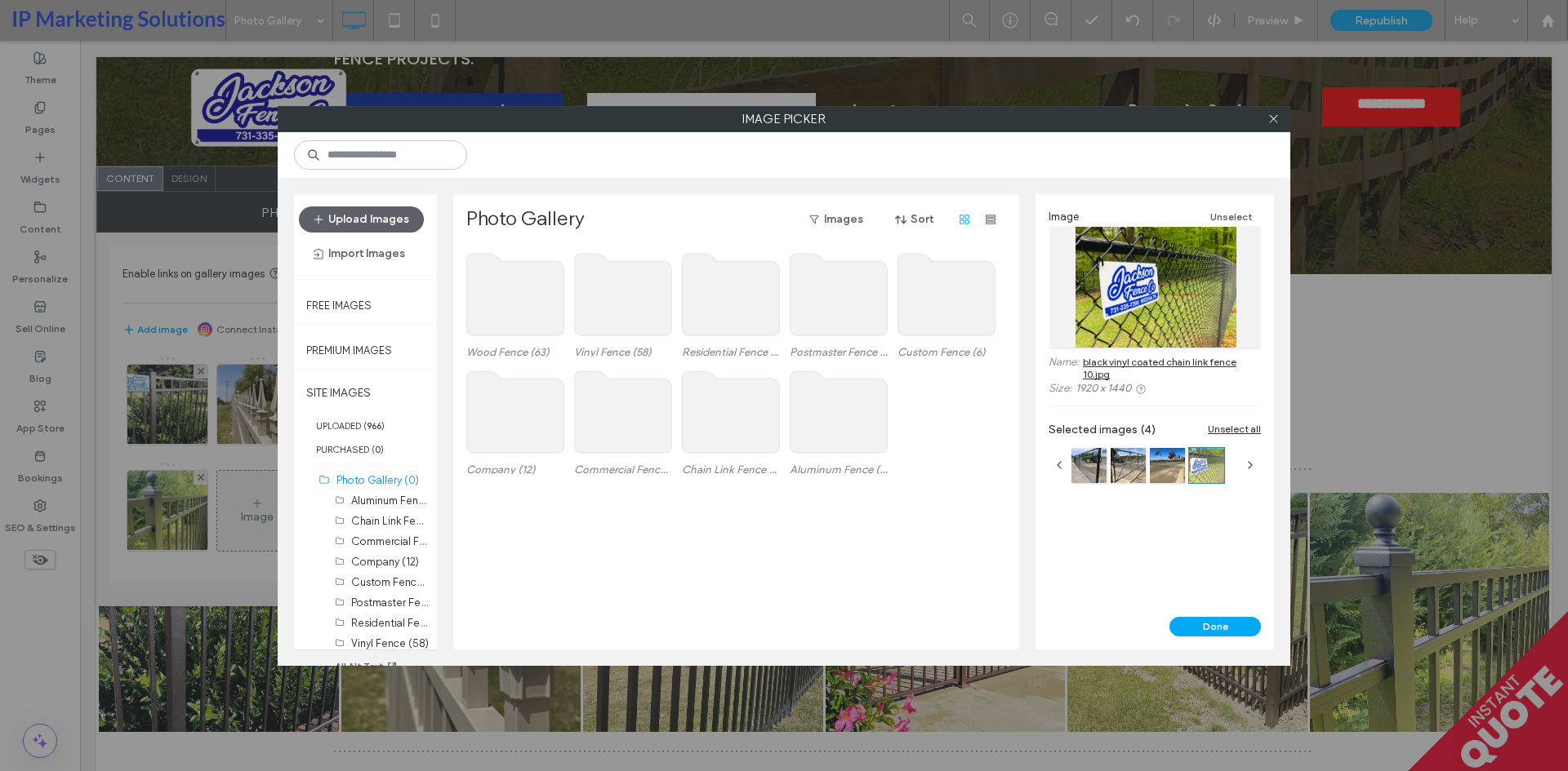
click at [648, 421] on use at bounding box center [623, 412] width 97 height 81
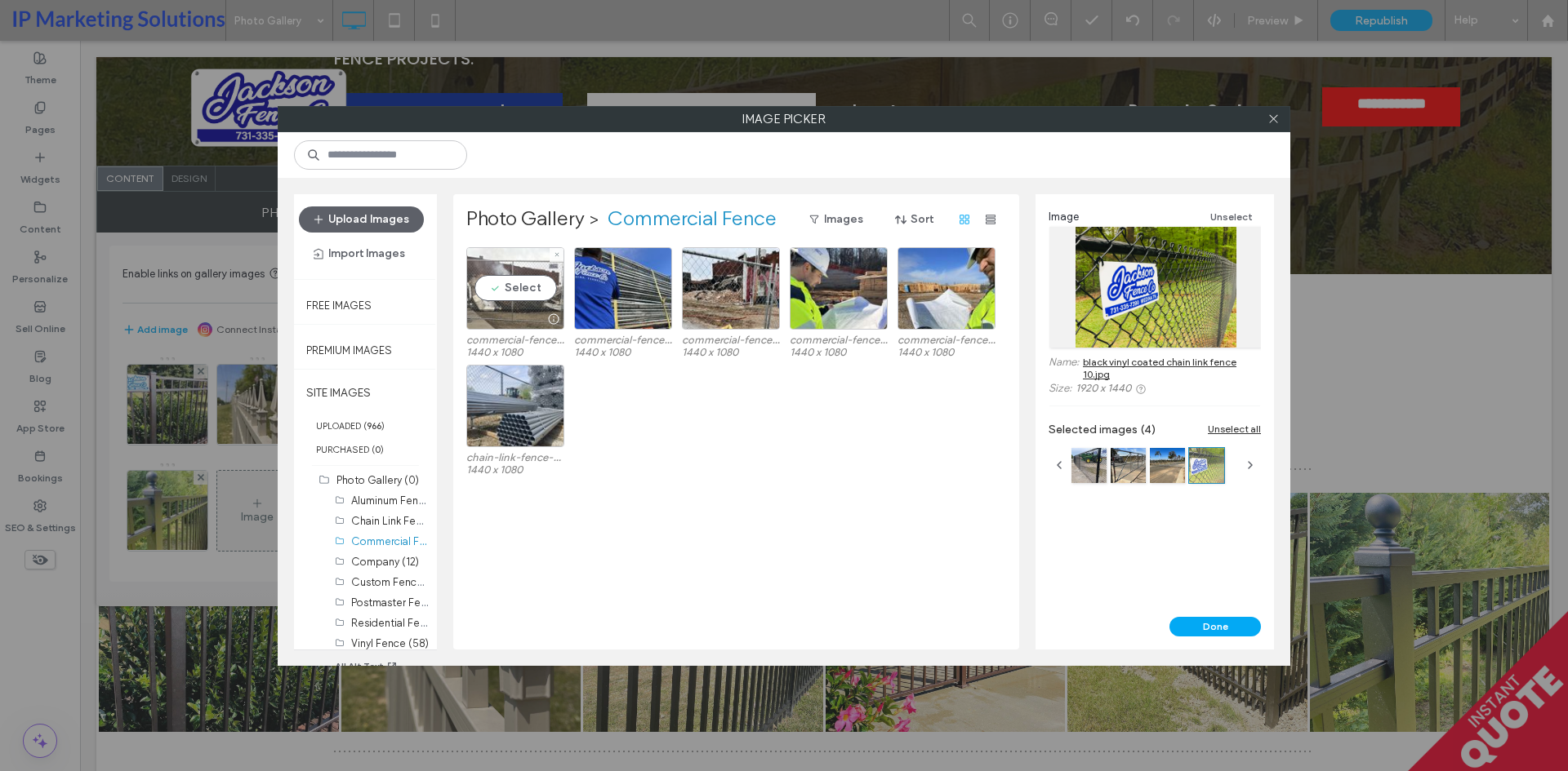
click at [509, 286] on div "Select" at bounding box center [515, 288] width 98 height 82
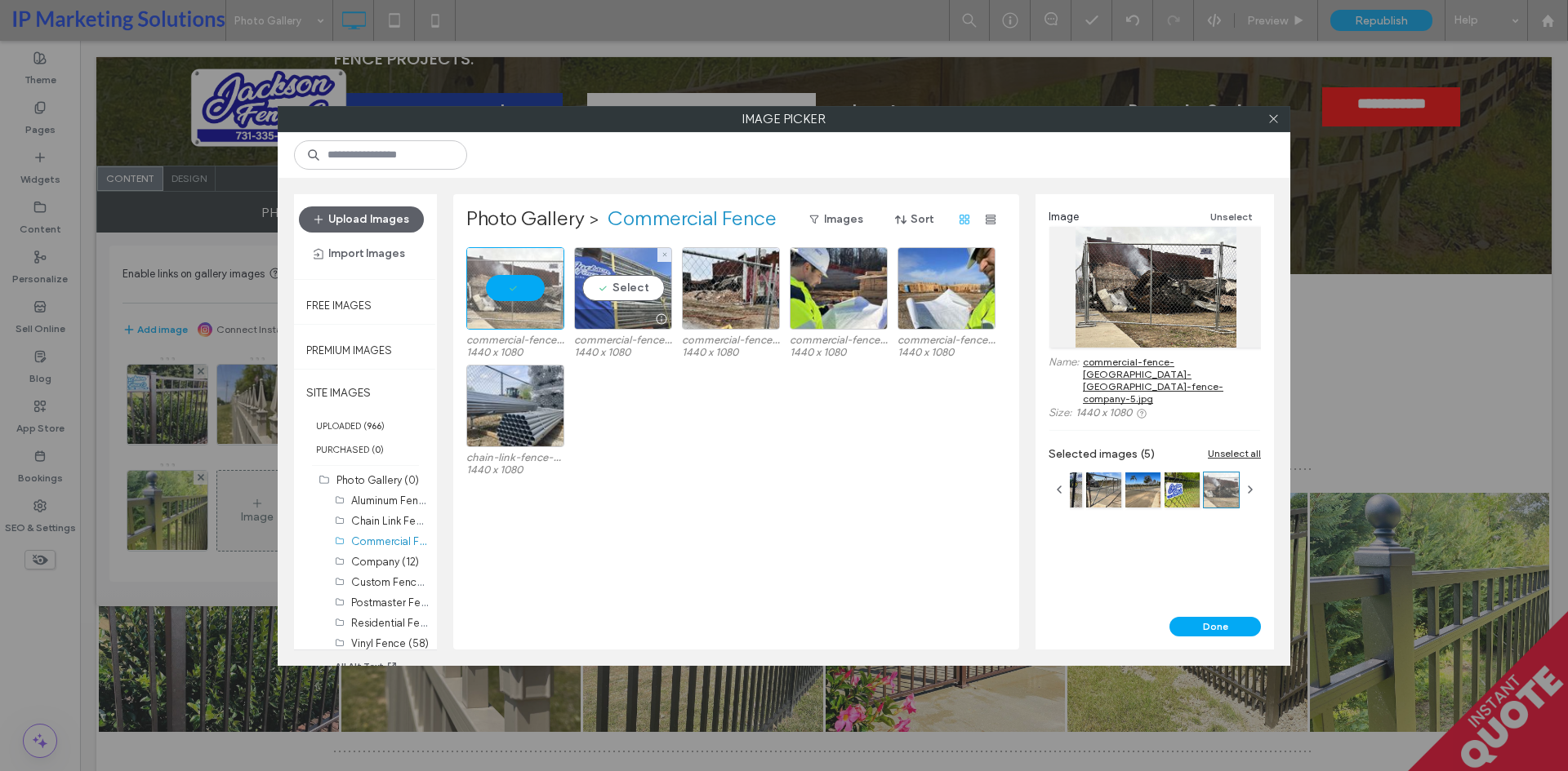
click at [630, 271] on div "Select" at bounding box center [623, 288] width 98 height 82
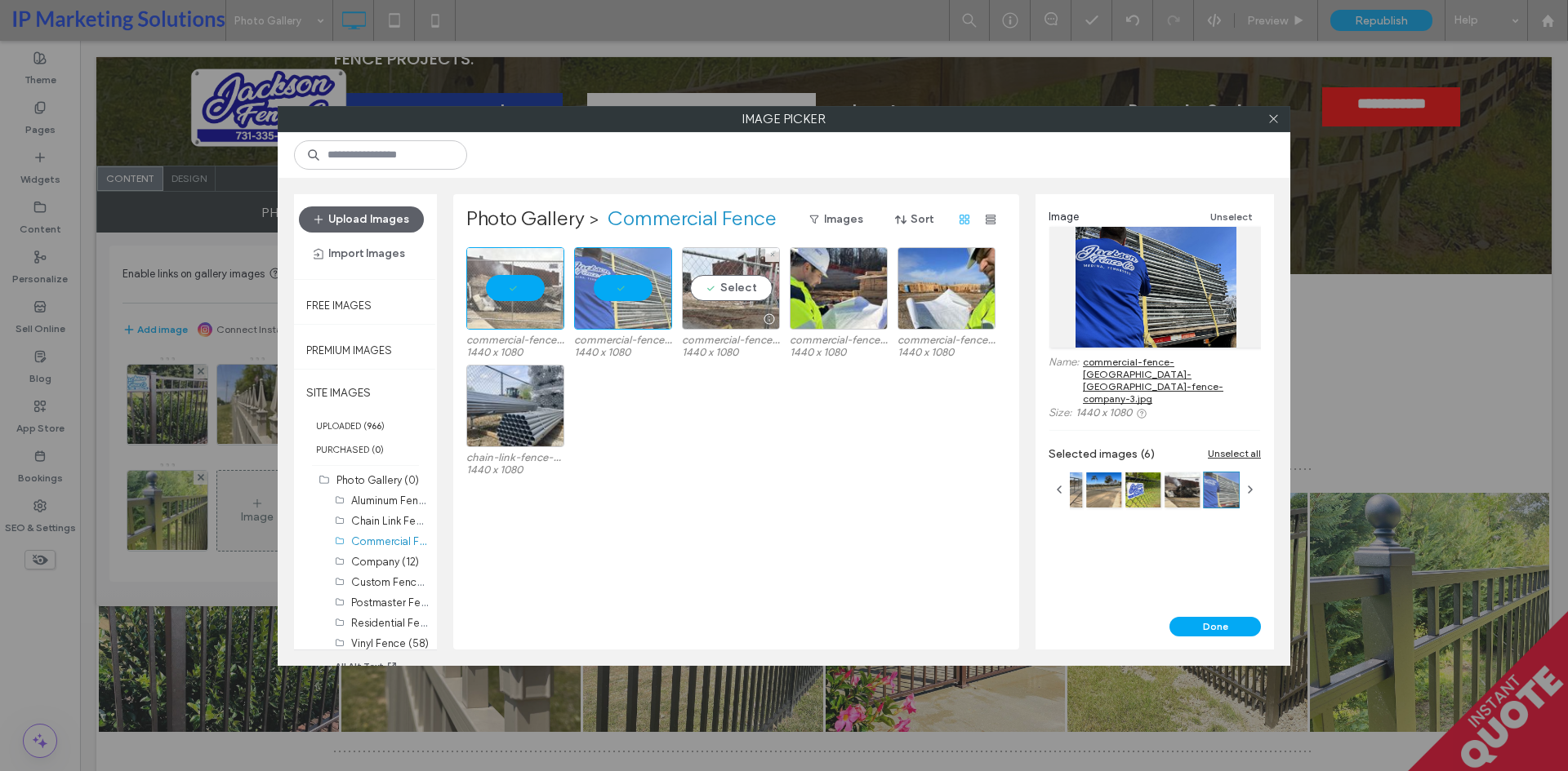
click at [733, 283] on div "Select" at bounding box center [730, 288] width 98 height 82
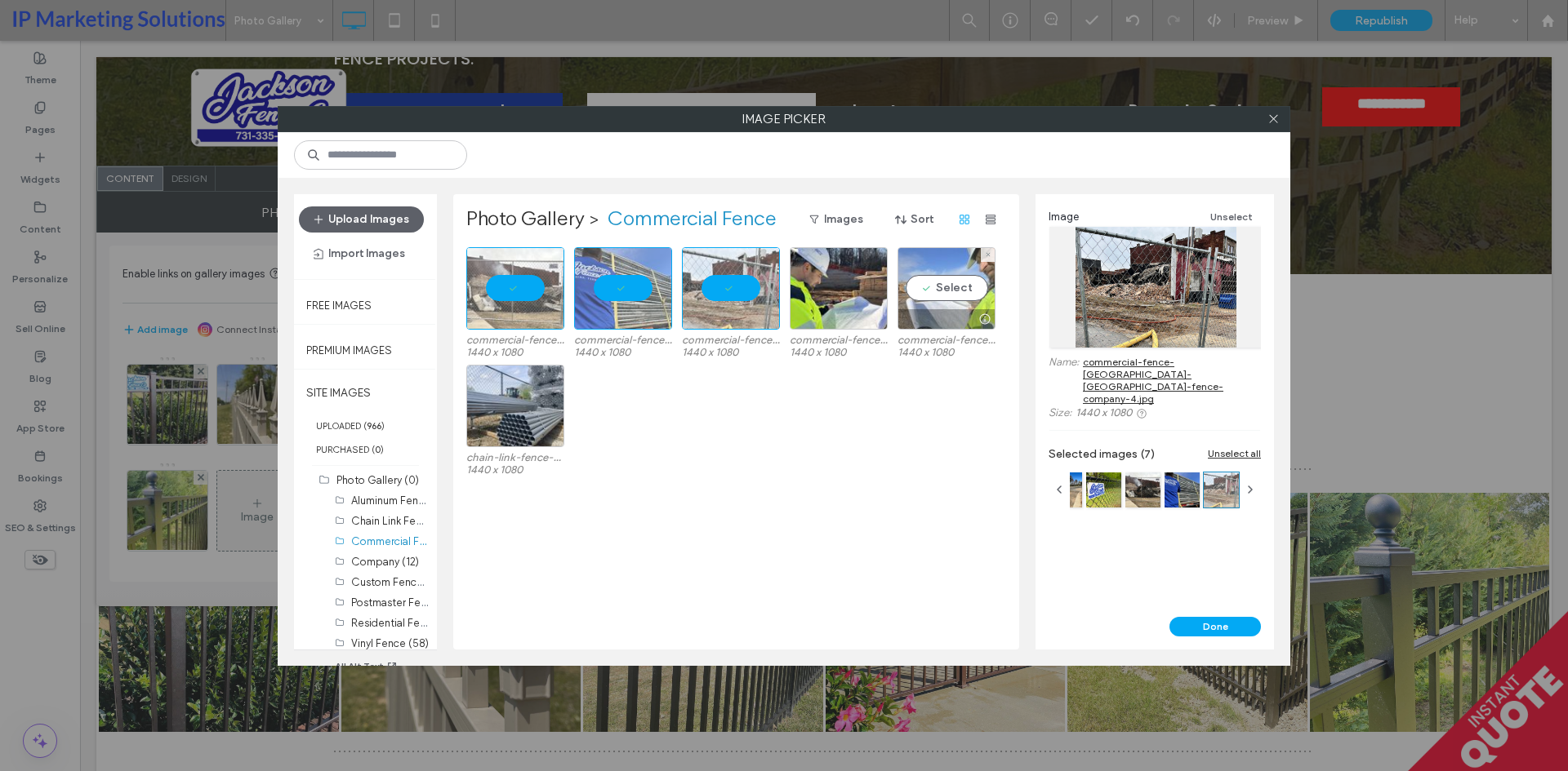
click at [975, 296] on div "Select" at bounding box center [946, 288] width 98 height 82
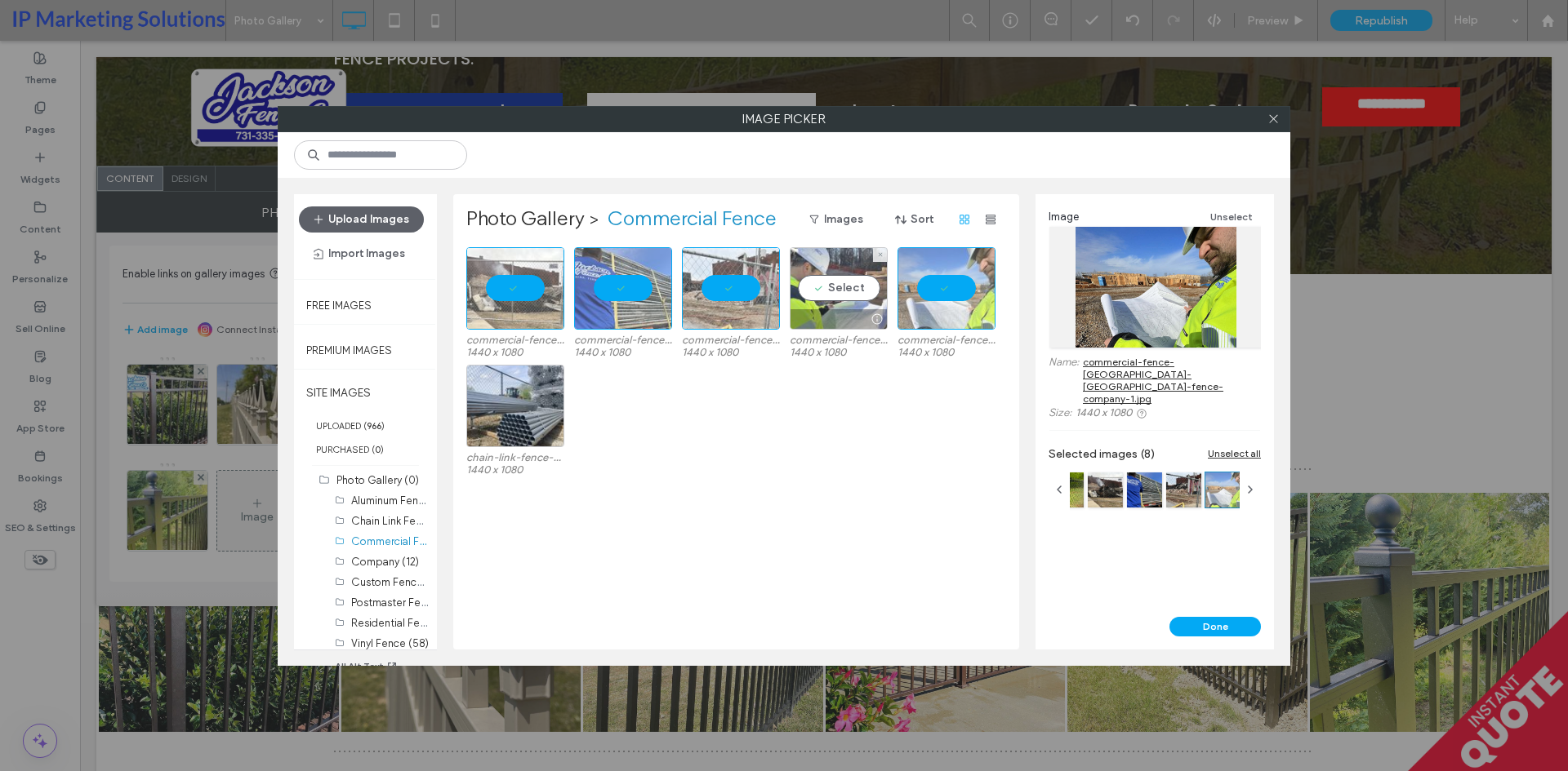
click at [854, 277] on div "Select" at bounding box center [839, 288] width 98 height 82
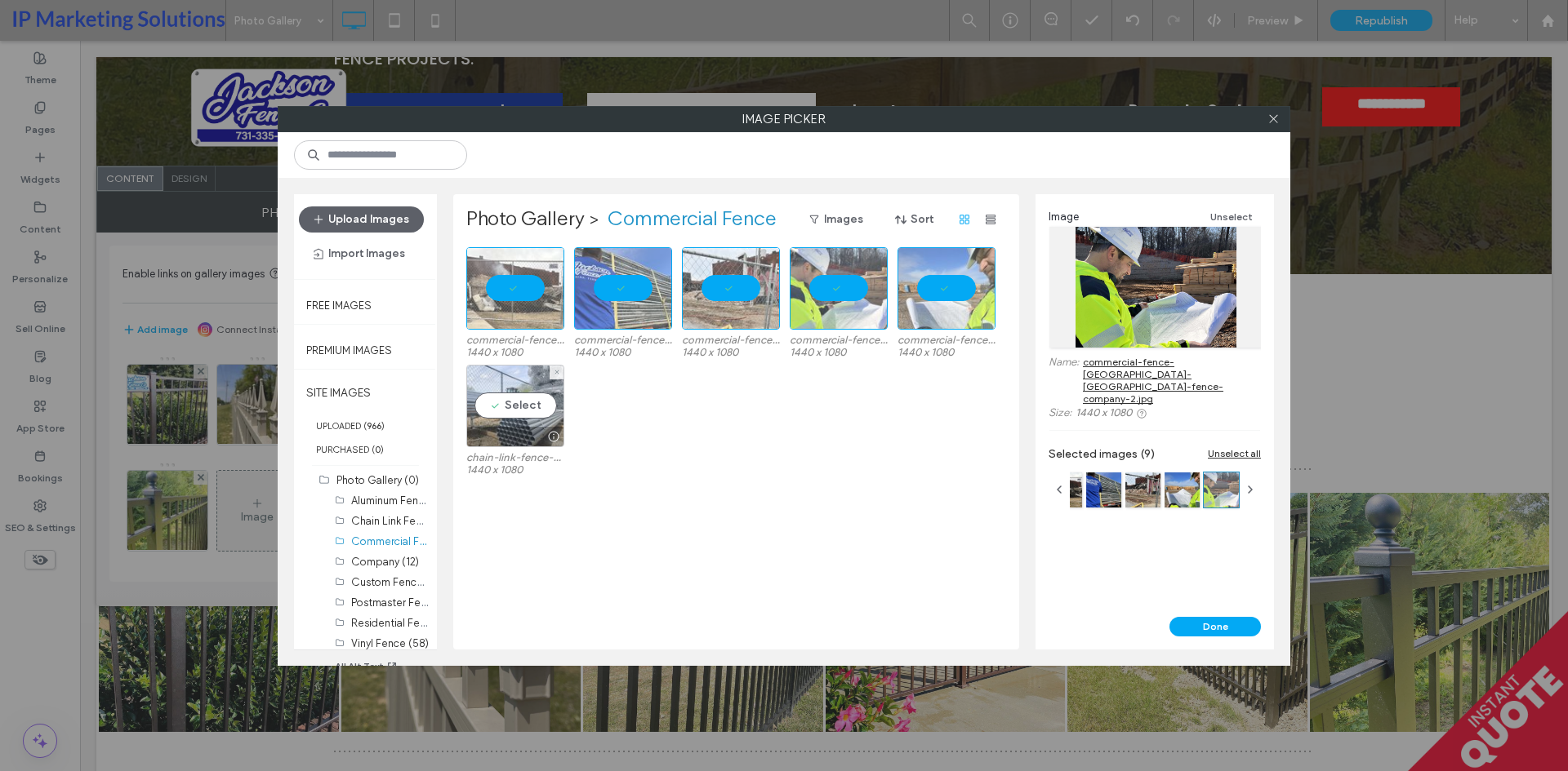
click at [504, 399] on div "Select" at bounding box center [515, 405] width 98 height 82
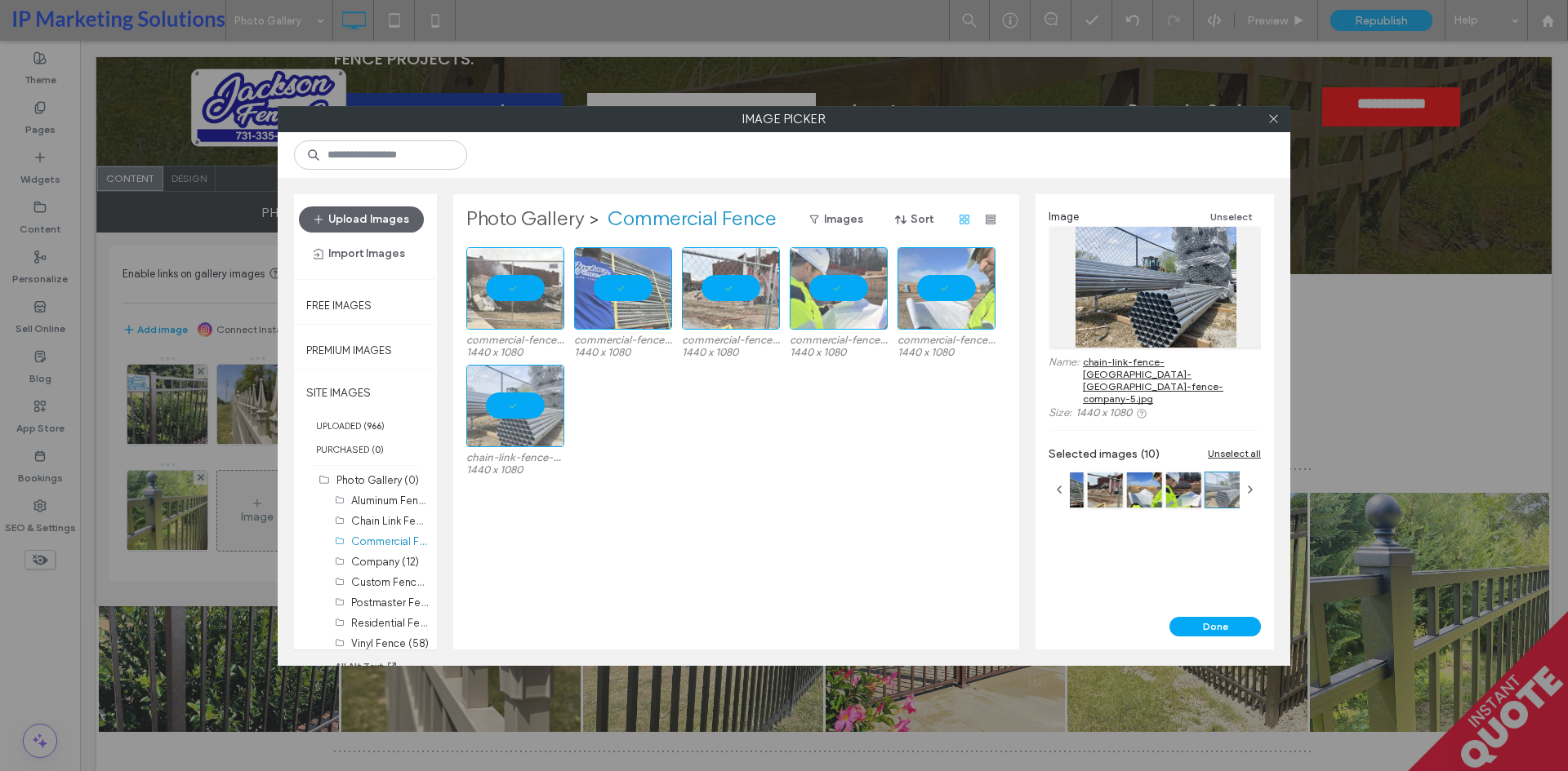
click at [546, 213] on label "Photo Gallery" at bounding box center [525, 220] width 118 height 26
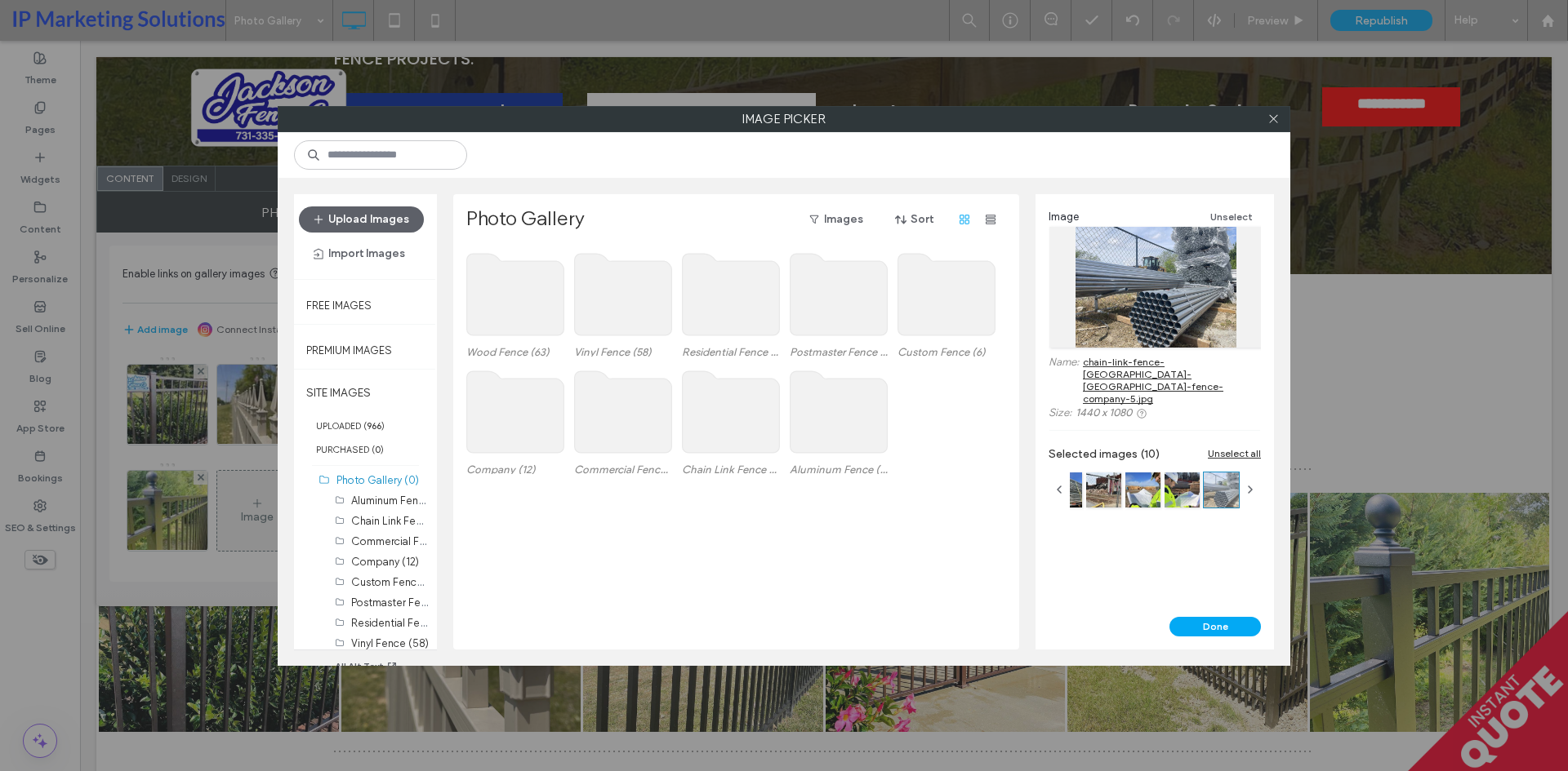
click at [513, 444] on use at bounding box center [516, 412] width 97 height 81
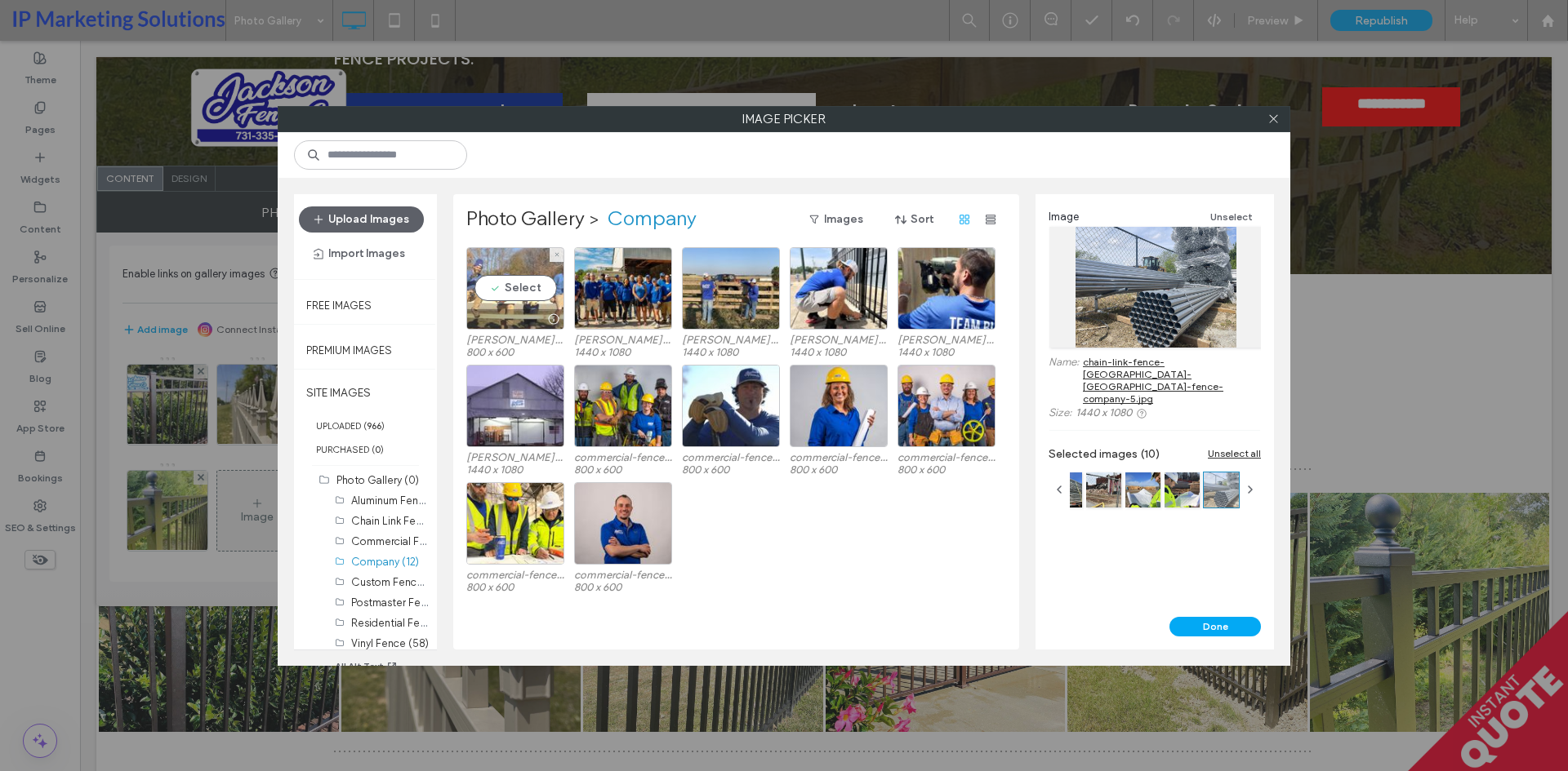
click at [524, 283] on div "Select" at bounding box center [515, 288] width 98 height 82
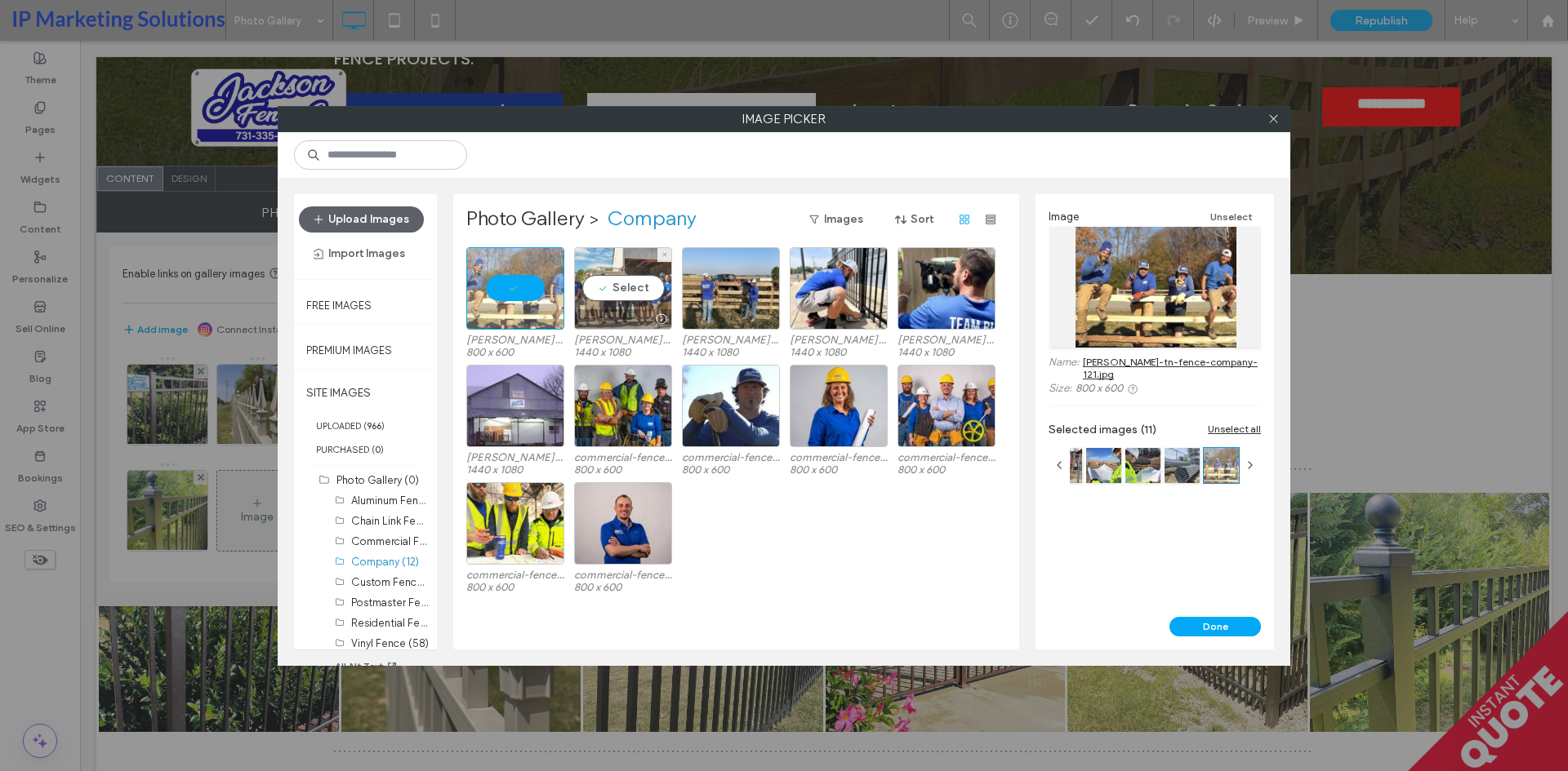
click at [647, 280] on div "Select" at bounding box center [623, 288] width 98 height 82
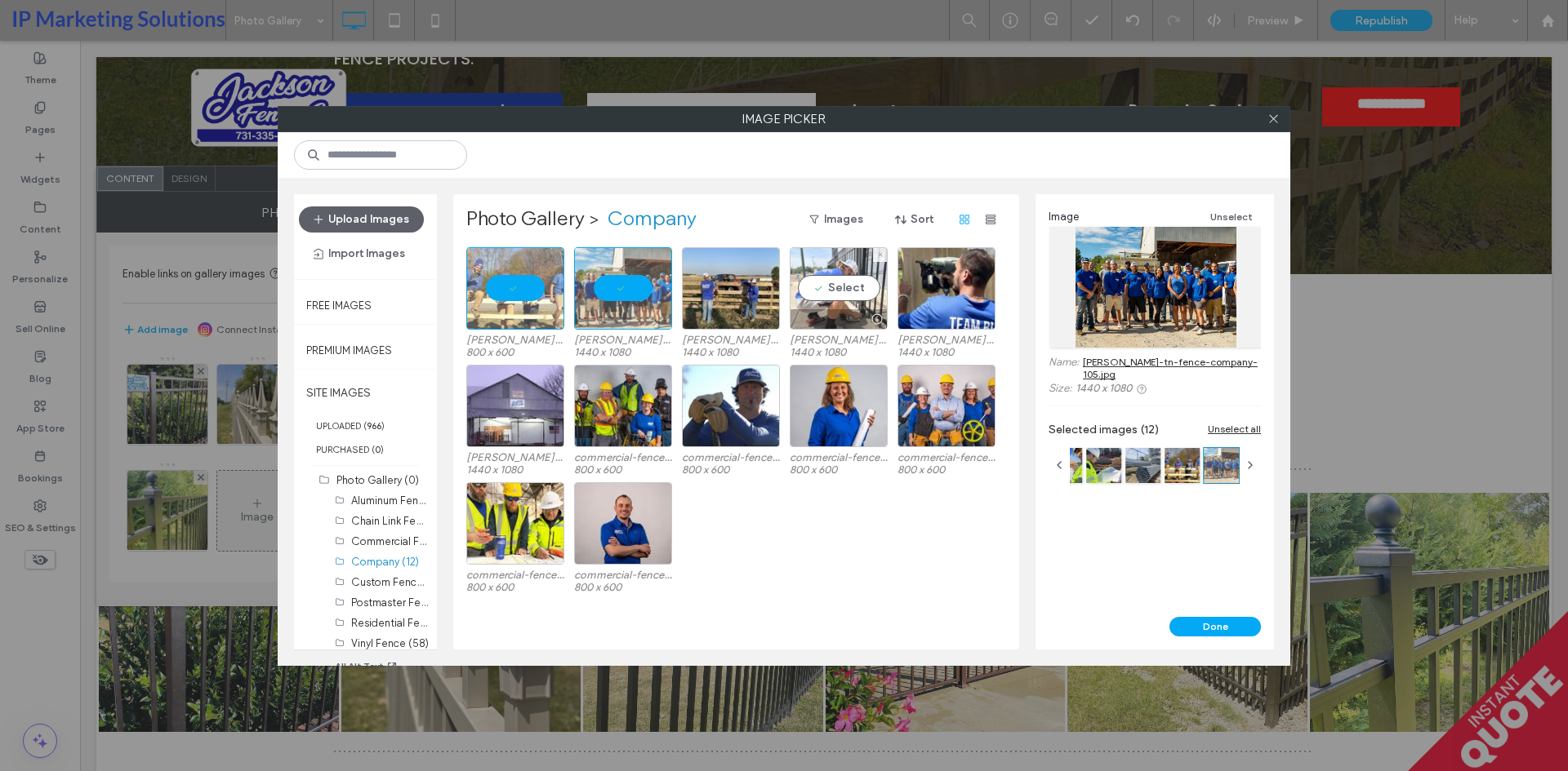
click at [834, 290] on div "Select" at bounding box center [839, 288] width 98 height 82
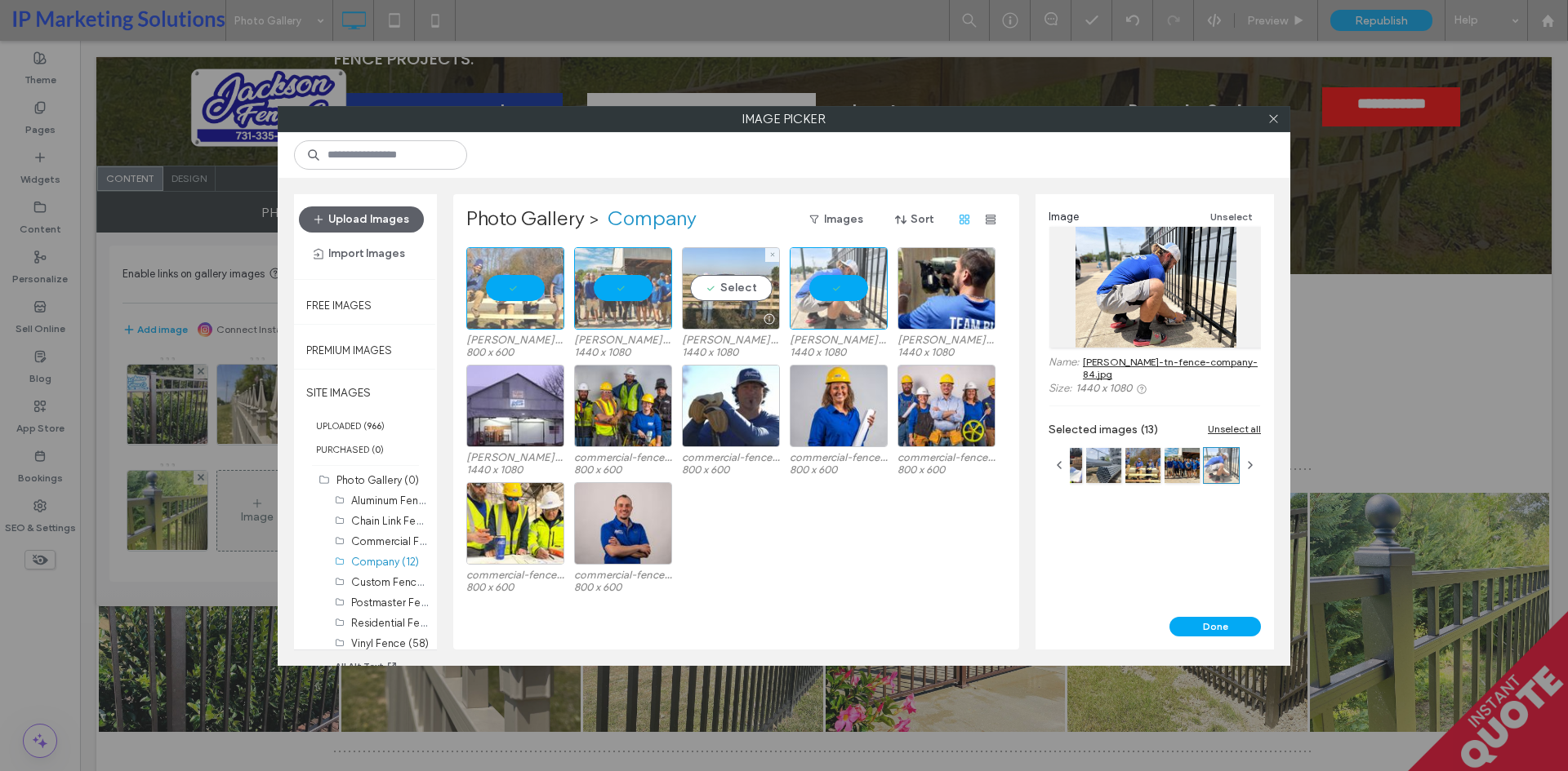
click at [721, 293] on div "Select" at bounding box center [730, 288] width 98 height 82
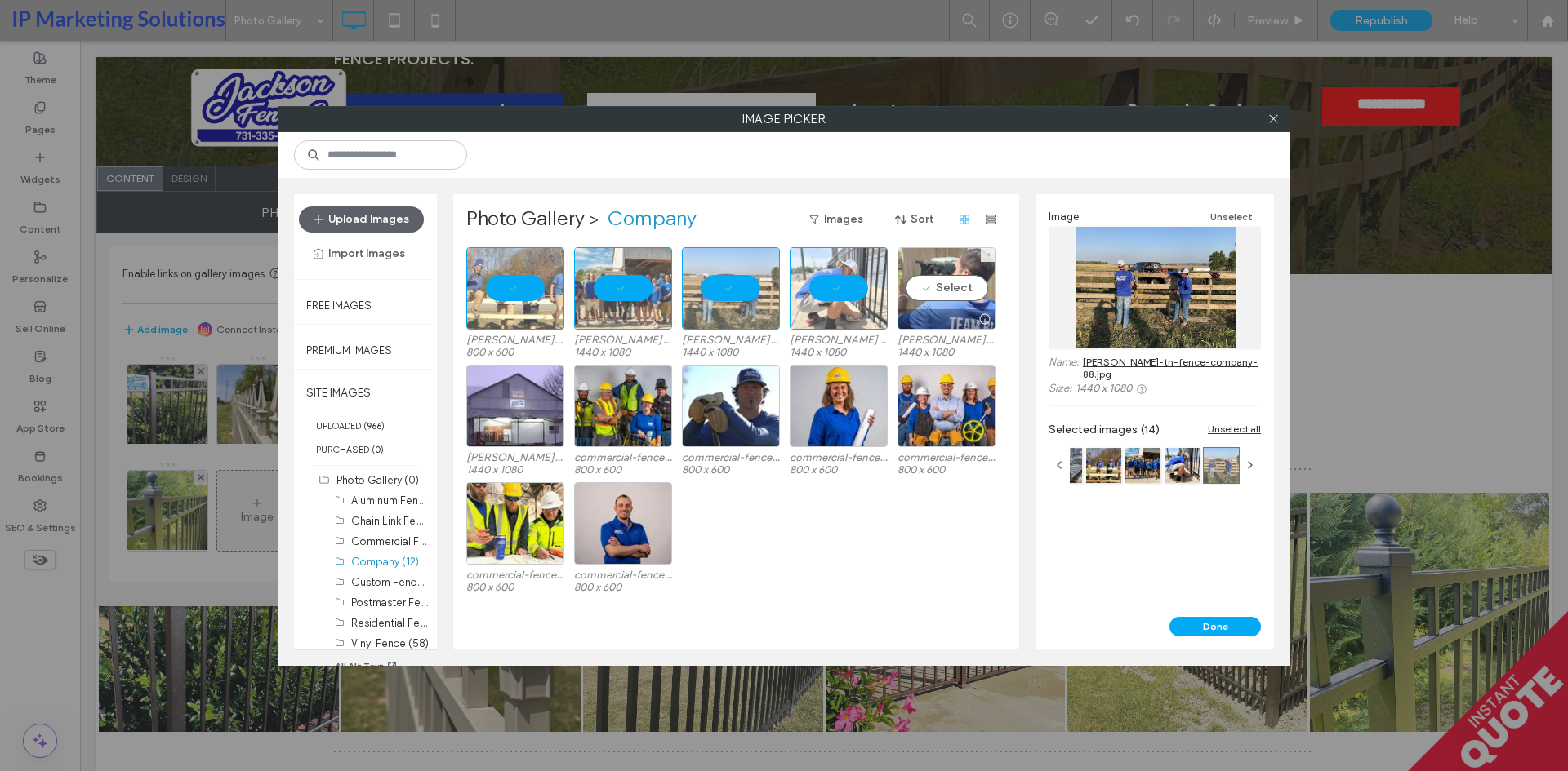
click at [940, 281] on div "Select" at bounding box center [946, 288] width 98 height 82
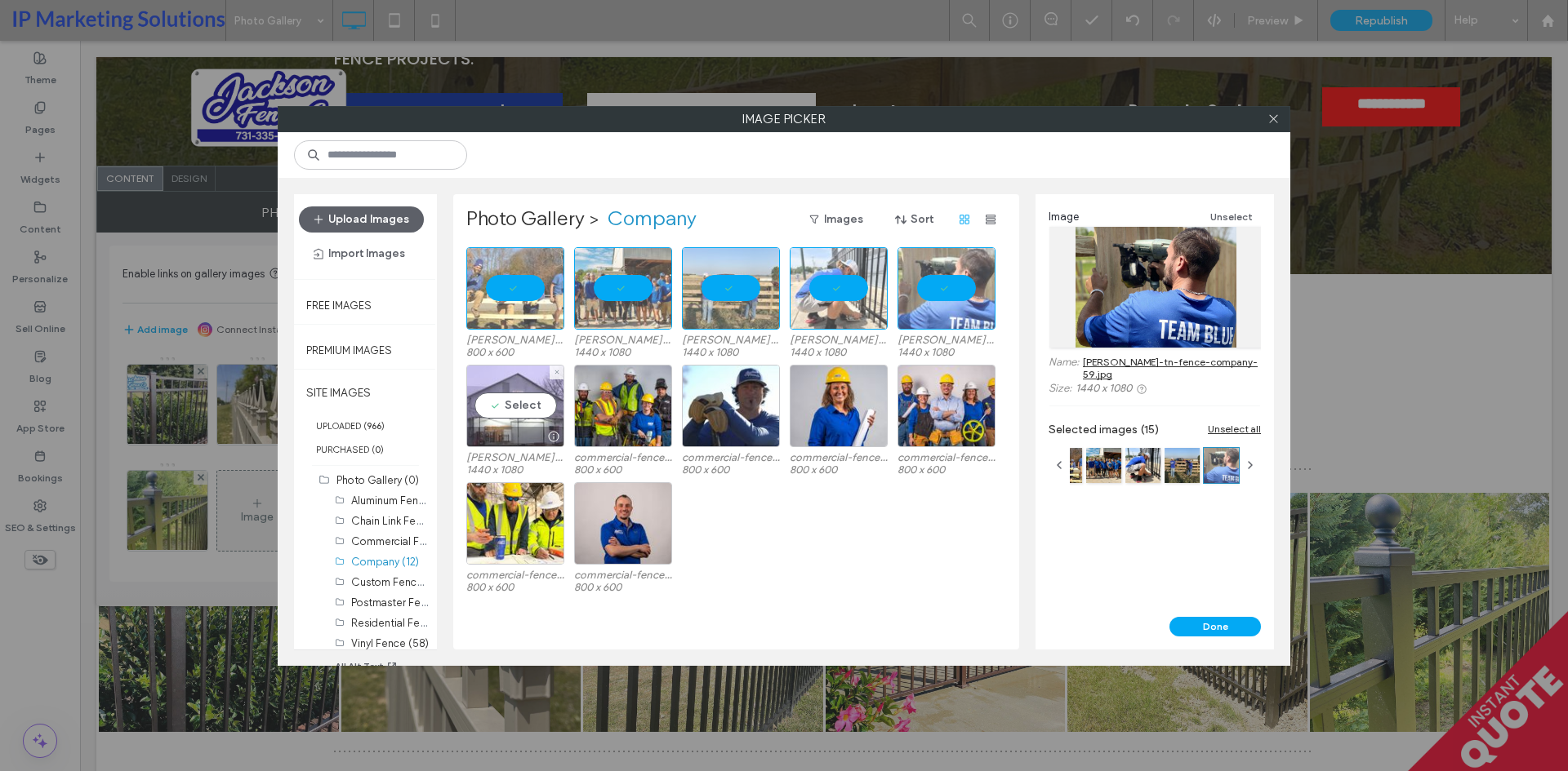
click at [489, 400] on div "Select" at bounding box center [515, 405] width 98 height 82
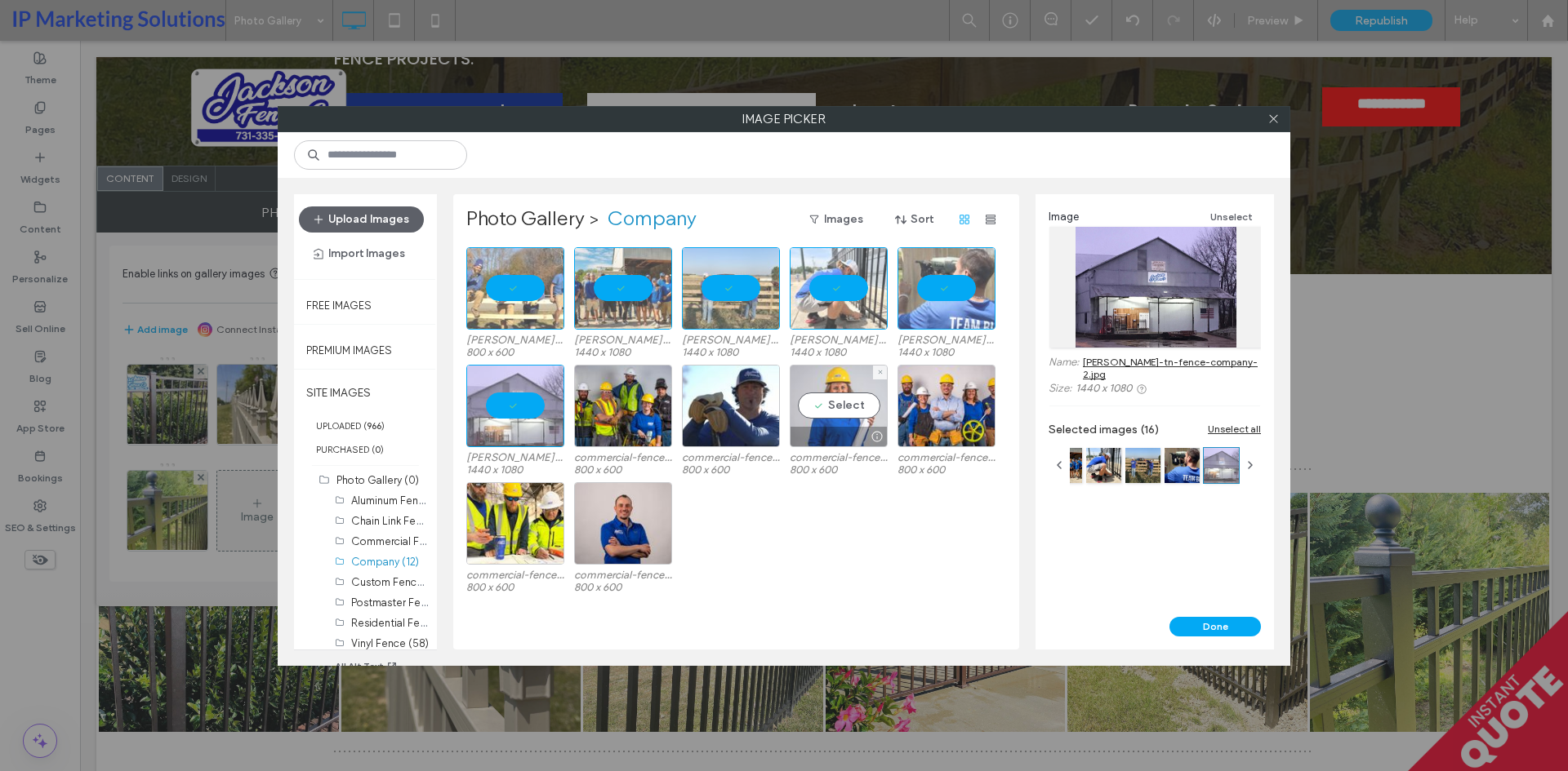
click at [862, 409] on div "Select" at bounding box center [839, 405] width 98 height 82
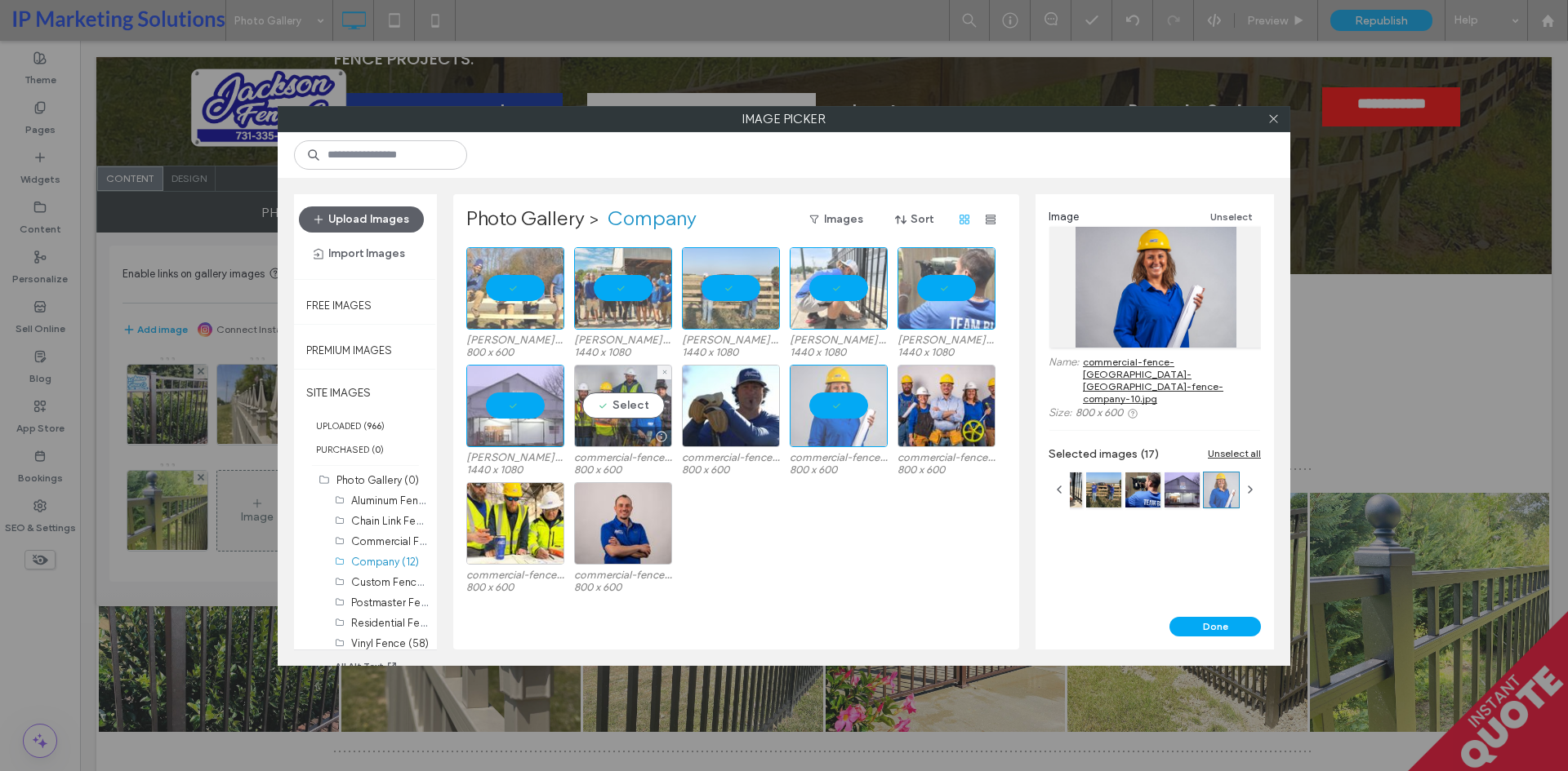
click at [633, 405] on div "Select" at bounding box center [623, 405] width 98 height 82
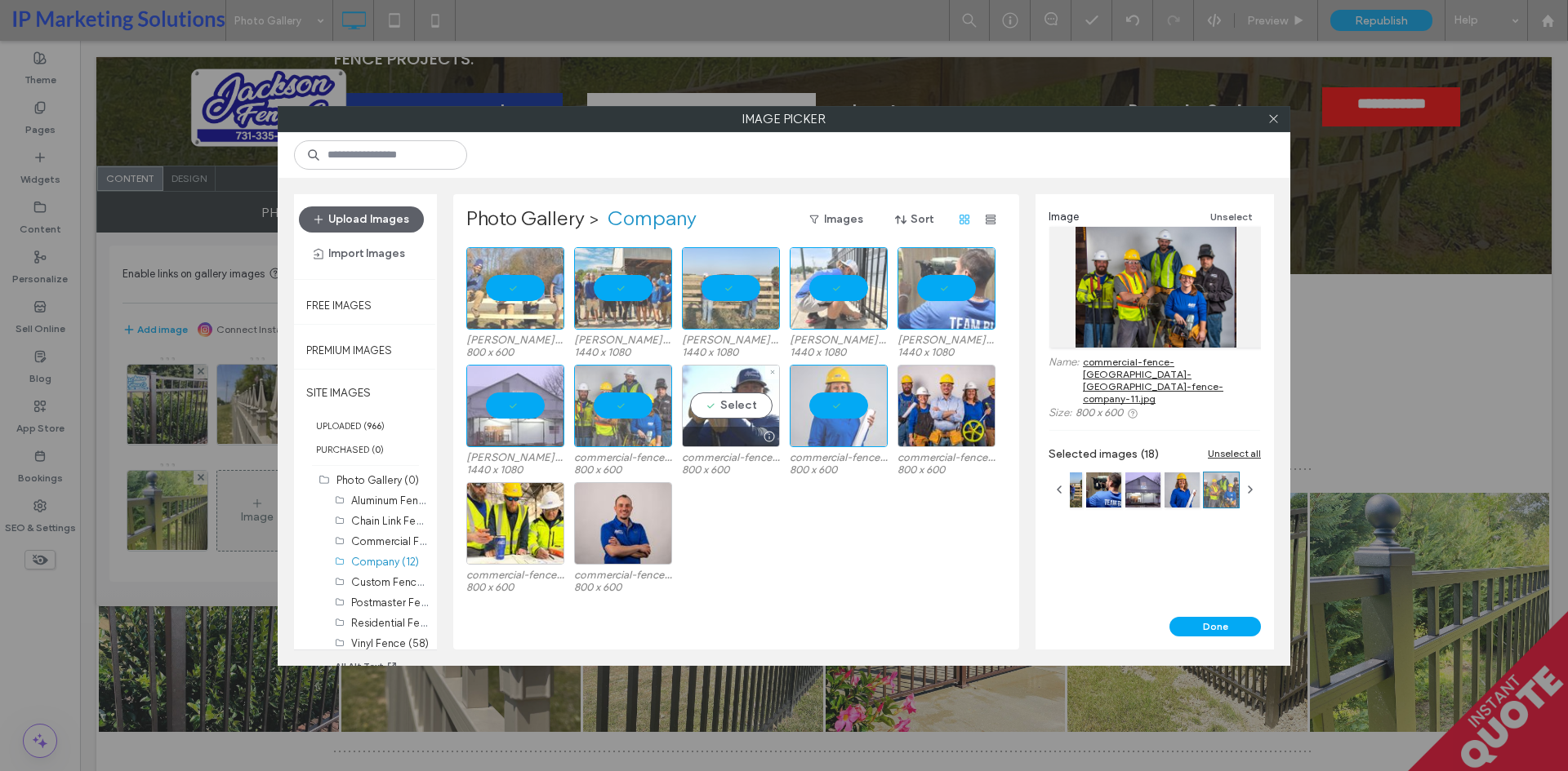
click at [735, 400] on div "Select" at bounding box center [730, 405] width 98 height 82
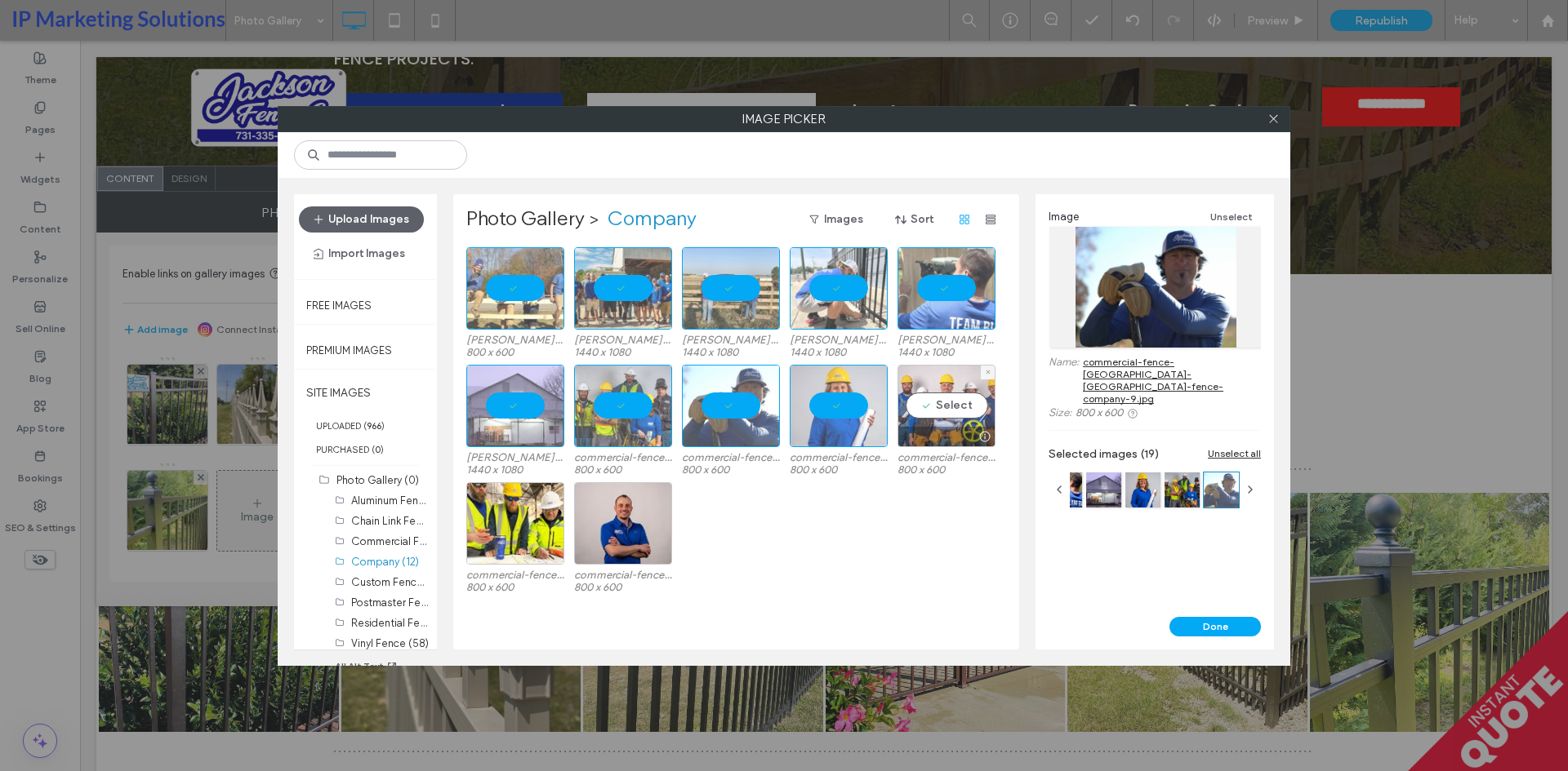
click at [937, 411] on div "Select" at bounding box center [946, 405] width 98 height 82
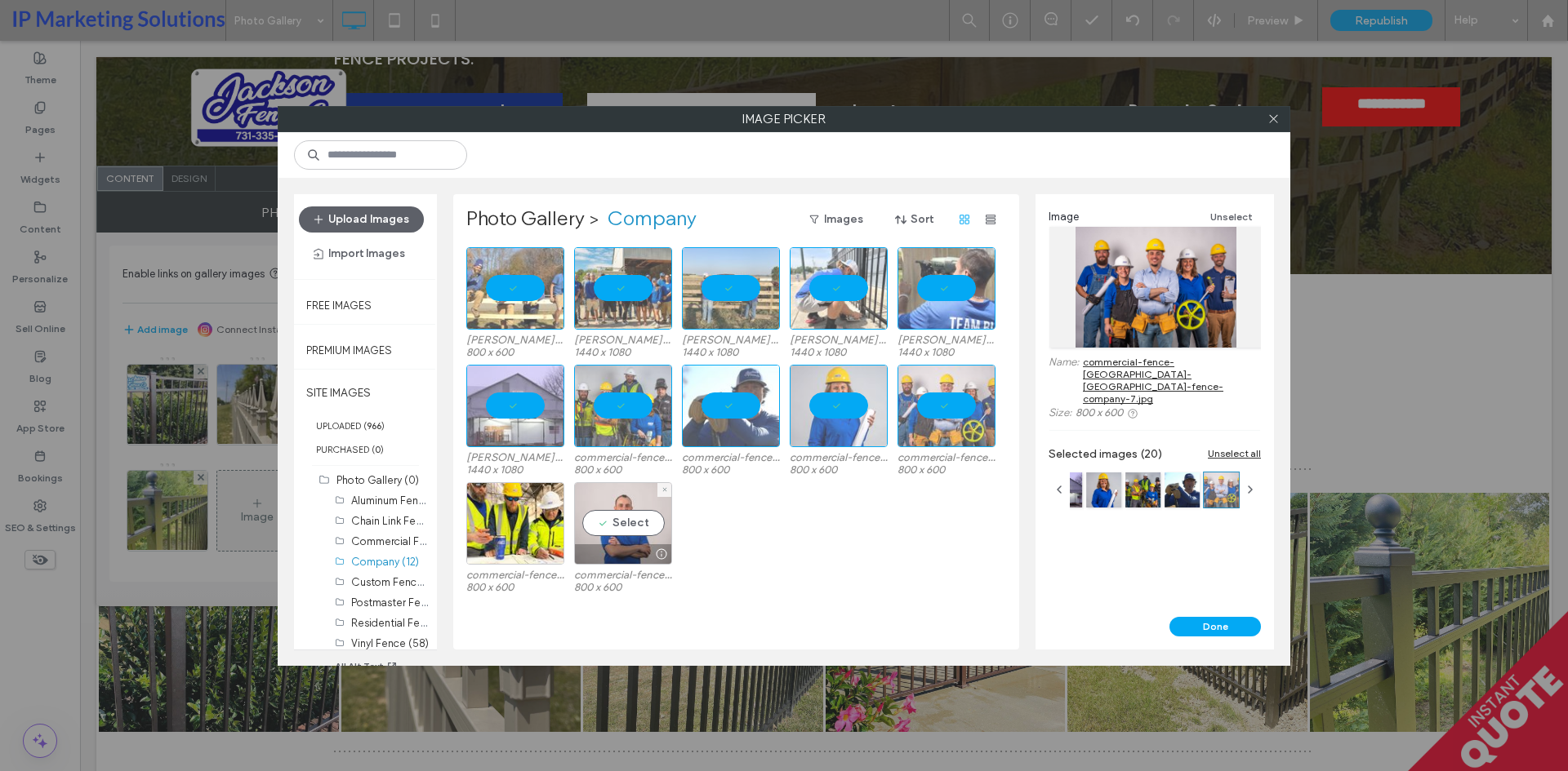
click at [608, 520] on div "Select" at bounding box center [623, 524] width 98 height 82
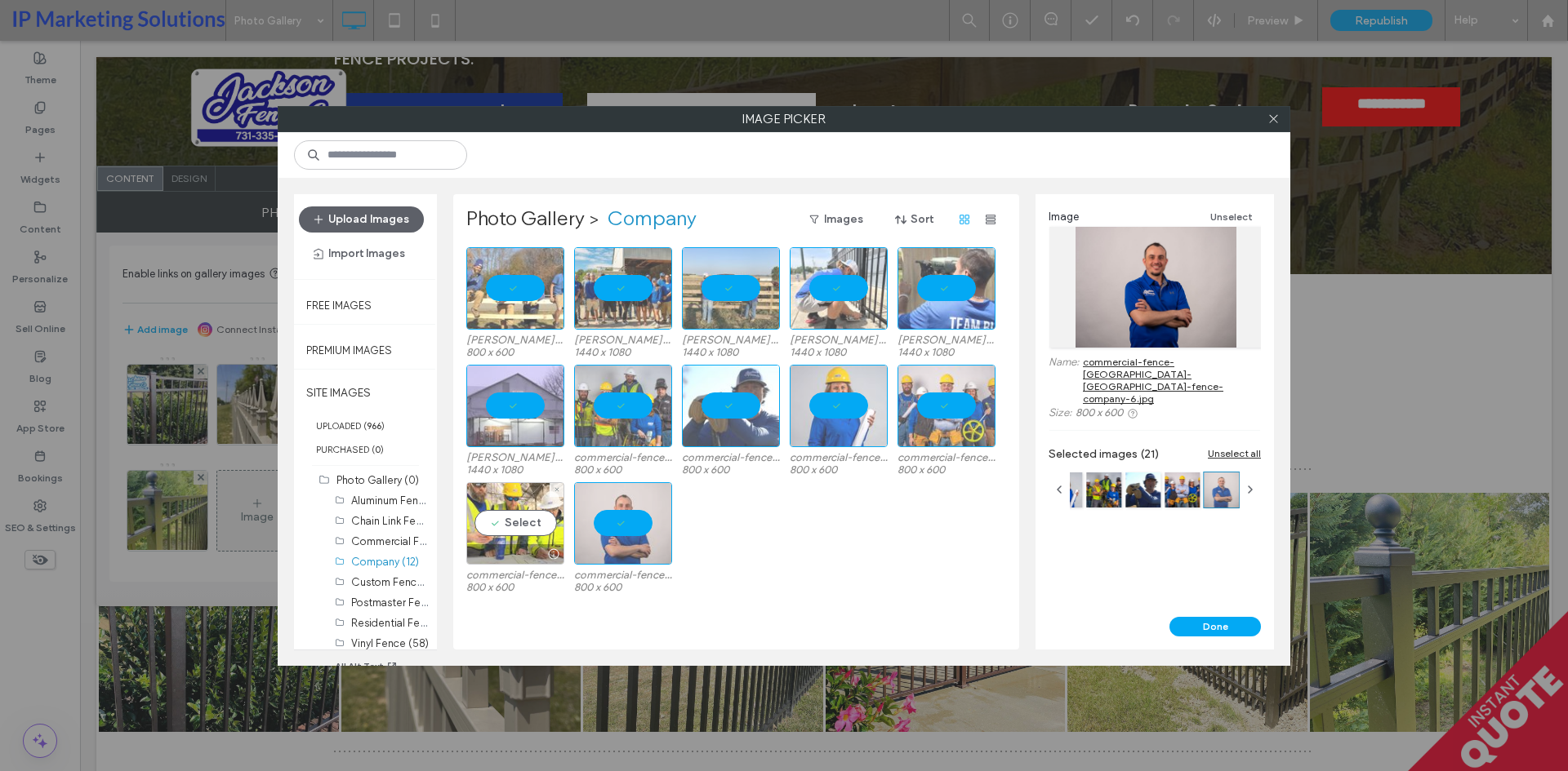
click at [489, 531] on div "Select" at bounding box center [515, 524] width 98 height 82
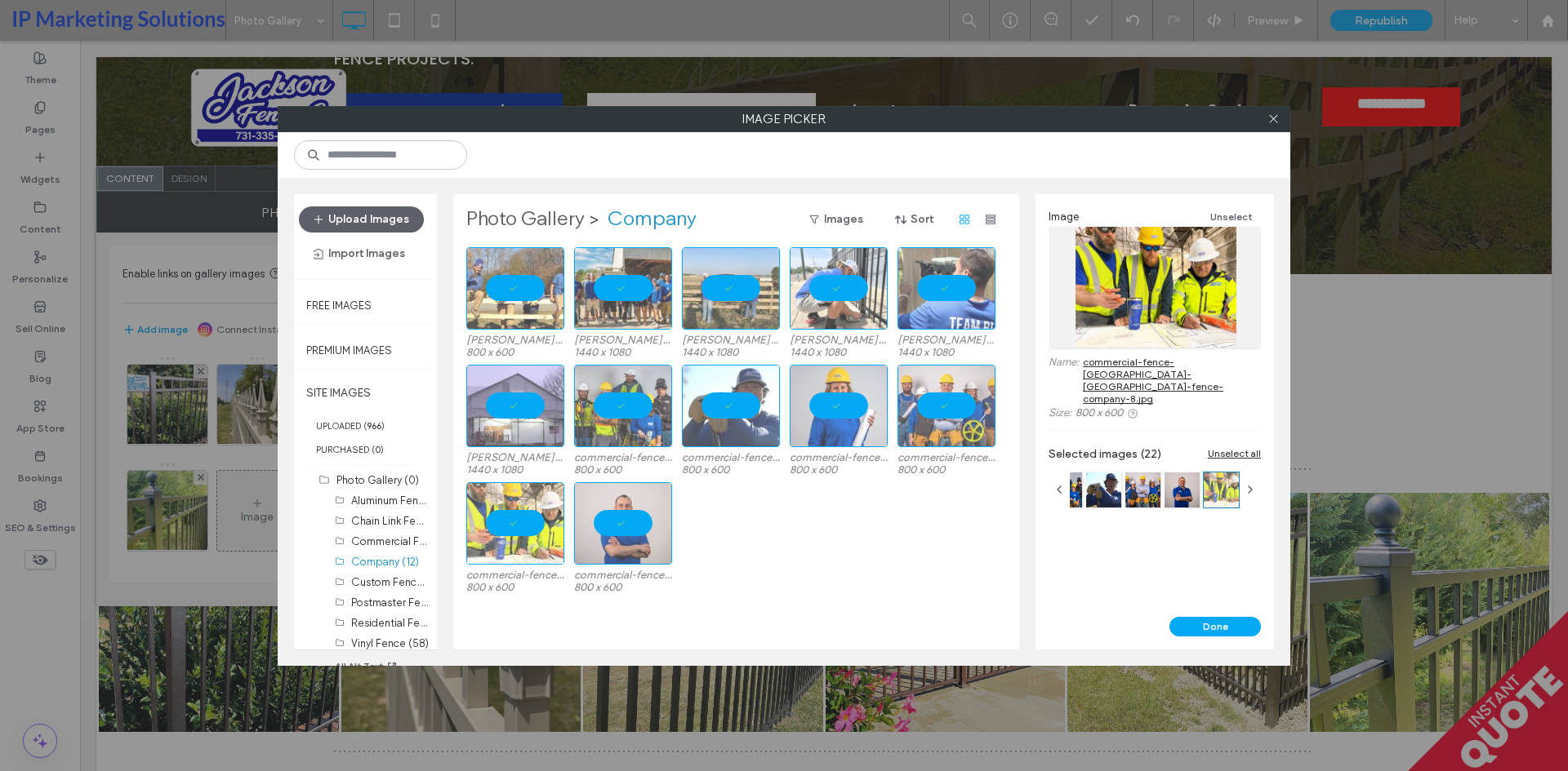
click at [549, 218] on label "Photo Gallery" at bounding box center [525, 220] width 118 height 26
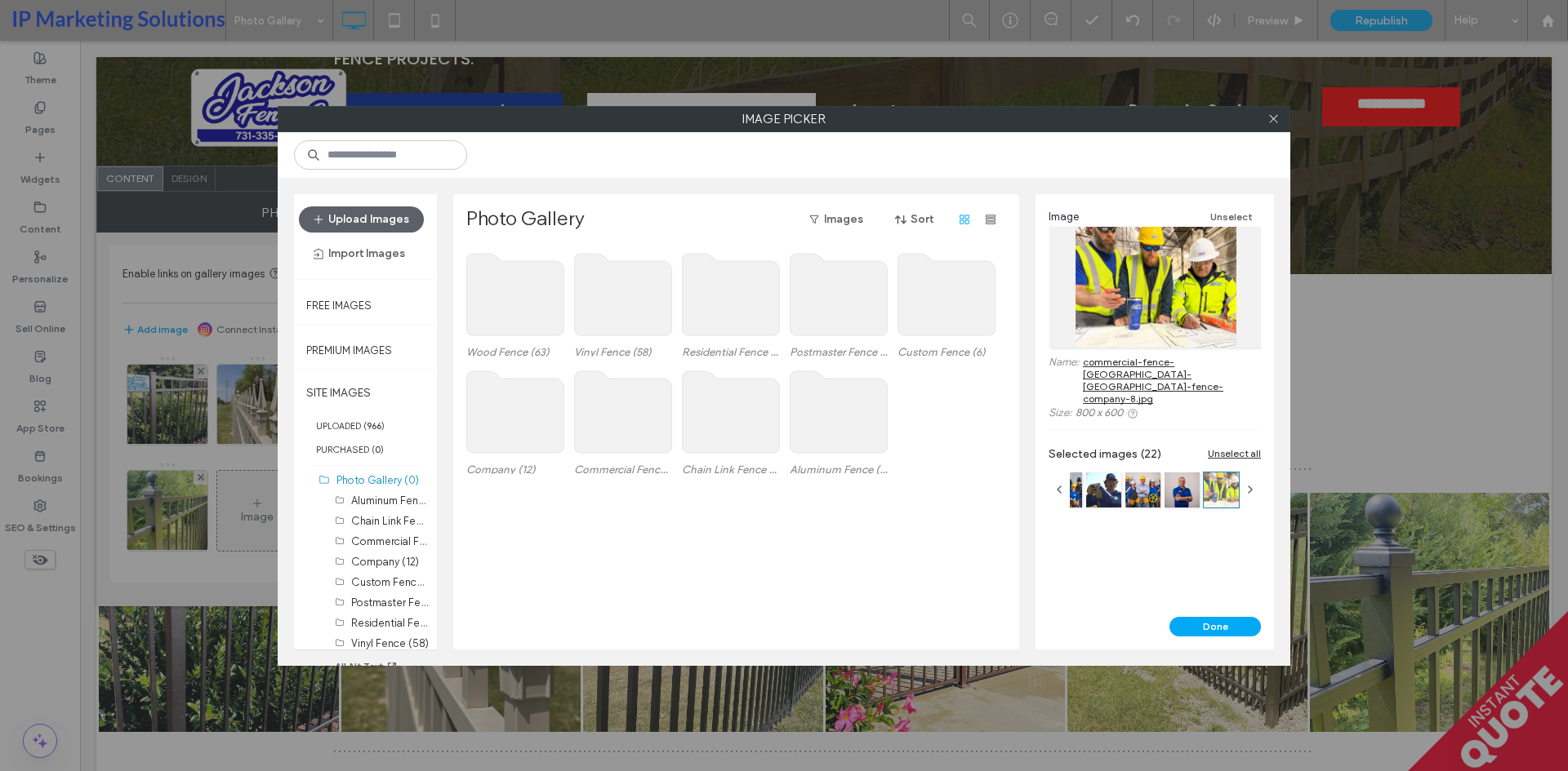
click at [520, 293] on use at bounding box center [516, 295] width 97 height 81
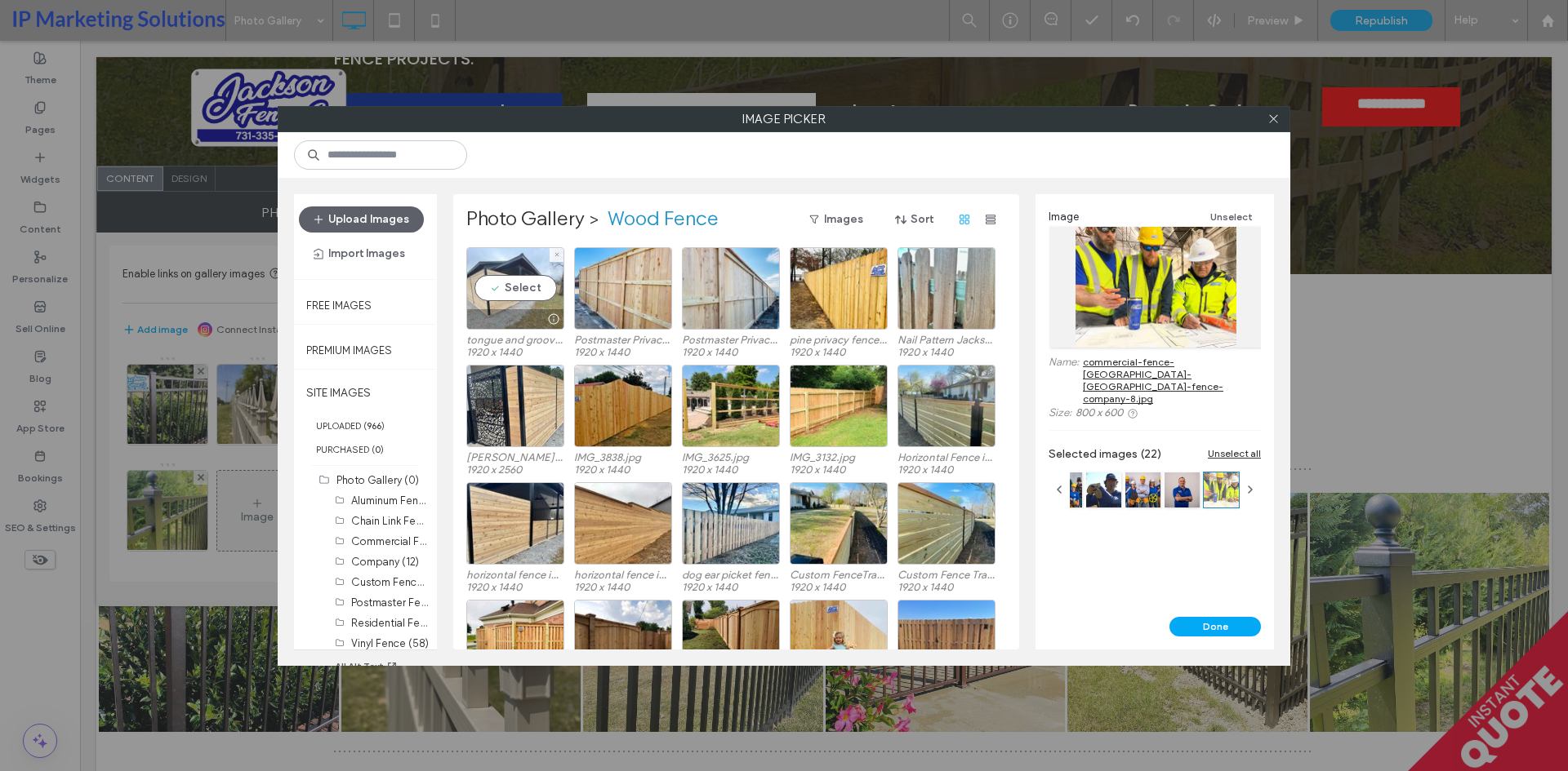
click at [528, 285] on div "Select" at bounding box center [515, 288] width 98 height 82
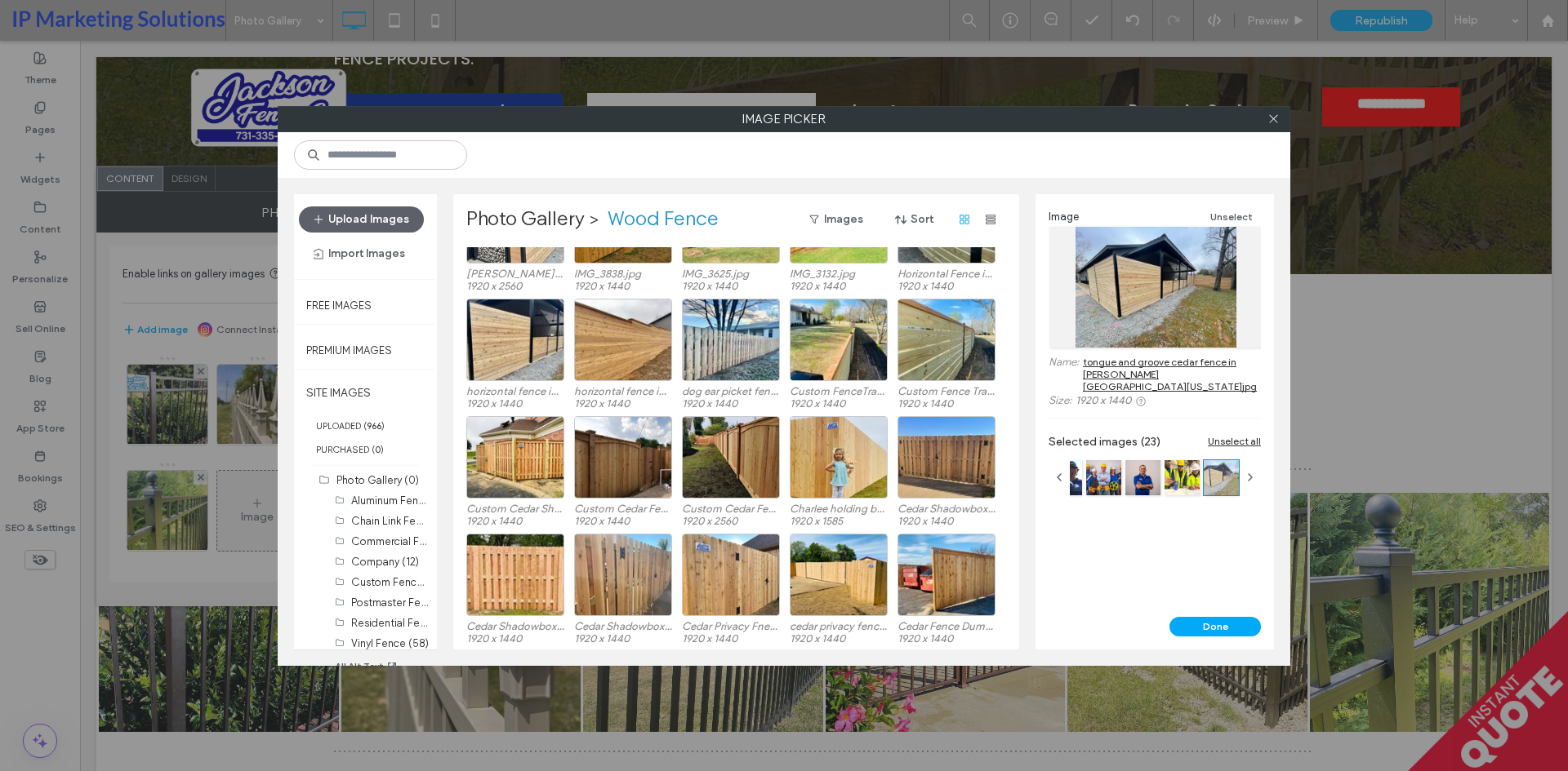
scroll to position [146, 0]
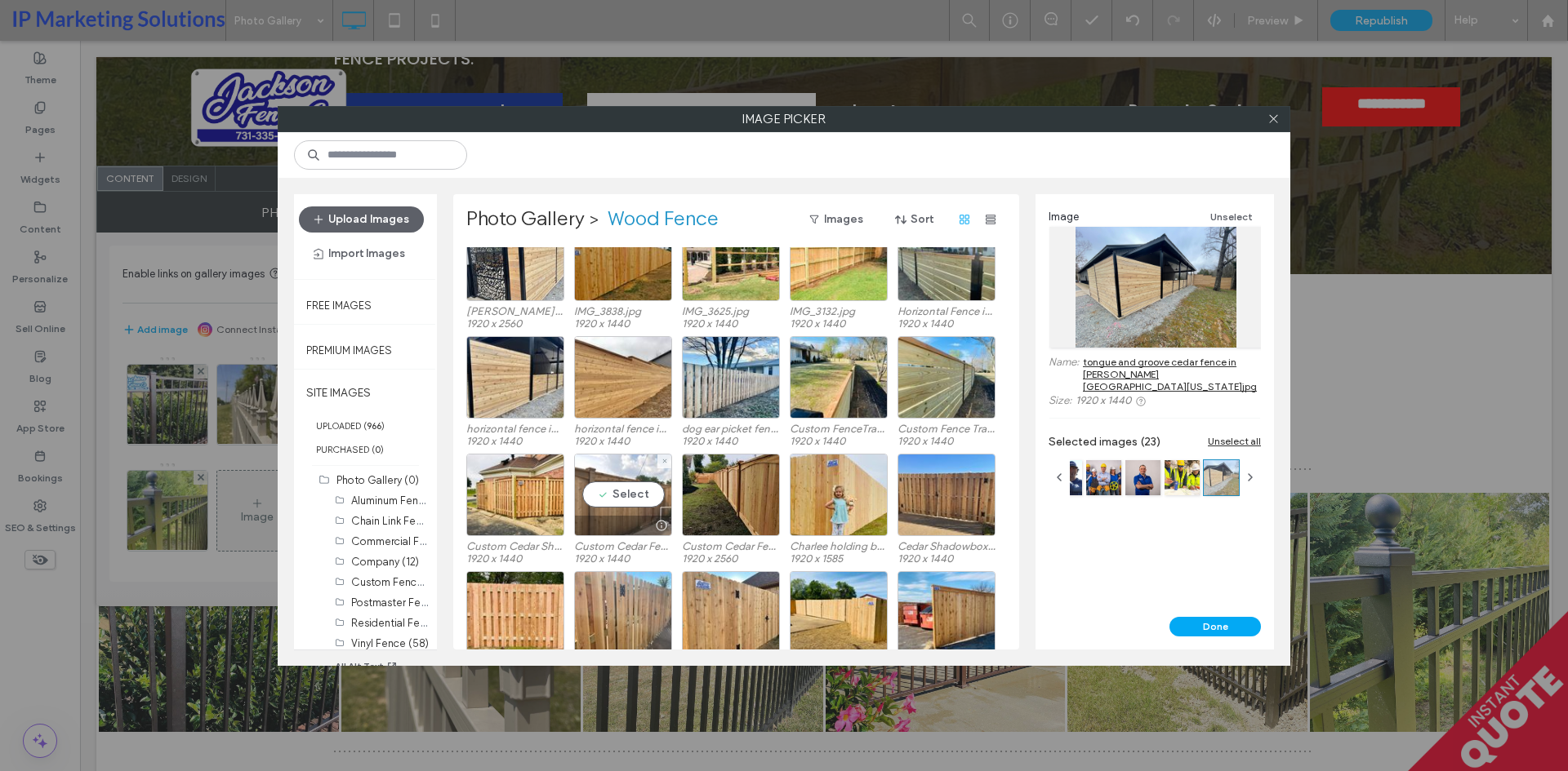
click at [620, 503] on div "Select" at bounding box center [623, 495] width 98 height 82
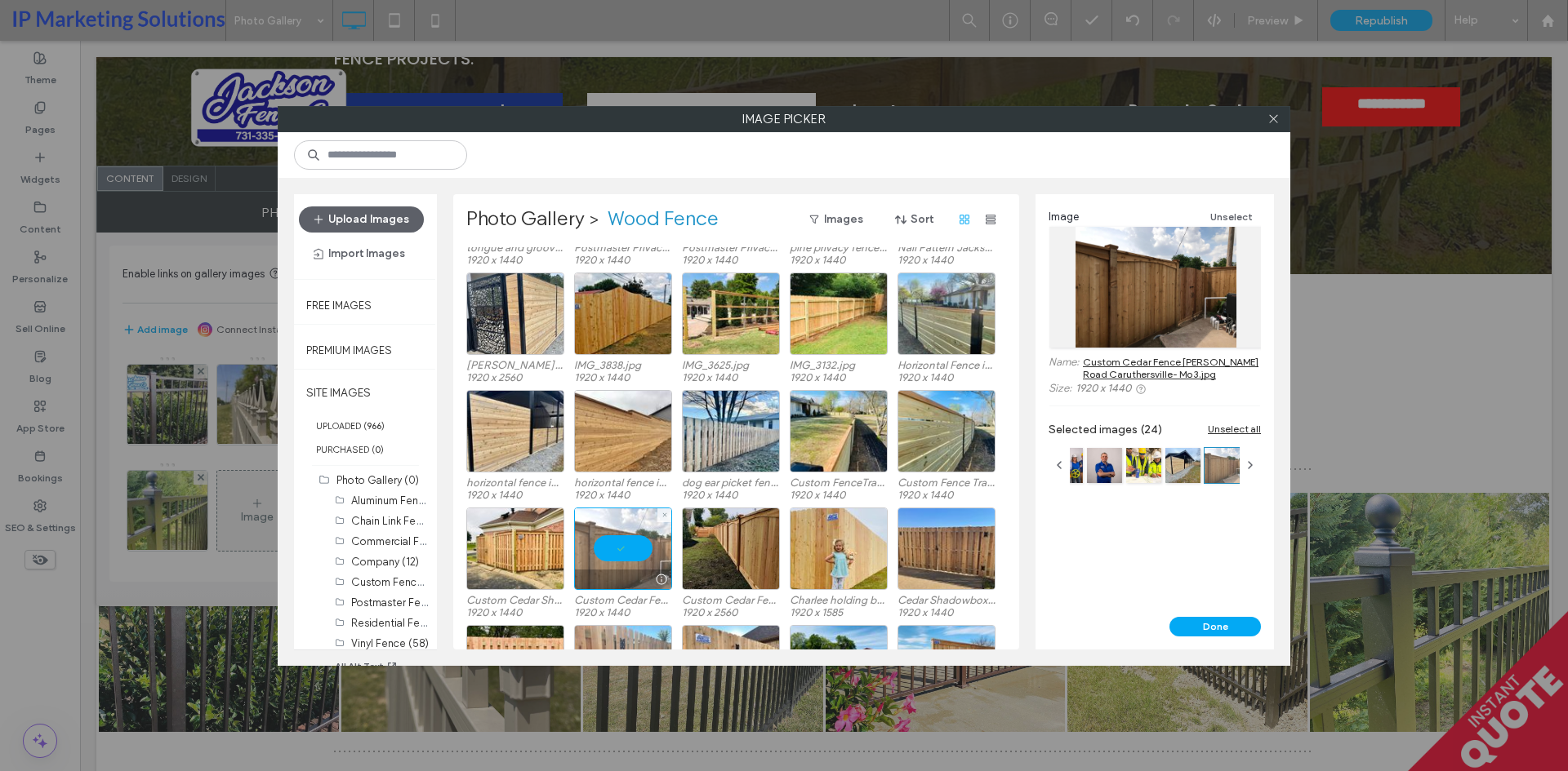
scroll to position [0, 0]
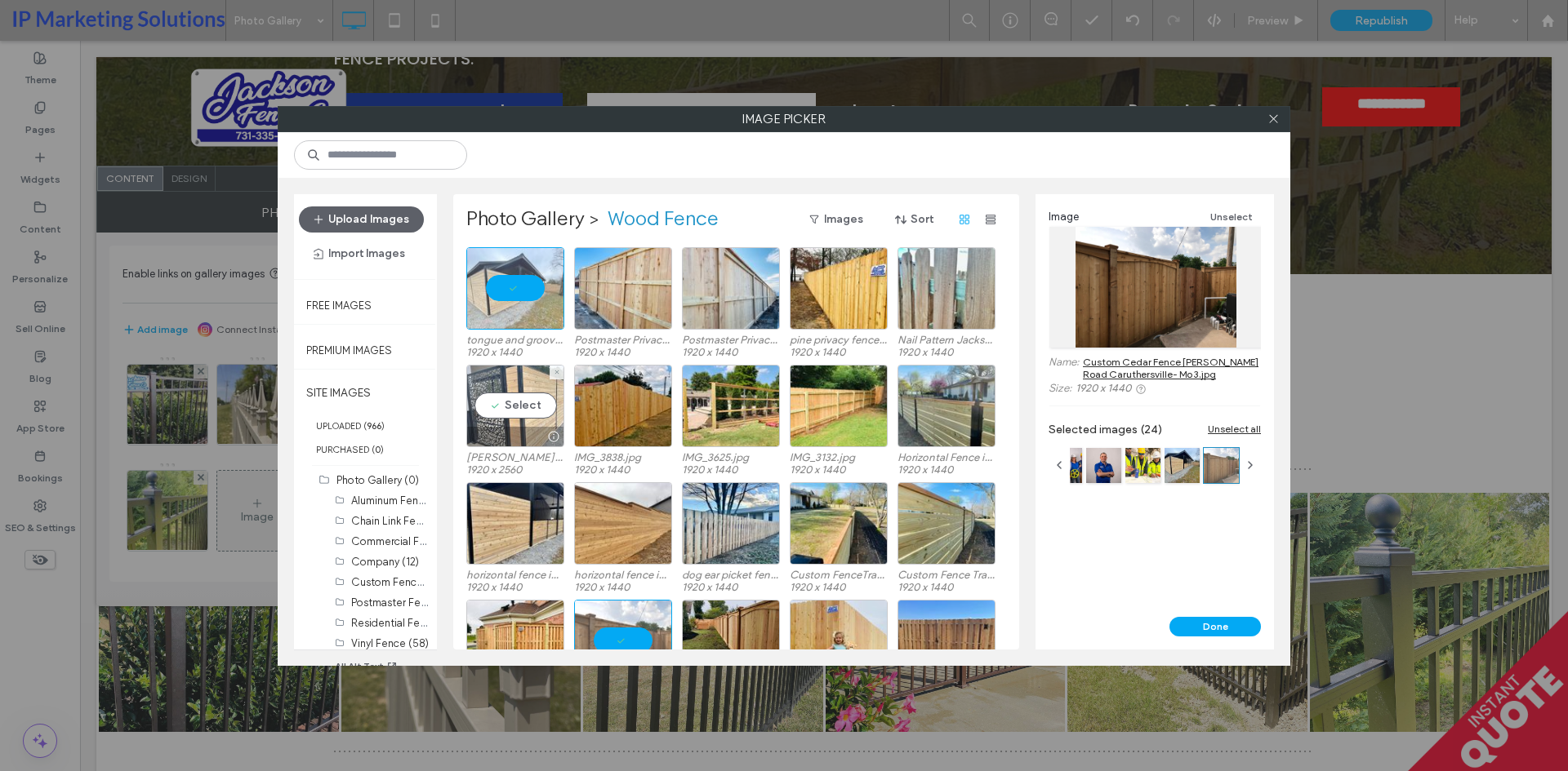
click at [517, 400] on div "Select" at bounding box center [515, 405] width 98 height 82
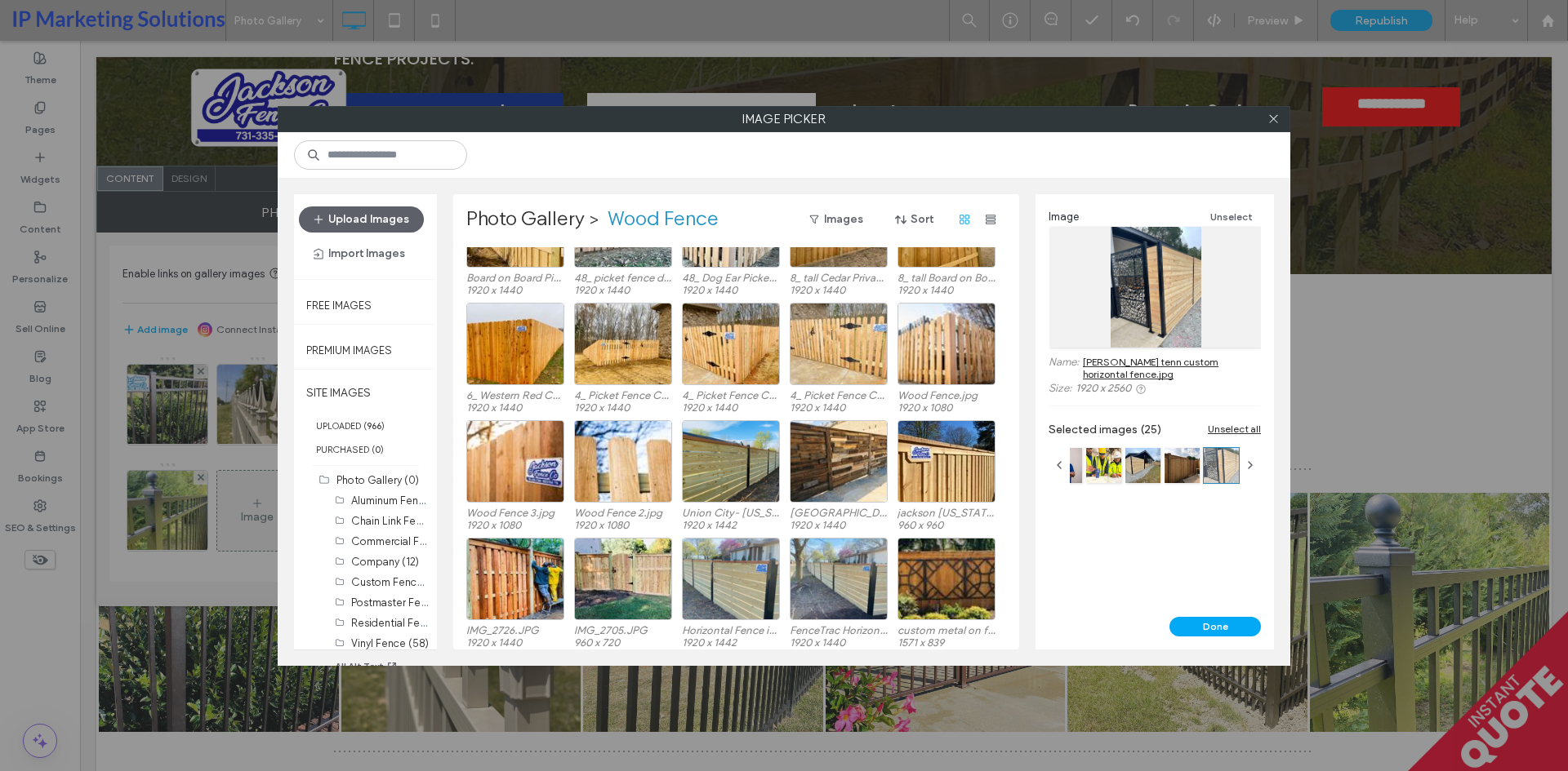
scroll to position [817, 0]
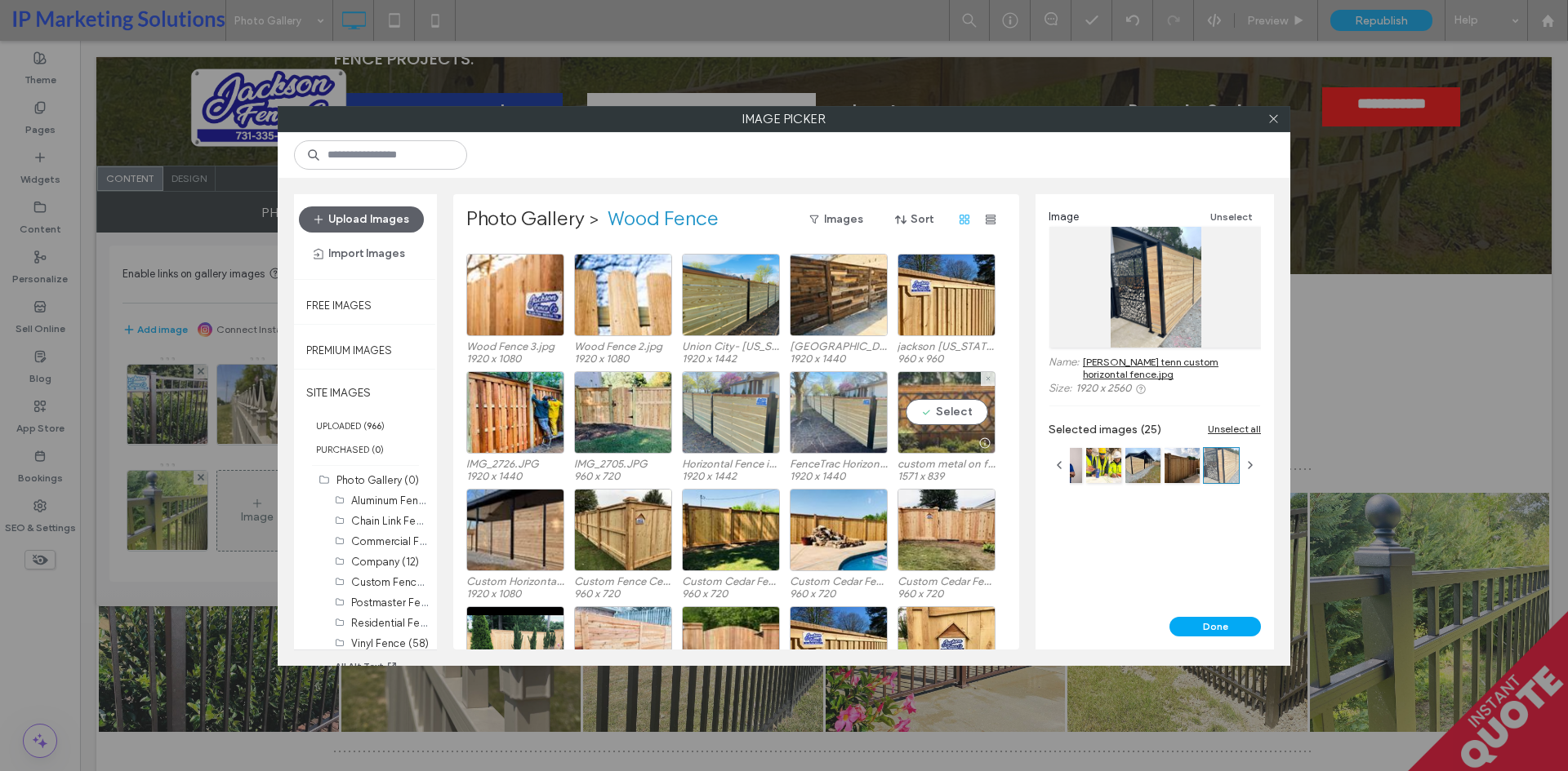
click at [948, 412] on div "Select" at bounding box center [946, 412] width 98 height 82
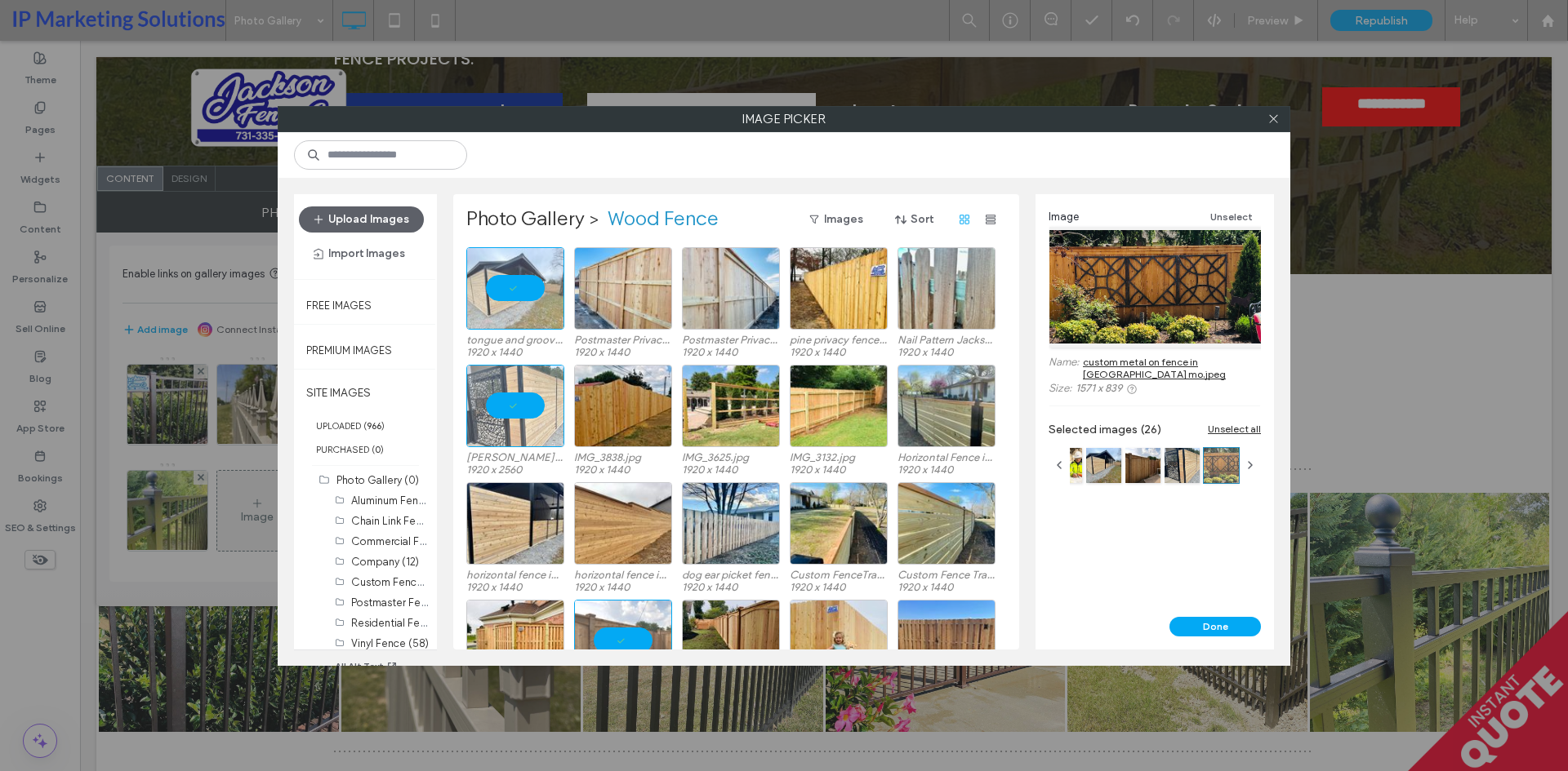
scroll to position [81, 0]
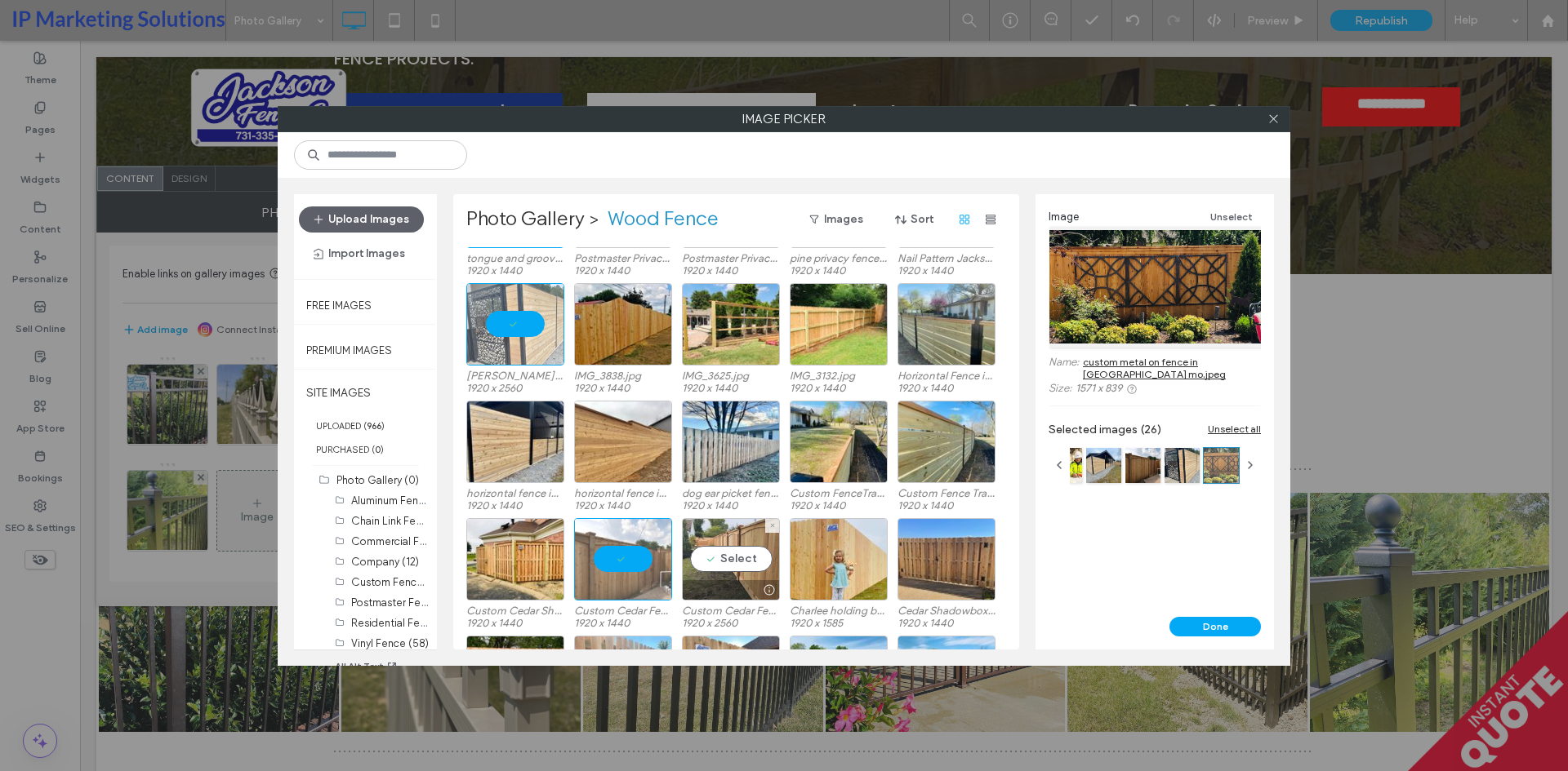
click at [748, 551] on div "Select" at bounding box center [730, 559] width 98 height 82
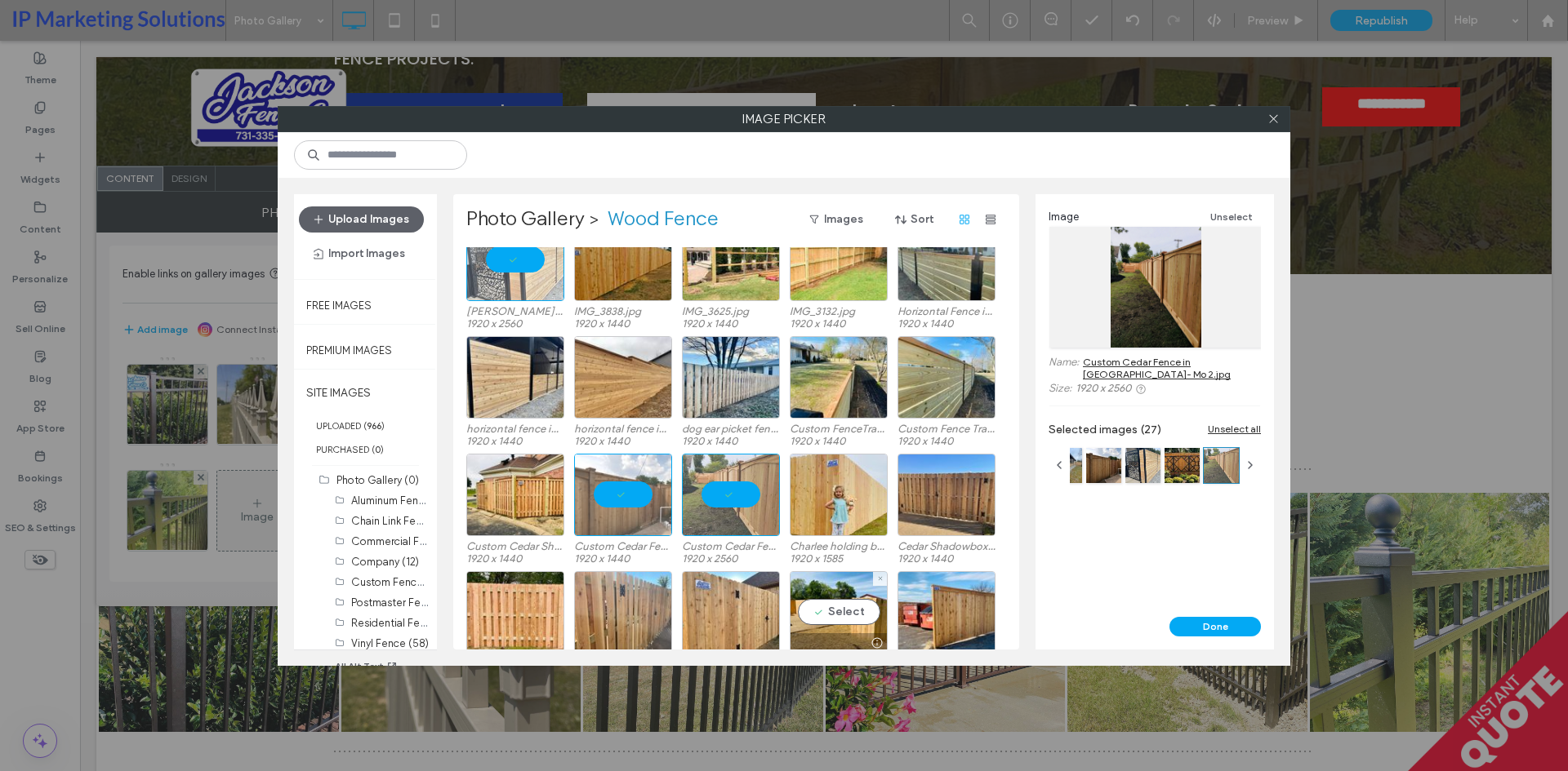
scroll to position [65, 0]
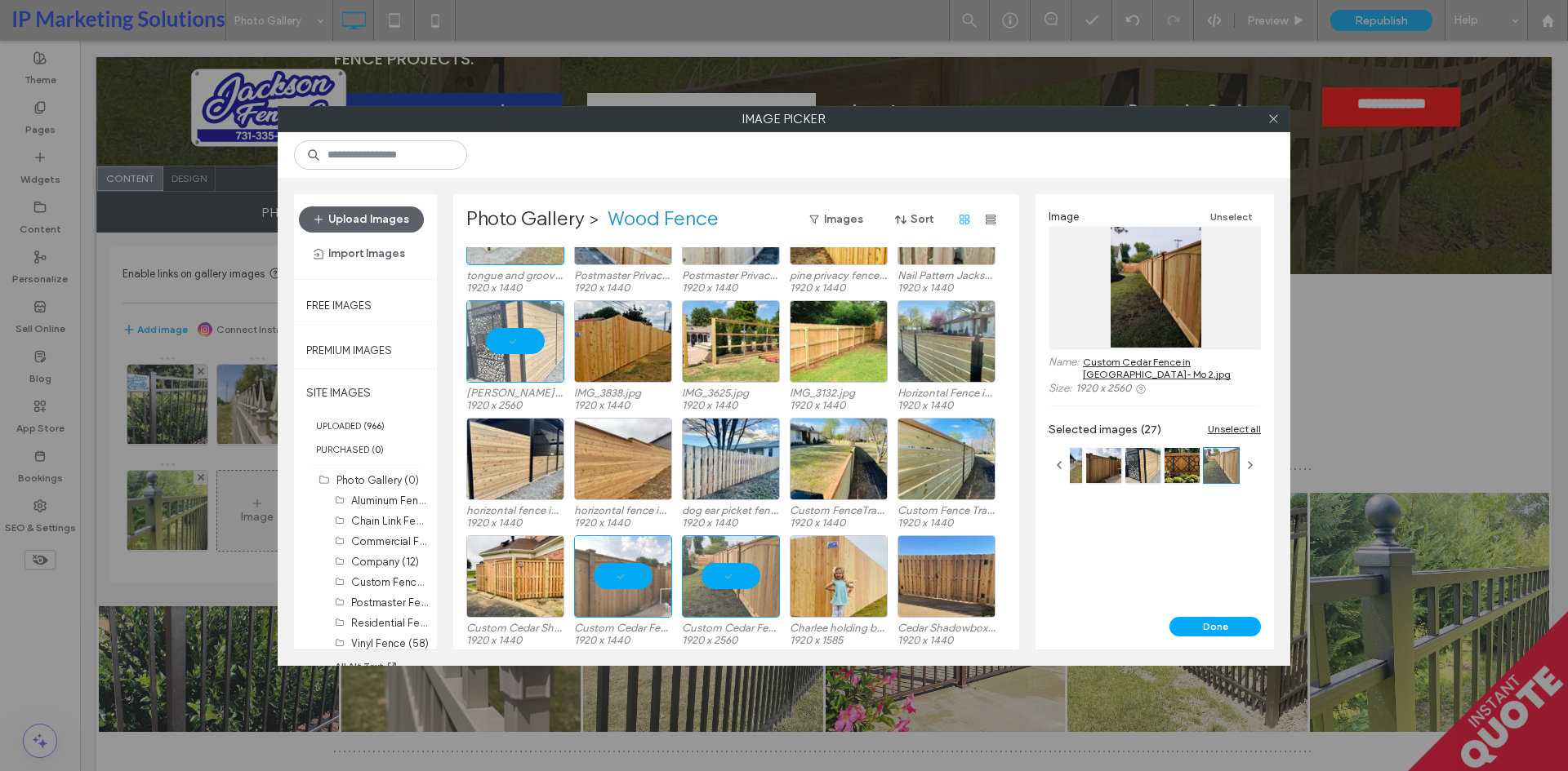
click at [464, 207] on div "Photo Gallery > Wood Fence Images Sort tongue and groove cedar fence in mckenzi…" at bounding box center [735, 422] width 565 height 455
click at [484, 213] on label "Photo Gallery" at bounding box center [525, 220] width 118 height 26
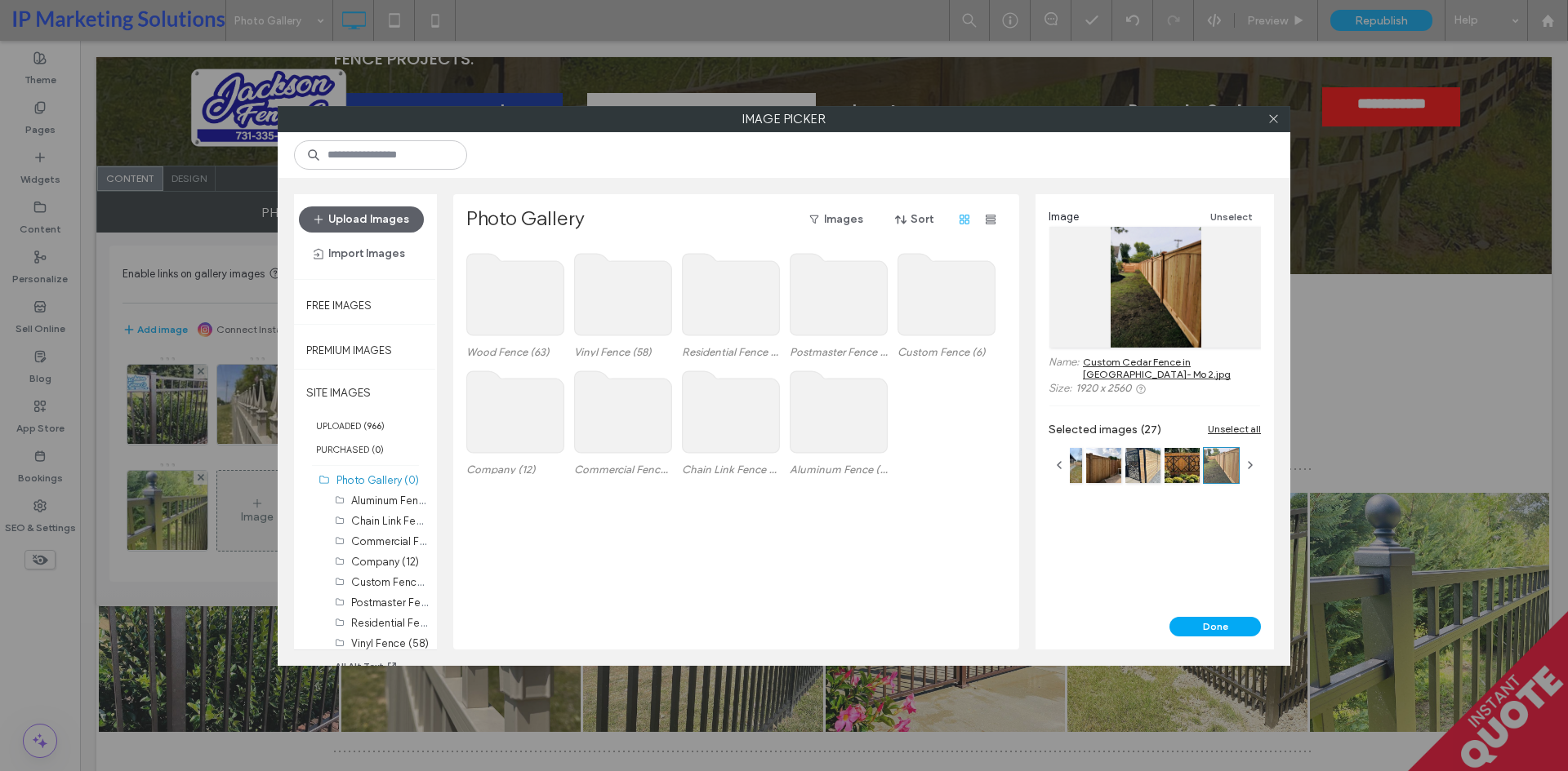
click at [750, 306] on use at bounding box center [731, 295] width 97 height 81
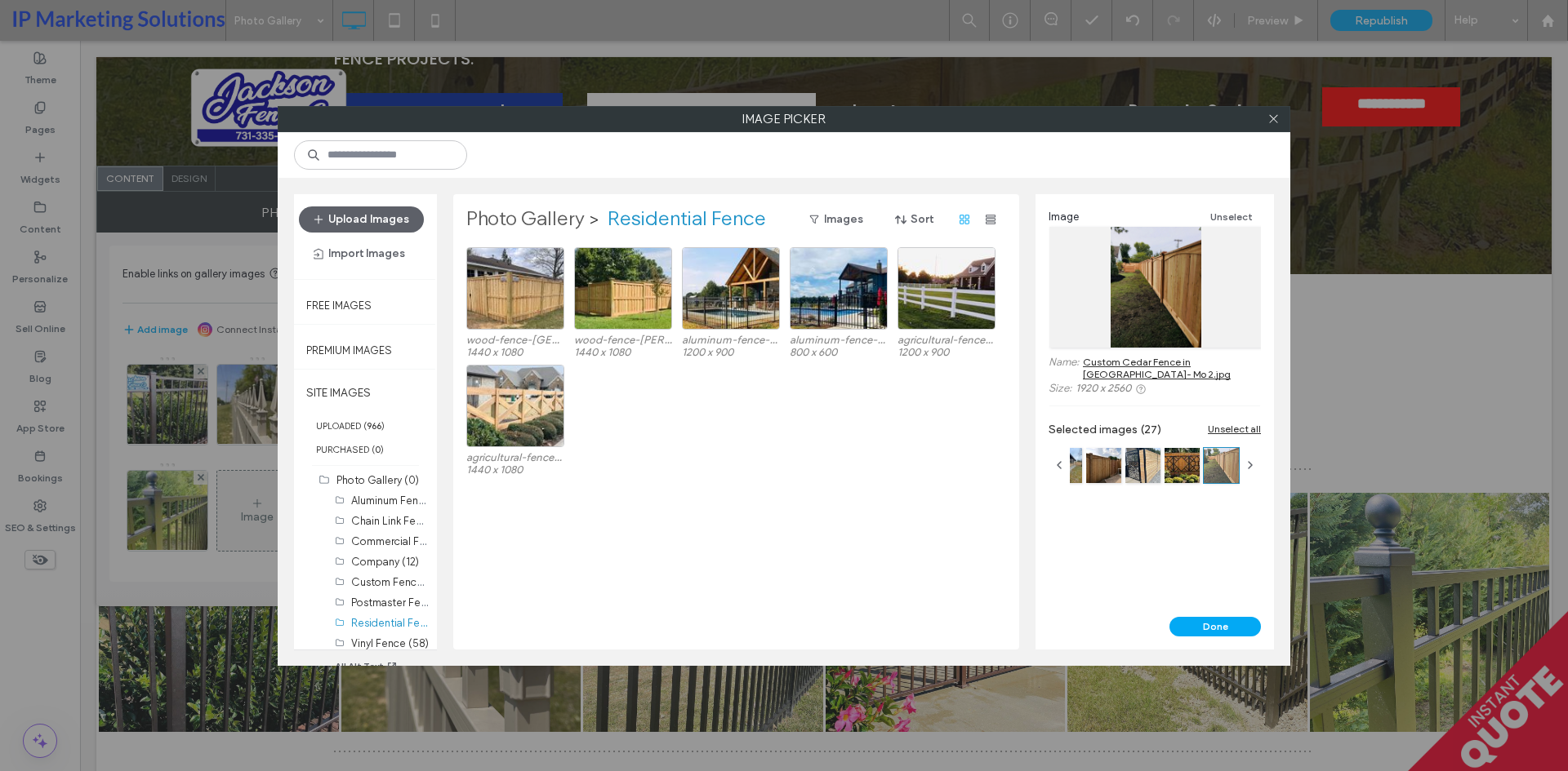
click at [512, 225] on label "Photo Gallery" at bounding box center [525, 220] width 118 height 26
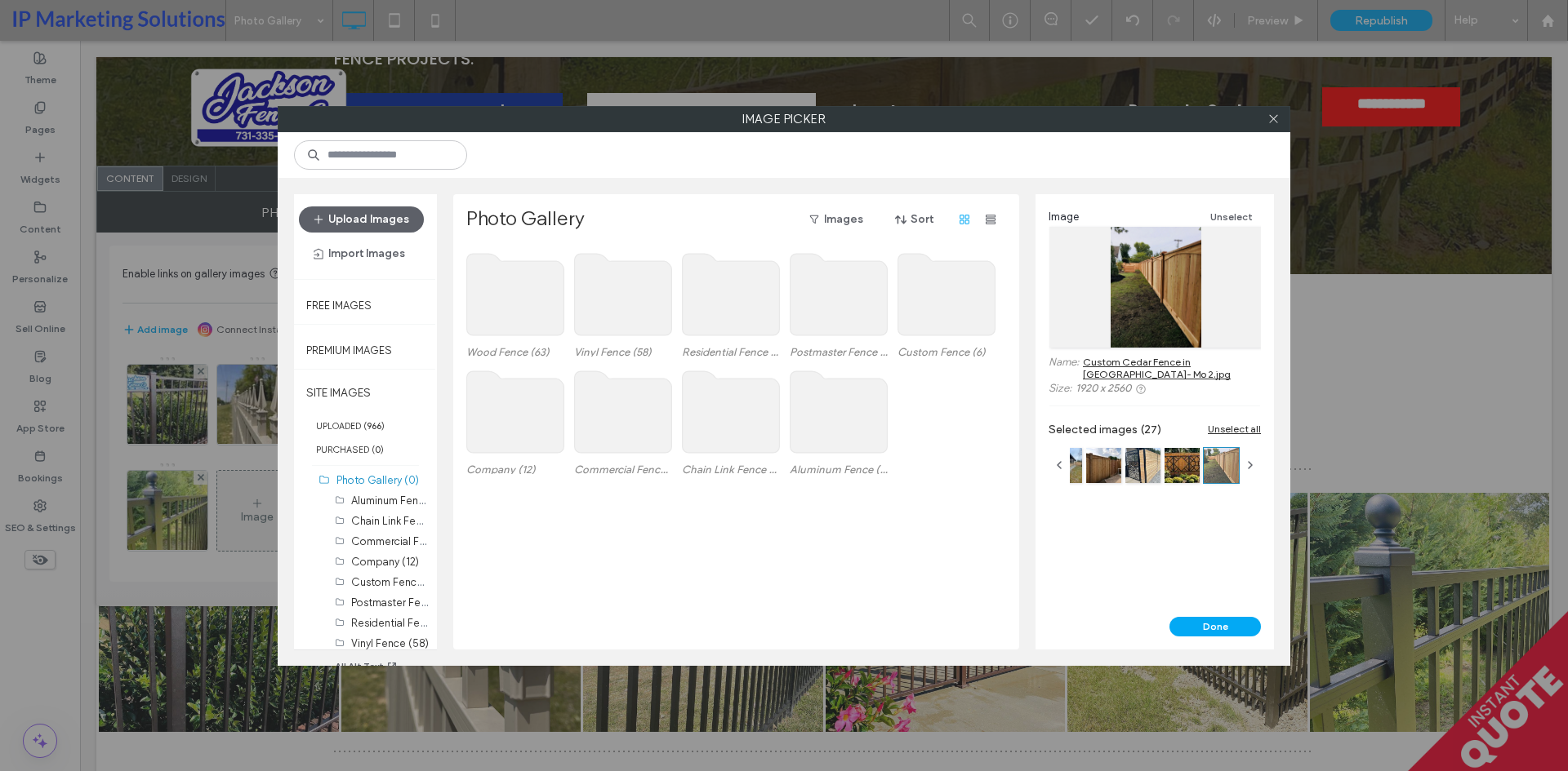
click at [824, 307] on use at bounding box center [839, 295] width 97 height 81
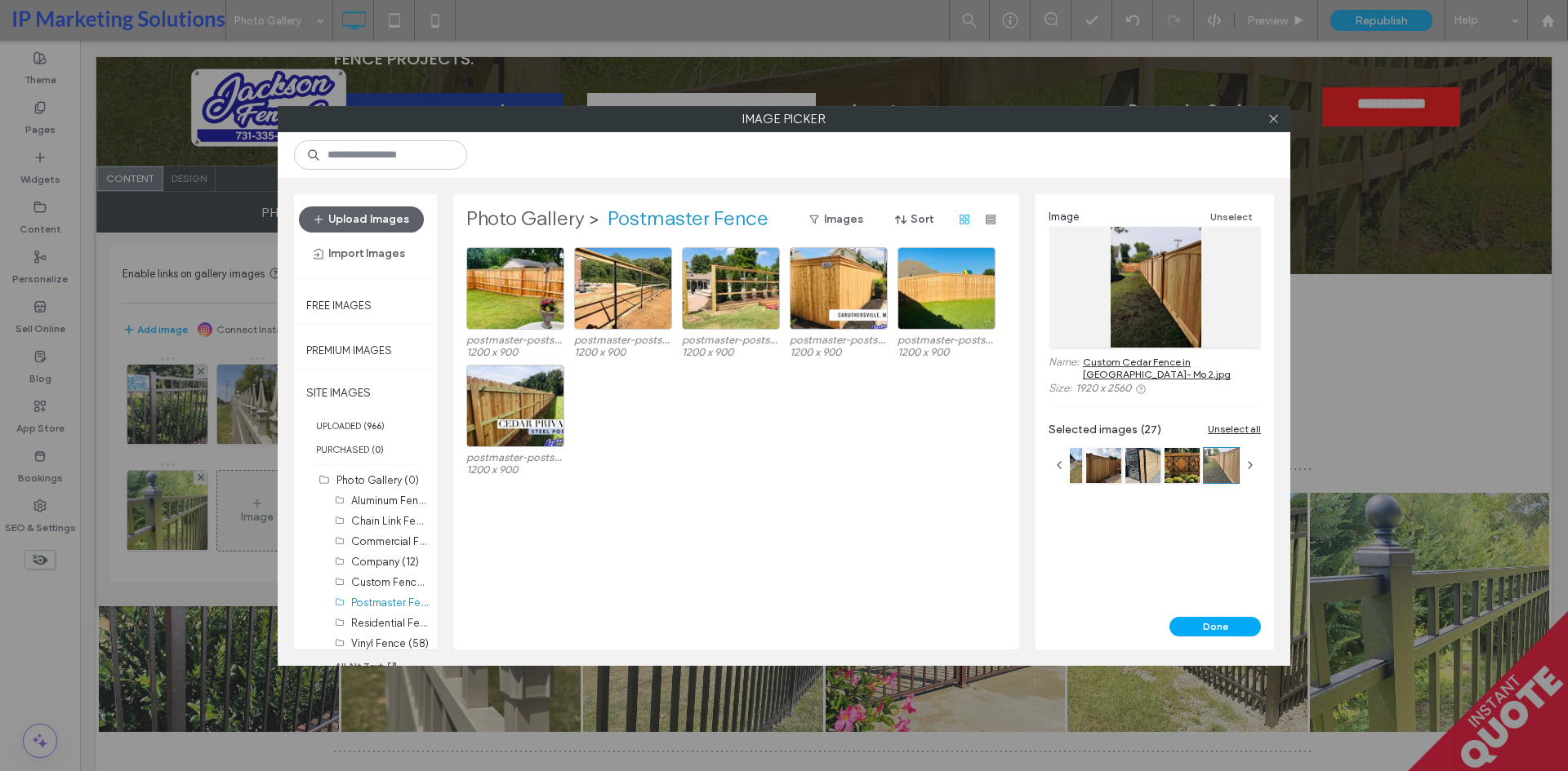
click at [526, 219] on label "Photo Gallery" at bounding box center [525, 220] width 118 height 26
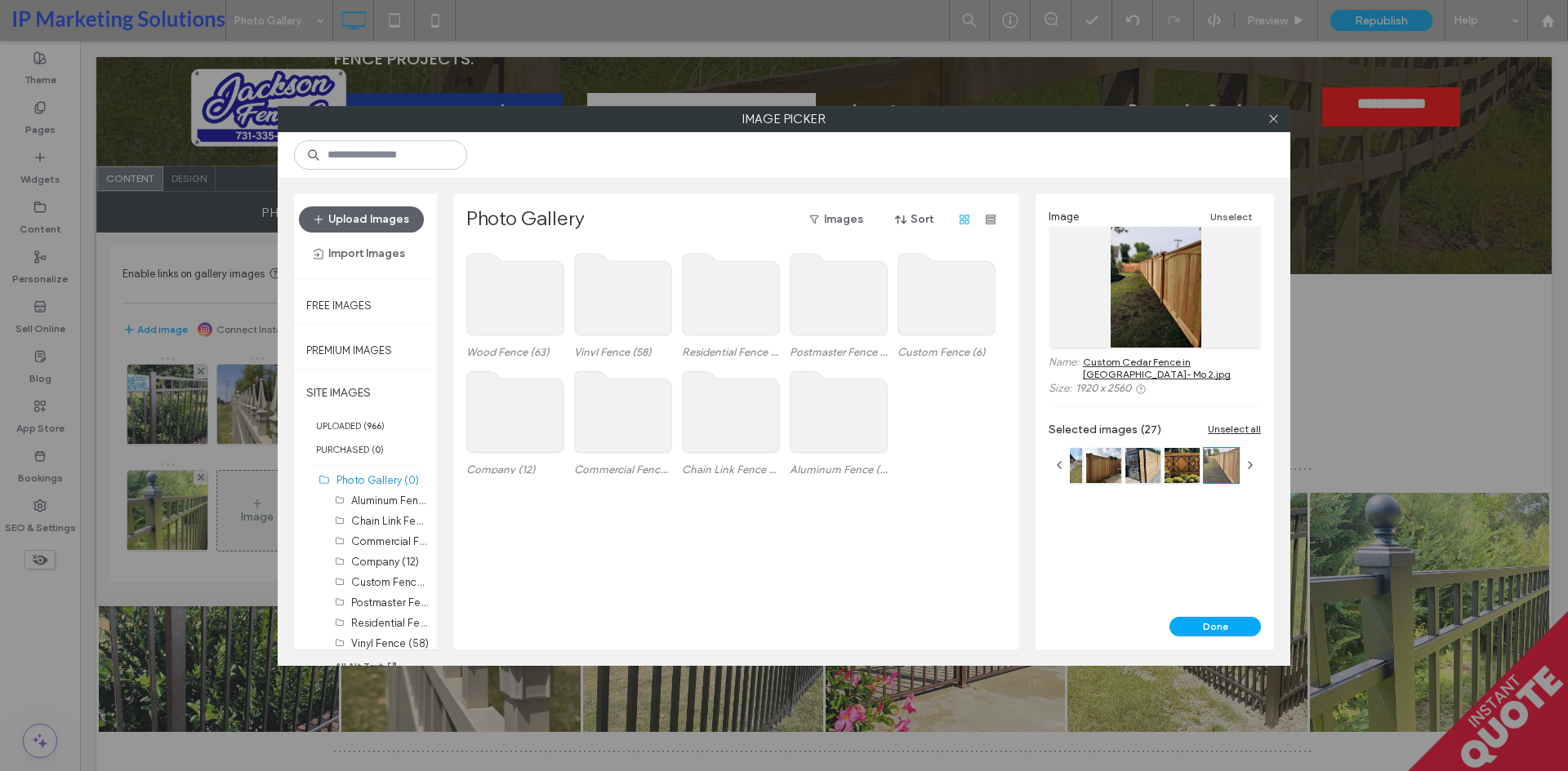
click at [813, 311] on use at bounding box center [839, 295] width 97 height 81
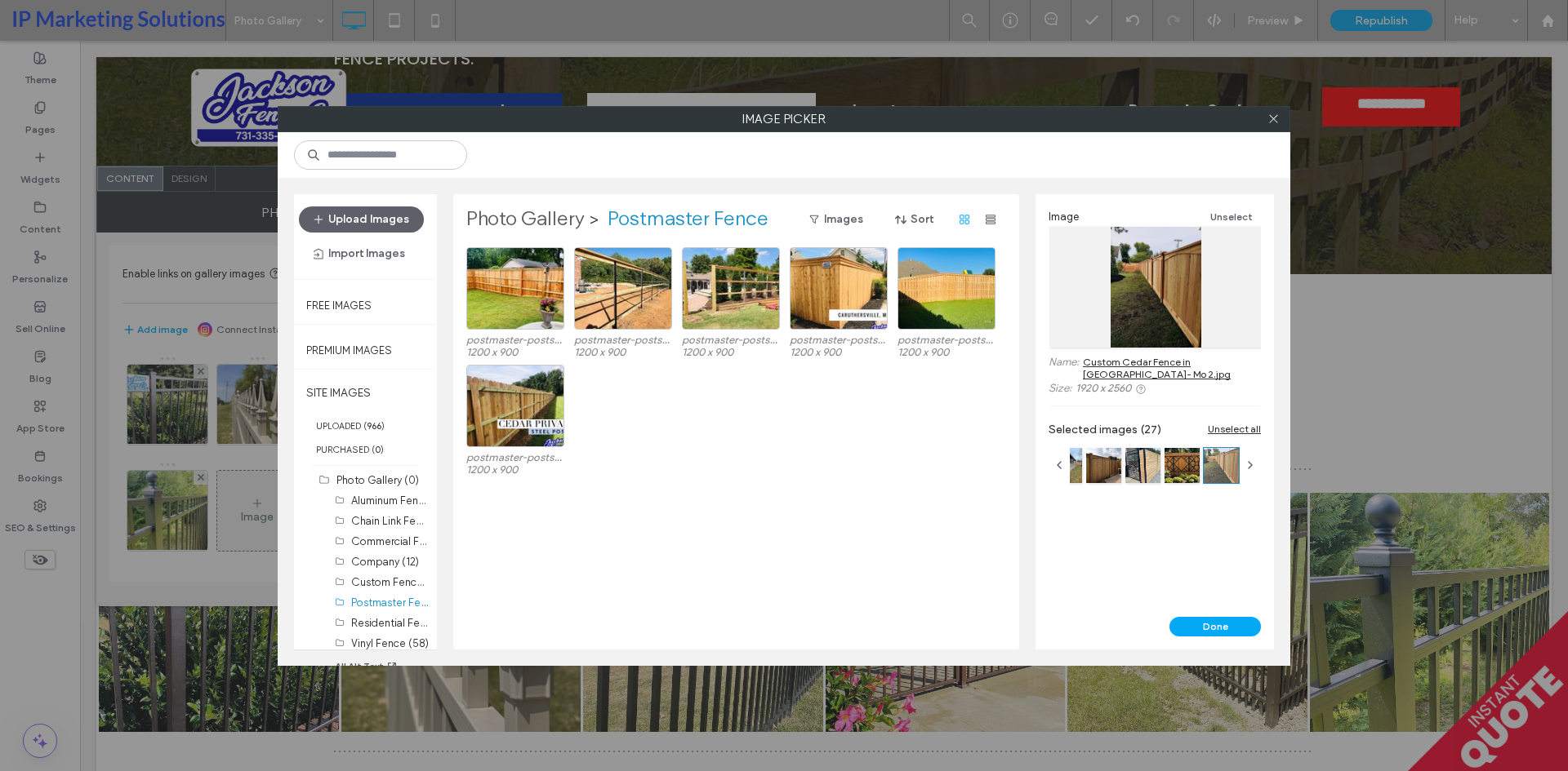
click at [520, 223] on label "Photo Gallery" at bounding box center [525, 220] width 118 height 26
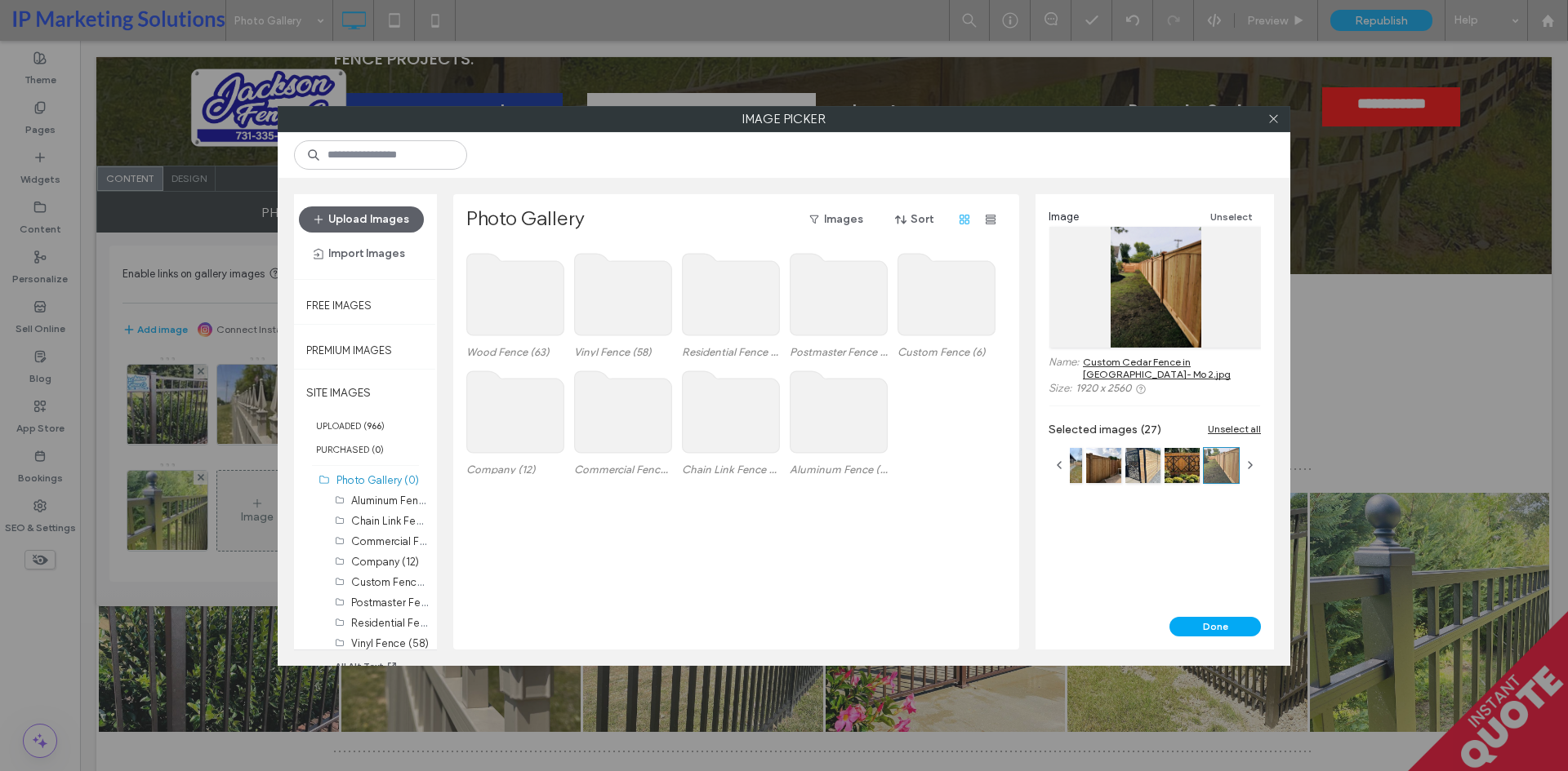
click at [528, 297] on use at bounding box center [516, 295] width 97 height 81
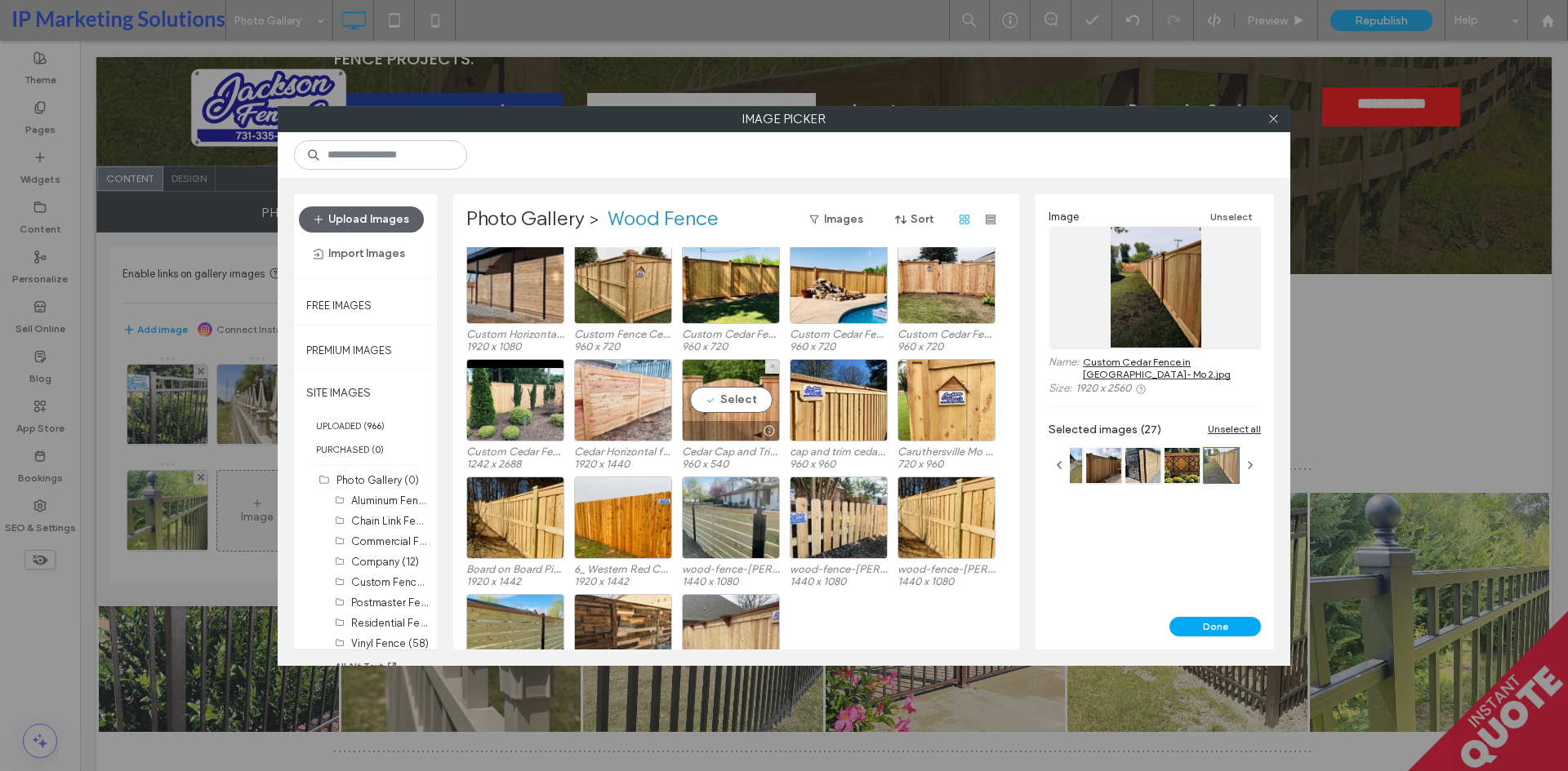
scroll to position [1126, 0]
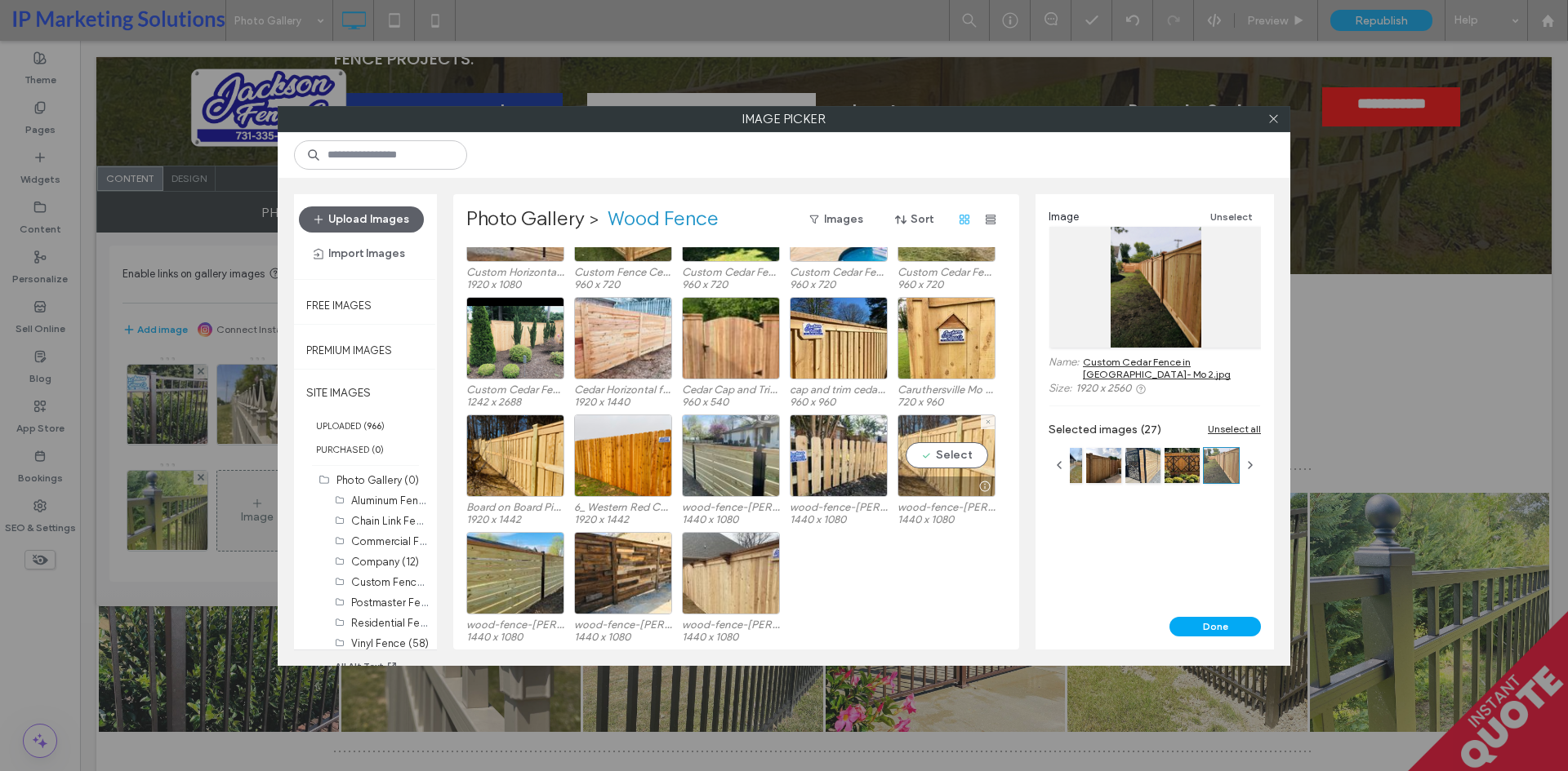
click at [945, 450] on div "Select" at bounding box center [946, 455] width 98 height 82
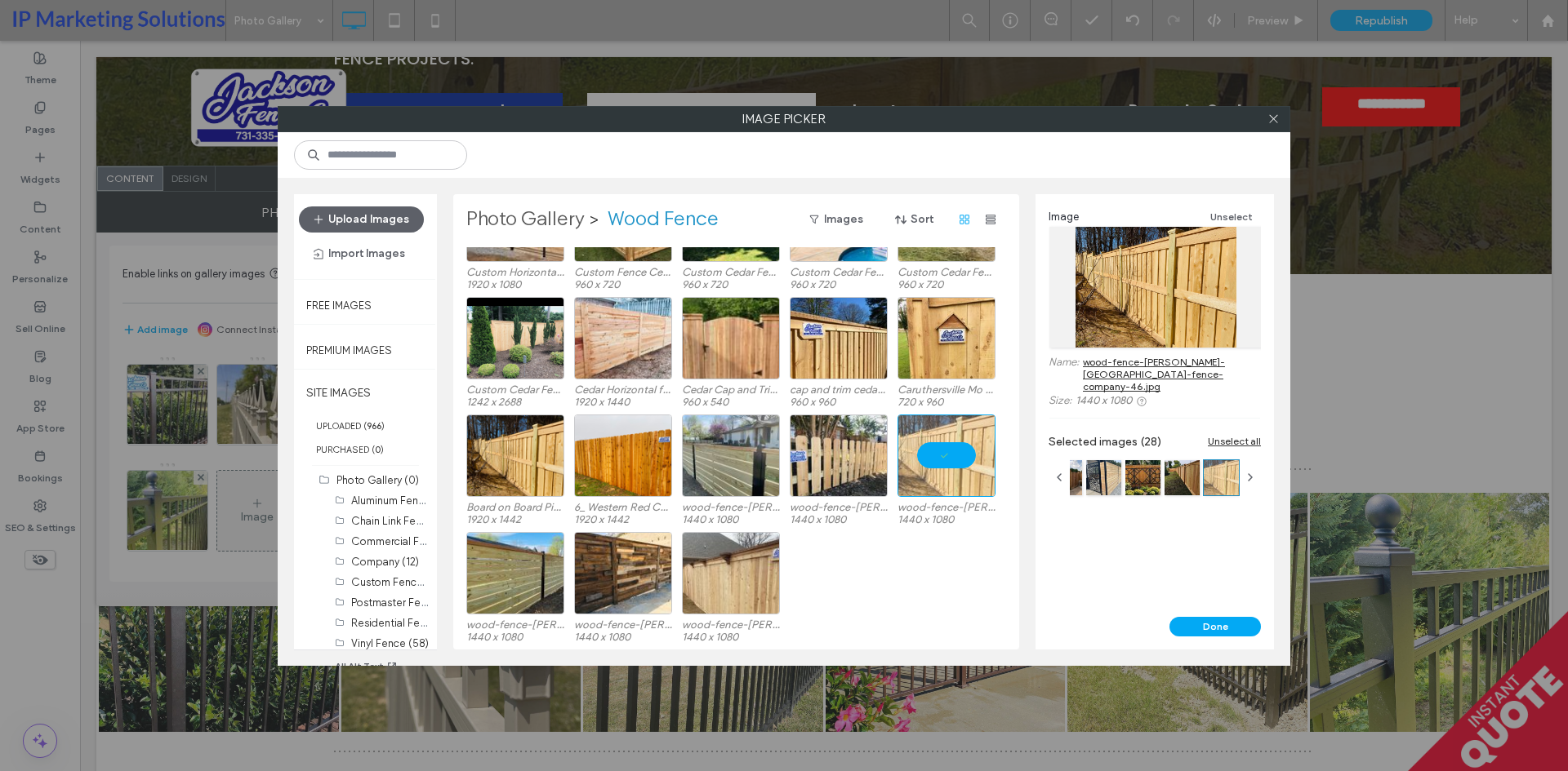
click at [549, 217] on label "Photo Gallery" at bounding box center [525, 220] width 118 height 26
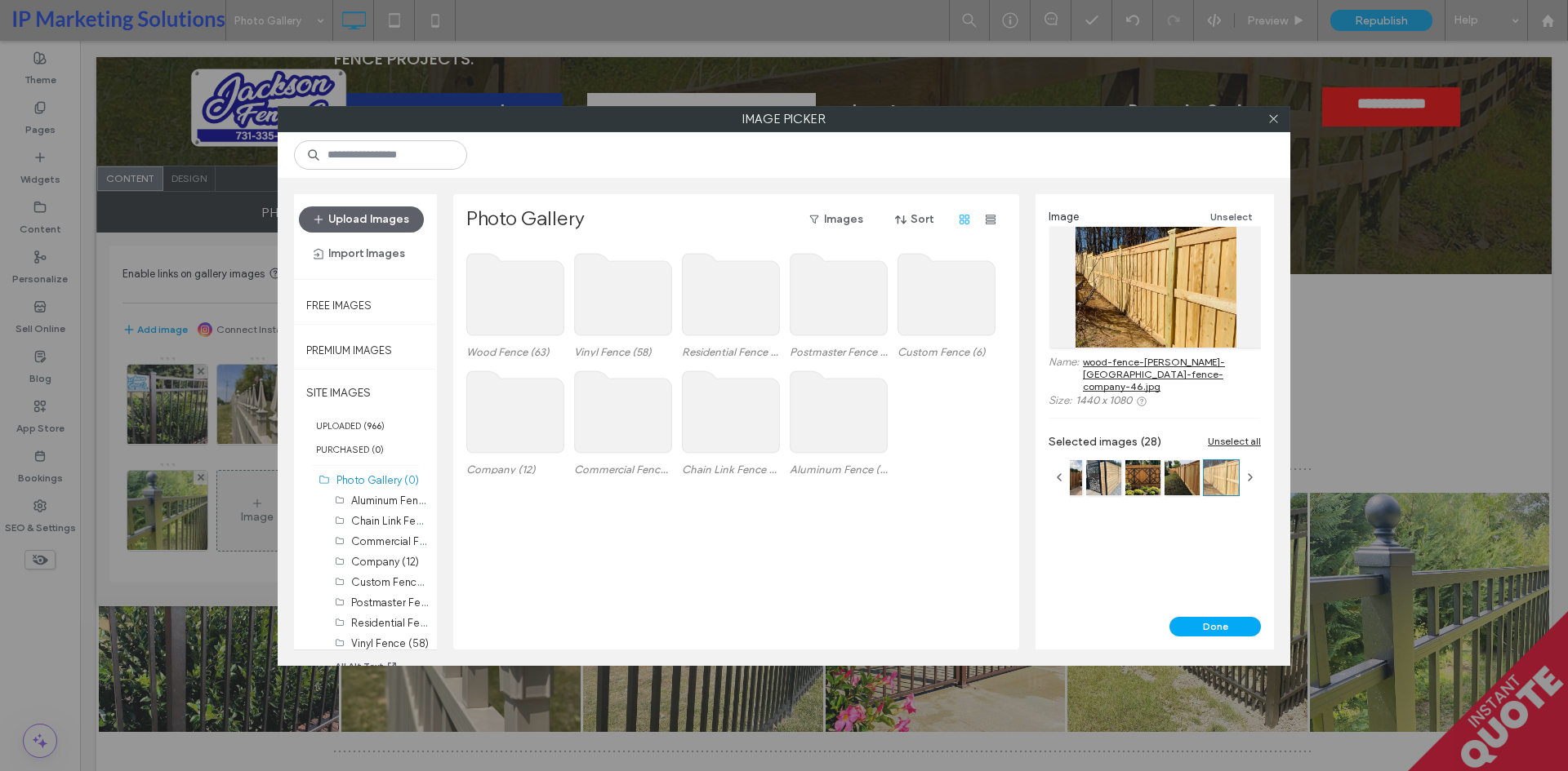
click at [733, 314] on use at bounding box center [731, 295] width 97 height 81
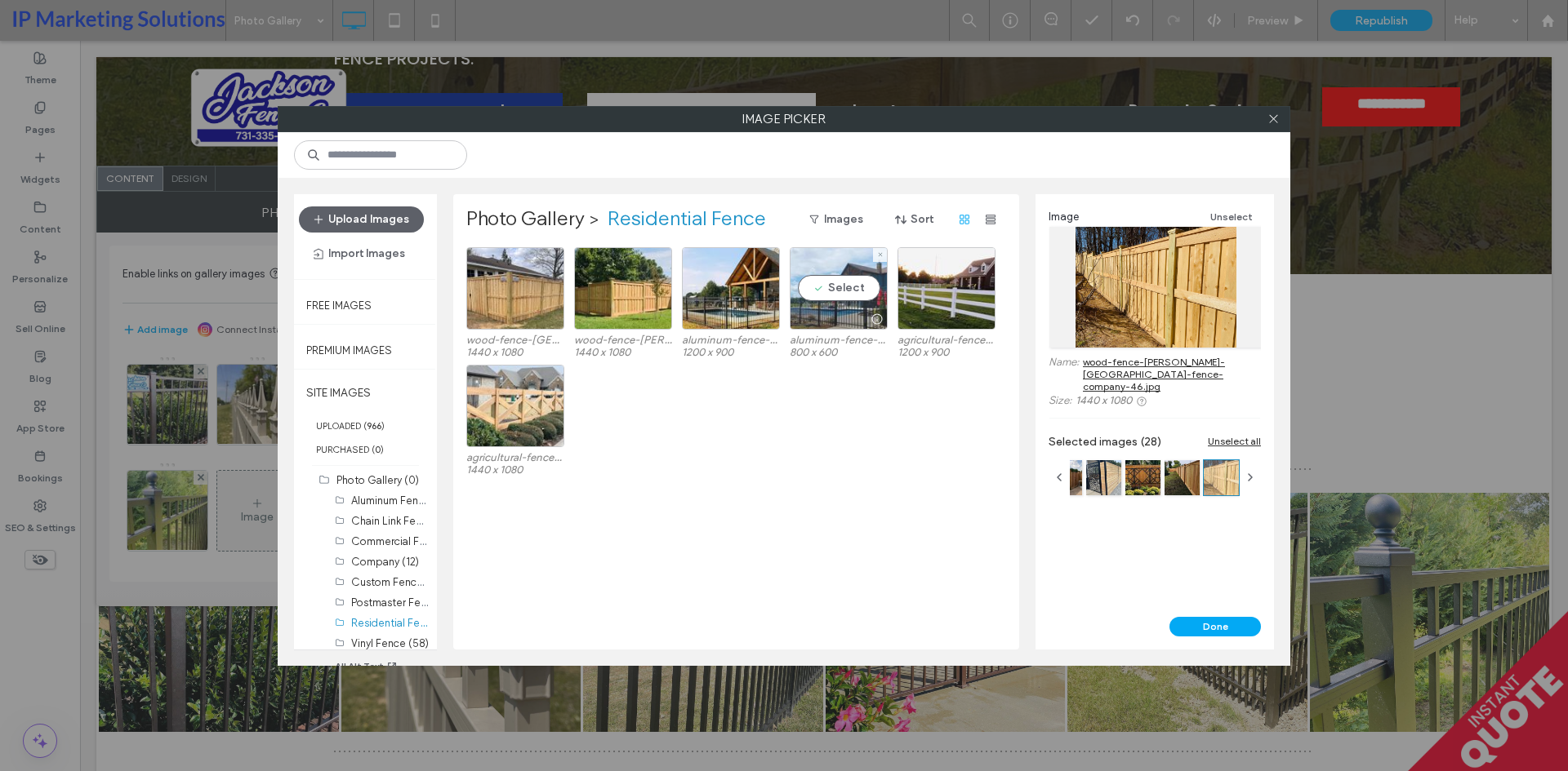
click at [839, 293] on div "Select" at bounding box center [839, 288] width 98 height 82
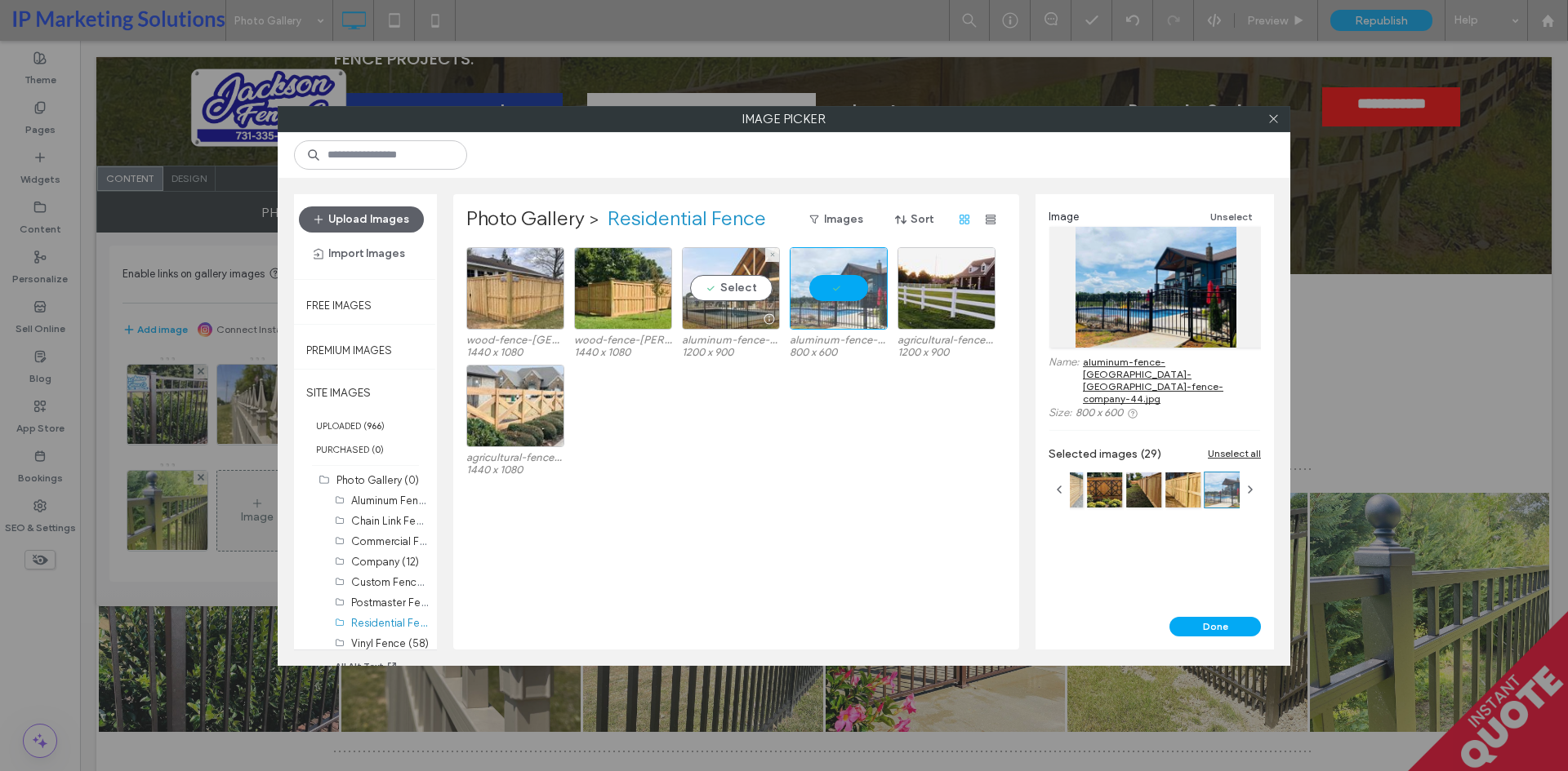
click at [744, 286] on div "Select" at bounding box center [730, 288] width 98 height 82
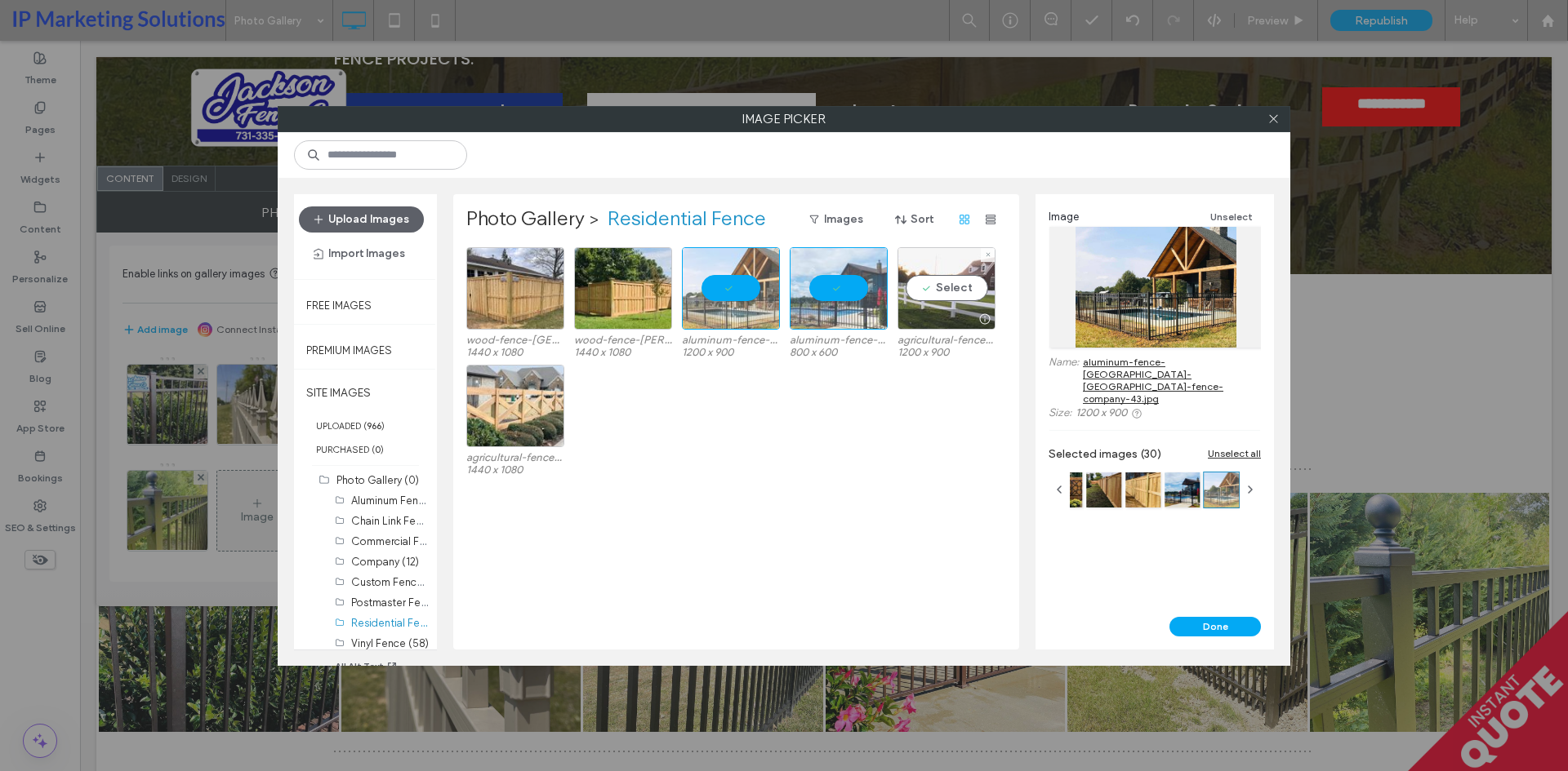
click at [951, 293] on div "Select" at bounding box center [946, 288] width 98 height 82
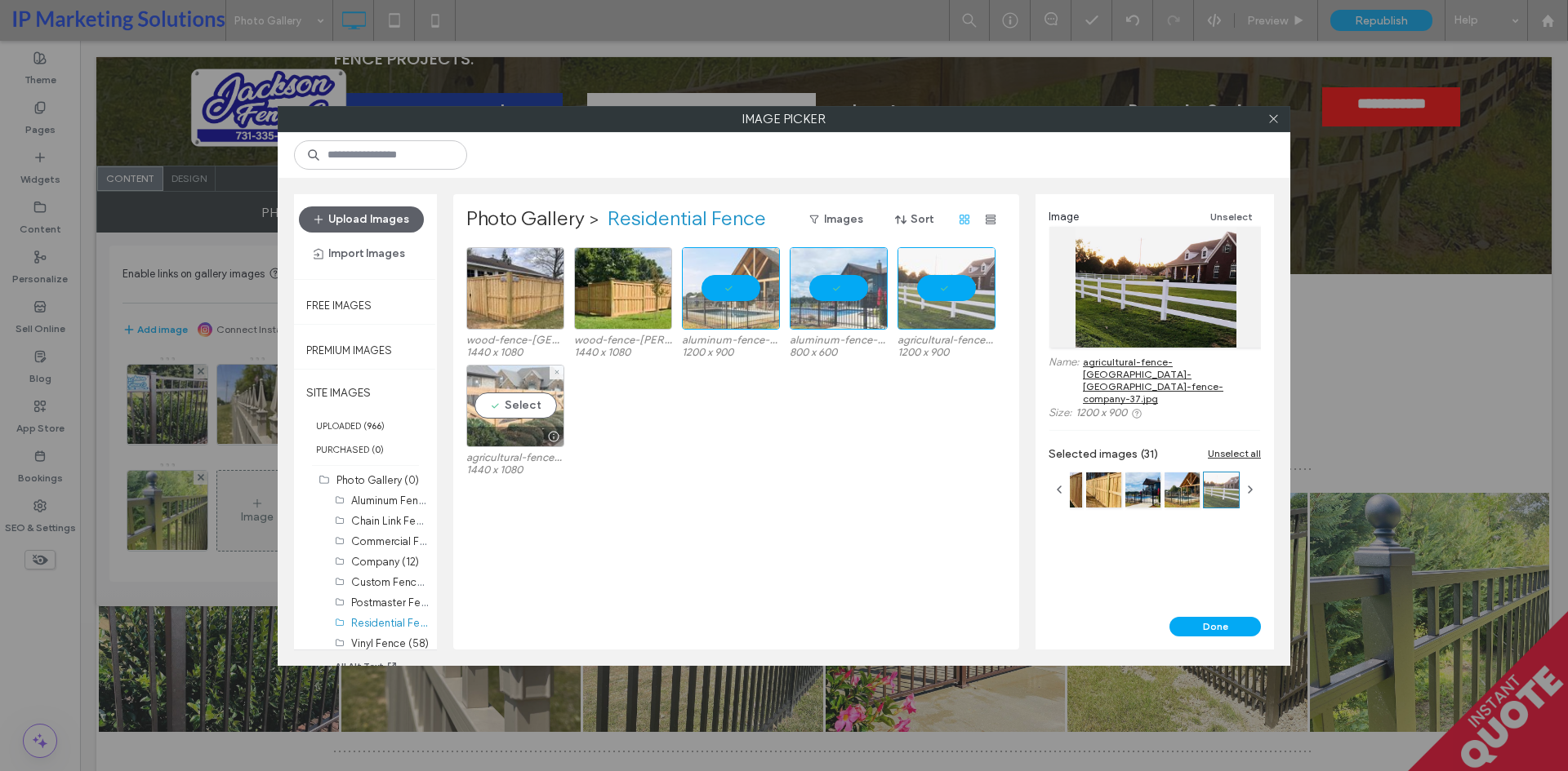
click at [502, 419] on div "Select" at bounding box center [515, 405] width 98 height 82
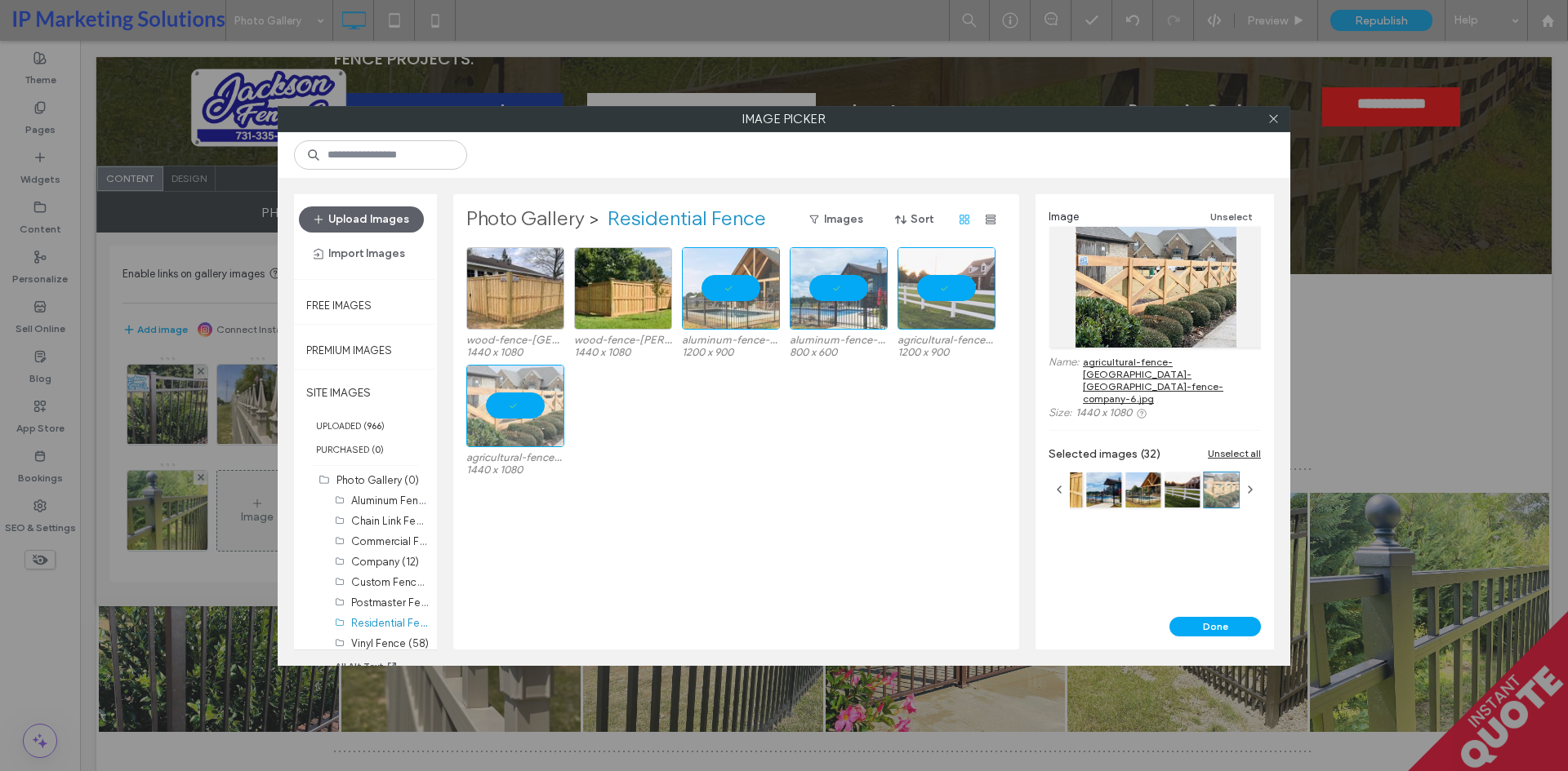
click at [545, 218] on label "Photo Gallery" at bounding box center [525, 220] width 118 height 26
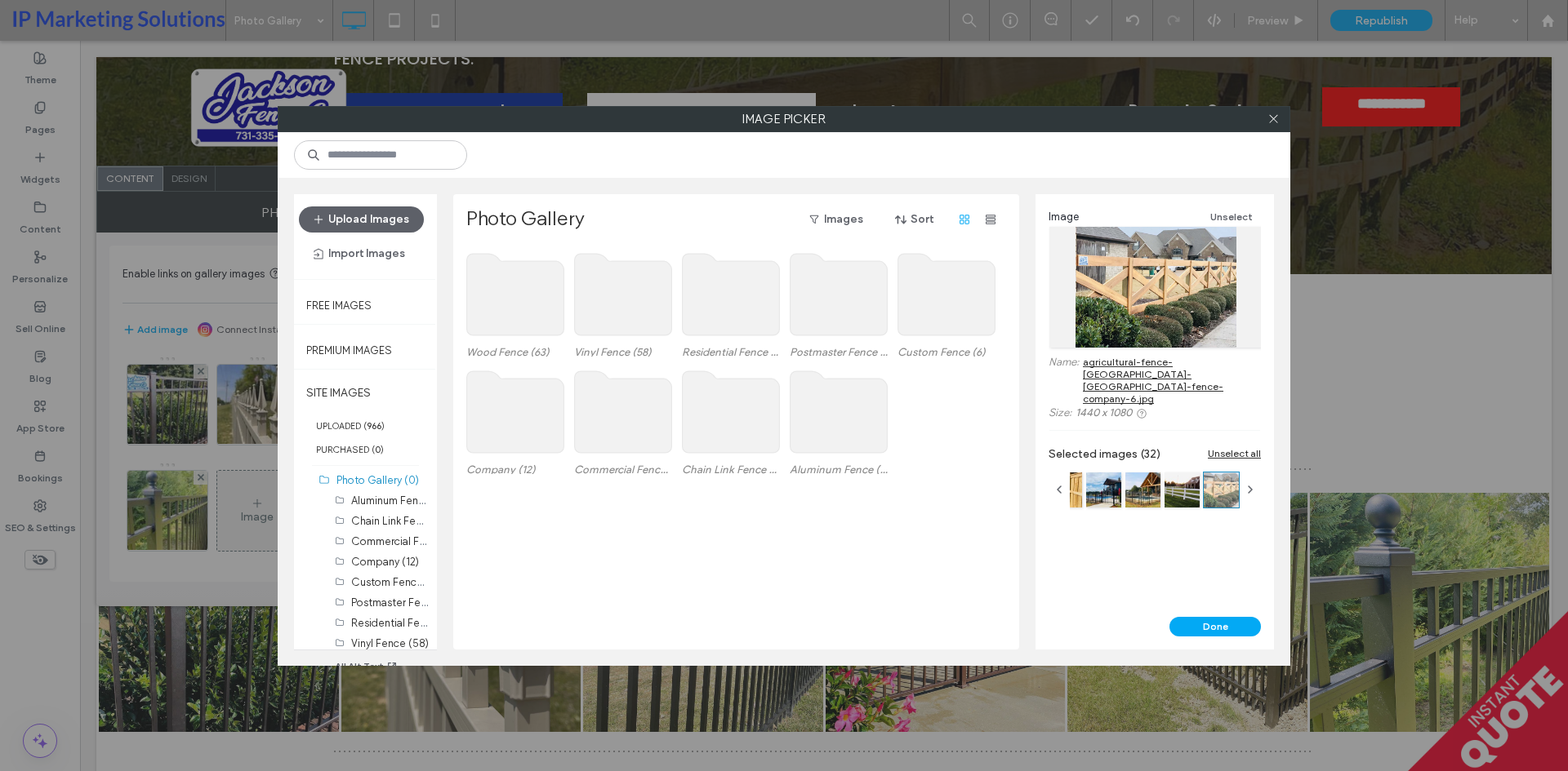
click at [626, 314] on use at bounding box center [623, 295] width 97 height 81
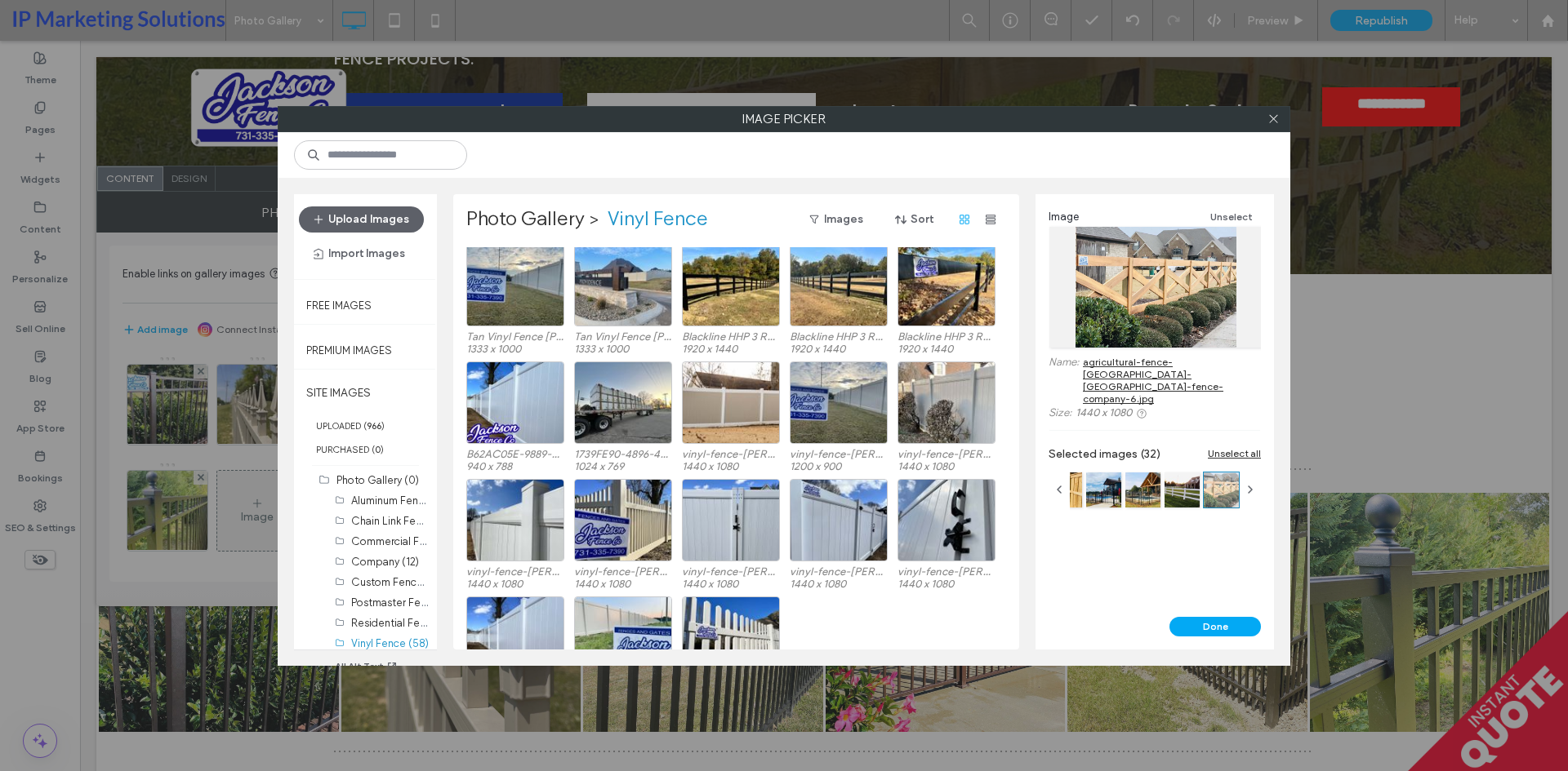
scroll to position [1008, 0]
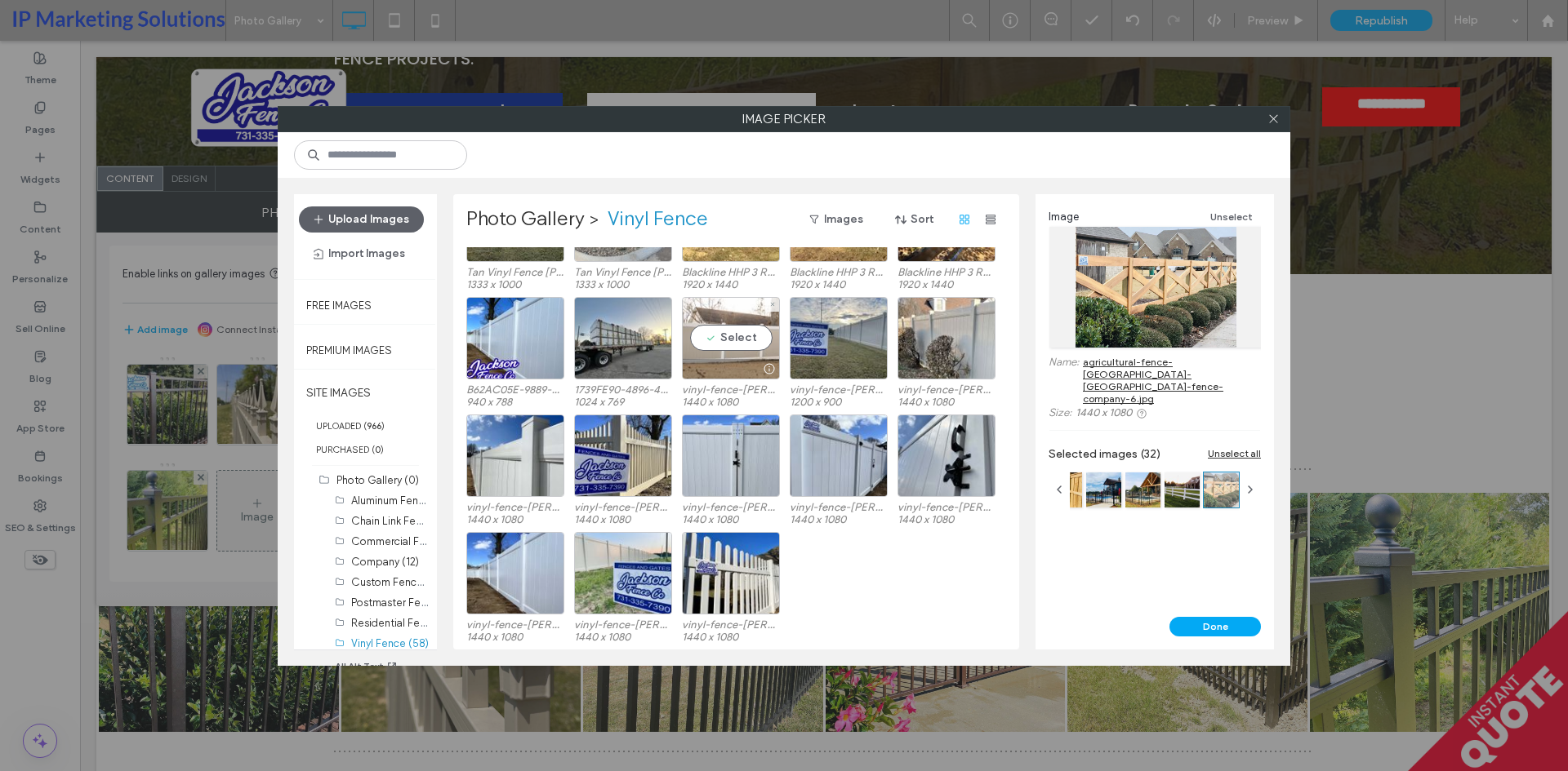
click at [732, 332] on div "Select" at bounding box center [730, 338] width 98 height 82
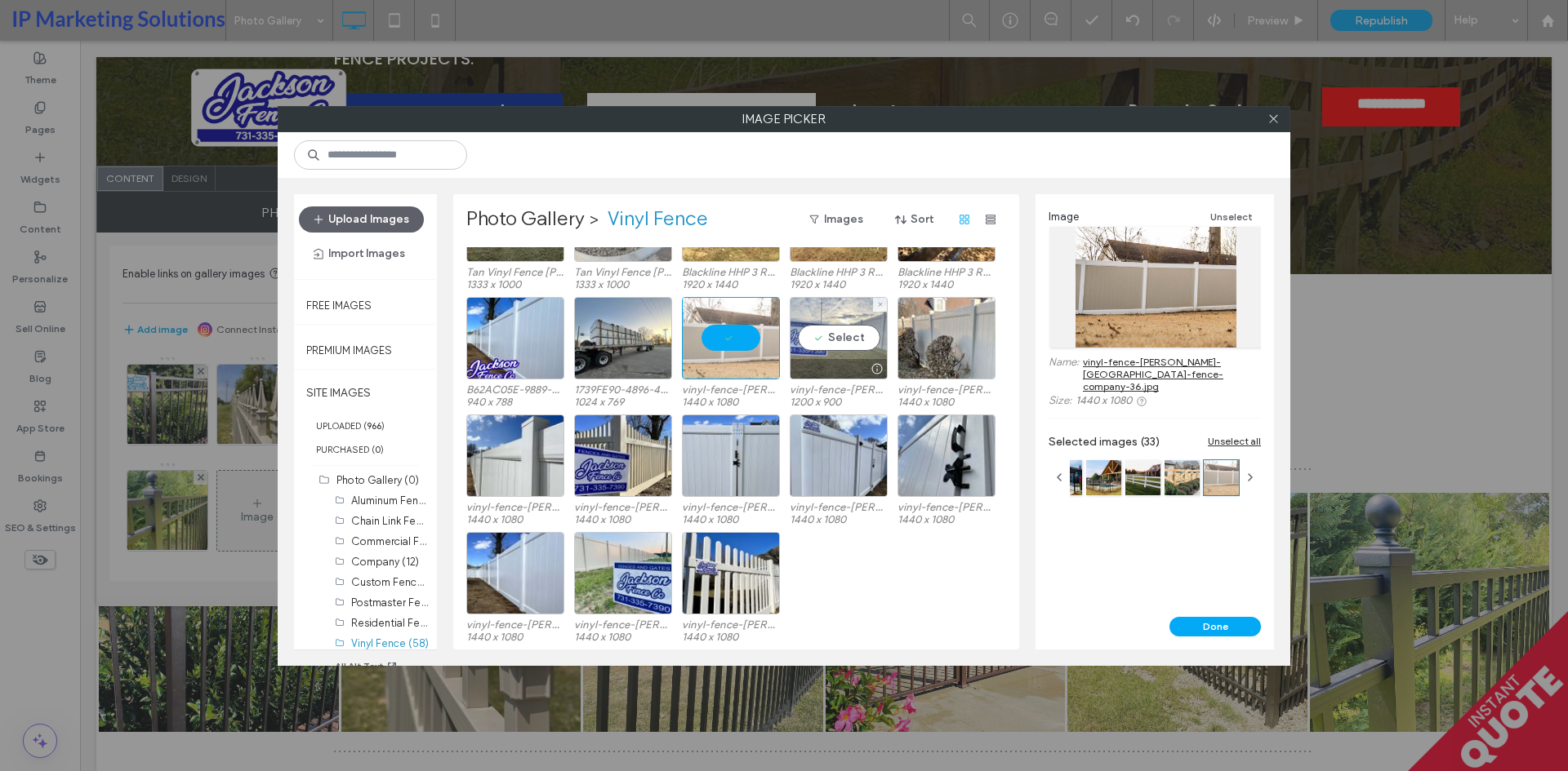
click at [855, 341] on div "Select" at bounding box center [839, 338] width 98 height 82
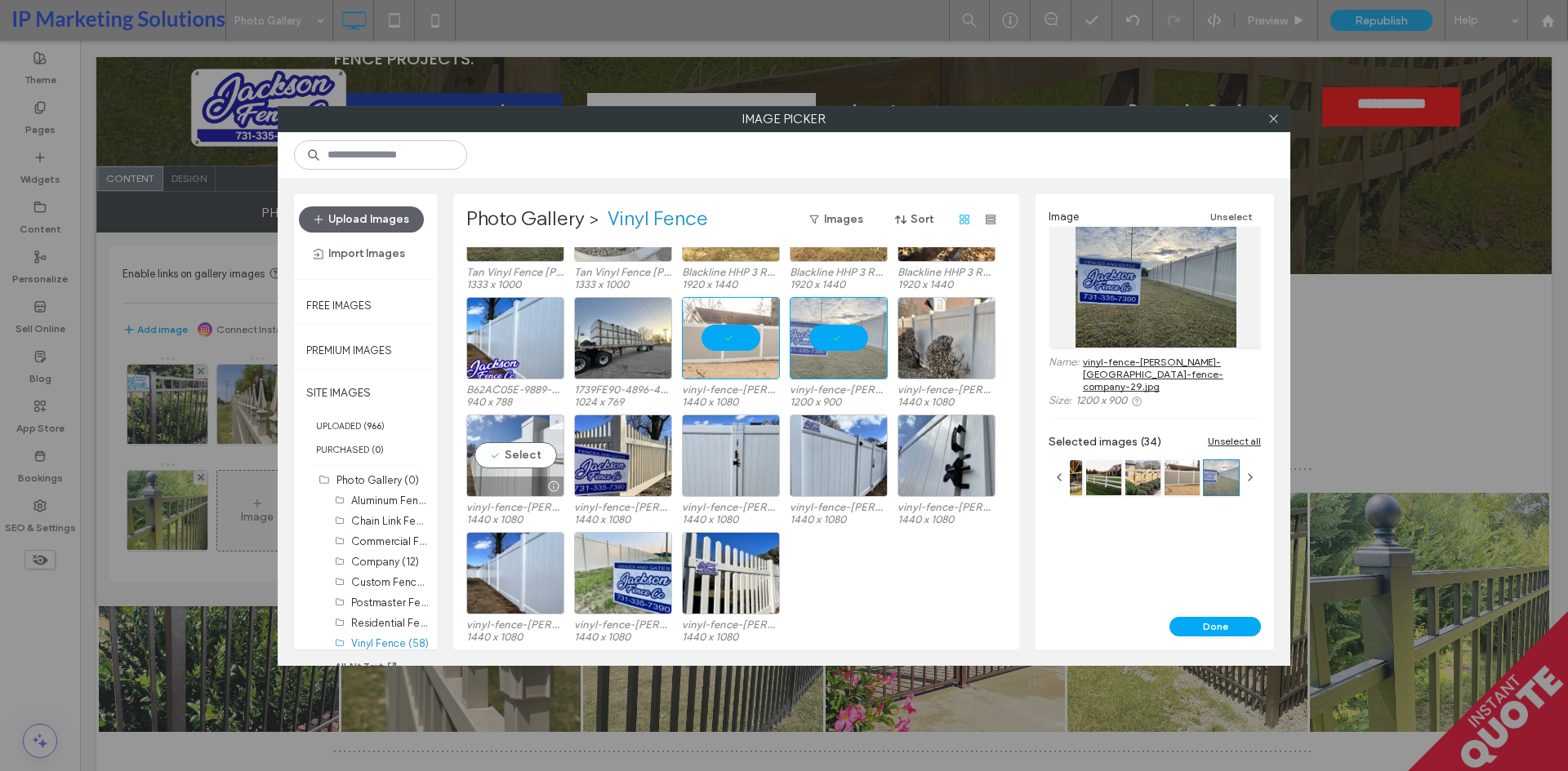
click at [534, 454] on div "Select" at bounding box center [515, 455] width 98 height 82
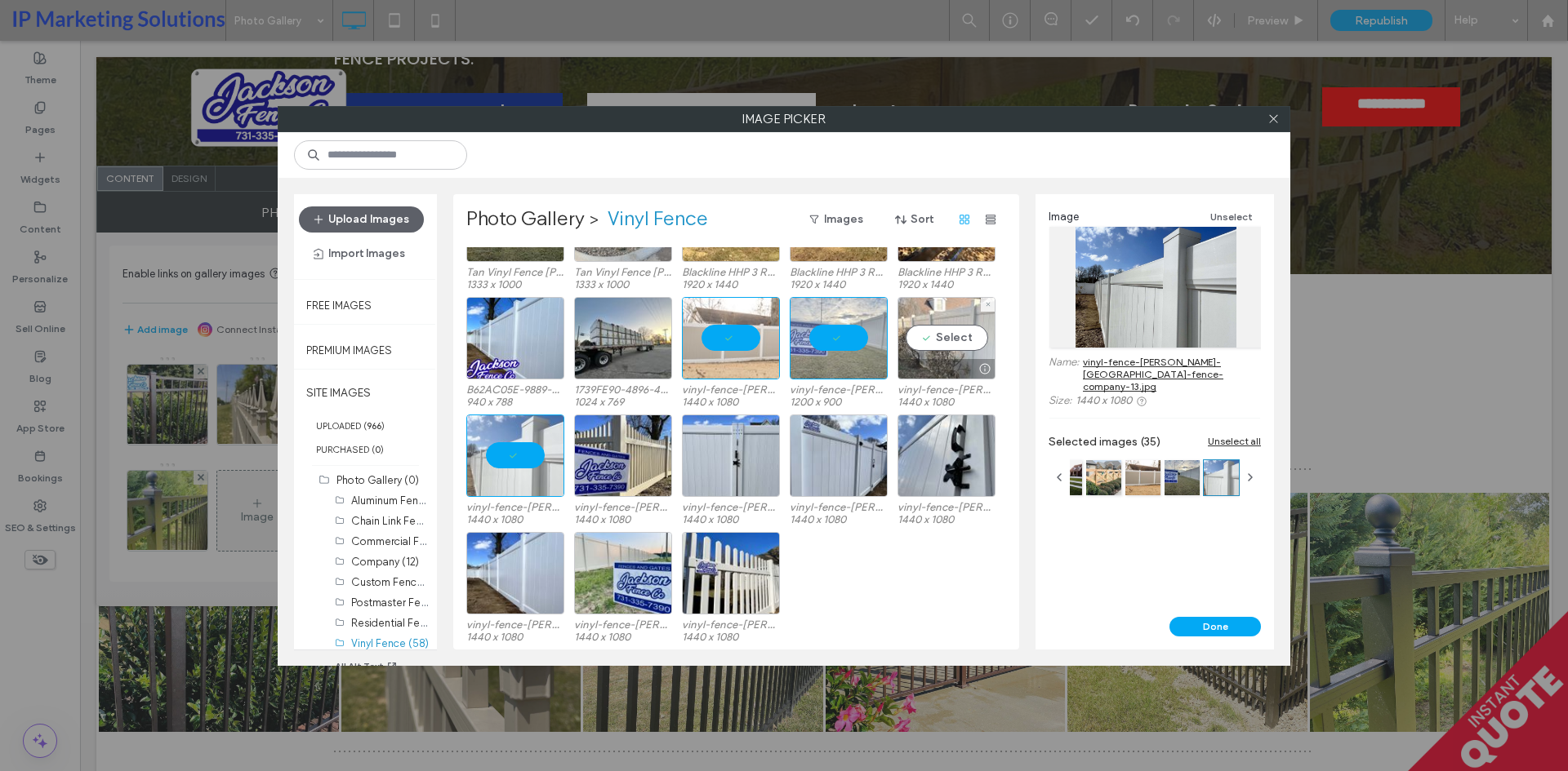
click at [927, 342] on div "Select" at bounding box center [946, 338] width 98 height 82
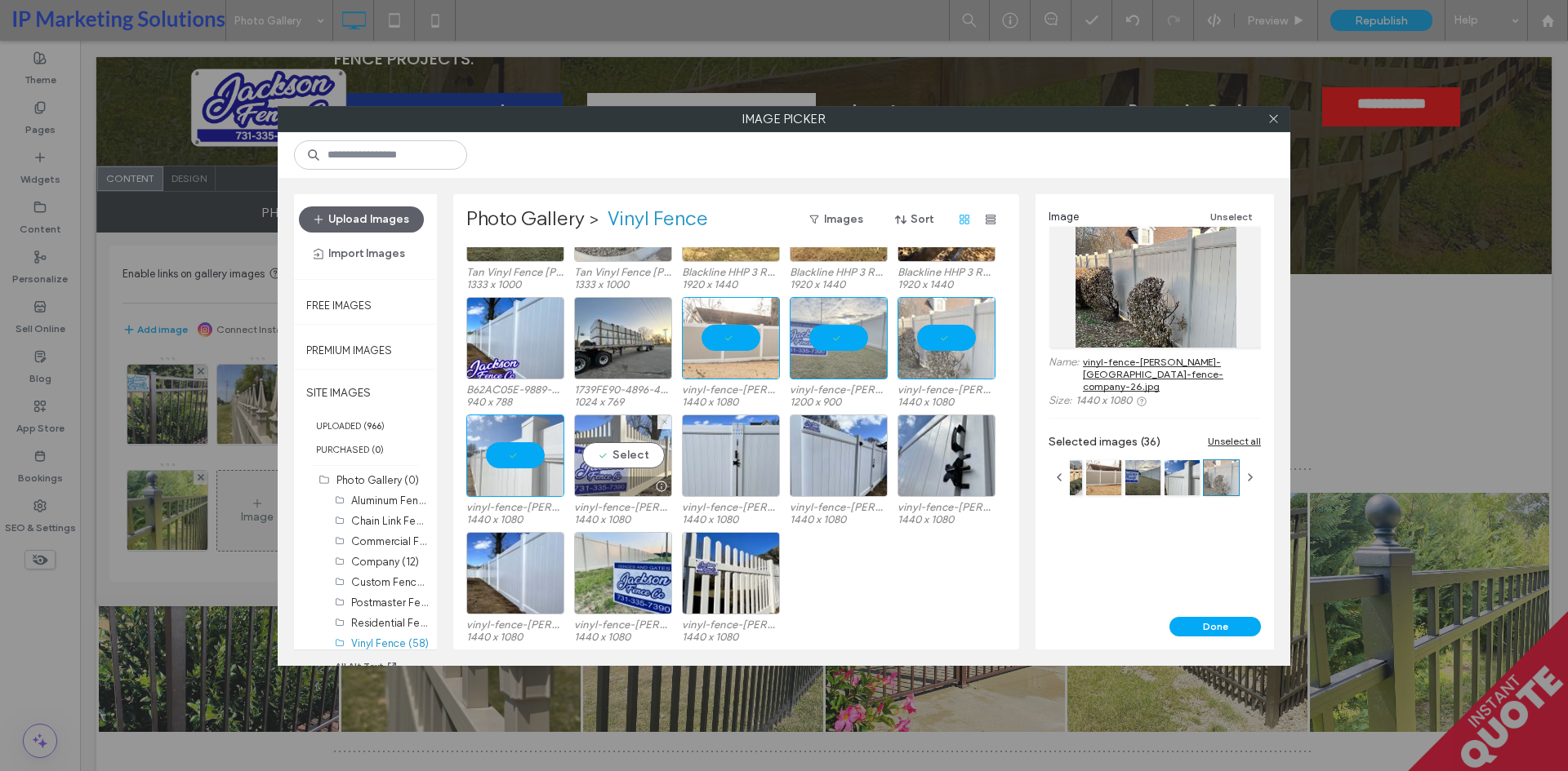
click at [611, 460] on div "Select" at bounding box center [623, 455] width 98 height 82
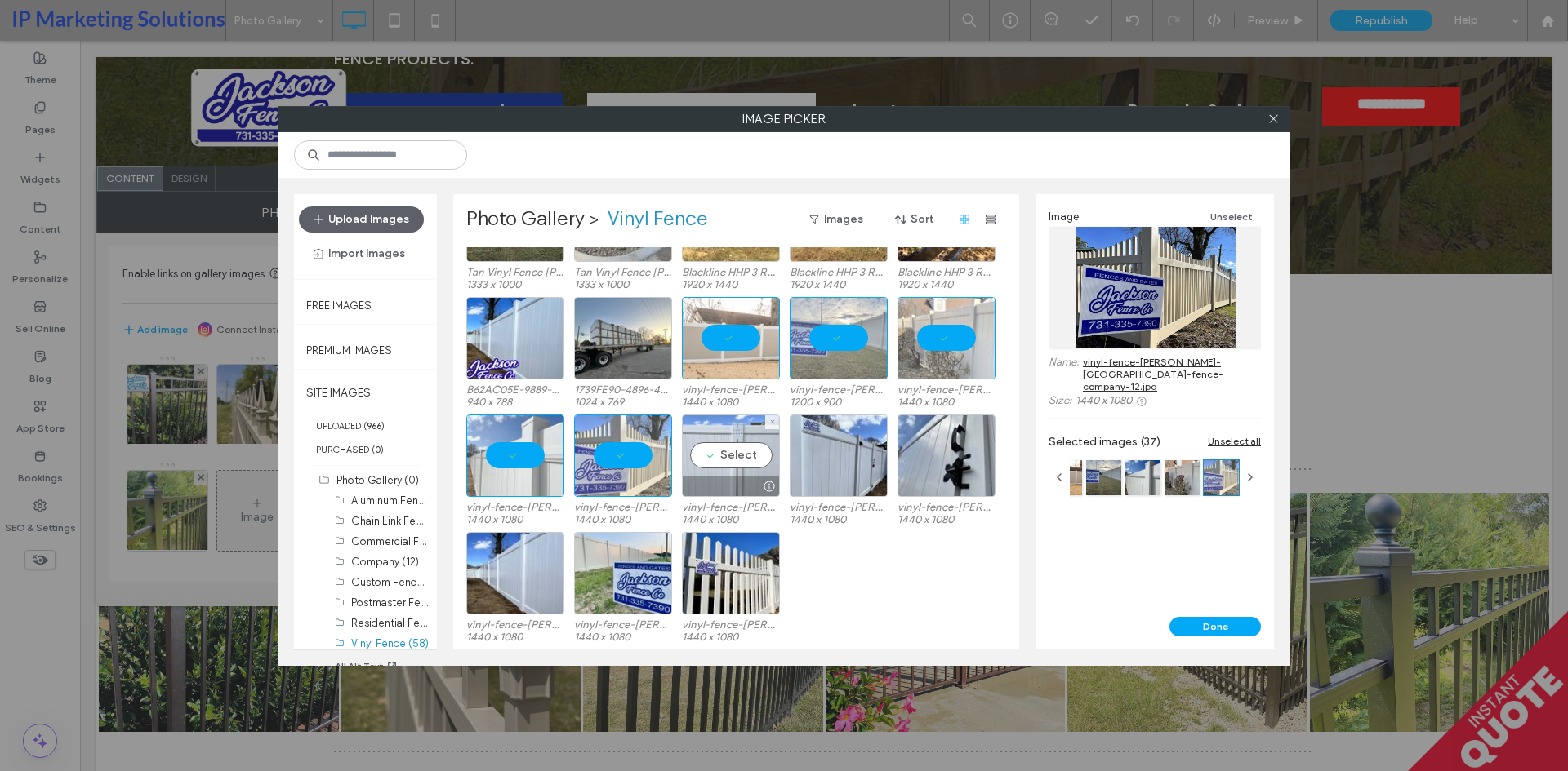
click at [745, 454] on div "Select" at bounding box center [730, 455] width 98 height 82
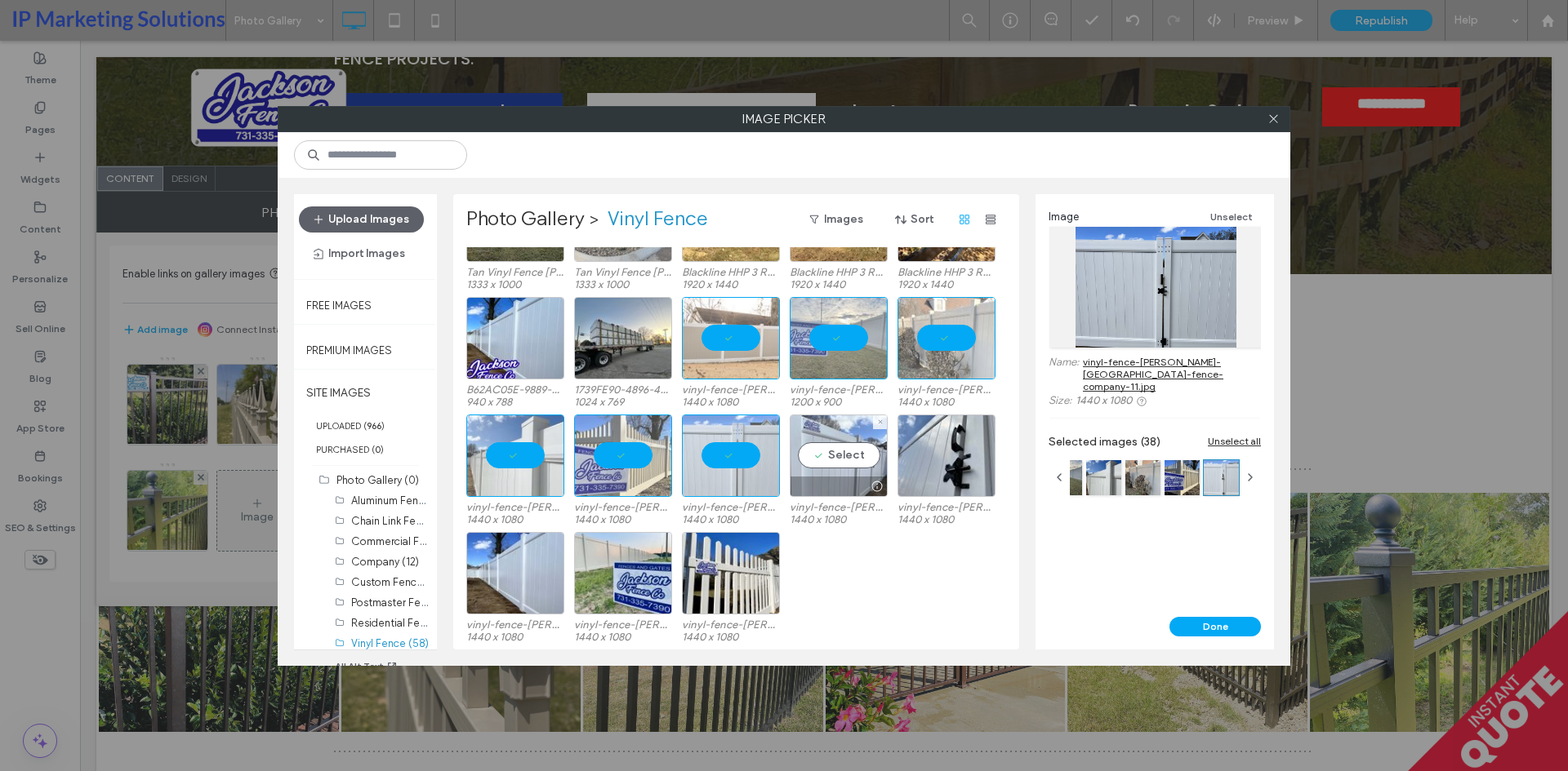
click at [846, 458] on div "Select" at bounding box center [839, 455] width 98 height 82
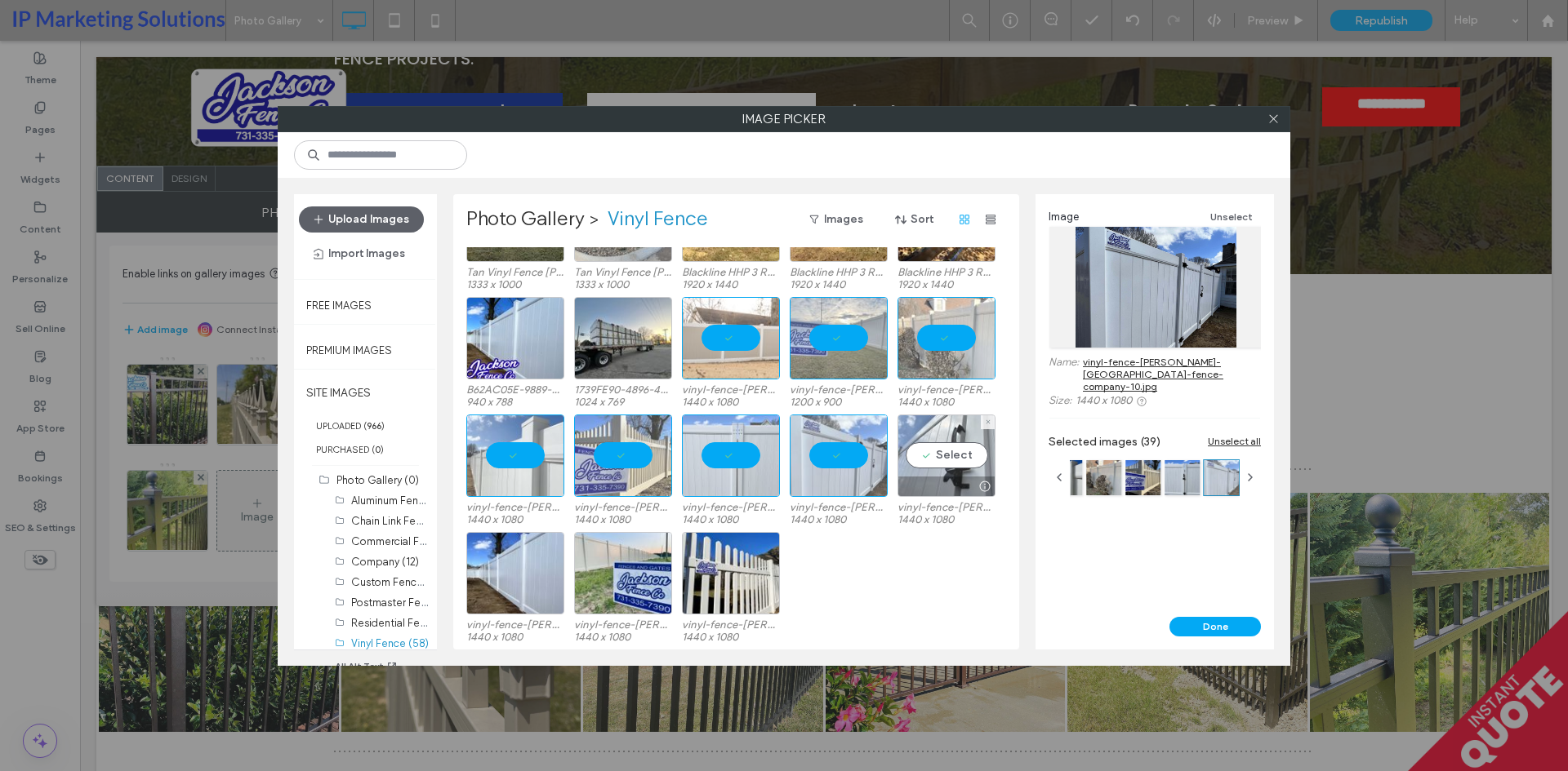
click at [969, 449] on div "Select" at bounding box center [946, 455] width 98 height 82
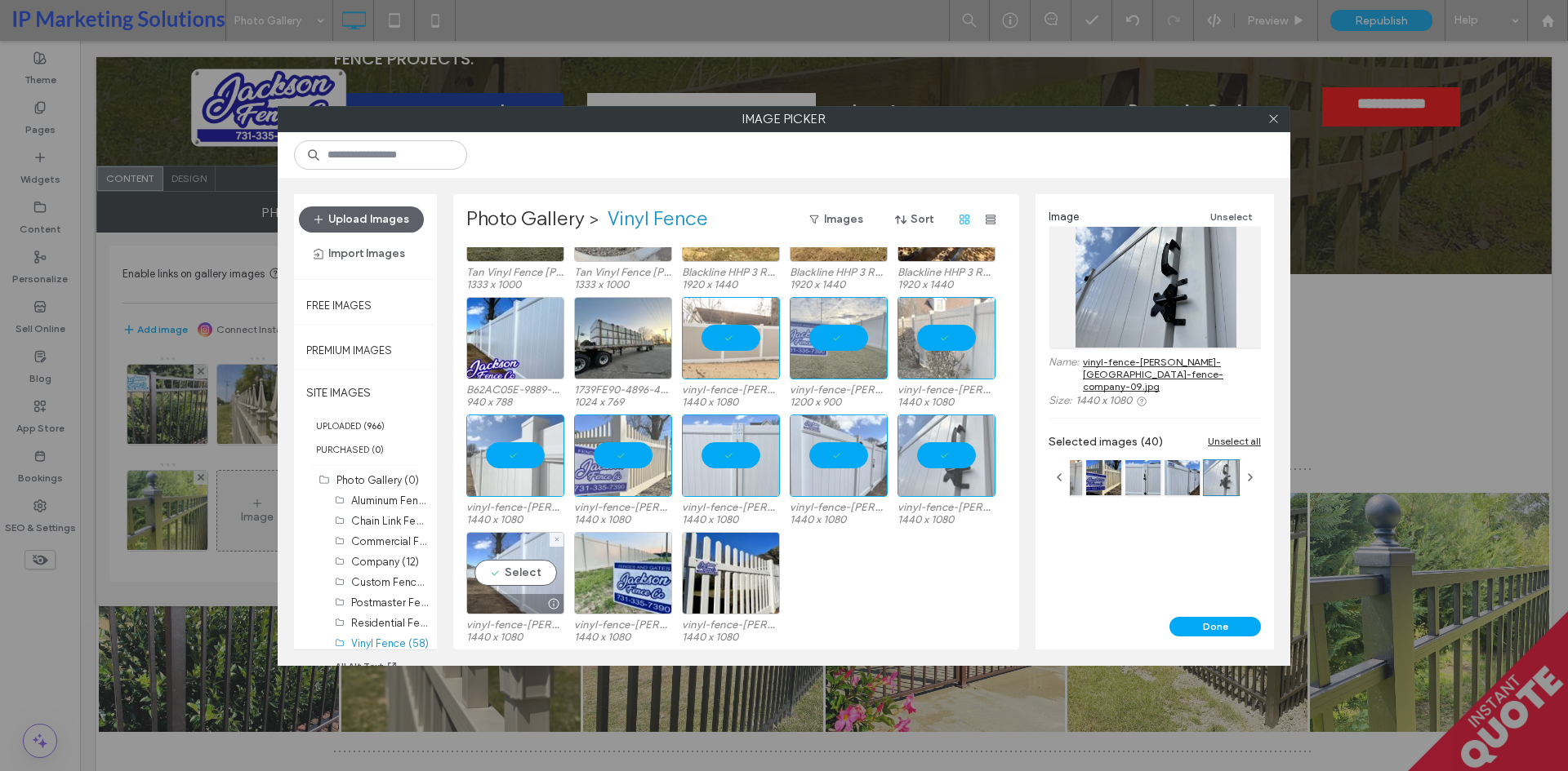
click at [521, 554] on div "Select" at bounding box center [515, 573] width 98 height 82
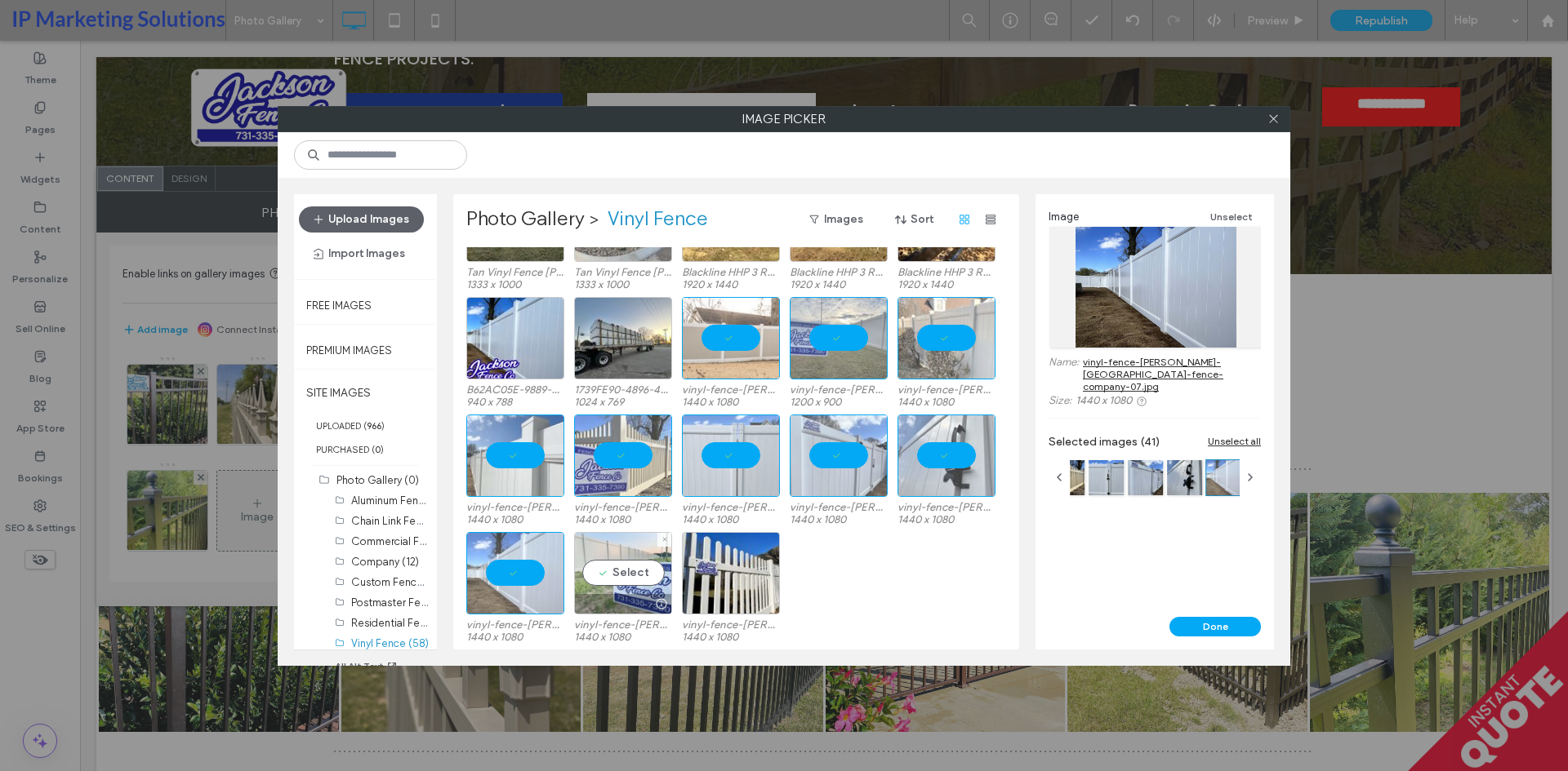
click at [630, 564] on div "Select" at bounding box center [623, 573] width 98 height 82
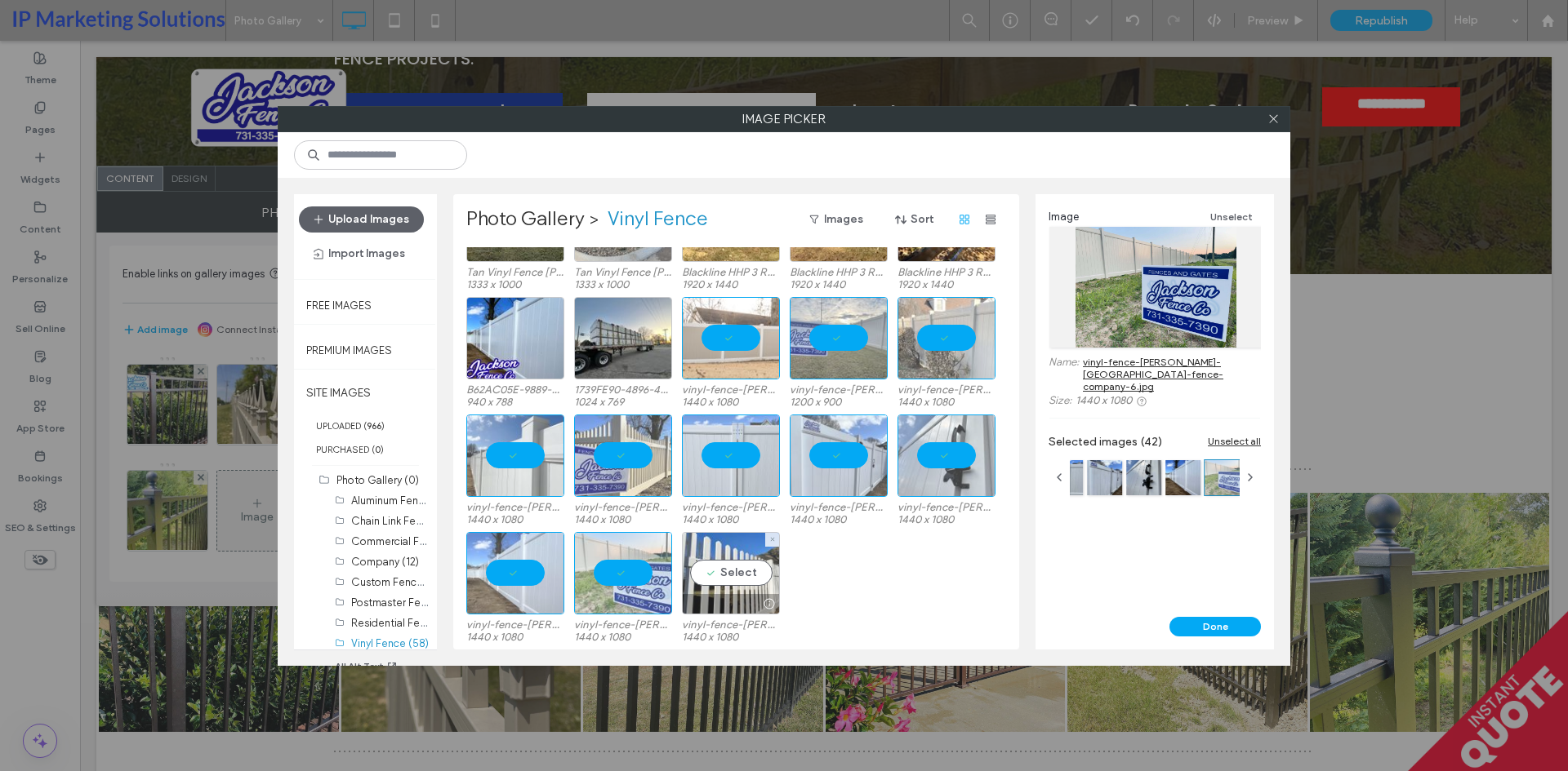
click at [721, 574] on div "Select" at bounding box center [730, 573] width 98 height 82
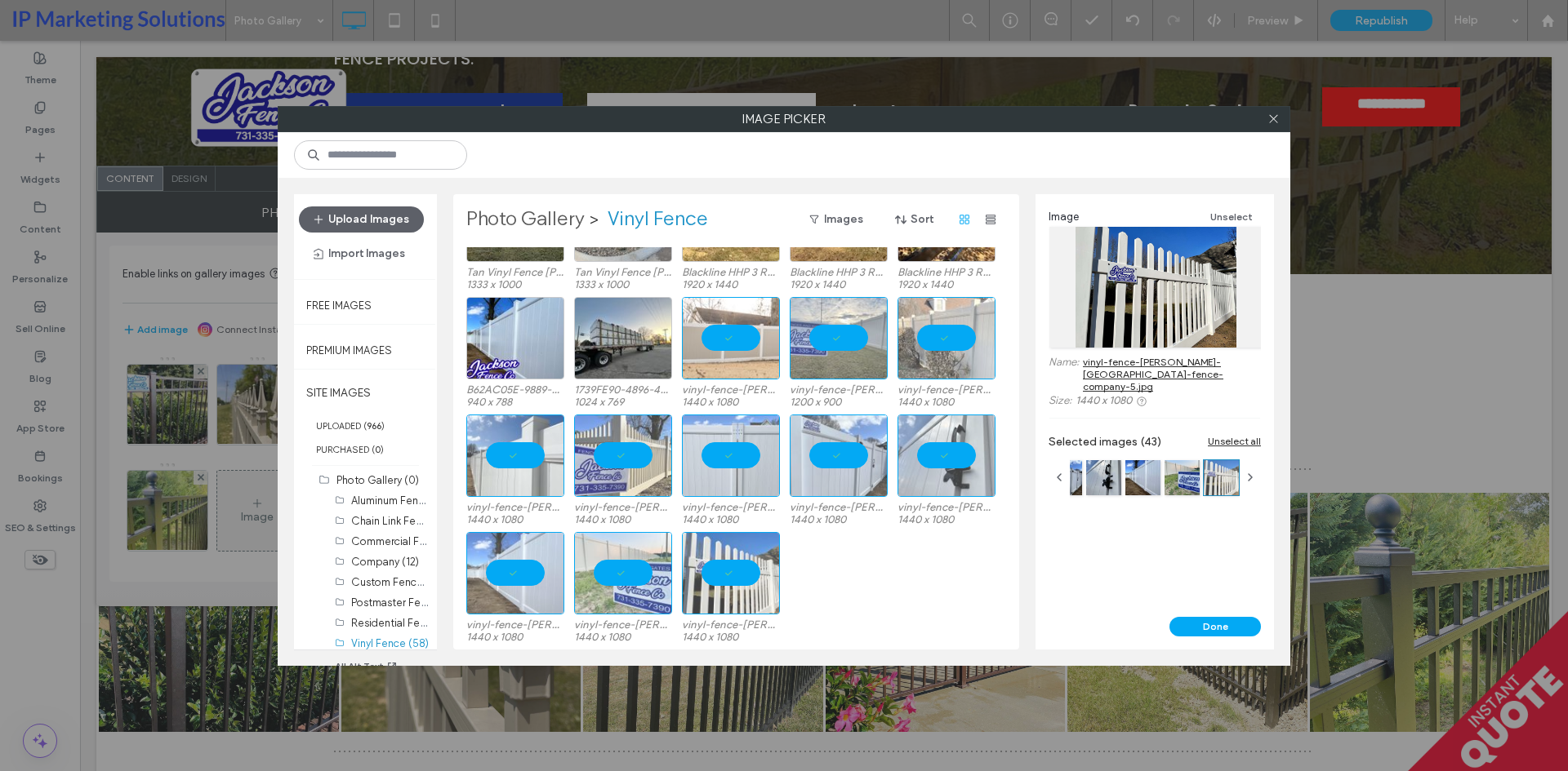
click at [528, 220] on label "Photo Gallery" at bounding box center [525, 220] width 118 height 26
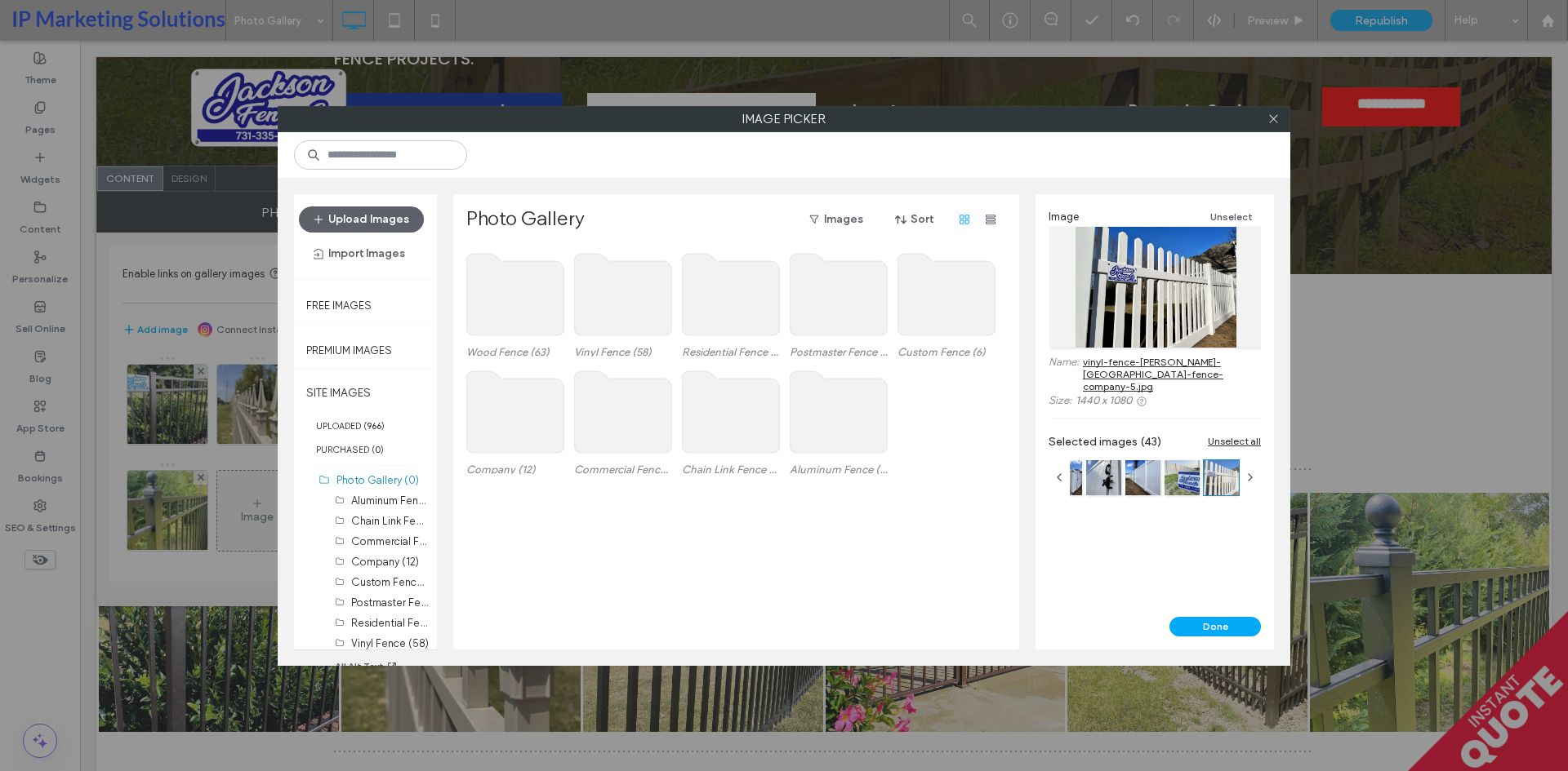
click at [506, 283] on use at bounding box center [516, 295] width 97 height 81
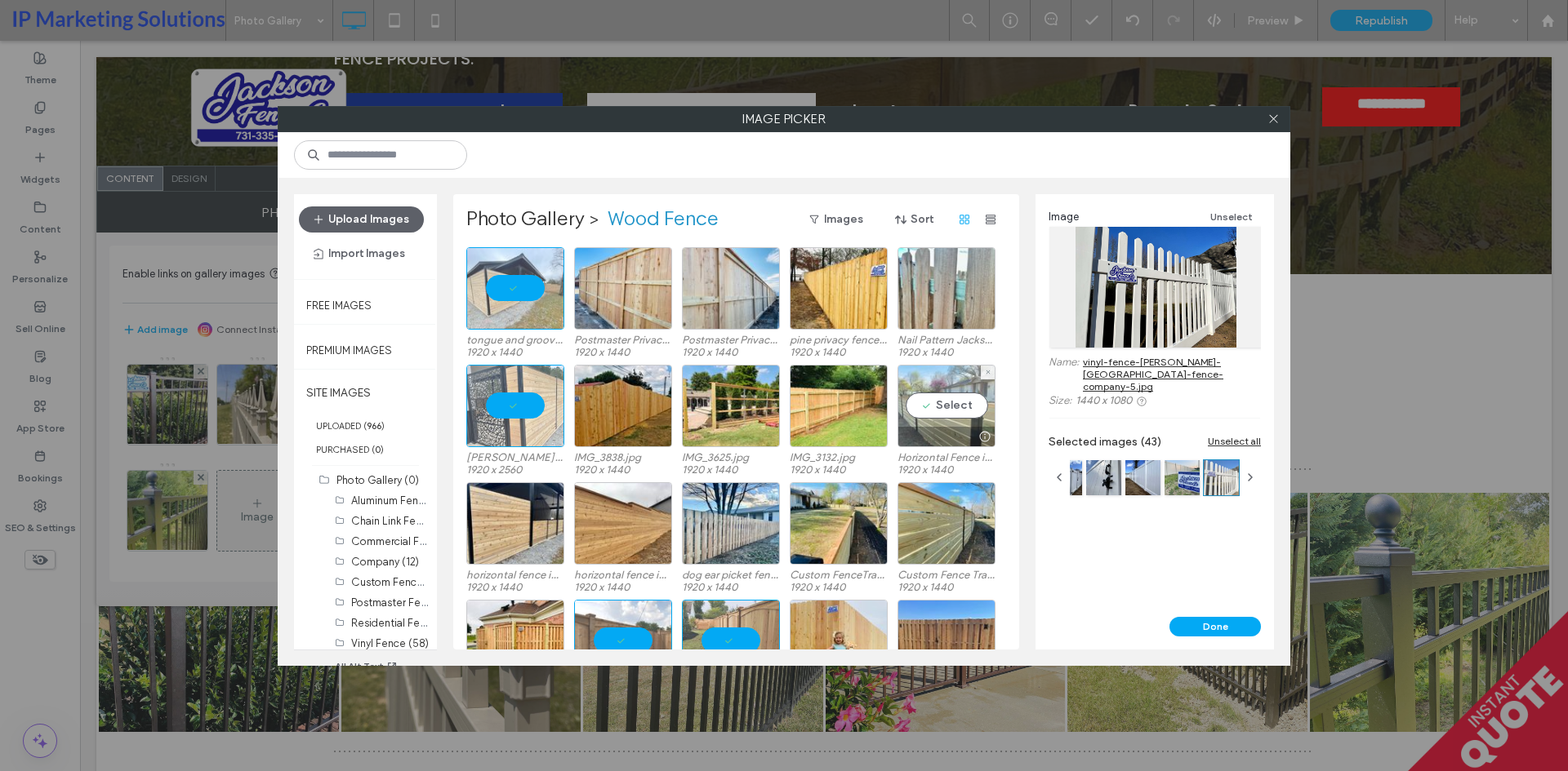
click at [946, 408] on div "Select" at bounding box center [946, 405] width 98 height 82
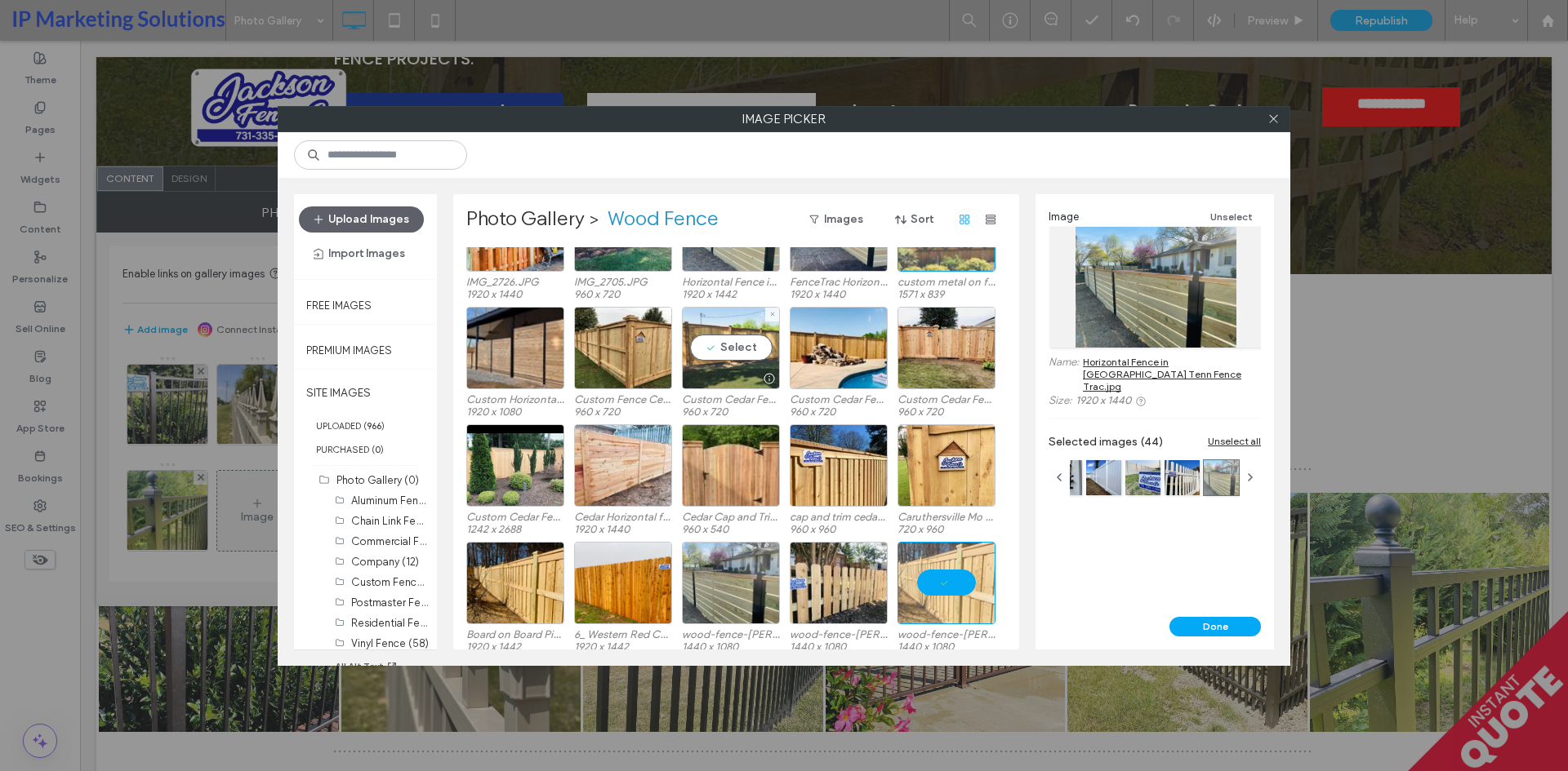
scroll to position [1047, 0]
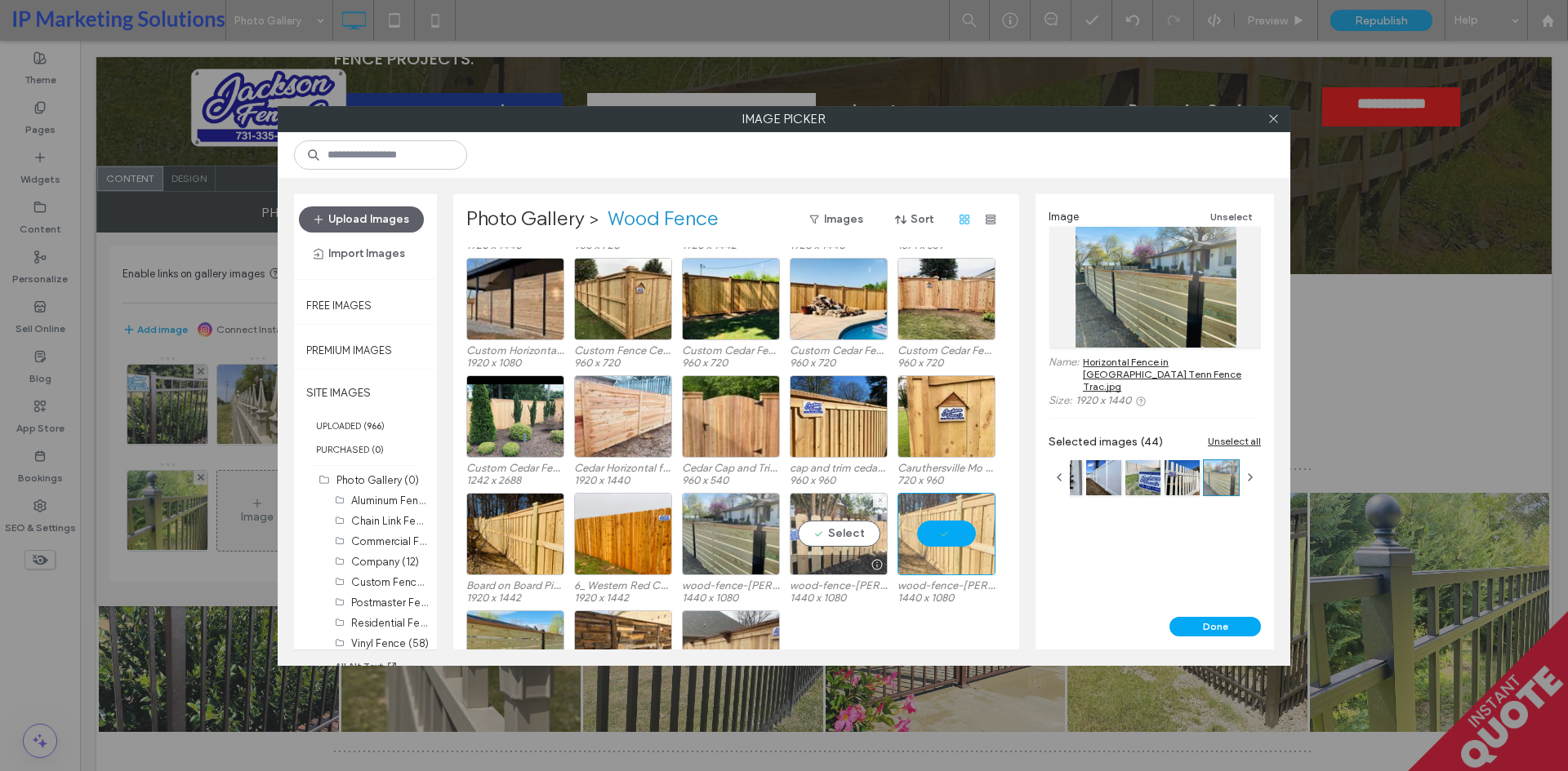
click at [837, 529] on div "Select" at bounding box center [839, 534] width 98 height 82
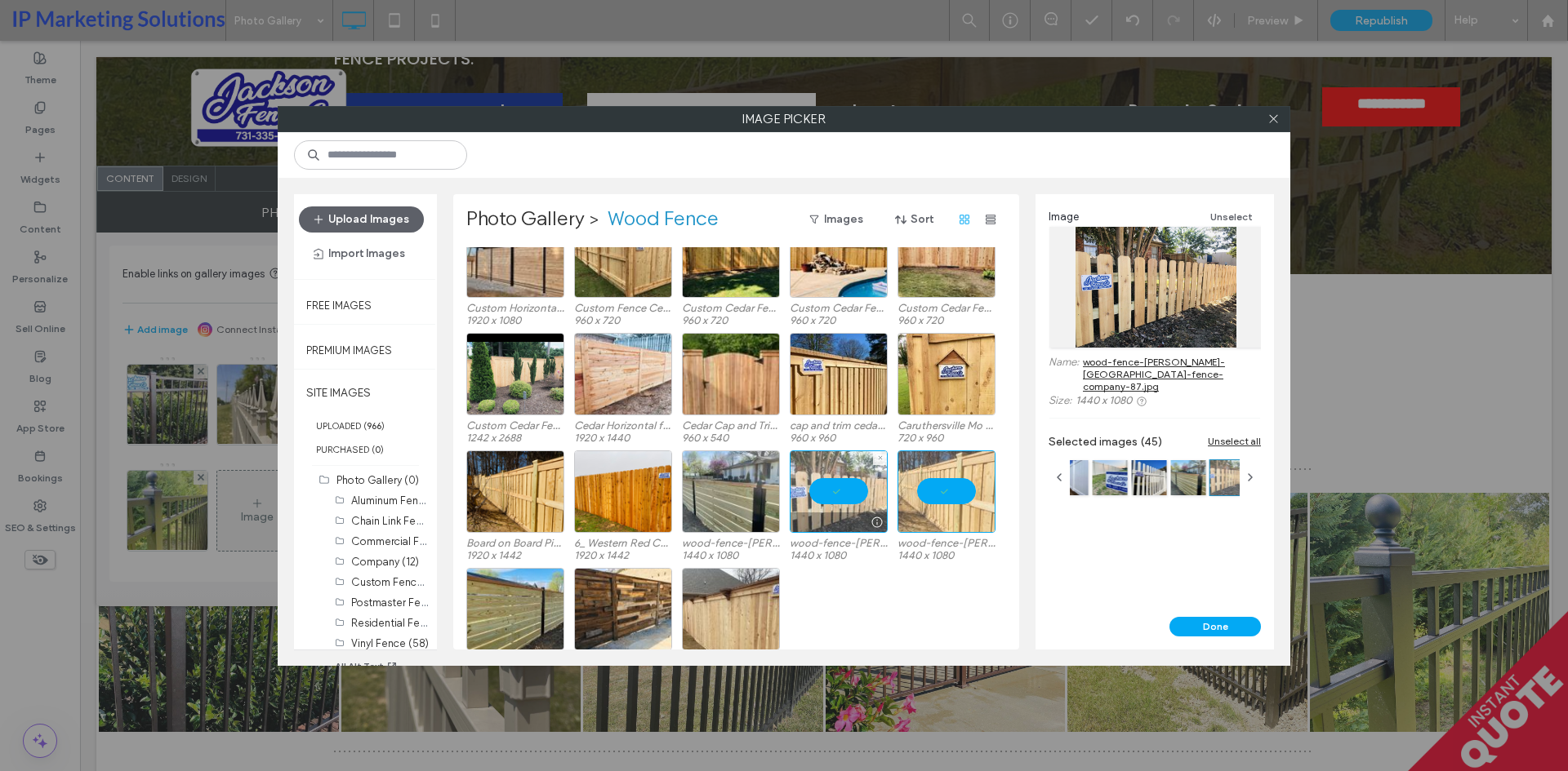
scroll to position [1126, 0]
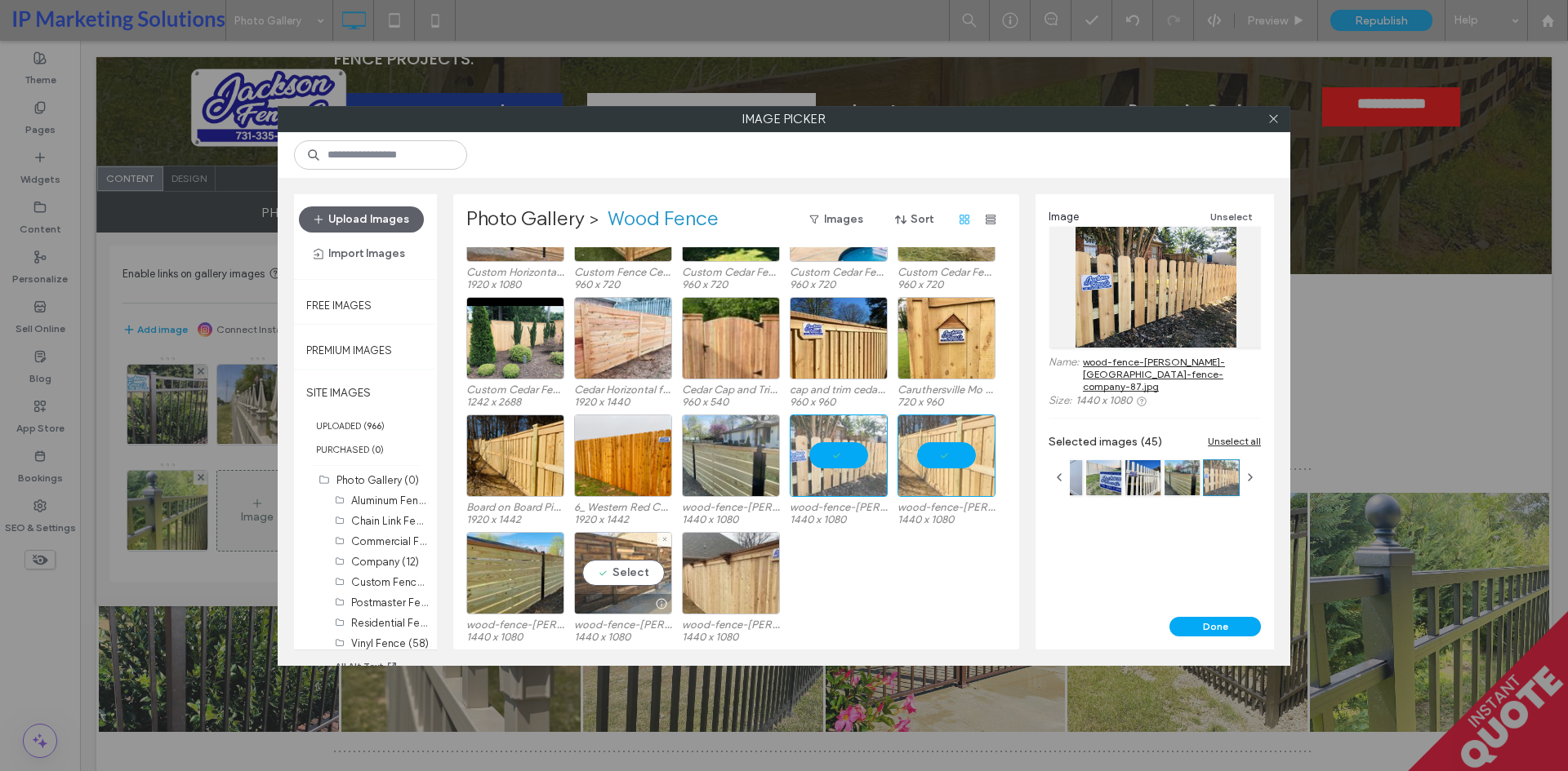
click at [621, 570] on div "Select" at bounding box center [623, 573] width 98 height 82
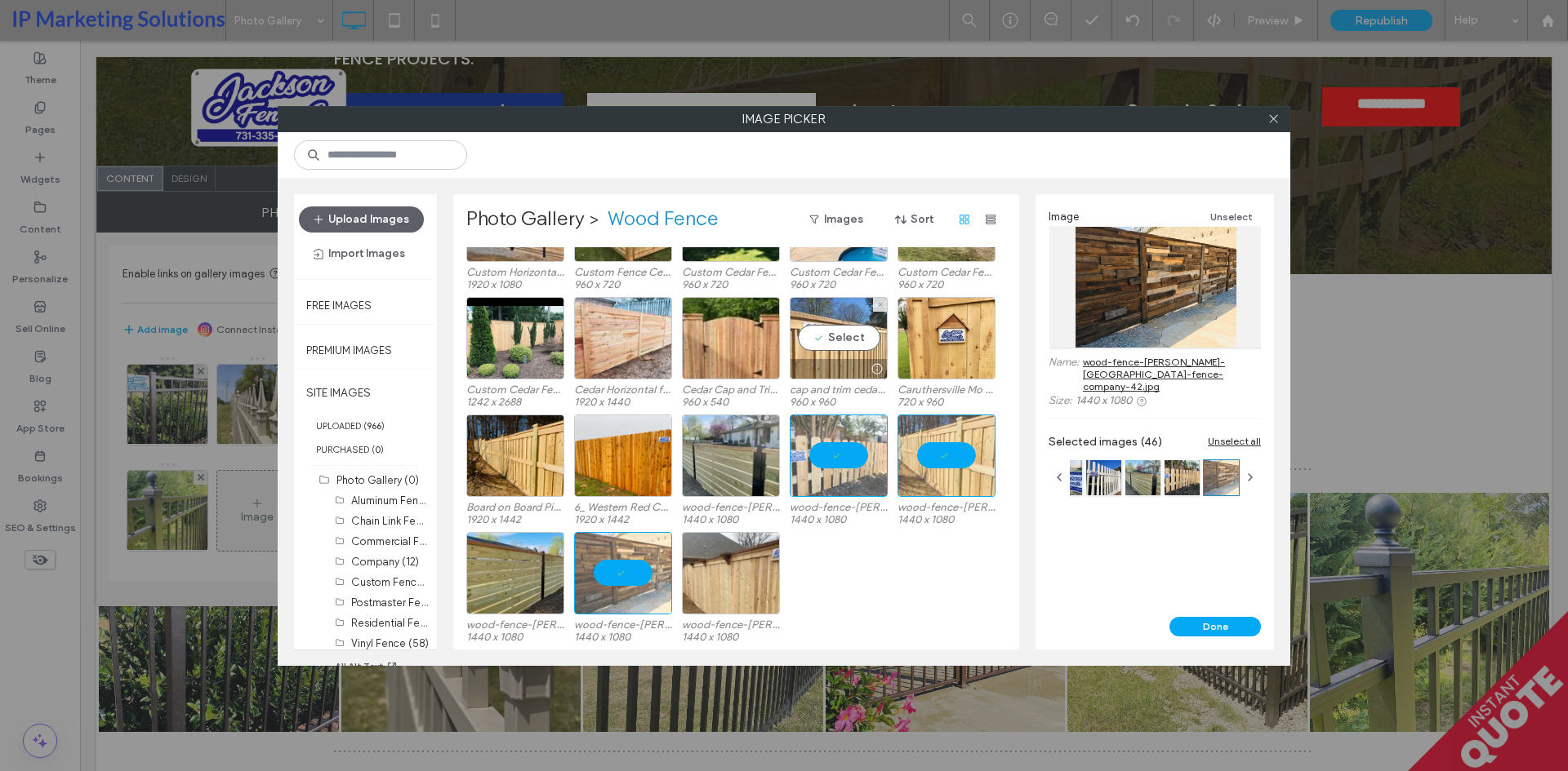
click at [838, 341] on div "Select" at bounding box center [839, 338] width 98 height 82
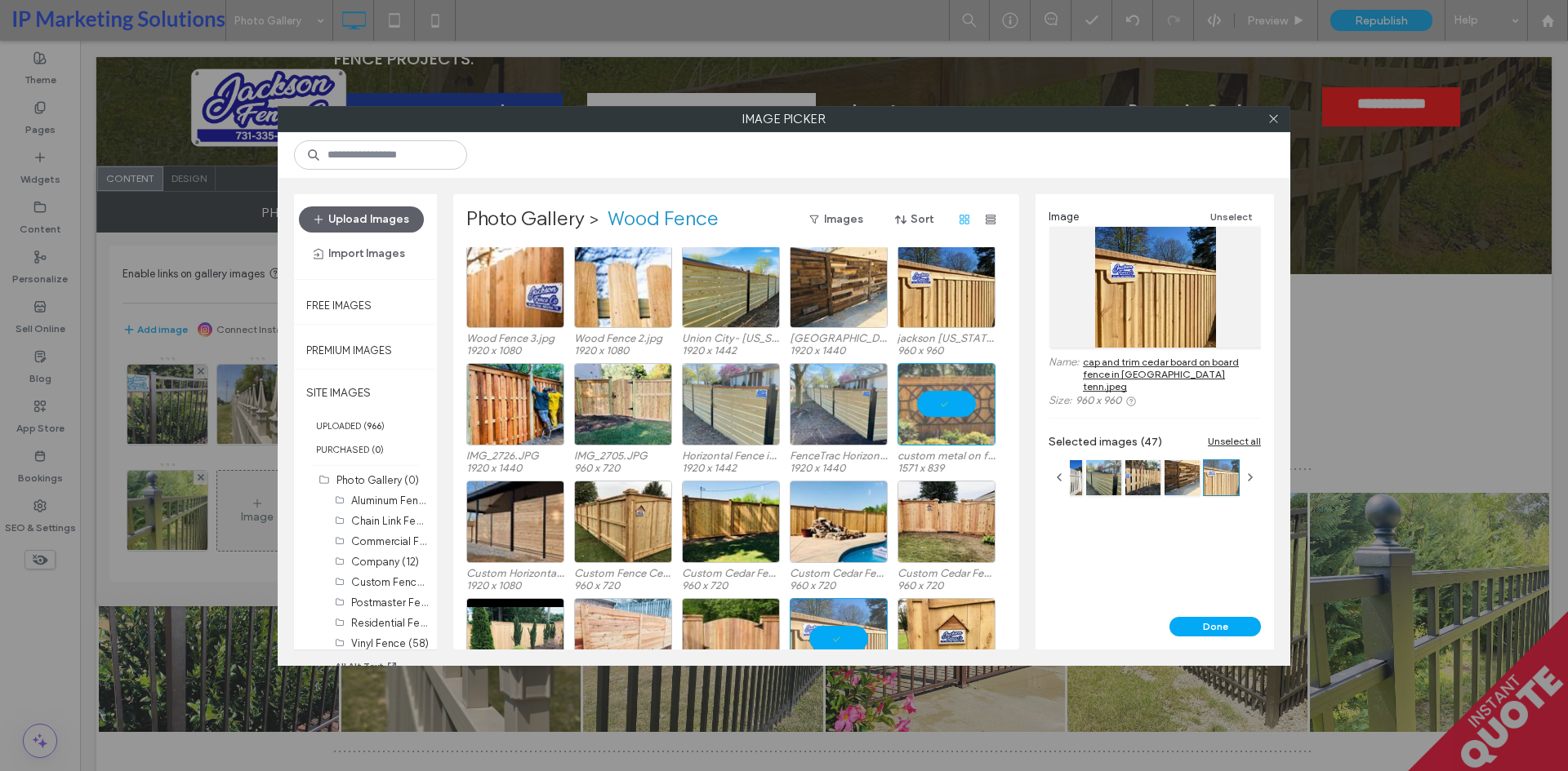
scroll to position [799, 0]
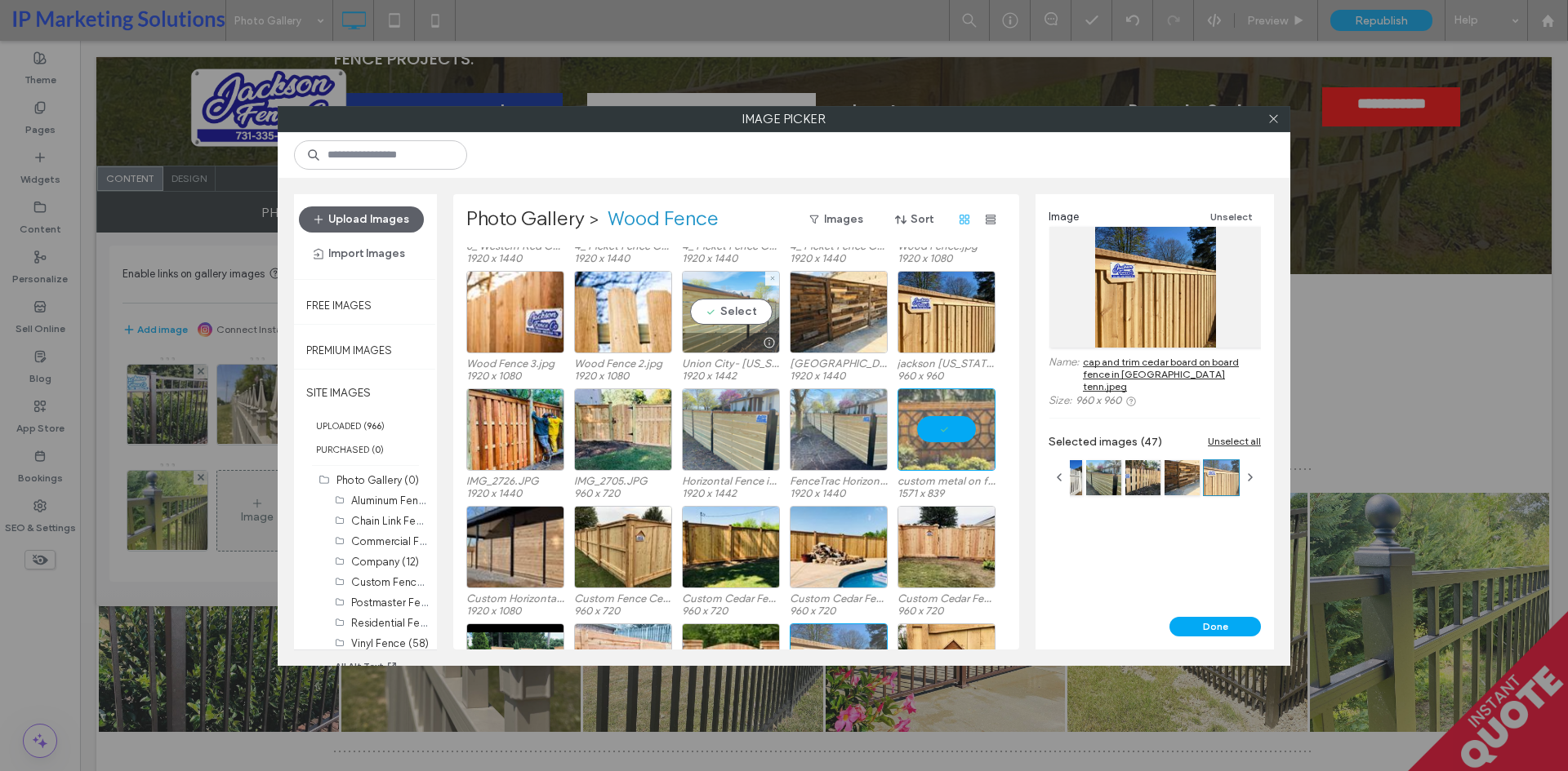
click at [743, 314] on div "Select" at bounding box center [730, 312] width 98 height 82
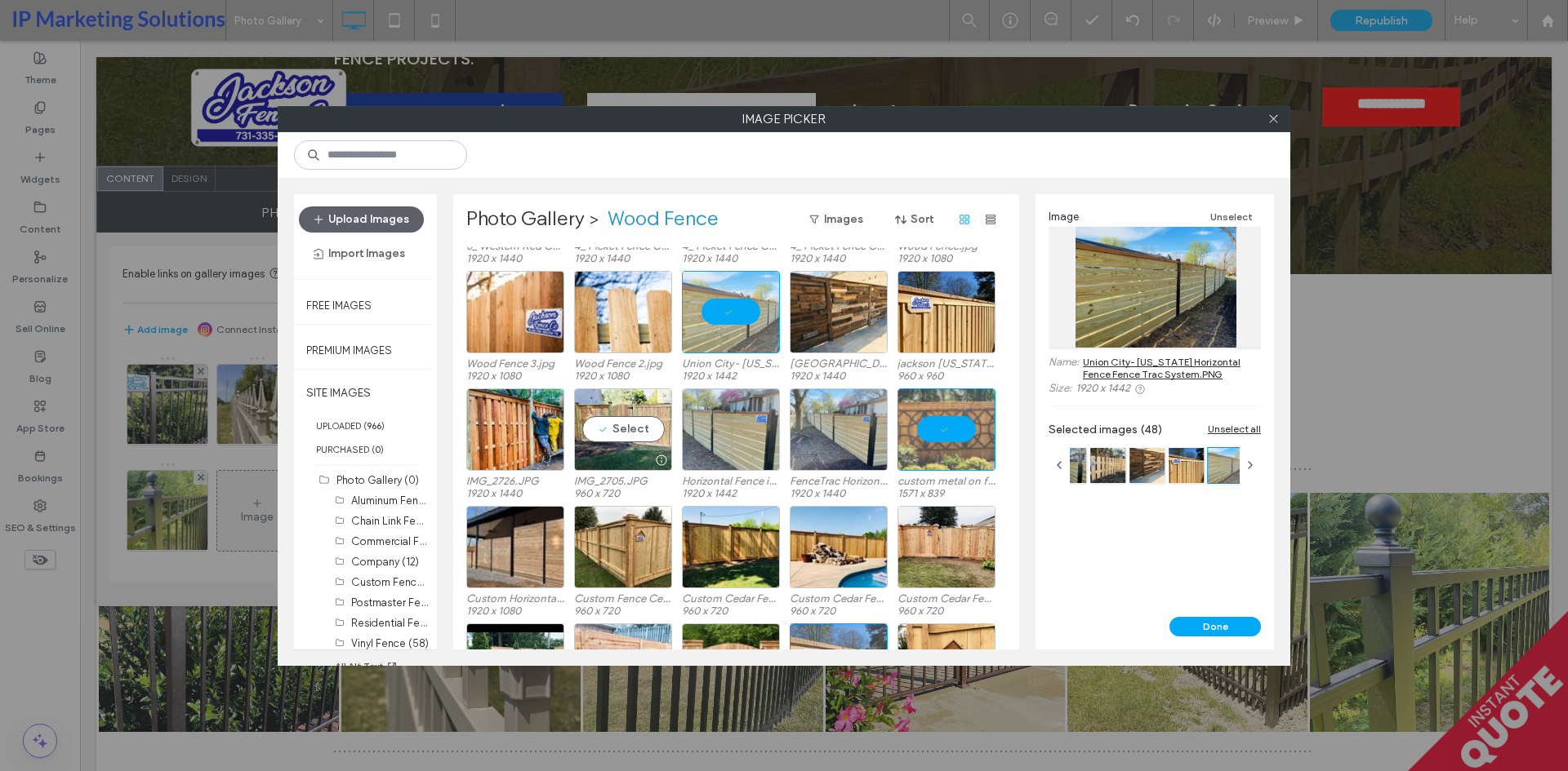
scroll to position [1126, 0]
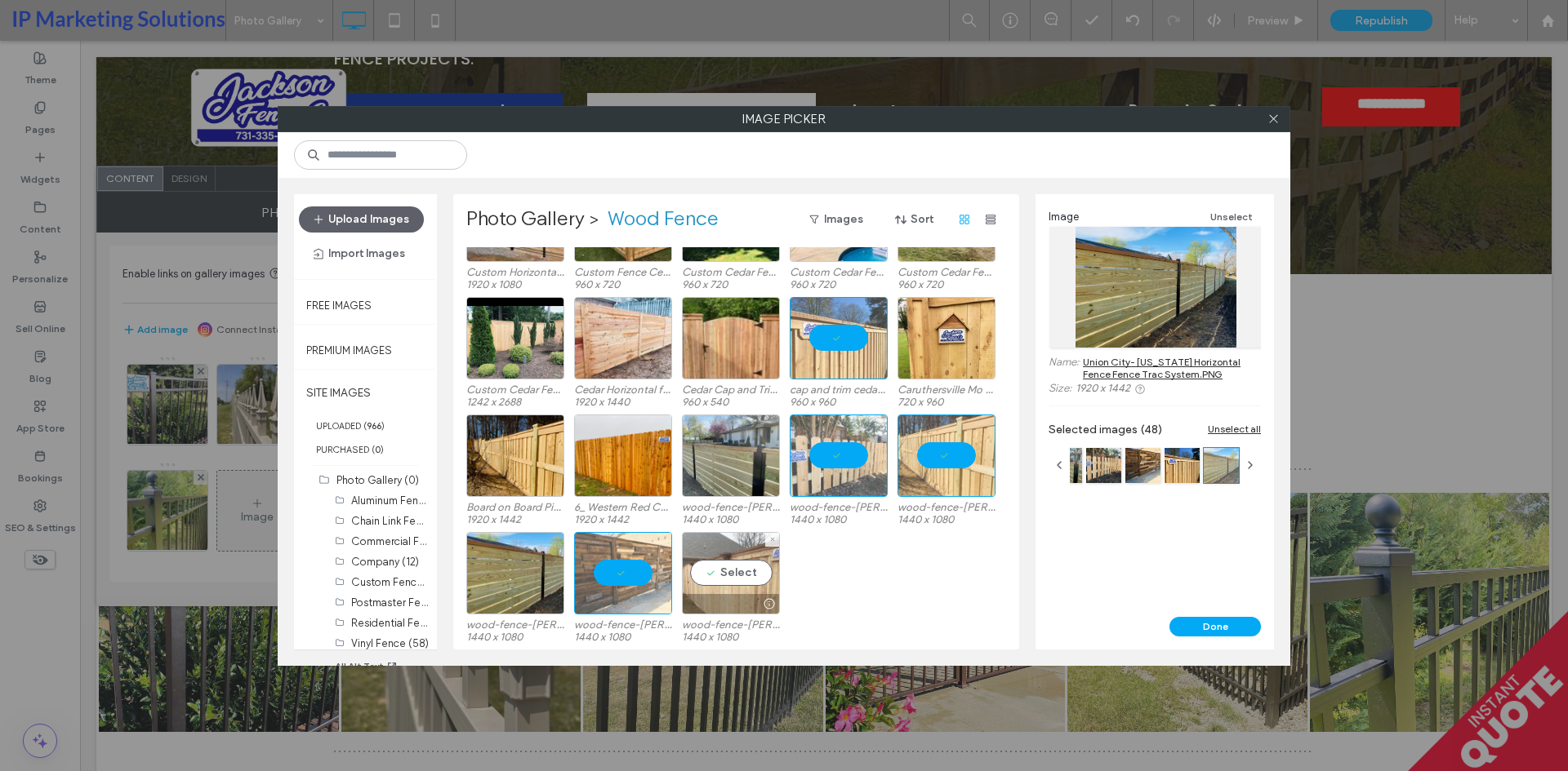
click at [739, 575] on div "Select" at bounding box center [730, 573] width 98 height 82
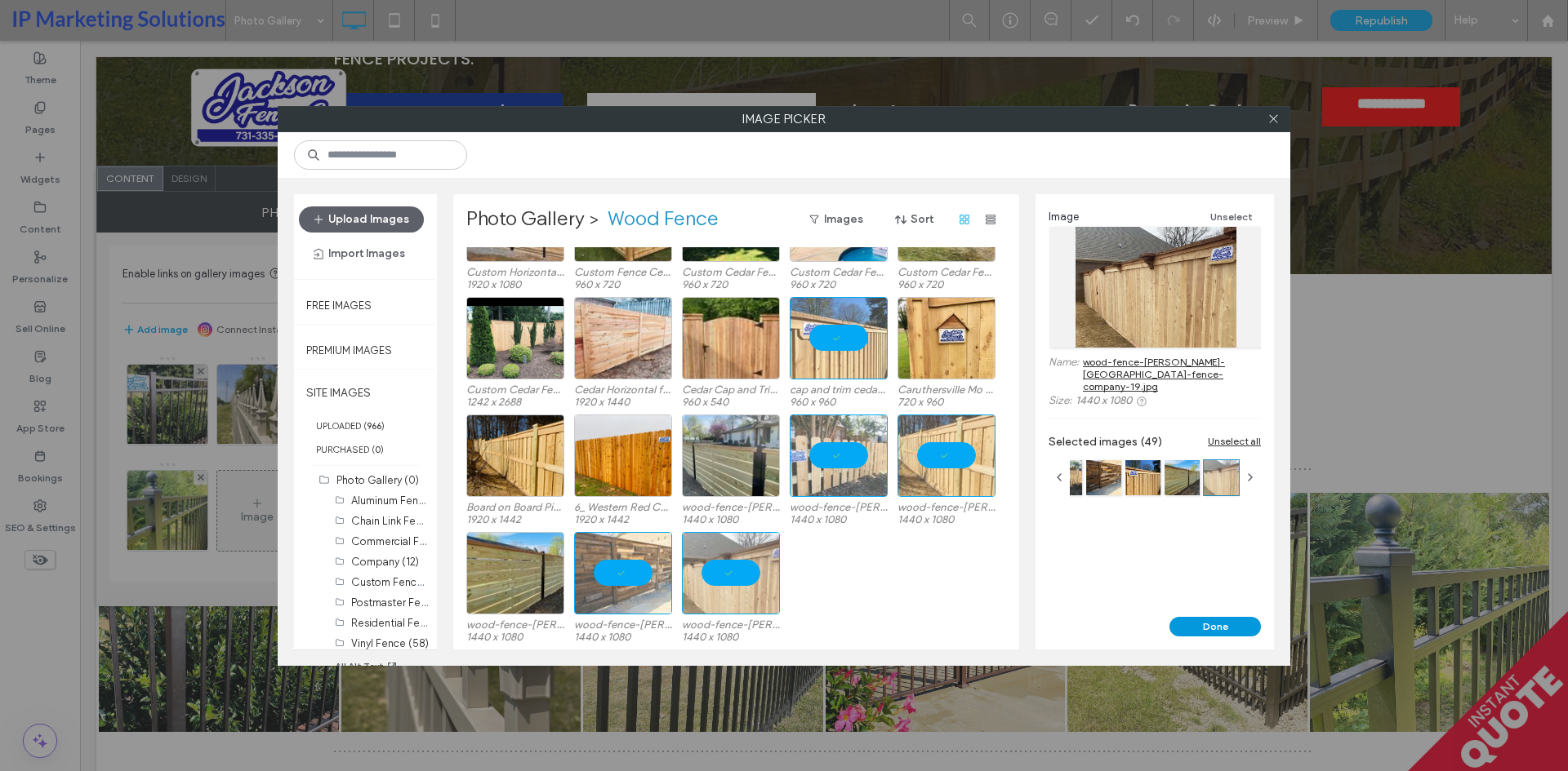
click at [1227, 630] on button "Done" at bounding box center [1215, 627] width 91 height 20
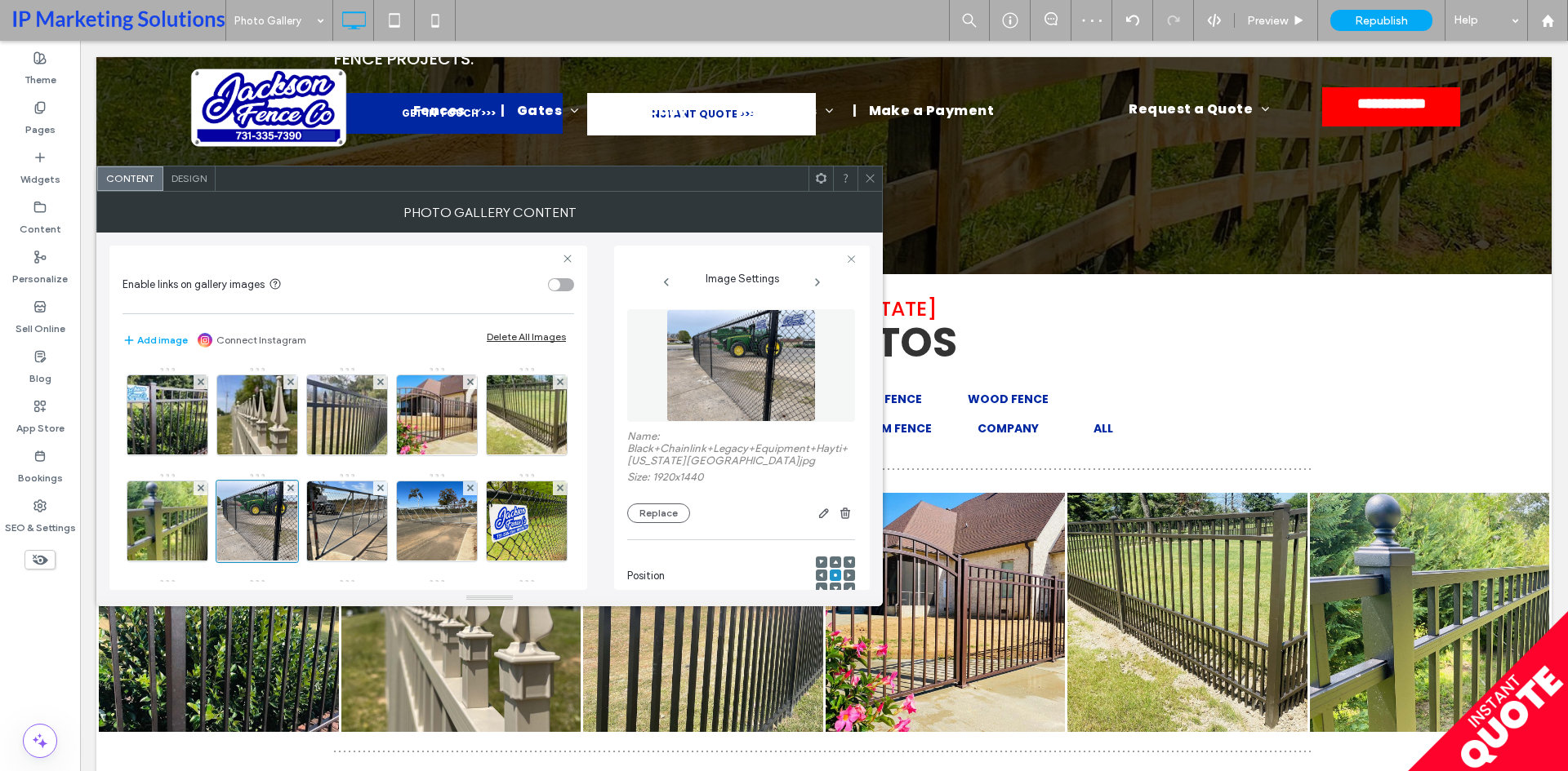
scroll to position [327, 0]
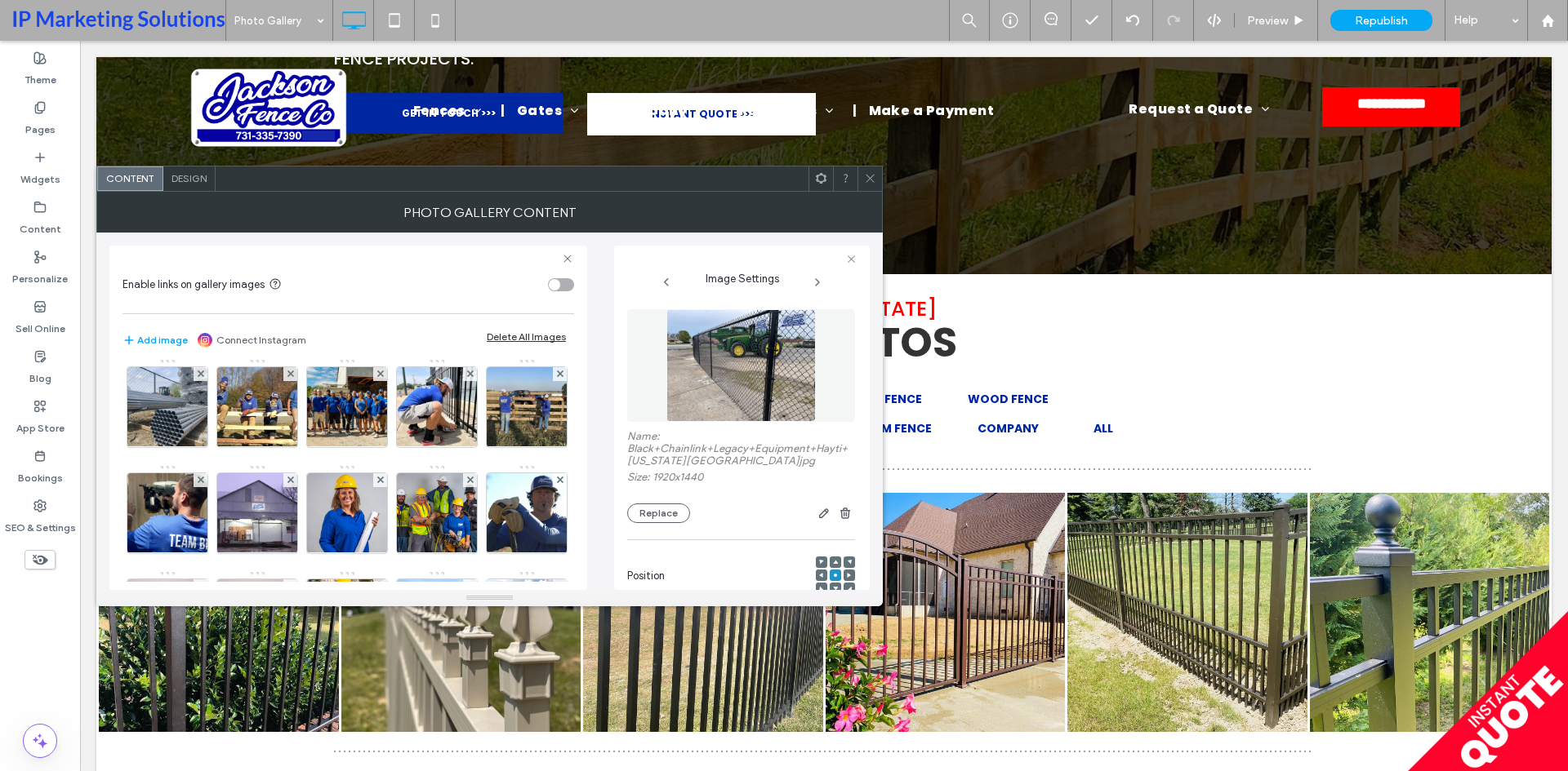
click at [866, 177] on icon at bounding box center [869, 178] width 12 height 12
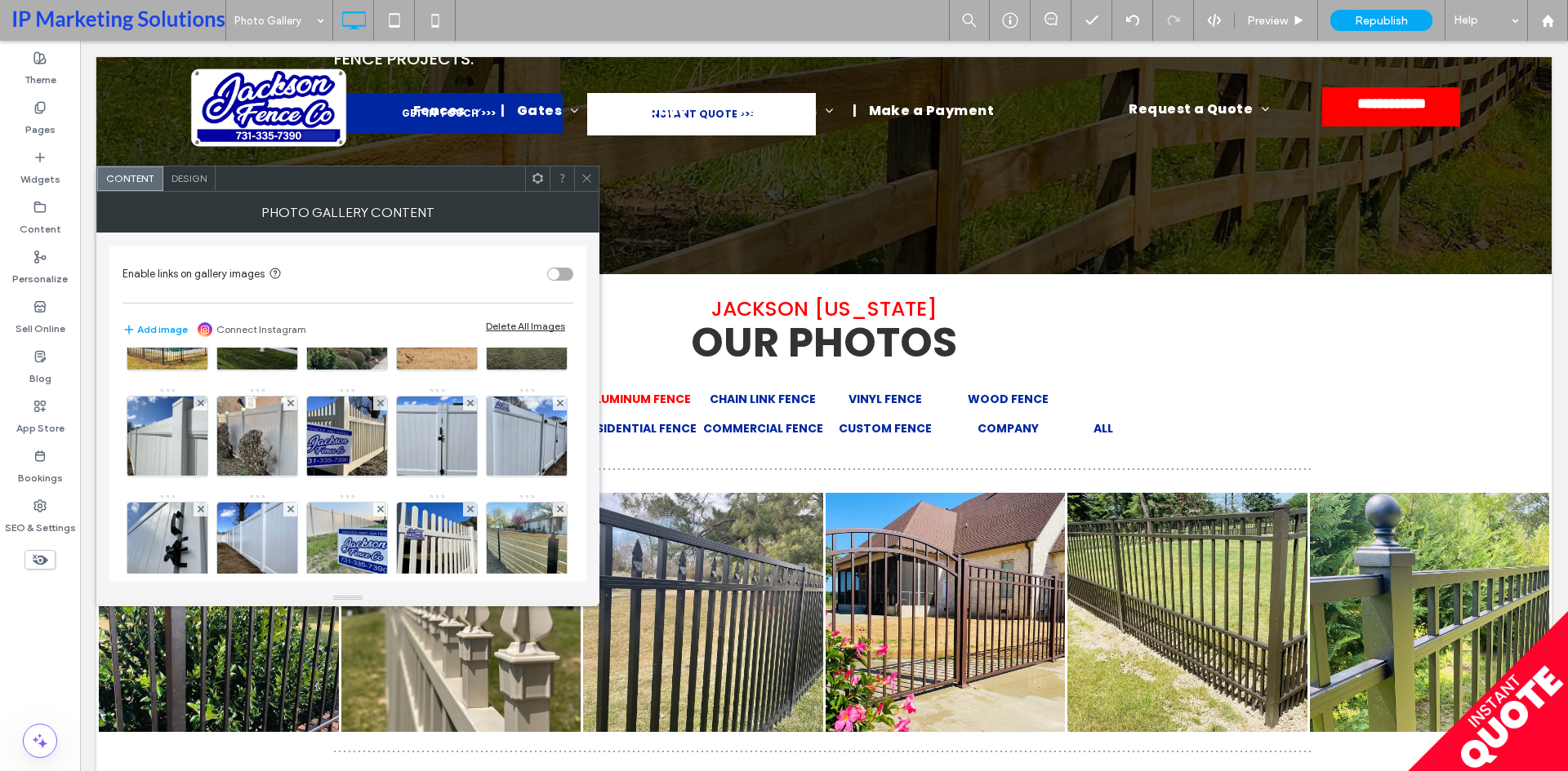
scroll to position [788, 0]
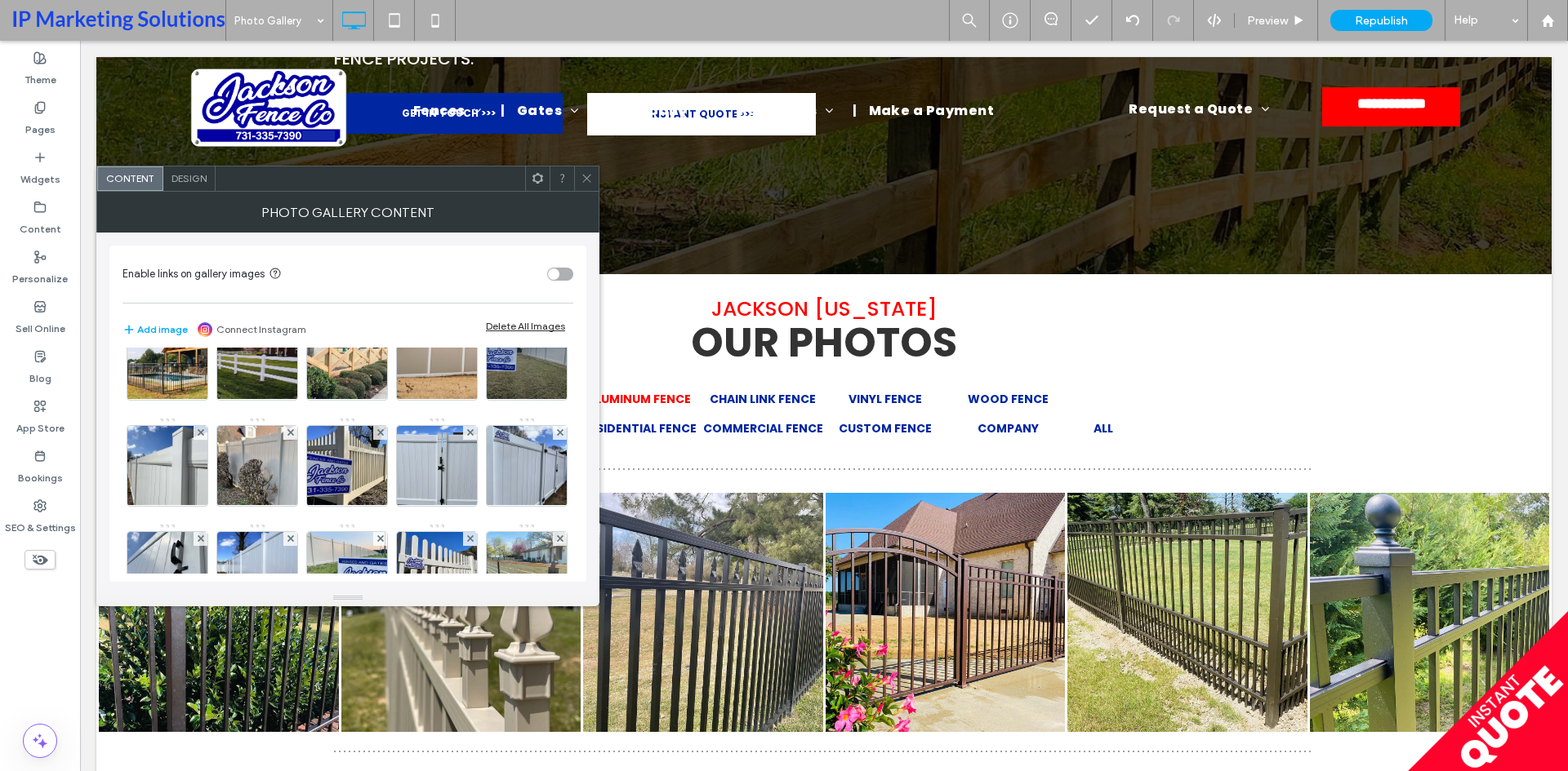
click at [467, 224] on icon at bounding box center [470, 221] width 7 height 7
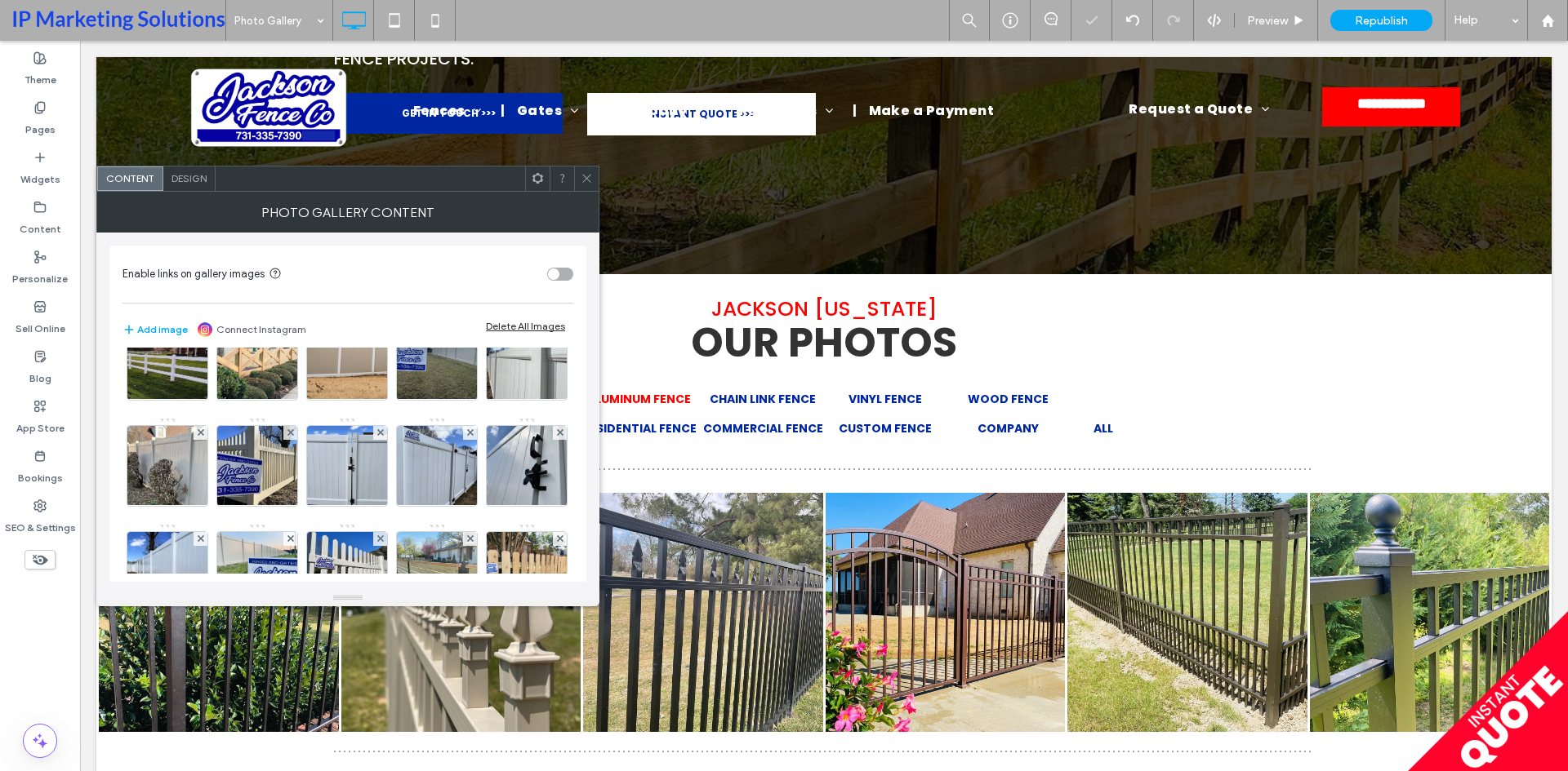
click at [586, 175] on icon at bounding box center [586, 178] width 12 height 12
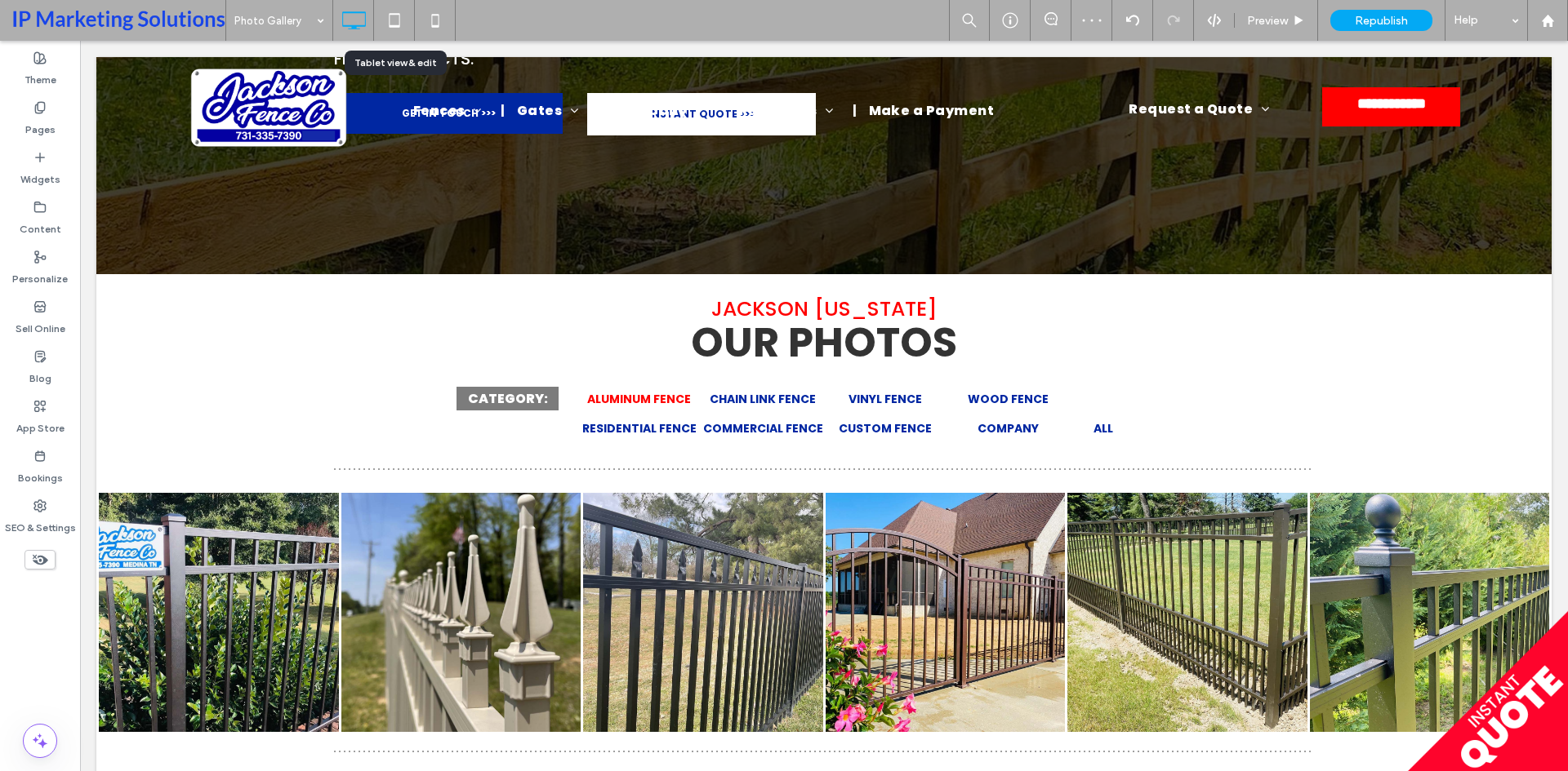
drag, startPoint x: 384, startPoint y: 19, endPoint x: 421, endPoint y: 76, distance: 68.0
click at [384, 19] on icon at bounding box center [393, 20] width 33 height 33
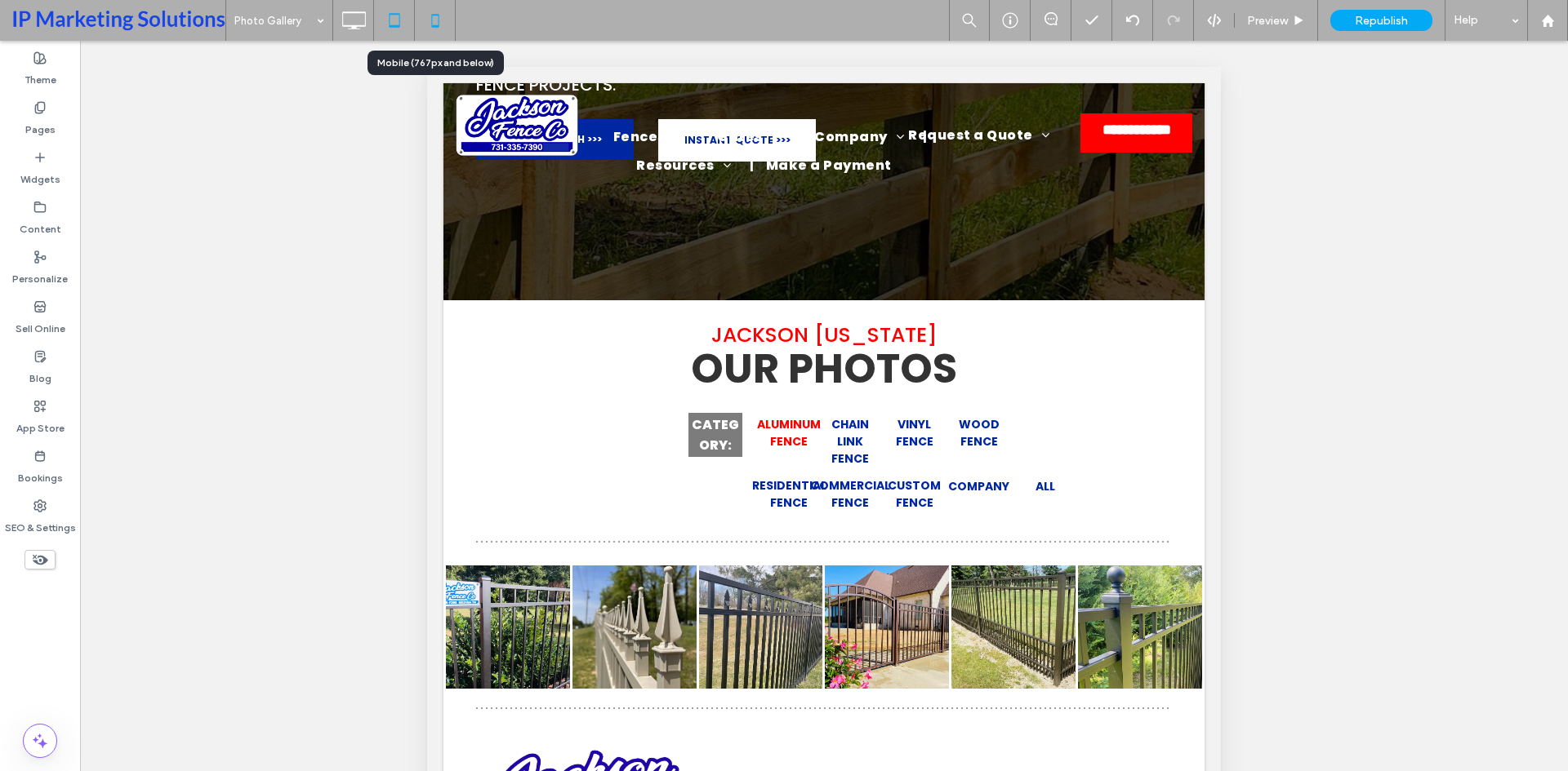
click at [430, 18] on icon at bounding box center [435, 20] width 33 height 33
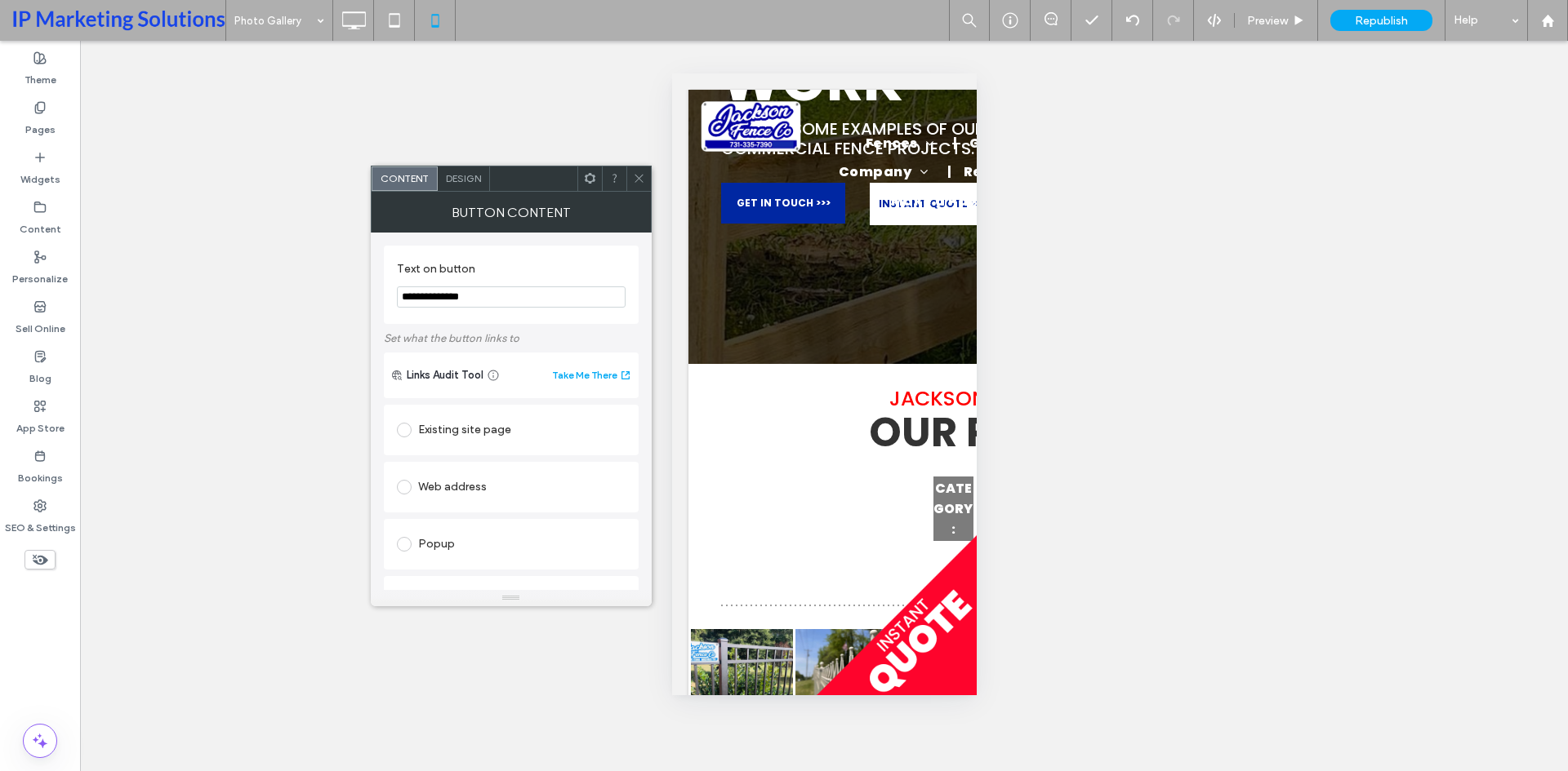
click at [454, 184] on span "Design" at bounding box center [463, 178] width 35 height 12
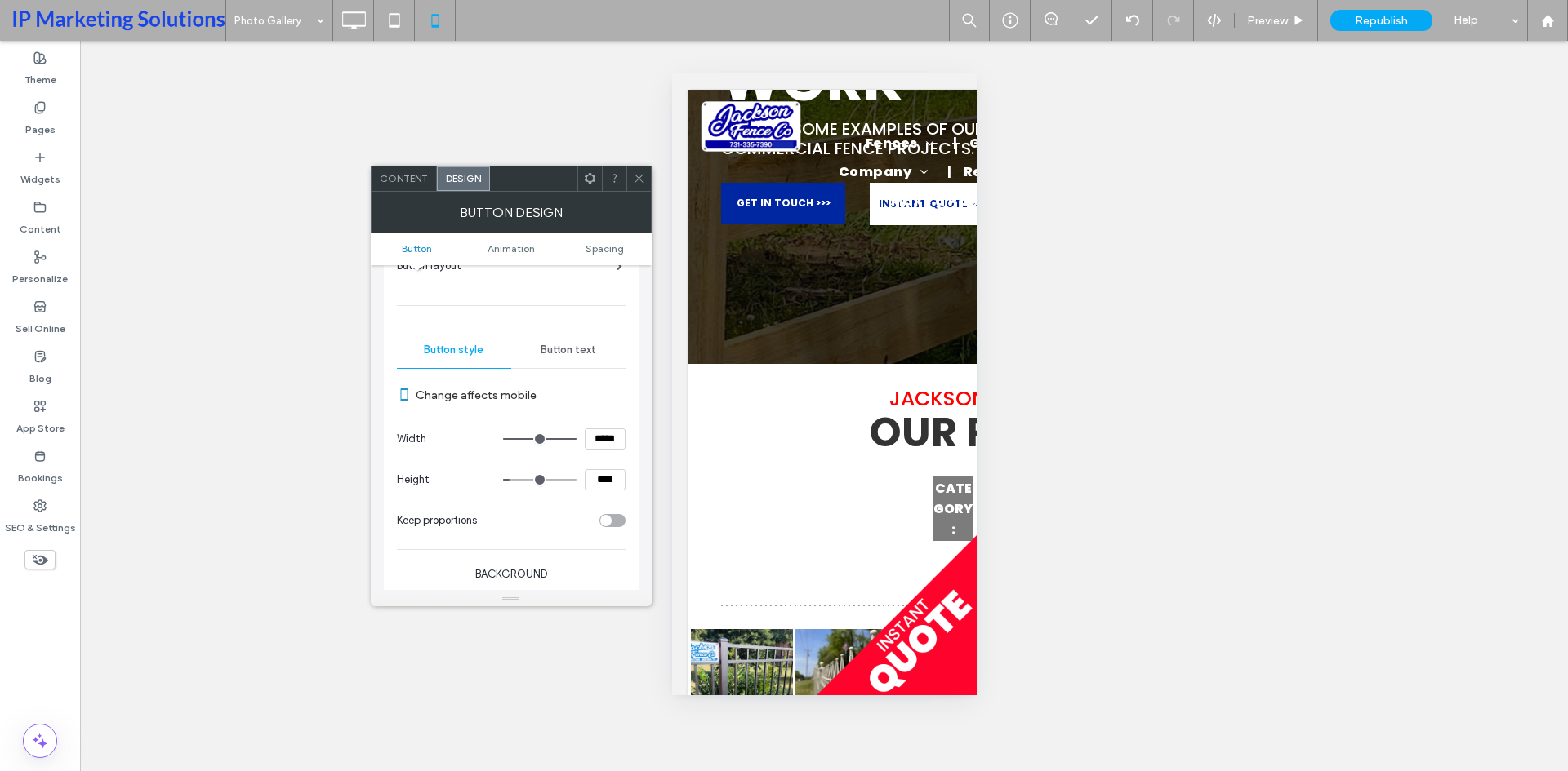
scroll to position [81, 0]
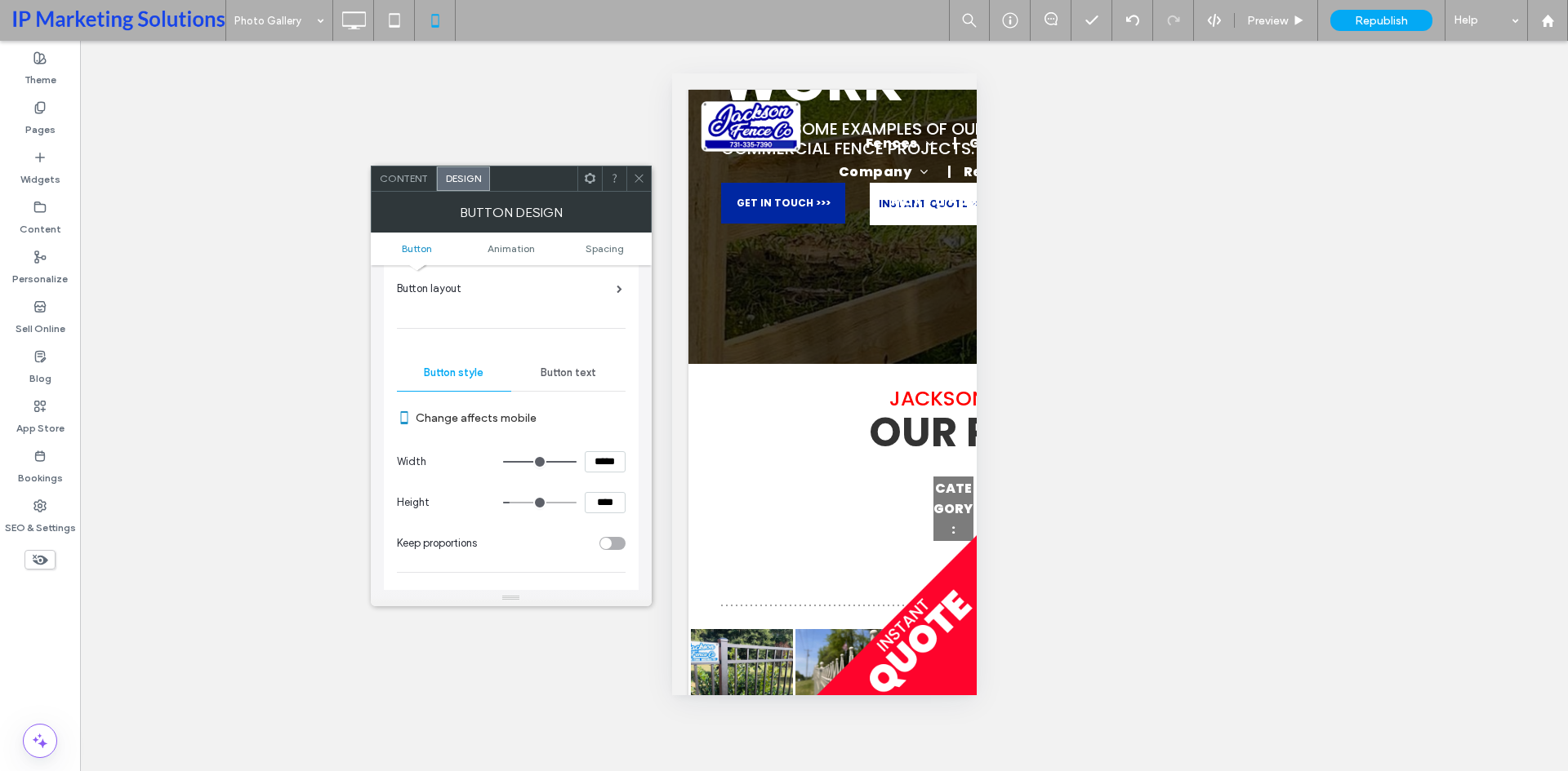
click at [559, 357] on div "Button text" at bounding box center [567, 373] width 114 height 36
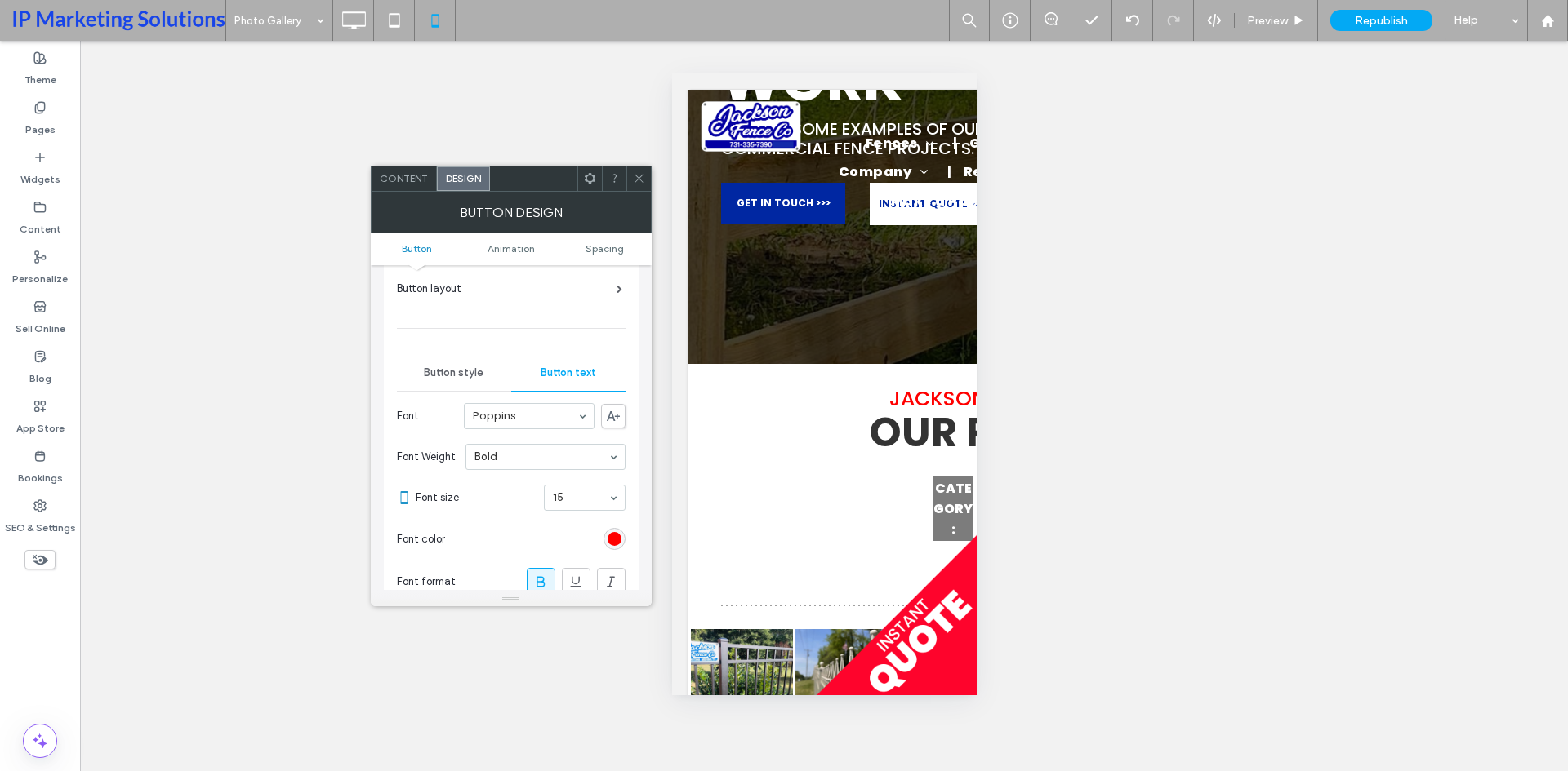
click at [614, 546] on div "rgb(255, 0, 0)" at bounding box center [614, 540] width 22 height 22
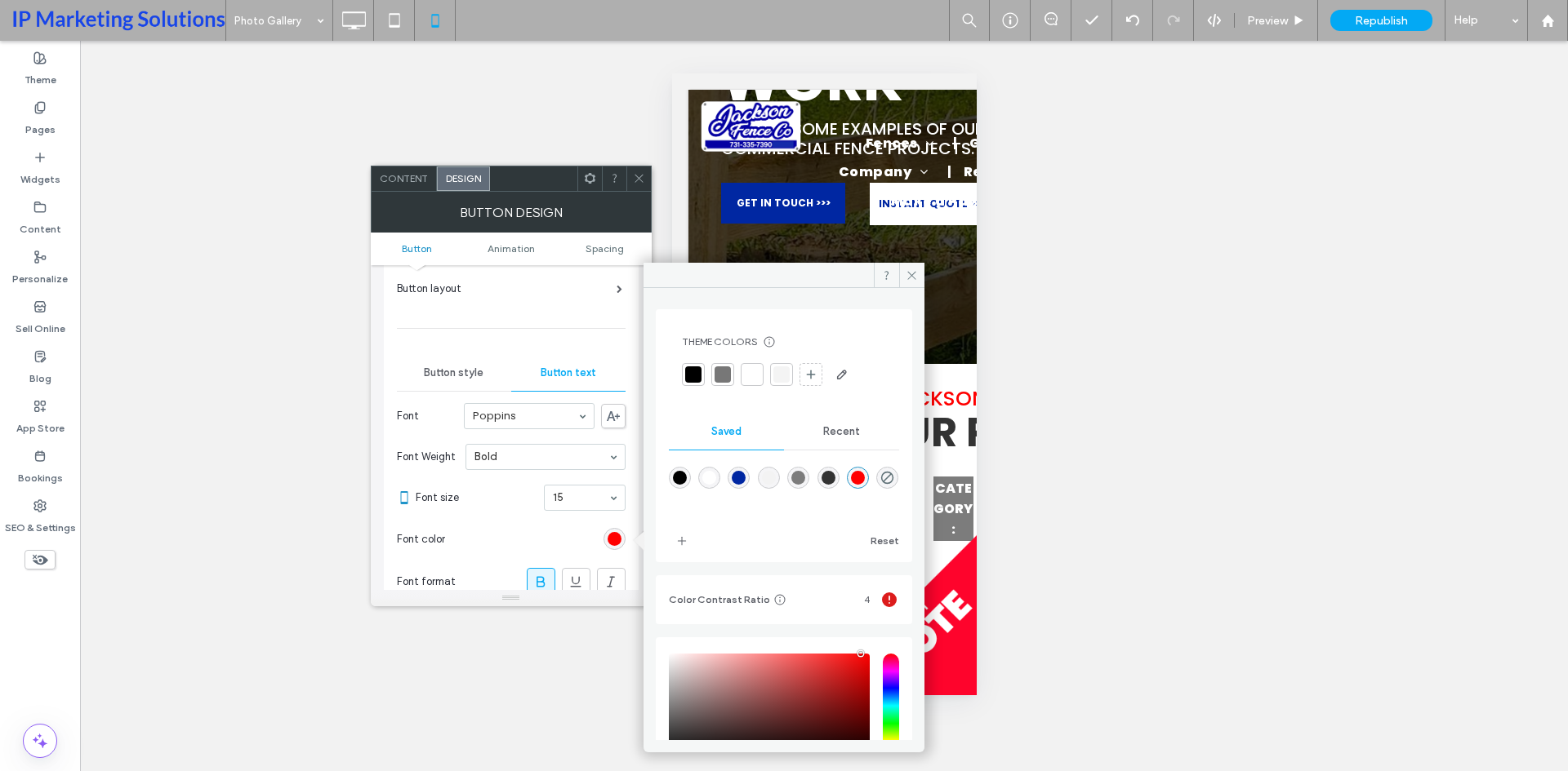
click at [745, 479] on div "rgba(0,39,162,1)" at bounding box center [738, 478] width 14 height 14
type input "*******"
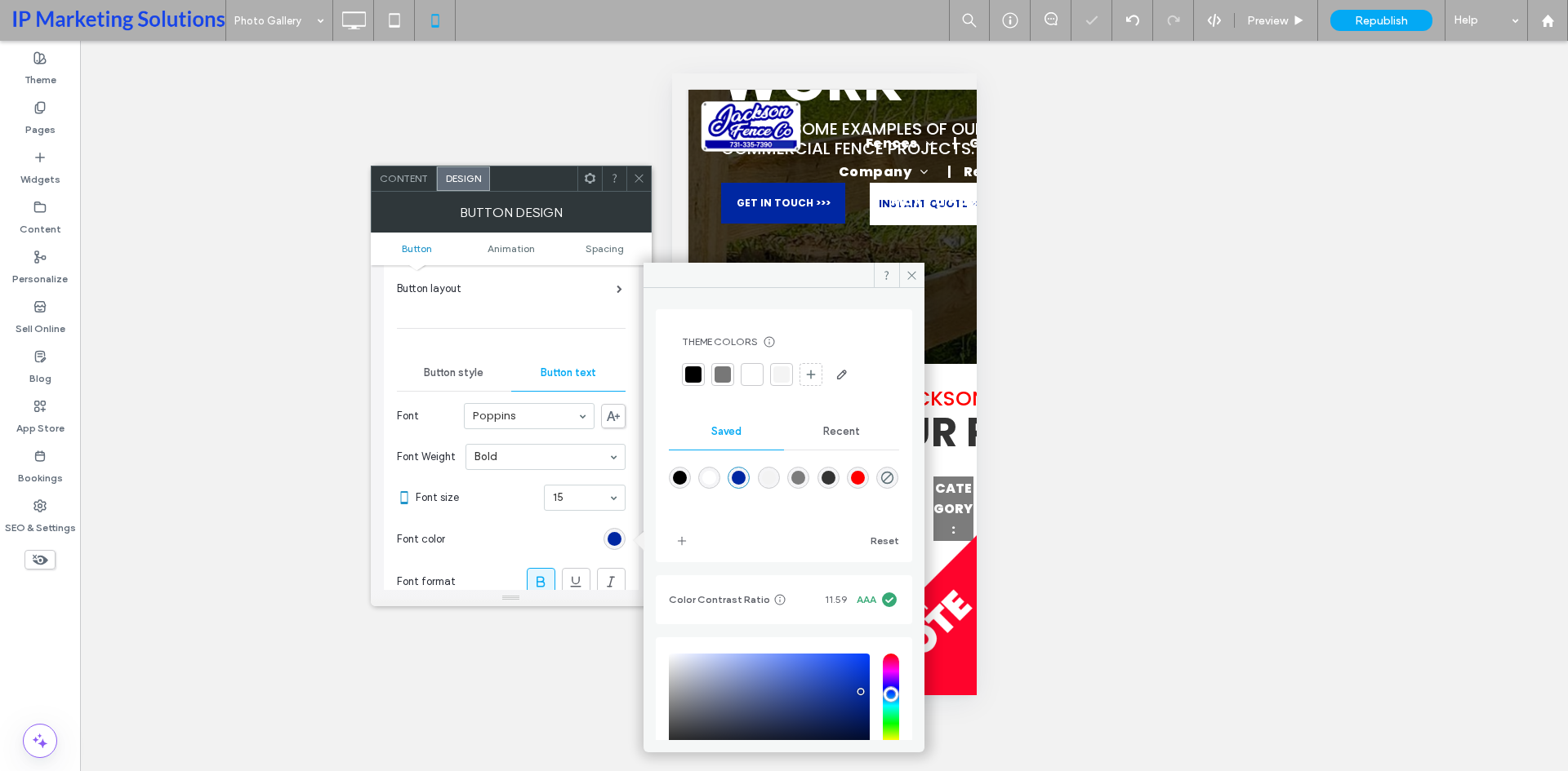
click at [630, 174] on div at bounding box center [638, 179] width 25 height 25
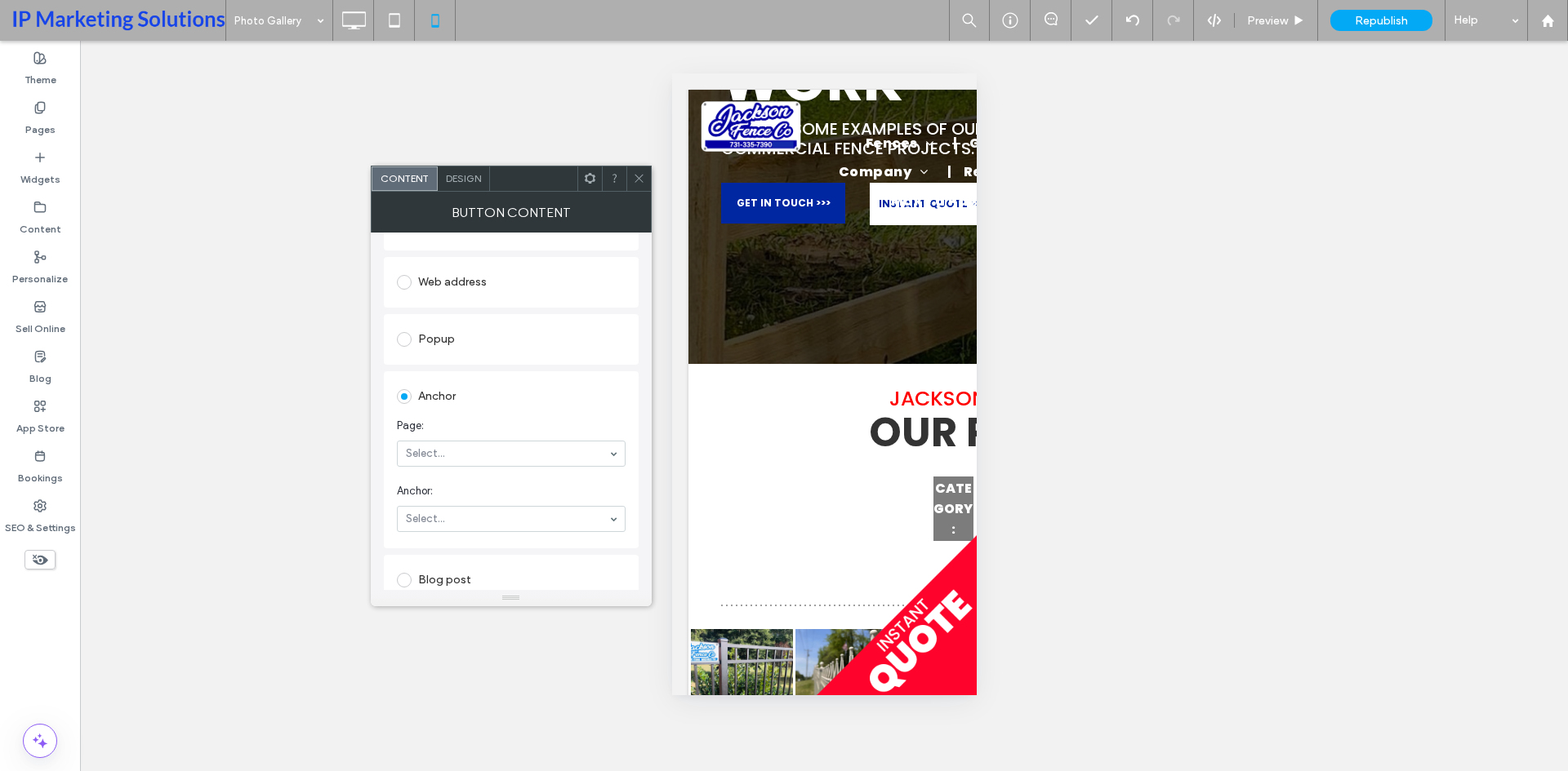
scroll to position [327, 0]
click at [476, 184] on span "Design" at bounding box center [463, 178] width 35 height 12
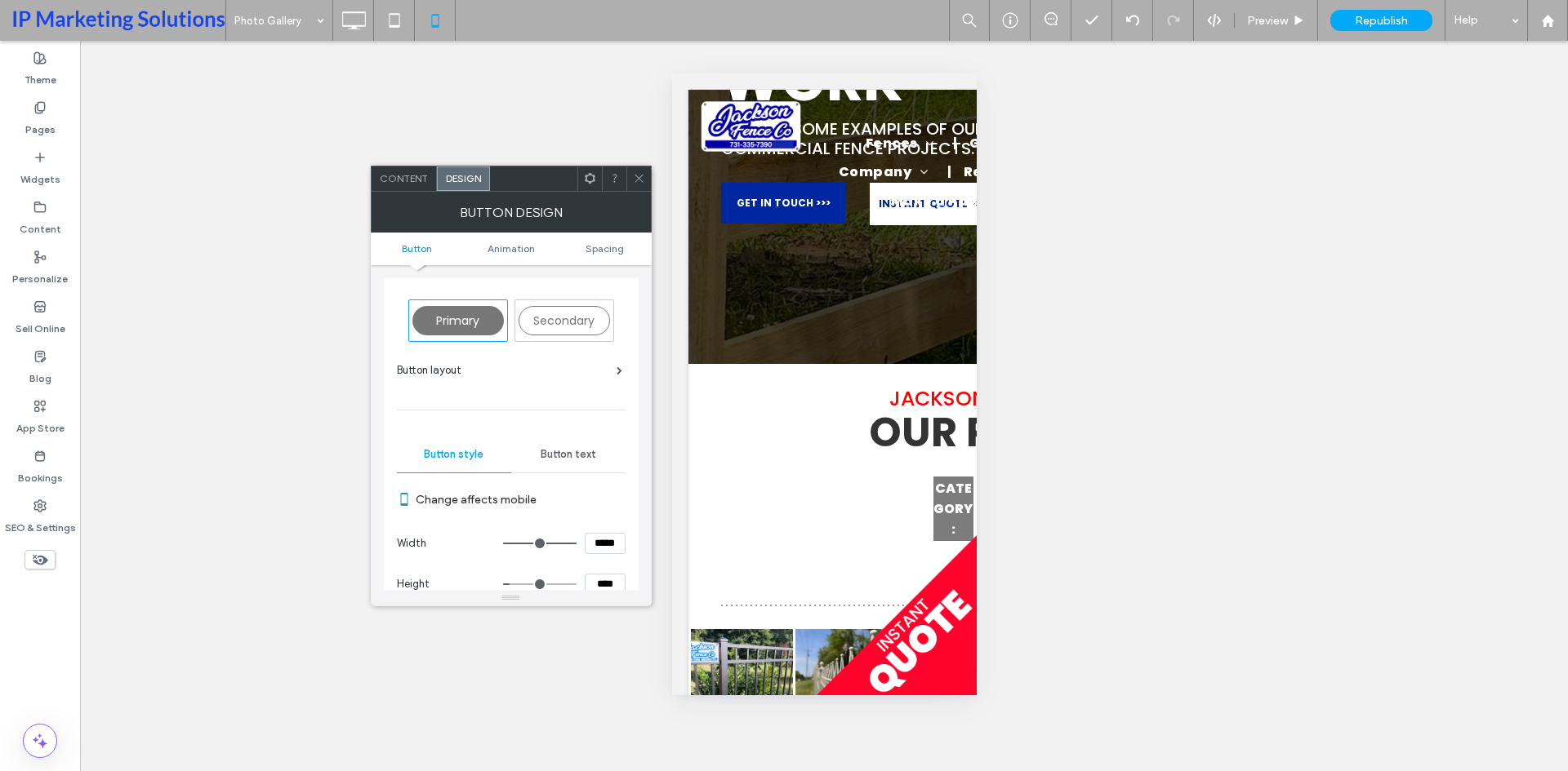
click at [583, 461] on div "Button text" at bounding box center [567, 455] width 114 height 36
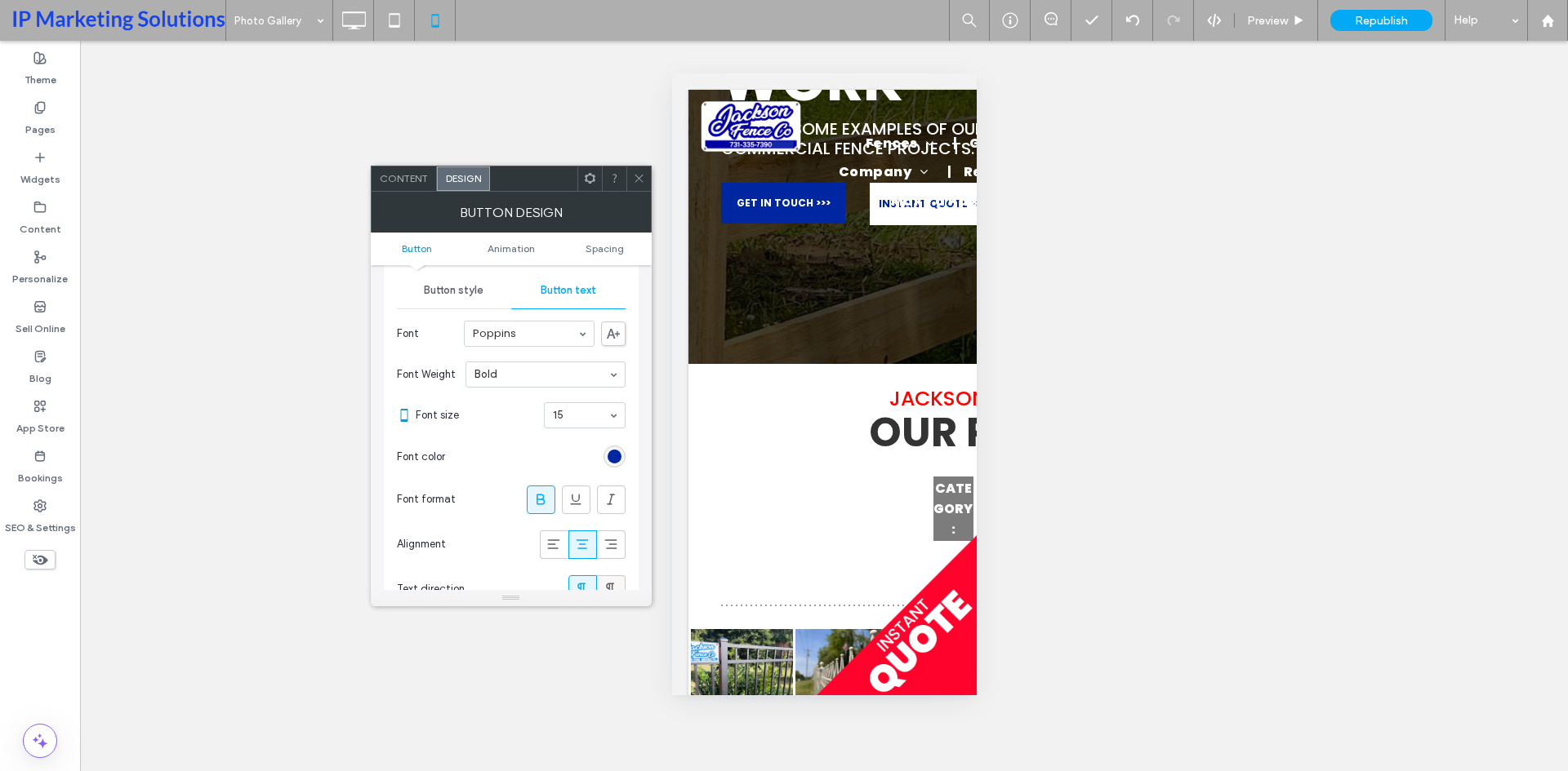
scroll to position [408, 0]
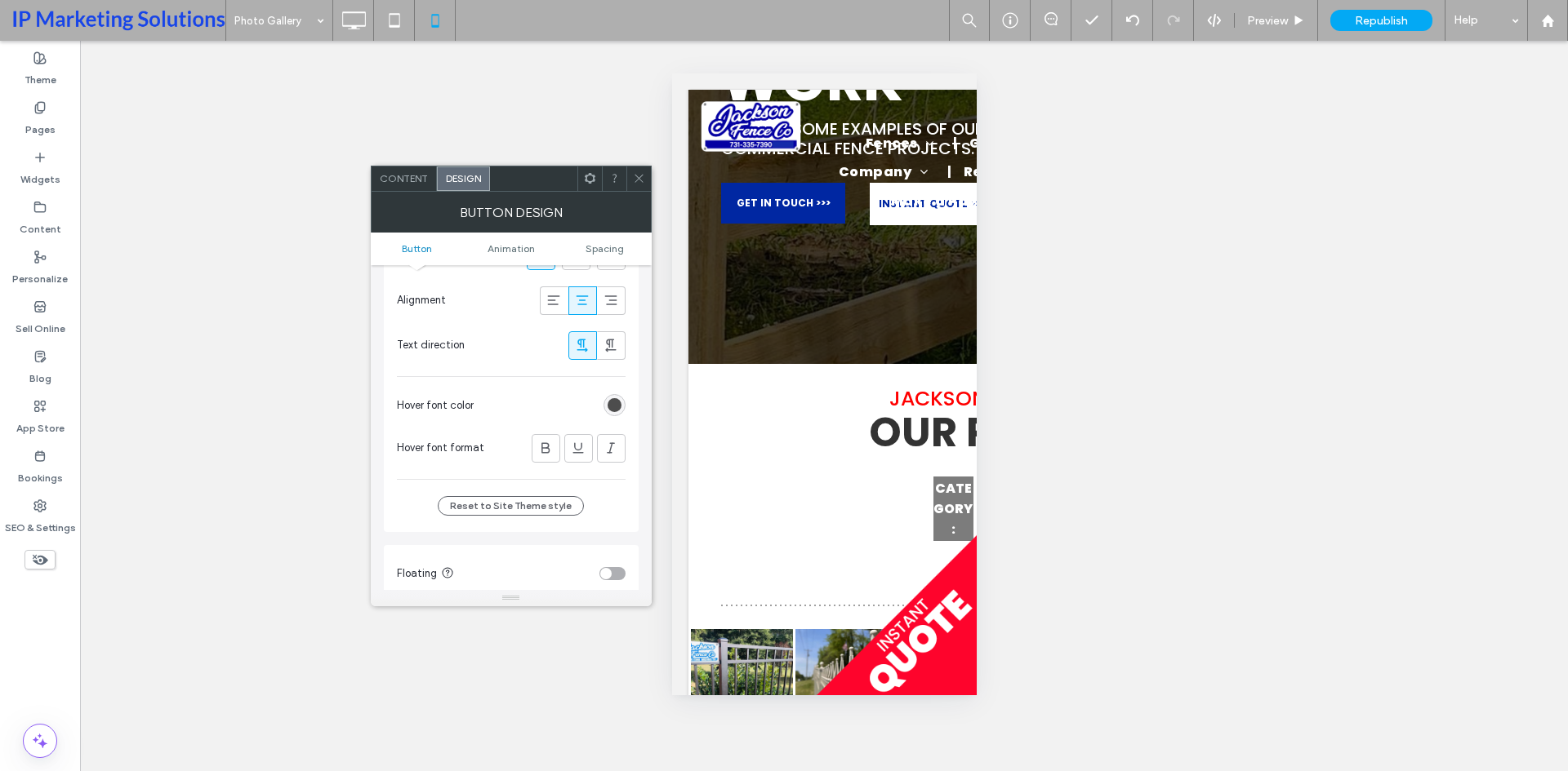
click at [619, 405] on div "rgb(51, 51, 51)" at bounding box center [614, 405] width 14 height 14
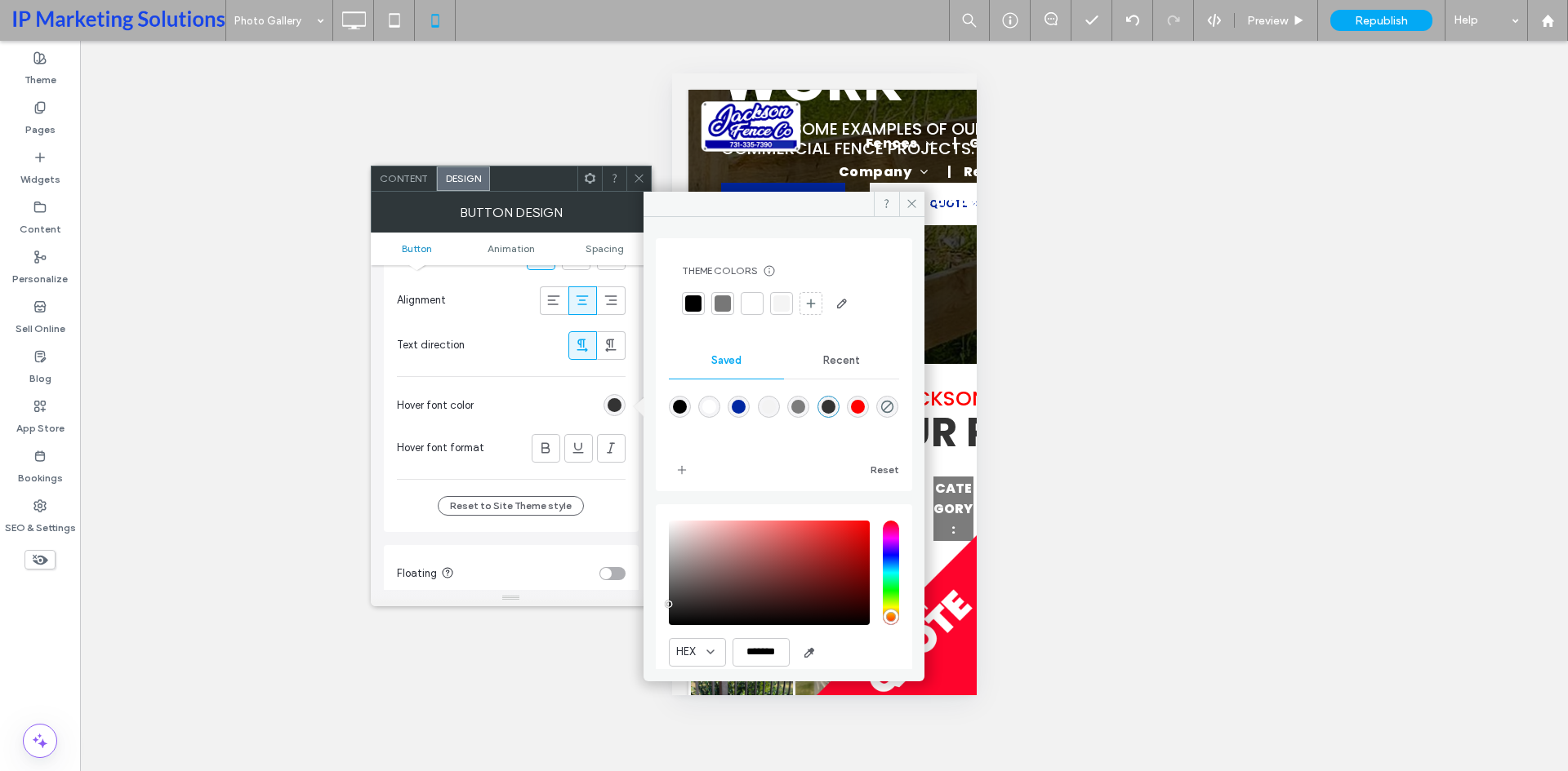
click at [864, 406] on div "rgba(255,0,0,1)" at bounding box center [858, 407] width 14 height 14
type input "*******"
click at [909, 207] on icon at bounding box center [911, 204] width 12 height 12
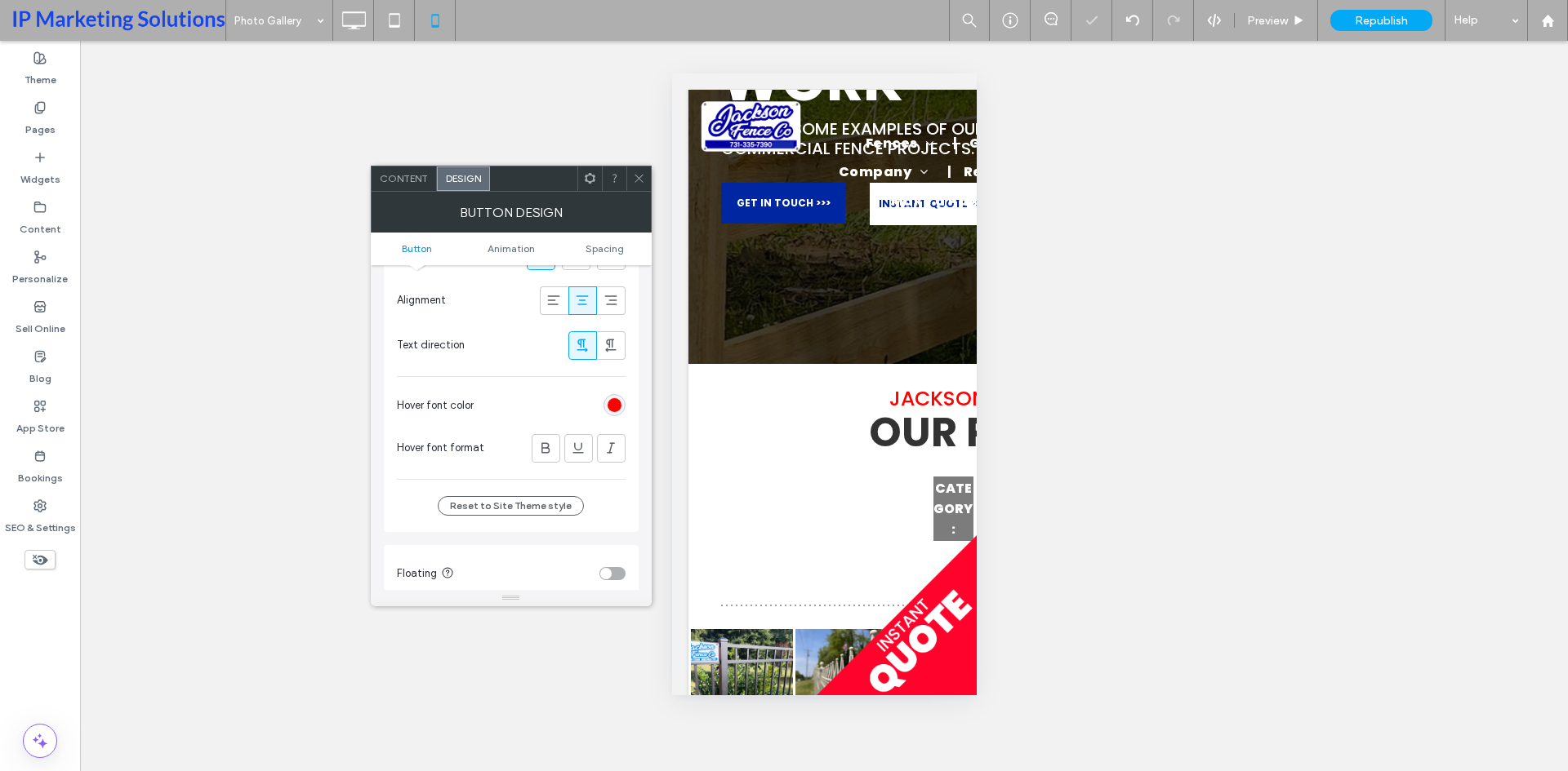
click at [640, 171] on span at bounding box center [639, 179] width 12 height 25
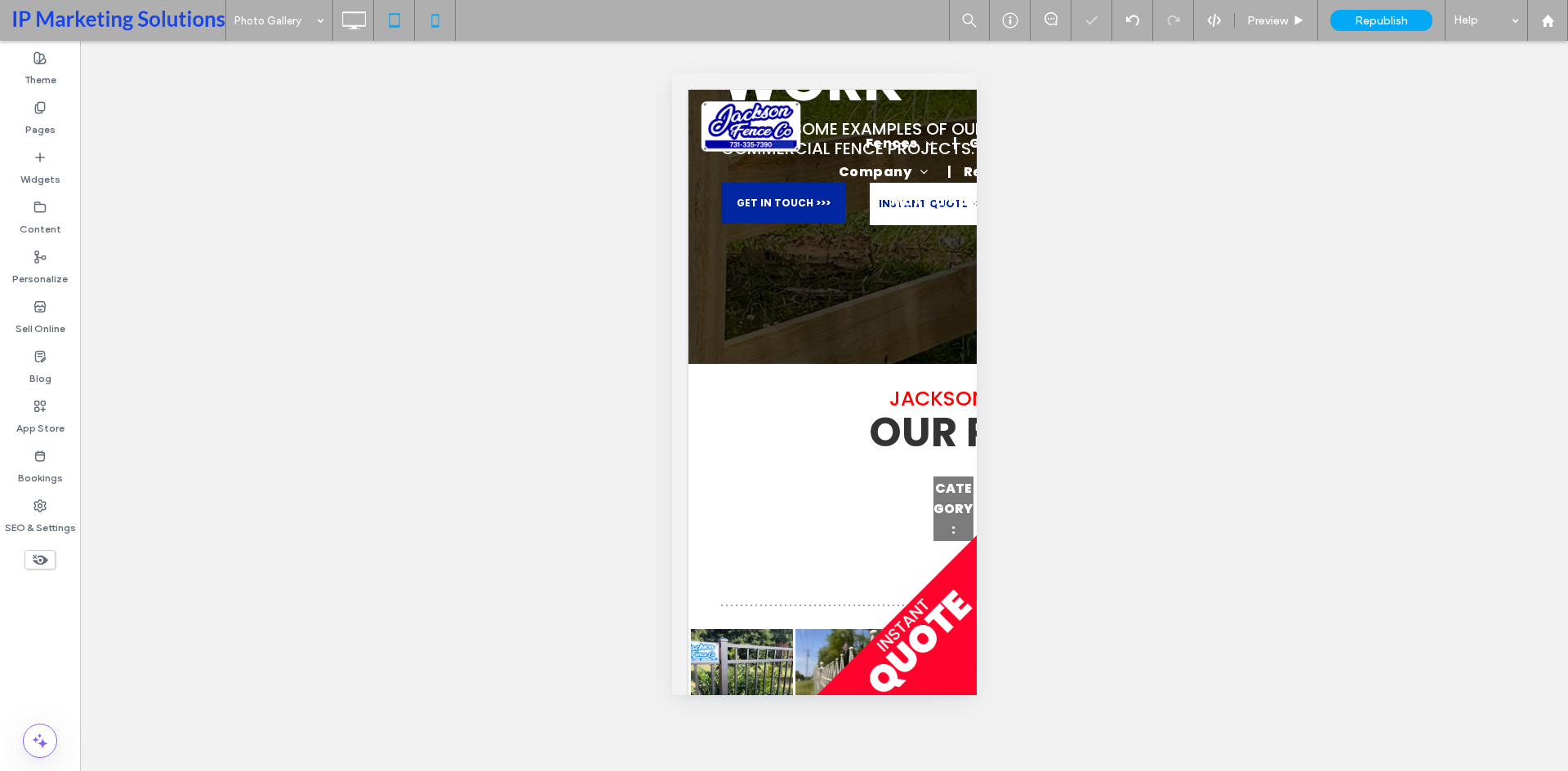
click at [393, 25] on icon at bounding box center [393, 20] width 33 height 33
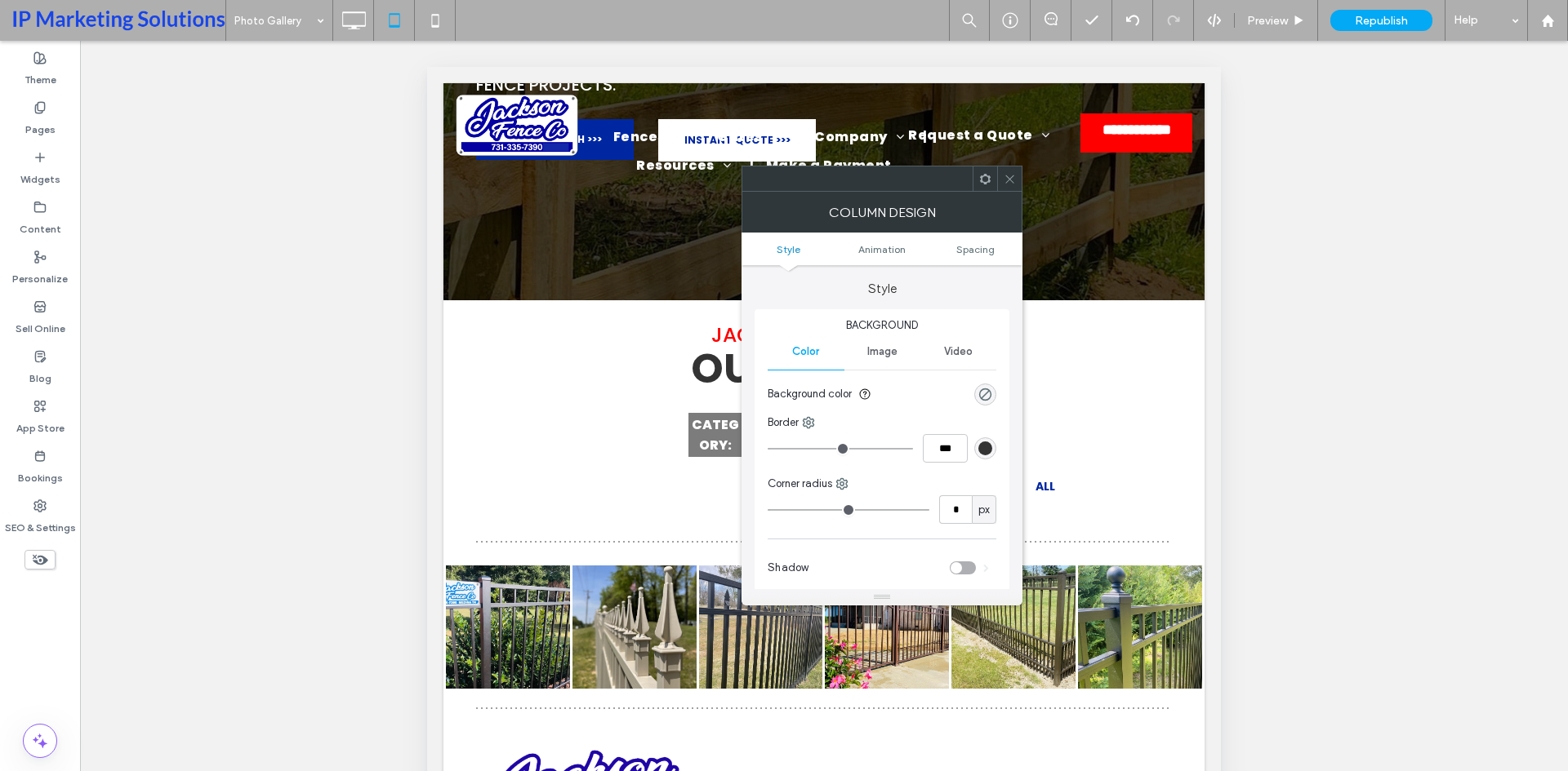
click at [1006, 184] on icon at bounding box center [1010, 179] width 12 height 12
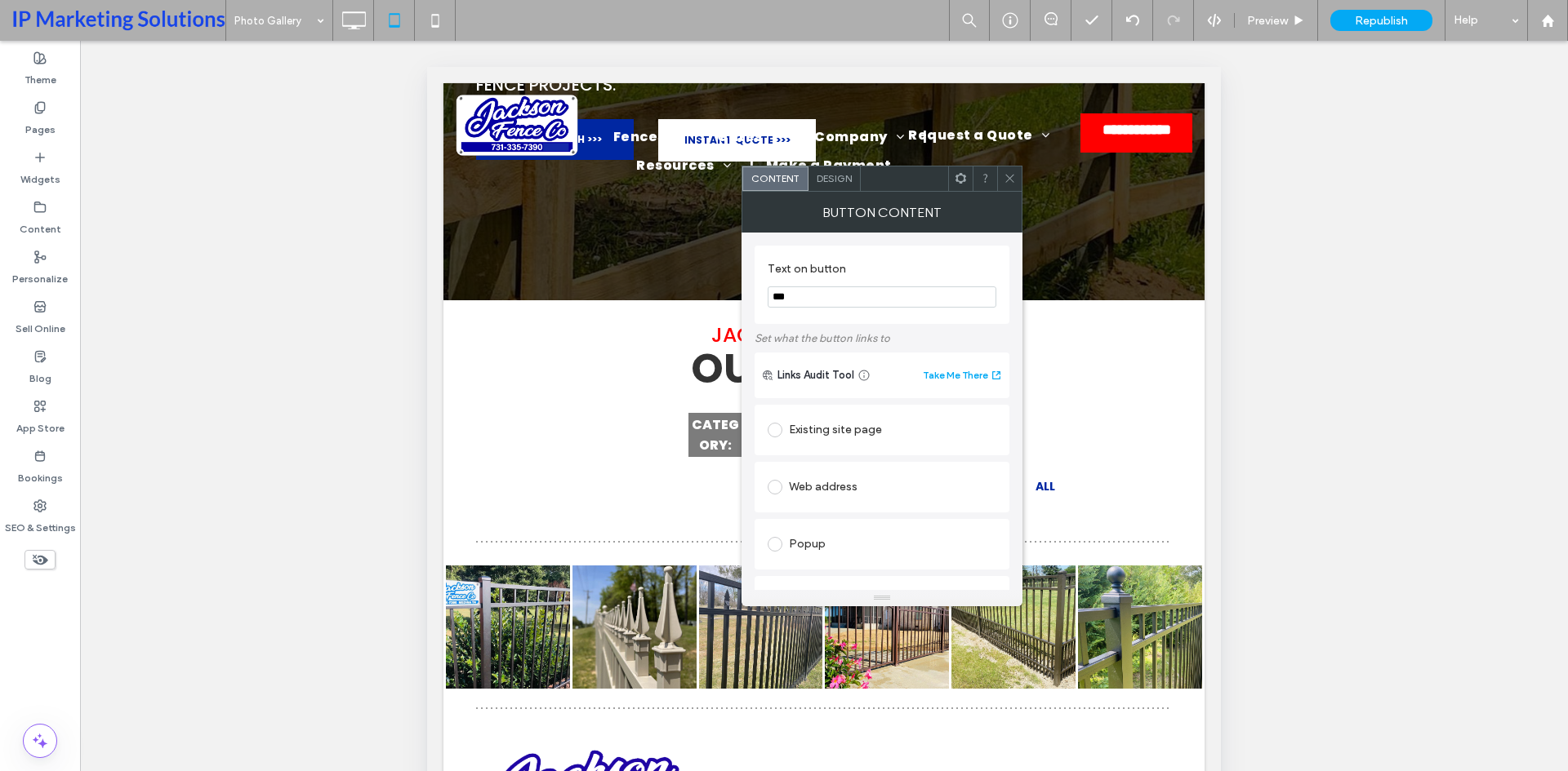
click at [836, 192] on div "Button Content" at bounding box center [881, 212] width 281 height 41
click at [835, 186] on div "Design" at bounding box center [834, 179] width 53 height 25
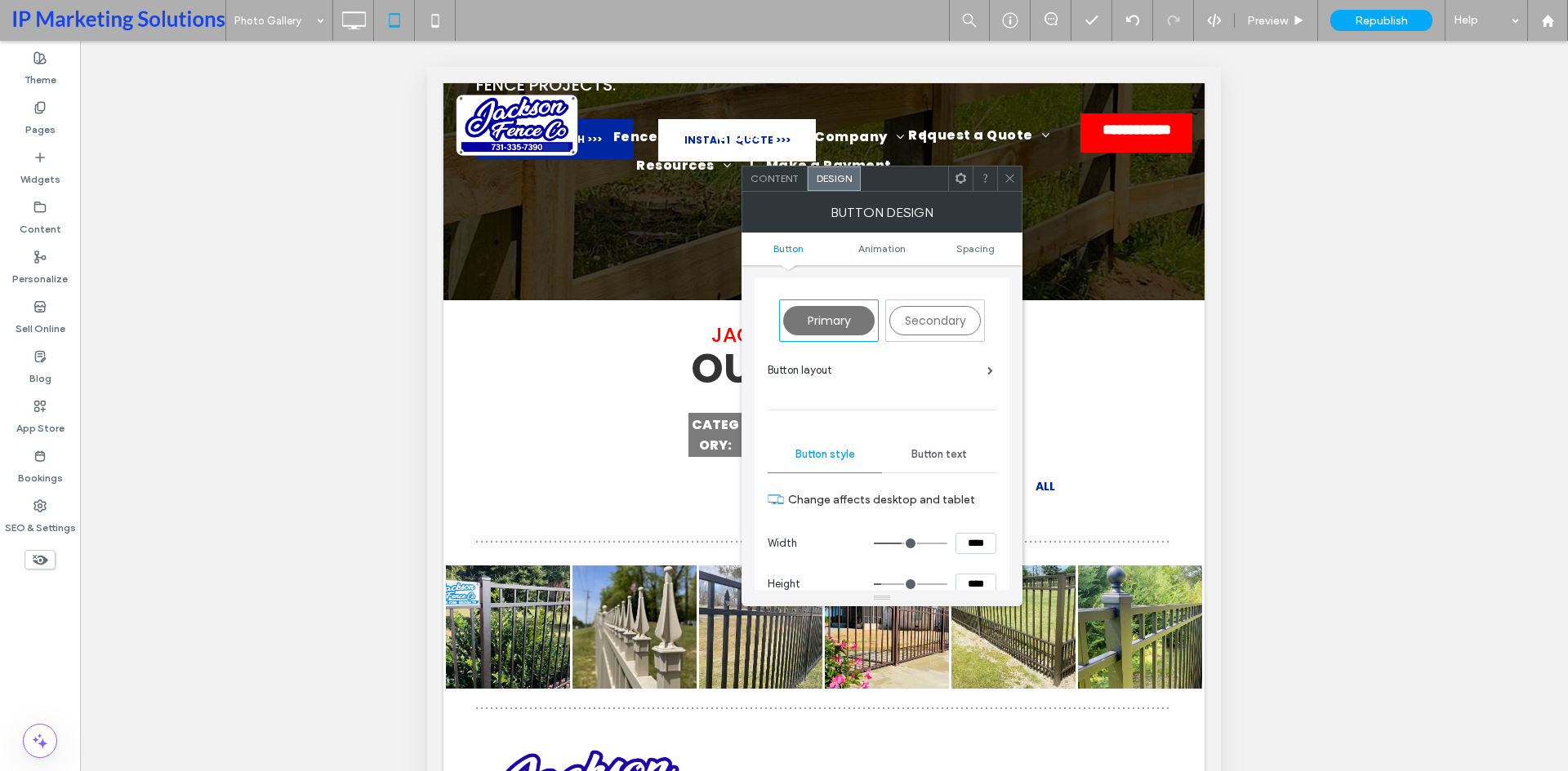
click at [945, 455] on span "Button text" at bounding box center [939, 454] width 56 height 13
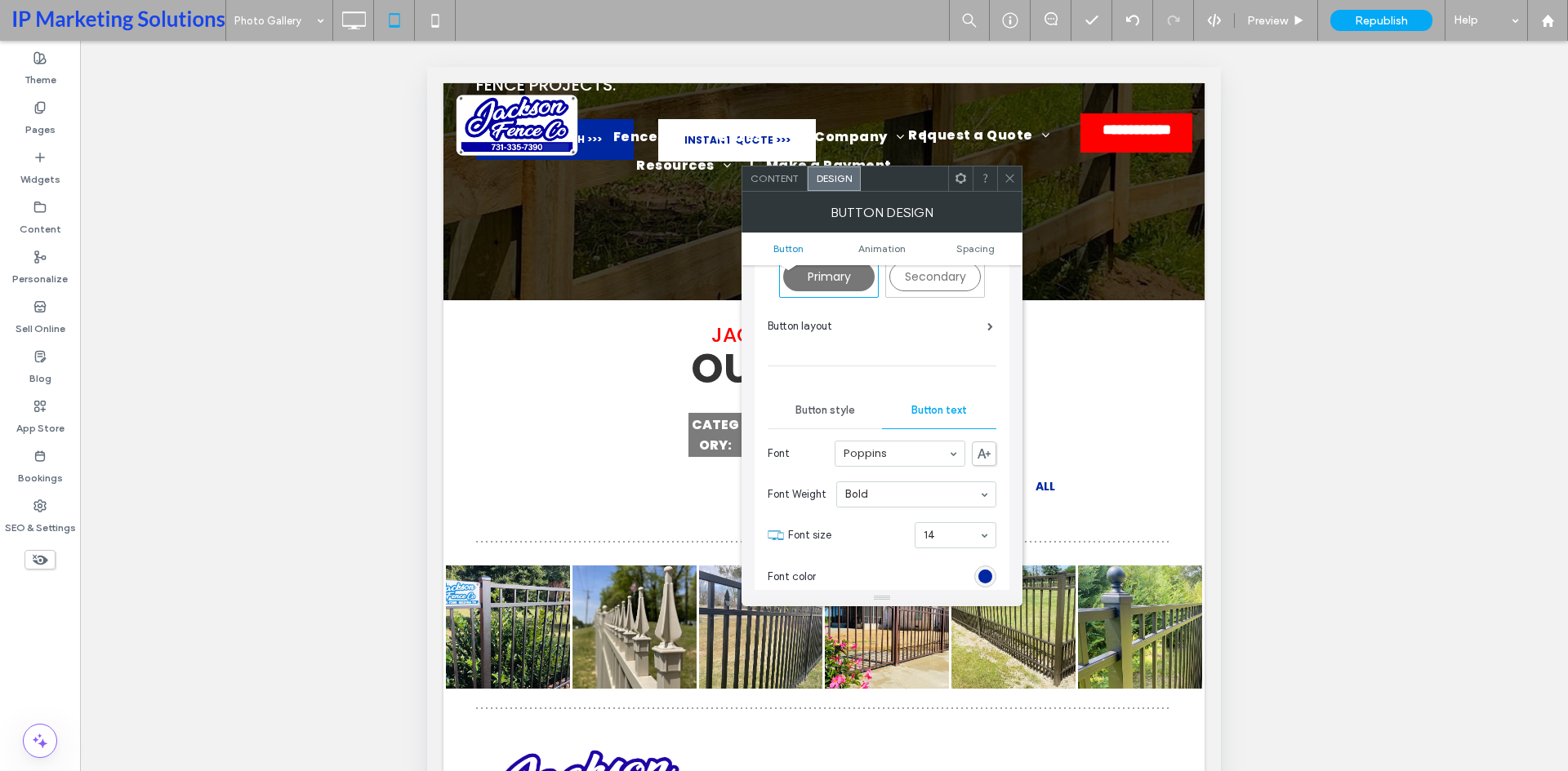
scroll to position [81, 0]
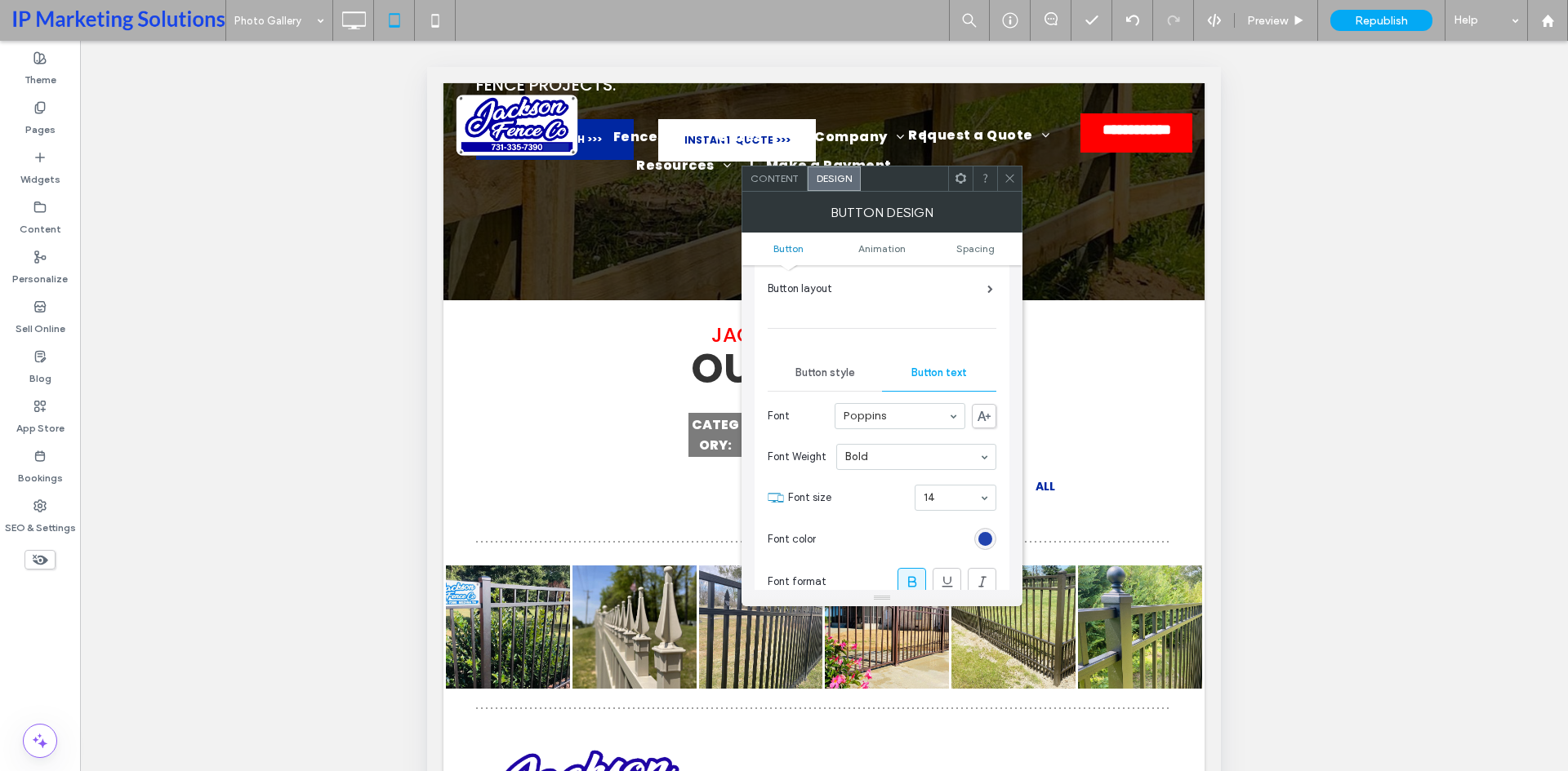
click at [986, 542] on div "rgb(0, 39, 162)" at bounding box center [985, 540] width 14 height 14
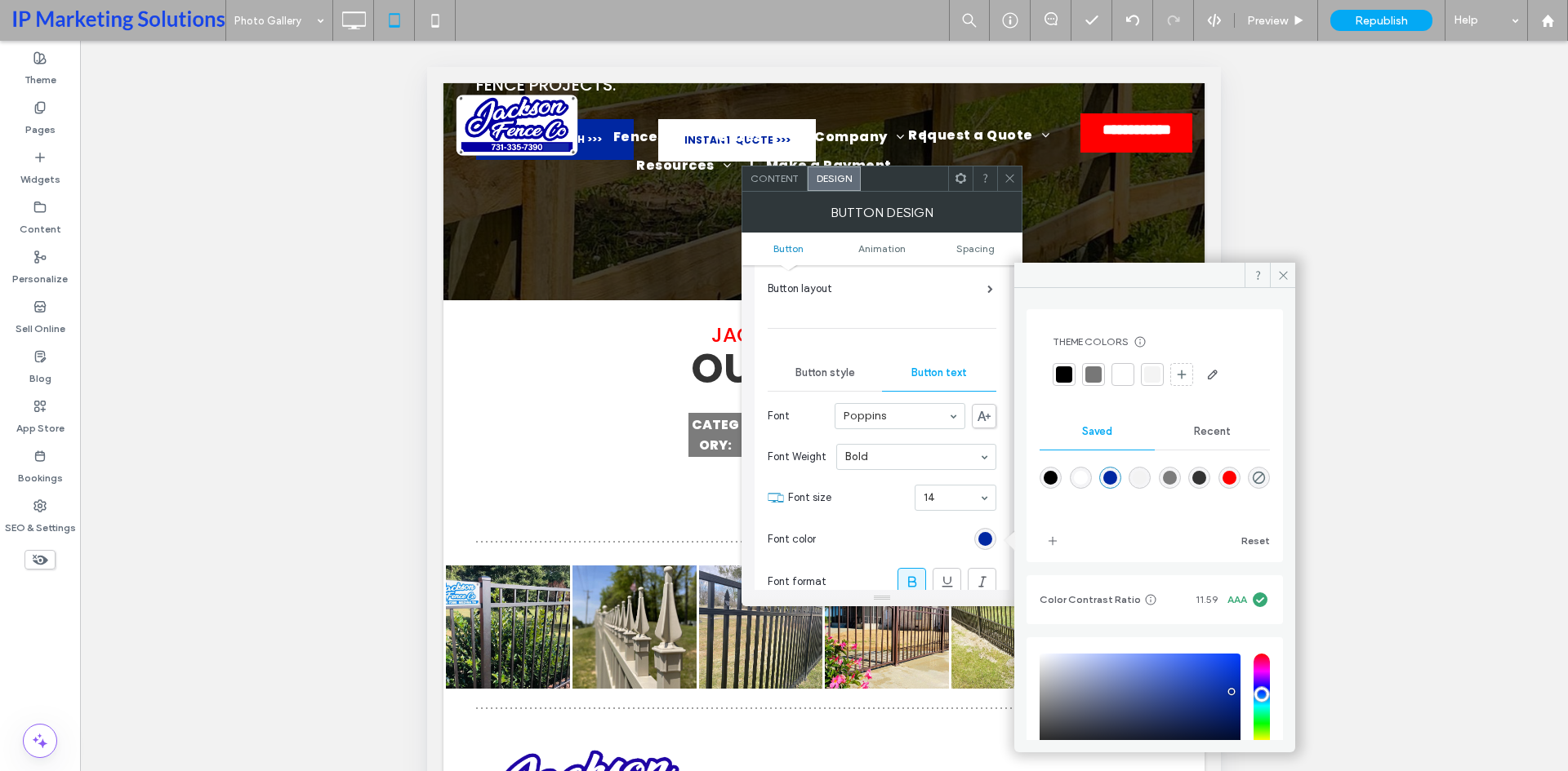
click at [1236, 477] on div "rgba(255,0,0,1)" at bounding box center [1229, 478] width 14 height 14
type input "*******"
click at [1288, 262] on div "Unhide? Yes Unhide? Yes Unhide? Yes Unhide? Yes Unhide? Yes Unhide? Yes Unhide?…" at bounding box center [824, 426] width 1488 height 771
click at [1285, 267] on span at bounding box center [1282, 275] width 25 height 25
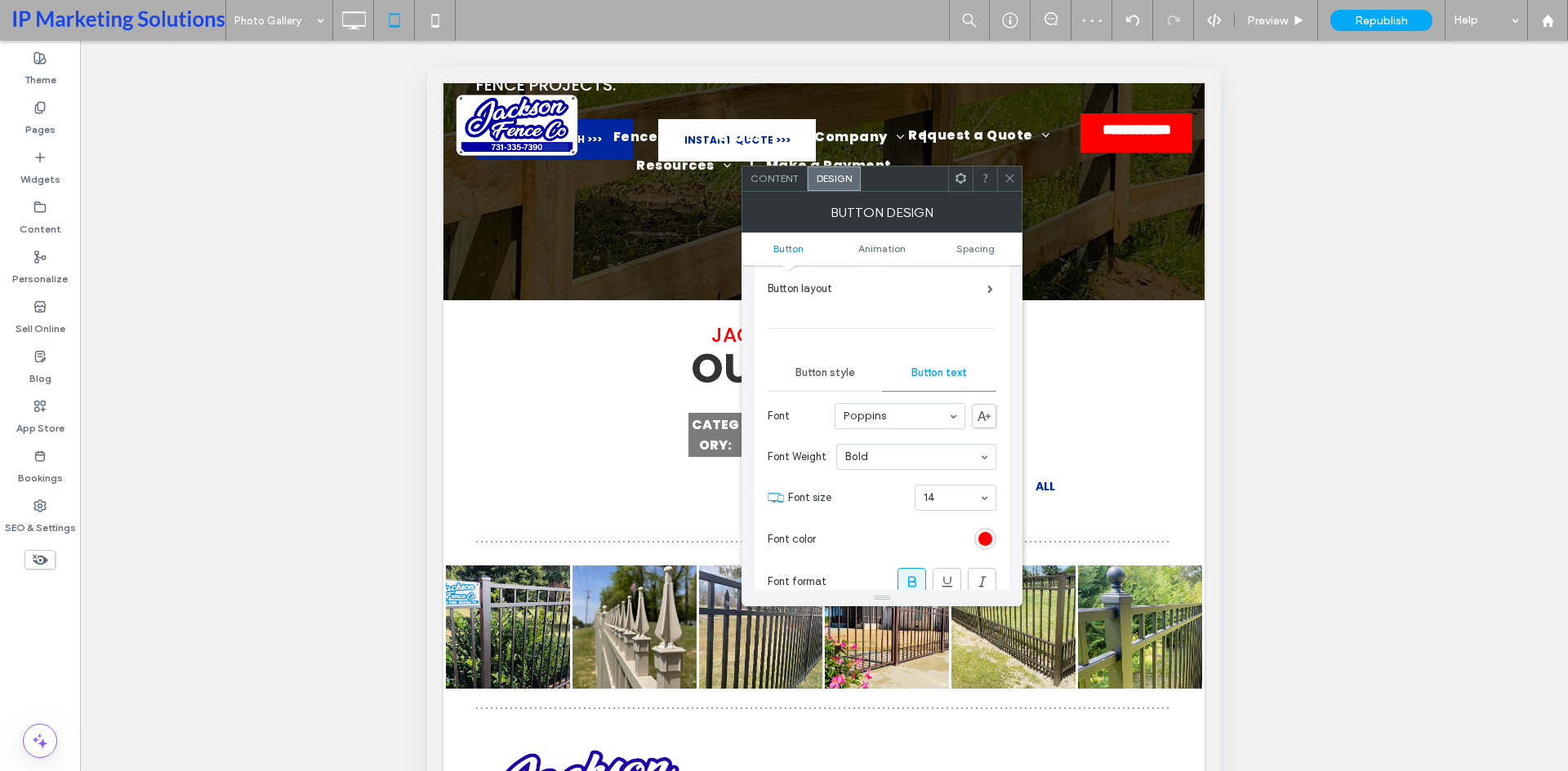
click at [1012, 181] on use at bounding box center [1010, 179] width 8 height 8
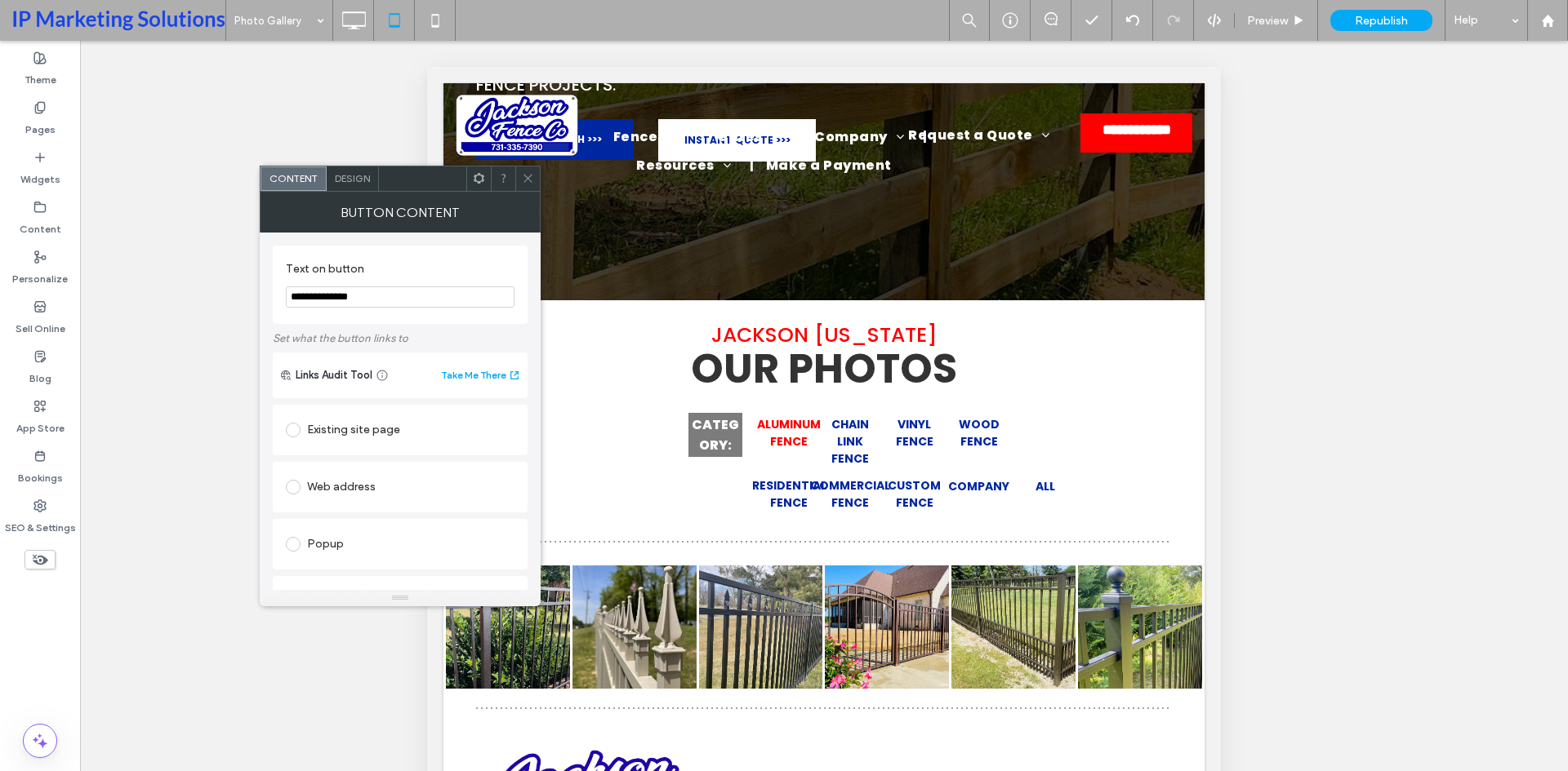
click at [347, 181] on span "Design" at bounding box center [352, 178] width 35 height 12
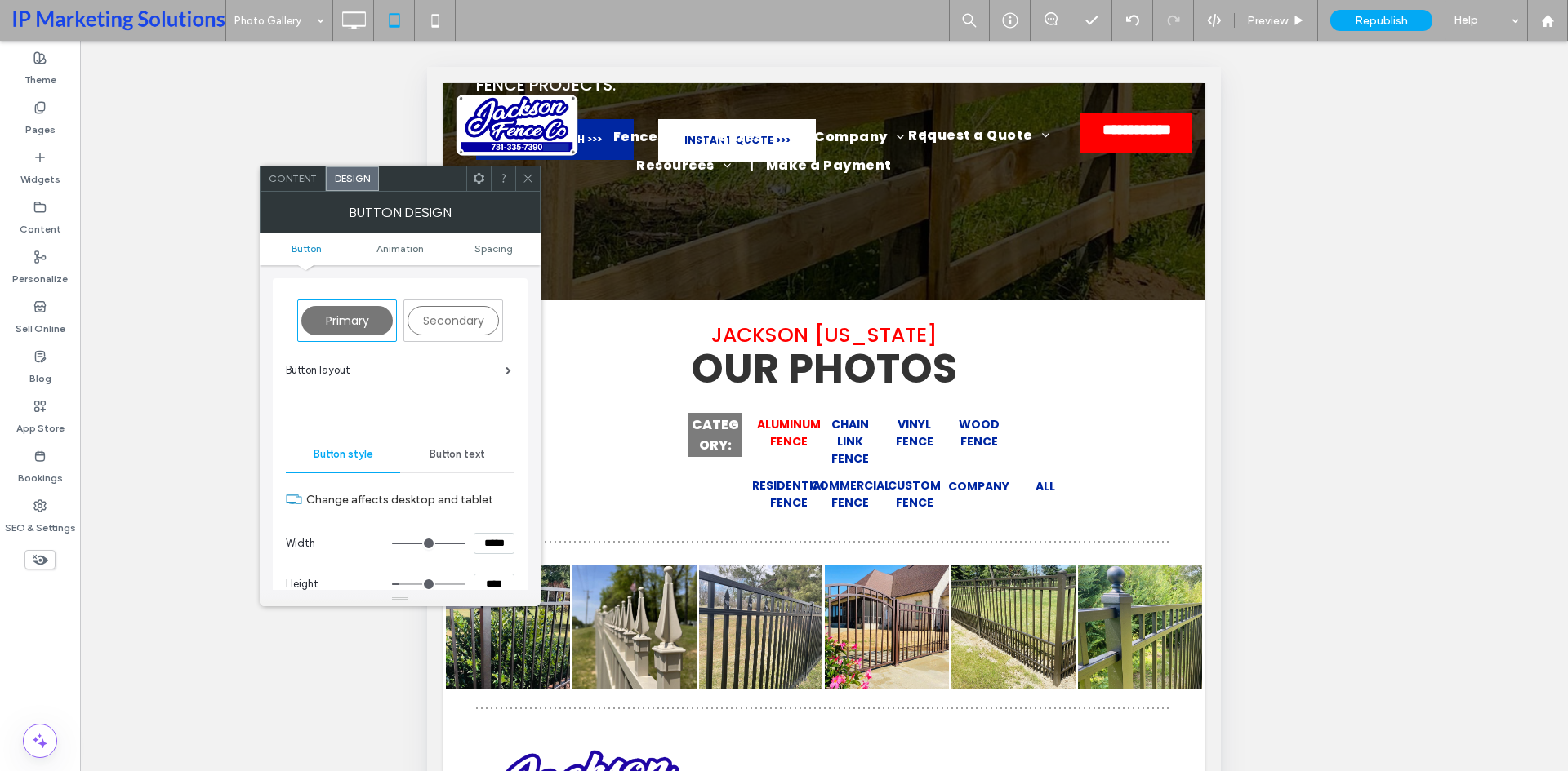
click at [470, 461] on div "Button text" at bounding box center [457, 455] width 114 height 36
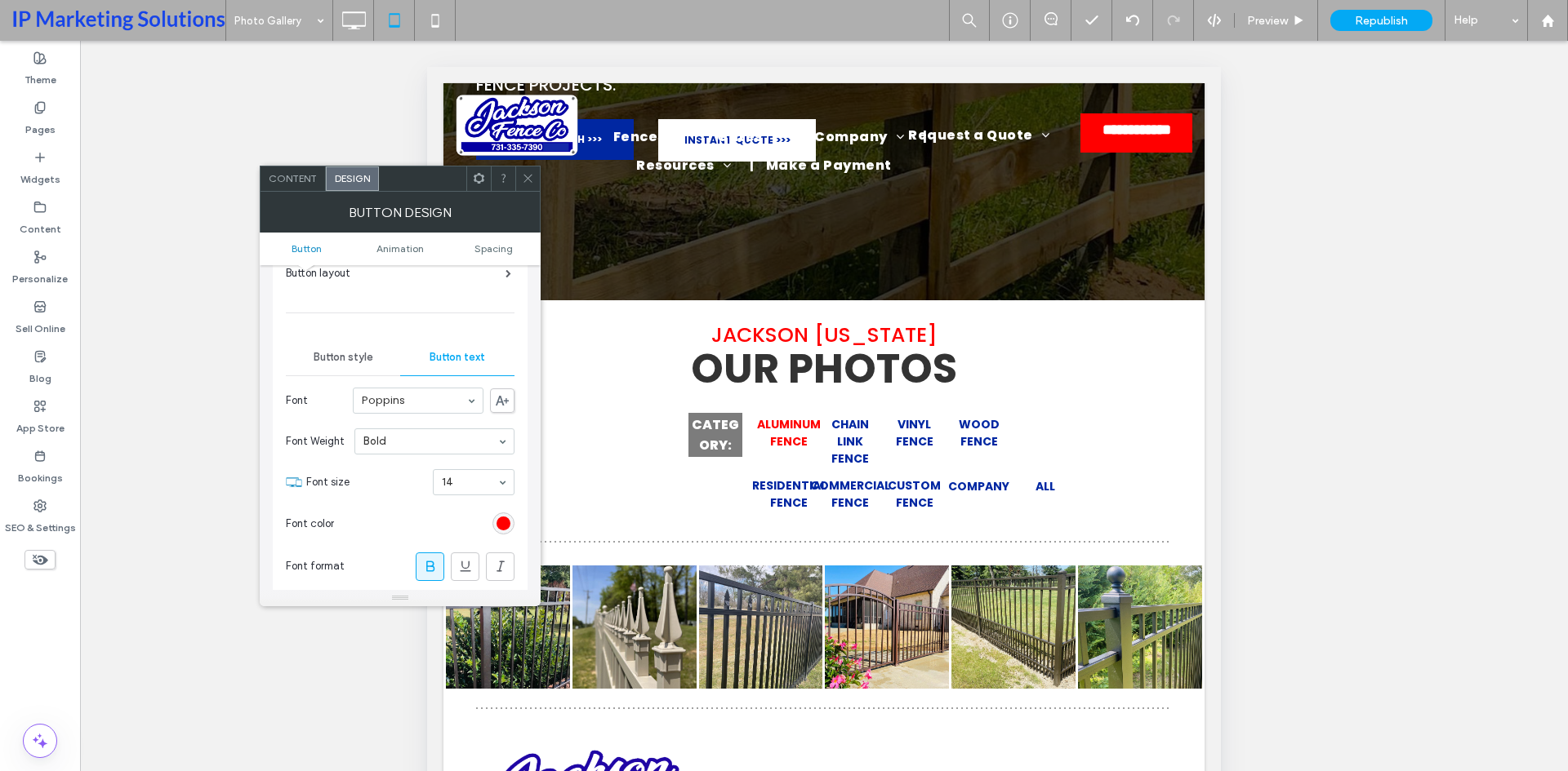
scroll to position [245, 0]
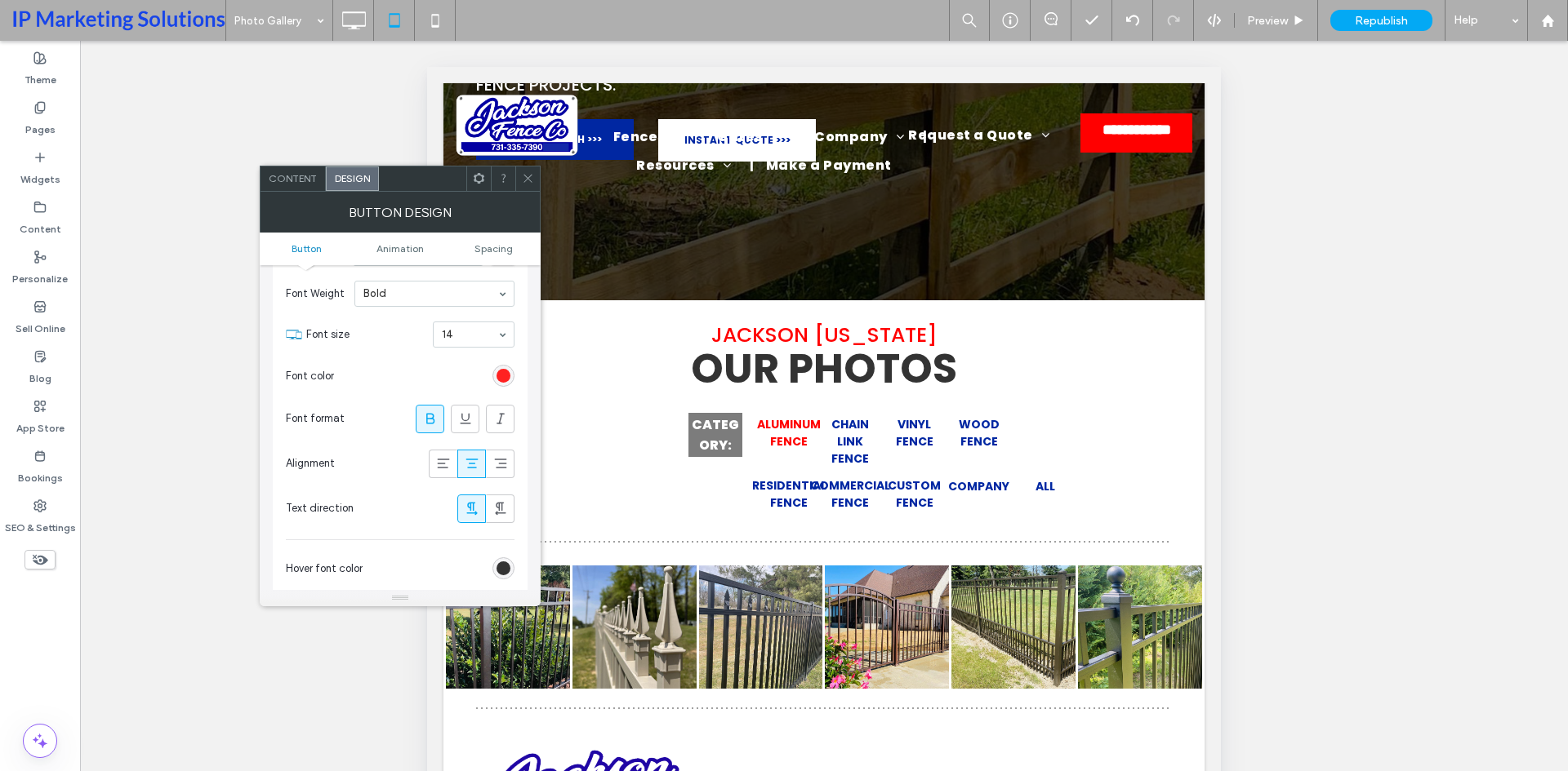
click at [502, 377] on div "rgb(255, 0, 0)" at bounding box center [504, 376] width 14 height 14
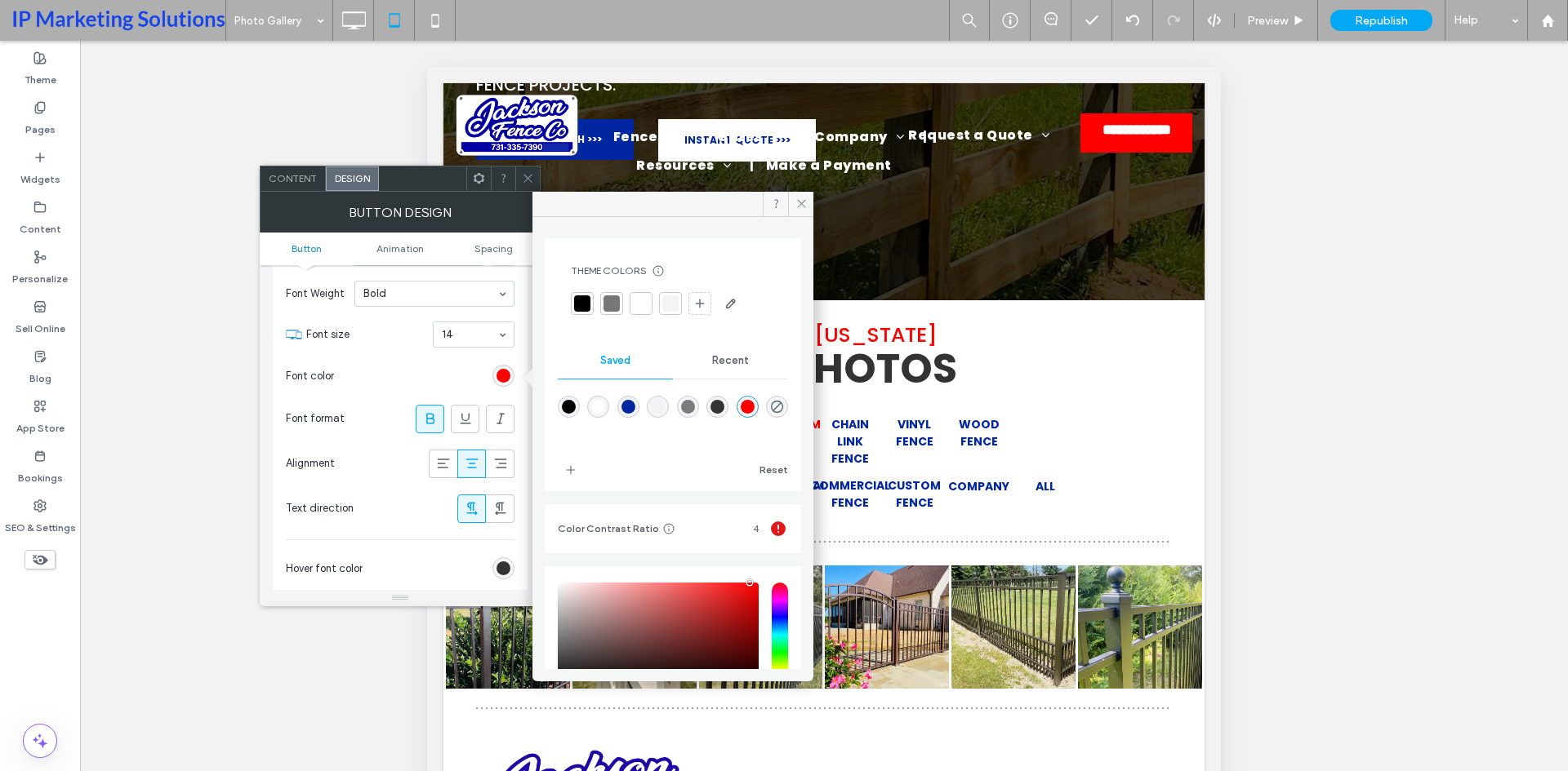
click at [635, 402] on div "rgba(0,39,162,1)" at bounding box center [628, 407] width 14 height 14
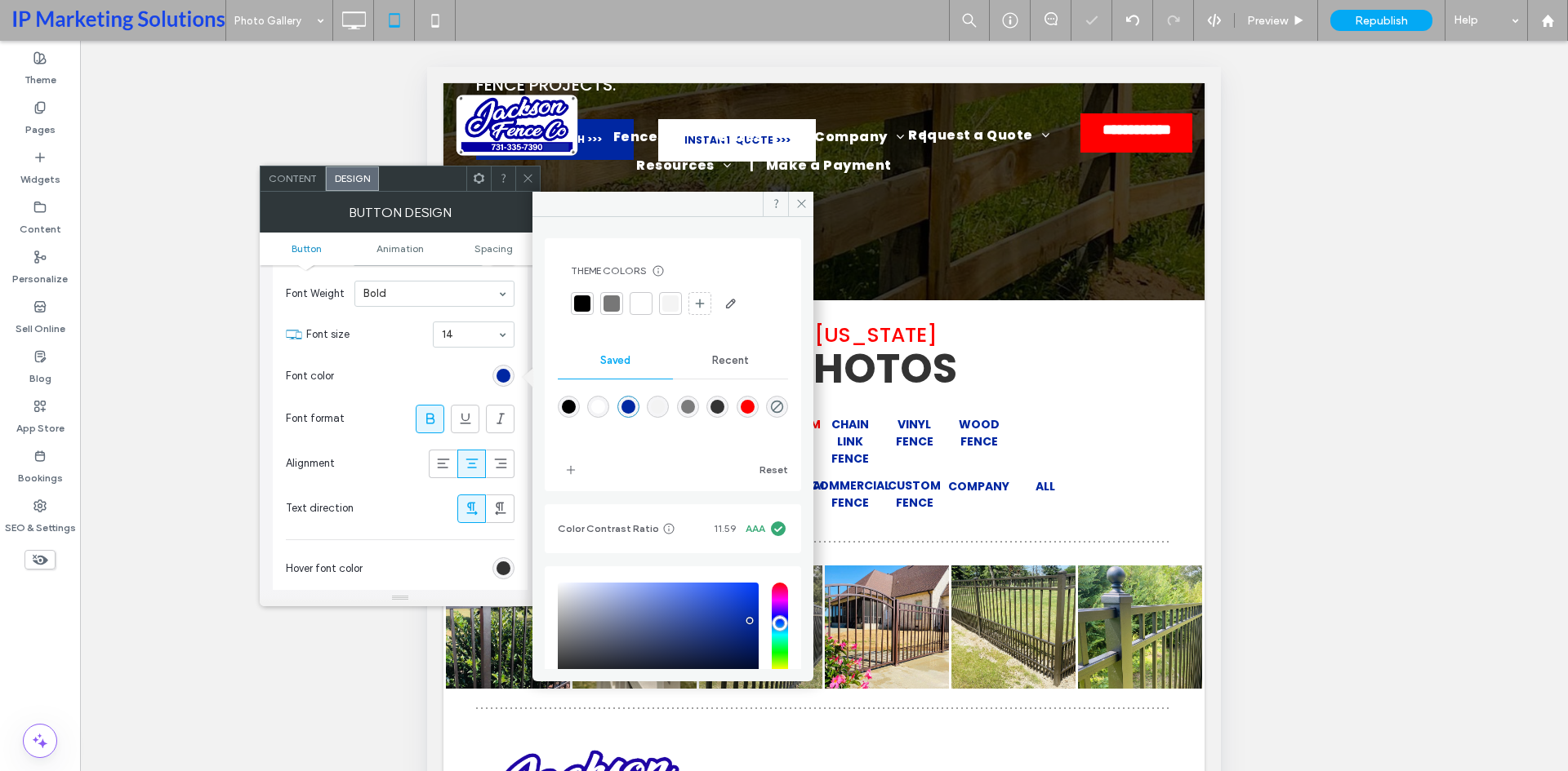
type input "*******"
click at [796, 208] on icon at bounding box center [801, 204] width 12 height 12
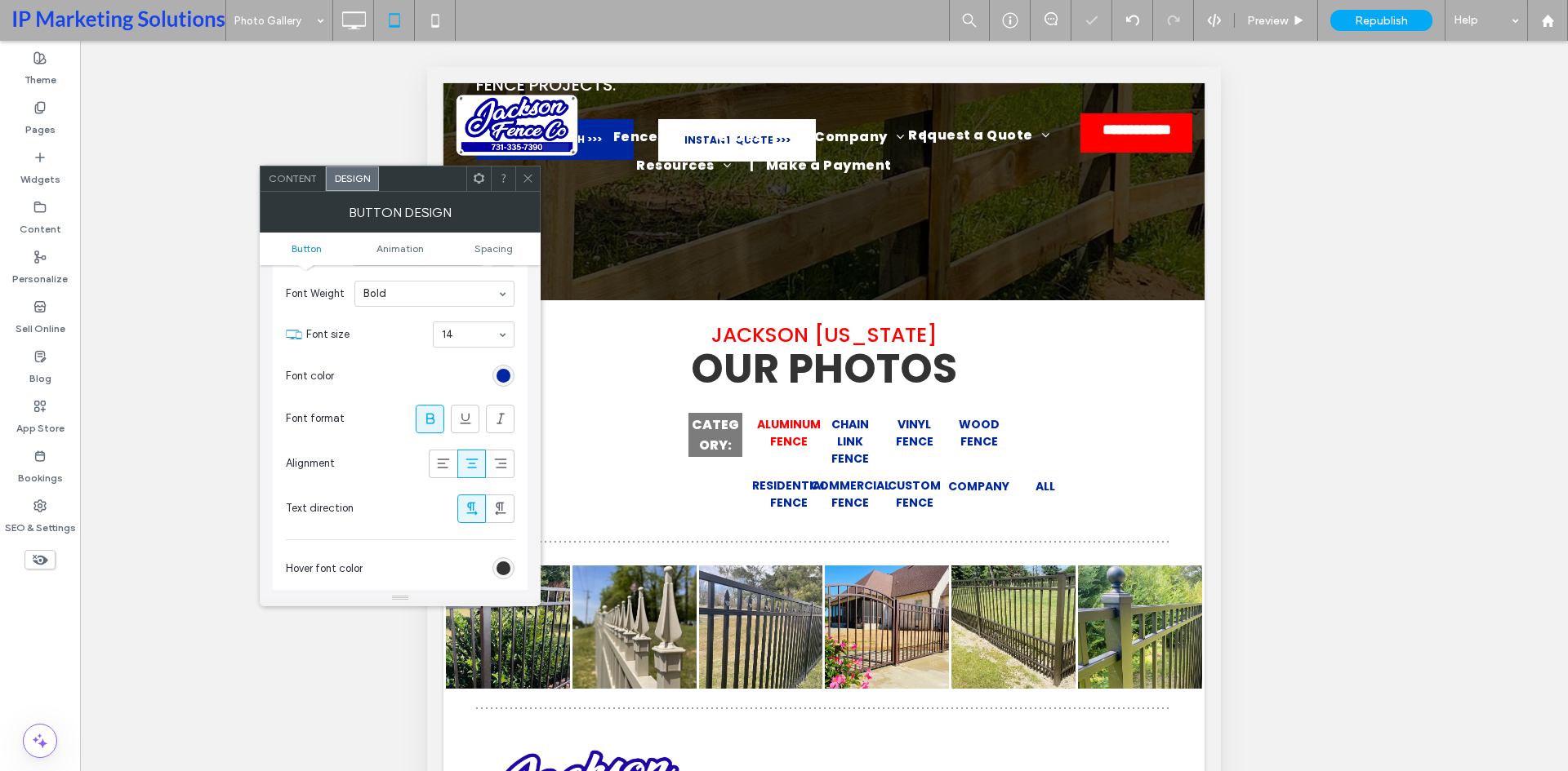
click at [527, 178] on icon at bounding box center [528, 178] width 12 height 12
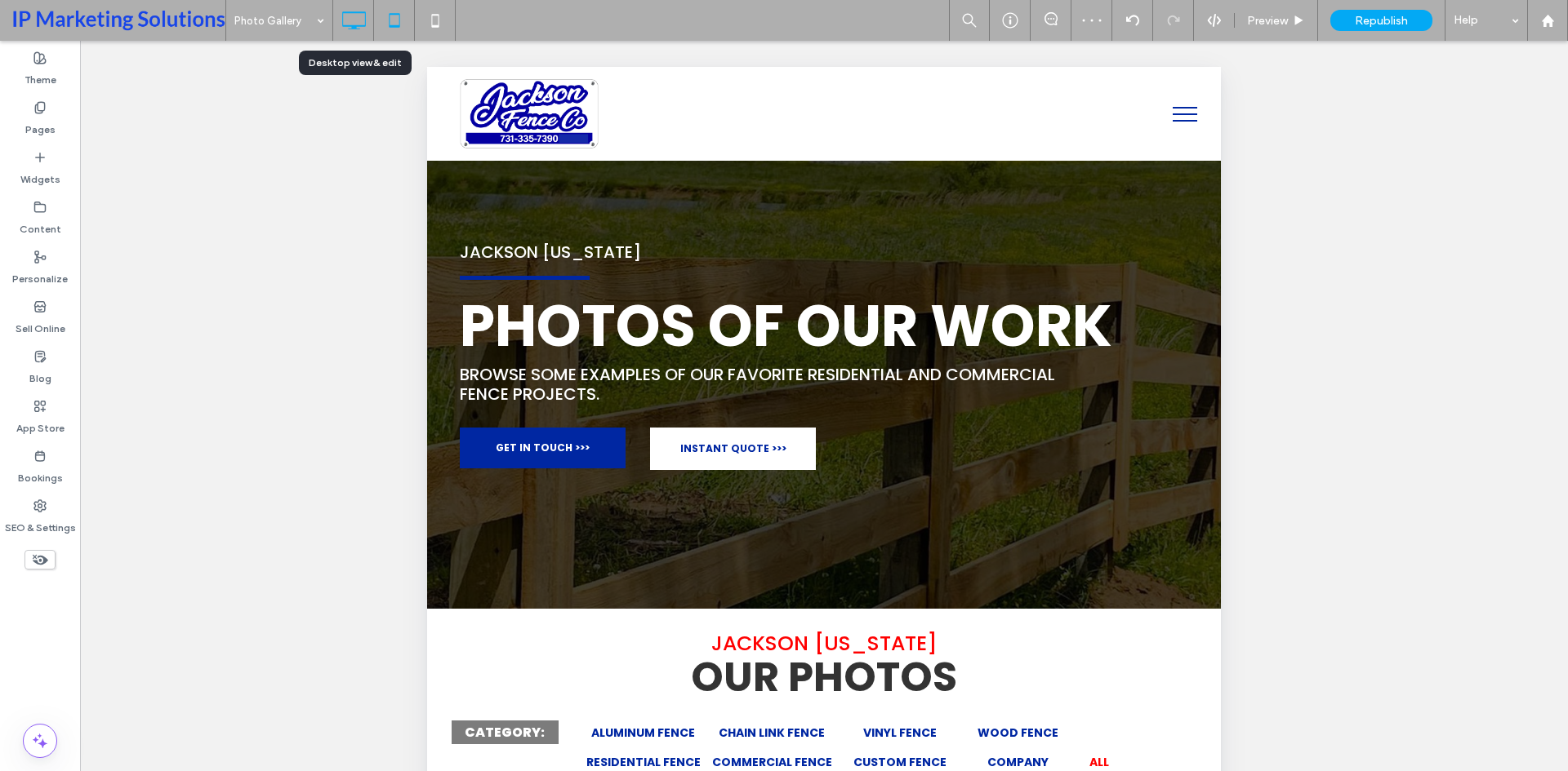
click at [354, 24] on icon at bounding box center [353, 20] width 33 height 33
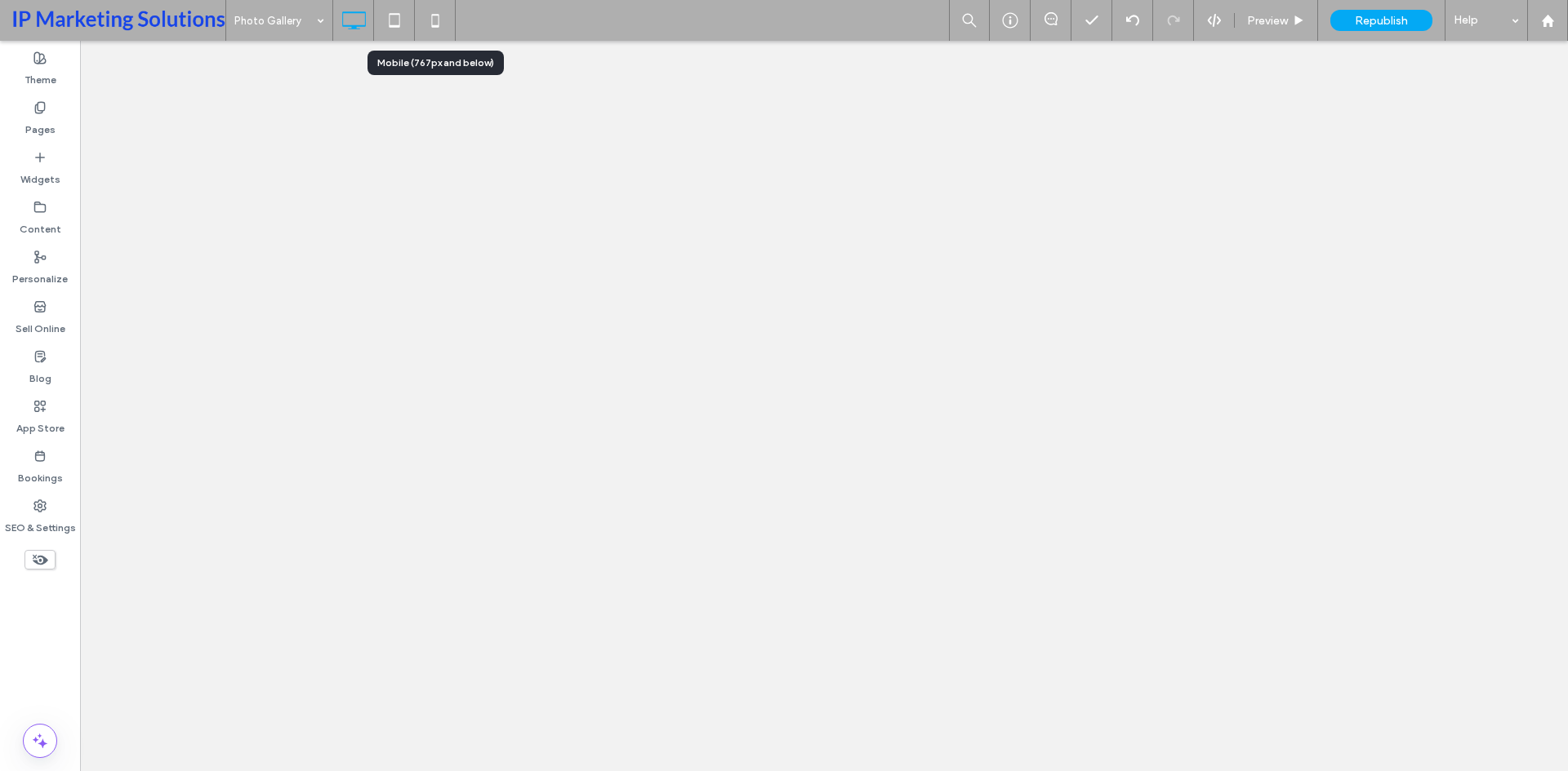
click at [442, 21] on icon at bounding box center [435, 20] width 33 height 33
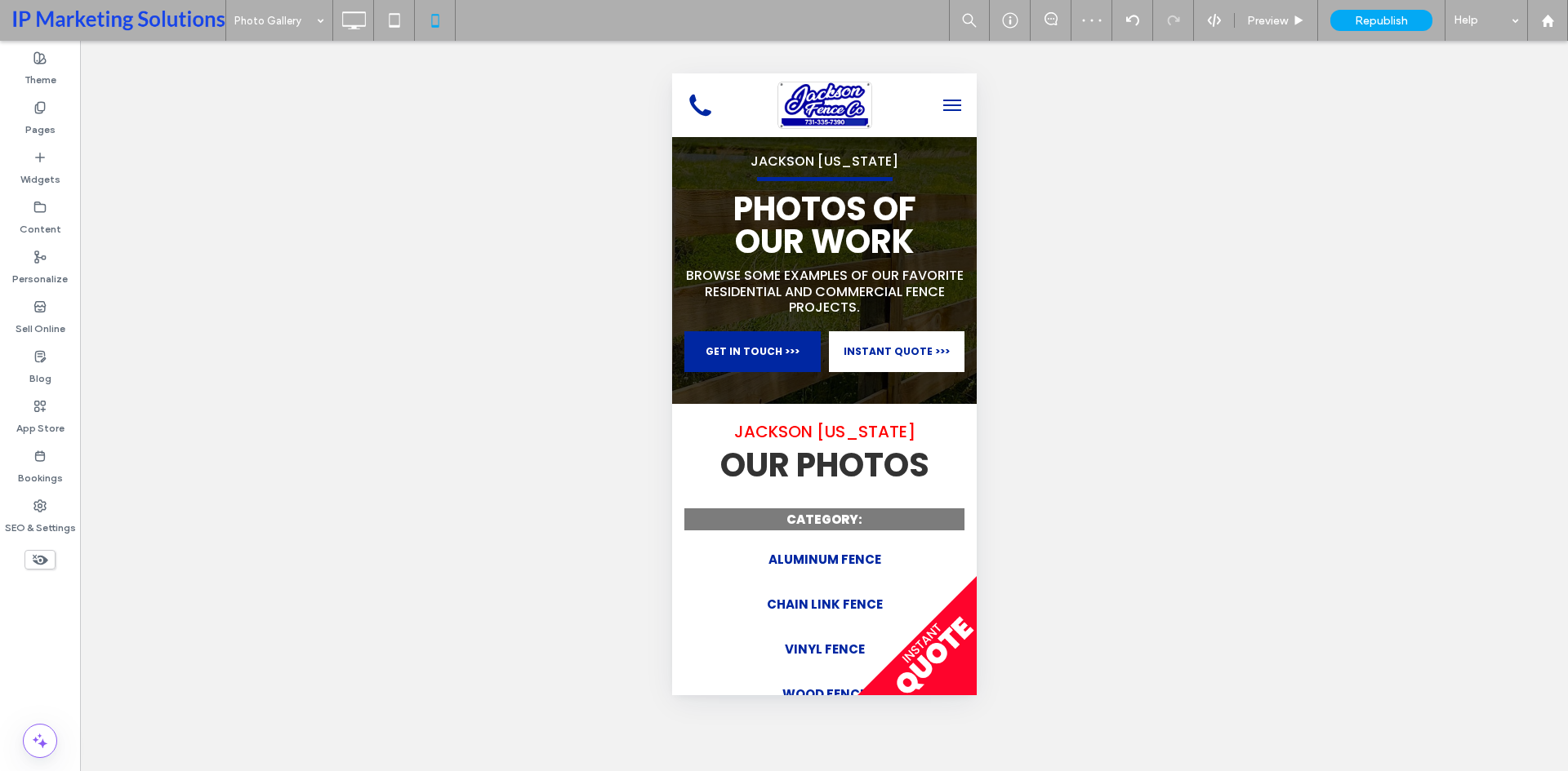
scroll to position [408, 0]
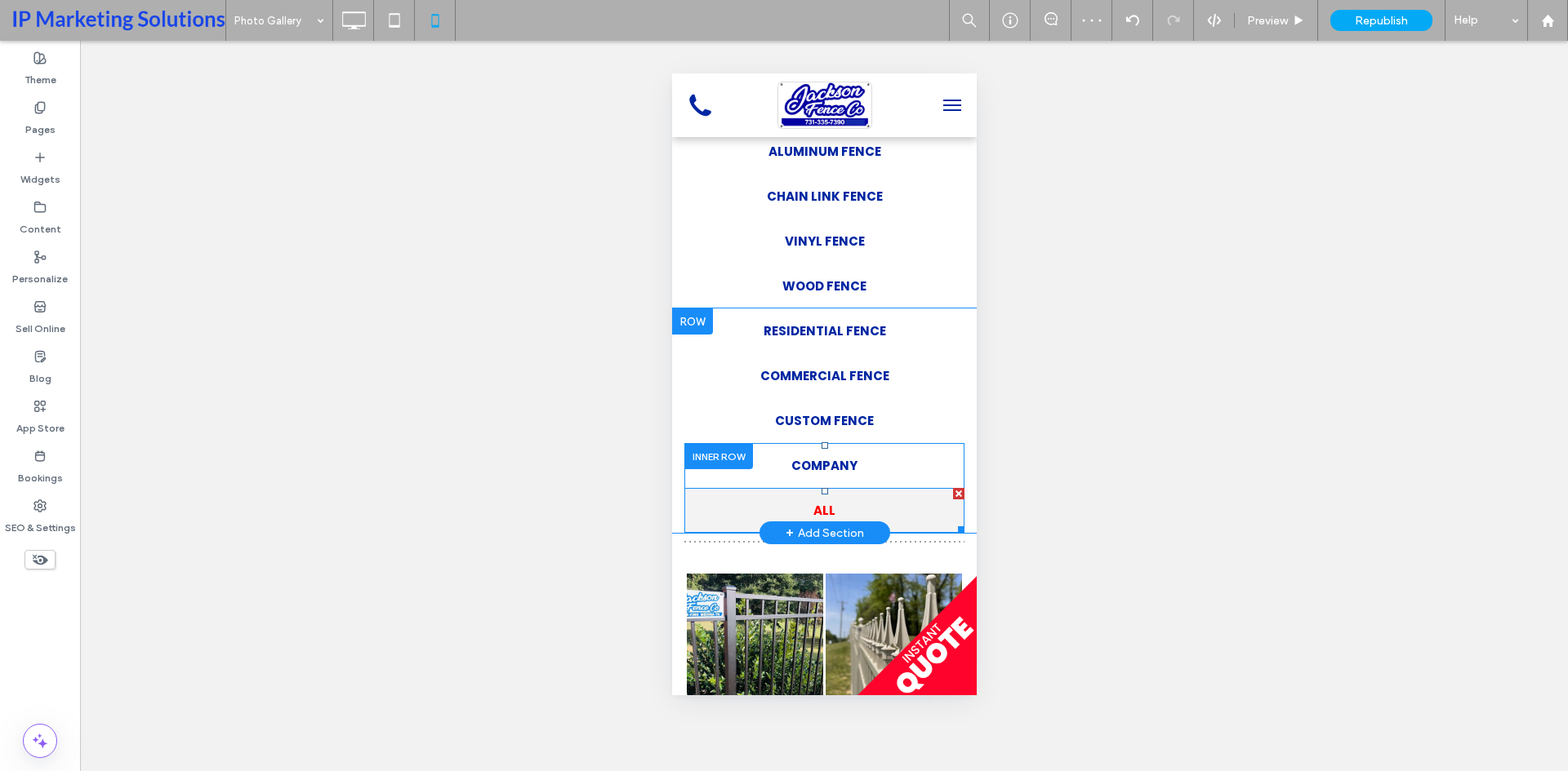
click at [819, 516] on span "ALL" at bounding box center [824, 511] width 22 height 19
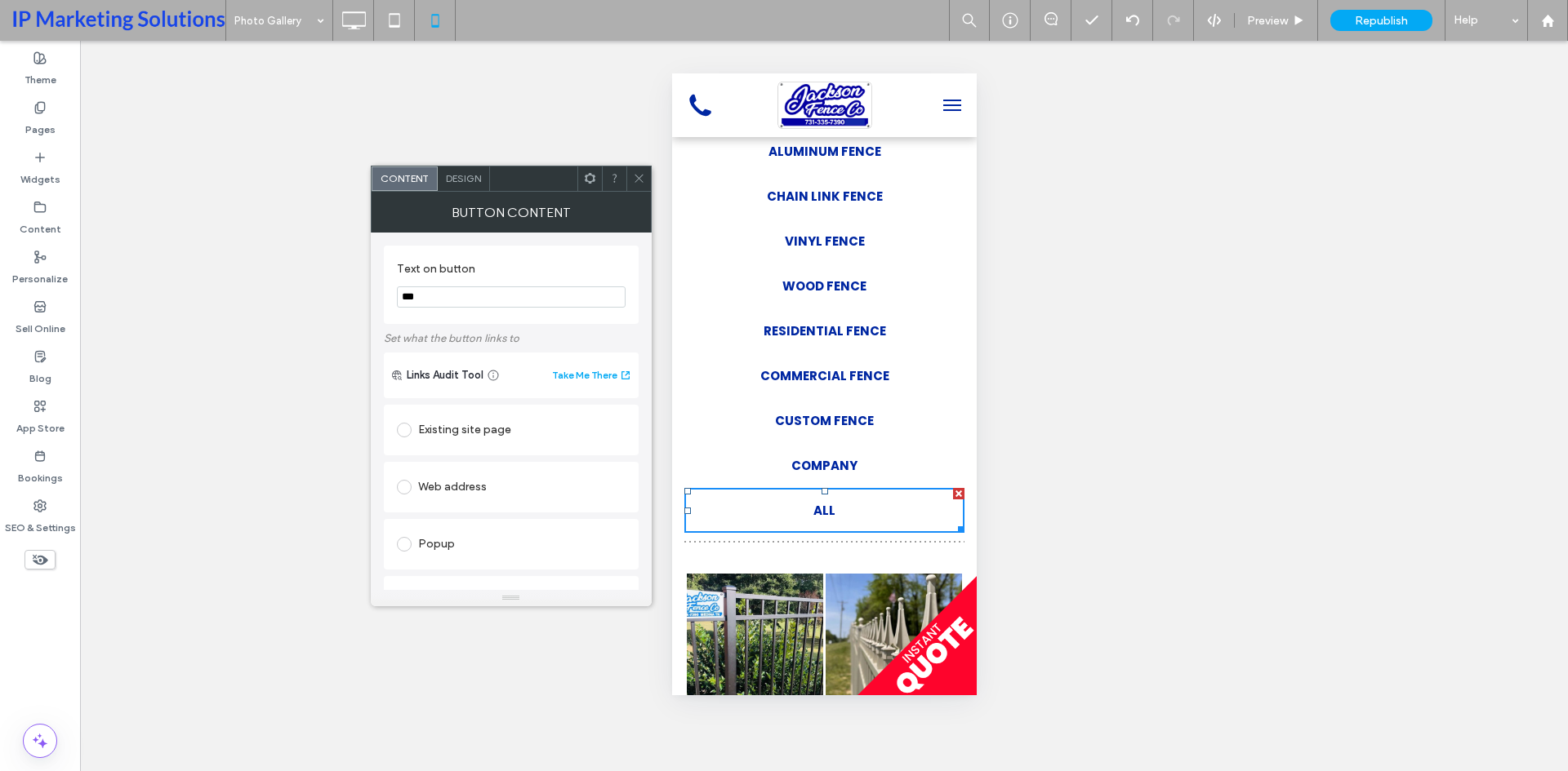
click at [463, 178] on span "Design" at bounding box center [463, 178] width 35 height 12
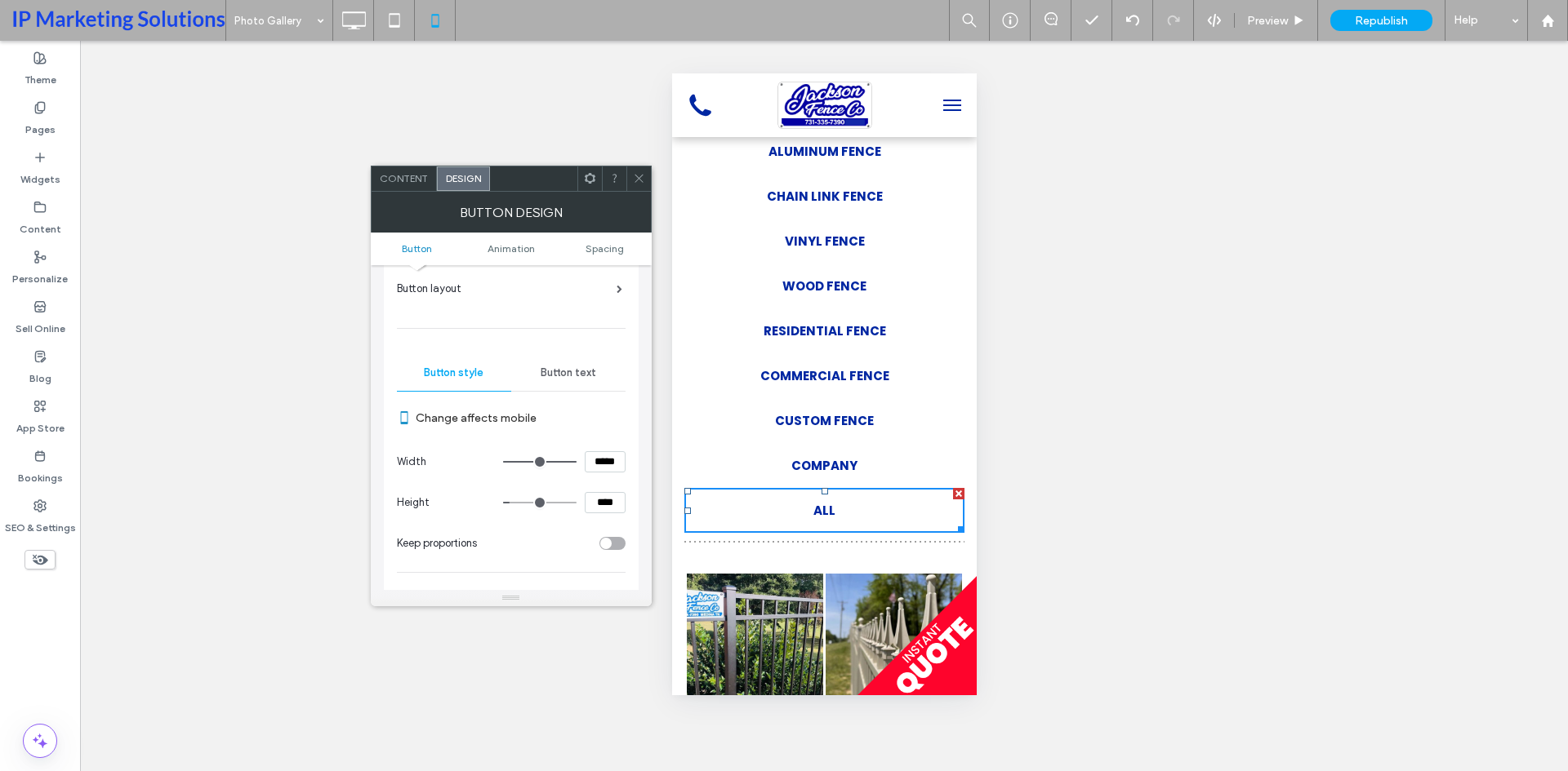
click at [535, 367] on div "Button text" at bounding box center [567, 373] width 114 height 36
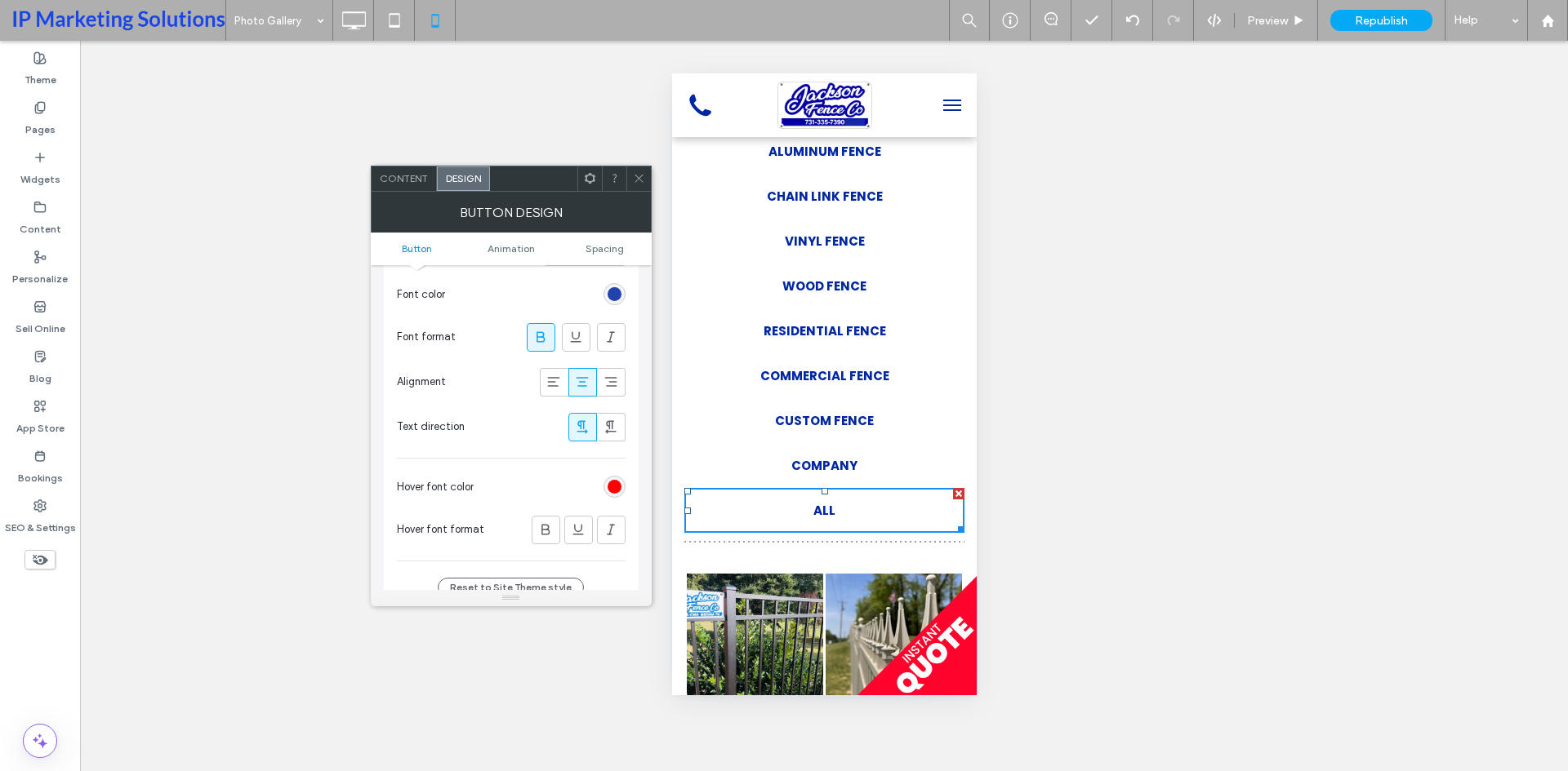
click at [616, 291] on div "rgb(0, 39, 162)" at bounding box center [614, 294] width 14 height 14
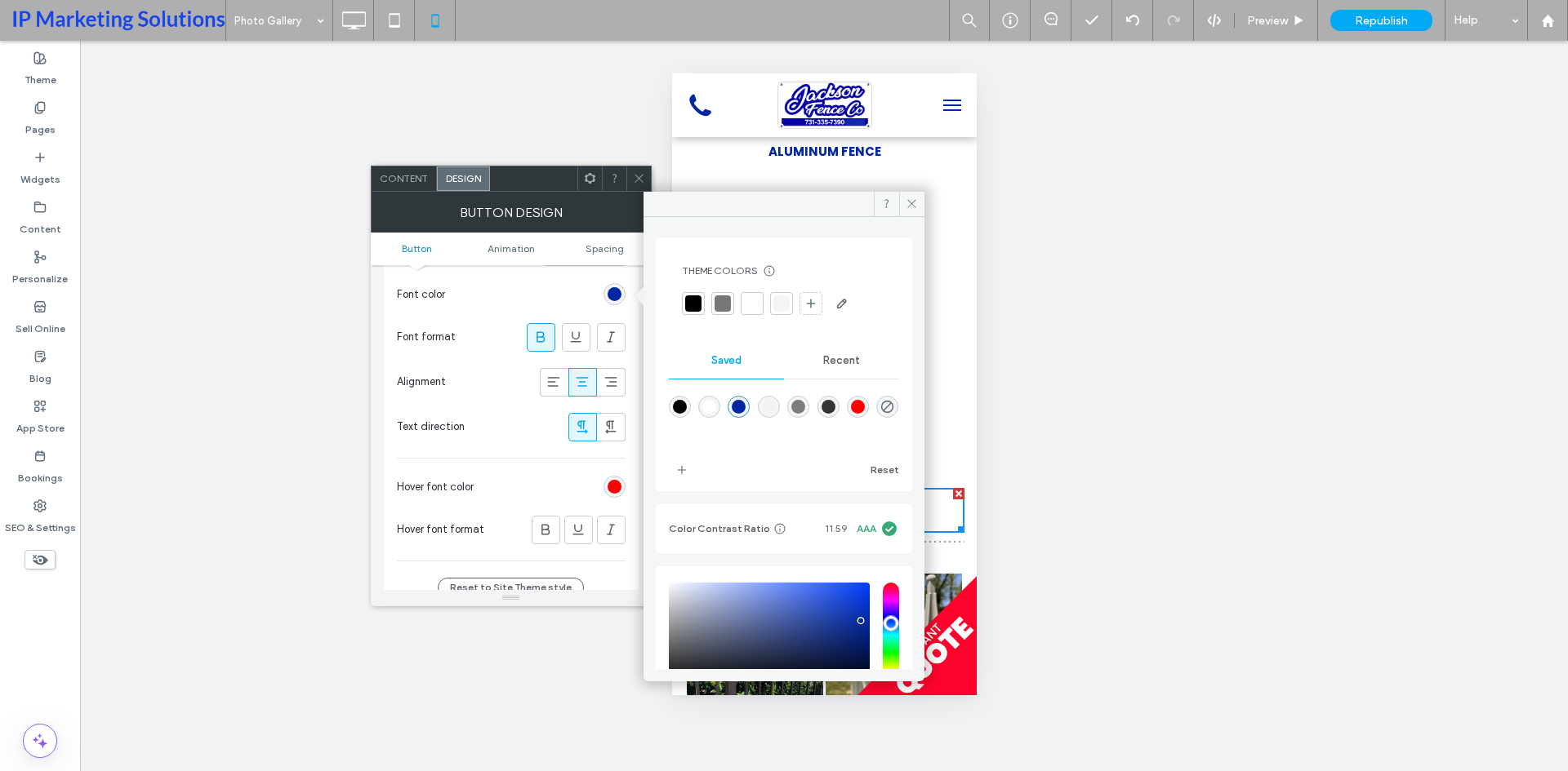
click at [864, 409] on div "rgba(255,0,0,1)" at bounding box center [858, 407] width 14 height 14
type input "*******"
click at [914, 198] on icon at bounding box center [911, 204] width 12 height 12
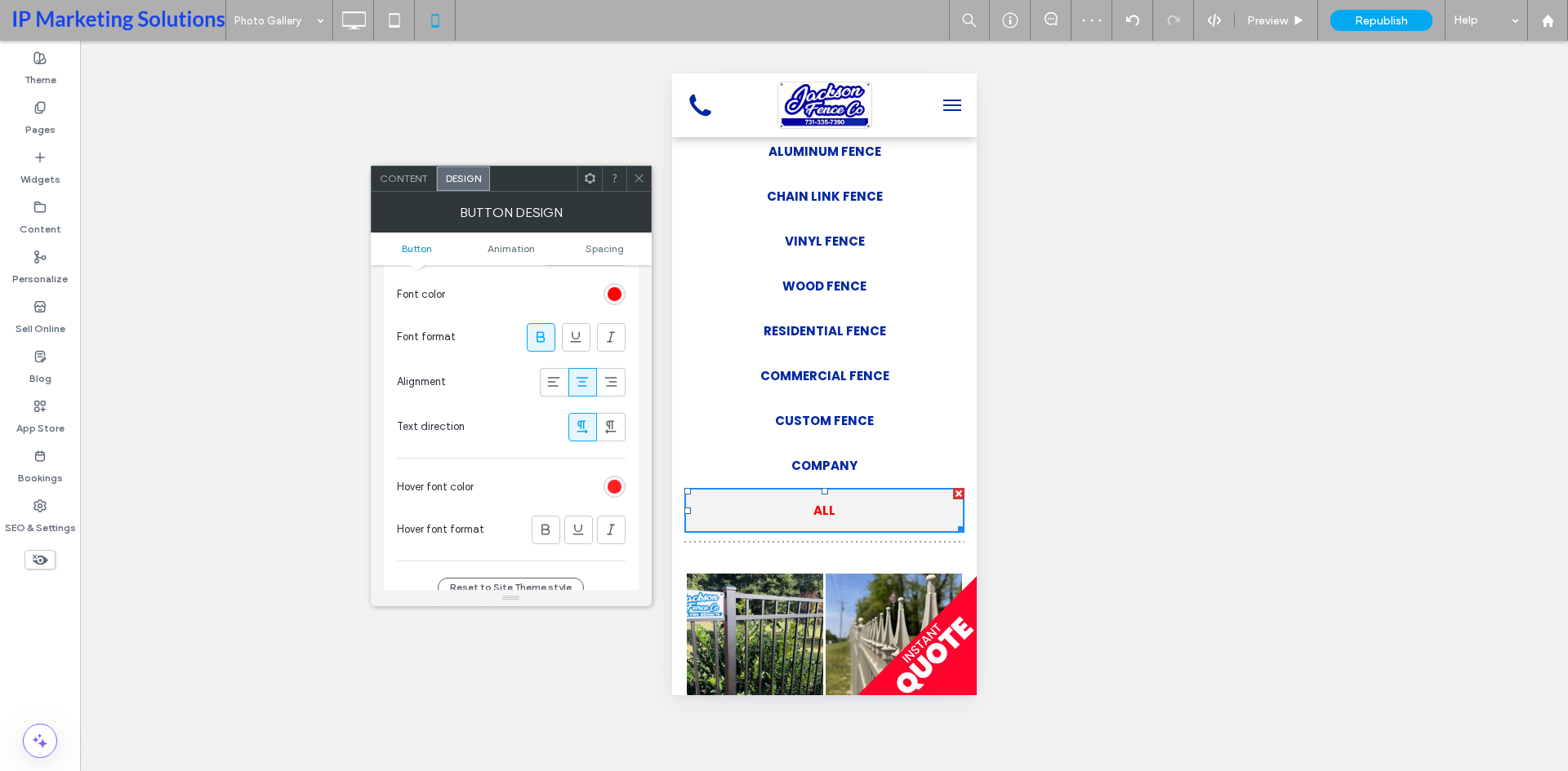
click at [618, 483] on div "rgb(255, 0, 0)" at bounding box center [614, 487] width 14 height 14
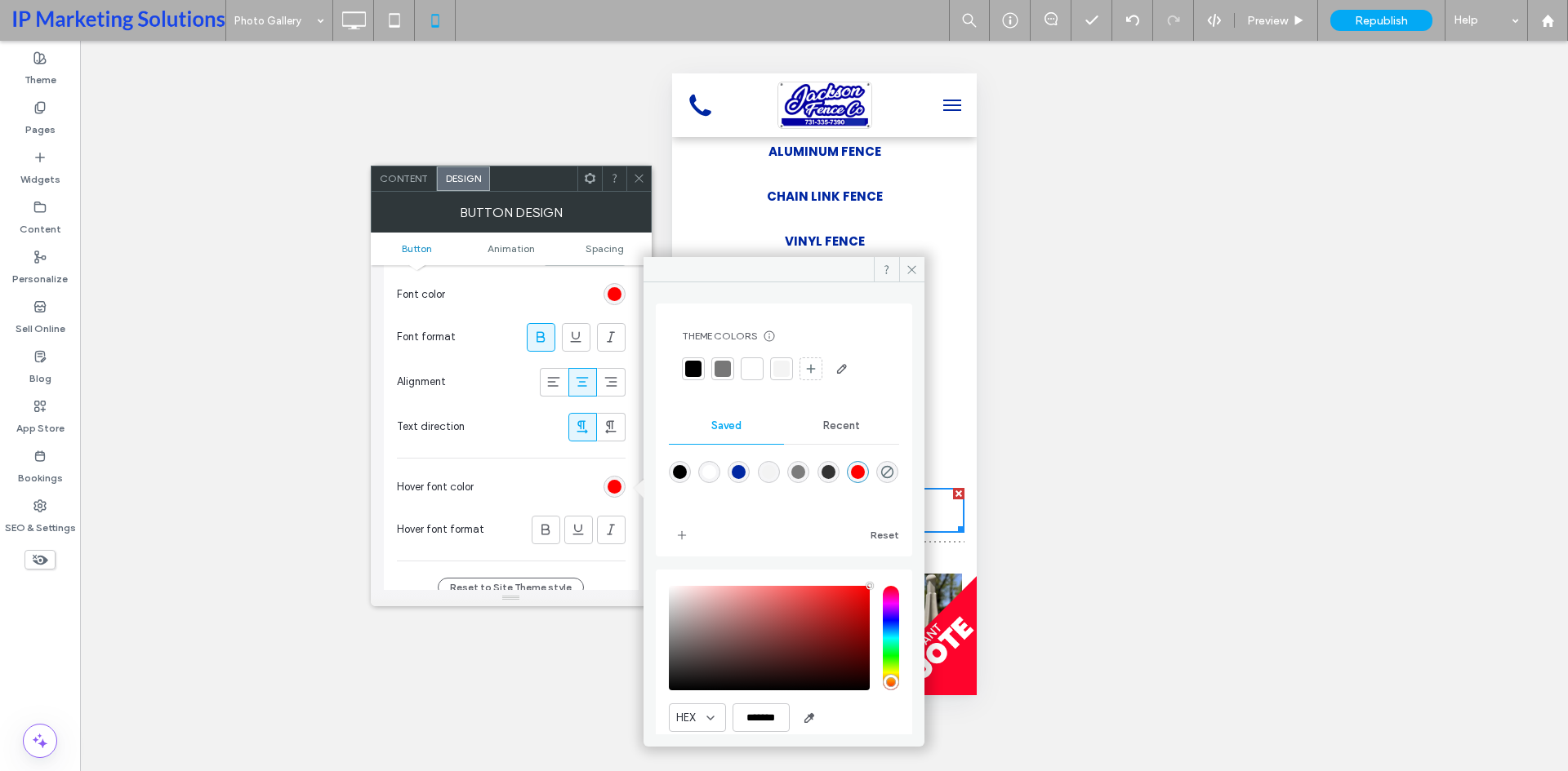
click at [840, 474] on div "rgba(51,51,51,1)" at bounding box center [828, 472] width 22 height 22
type input "*******"
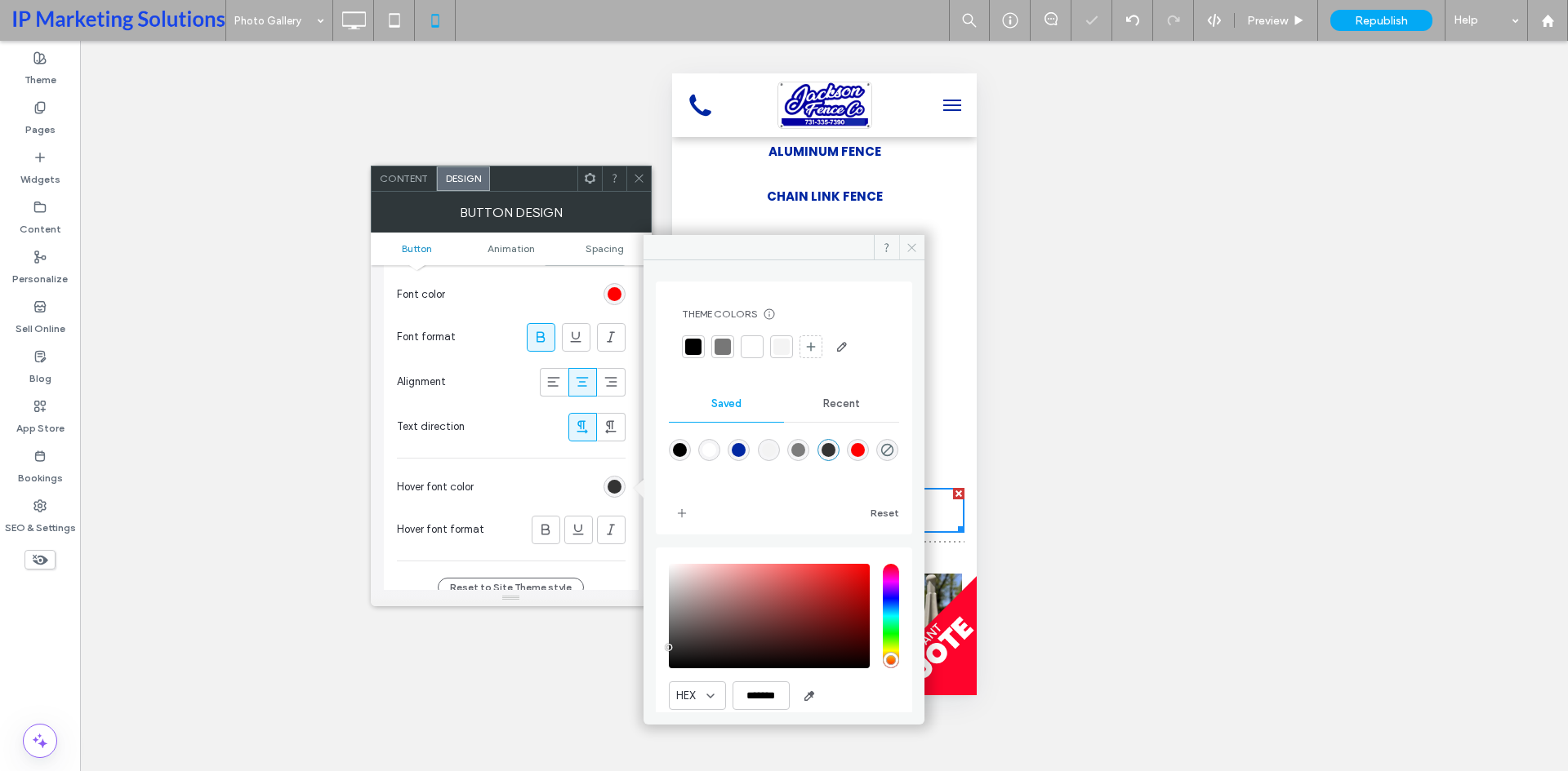
click at [910, 239] on span at bounding box center [911, 247] width 25 height 25
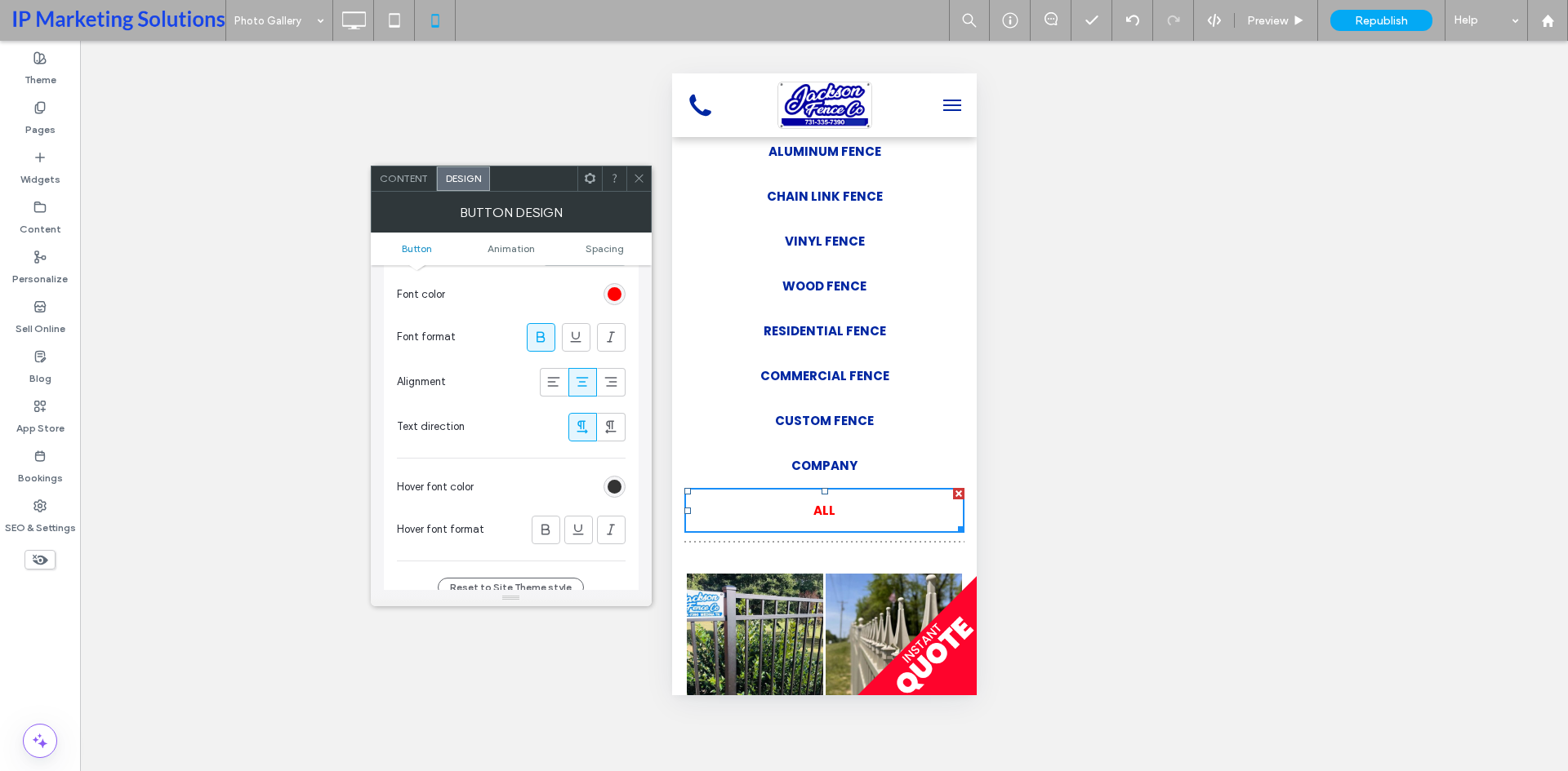
click at [643, 170] on span at bounding box center [639, 179] width 12 height 25
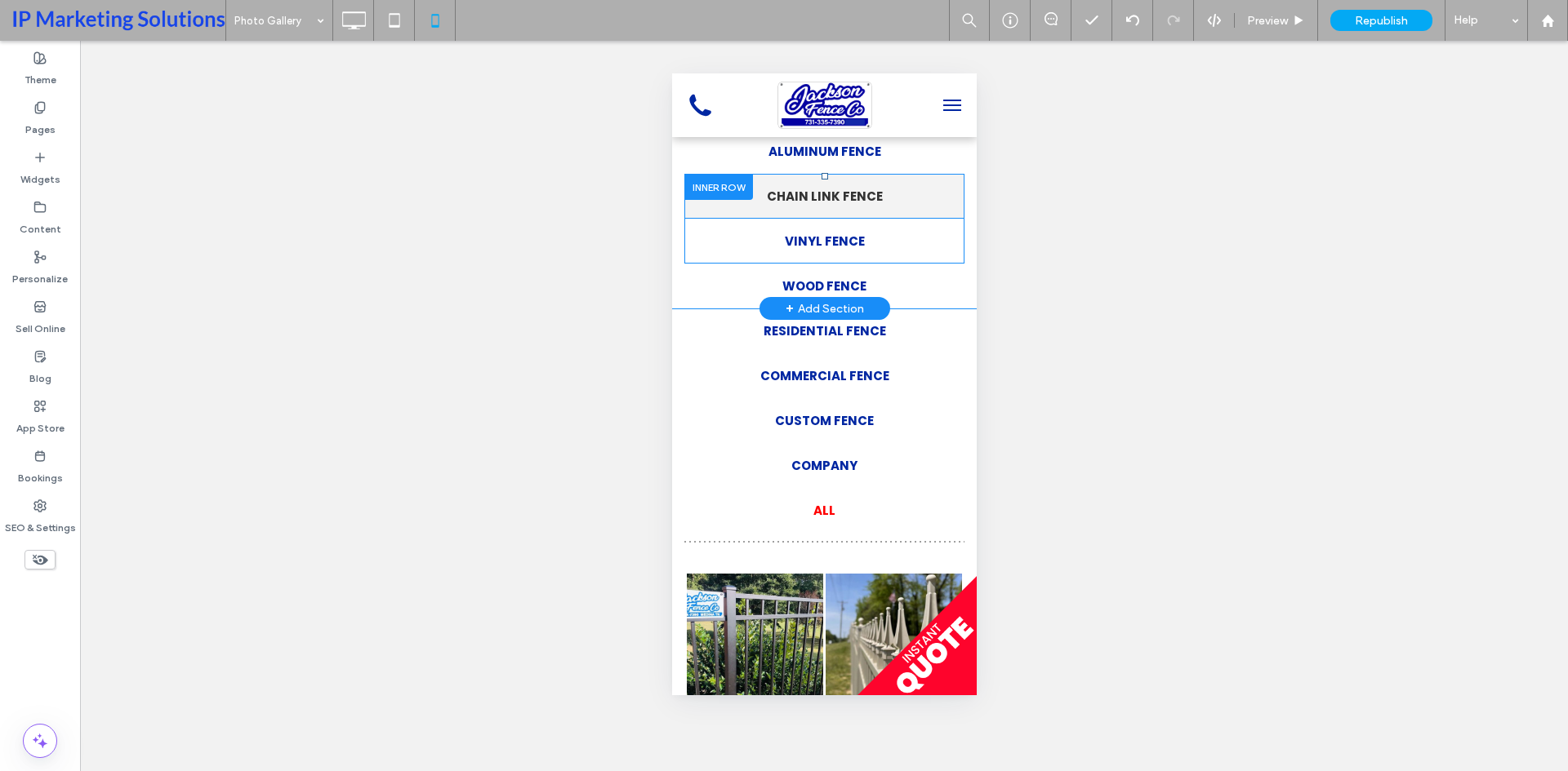
scroll to position [0, 0]
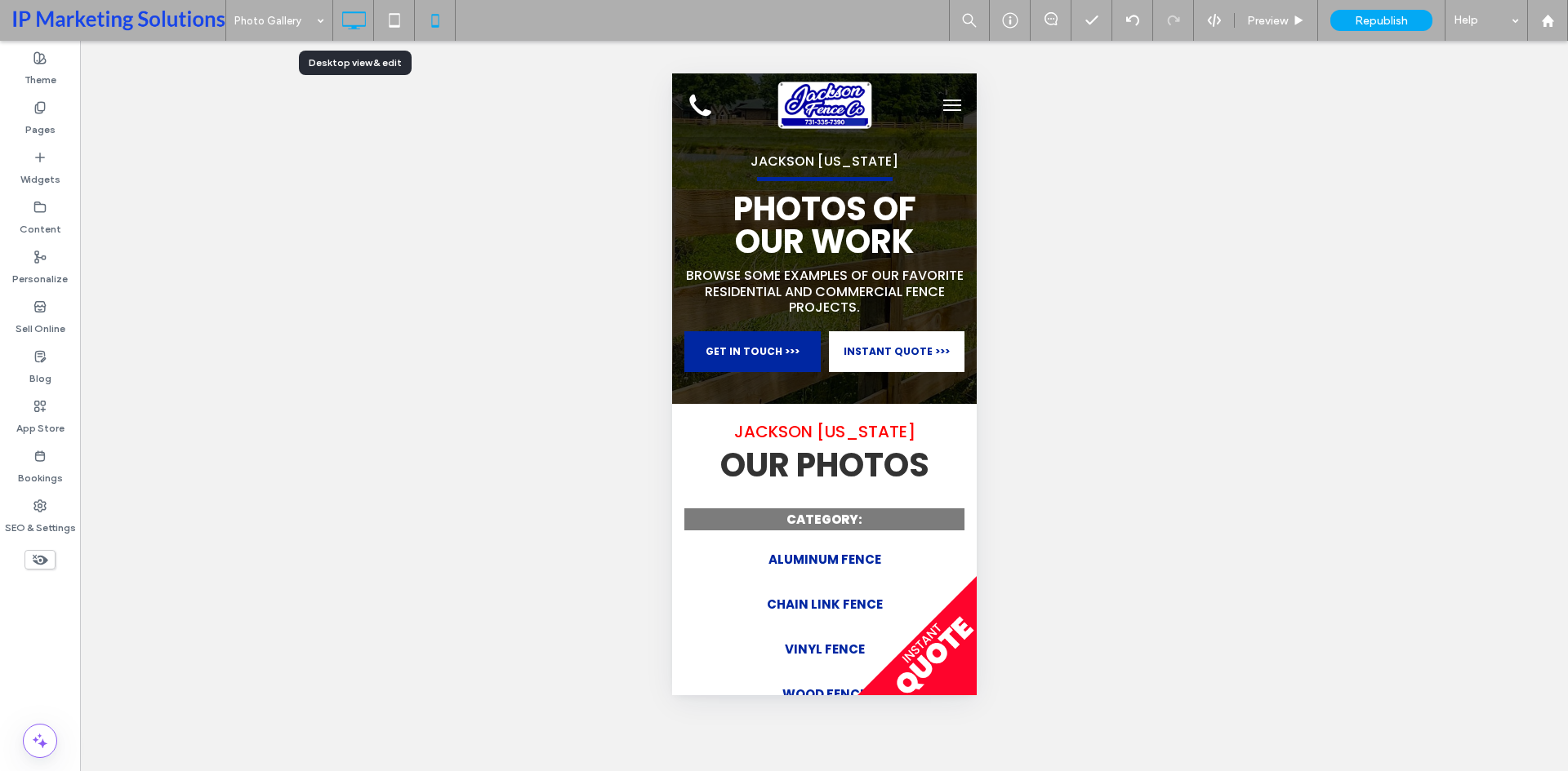
click at [366, 19] on icon at bounding box center [353, 20] width 33 height 33
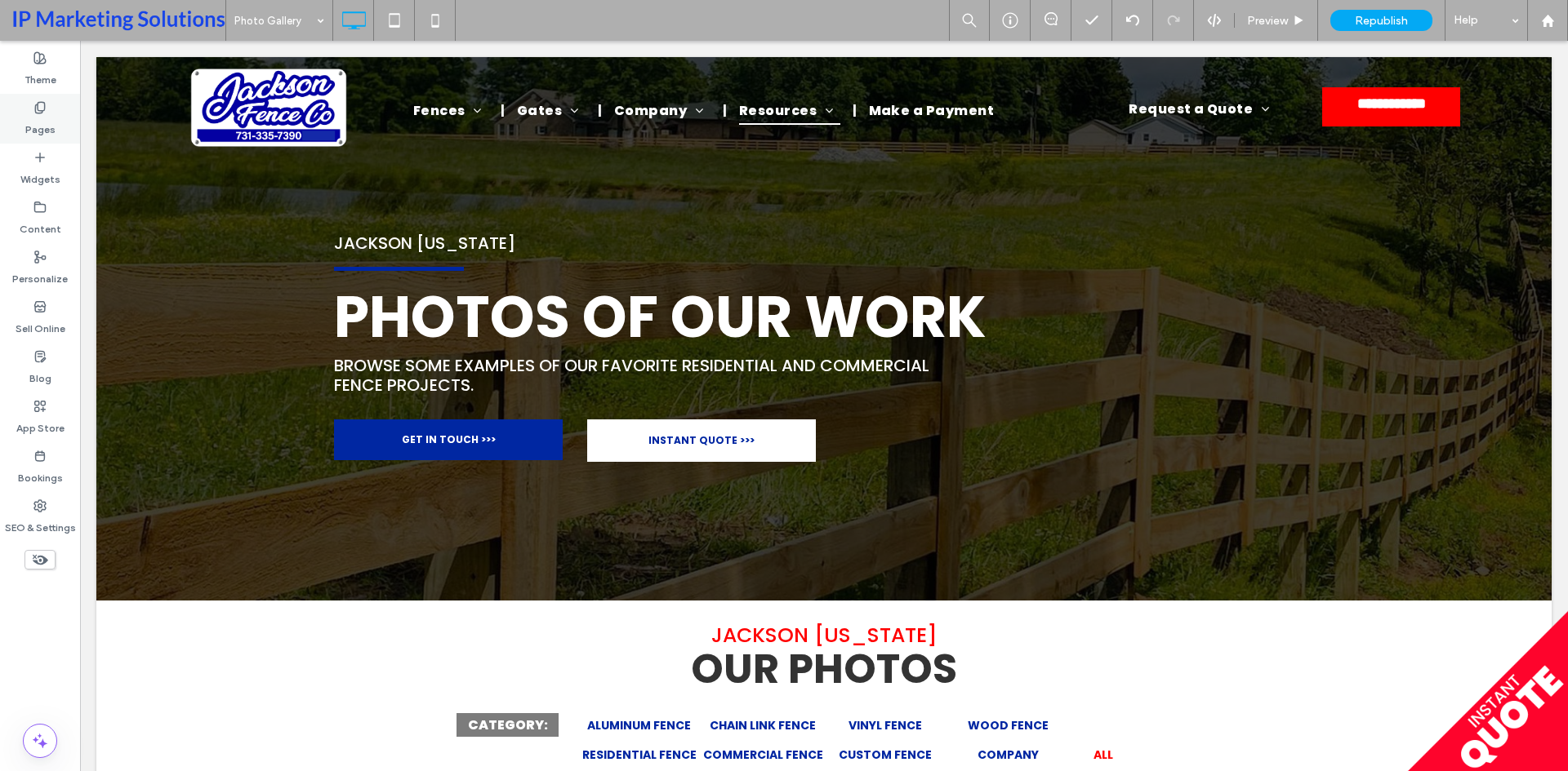
click at [41, 123] on label "Pages" at bounding box center [40, 125] width 30 height 23
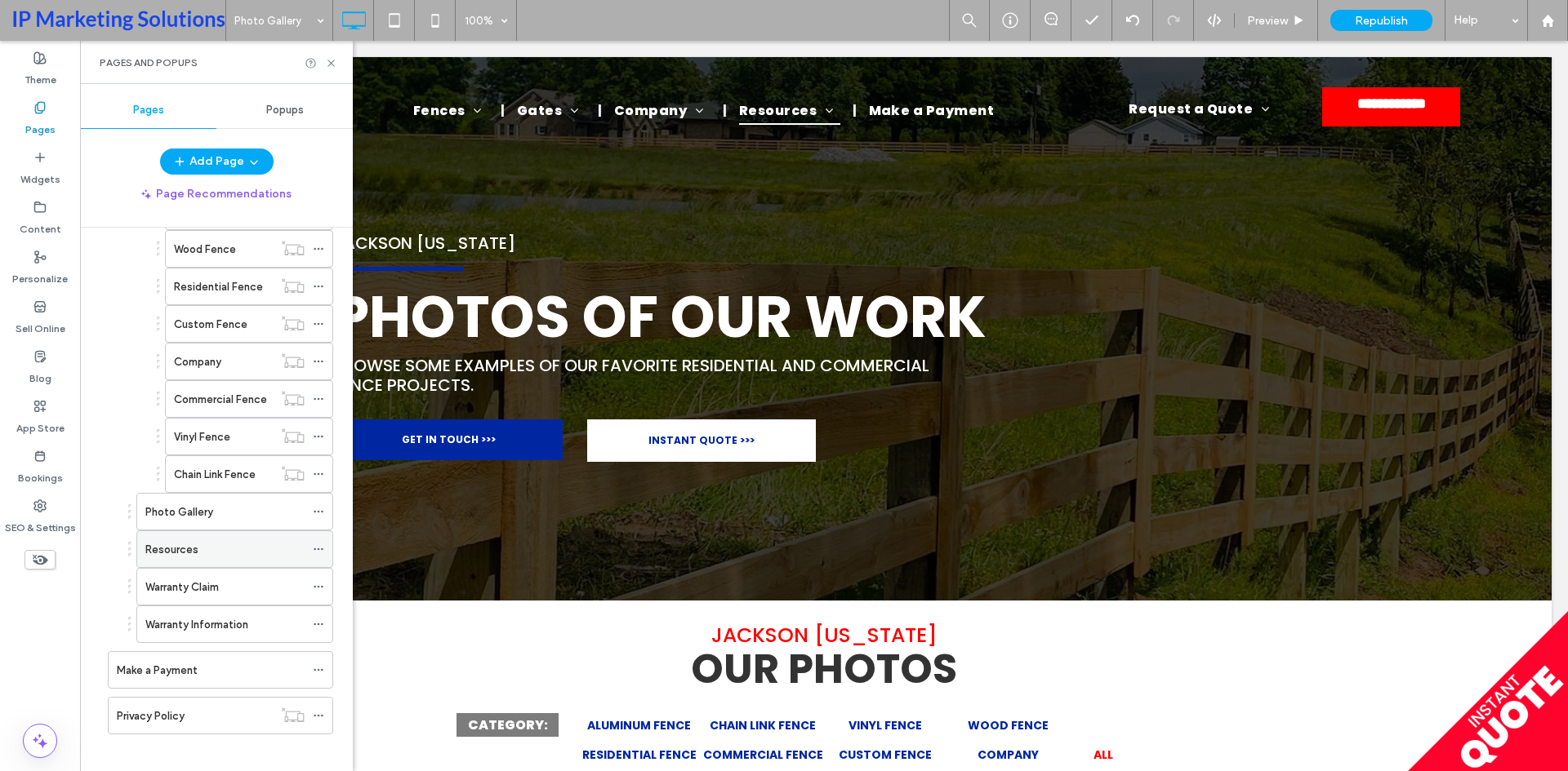
scroll to position [521, 0]
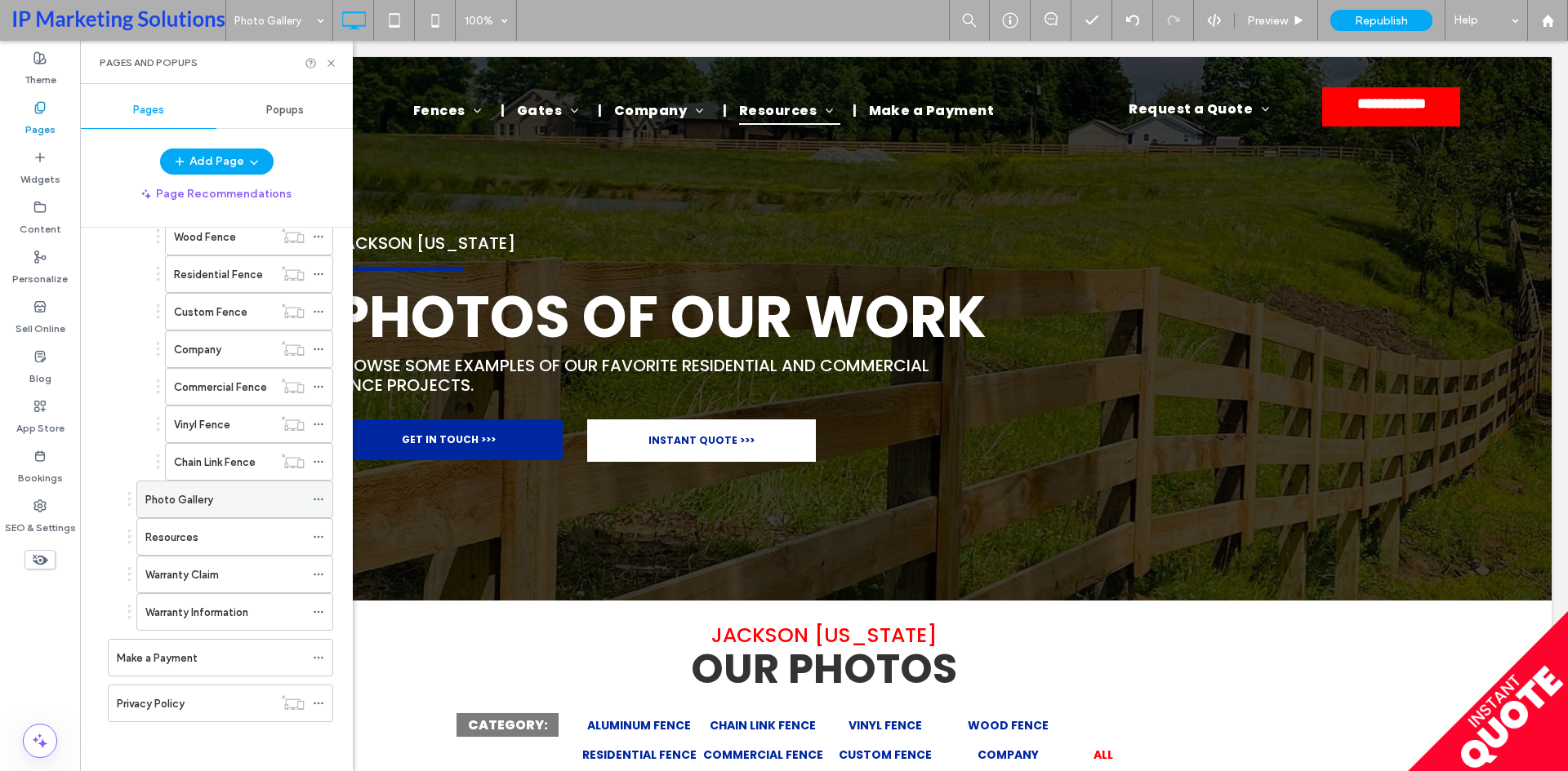
click at [322, 503] on icon at bounding box center [319, 500] width 12 height 12
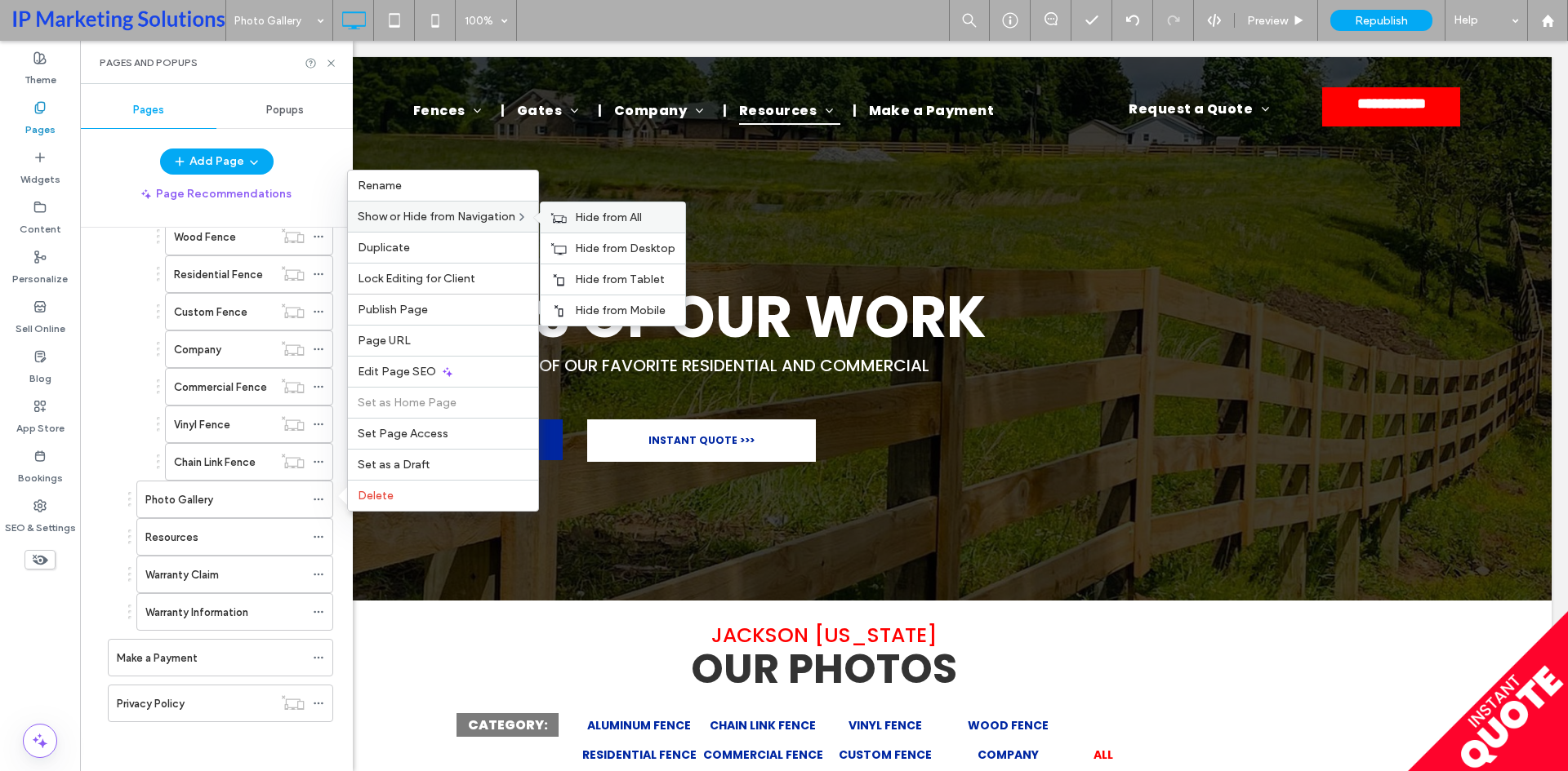
click at [593, 212] on span "Hide from All" at bounding box center [607, 218] width 67 height 14
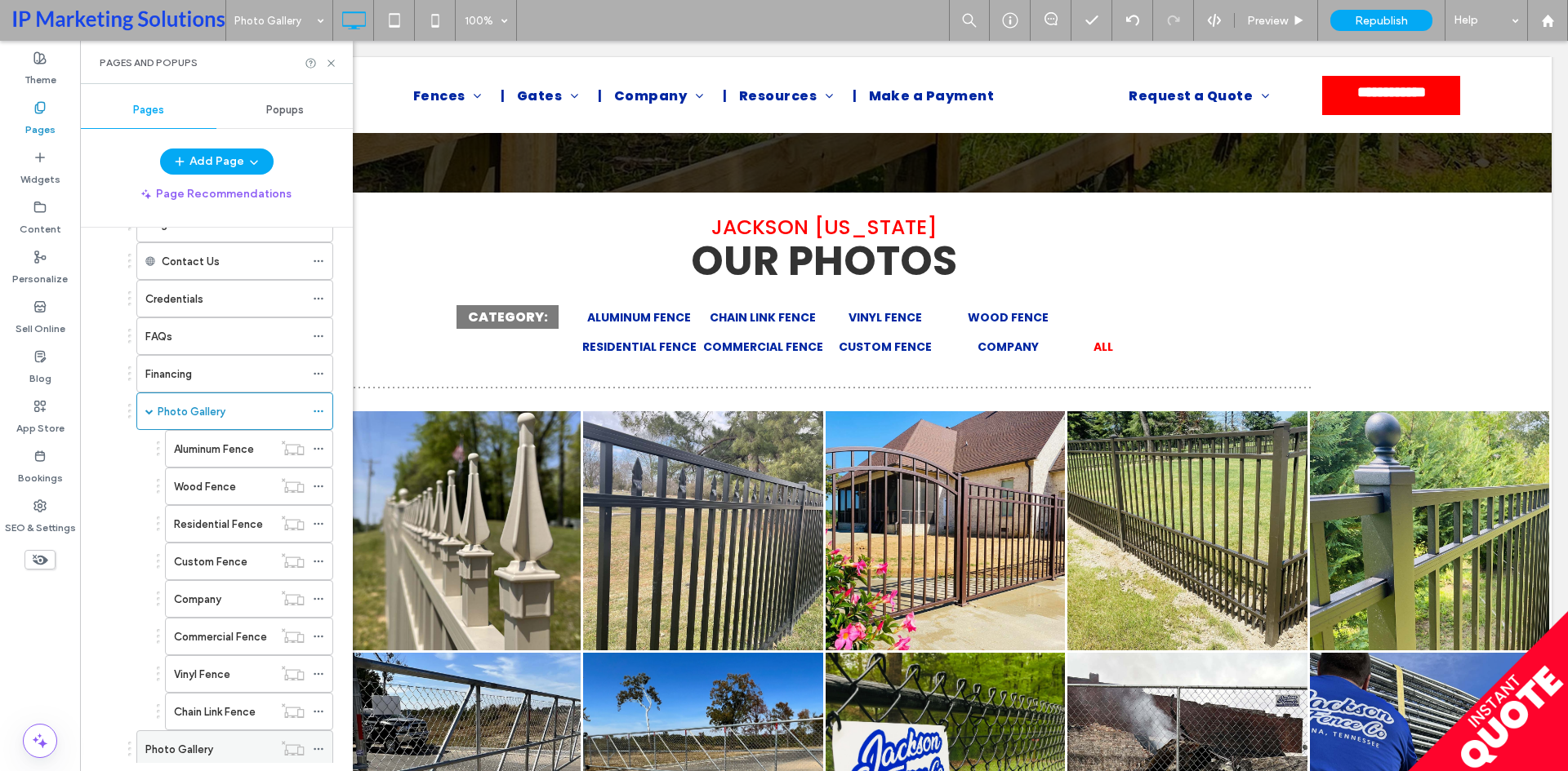
scroll to position [195, 0]
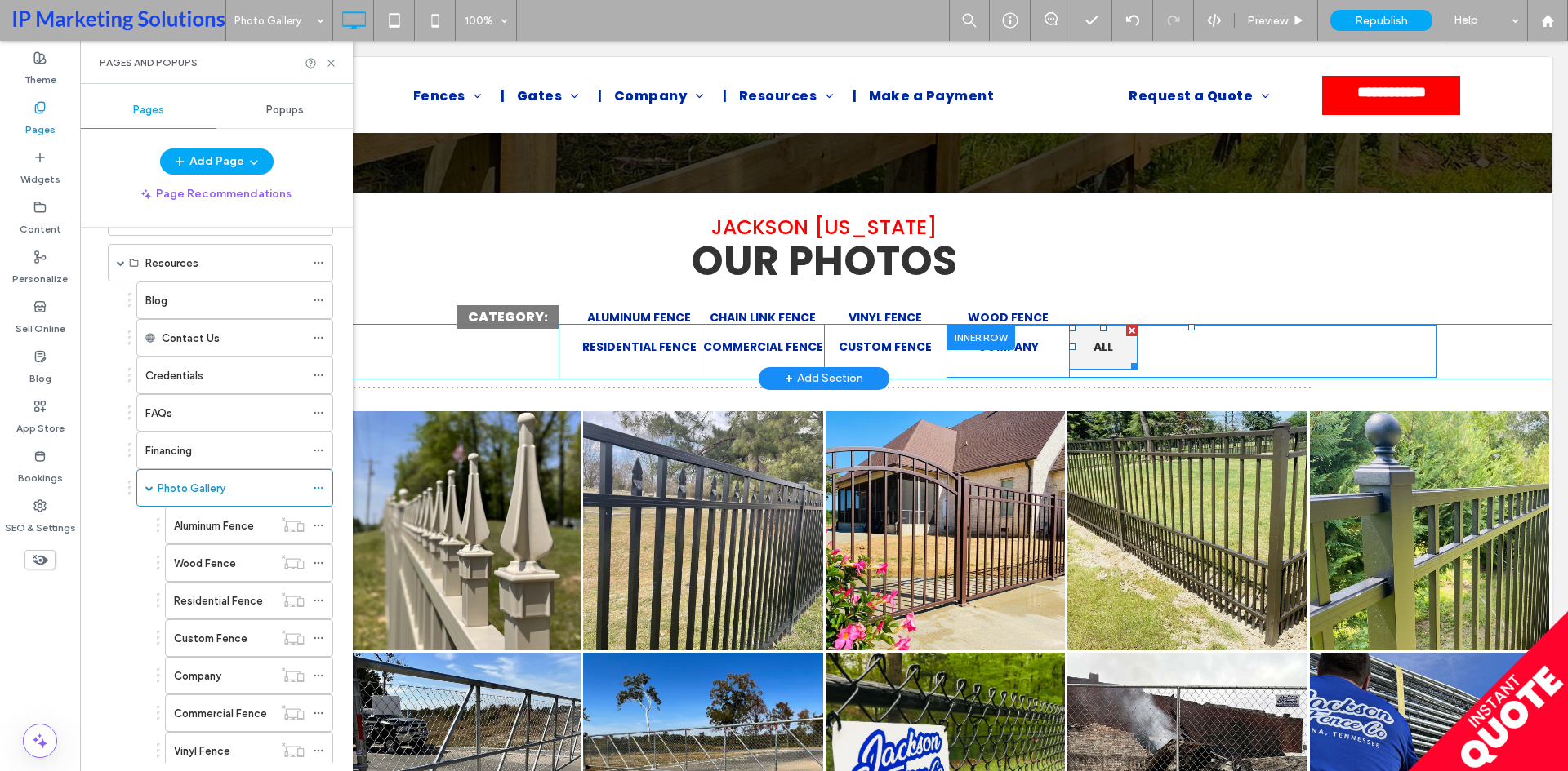
click at [1103, 347] on span "ALL" at bounding box center [1103, 347] width 20 height 17
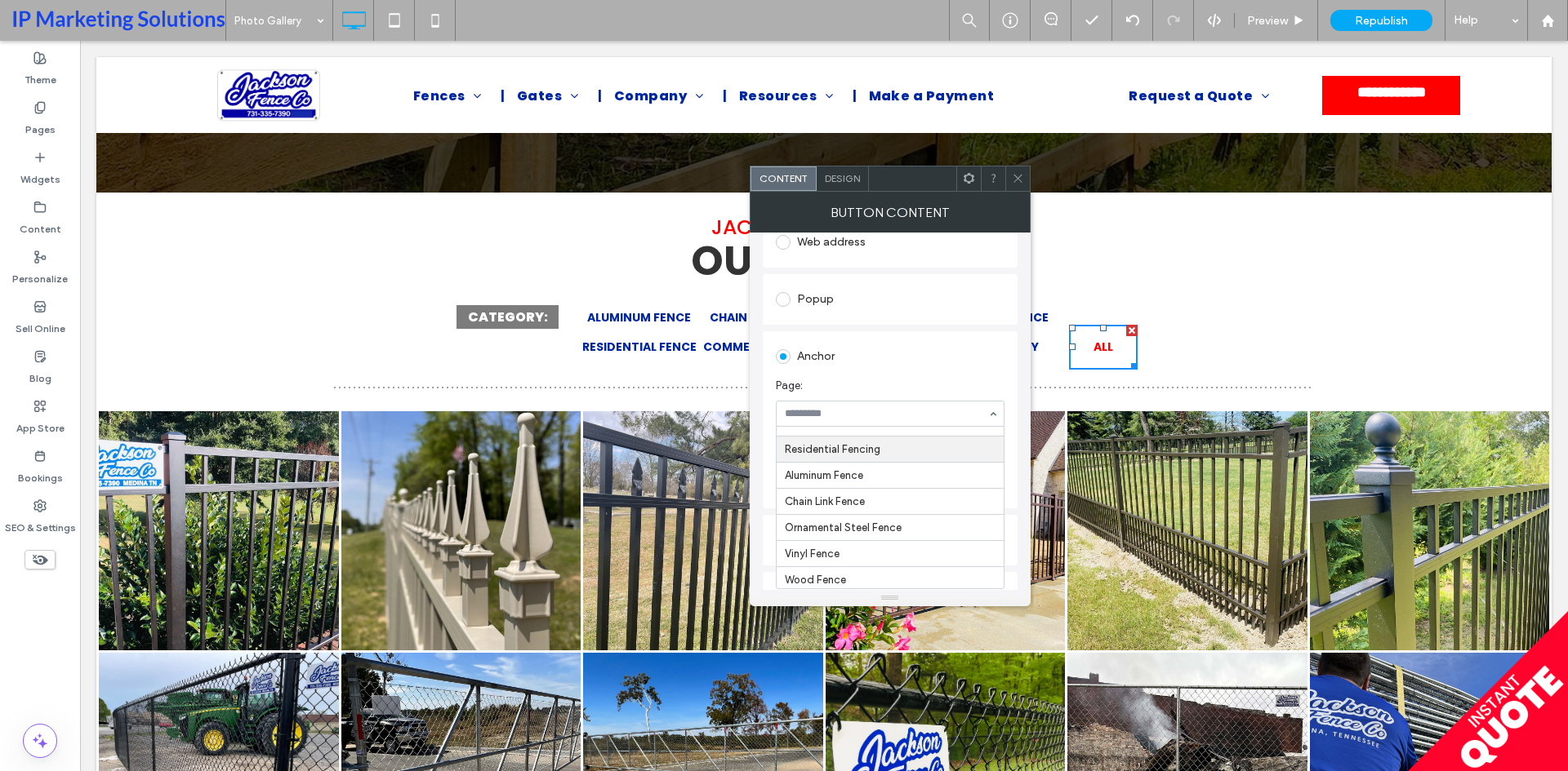
scroll to position [81, 0]
click at [1010, 183] on div at bounding box center [1017, 179] width 25 height 25
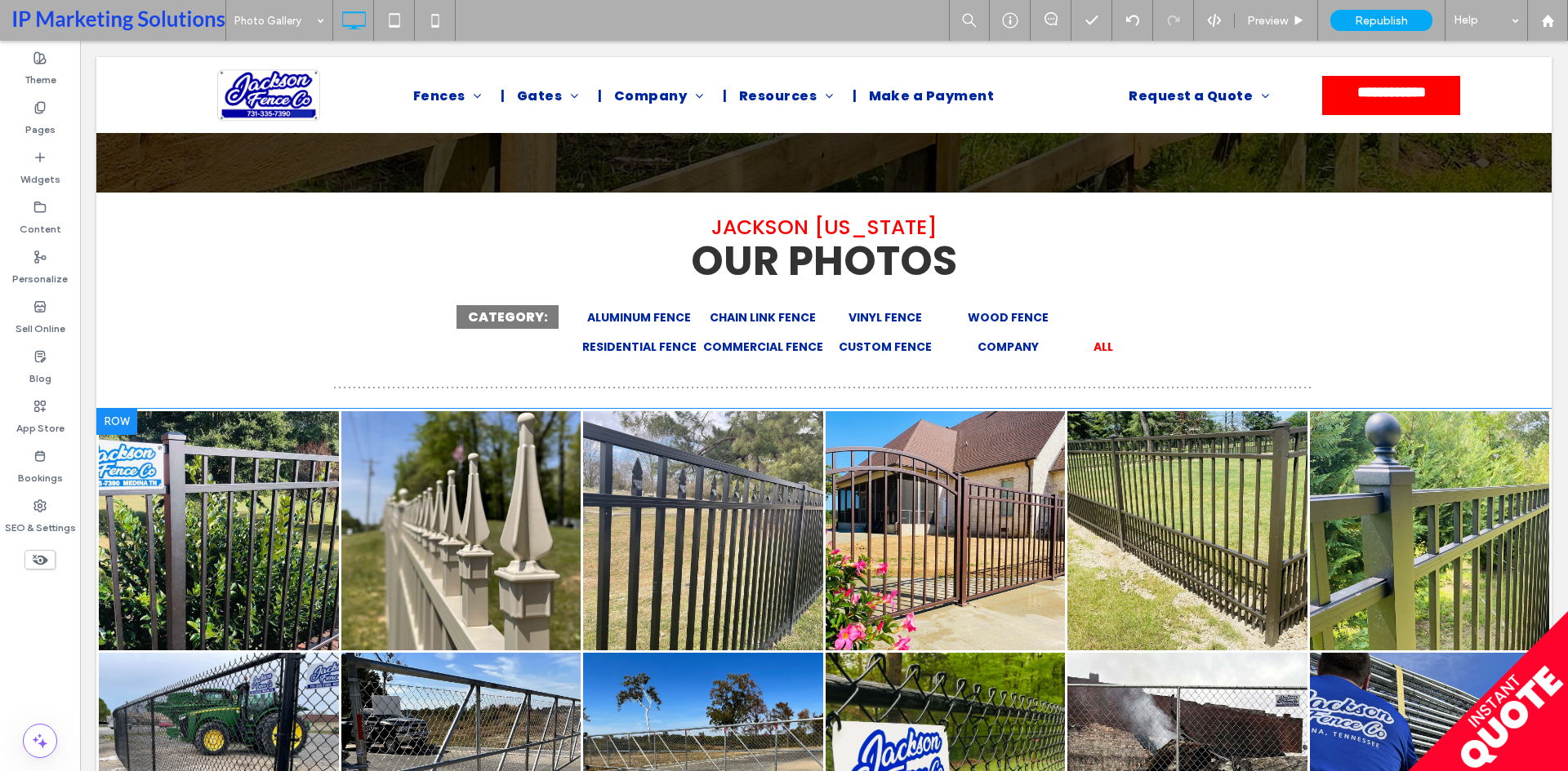
click at [117, 419] on div at bounding box center [116, 422] width 41 height 26
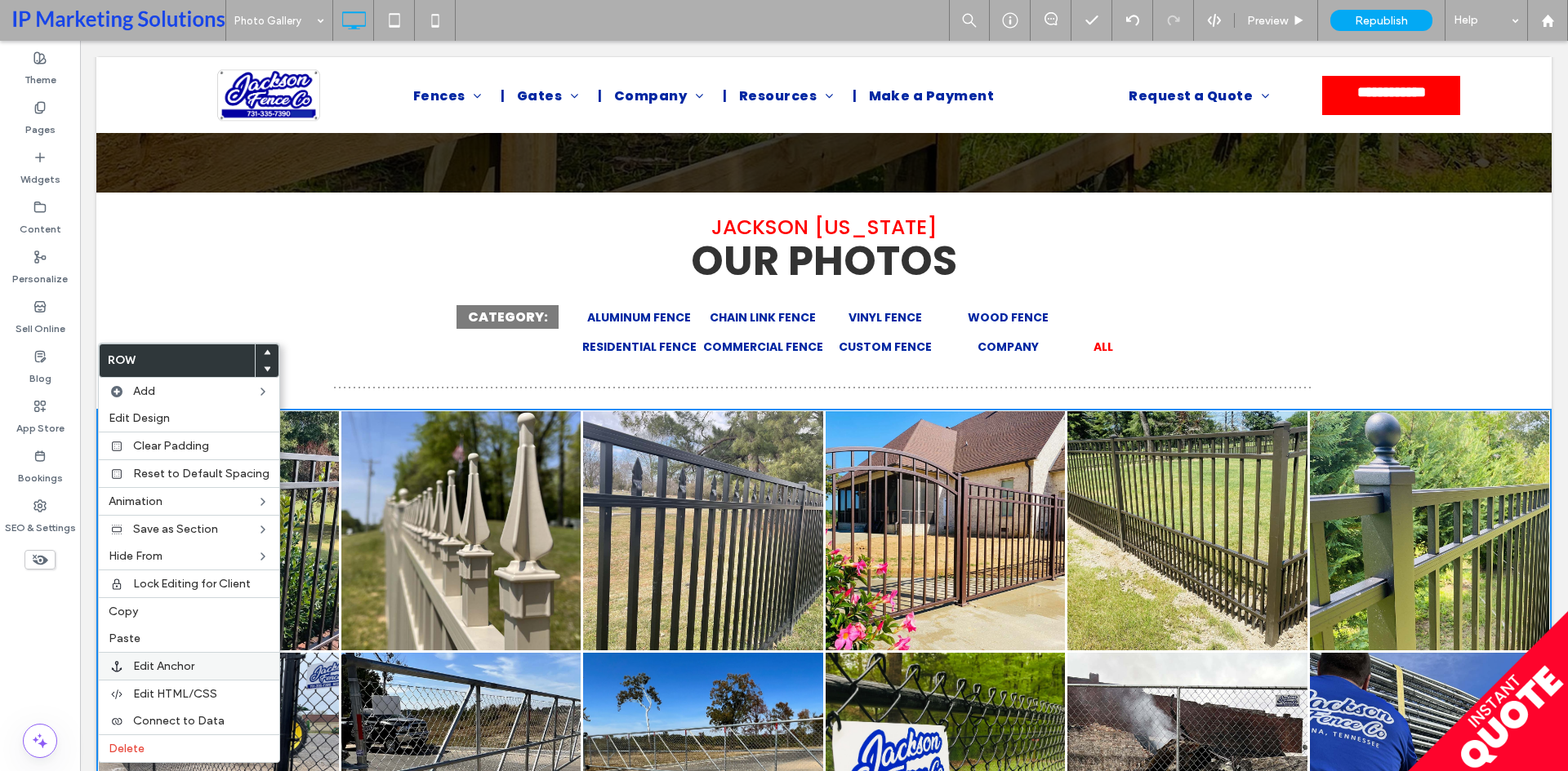
click at [173, 662] on span "Edit Anchor" at bounding box center [164, 667] width 62 height 14
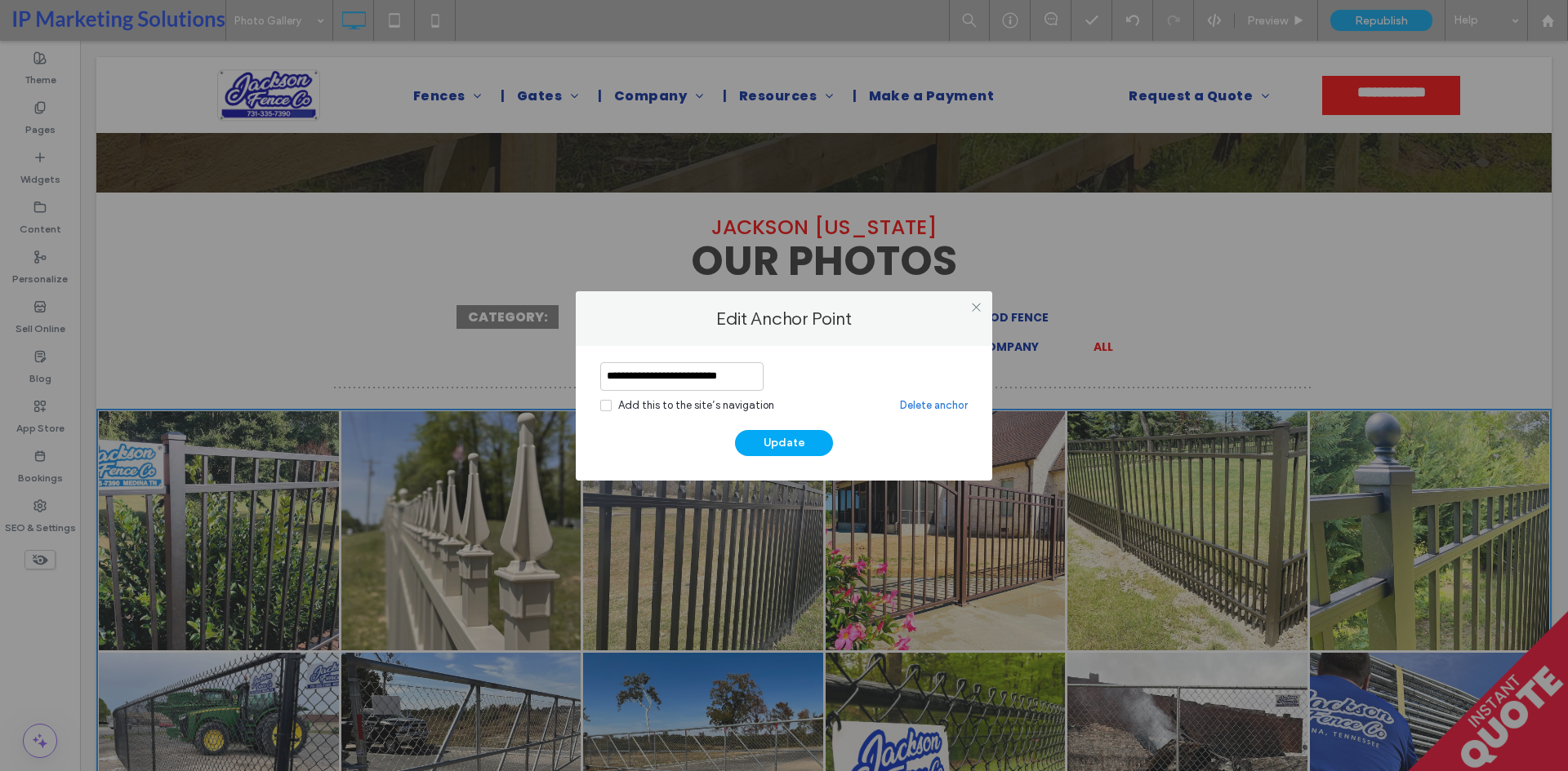
scroll to position [0, 2]
click at [696, 384] on input "**********" at bounding box center [682, 377] width 163 height 29
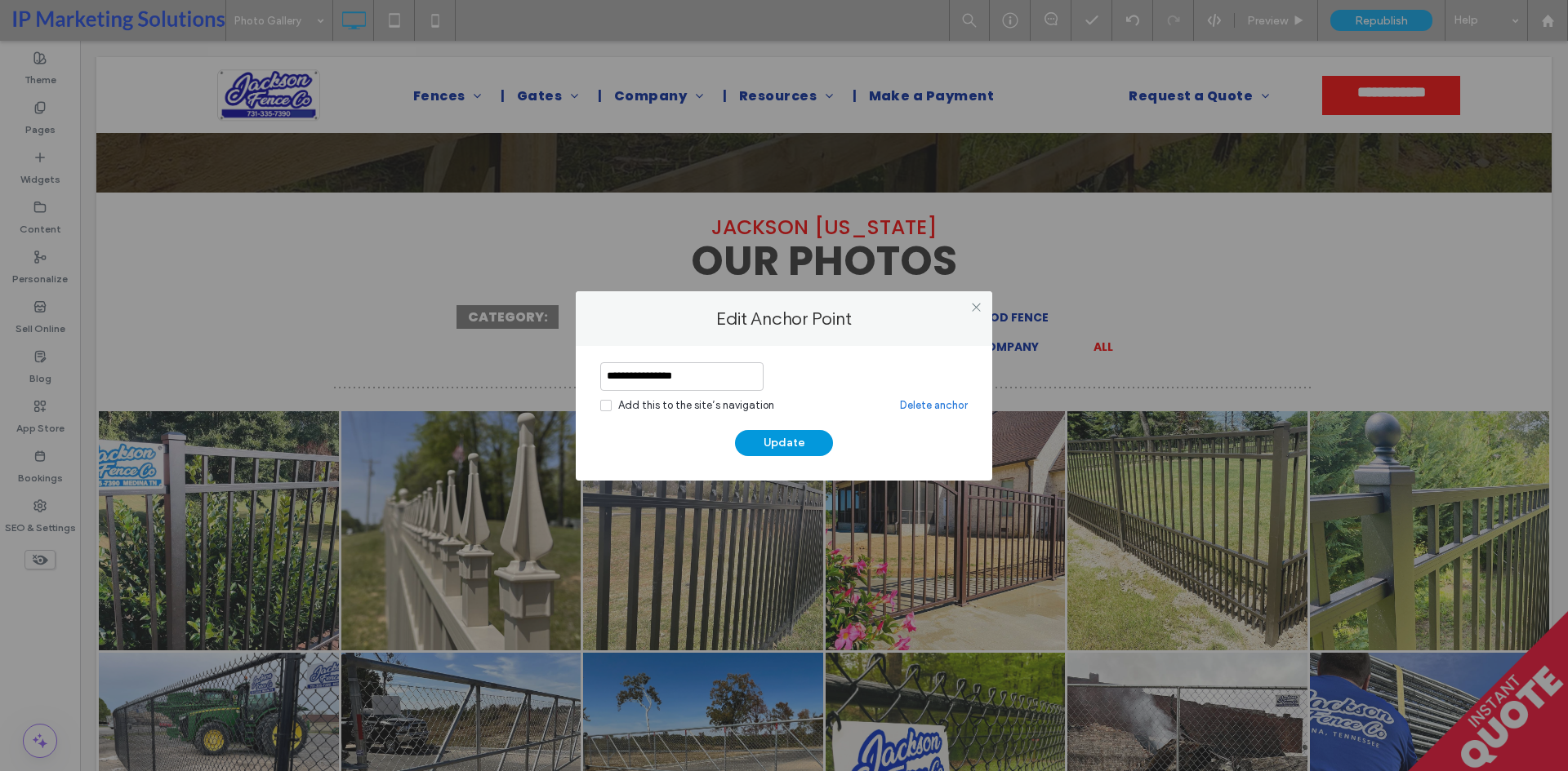
type input "**********"
click at [768, 446] on button "Update" at bounding box center [784, 443] width 98 height 26
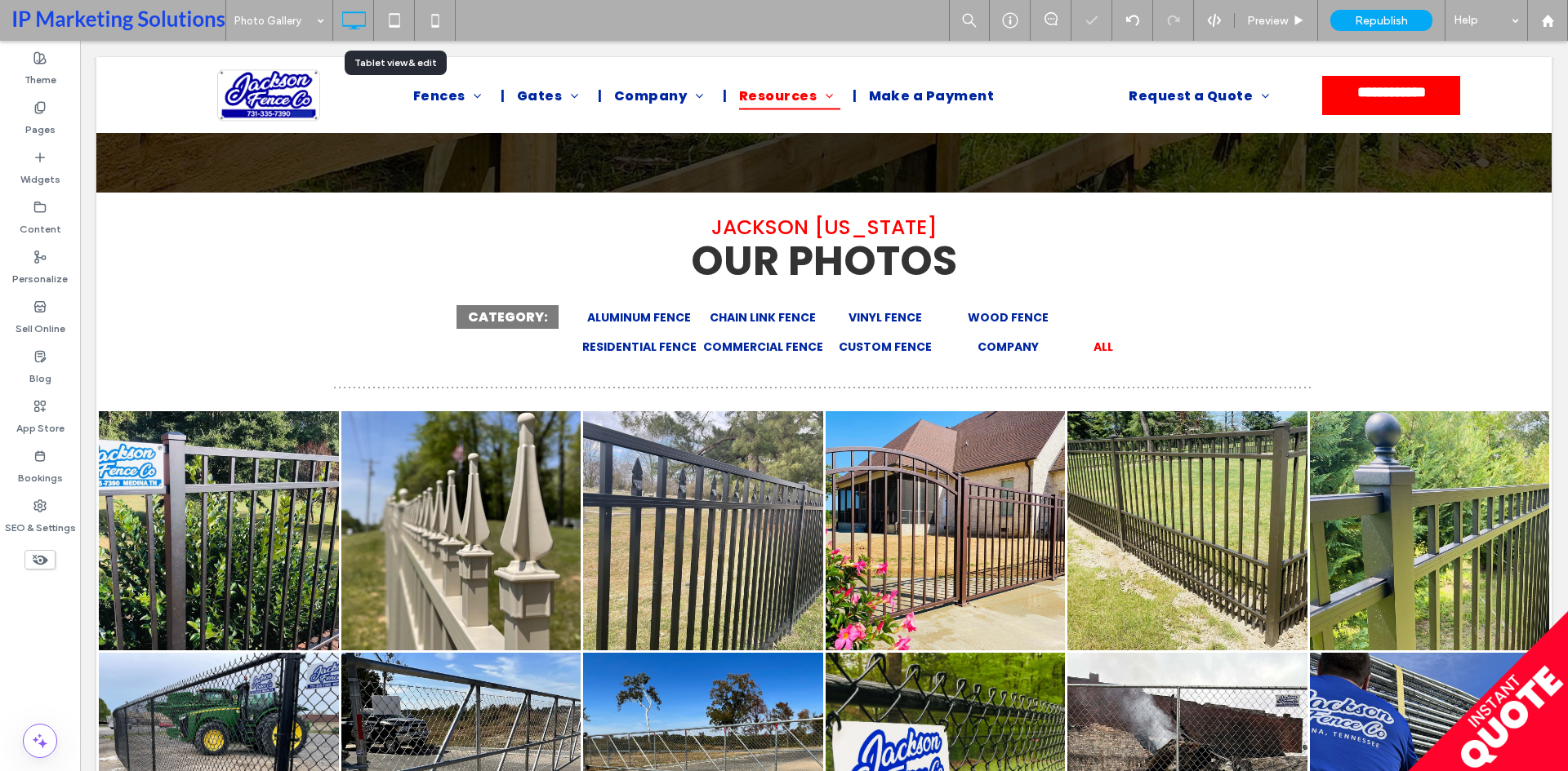
drag, startPoint x: 396, startPoint y: 15, endPoint x: 408, endPoint y: 96, distance: 81.9
click at [396, 15] on use at bounding box center [393, 20] width 11 height 14
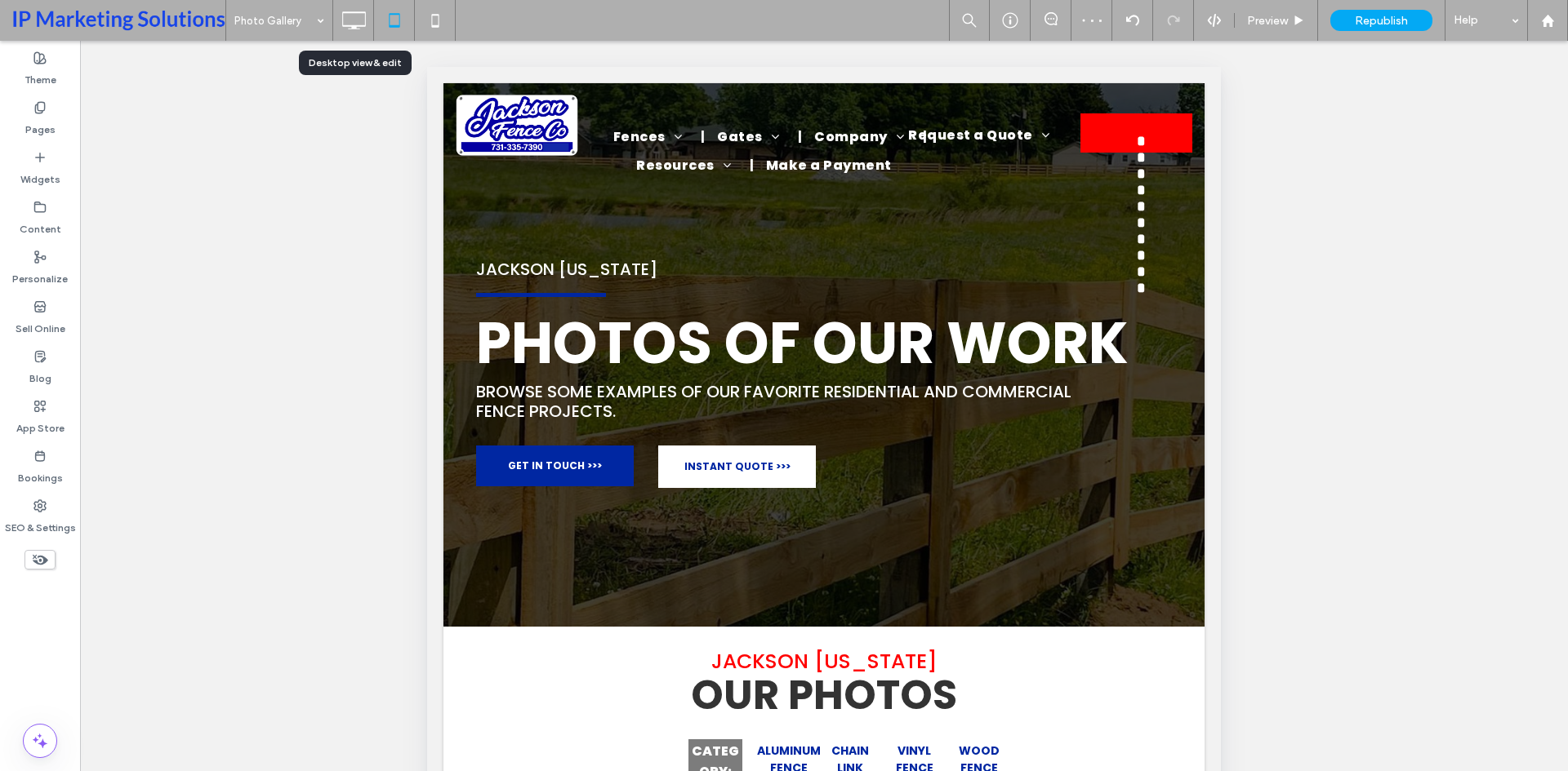
click at [356, 21] on icon at bounding box center [353, 20] width 33 height 33
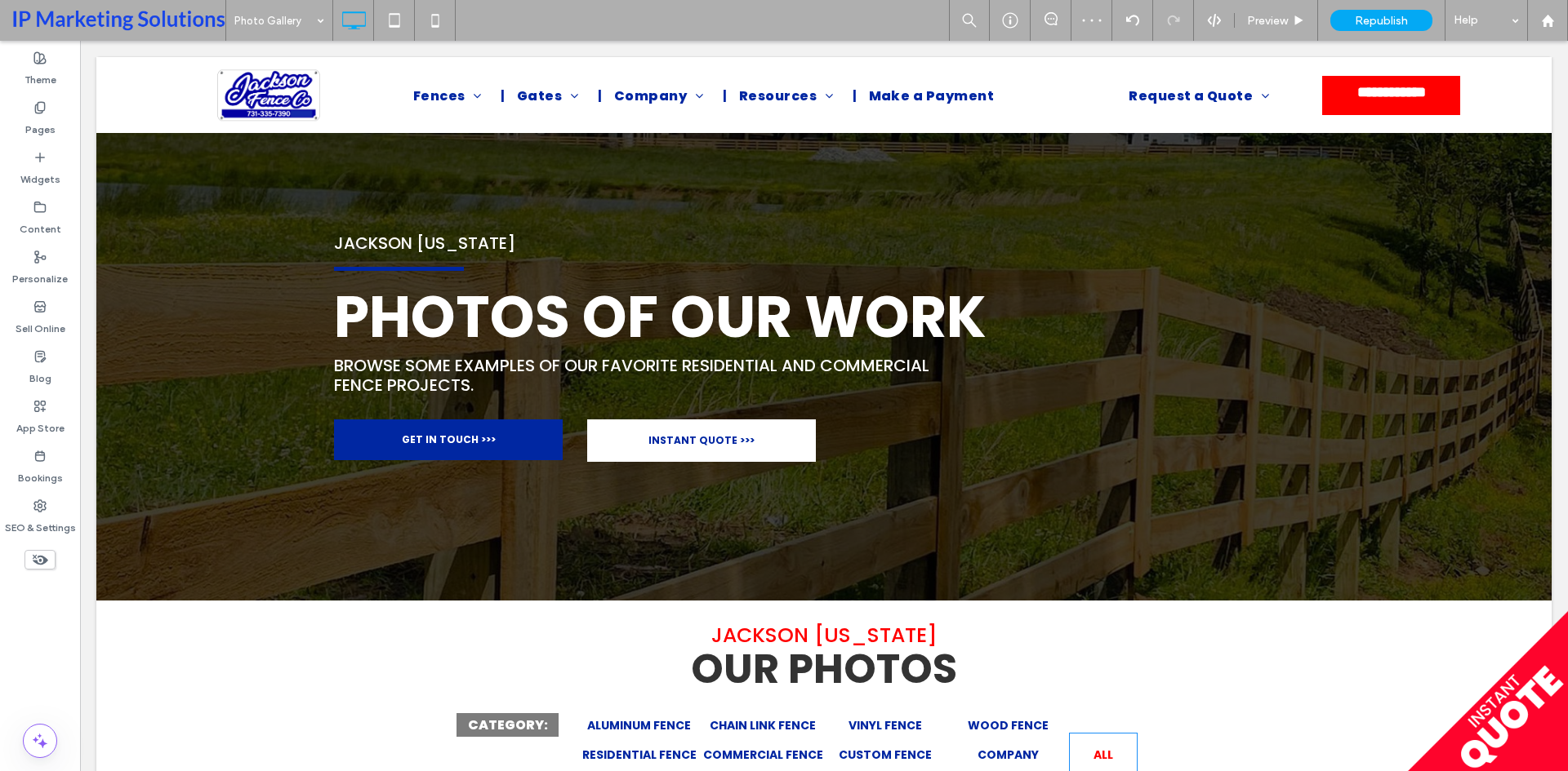
scroll to position [245, 0]
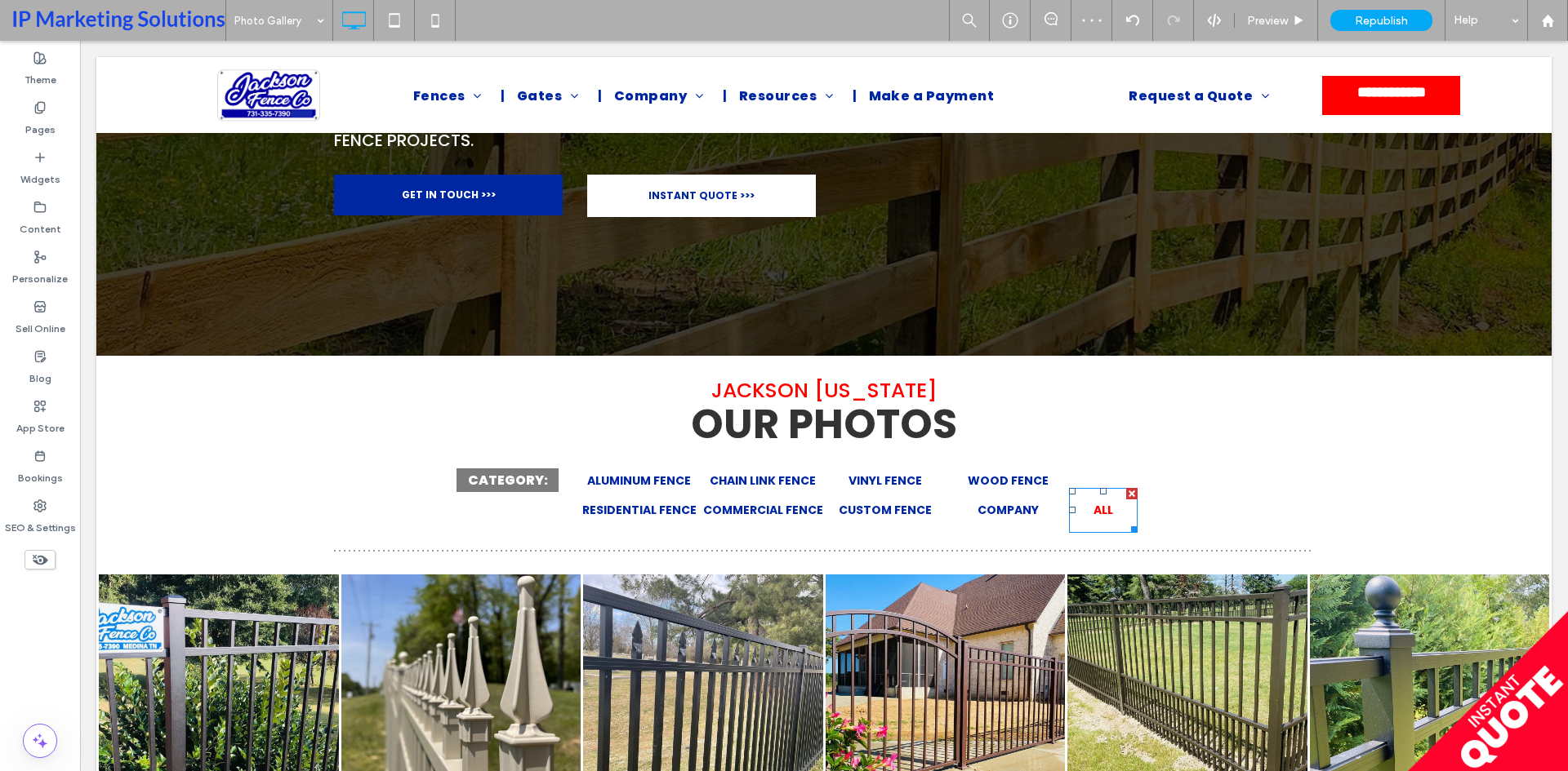
click at [1100, 514] on span "ALL" at bounding box center [1103, 510] width 20 height 17
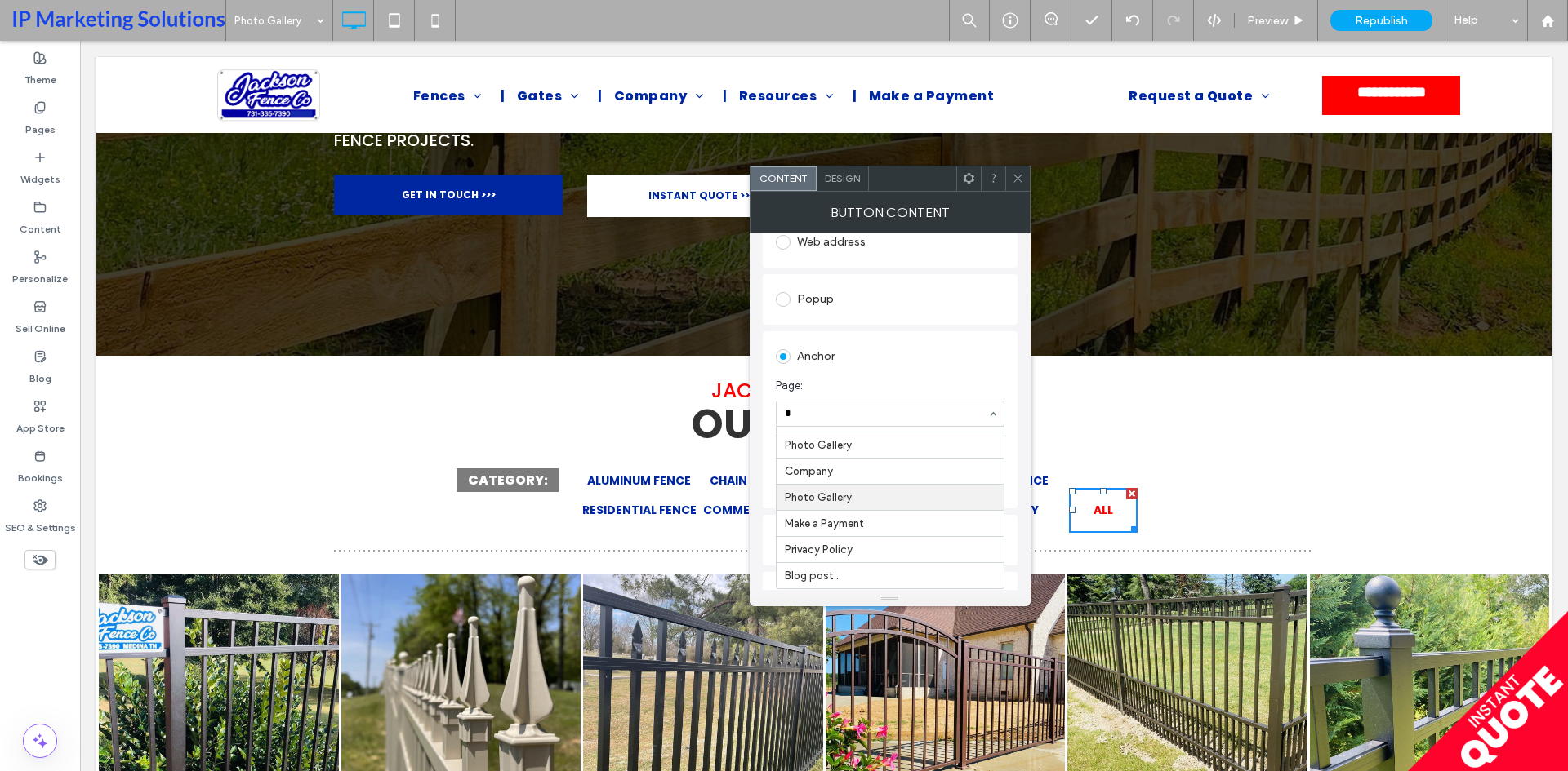
scroll to position [0, 0]
type input "*****"
click at [1009, 176] on div at bounding box center [1017, 179] width 25 height 25
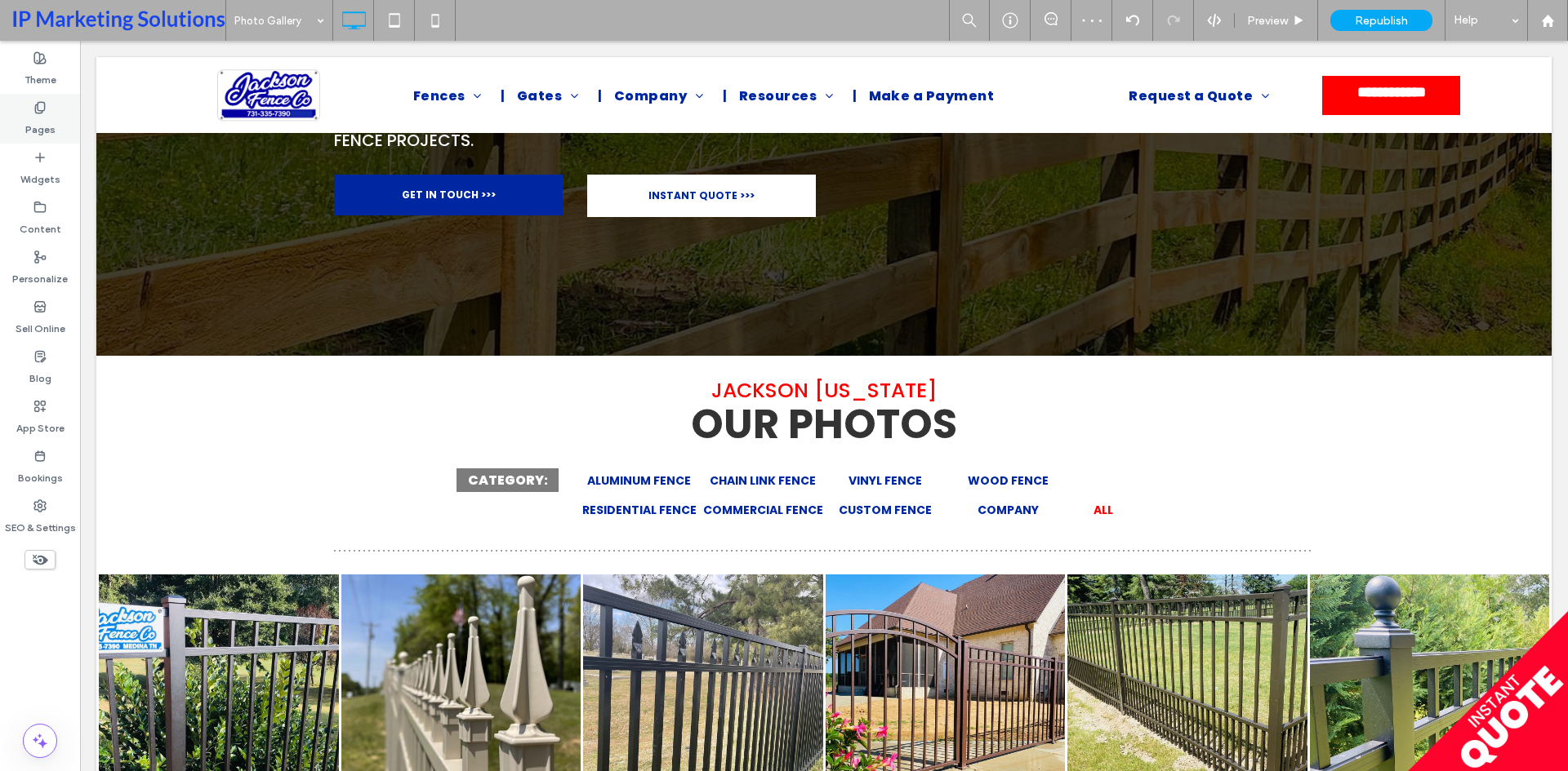
click at [28, 102] on div "Pages" at bounding box center [40, 118] width 80 height 50
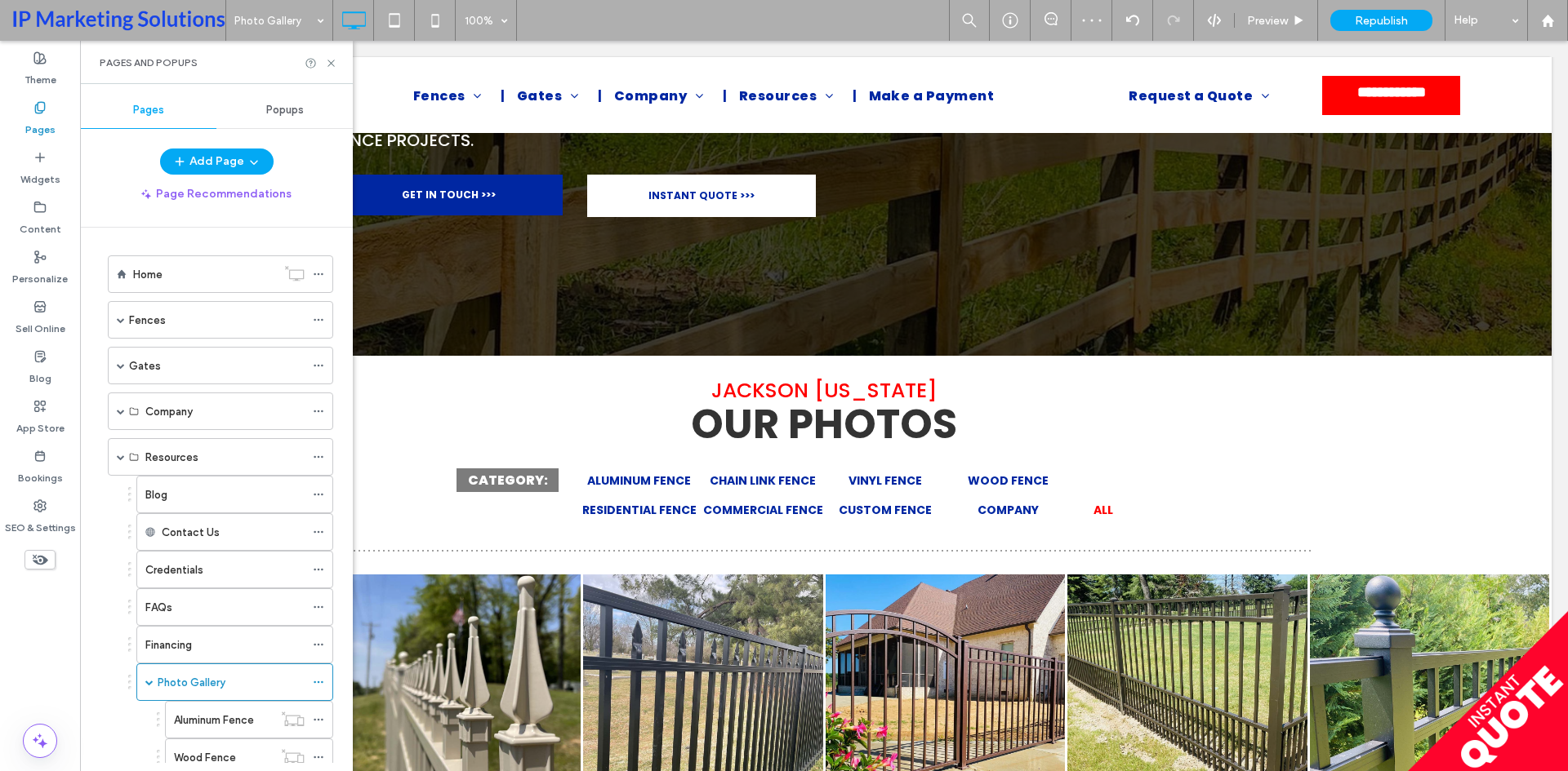
scroll to position [408, 0]
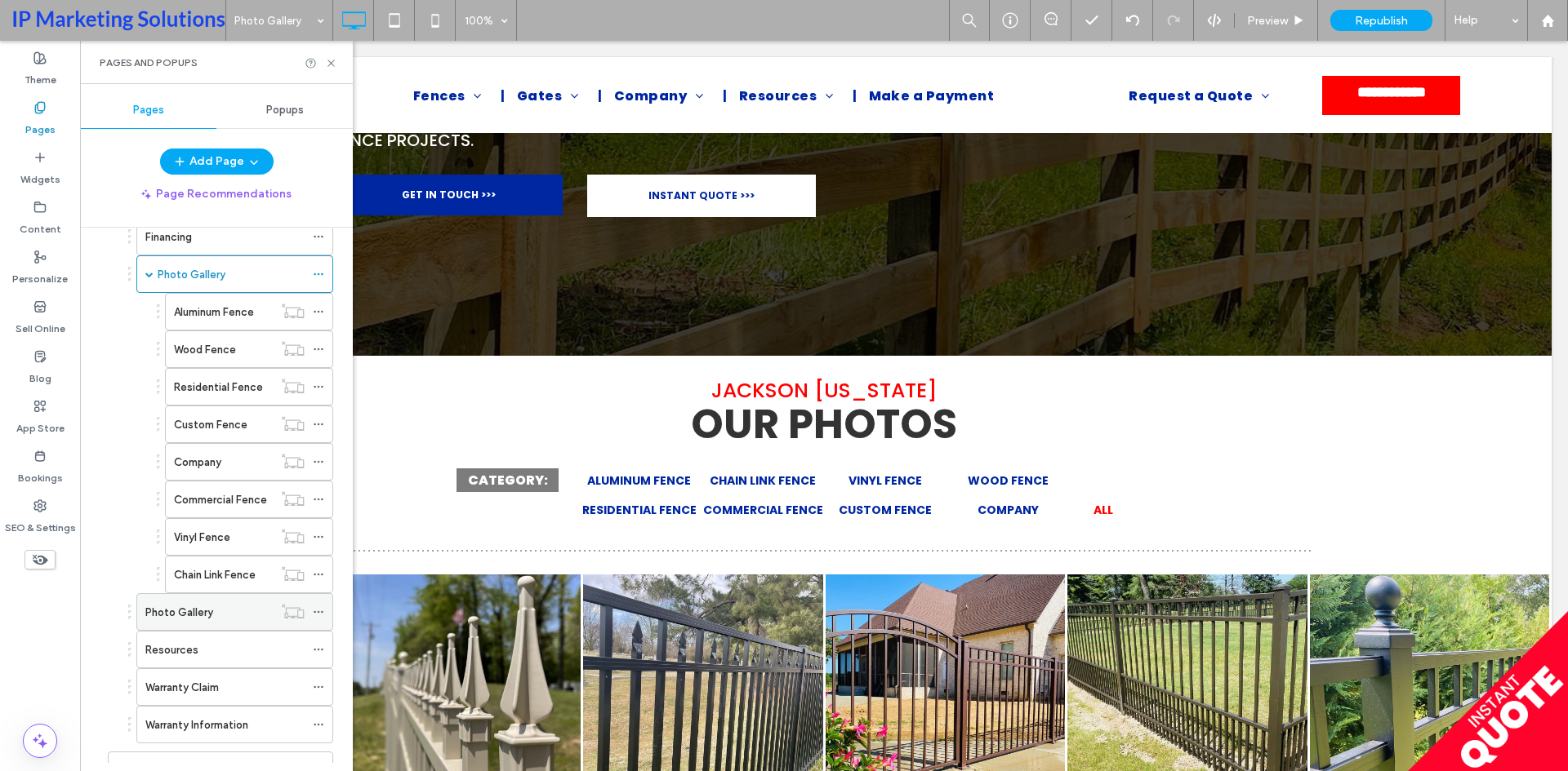
click at [314, 612] on icon at bounding box center [319, 613] width 12 height 12
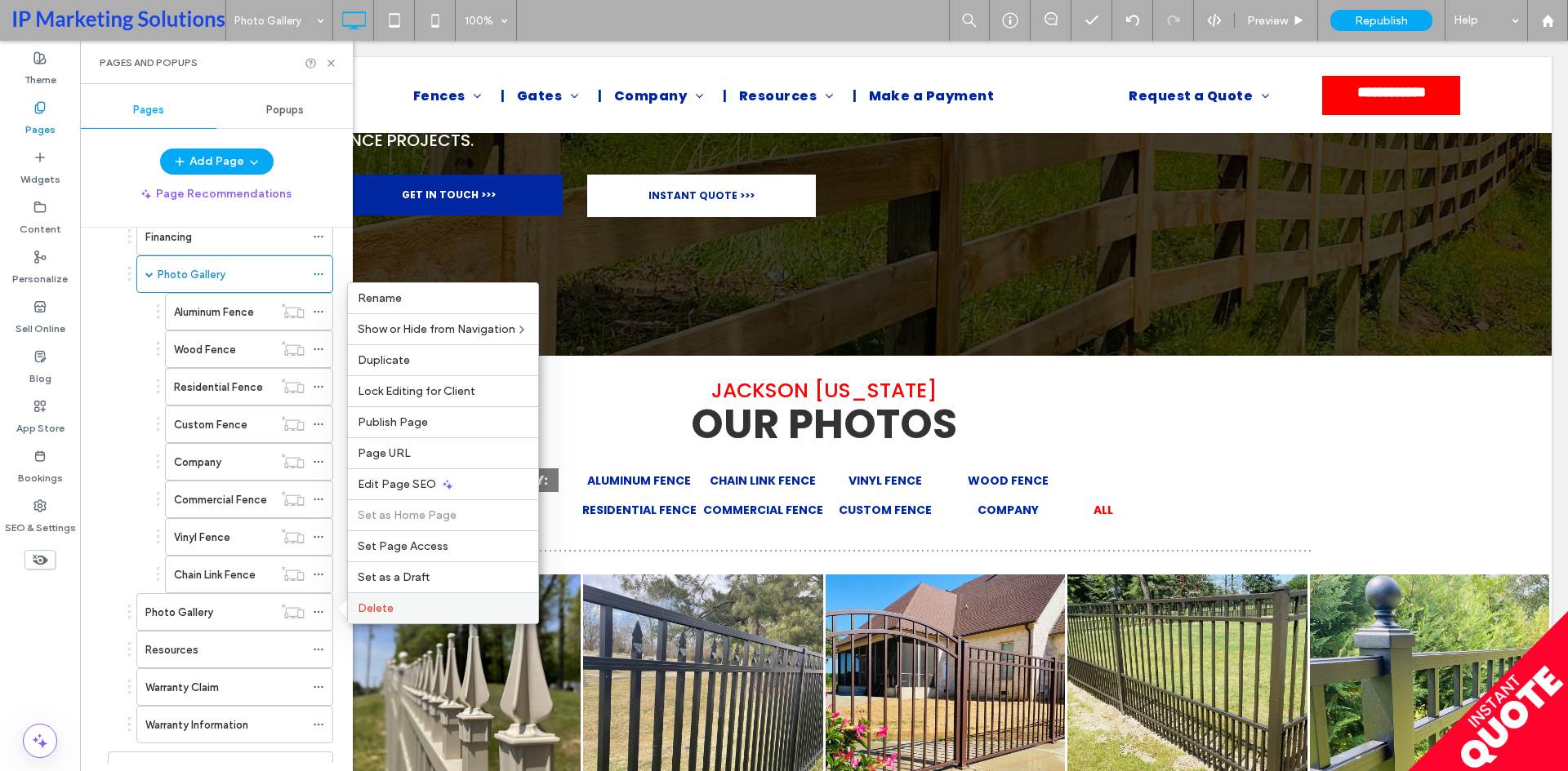
click at [376, 609] on span "Delete" at bounding box center [376, 609] width 36 height 14
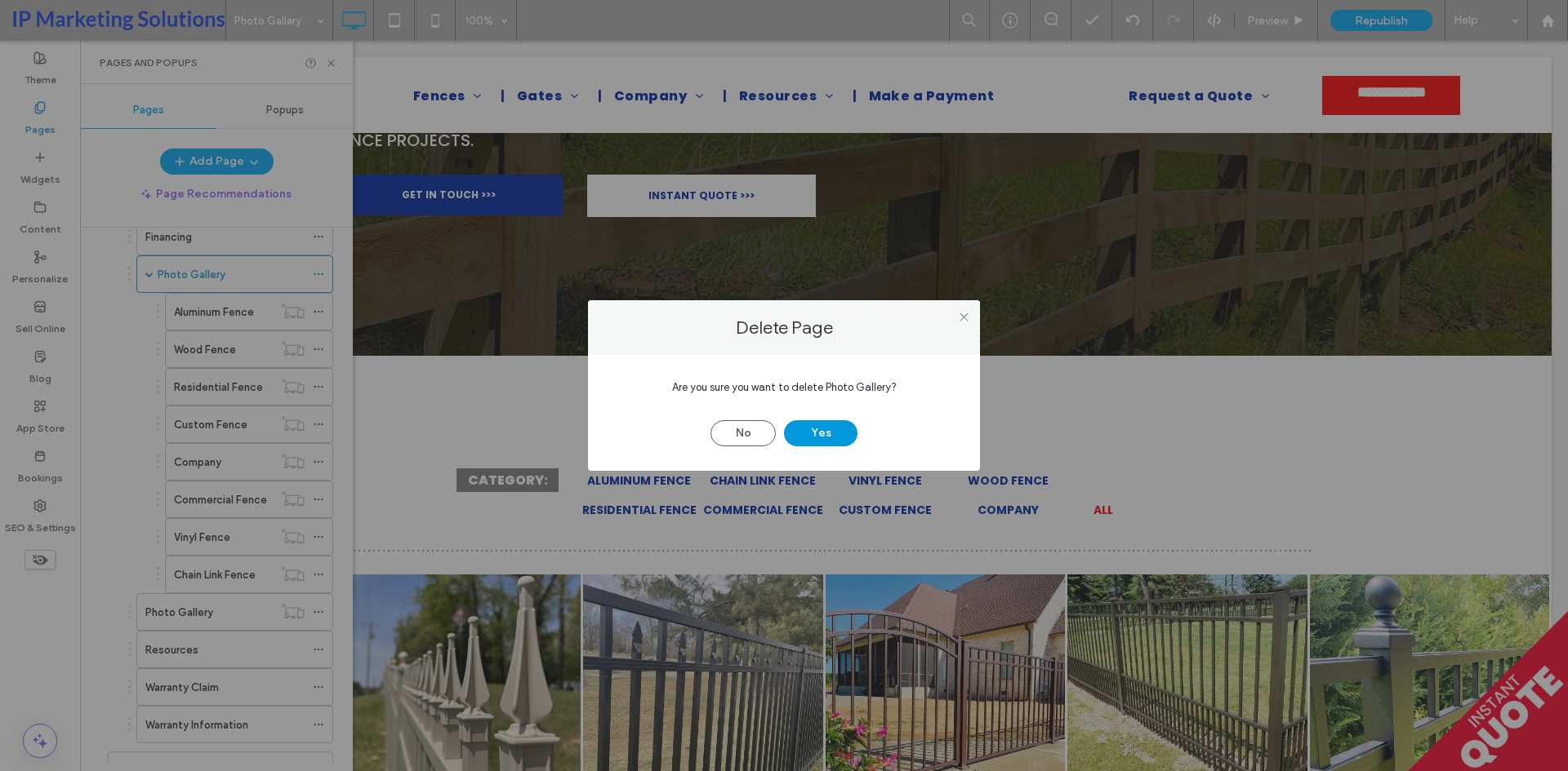
click at [826, 432] on button "Yes" at bounding box center [821, 433] width 74 height 26
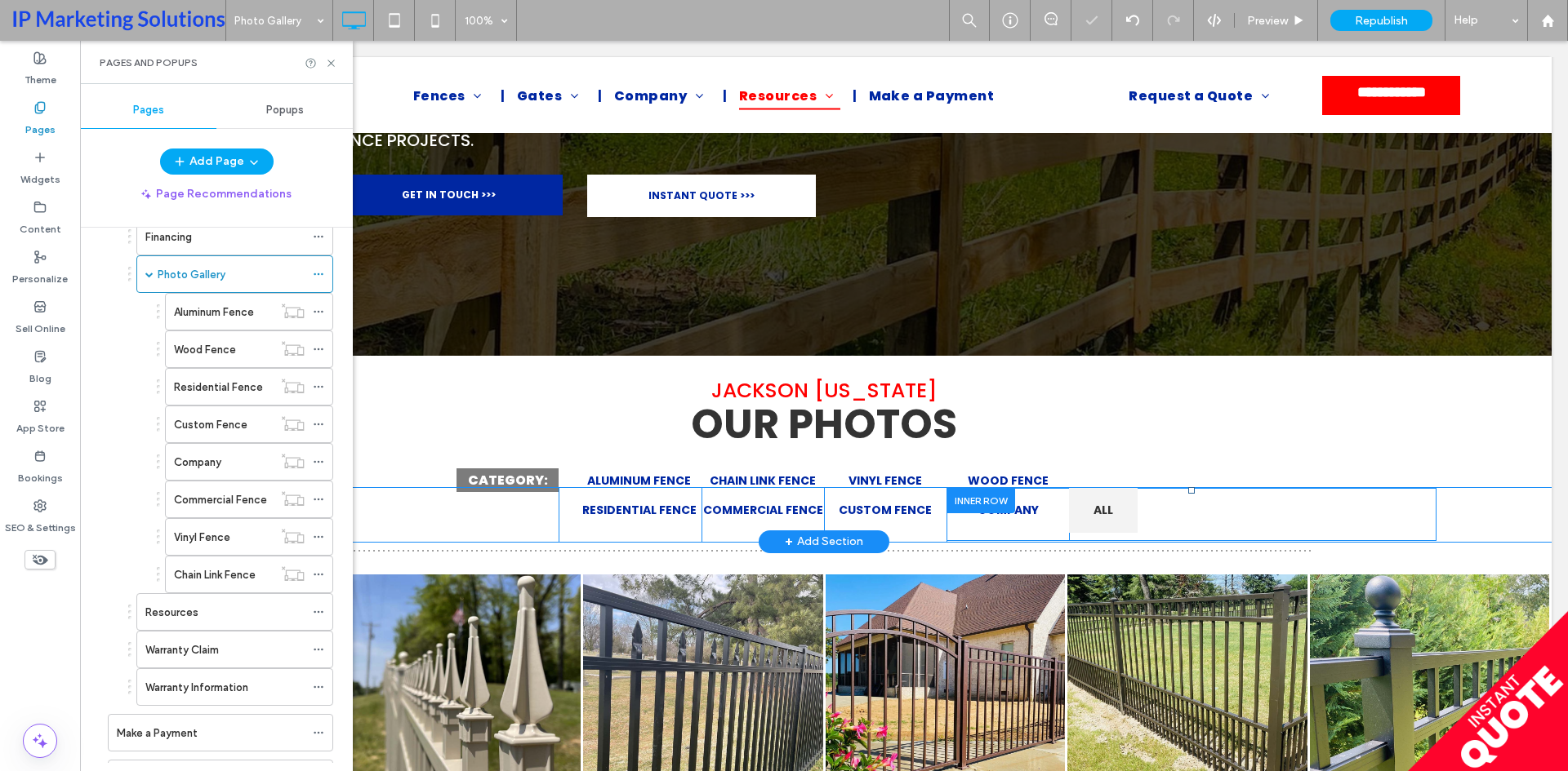
click at [1113, 499] on div "Click To Paste" at bounding box center [1253, 481] width 368 height 45
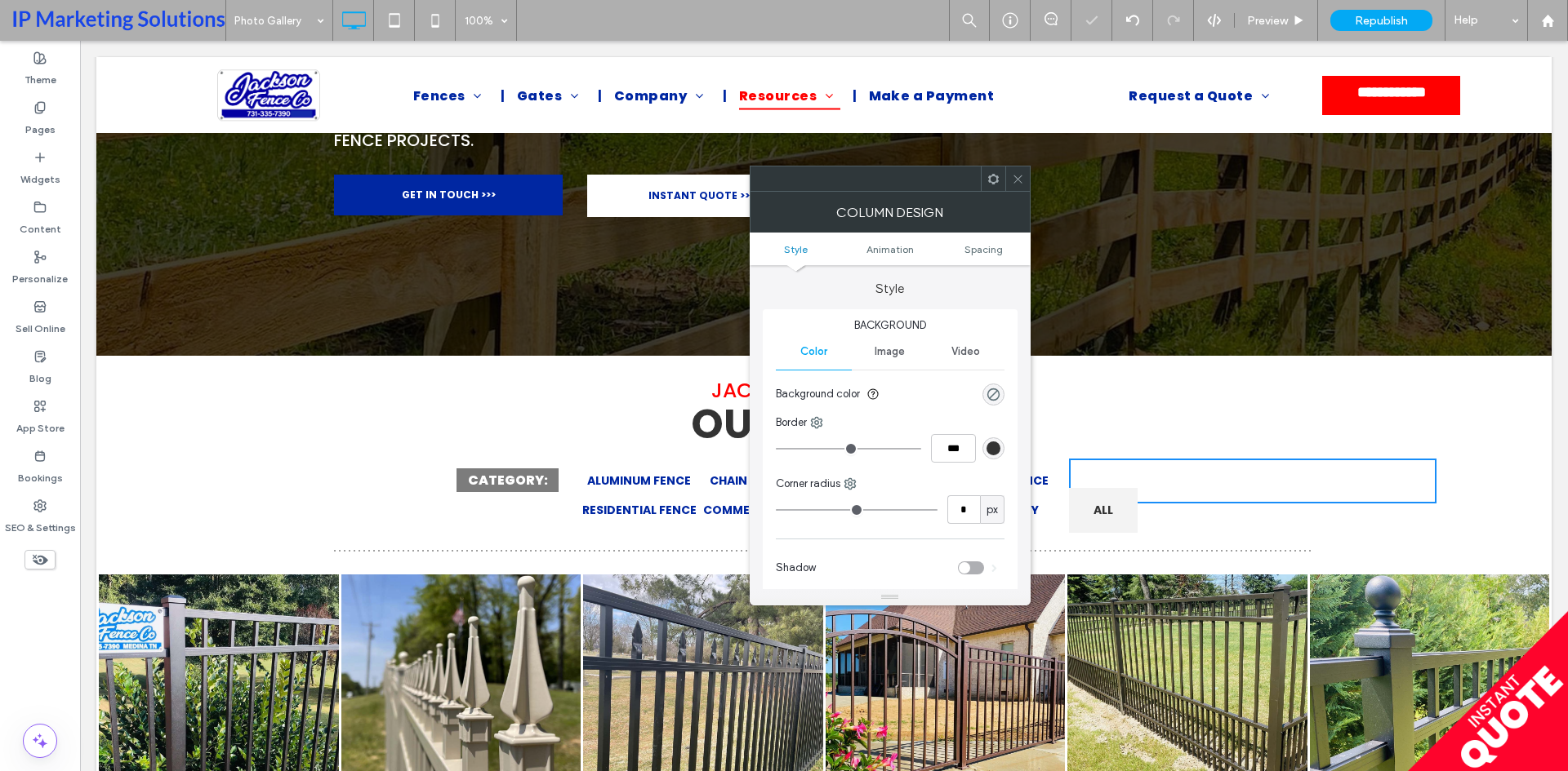
click at [1109, 512] on link "ALL" at bounding box center [1103, 510] width 69 height 45
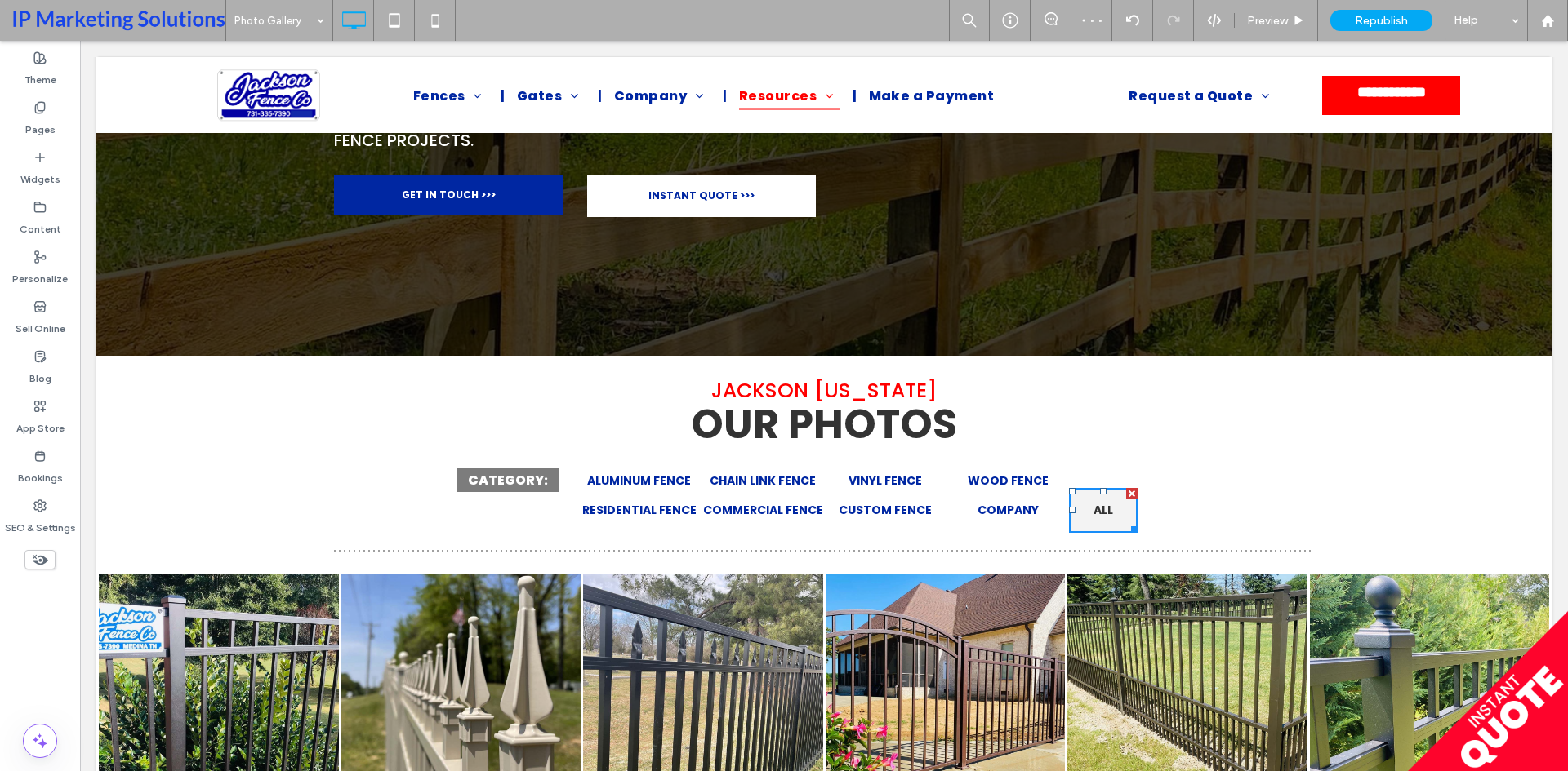
click at [1109, 512] on link "ALL" at bounding box center [1103, 510] width 69 height 45
click at [1098, 511] on span "ALL" at bounding box center [1103, 510] width 20 height 17
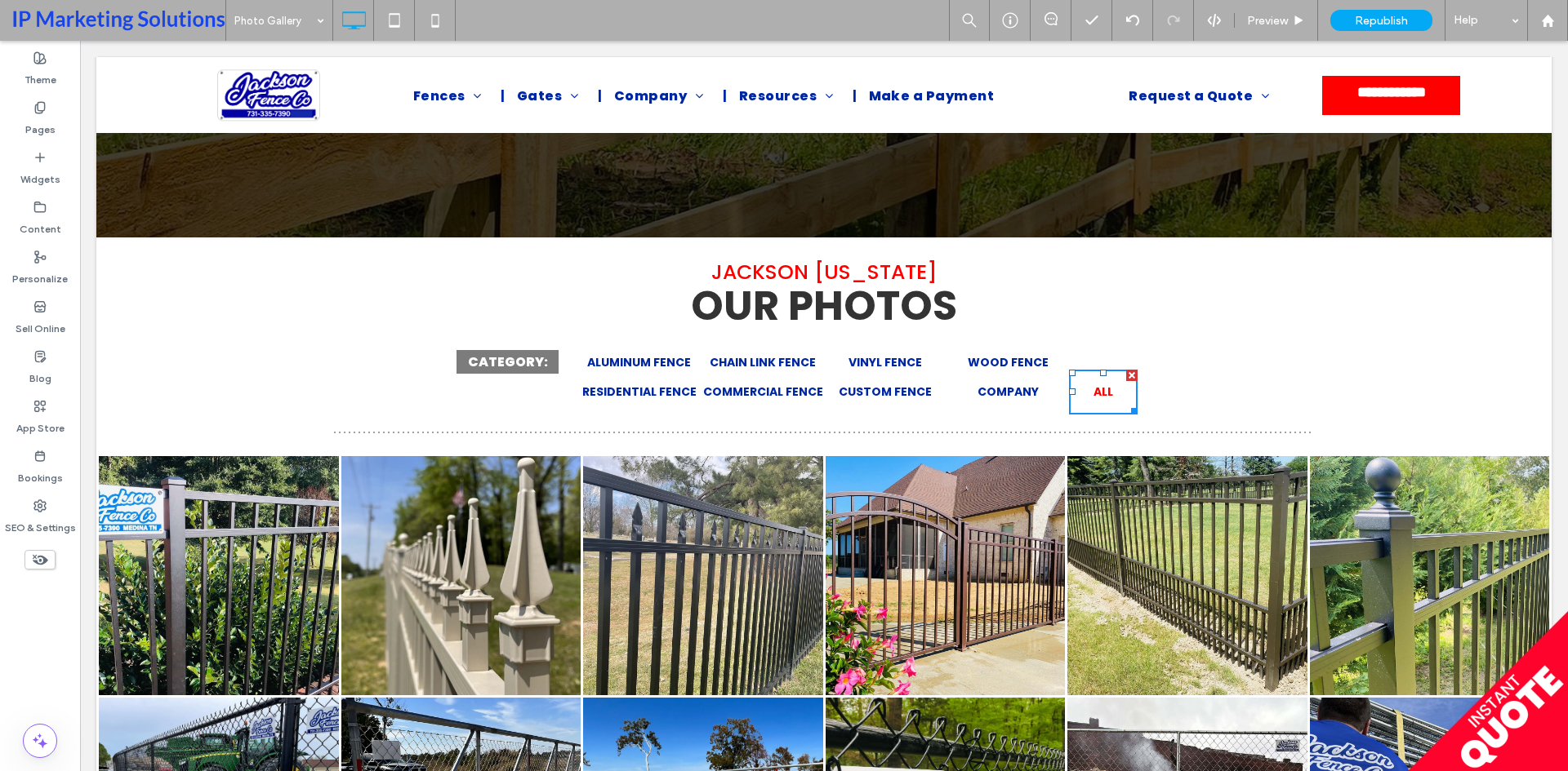
scroll to position [490, 0]
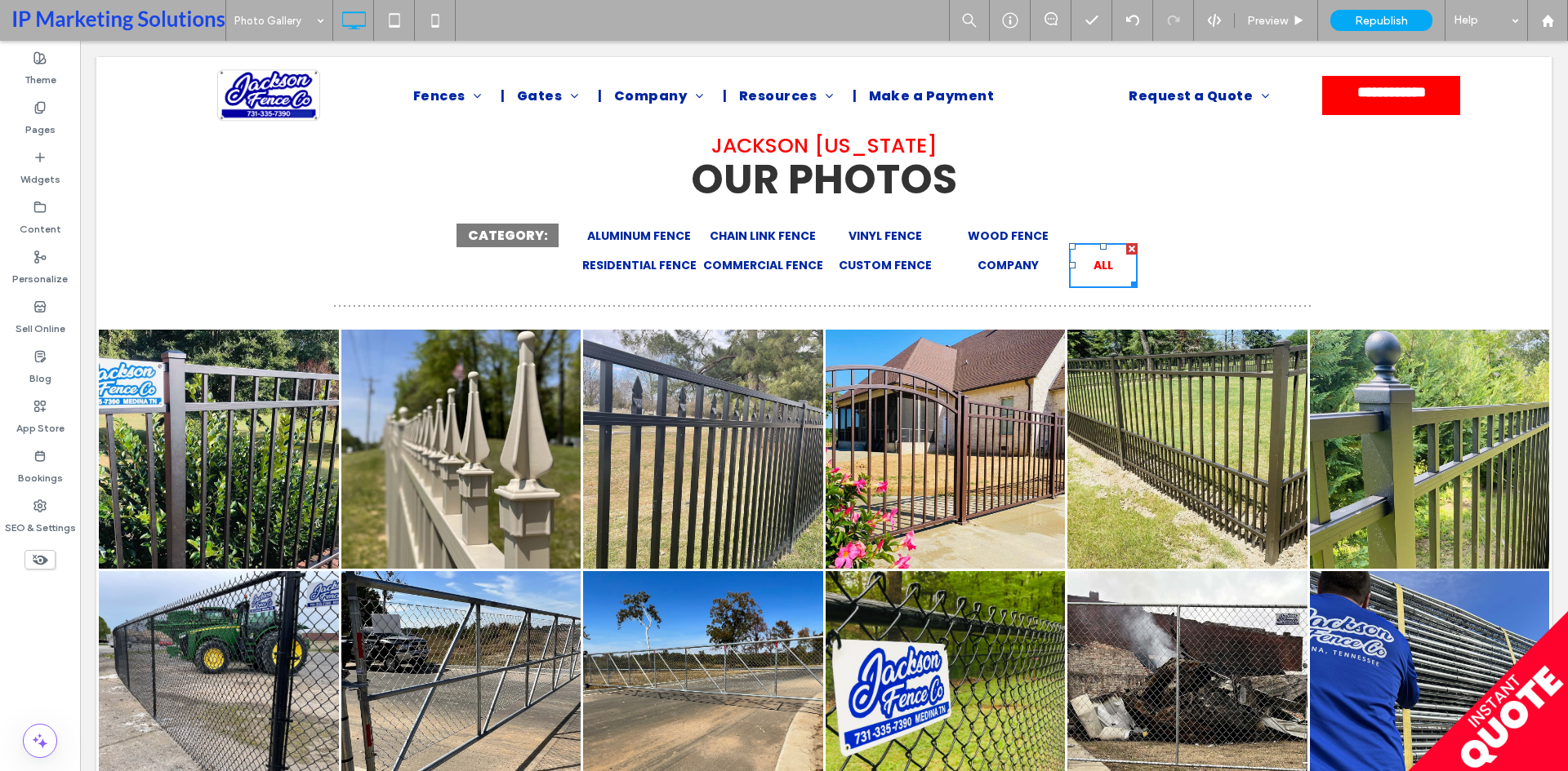
click at [1043, 452] on link at bounding box center [946, 450] width 240 height 240
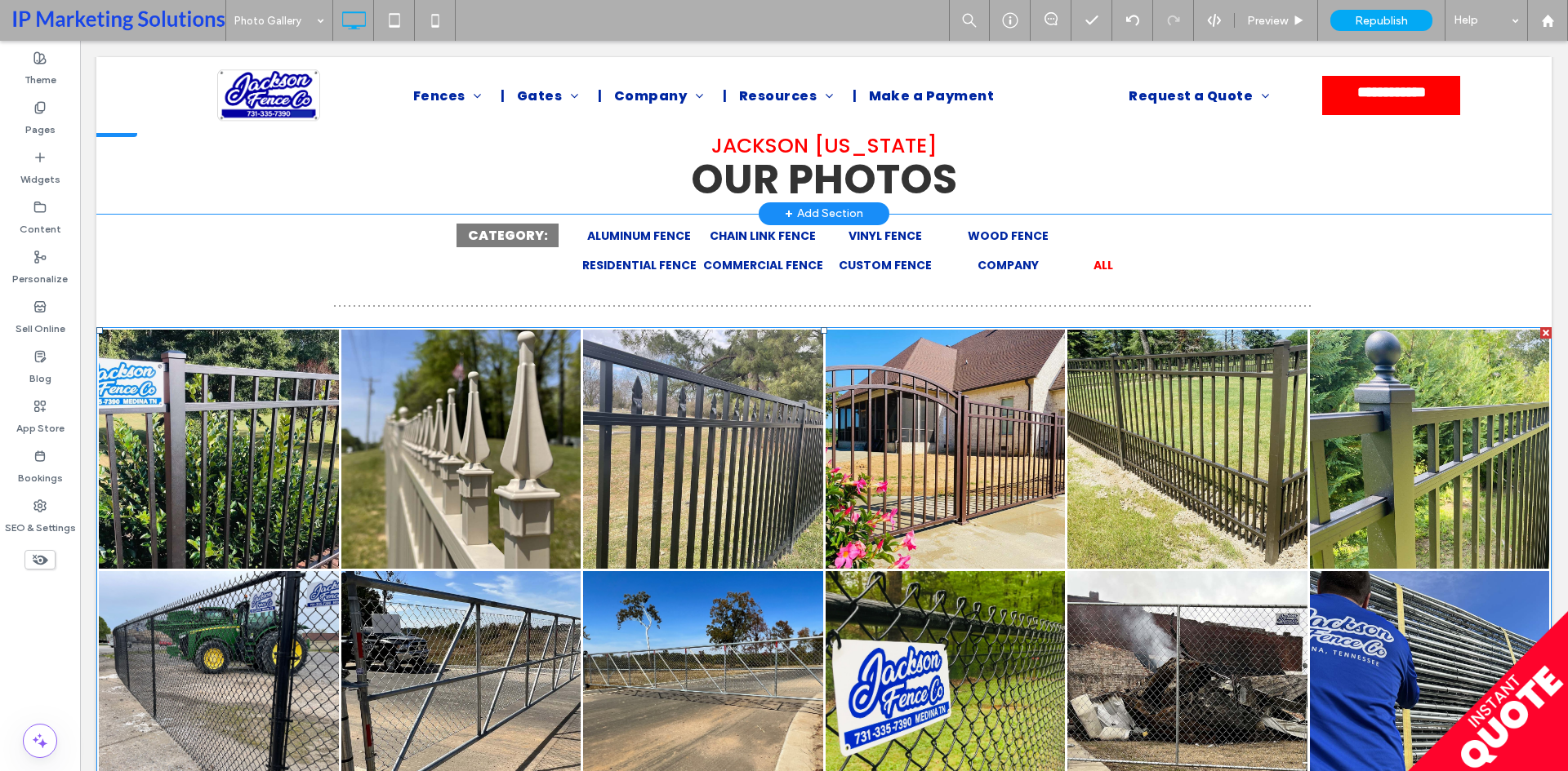
scroll to position [163, 0]
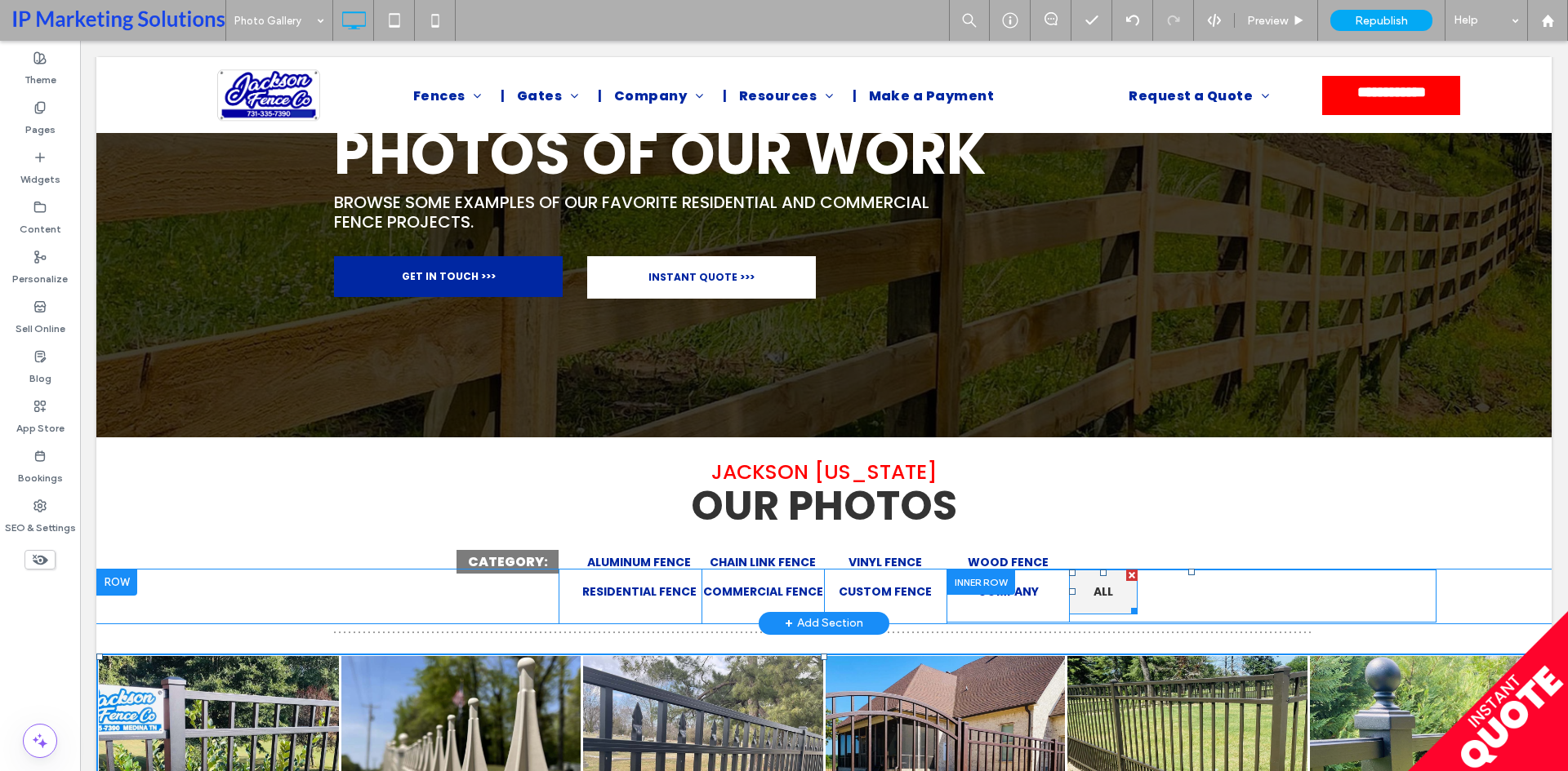
click at [1079, 594] on link "ALL" at bounding box center [1103, 592] width 69 height 45
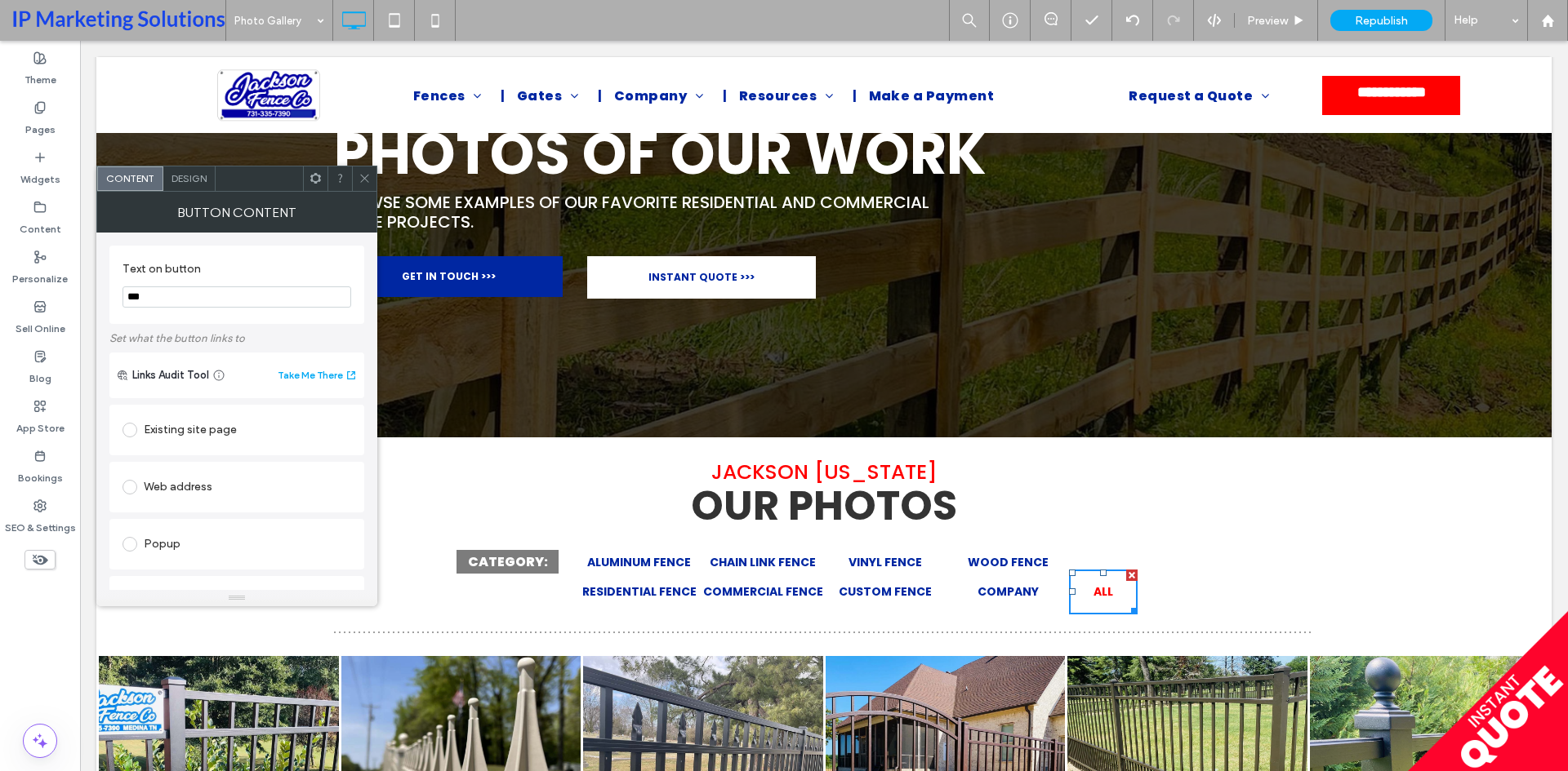
scroll to position [392, 0]
click at [365, 173] on icon at bounding box center [365, 178] width 12 height 12
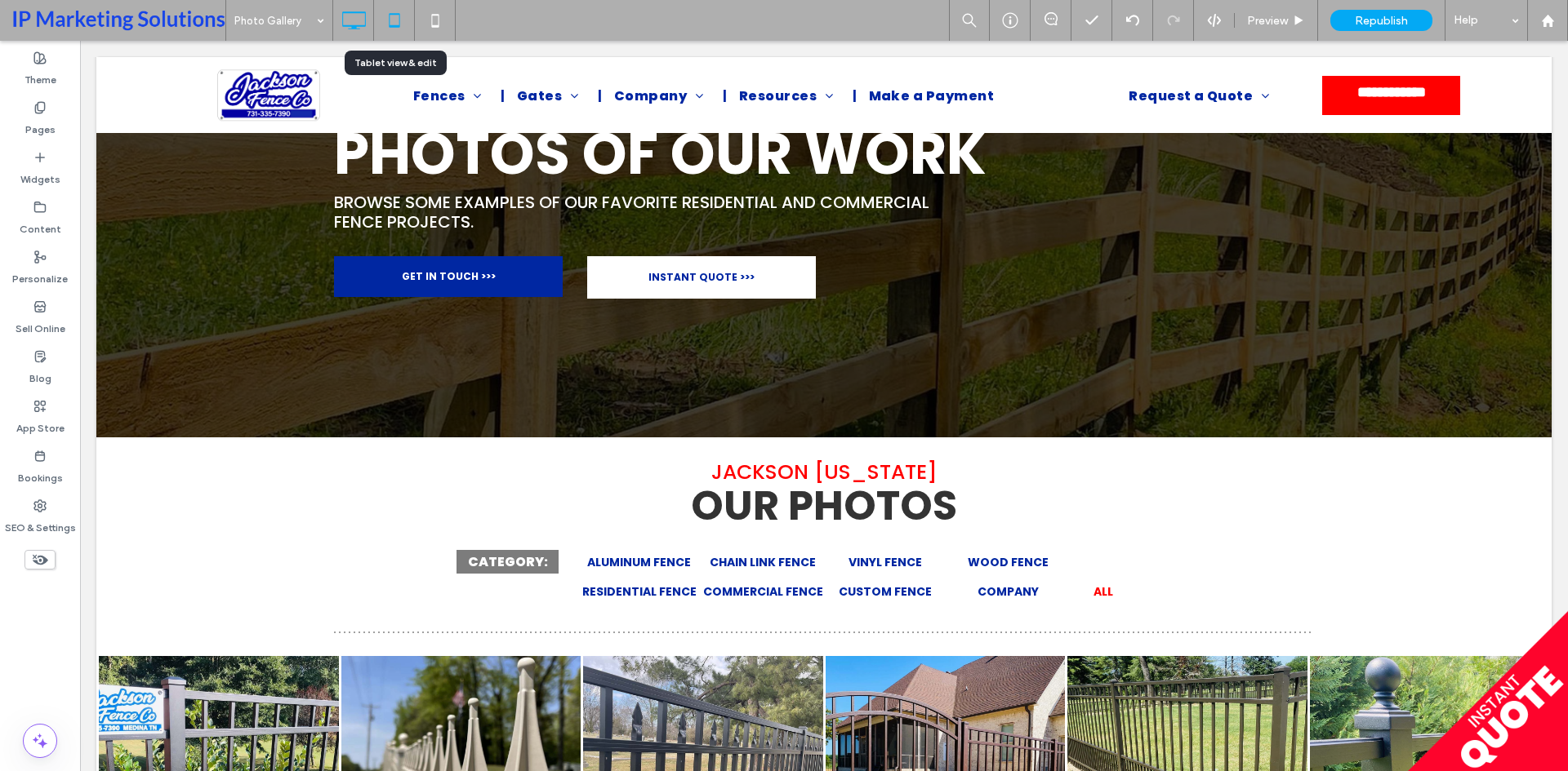
click at [404, 30] on icon at bounding box center [393, 20] width 33 height 33
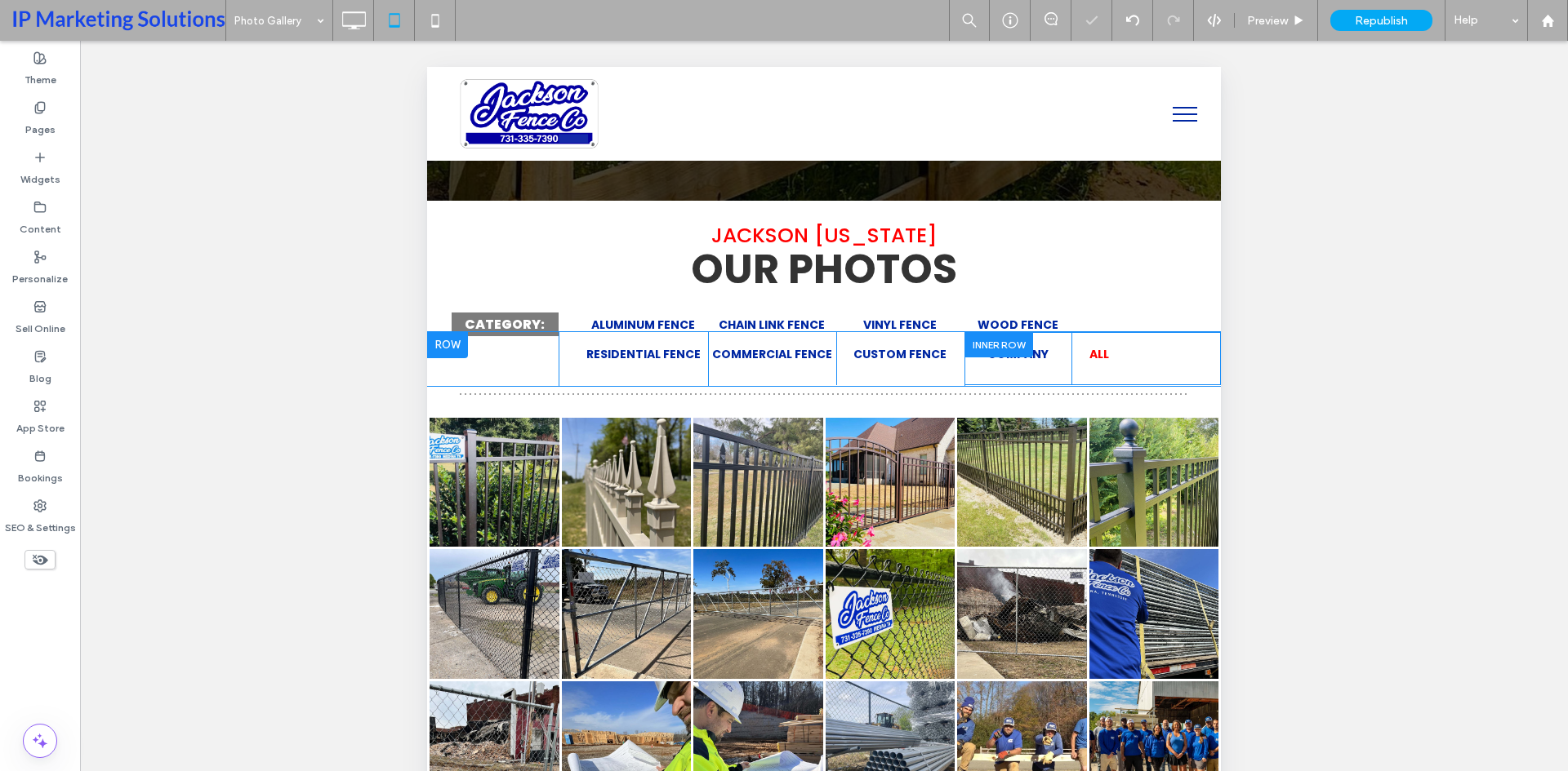
scroll to position [408, 0]
click at [1099, 359] on link "ALL" at bounding box center [1099, 354] width 56 height 45
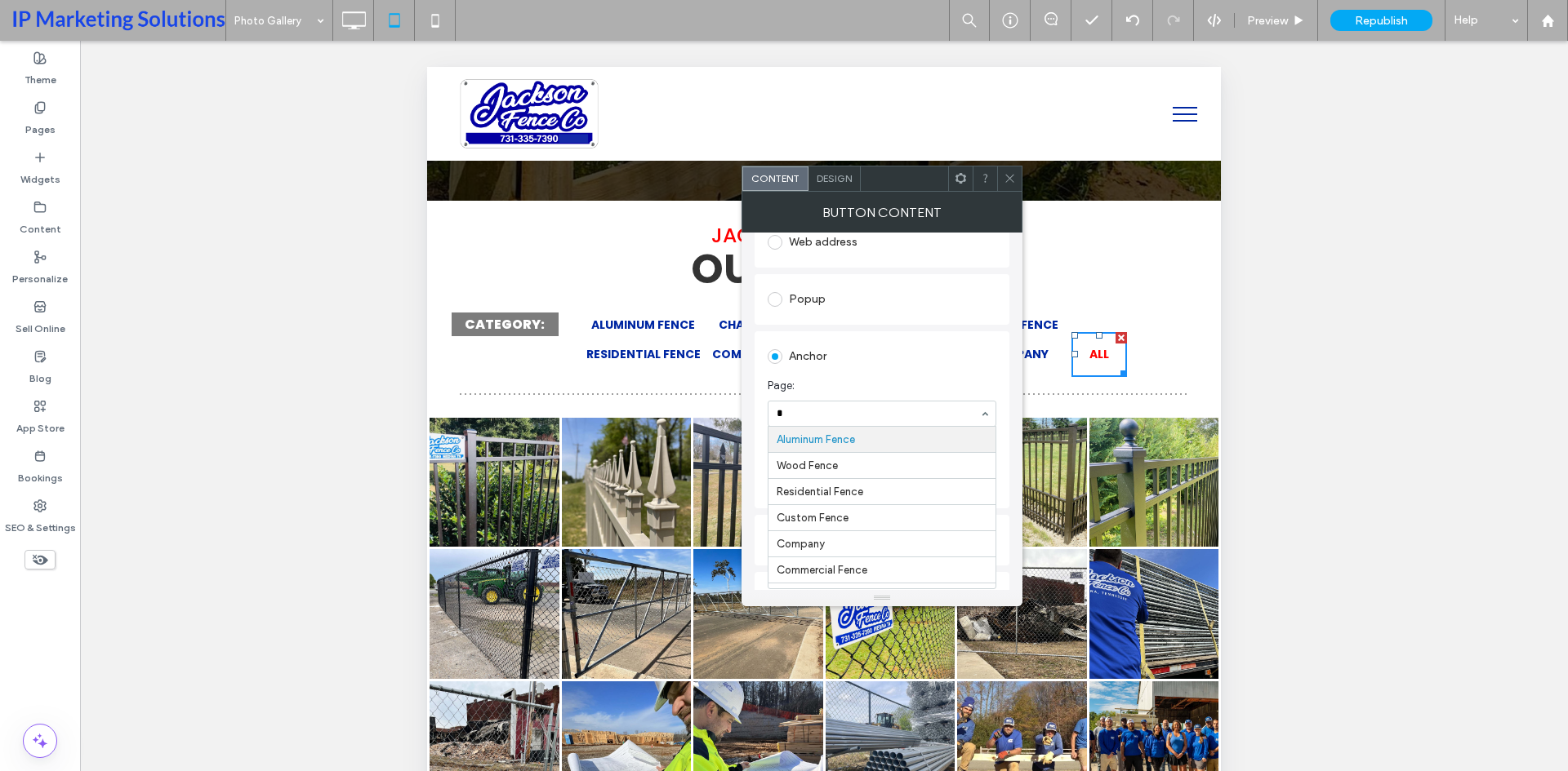
scroll to position [0, 0]
type input "*"
type input "****"
drag, startPoint x: 1014, startPoint y: 182, endPoint x: 419, endPoint y: 80, distance: 603.7
click at [1014, 182] on use at bounding box center [1010, 179] width 8 height 8
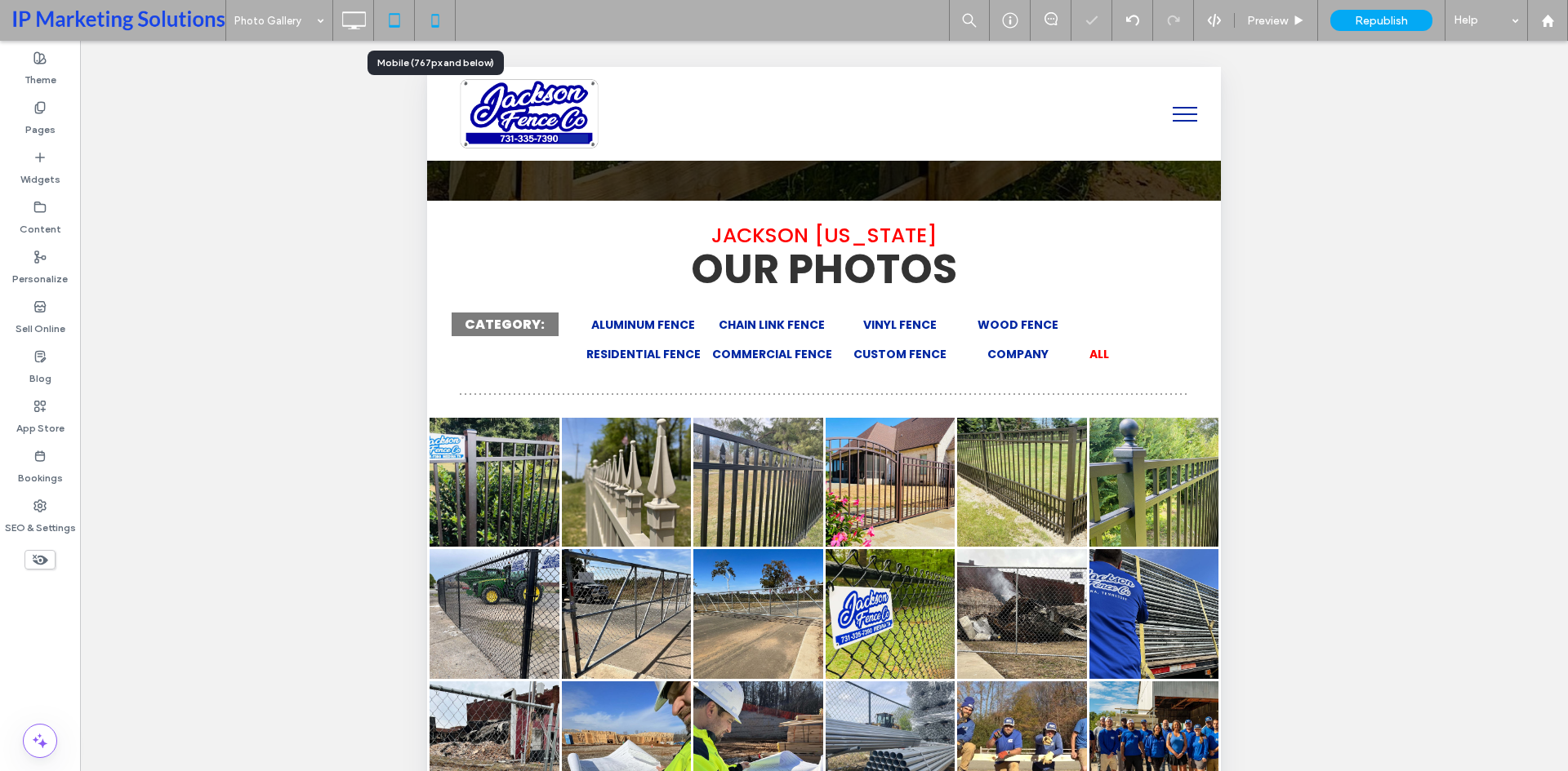
click at [432, 24] on use at bounding box center [434, 20] width 7 height 13
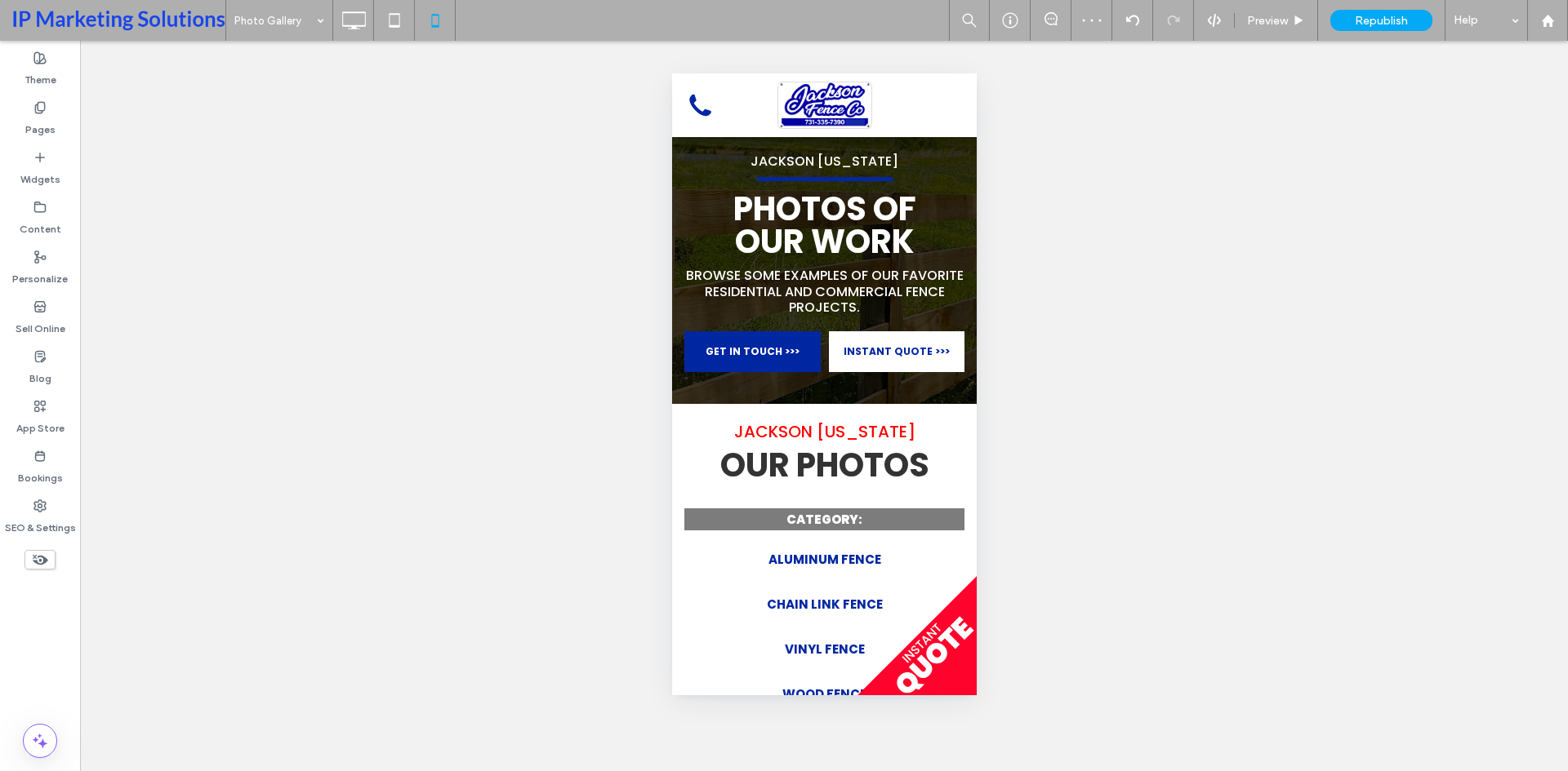
scroll to position [571, 0]
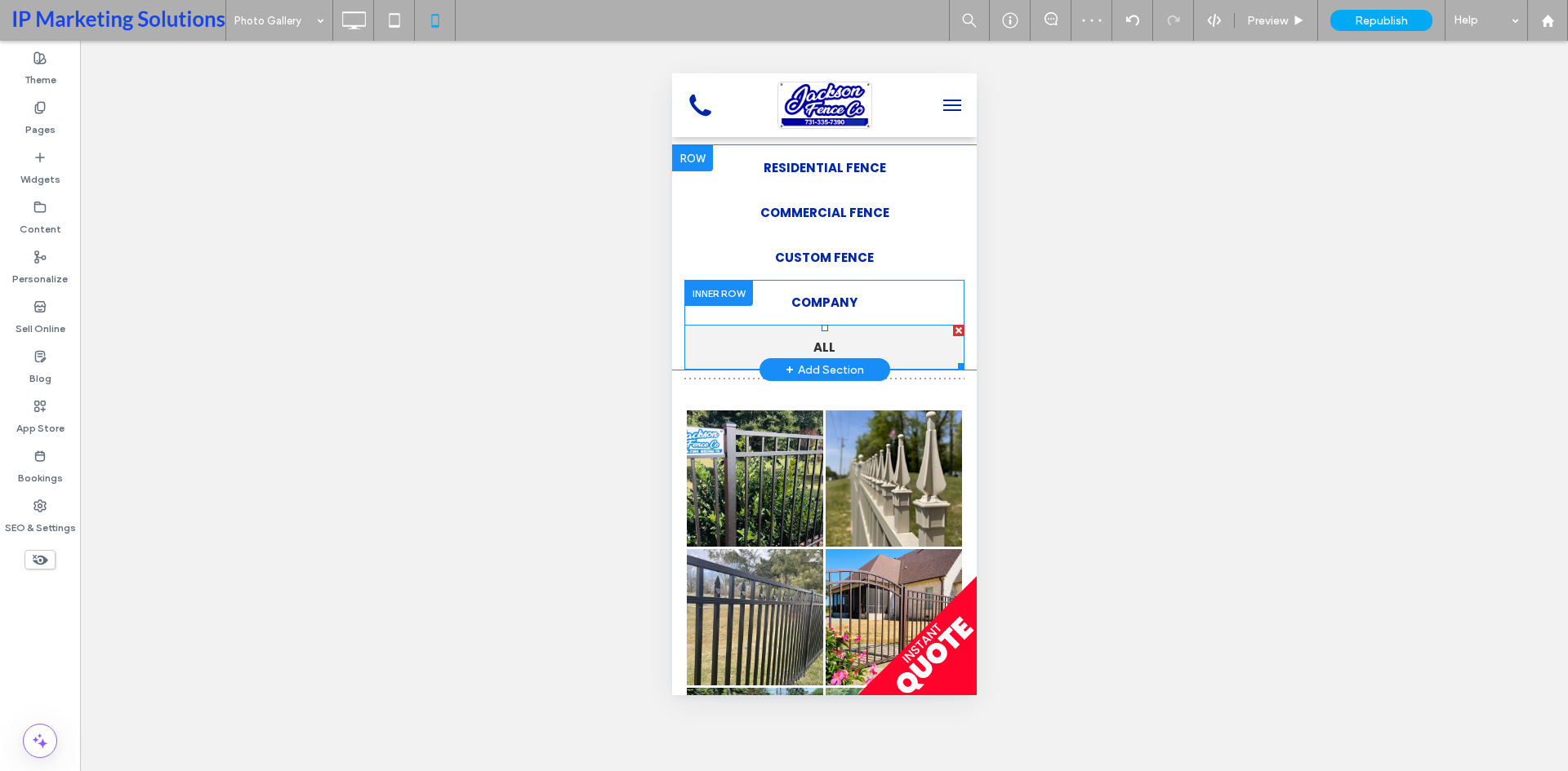
click at [830, 353] on link "ALL" at bounding box center [824, 347] width 280 height 45
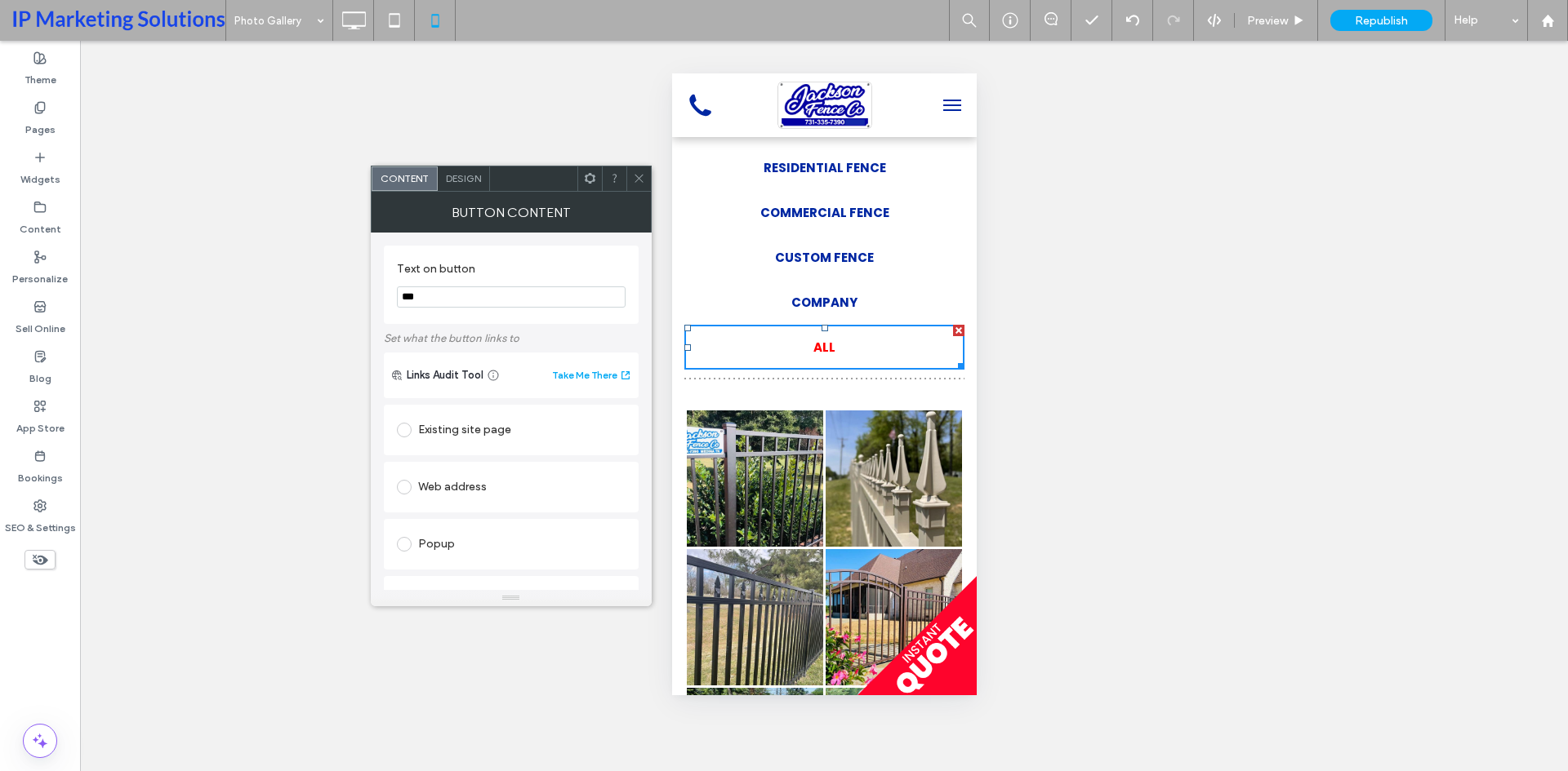
scroll to position [163, 0]
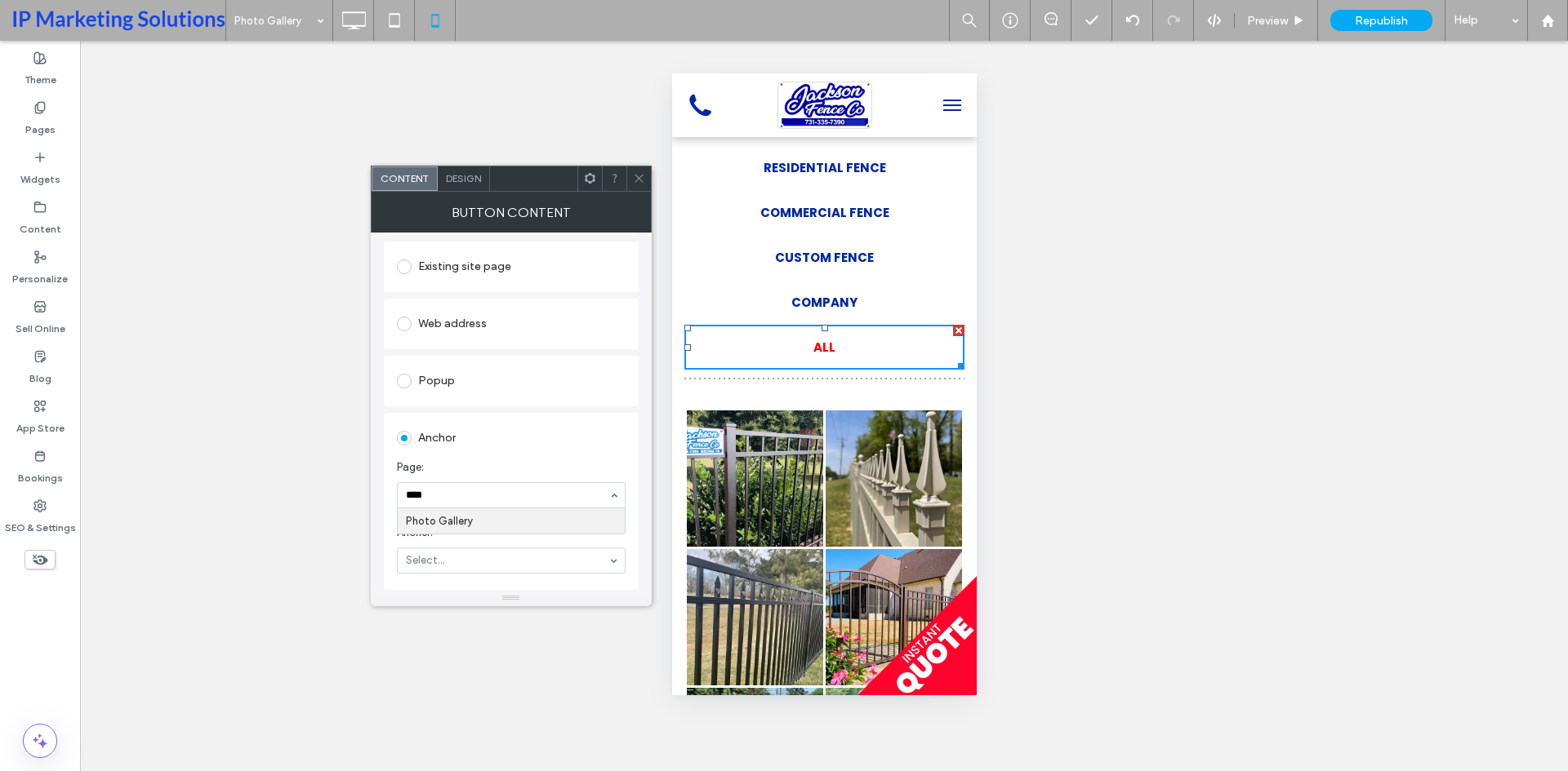
type input "*****"
click at [633, 187] on span at bounding box center [639, 179] width 12 height 25
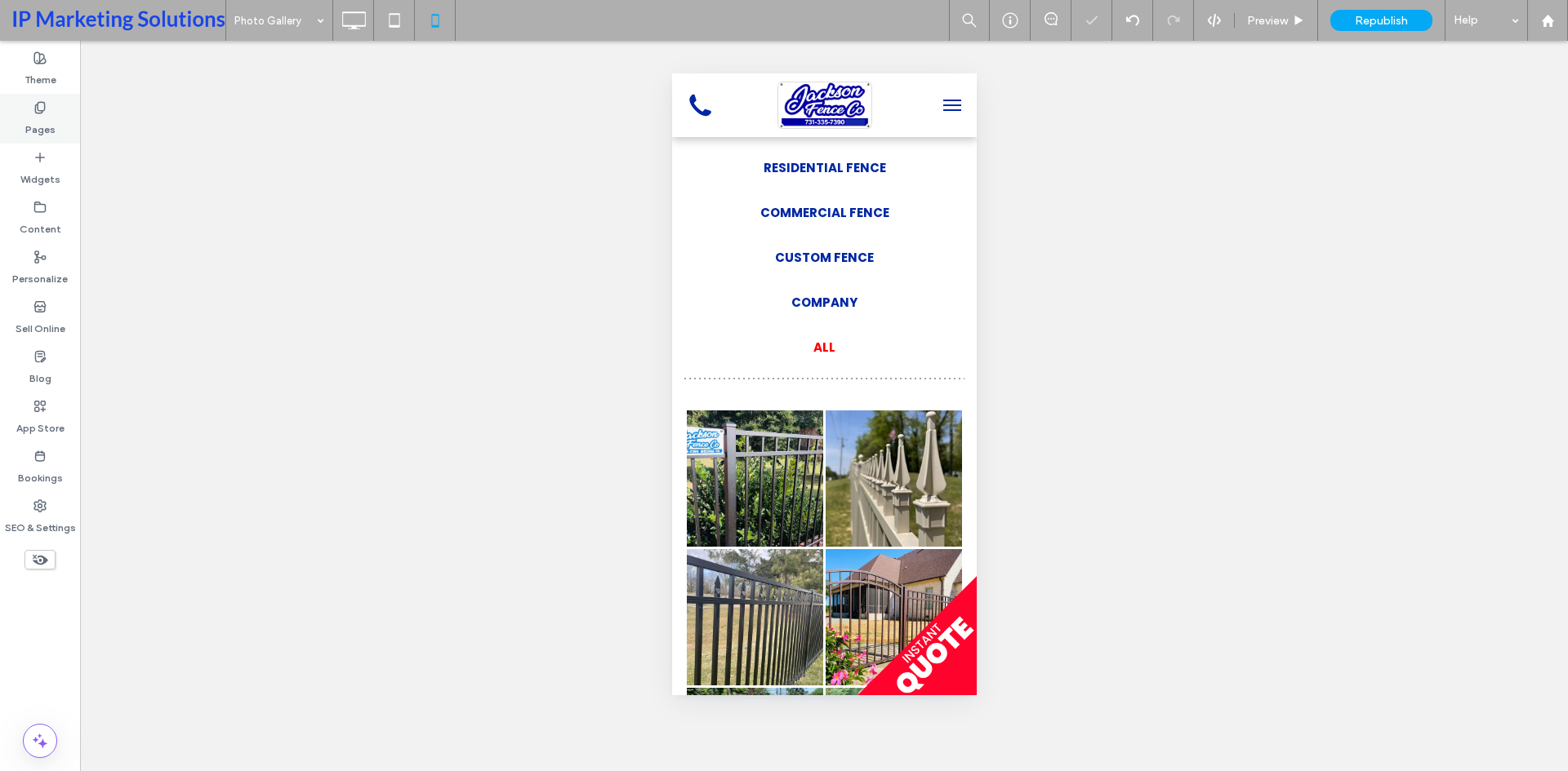
click at [31, 114] on label "Pages" at bounding box center [40, 125] width 30 height 23
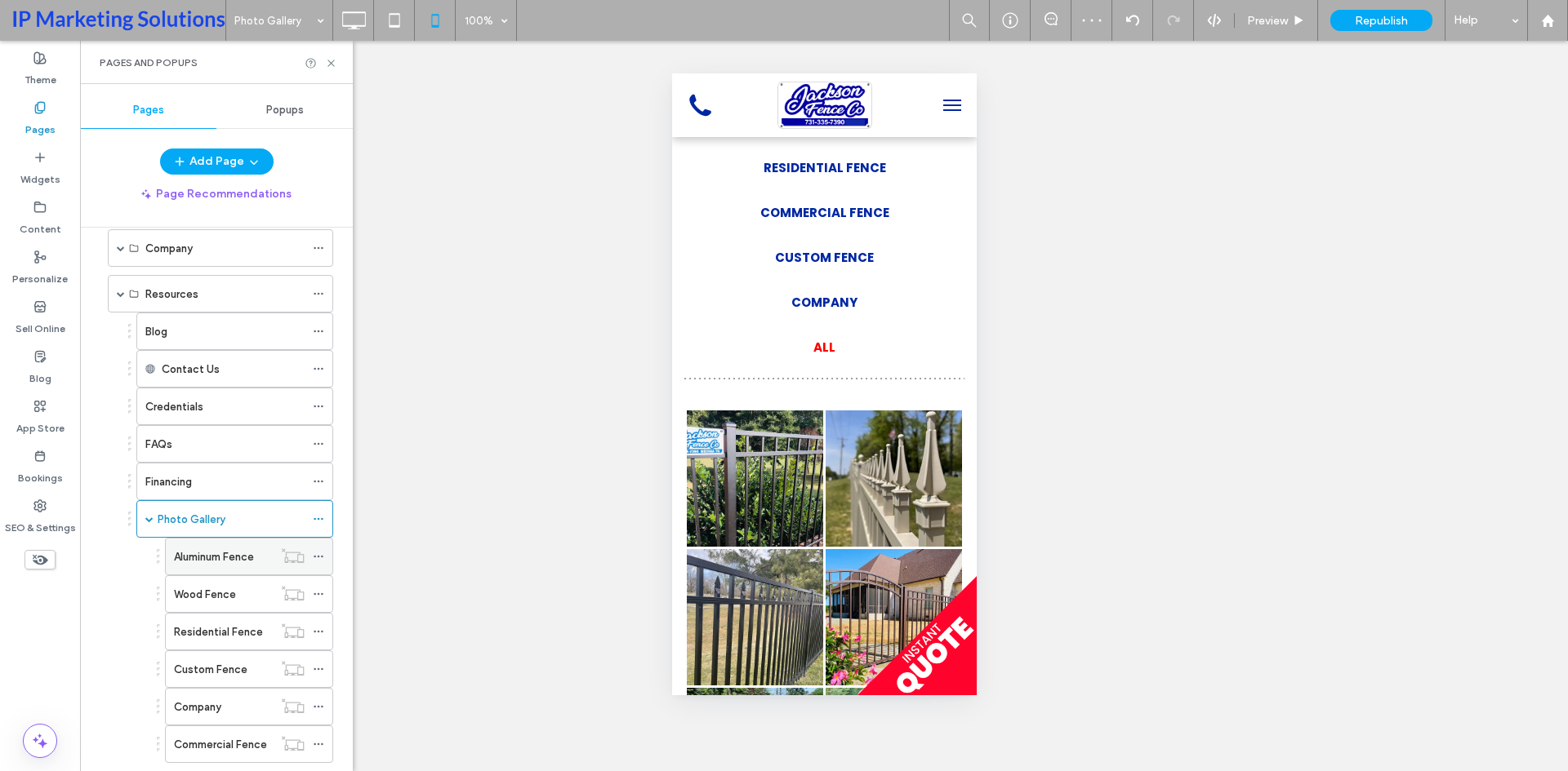
click at [207, 558] on label "Aluminum Fence" at bounding box center [214, 556] width 80 height 29
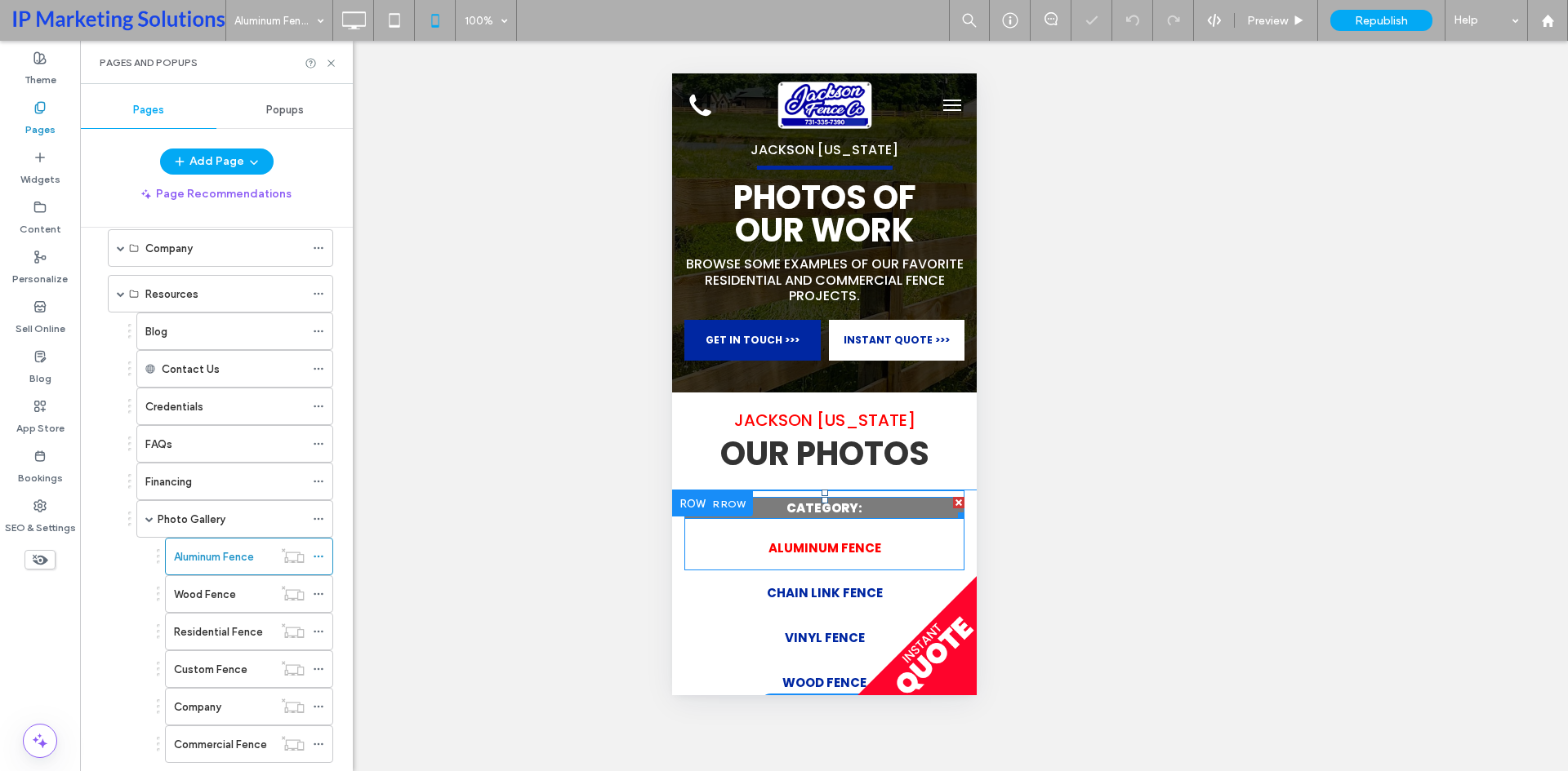
scroll to position [327, 0]
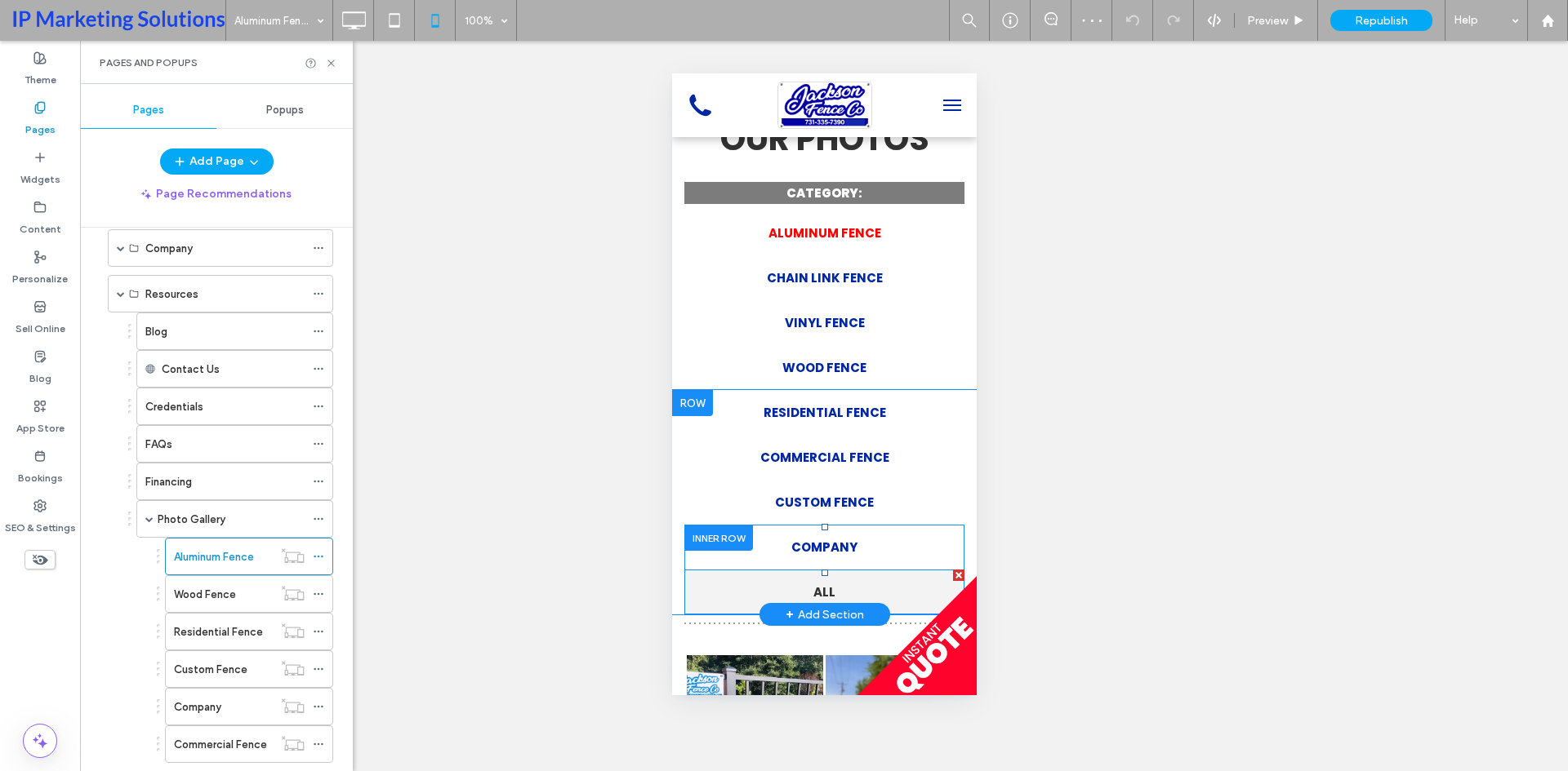
click at [804, 581] on link "ALL" at bounding box center [824, 592] width 280 height 45
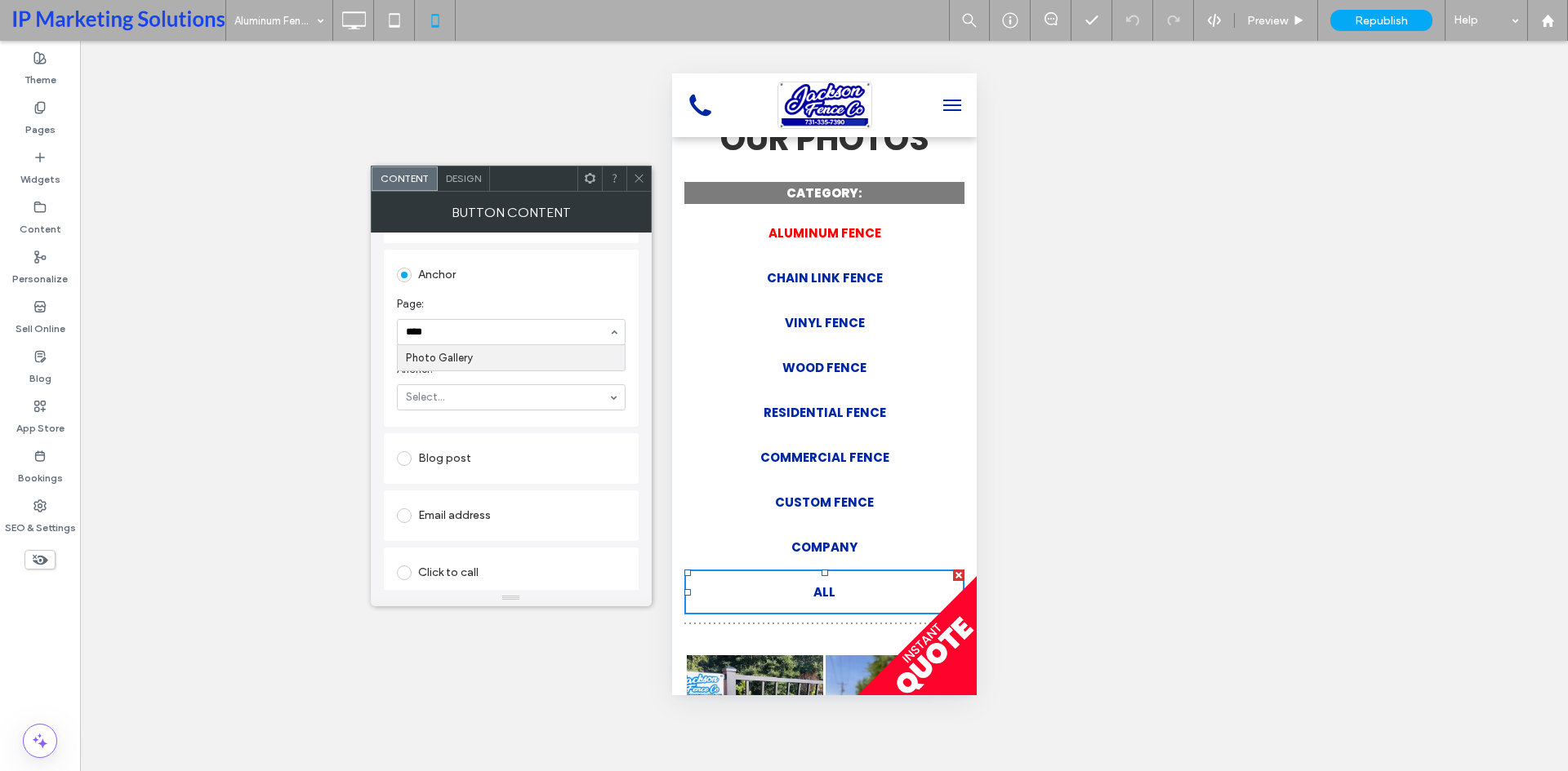
type input "*****"
click at [640, 176] on icon at bounding box center [639, 178] width 12 height 12
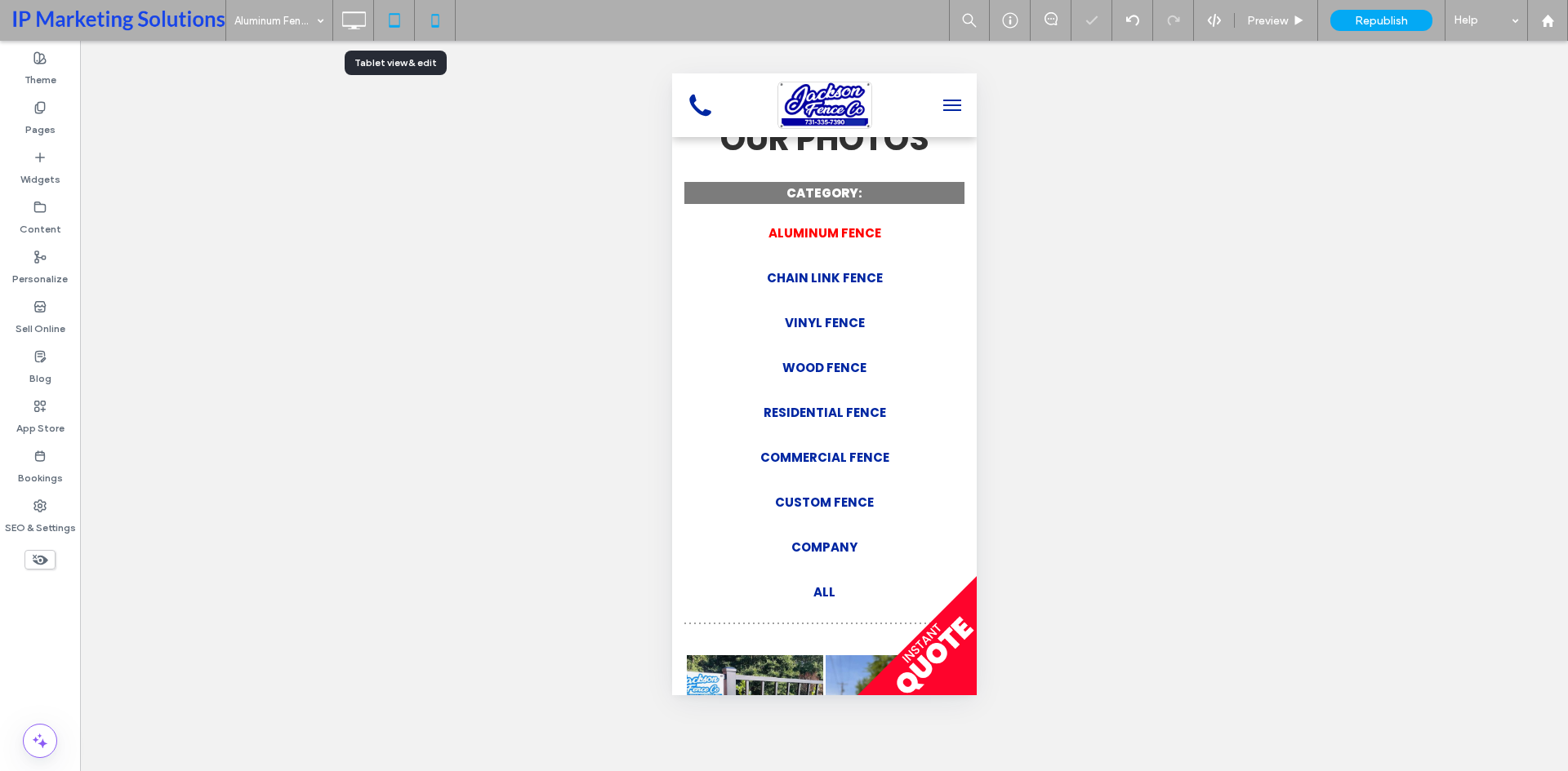
click at [403, 30] on icon at bounding box center [393, 20] width 33 height 33
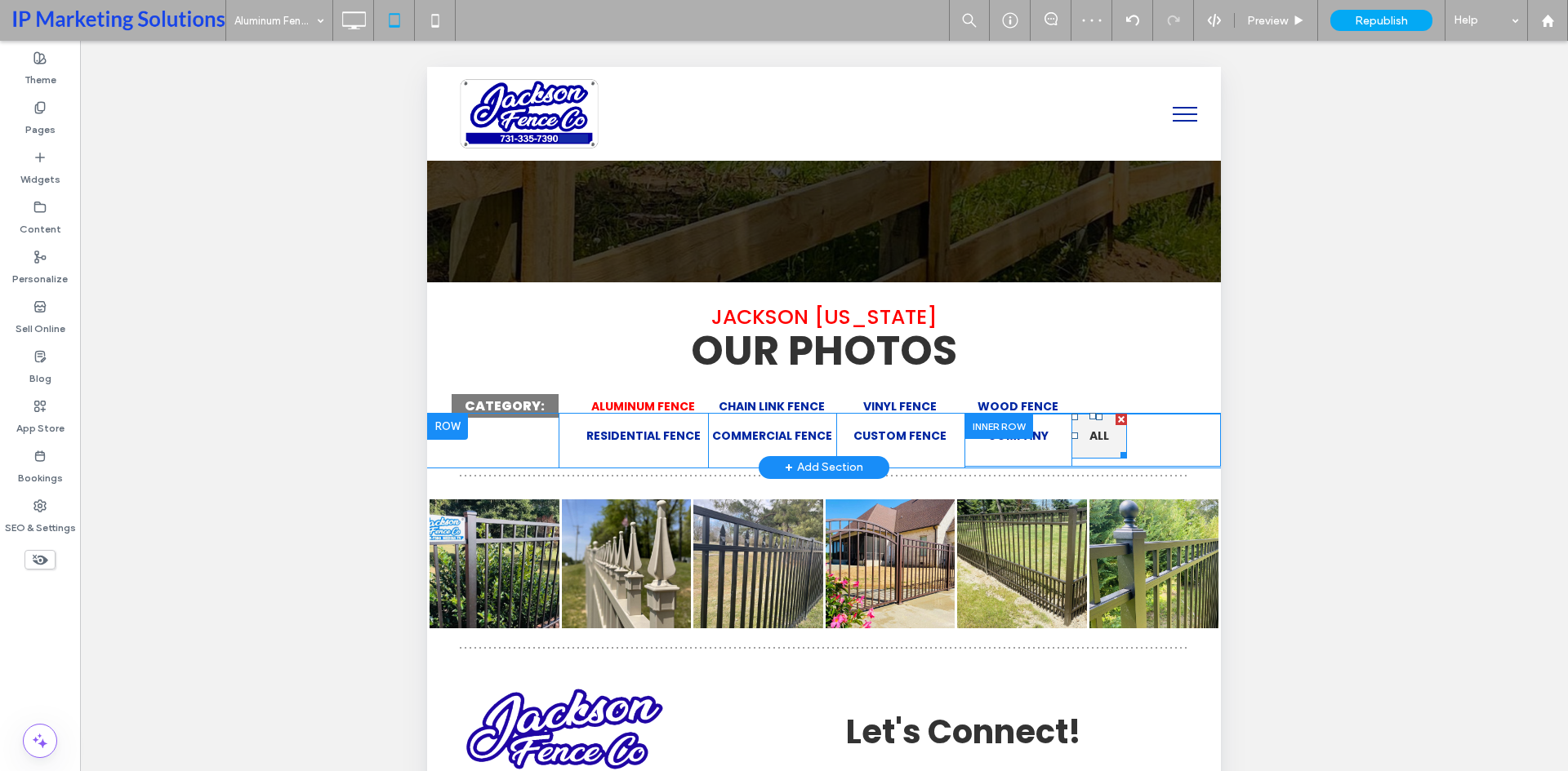
click at [1089, 436] on span "ALL" at bounding box center [1099, 436] width 20 height 17
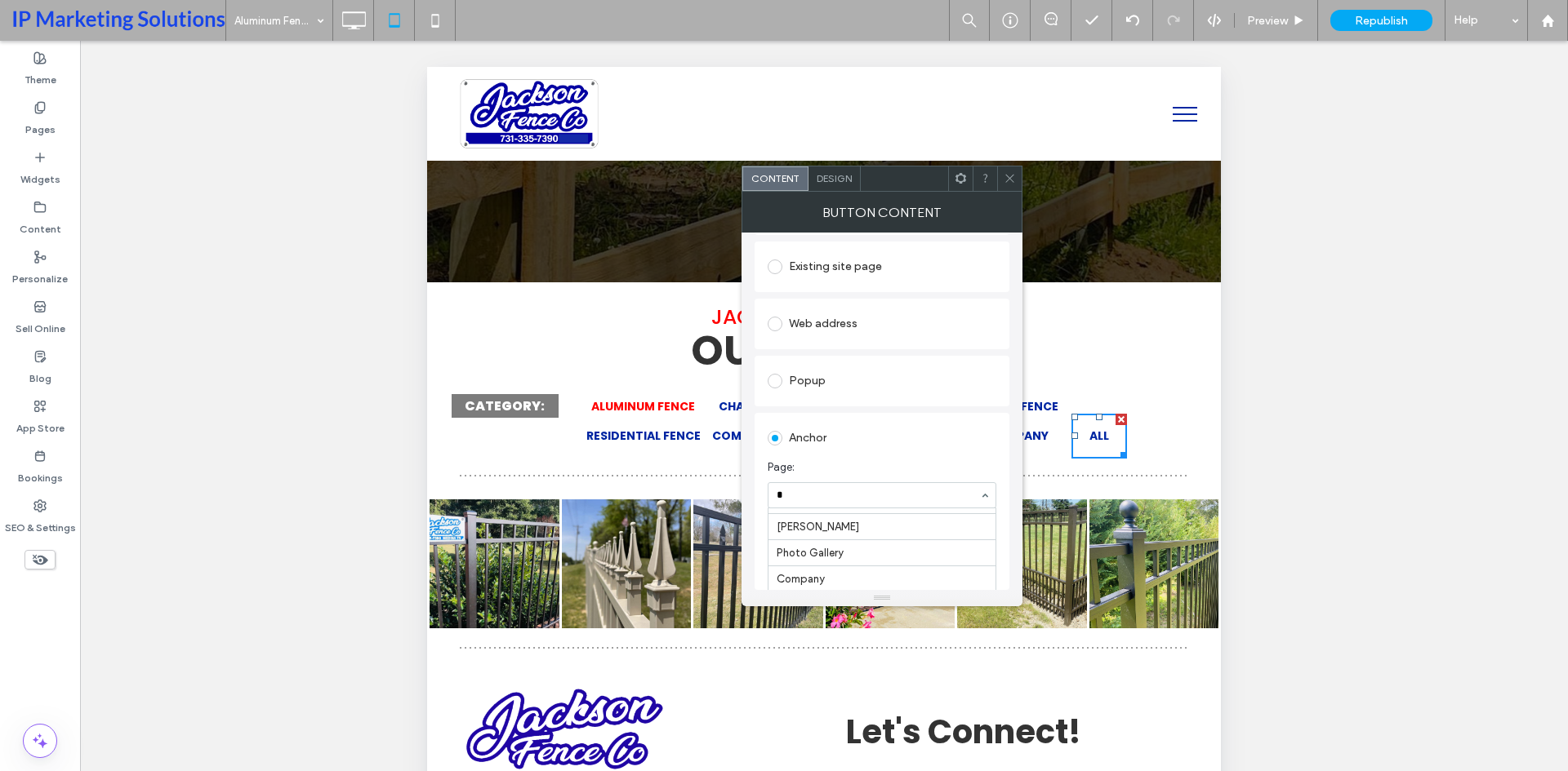
scroll to position [0, 0]
type input "****"
click at [1013, 178] on icon at bounding box center [1010, 178] width 12 height 12
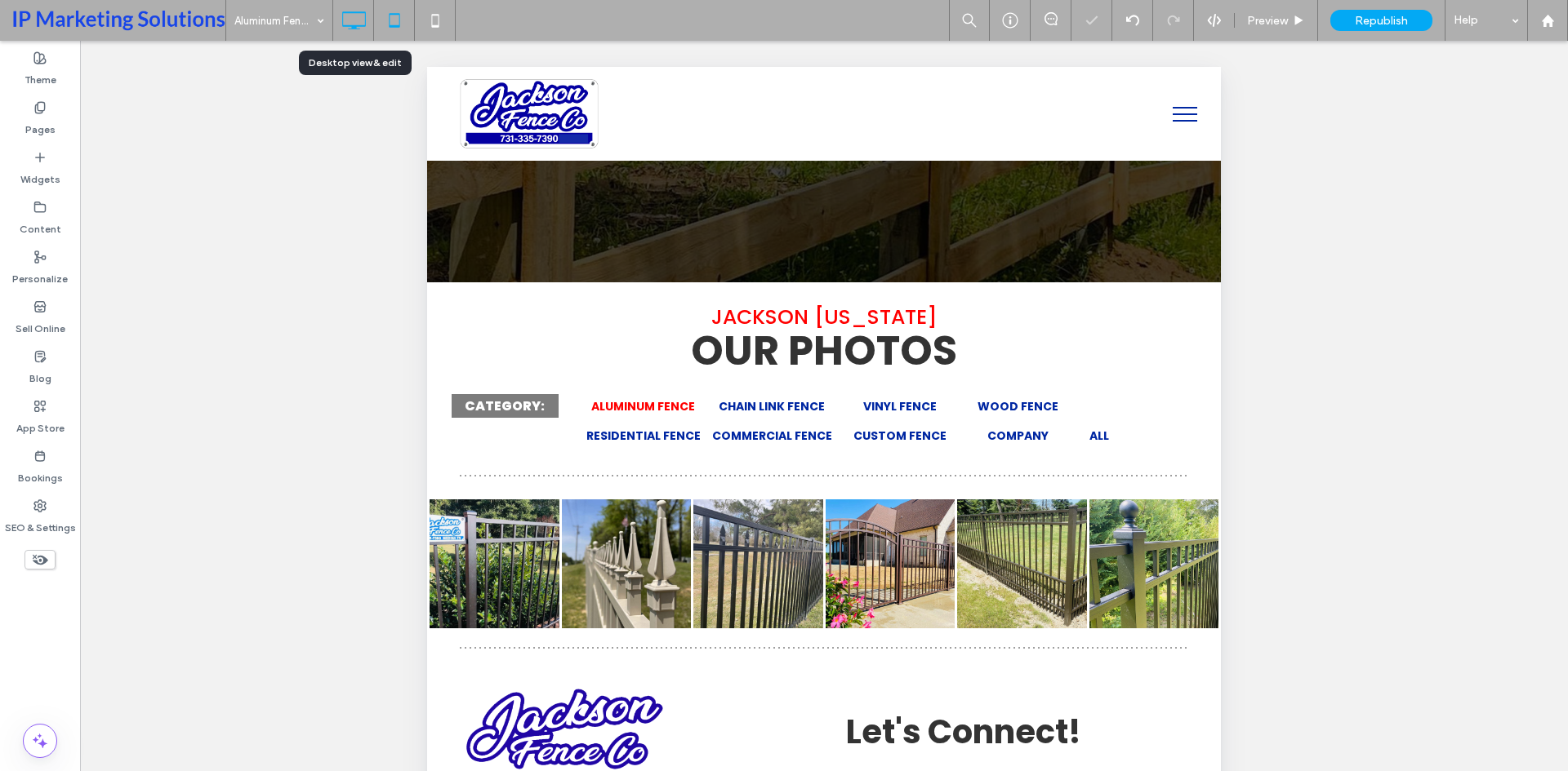
click at [350, 24] on icon at bounding box center [353, 20] width 33 height 33
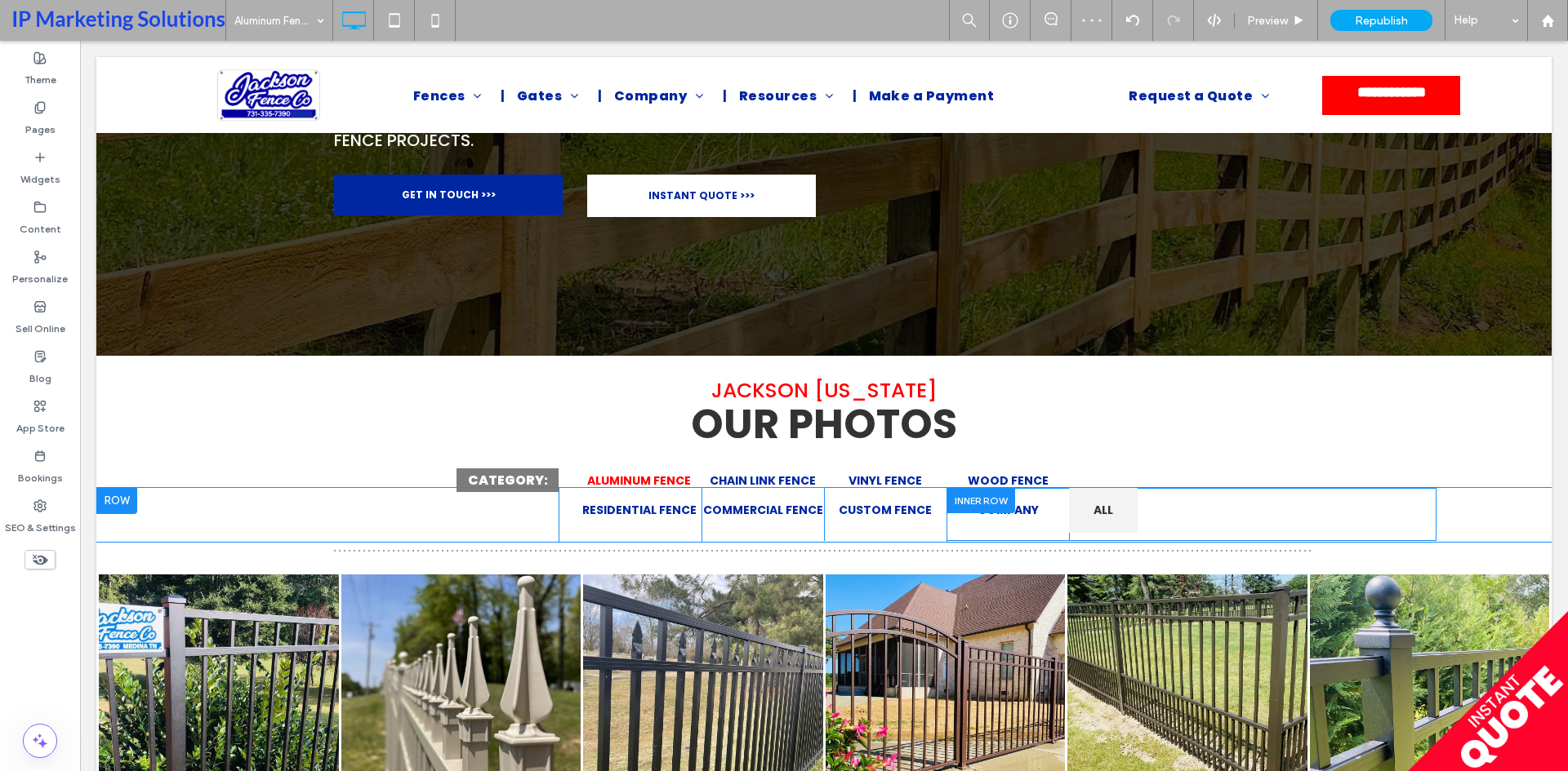
scroll to position [245, 0]
click at [1097, 515] on span "ALL" at bounding box center [1103, 510] width 20 height 17
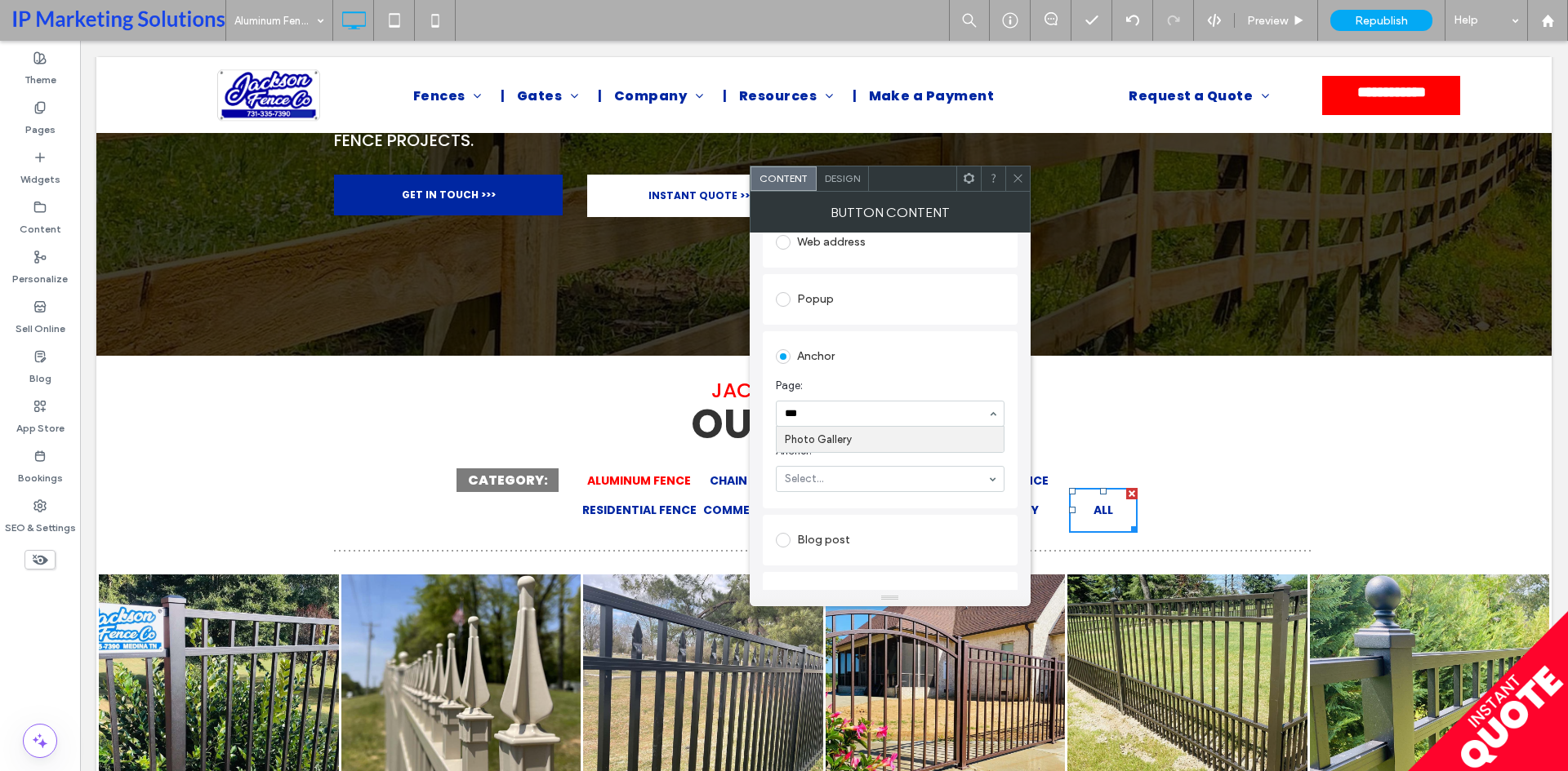
type input "****"
click at [1018, 186] on span at bounding box center [1018, 179] width 12 height 25
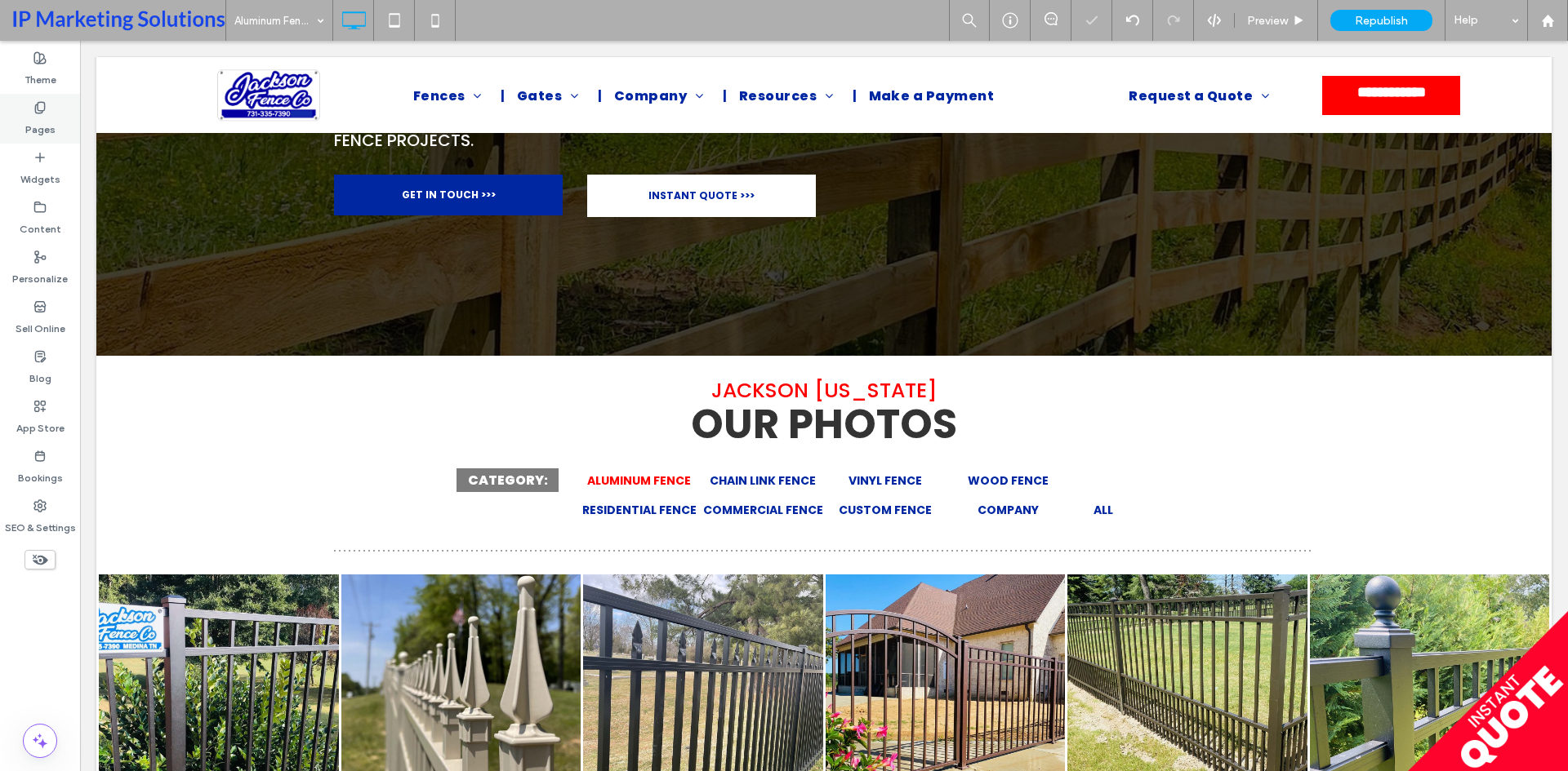
click at [34, 110] on icon at bounding box center [40, 107] width 13 height 13
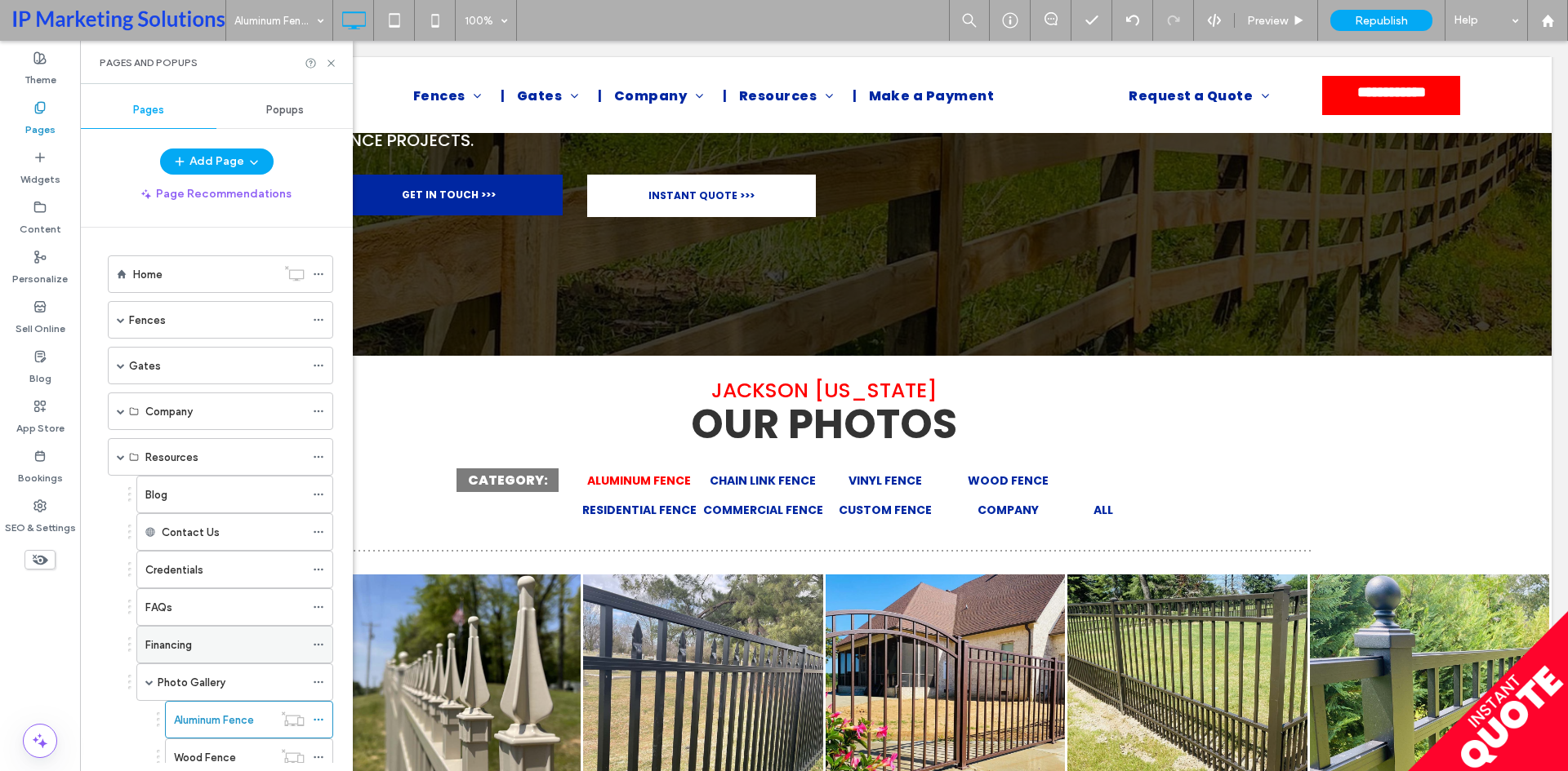
scroll to position [81, 0]
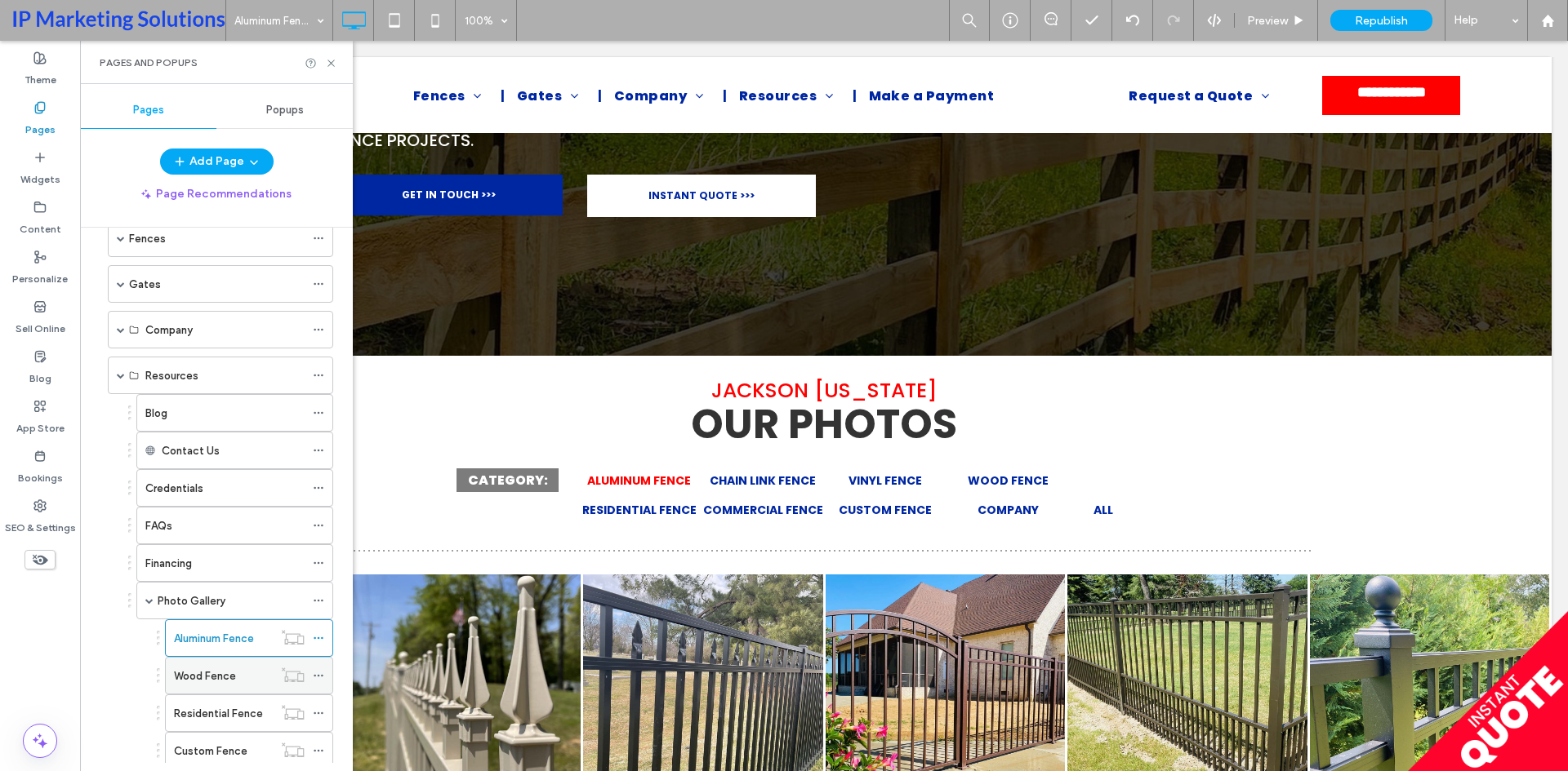
click at [205, 667] on label "Wood Fence" at bounding box center [205, 676] width 62 height 29
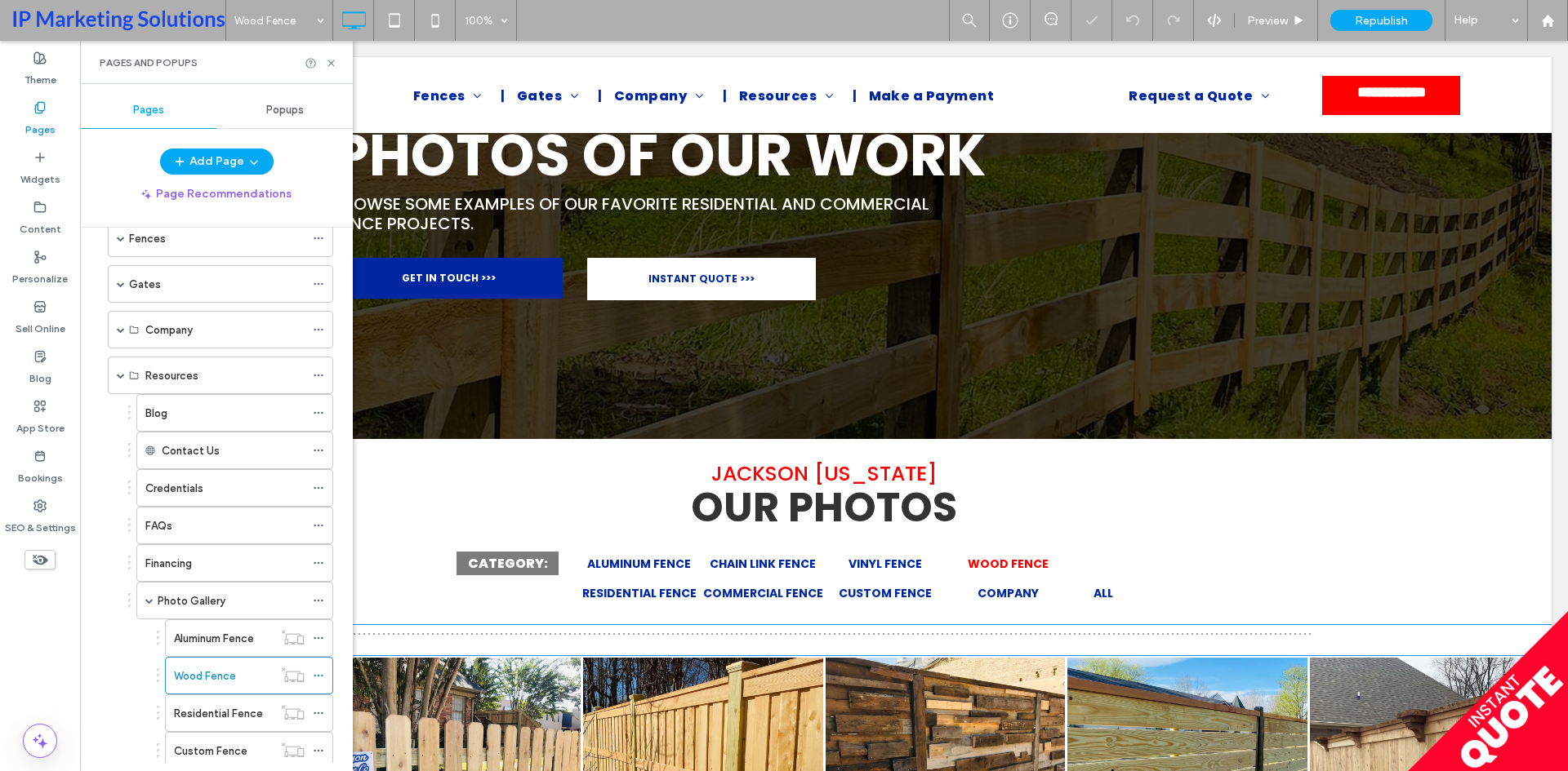
scroll to position [163, 0]
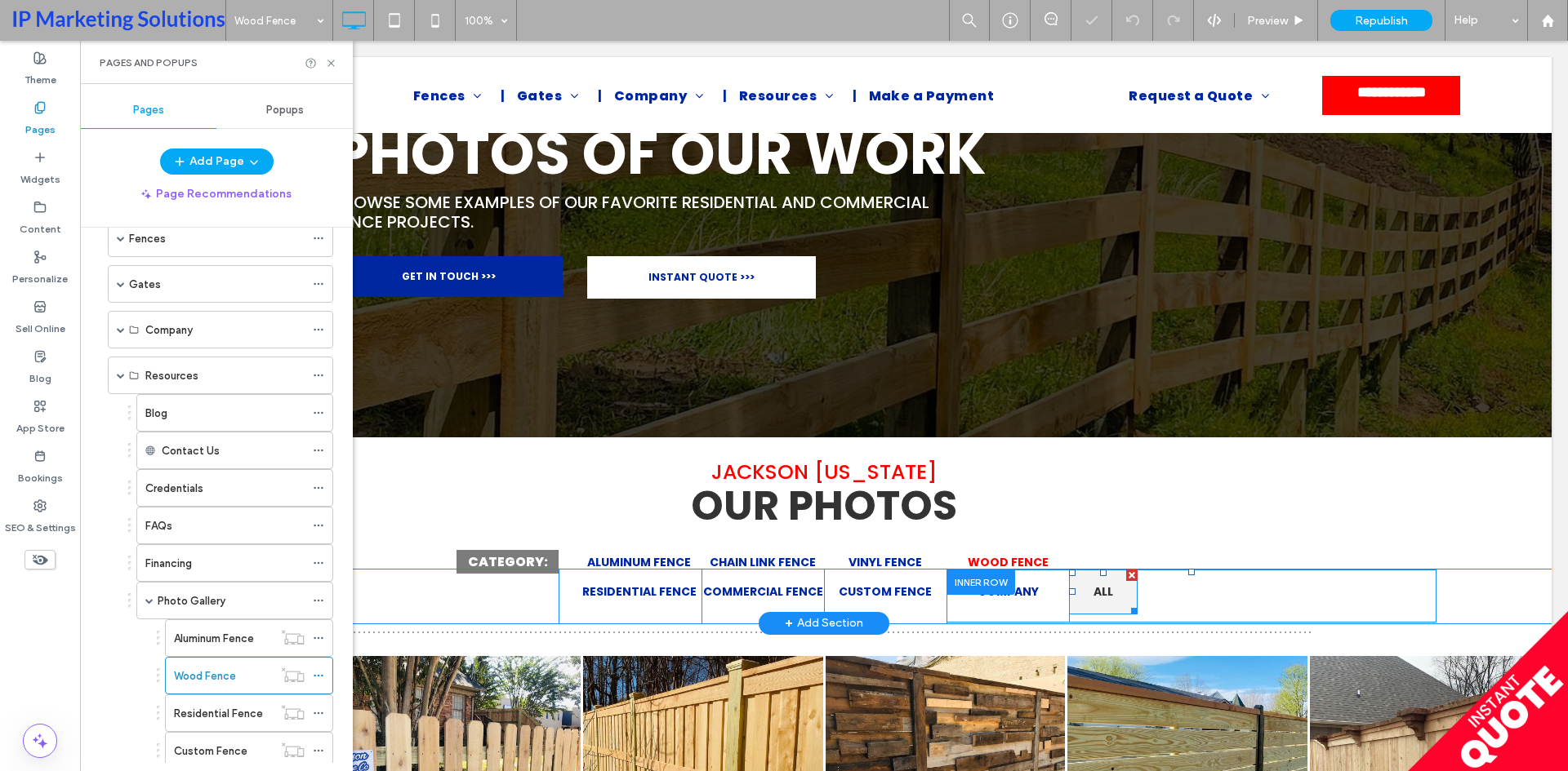
click at [1107, 592] on link "ALL" at bounding box center [1103, 592] width 69 height 45
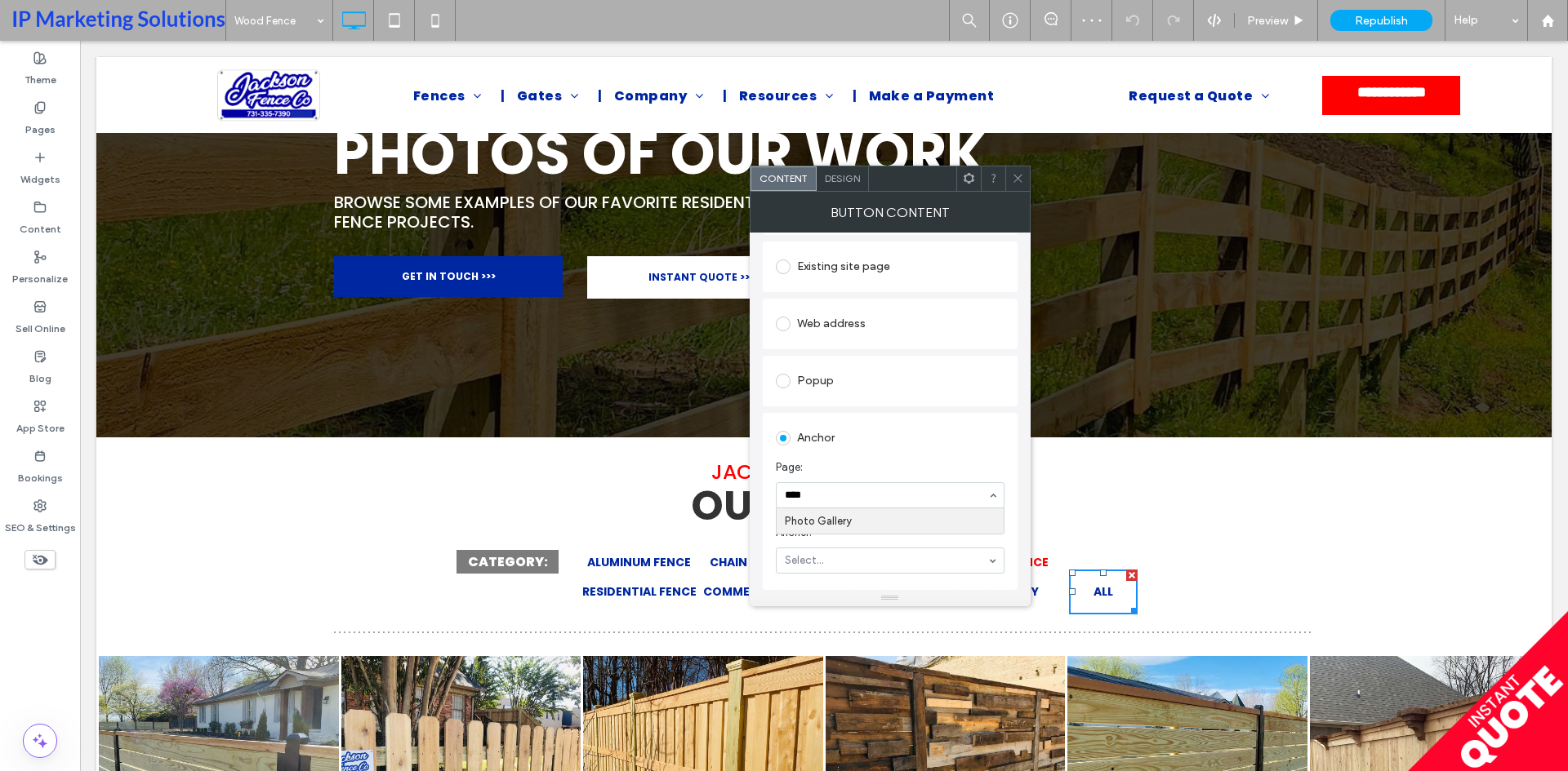
type input "*****"
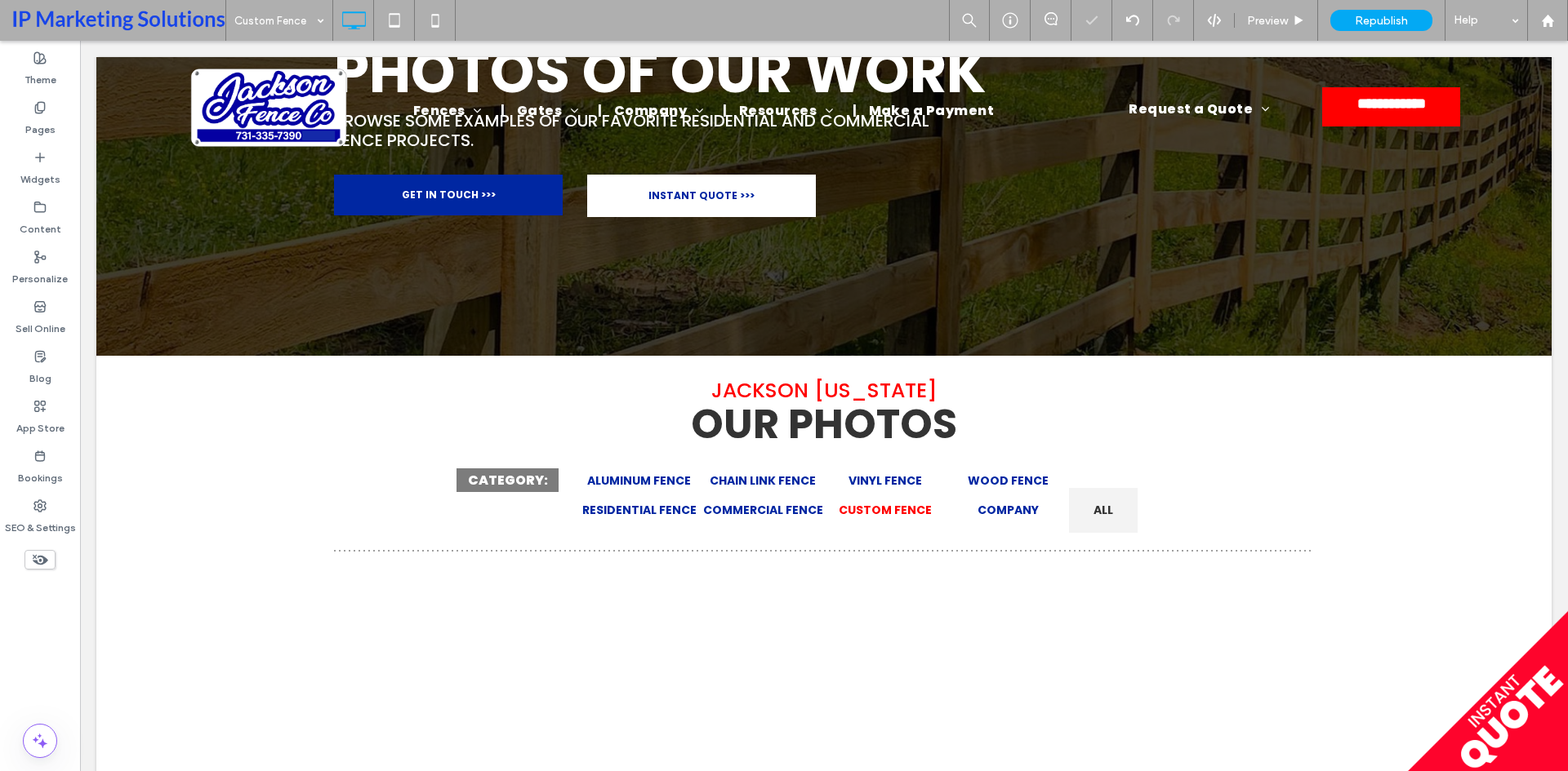
scroll to position [245, 0]
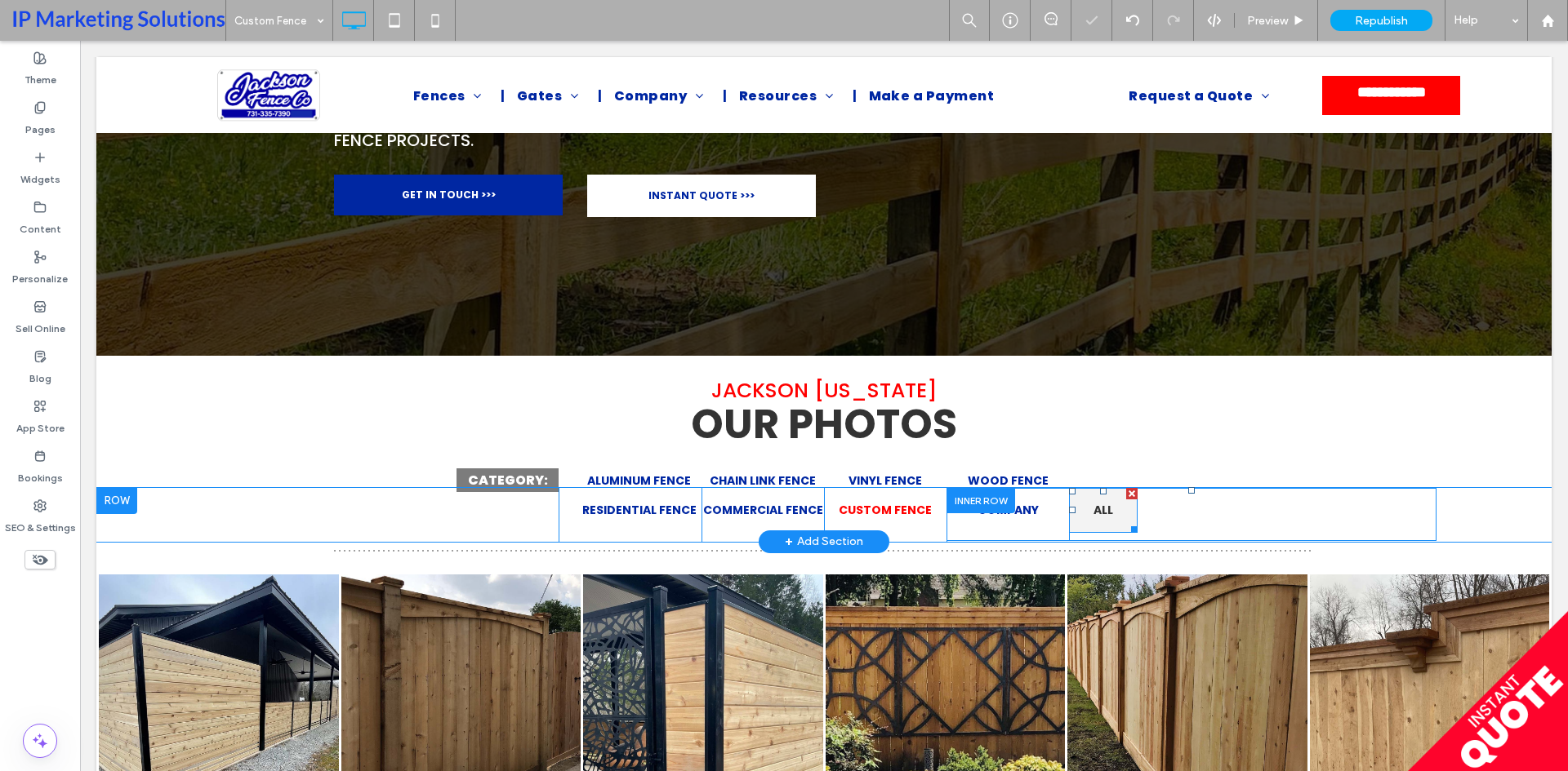
click at [1098, 516] on span "ALL" at bounding box center [1103, 510] width 20 height 17
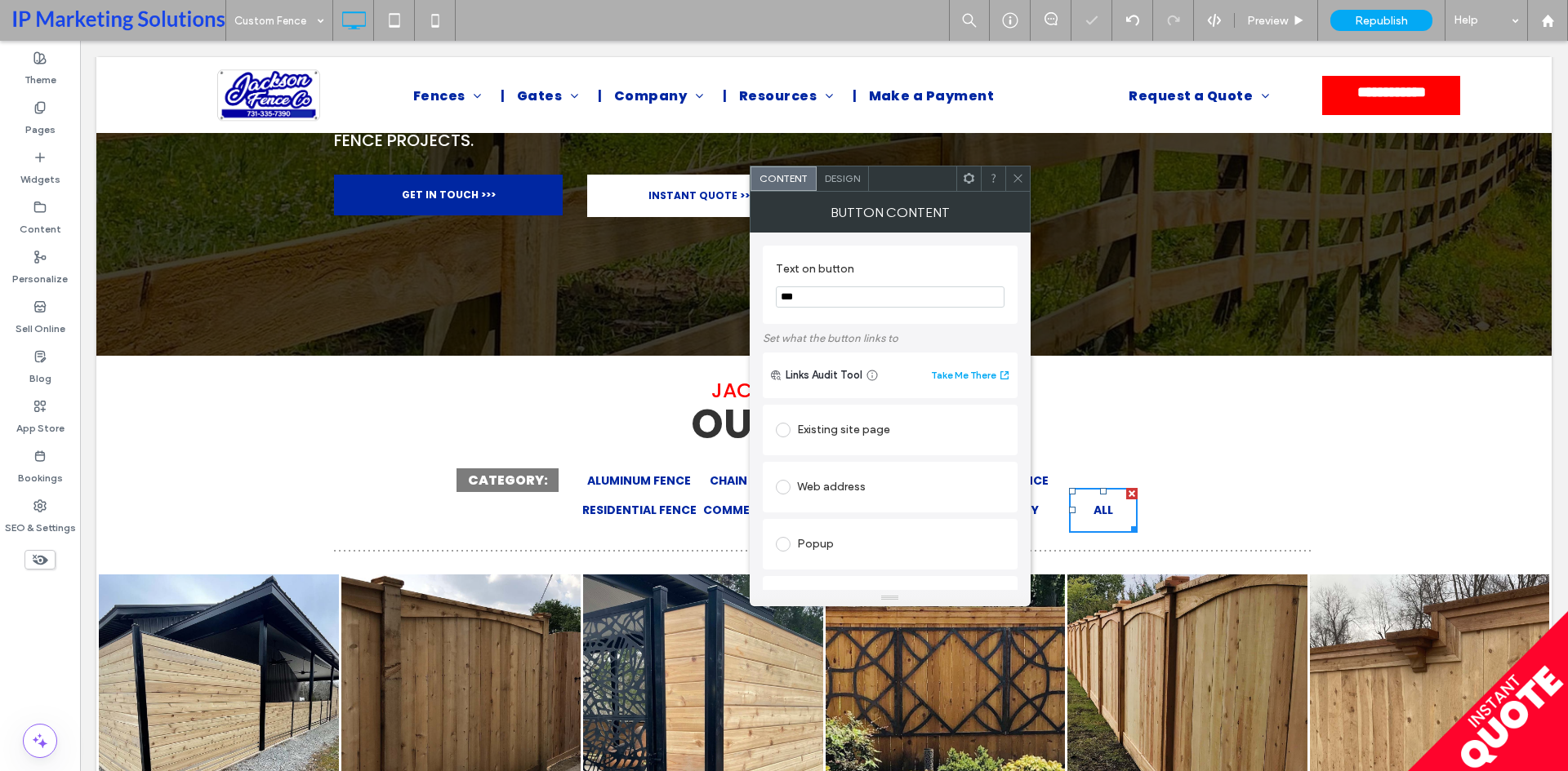
scroll to position [327, 0]
click at [1019, 185] on span at bounding box center [1018, 179] width 12 height 25
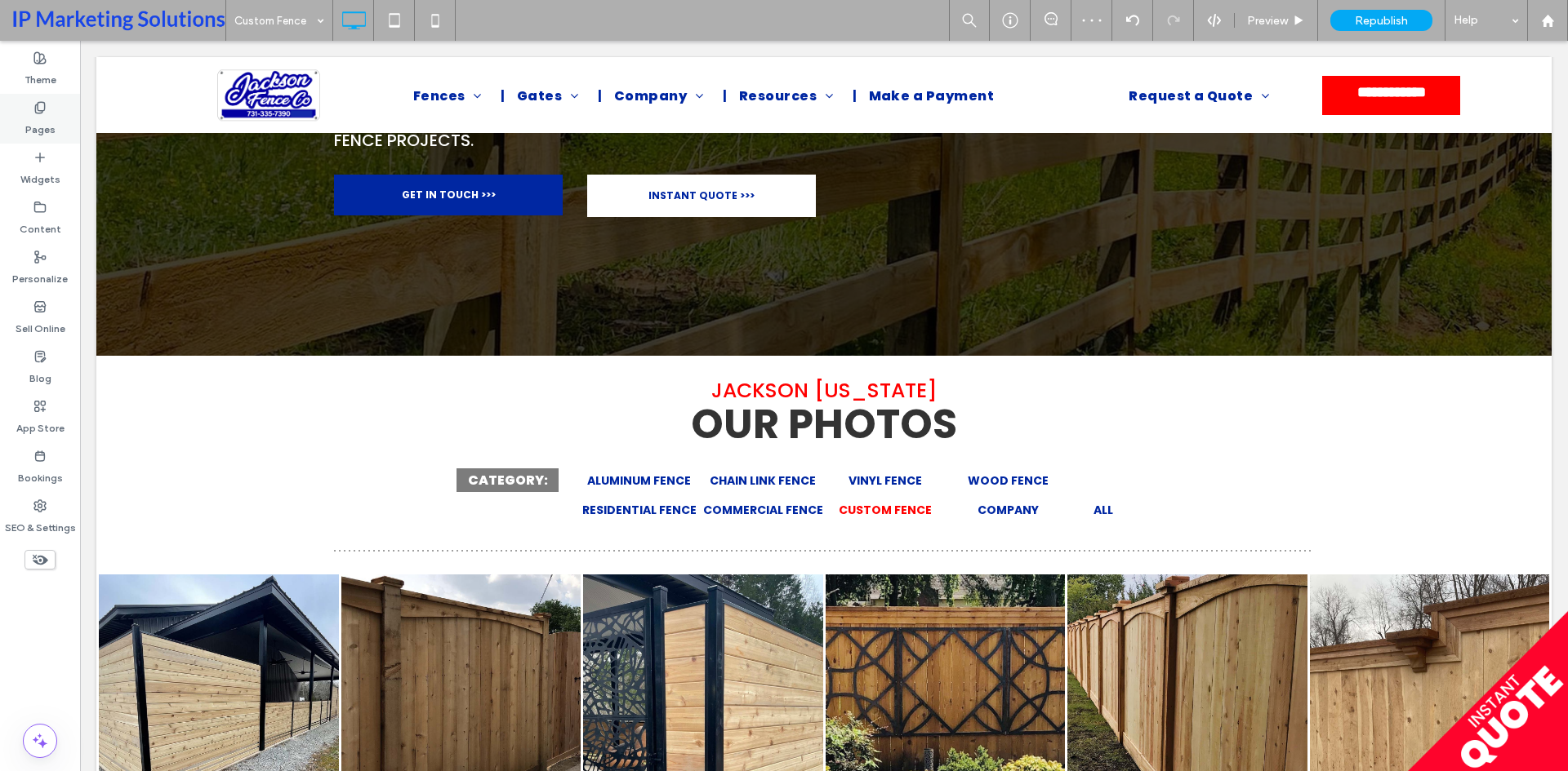
click at [40, 125] on label "Pages" at bounding box center [40, 125] width 30 height 23
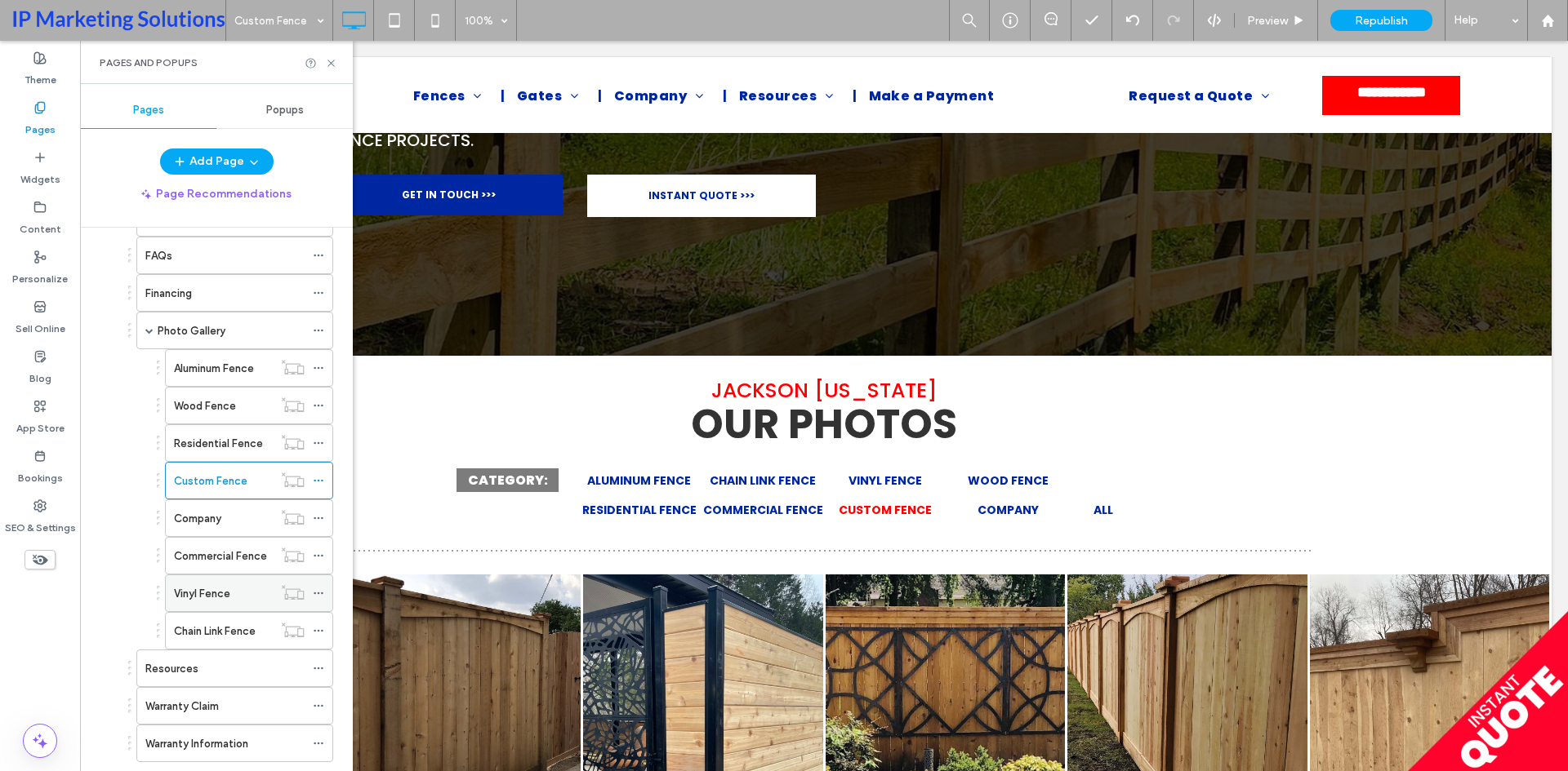
scroll to position [483, 0]
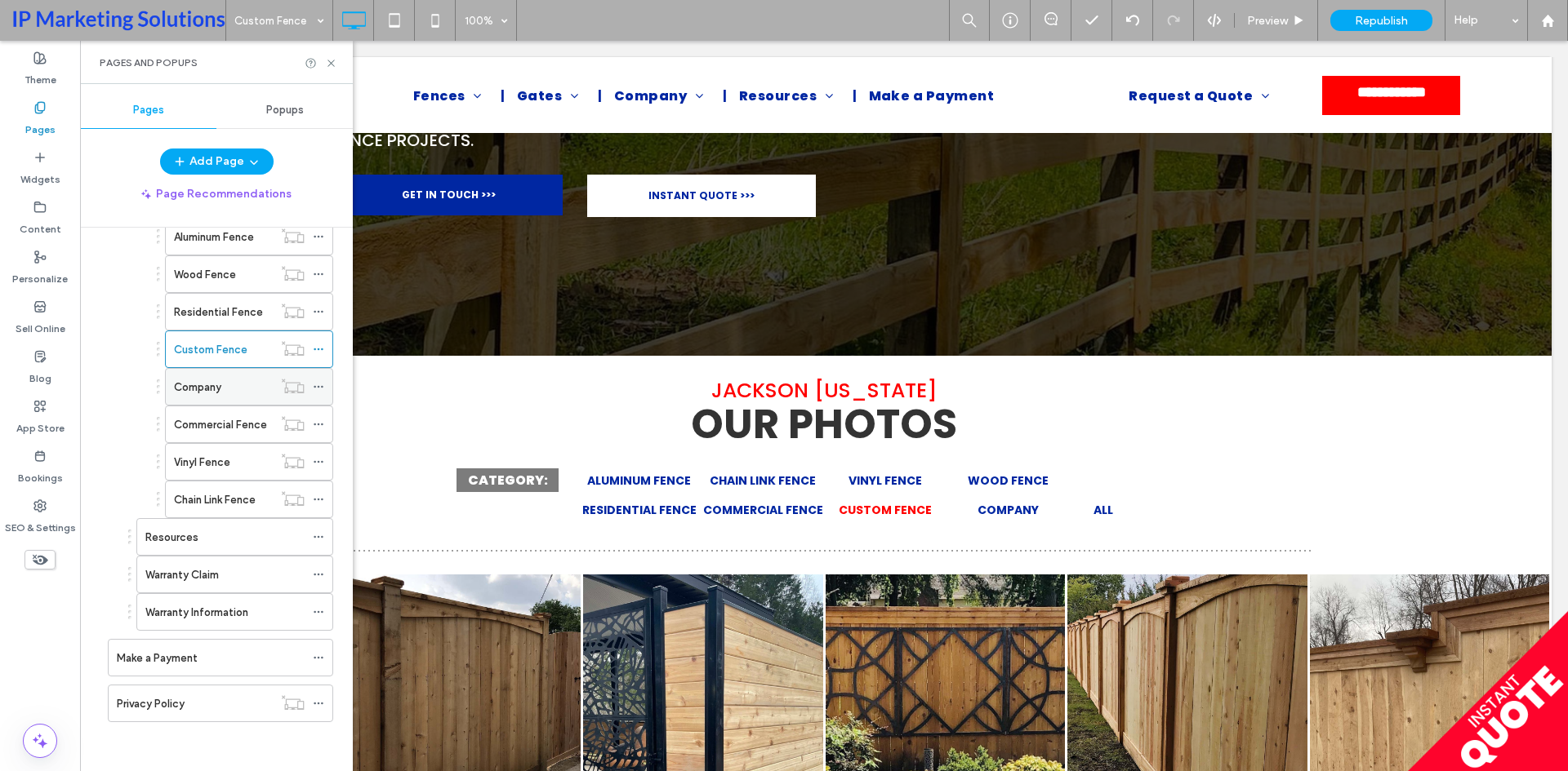
click at [226, 378] on div "Company" at bounding box center [223, 386] width 98 height 36
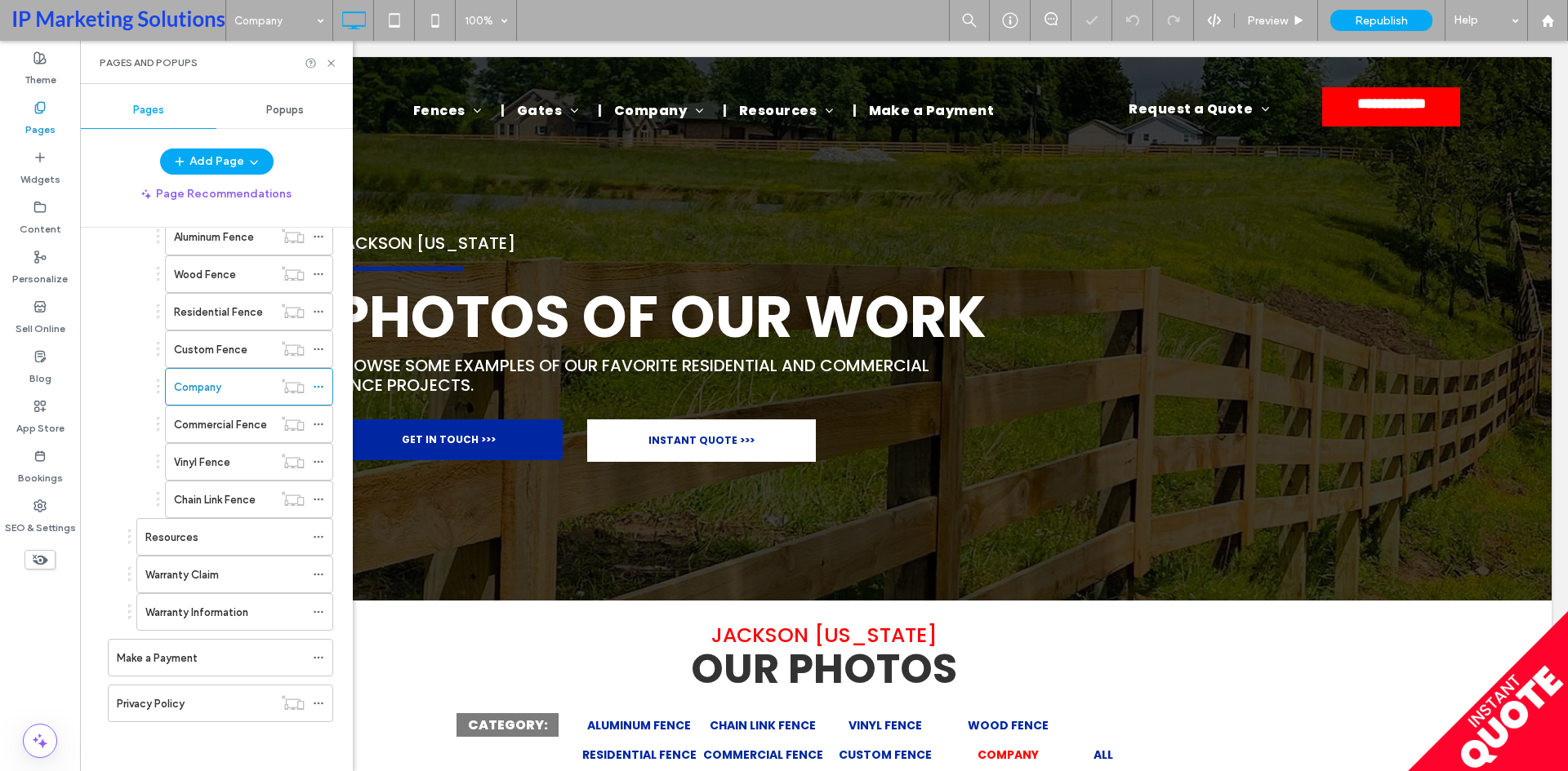
scroll to position [163, 0]
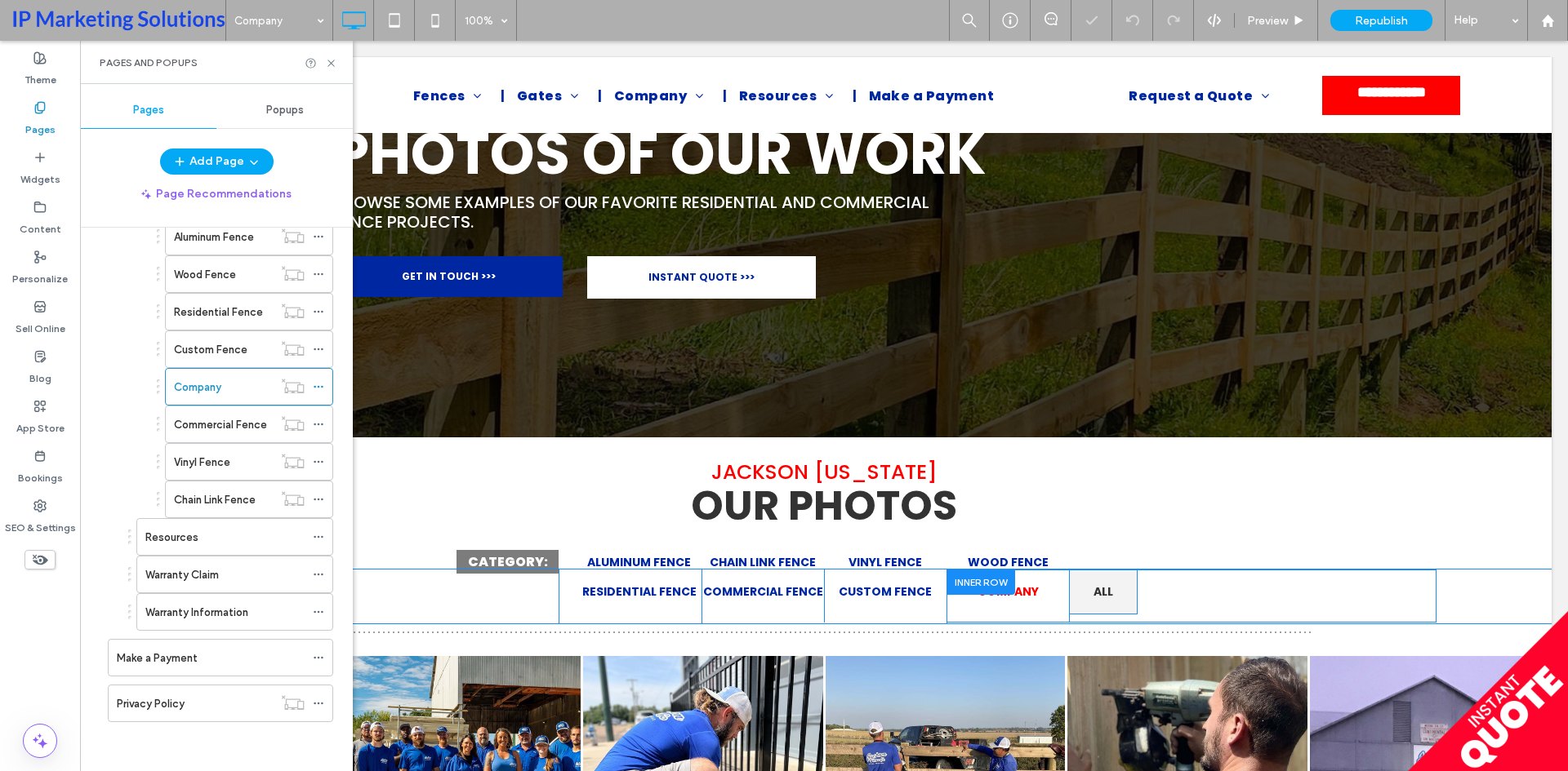
click at [1098, 589] on span "ALL" at bounding box center [1103, 591] width 20 height 17
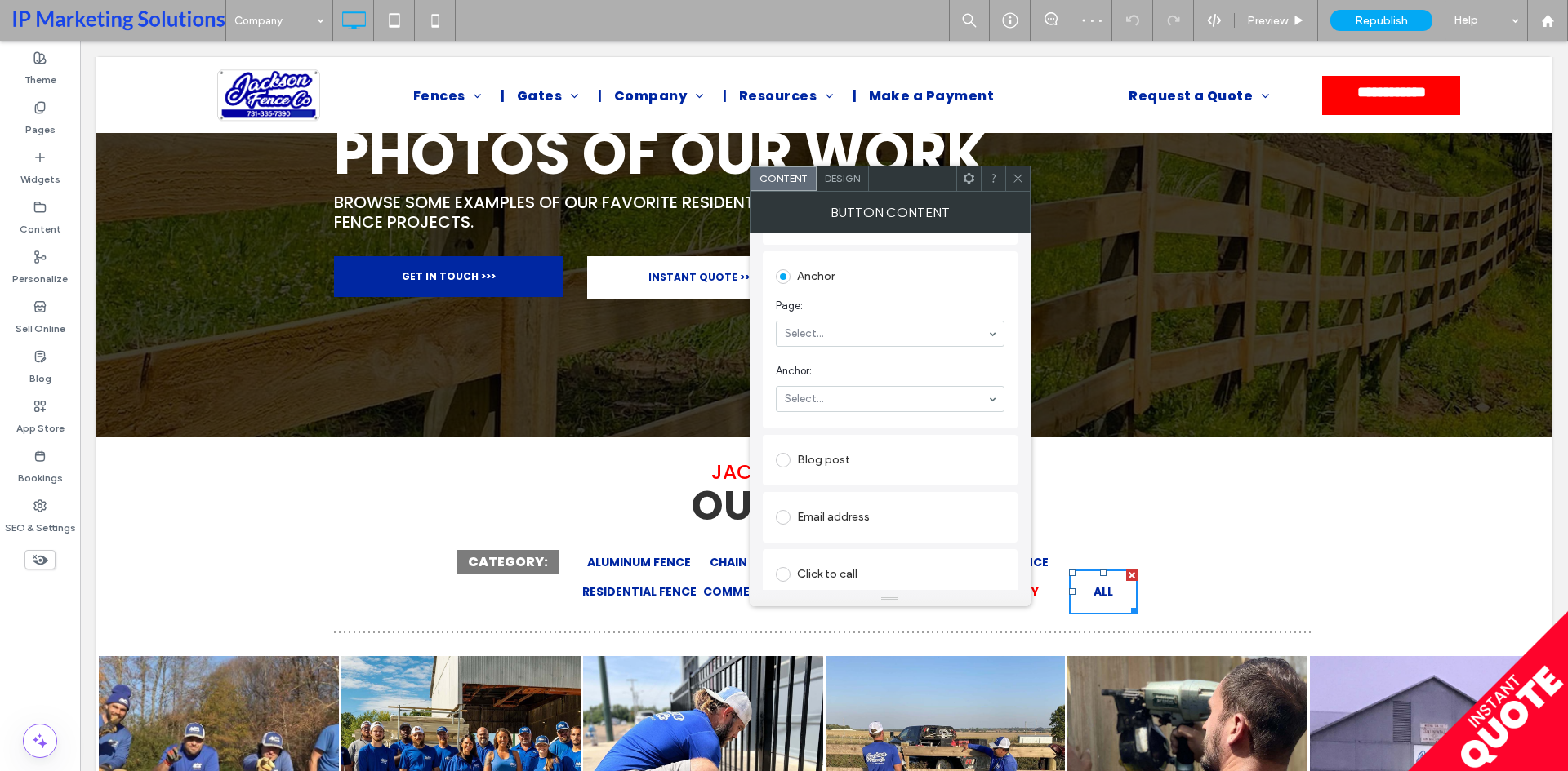
scroll to position [327, 0]
type input "*"
type input "*****"
click at [1025, 183] on div at bounding box center [1017, 179] width 25 height 25
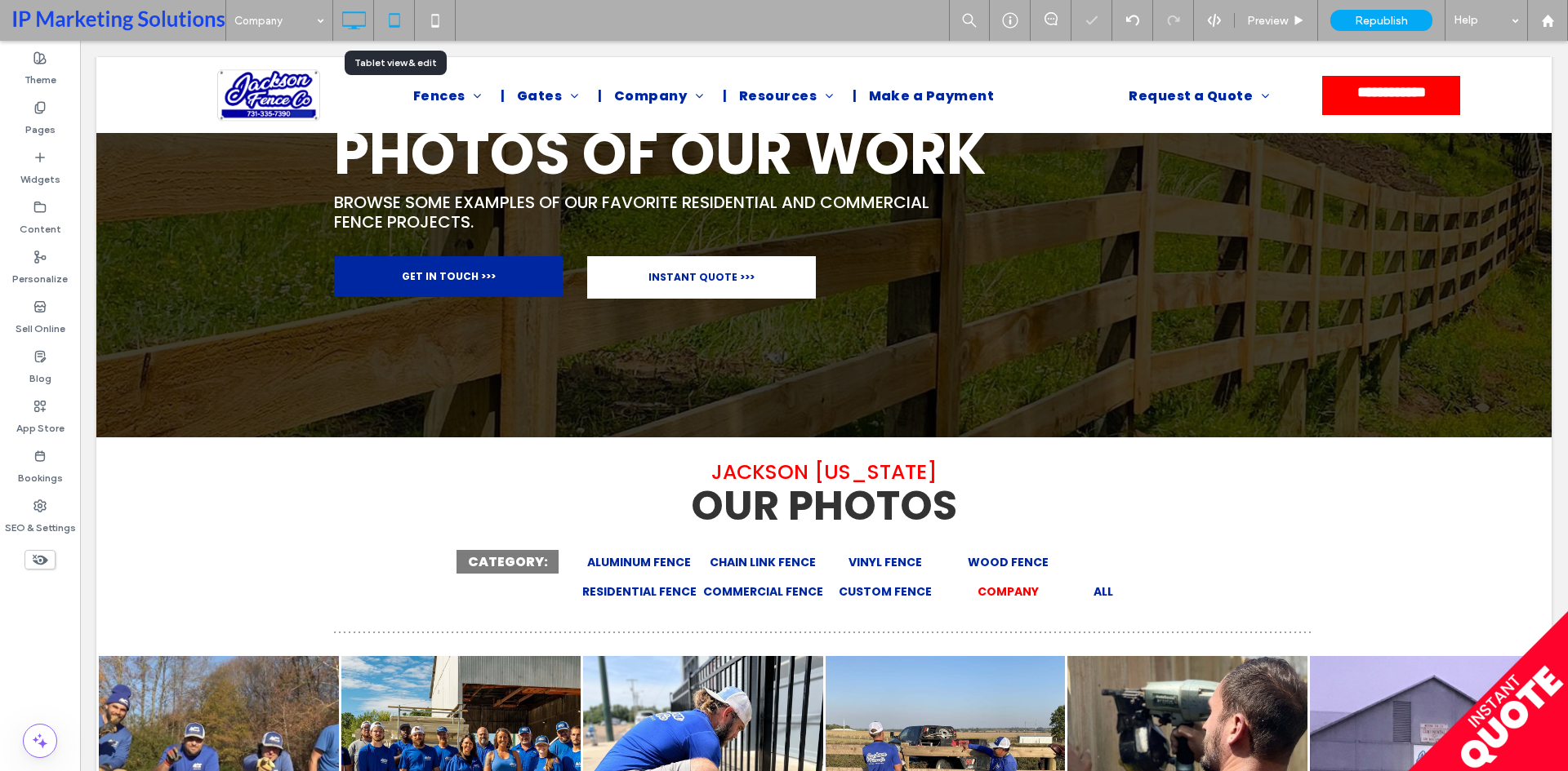
click at [390, 16] on use at bounding box center [393, 20] width 11 height 14
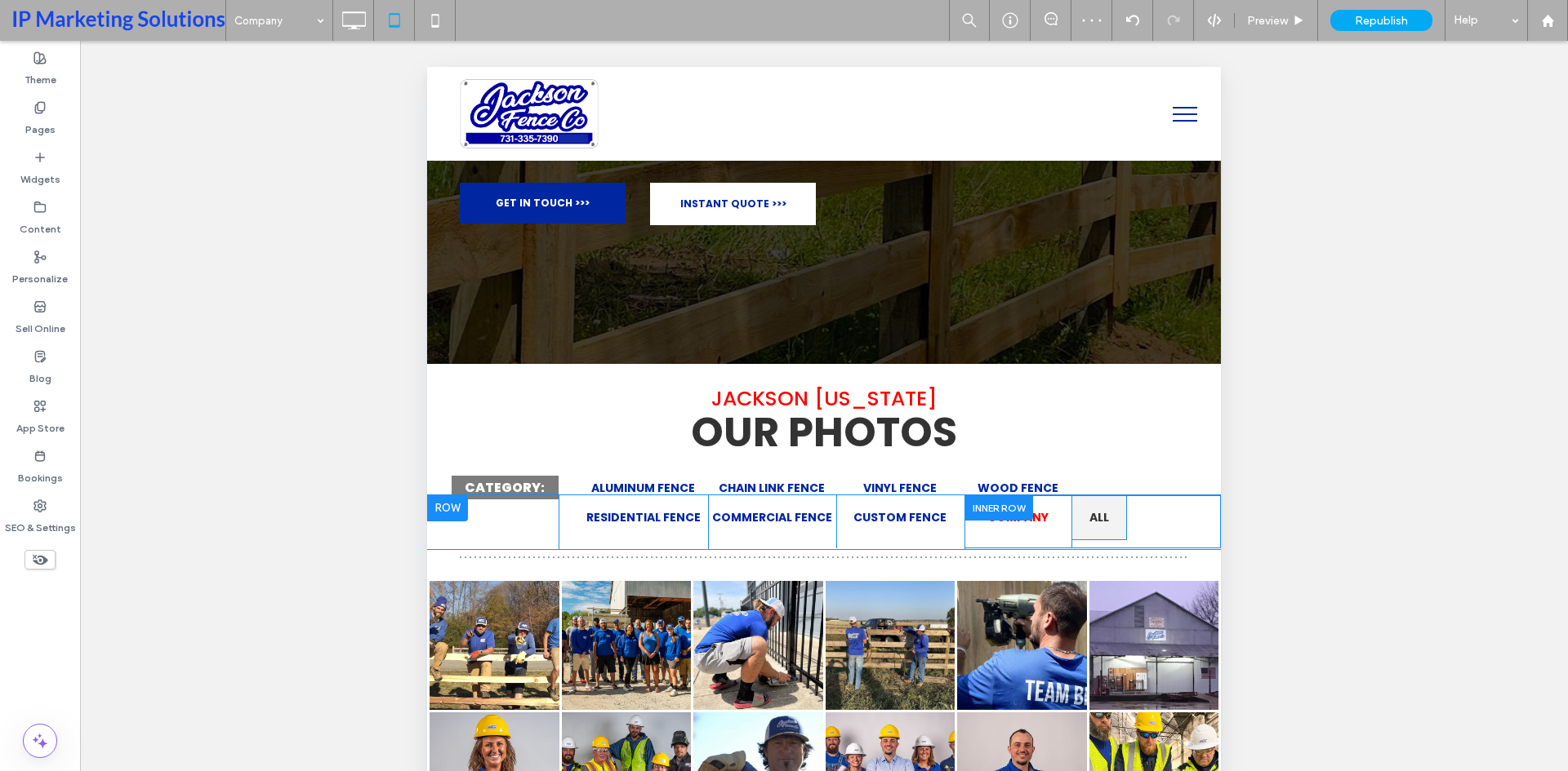
scroll to position [245, 0]
click at [1089, 522] on span "ALL" at bounding box center [1099, 518] width 20 height 17
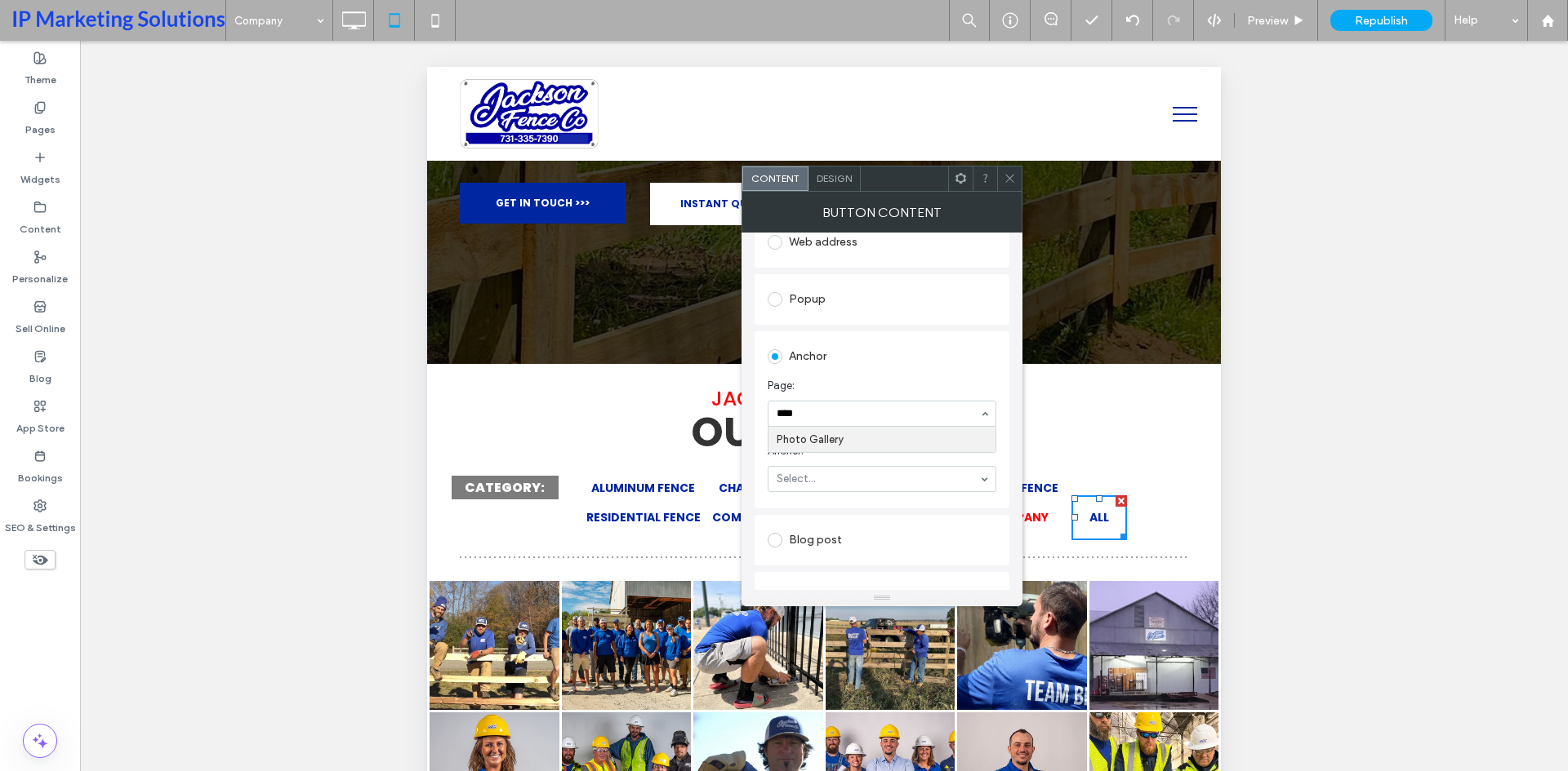
type input "*****"
drag, startPoint x: 1005, startPoint y: 185, endPoint x: 9, endPoint y: 61, distance: 1003.7
click at [1005, 185] on span at bounding box center [1010, 179] width 12 height 25
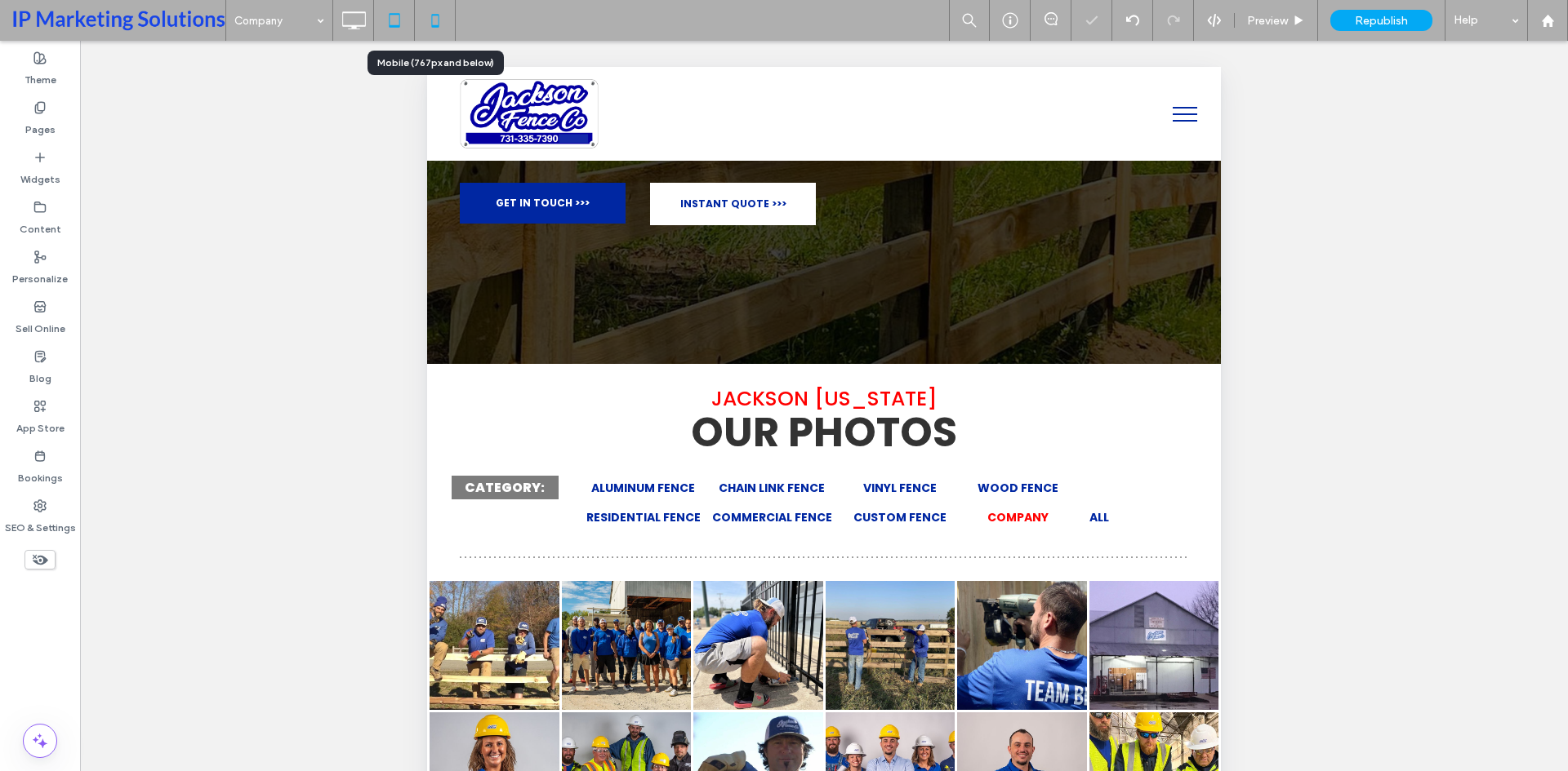
click at [437, 15] on use at bounding box center [434, 20] width 7 height 13
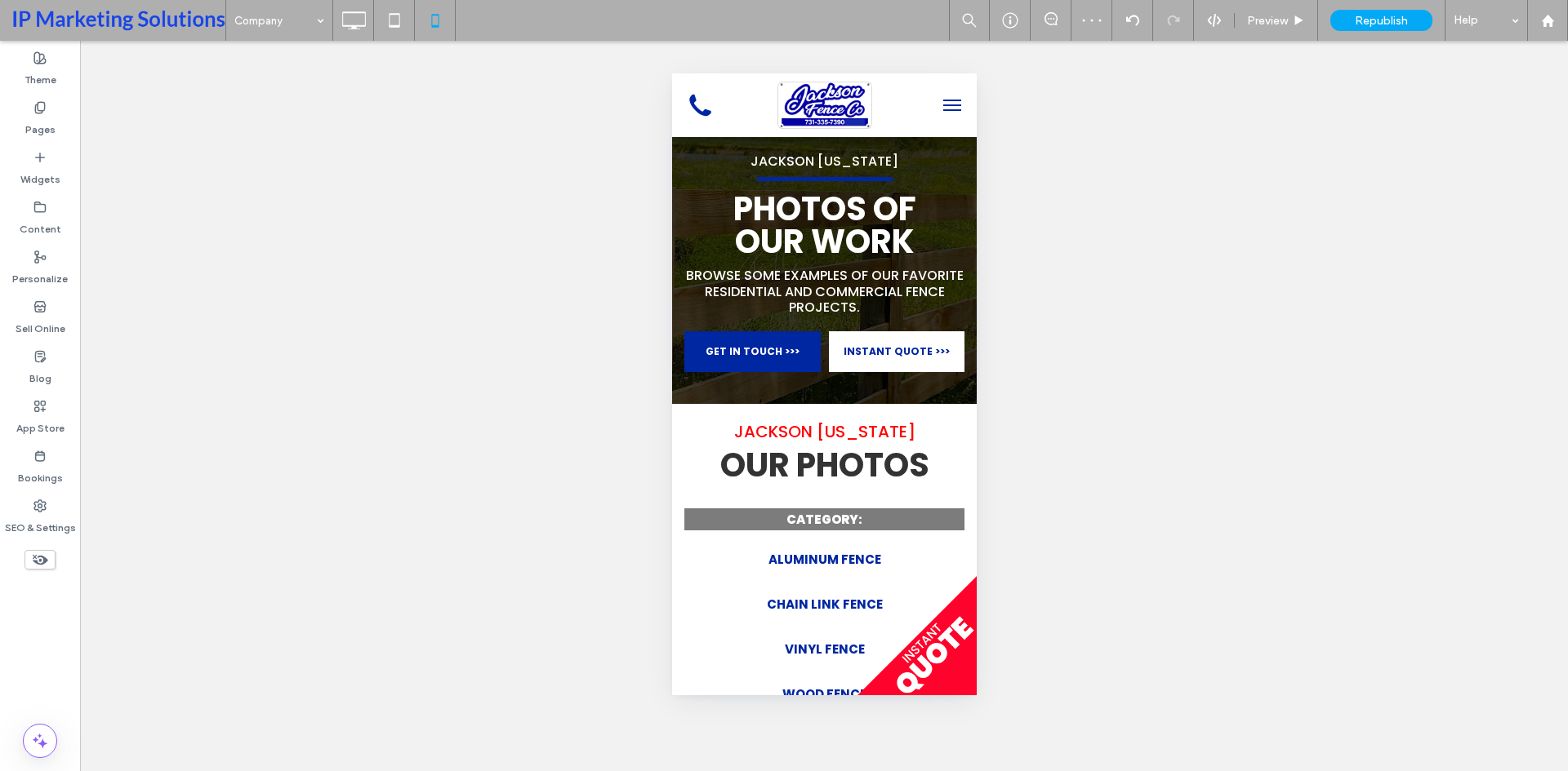
scroll to position [490, 0]
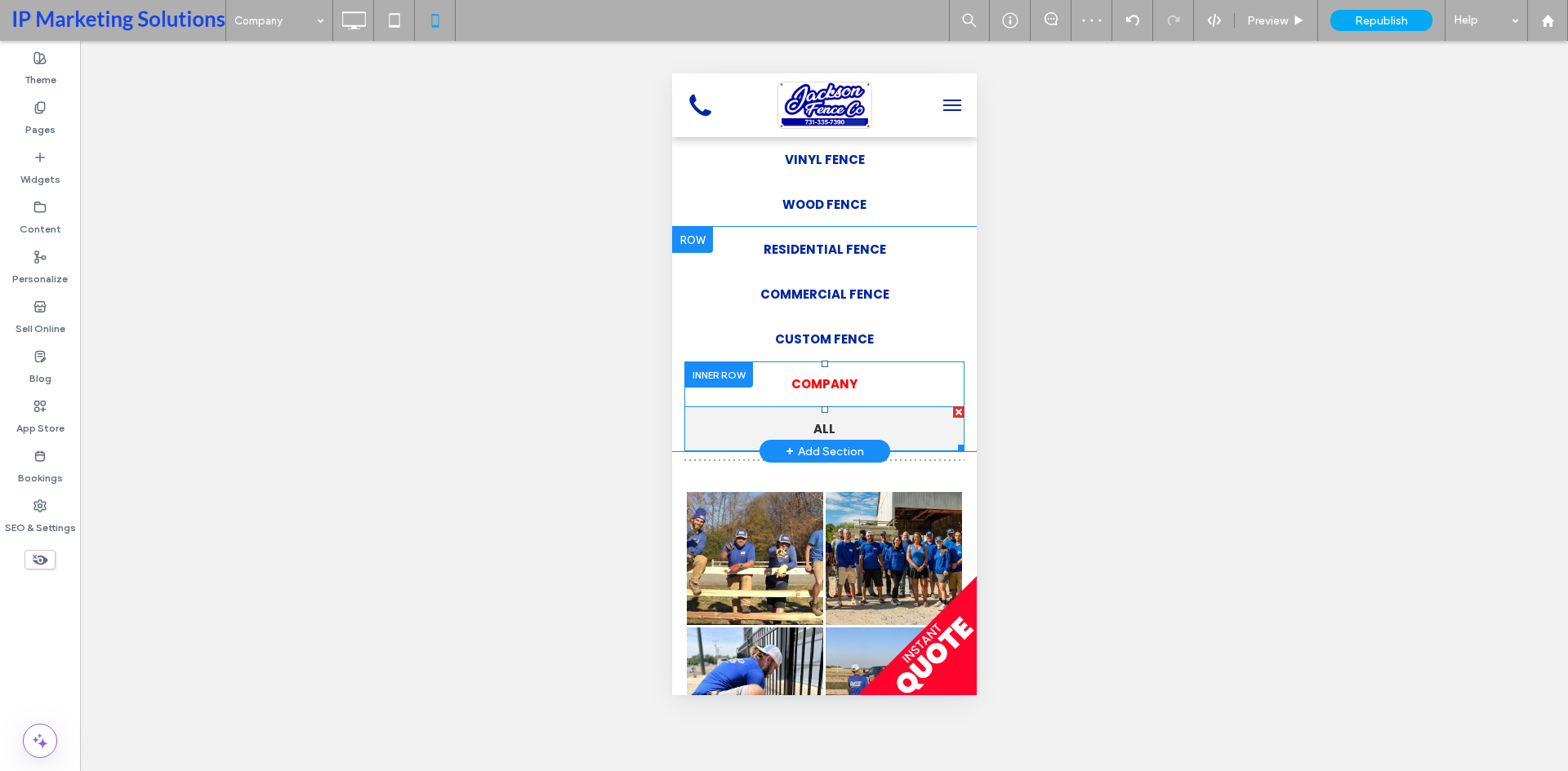
click at [849, 418] on link "ALL" at bounding box center [824, 428] width 280 height 45
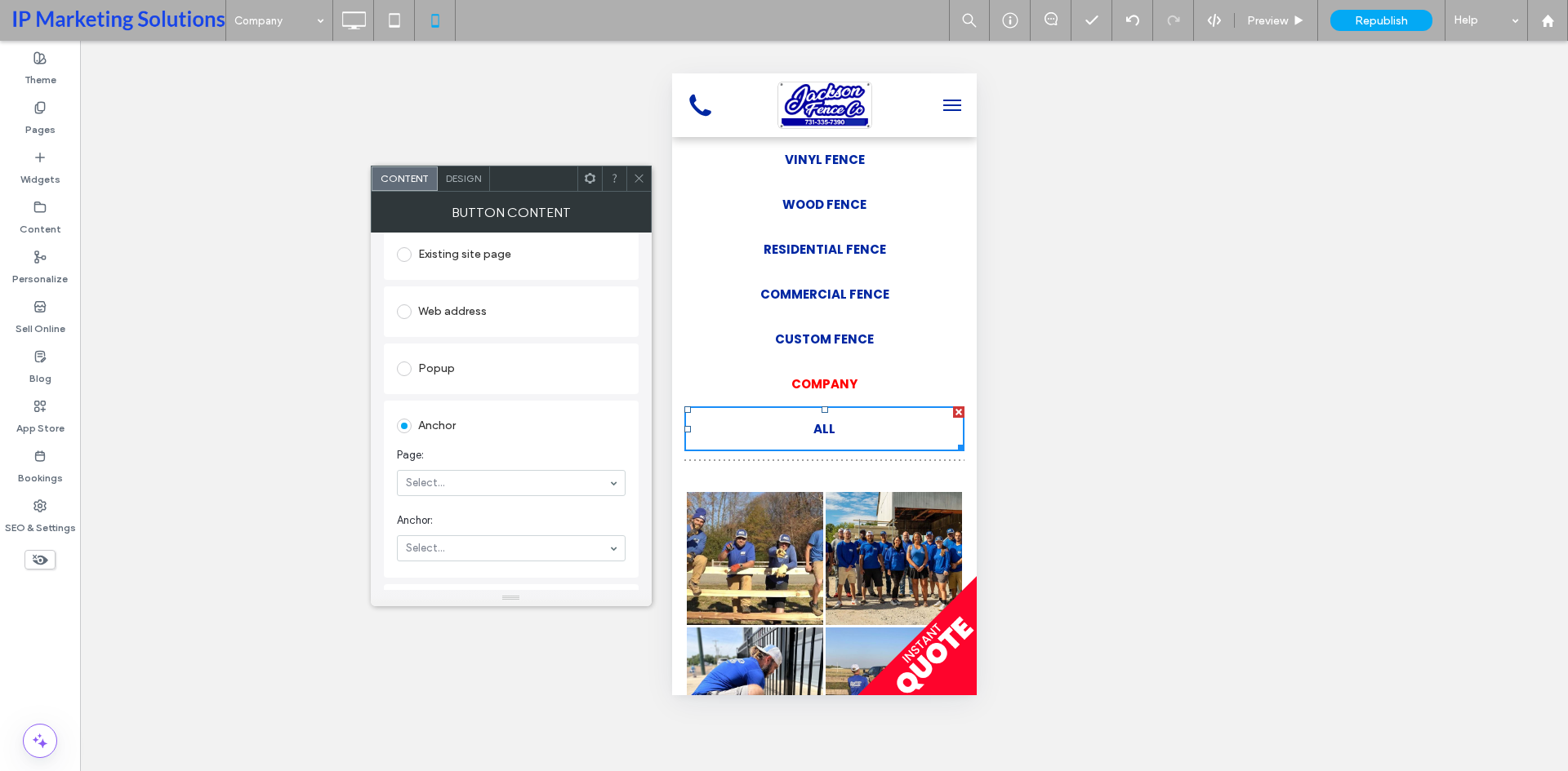
scroll to position [245, 0]
type input "*****"
click at [642, 182] on use at bounding box center [638, 179] width 8 height 8
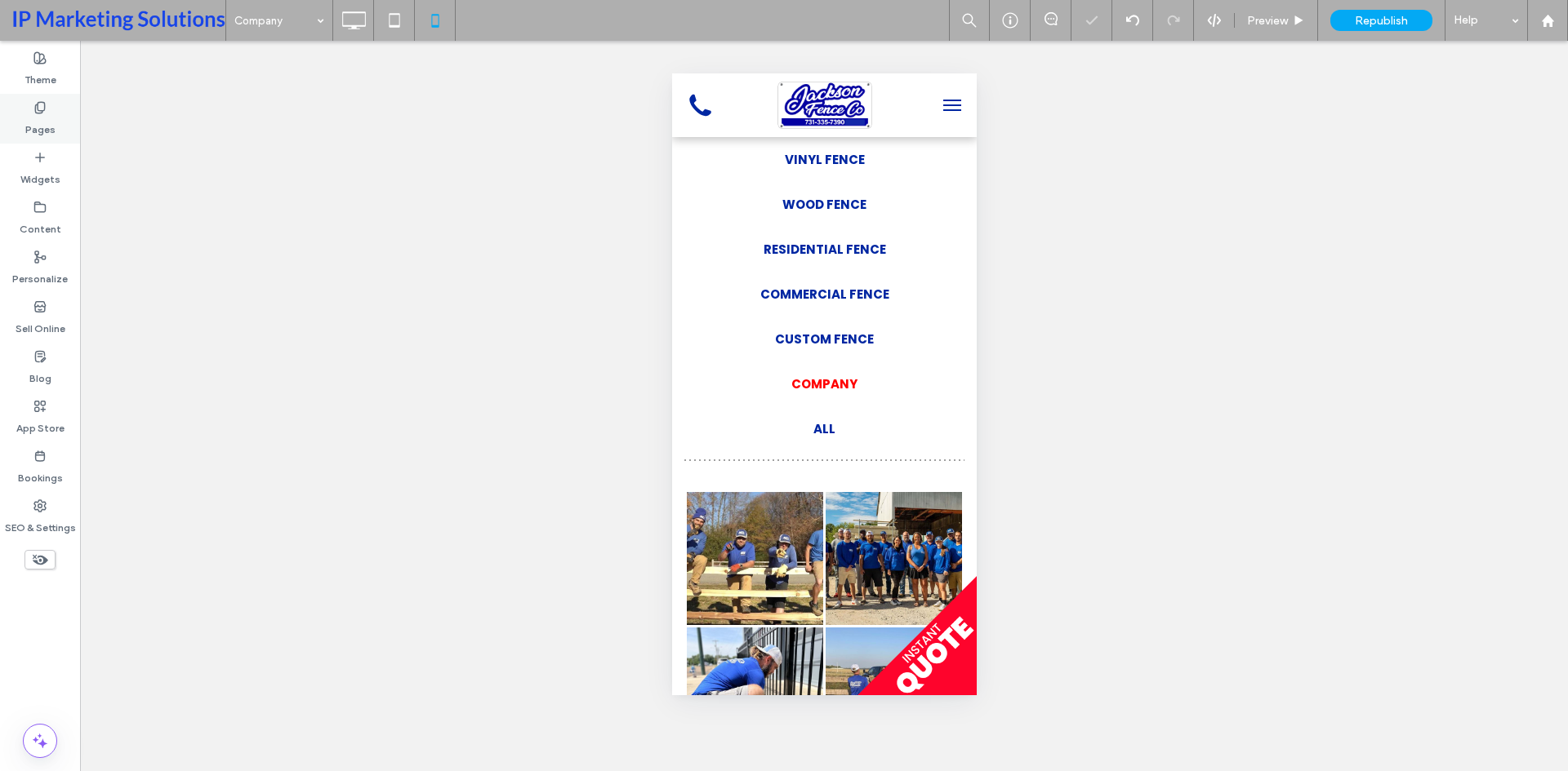
click at [30, 112] on div "Pages" at bounding box center [40, 118] width 80 height 50
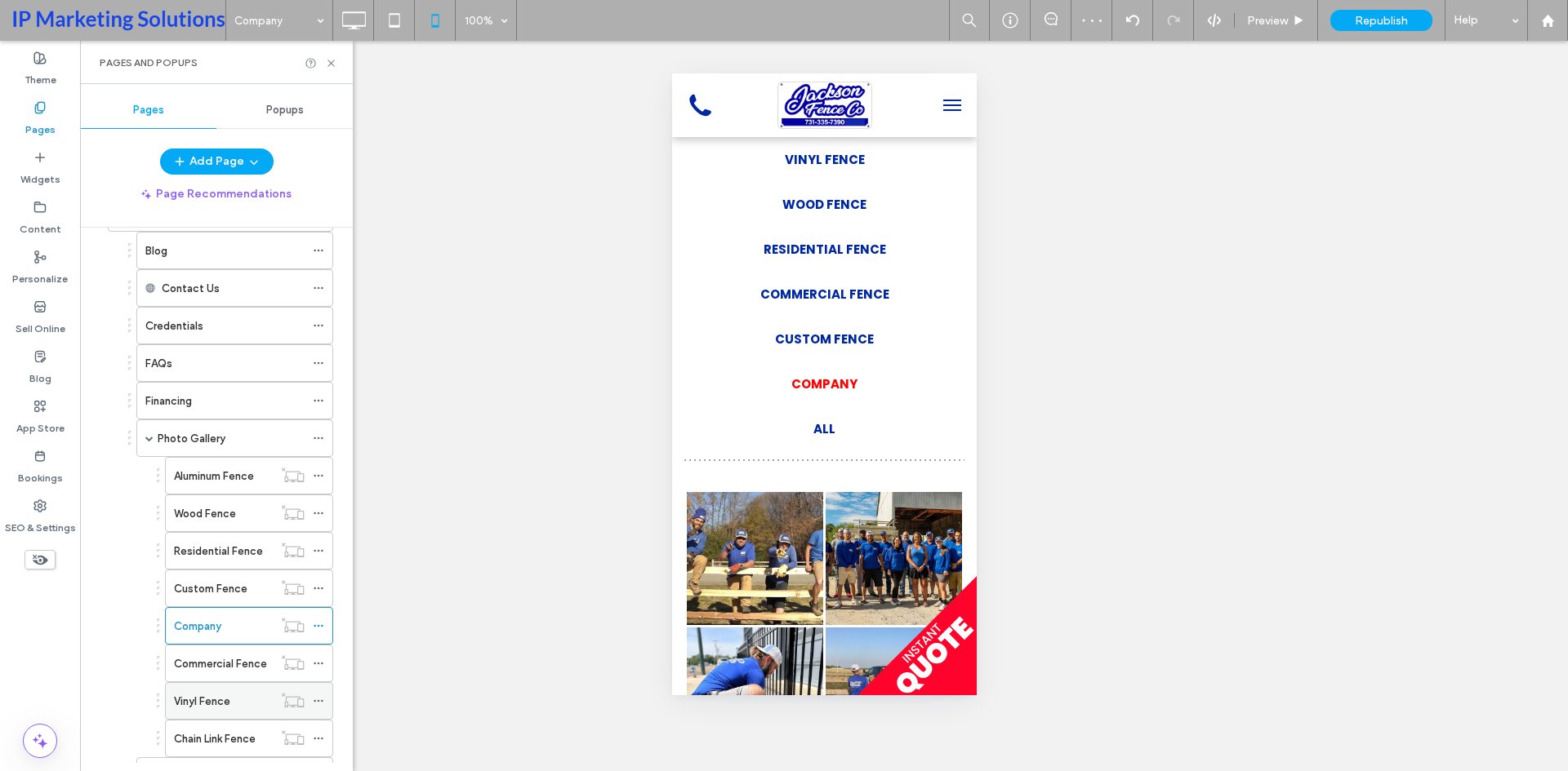
scroll to position [408, 0]
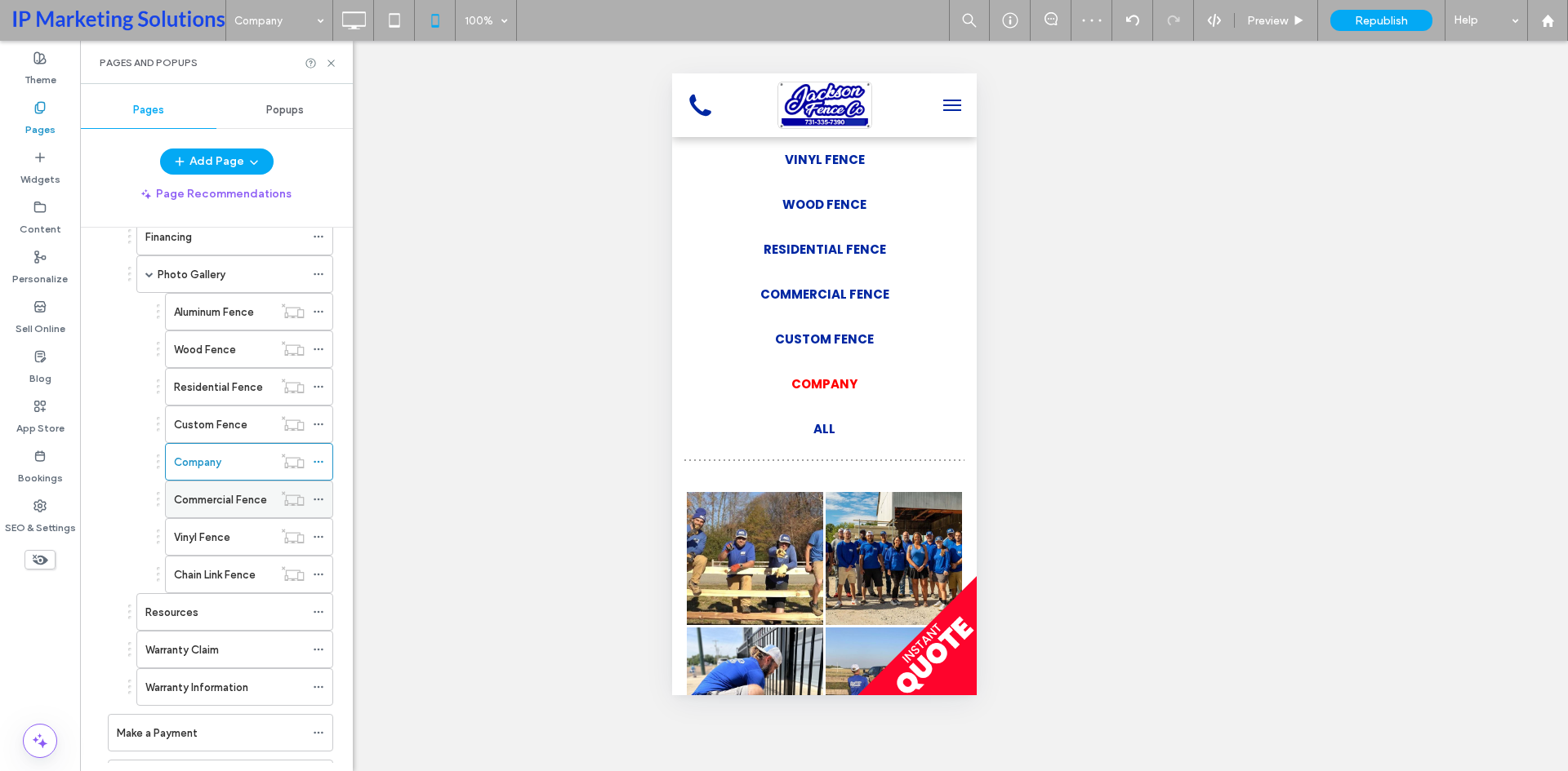
click at [231, 505] on label "Commercial Fence" at bounding box center [221, 500] width 93 height 29
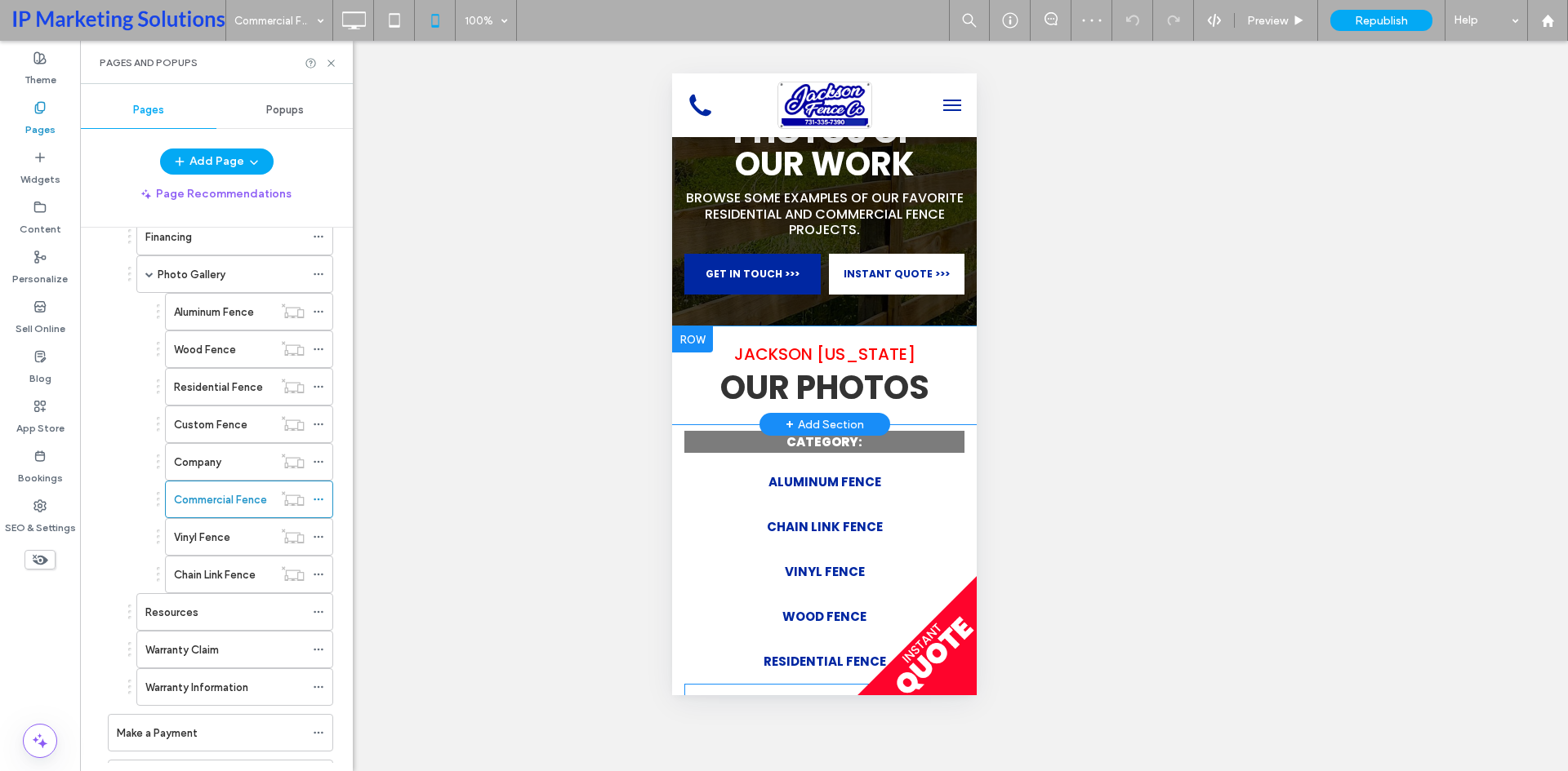
scroll to position [490, 0]
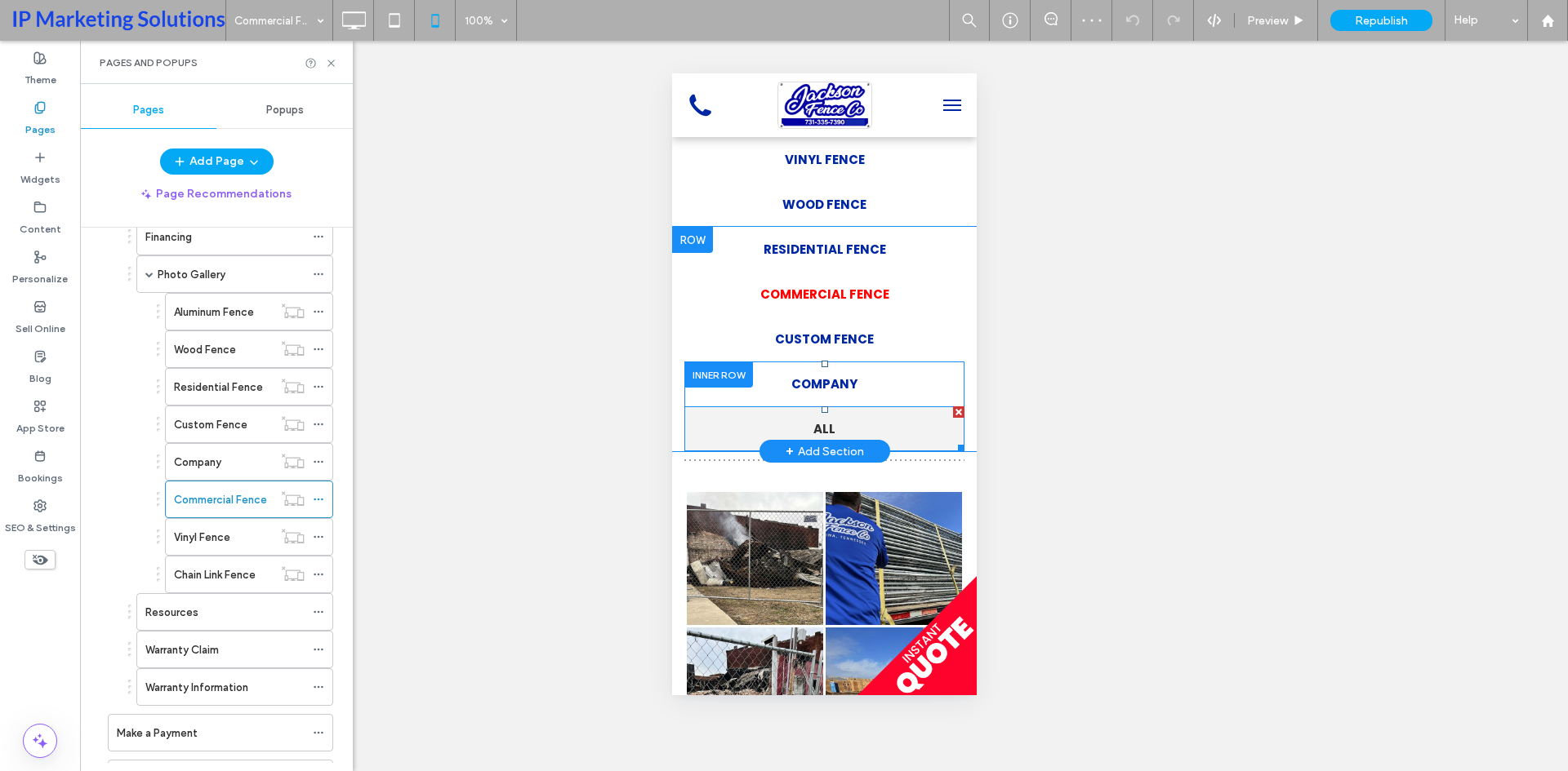
click at [886, 431] on link "ALL" at bounding box center [824, 428] width 280 height 45
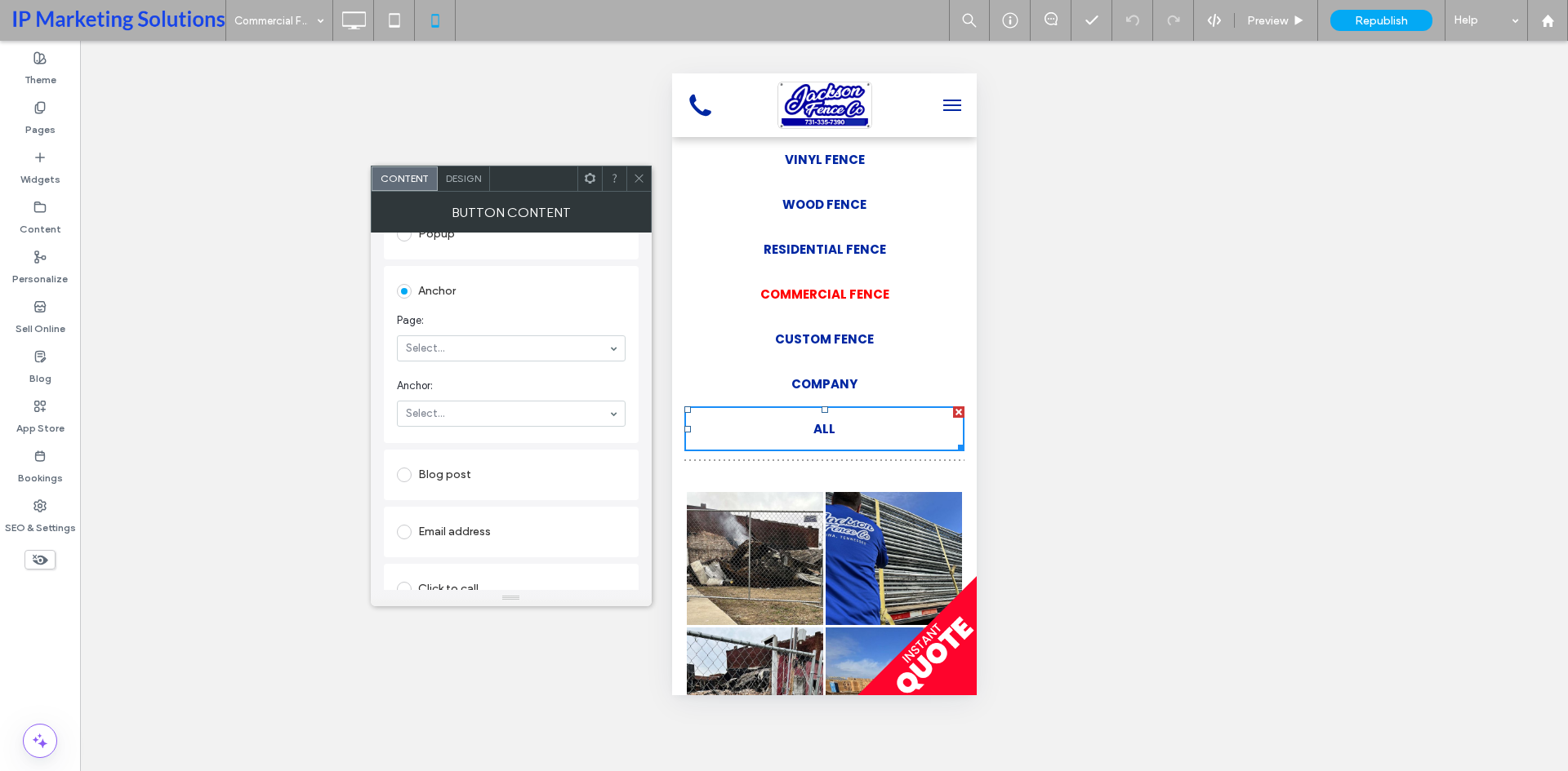
scroll to position [327, 0]
type input "****"
click at [648, 192] on div "Button Content" at bounding box center [511, 212] width 281 height 41
click at [639, 181] on icon at bounding box center [639, 178] width 12 height 12
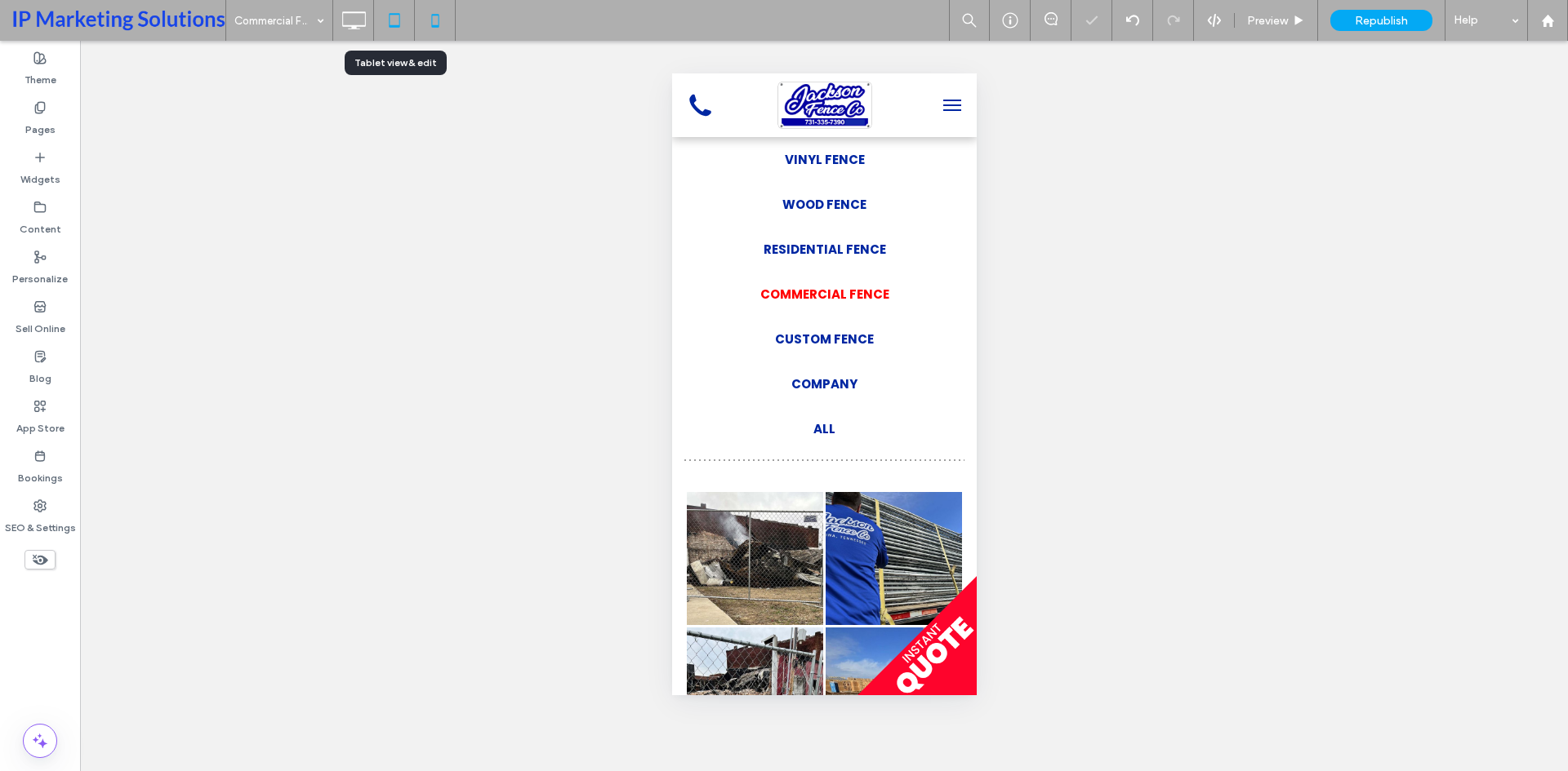
click at [392, 24] on icon at bounding box center [393, 20] width 33 height 33
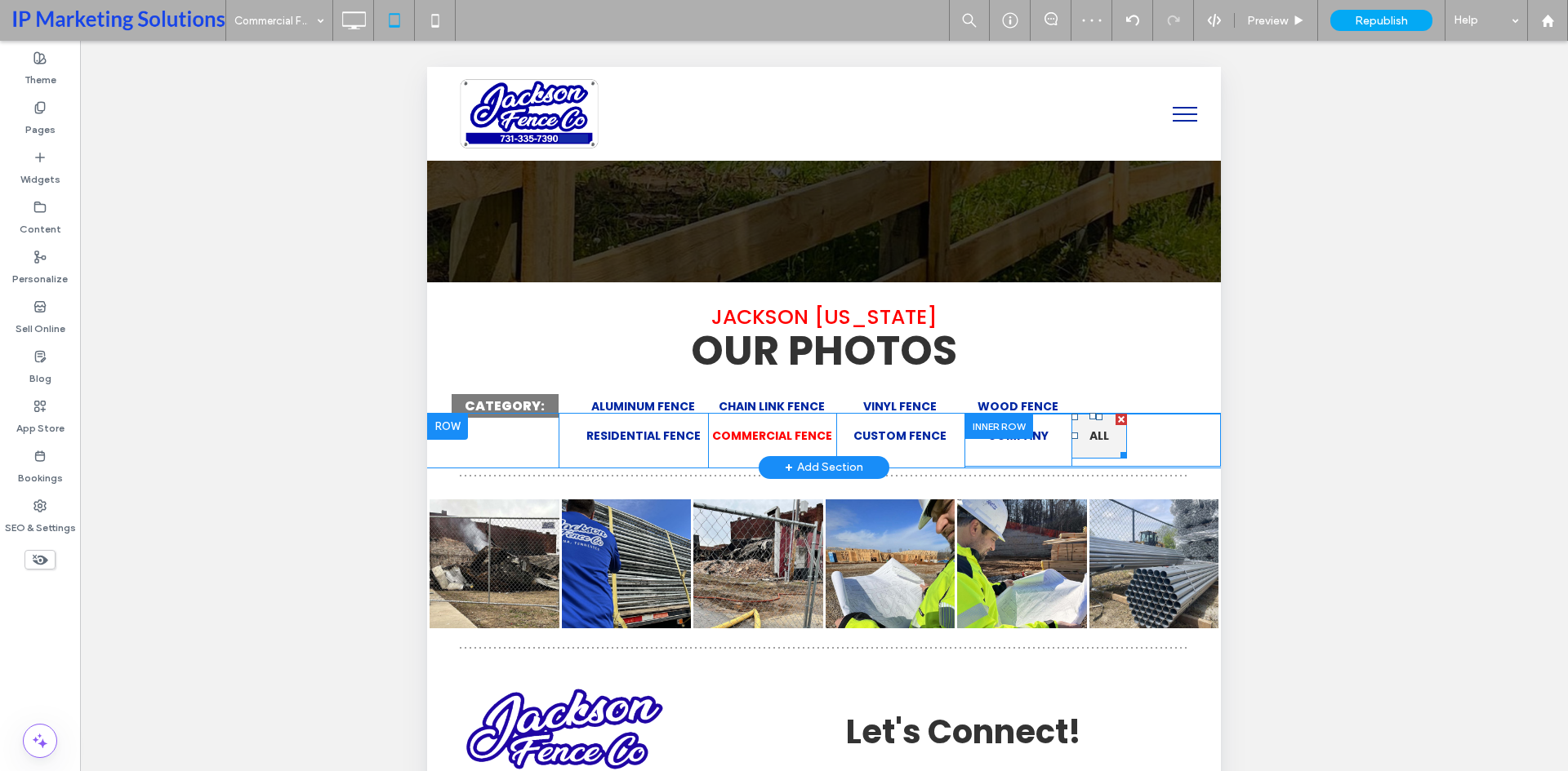
click at [1089, 437] on span "ALL" at bounding box center [1099, 436] width 20 height 17
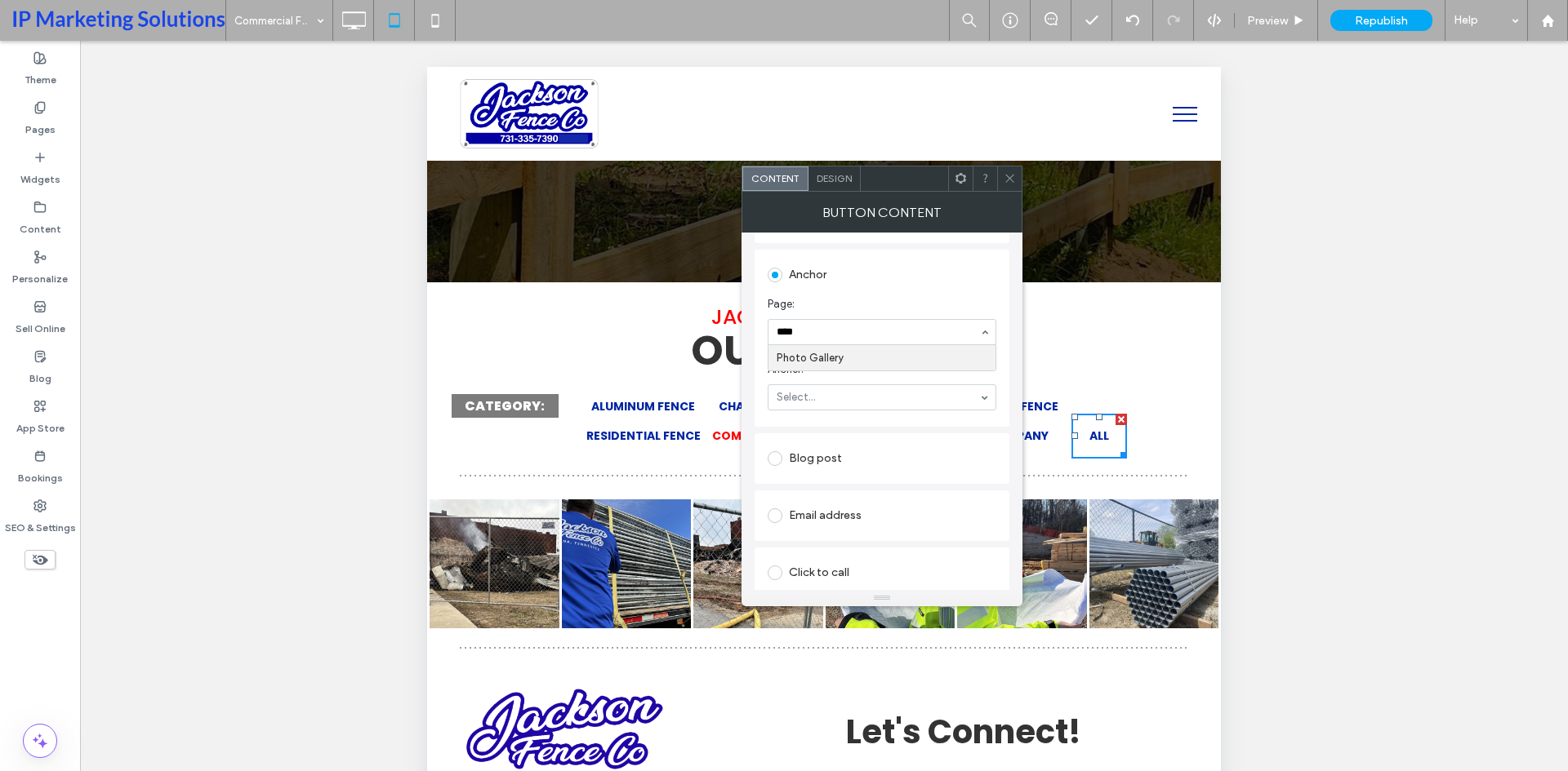
type input "*****"
click at [1010, 176] on icon at bounding box center [1010, 178] width 12 height 12
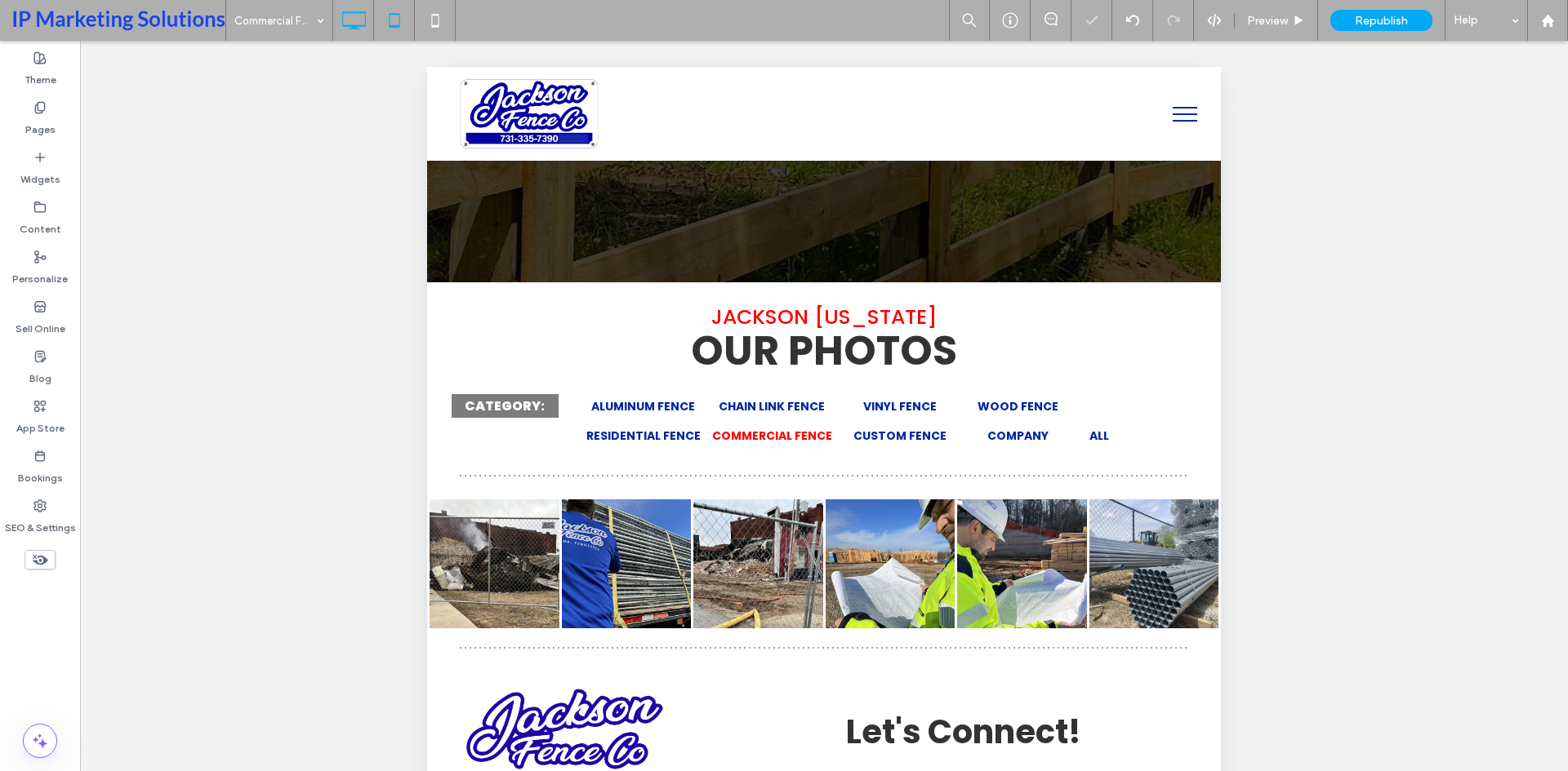
click at [355, 22] on icon at bounding box center [353, 20] width 33 height 33
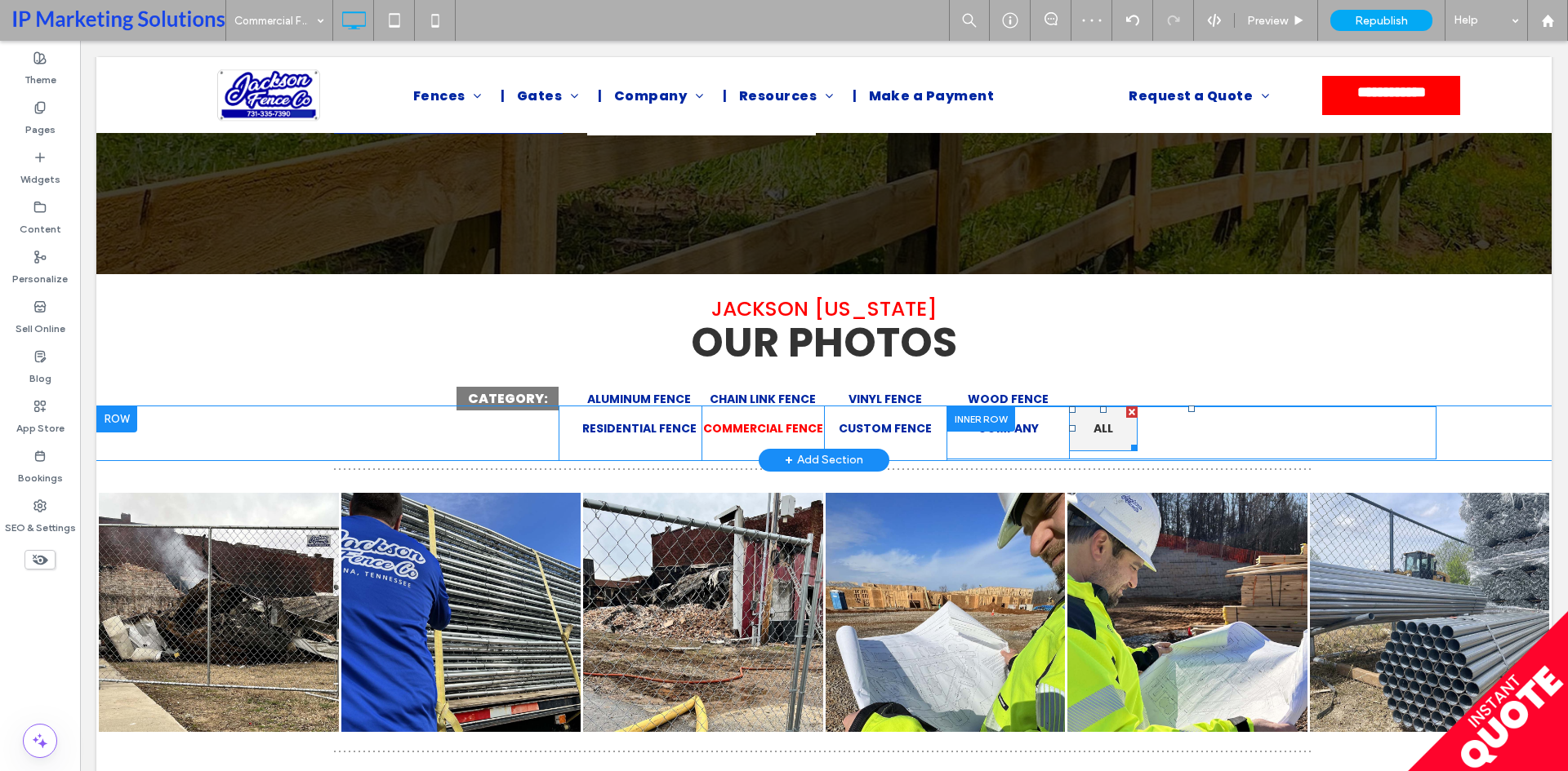
click at [1110, 432] on link "ALL" at bounding box center [1103, 428] width 69 height 45
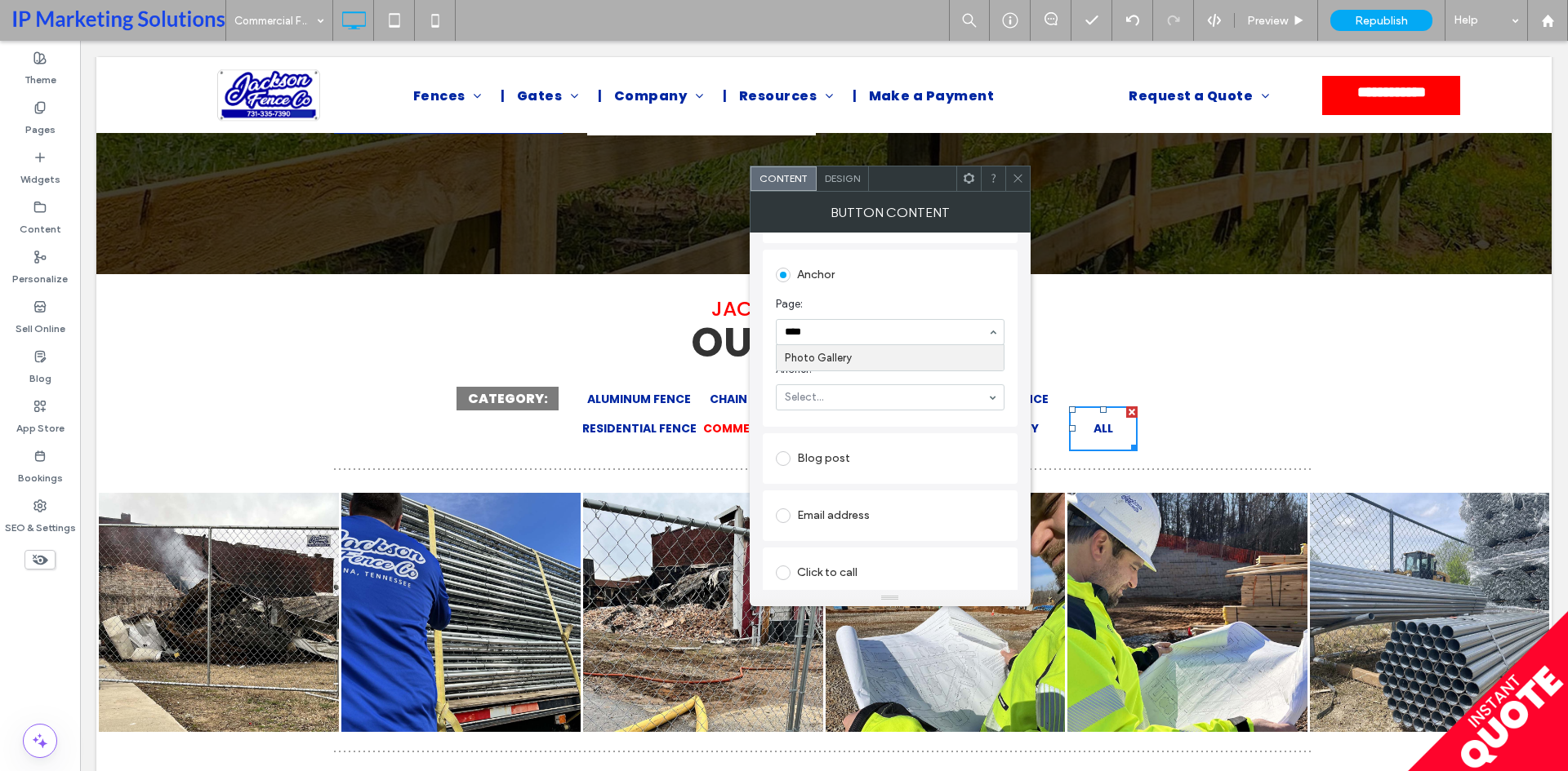
type input "*****"
click at [1019, 174] on icon at bounding box center [1018, 178] width 12 height 12
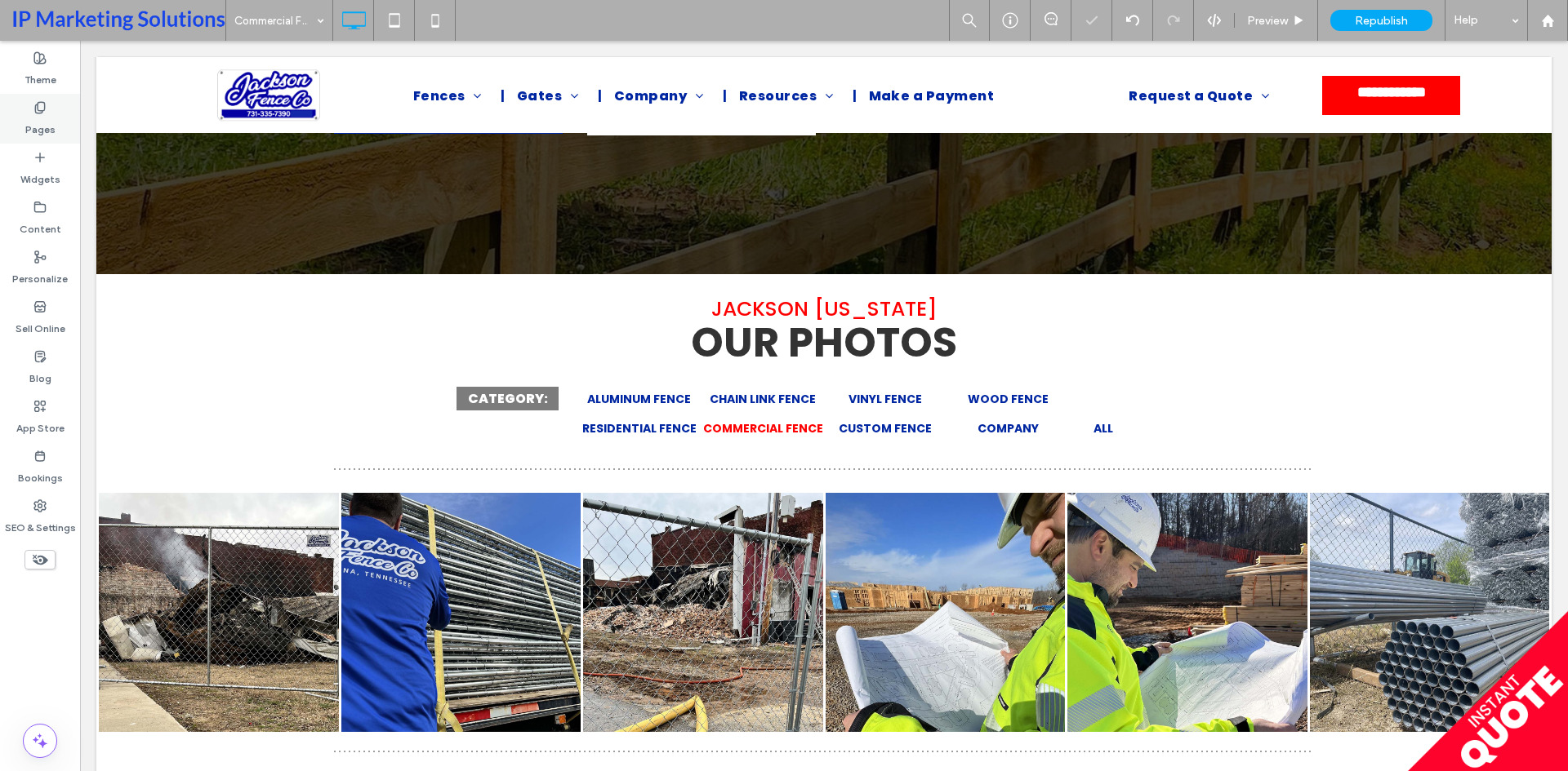
click at [54, 115] on label "Pages" at bounding box center [40, 125] width 30 height 23
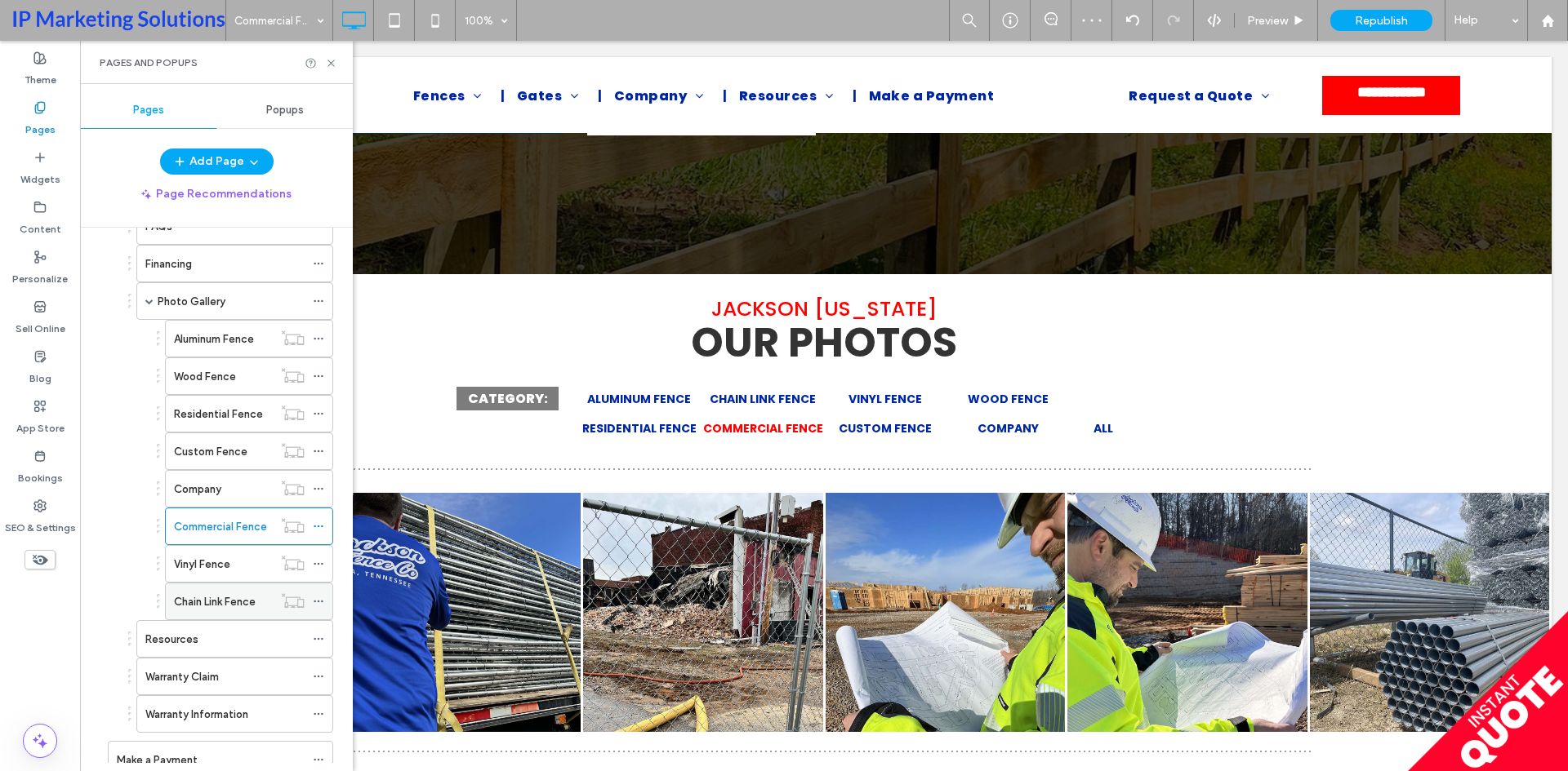
scroll to position [408, 0]
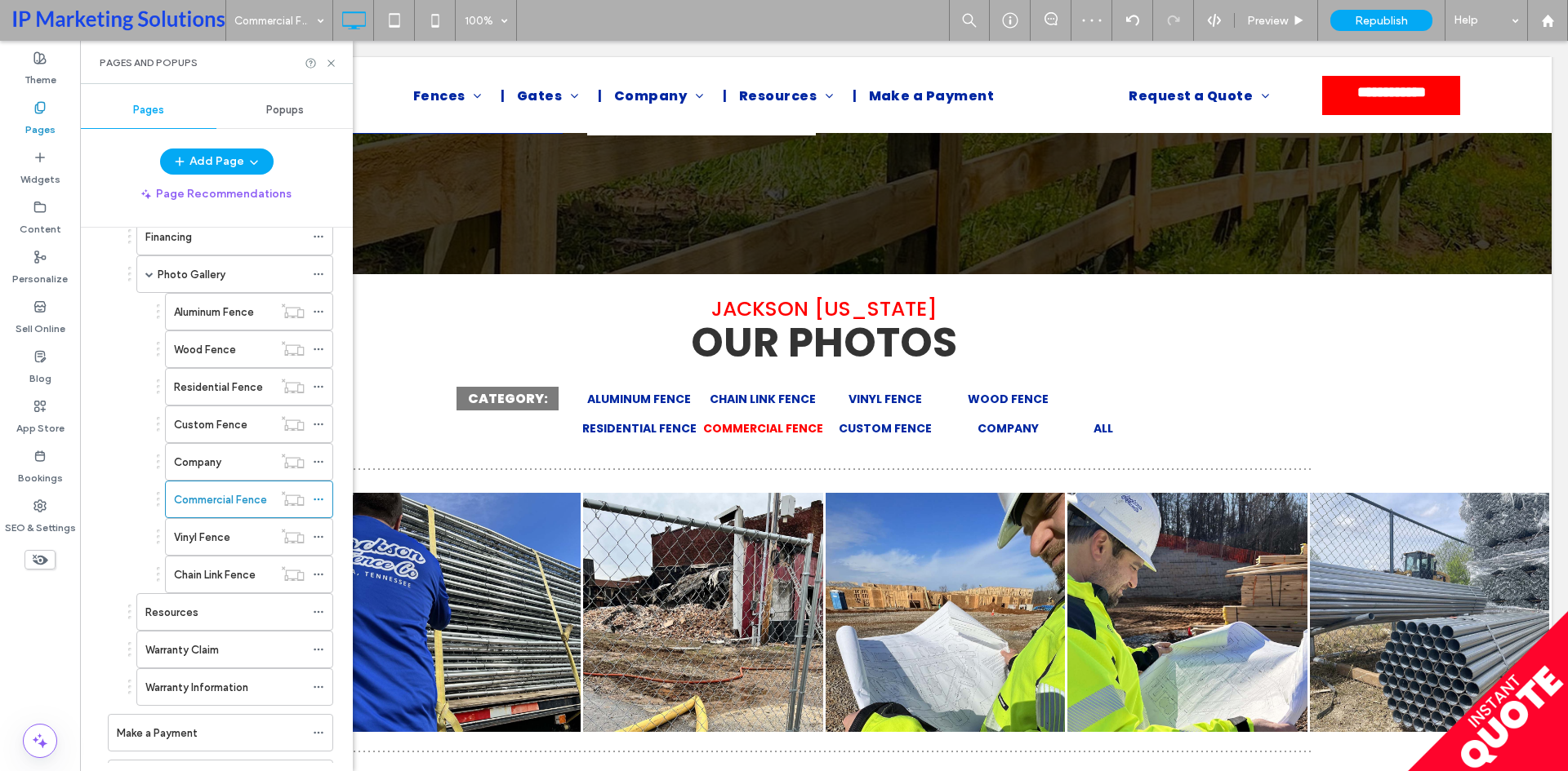
click at [219, 536] on label "Vinyl Fence" at bounding box center [202, 538] width 57 height 29
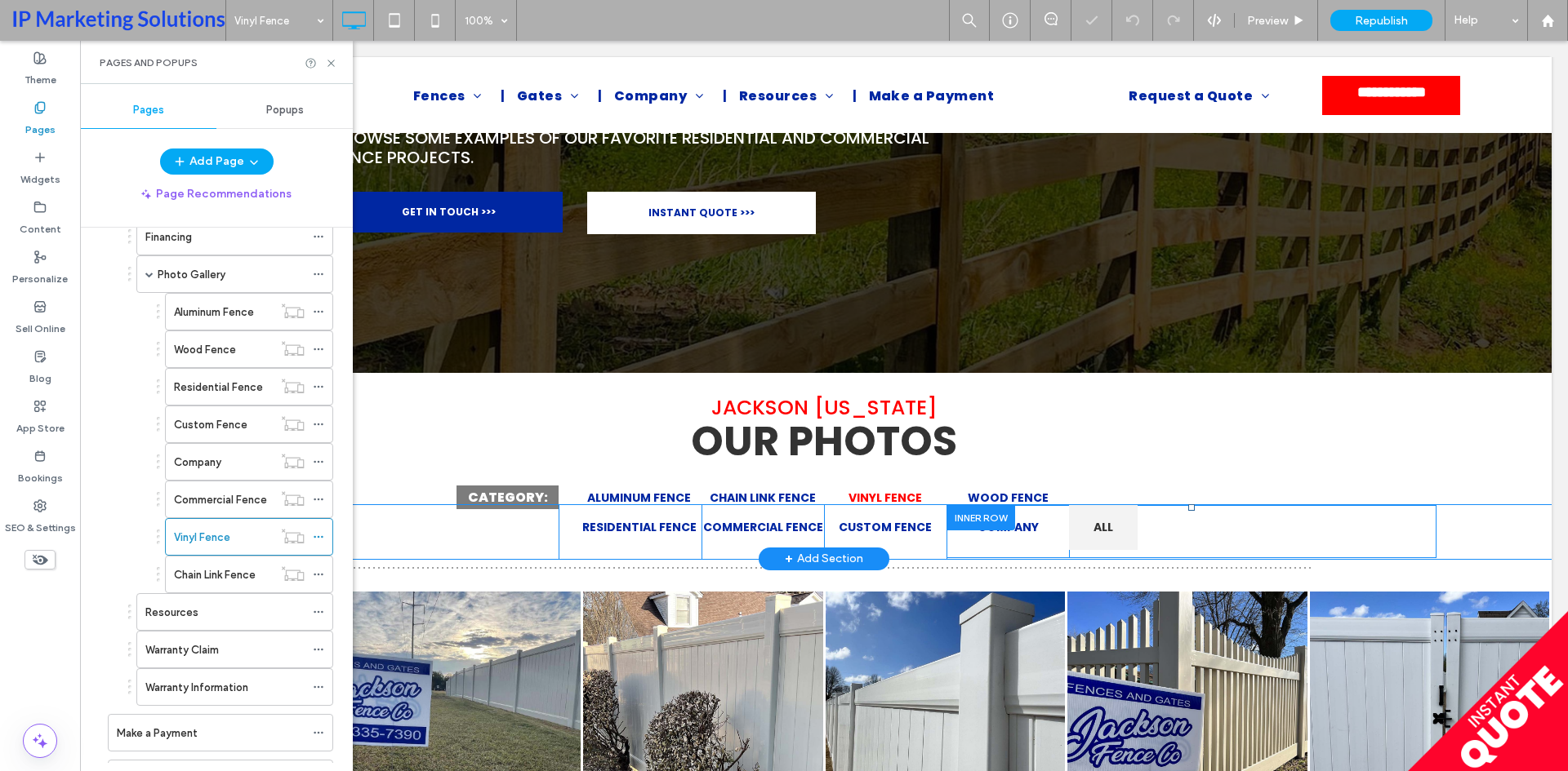
scroll to position [245, 0]
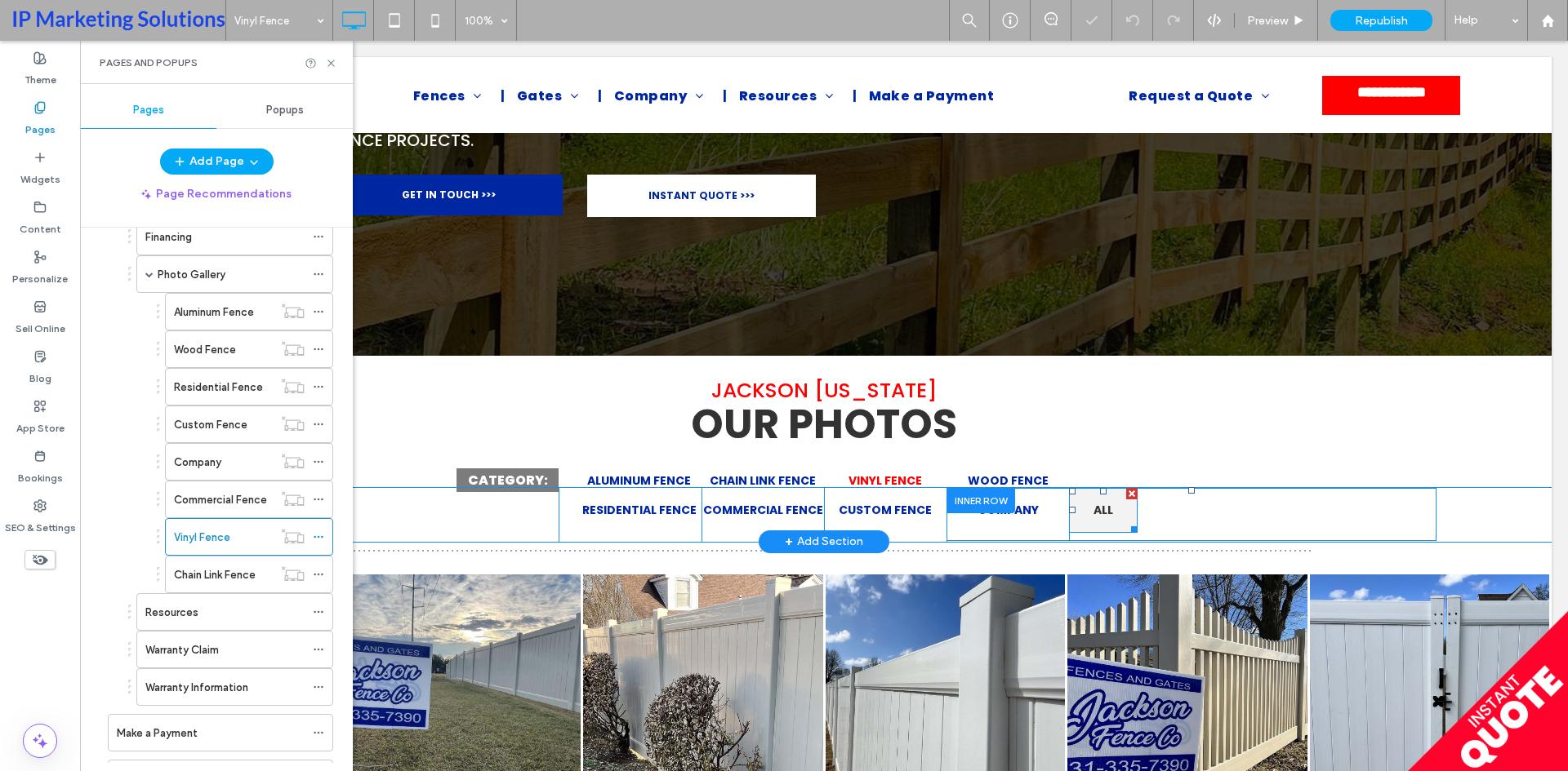
click at [1102, 513] on span "ALL" at bounding box center [1103, 510] width 20 height 17
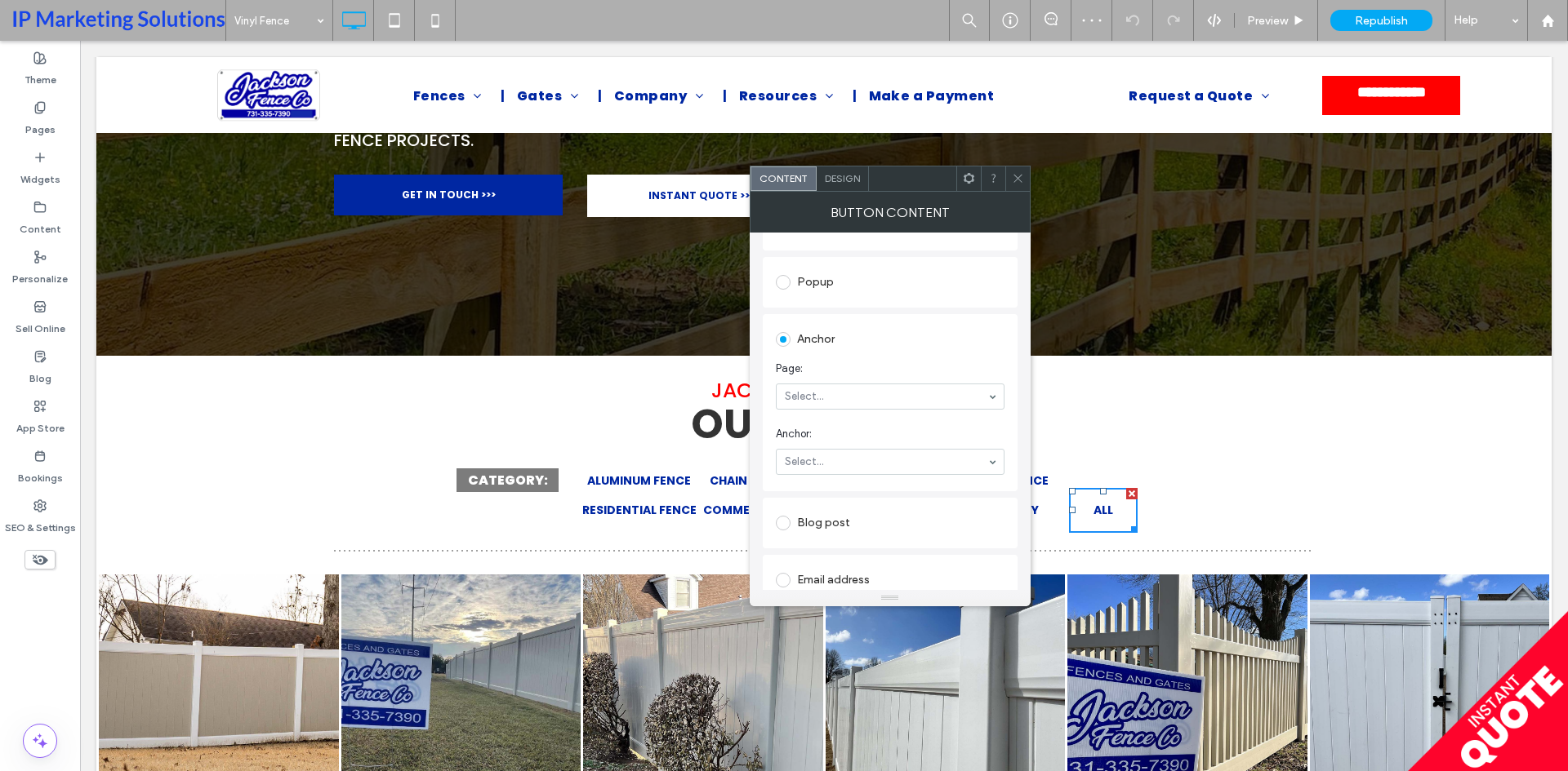
scroll to position [327, 0]
type input "*****"
click at [1015, 171] on span at bounding box center [1018, 179] width 12 height 25
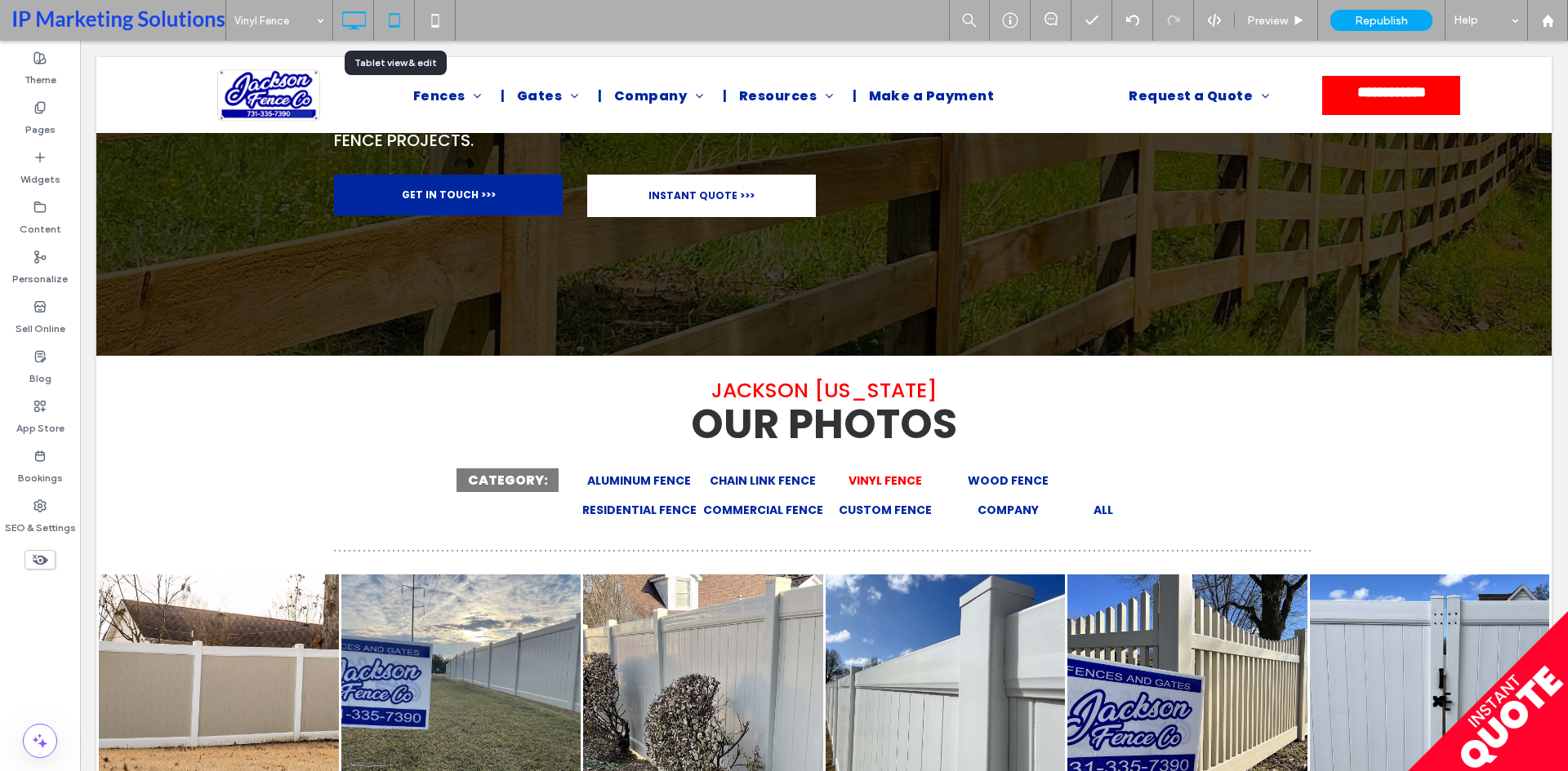
click at [400, 25] on icon at bounding box center [393, 20] width 33 height 33
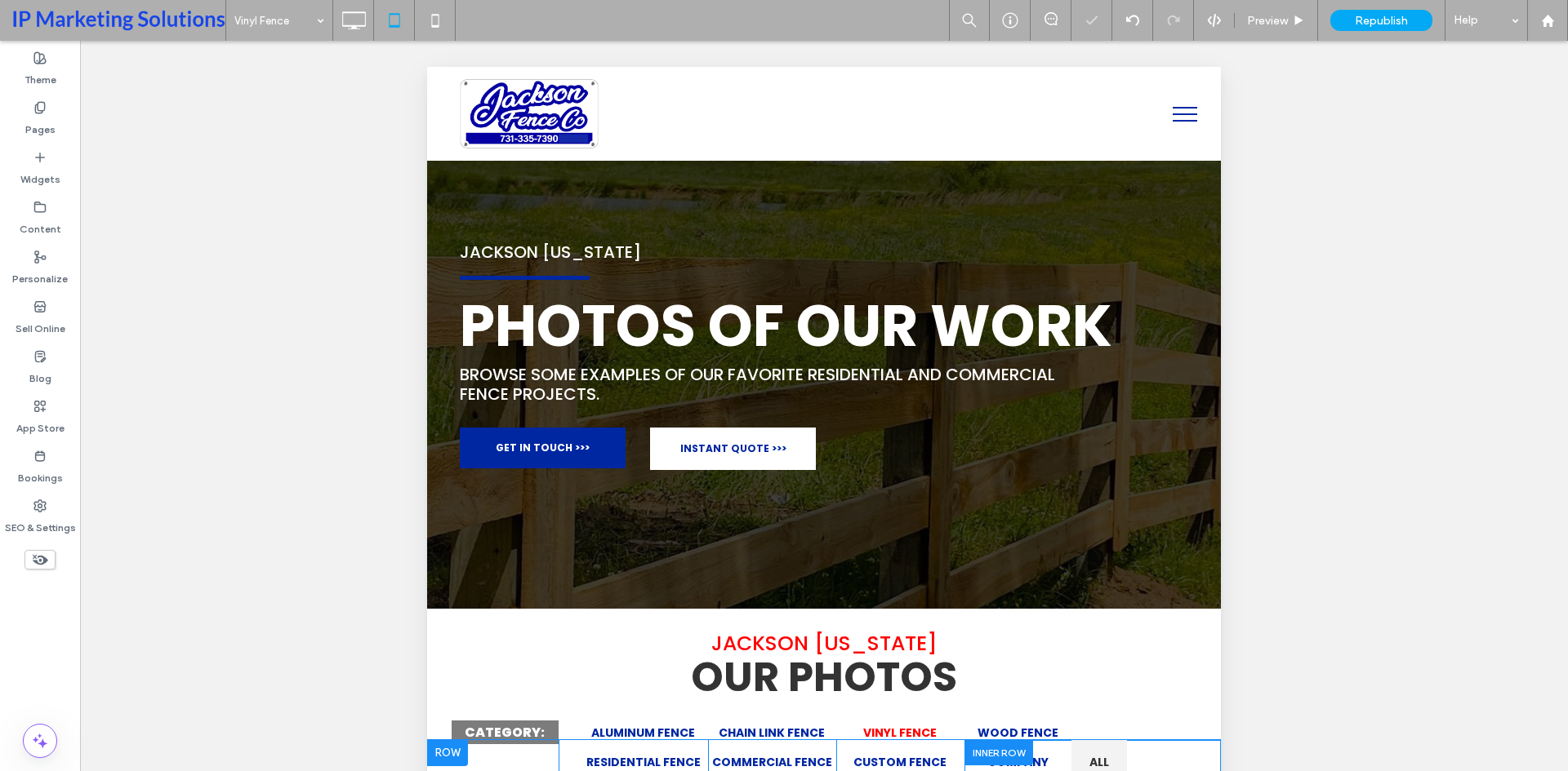
scroll to position [408, 0]
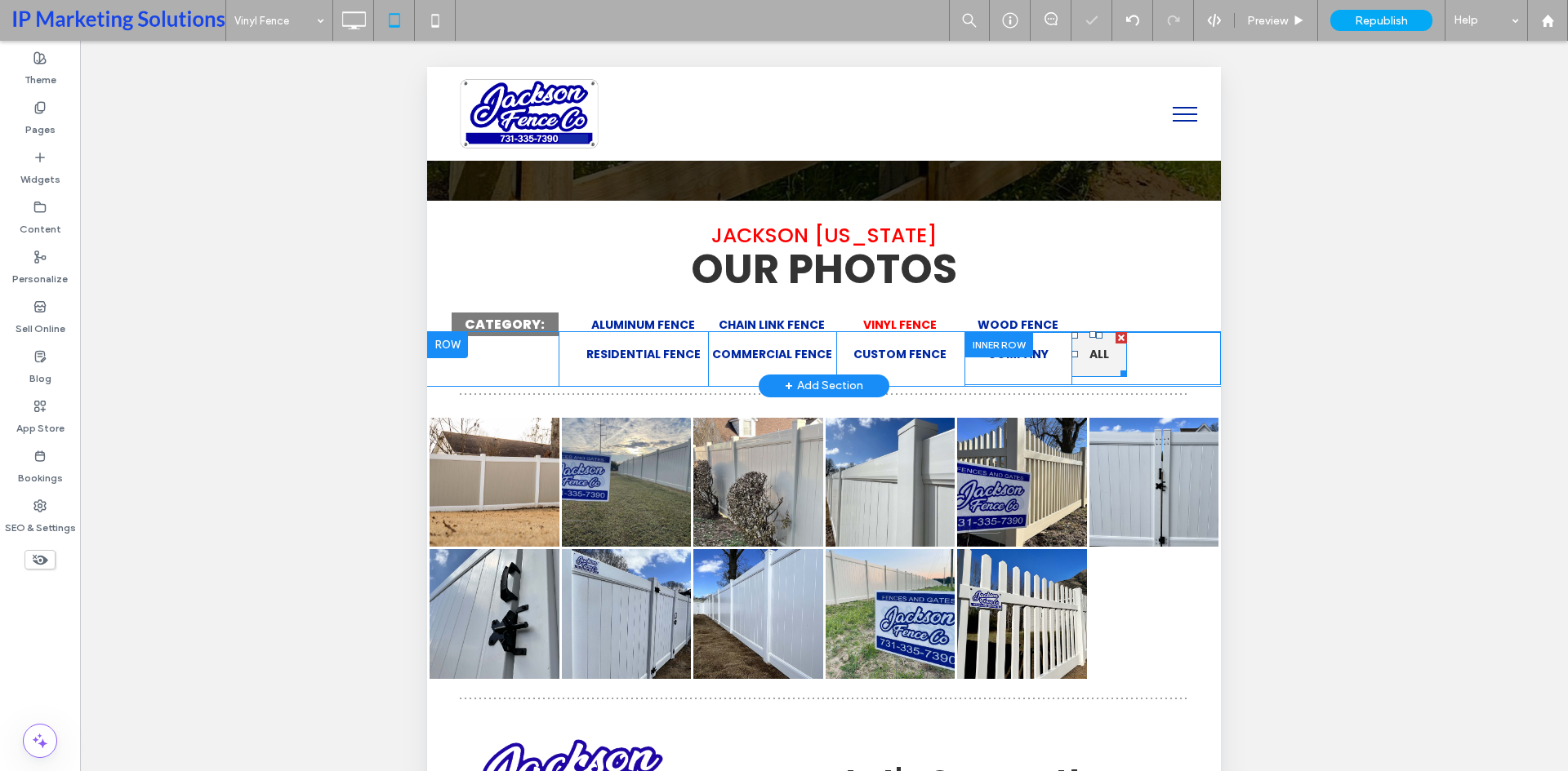
click at [1089, 361] on span "ALL" at bounding box center [1099, 354] width 20 height 17
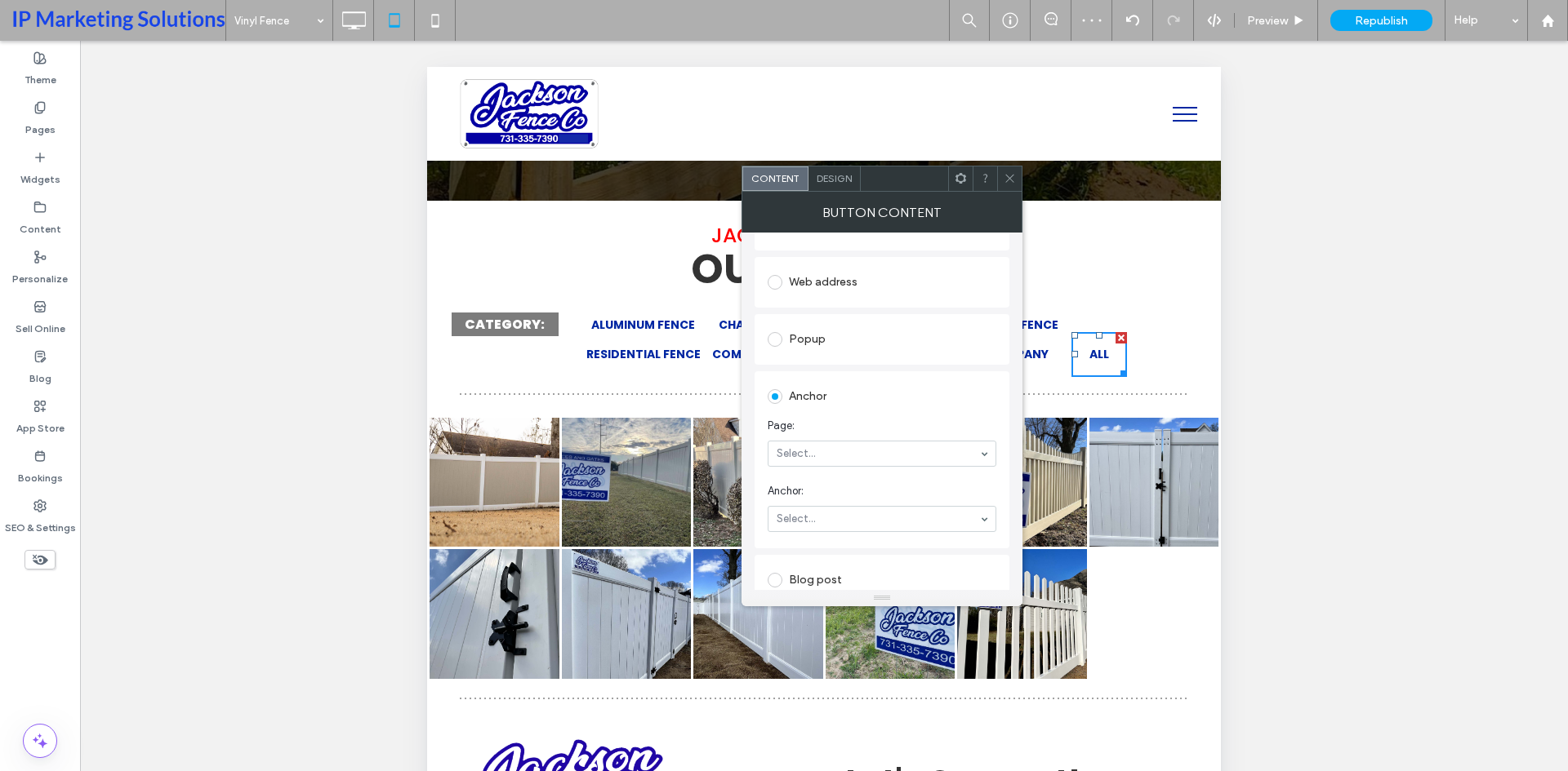
scroll to position [245, 0]
click at [836, 396] on section "Page: Select..." at bounding box center [881, 402] width 229 height 66
type input "*****"
click at [1011, 178] on icon at bounding box center [1010, 178] width 12 height 12
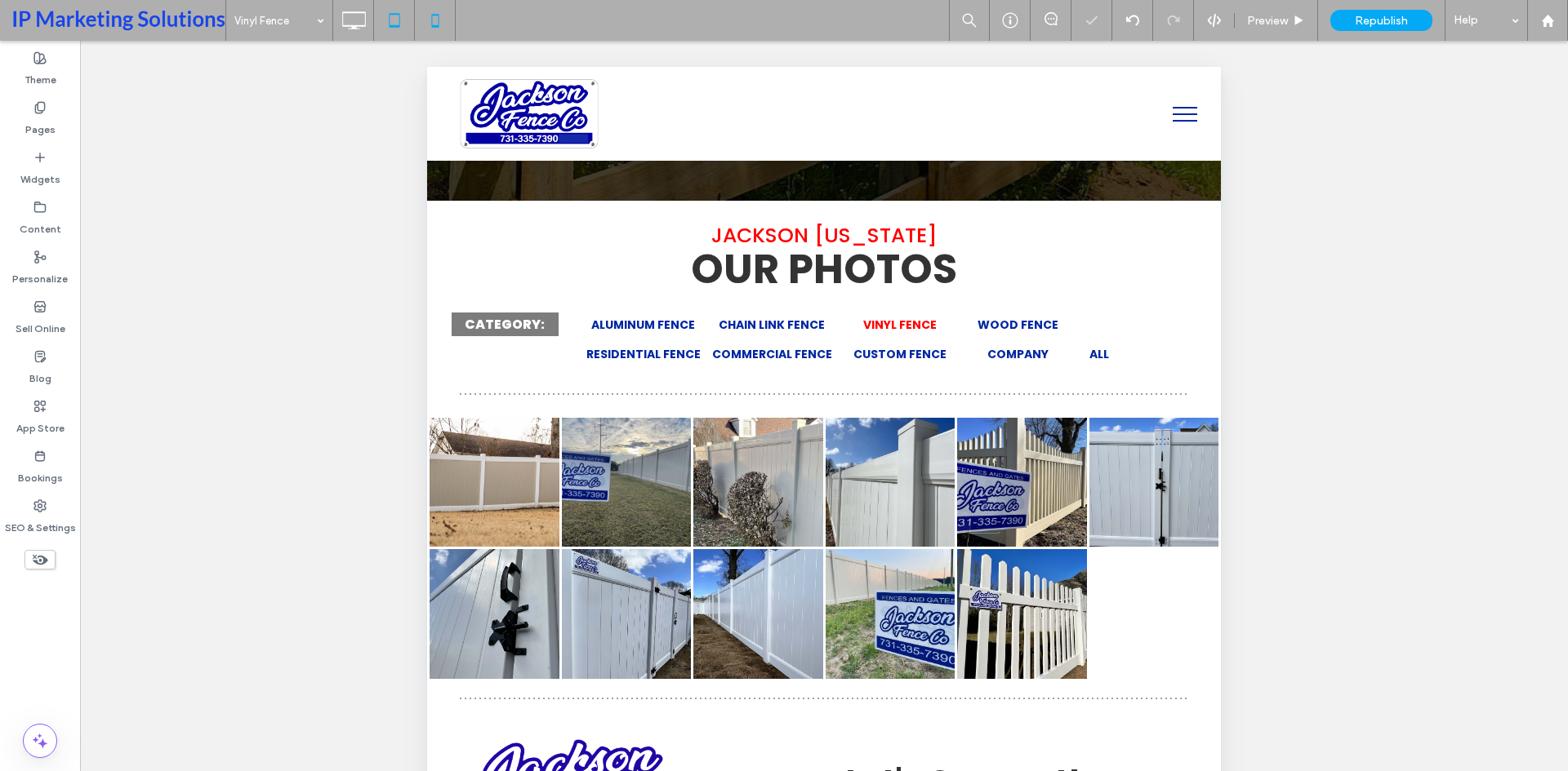
click at [423, 26] on icon at bounding box center [435, 20] width 33 height 33
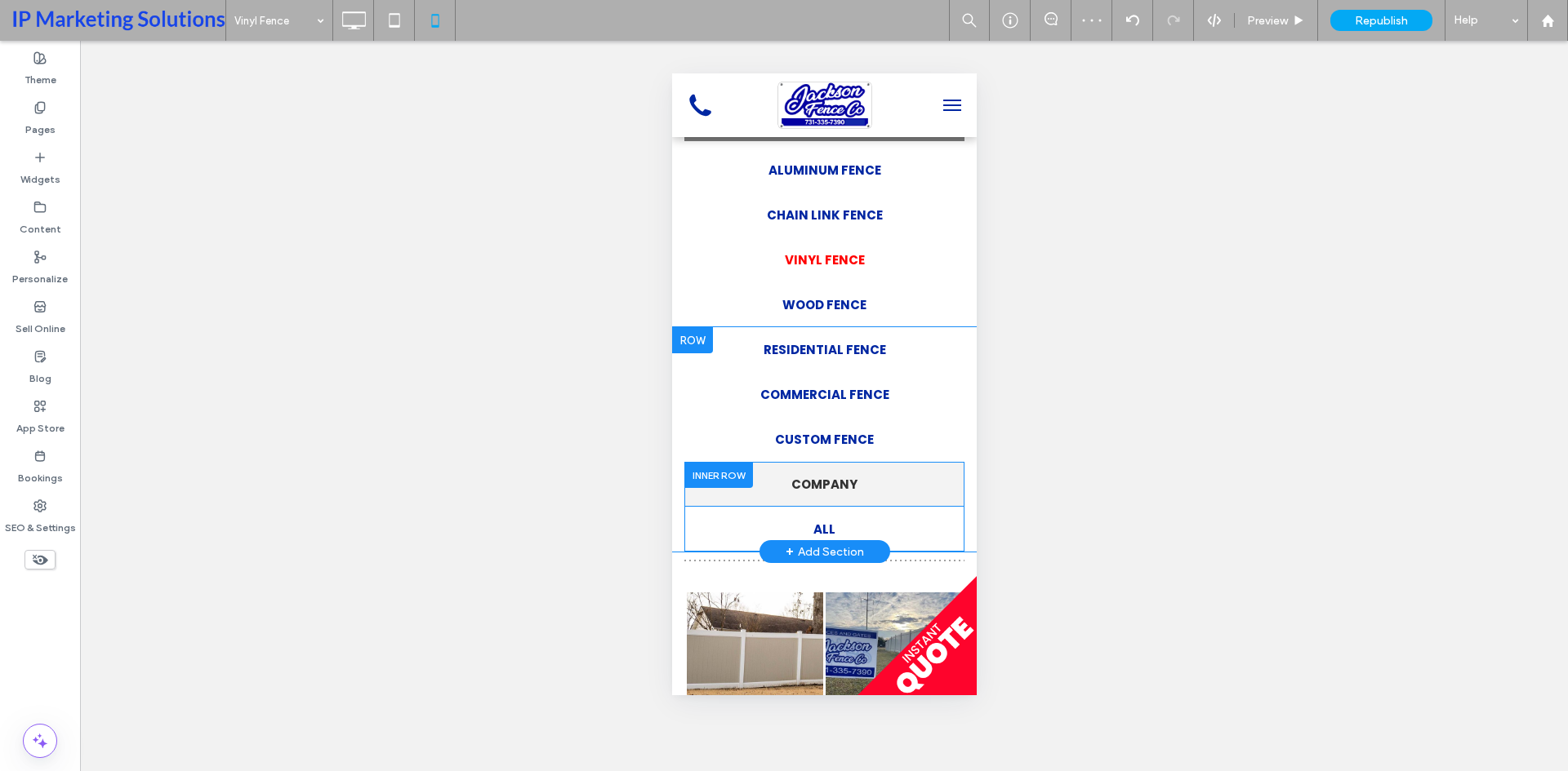
scroll to position [408, 0]
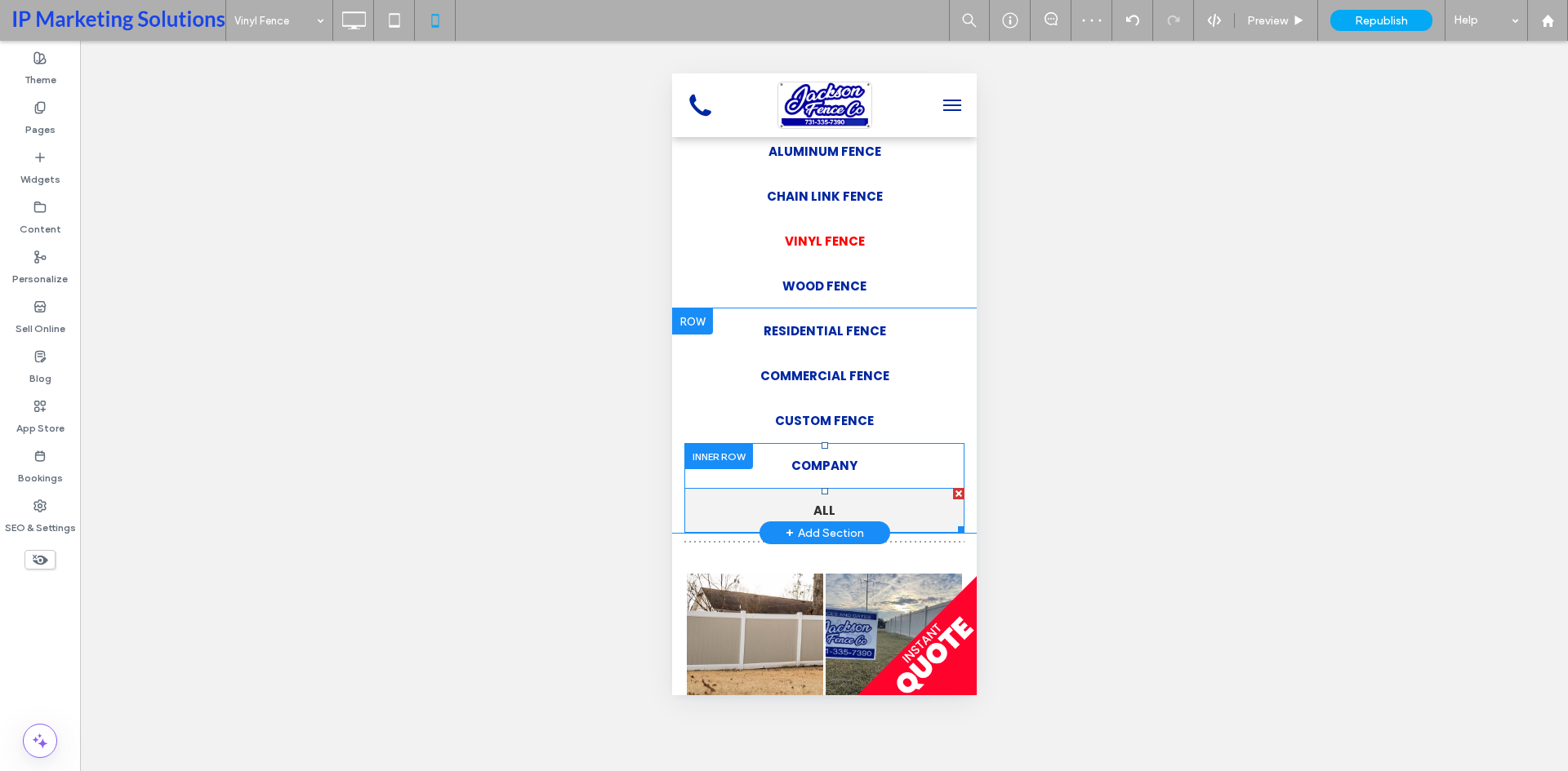
click at [854, 501] on link "ALL" at bounding box center [824, 510] width 280 height 45
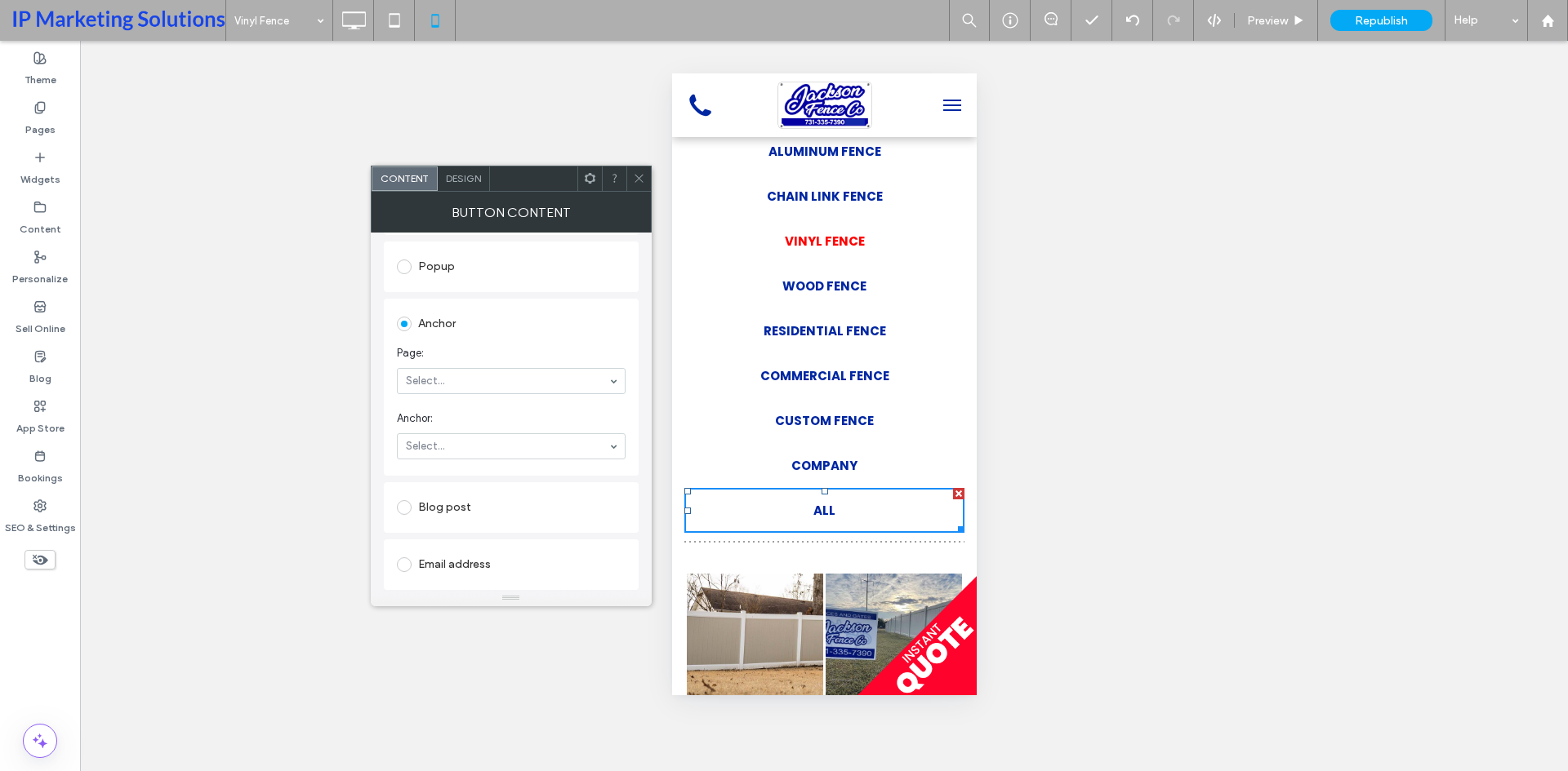
scroll to position [327, 0]
type input "*****"
click at [637, 181] on icon at bounding box center [639, 178] width 12 height 12
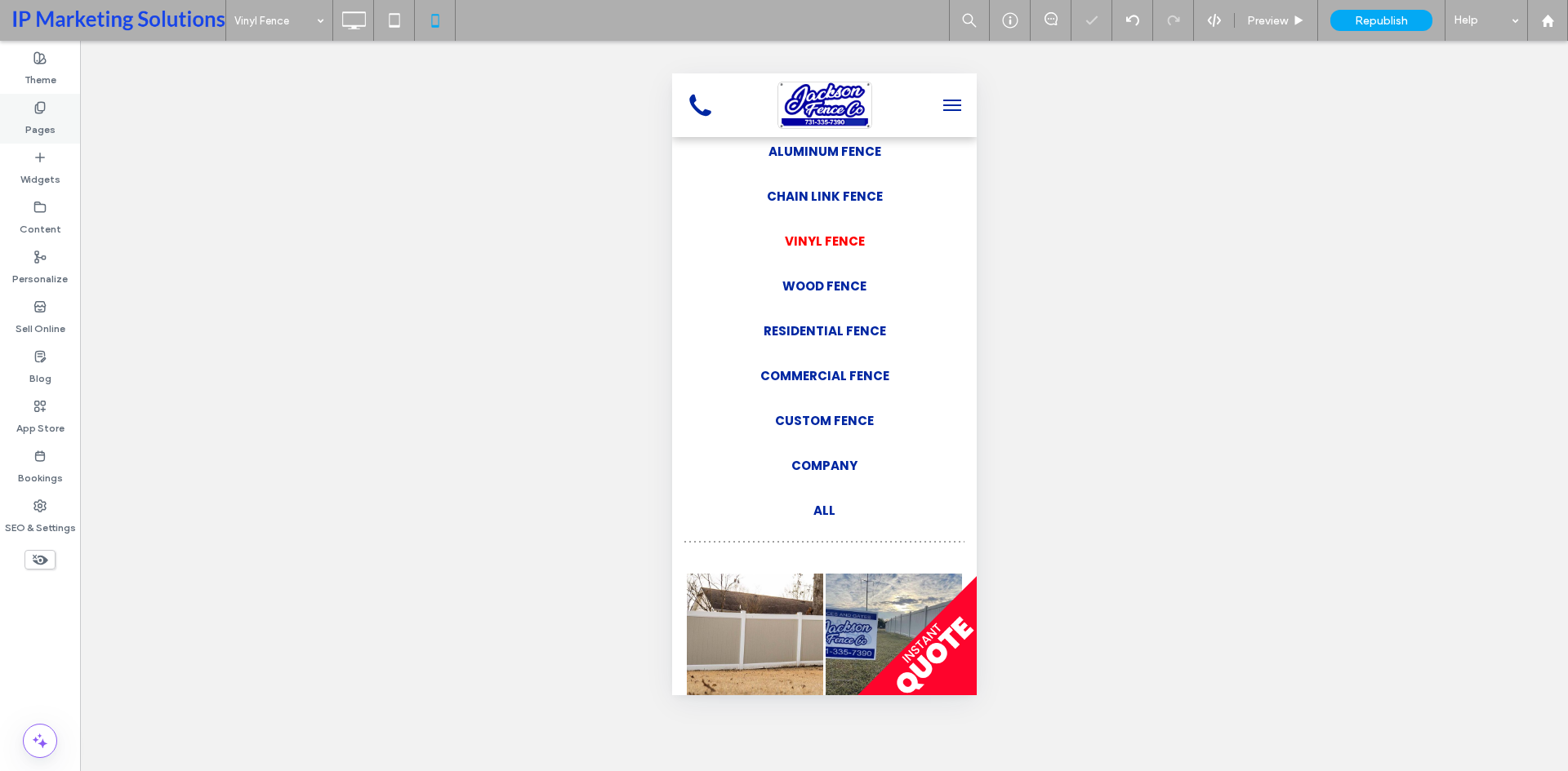
click at [41, 137] on div "Pages" at bounding box center [40, 118] width 80 height 50
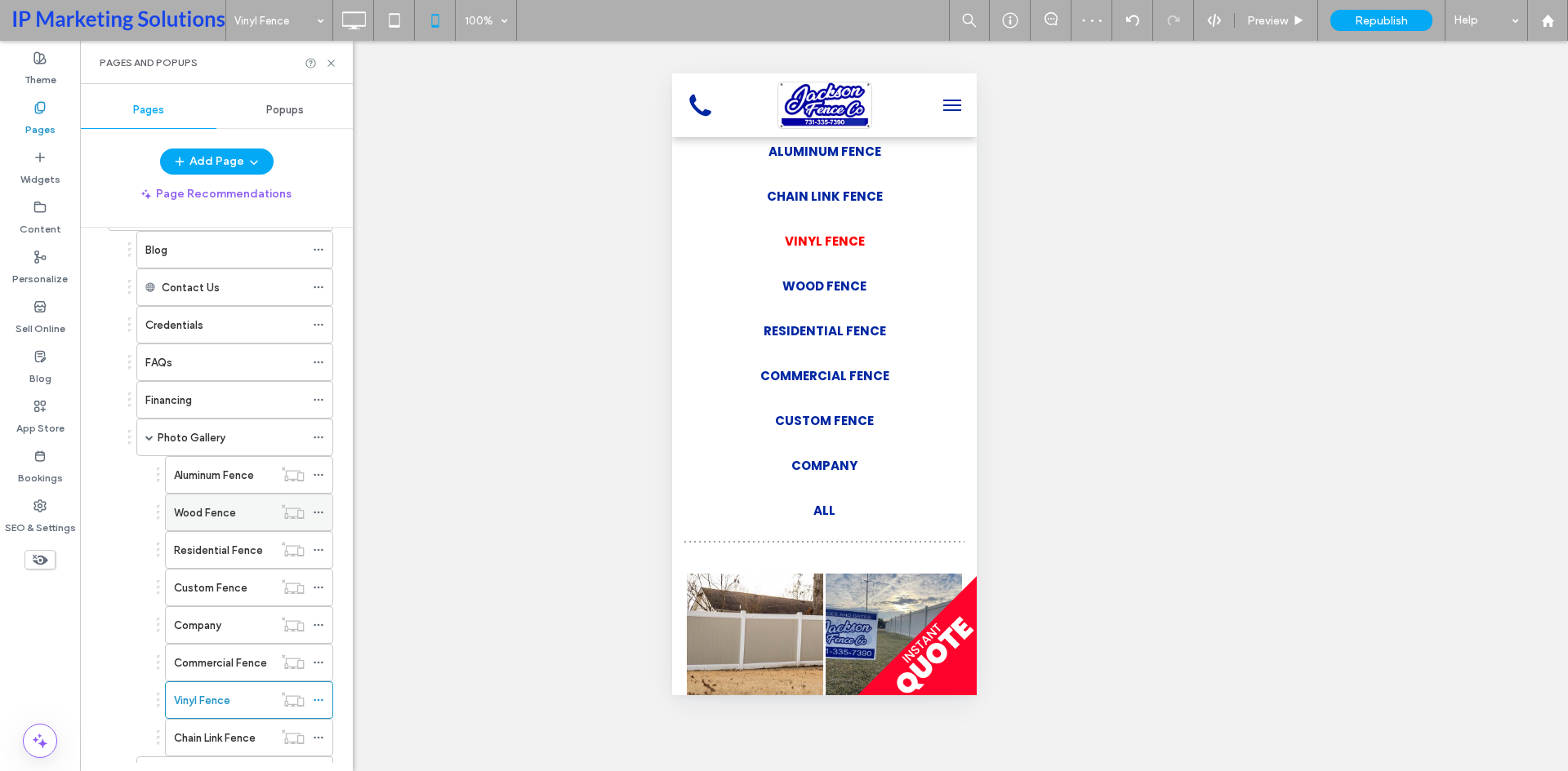
scroll to position [408, 0]
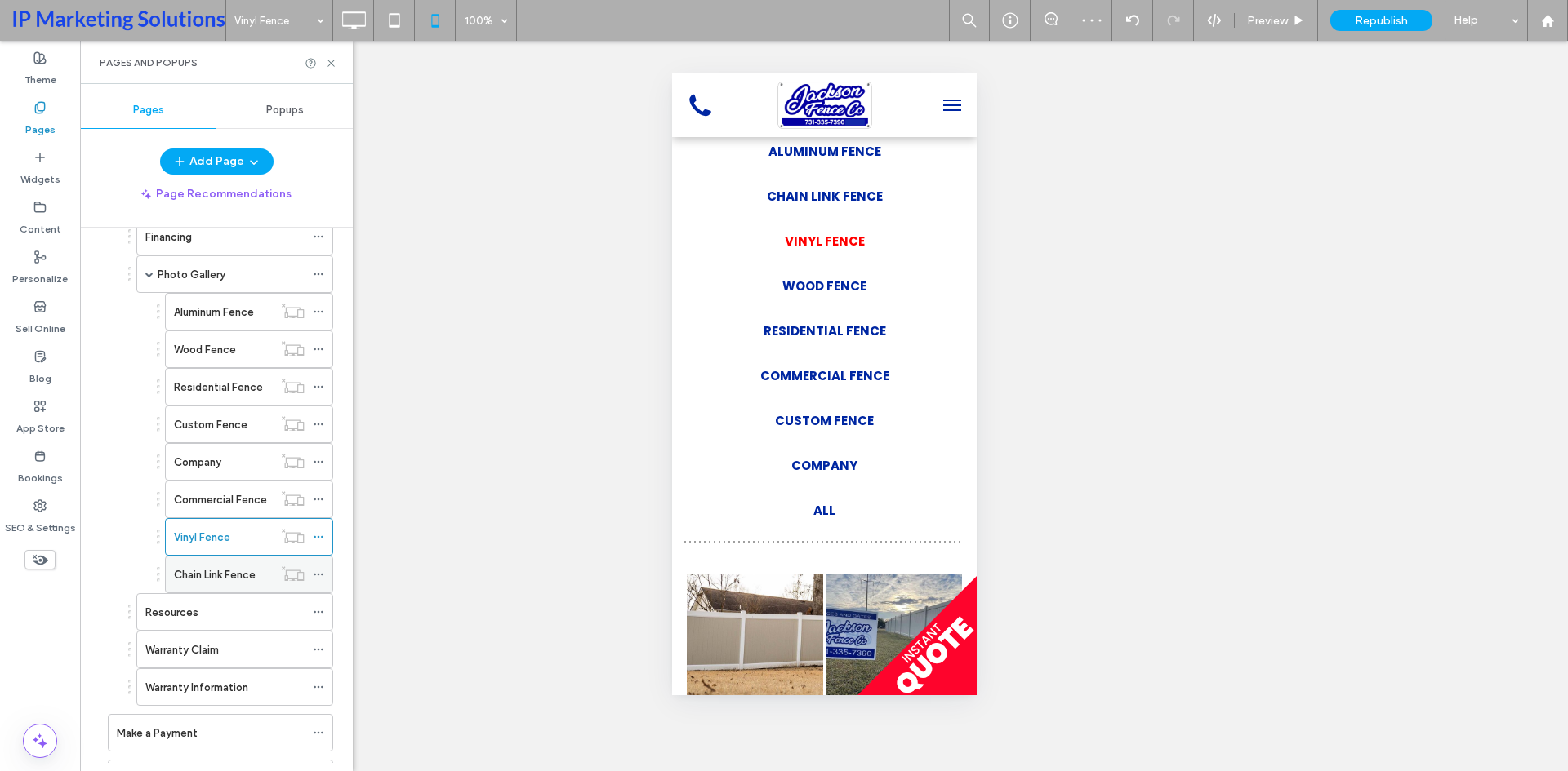
click at [224, 575] on label "Chain Link Fence" at bounding box center [215, 574] width 81 height 29
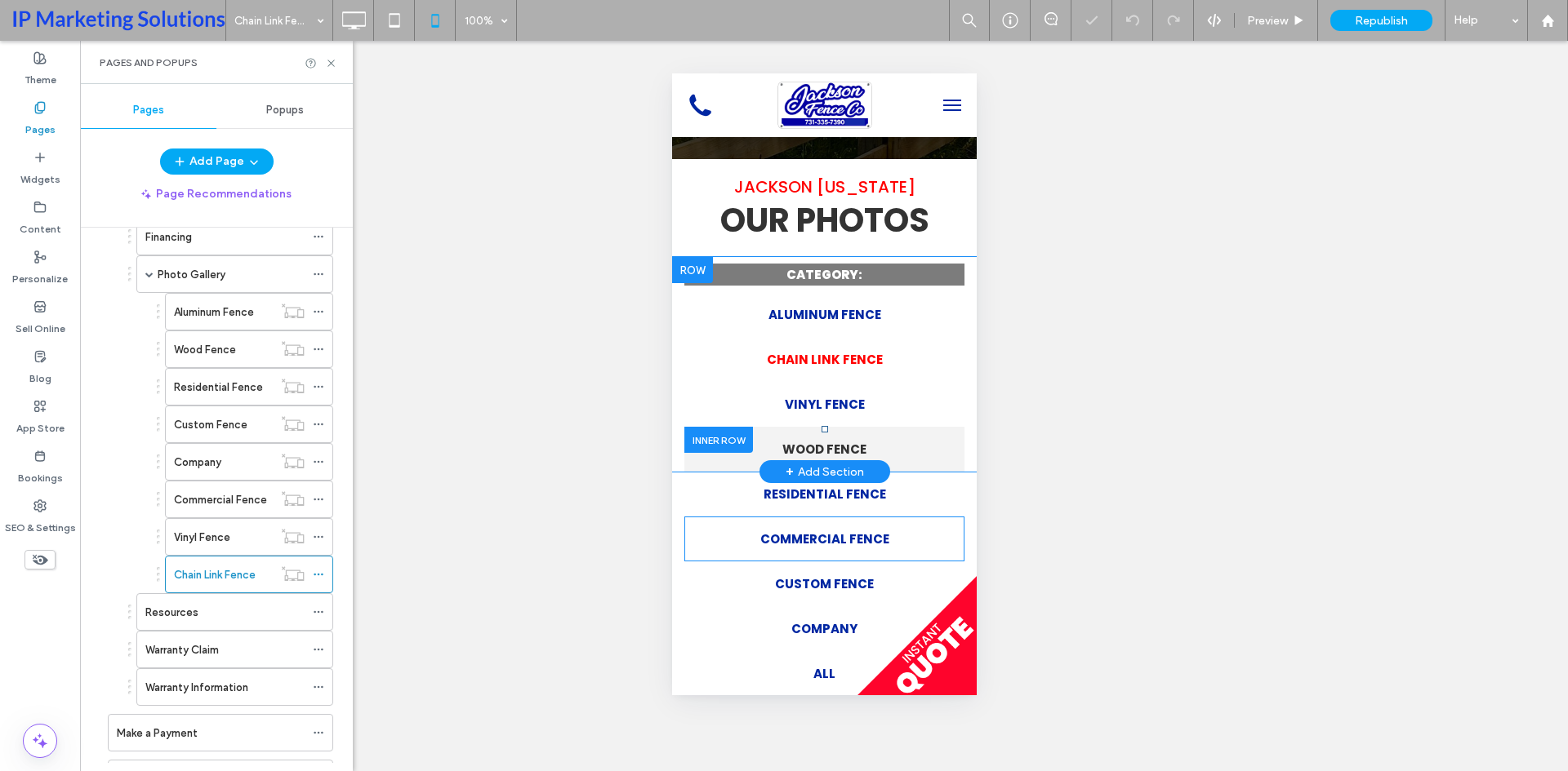
scroll to position [490, 0]
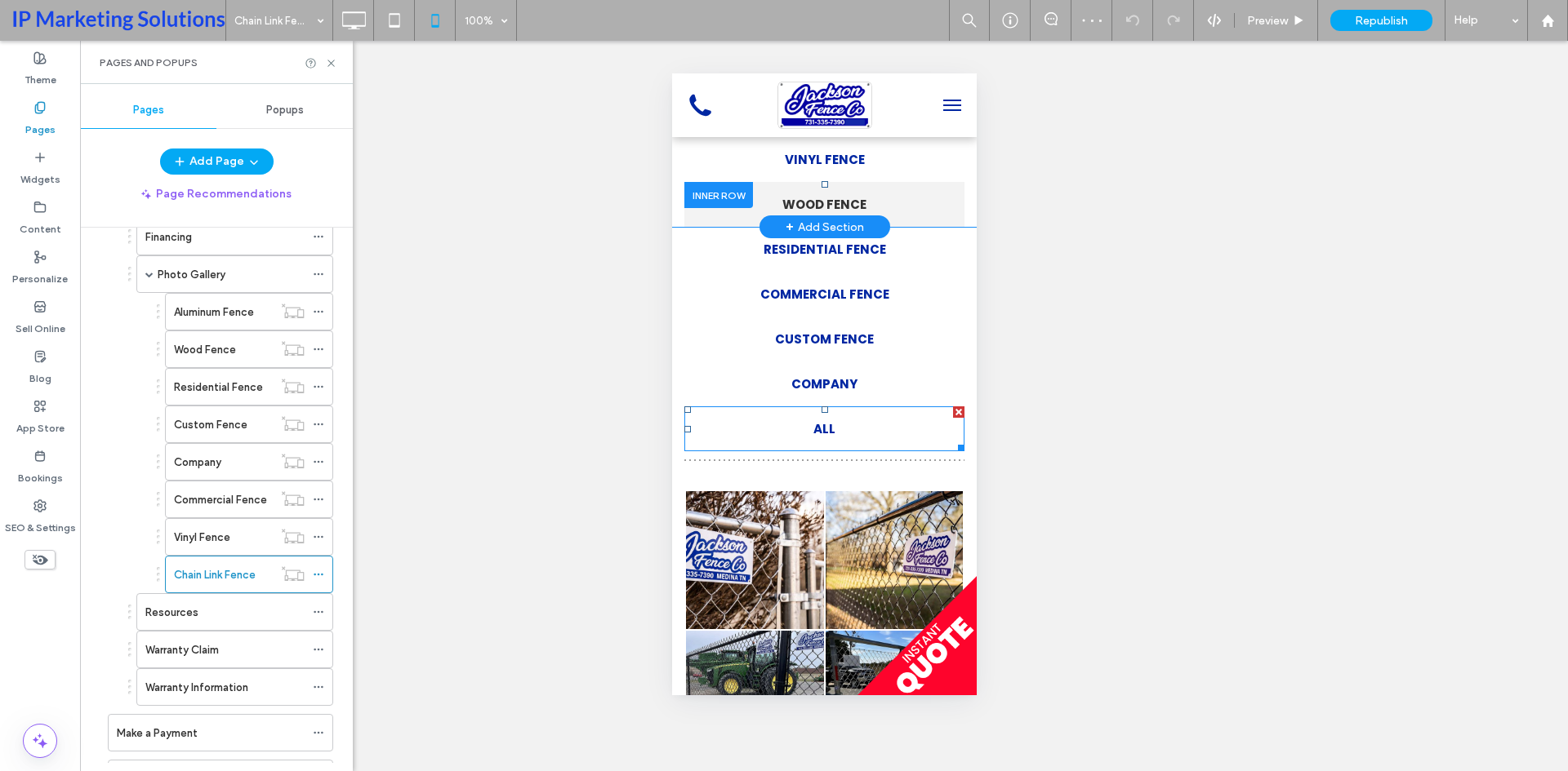
click at [885, 434] on link "ALL" at bounding box center [824, 428] width 280 height 45
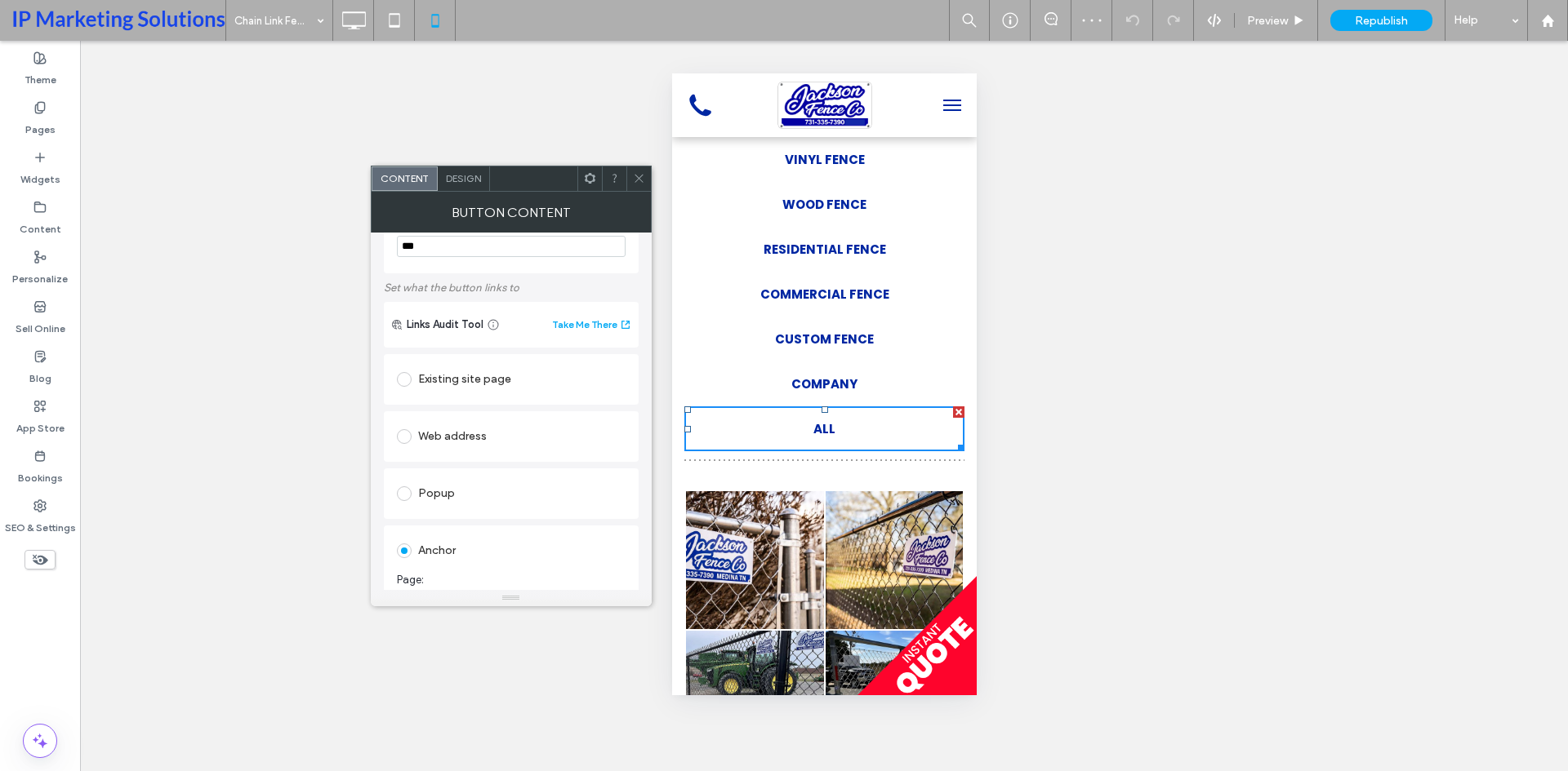
scroll to position [245, 0]
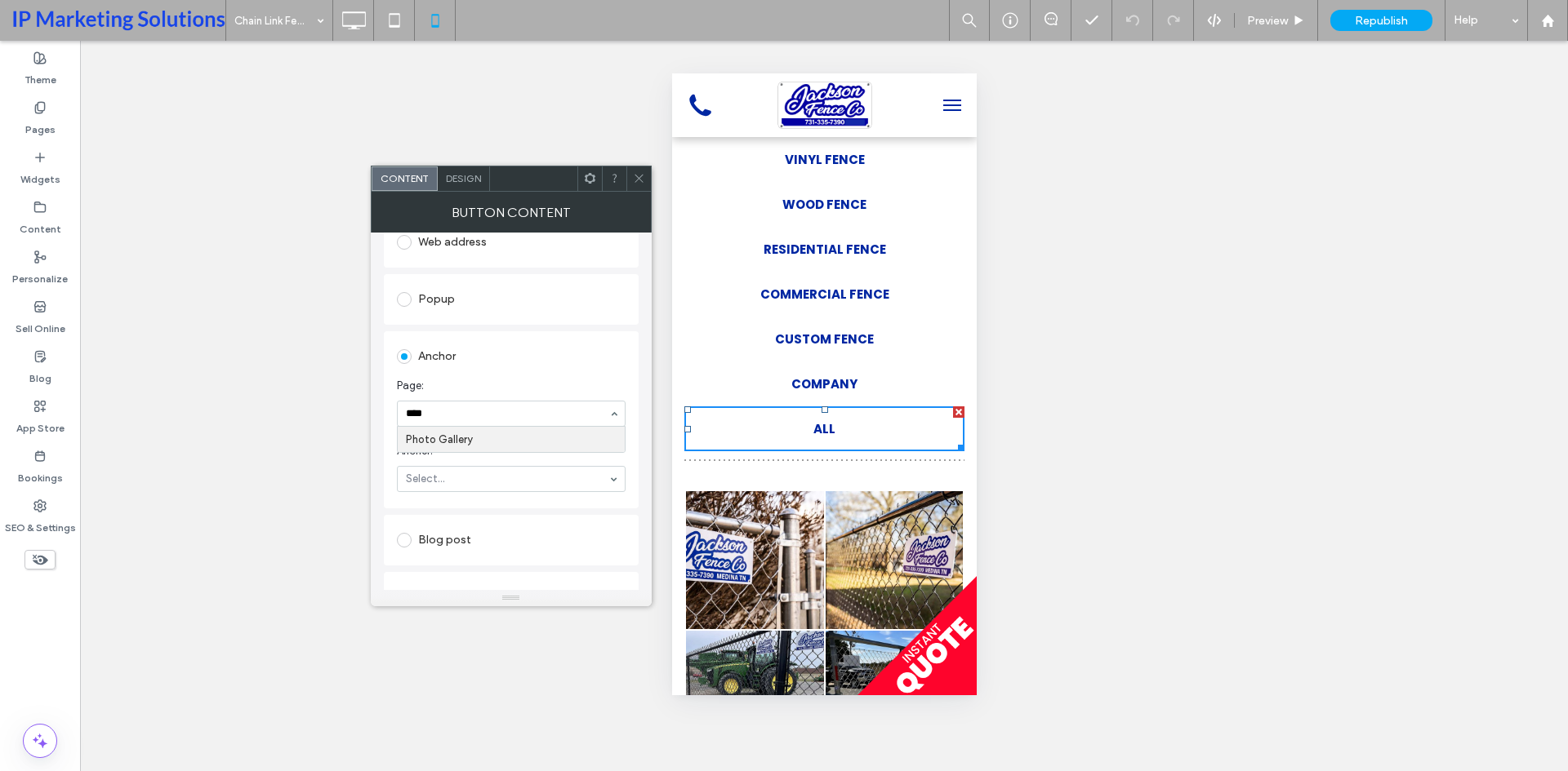
type input "*****"
click at [637, 174] on icon at bounding box center [639, 178] width 12 height 12
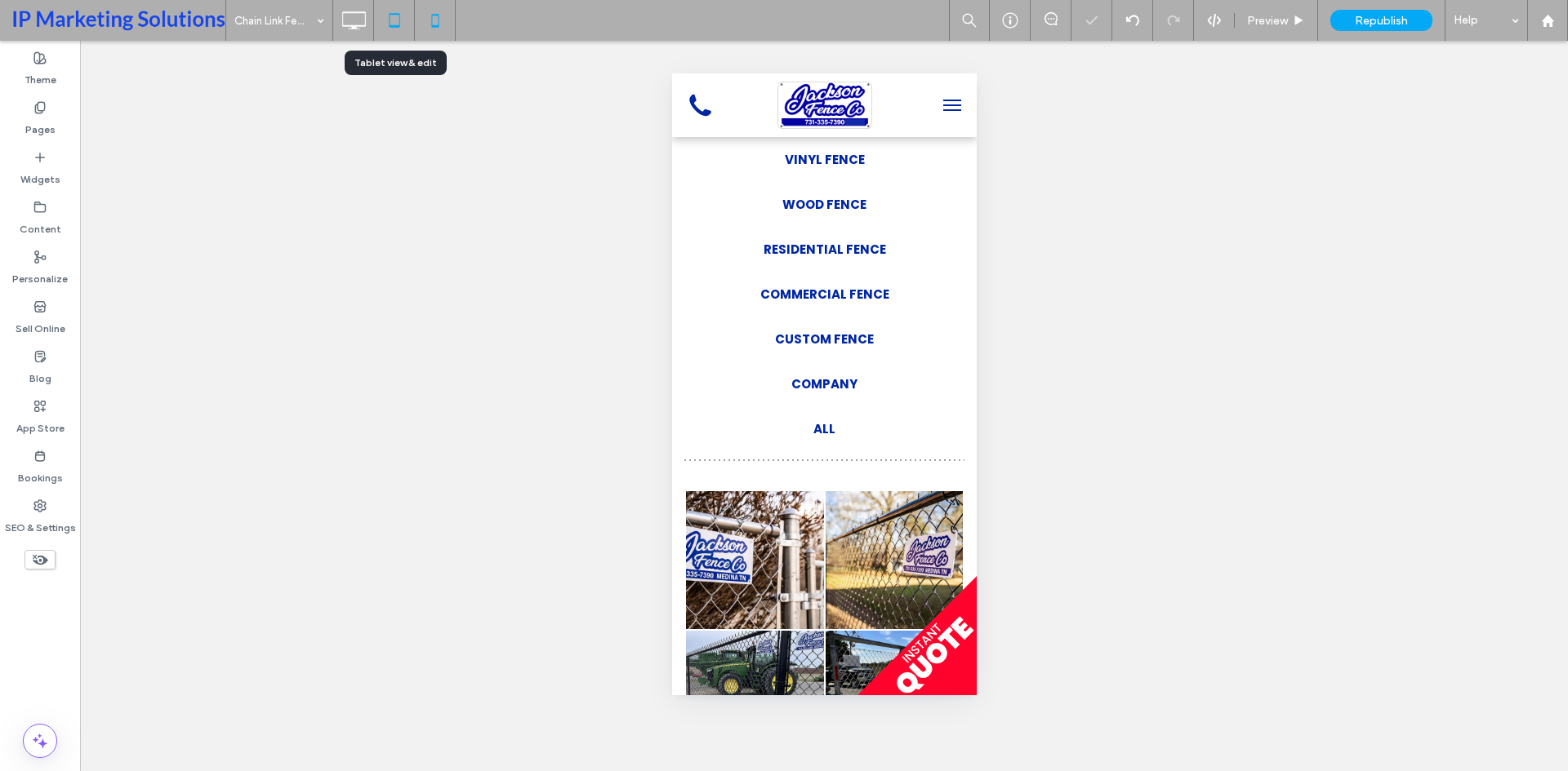
click at [383, 24] on icon at bounding box center [393, 20] width 33 height 33
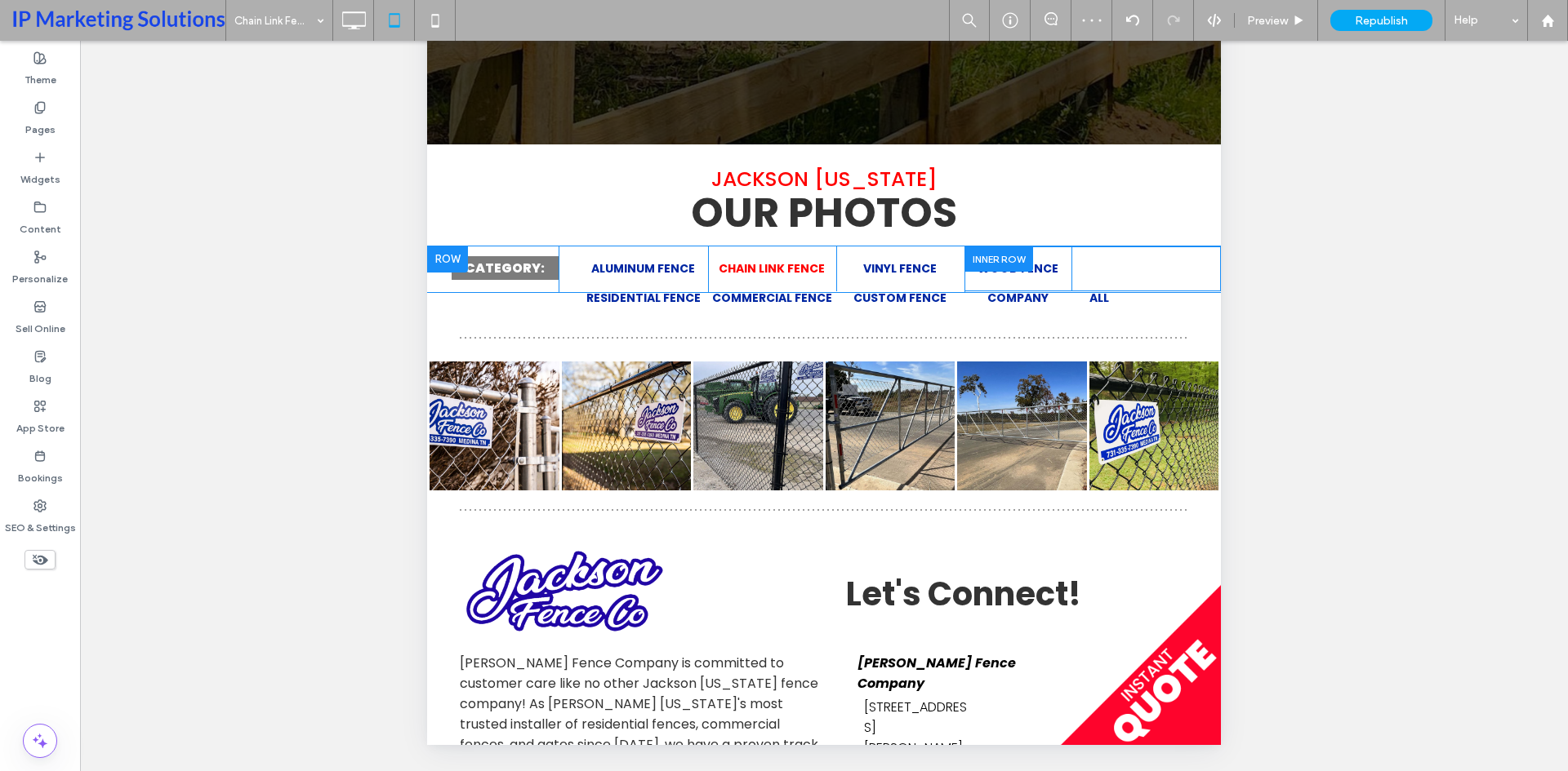
scroll to position [89, 0]
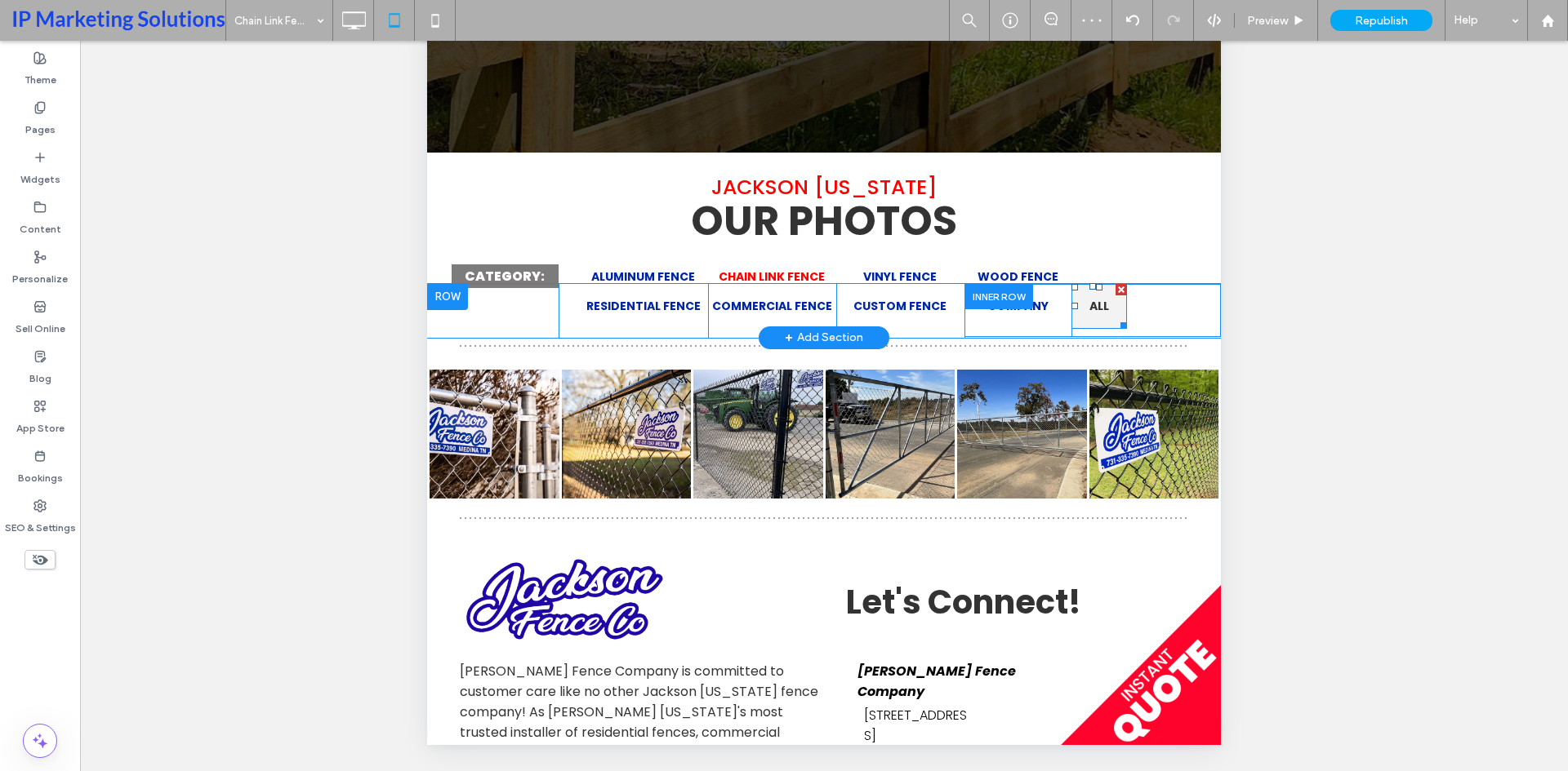
click at [1092, 305] on span "ALL" at bounding box center [1099, 306] width 20 height 17
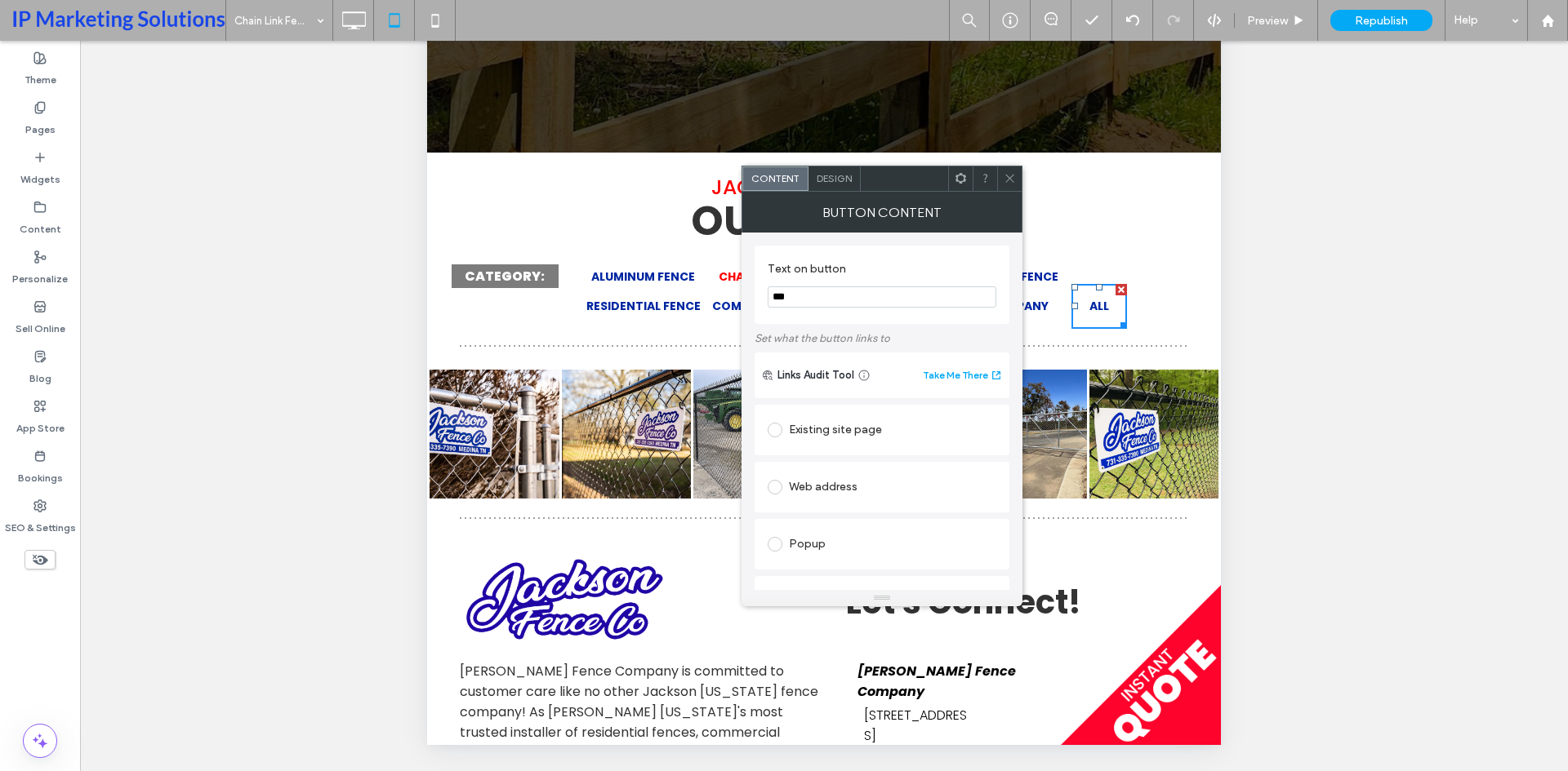
scroll to position [392, 0]
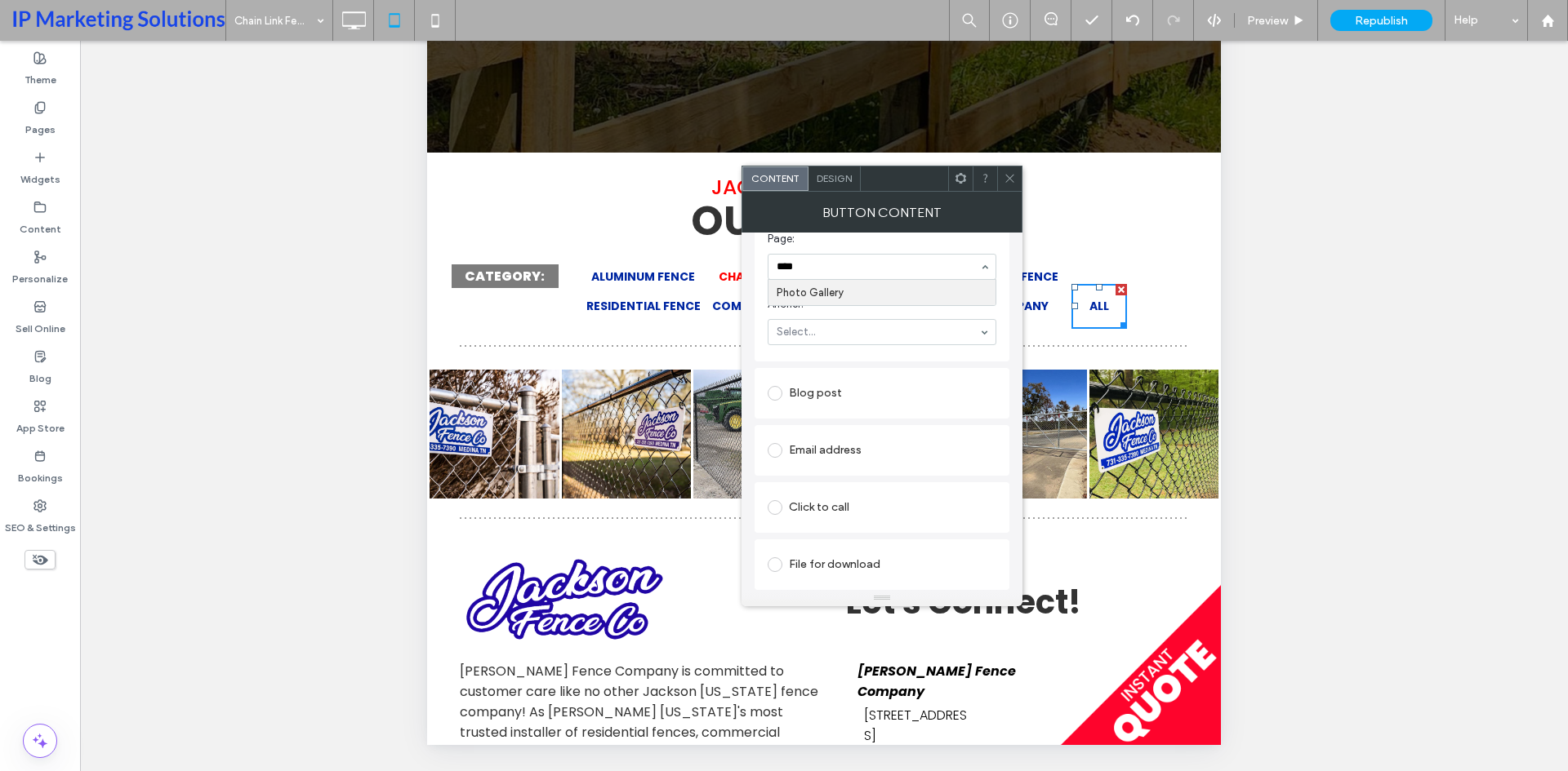
type input "*****"
click at [1010, 183] on icon at bounding box center [1010, 178] width 12 height 12
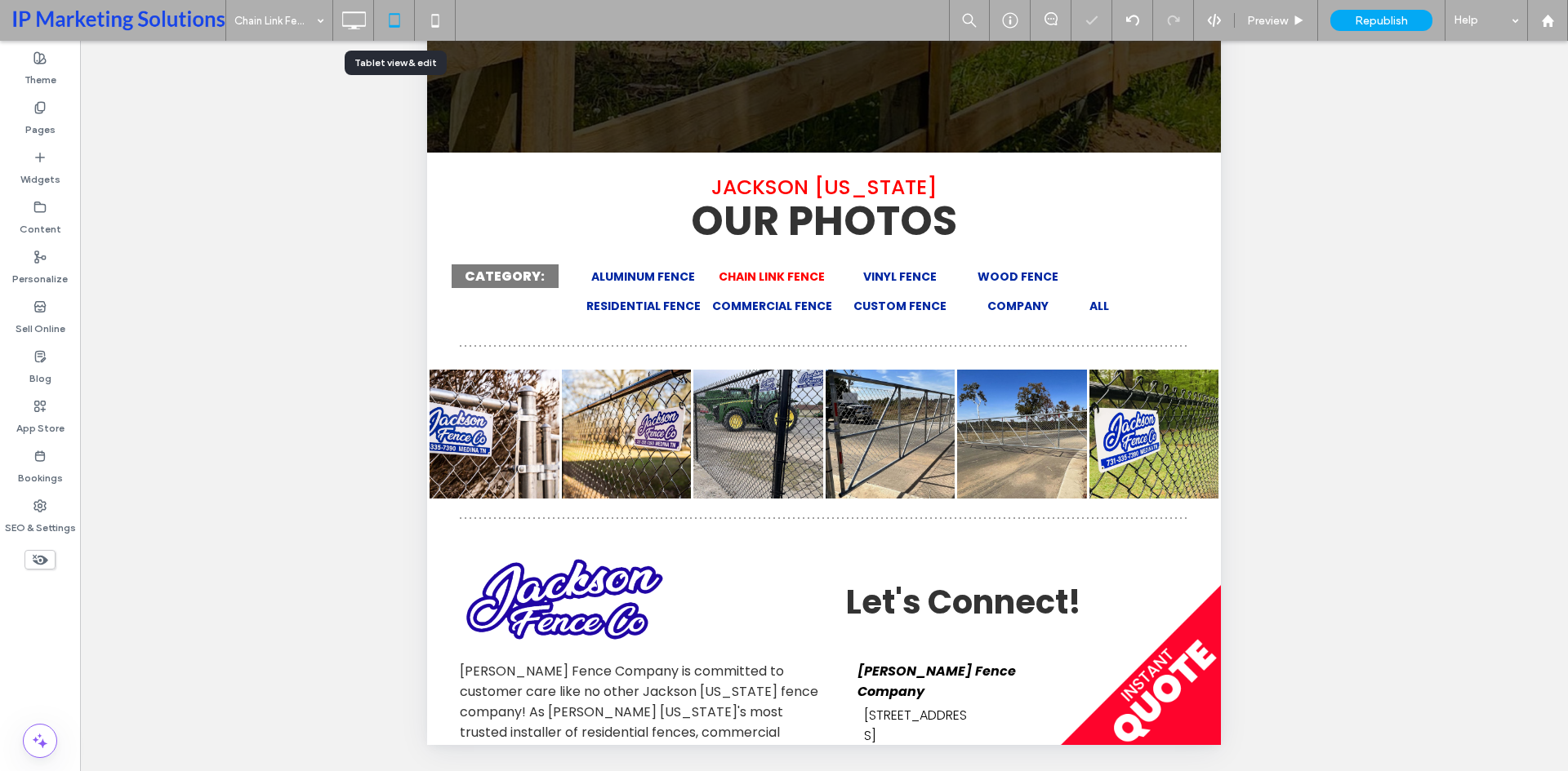
click at [354, 23] on icon at bounding box center [353, 20] width 33 height 33
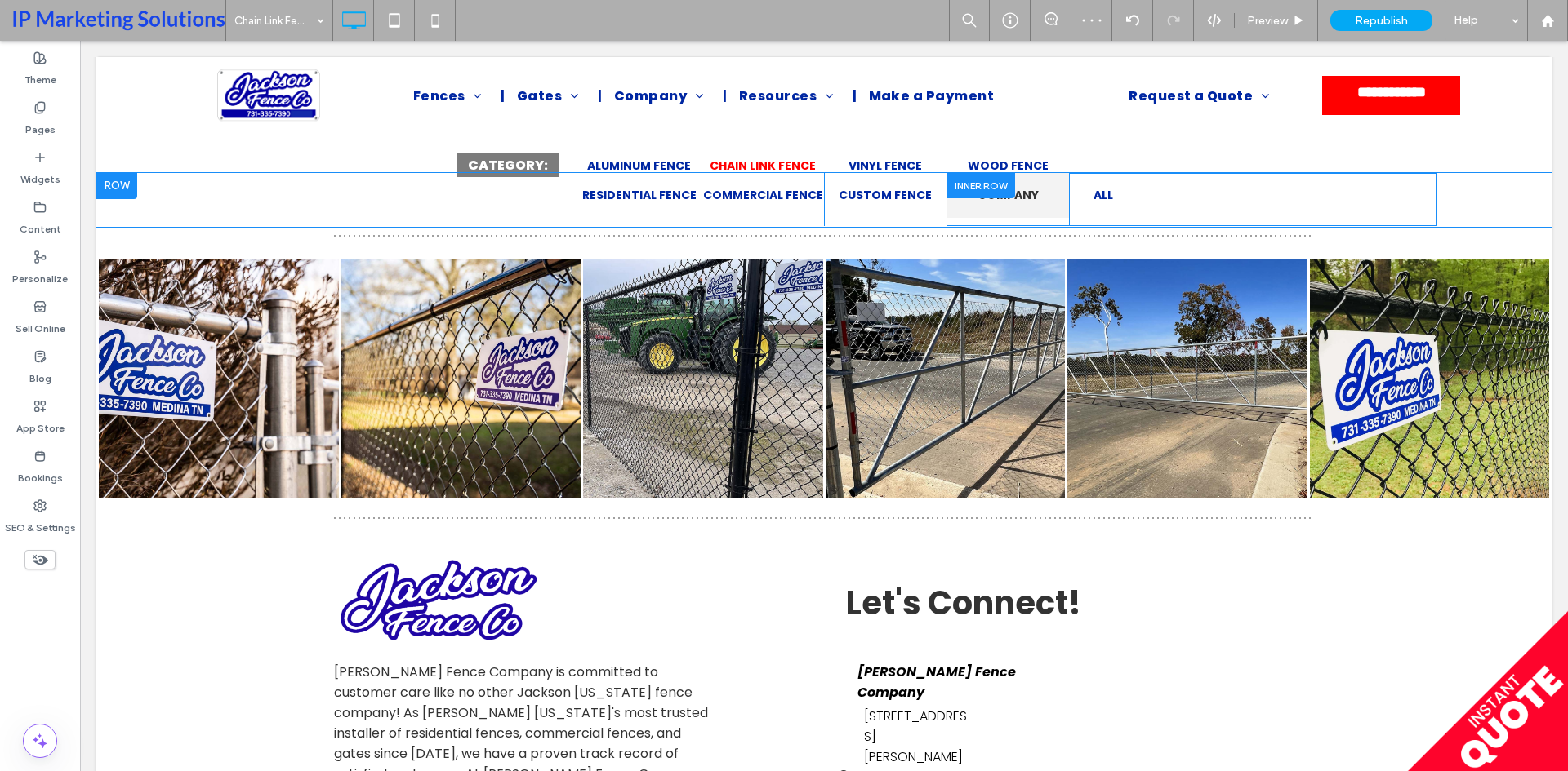
scroll to position [408, 0]
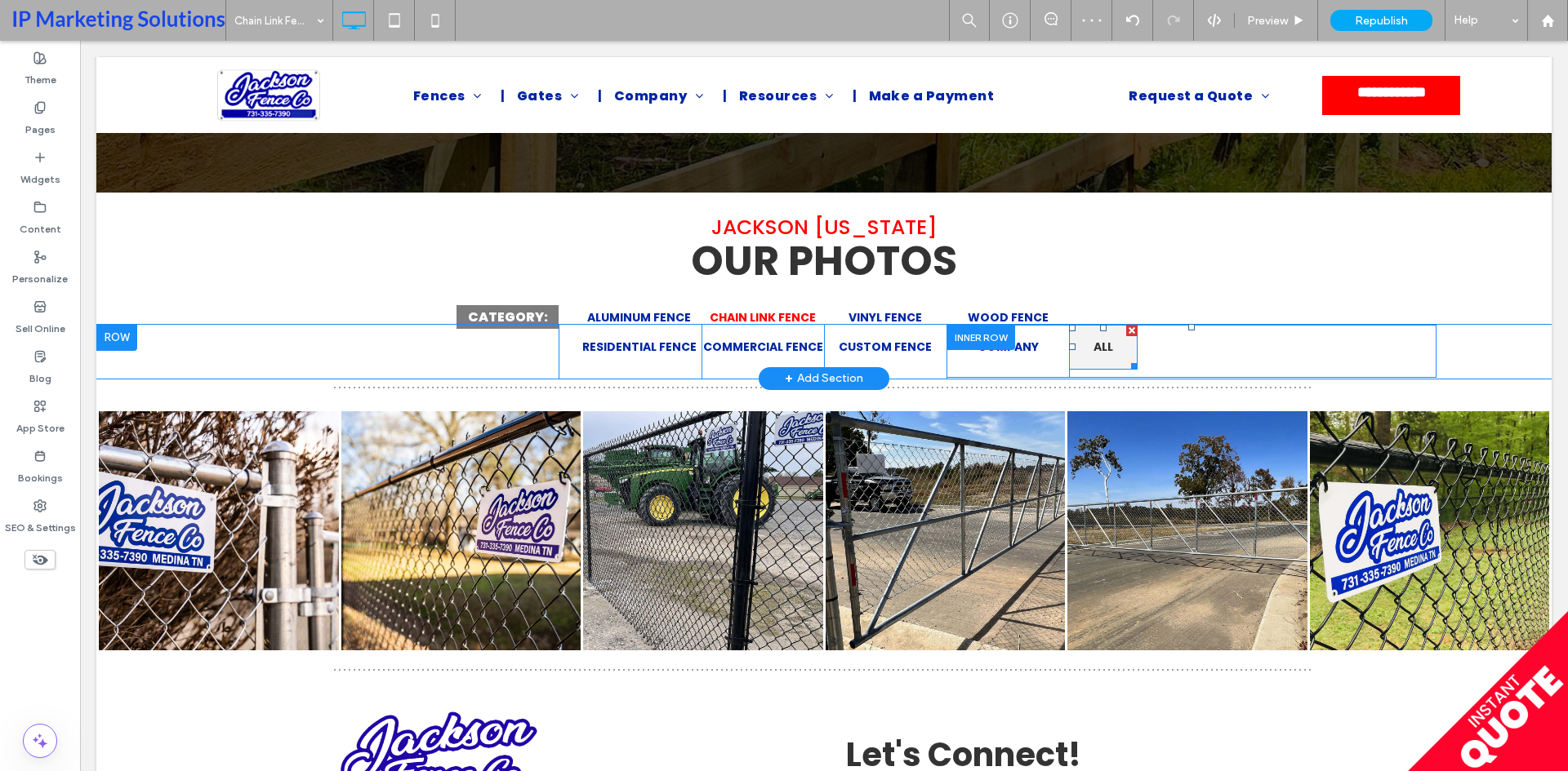
click at [1093, 350] on span "ALL" at bounding box center [1103, 347] width 20 height 17
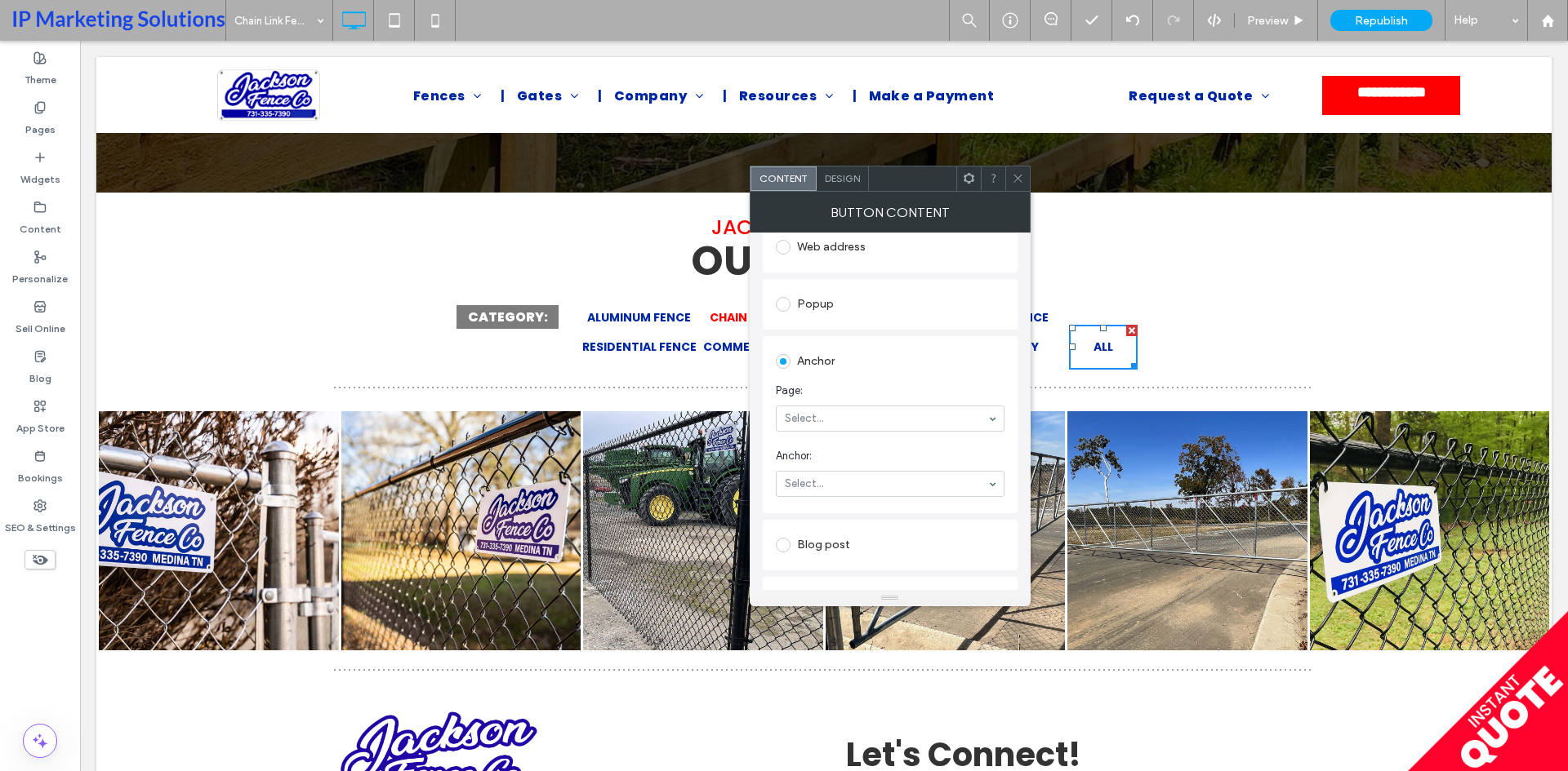
scroll to position [245, 0]
type input "*****"
click at [1010, 177] on div at bounding box center [1017, 179] width 25 height 25
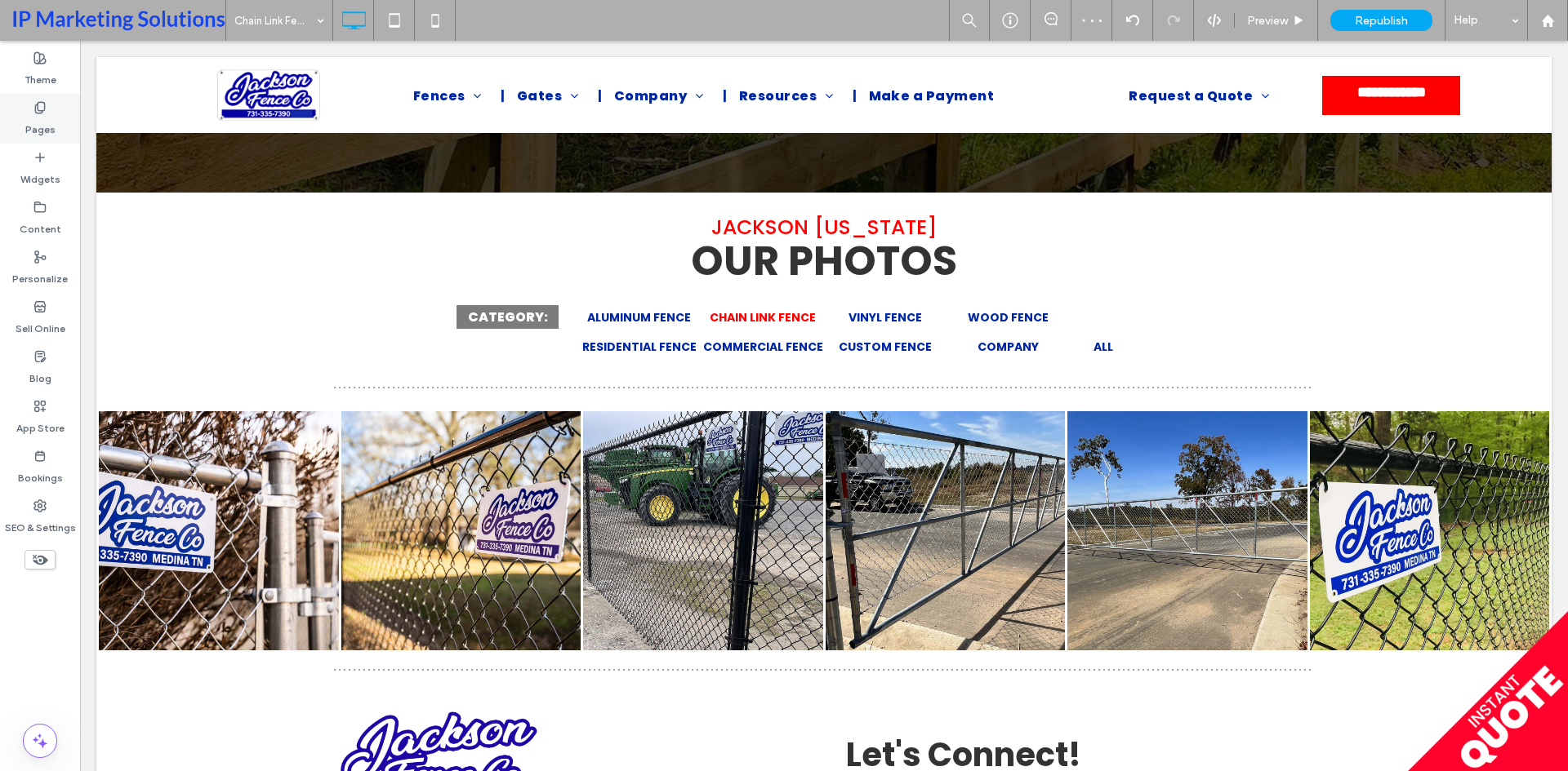
click at [25, 116] on label "Pages" at bounding box center [40, 125] width 30 height 23
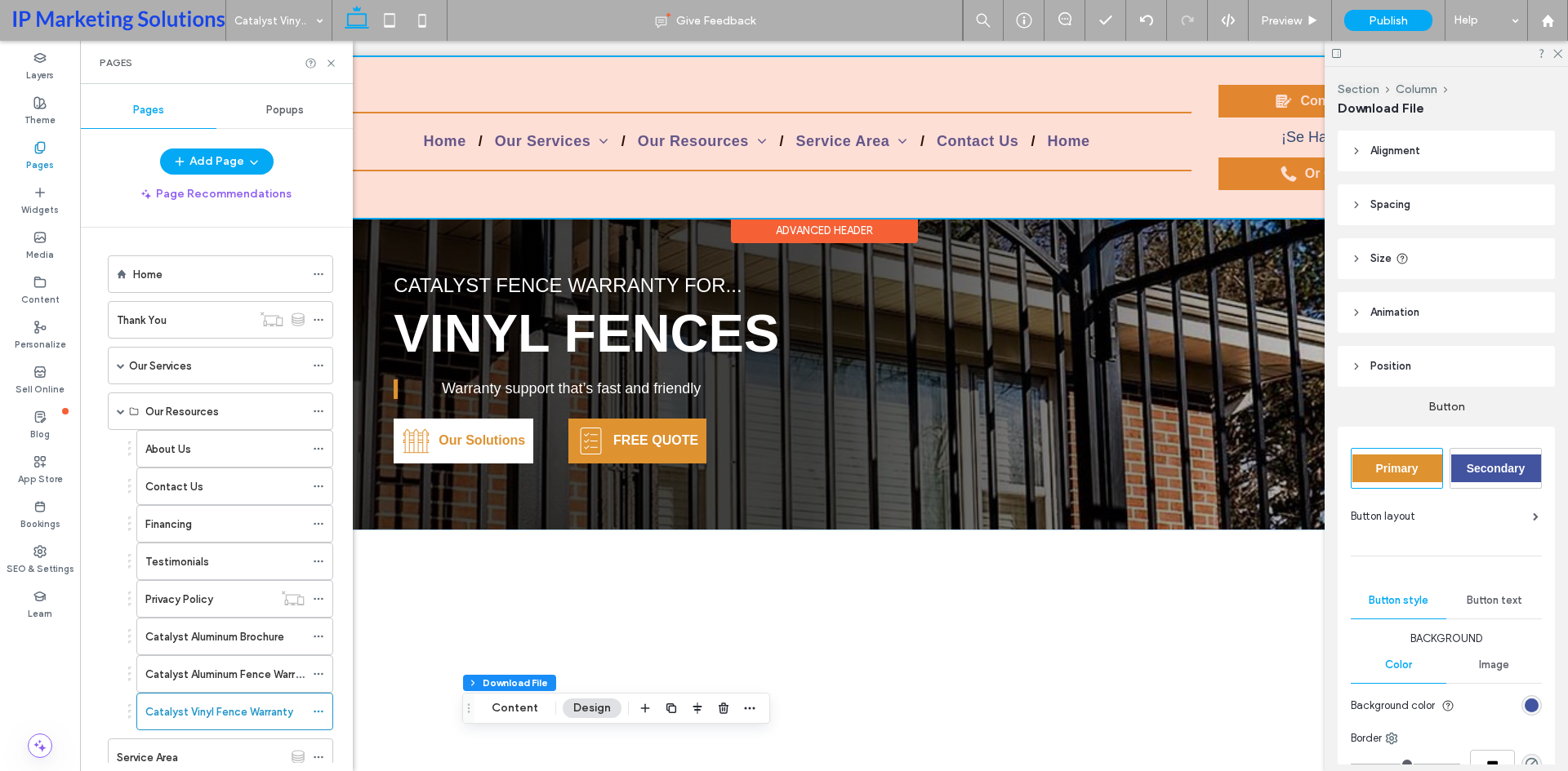
click at [888, 135] on div at bounding box center [824, 138] width 1455 height 161
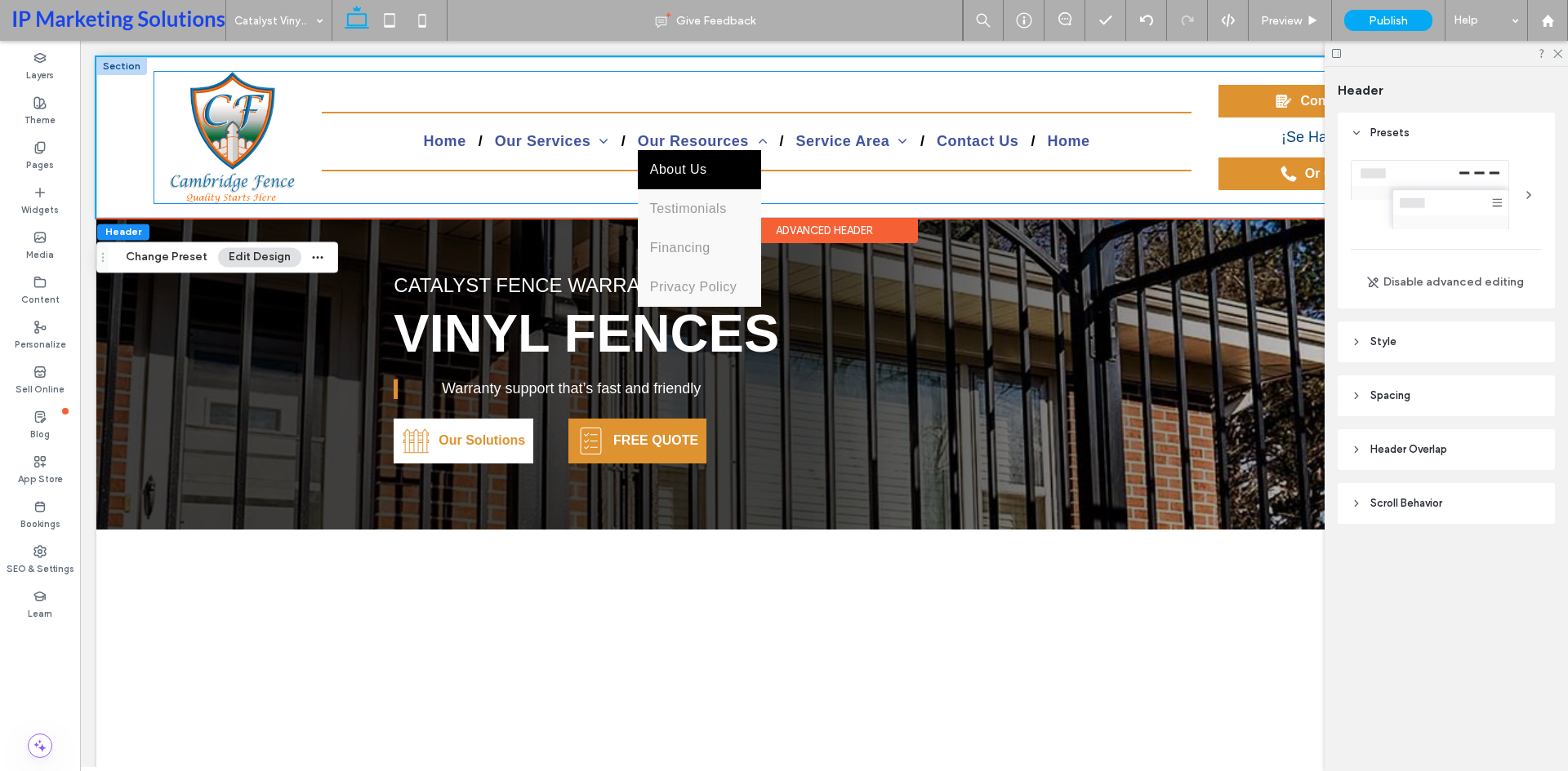
click at [652, 145] on li "Our Resources About Us Testimonials Financing Privacy Policy" at bounding box center [704, 141] width 158 height 17
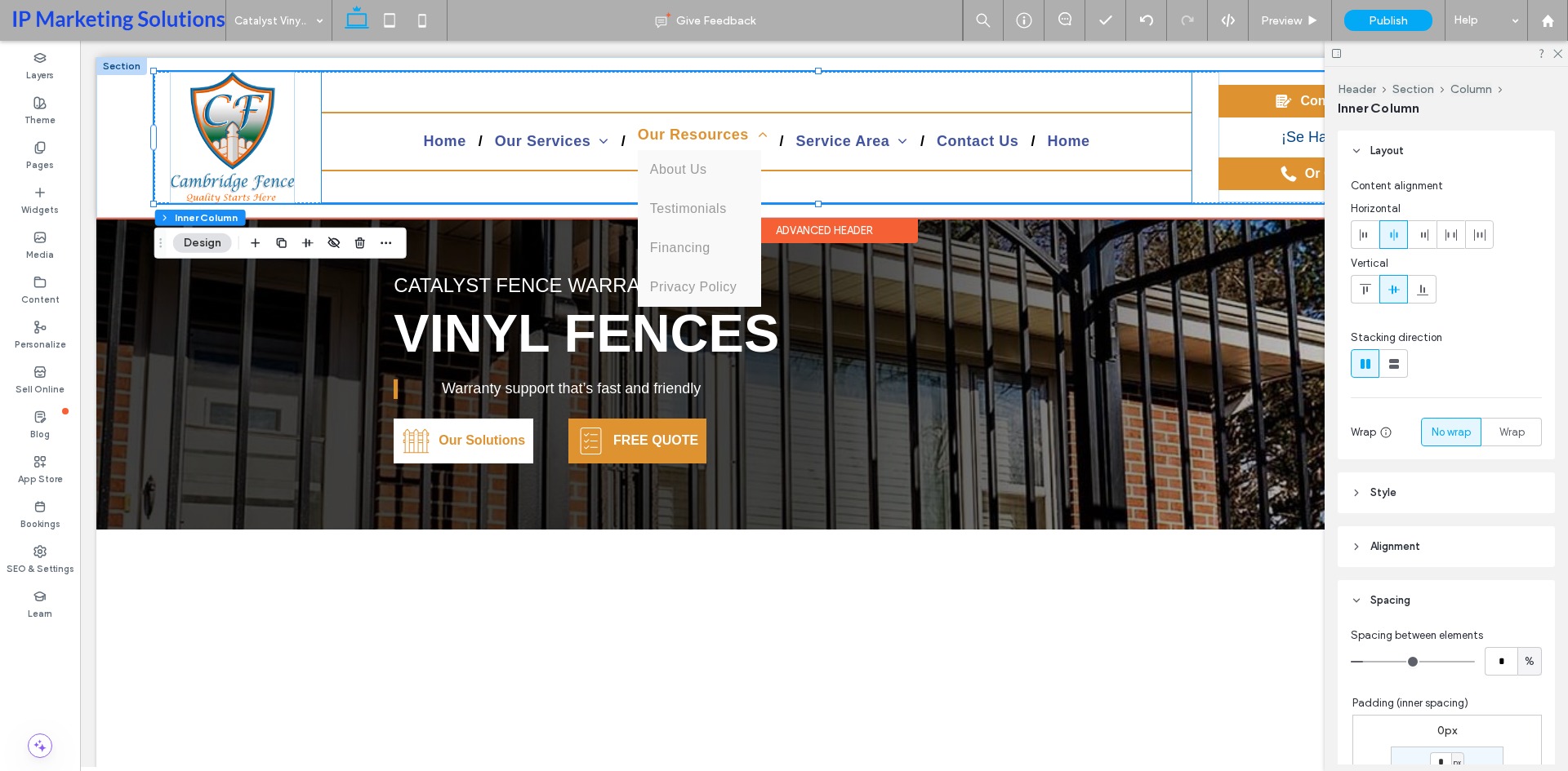
drag, startPoint x: 634, startPoint y: 136, endPoint x: 150, endPoint y: 41, distance: 493.2
click at [638, 136] on span "Our Resources" at bounding box center [703, 134] width 130 height 17
drag, startPoint x: 150, startPoint y: 41, endPoint x: 634, endPoint y: 136, distance: 493.2
click at [638, 136] on span "Our Resources" at bounding box center [703, 134] width 130 height 17
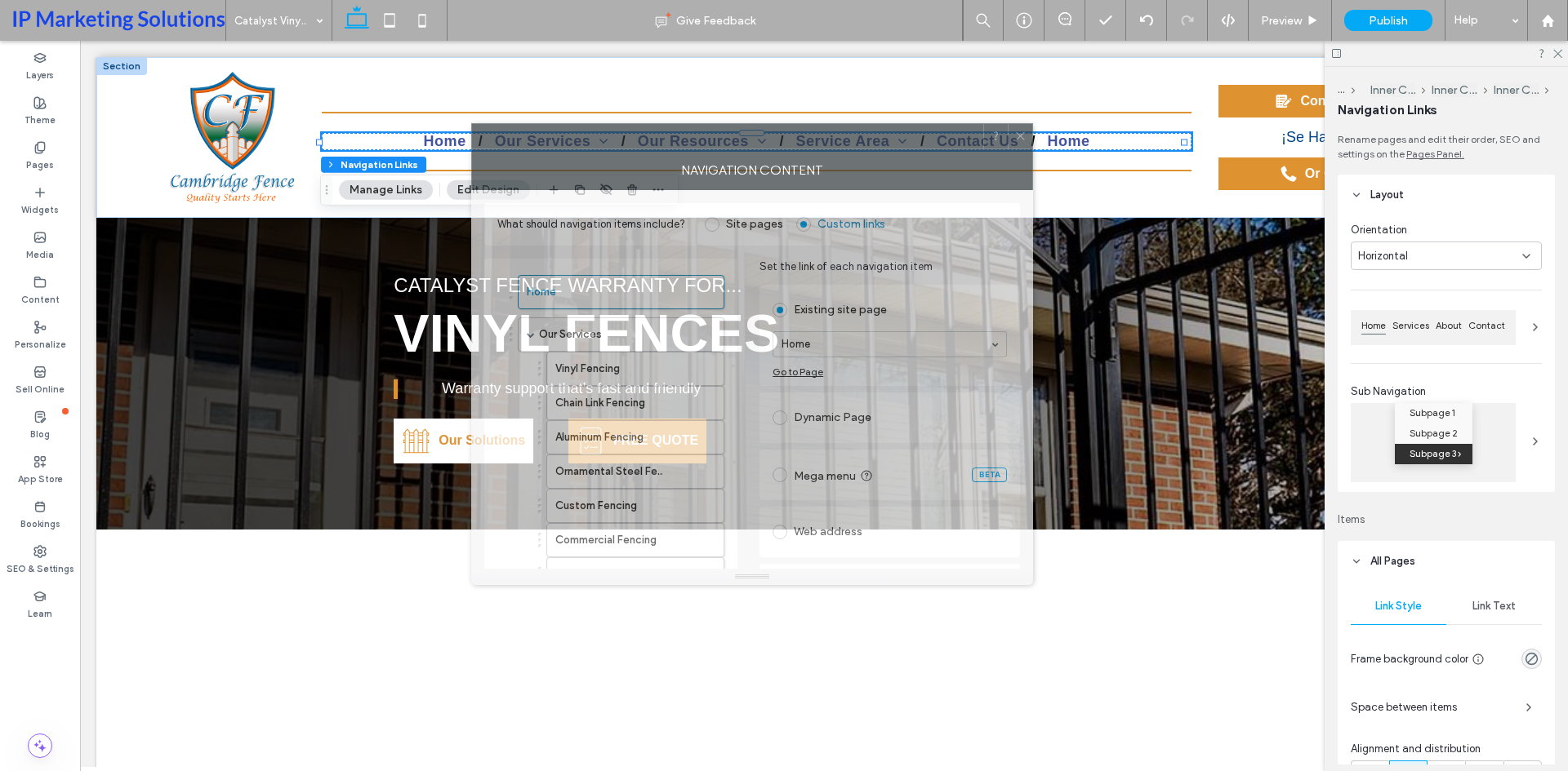
drag, startPoint x: 1200, startPoint y: 181, endPoint x: 639, endPoint y: 175, distance: 561.0
click at [639, 175] on div "NAVIGATION CONTENT" at bounding box center [751, 169] width 561 height 41
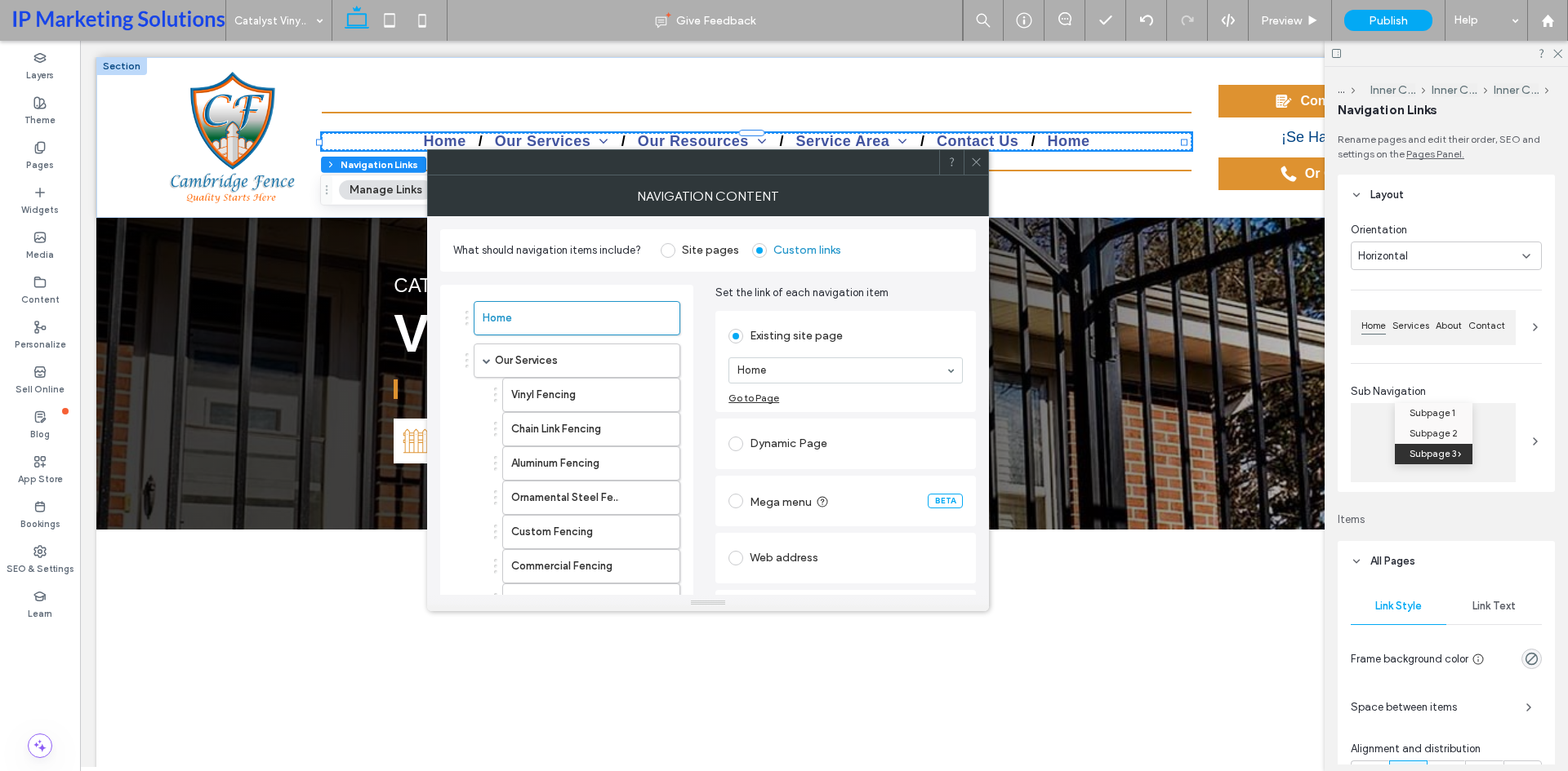
click at [978, 159] on icon at bounding box center [976, 162] width 12 height 12
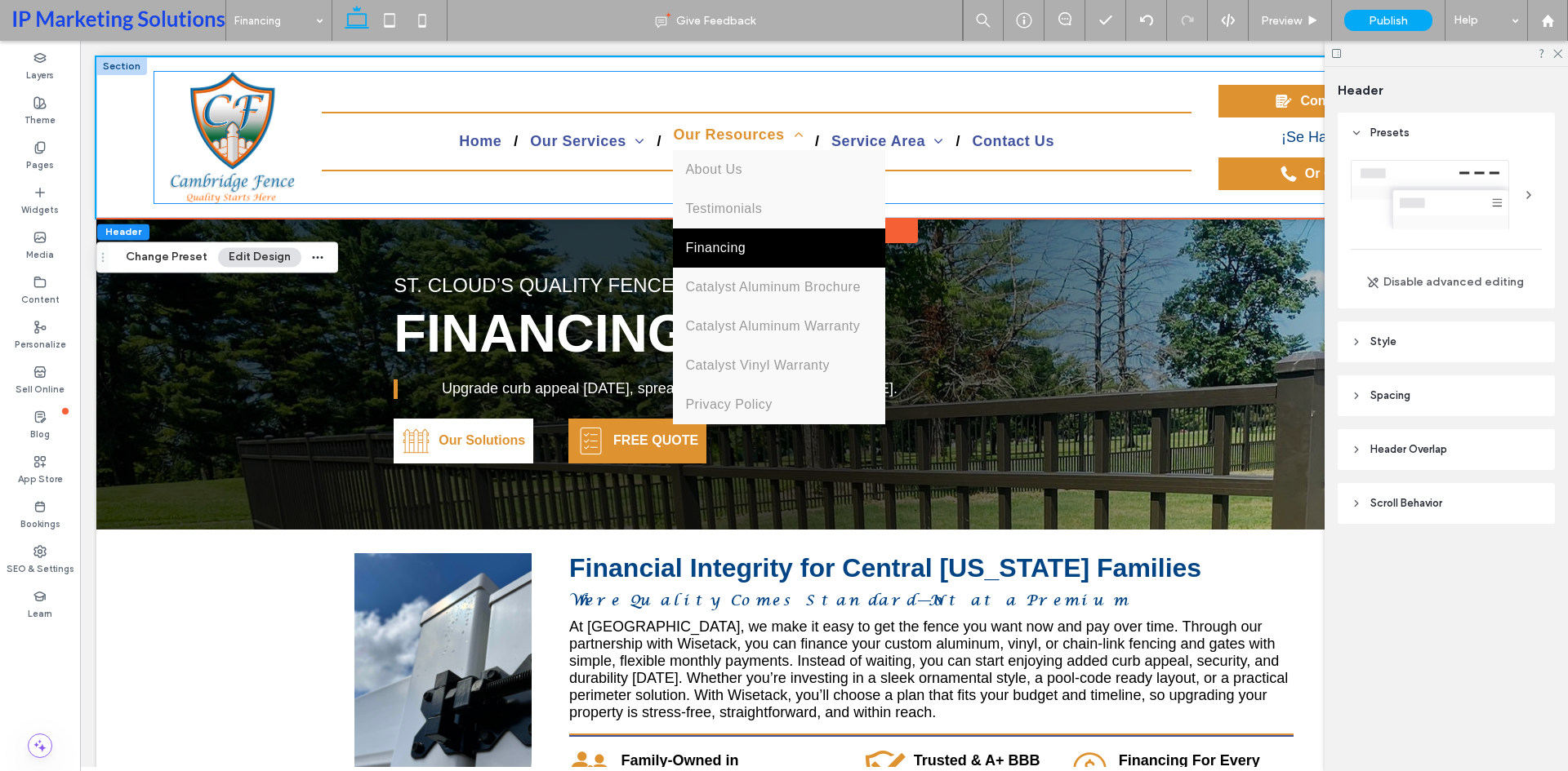
click at [696, 135] on span "Our Resources" at bounding box center [737, 134] width 130 height 17
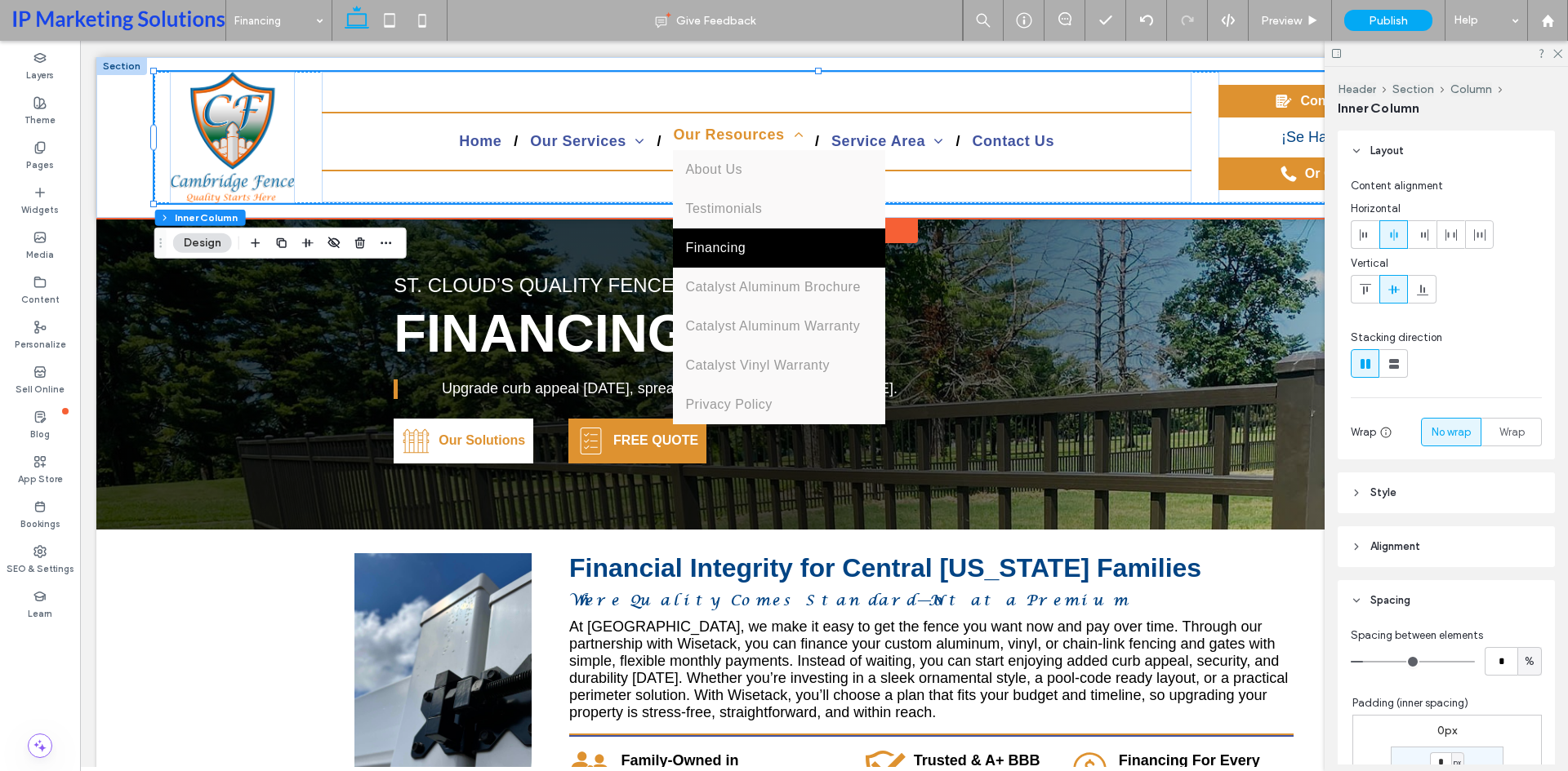
click at [696, 135] on span "Our Resources" at bounding box center [737, 134] width 130 height 17
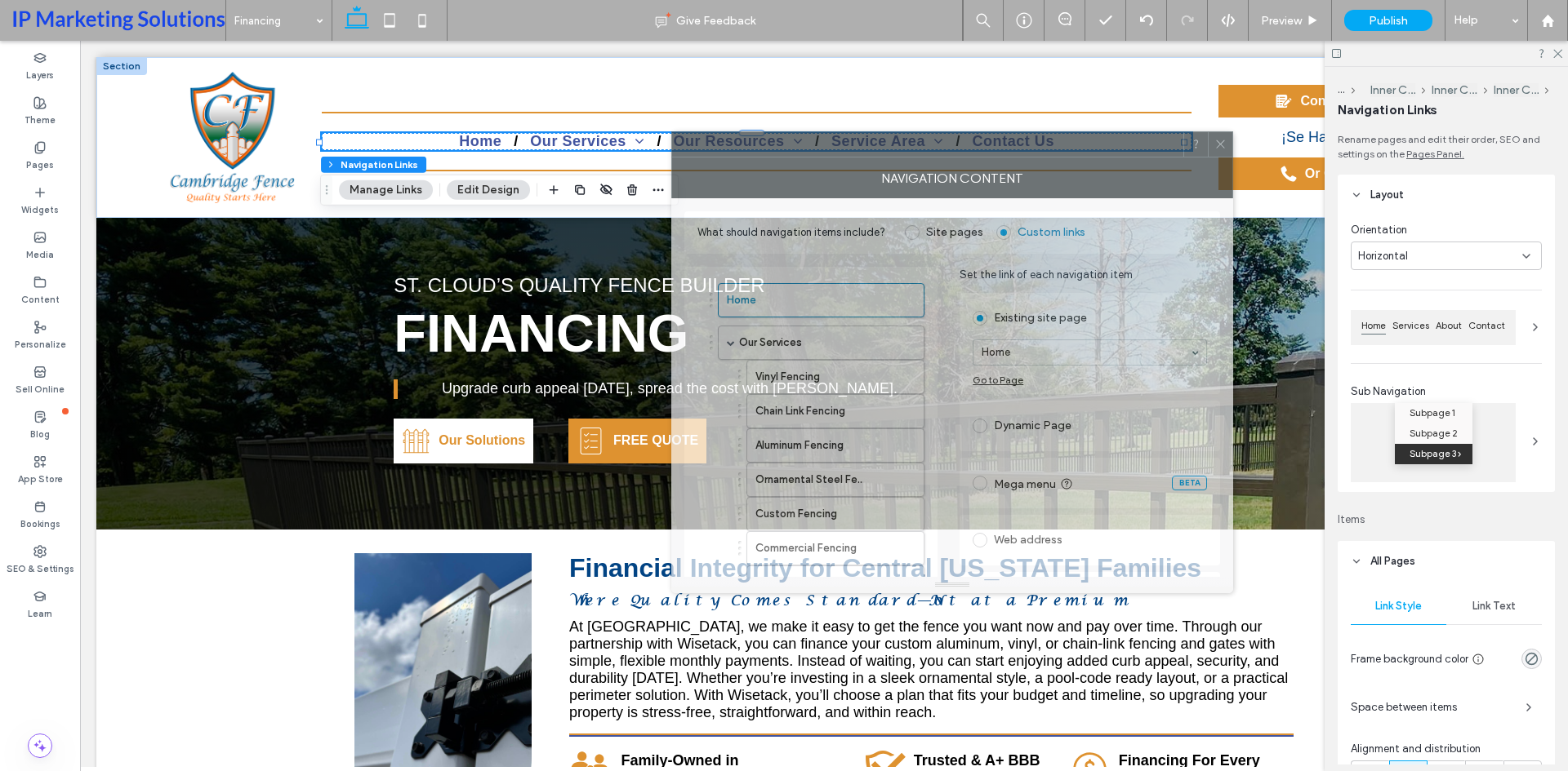
drag, startPoint x: 1284, startPoint y: 176, endPoint x: 964, endPoint y: 171, distance: 320.0
click at [973, 152] on div at bounding box center [927, 144] width 511 height 25
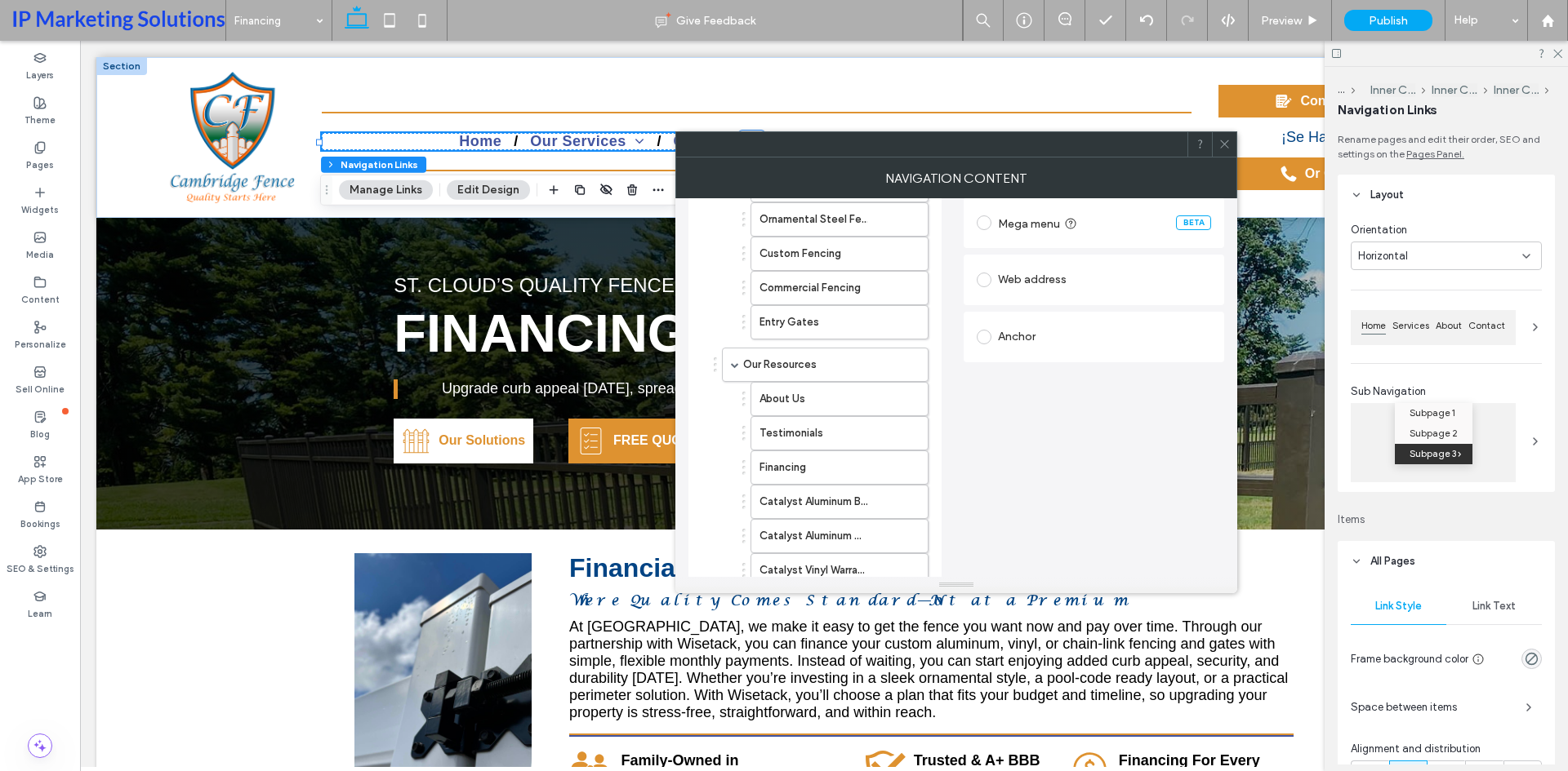
scroll to position [327, 0]
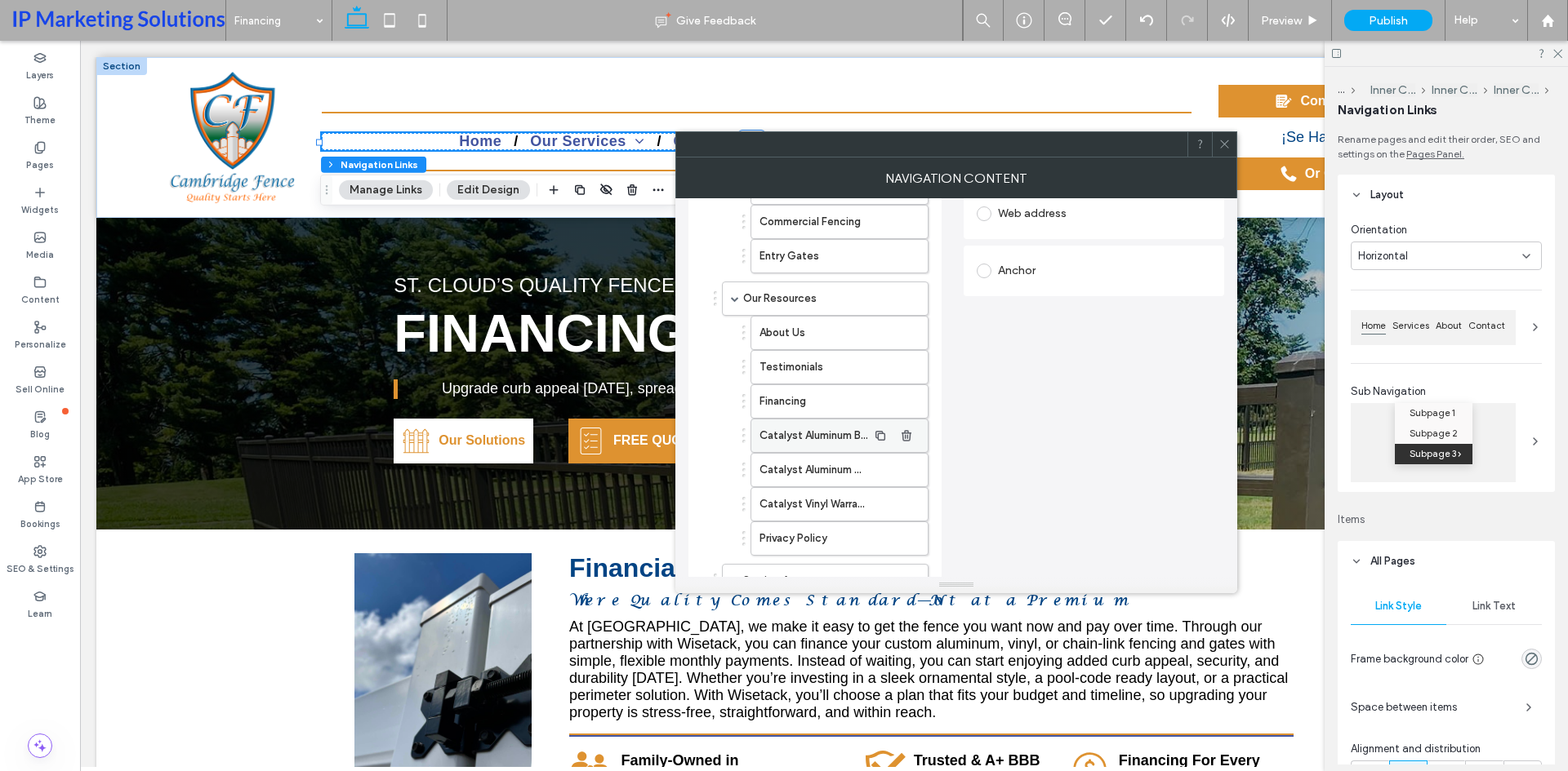
click at [805, 437] on label "Catalyst Aluminum Brochure" at bounding box center [813, 435] width 107 height 33
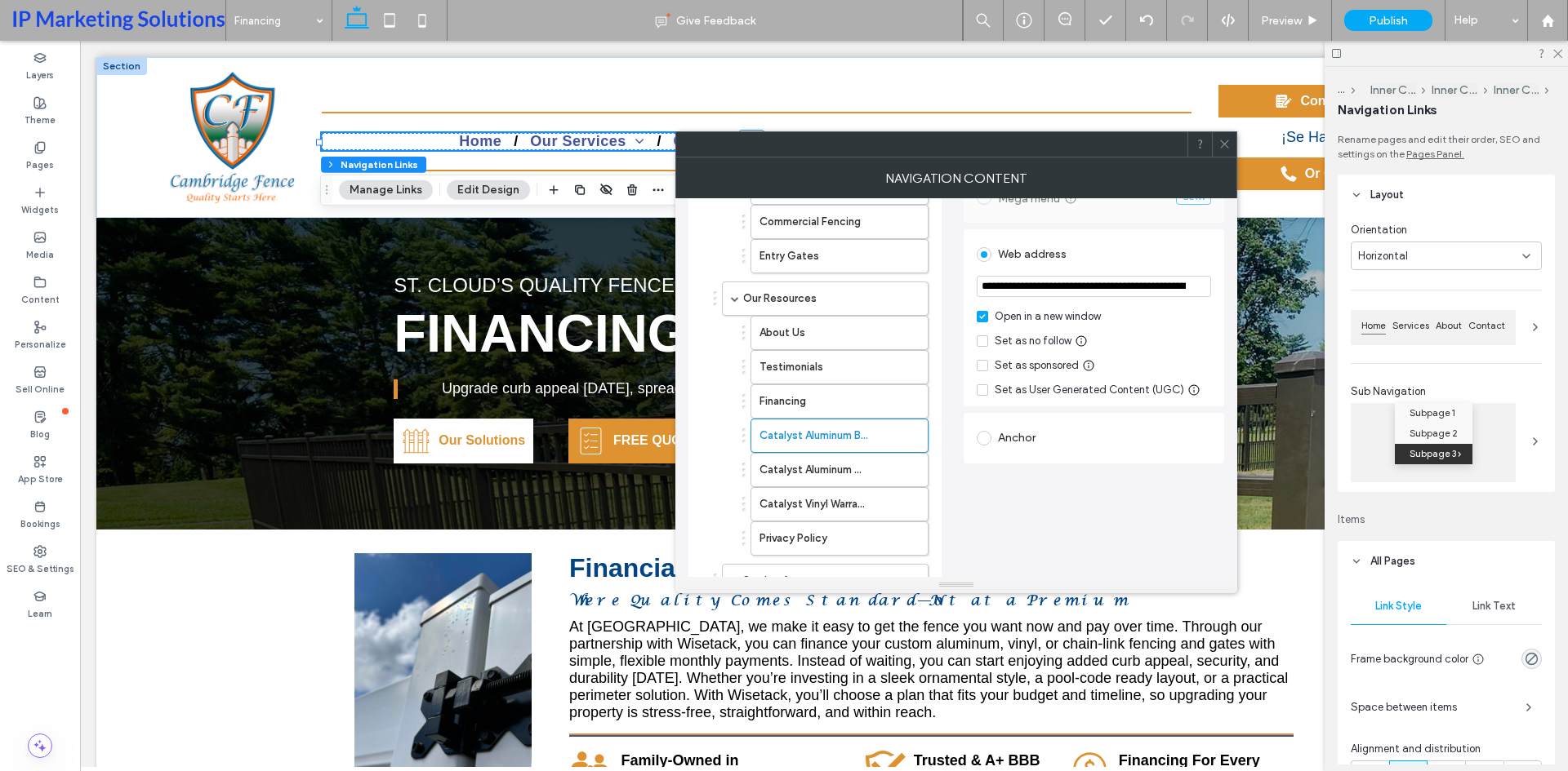
click at [1030, 284] on input "**********" at bounding box center [1094, 286] width 235 height 21
click at [839, 460] on label "Catalyst Aluminum Warranty" at bounding box center [813, 470] width 107 height 33
click at [1037, 281] on input "**********" at bounding box center [1094, 286] width 235 height 21
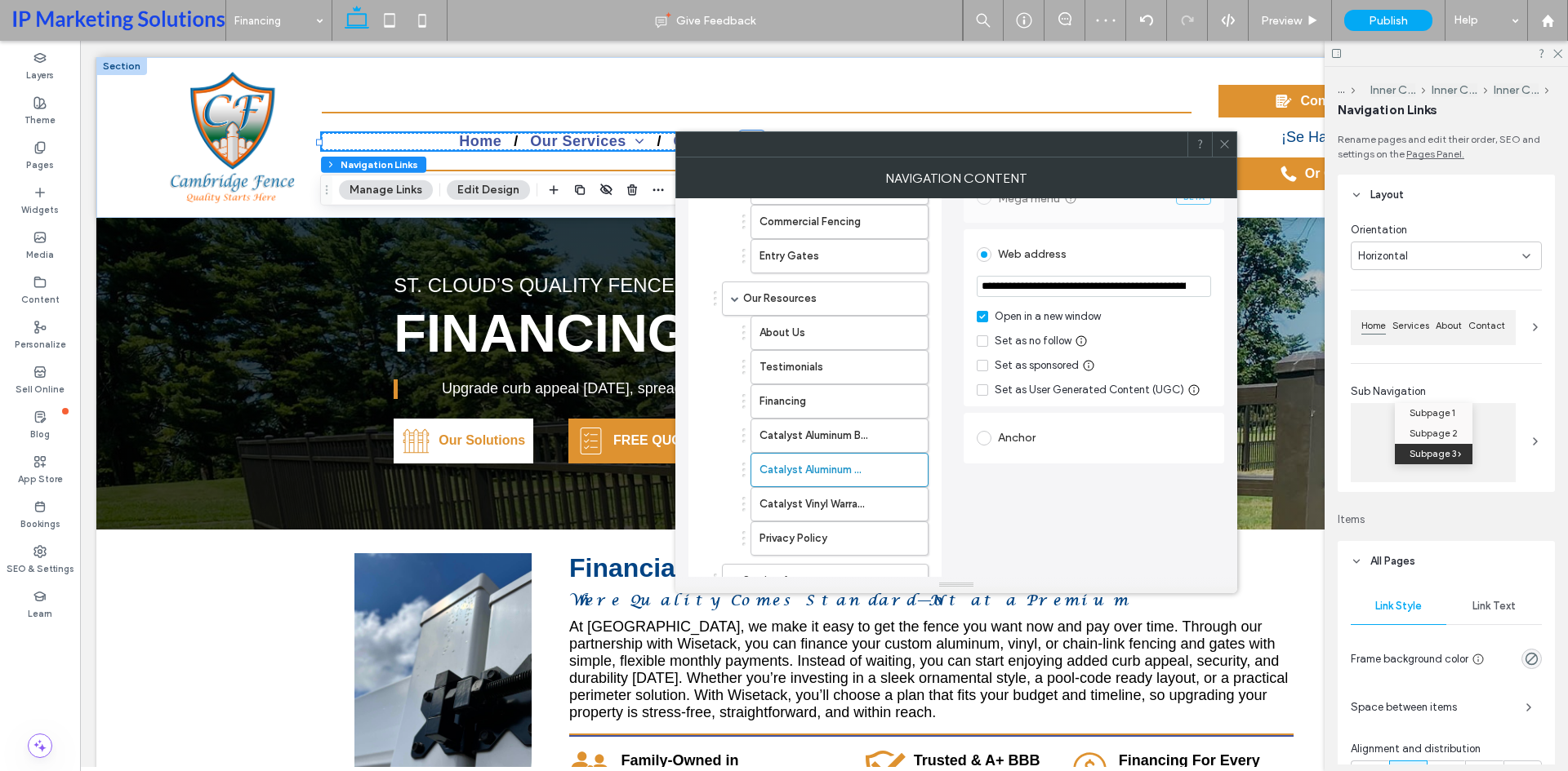
click at [1037, 281] on input "**********" at bounding box center [1094, 286] width 235 height 21
click at [841, 501] on label "Catalyst Vinyl Warranty" at bounding box center [813, 504] width 107 height 33
click at [1063, 292] on input "**********" at bounding box center [1094, 286] width 235 height 21
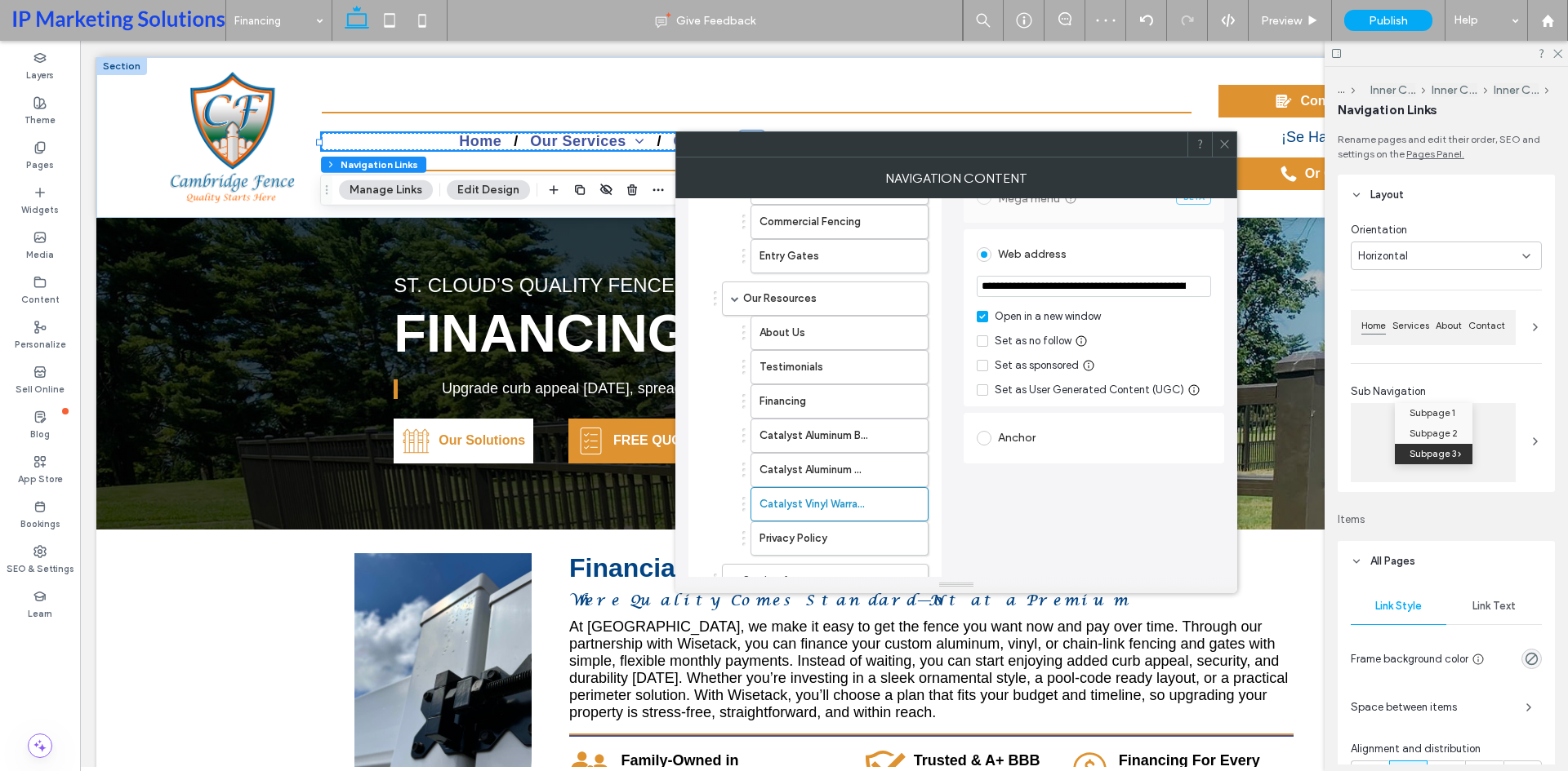
click at [1063, 291] on input "**********" at bounding box center [1094, 286] width 235 height 21
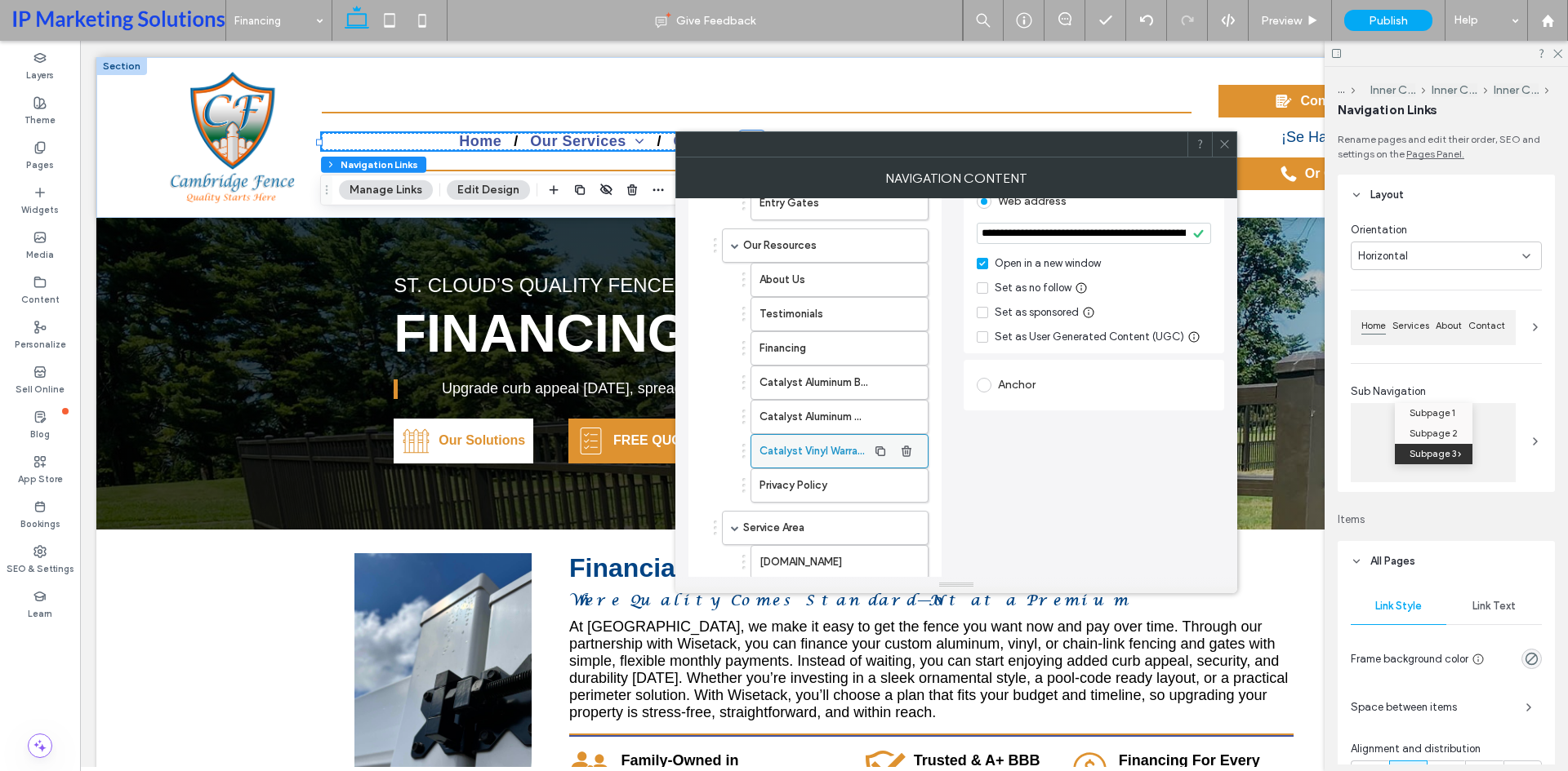
scroll to position [408, 0]
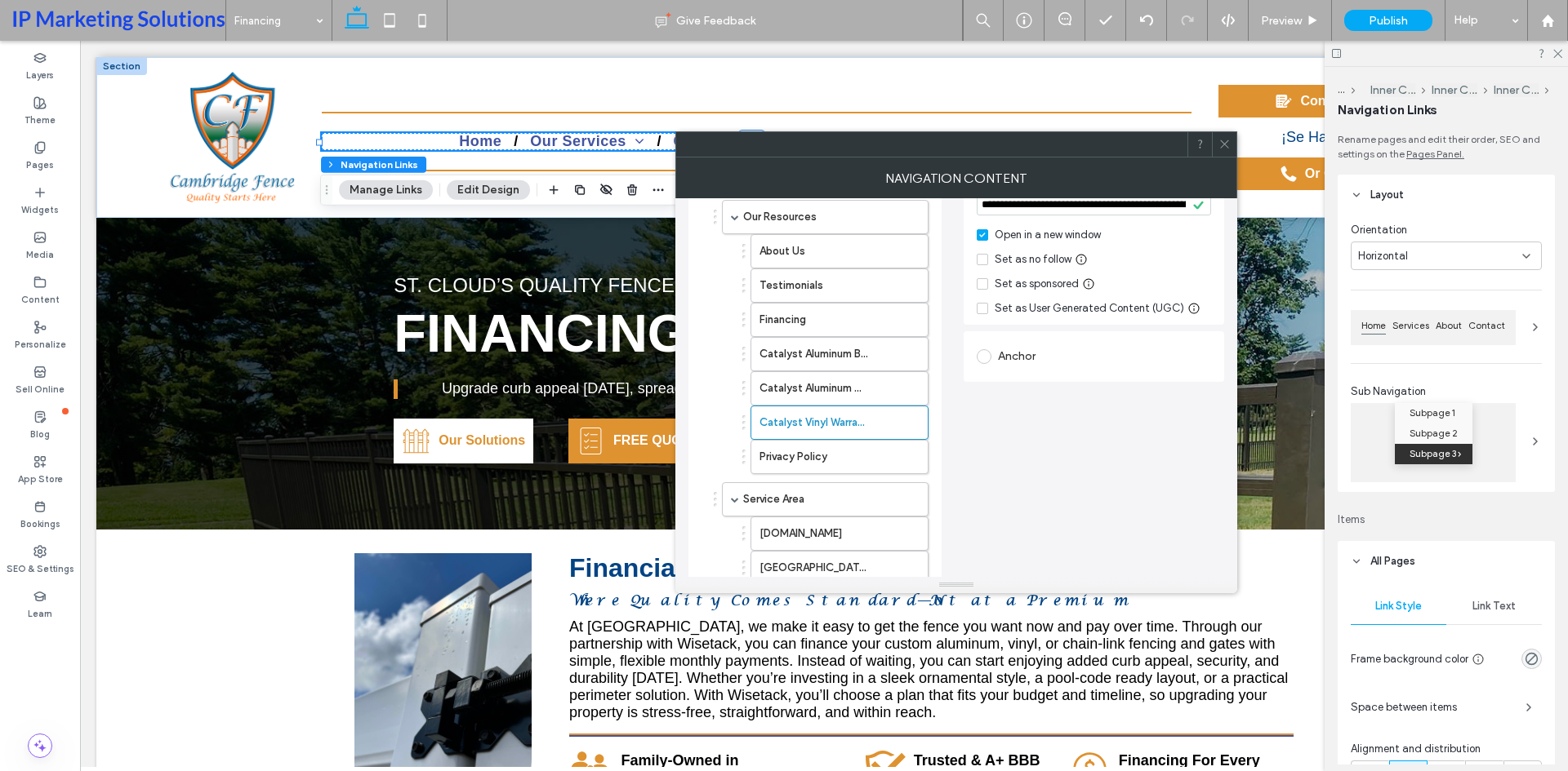
click at [1220, 143] on icon at bounding box center [1224, 144] width 12 height 12
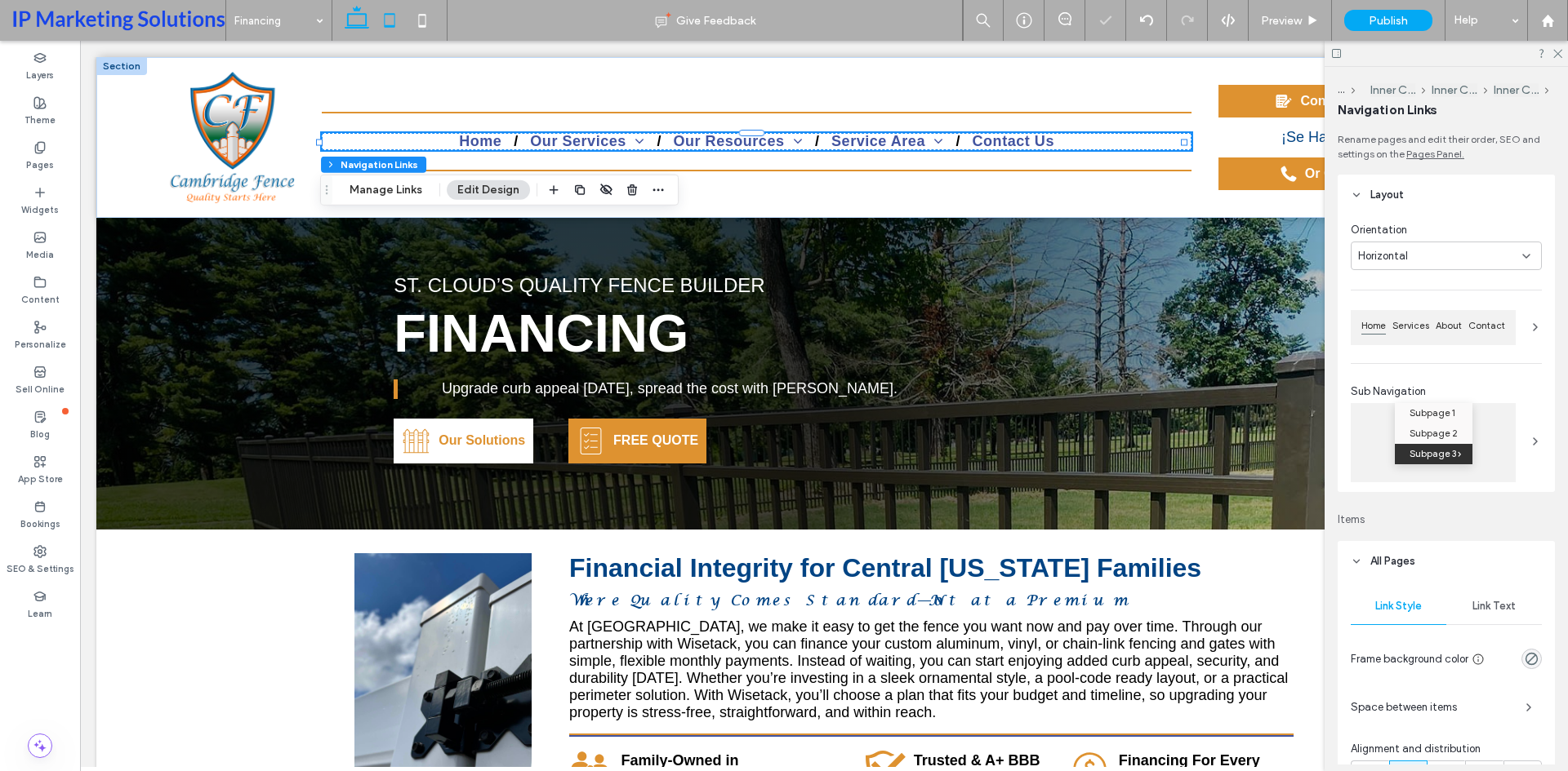
click at [394, 26] on use at bounding box center [390, 20] width 11 height 14
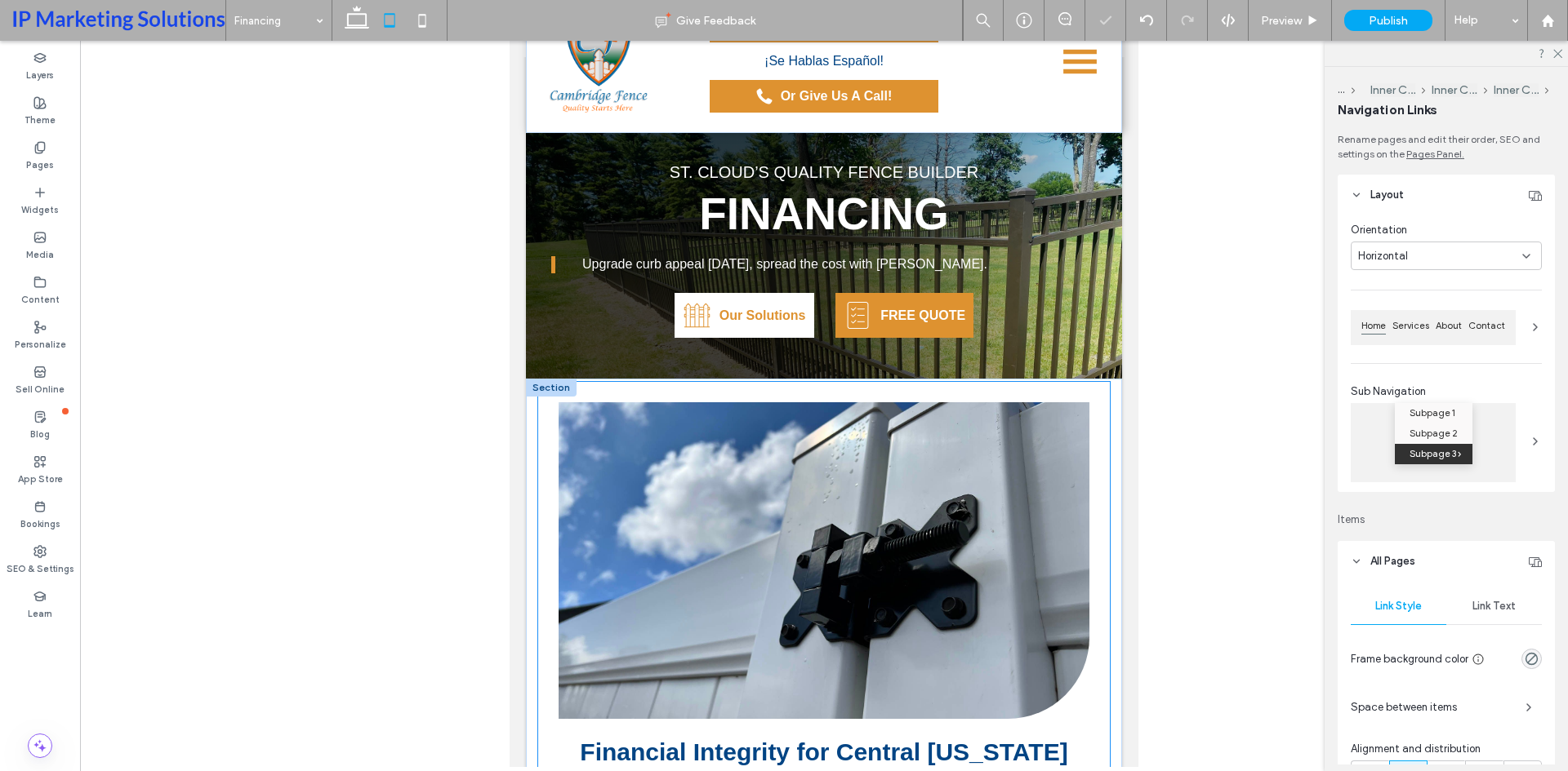
scroll to position [0, 0]
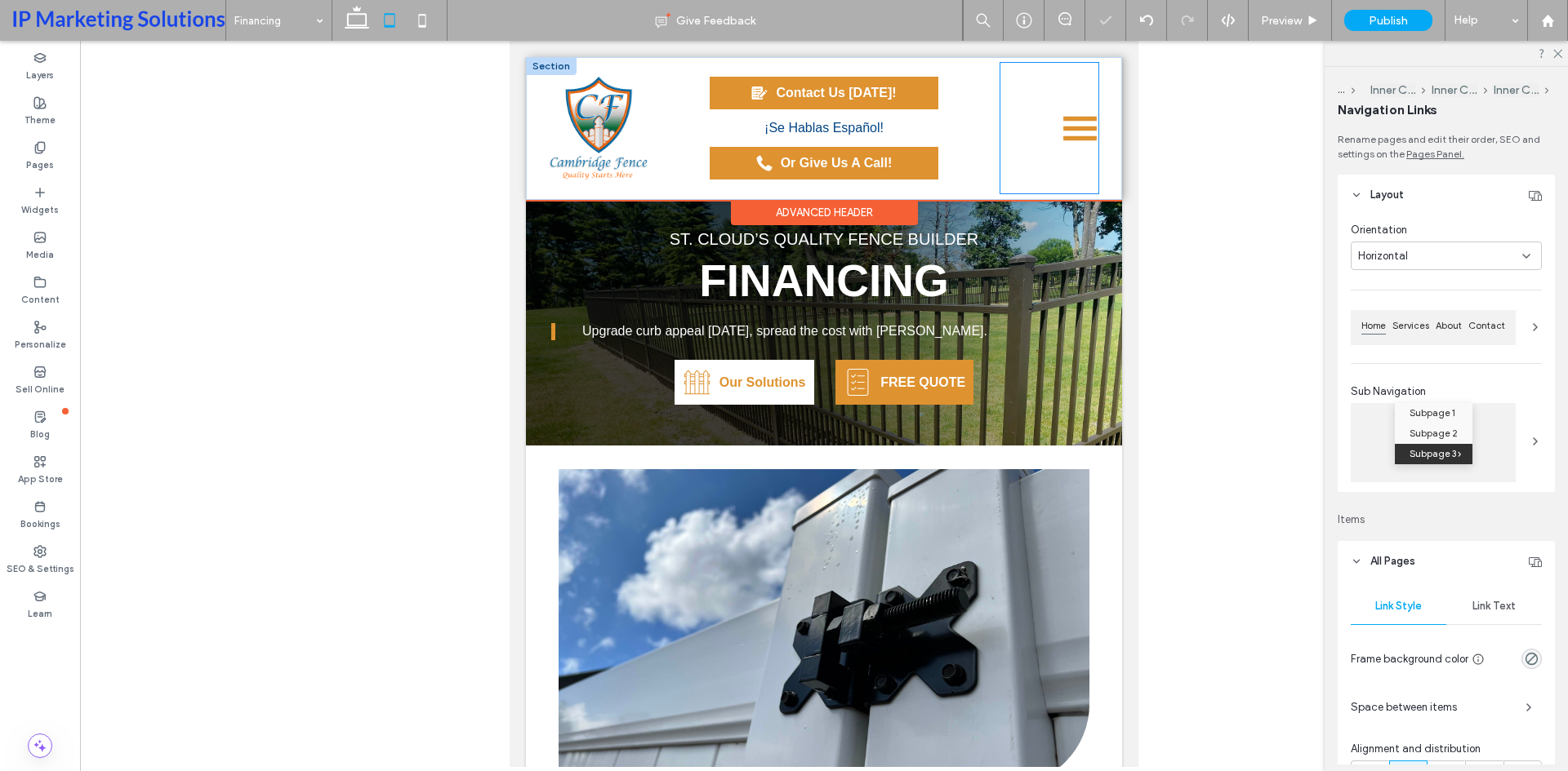
click at [1079, 130] on icon at bounding box center [1079, 128] width 37 height 37
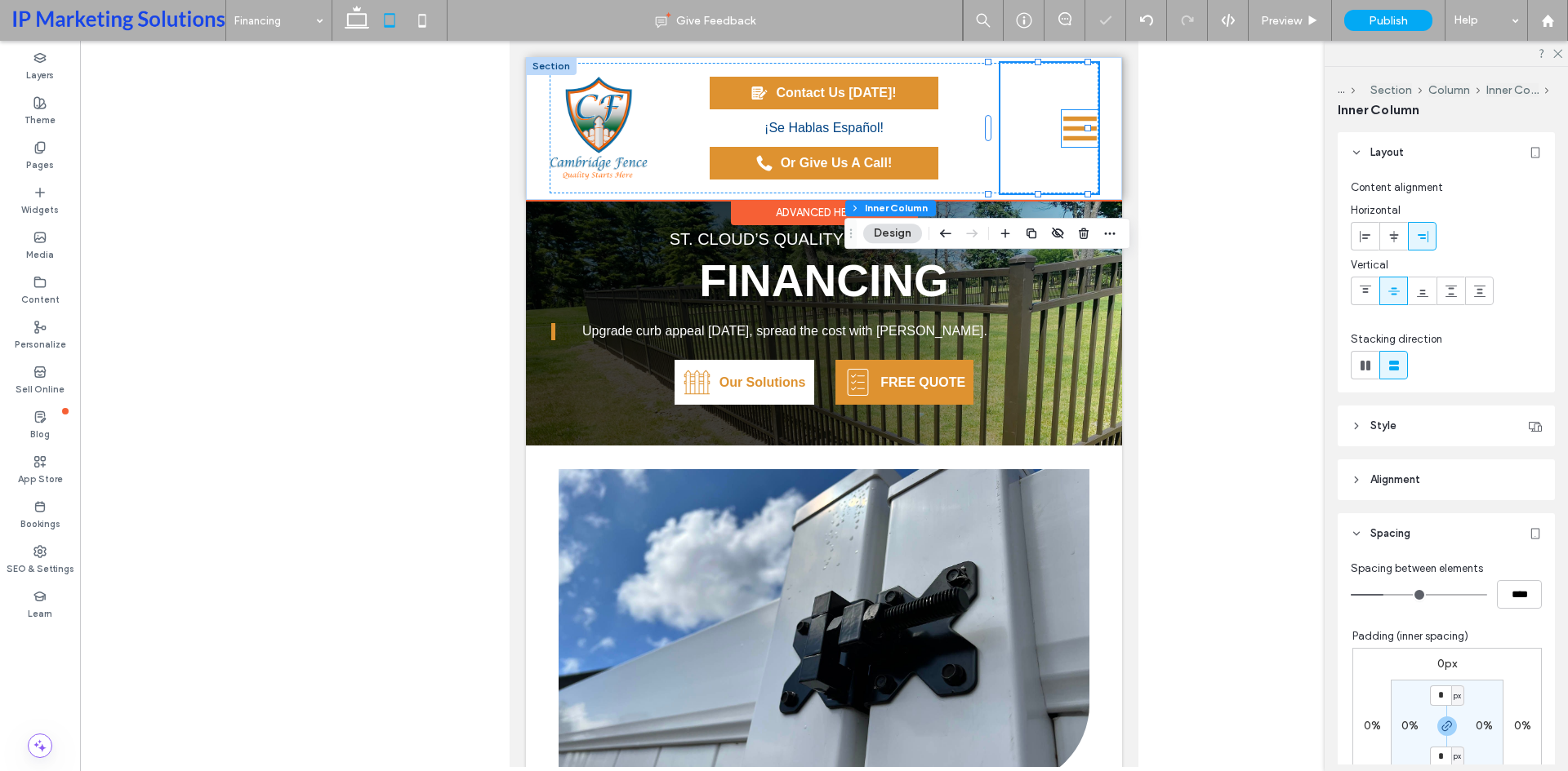
click at [1063, 121] on icon at bounding box center [1080, 118] width 34 height 5
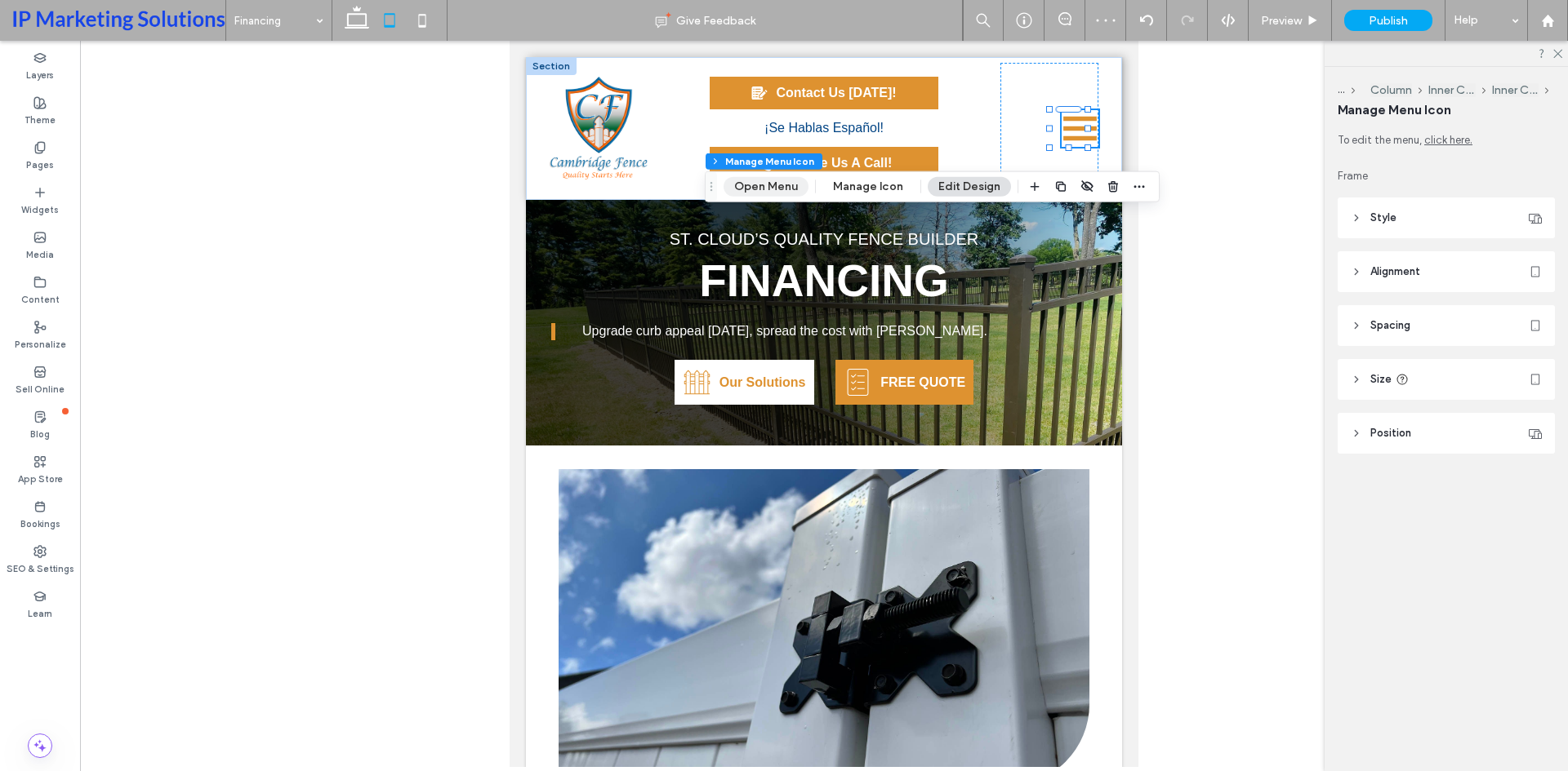
click at [760, 189] on button "Open Menu" at bounding box center [765, 187] width 84 height 20
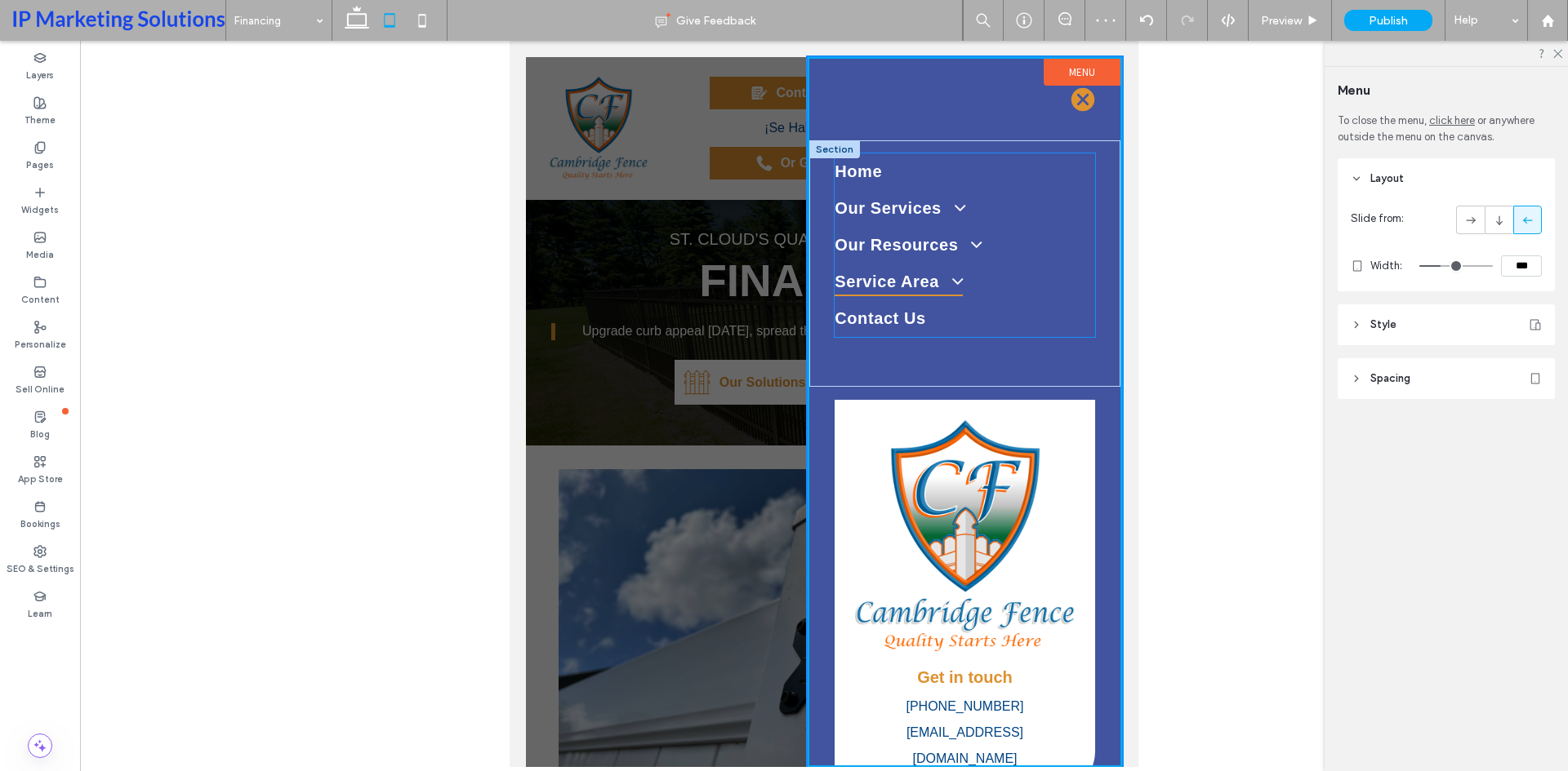
click at [950, 276] on span at bounding box center [950, 282] width 28 height 20
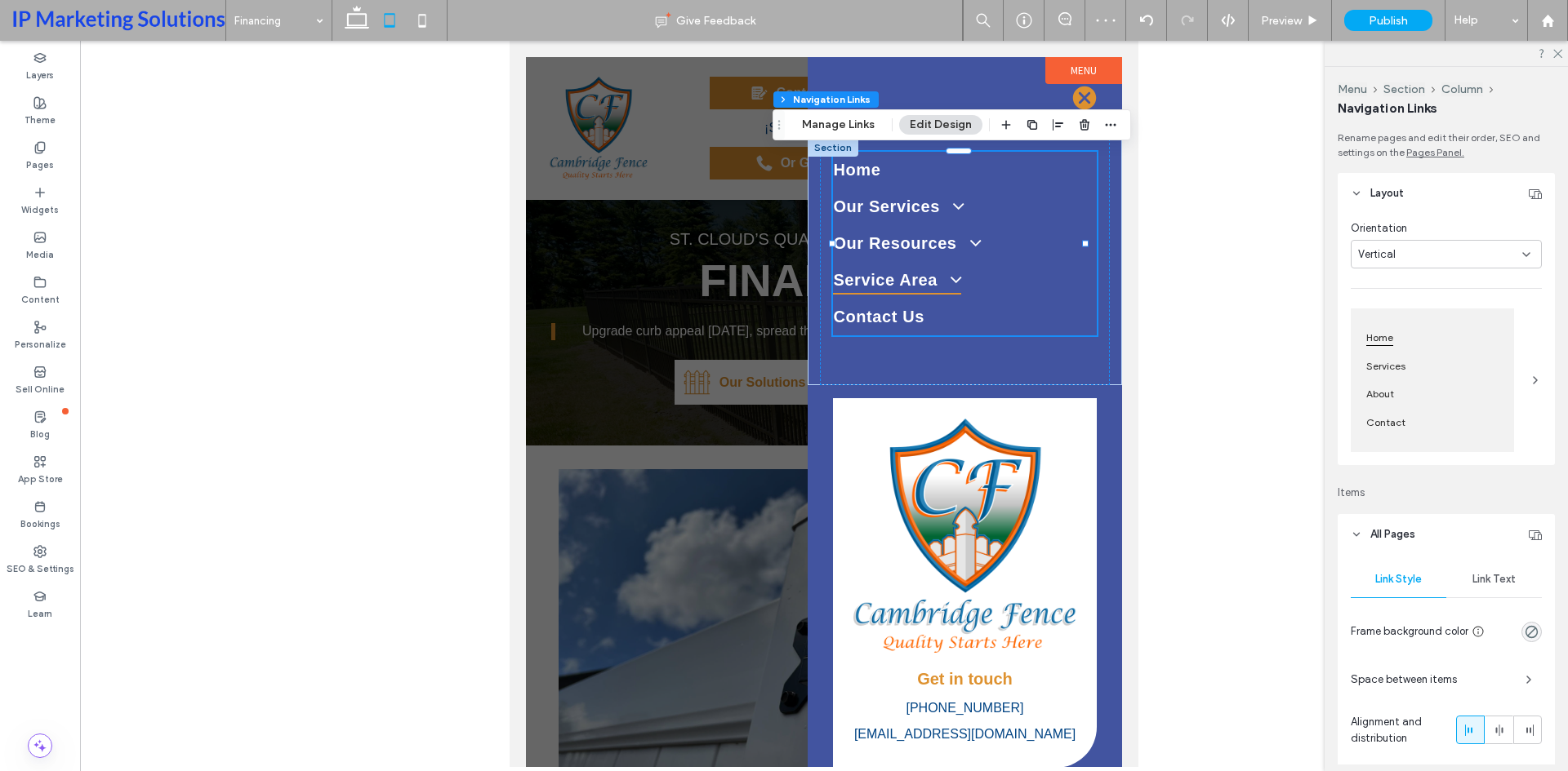
type input "***"
type input "****"
click at [955, 258] on link "Our Resources" at bounding box center [964, 243] width 263 height 37
drag, startPoint x: 846, startPoint y: 117, endPoint x: 400, endPoint y: 429, distance: 544.3
click at [846, 117] on button "Manage Links" at bounding box center [838, 125] width 93 height 20
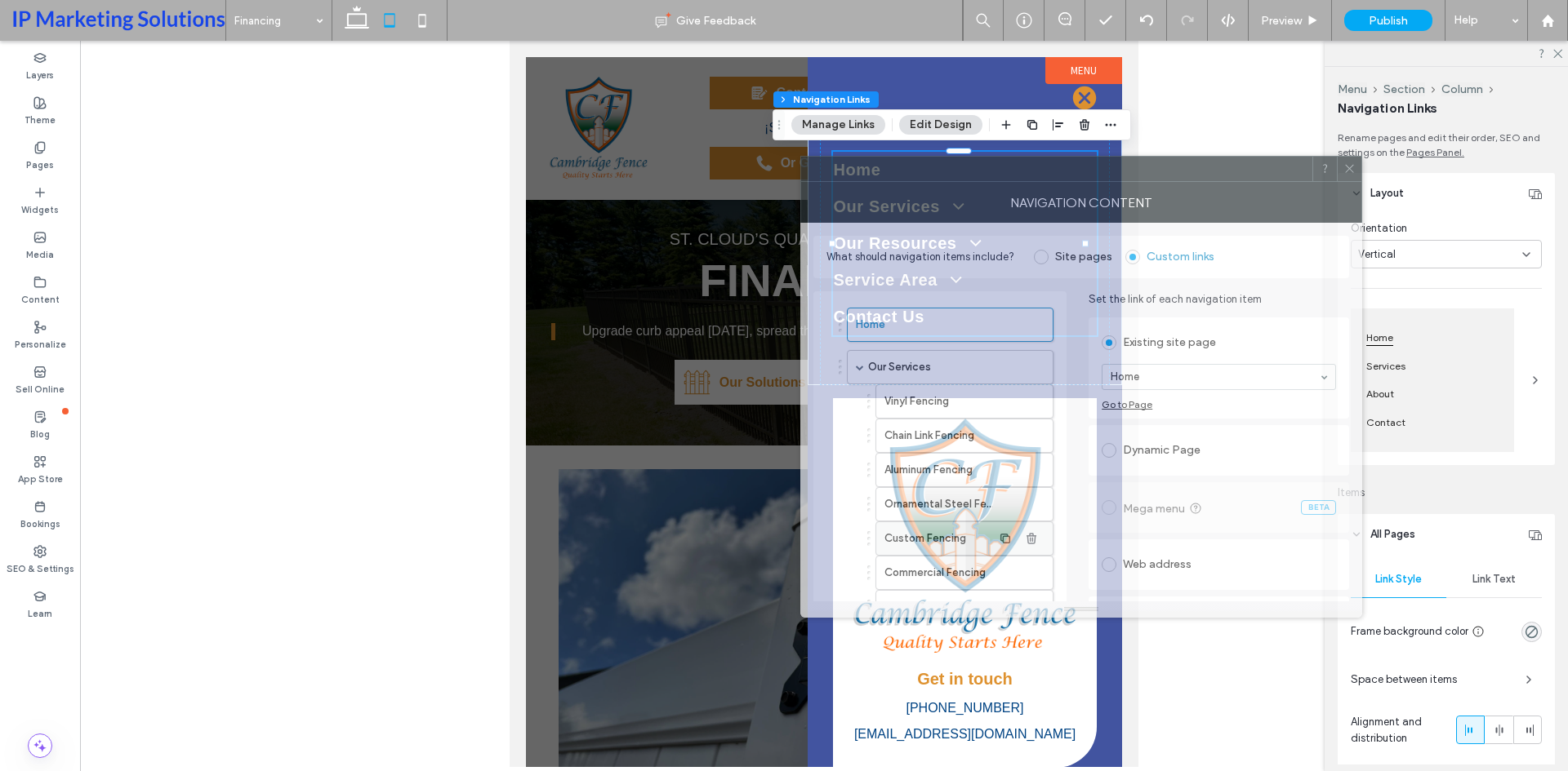
drag, startPoint x: 1101, startPoint y: 174, endPoint x: 804, endPoint y: 524, distance: 459.0
click at [860, 171] on div at bounding box center [1056, 169] width 511 height 25
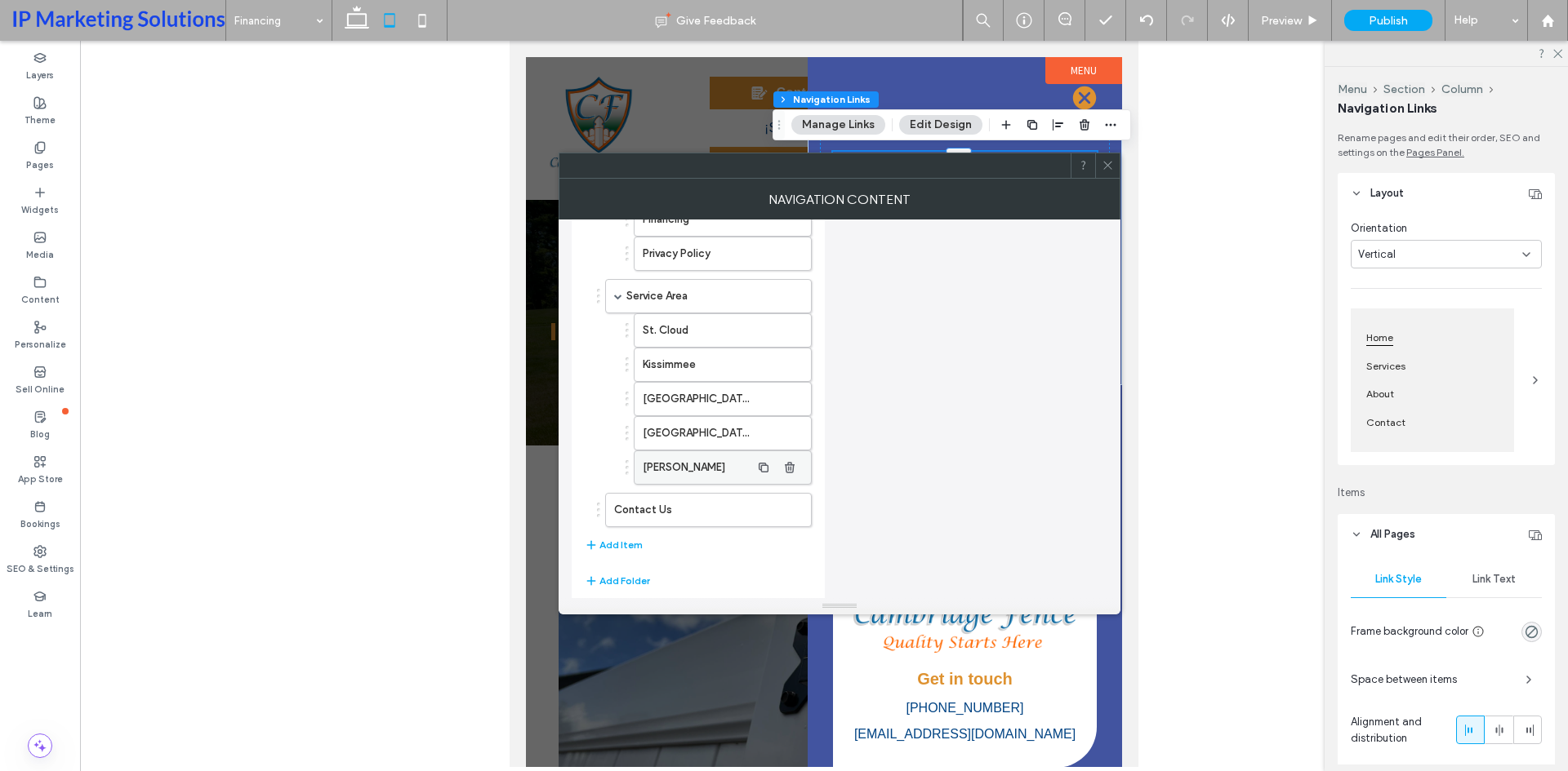
scroll to position [551, 0]
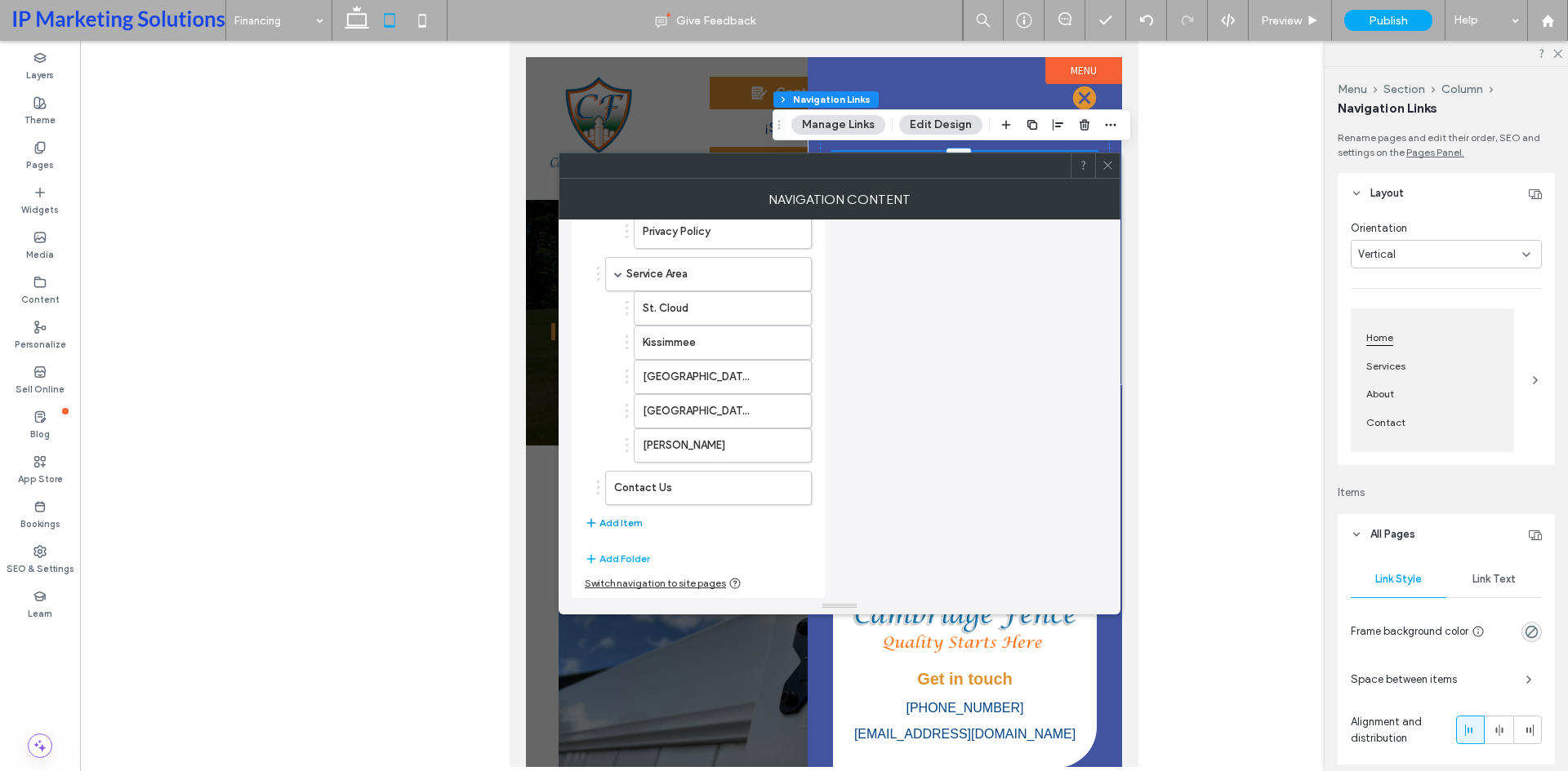
click at [608, 525] on button "Add Item" at bounding box center [613, 524] width 58 height 20
click at [619, 273] on span at bounding box center [618, 274] width 8 height 8
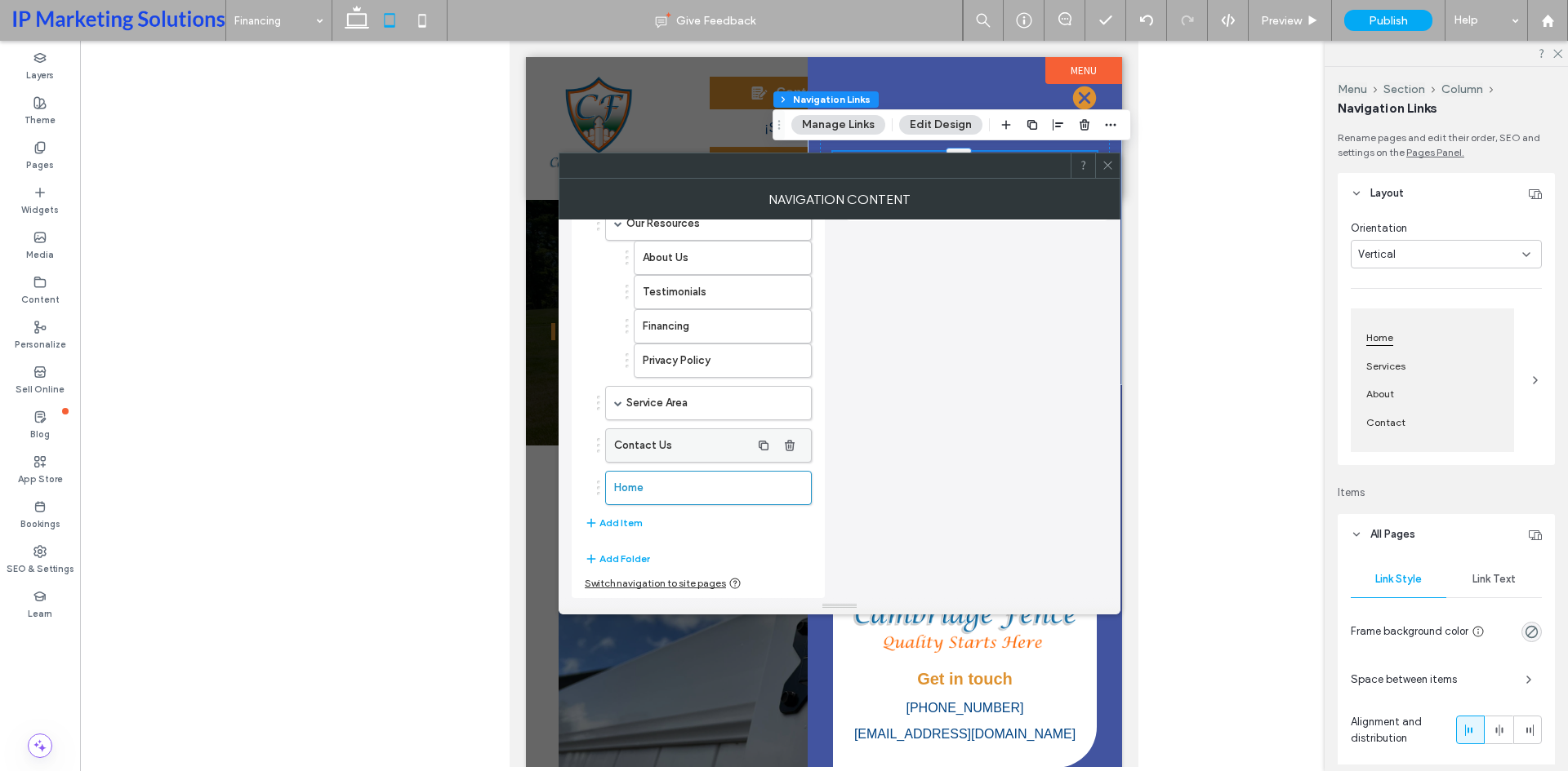
scroll to position [341, 0]
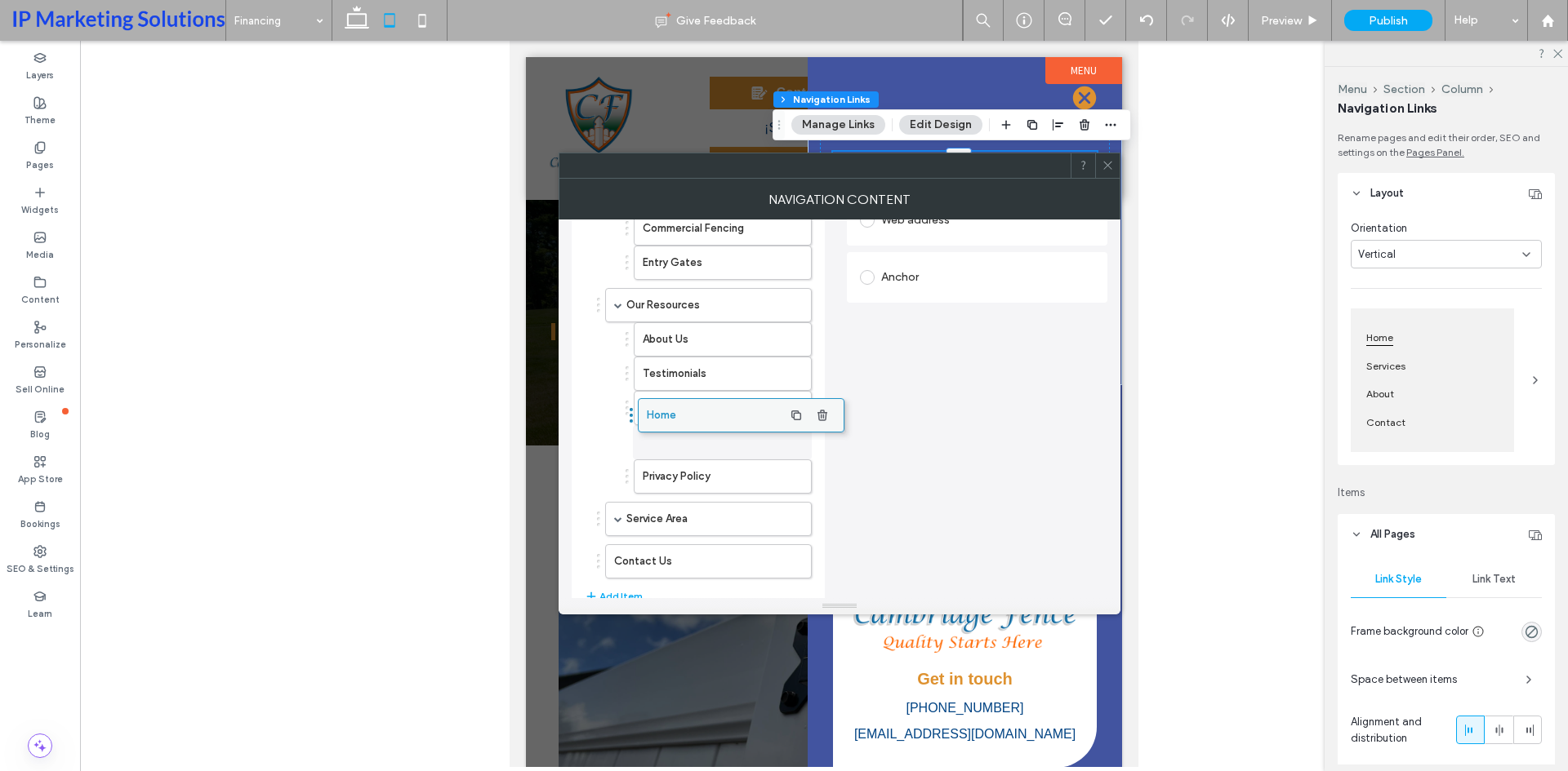
drag, startPoint x: 643, startPoint y: 566, endPoint x: 676, endPoint y: 412, distance: 157.5
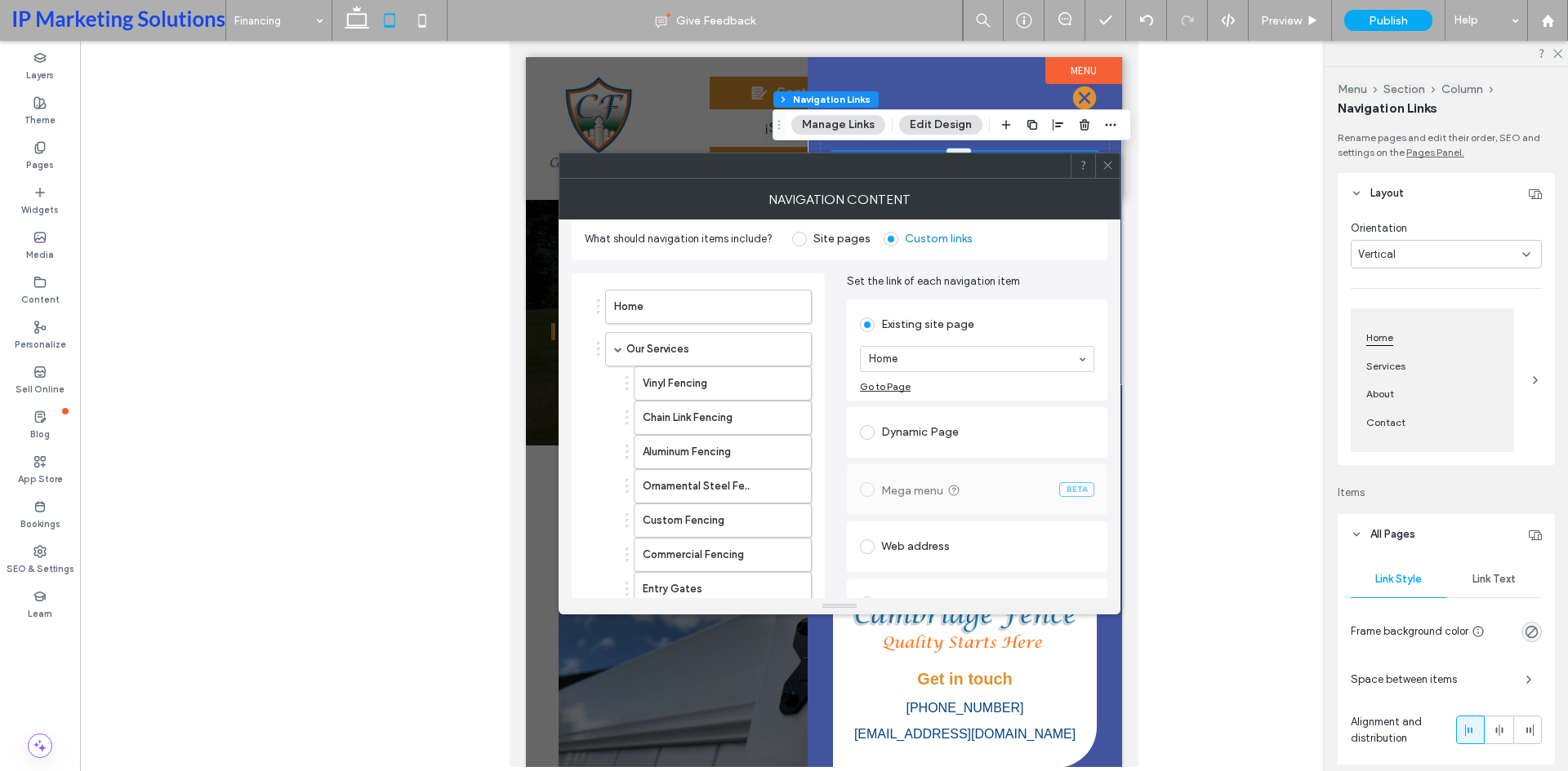
scroll to position [178, 0]
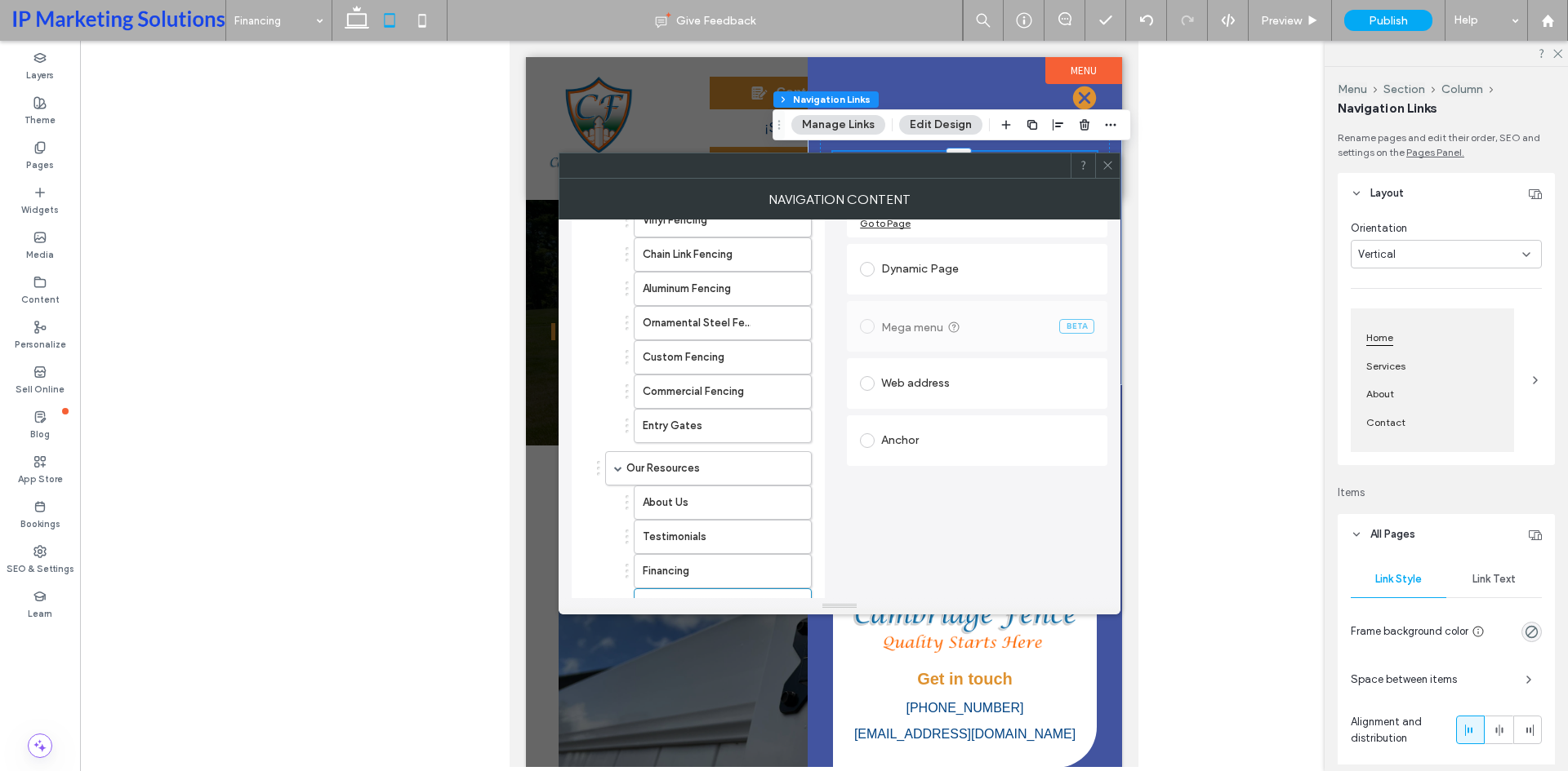
click at [912, 383] on div "Web address" at bounding box center [977, 384] width 235 height 26
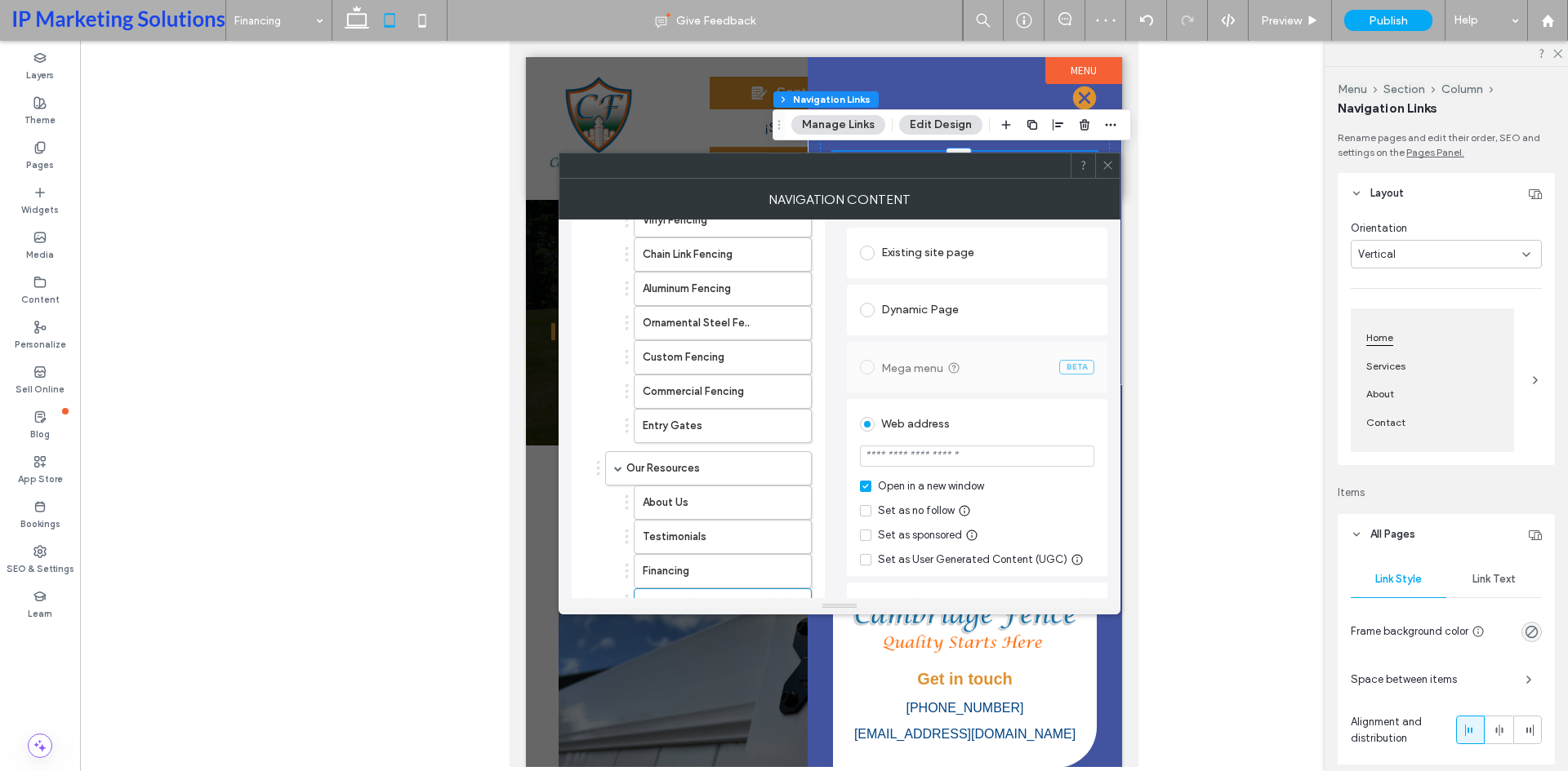
click at [939, 444] on section at bounding box center [977, 457] width 235 height 41
click at [942, 449] on input "url" at bounding box center [977, 456] width 235 height 21
paste input "**********"
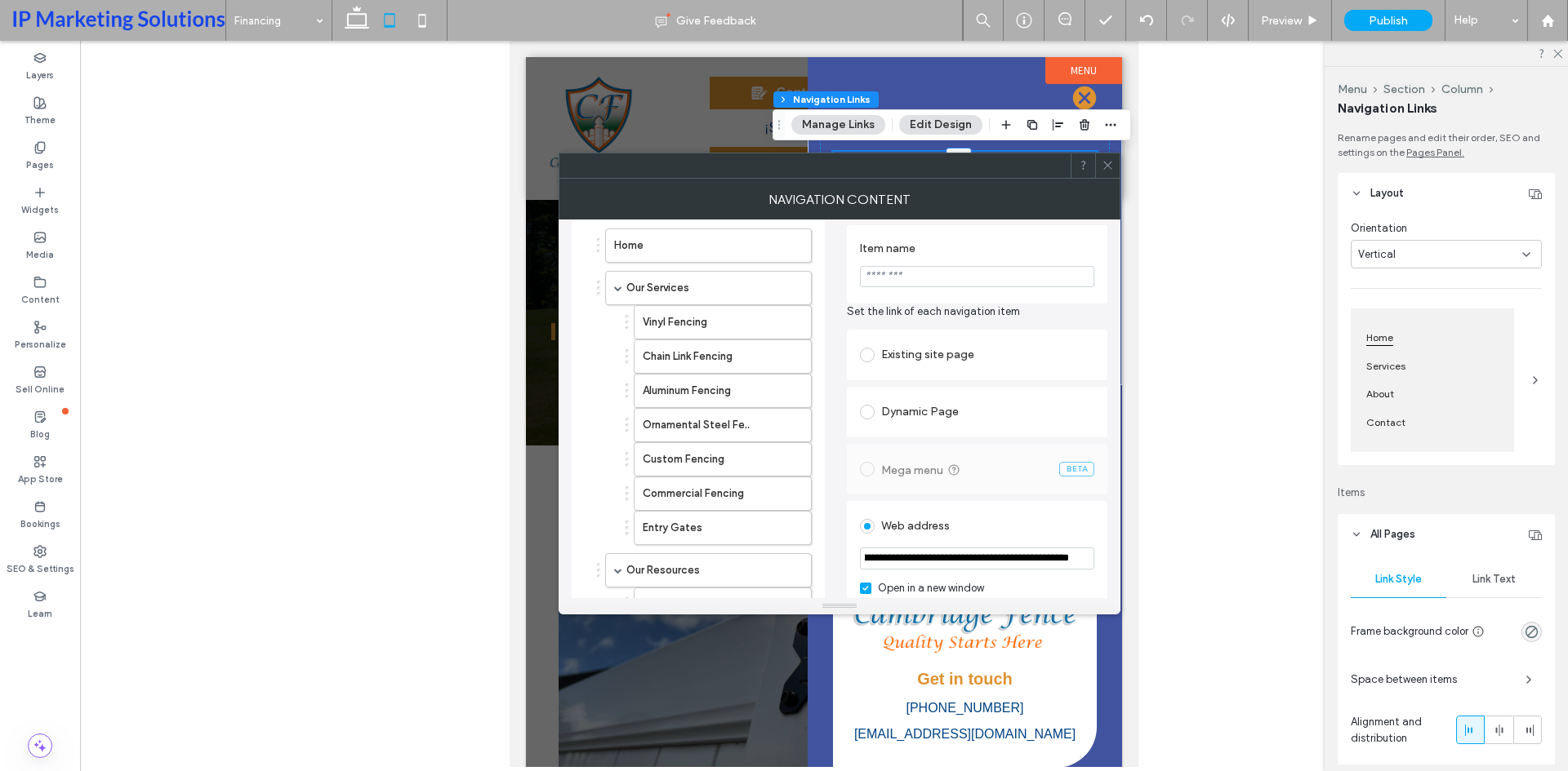
scroll to position [0, 0]
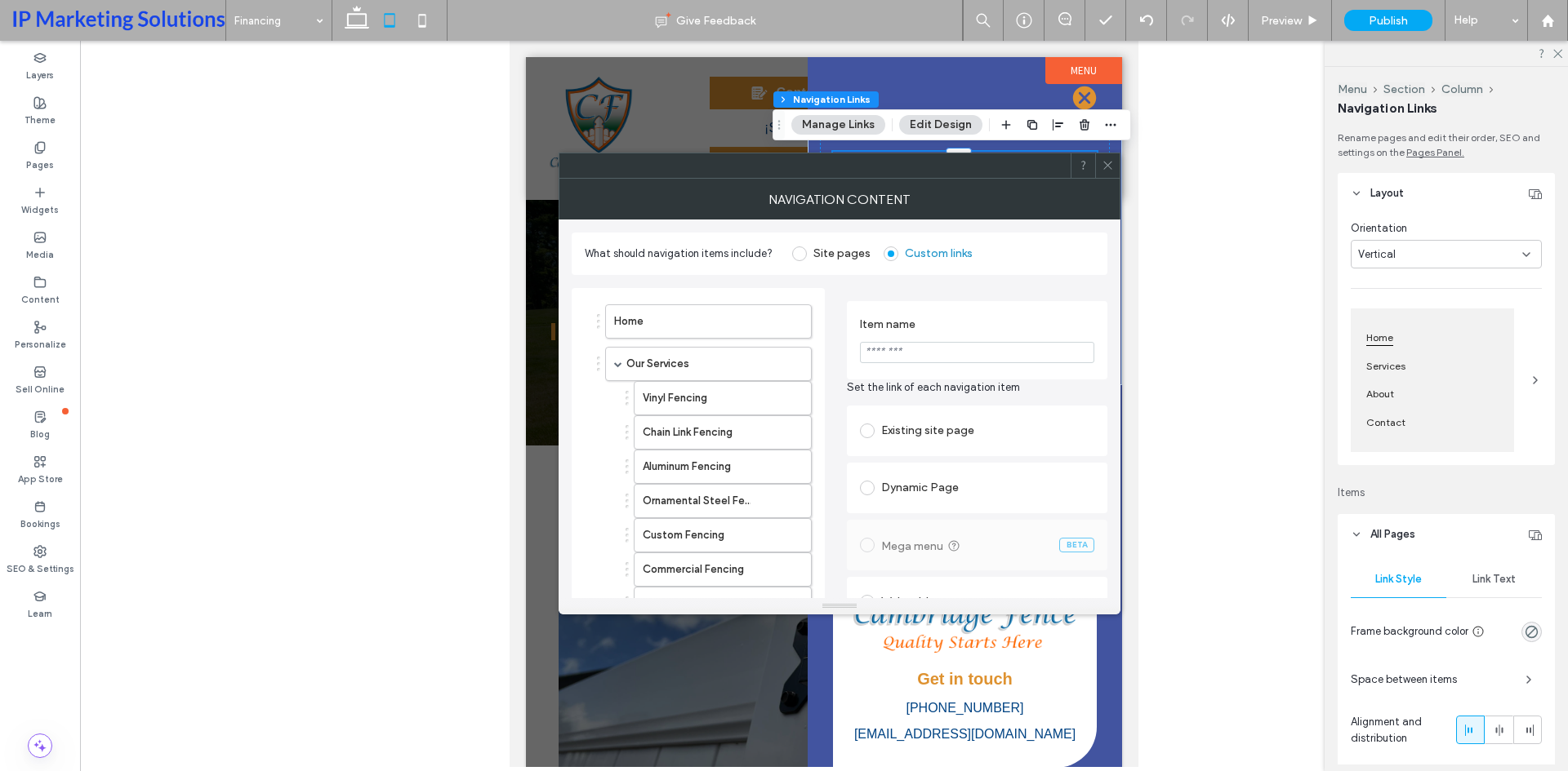
type input "**********"
click at [992, 362] on input "***" at bounding box center [977, 352] width 235 height 21
type input "*"
type input "**********"
click at [964, 323] on label "Item name" at bounding box center [973, 327] width 228 height 18
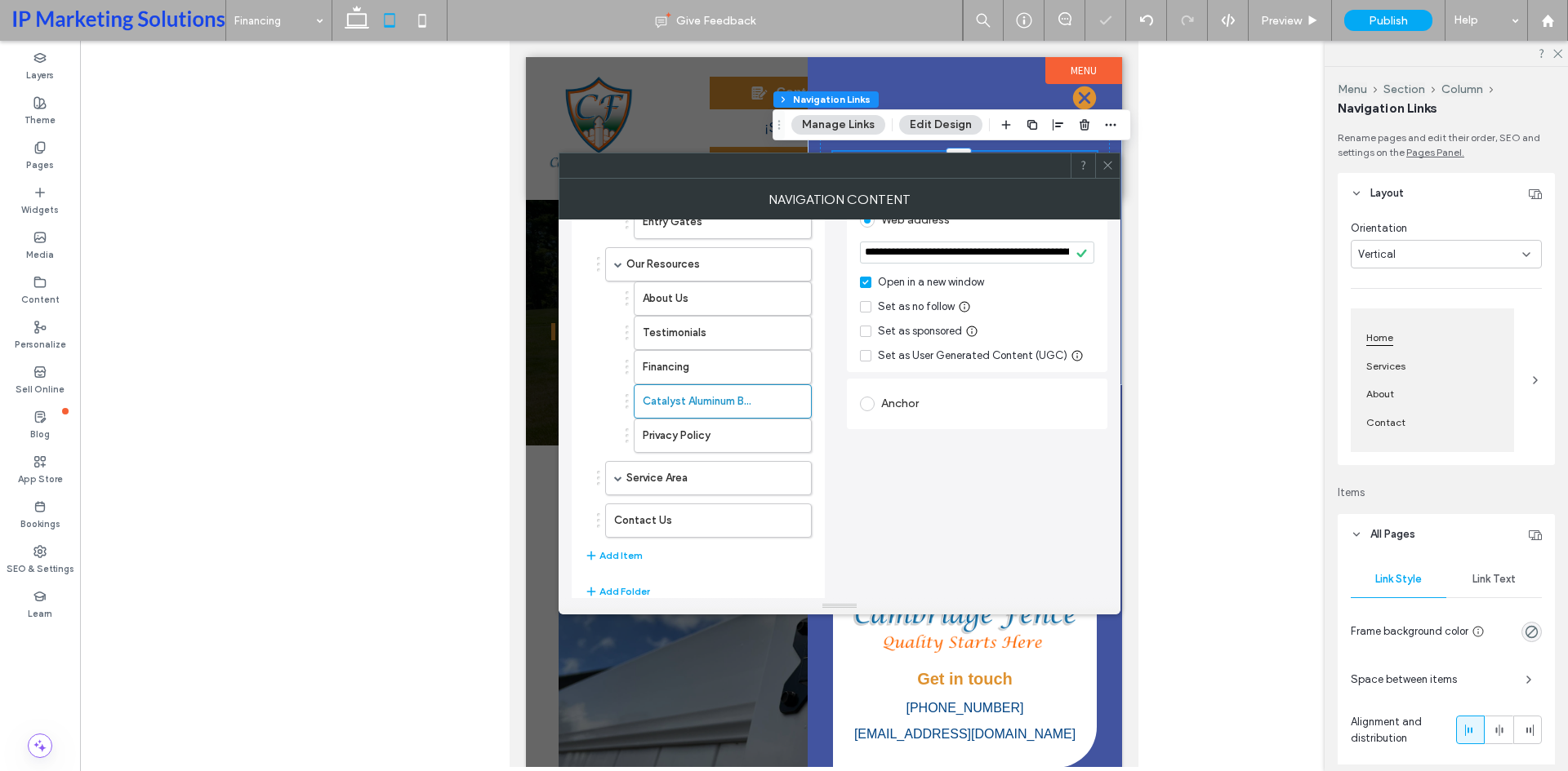
scroll to position [408, 0]
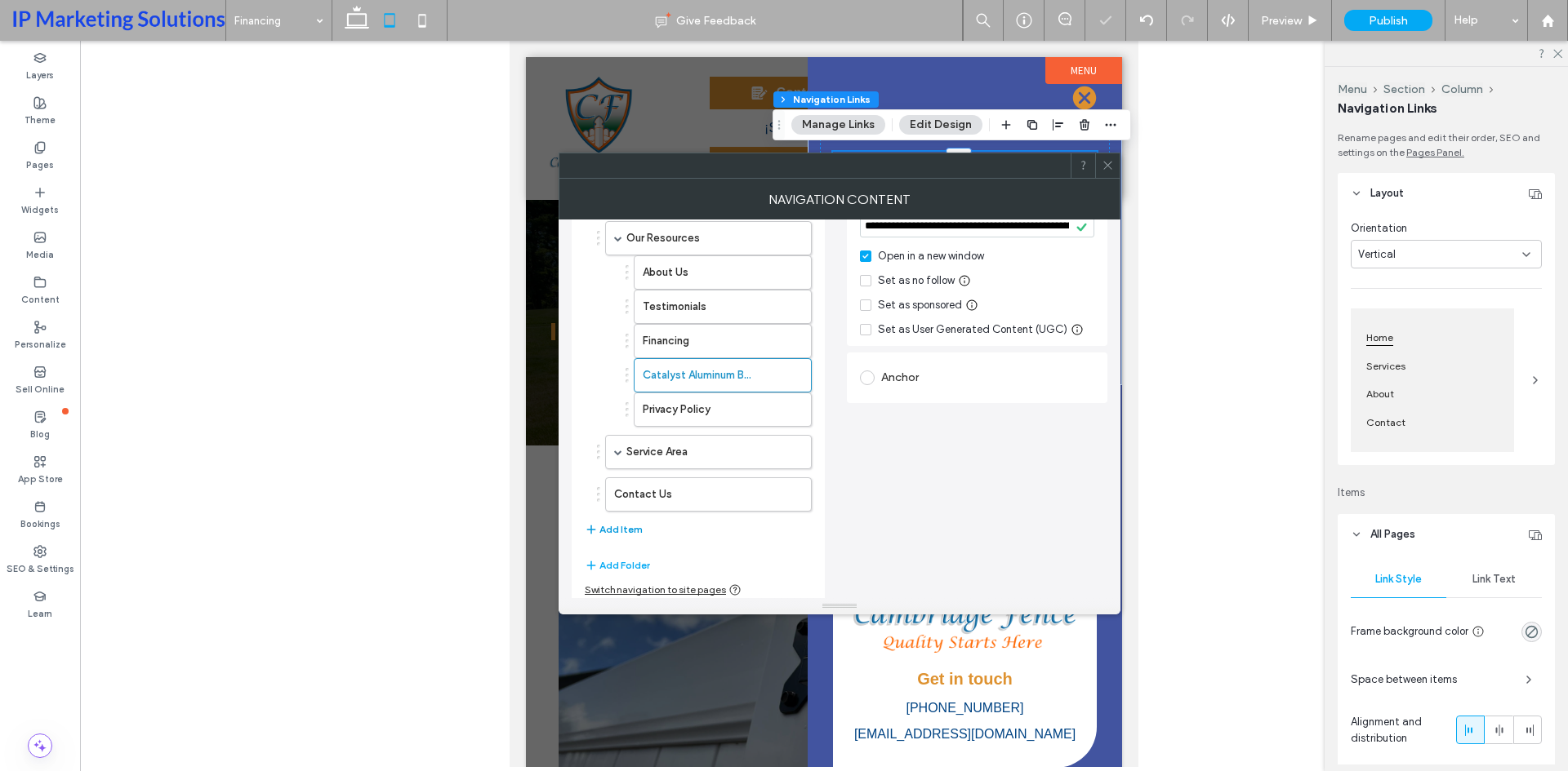
click at [614, 532] on button "Add Item" at bounding box center [613, 530] width 58 height 20
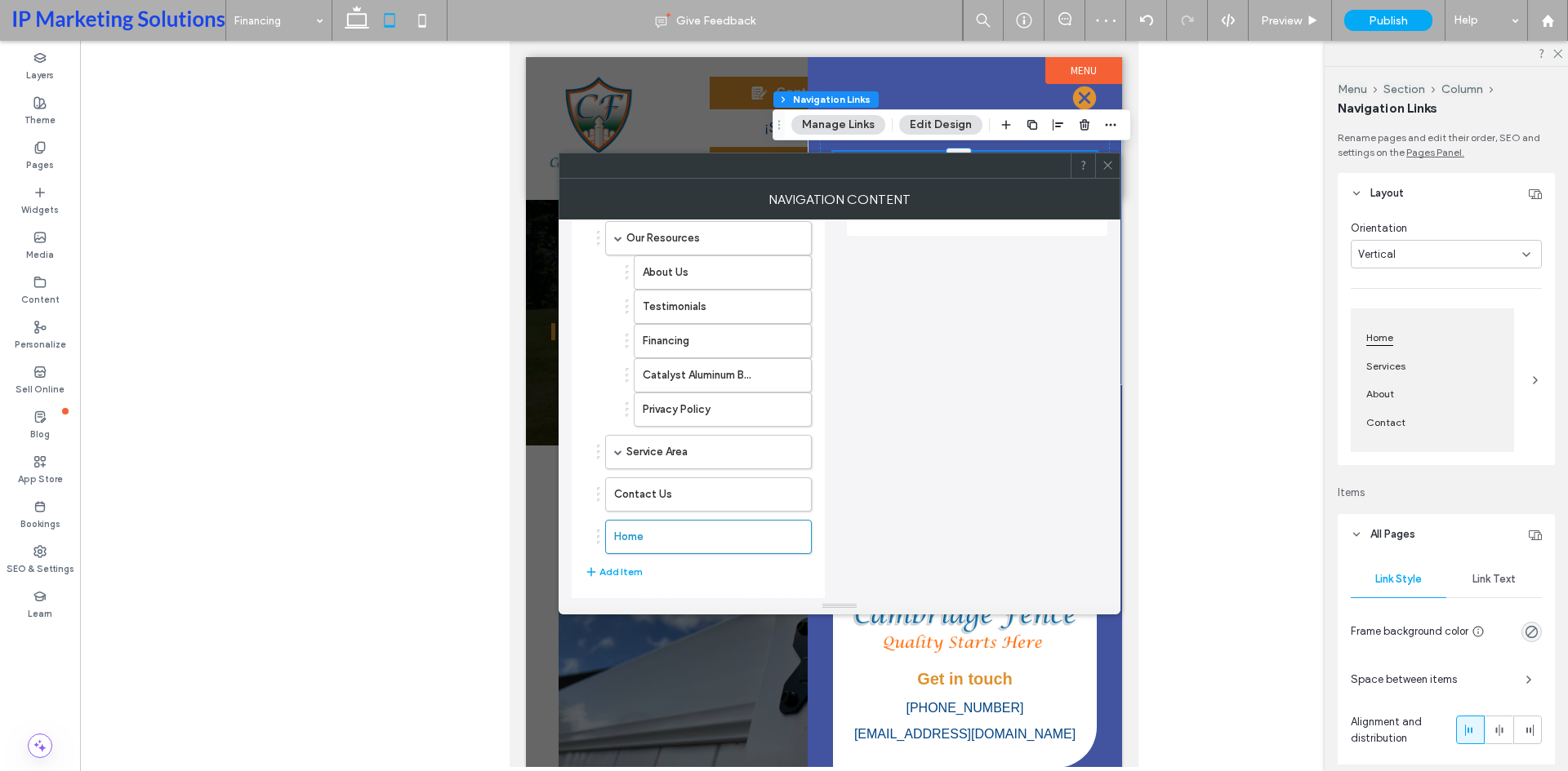
scroll to position [81, 0]
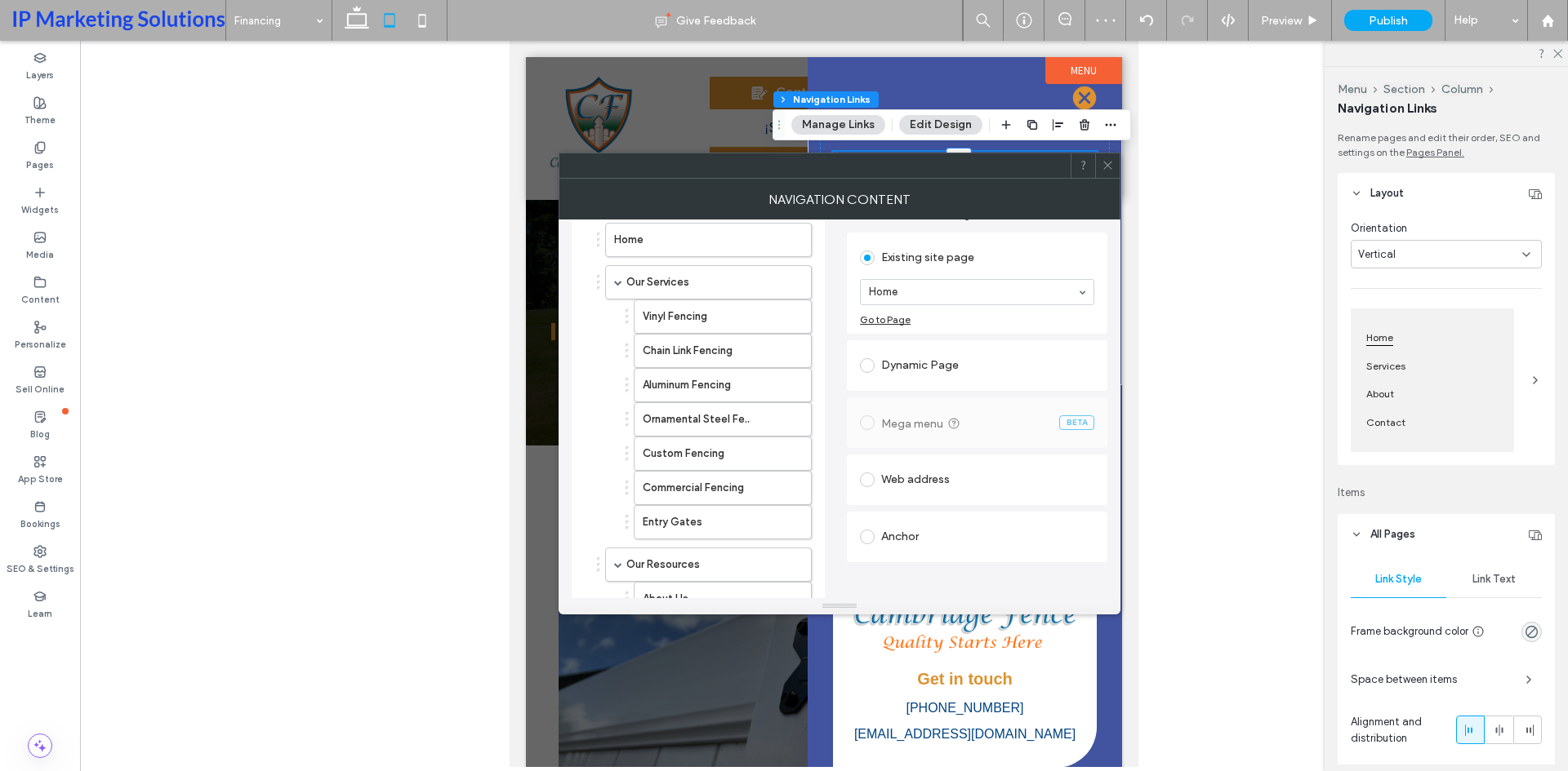
click at [899, 480] on div "Web address" at bounding box center [977, 480] width 235 height 26
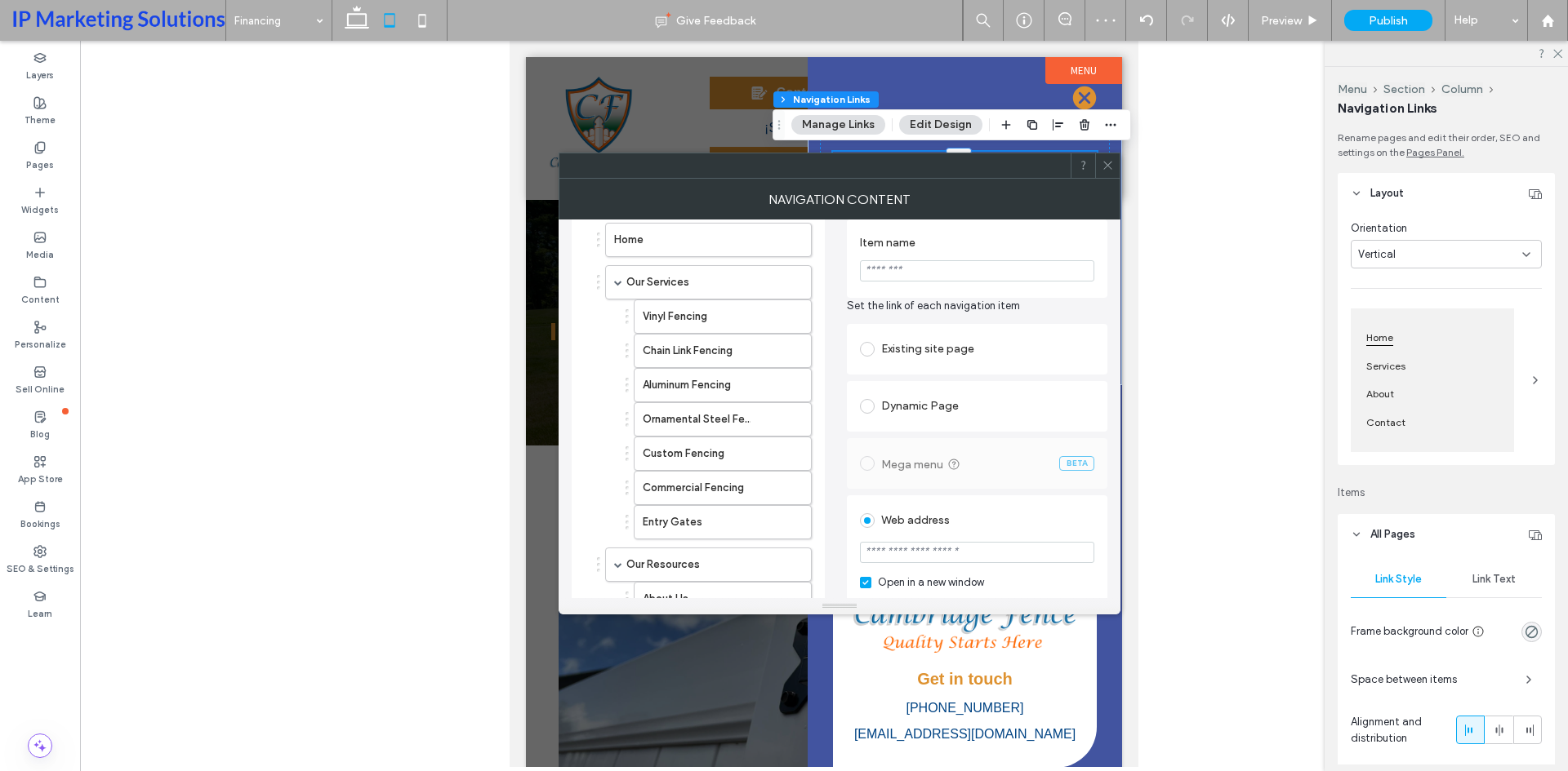
click at [956, 542] on input "url" at bounding box center [977, 552] width 235 height 21
paste input "**********"
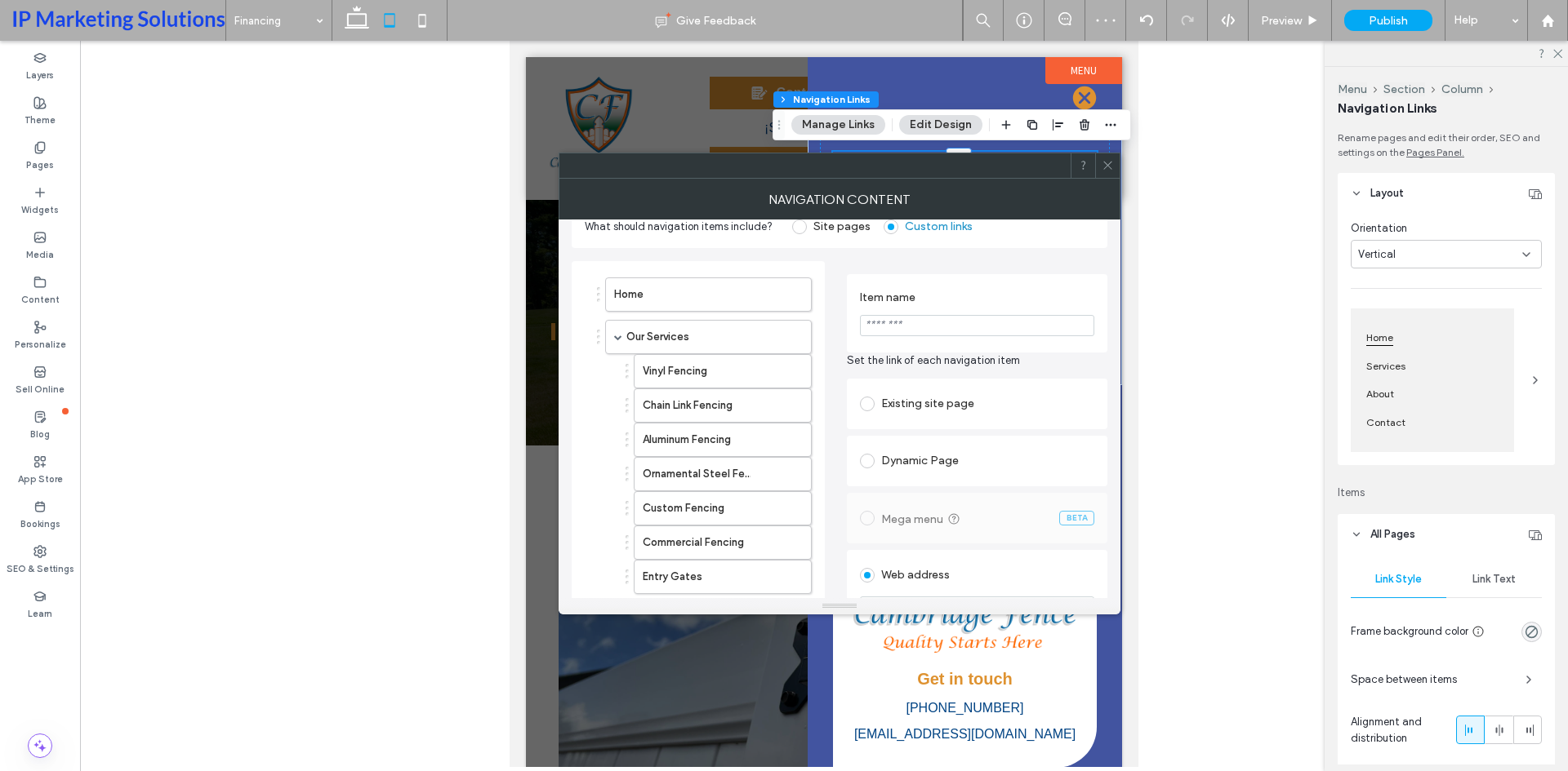
scroll to position [0, 0]
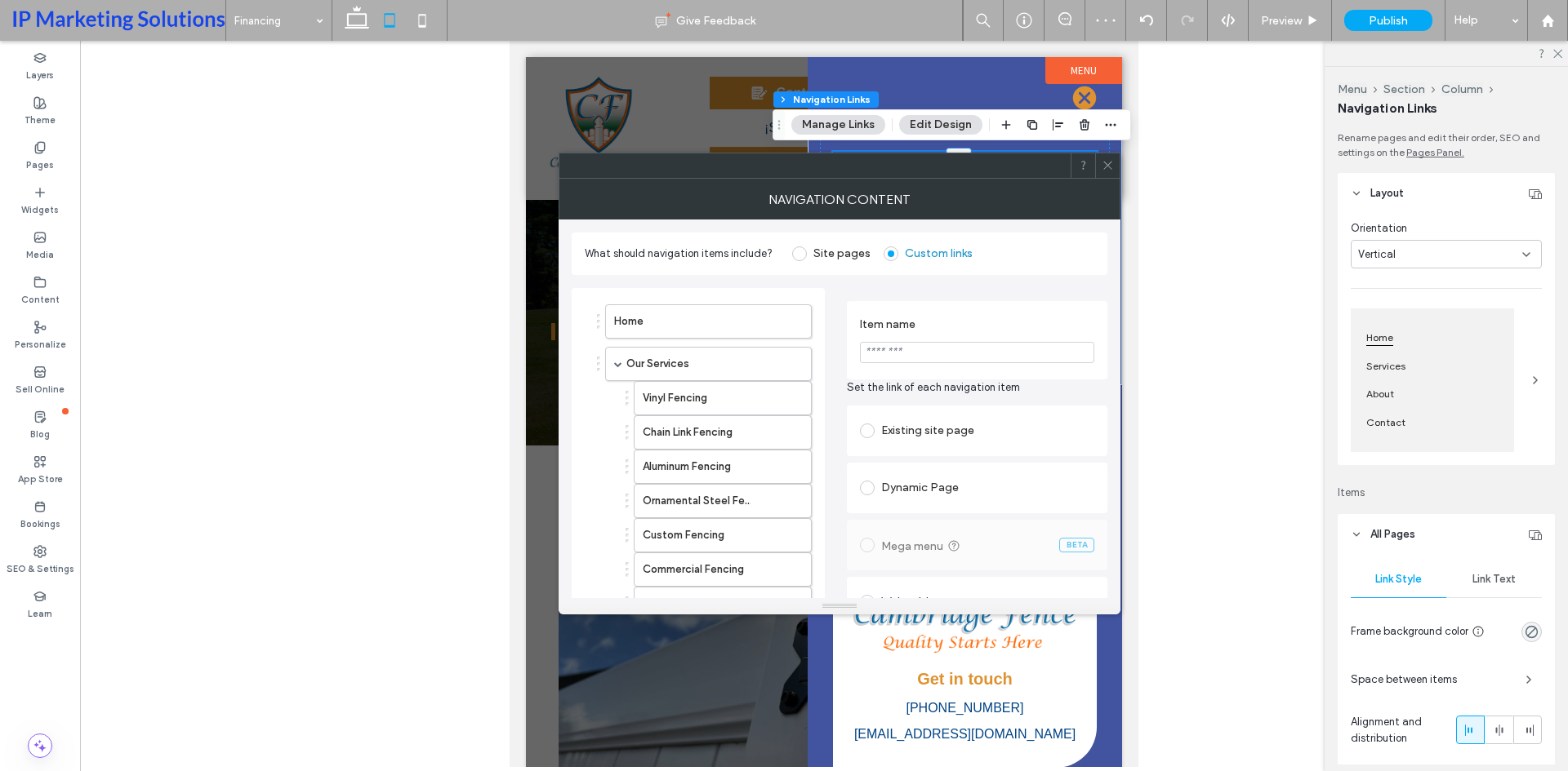
type input "**********"
click at [943, 340] on section "Item name ***" at bounding box center [977, 340] width 235 height 62
click at [918, 355] on input "***" at bounding box center [977, 352] width 235 height 21
type input "**********"
click at [919, 391] on span "Set the link of each navigation item" at bounding box center [977, 387] width 260 height 16
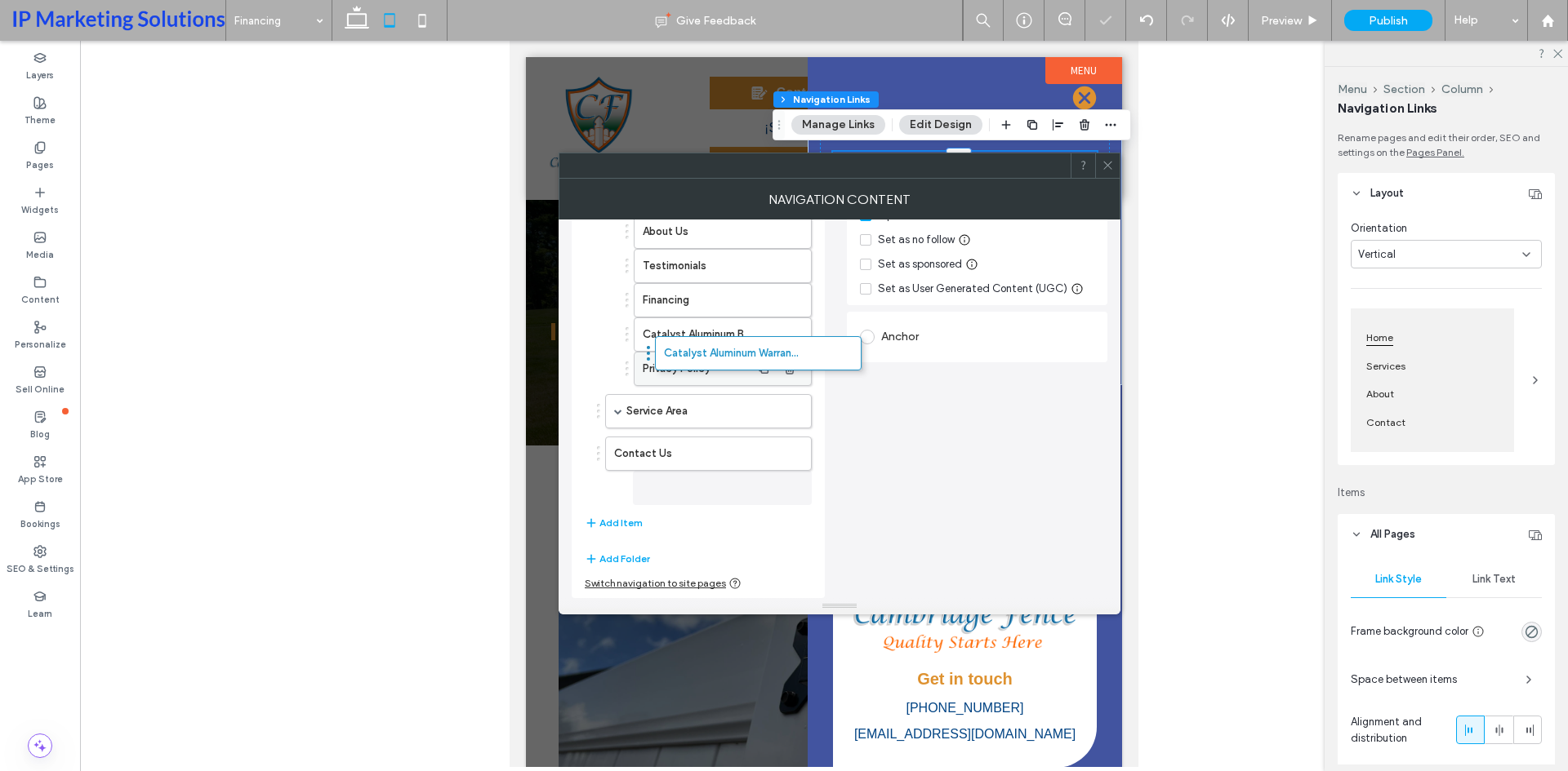
scroll to position [449, 0]
drag, startPoint x: 648, startPoint y: 497, endPoint x: 686, endPoint y: 362, distance: 140.2
click at [624, 529] on button "Add Item" at bounding box center [613, 524] width 58 height 20
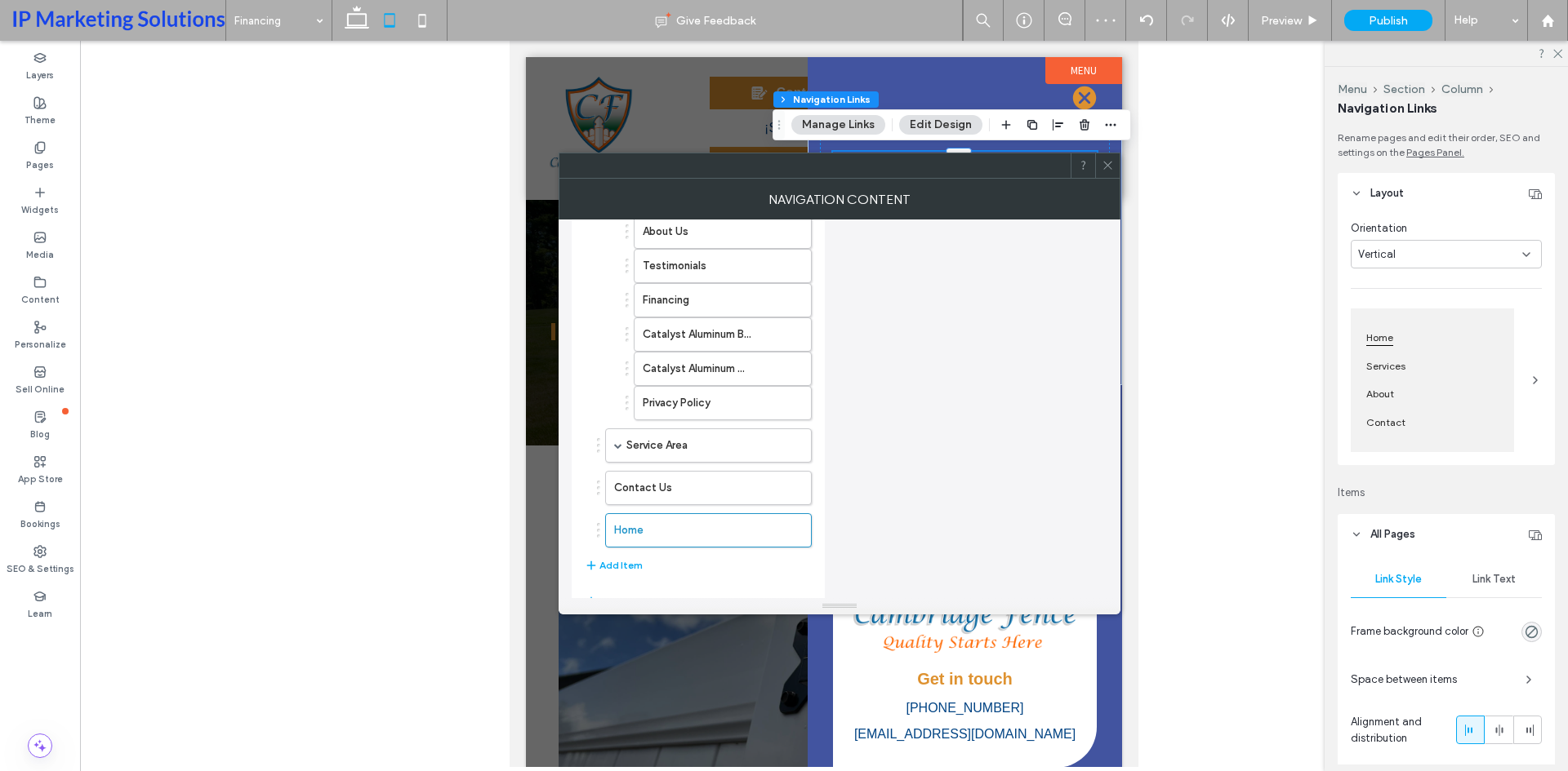
scroll to position [41, 0]
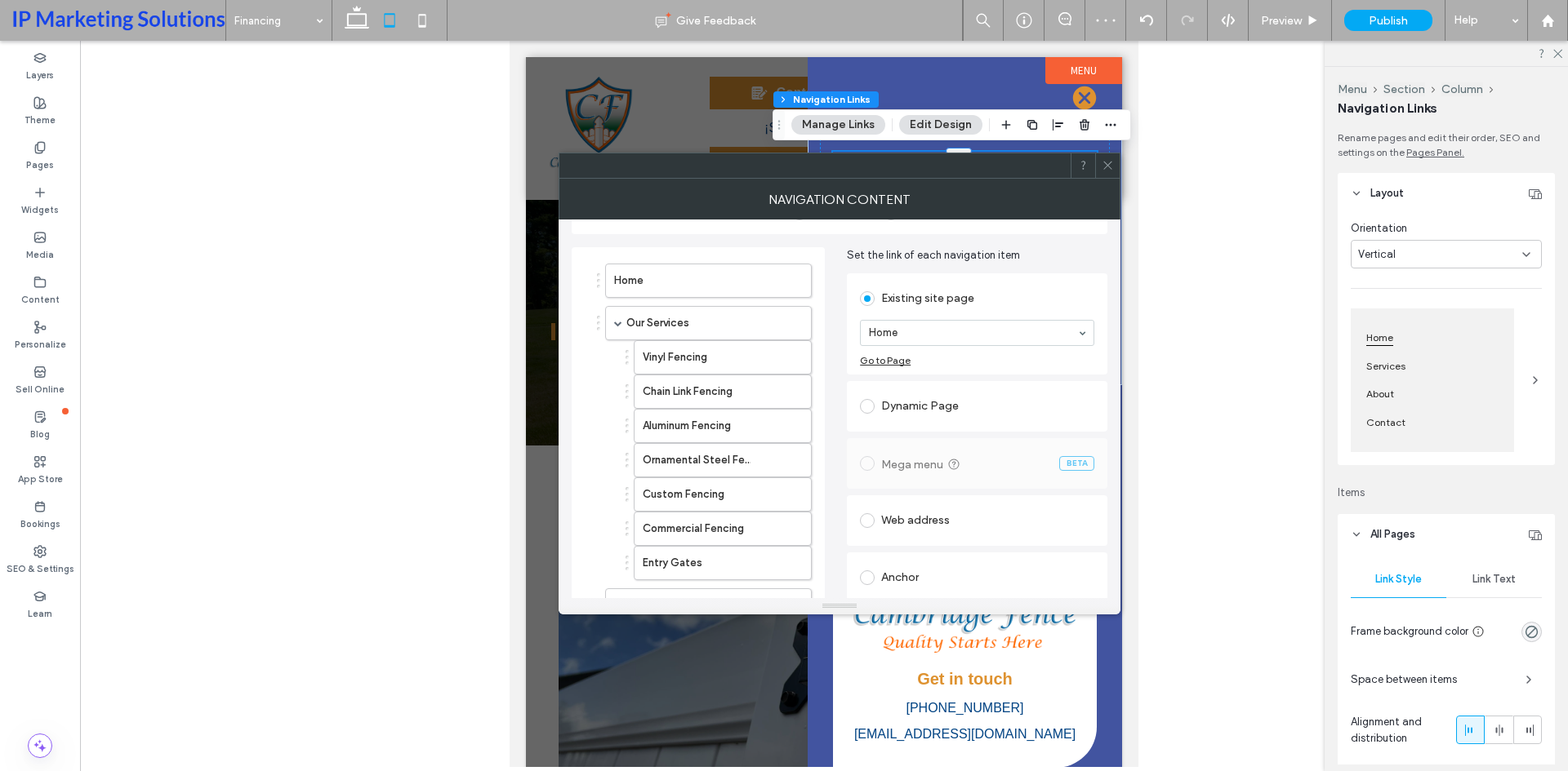
click at [900, 512] on div "Web address" at bounding box center [977, 521] width 235 height 26
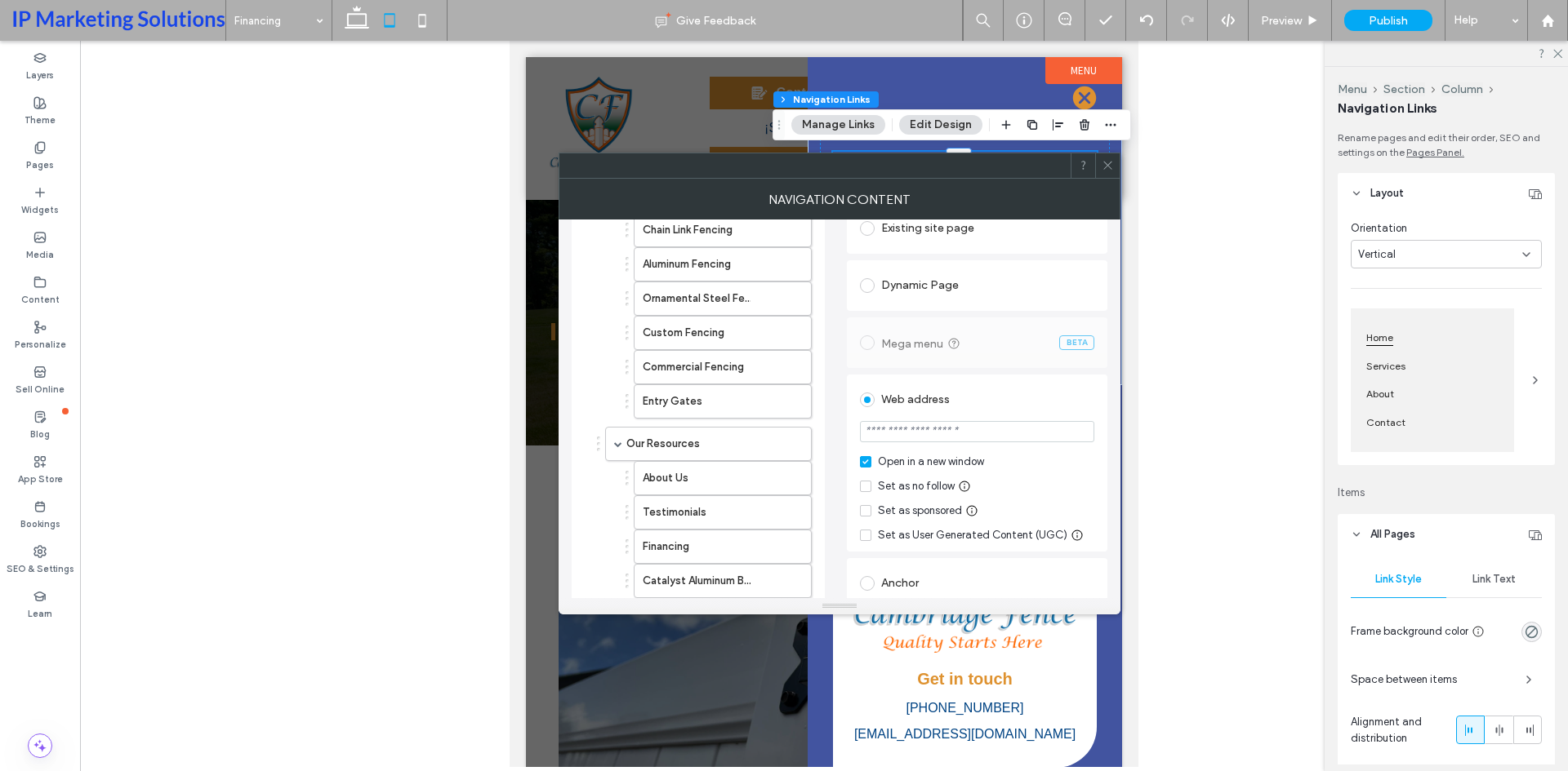
scroll to position [204, 0]
click at [945, 423] on input "url" at bounding box center [977, 429] width 235 height 21
paste input "**********"
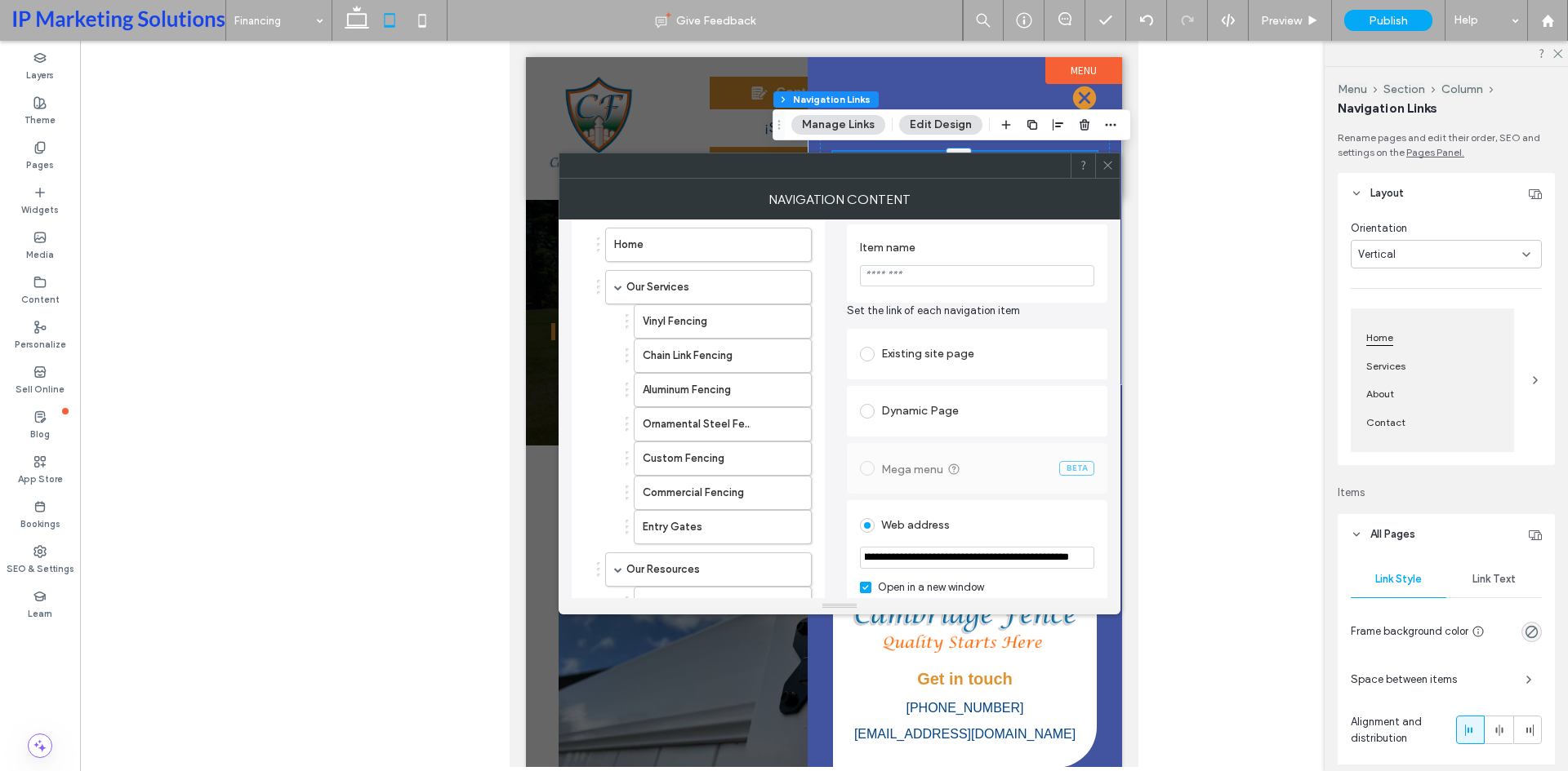
scroll to position [0, 0]
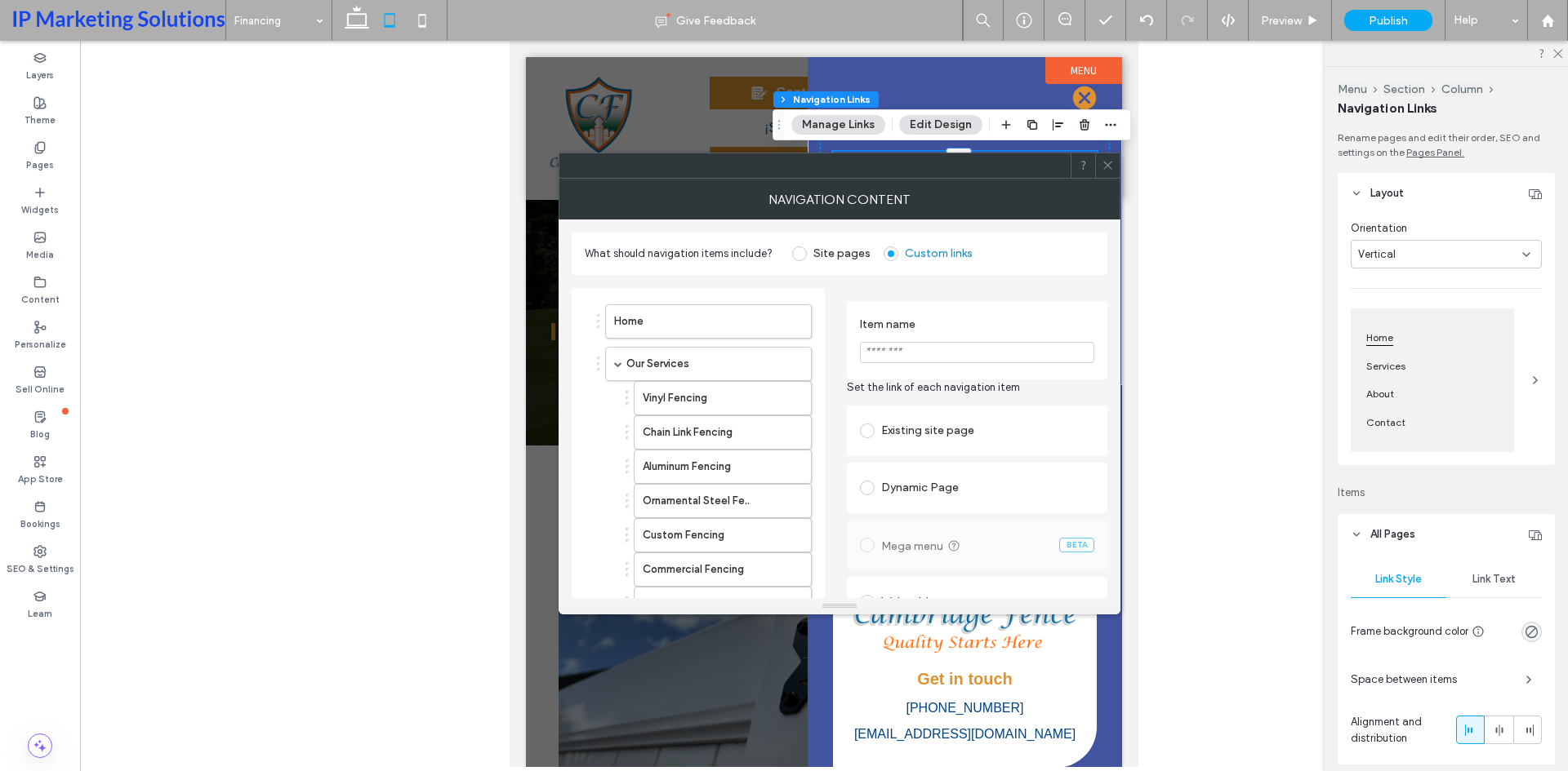
type input "**********"
click at [975, 340] on section "Item name ***" at bounding box center [977, 340] width 235 height 62
click at [960, 351] on input "***" at bounding box center [977, 352] width 235 height 21
type input "**********"
click at [1005, 383] on span "Set the link of each navigation item" at bounding box center [977, 387] width 260 height 16
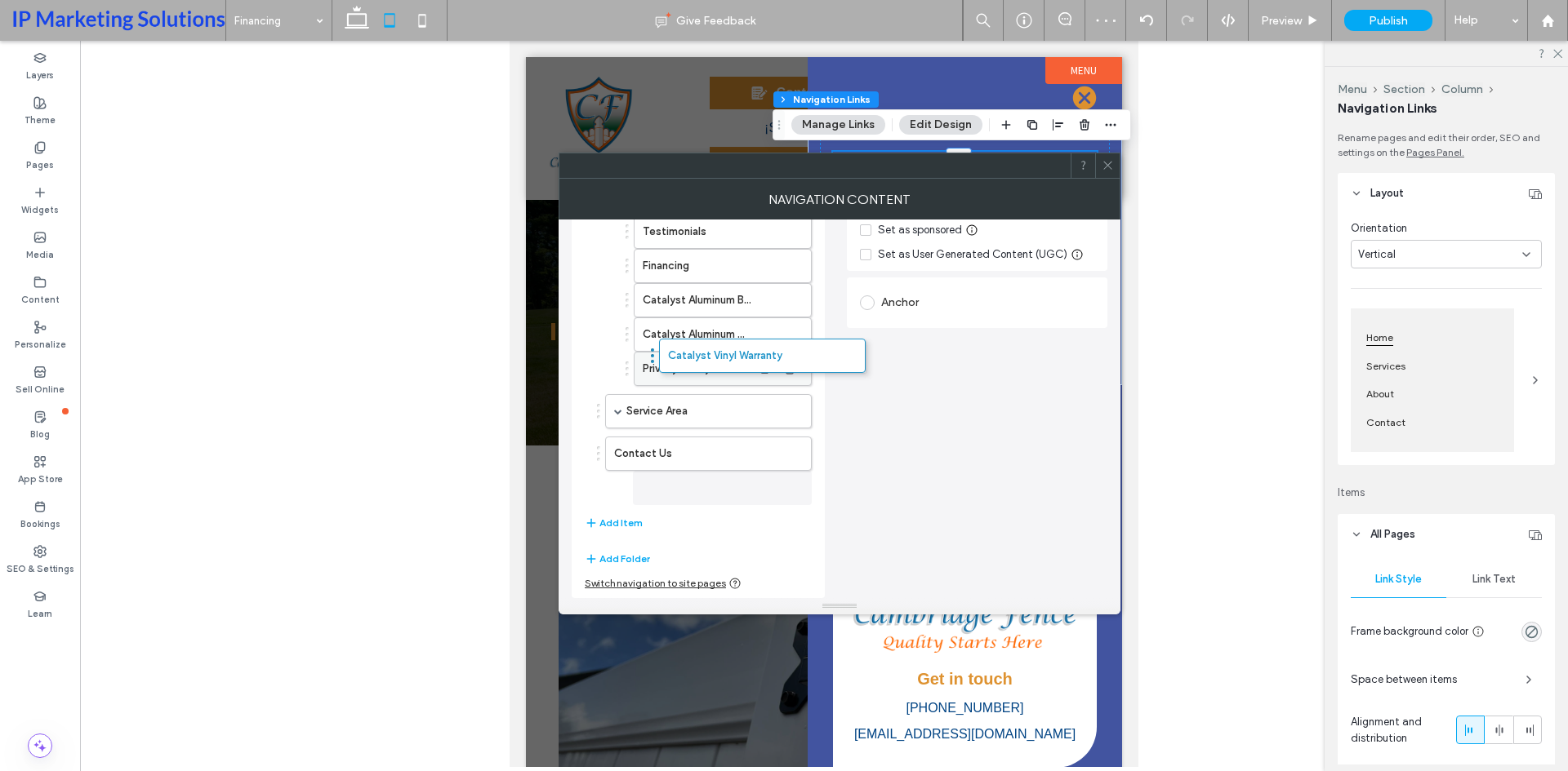
scroll to position [483, 0]
drag, startPoint x: 636, startPoint y: 496, endPoint x: 668, endPoint y: 346, distance: 153.4
click at [1114, 171] on div at bounding box center [1107, 165] width 25 height 25
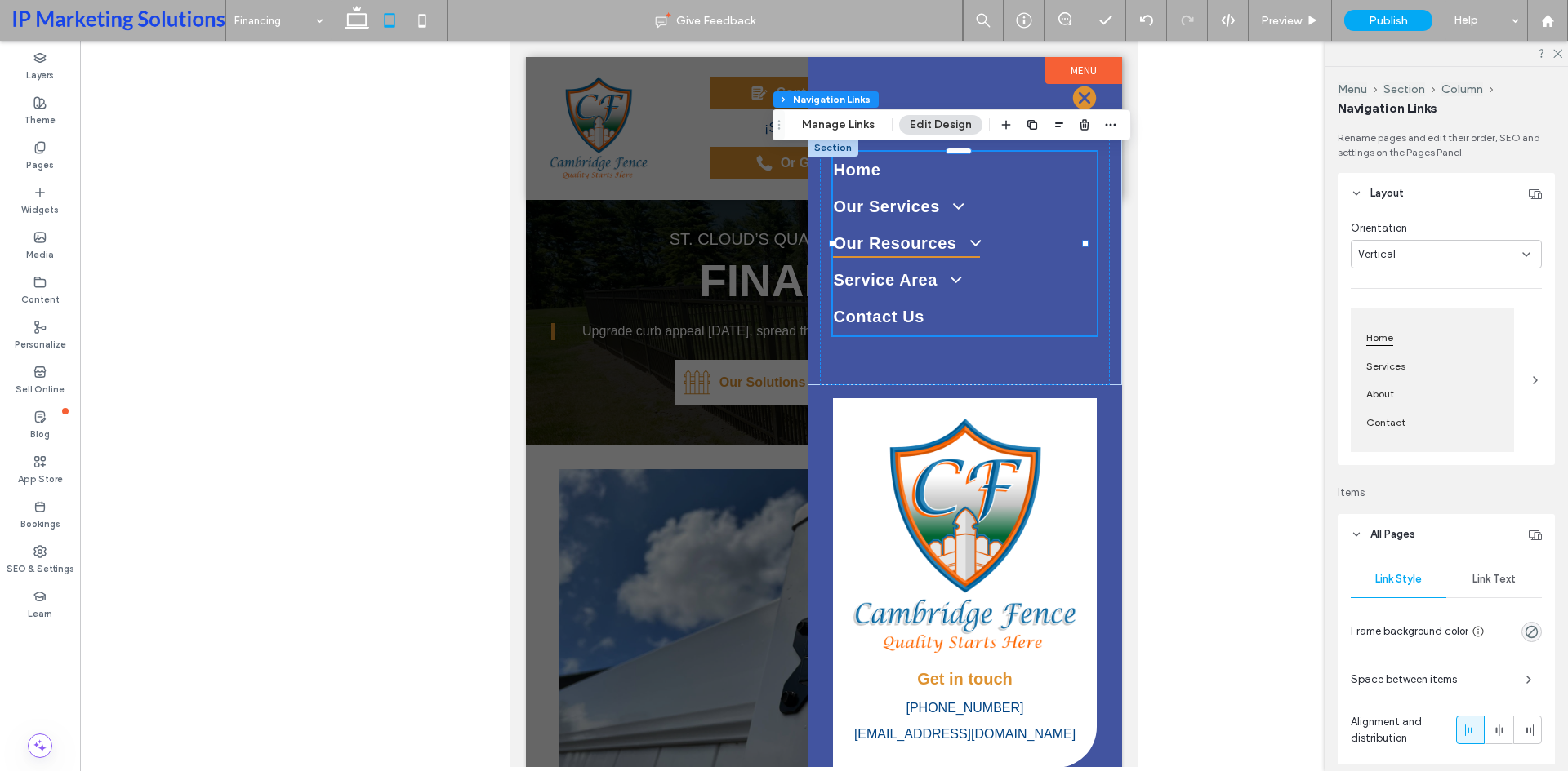
click at [955, 240] on span at bounding box center [969, 243] width 28 height 20
click at [963, 242] on span at bounding box center [969, 243] width 28 height 20
click at [1275, 30] on div "Preview" at bounding box center [1290, 20] width 83 height 41
click at [1275, 16] on span "Preview" at bounding box center [1281, 21] width 41 height 14
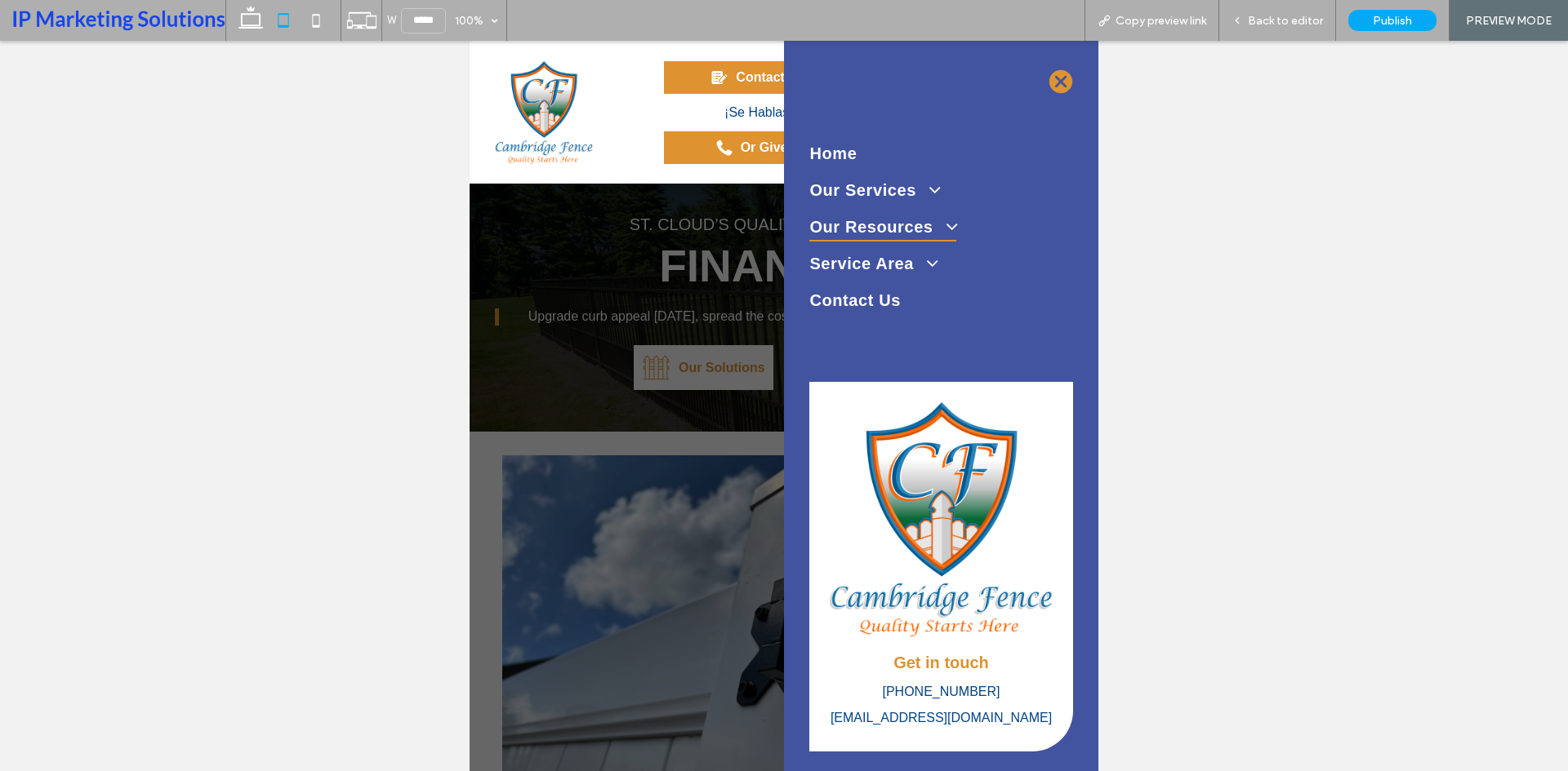
click at [931, 223] on span at bounding box center [945, 228] width 28 height 20
click at [937, 225] on span at bounding box center [945, 228] width 28 height 20
click at [940, 227] on span at bounding box center [945, 228] width 28 height 20
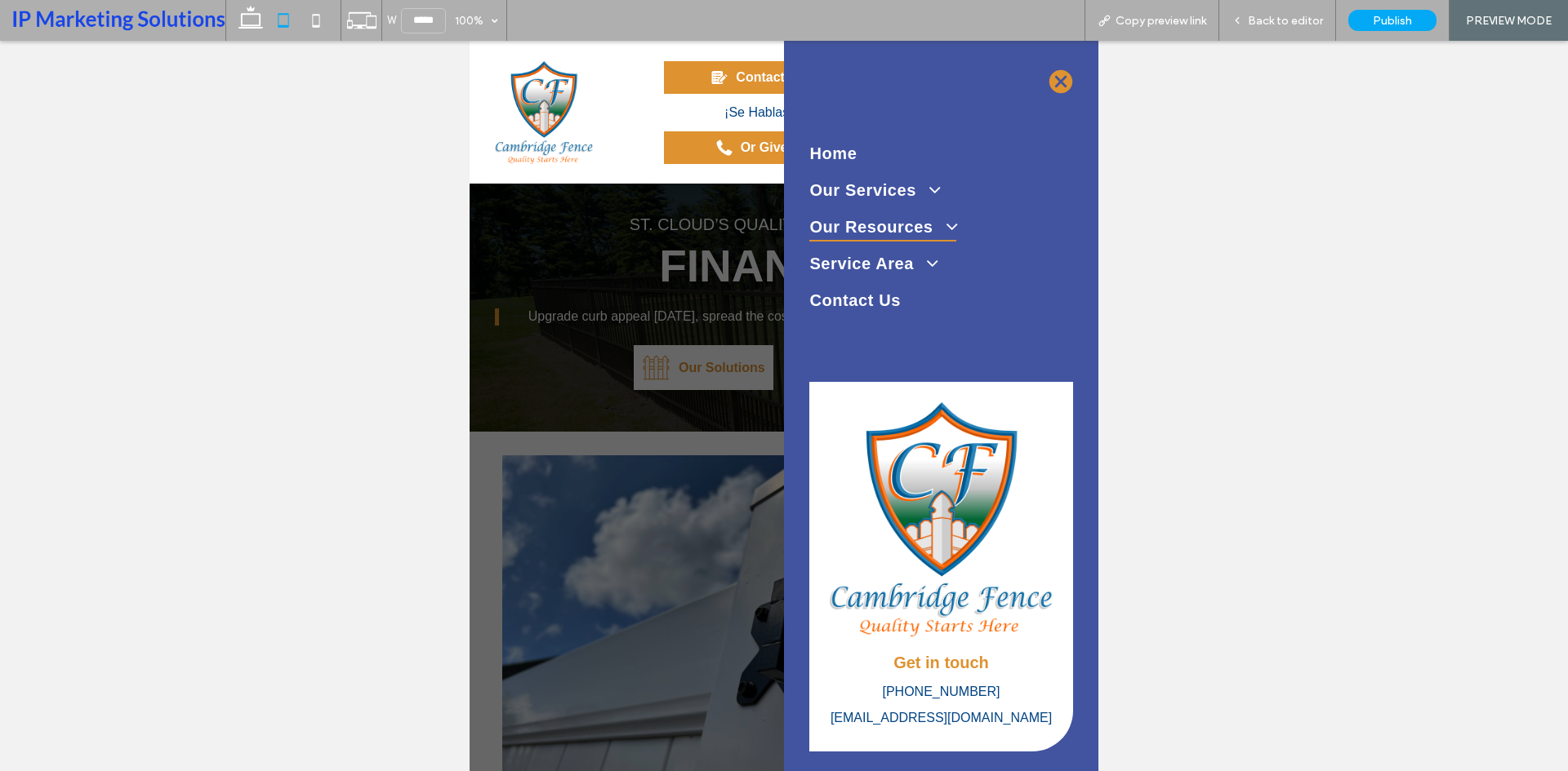
click at [913, 215] on span "Our Resources" at bounding box center [882, 227] width 147 height 29
click at [920, 265] on span at bounding box center [925, 264] width 28 height 20
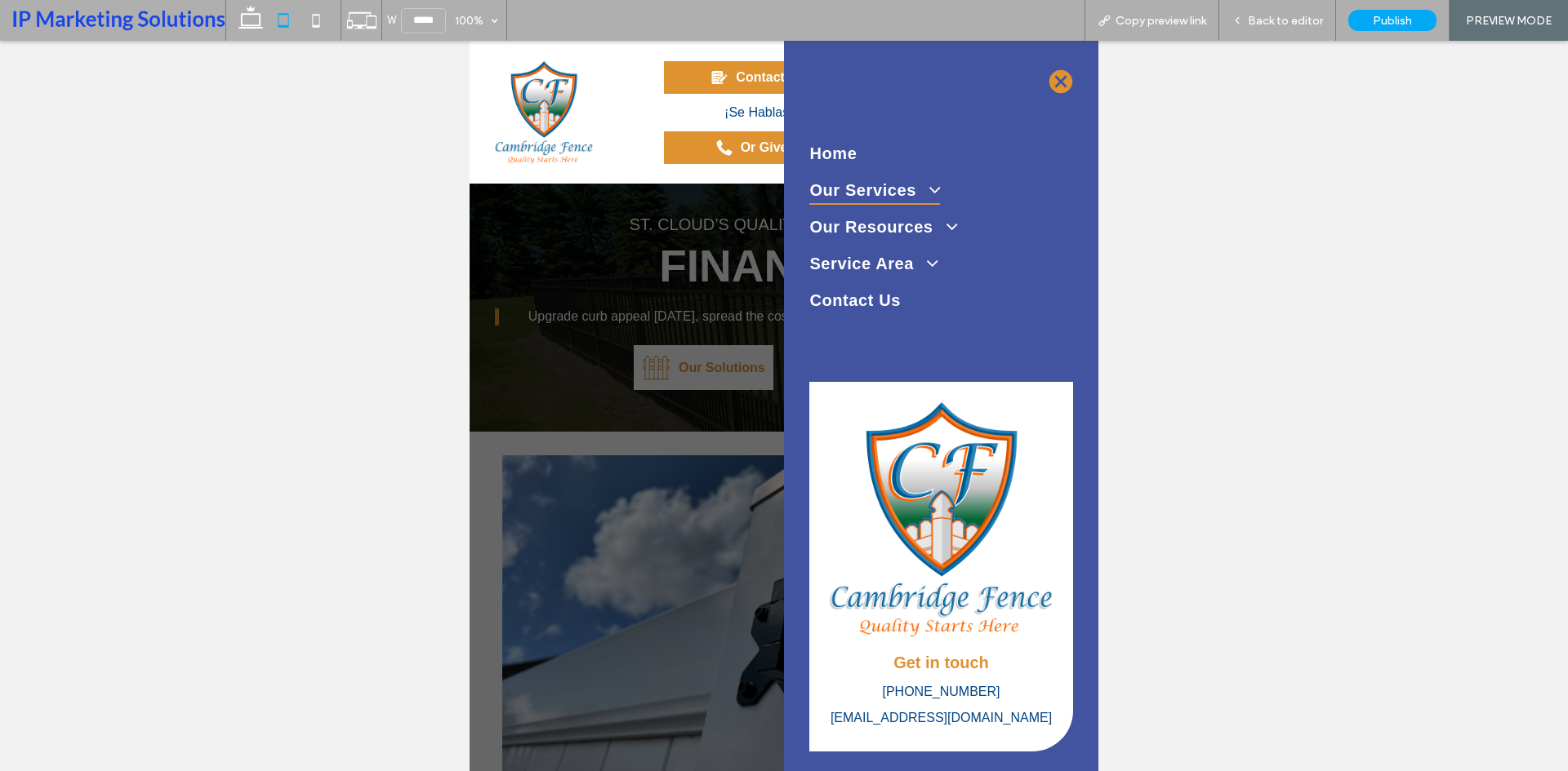
click at [927, 183] on span at bounding box center [927, 191] width 28 height 20
click at [1303, 25] on span "Back to editor" at bounding box center [1286, 21] width 76 height 14
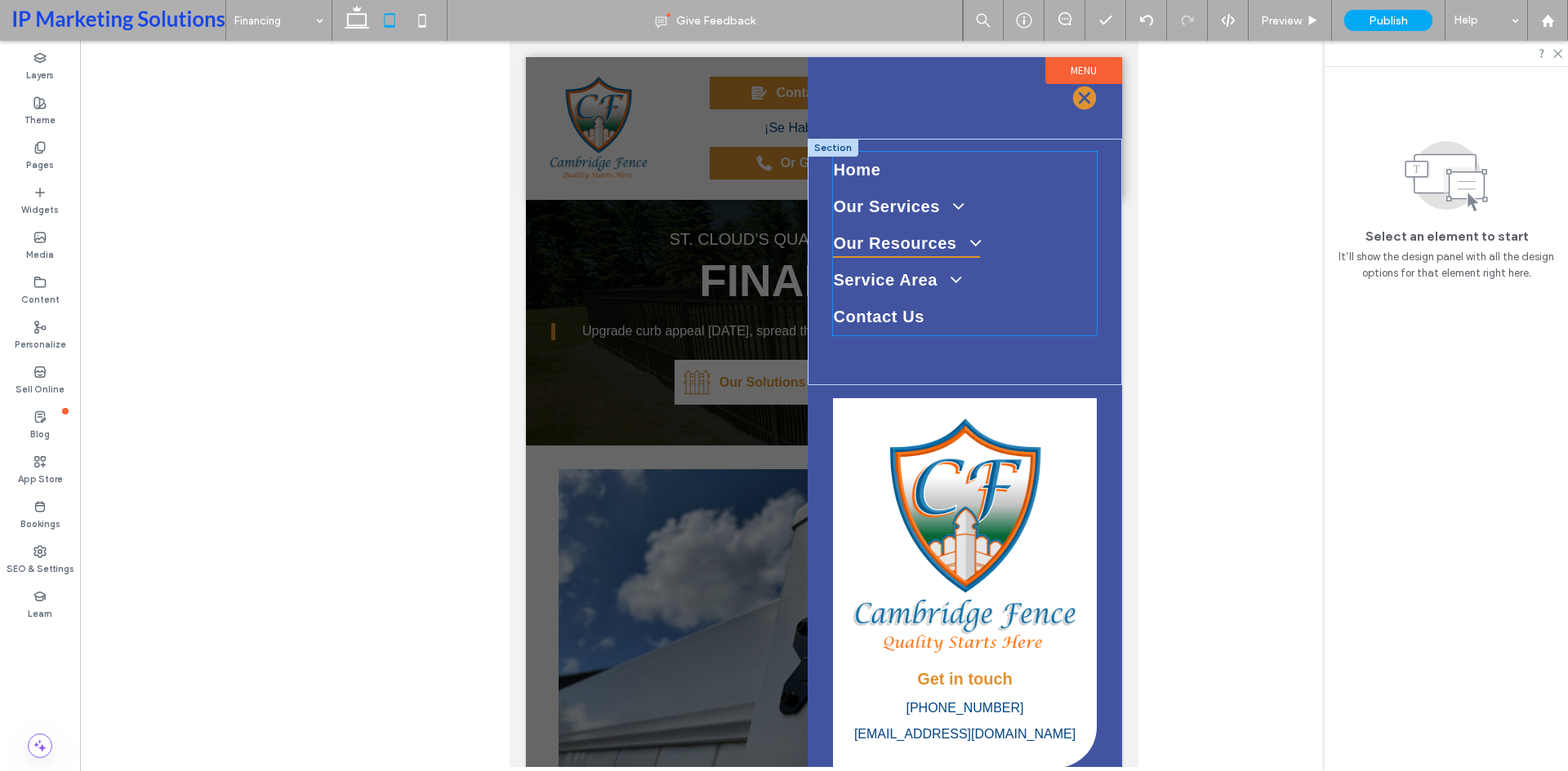
click at [955, 249] on span at bounding box center [969, 243] width 28 height 20
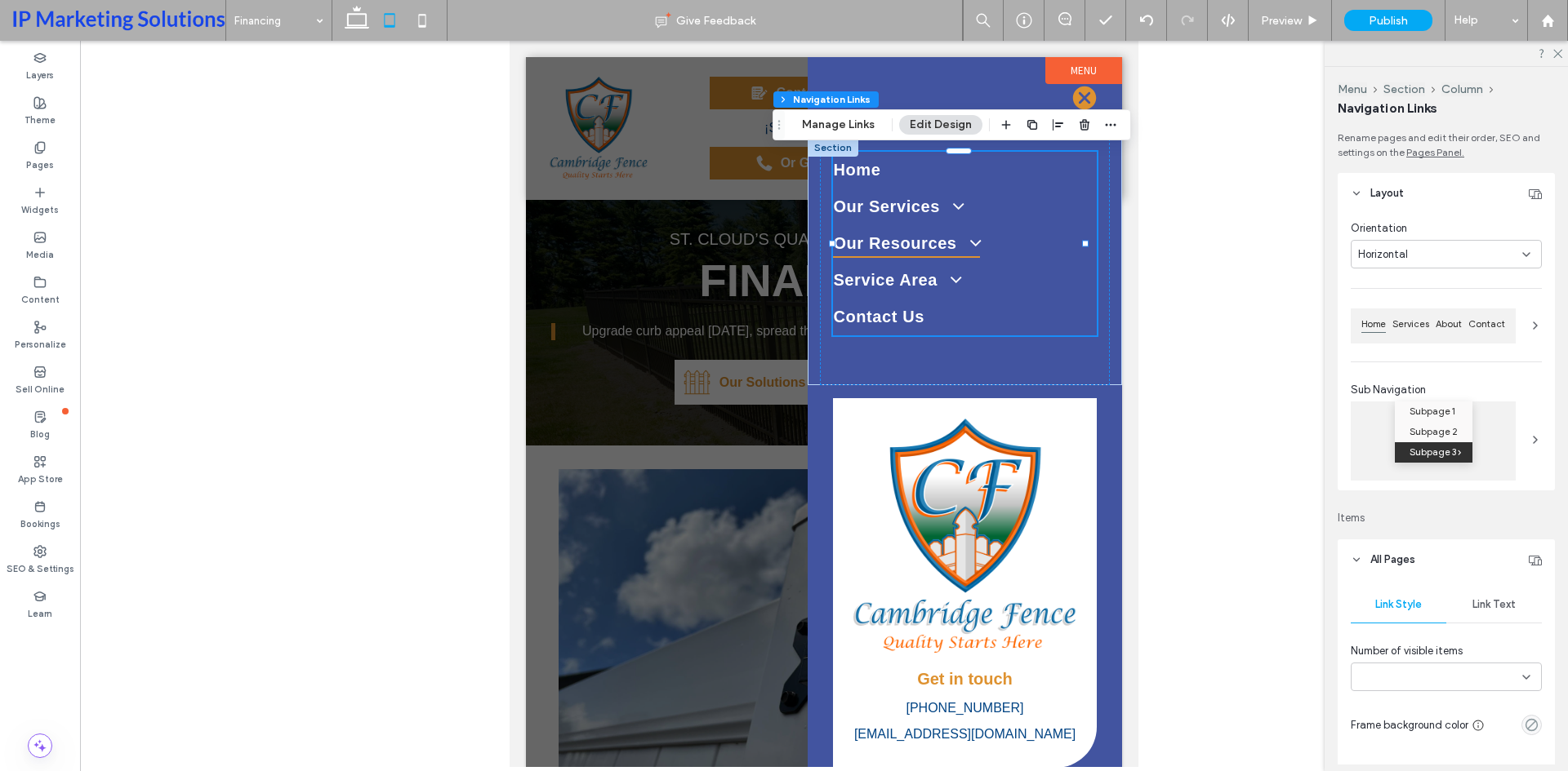
click at [959, 241] on span at bounding box center [969, 243] width 28 height 20
type input "***"
type input "****"
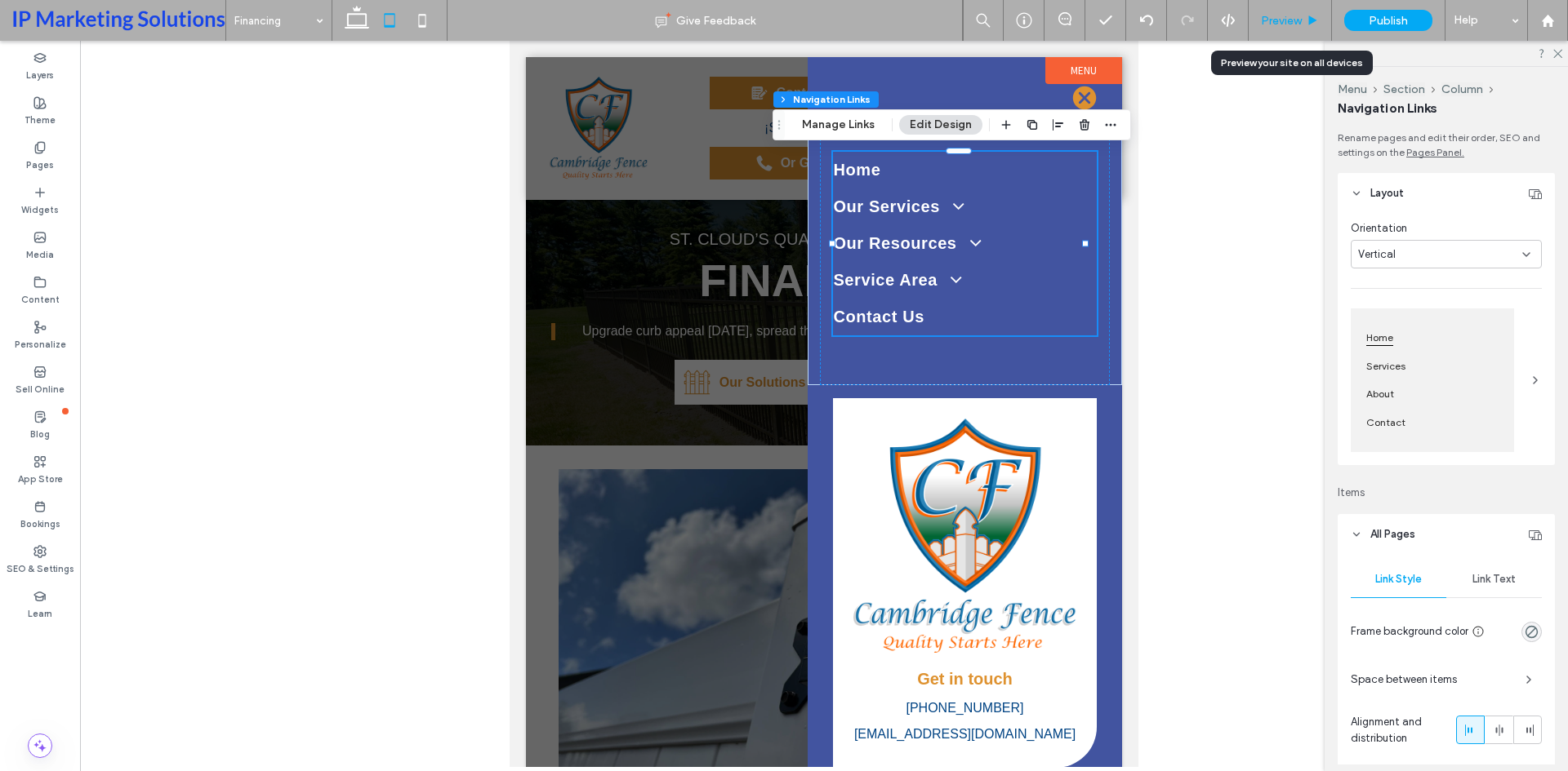
click at [1274, 12] on div "Preview" at bounding box center [1290, 20] width 83 height 41
click at [1264, 20] on span "Preview" at bounding box center [1281, 21] width 41 height 14
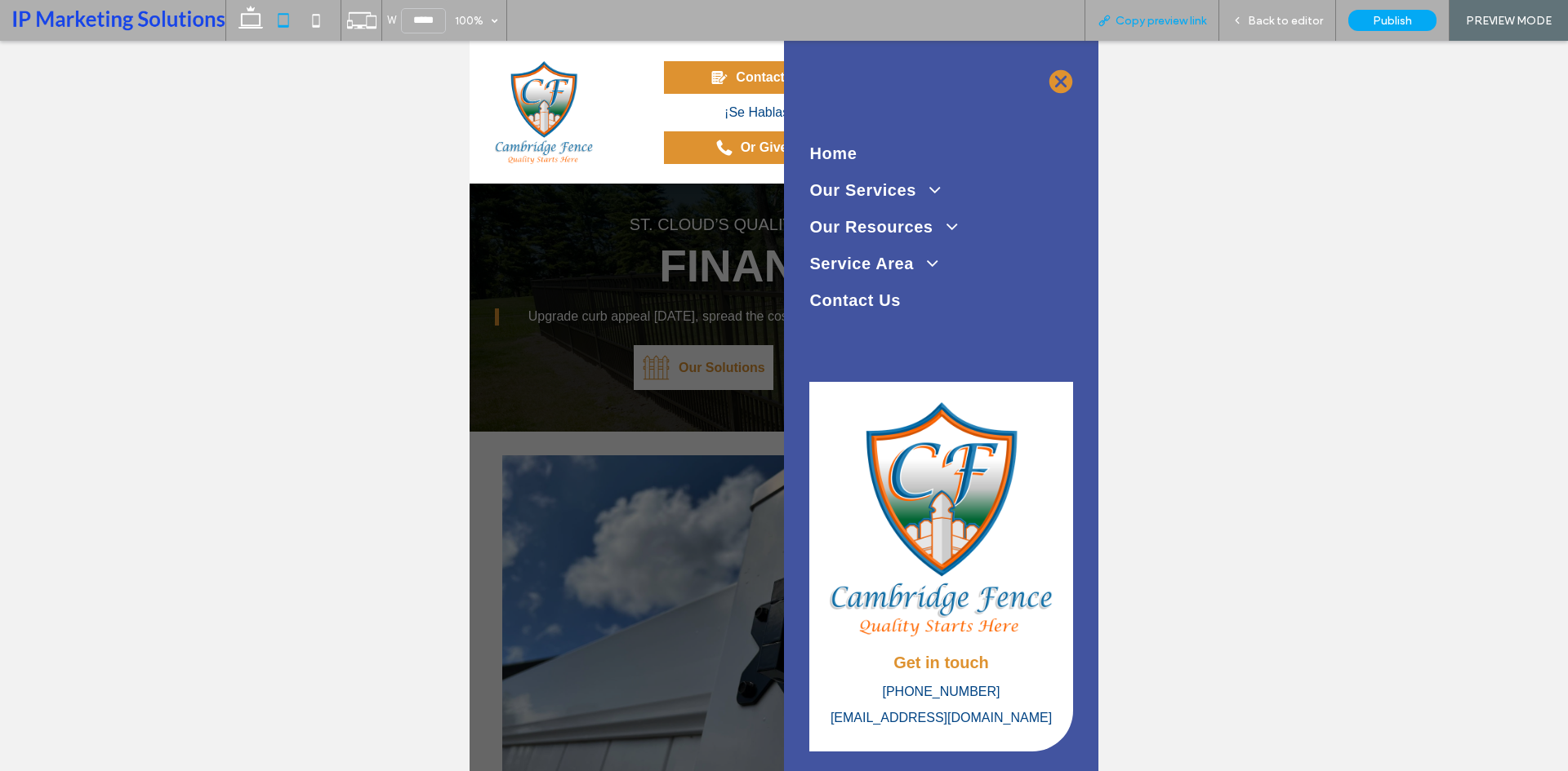
click at [1130, 14] on span "Copy preview link" at bounding box center [1160, 21] width 90 height 14
click at [321, 22] on icon at bounding box center [316, 20] width 33 height 33
type input "*****"
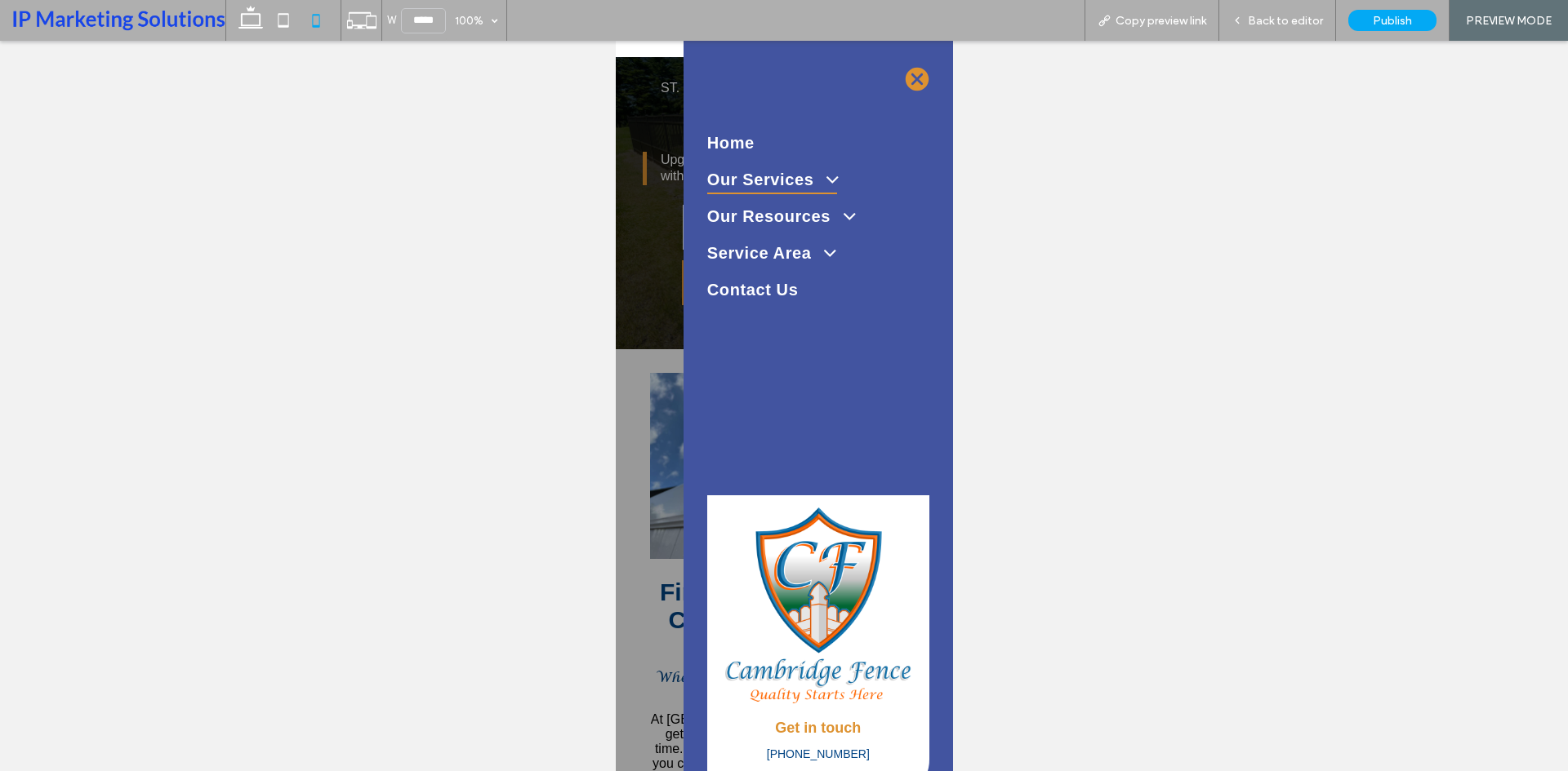
click at [853, 191] on link "Our Services" at bounding box center [817, 180] width 222 height 37
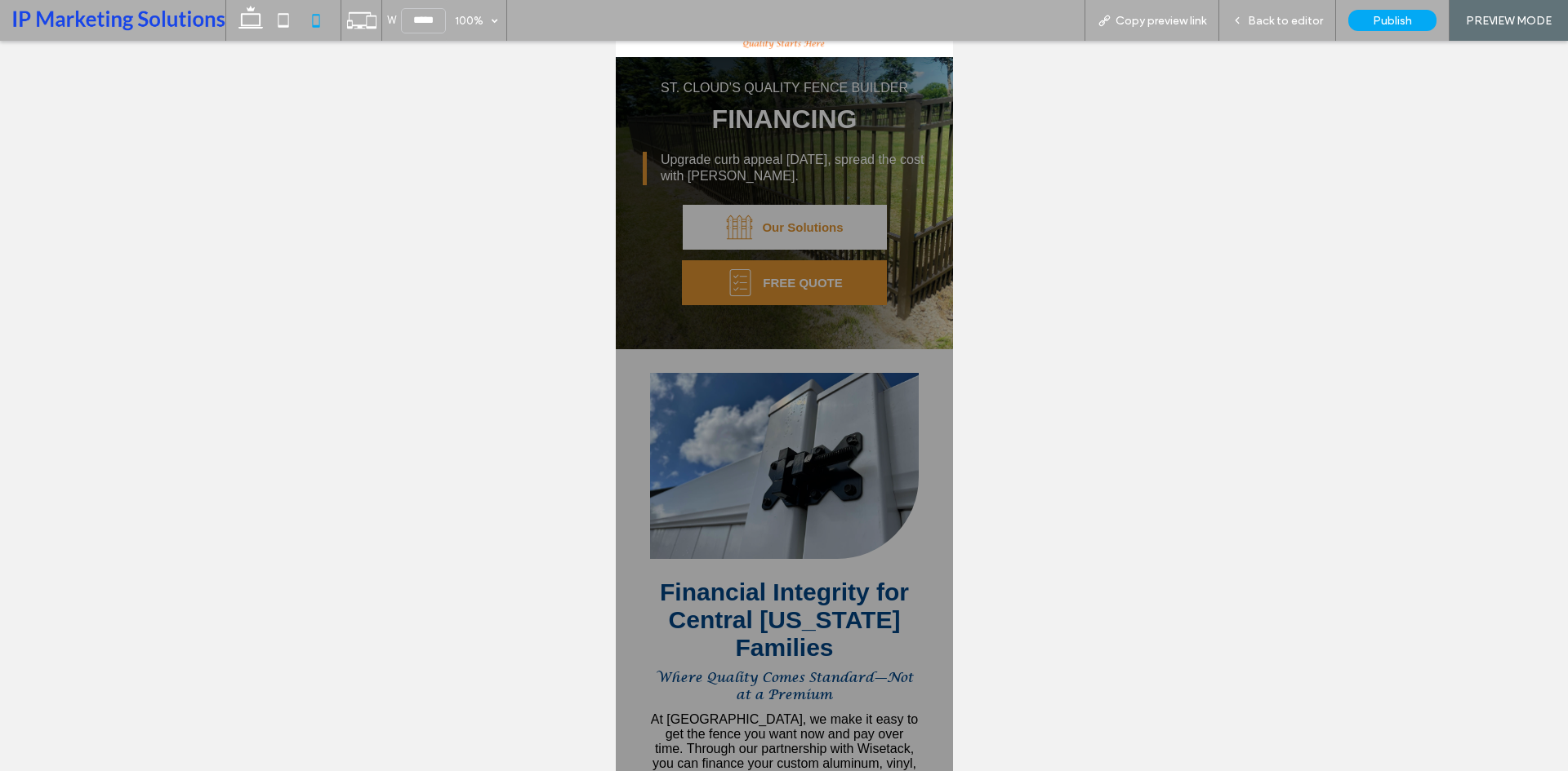
scroll to position [0, 0]
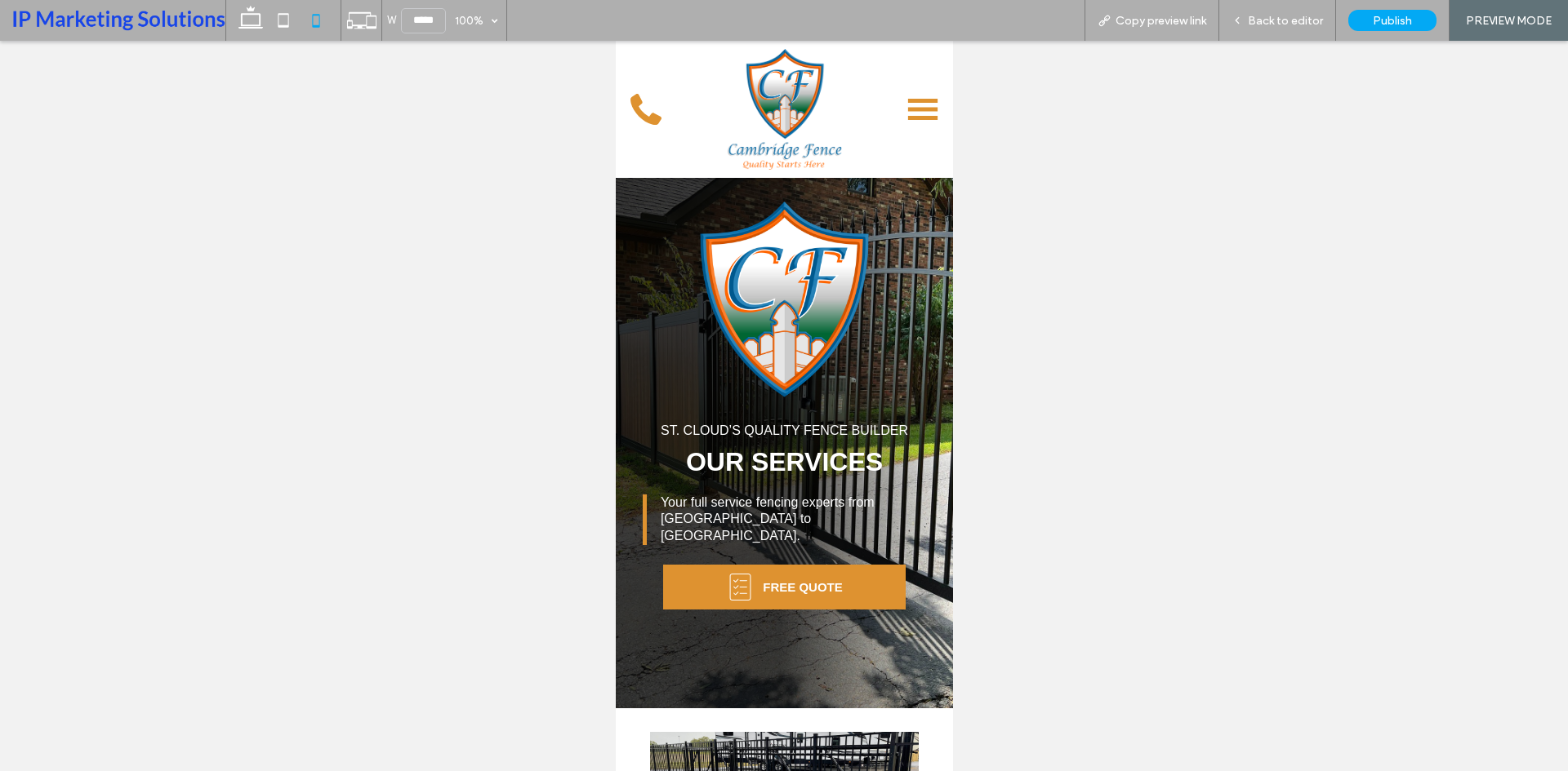
click at [907, 117] on icon at bounding box center [922, 118] width 30 height 4
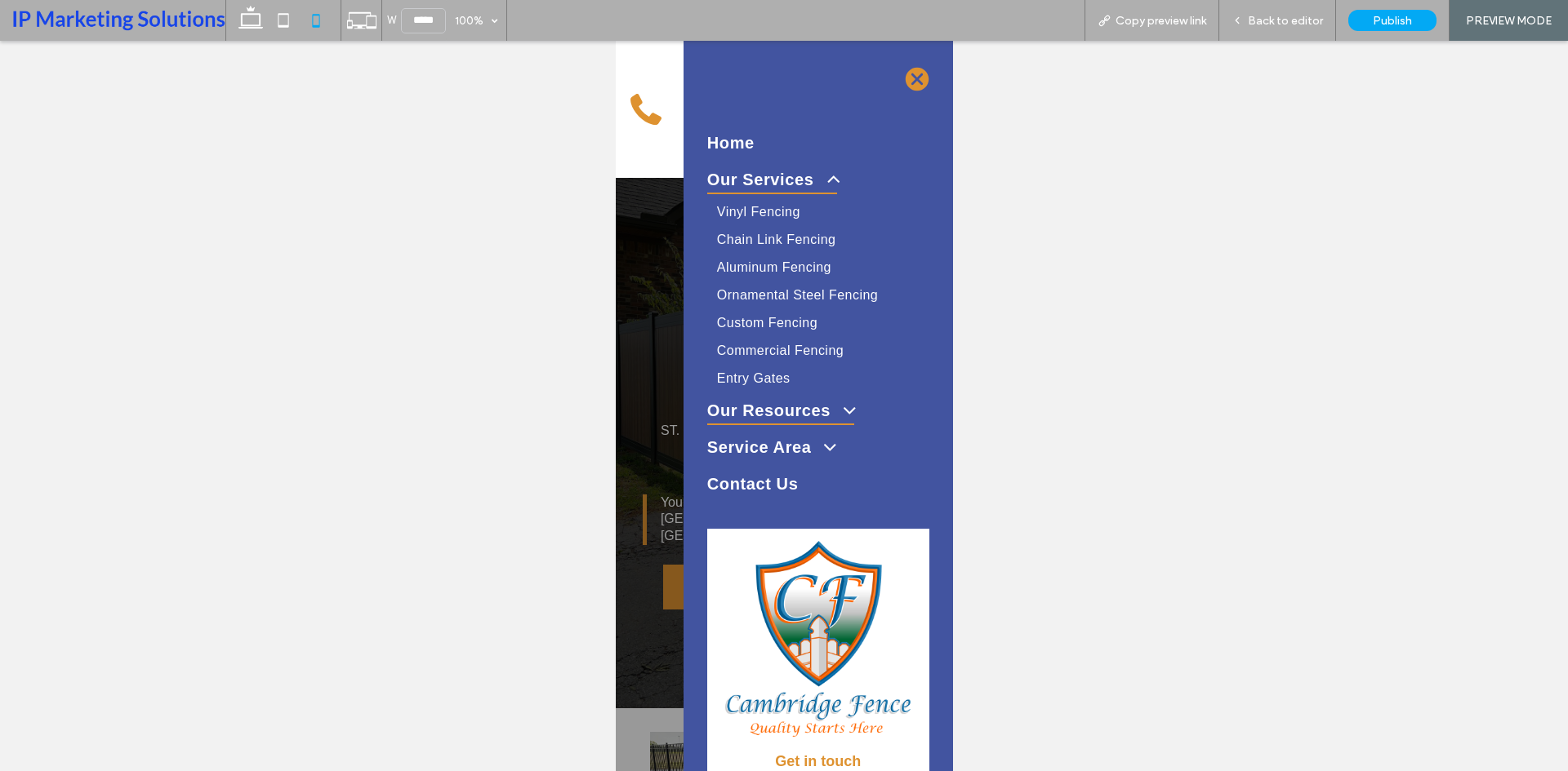
click at [849, 416] on span at bounding box center [842, 410] width 30 height 21
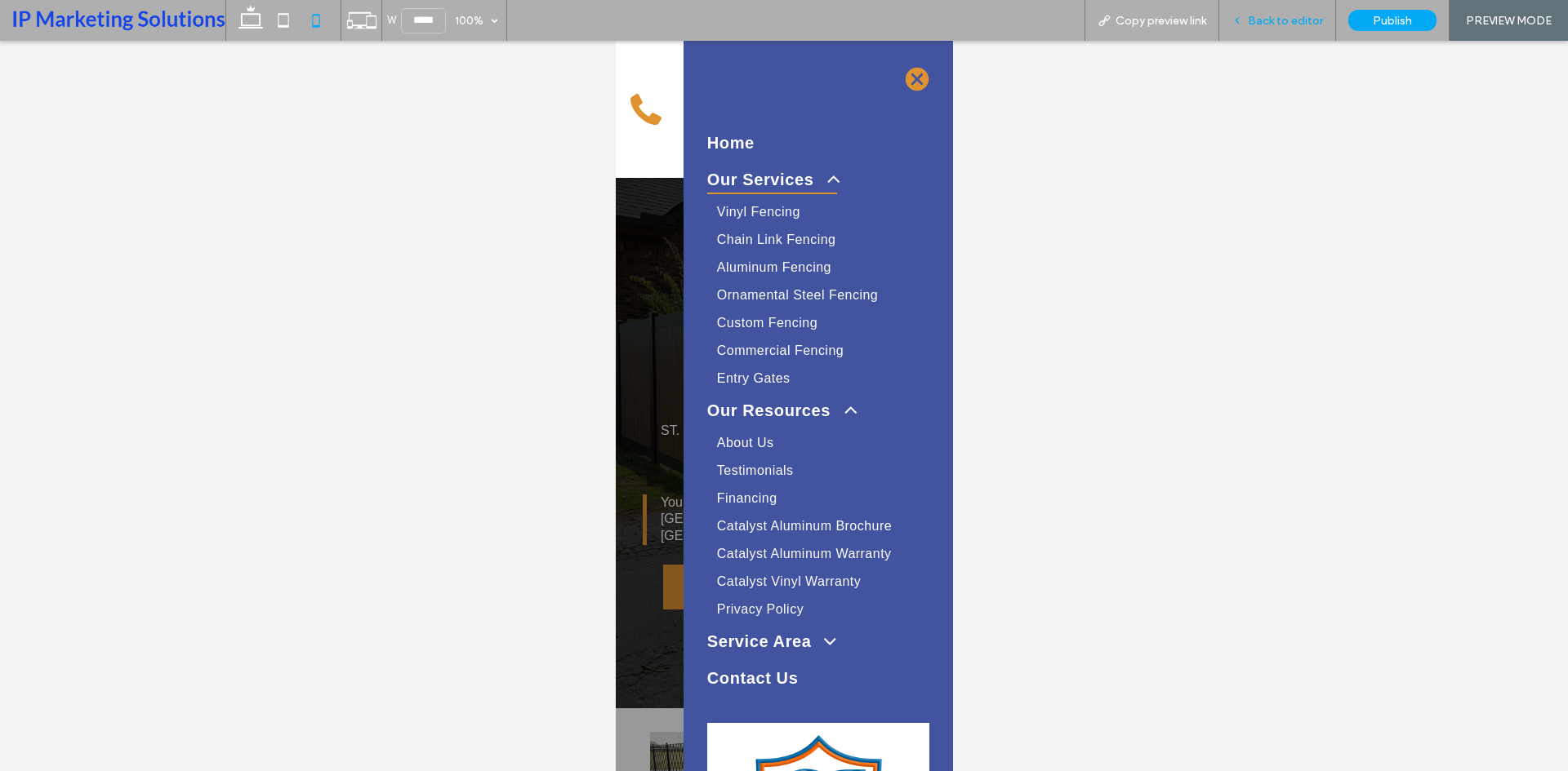
click at [1288, 22] on span "Back to editor" at bounding box center [1286, 21] width 76 height 14
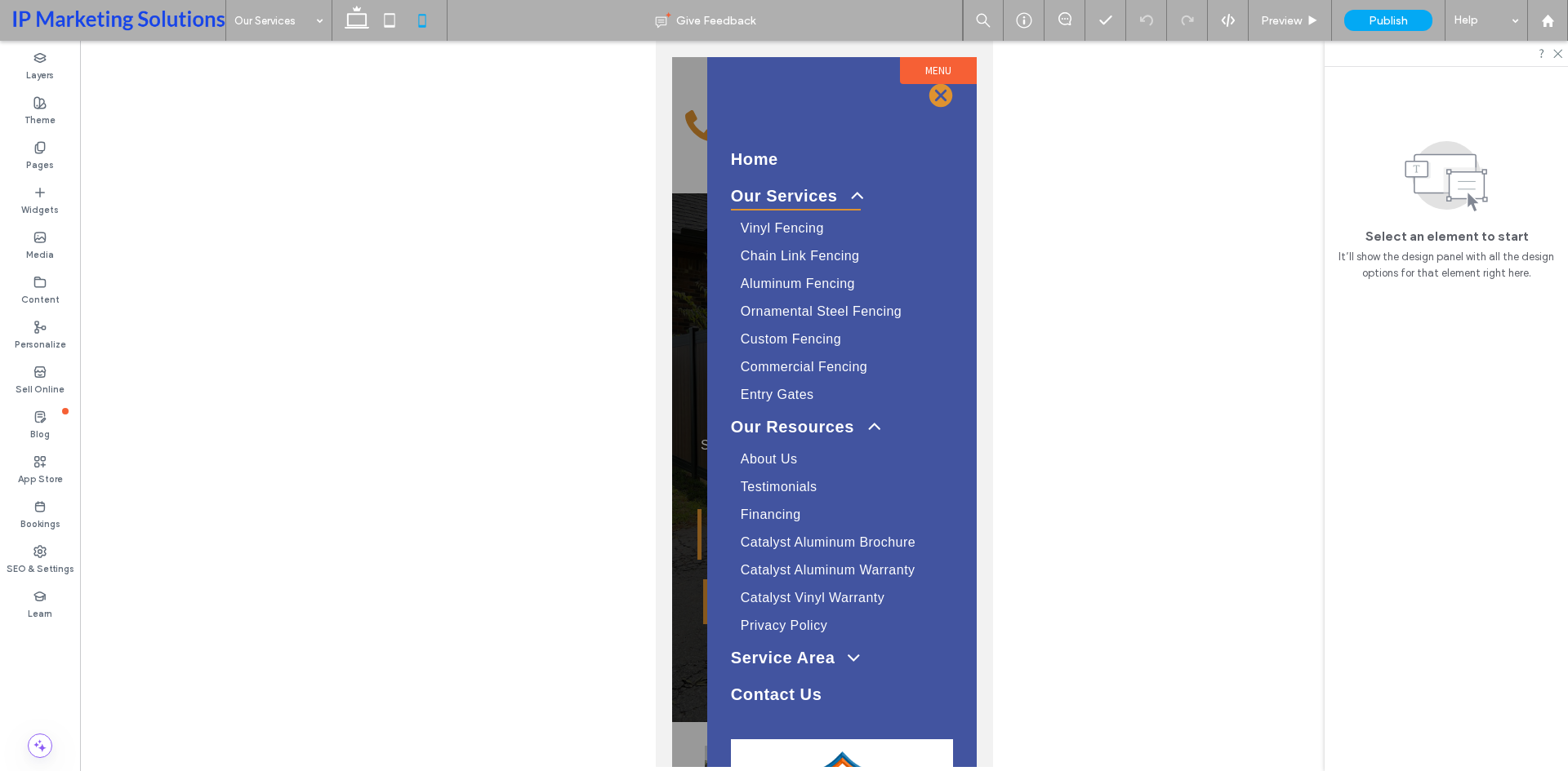
click at [907, 64] on label "Menu" at bounding box center [937, 71] width 77 height 27
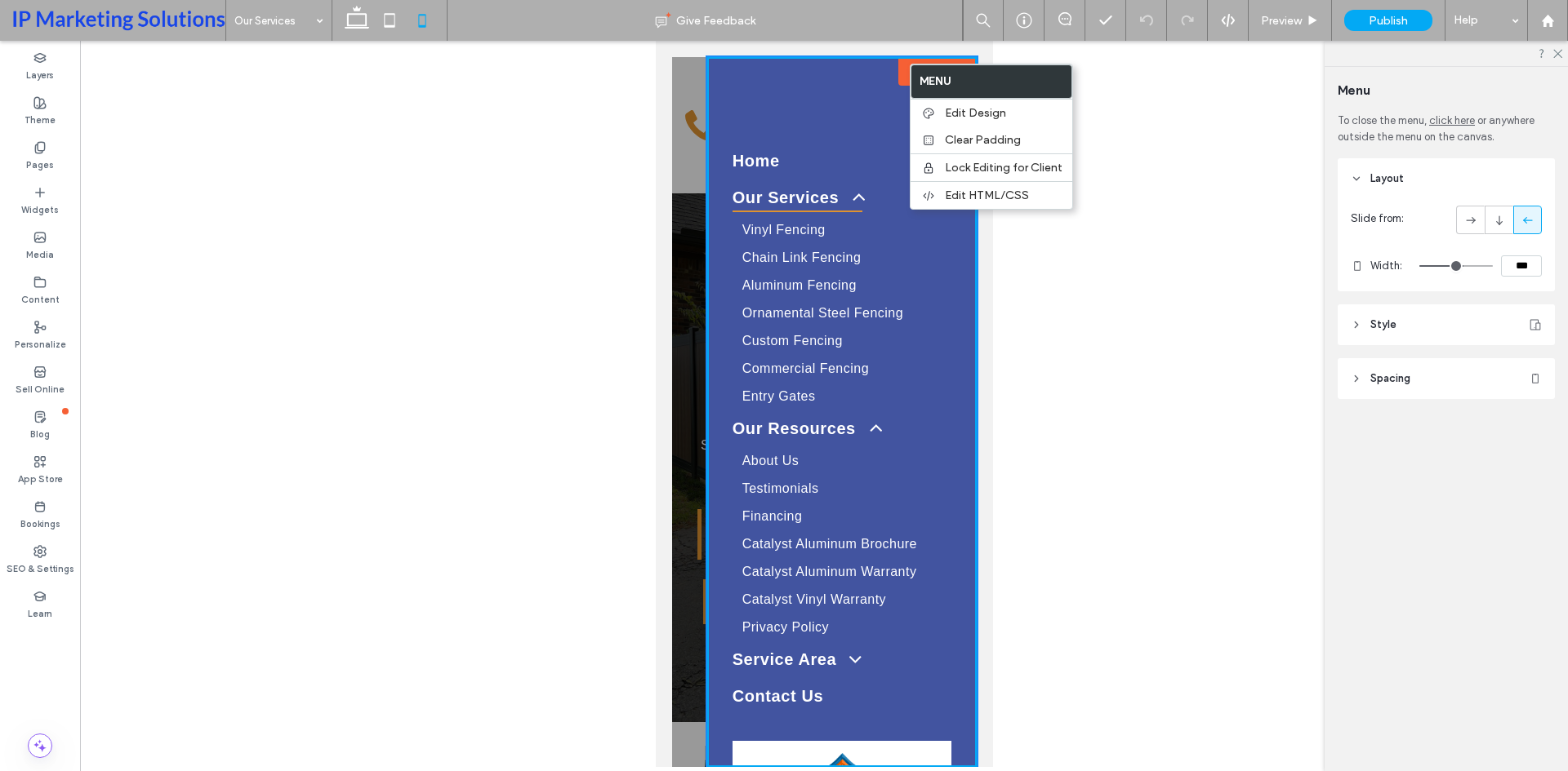
type input "**"
type input "***"
click at [1465, 266] on input "range" at bounding box center [1456, 266] width 74 height 2
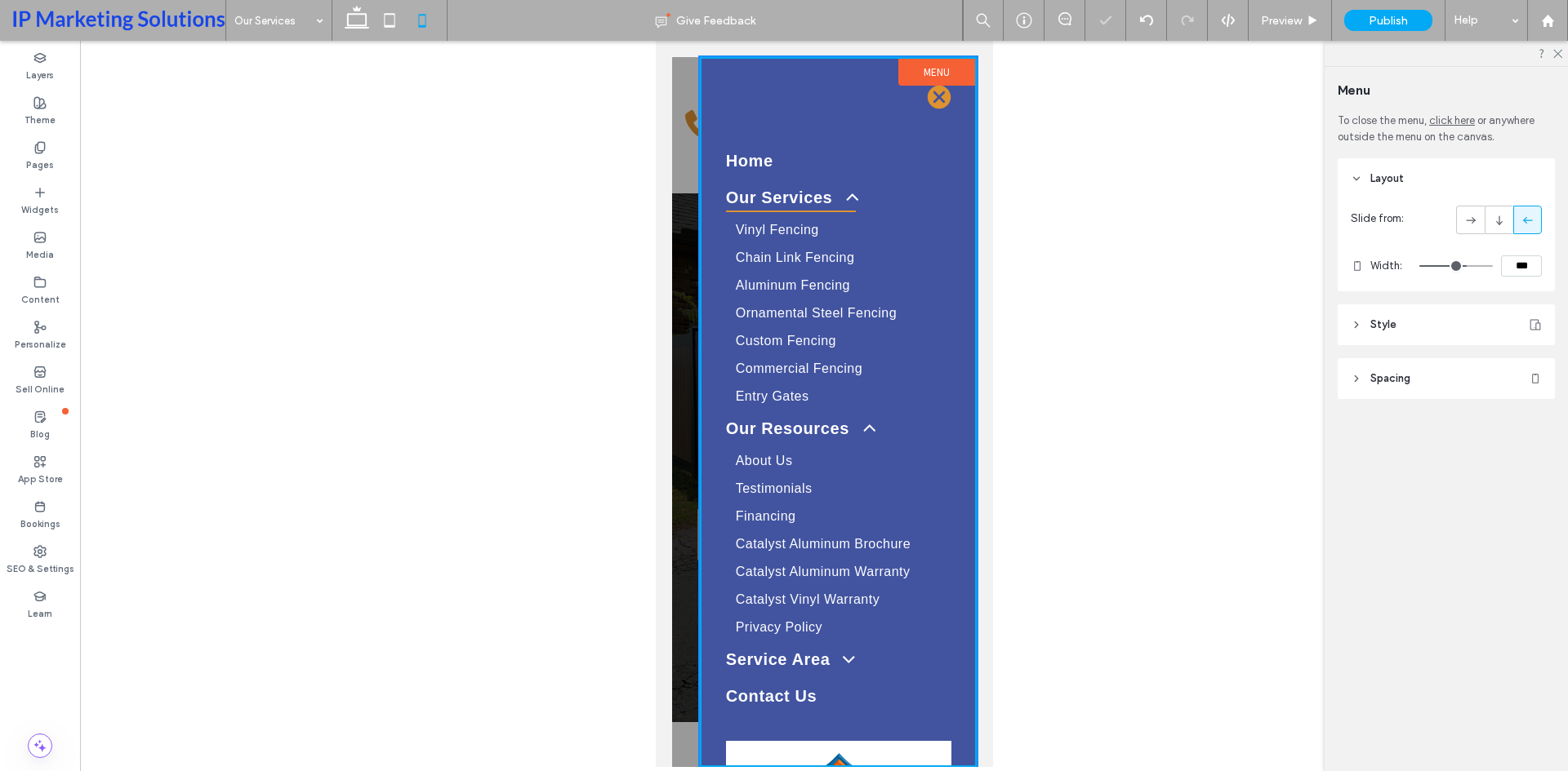
type input "**"
type input "***"
type input "**"
type input "***"
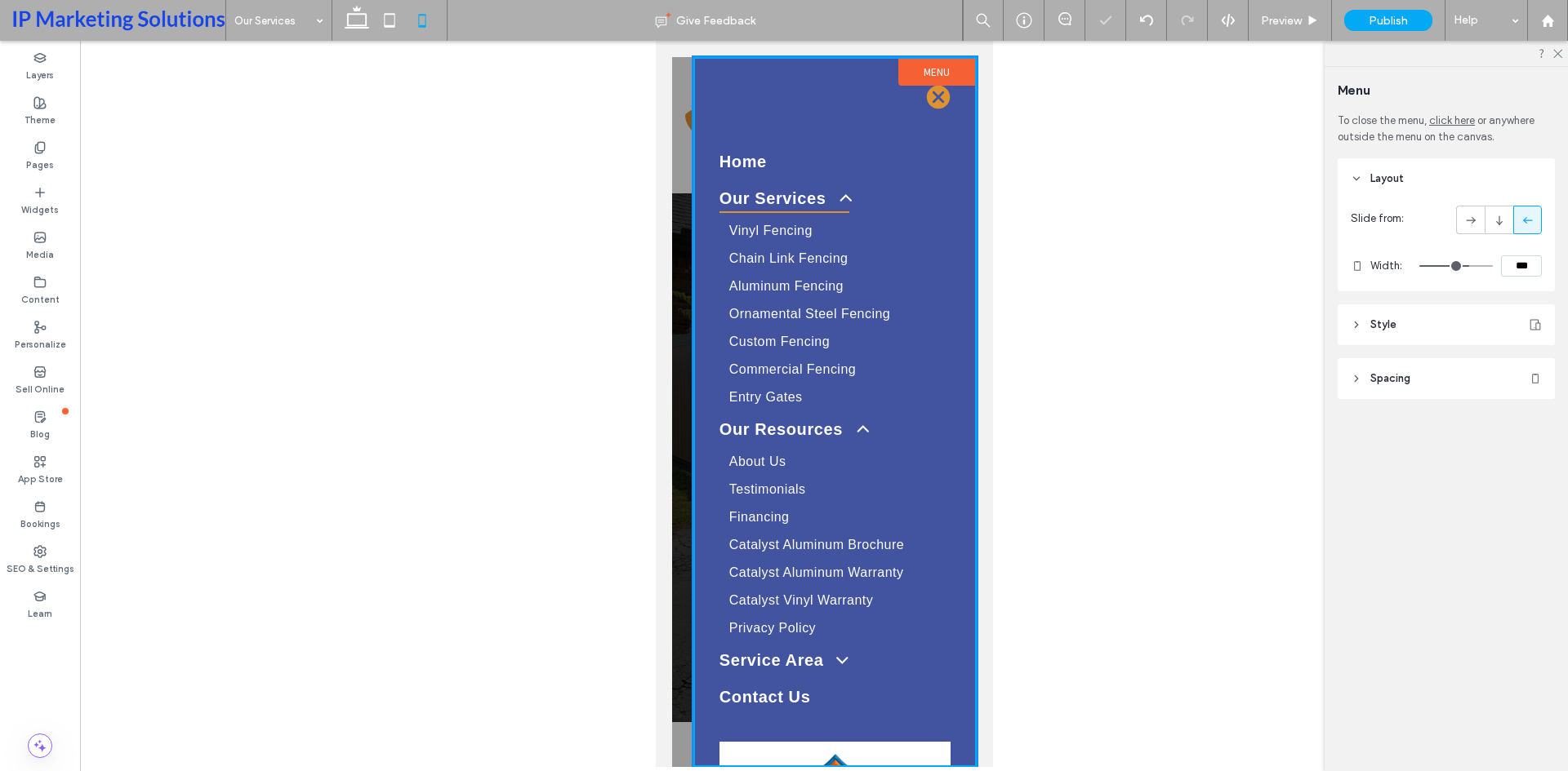
click at [1468, 265] on input "range" at bounding box center [1456, 266] width 74 height 2
type input "**"
type input "***"
type input "**"
type input "***"
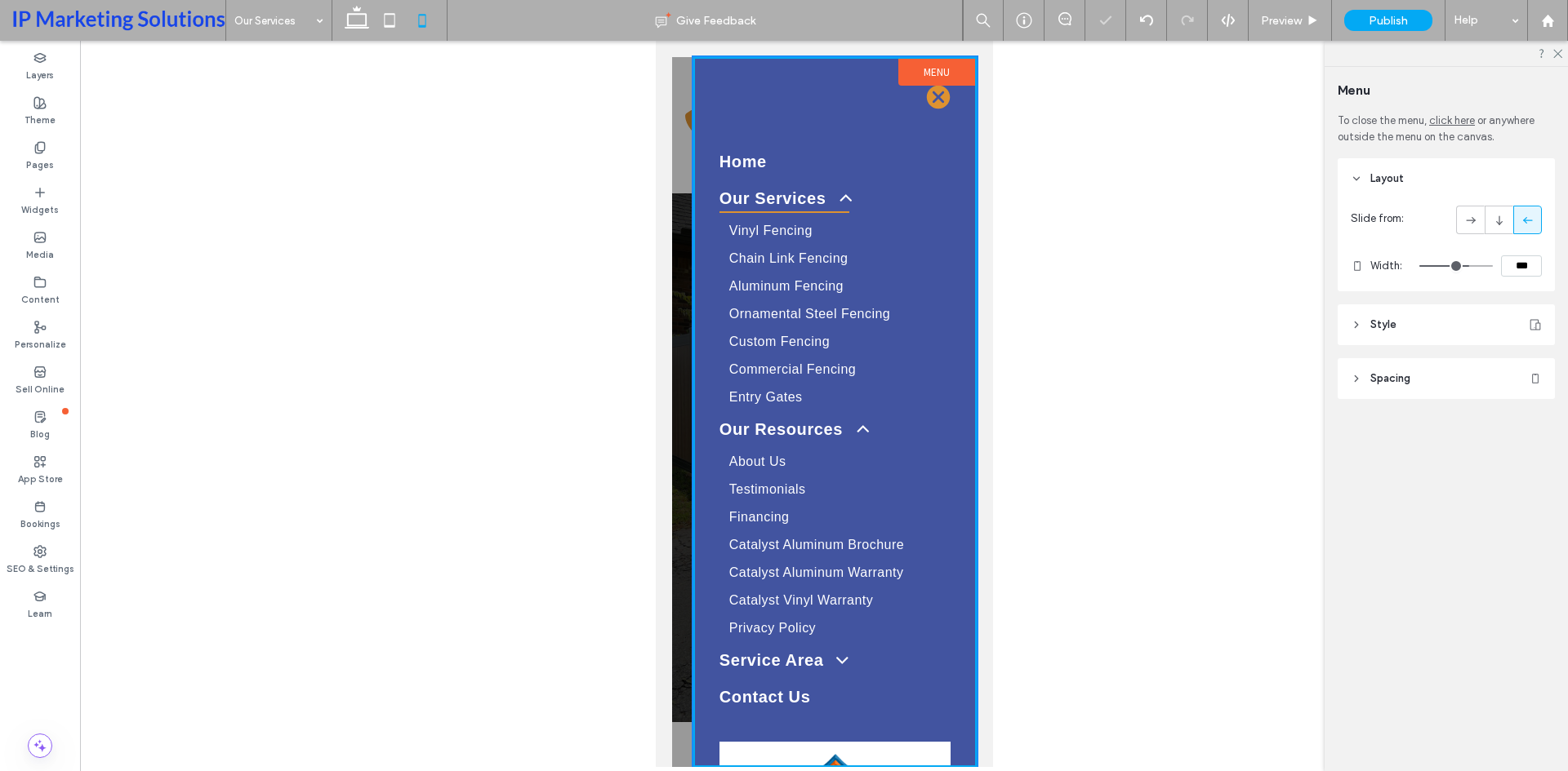
type input "**"
type input "***"
type input "**"
type input "***"
type input "**"
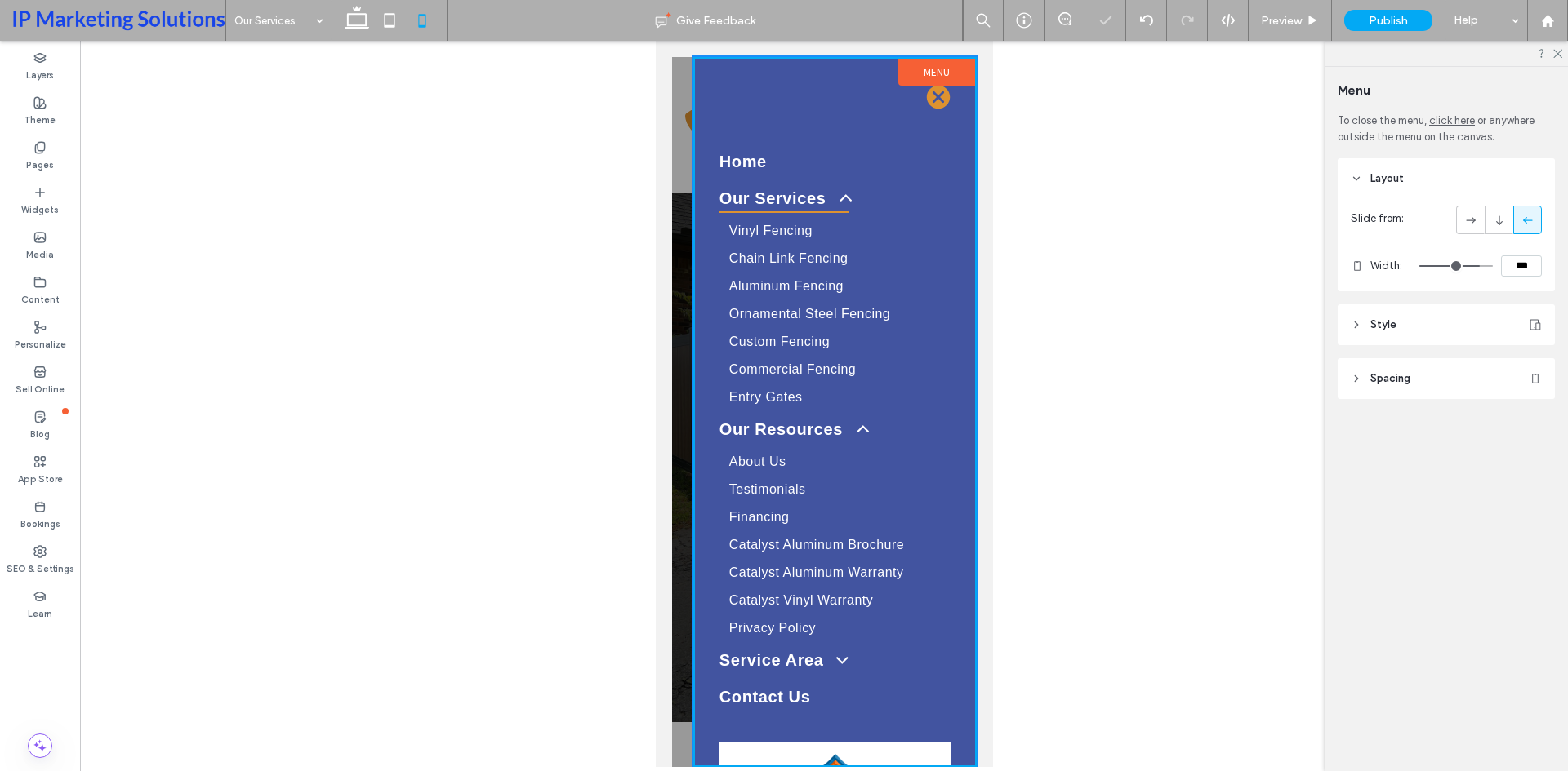
type input "***"
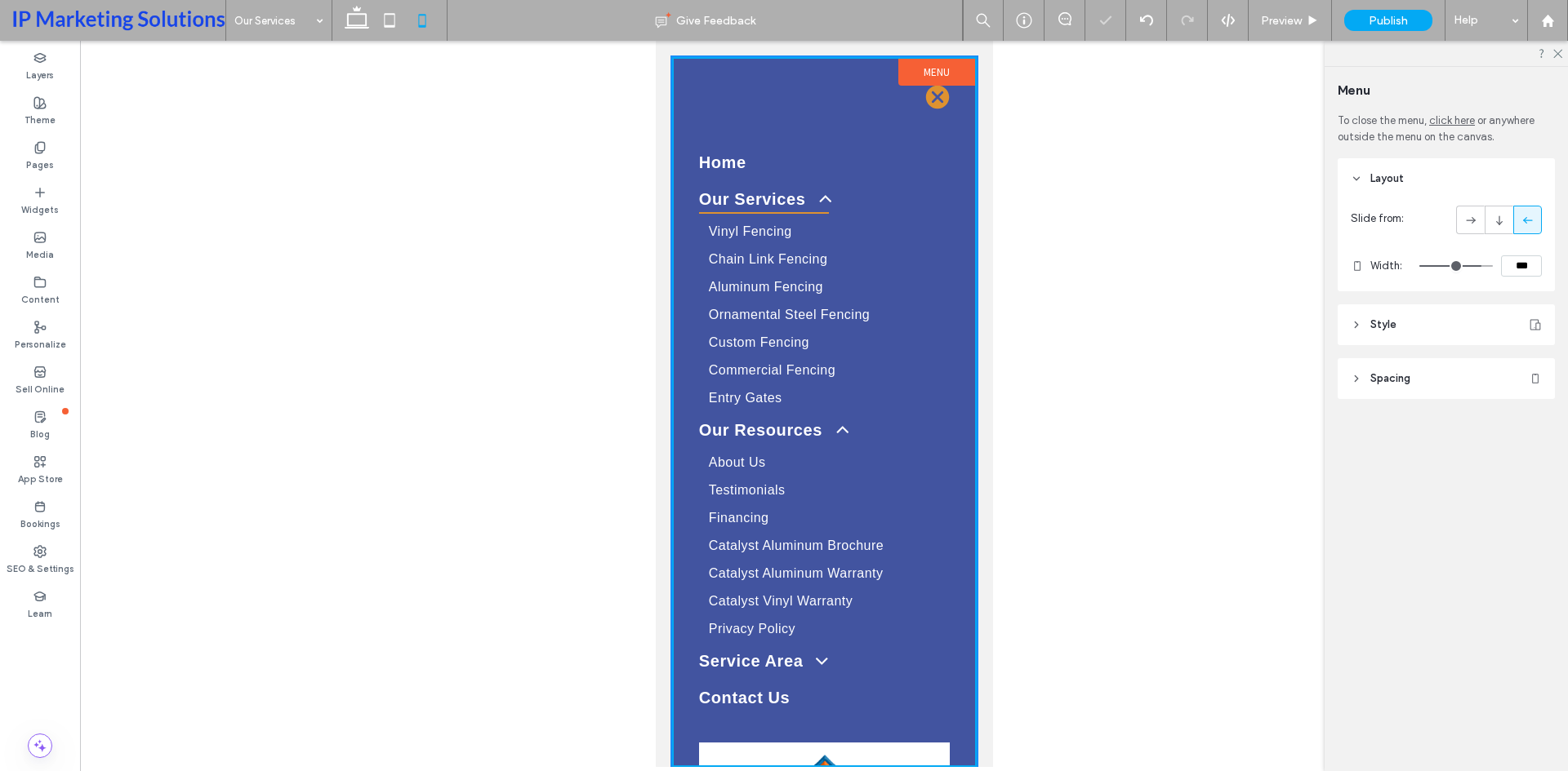
type input "**"
type input "***"
type input "**"
type input "***"
type input "**"
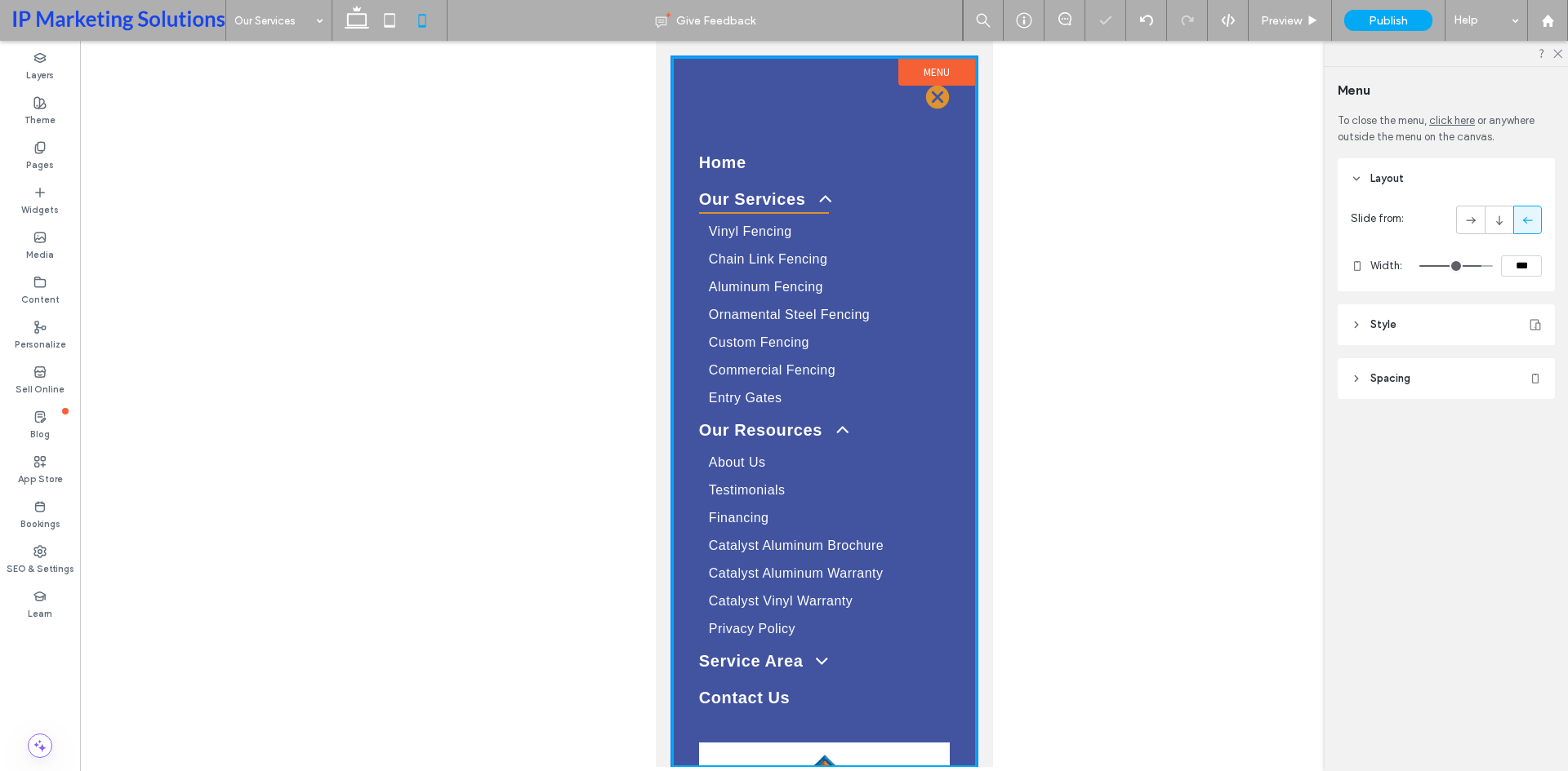
type input "***"
type input "**"
type input "***"
type input "**"
type input "***"
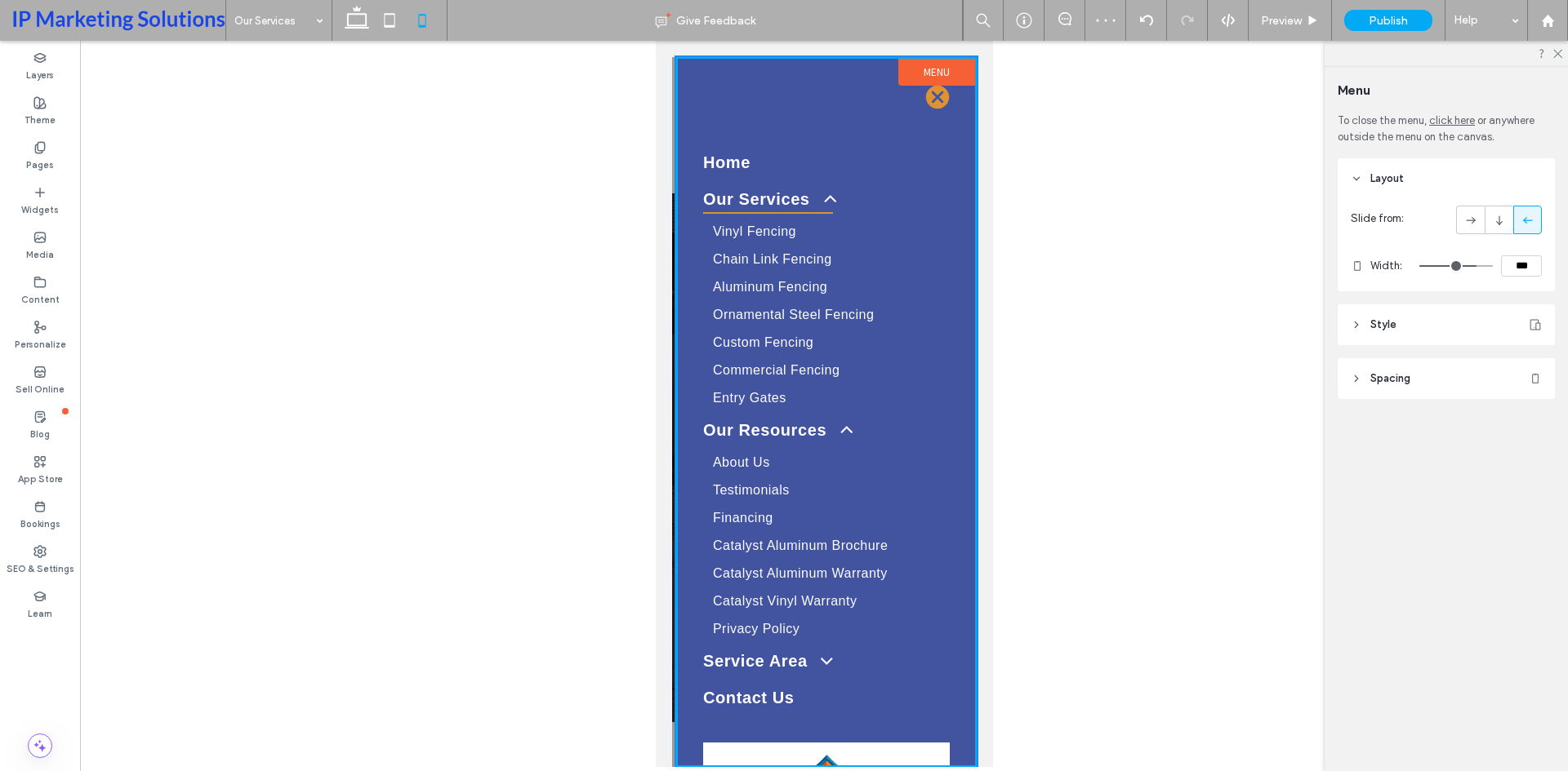
type input "**"
type input "***"
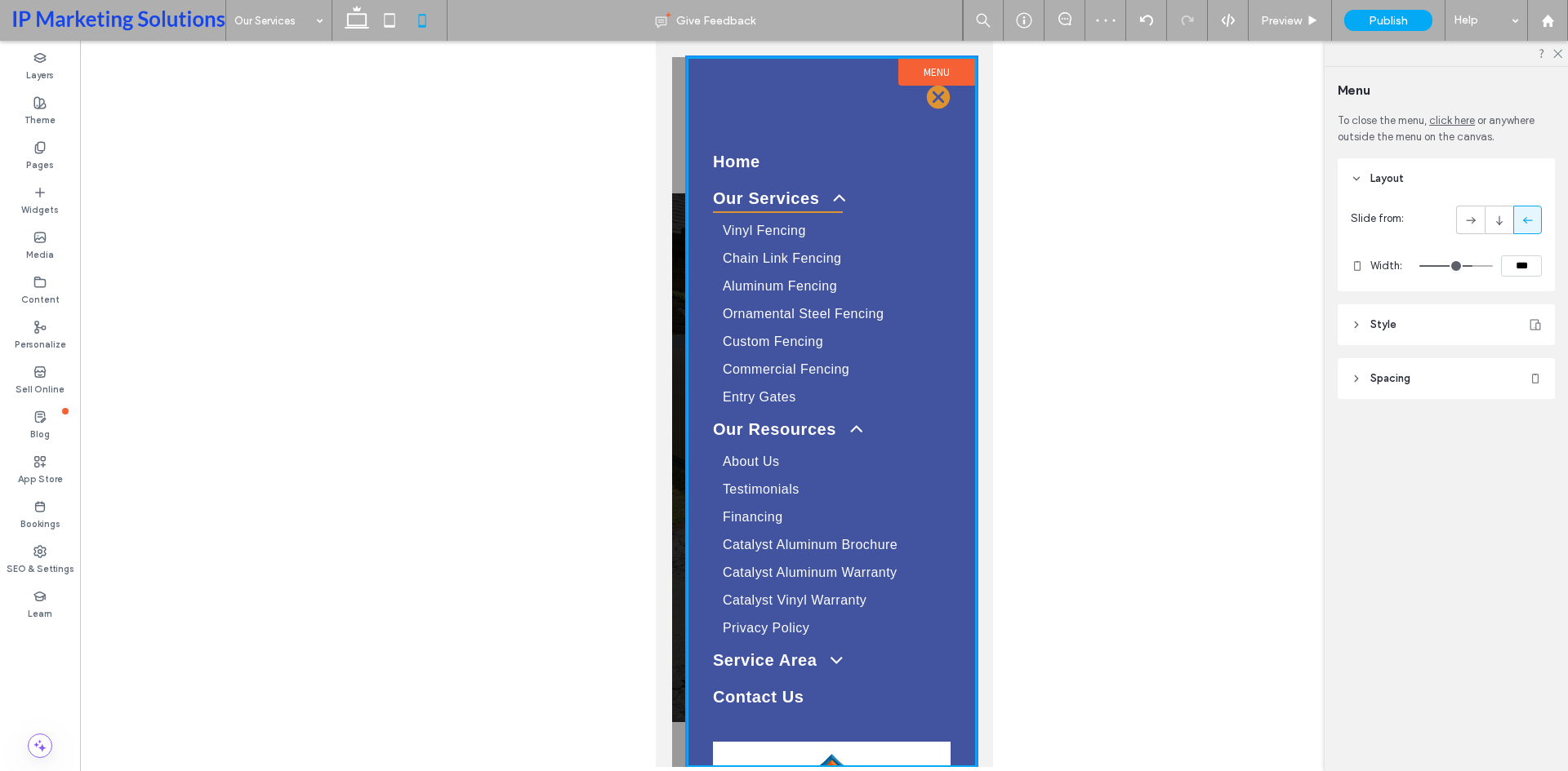
type input "**"
click at [1470, 267] on input "range" at bounding box center [1456, 266] width 74 height 2
click at [913, 328] on link "Custom Fencing" at bounding box center [830, 342] width 237 height 28
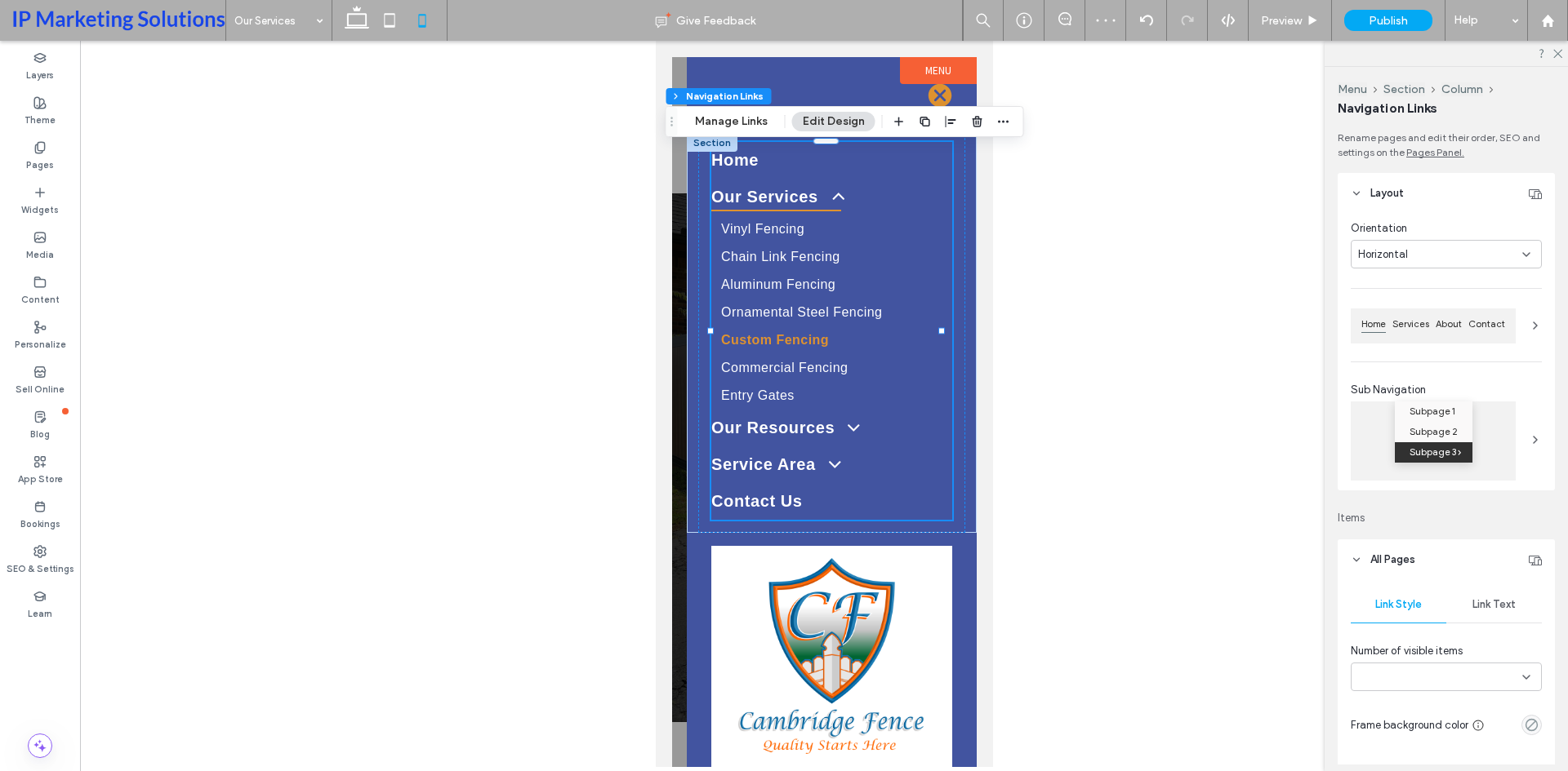
type input "***"
type input "****"
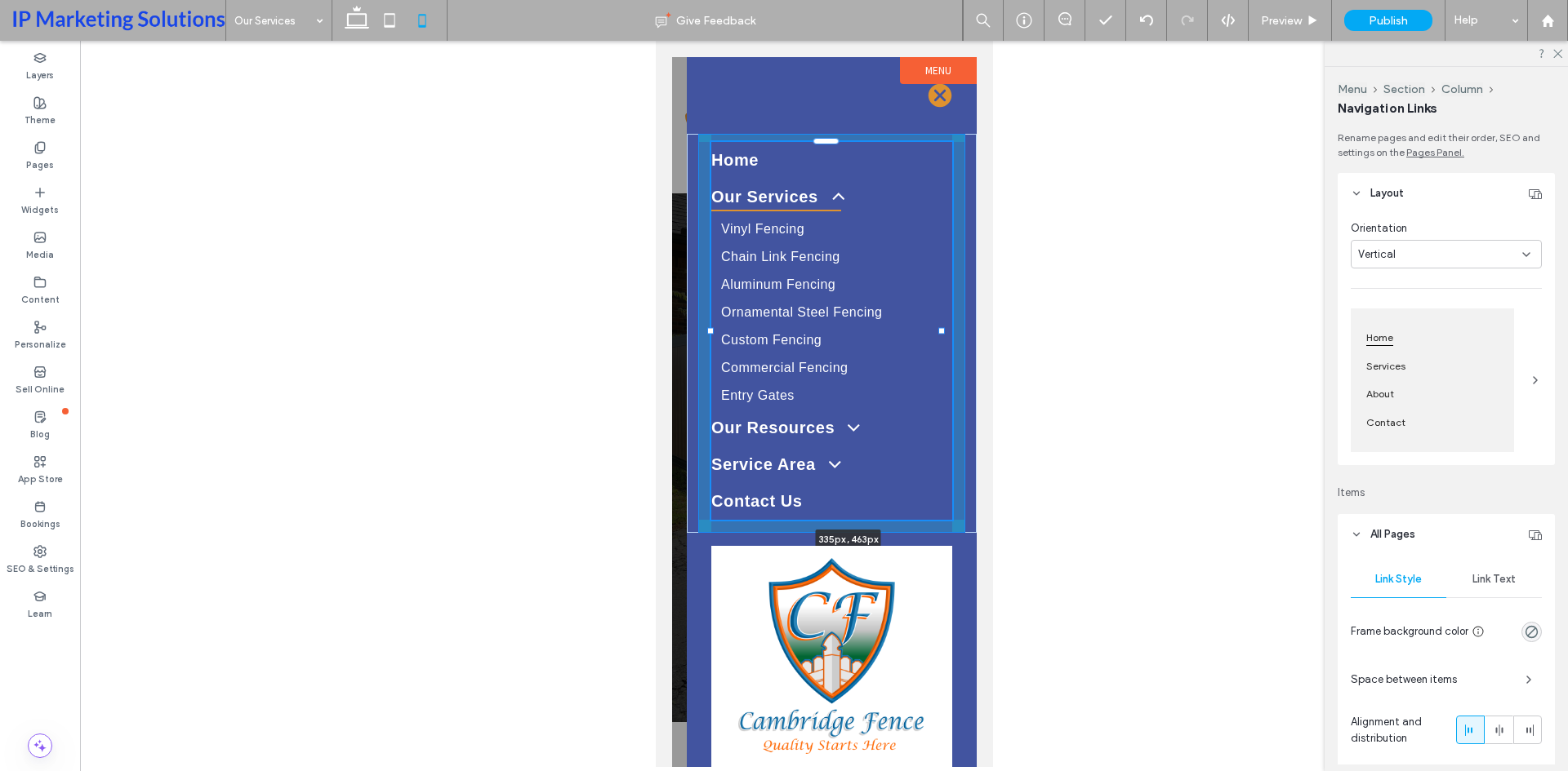
drag, startPoint x: 942, startPoint y: 334, endPoint x: 987, endPoint y: 334, distance: 45.0
click at [987, 334] on body "Home Our Services Vinyl Fencing Chain Link Fencing Aluminum Fencing Ornamental …" at bounding box center [823, 403] width 337 height 726
type input "***"
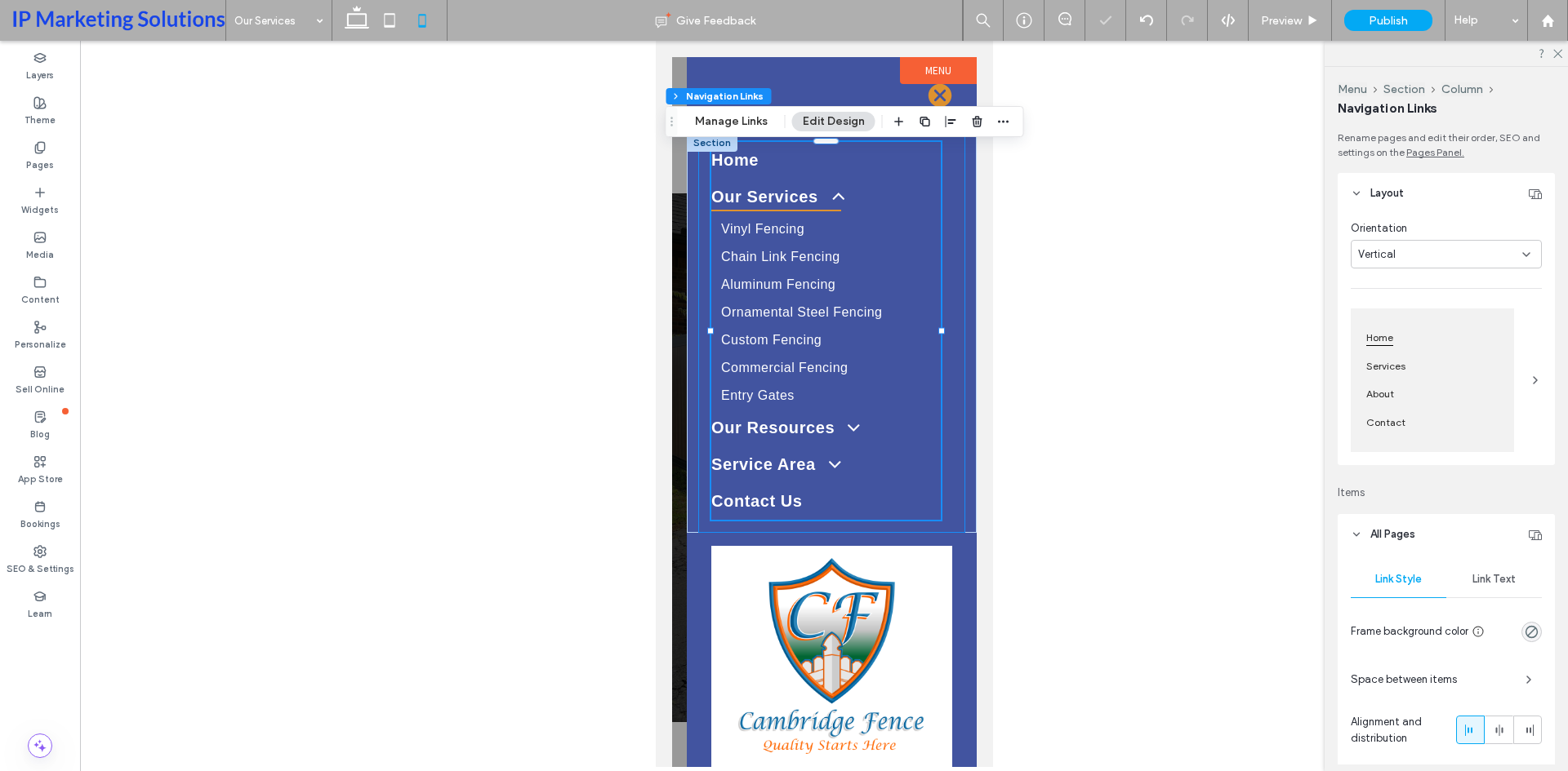
click at [946, 349] on div "Home Our Services Vinyl Fencing Chain Link Fencing Aluminum Fencing Ornamental …" at bounding box center [831, 334] width 267 height 399
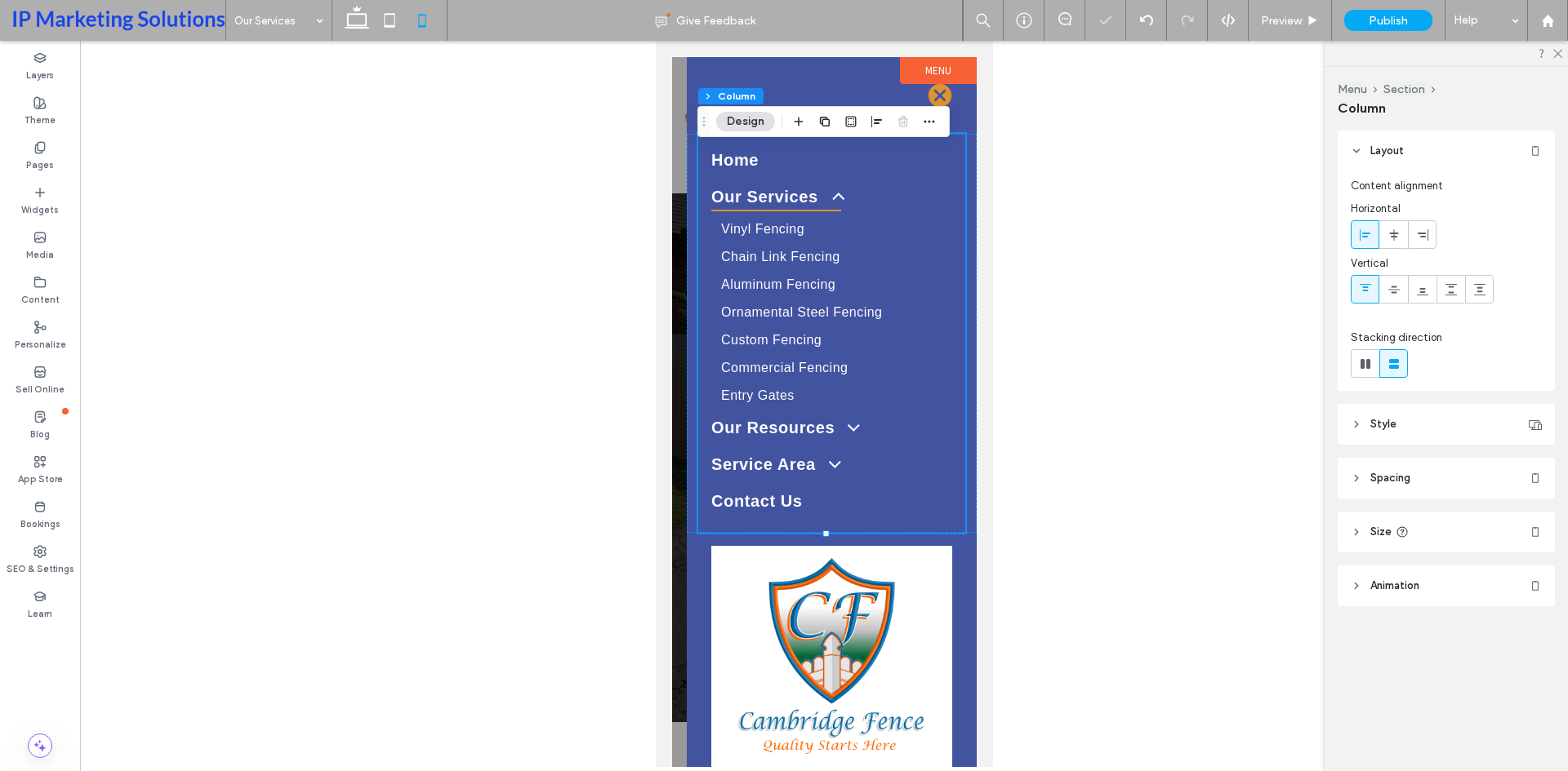
click at [1371, 480] on span "Spacing" at bounding box center [1390, 478] width 40 height 16
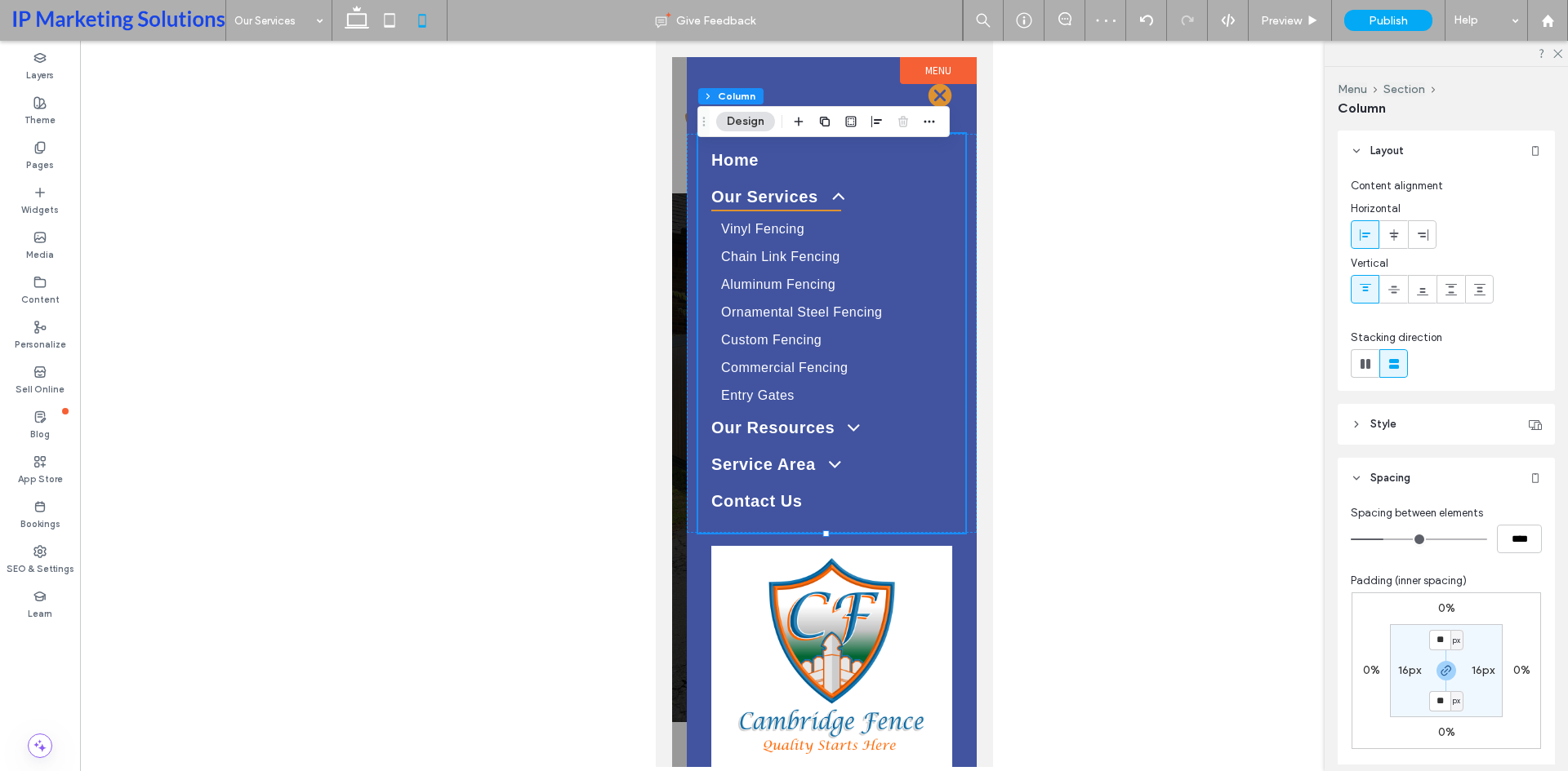
click at [1406, 669] on label "16px" at bounding box center [1409, 671] width 23 height 14
type input "**"
type input "*"
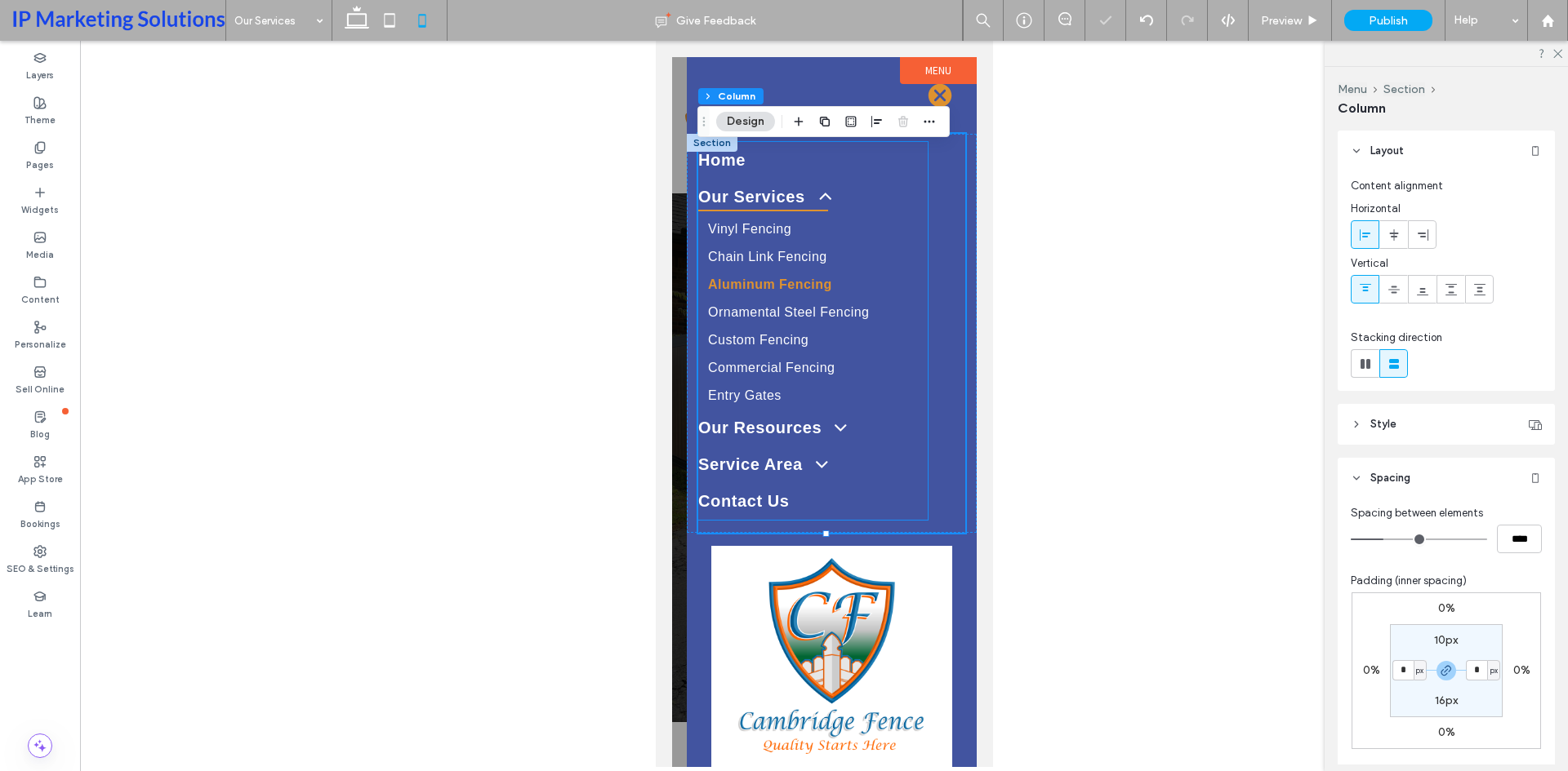
click at [925, 281] on link "Aluminum Fencing" at bounding box center [812, 285] width 230 height 28
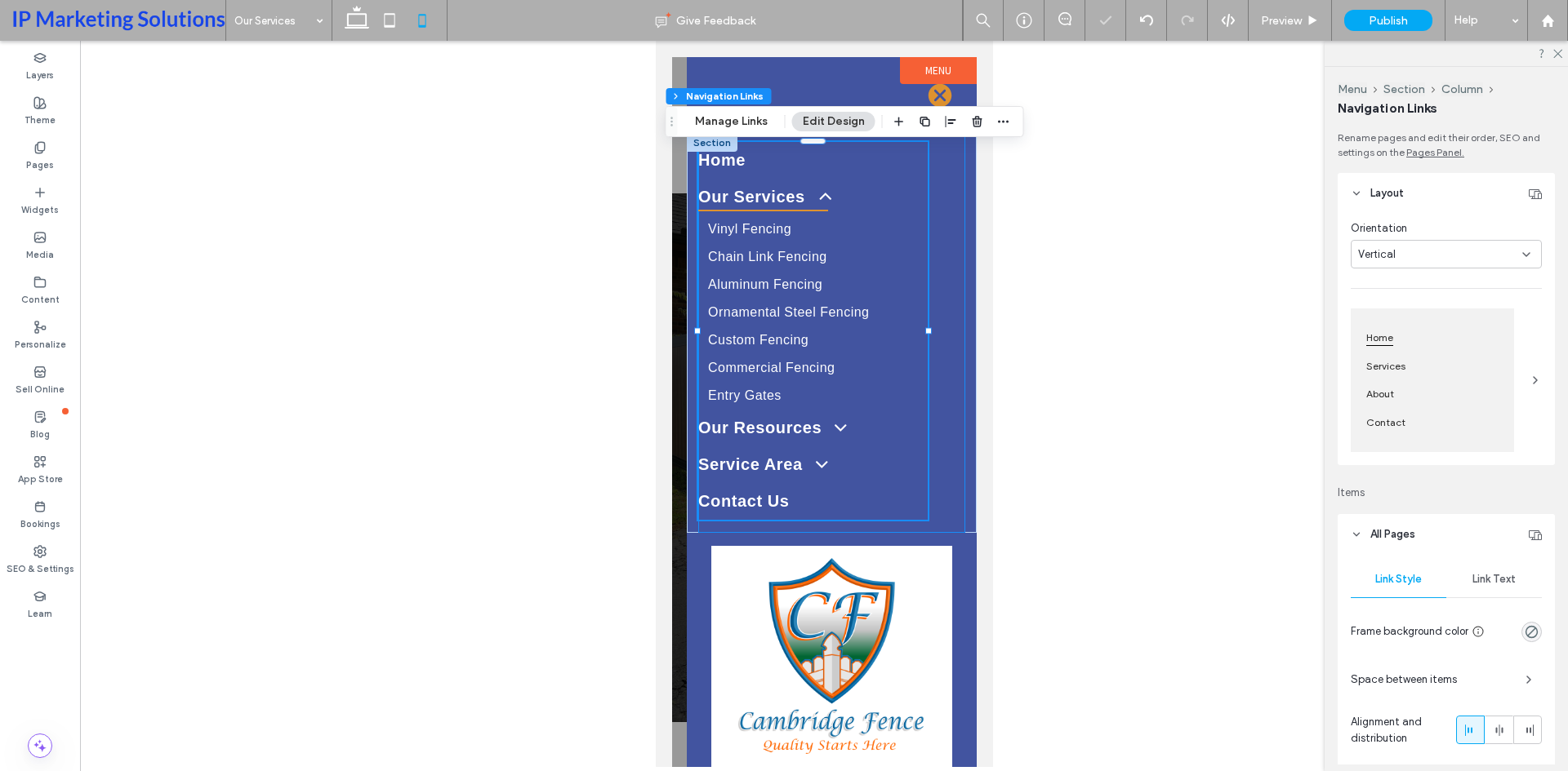
type input "***"
type input "****"
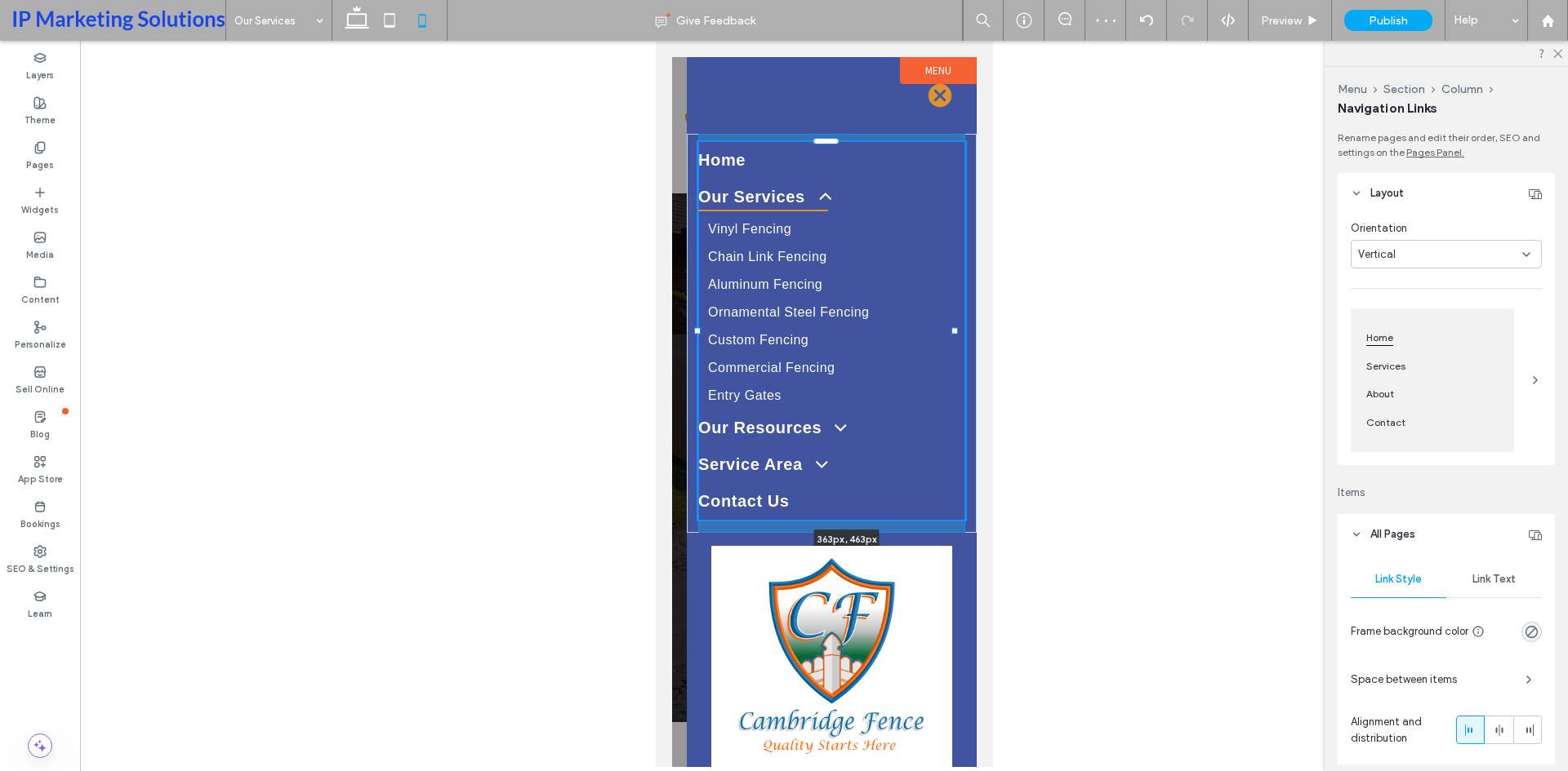
drag, startPoint x: 928, startPoint y: 328, endPoint x: 1000, endPoint y: 332, distance: 72.1
click at [992, 332] on html "Home Our Services Vinyl Fencing Chain Link Fencing Aluminum Fencing Ornamental …" at bounding box center [823, 403] width 337 height 726
type input "***"
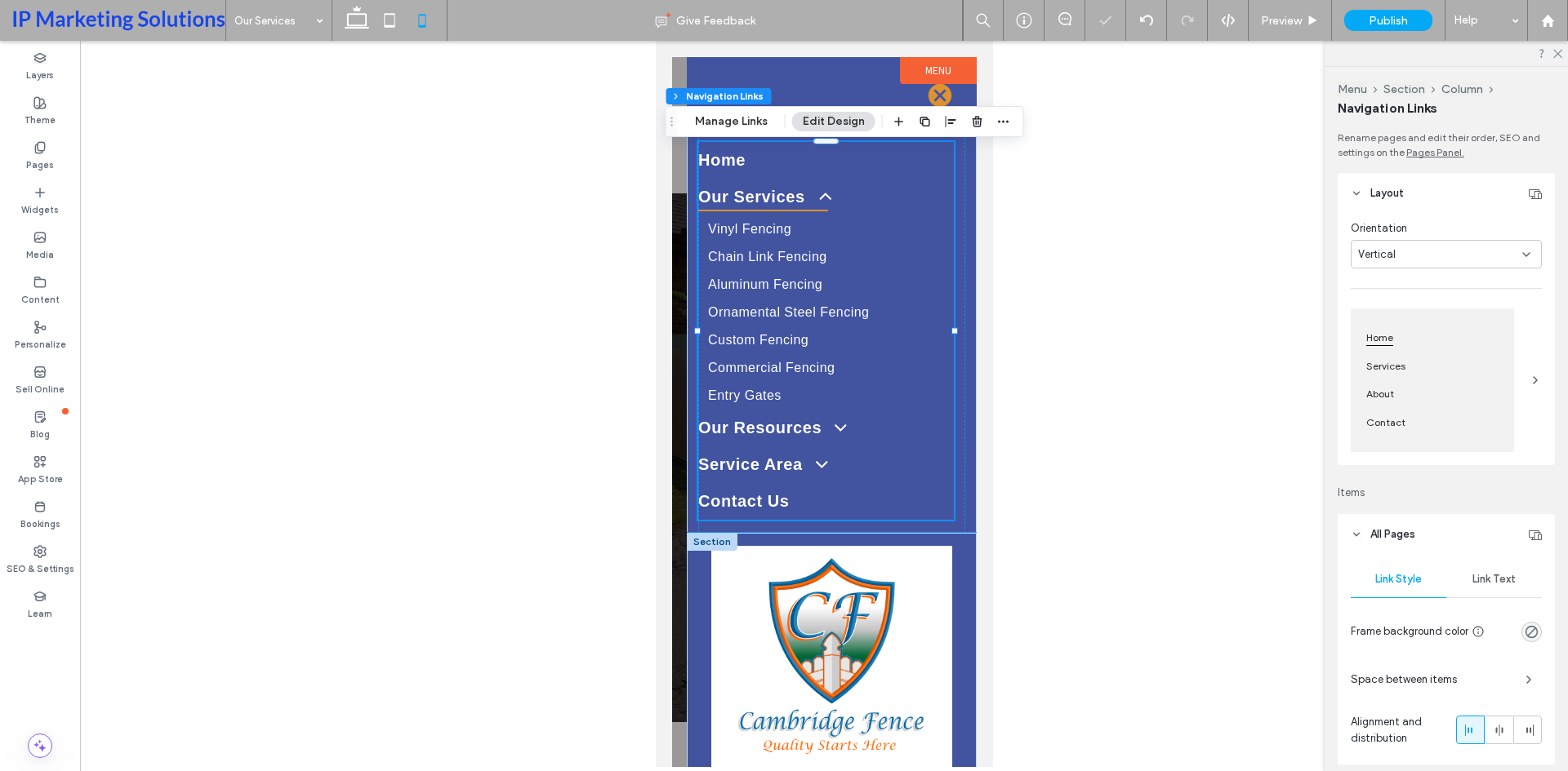
click at [959, 568] on div "Get in touch [PHONE_NUMBER] [EMAIL_ADDRESS][DOMAIN_NAME]" at bounding box center [831, 733] width 290 height 400
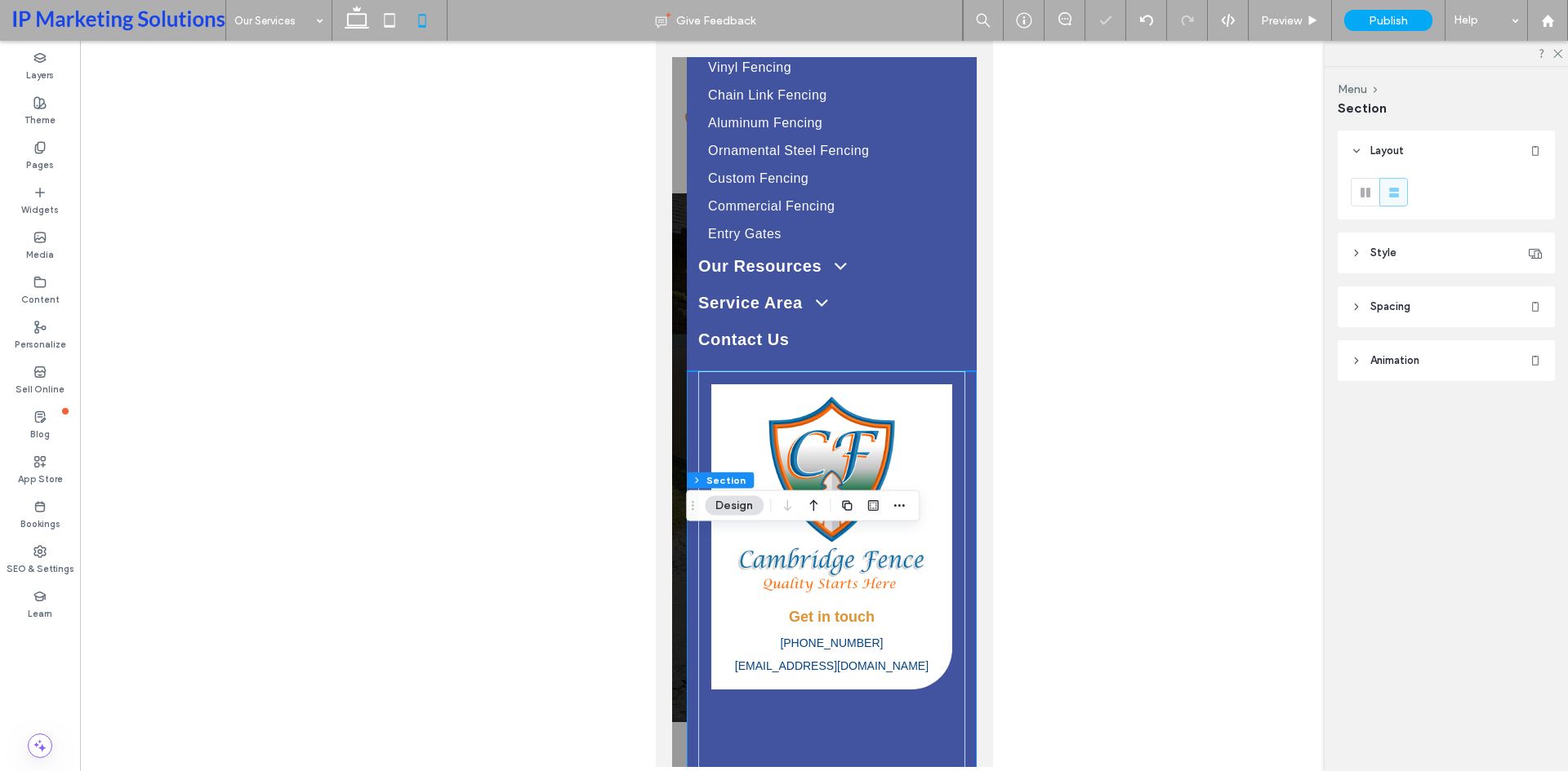
scroll to position [163, 0]
click at [940, 533] on div "Get in touch [PHONE_NUMBER] [EMAIL_ADDRESS][DOMAIN_NAME]" at bounding box center [831, 569] width 267 height 400
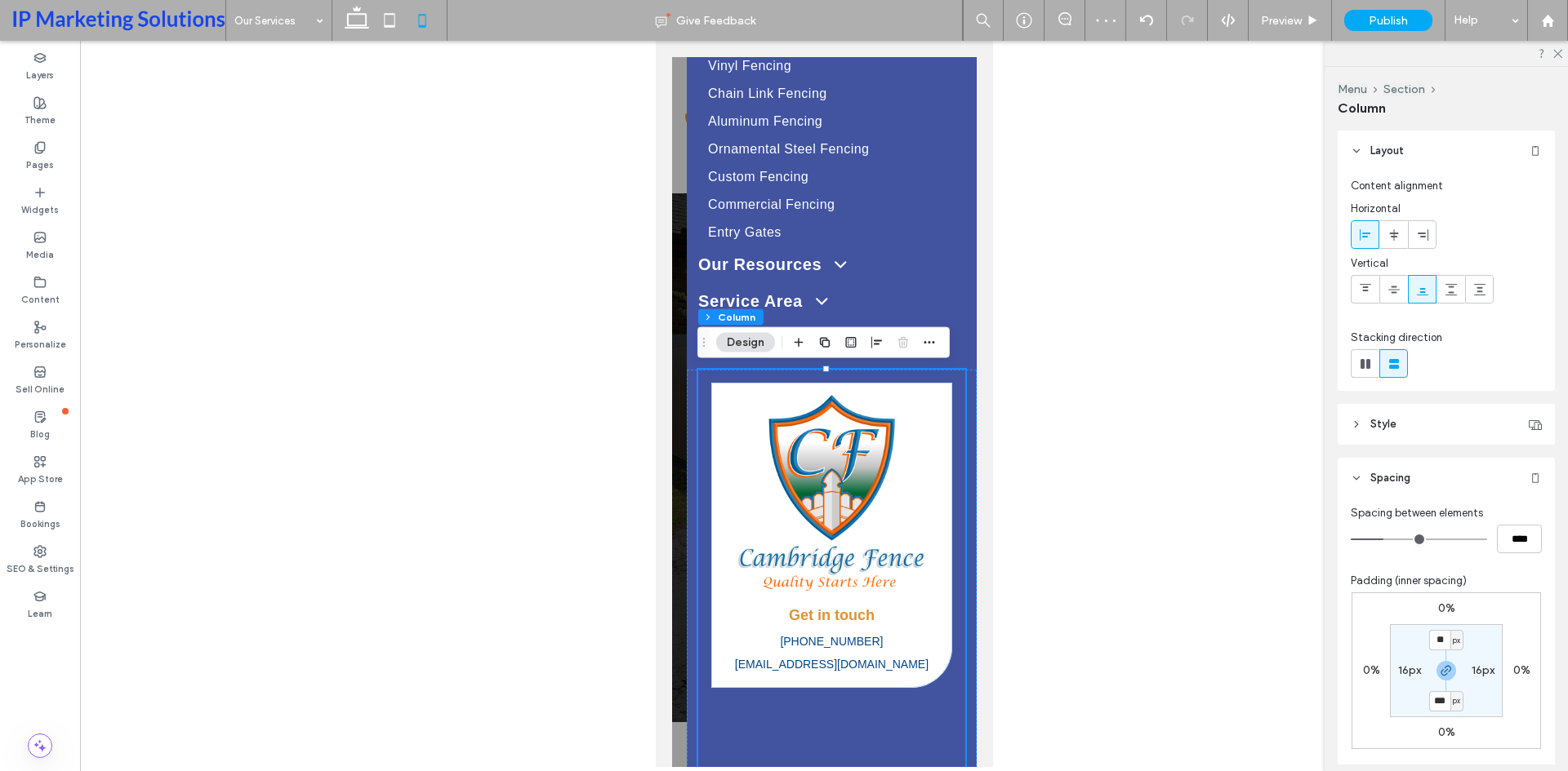
click at [1405, 666] on label "16px" at bounding box center [1409, 671] width 23 height 14
type input "*"
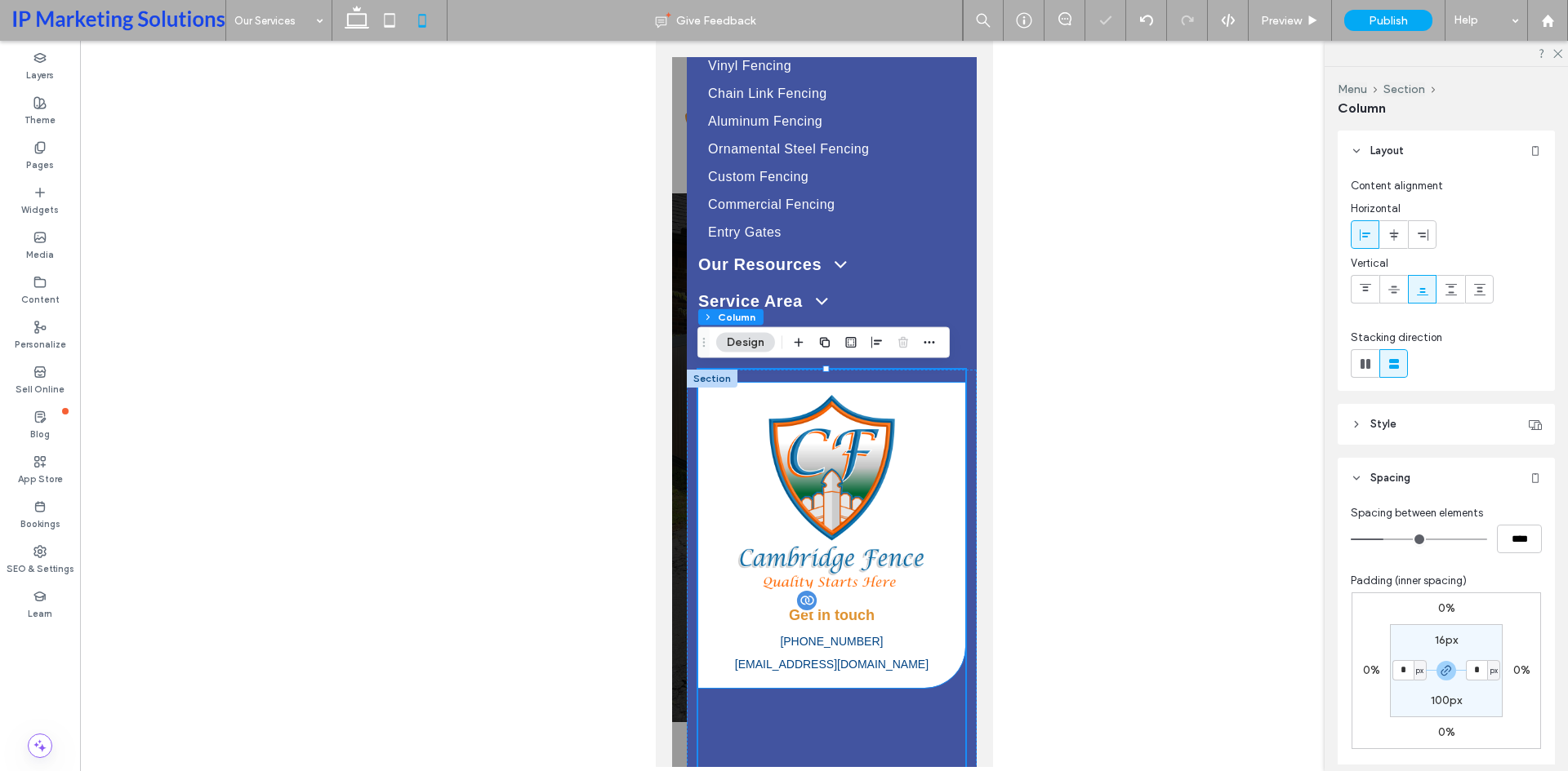
click at [853, 656] on p "[EMAIL_ADDRESS][DOMAIN_NAME]" at bounding box center [831, 664] width 242 height 23
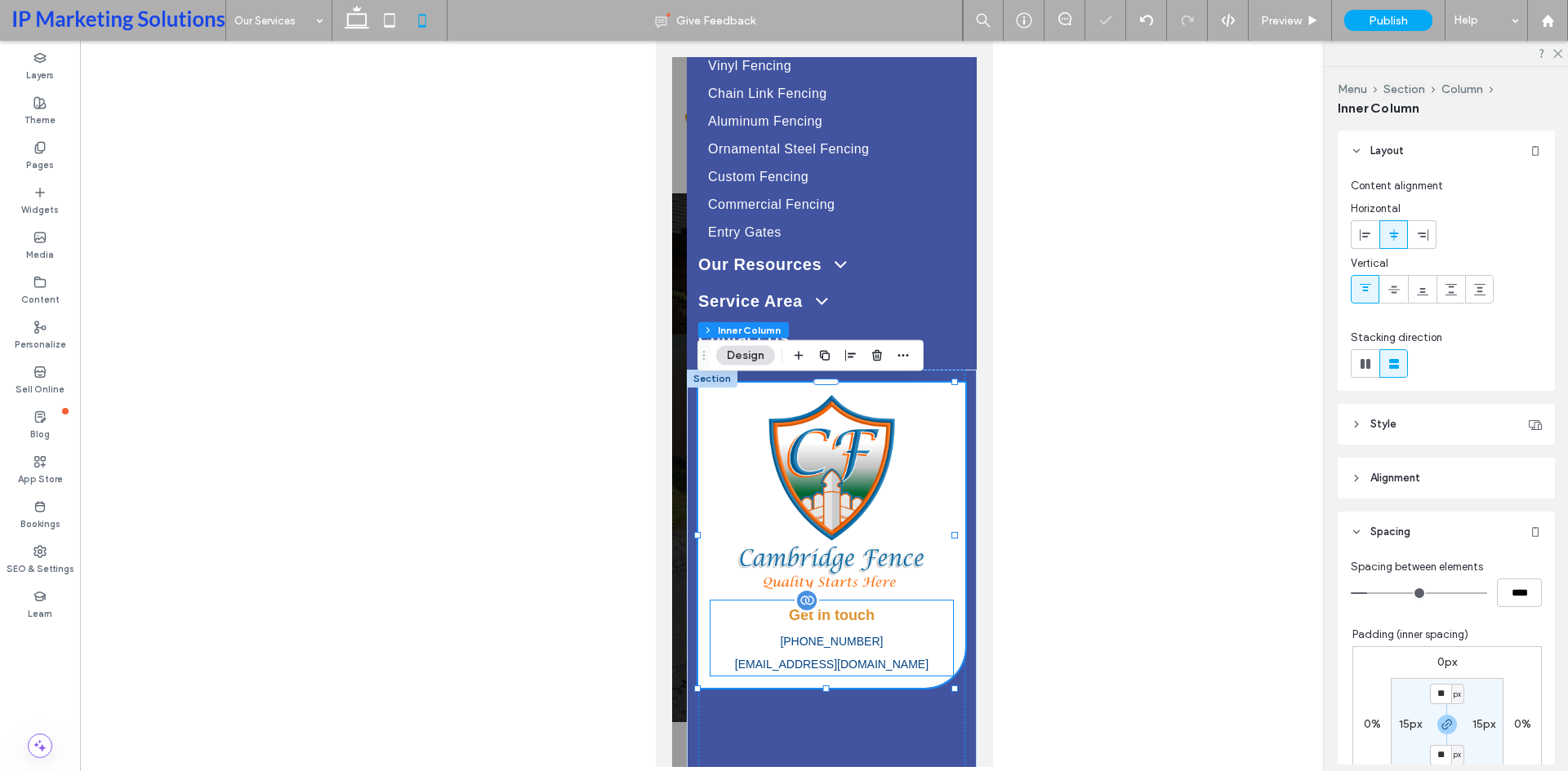
click at [893, 651] on p "[PHONE_NUMBER]" at bounding box center [831, 641] width 242 height 23
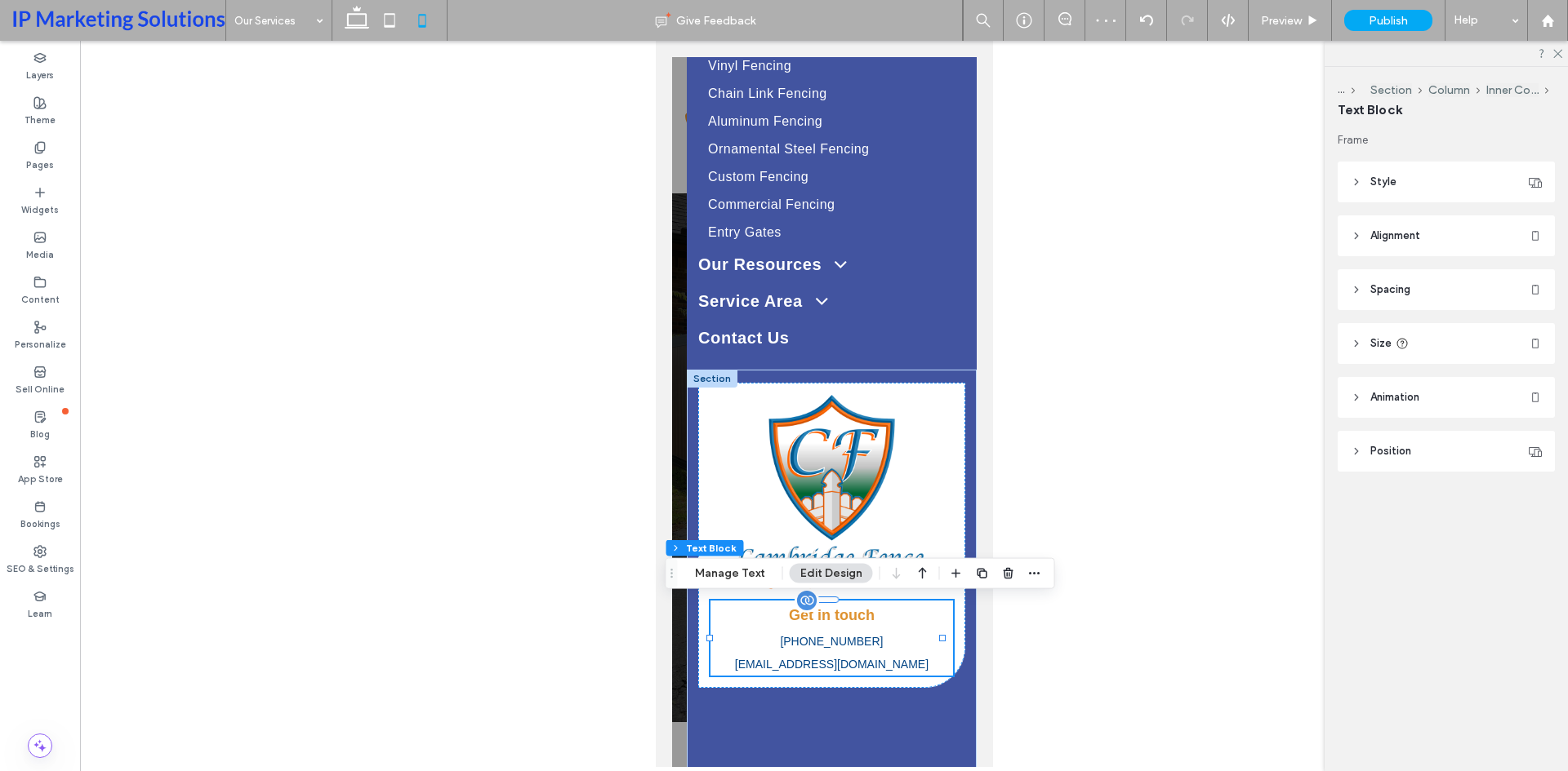
click at [918, 646] on p "[PHONE_NUMBER]" at bounding box center [831, 641] width 242 height 23
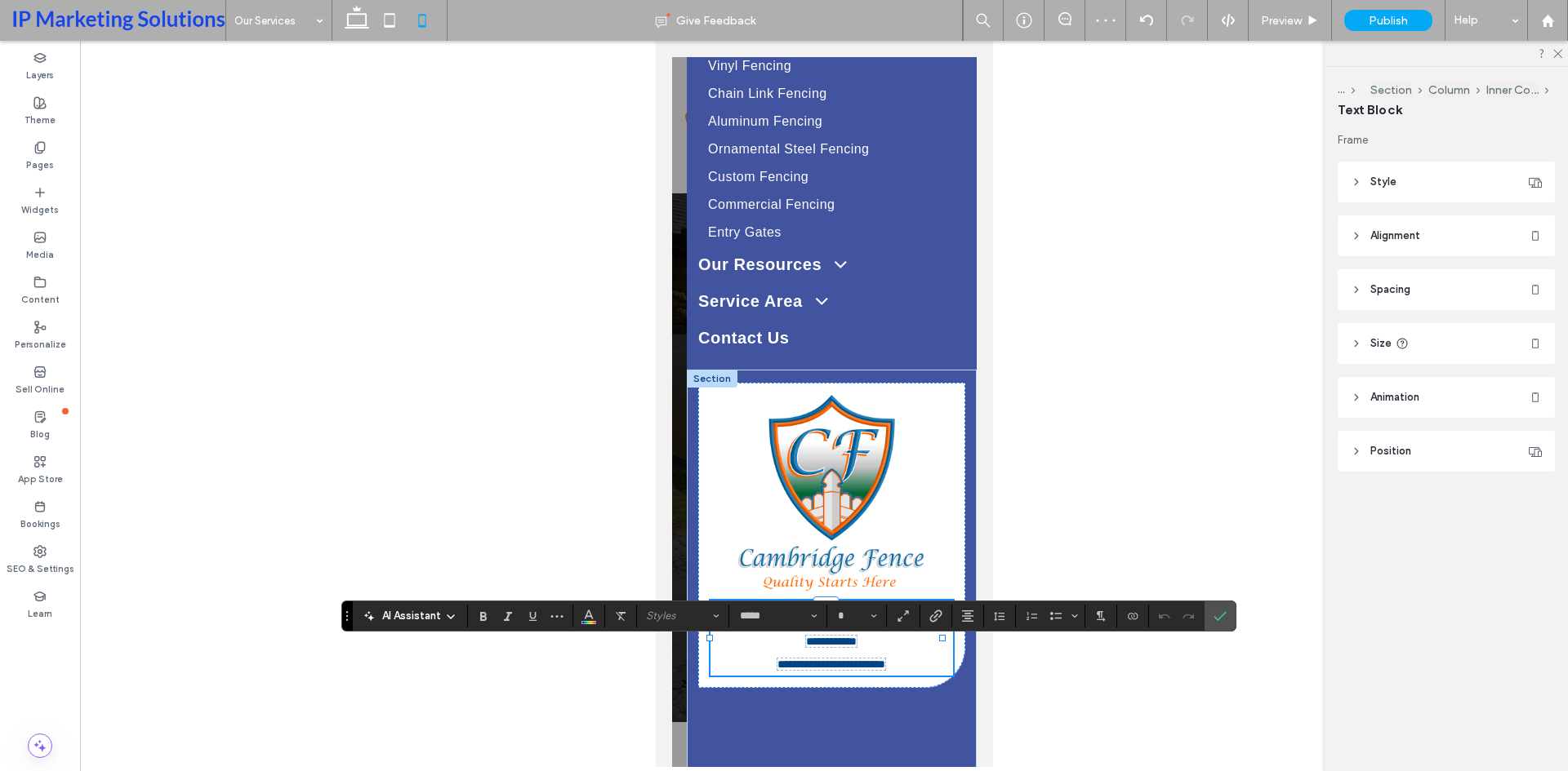
type input "**"
drag, startPoint x: 1212, startPoint y: 618, endPoint x: 307, endPoint y: 620, distance: 905.0
click at [1212, 618] on label "Confirm" at bounding box center [1219, 617] width 25 height 30
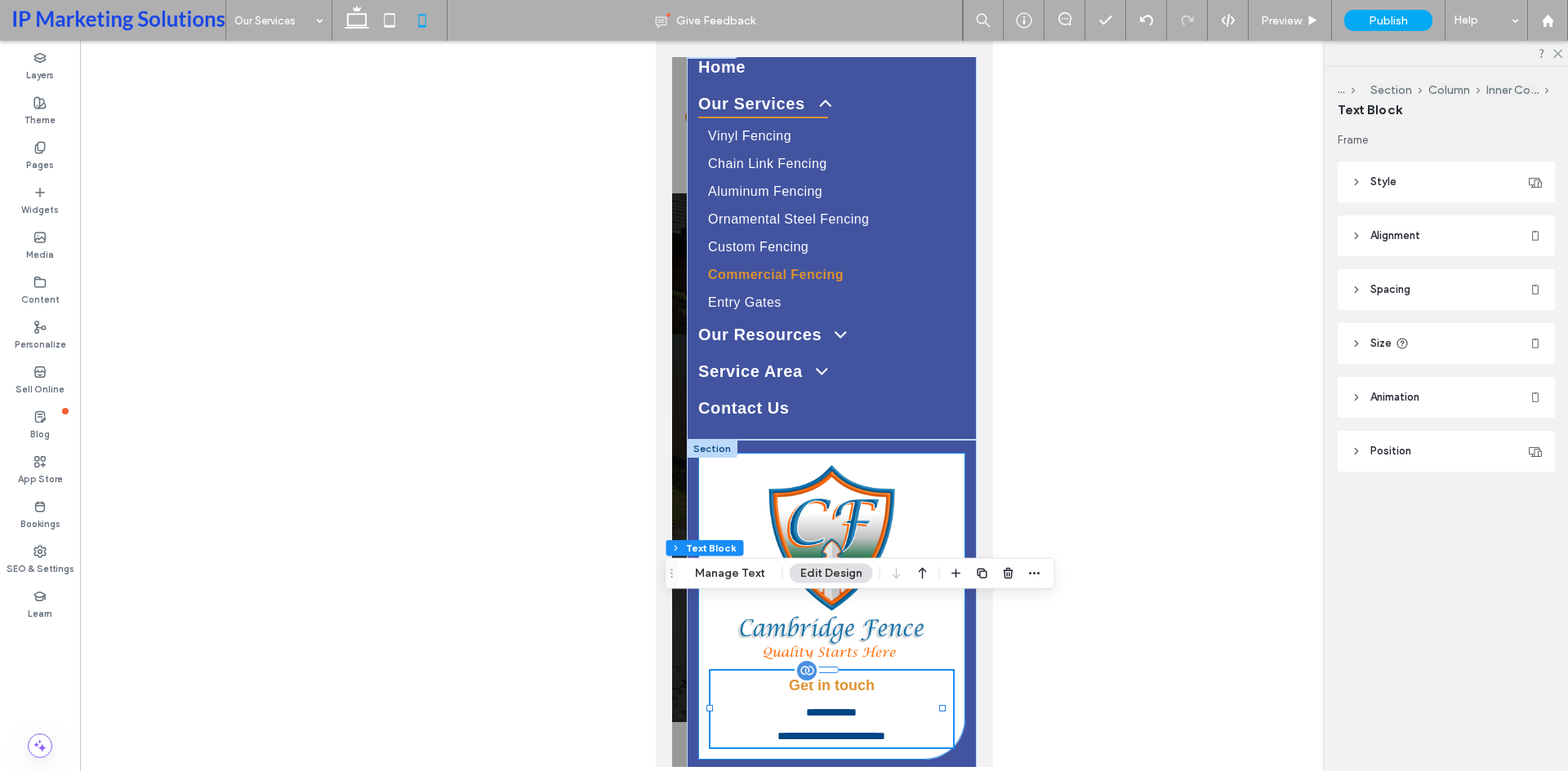
scroll to position [0, 0]
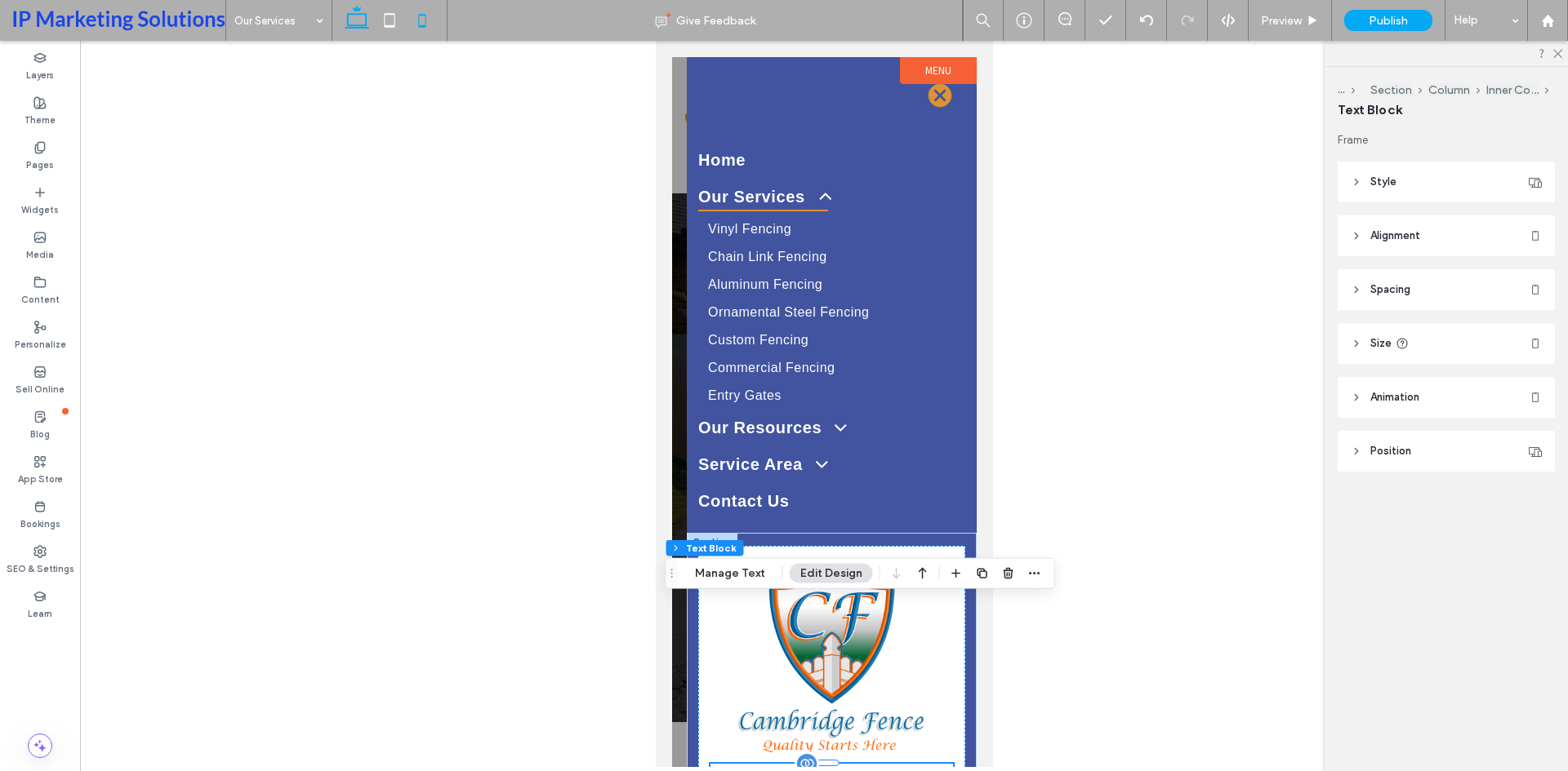
click at [359, 10] on use at bounding box center [357, 17] width 25 height 23
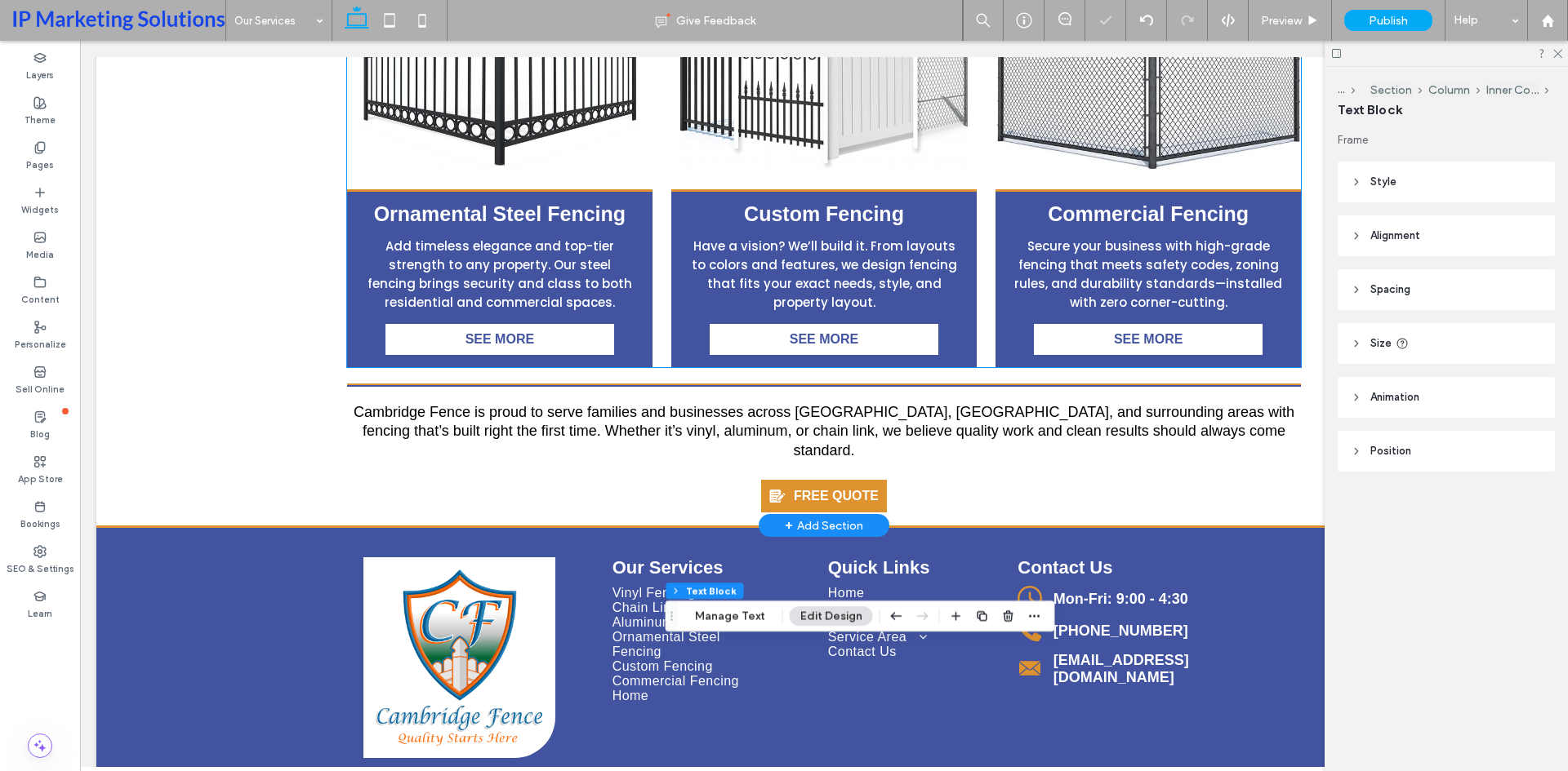
scroll to position [1975, 0]
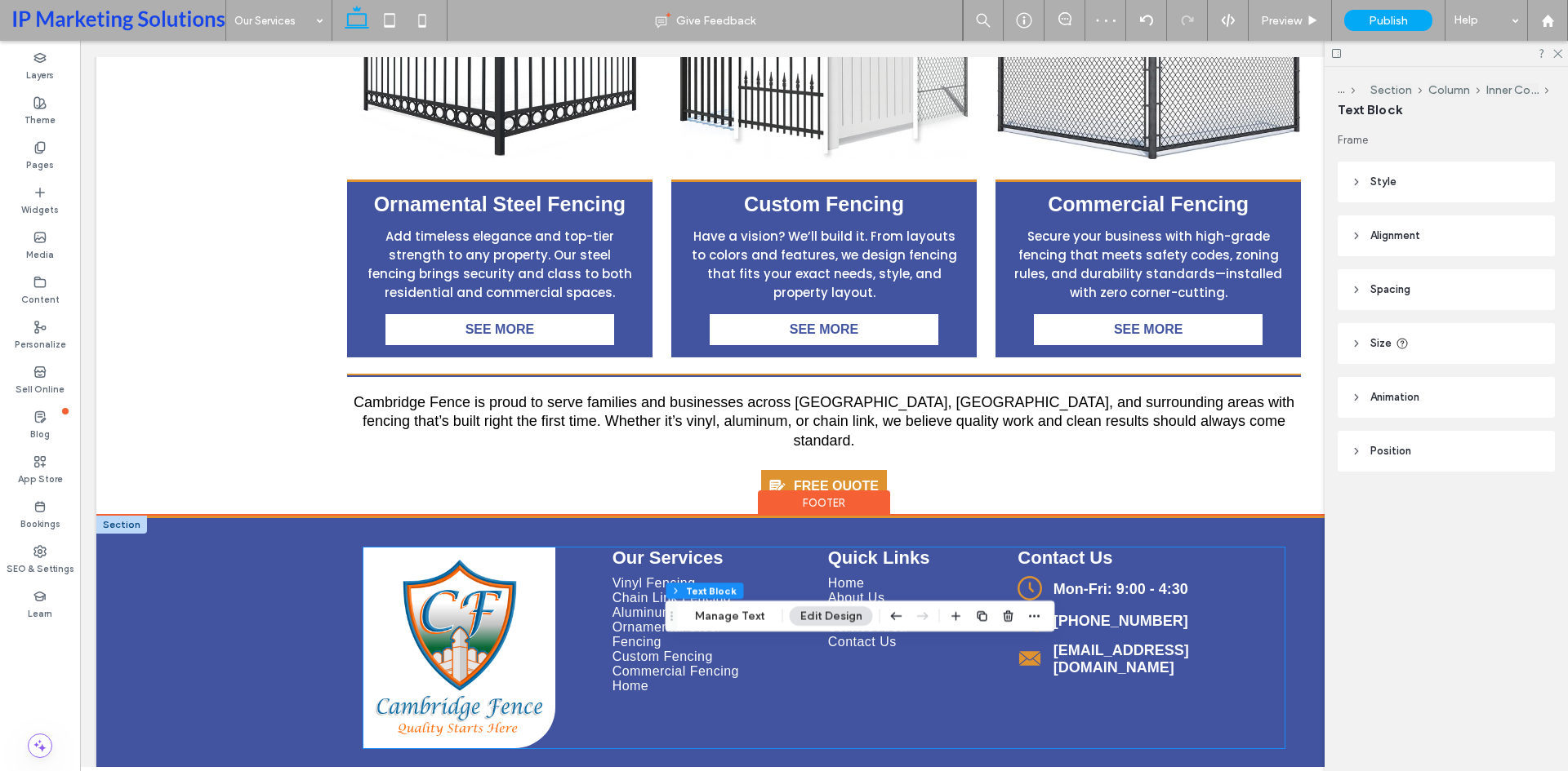
click at [689, 606] on span "Aluminum Fencing" at bounding box center [669, 613] width 114 height 15
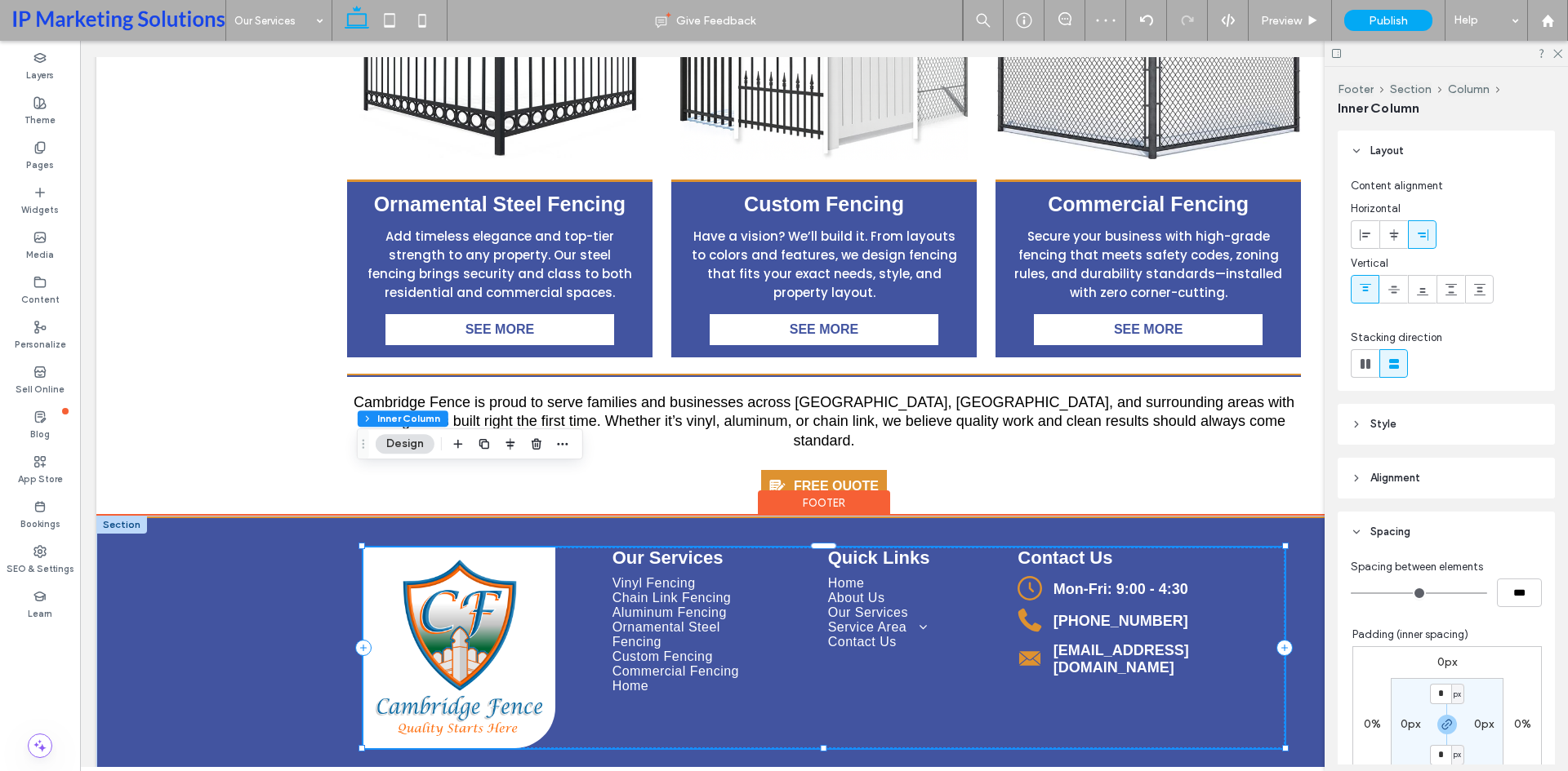
click at [717, 591] on span "Chain Link Fencing" at bounding box center [672, 598] width 119 height 15
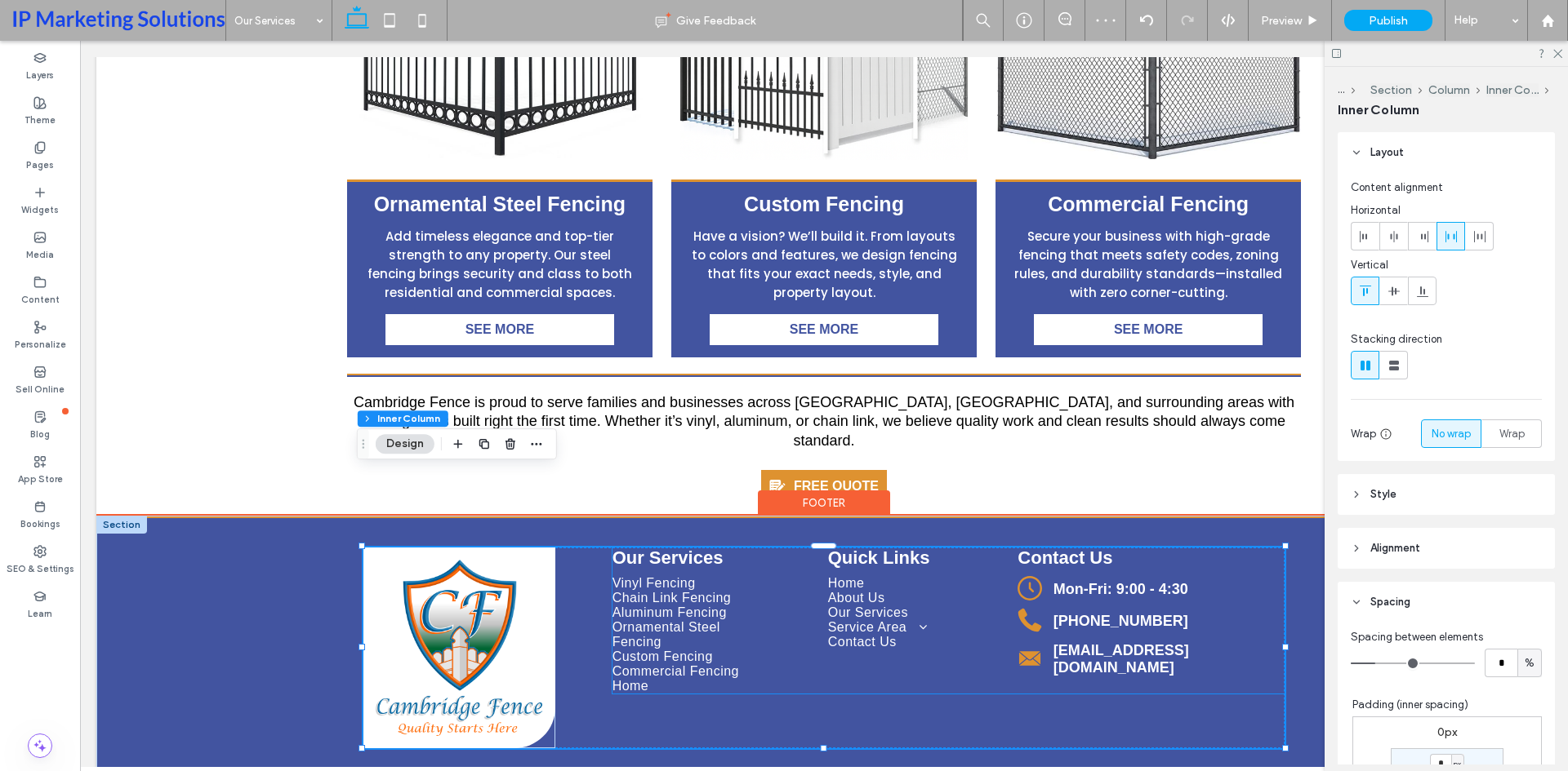
click at [730, 576] on link "Vinyl Fencing" at bounding box center [686, 583] width 148 height 15
